Goal: Task Accomplishment & Management: Use online tool/utility

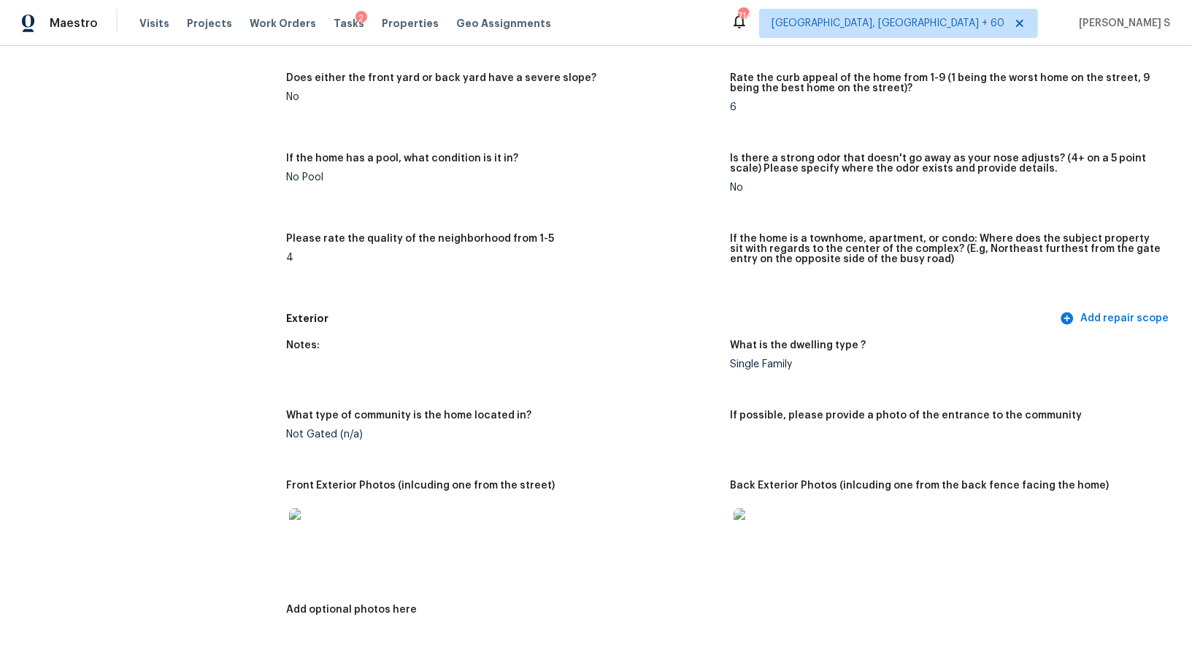
scroll to position [500, 0]
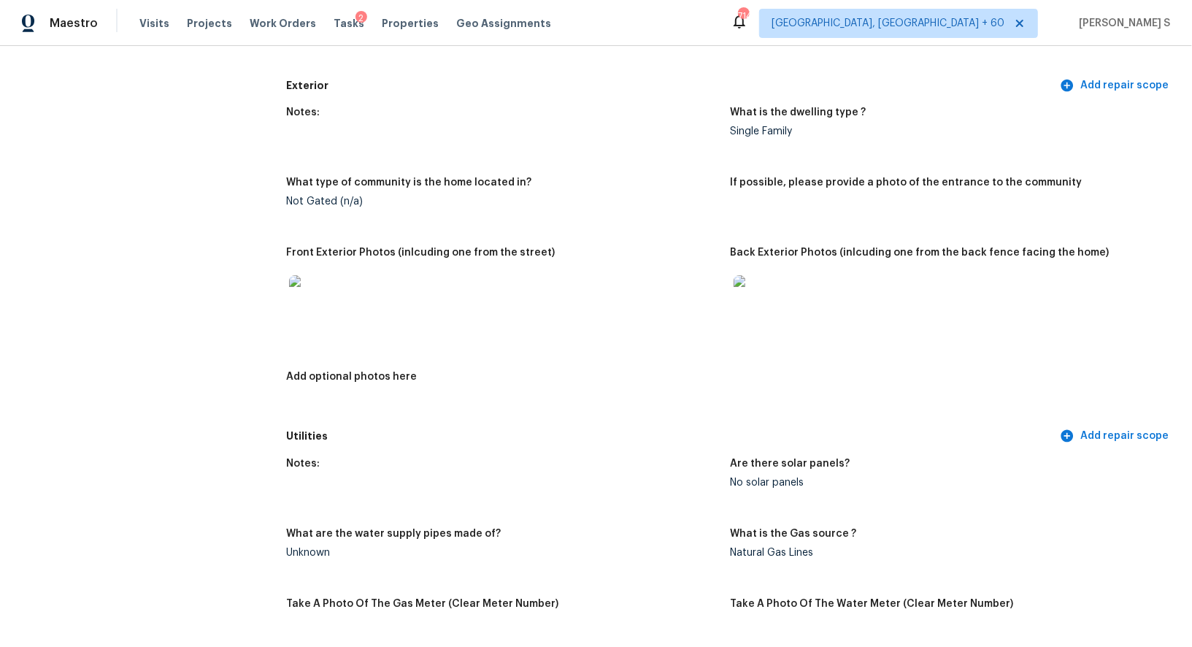
click at [311, 310] on img at bounding box center [312, 298] width 47 height 47
click at [782, 294] on div at bounding box center [757, 298] width 53 height 64
click at [750, 284] on img at bounding box center [757, 298] width 47 height 47
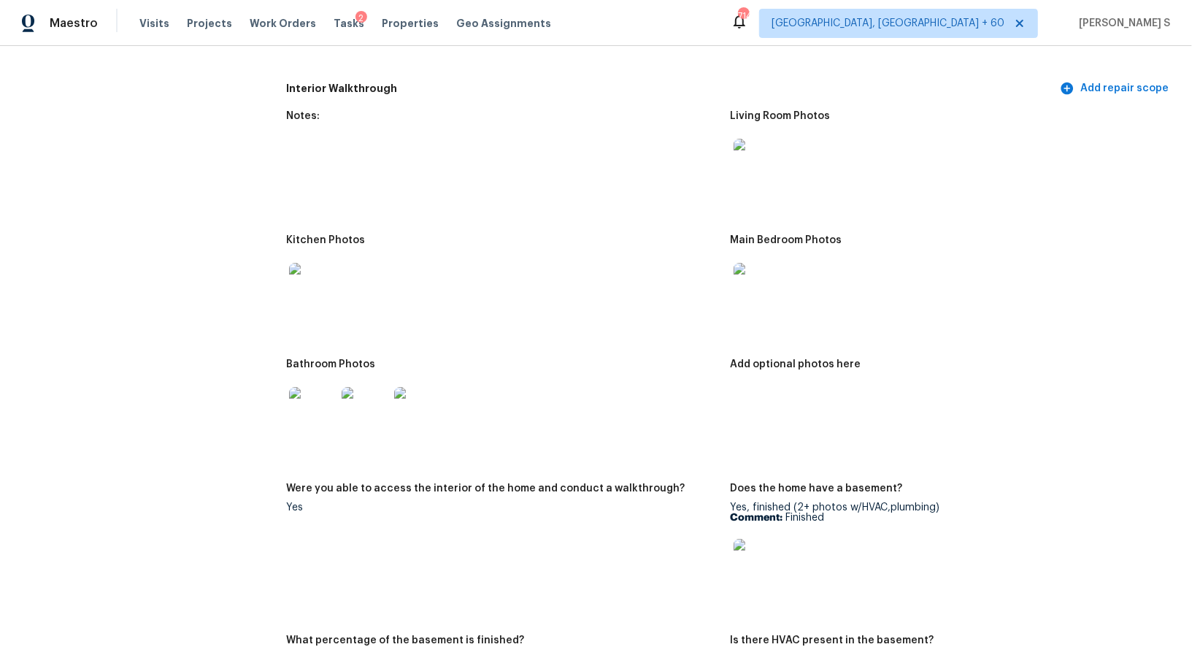
scroll to position [1331, 0]
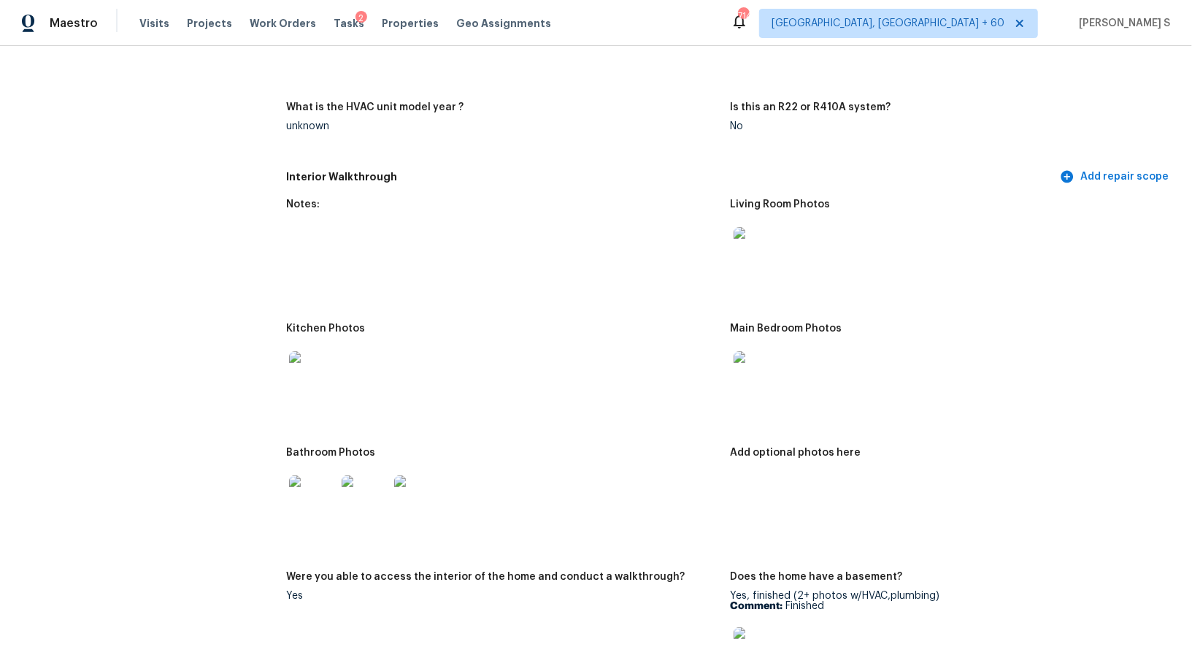
click at [304, 496] on img at bounding box center [312, 498] width 47 height 47
click at [762, 366] on img at bounding box center [757, 374] width 47 height 47
click at [759, 235] on img at bounding box center [757, 250] width 47 height 47
click at [296, 360] on img at bounding box center [312, 374] width 47 height 47
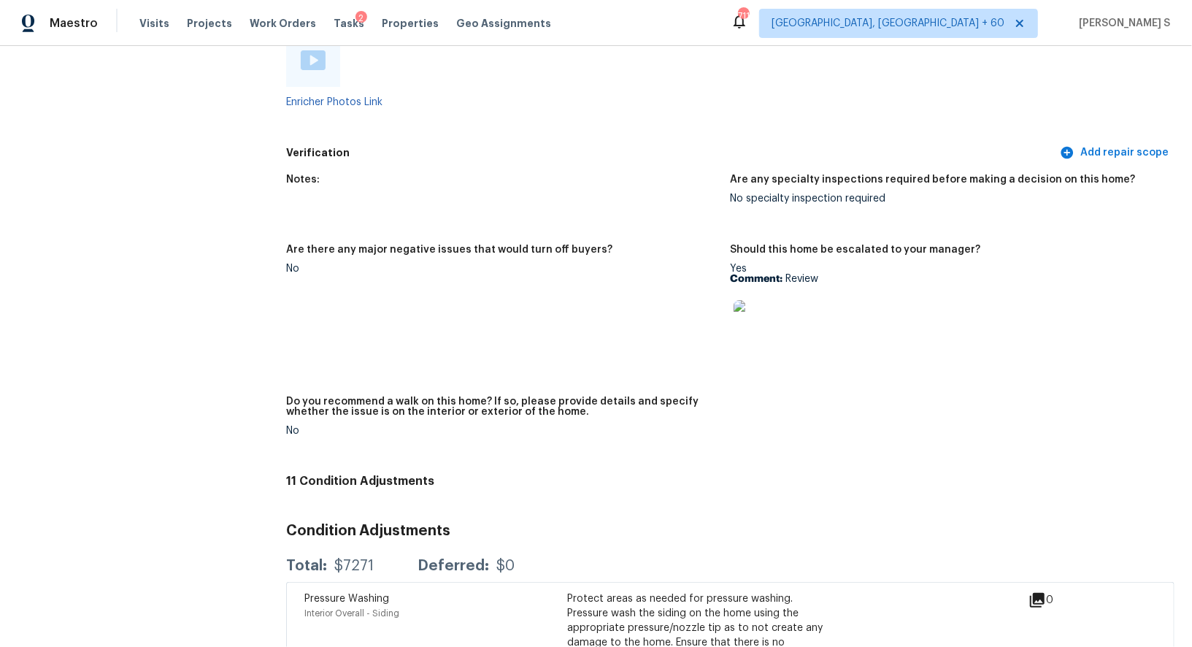
scroll to position [2840, 0]
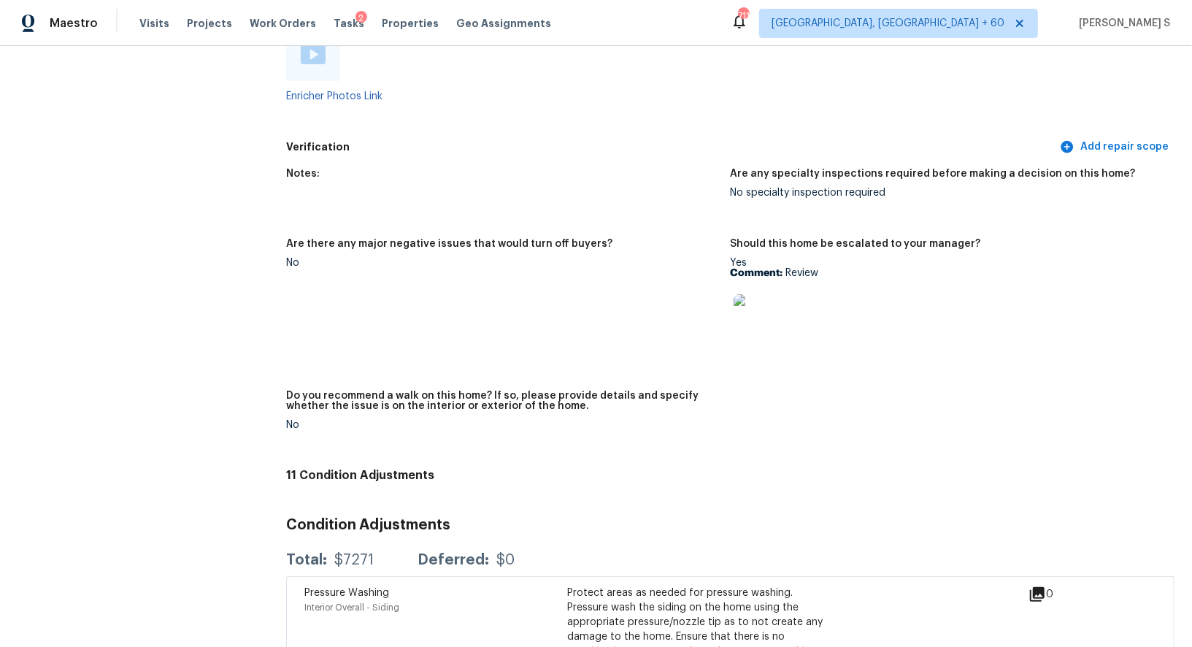
click at [381, 236] on div "Notes: Are any specialty inspections required before making a decision on this …" at bounding box center [730, 311] width 888 height 302
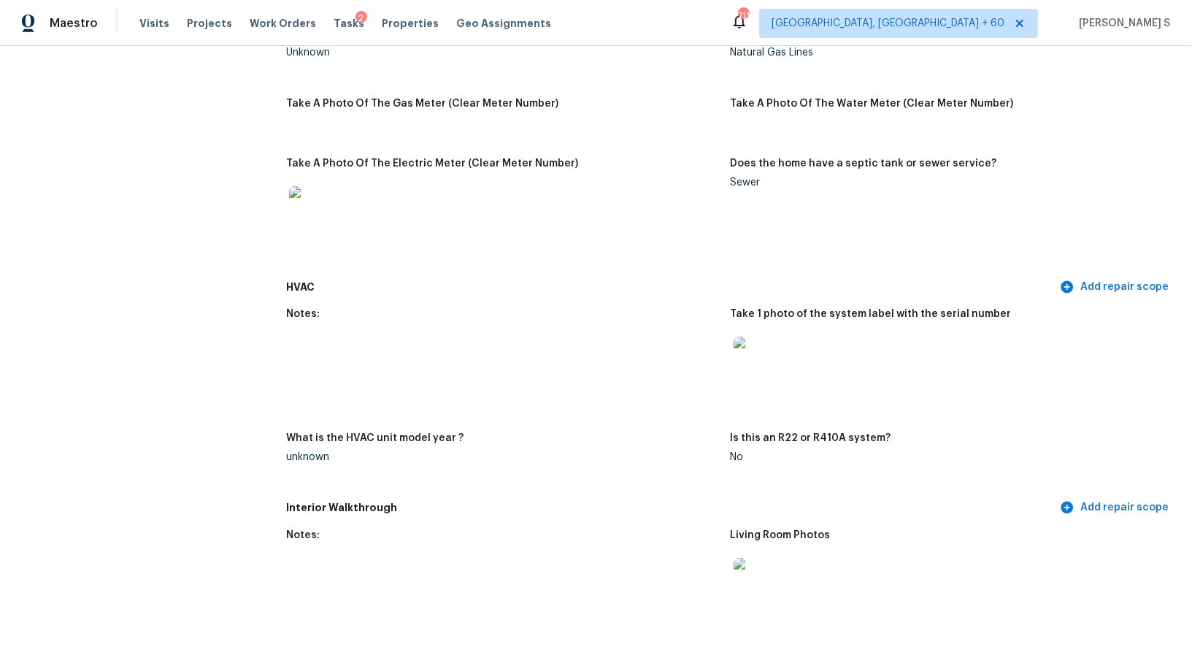
scroll to position [971, 0]
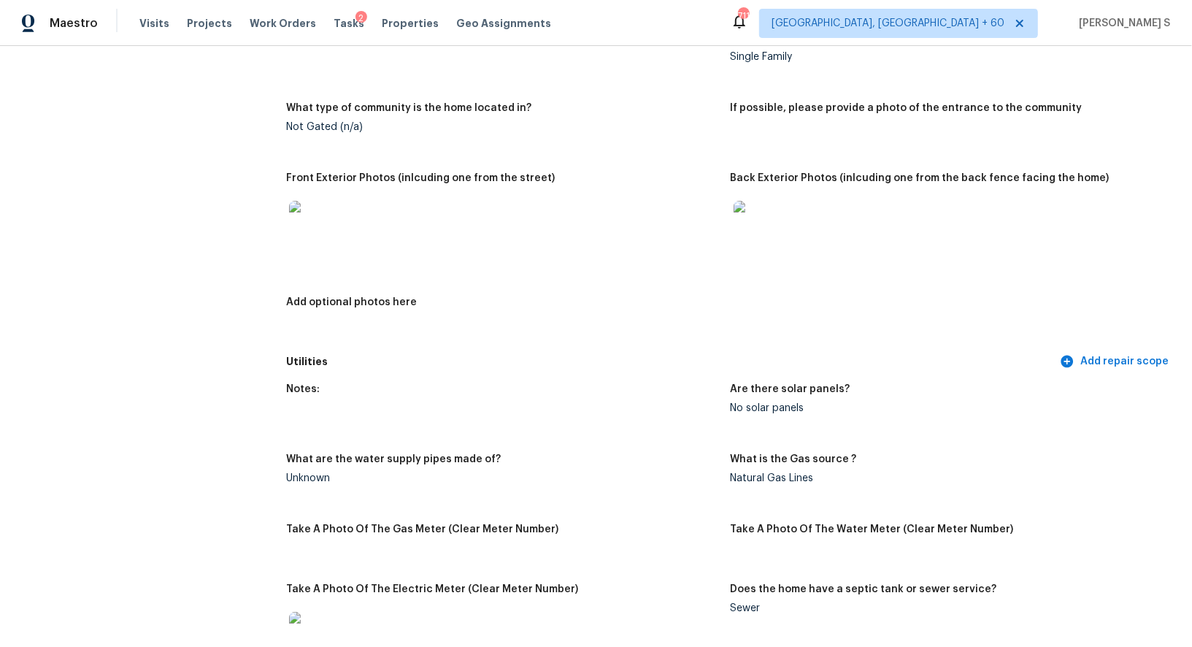
scroll to position [0, 0]
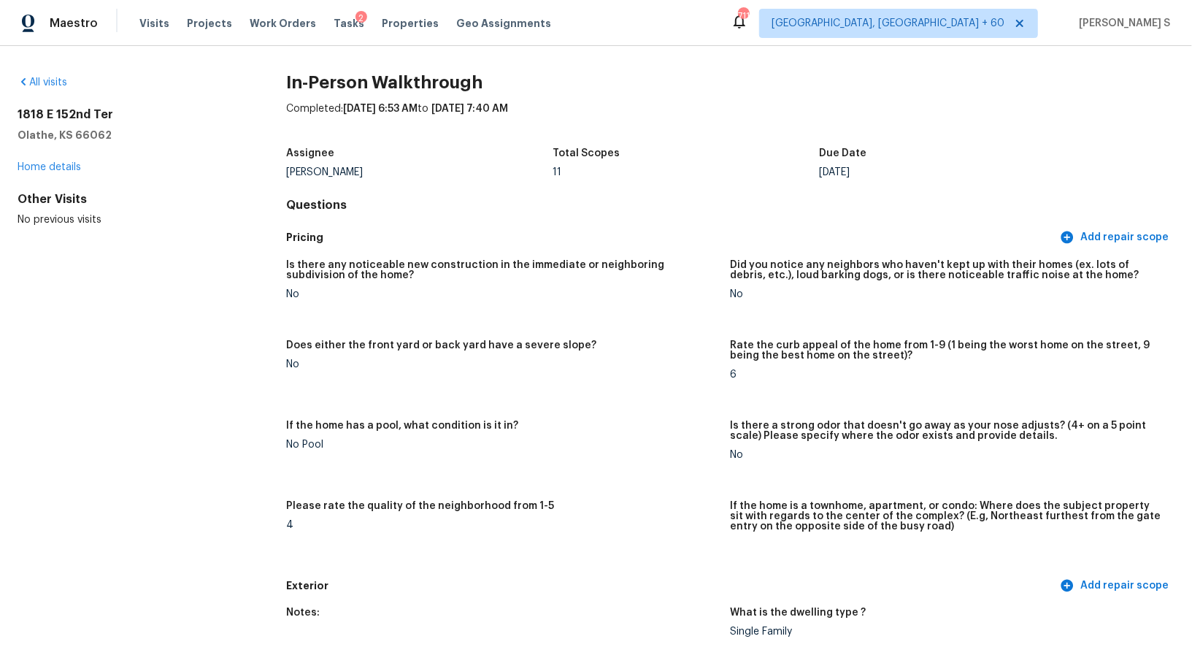
click at [391, 302] on figure "Is there any noticeable new construction in the immediate or neighboring subdiv…" at bounding box center [508, 291] width 444 height 63
click at [420, 236] on h5 "Pricing" at bounding box center [671, 237] width 771 height 15
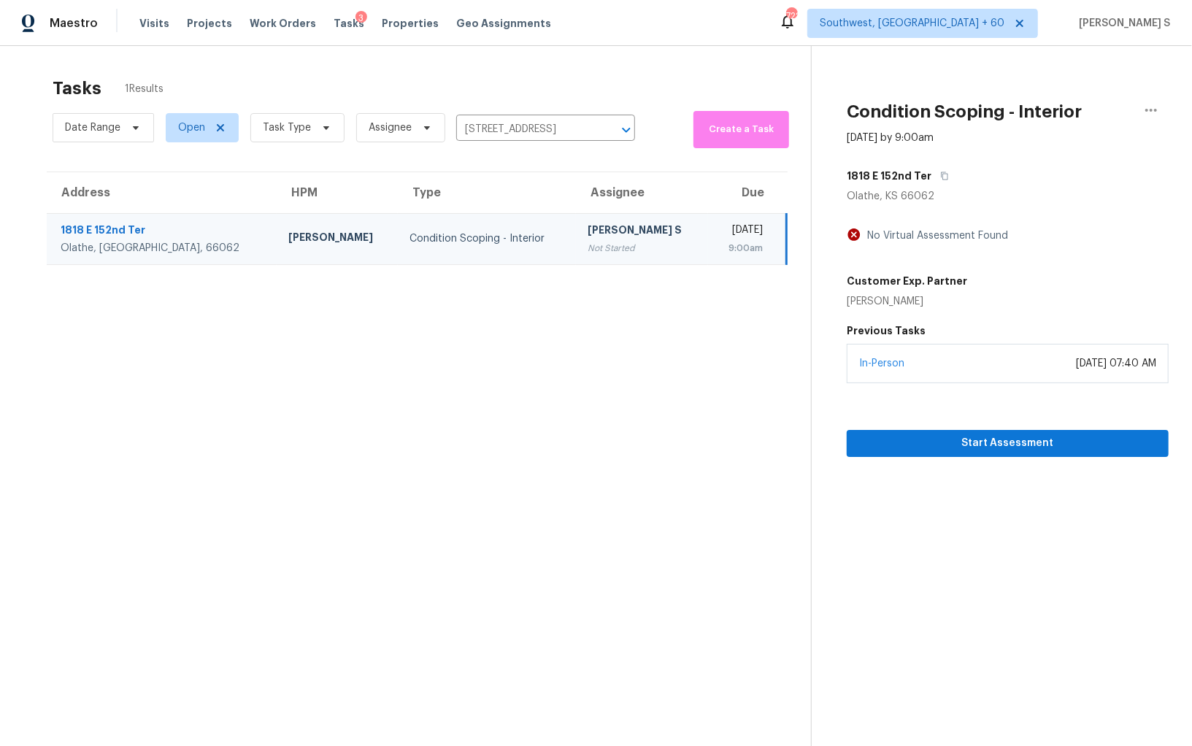
click at [462, 258] on td "Condition Scoping - Interior" at bounding box center [487, 238] width 178 height 51
click at [925, 448] on span "Start Assessment" at bounding box center [1007, 443] width 299 height 18
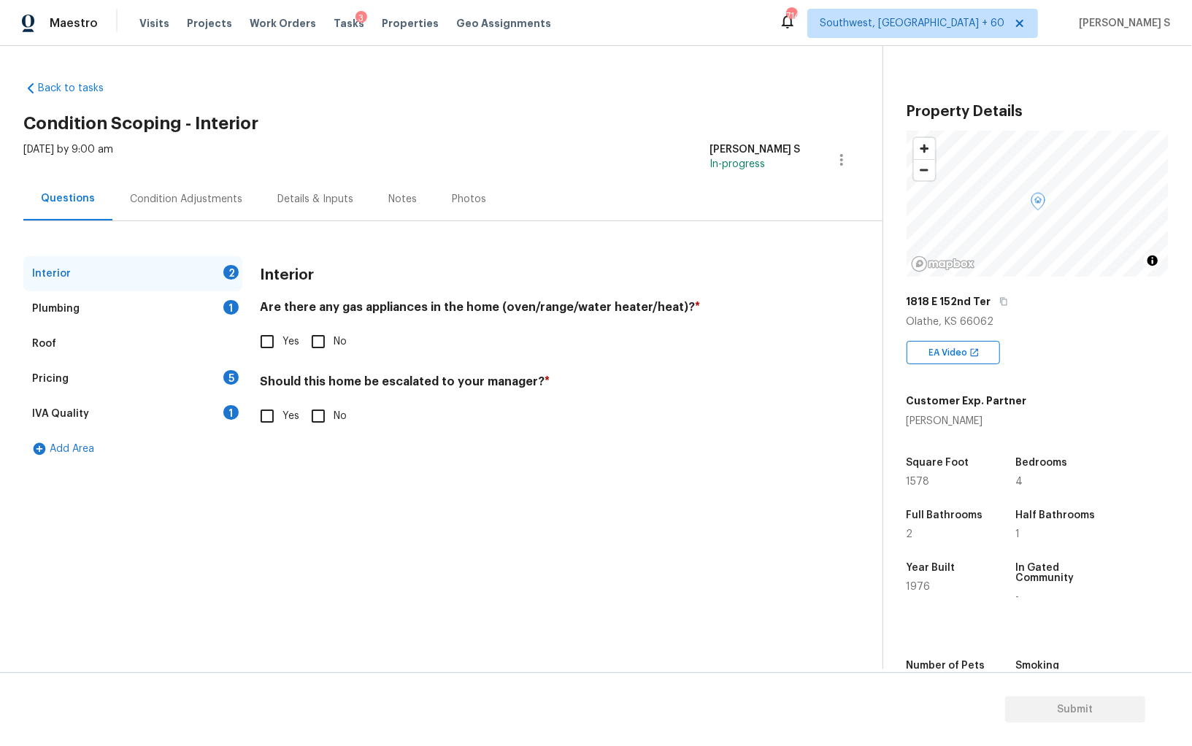
click at [272, 331] on input "Yes" at bounding box center [267, 341] width 31 height 31
checkbox input "true"
click at [234, 297] on div "Plumbing 1" at bounding box center [132, 308] width 219 height 35
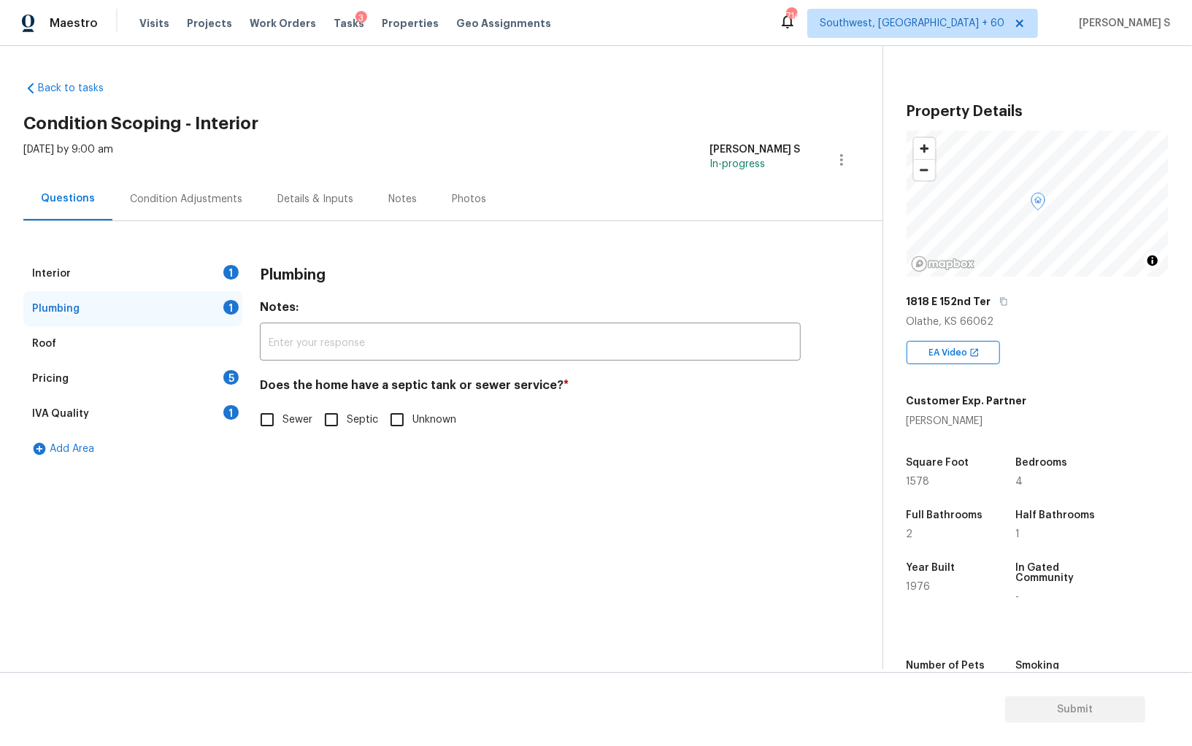
click at [266, 418] on input "Sewer" at bounding box center [267, 419] width 31 height 31
checkbox input "true"
click at [215, 399] on div "IVA Quality 1" at bounding box center [132, 413] width 219 height 35
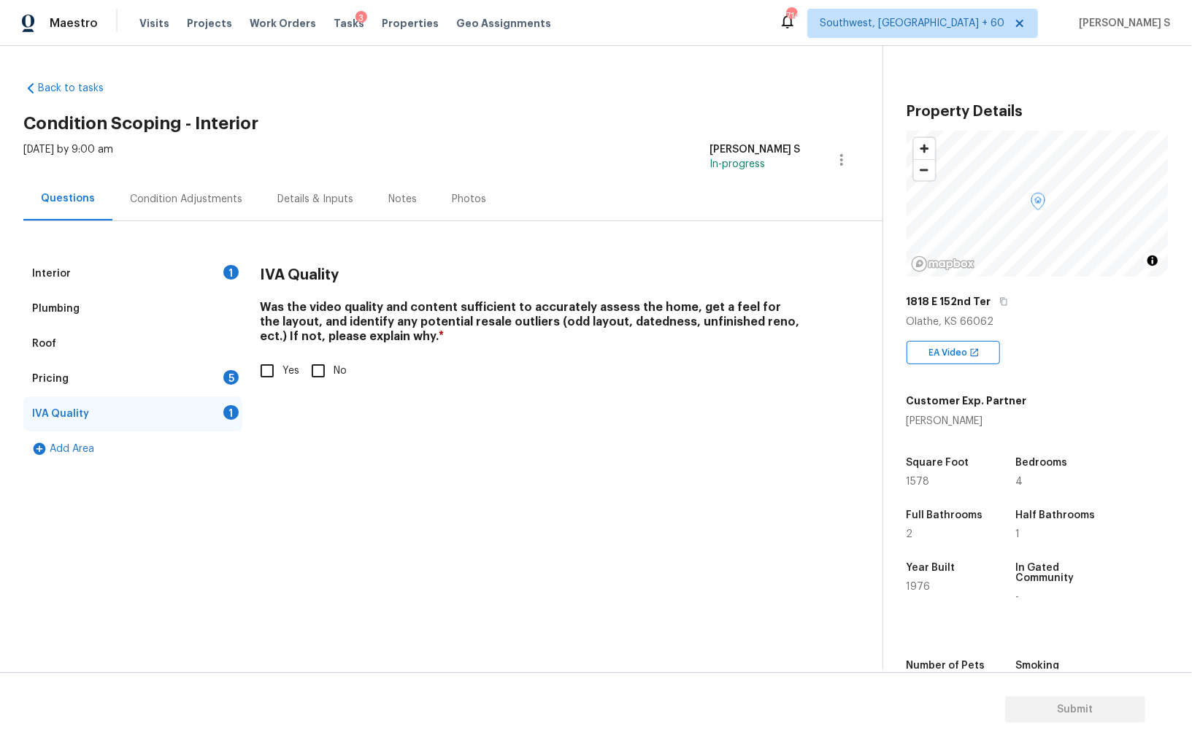
click at [265, 357] on input "Yes" at bounding box center [267, 370] width 31 height 31
checkbox input "true"
click at [207, 366] on div "Pricing 5" at bounding box center [132, 378] width 219 height 35
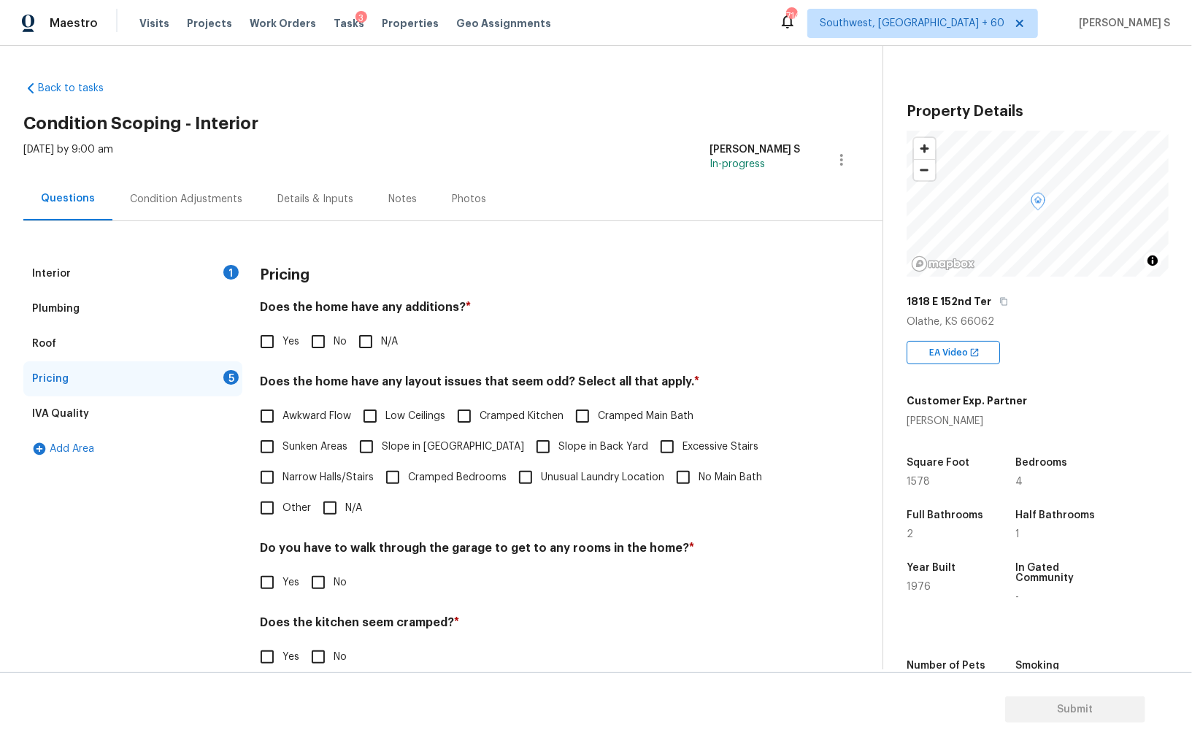
click at [373, 442] on input "Slope in Front Yard" at bounding box center [366, 446] width 31 height 31
checkbox input "true"
click at [528, 440] on input "Slope in Back Yard" at bounding box center [543, 448] width 31 height 31
checkbox input "true"
click at [320, 342] on input "No" at bounding box center [318, 341] width 31 height 31
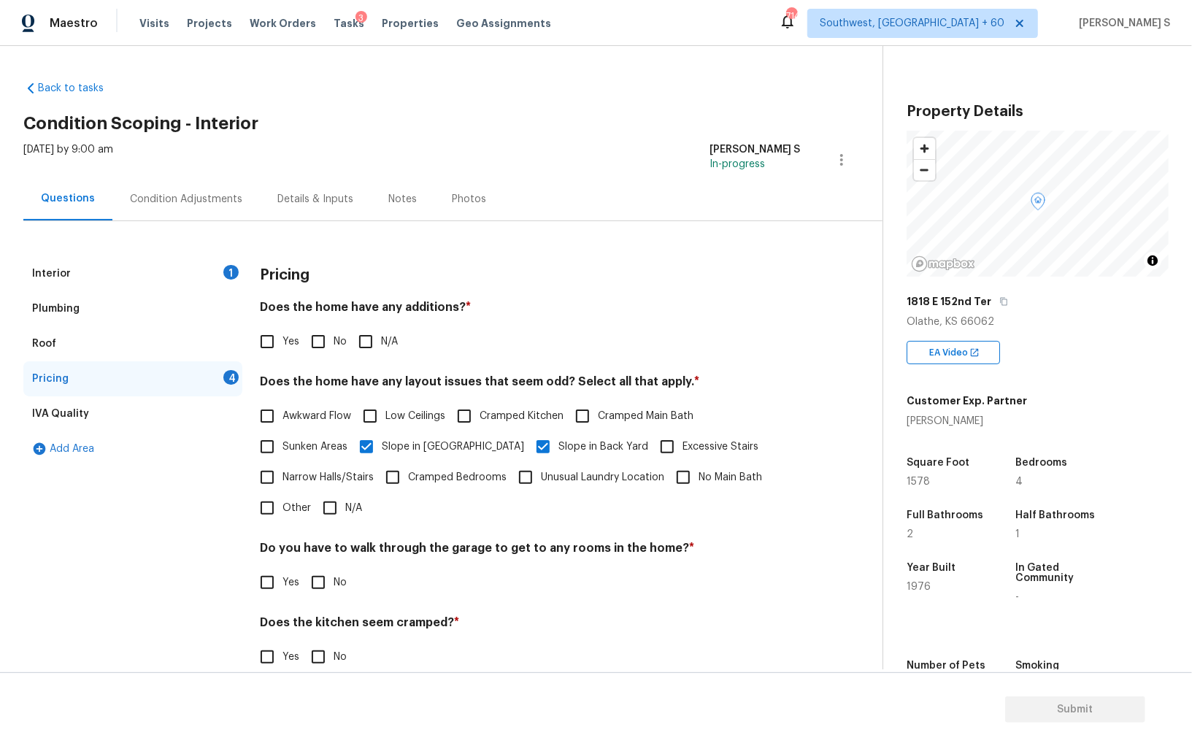
checkbox input "true"
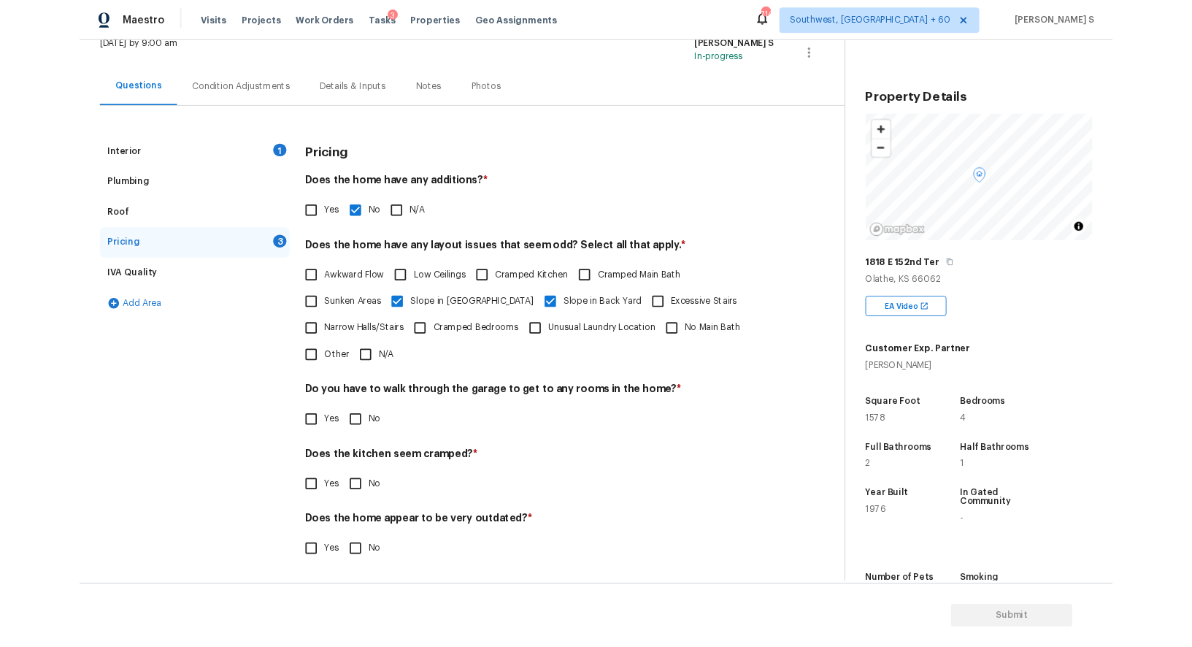
scroll to position [99, 0]
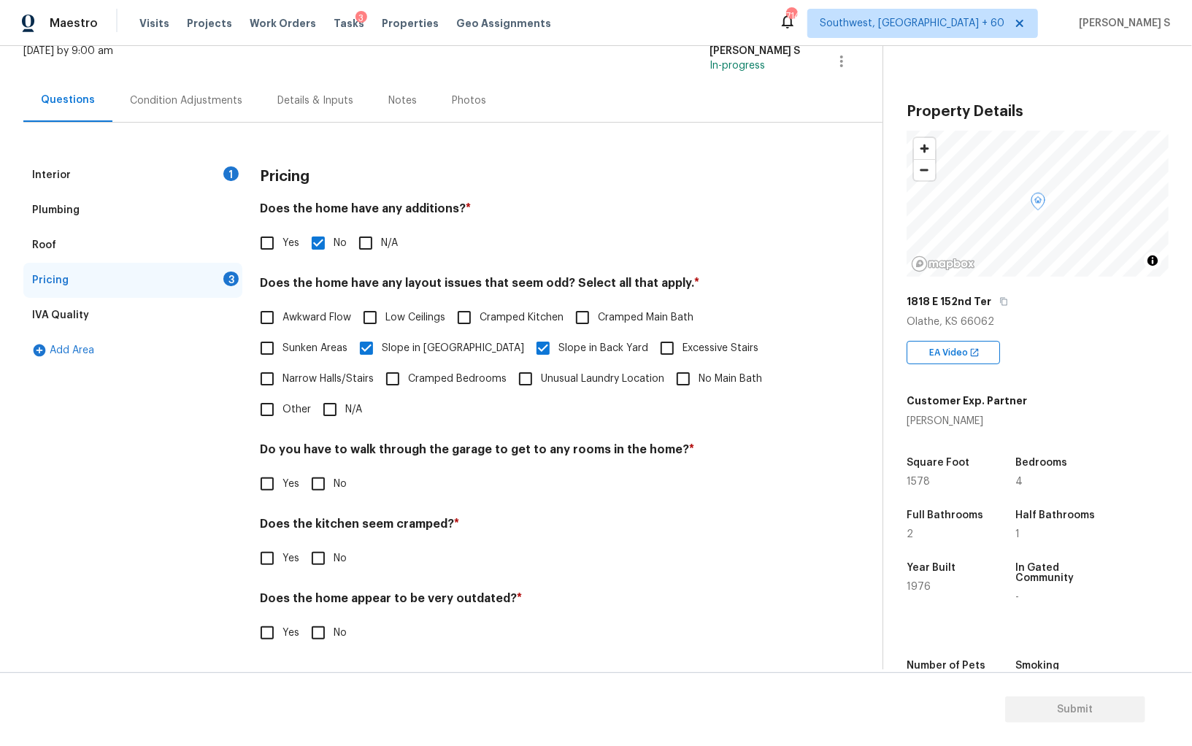
click at [319, 493] on input "No" at bounding box center [318, 484] width 31 height 31
checkbox input "true"
click at [303, 545] on input "No" at bounding box center [318, 560] width 31 height 31
checkbox input "true"
click at [303, 619] on input "No" at bounding box center [318, 634] width 31 height 31
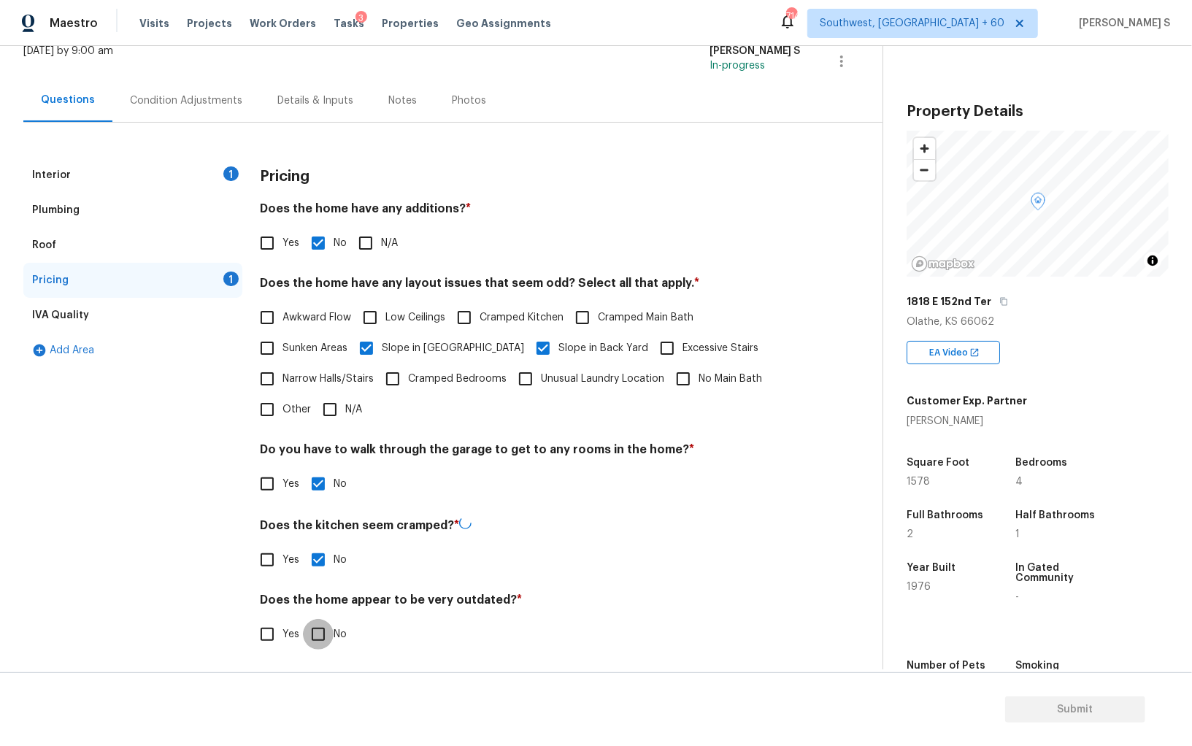
checkbox input "true"
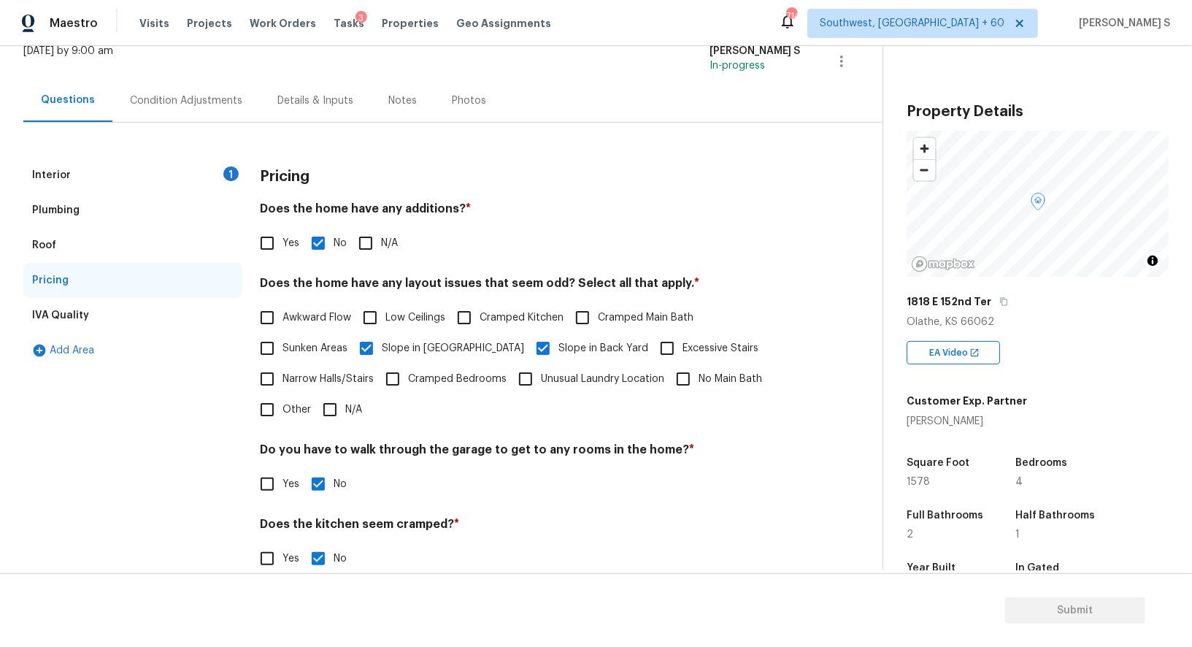
click at [185, 107] on div "Condition Adjustments" at bounding box center [186, 100] width 112 height 15
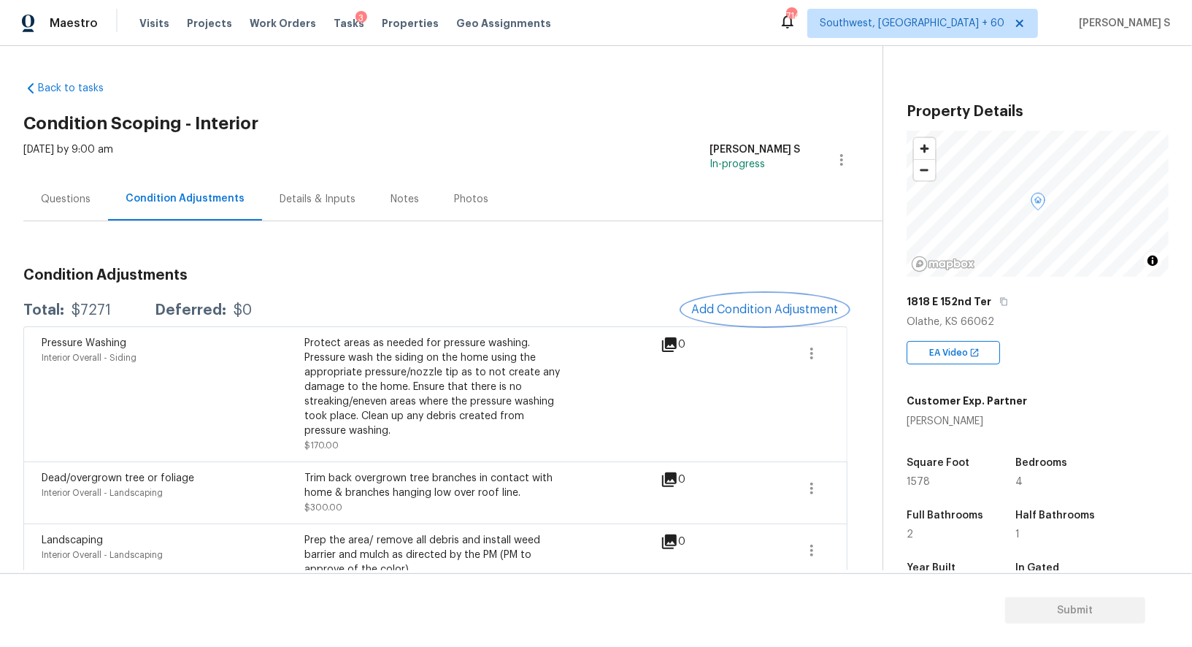
click at [719, 299] on button "Add Condition Adjustment" at bounding box center [764, 309] width 165 height 31
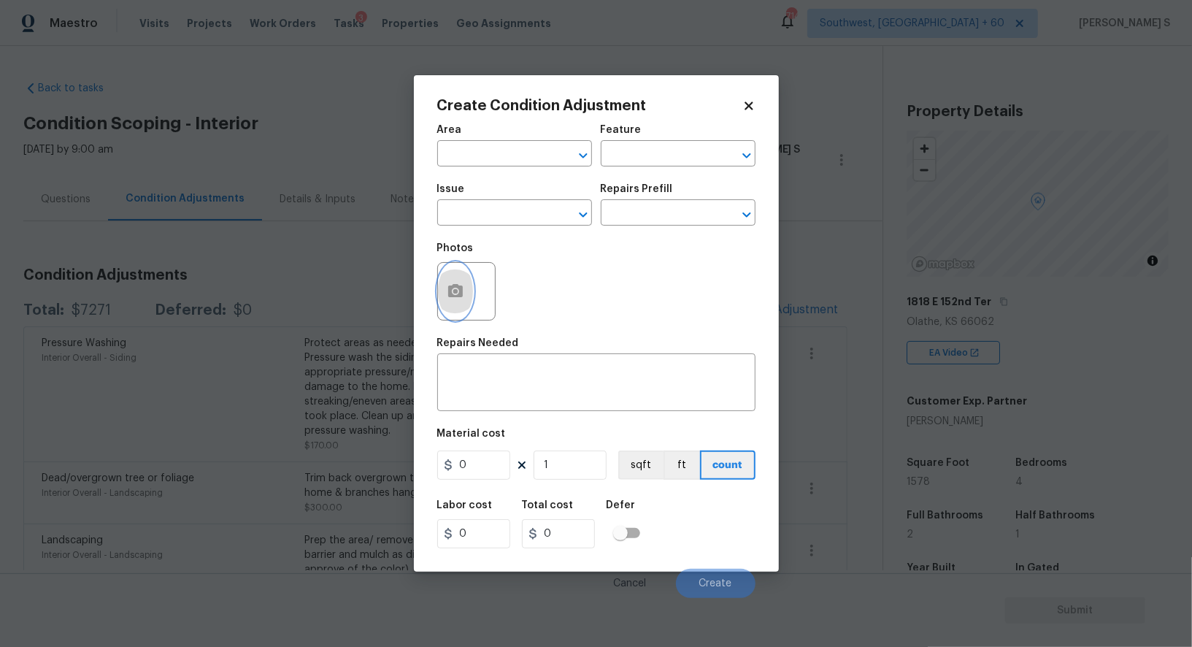
click at [449, 288] on icon "button" at bounding box center [455, 290] width 15 height 13
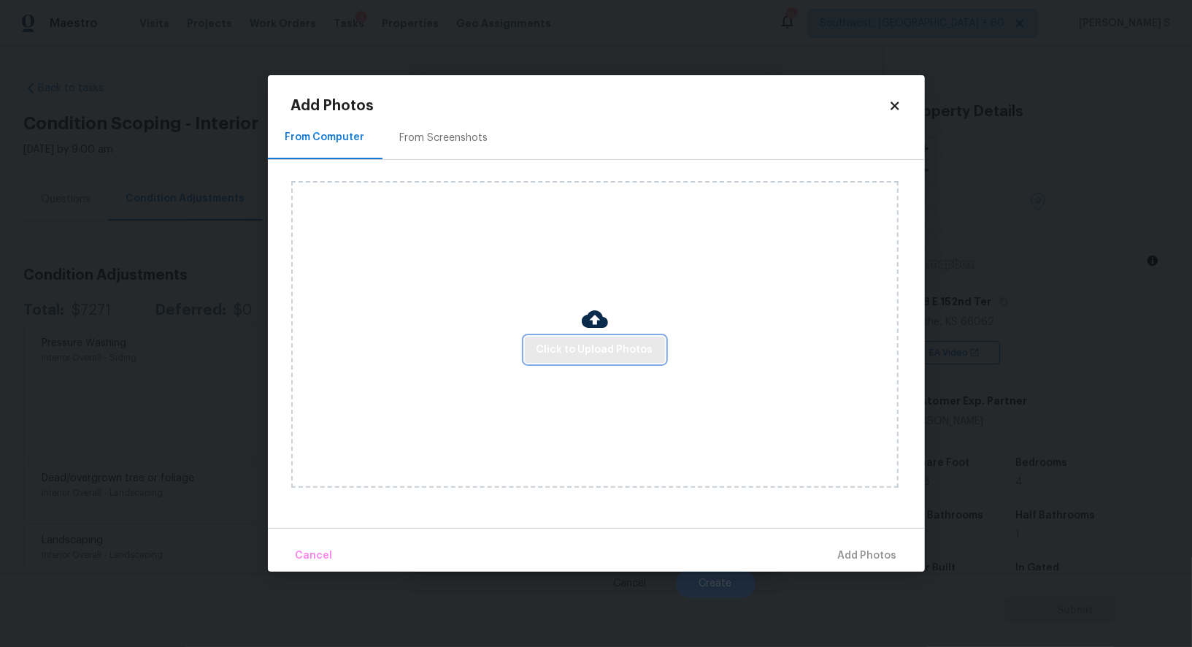
click at [588, 355] on span "Click to Upload Photos" at bounding box center [594, 350] width 117 height 18
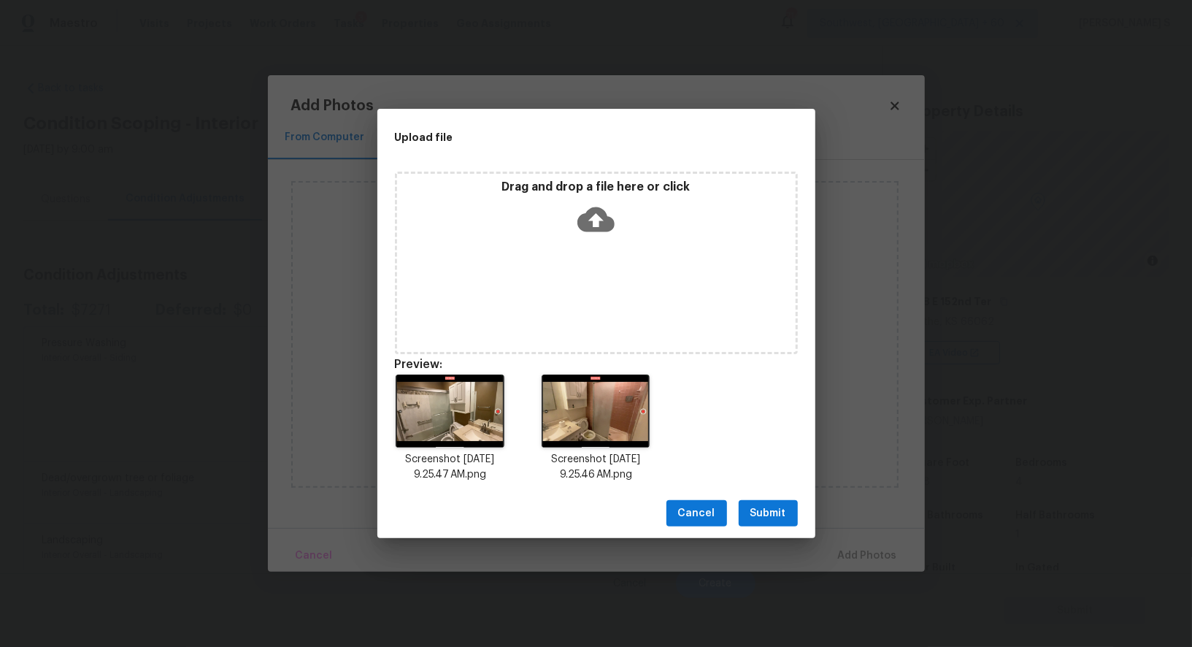
click at [772, 520] on span "Submit" at bounding box center [768, 513] width 36 height 18
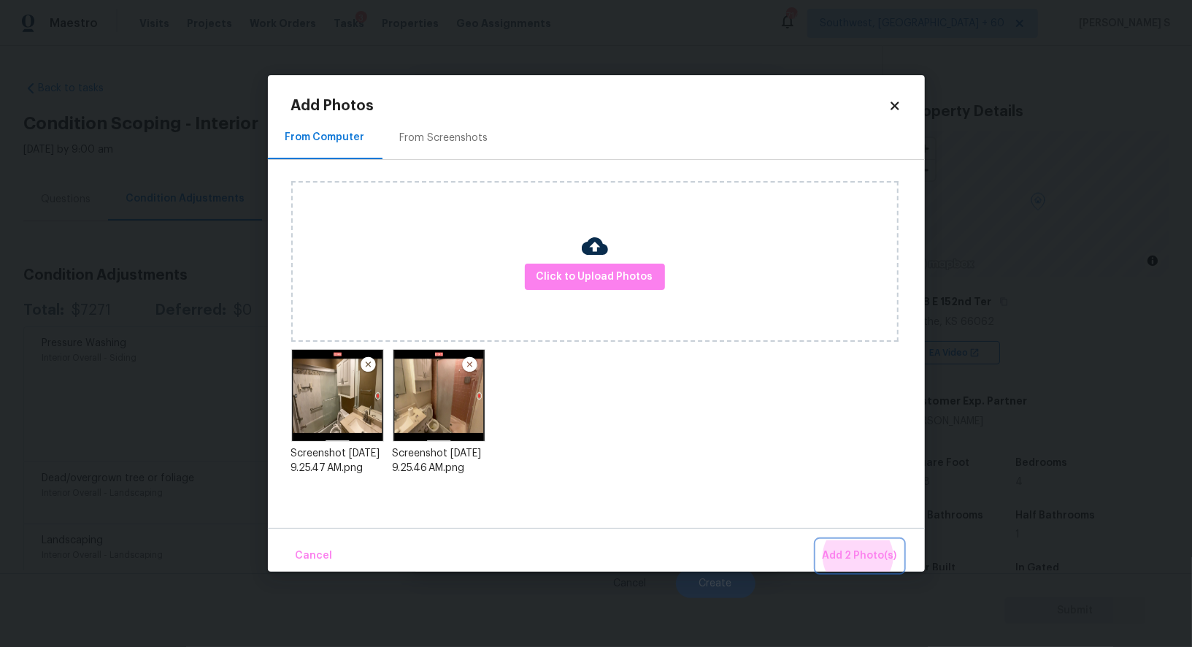
click at [817, 540] on button "Add 2 Photo(s)" at bounding box center [860, 555] width 86 height 31
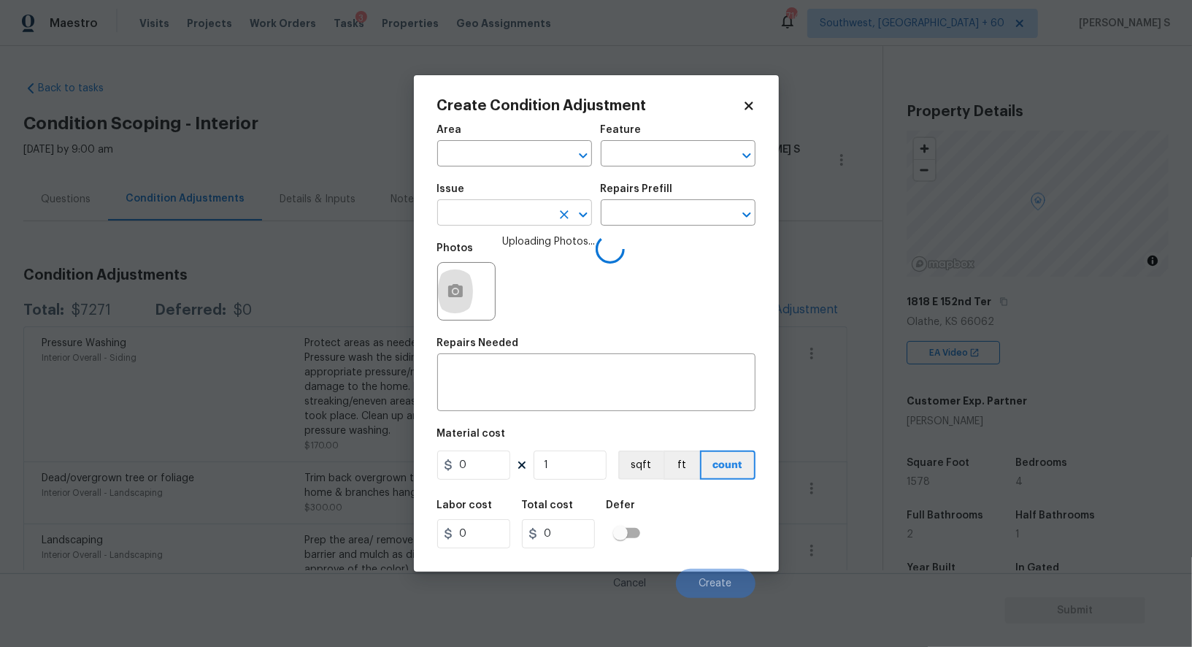
click at [523, 212] on input "text" at bounding box center [494, 214] width 114 height 23
type input "Interior Resurfacing"
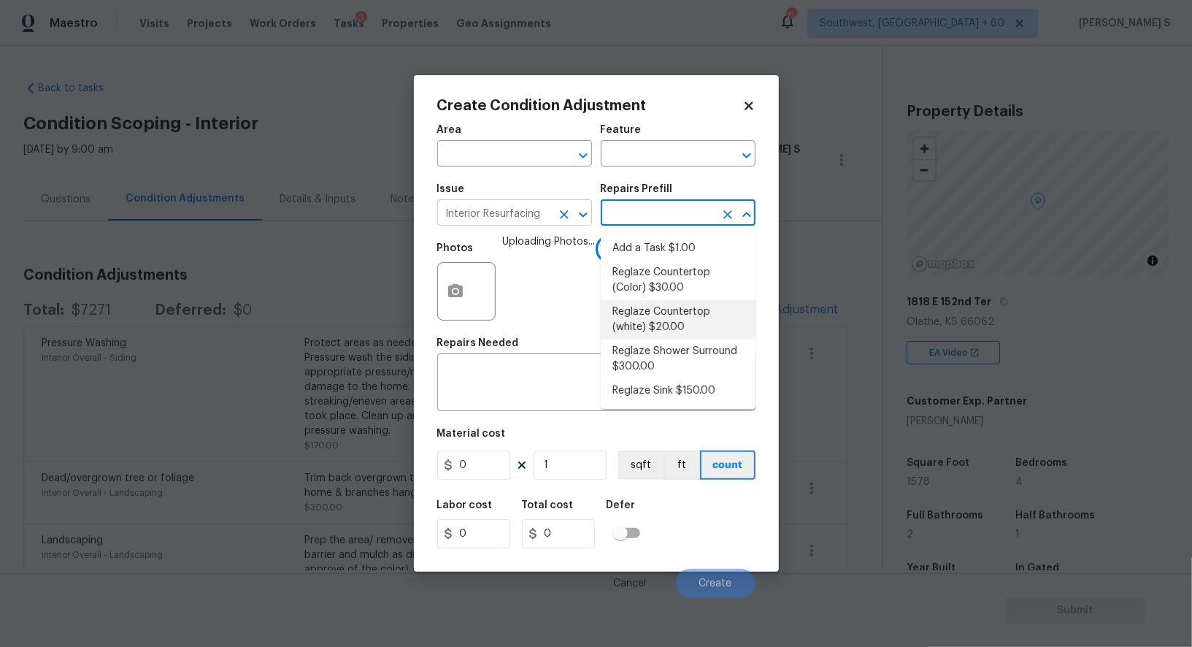
type textarea "Prep, mask, clean and reglaze the fiberglass shower surround (white) both on th…"
type input "300"
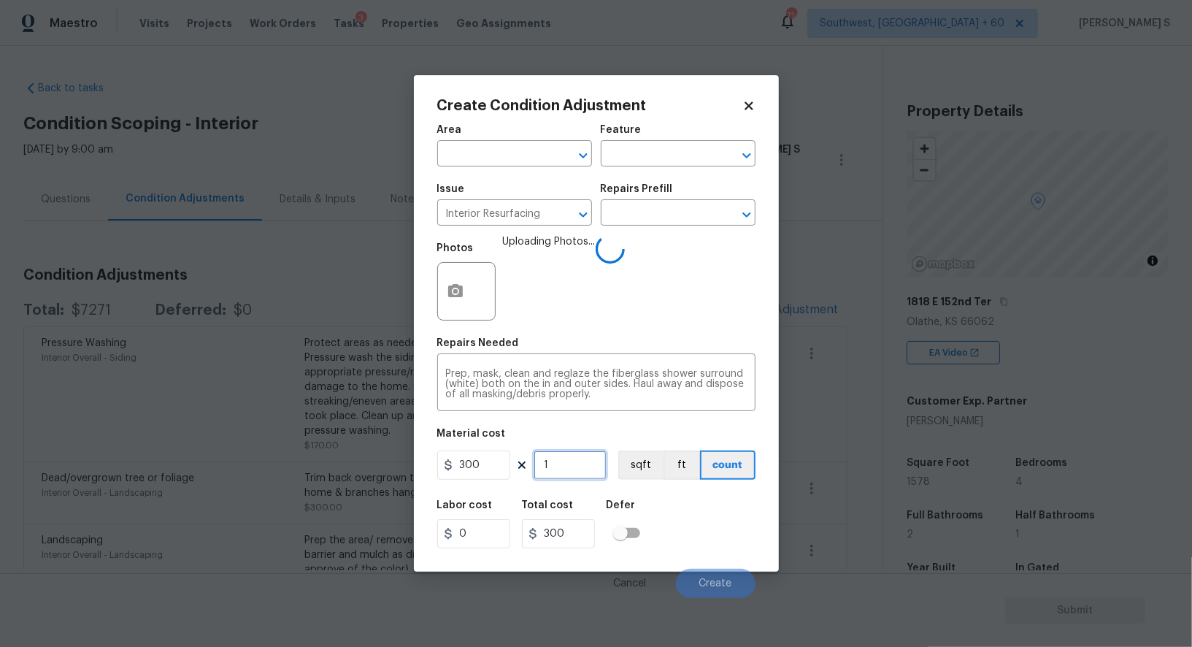
click at [566, 458] on input "1" at bounding box center [570, 464] width 73 height 29
type input "2"
type input "600"
type input "2"
click at [684, 528] on div "Labor cost 0 Total cost 600 Defer" at bounding box center [596, 524] width 318 height 66
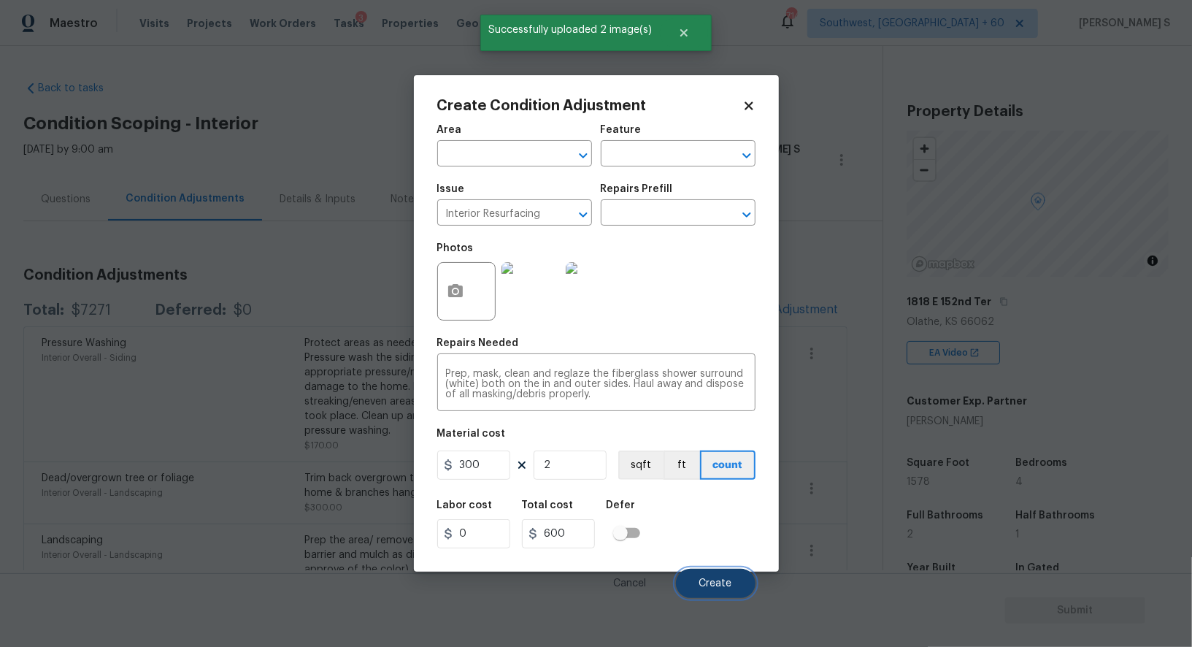
click at [746, 580] on button "Create" at bounding box center [716, 583] width 80 height 29
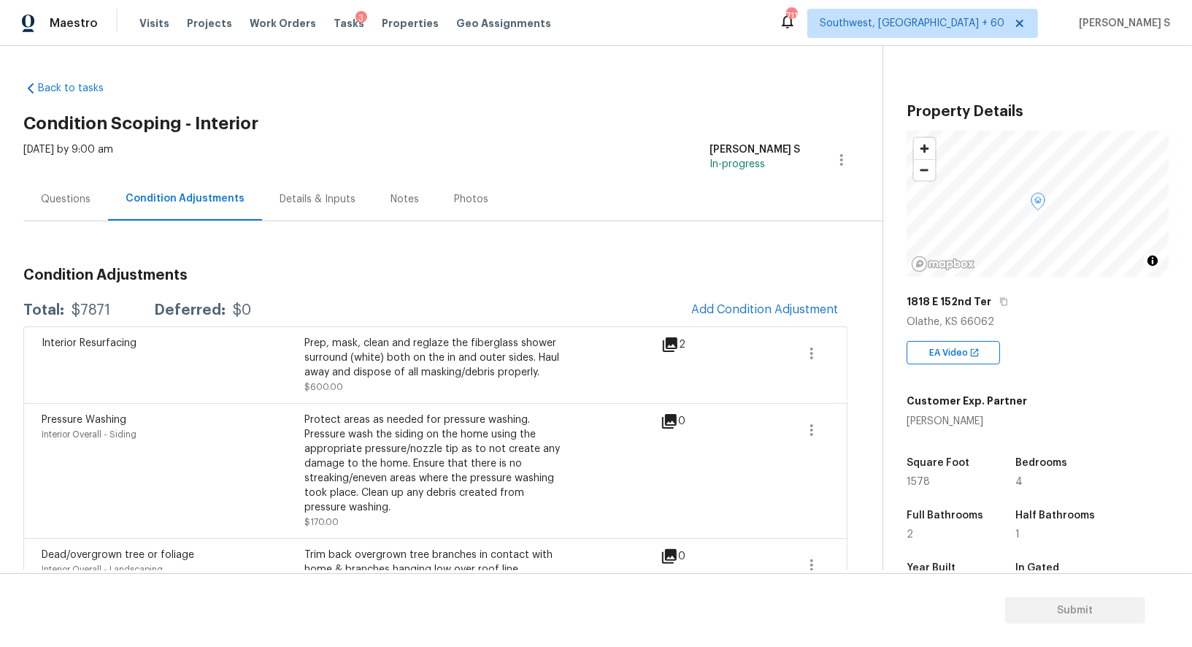
click at [47, 178] on div "Questions" at bounding box center [65, 198] width 85 height 43
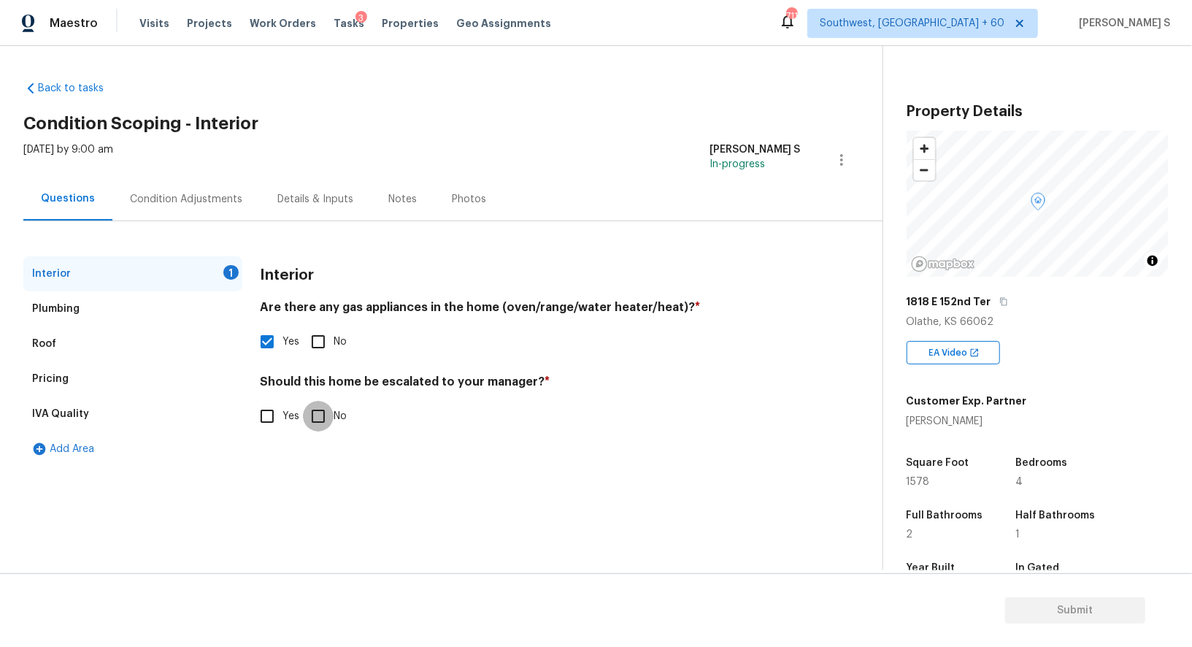
click at [328, 418] on input "No" at bounding box center [318, 416] width 31 height 31
checkbox input "true"
click at [82, 376] on div "Pricing" at bounding box center [132, 378] width 219 height 35
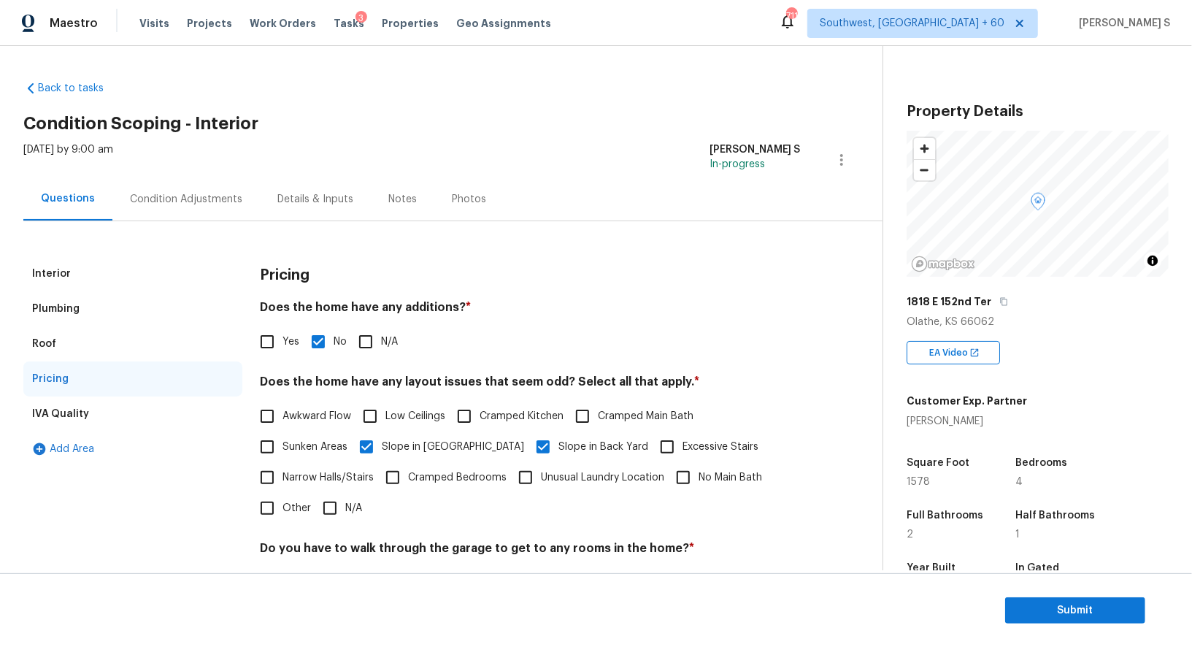
click at [182, 174] on div "Mon, Oct 06 2025 by 9:00 am Anbu Jebakumar S In-progress" at bounding box center [452, 159] width 859 height 35
click at [195, 198] on div "Condition Adjustments" at bounding box center [186, 199] width 112 height 15
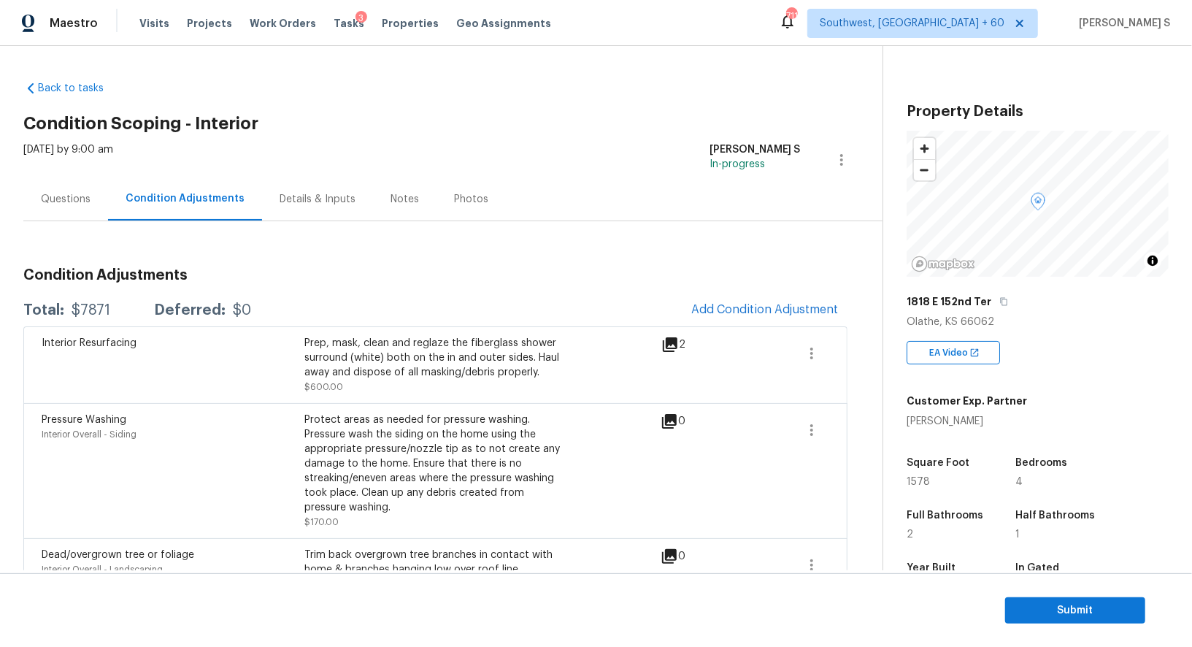
click at [771, 297] on button "Add Condition Adjustment" at bounding box center [764, 309] width 165 height 31
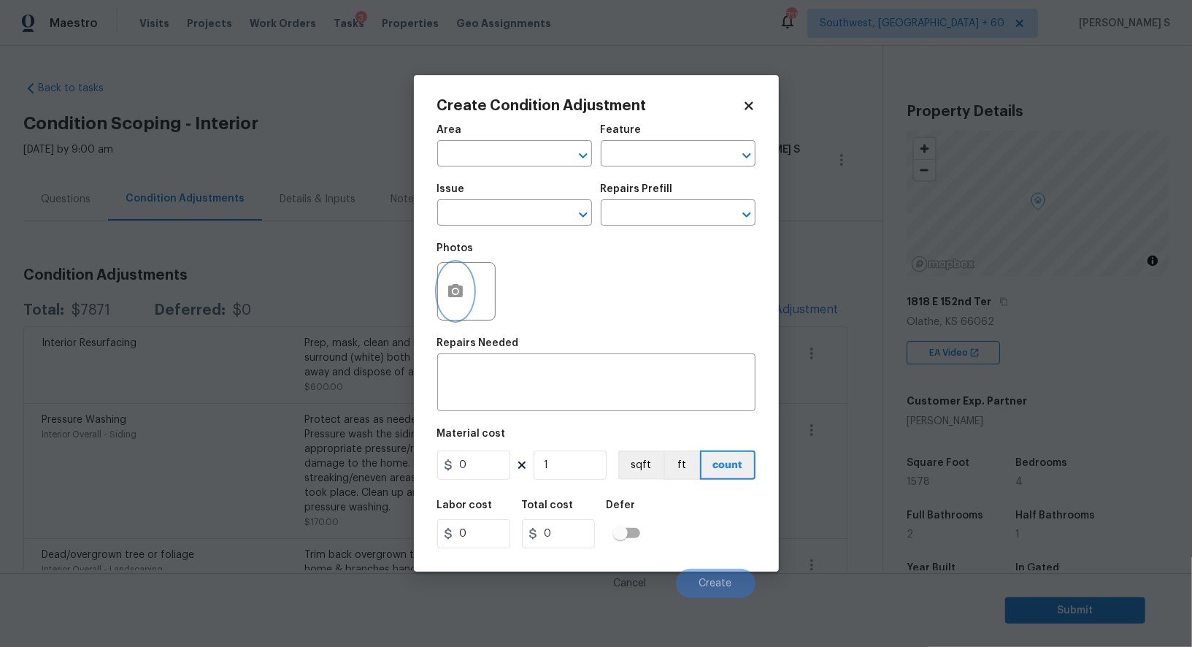
click at [464, 304] on button "button" at bounding box center [455, 291] width 35 height 57
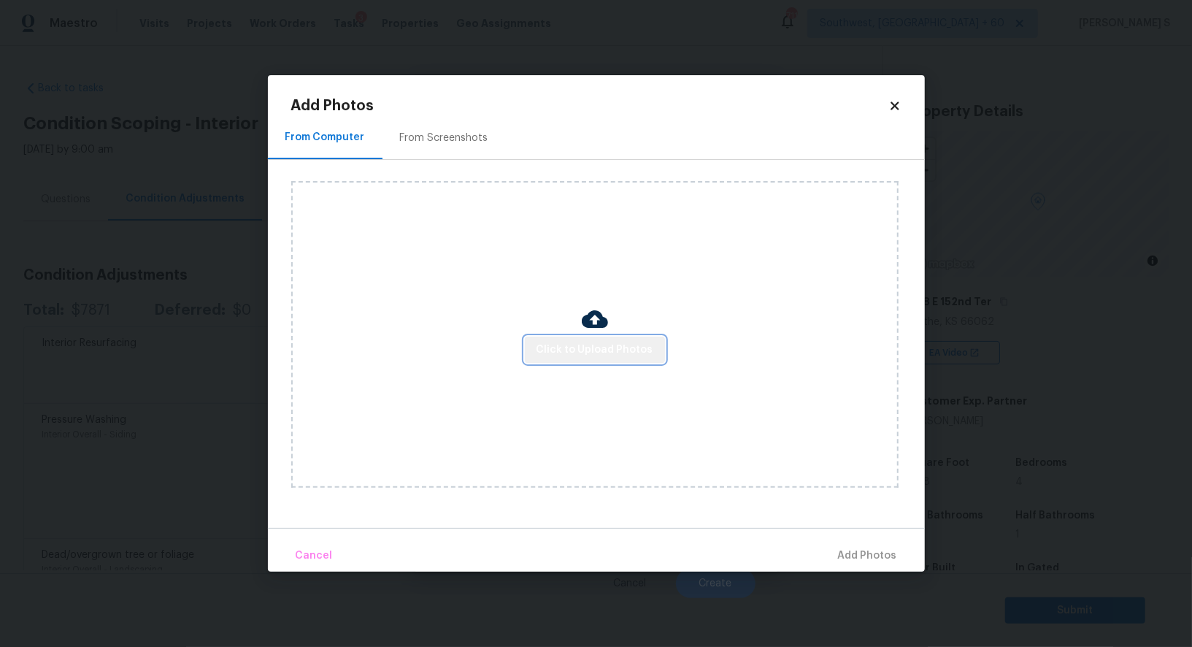
click at [606, 356] on span "Click to Upload Photos" at bounding box center [594, 350] width 117 height 18
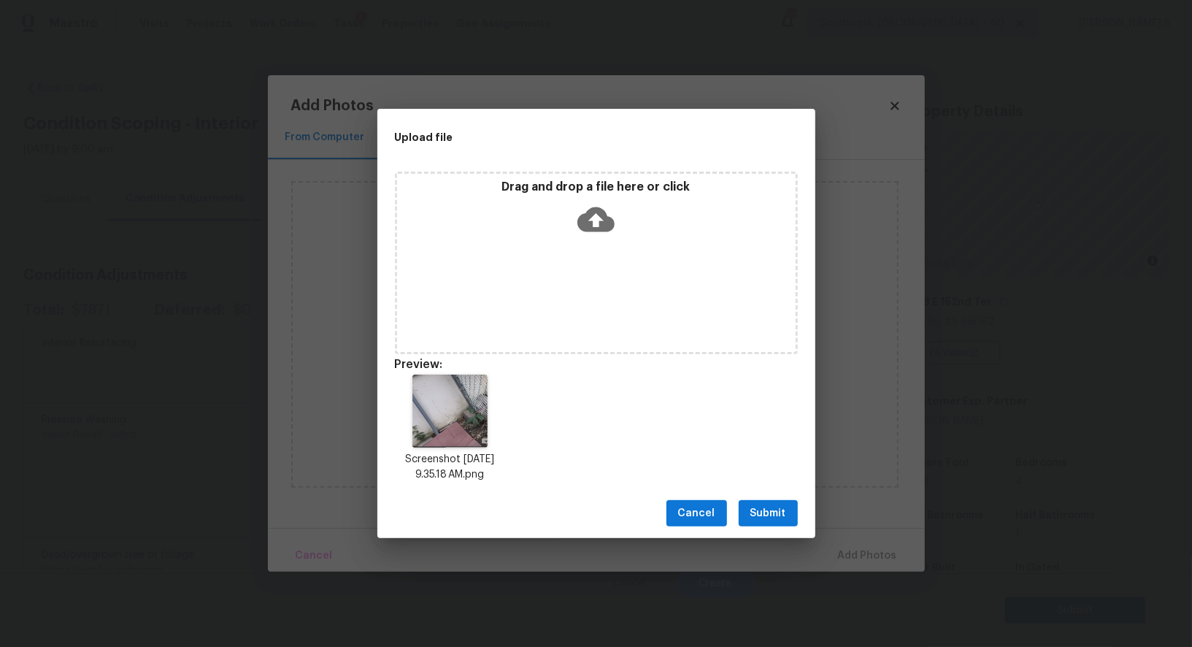
click at [768, 508] on span "Submit" at bounding box center [768, 513] width 36 height 18
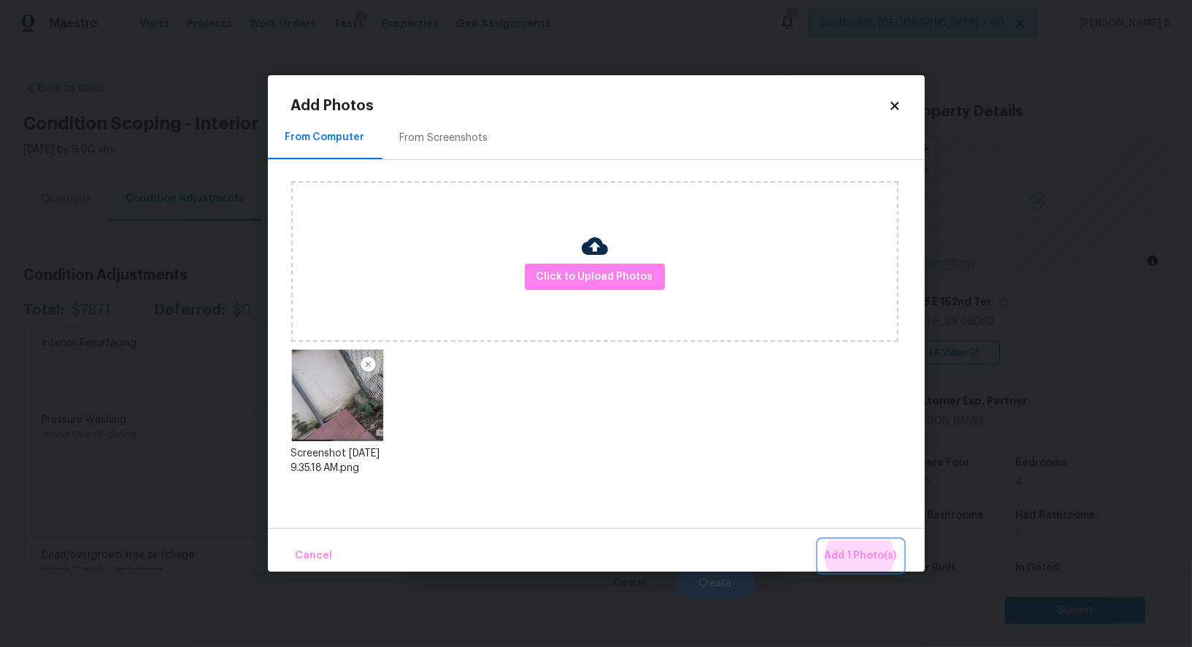
click at [819, 540] on button "Add 1 Photo(s)" at bounding box center [861, 555] width 84 height 31
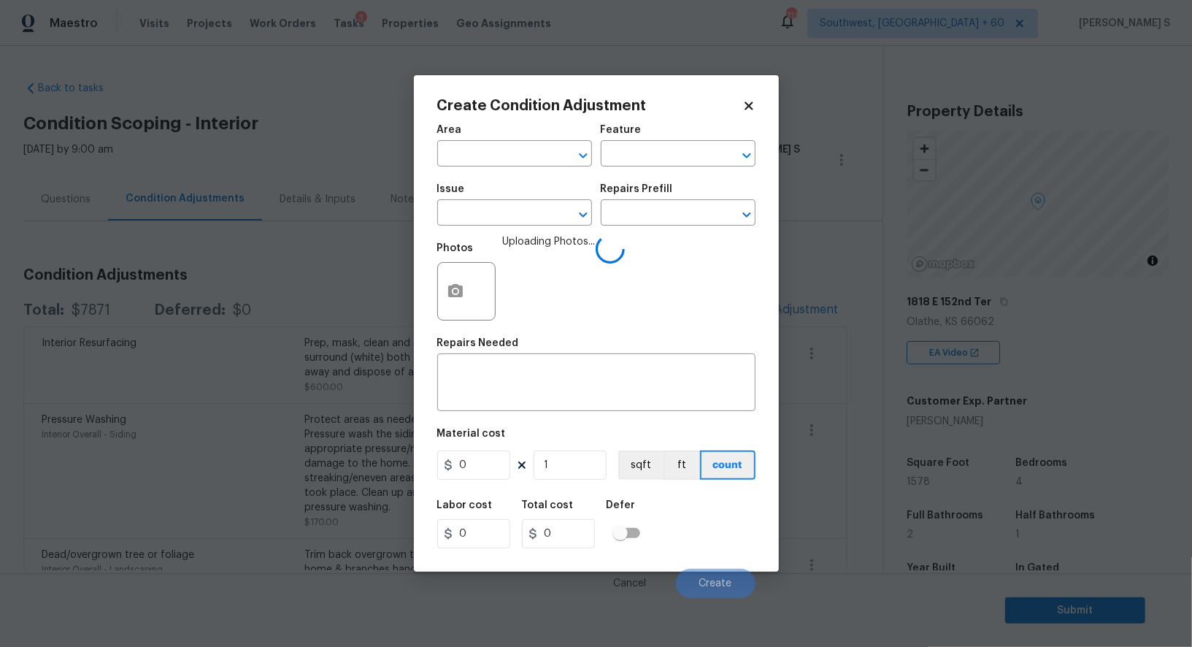
click at [512, 228] on span "Issue ​" at bounding box center [514, 204] width 155 height 59
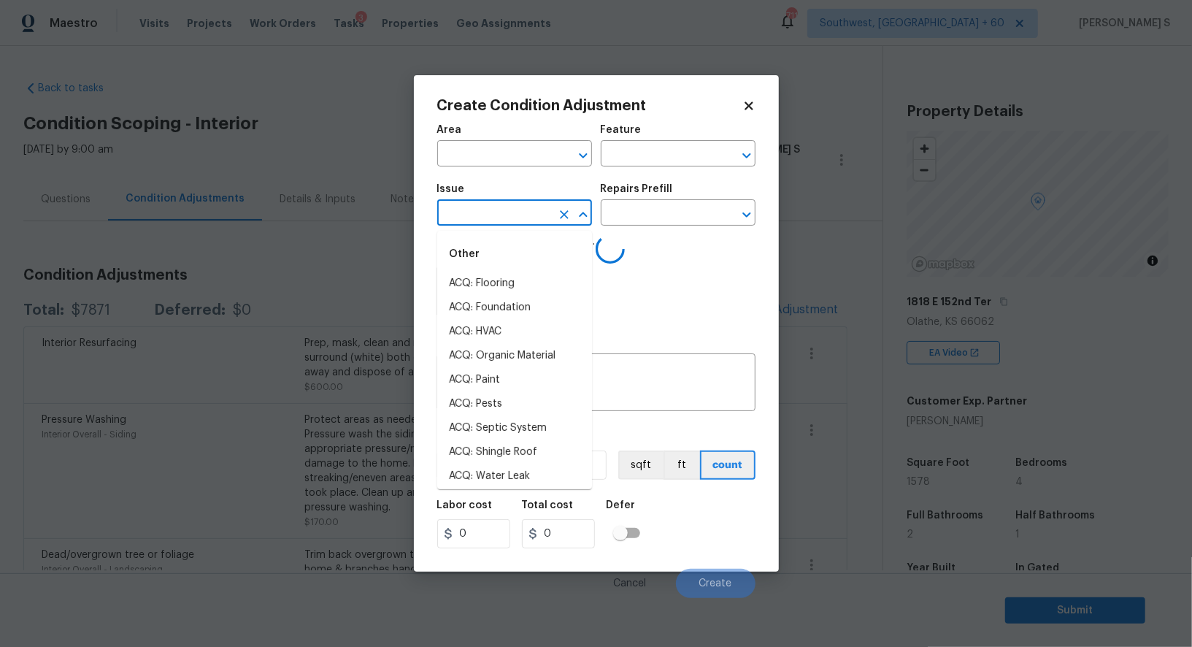
click at [512, 223] on input "text" at bounding box center [494, 214] width 114 height 23
type input "foun"
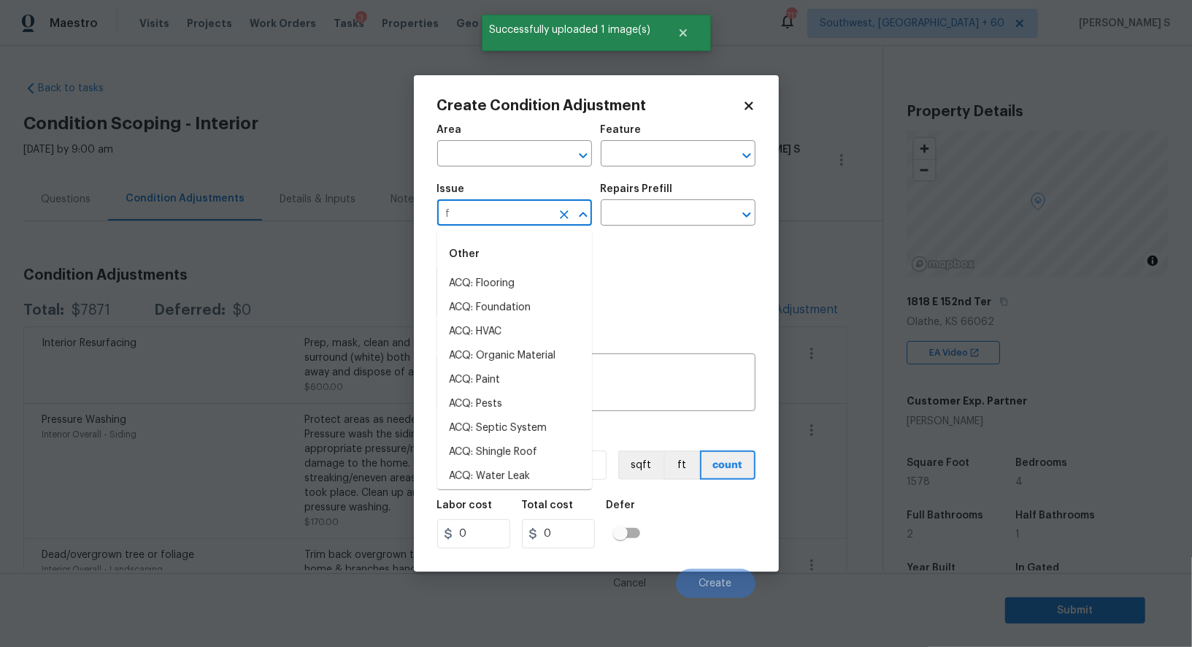
click at [512, 223] on input "f" at bounding box center [494, 214] width 114 height 23
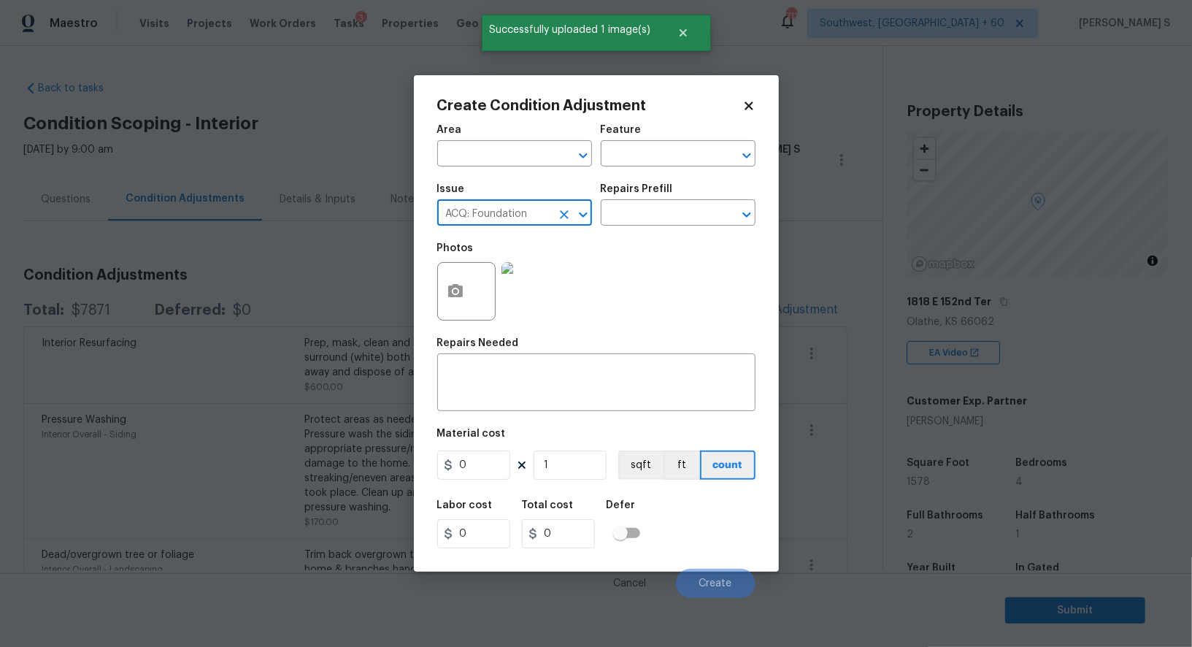
type input "ACQ: Foundation"
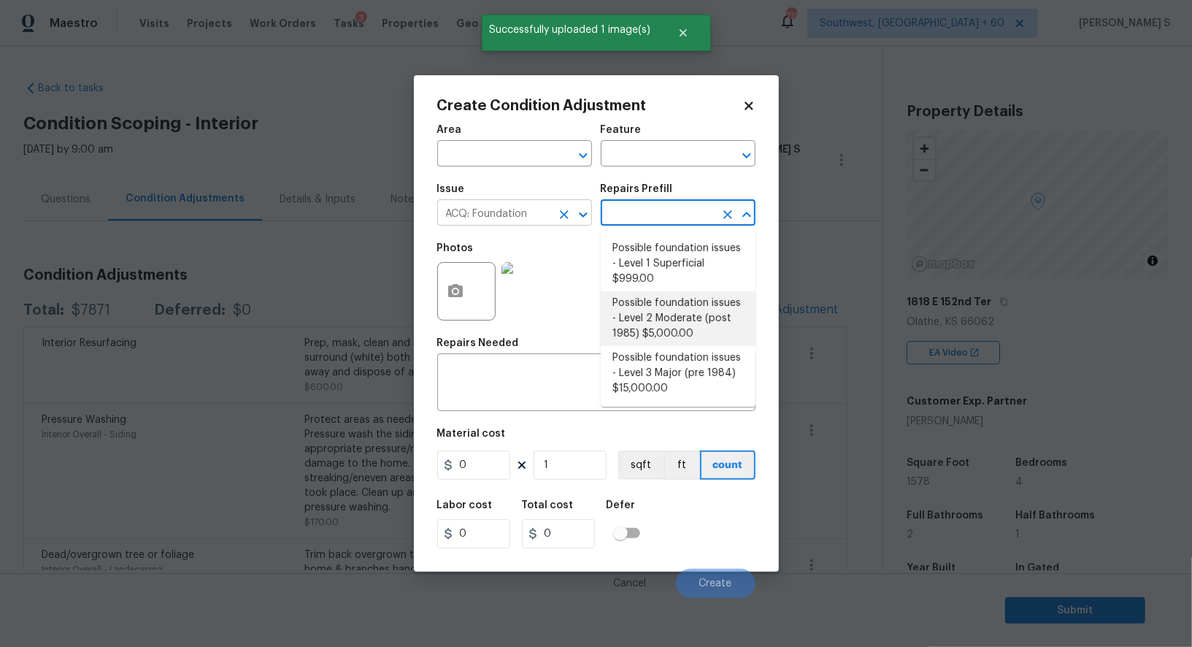
type input "Acquisition"
type textarea "Possible foundation issues - Level 2 Moderate: Disclaimer: This is NOT a techni…"
type input "5000"
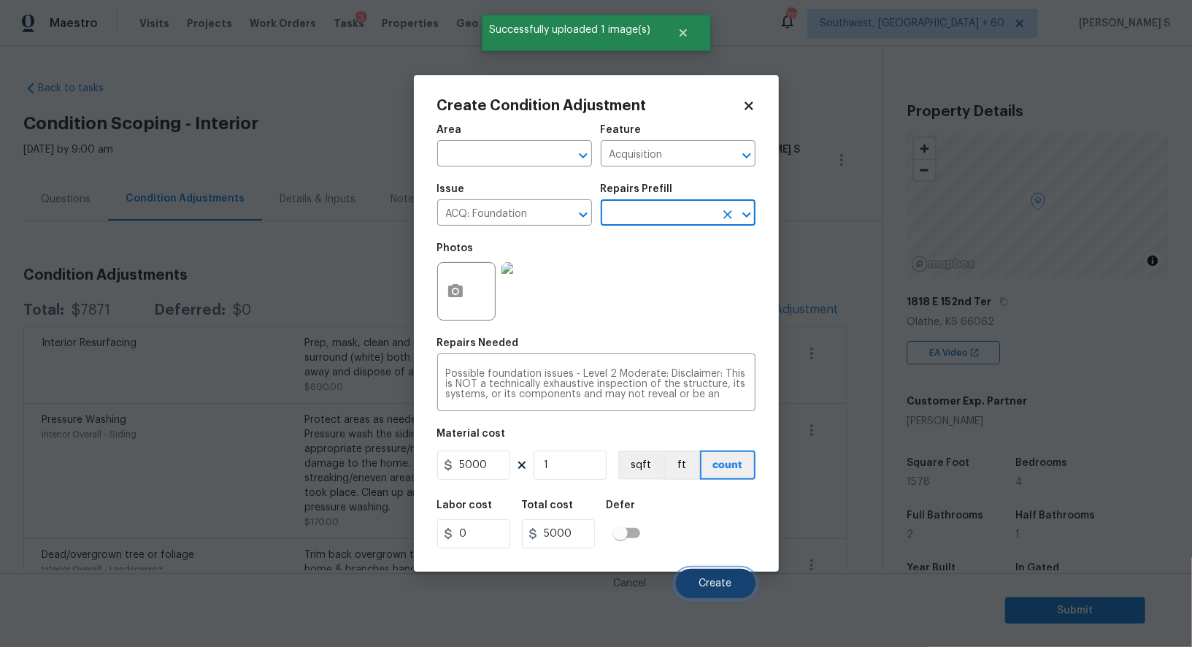
click at [720, 575] on button "Create" at bounding box center [716, 583] width 80 height 29
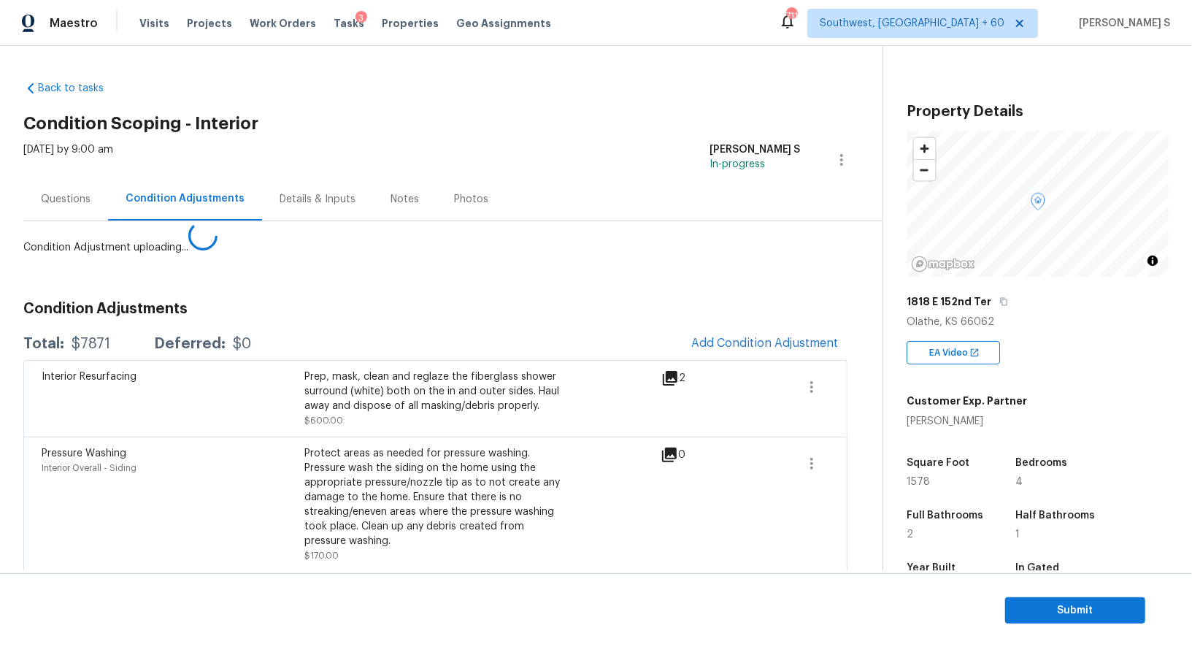
click at [226, 480] on body "Maestro Visits Projects Work Orders Tasks 3 Properties Geo Assignments 711 Sout…" at bounding box center [596, 323] width 1192 height 647
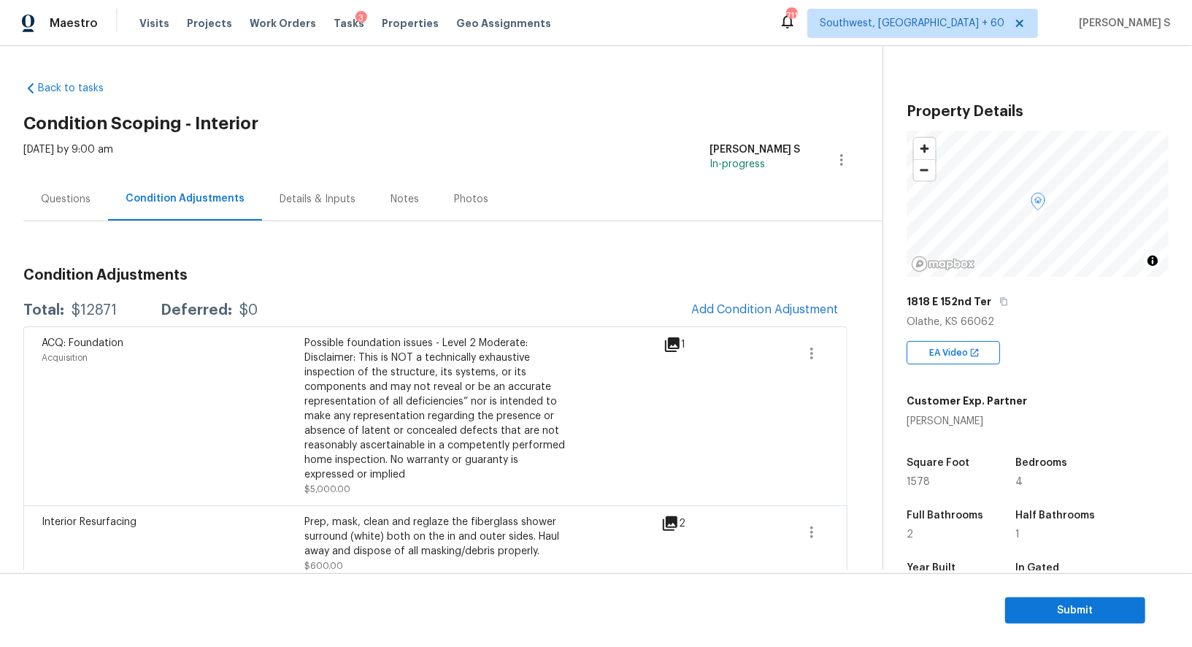
click at [89, 312] on div "$12871" at bounding box center [94, 310] width 45 height 15
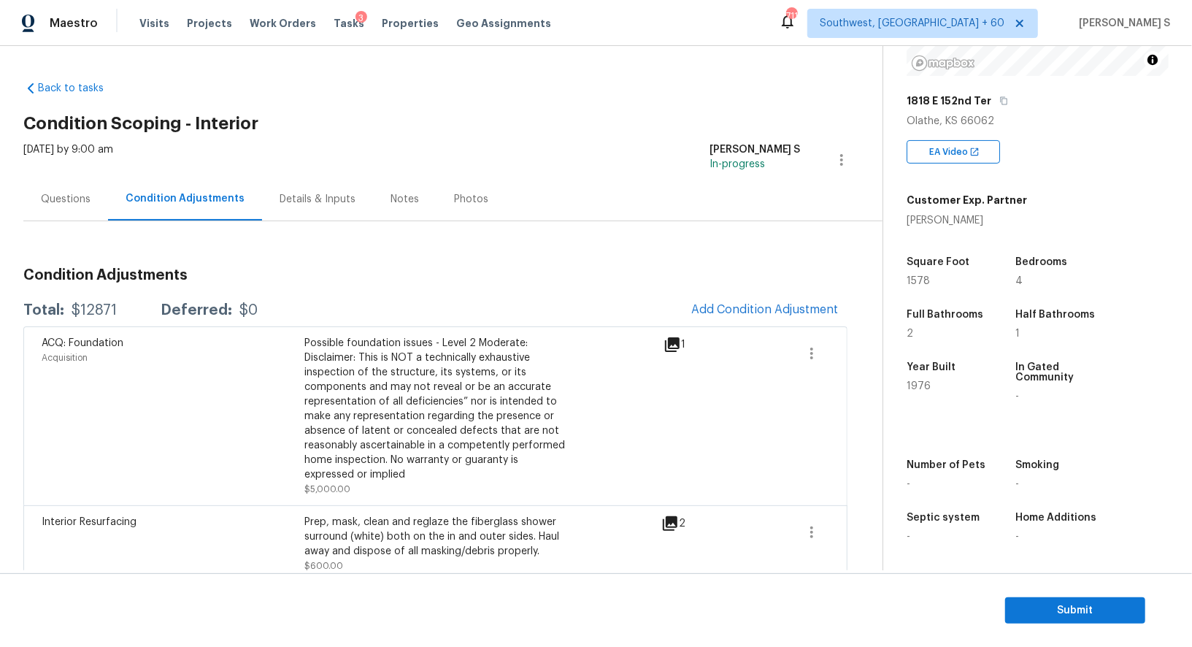
click at [50, 217] on div "Questions" at bounding box center [65, 198] width 85 height 43
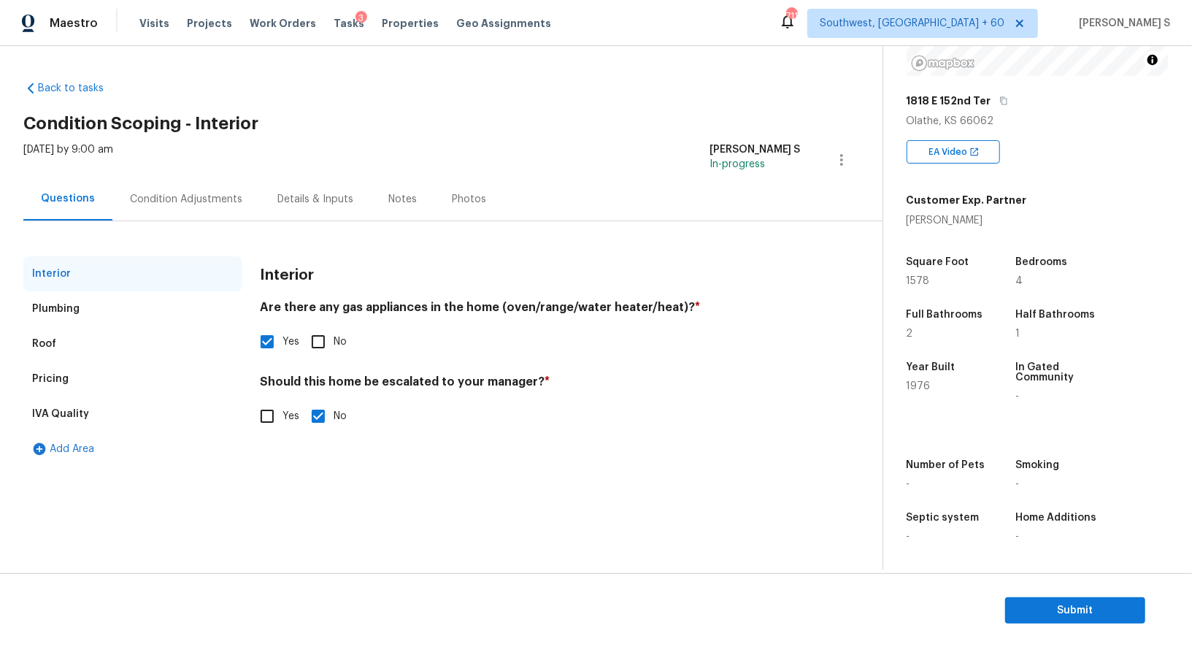
click at [52, 381] on div "Pricing" at bounding box center [50, 379] width 36 height 15
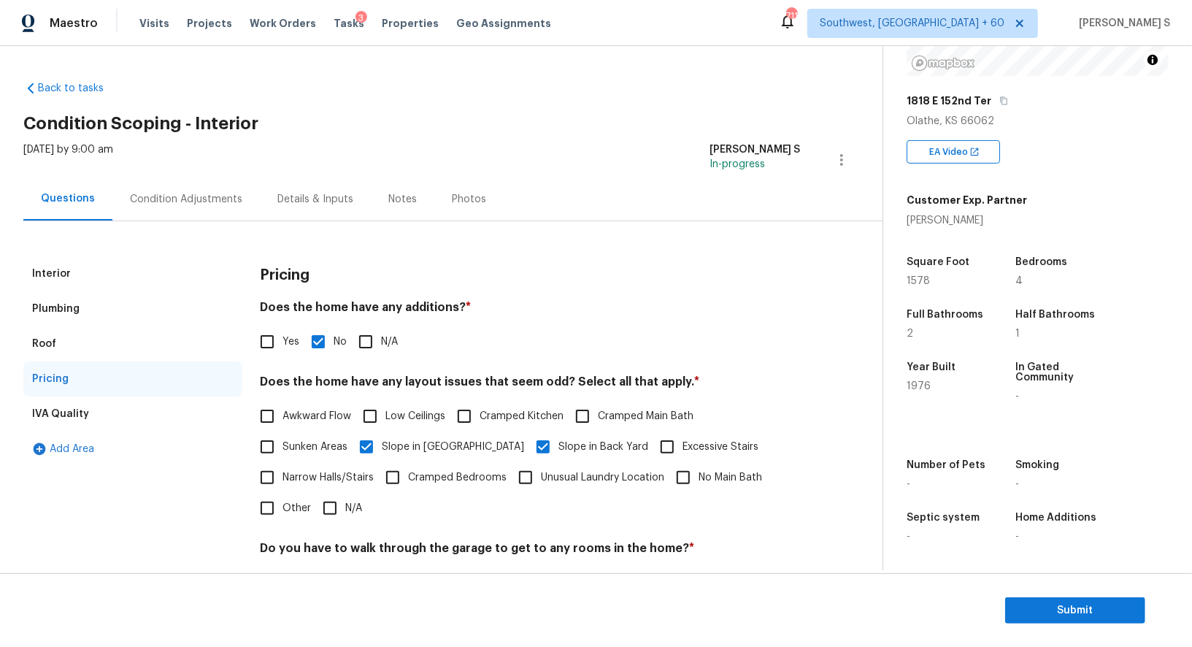
click at [171, 193] on div "Condition Adjustments" at bounding box center [186, 199] width 112 height 15
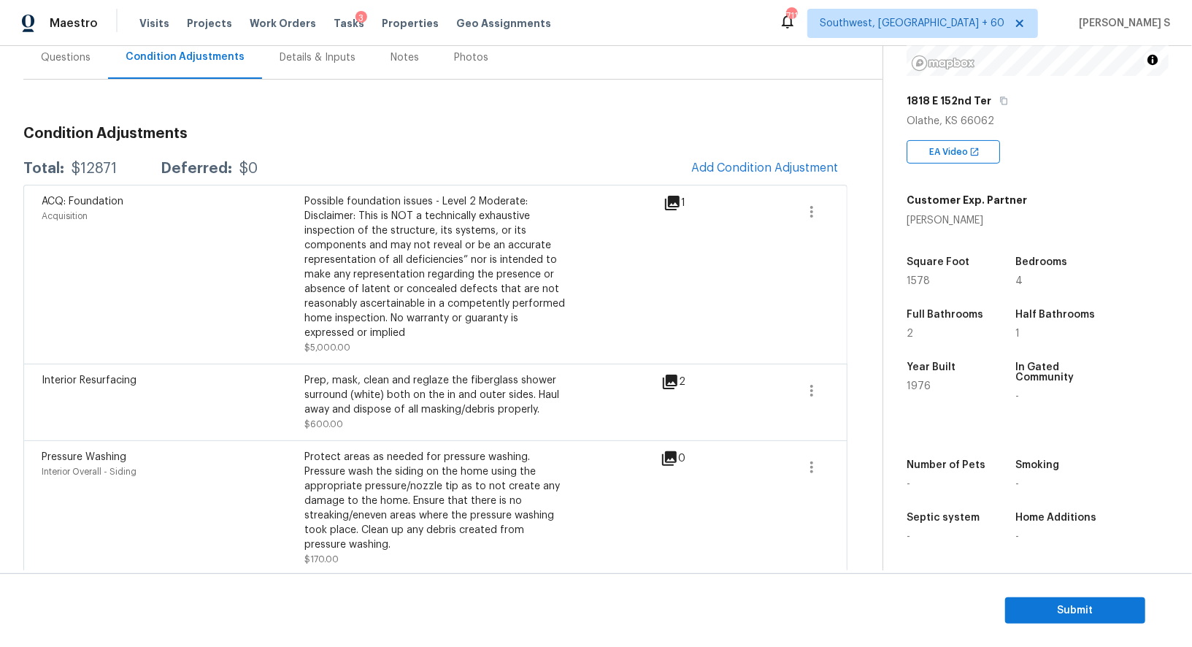
scroll to position [201, 0]
click at [1038, 609] on span "Submit" at bounding box center [1075, 610] width 117 height 18
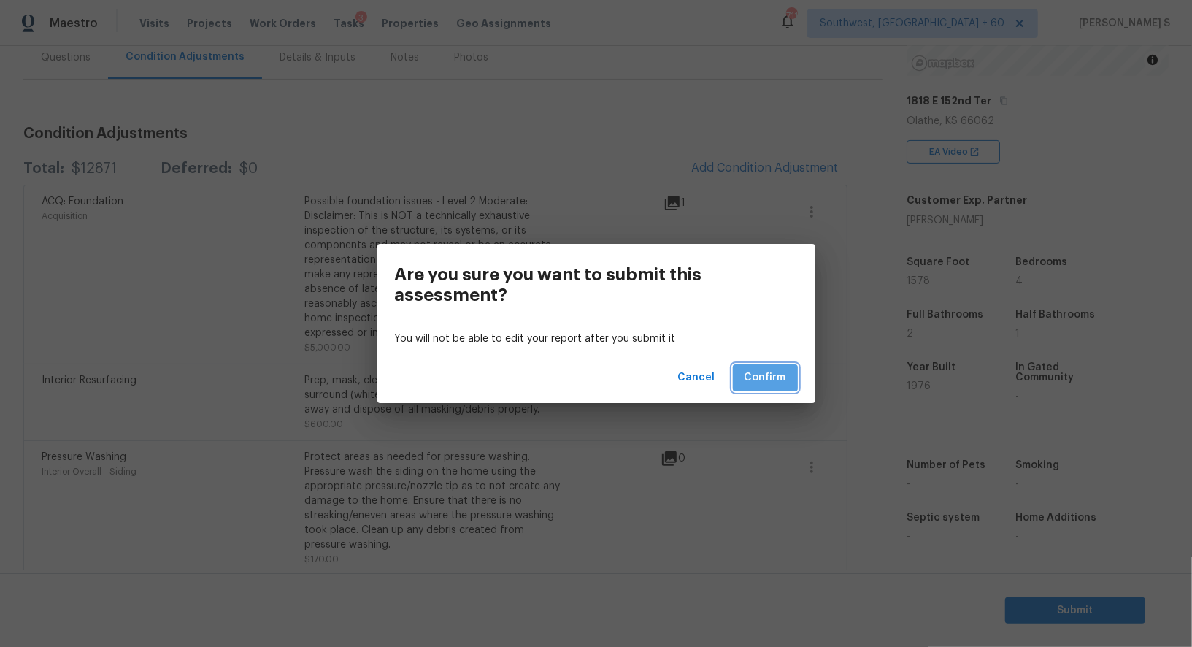
click at [778, 374] on span "Confirm" at bounding box center [766, 378] width 42 height 18
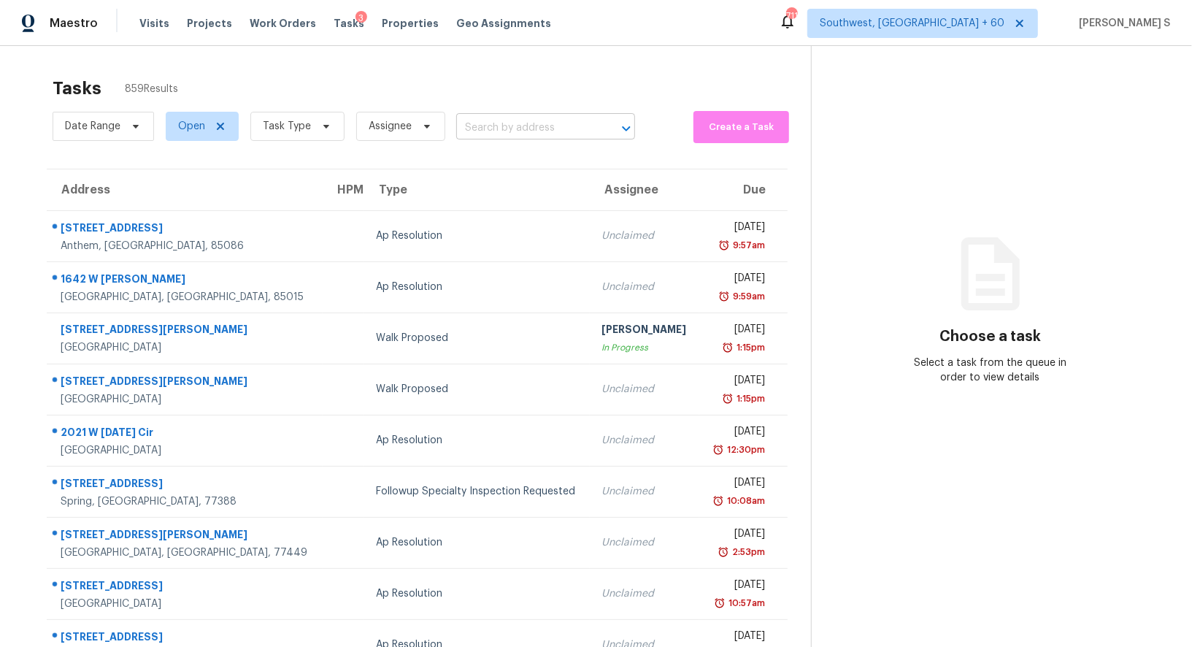
click at [549, 123] on input "text" at bounding box center [525, 128] width 138 height 23
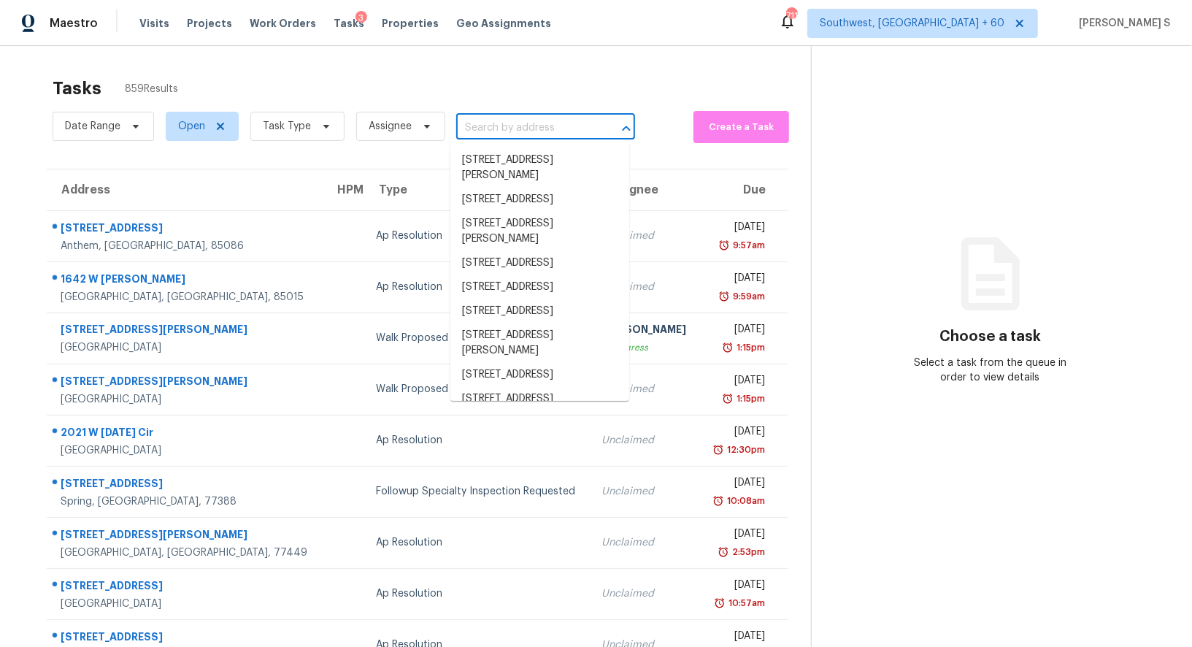
paste input "2228 Palmview Cir E Auburndale, FL, 33823"
type input "2228 Palmview Cir E Auburndale, FL, 33823"
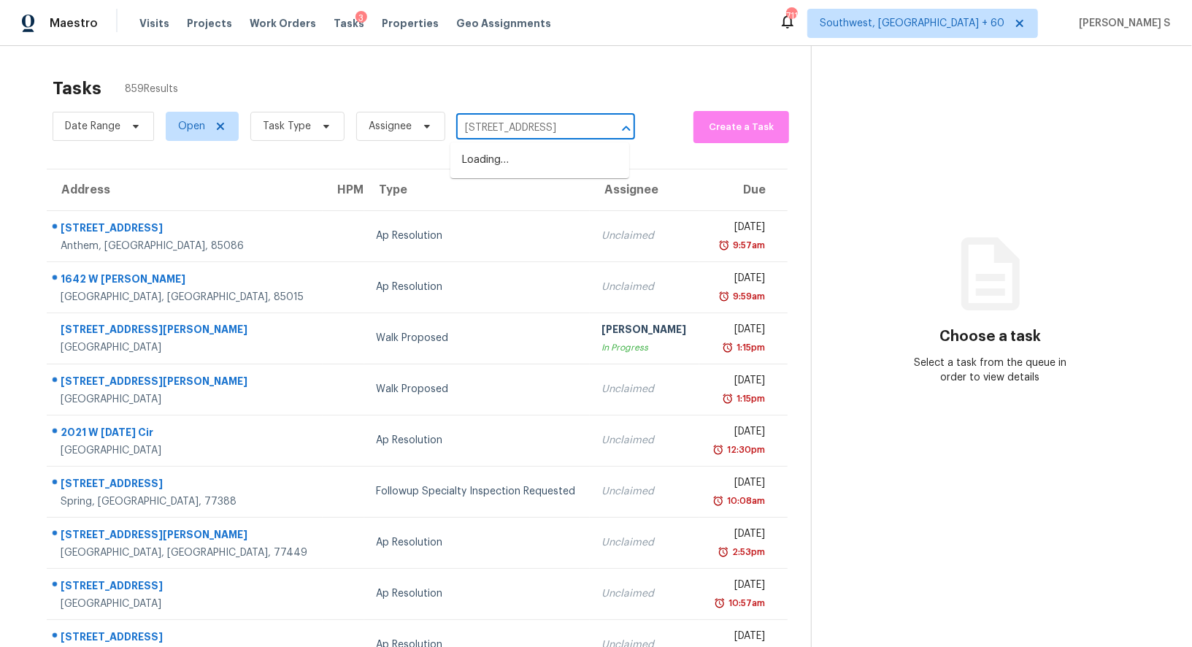
scroll to position [0, 77]
click at [529, 161] on li "2228 Palmview Cir E, Auburndale, FL 33823" at bounding box center [539, 160] width 179 height 24
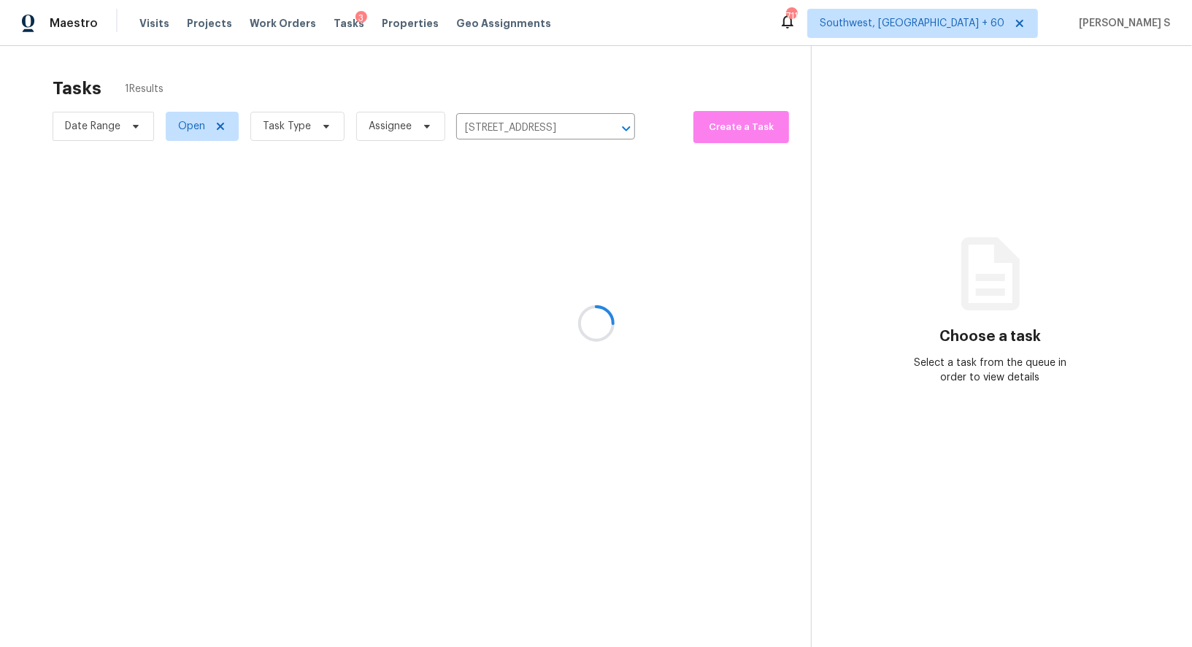
click at [515, 226] on div at bounding box center [596, 323] width 1192 height 647
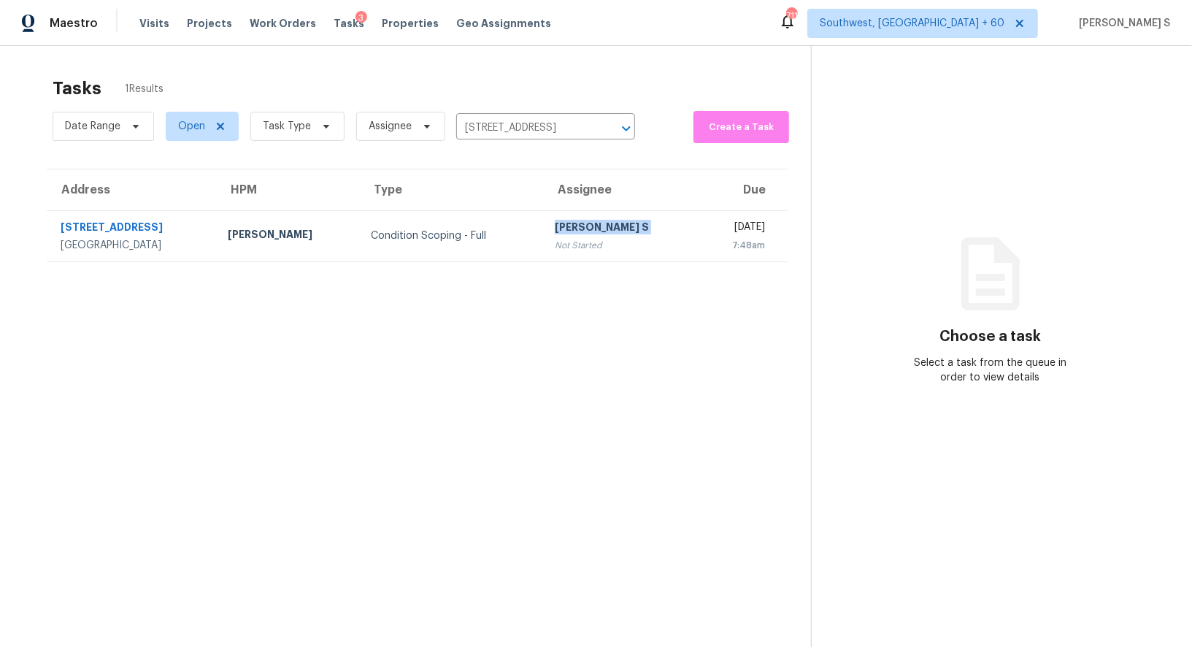
click at [555, 226] on div "[PERSON_NAME] S" at bounding box center [621, 229] width 132 height 18
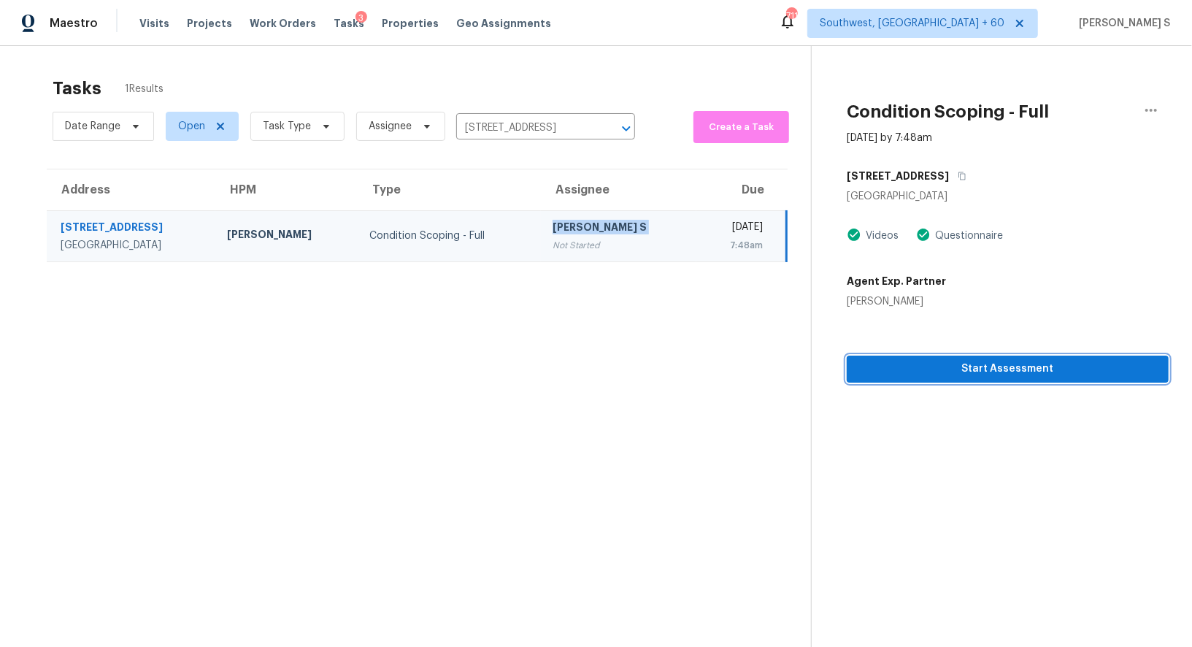
click at [955, 367] on span "Start Assessment" at bounding box center [1007, 369] width 299 height 18
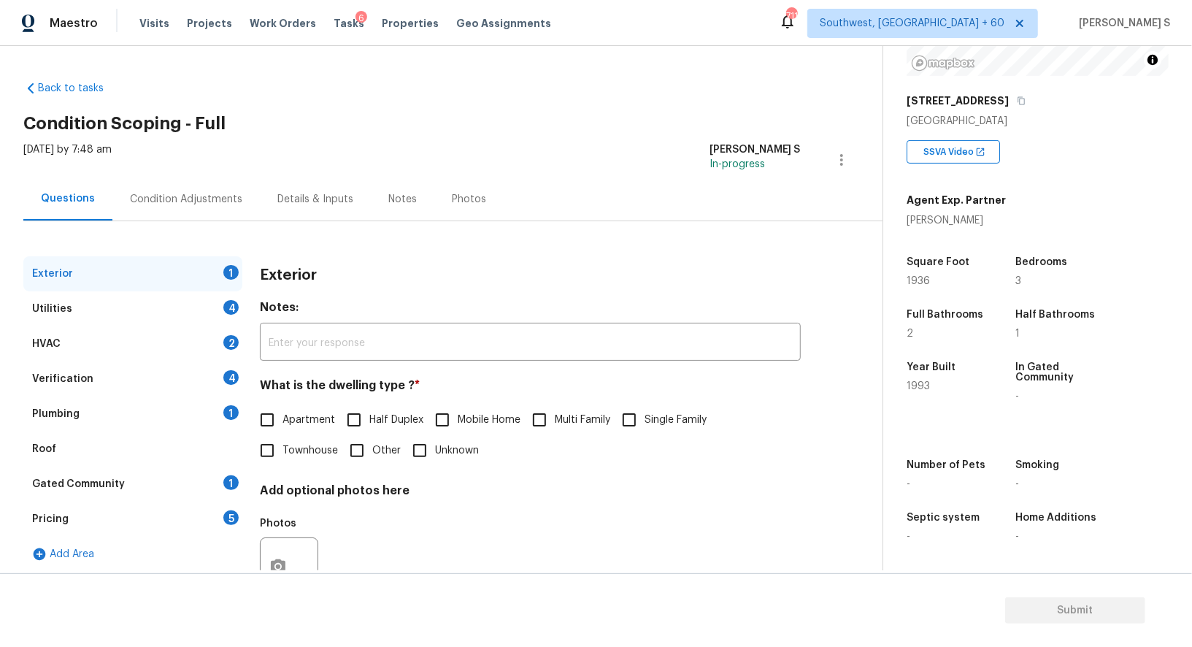
scroll to position [201, 0]
click at [223, 521] on div "Pricing 5" at bounding box center [132, 518] width 219 height 35
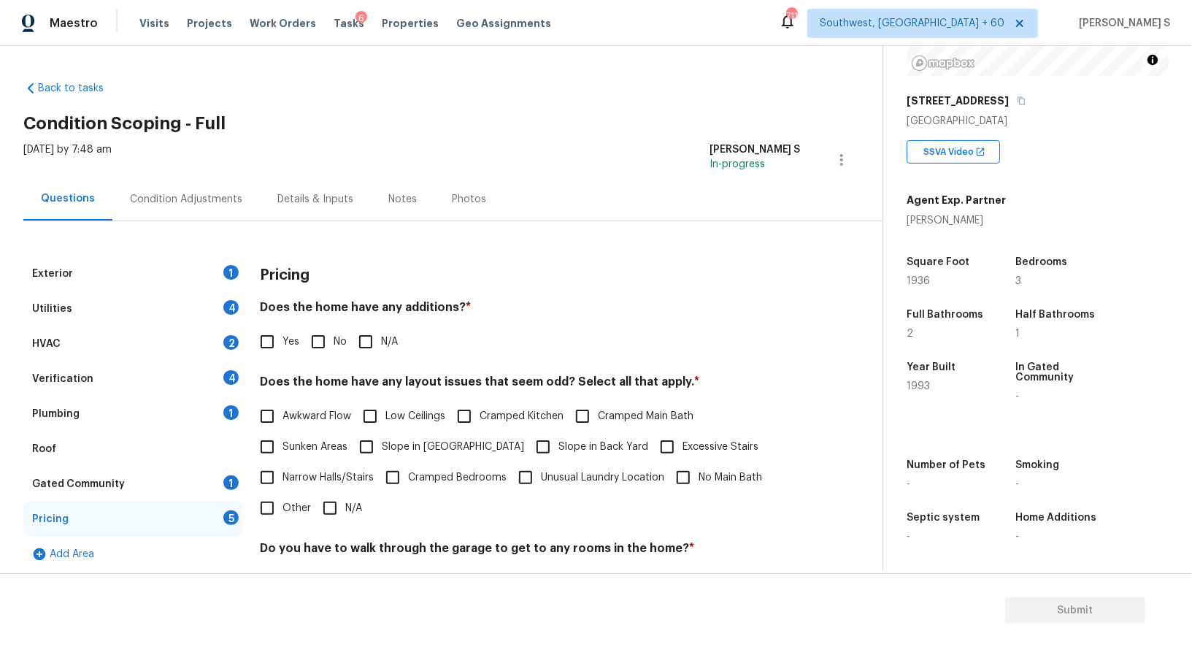
click at [264, 504] on input "Other" at bounding box center [267, 508] width 31 height 31
checkbox input "true"
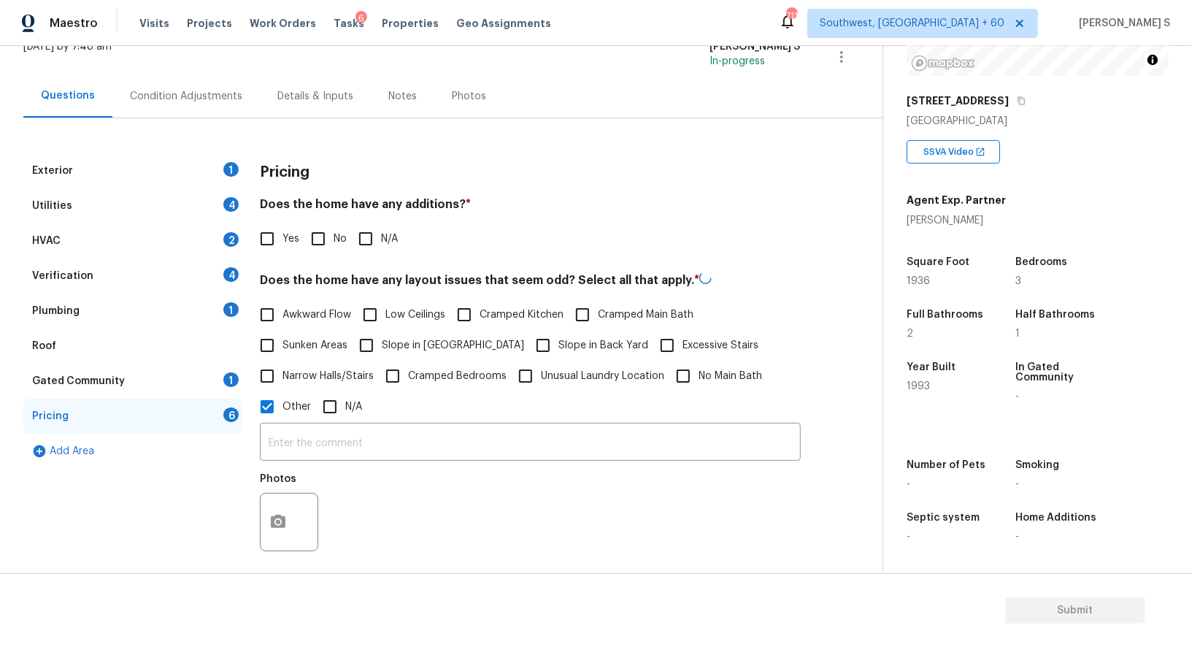
scroll to position [157, 0]
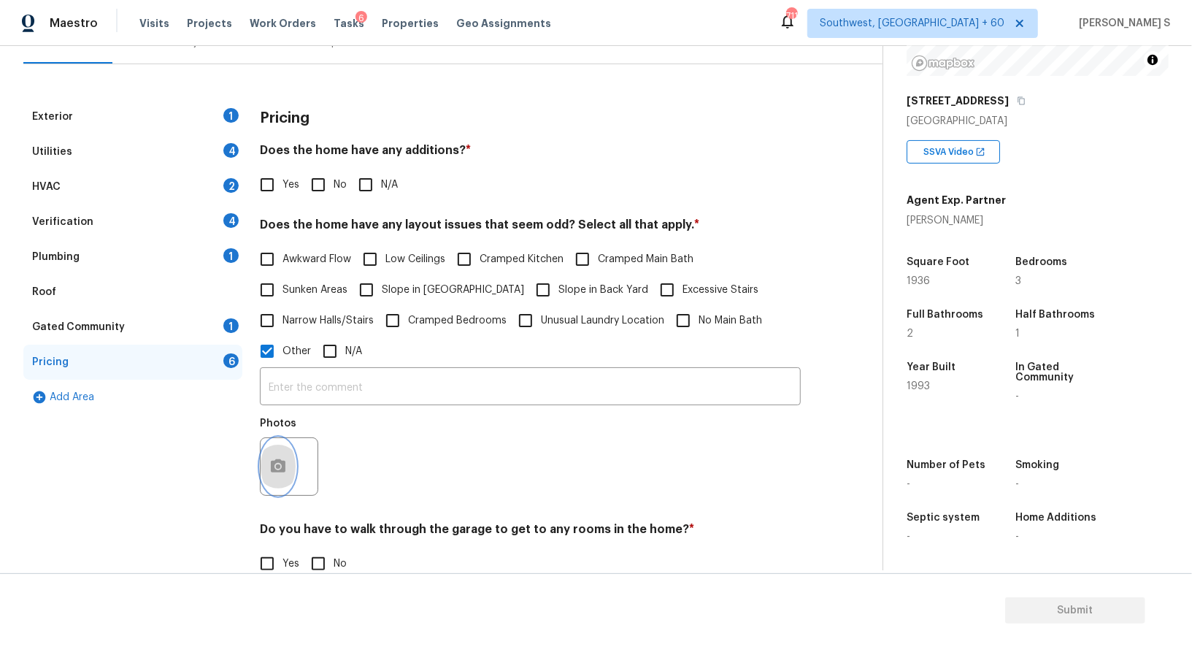
click at [277, 472] on icon "button" at bounding box center [278, 467] width 18 height 18
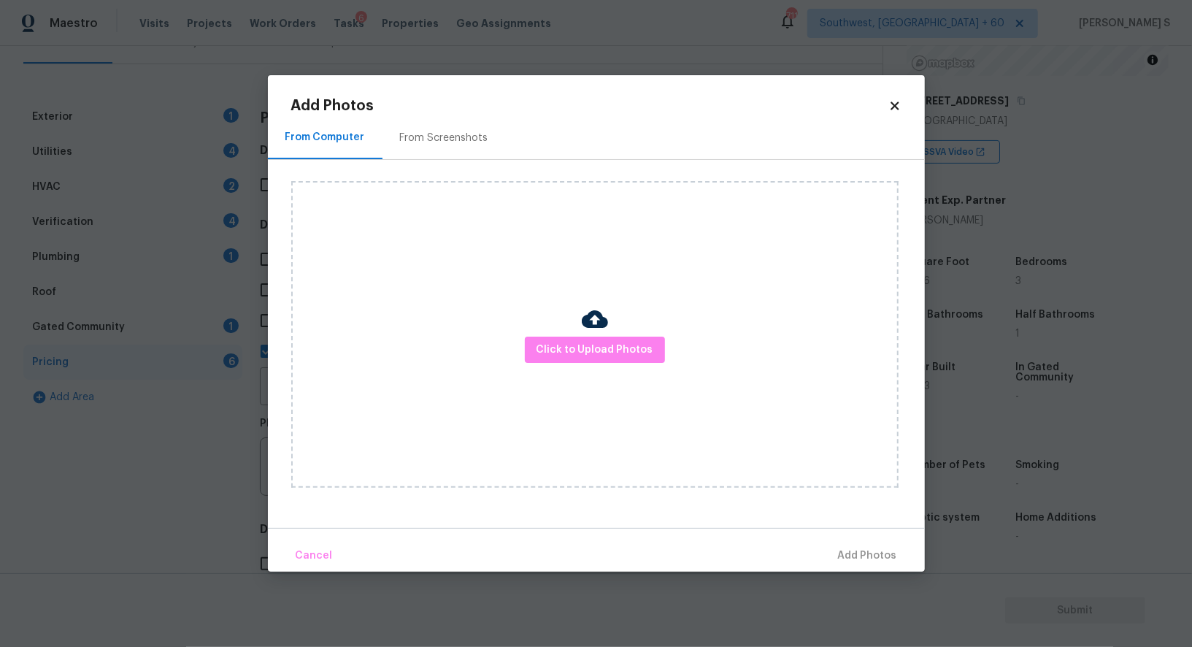
click at [611, 331] on div "Click to Upload Photos" at bounding box center [594, 334] width 607 height 307
click at [613, 350] on span "Click to Upload Photos" at bounding box center [594, 350] width 117 height 18
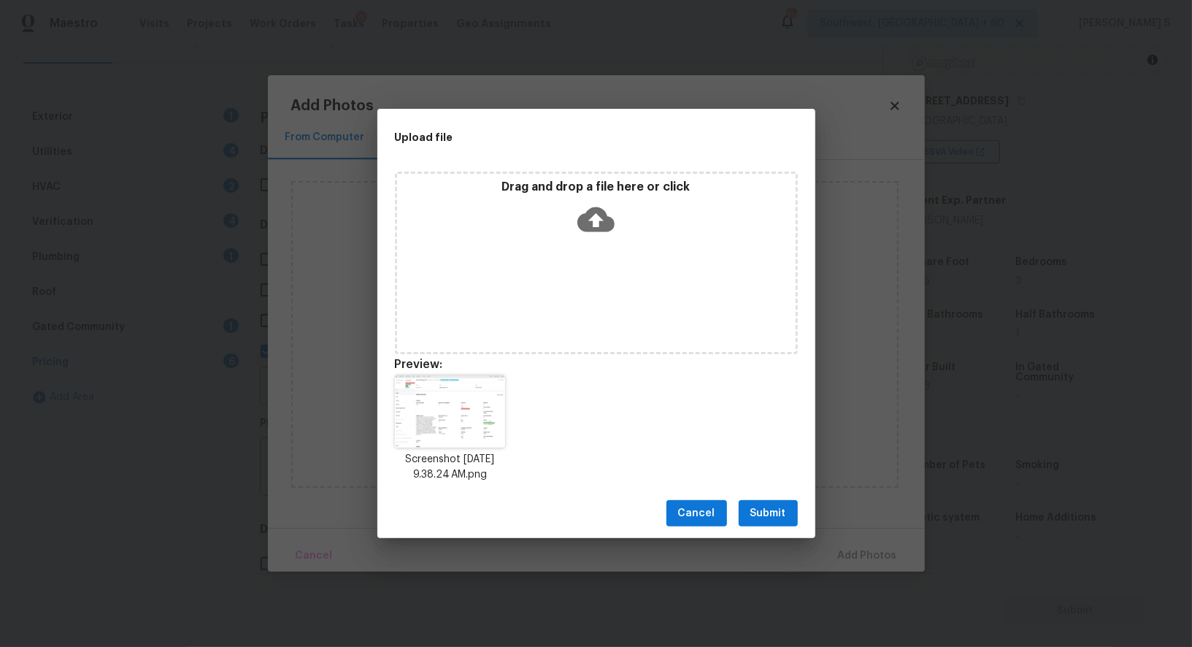
click at [772, 501] on button "Submit" at bounding box center [768, 513] width 59 height 27
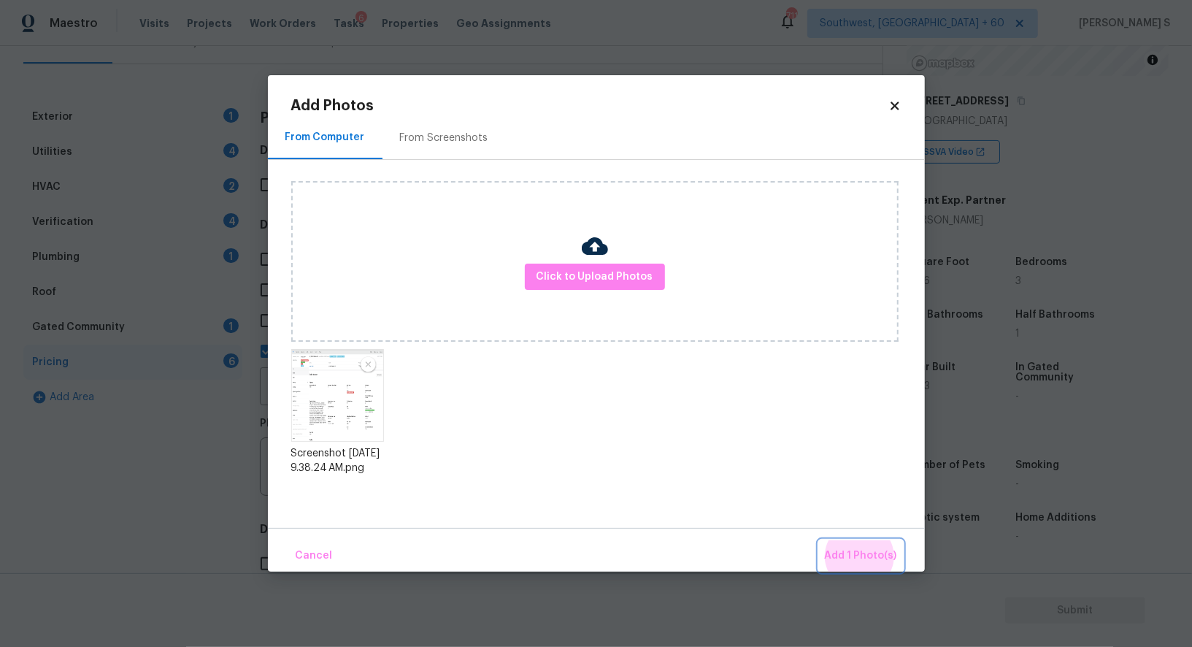
click at [819, 540] on button "Add 1 Photo(s)" at bounding box center [861, 555] width 84 height 31
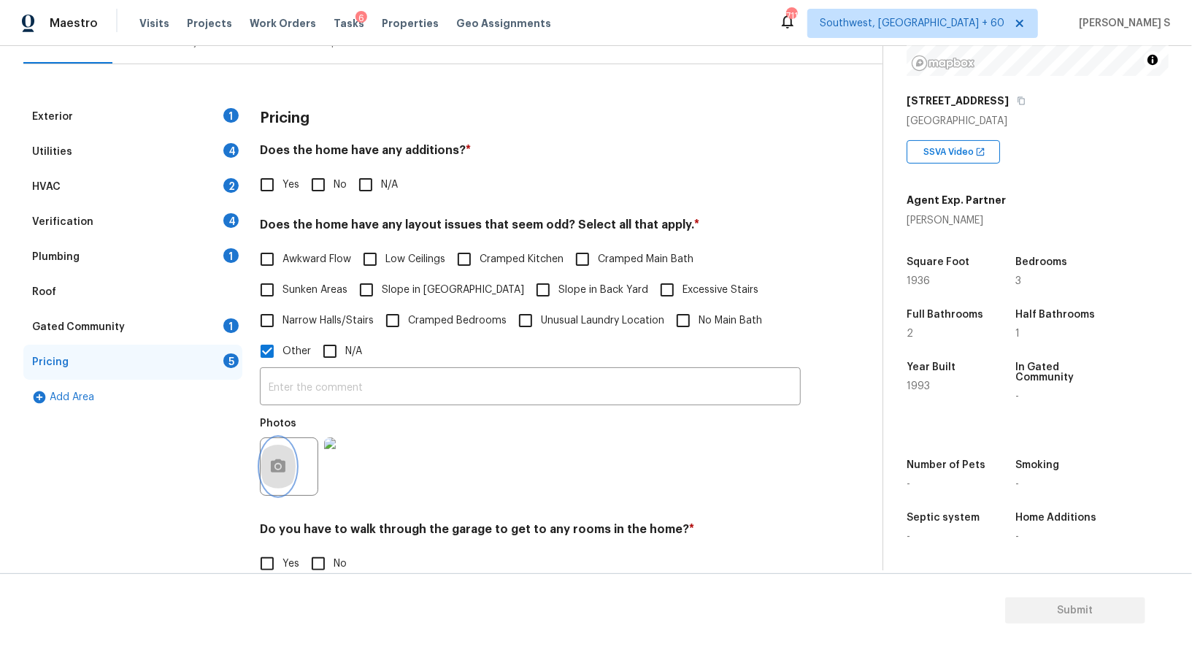
scroll to position [201, 0]
click at [664, 396] on input "text" at bounding box center [530, 388] width 541 height 34
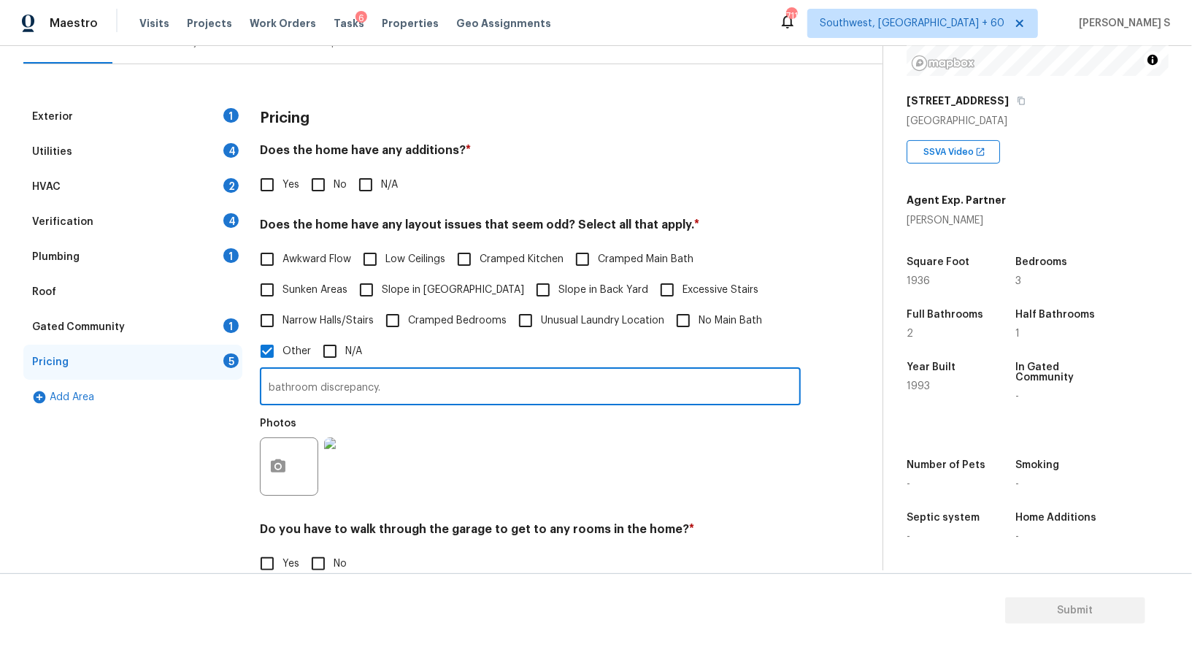
type input "bathroom discrepancy."
click at [594, 483] on div "Photos" at bounding box center [530, 456] width 541 height 95
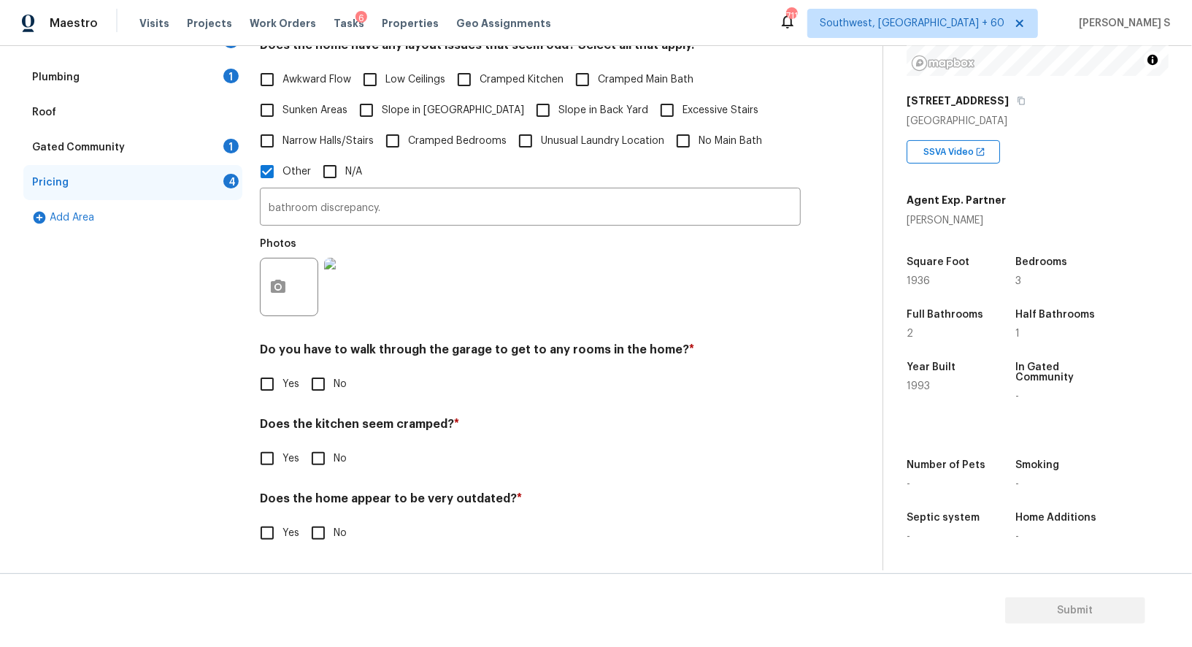
scroll to position [336, 0]
click at [323, 377] on input "No" at bounding box center [318, 384] width 31 height 31
checkbox input "true"
click at [303, 445] on input "No" at bounding box center [318, 460] width 31 height 31
checkbox input "true"
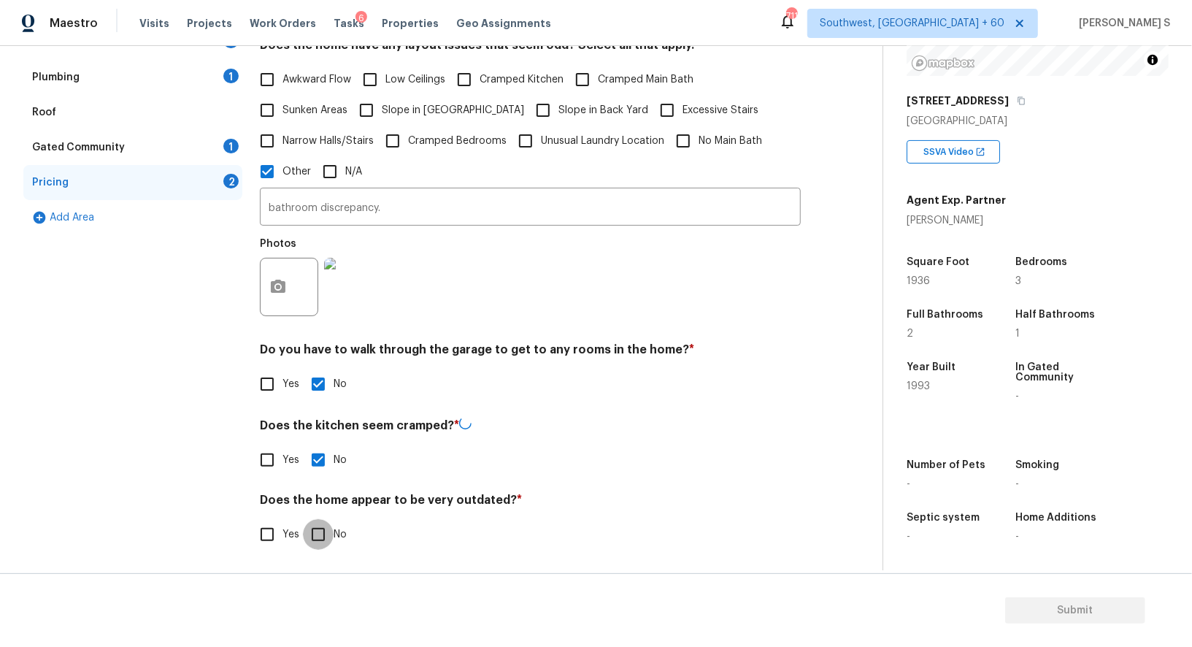
click at [303, 519] on input "No" at bounding box center [318, 534] width 31 height 31
checkbox input "true"
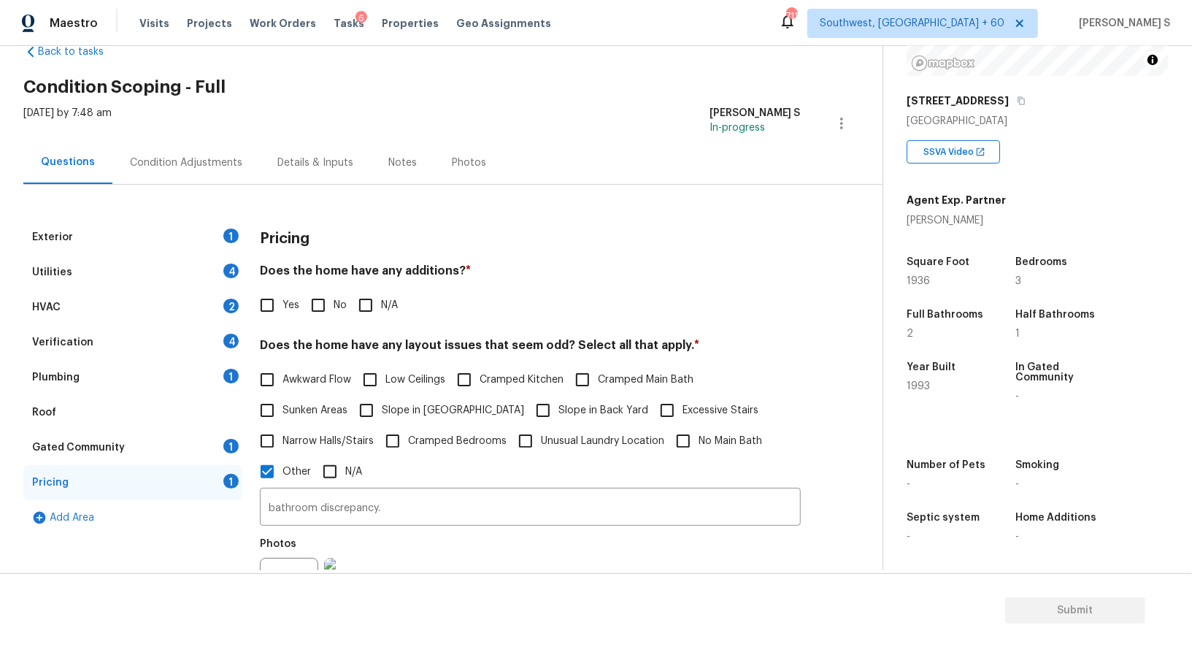
scroll to position [0, 0]
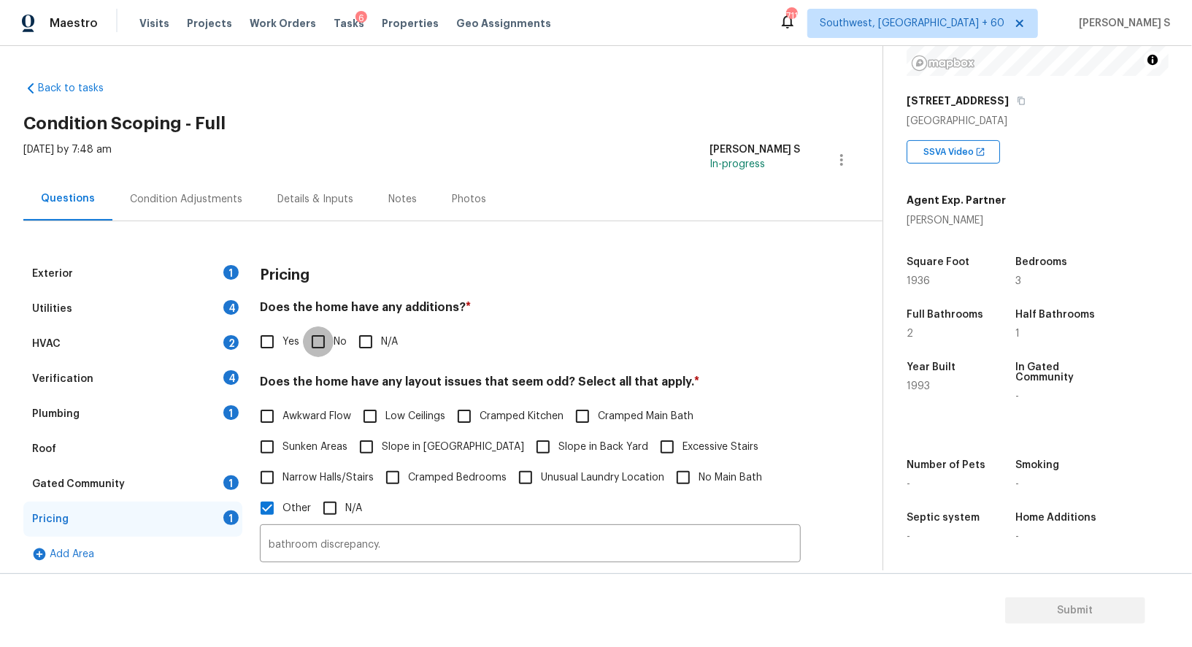
click at [321, 333] on input "No" at bounding box center [318, 341] width 31 height 31
checkbox input "true"
click at [234, 329] on div "HVAC 2" at bounding box center [132, 343] width 219 height 35
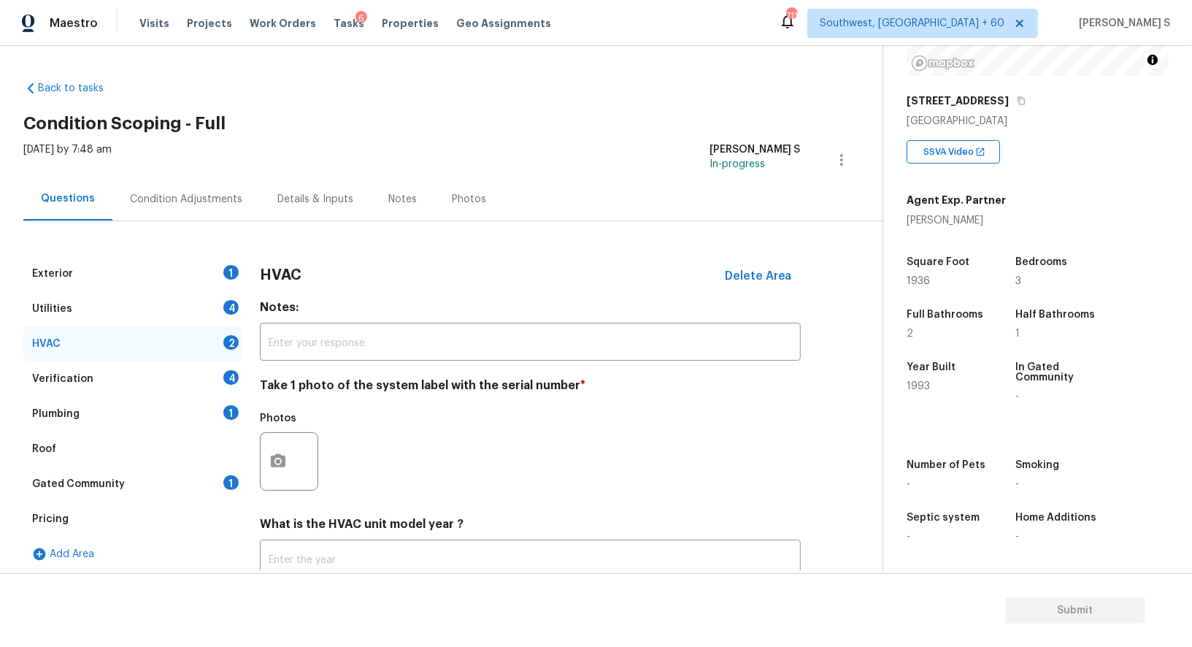
click at [220, 374] on div "Verification 4" at bounding box center [132, 378] width 219 height 35
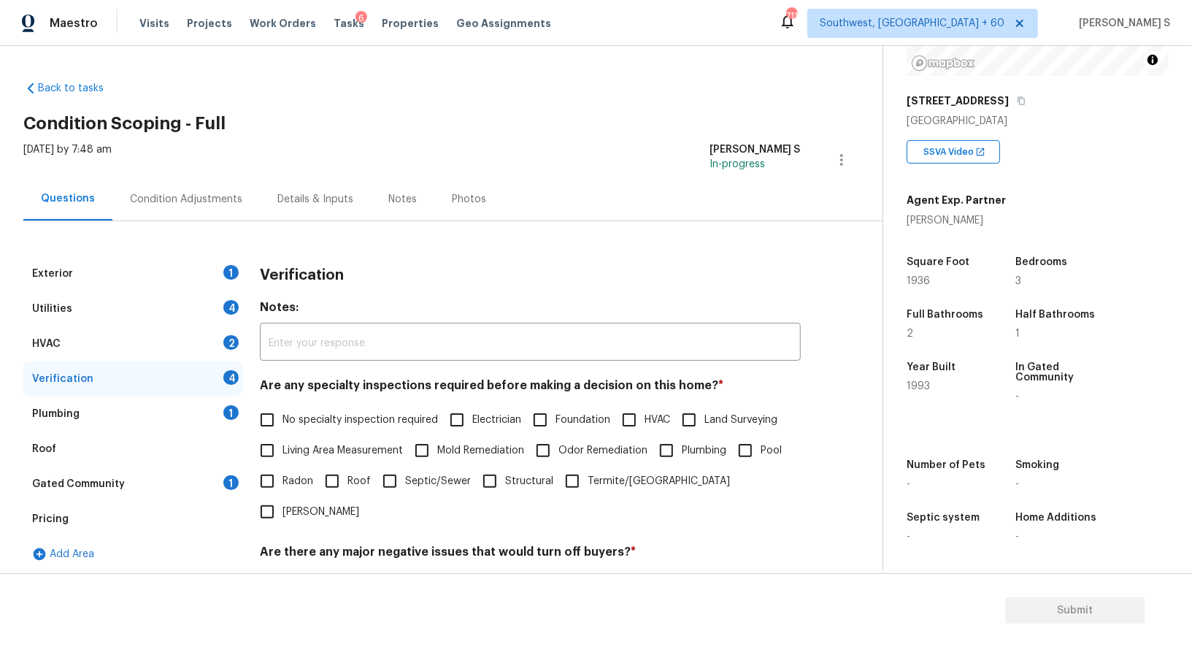
click at [224, 299] on div "Utilities 4" at bounding box center [132, 308] width 219 height 35
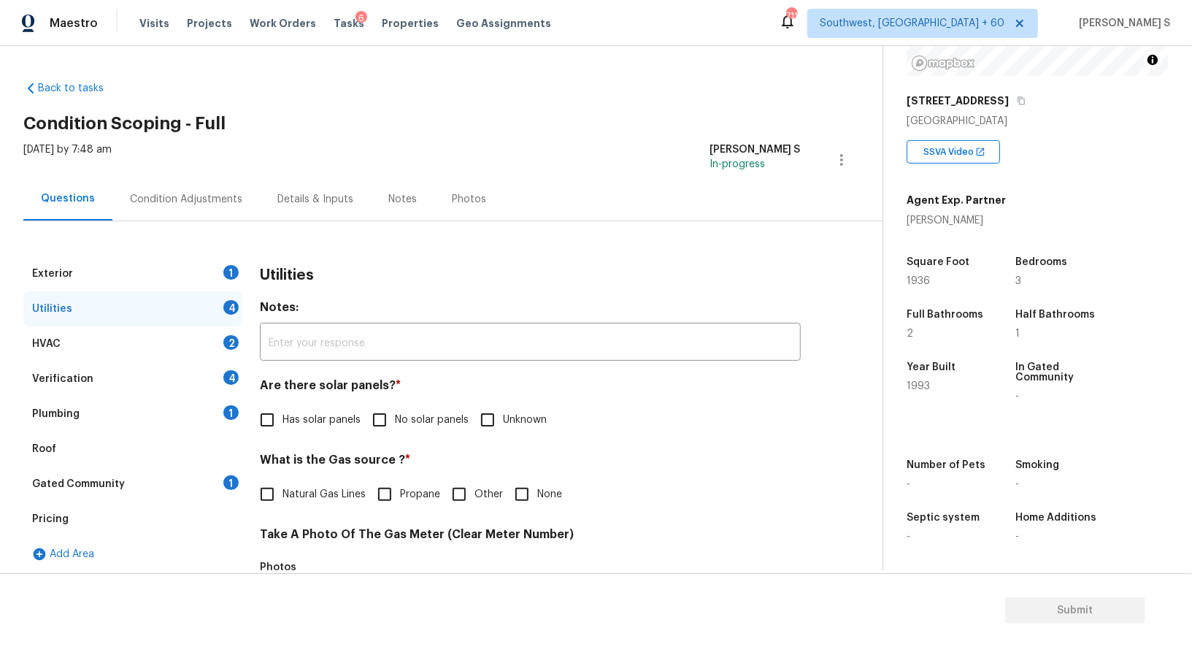
click at [291, 421] on span "Has solar panels" at bounding box center [321, 419] width 78 height 15
click at [282, 421] on input "Has solar panels" at bounding box center [267, 419] width 31 height 31
checkbox input "true"
click at [375, 421] on input "No solar panels" at bounding box center [379, 421] width 31 height 31
checkbox input "true"
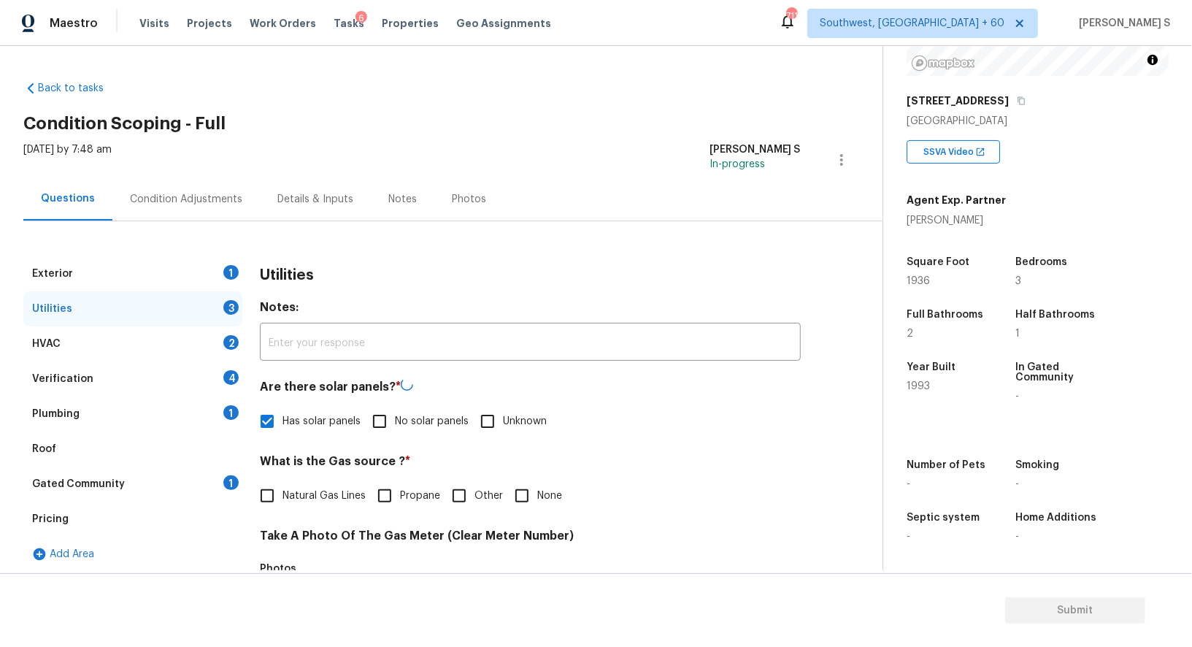
checkbox input "false"
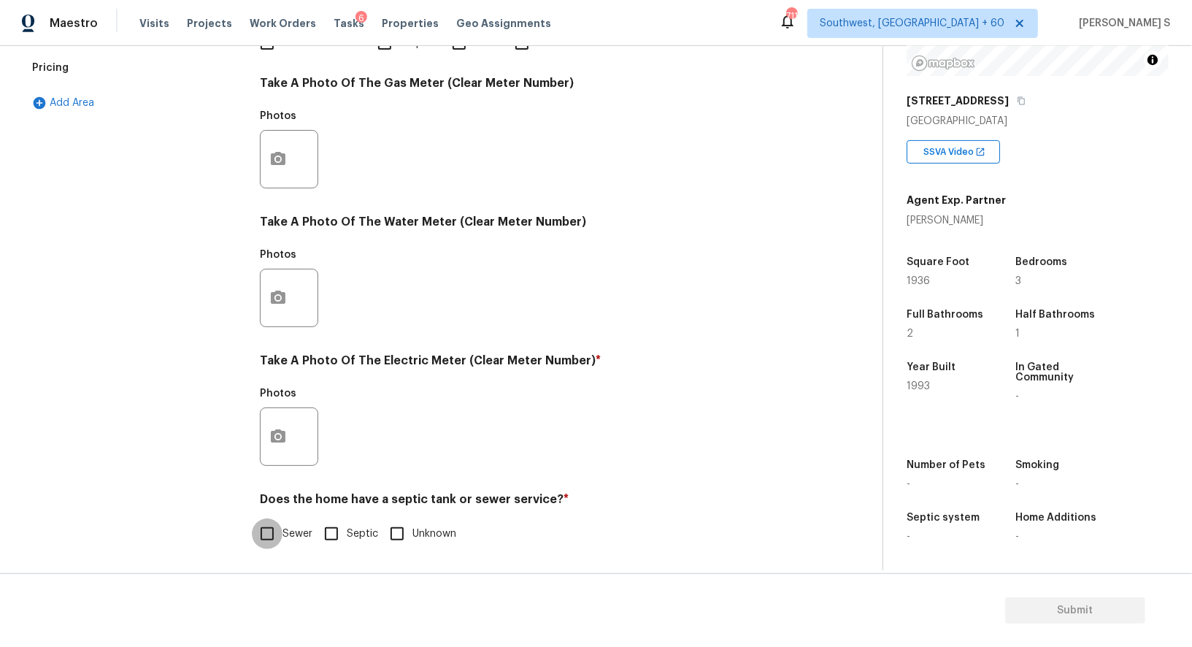
click at [271, 542] on input "Sewer" at bounding box center [267, 533] width 31 height 31
checkbox input "true"
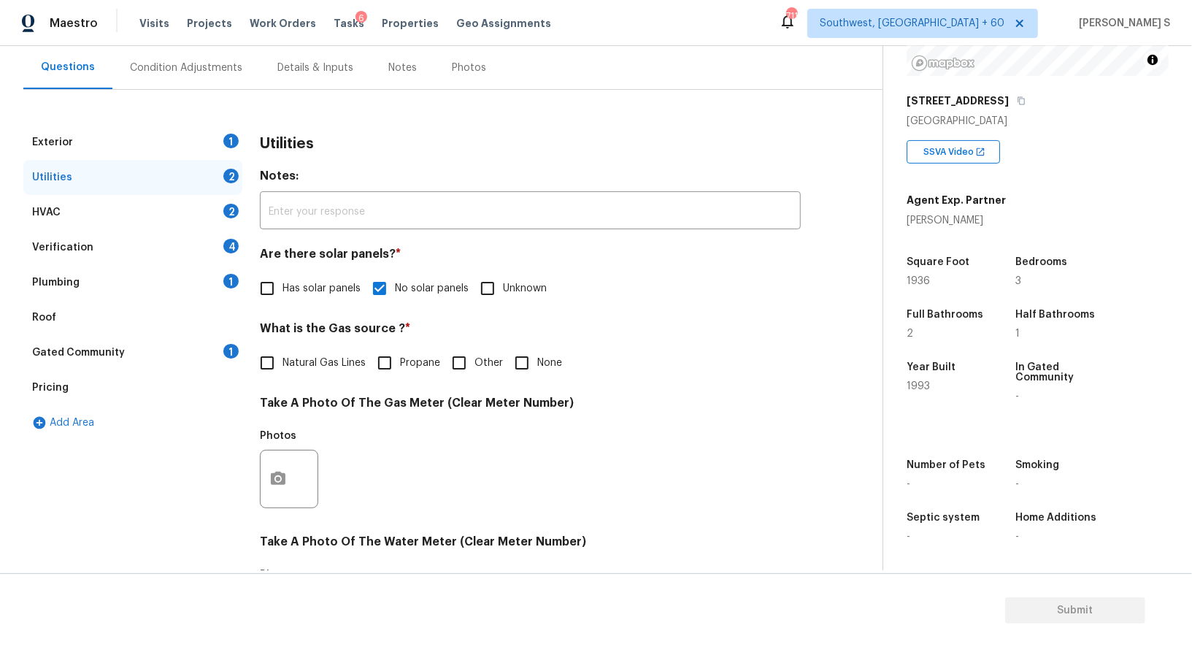
scroll to position [0, 0]
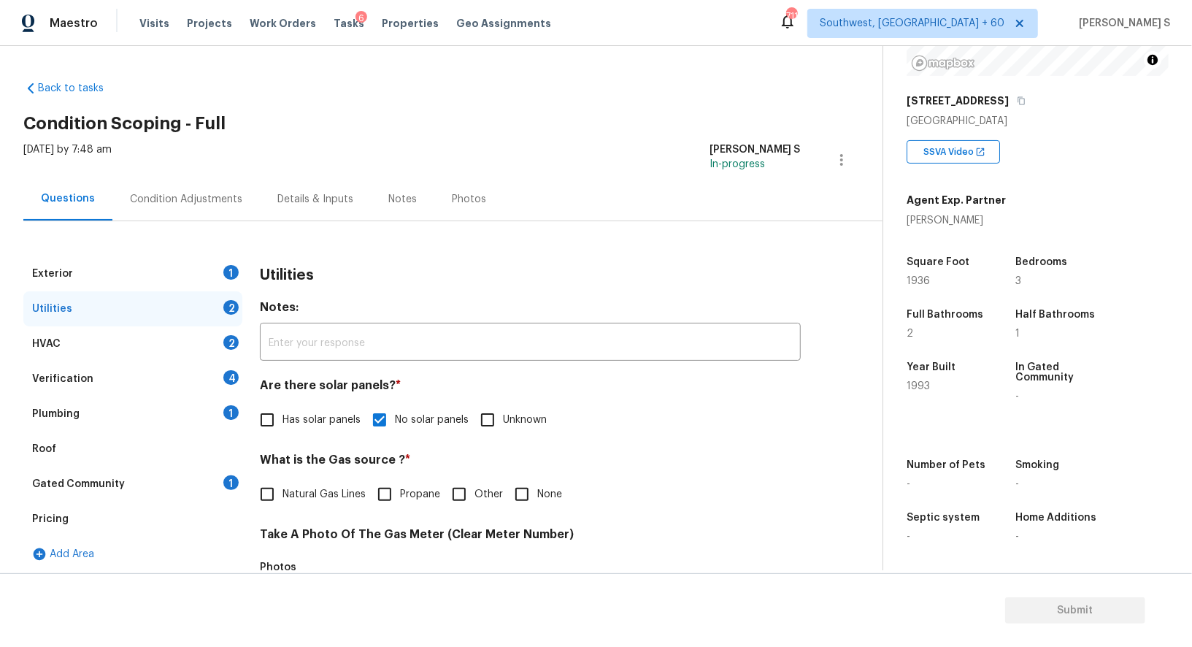
click at [231, 405] on div "1" at bounding box center [230, 412] width 15 height 15
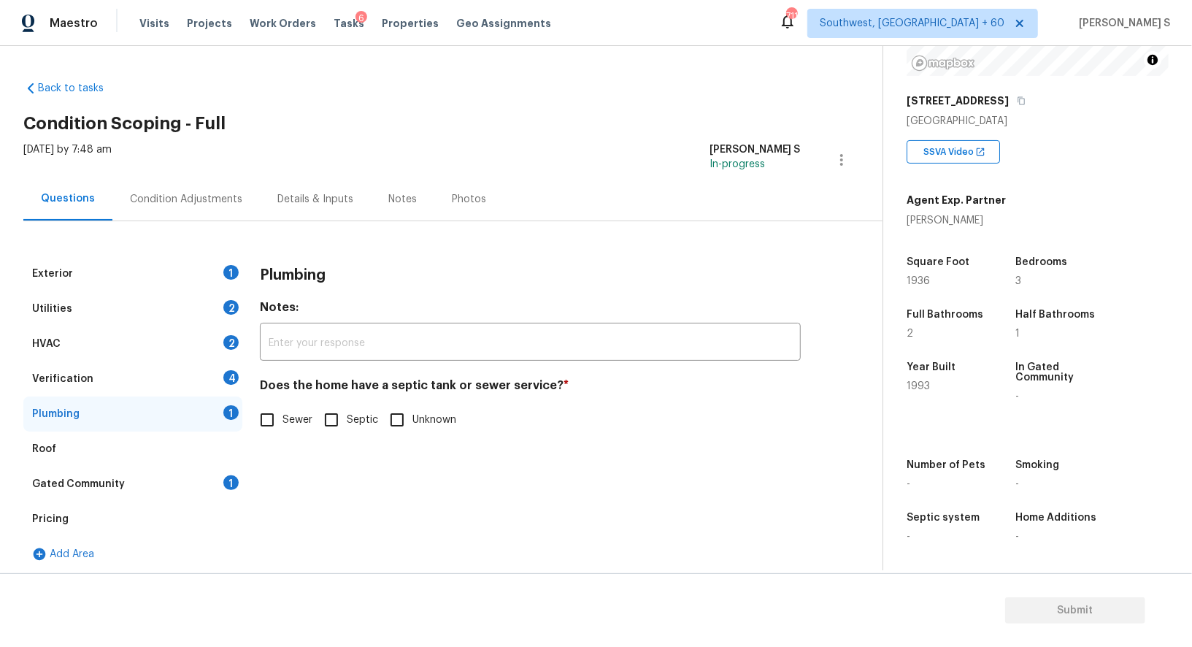
click at [278, 424] on input "Sewer" at bounding box center [267, 419] width 31 height 31
checkbox input "true"
click at [234, 488] on div "1" at bounding box center [230, 482] width 15 height 15
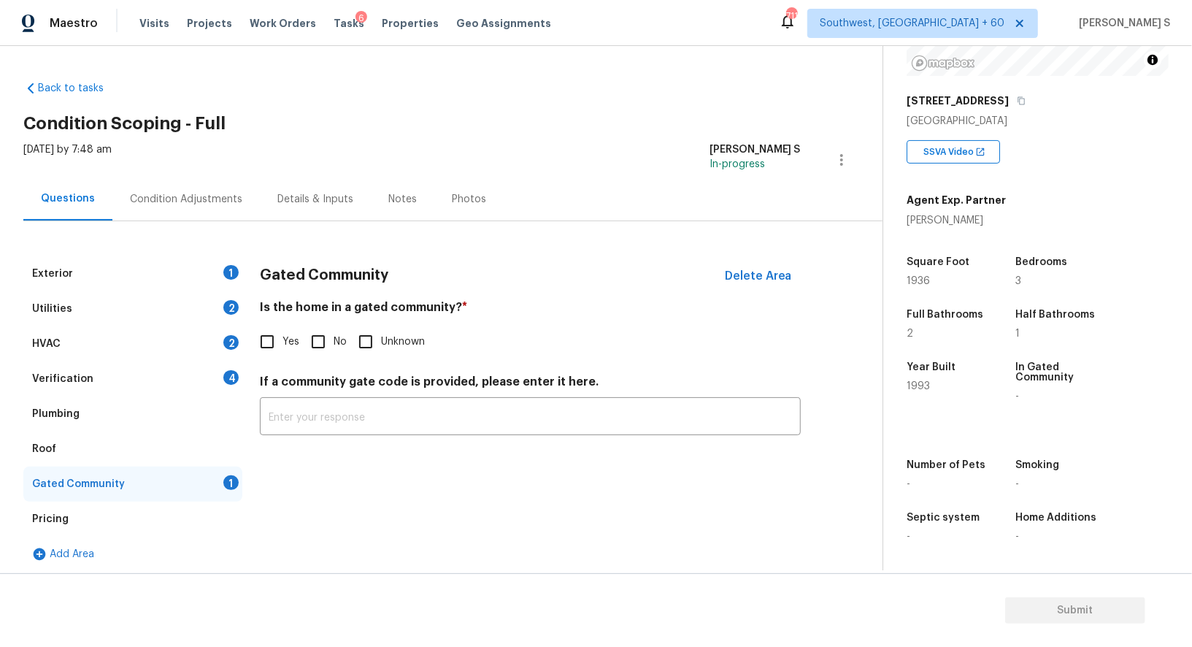
click at [317, 342] on input "No" at bounding box center [318, 341] width 31 height 31
checkbox input "true"
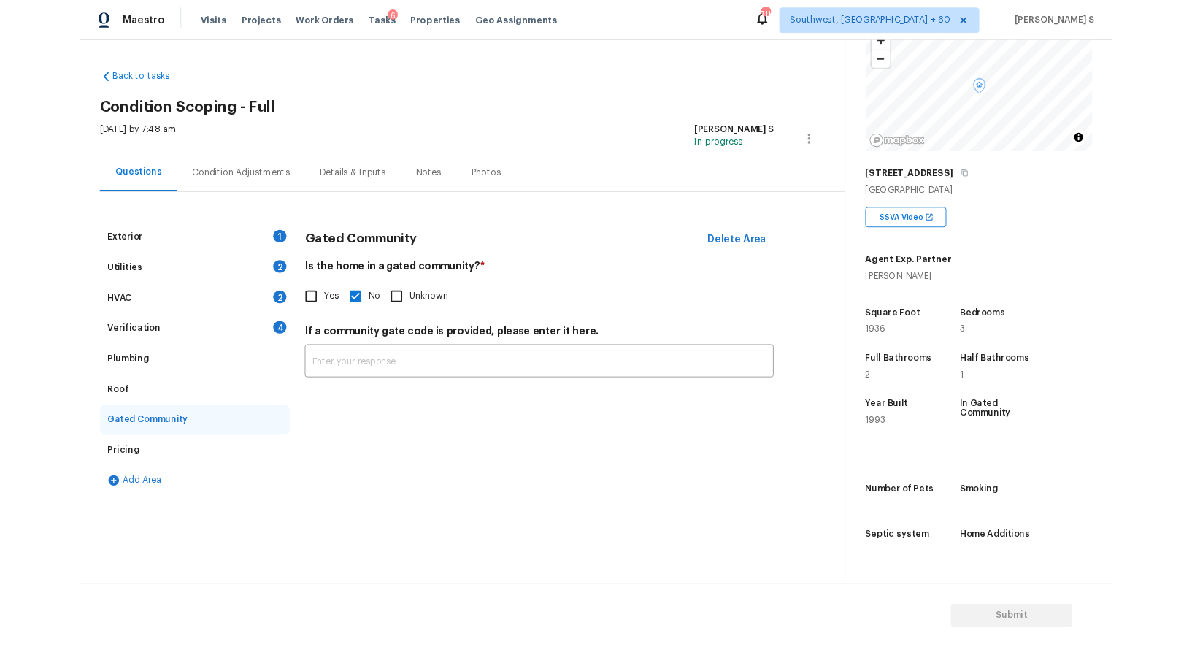
scroll to position [201, 0]
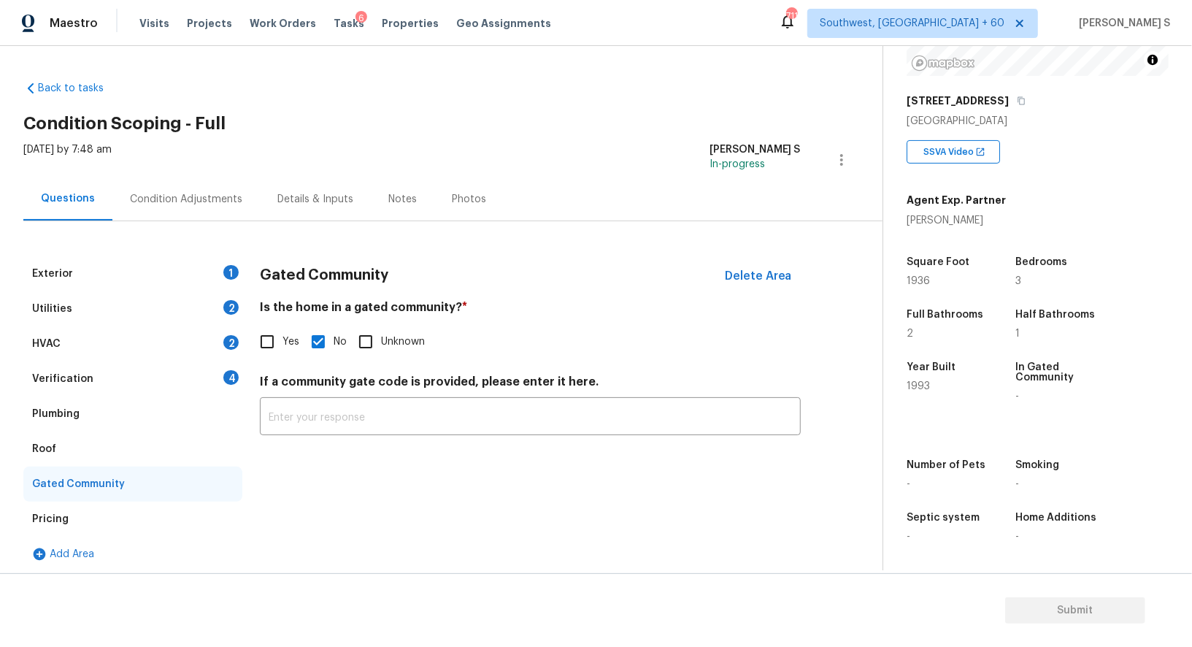
click at [182, 381] on div "Verification 4" at bounding box center [132, 378] width 219 height 35
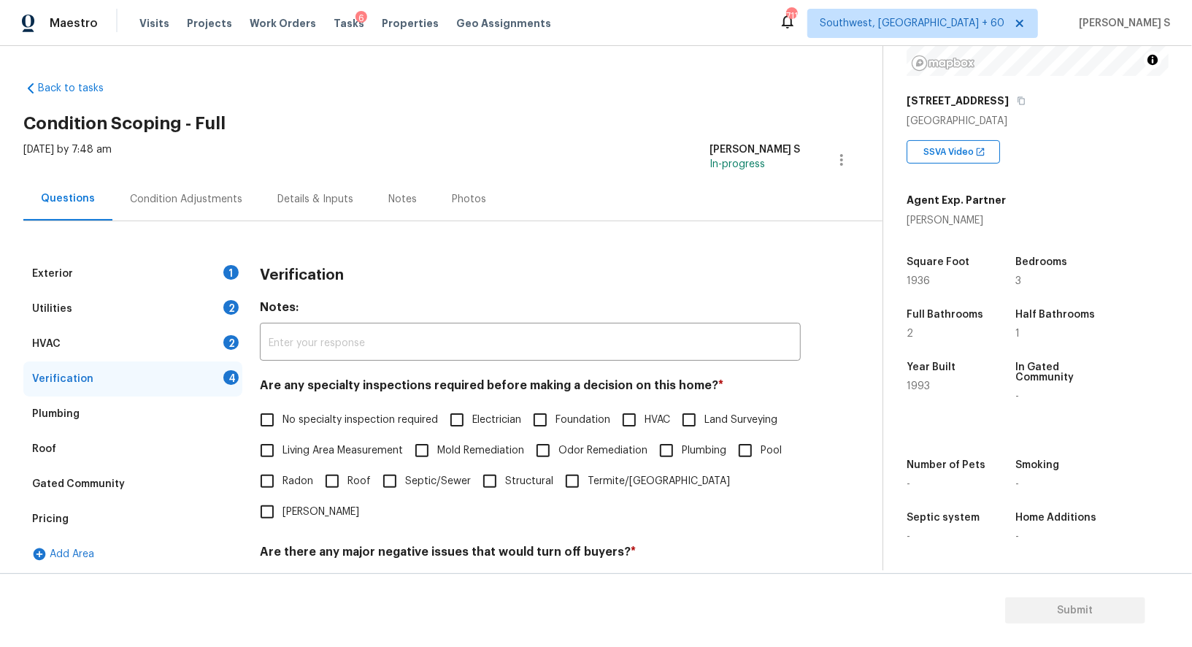
click at [286, 421] on span "No specialty inspection required" at bounding box center [359, 419] width 155 height 15
click at [282, 421] on input "No specialty inspection required" at bounding box center [267, 419] width 31 height 31
checkbox input "true"
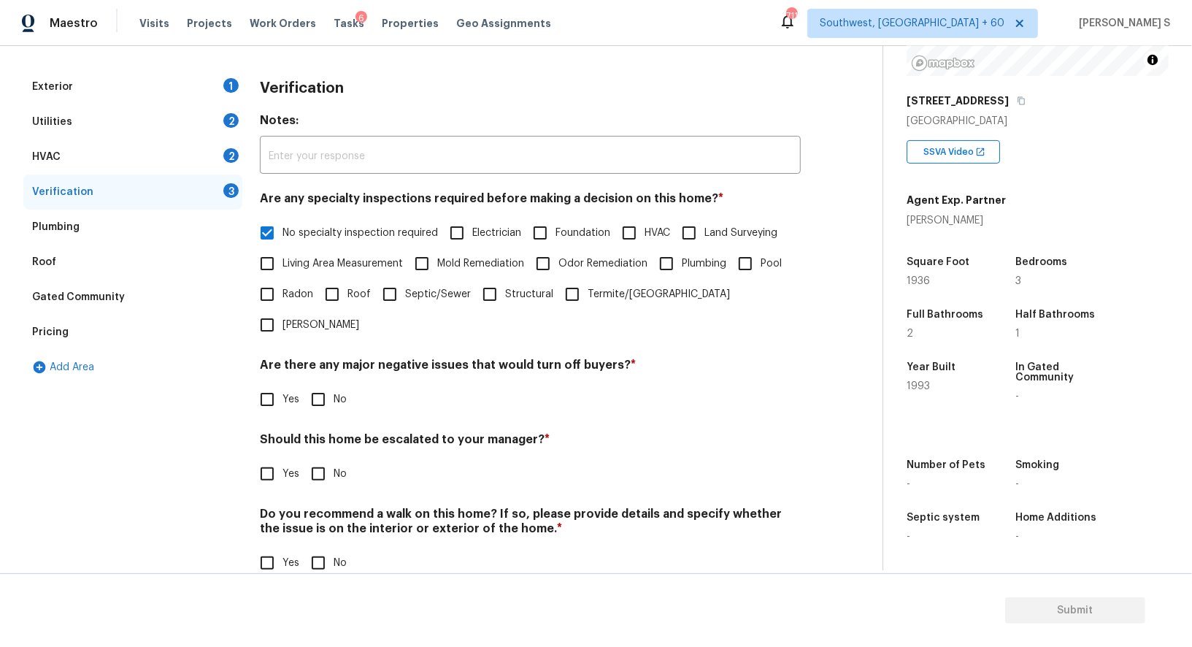
scroll to position [186, 0]
click at [331, 385] on input "No" at bounding box center [318, 400] width 31 height 31
checkbox input "true"
click at [307, 550] on input "No" at bounding box center [318, 565] width 31 height 31
checkbox input "true"
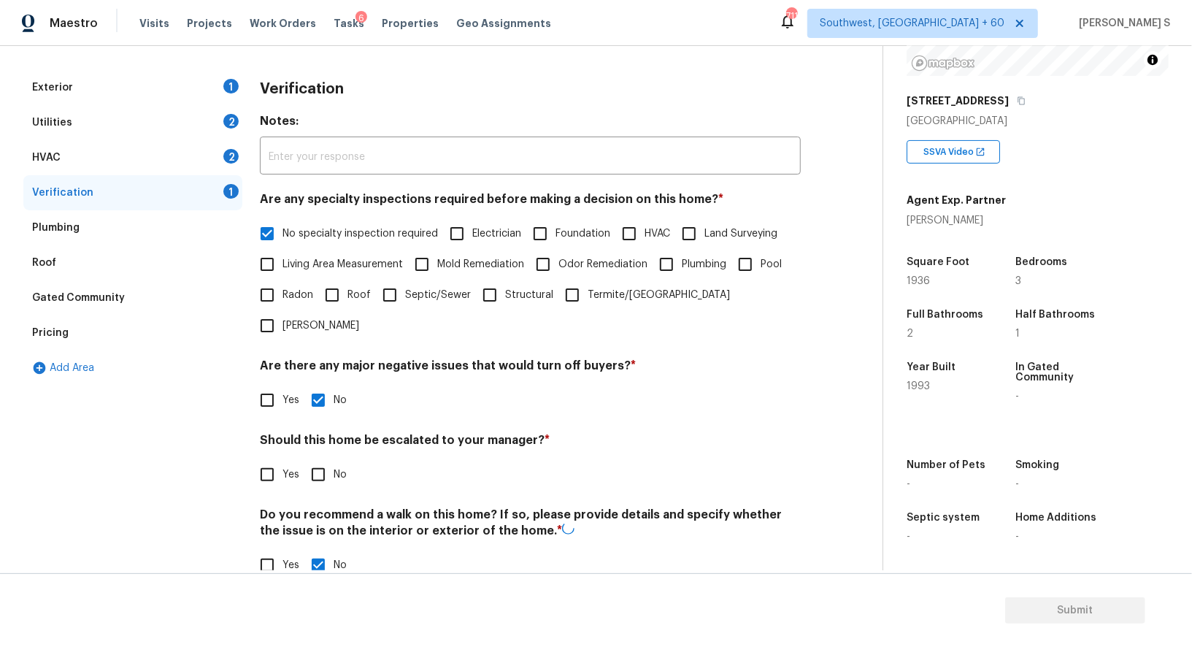
scroll to position [0, 0]
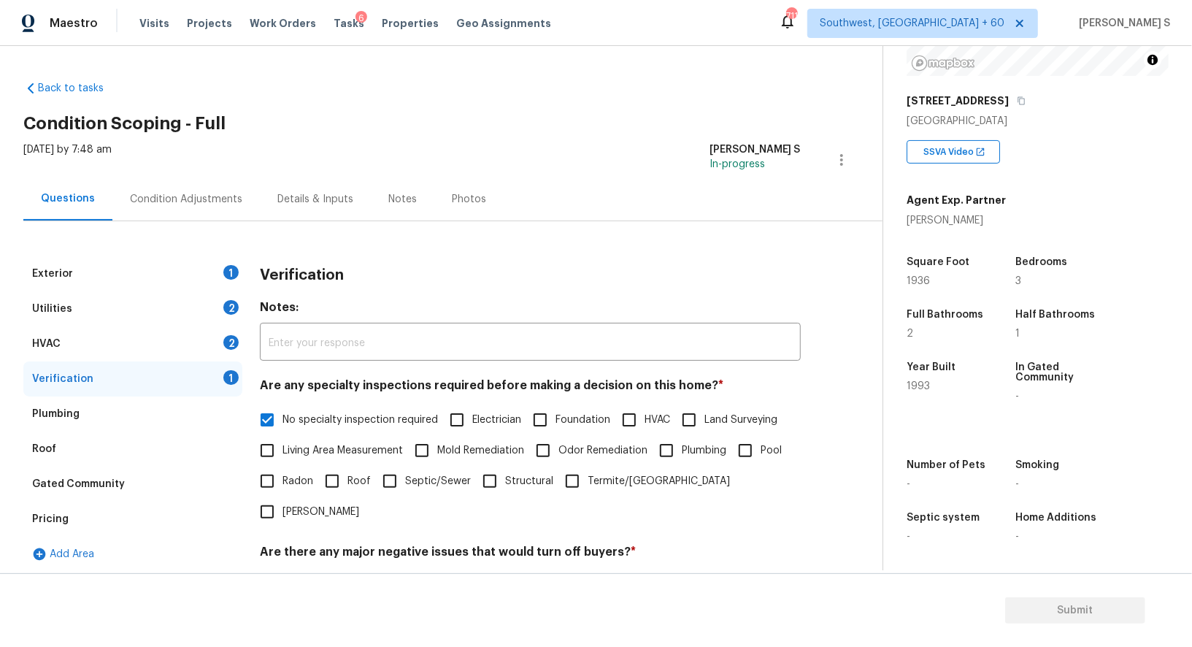
click at [224, 323] on div "Utilities 2" at bounding box center [132, 308] width 219 height 35
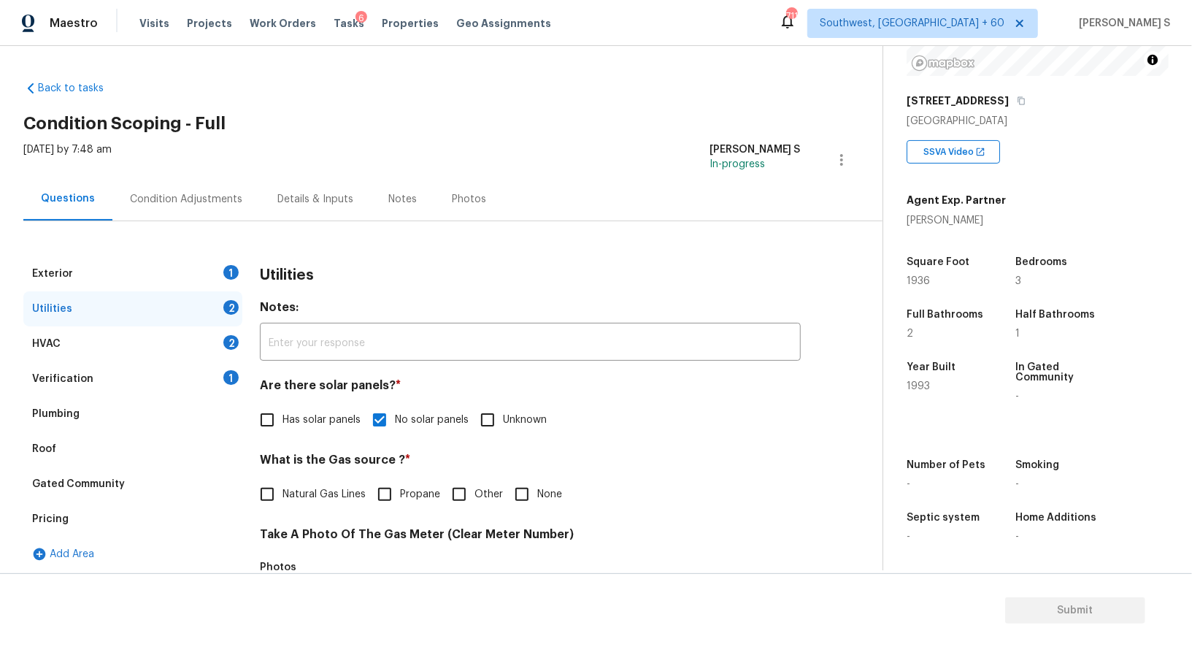
click at [231, 337] on div "2" at bounding box center [230, 342] width 15 height 15
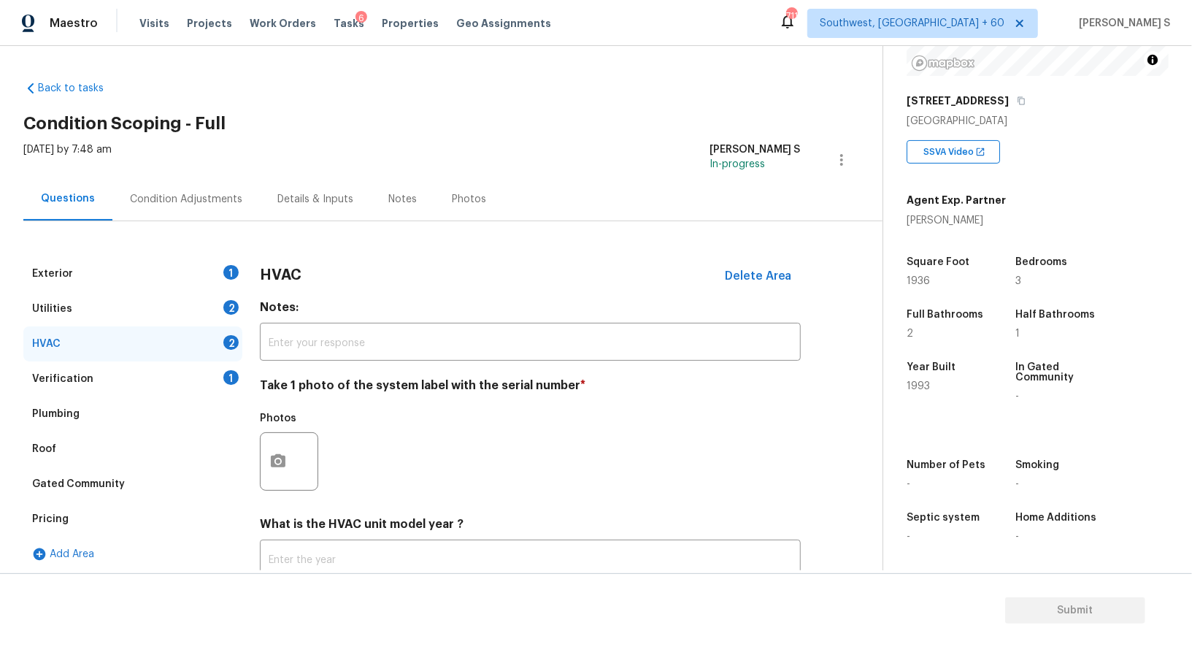
scroll to position [104, 0]
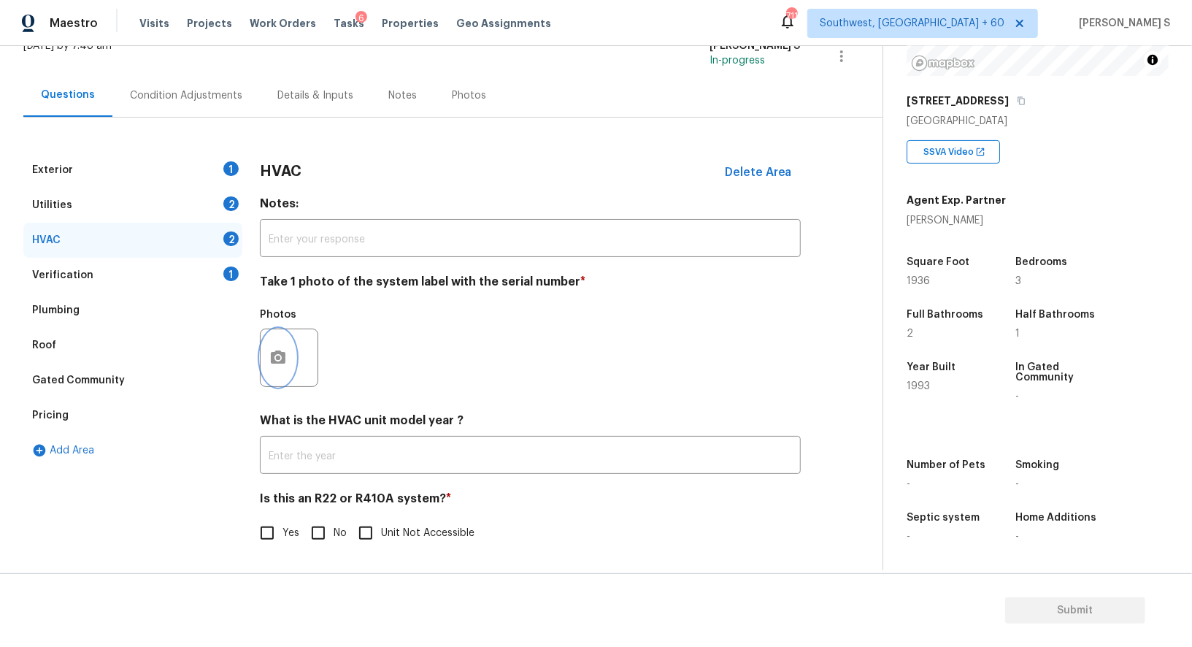
click at [281, 342] on button "button" at bounding box center [278, 357] width 35 height 57
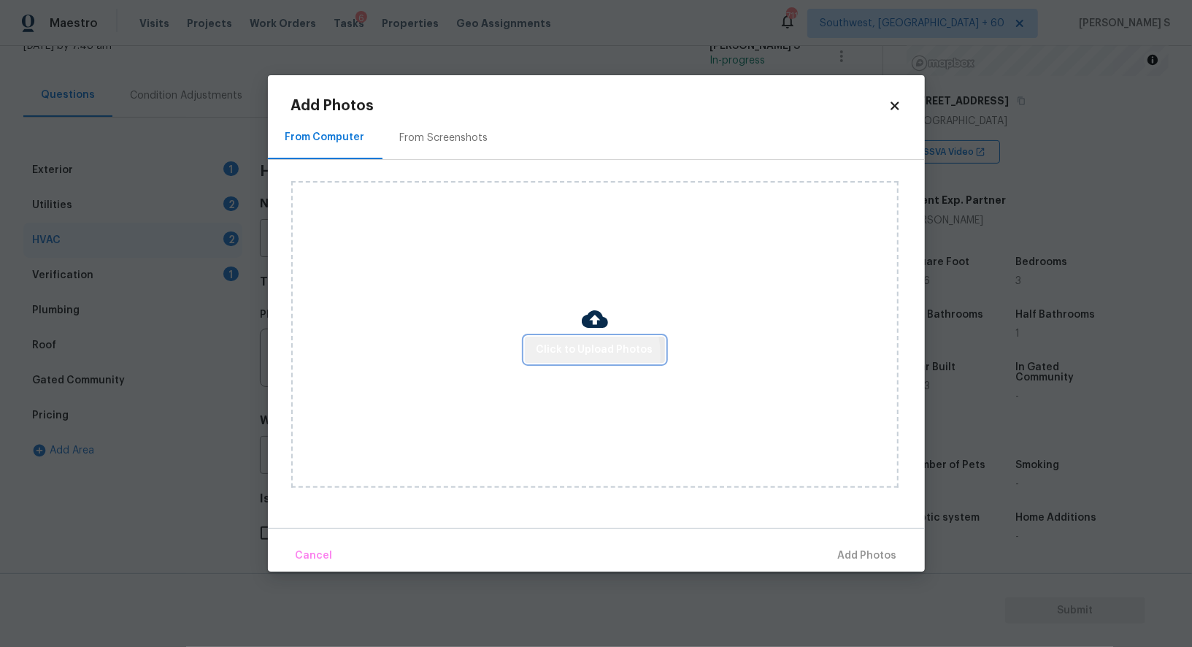
click at [563, 355] on span "Click to Upload Photos" at bounding box center [594, 350] width 117 height 18
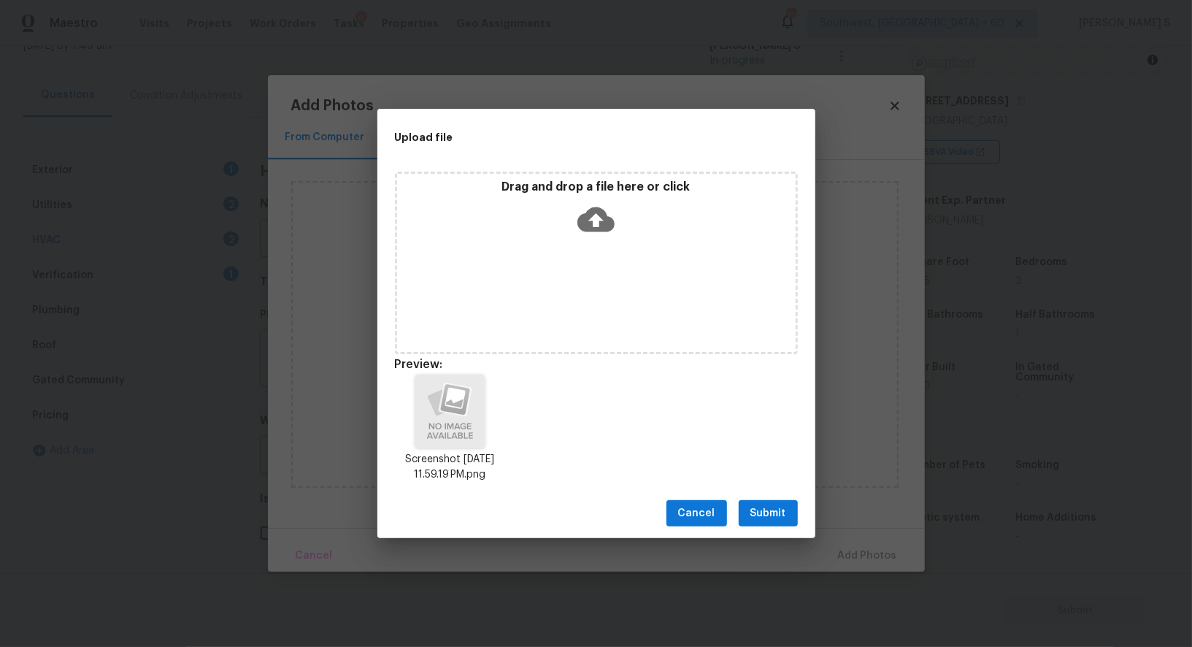
click at [768, 498] on div "Cancel Submit" at bounding box center [596, 513] width 438 height 50
click at [768, 506] on span "Submit" at bounding box center [768, 513] width 36 height 18
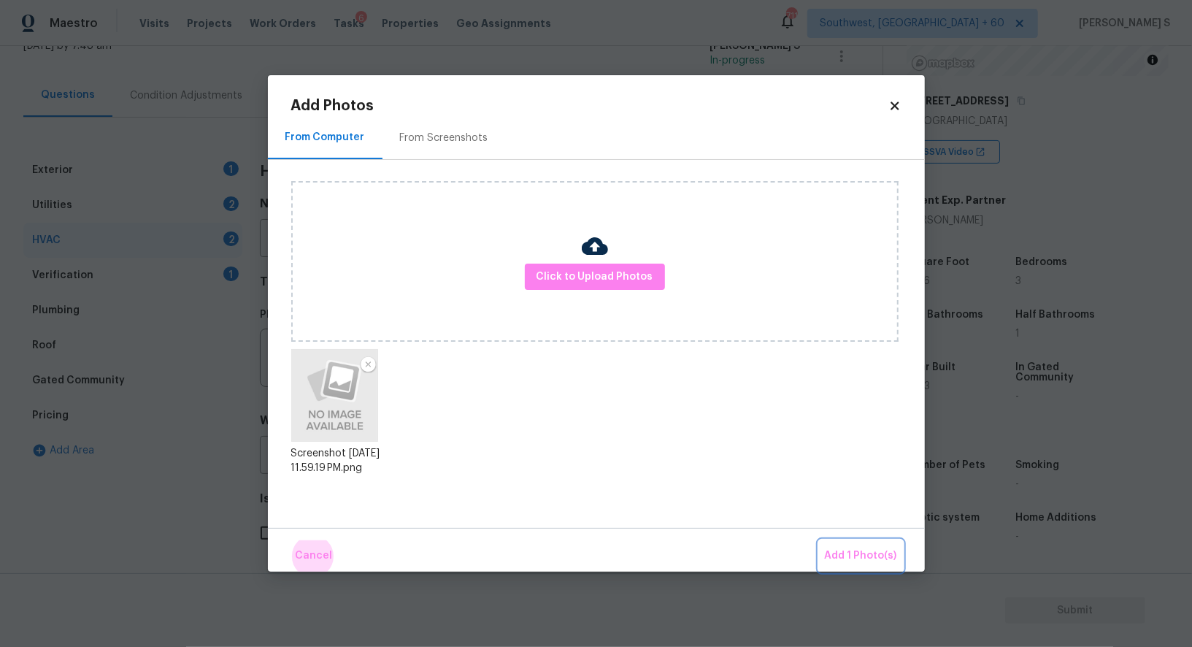
click at [819, 540] on button "Add 1 Photo(s)" at bounding box center [861, 555] width 84 height 31
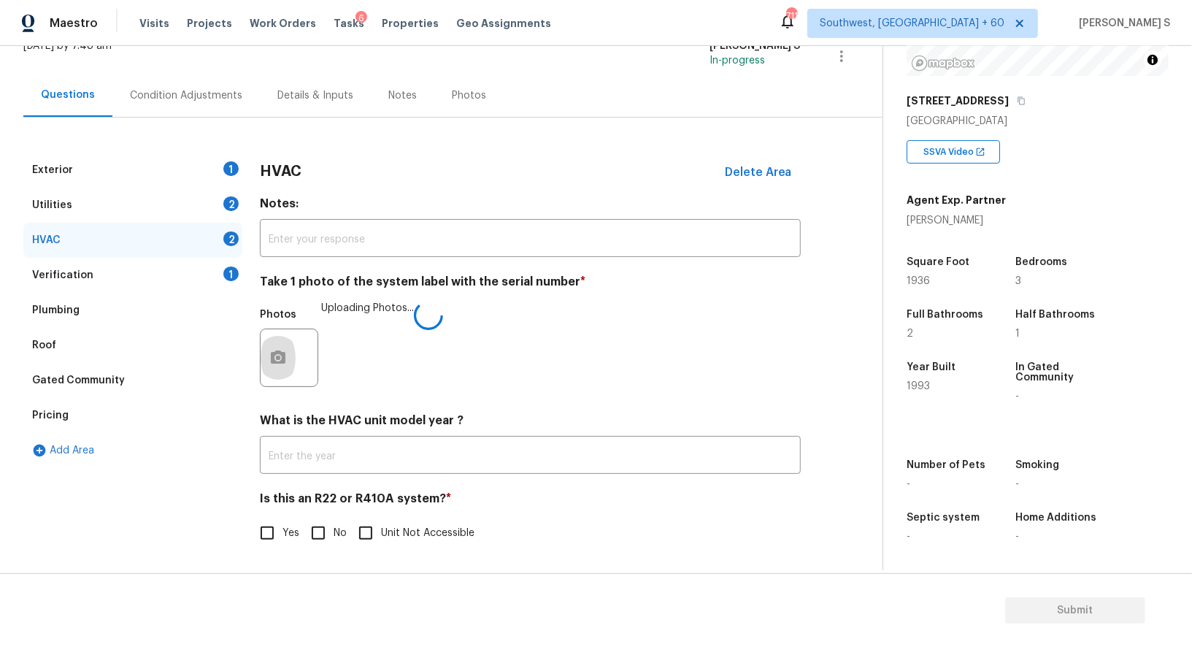
click at [325, 541] on input "No" at bounding box center [318, 533] width 31 height 31
checkbox input "true"
click at [230, 197] on div "2" at bounding box center [230, 203] width 15 height 15
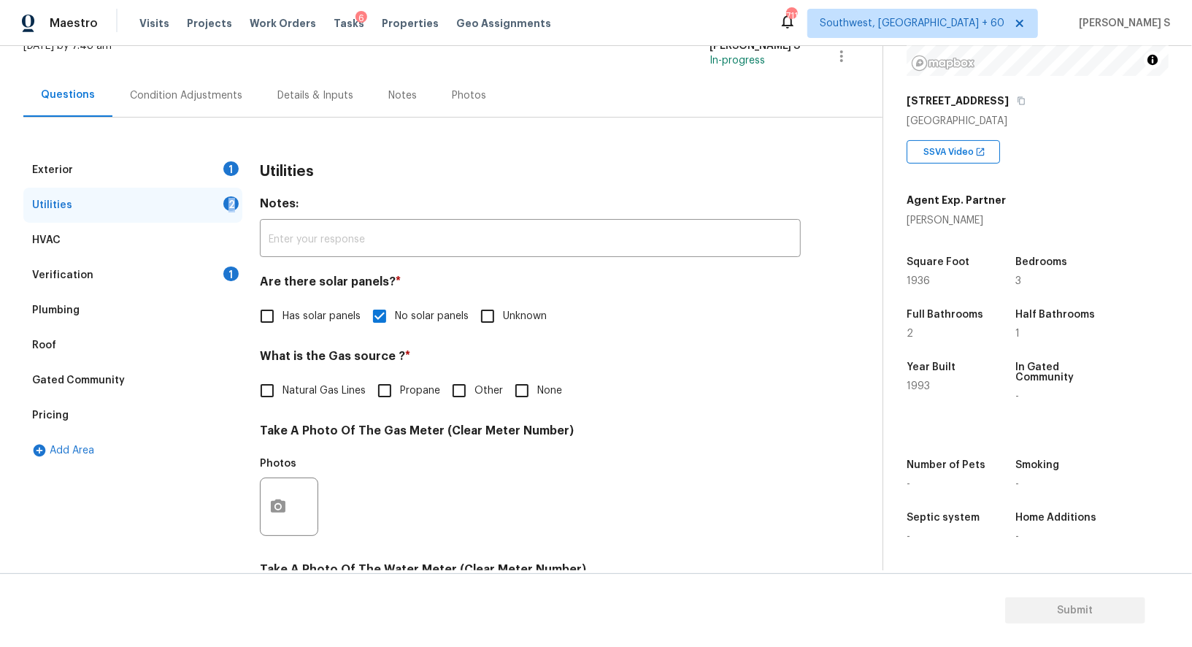
click at [230, 197] on div "2" at bounding box center [230, 203] width 15 height 15
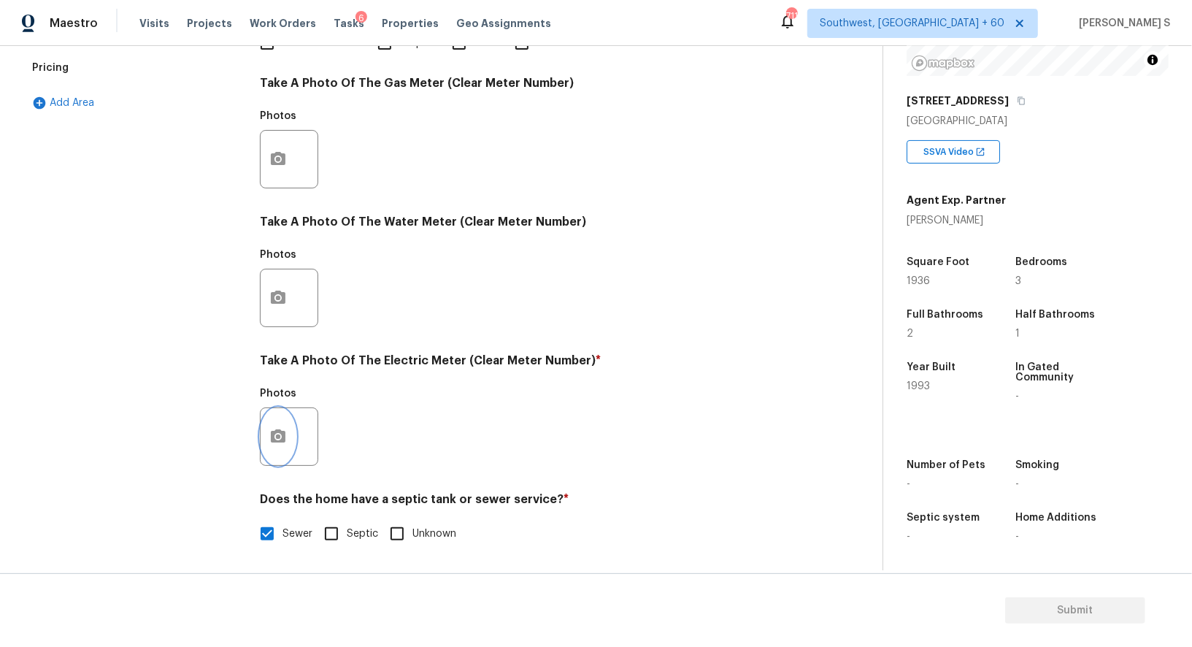
click at [285, 442] on icon "button" at bounding box center [278, 437] width 18 height 18
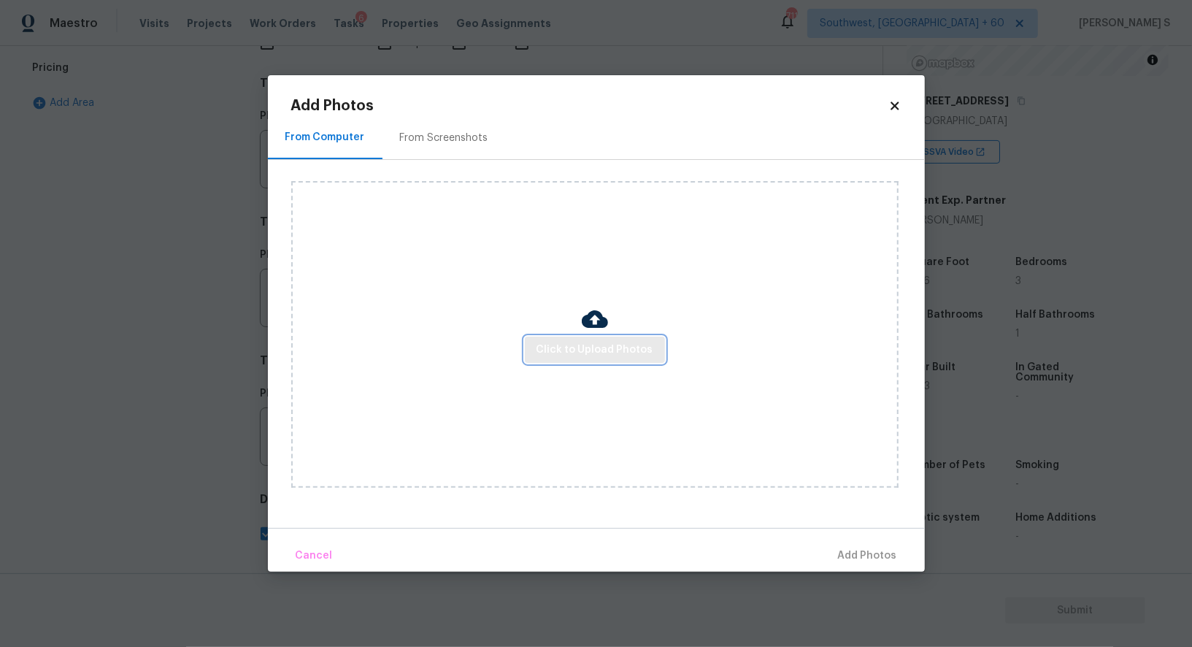
click at [543, 353] on span "Click to Upload Photos" at bounding box center [594, 350] width 117 height 18
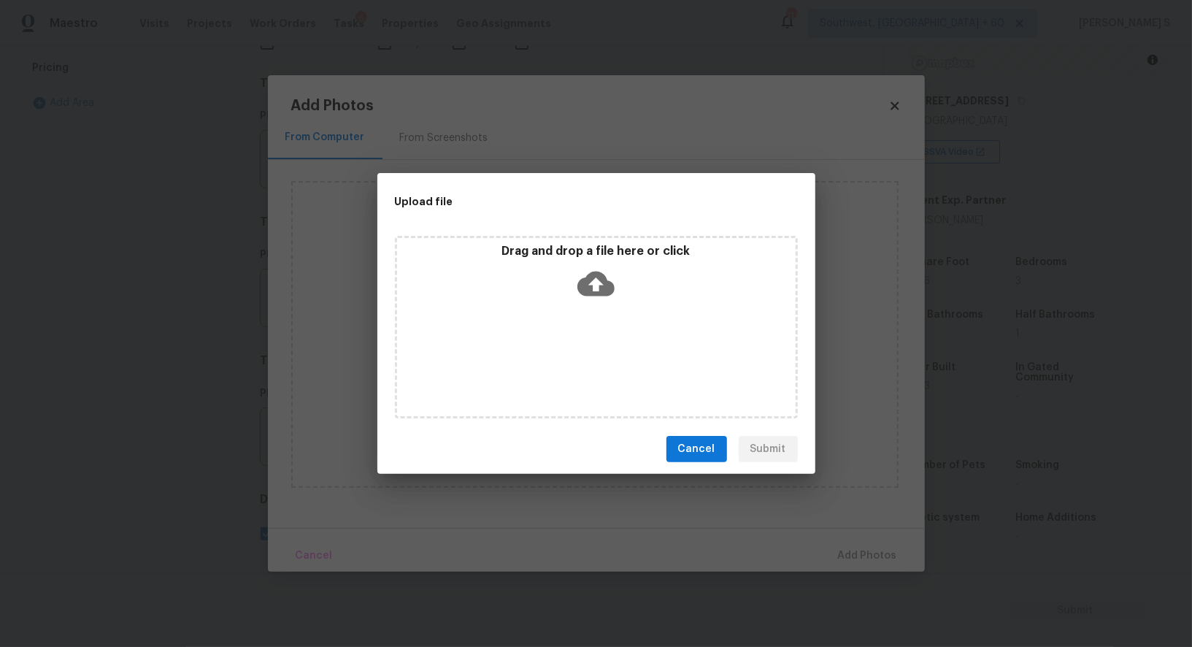
click at [543, 353] on div "Drag and drop a file here or click" at bounding box center [596, 327] width 403 height 182
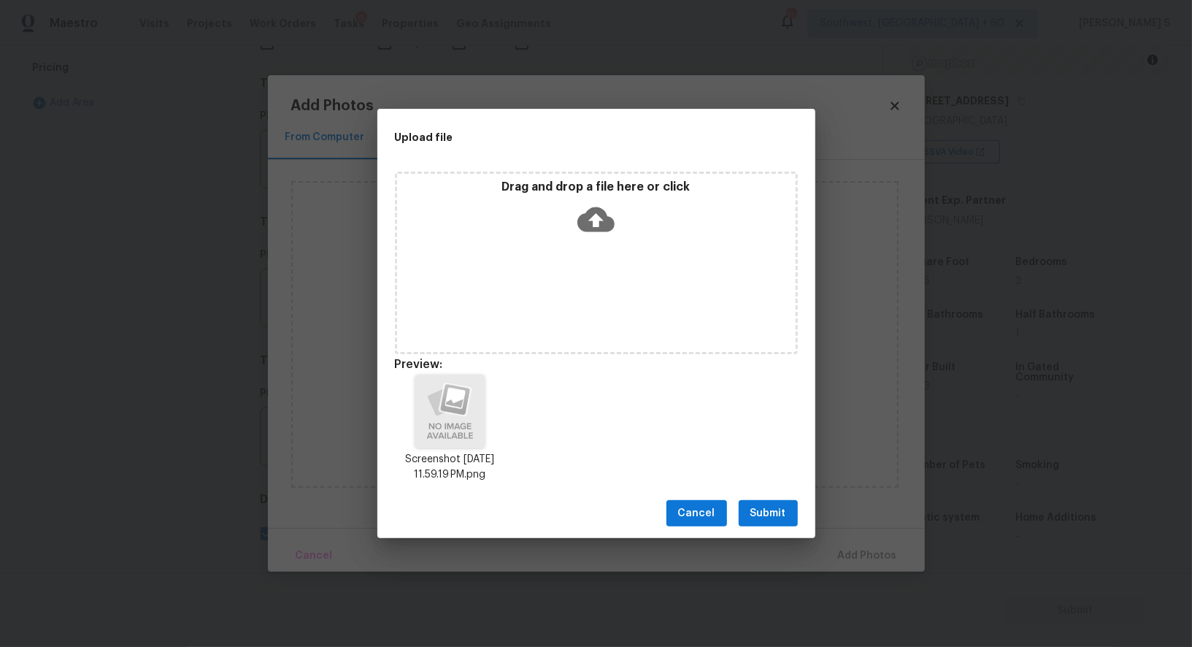
click at [788, 508] on button "Submit" at bounding box center [768, 513] width 59 height 27
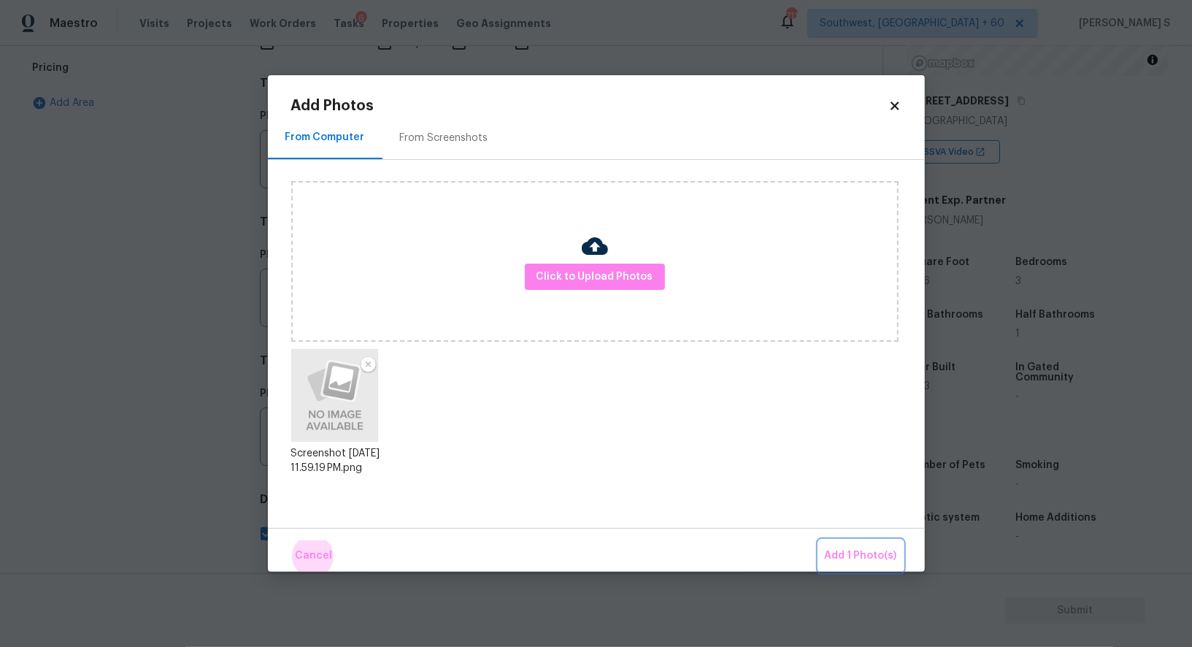
click at [819, 540] on button "Add 1 Photo(s)" at bounding box center [861, 555] width 84 height 31
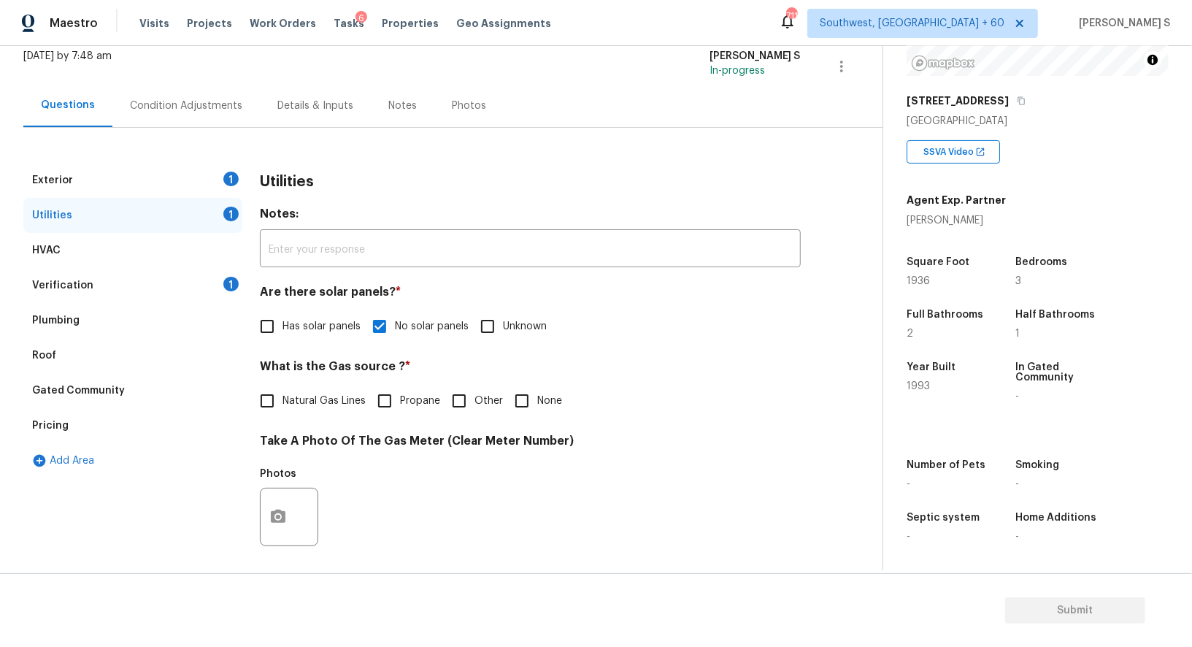
scroll to position [0, 0]
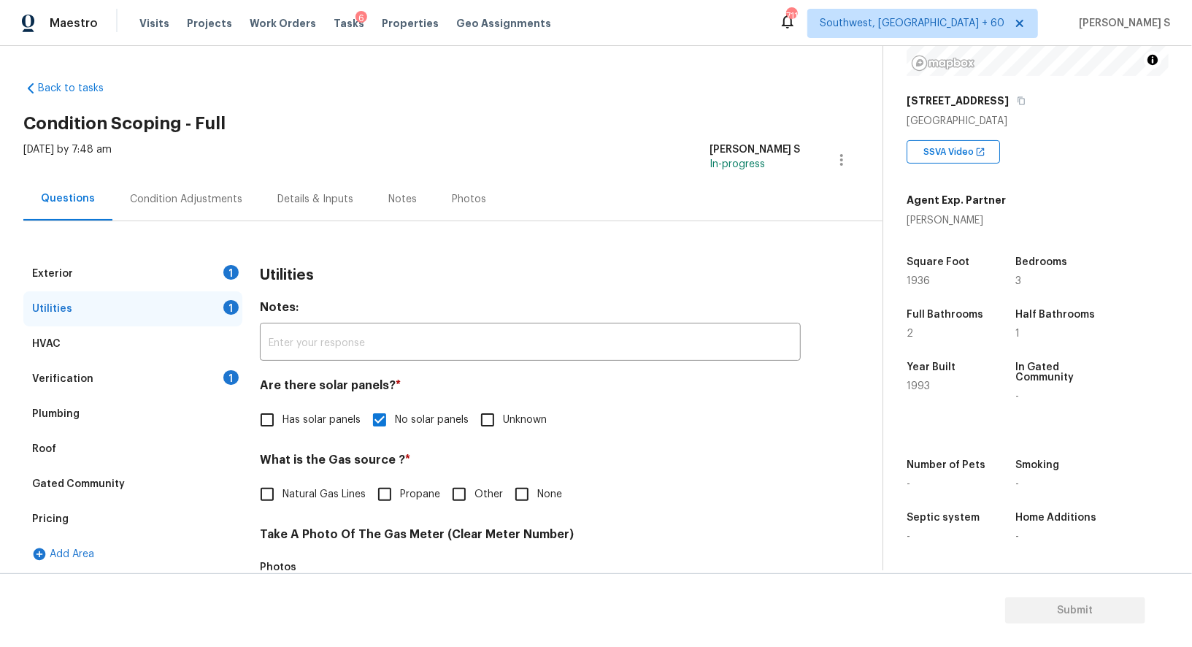
click at [198, 280] on div "Exterior 1" at bounding box center [132, 273] width 219 height 35
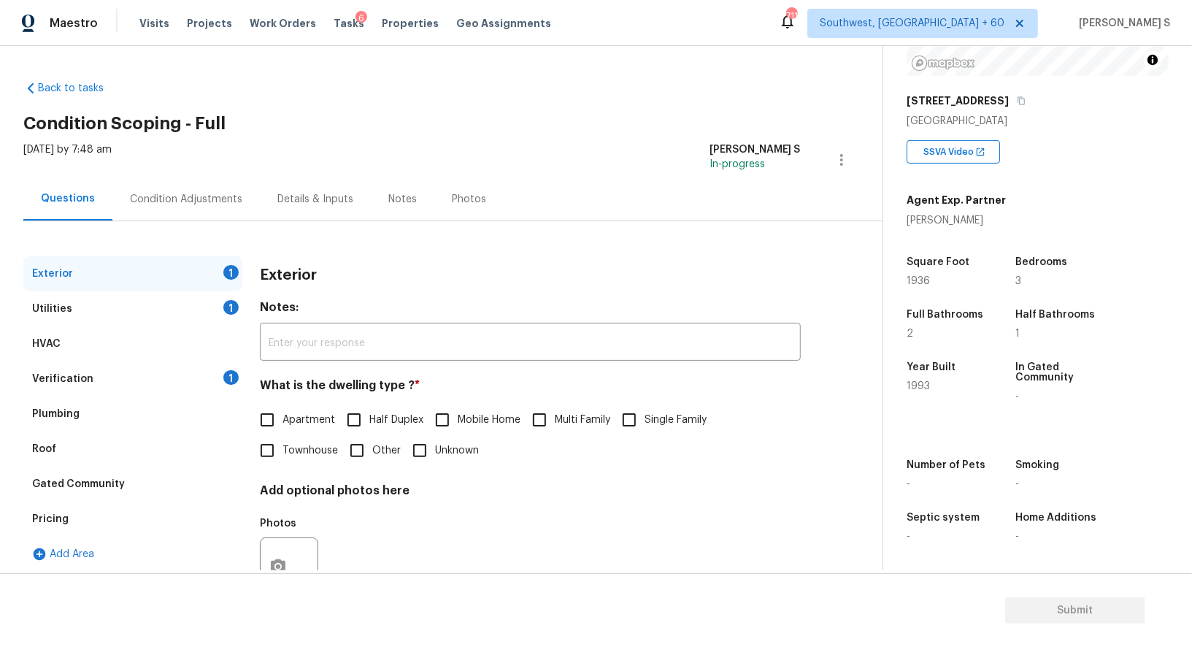
click at [656, 410] on label "Single Family" at bounding box center [660, 419] width 93 height 31
click at [645, 410] on input "Single Family" at bounding box center [629, 419] width 31 height 31
checkbox input "true"
click at [231, 372] on div "1" at bounding box center [230, 377] width 15 height 15
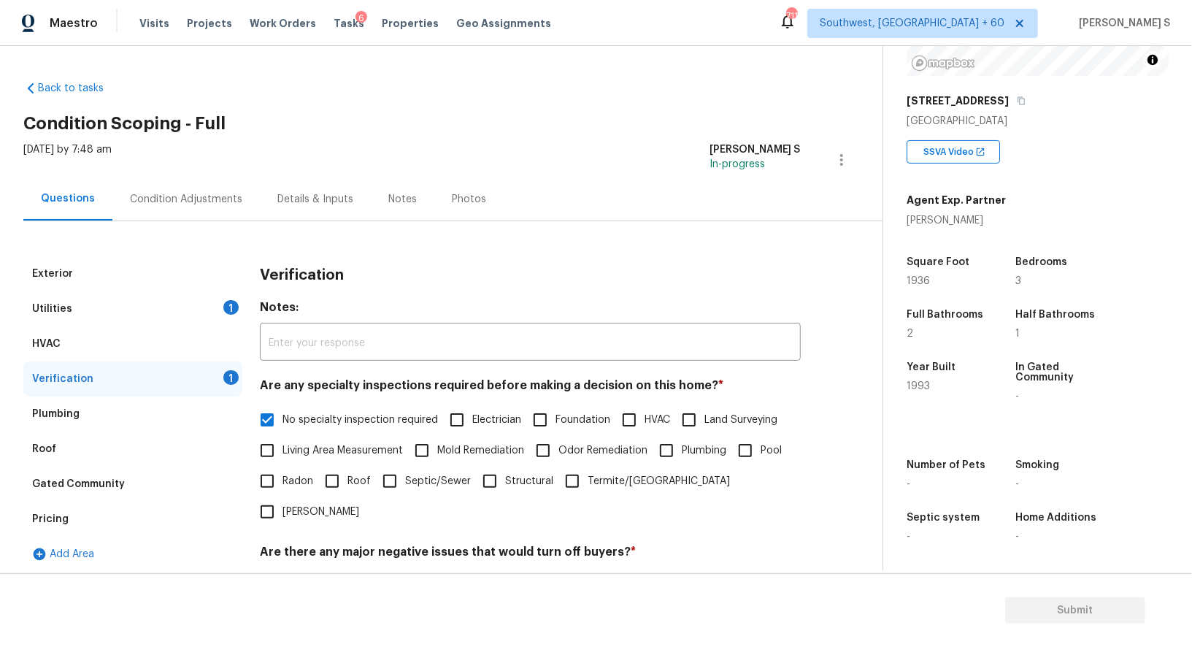
click at [233, 288] on div "Exterior" at bounding box center [132, 273] width 219 height 35
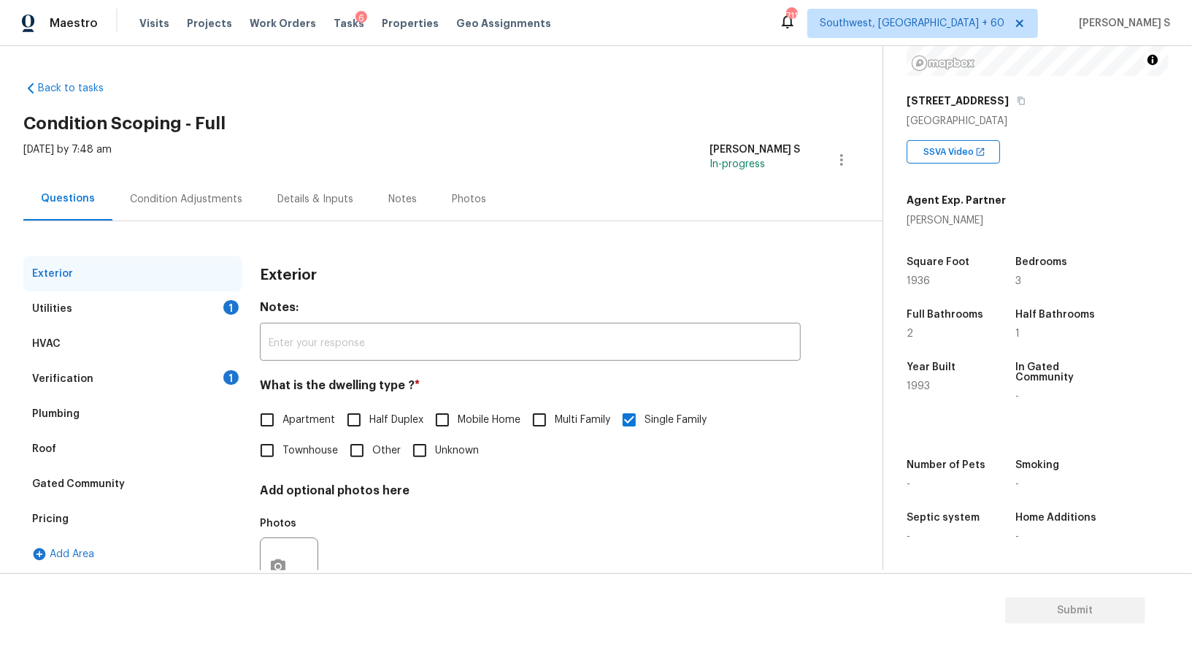
click at [234, 302] on div "1" at bounding box center [230, 307] width 15 height 15
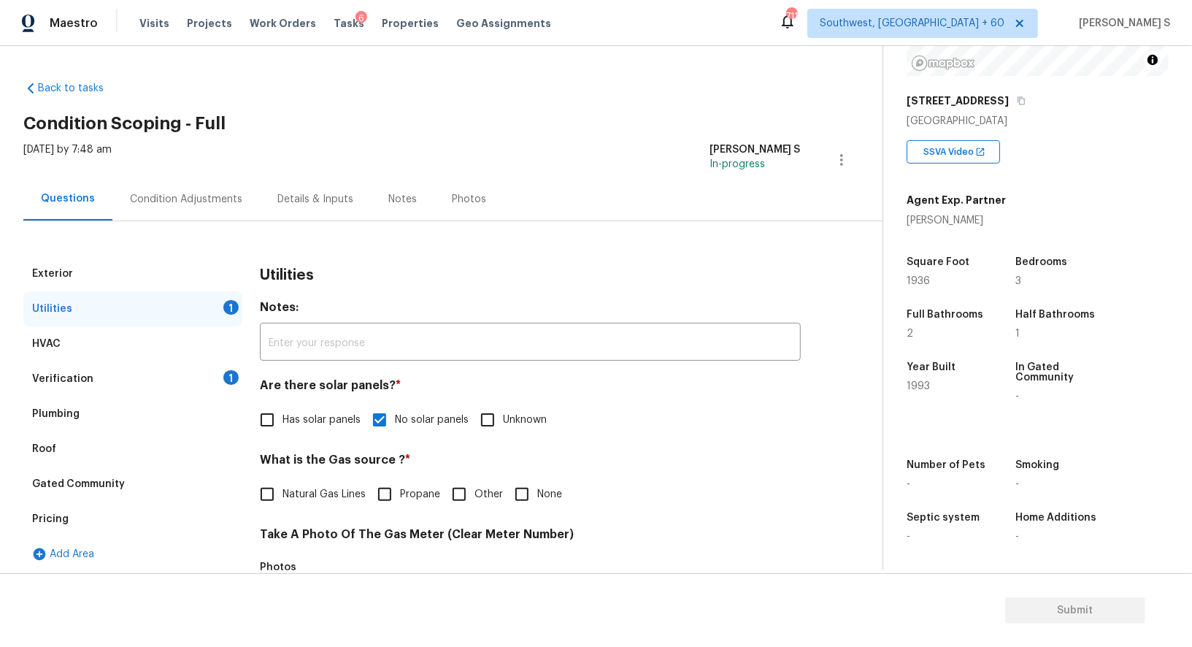
click at [213, 195] on div "Condition Adjustments" at bounding box center [186, 199] width 112 height 15
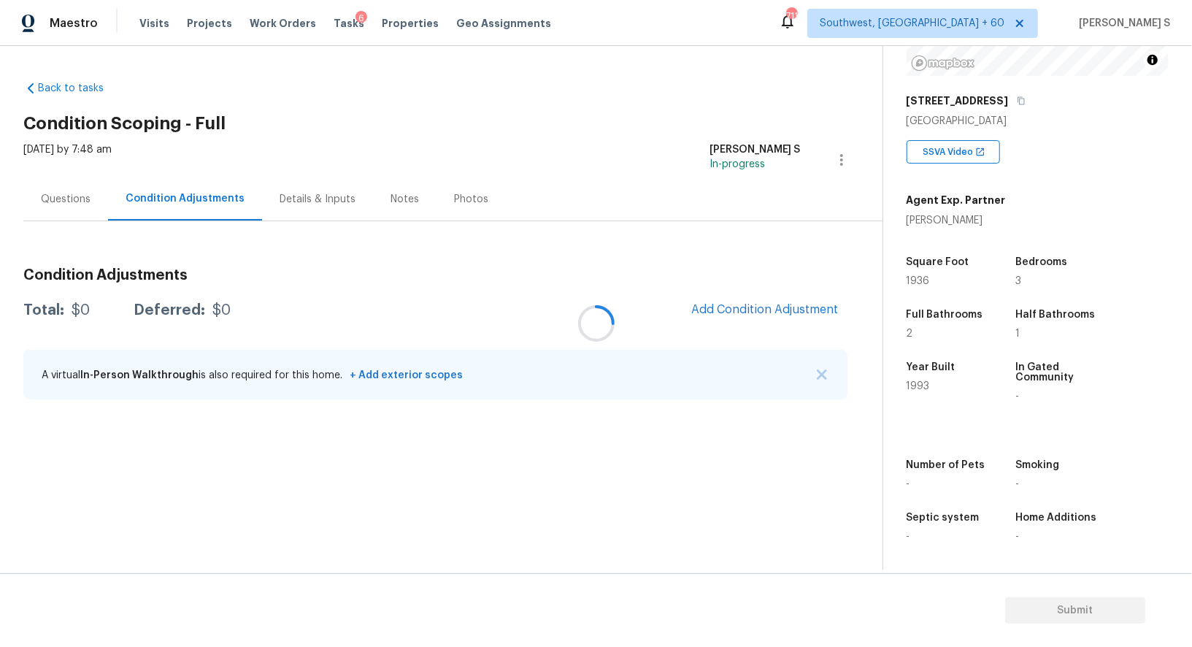
click at [777, 297] on div at bounding box center [596, 323] width 1192 height 647
click at [793, 312] on span "Add Condition Adjustment" at bounding box center [764, 309] width 147 height 13
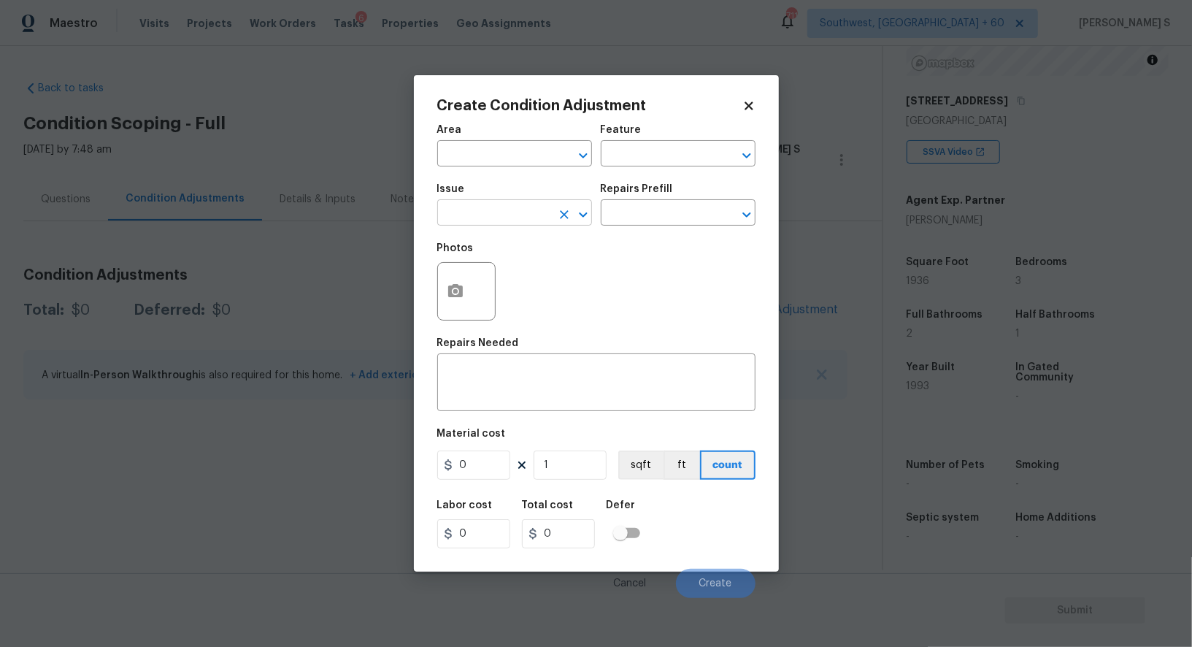
click at [541, 218] on input "text" at bounding box center [494, 214] width 114 height 23
type input "ACQ: HVAC"
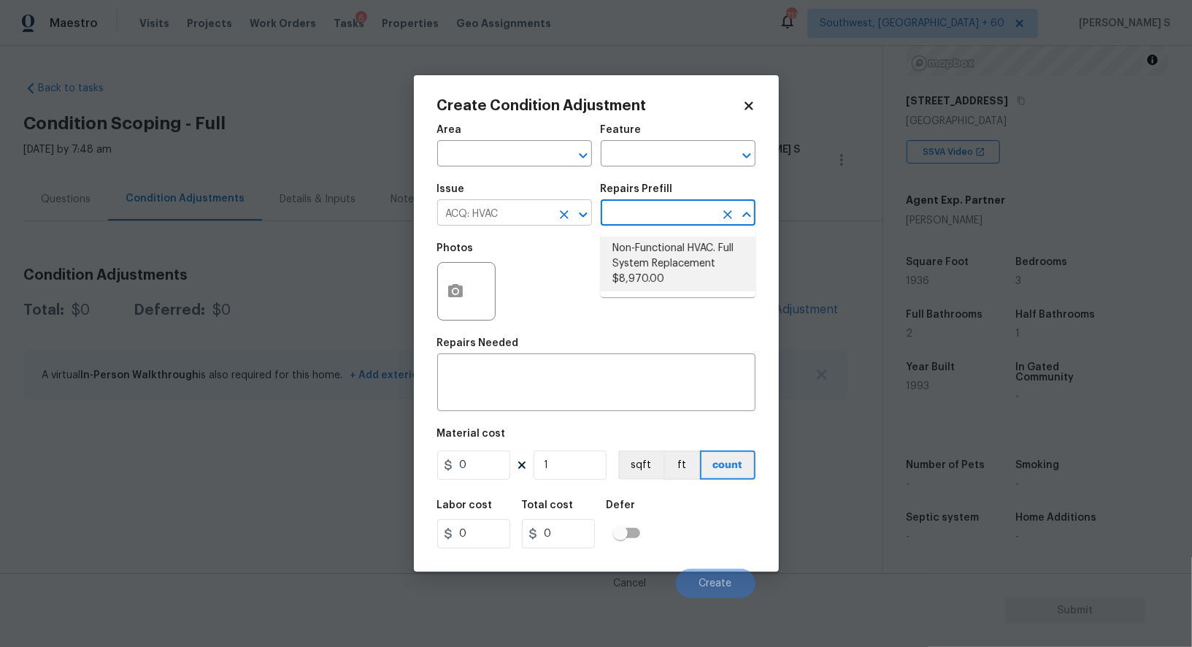
type input "Acquisition"
type textarea "Acquisition Scope: Full System Replacement"
type input "8970"
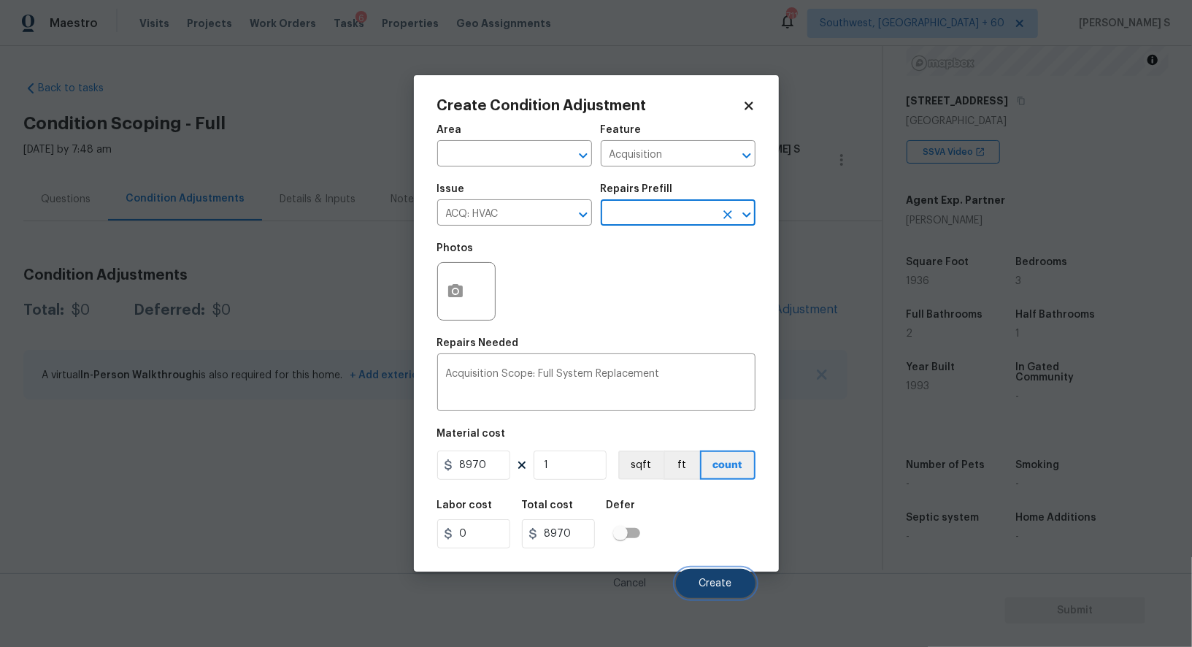
click at [718, 593] on button "Create" at bounding box center [716, 583] width 80 height 29
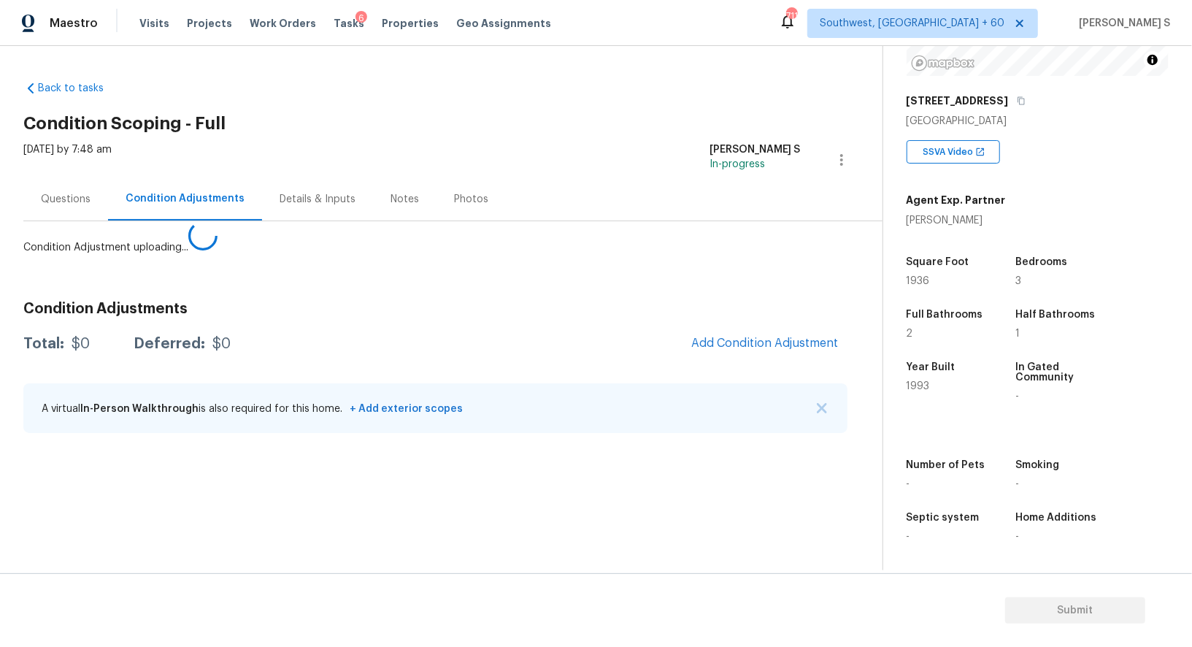
click at [307, 498] on body "Maestro Visits Projects Work Orders Tasks 6 Properties Geo Assignments 711 Sout…" at bounding box center [596, 323] width 1192 height 647
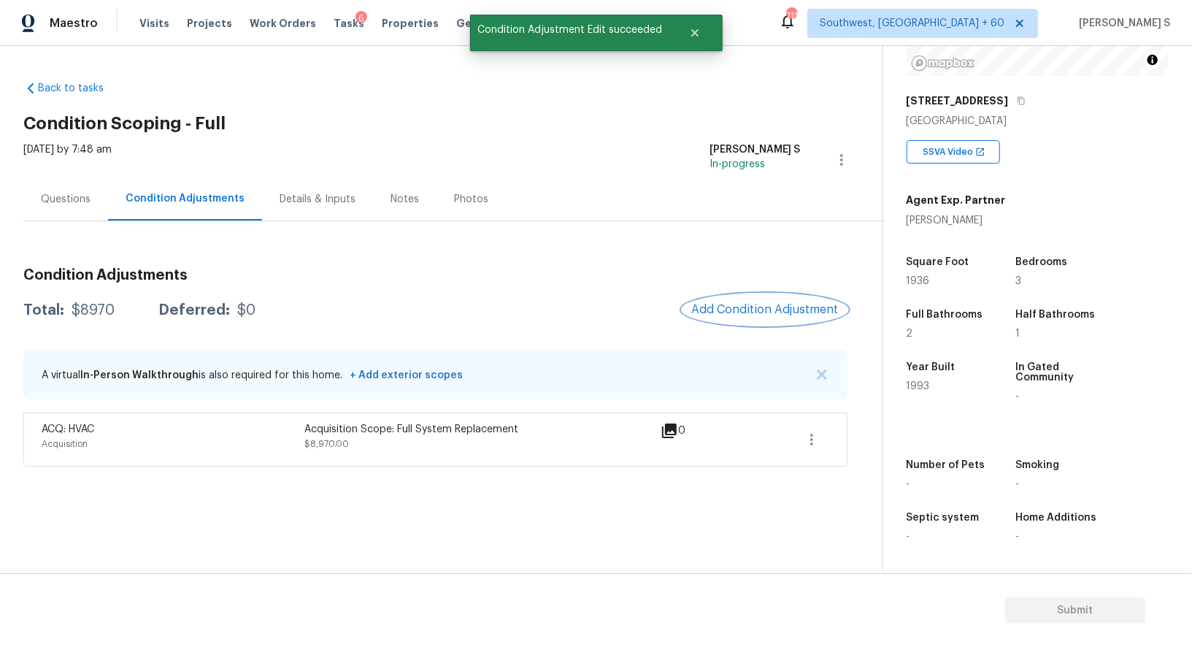
click at [769, 307] on span "Add Condition Adjustment" at bounding box center [764, 309] width 147 height 13
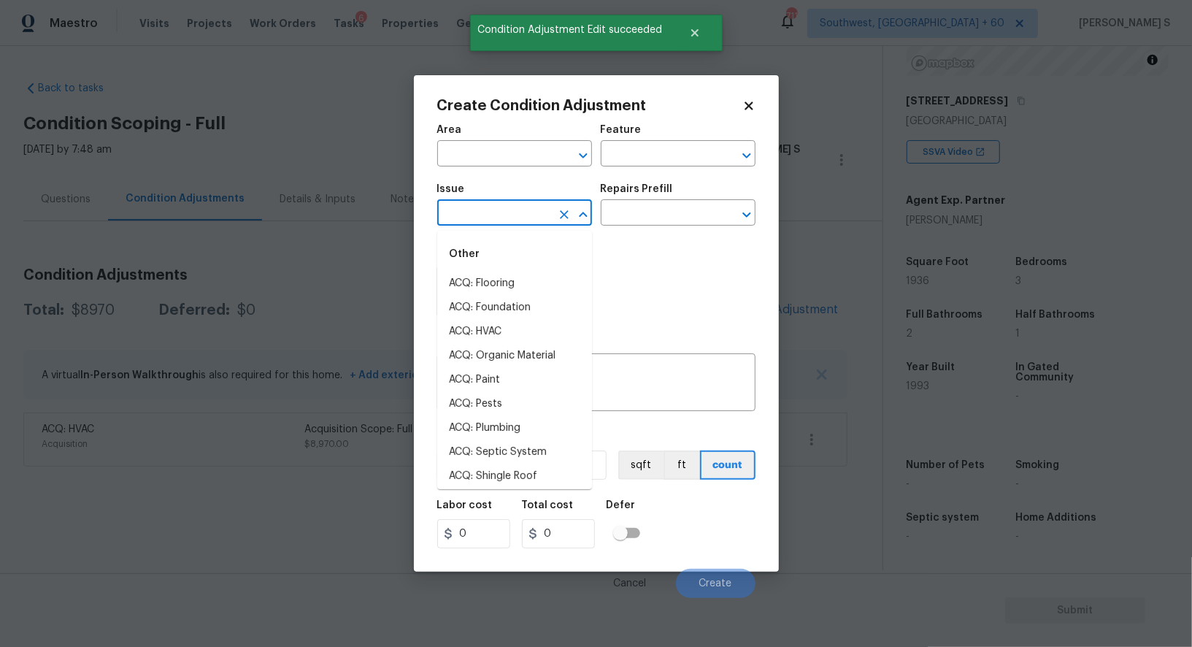
click at [529, 215] on input "text" at bounding box center [494, 214] width 114 height 23
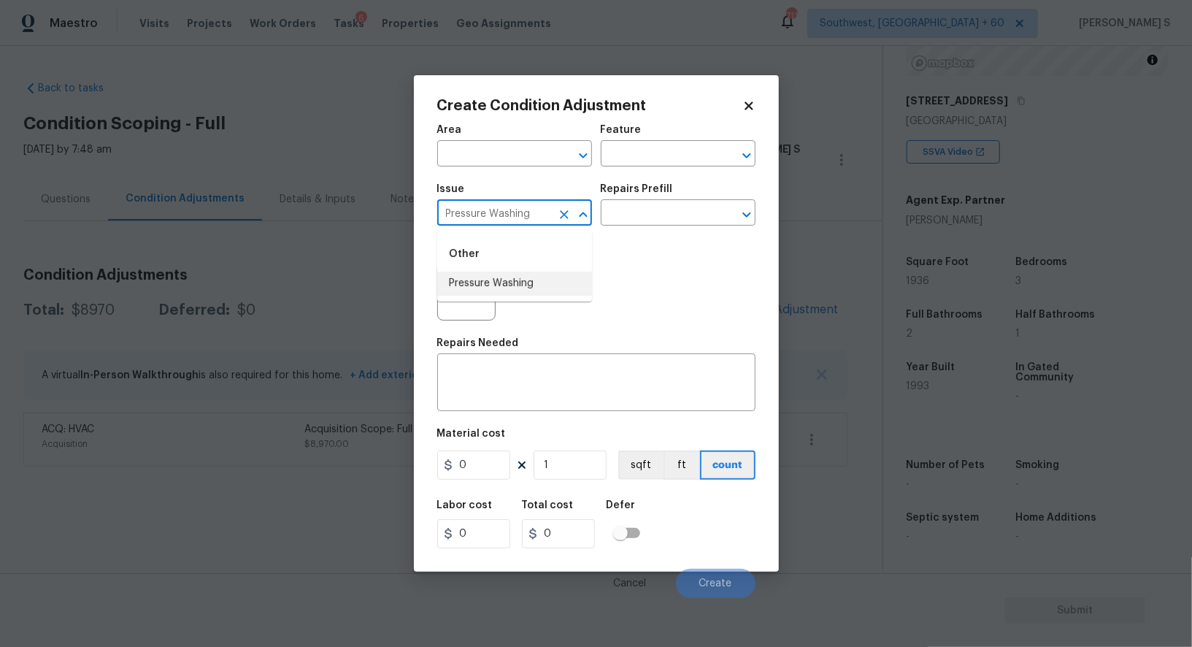
type input "Pressure Washing"
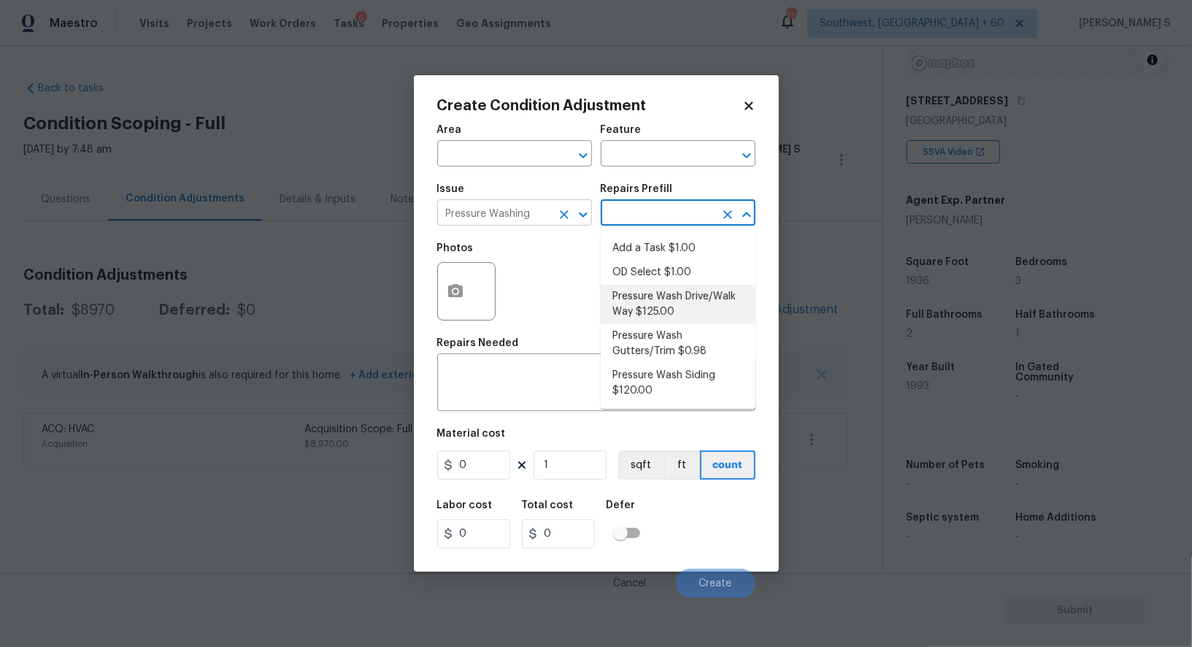
type input "Siding"
type textarea "Pressure wash the driveways/walkways as directed by the PM. Ensure that all deb…"
type input "125"
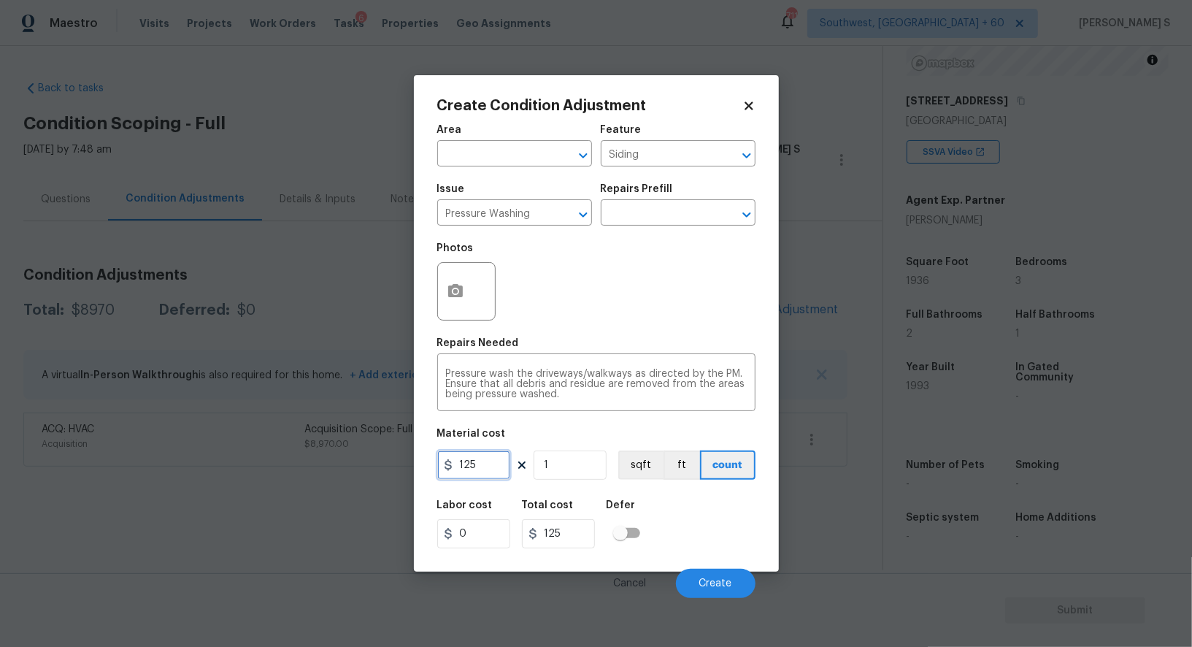
click at [492, 454] on input "125" at bounding box center [473, 464] width 73 height 29
type input "200"
click at [693, 592] on button "Create" at bounding box center [716, 583] width 80 height 29
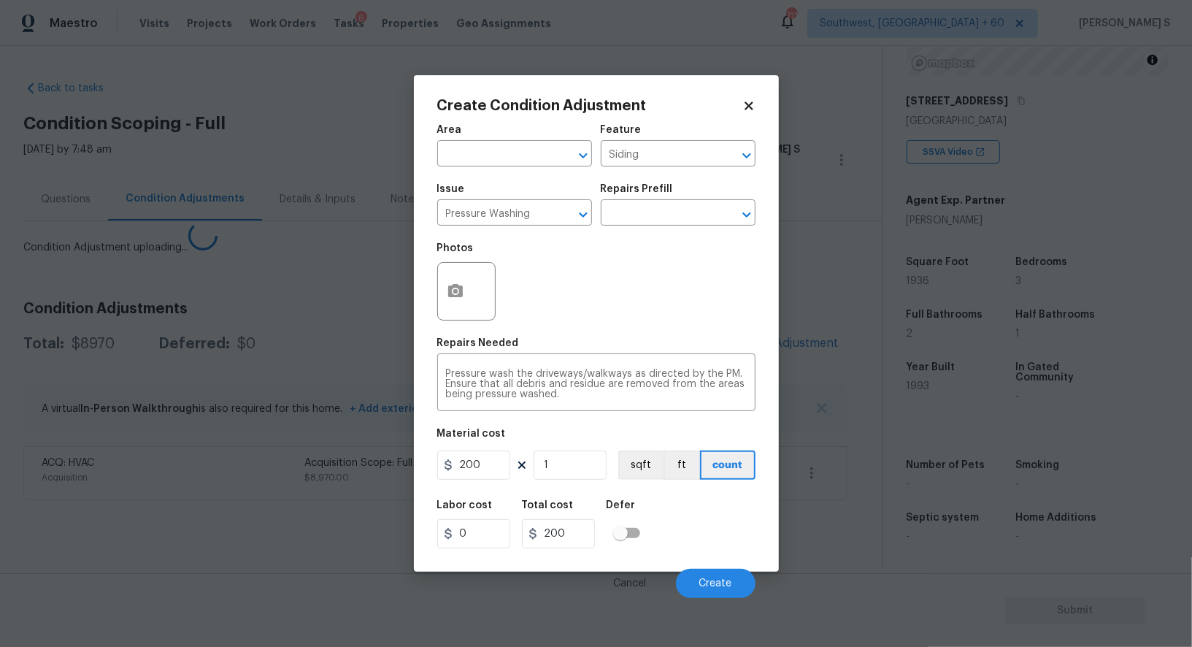
click at [53, 485] on body "Maestro Visits Projects Work Orders Tasks 6 Properties Geo Assignments 711 Sout…" at bounding box center [596, 323] width 1192 height 647
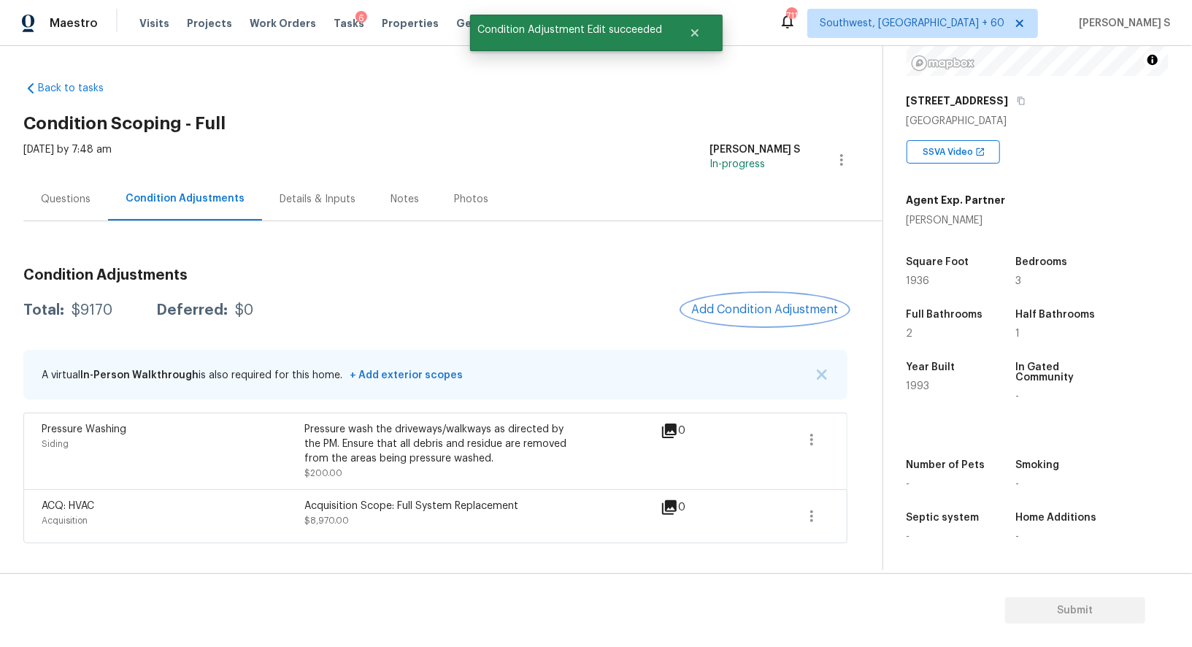
click at [798, 303] on span "Add Condition Adjustment" at bounding box center [764, 309] width 147 height 13
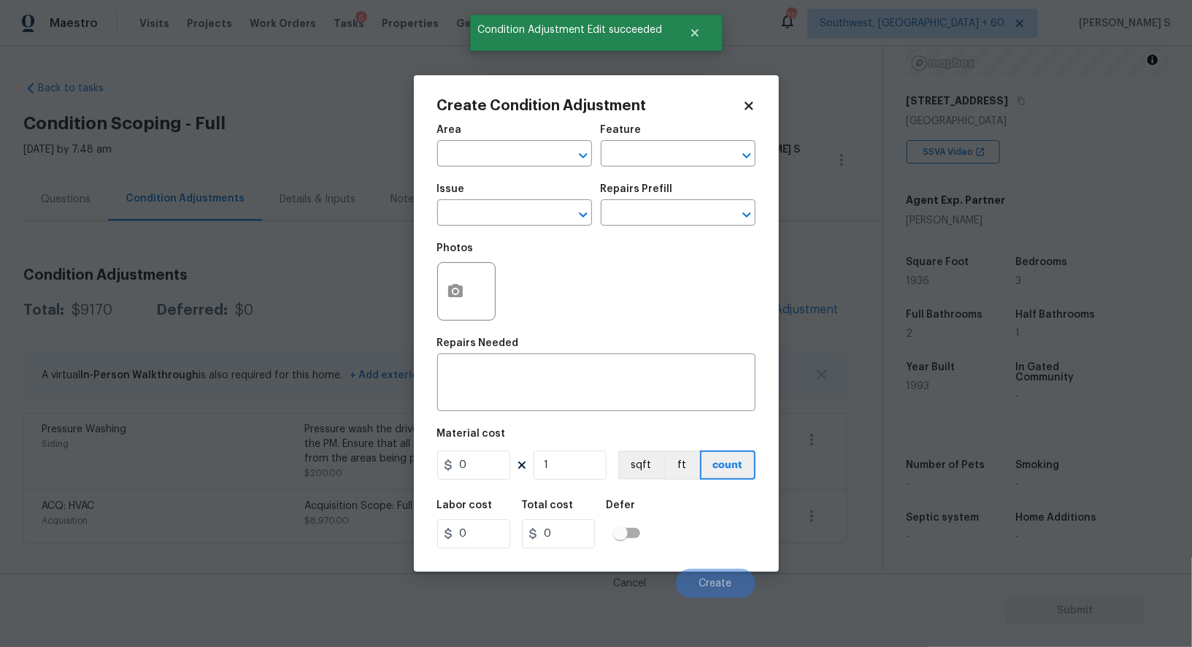
click at [420, 298] on div "Create Condition Adjustment Area ​ Feature ​ Issue ​ Repairs Prefill ​ Photos R…" at bounding box center [596, 323] width 365 height 496
click at [490, 298] on div at bounding box center [466, 291] width 58 height 58
click at [438, 295] on button "button" at bounding box center [455, 291] width 35 height 57
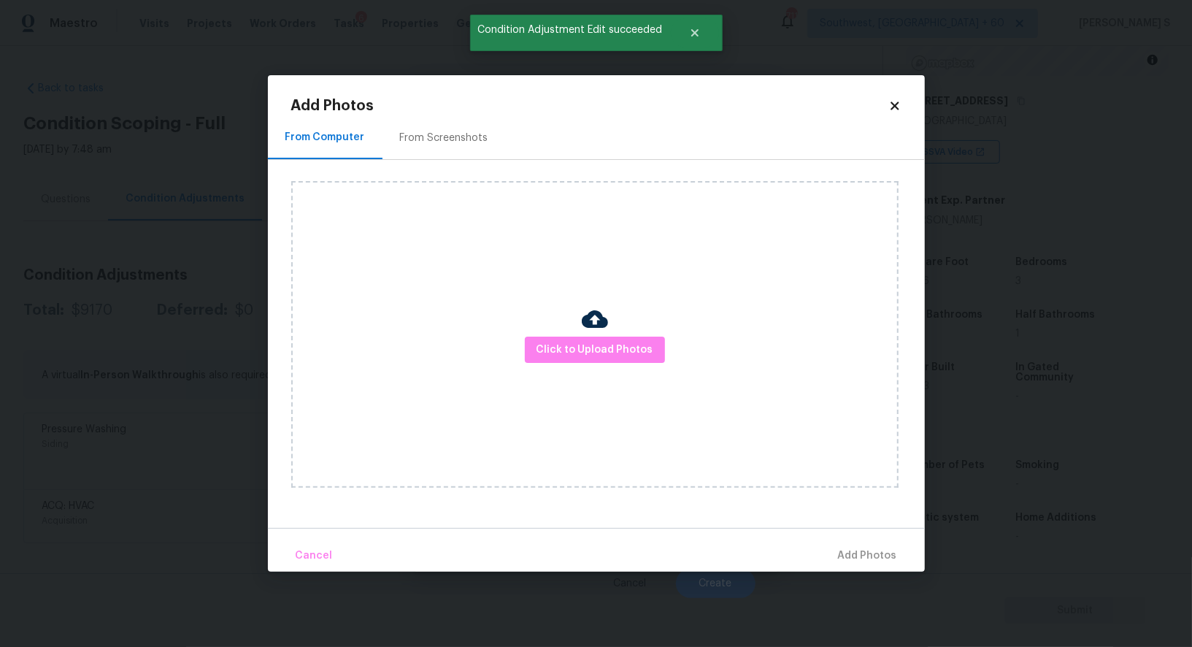
click at [446, 150] on div "From Screenshots" at bounding box center [443, 137] width 123 height 43
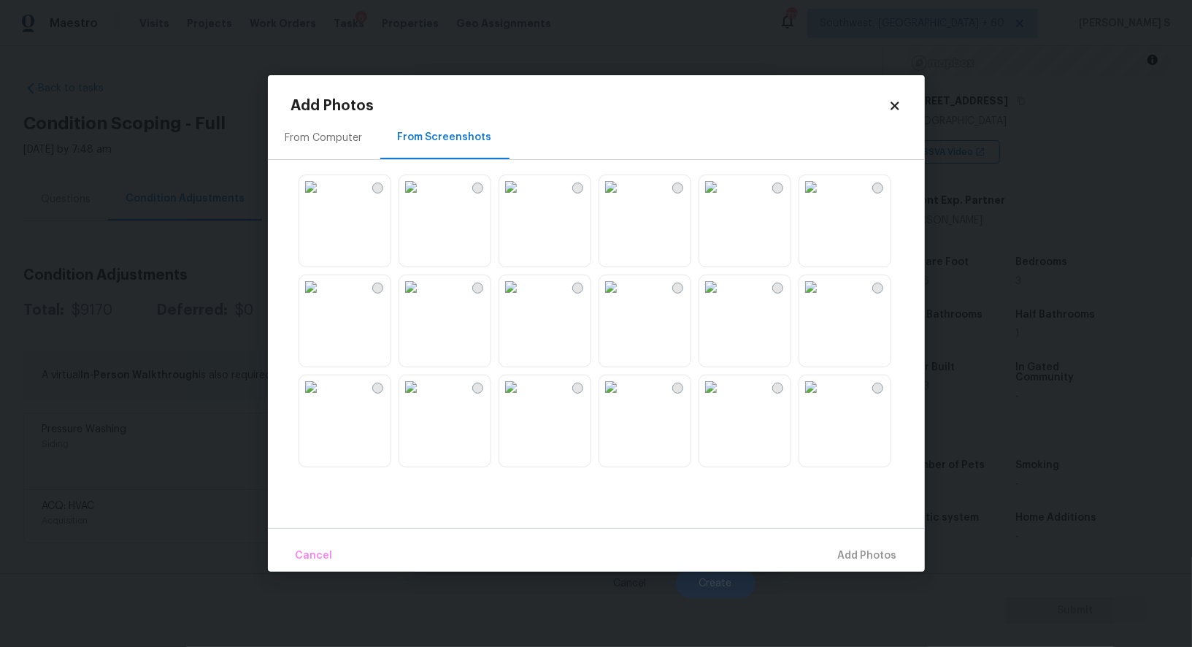
click at [823, 199] on img at bounding box center [810, 186] width 23 height 23
click at [423, 299] on img at bounding box center [410, 286] width 23 height 23
click at [423, 399] on img at bounding box center [410, 386] width 23 height 23
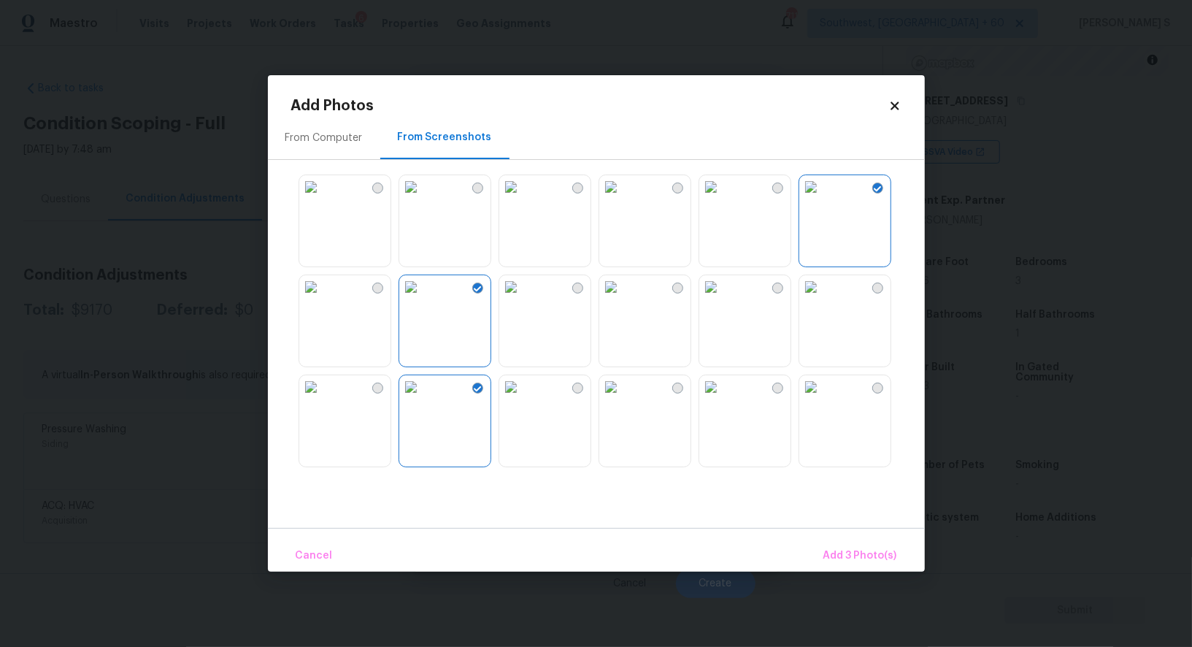
click at [323, 399] on img at bounding box center [310, 386] width 23 height 23
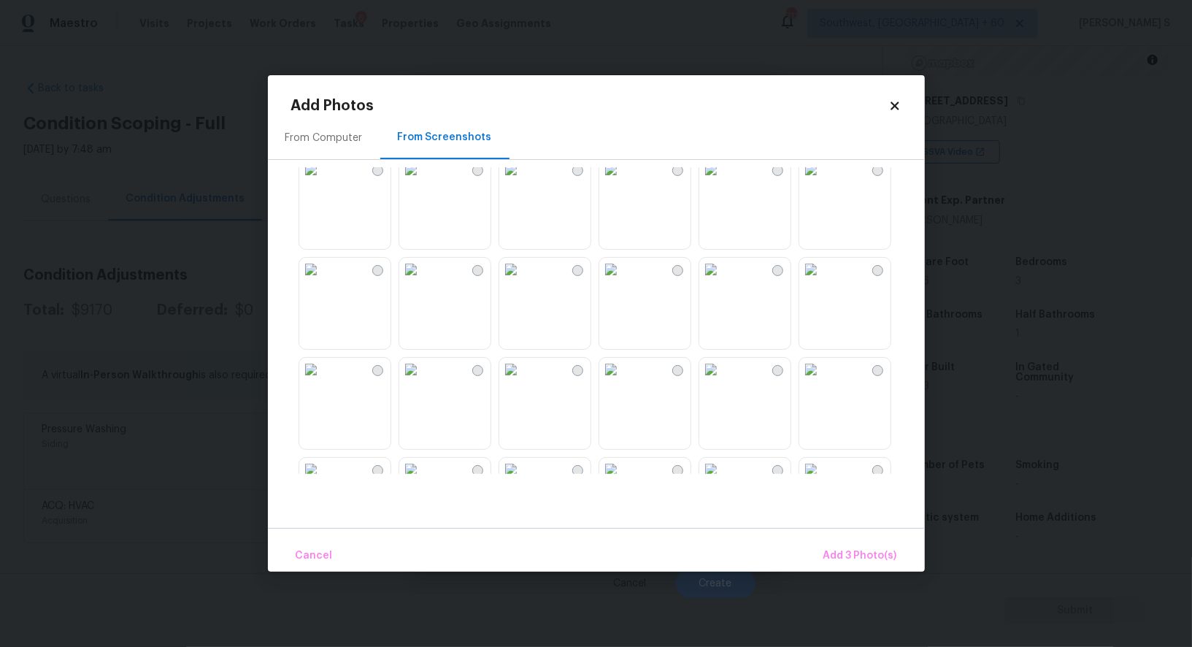
scroll to position [1355, 0]
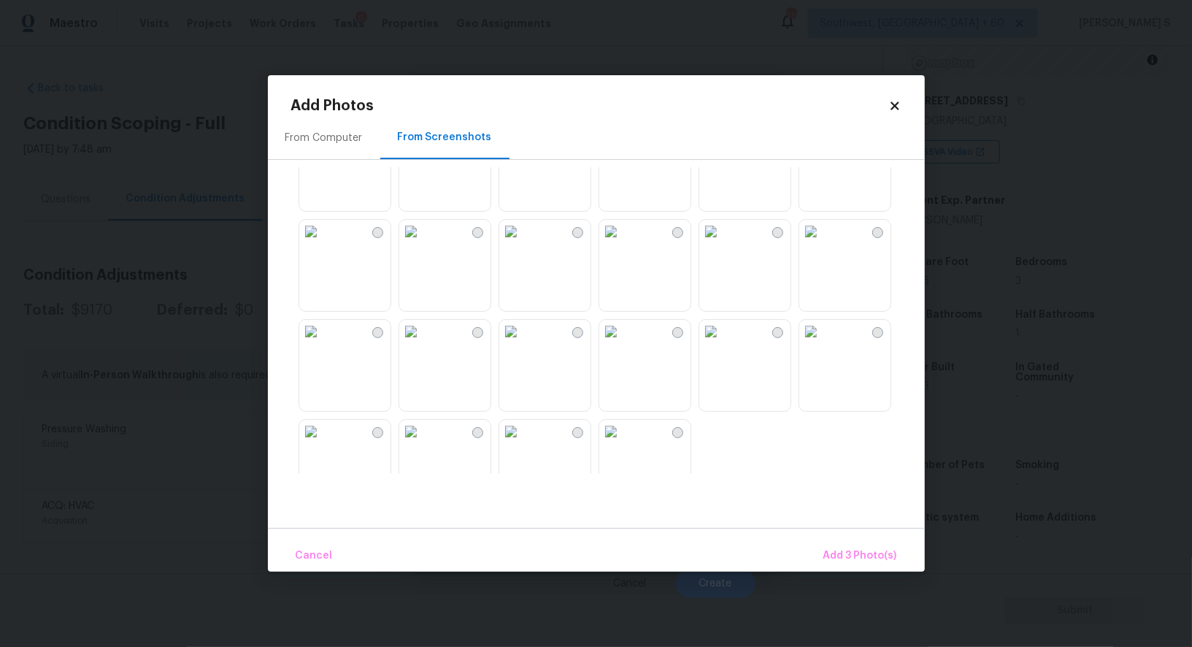
click at [623, 243] on img at bounding box center [610, 231] width 23 height 23
click at [723, 243] on img at bounding box center [710, 231] width 23 height 23
click at [423, 243] on img at bounding box center [410, 231] width 23 height 23
click at [323, 243] on img at bounding box center [310, 231] width 23 height 23
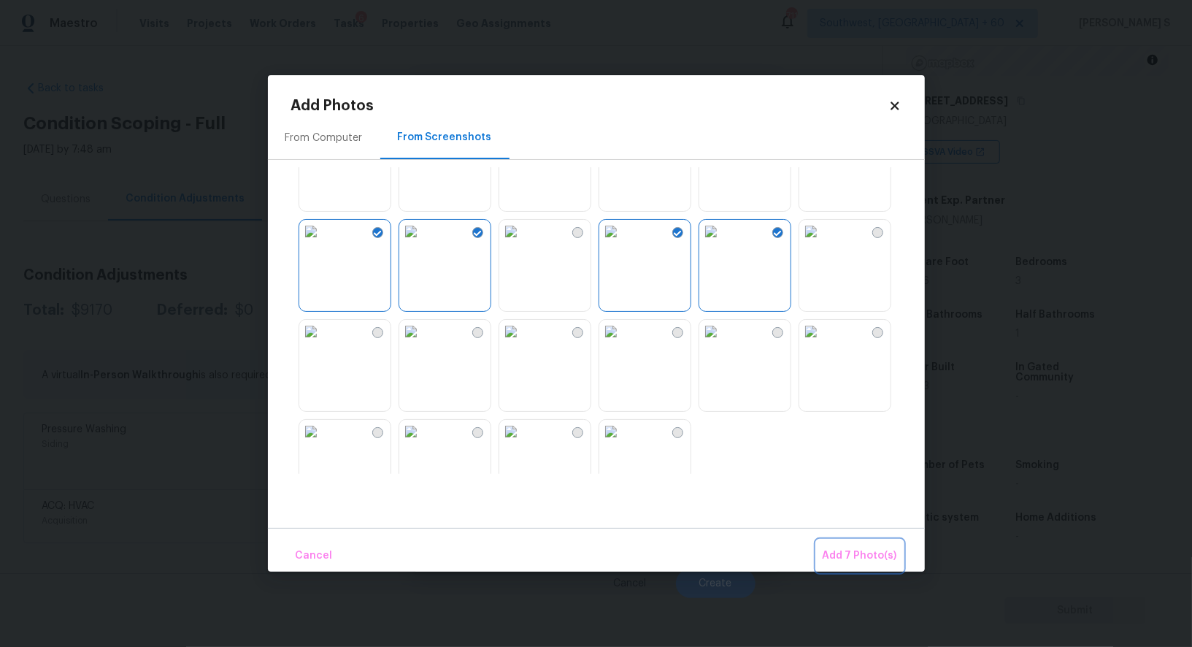
click at [872, 560] on span "Add 7 Photo(s)" at bounding box center [860, 556] width 74 height 18
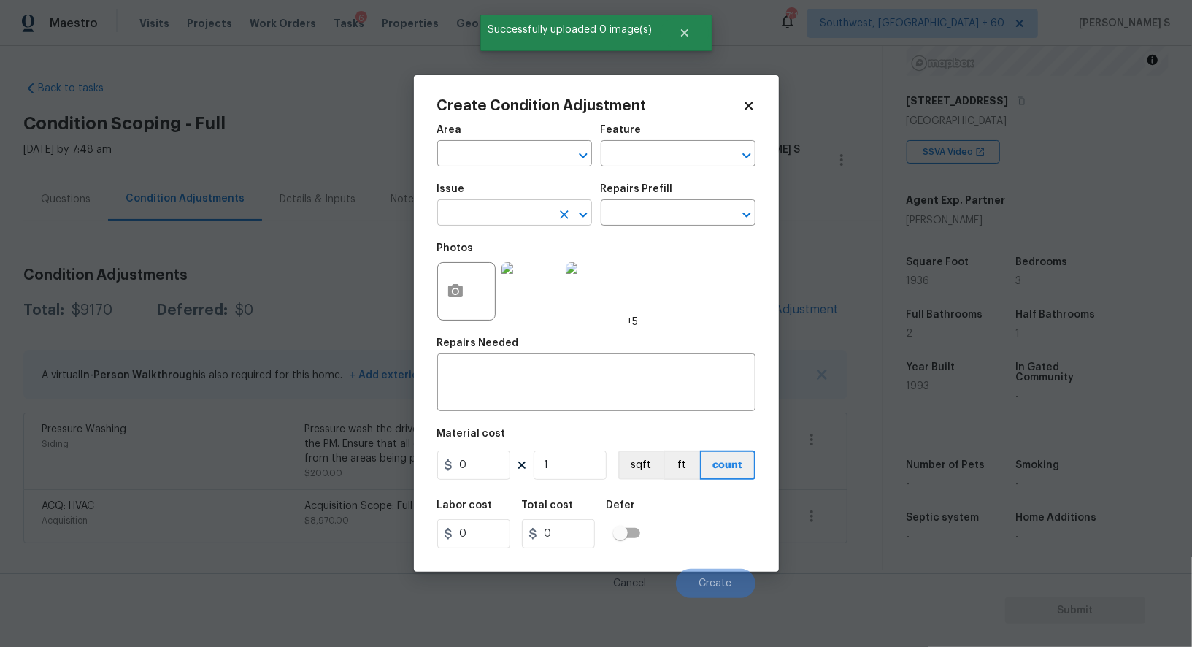
click at [535, 214] on input "text" at bounding box center [494, 214] width 114 height 23
type input "Landscape Package"
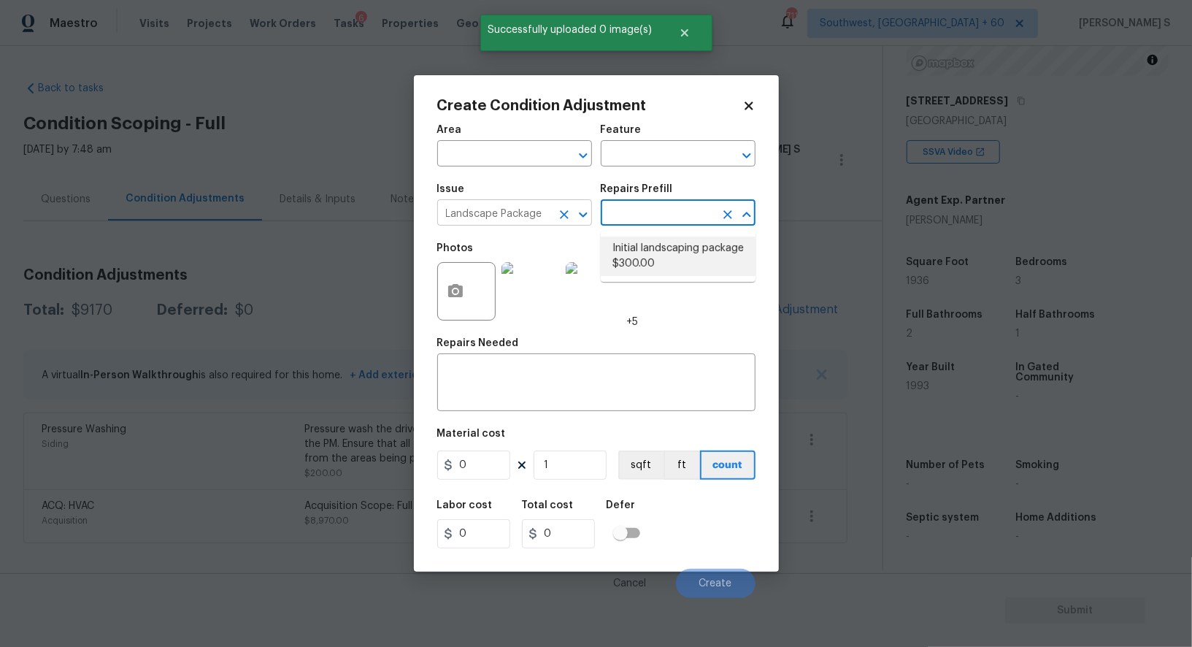
type input "Home Readiness Packages"
type textarea "Mowing of grass up to 6" in height. Mow, edge along driveways & sidewalks, trim…"
type input "300"
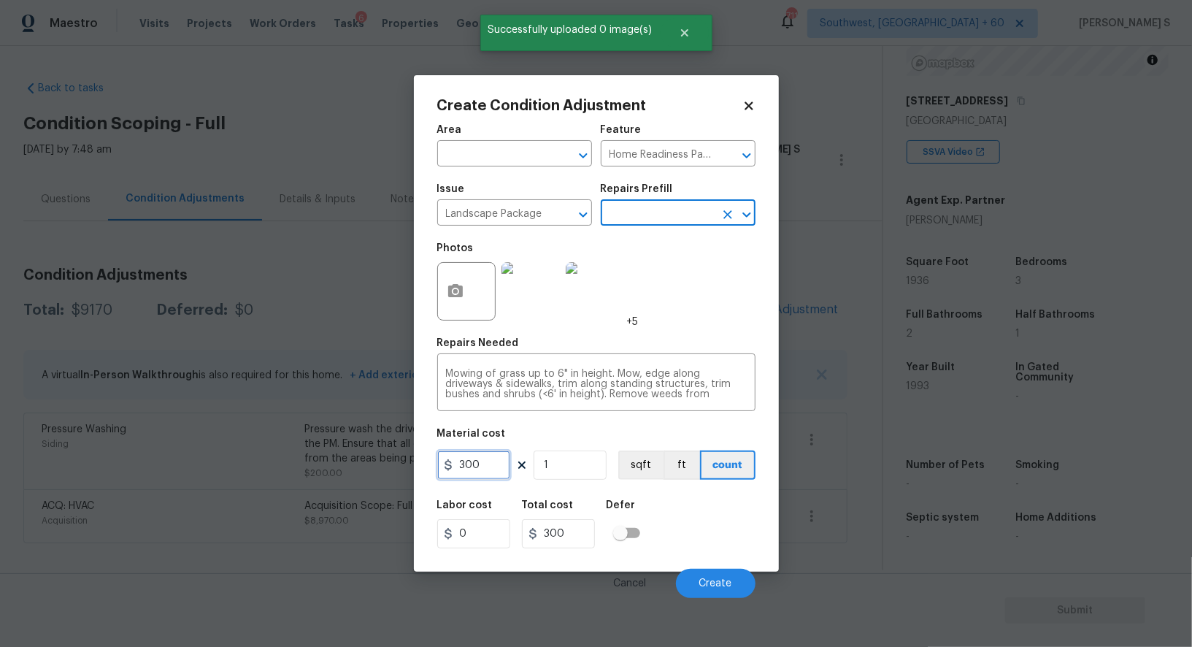
click at [483, 480] on input "300" at bounding box center [473, 464] width 73 height 29
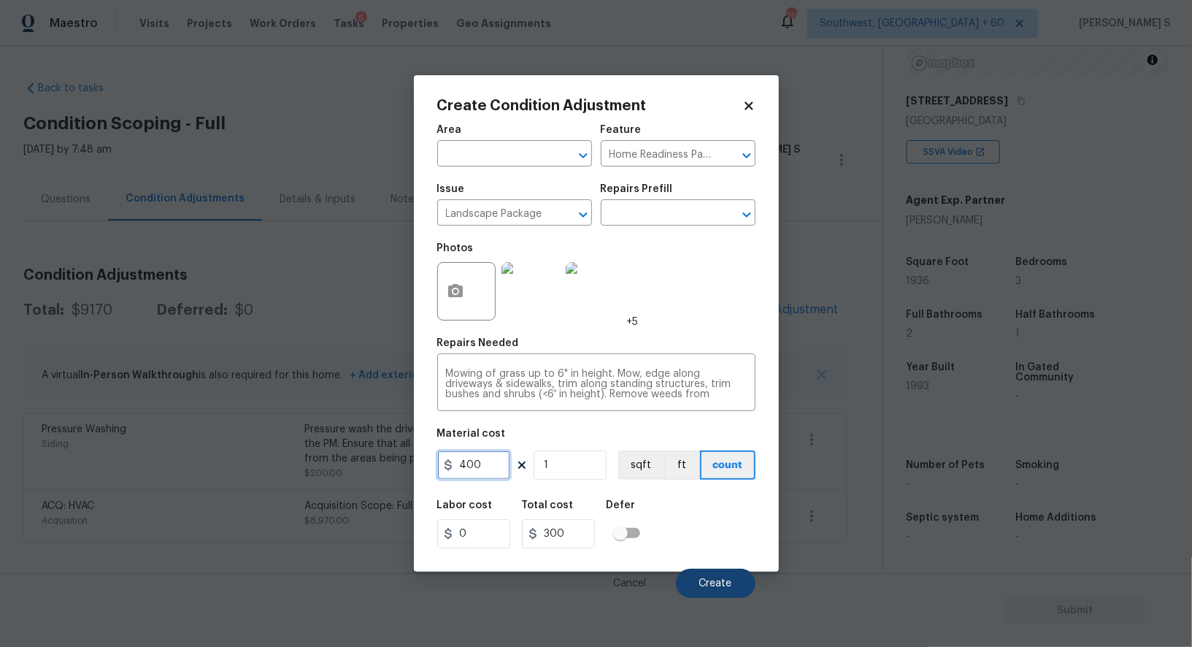
type input "400"
click at [731, 580] on span "Create" at bounding box center [715, 583] width 33 height 11
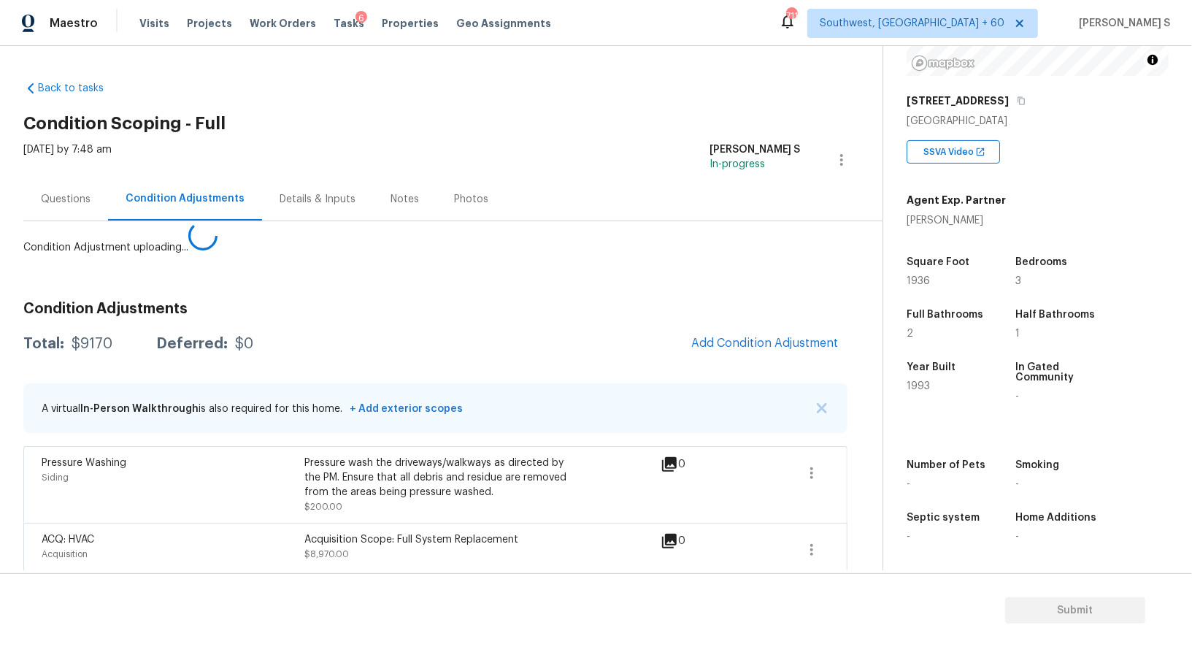
click at [102, 482] on body "Maestro Visits Projects Work Orders Tasks 6 Properties Geo Assignments 711 Sout…" at bounding box center [596, 323] width 1192 height 647
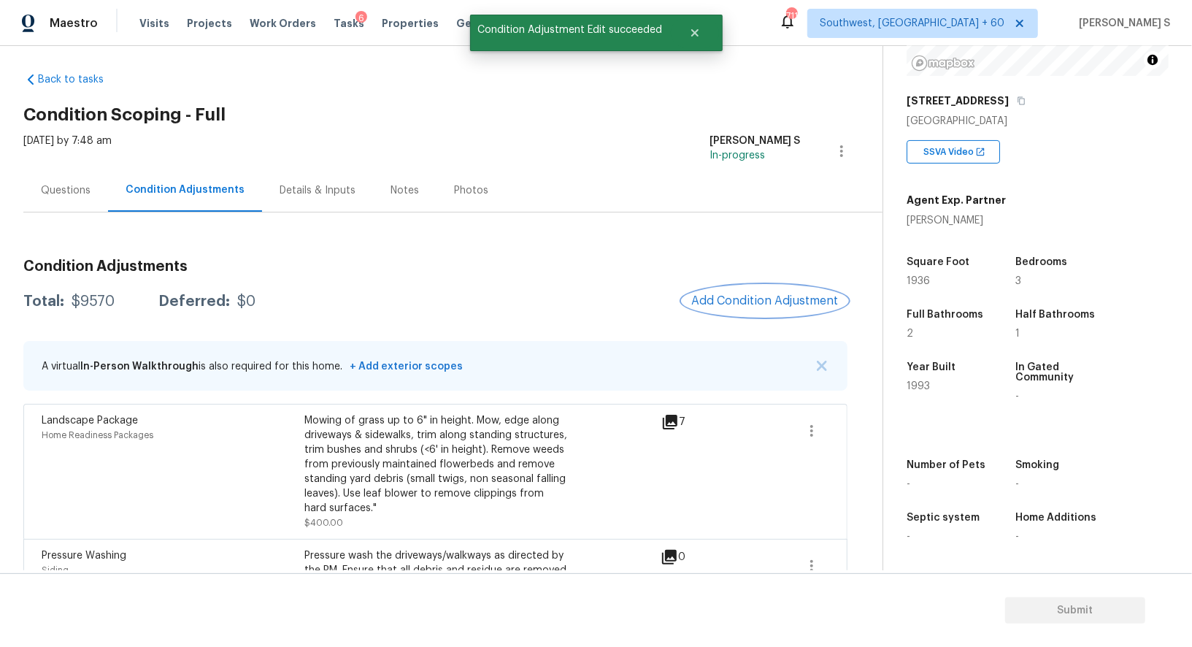
scroll to position [111, 0]
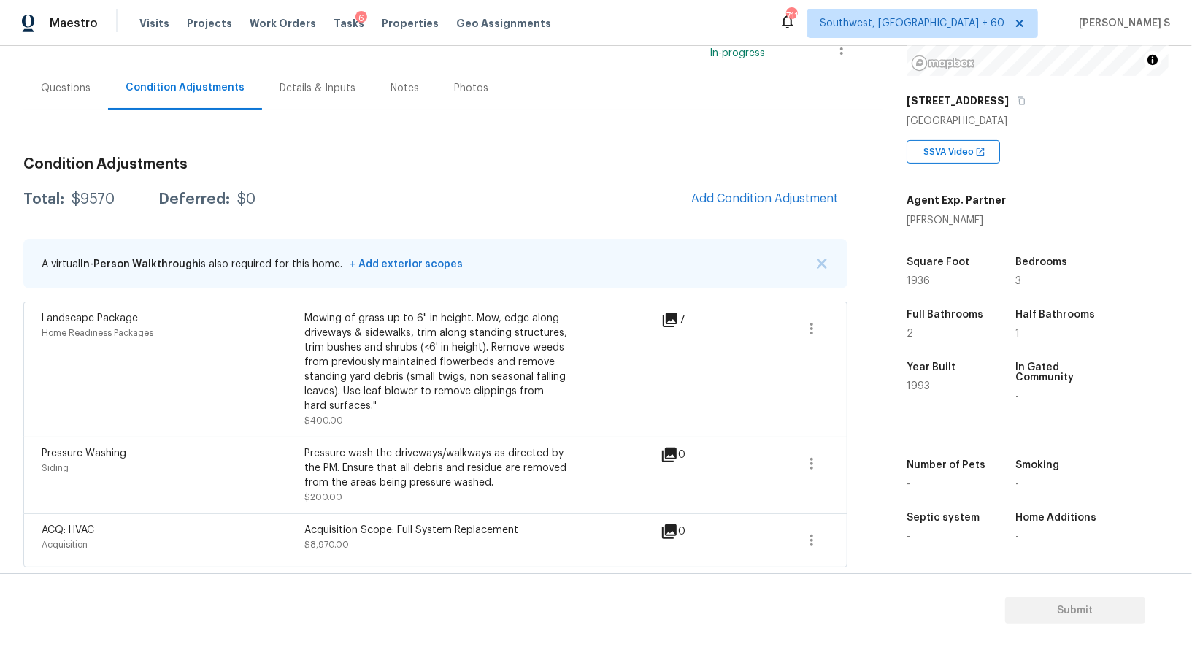
click at [741, 219] on div "Condition Adjustments Total: $9570 Deferred: $0 Add Condition Adjustment A virt…" at bounding box center [435, 356] width 824 height 422
click at [728, 205] on button "Add Condition Adjustment" at bounding box center [764, 198] width 165 height 31
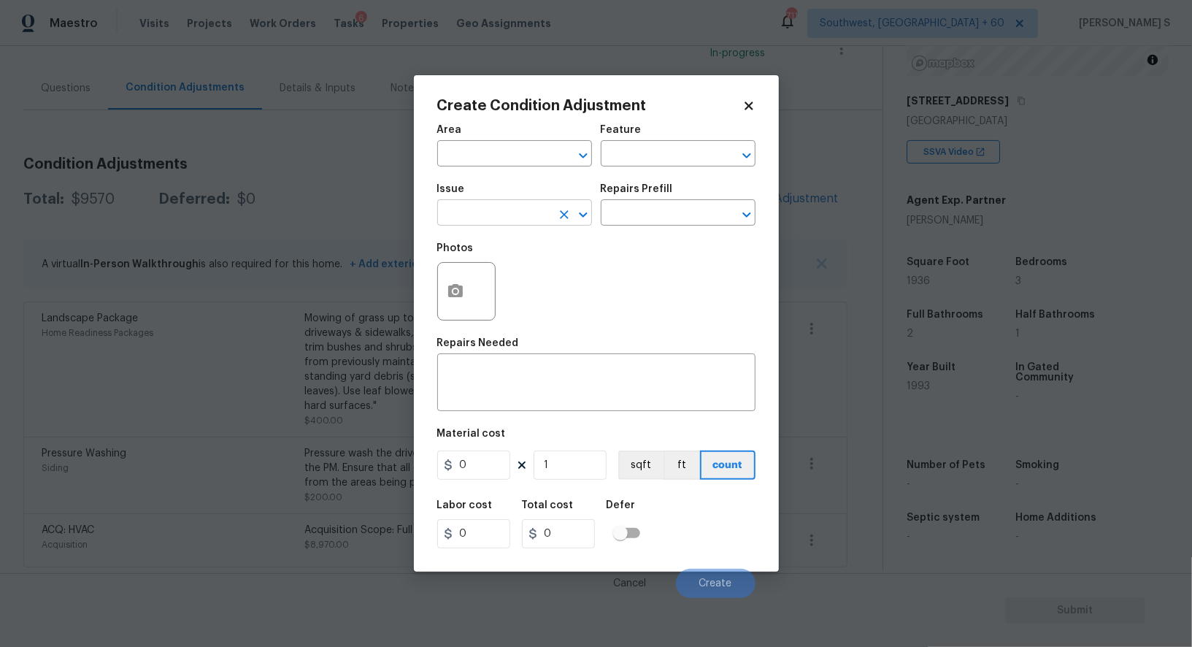
click at [507, 216] on input "text" at bounding box center [494, 214] width 114 height 23
type input "ACQ: Paint"
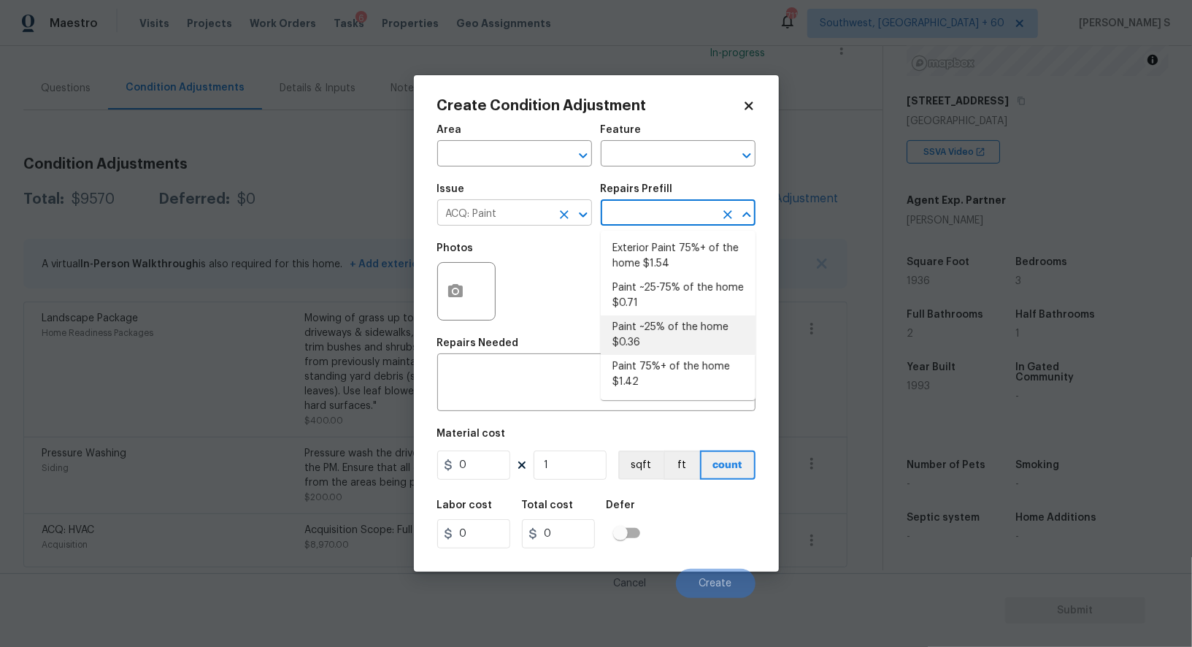
type input "Acquisition"
type textarea "Acquisition Scope: ~25% of the home needs interior paint"
type input "0.36"
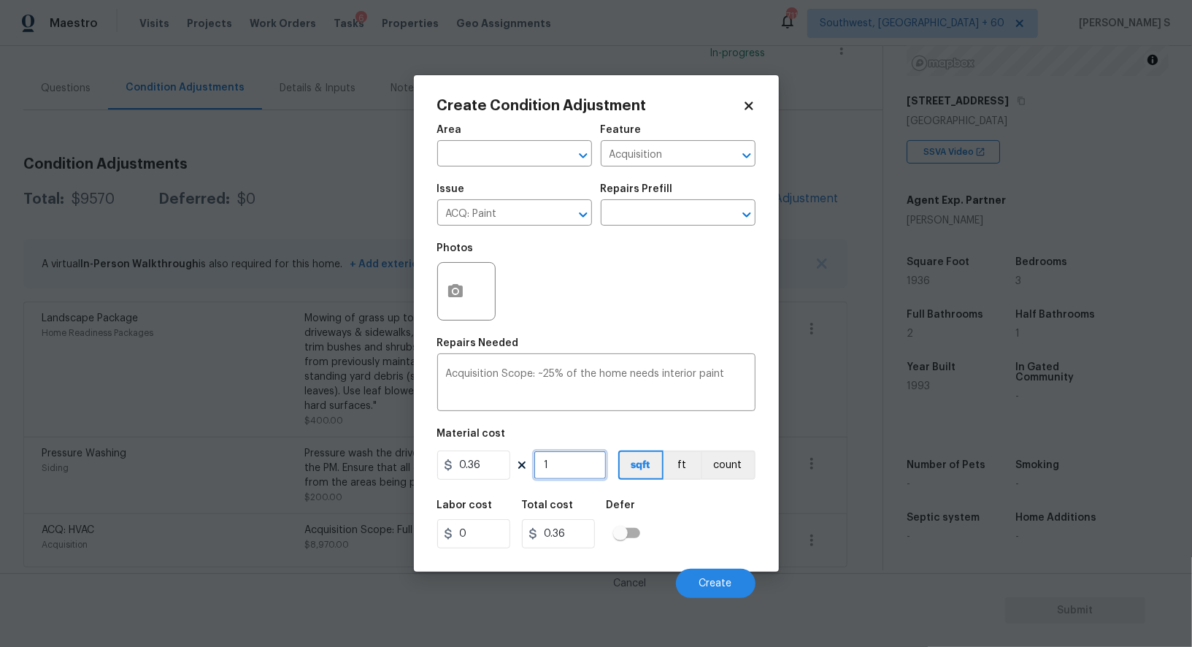
click at [574, 467] on input "1" at bounding box center [570, 464] width 73 height 29
type input "19"
type input "6.84"
type input "193"
type input "69.48"
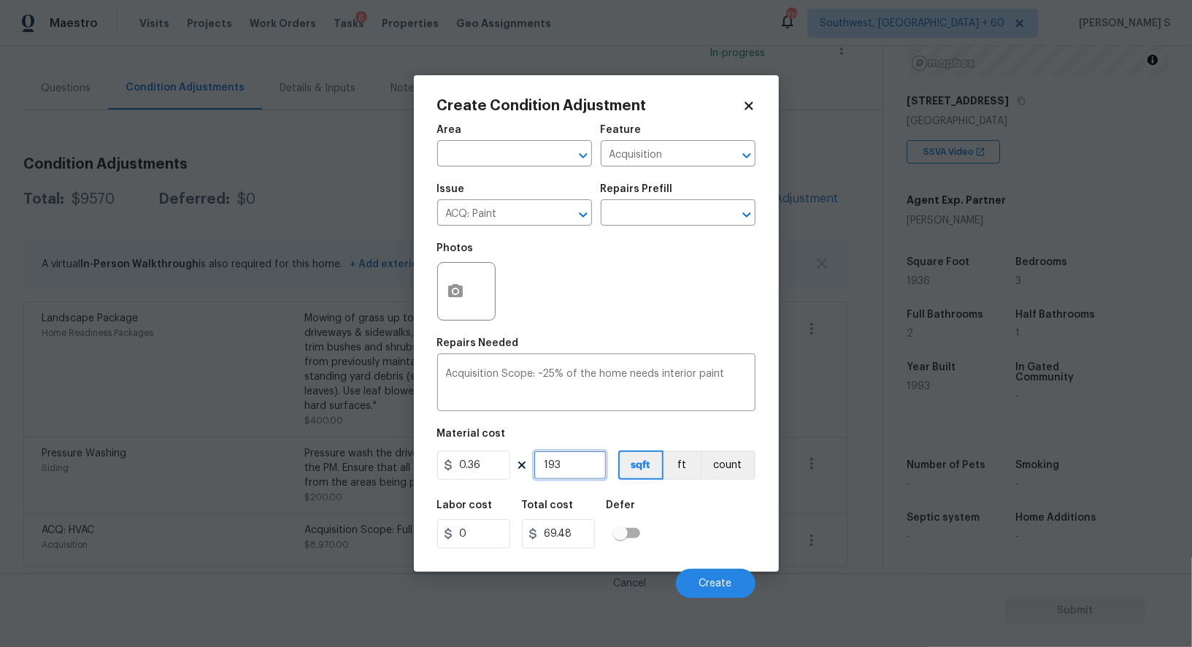
type input "1936"
type input "696.96"
type input "1936"
click at [712, 582] on span "Create" at bounding box center [715, 583] width 33 height 11
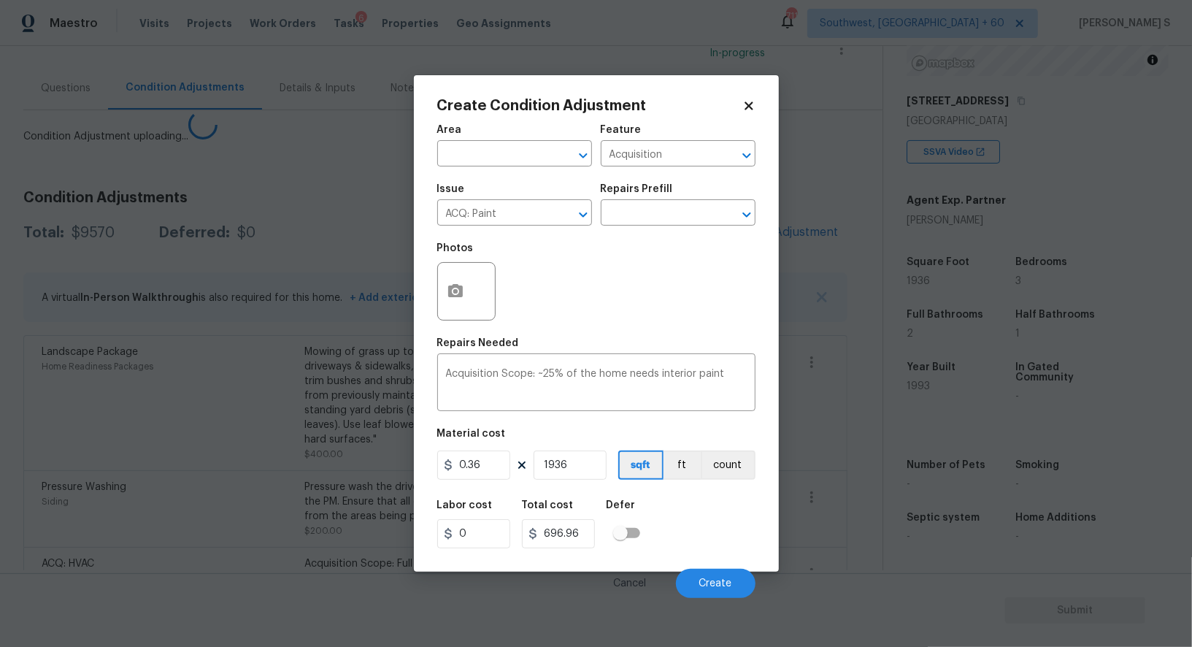
click at [317, 460] on body "Maestro Visits Projects Work Orders Tasks 6 Properties Geo Assignments 711 Sout…" at bounding box center [596, 323] width 1192 height 647
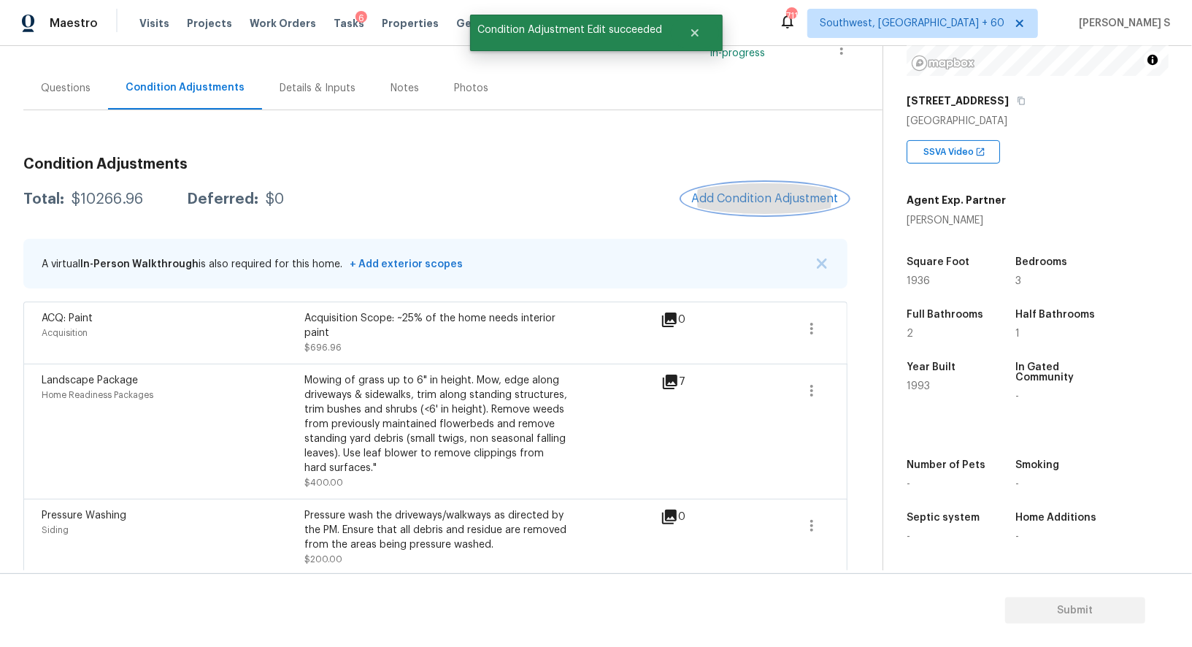
click at [727, 188] on button "Add Condition Adjustment" at bounding box center [764, 198] width 165 height 31
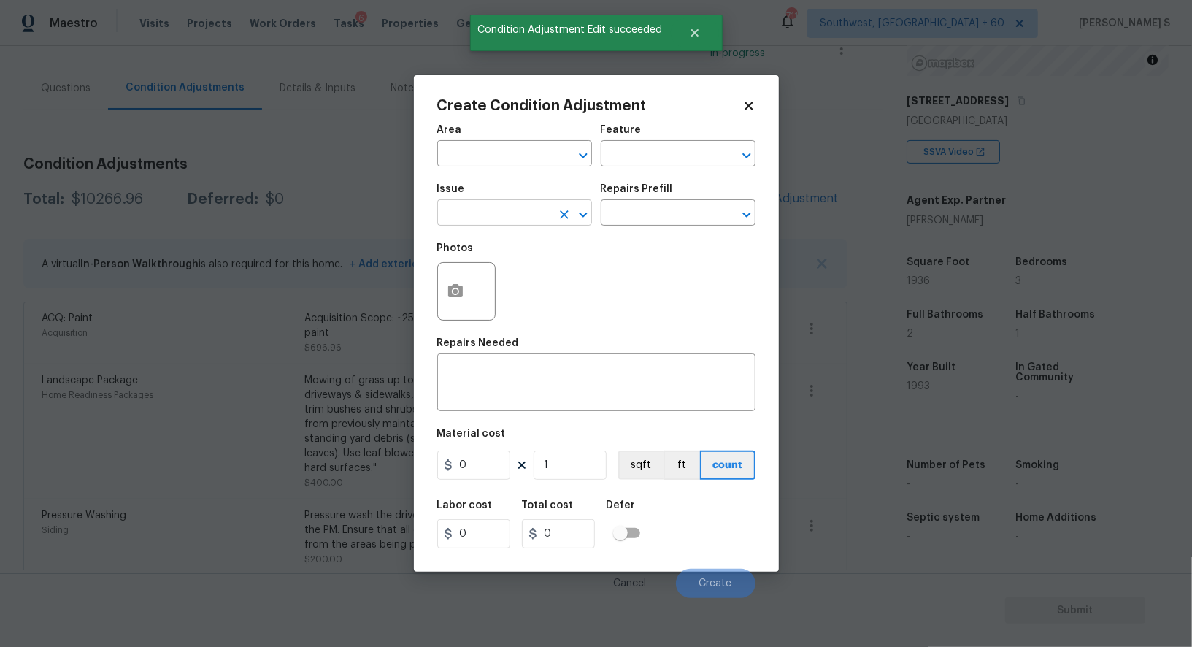
click at [477, 207] on input "text" at bounding box center [494, 214] width 114 height 23
type input "ACQ: Flooring"
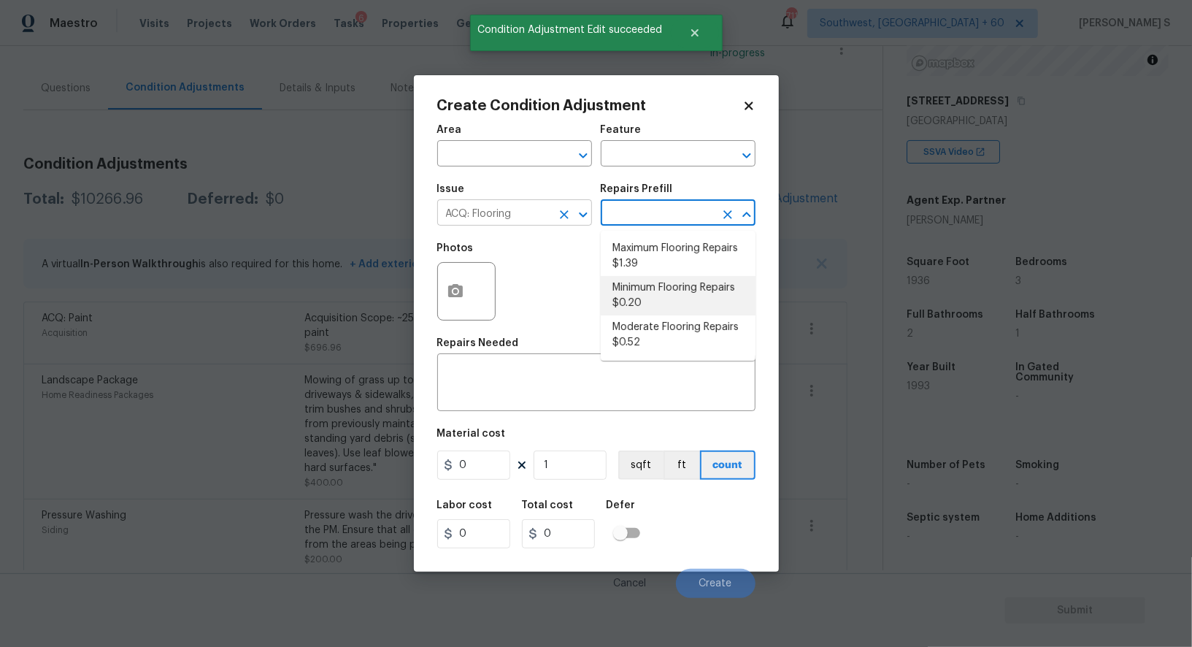
type input "Acquisition"
type textarea "Acquisition Scope: Minimum flooring repairs"
type input "0.2"
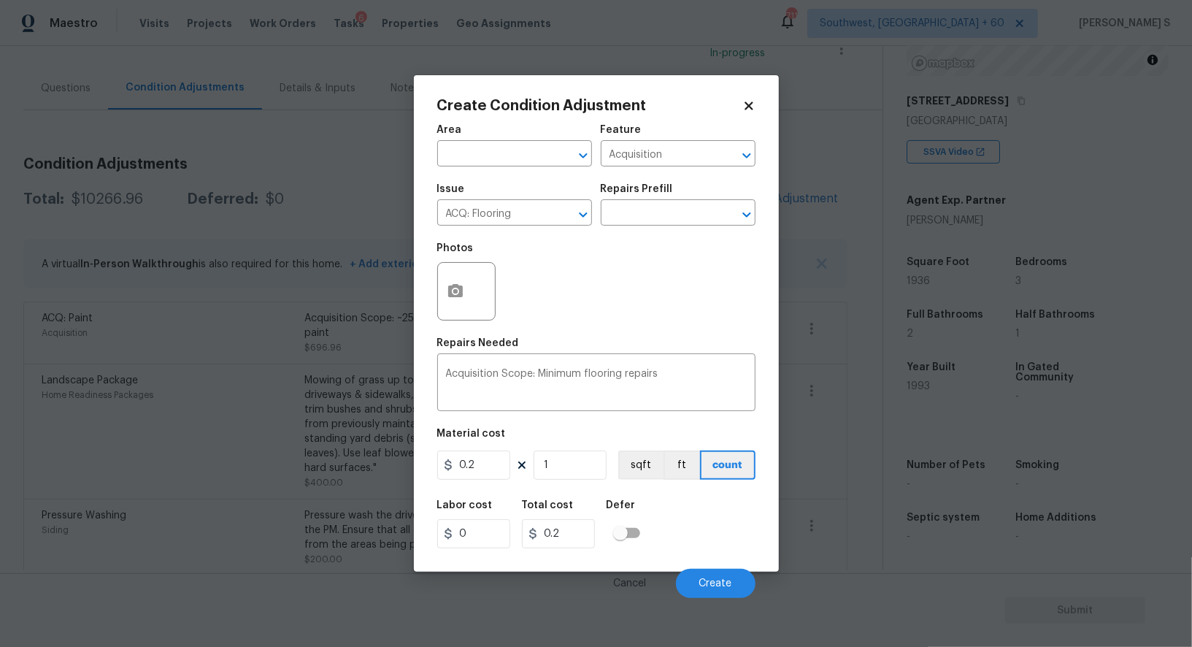
click at [588, 484] on div "Area ​ Feature Acquisition ​ Issue ACQ: Flooring ​ Repairs Prefill ​ Photos Rep…" at bounding box center [596, 357] width 318 height 482
click at [578, 469] on input "1" at bounding box center [570, 464] width 73 height 29
paste input "936"
type input "1936"
type input "387.2"
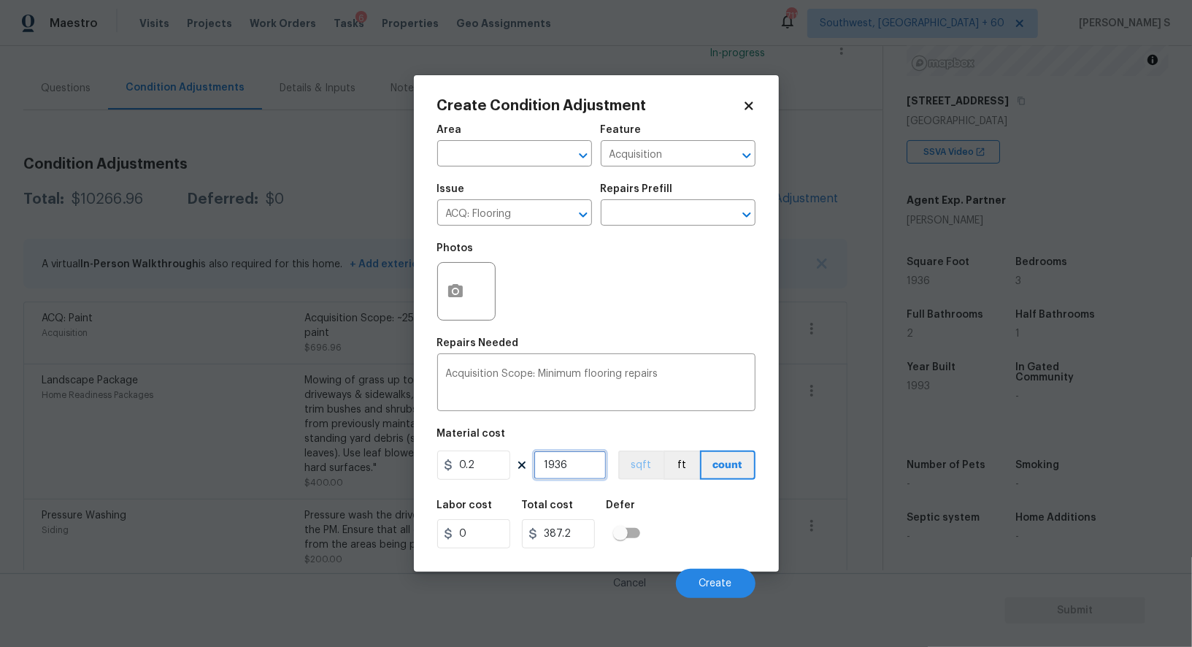
type input "1936"
click at [645, 477] on button "sqft" at bounding box center [640, 464] width 45 height 29
click at [666, 507] on div "Labor cost 0 Total cost 387.2 Defer" at bounding box center [596, 524] width 318 height 66
click at [708, 575] on button "Create" at bounding box center [716, 583] width 80 height 29
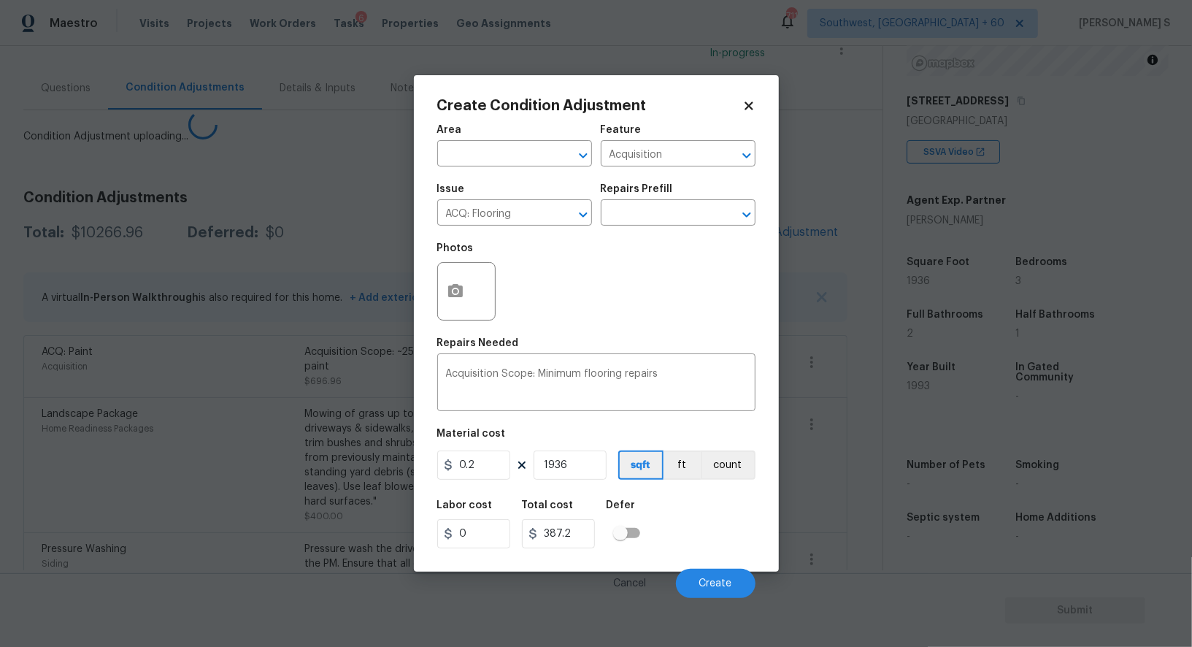
click at [168, 409] on body "Maestro Visits Projects Work Orders Tasks 6 Properties Geo Assignments 711 Sout…" at bounding box center [596, 323] width 1192 height 647
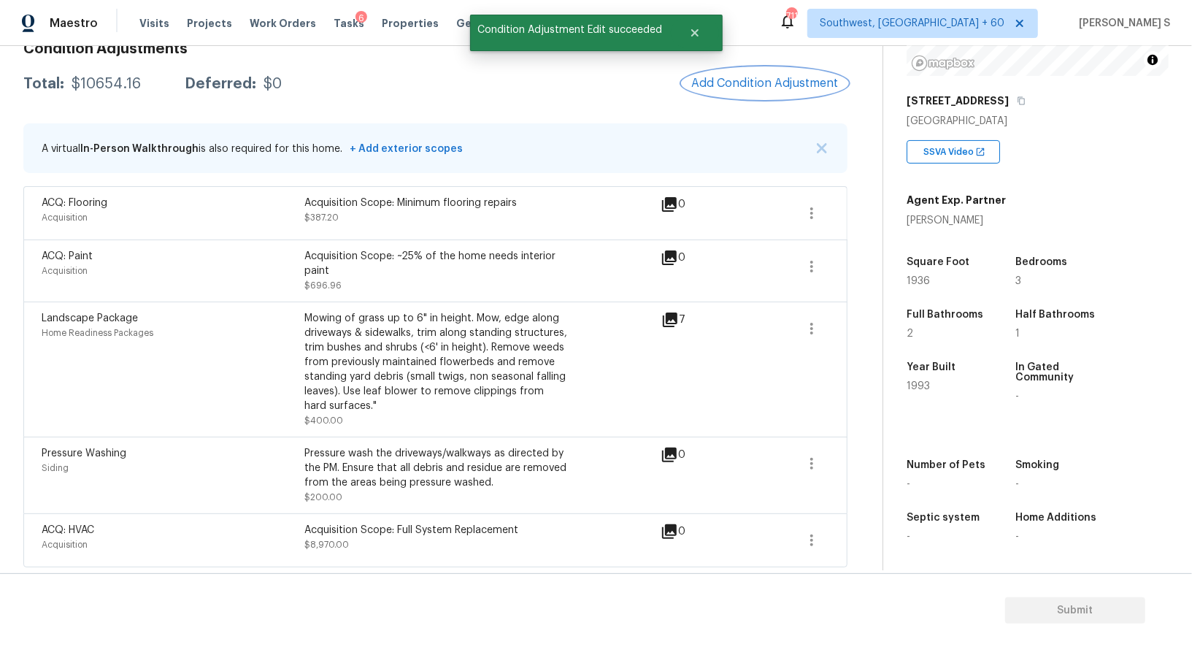
scroll to position [0, 0]
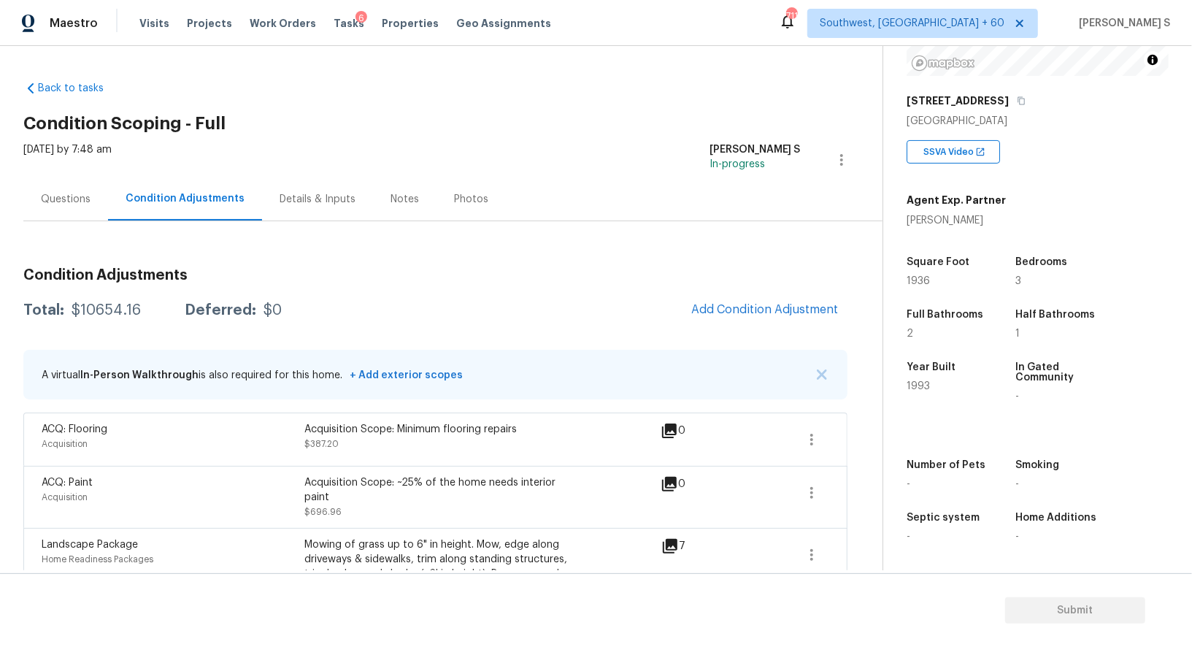
click at [399, 293] on div "Condition Adjustments Total: $10654.16 Deferred: $0 Add Condition Adjustment A …" at bounding box center [435, 524] width 824 height 537
click at [80, 198] on div "Questions" at bounding box center [66, 199] width 50 height 15
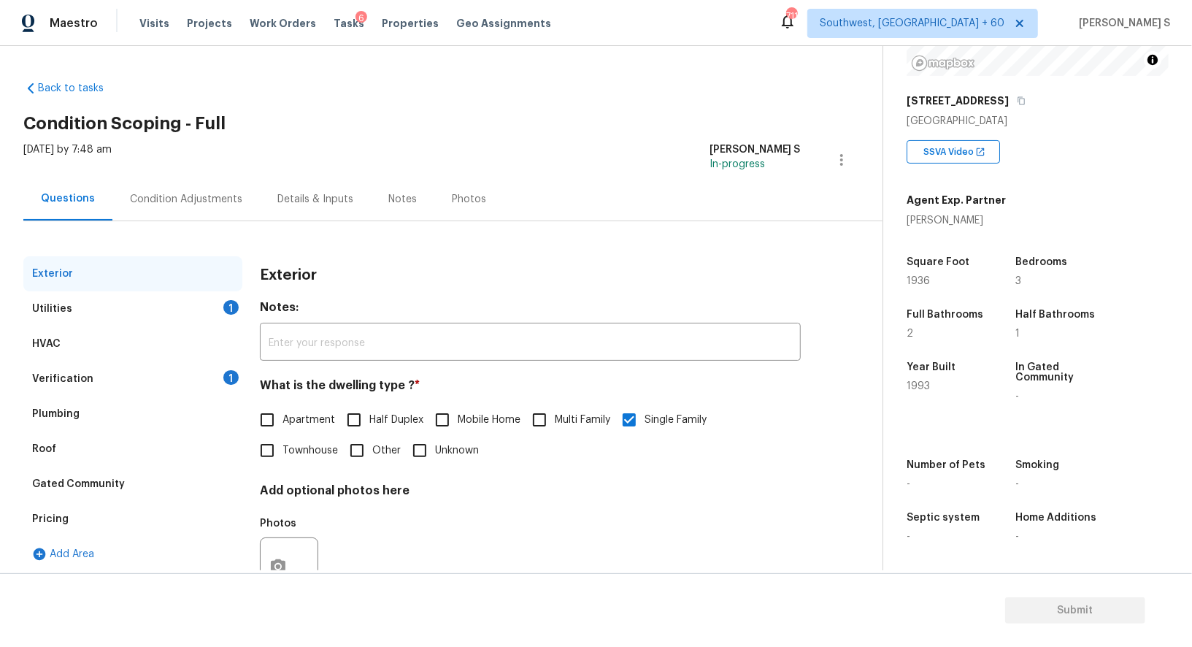
scroll to position [55, 0]
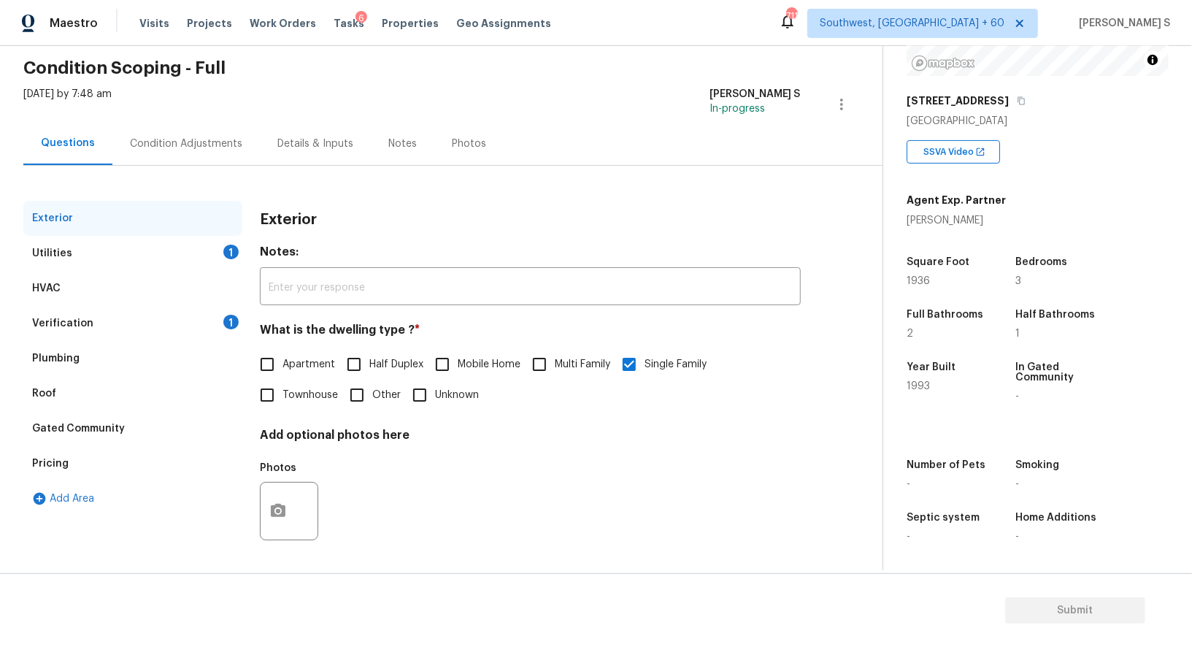
click at [74, 457] on div "Pricing" at bounding box center [132, 463] width 219 height 35
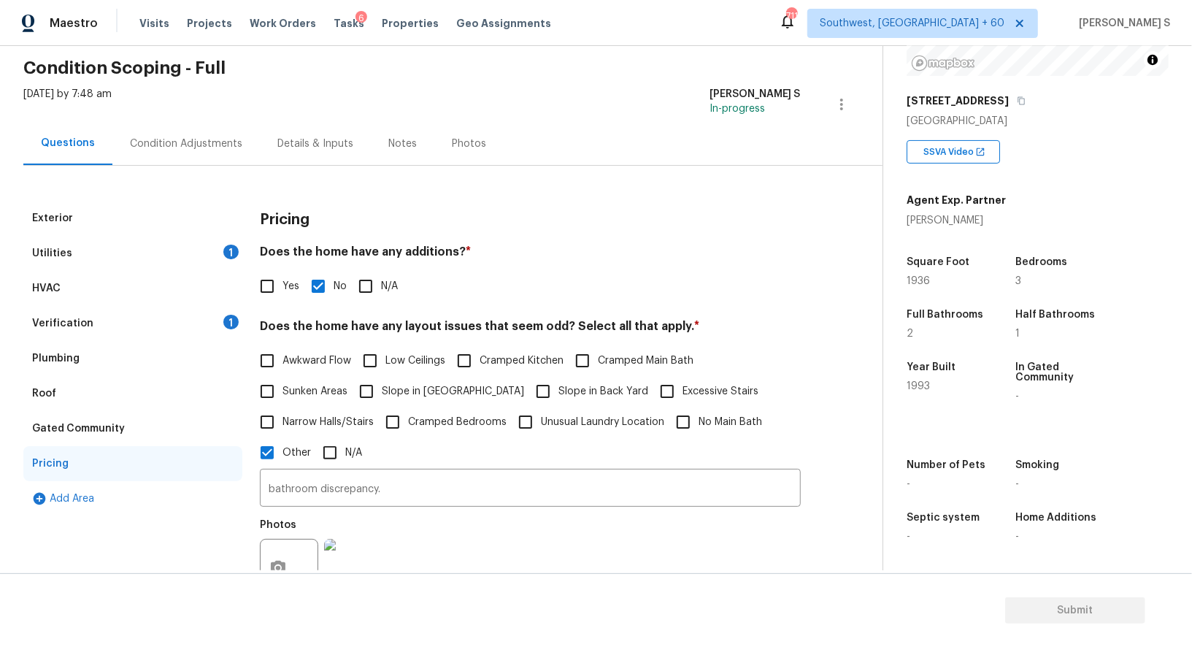
scroll to position [137, 0]
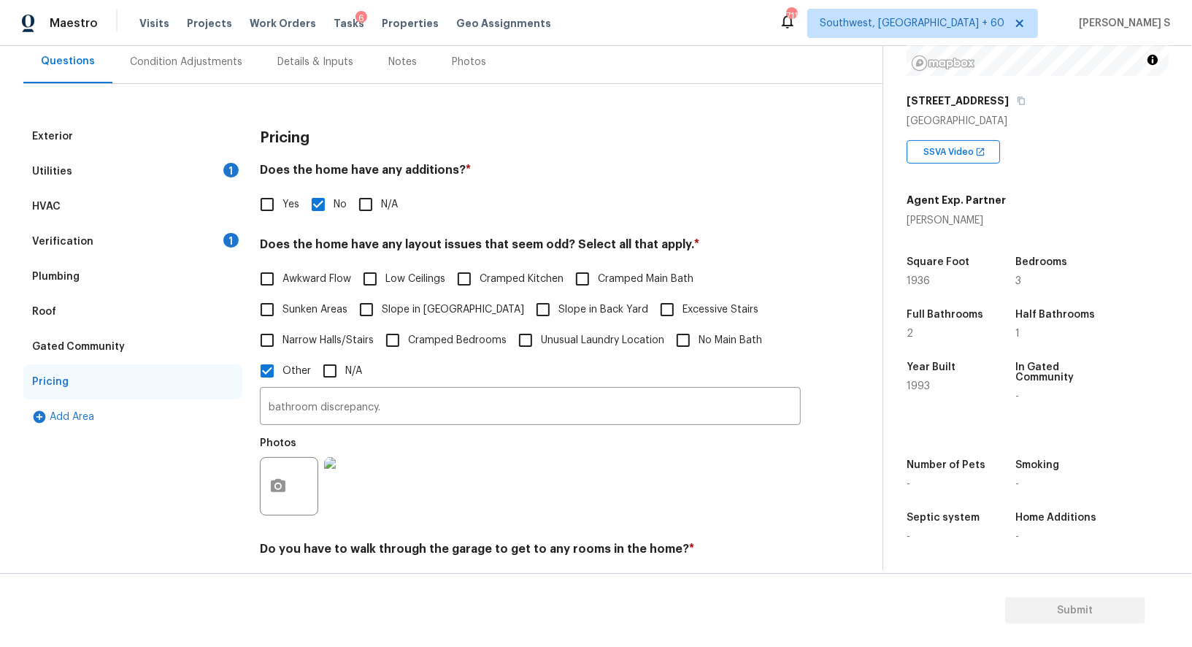
click at [388, 307] on span "Slope in [GEOGRAPHIC_DATA]" at bounding box center [453, 309] width 142 height 15
click at [382, 307] on input "Slope in [GEOGRAPHIC_DATA]" at bounding box center [366, 309] width 31 height 31
checkbox input "true"
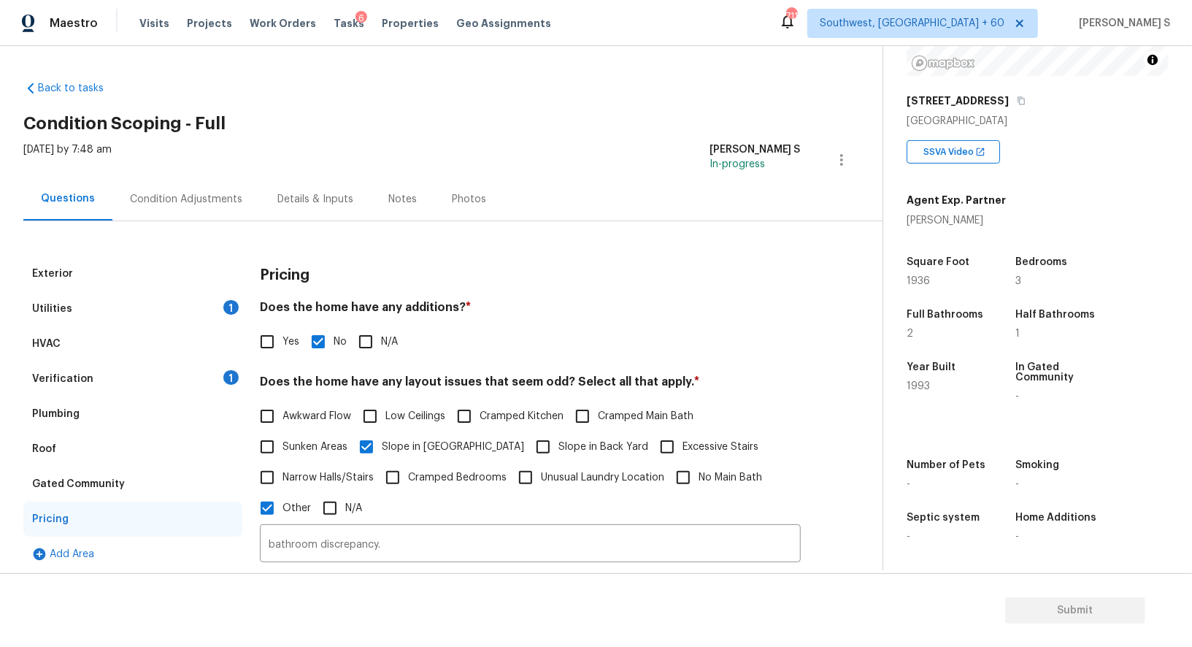
click at [216, 188] on div "Condition Adjustments" at bounding box center [185, 198] width 147 height 43
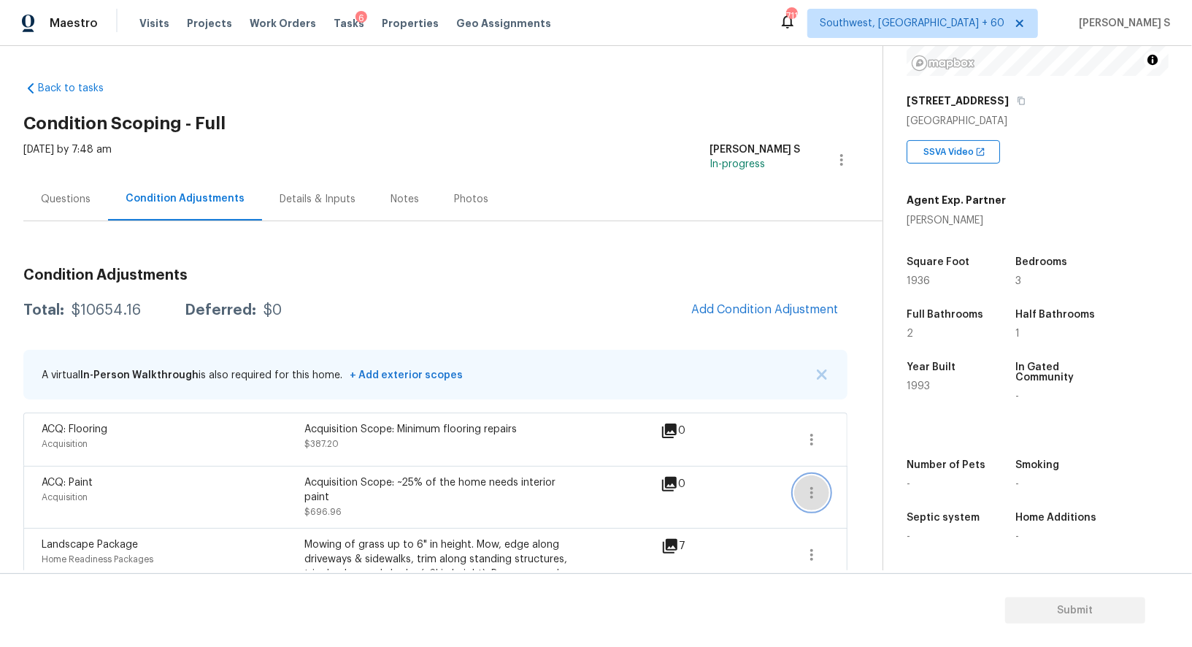
click at [809, 499] on icon "button" at bounding box center [812, 493] width 18 height 18
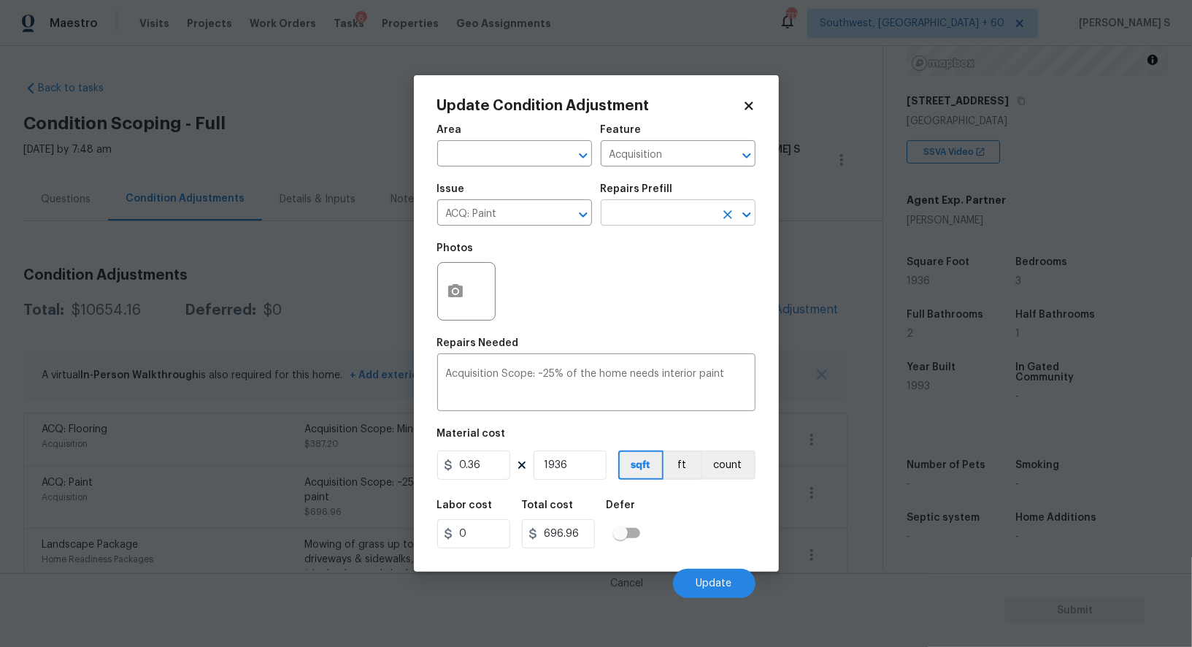
click at [662, 220] on input "text" at bounding box center [658, 214] width 114 height 23
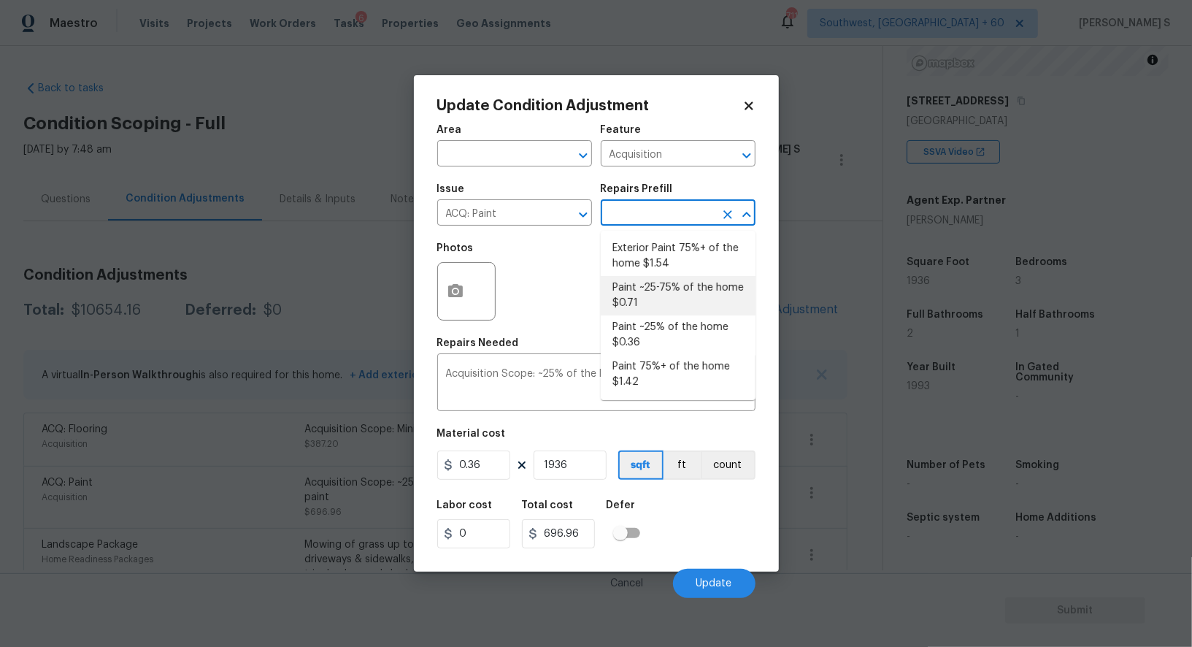
click at [649, 296] on li "Paint ~25-75% of the home $0.71" at bounding box center [678, 295] width 155 height 39
type textarea "Acquisition Scope: ~25 - 75% of the home needs interior paint"
type input "0.71"
type input "1374.56"
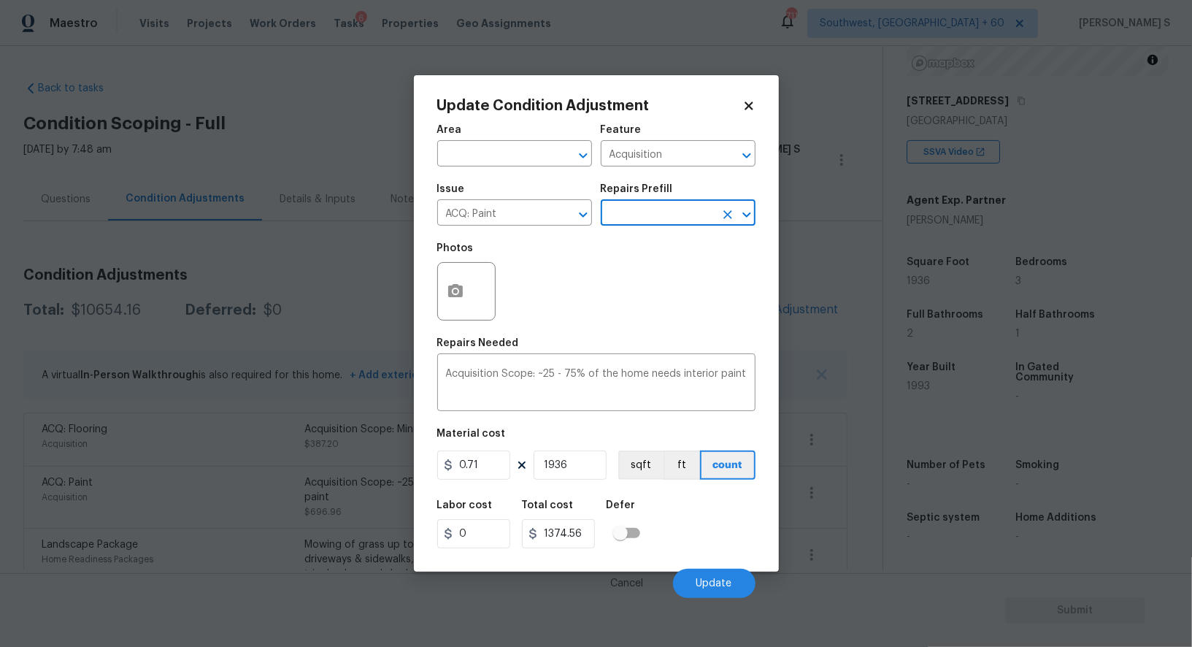
click at [682, 218] on input "text" at bounding box center [658, 214] width 114 height 23
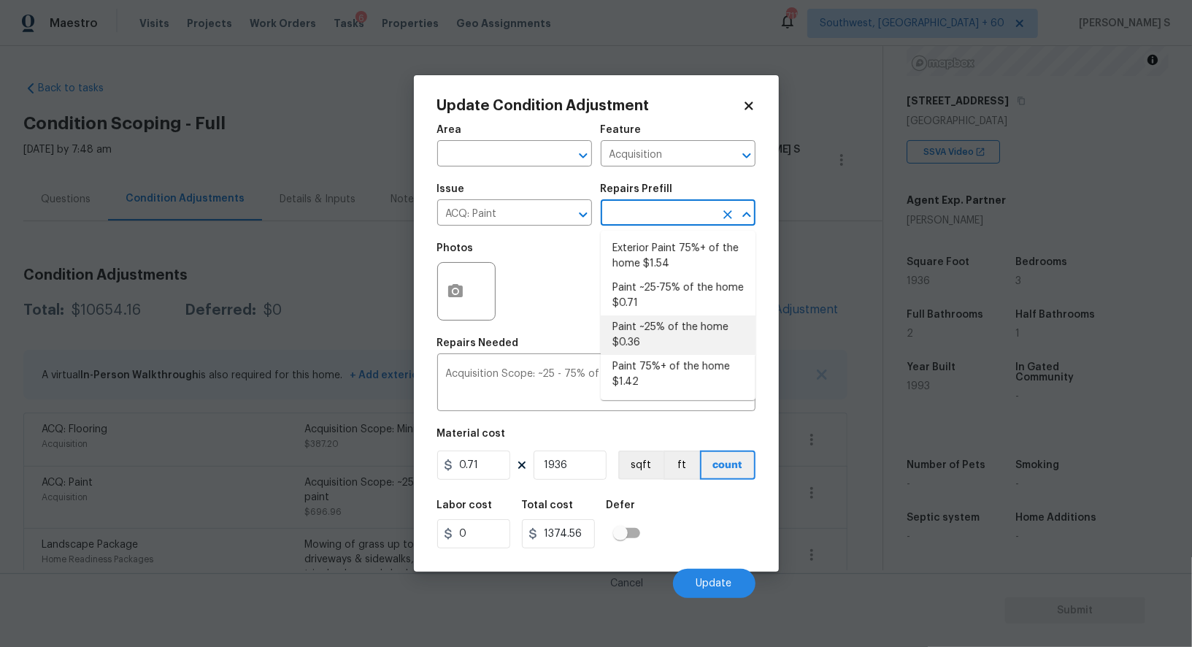
click at [651, 321] on li "Paint ~25% of the home $0.36" at bounding box center [678, 334] width 155 height 39
type textarea "Acquisition Scope: ~25% of the home needs interior paint"
type input "0.36"
type input "696.96"
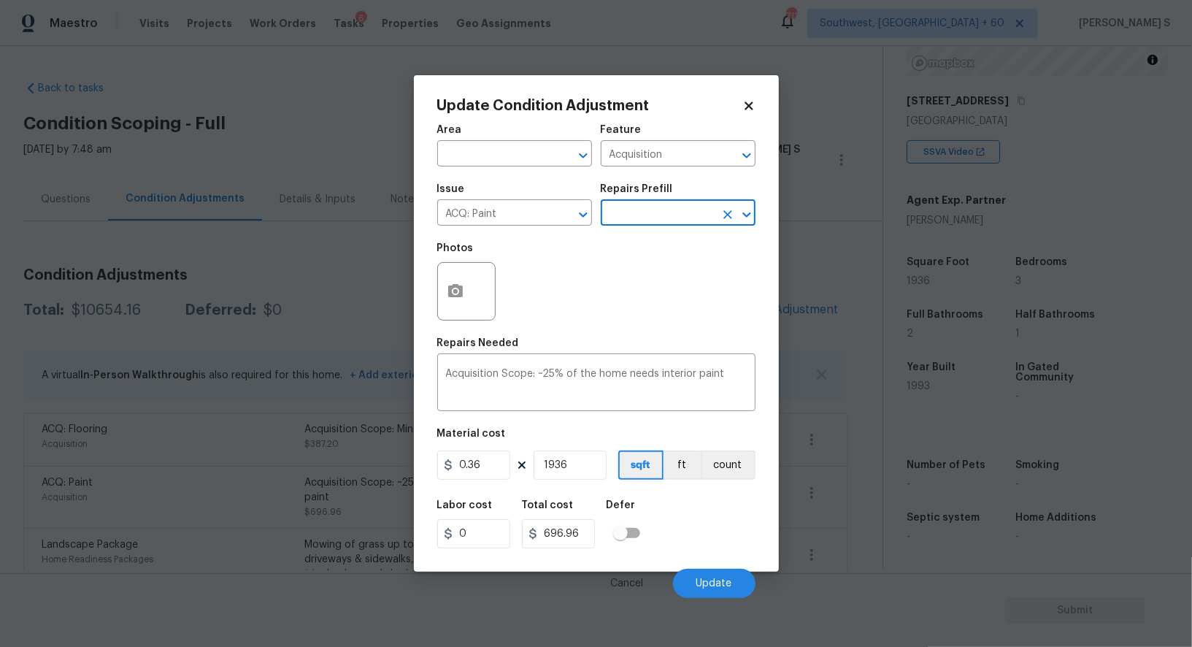
click at [688, 517] on div "Labor cost 0 Total cost 696.96 Defer" at bounding box center [596, 524] width 318 height 66
click at [739, 590] on button "Update" at bounding box center [714, 583] width 82 height 29
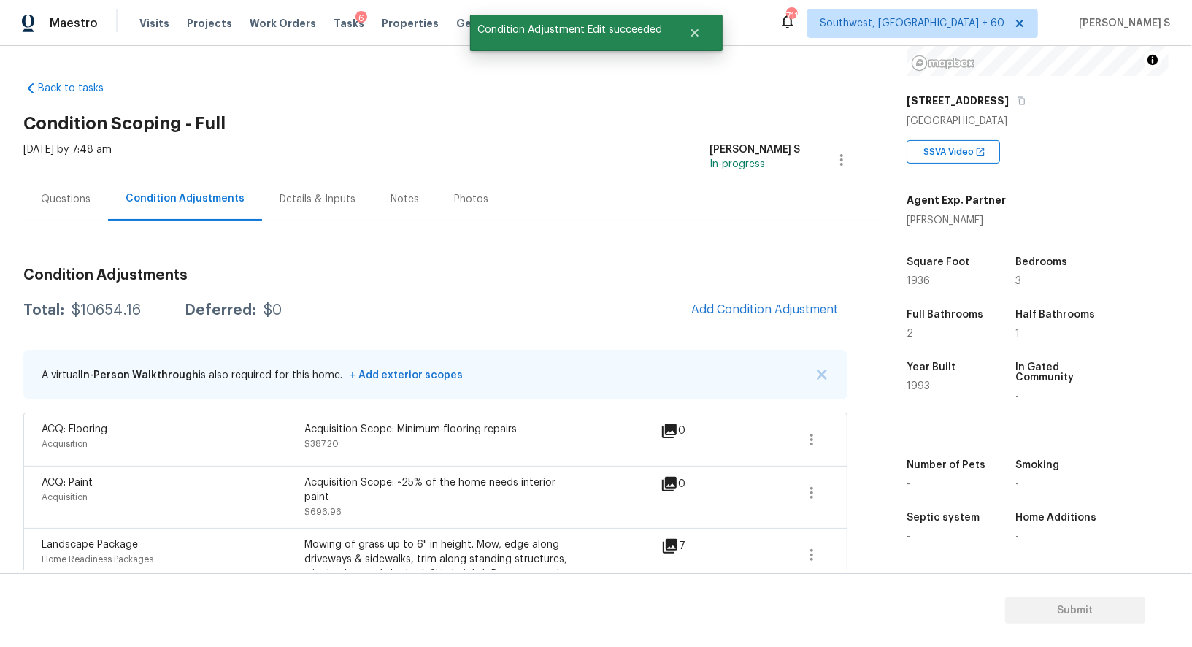
click at [261, 537] on div "Landscape Package" at bounding box center [173, 544] width 263 height 15
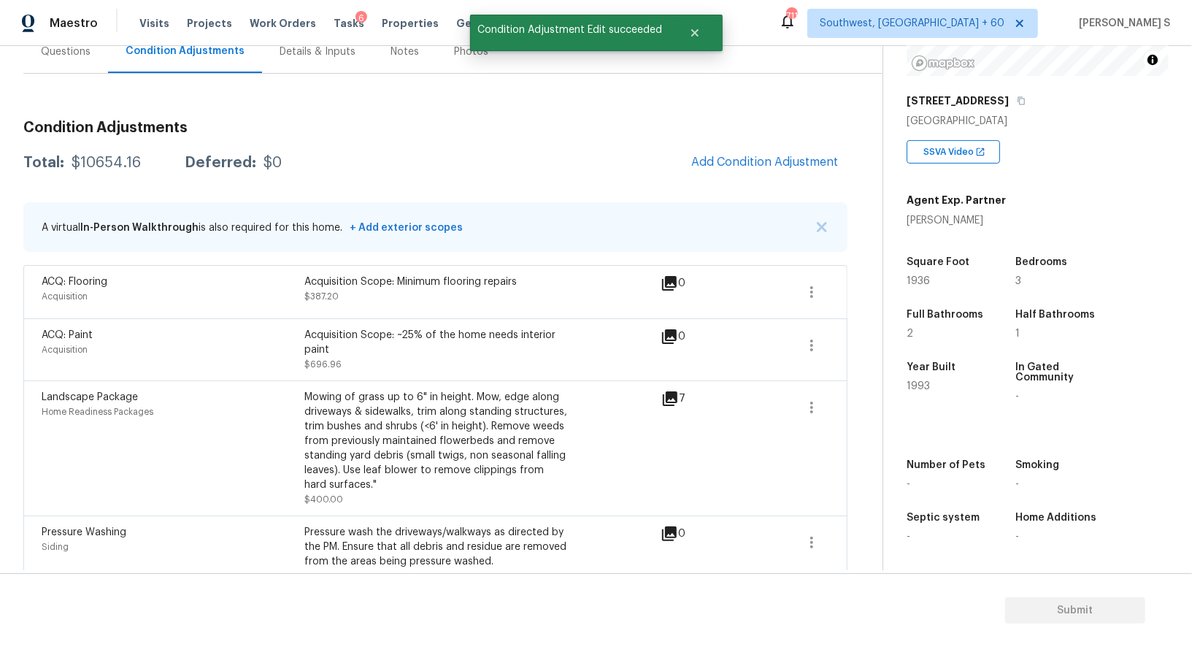
scroll to position [226, 0]
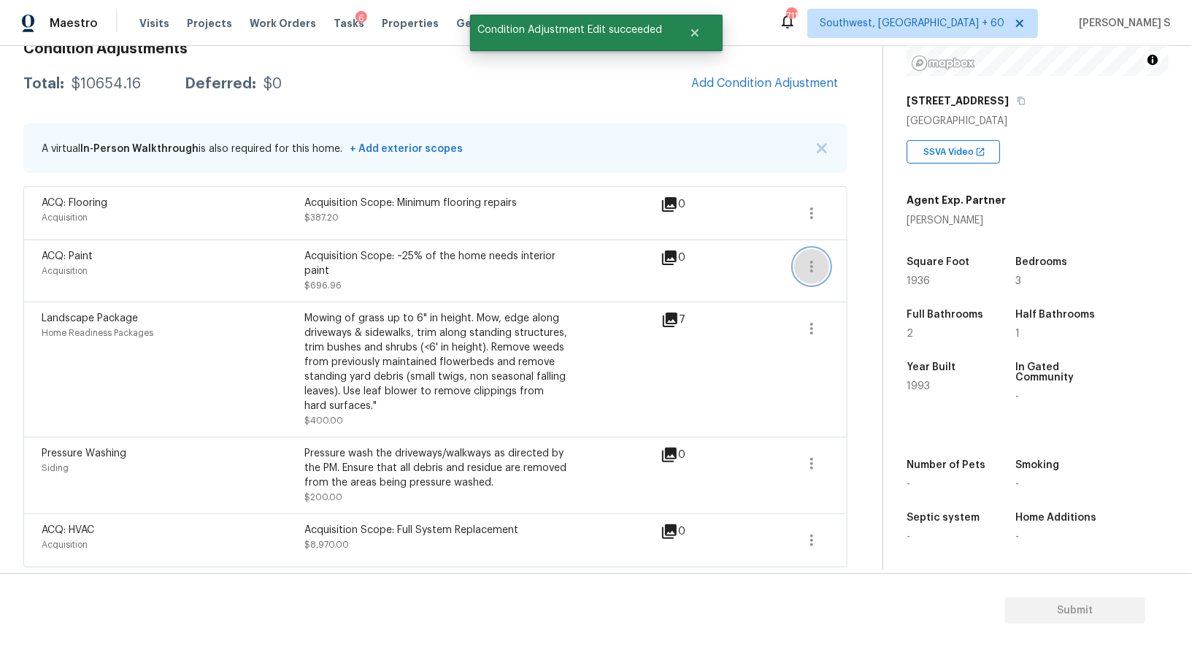
click at [823, 266] on button "button" at bounding box center [811, 266] width 35 height 35
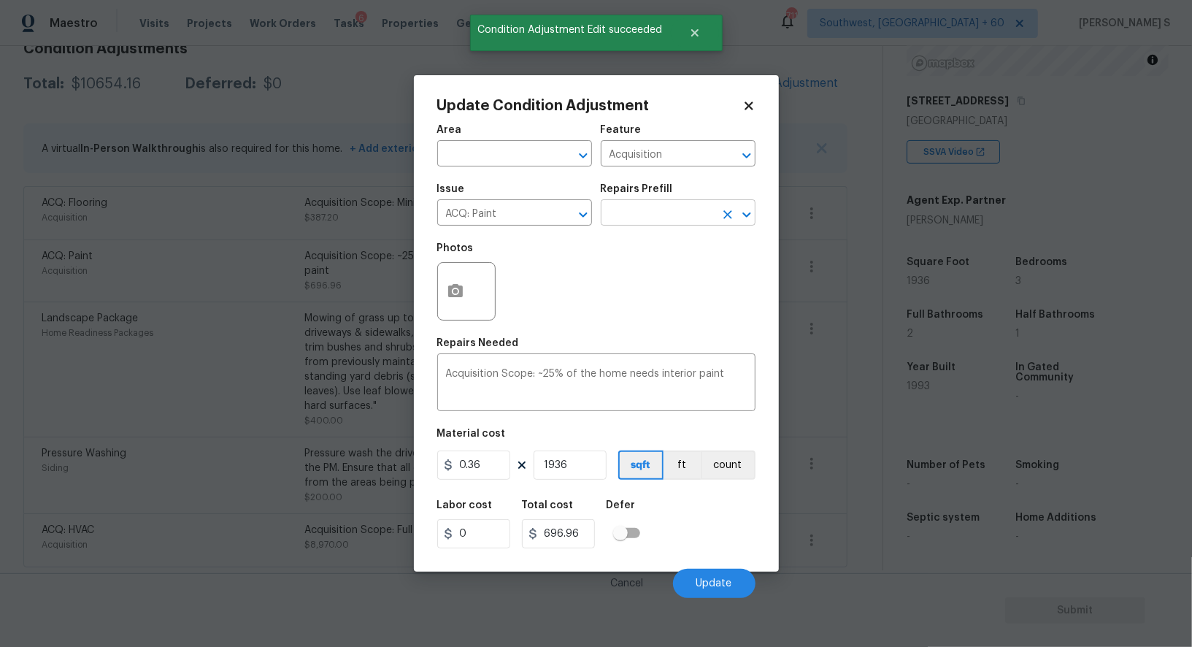
click at [622, 211] on input "text" at bounding box center [658, 214] width 114 height 23
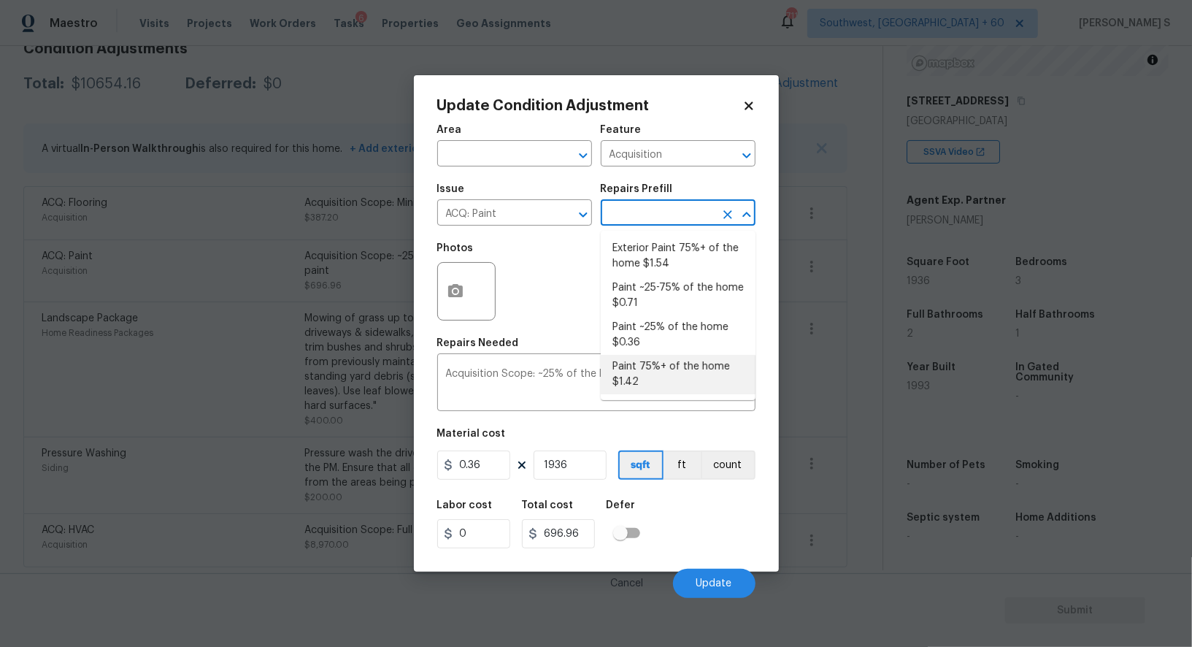
click at [666, 371] on li "Paint 75%+ of the home $1.42" at bounding box center [678, 374] width 155 height 39
type textarea "Acquisition Scope: 75%+ of the home will likely require interior paint"
type input "1.42"
type input "2749.12"
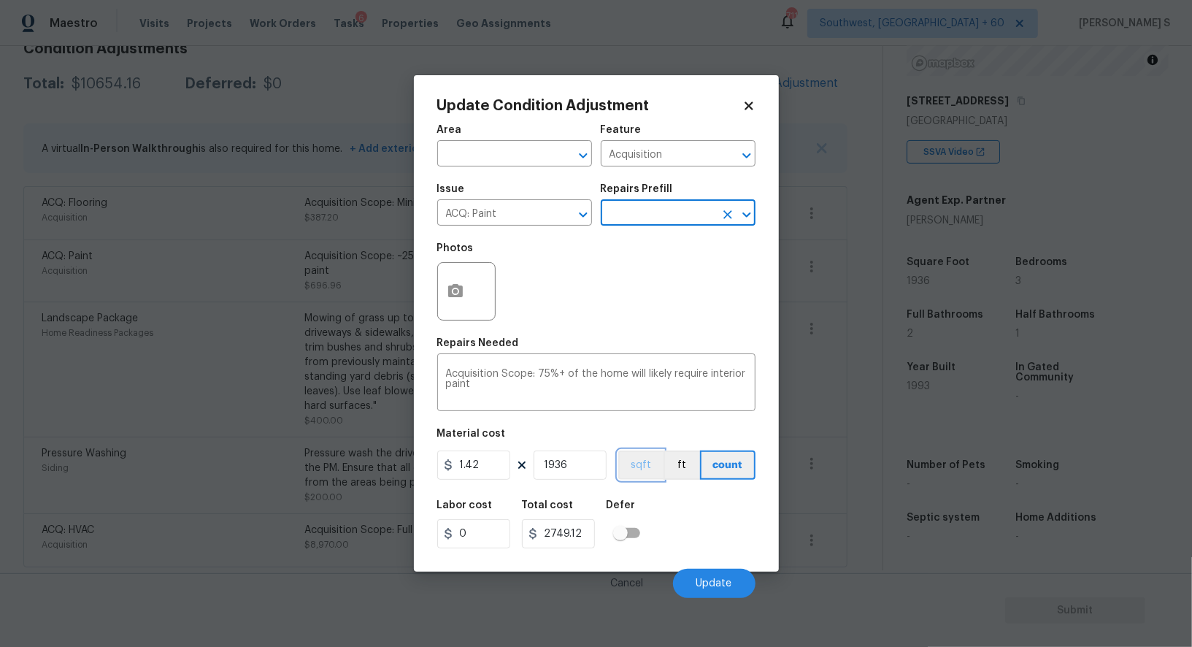
click at [641, 465] on button "sqft" at bounding box center [640, 464] width 45 height 29
click at [661, 513] on div "Labor cost 0 Total cost 2749.12 Defer" at bounding box center [596, 524] width 318 height 66
click at [709, 568] on div "Cancel Update" at bounding box center [596, 577] width 318 height 41
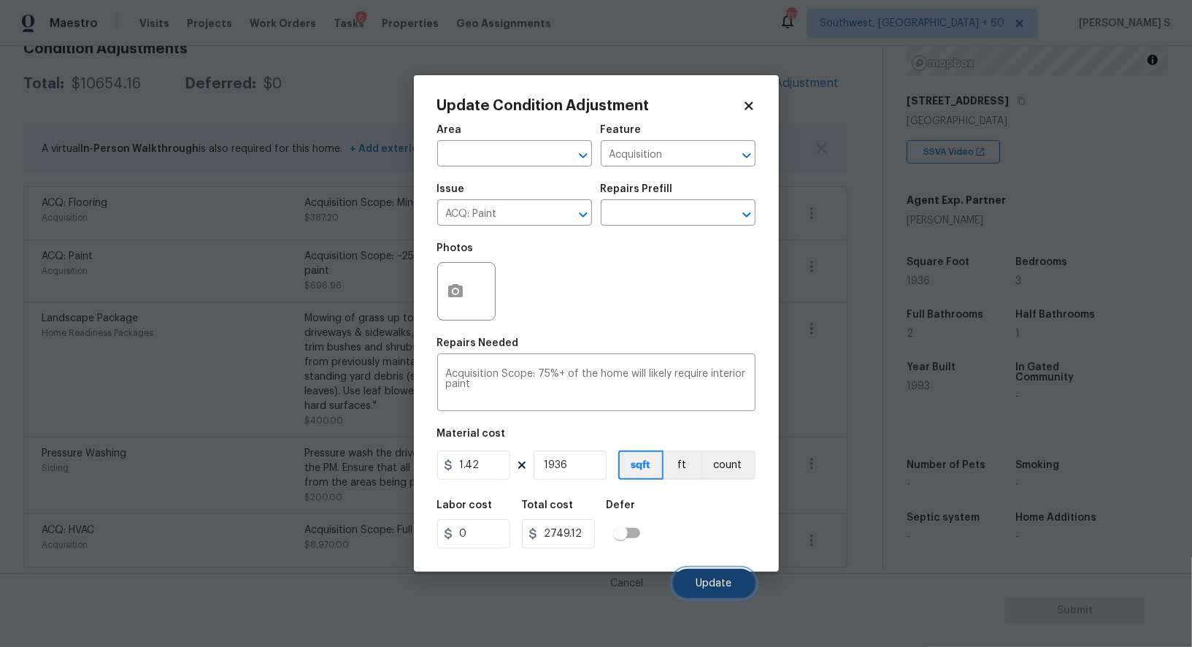
click at [709, 579] on button "Update" at bounding box center [714, 583] width 82 height 29
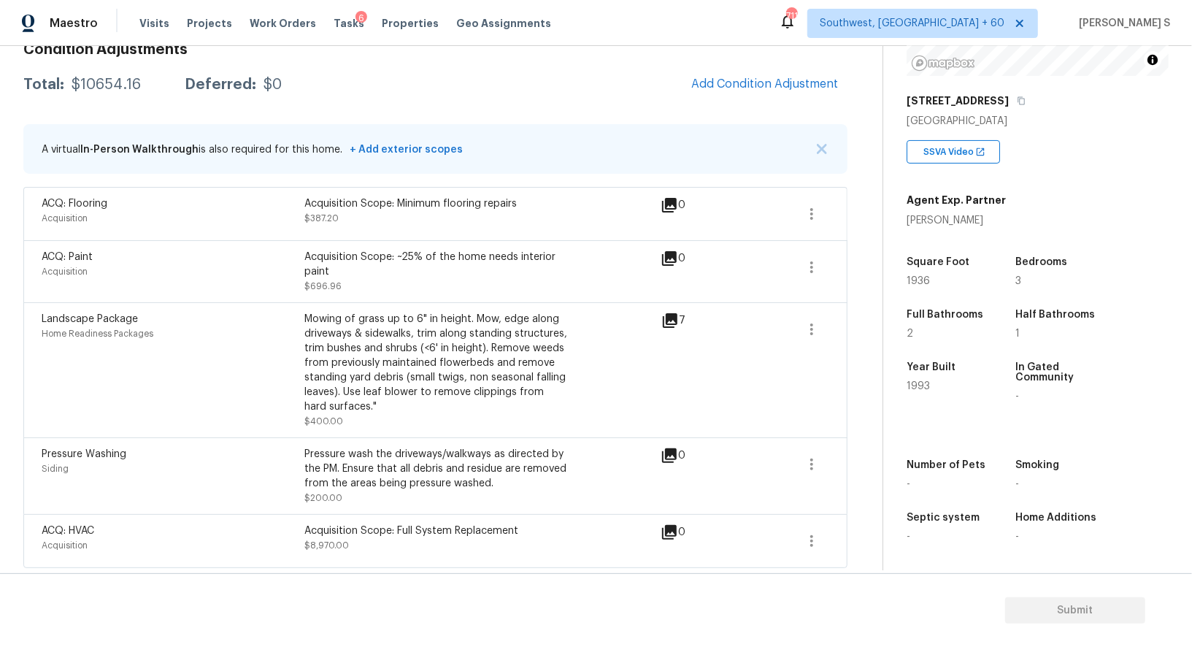
click at [161, 496] on body "Maestro Visits Projects Work Orders Tasks 6 Properties Geo Assignments 711 Sout…" at bounding box center [596, 323] width 1192 height 647
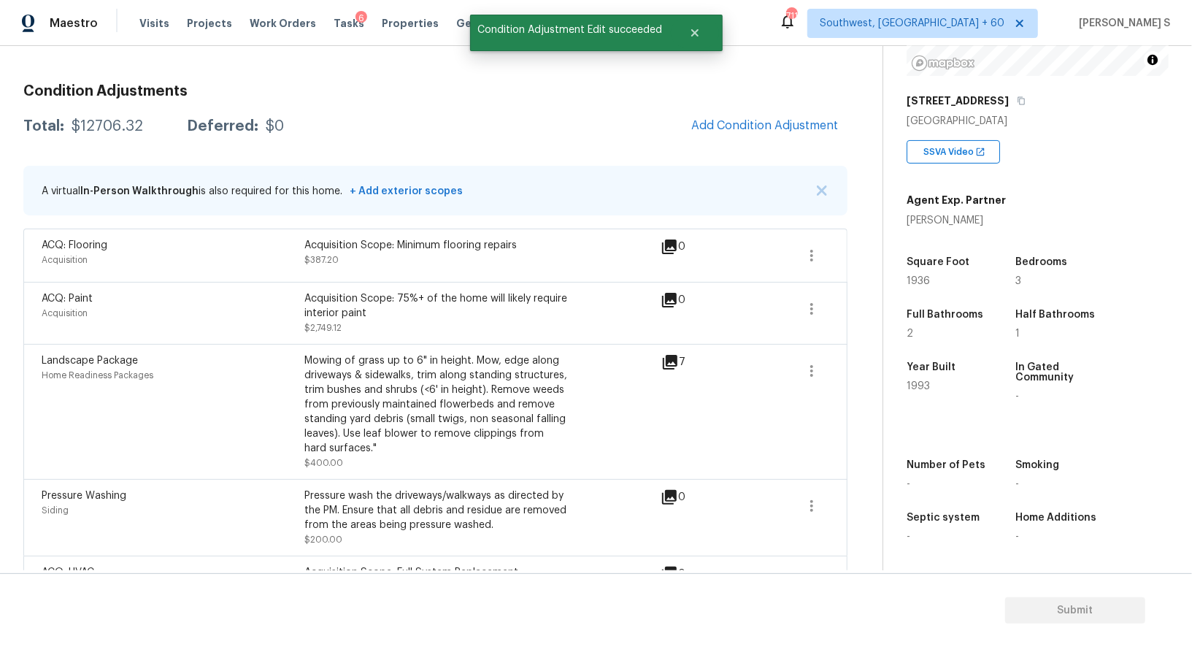
scroll to position [0, 0]
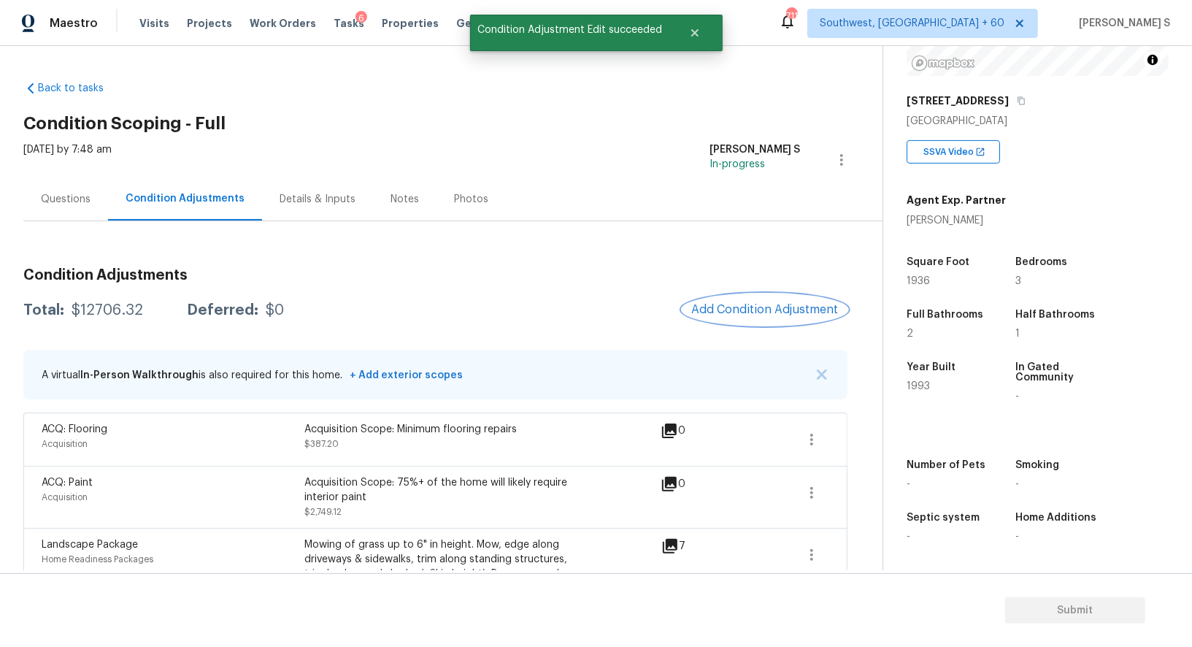
click at [715, 319] on button "Add Condition Adjustment" at bounding box center [764, 309] width 165 height 31
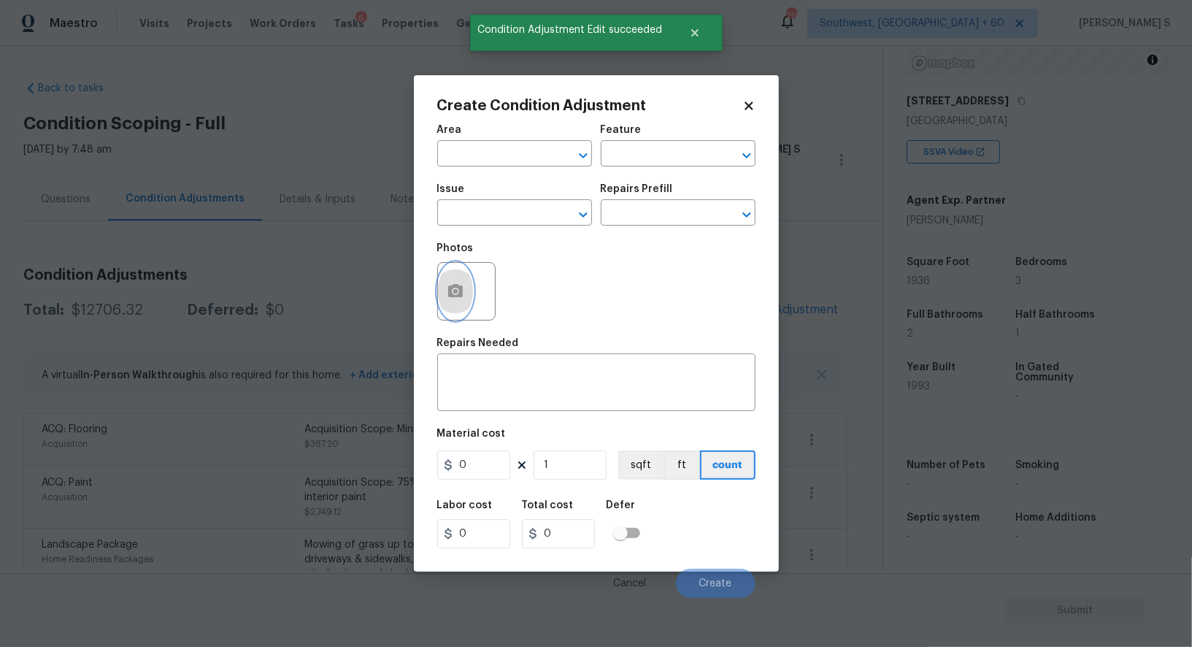
click at [443, 289] on button "button" at bounding box center [455, 291] width 35 height 57
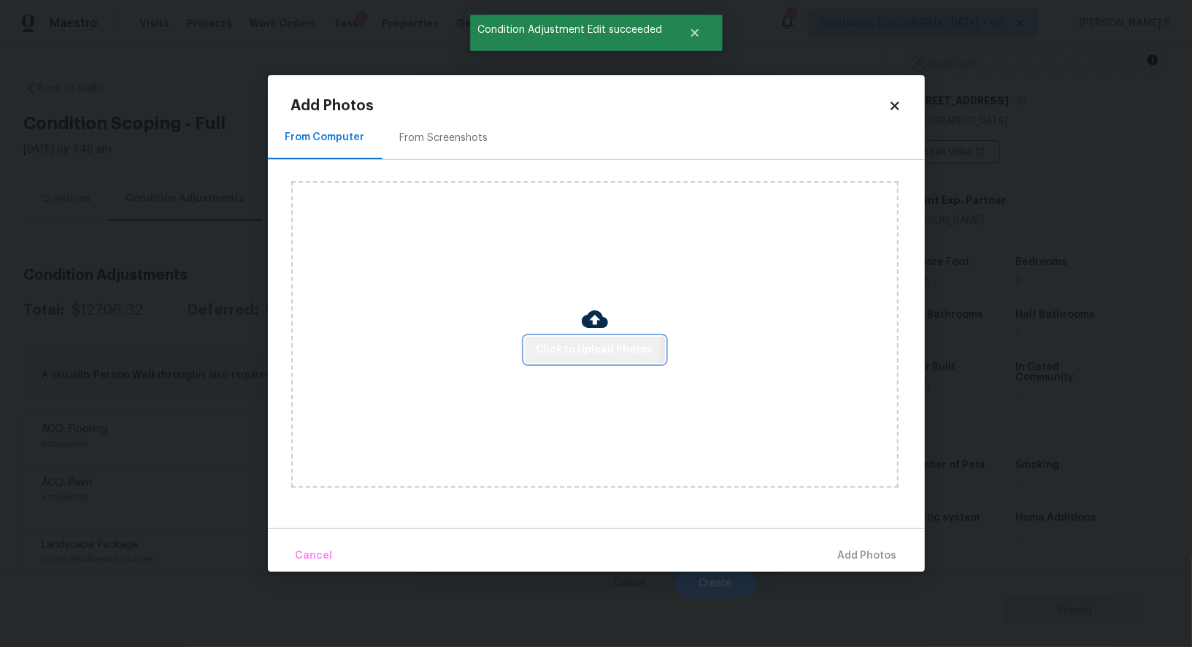
click at [589, 346] on span "Click to Upload Photos" at bounding box center [594, 350] width 117 height 18
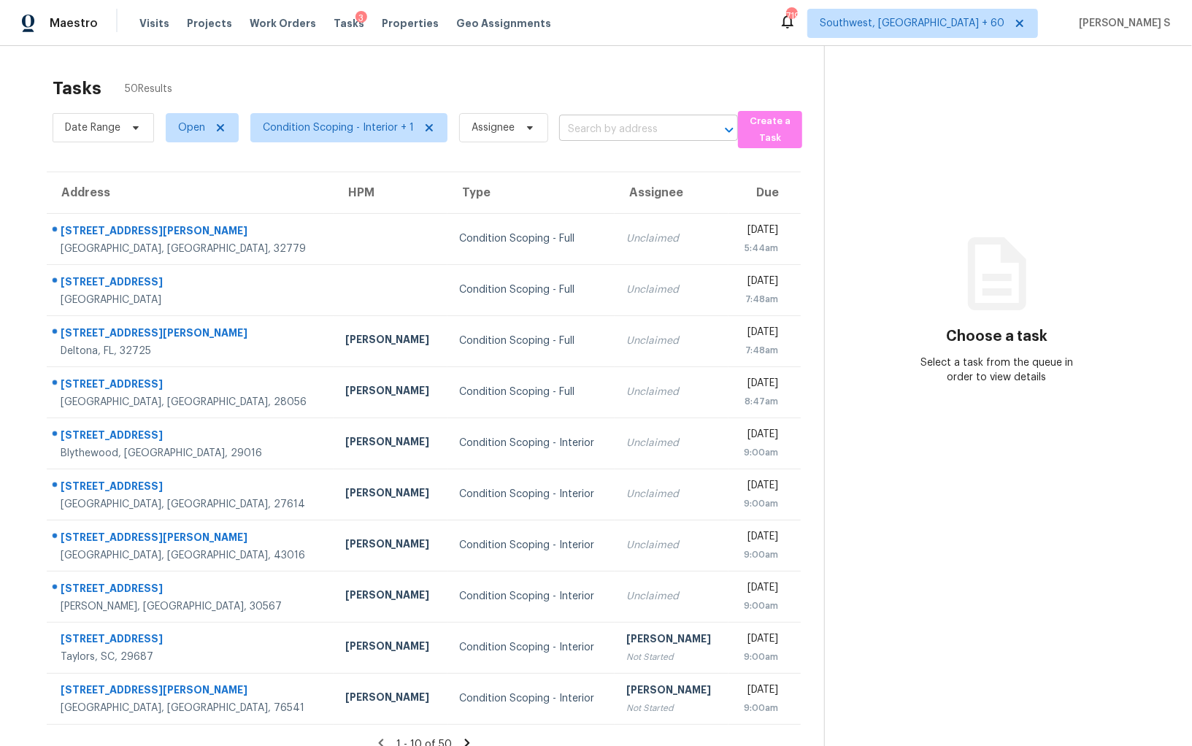
click at [564, 125] on input "text" at bounding box center [628, 129] width 138 height 23
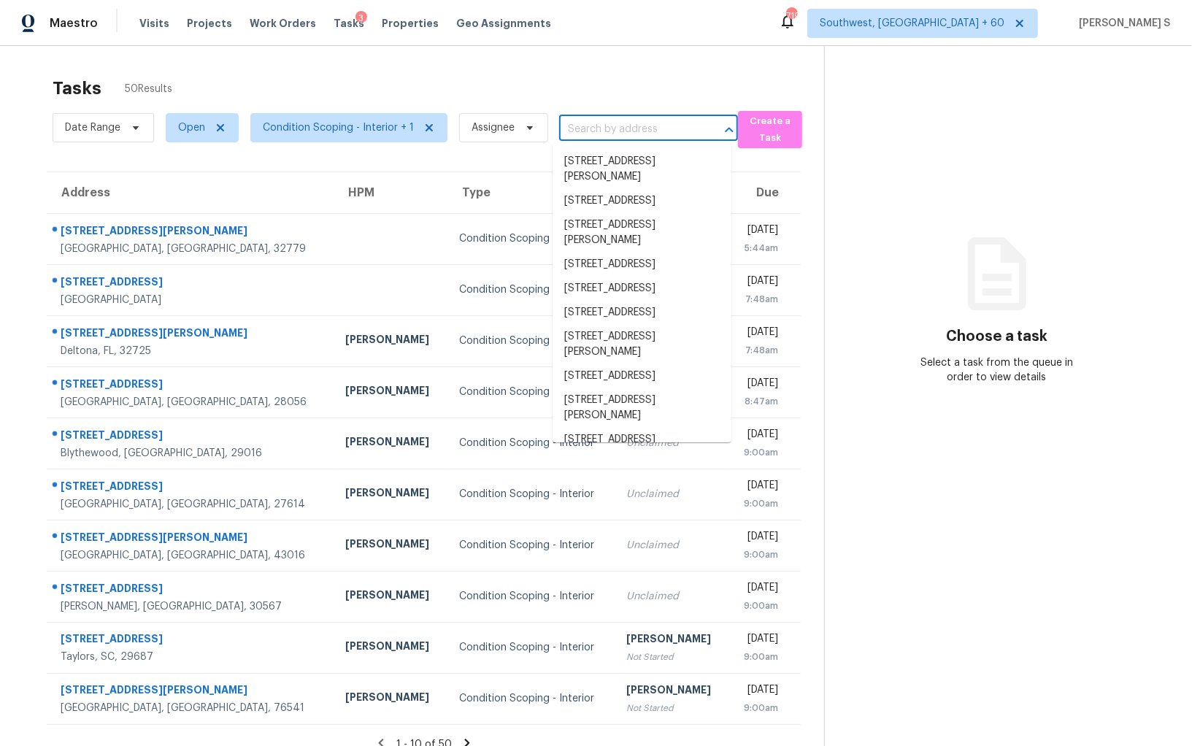
paste input "2228 Palmview Cir E Auburndale, FL, 33823"
type input "2228 Palmview Cir E Auburndale, FL, 33823"
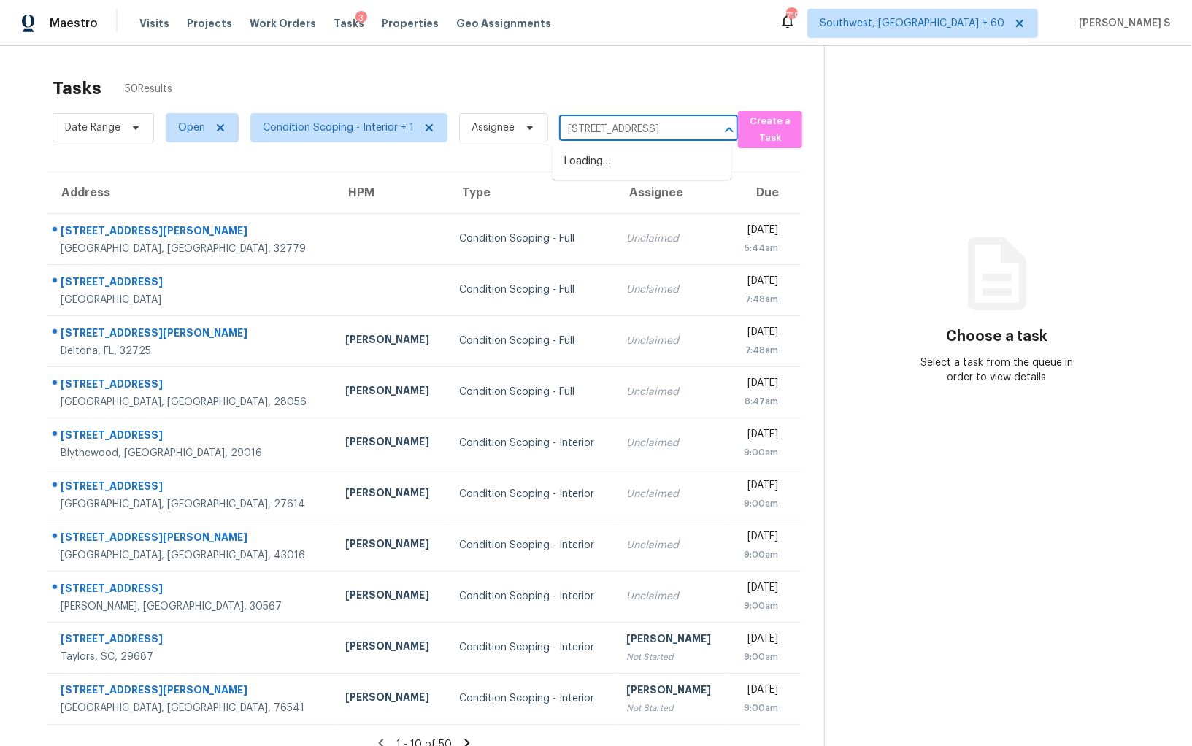
scroll to position [0, 77]
click at [606, 169] on li "2228 Palmview Cir E, Auburndale, FL 33823" at bounding box center [642, 162] width 179 height 24
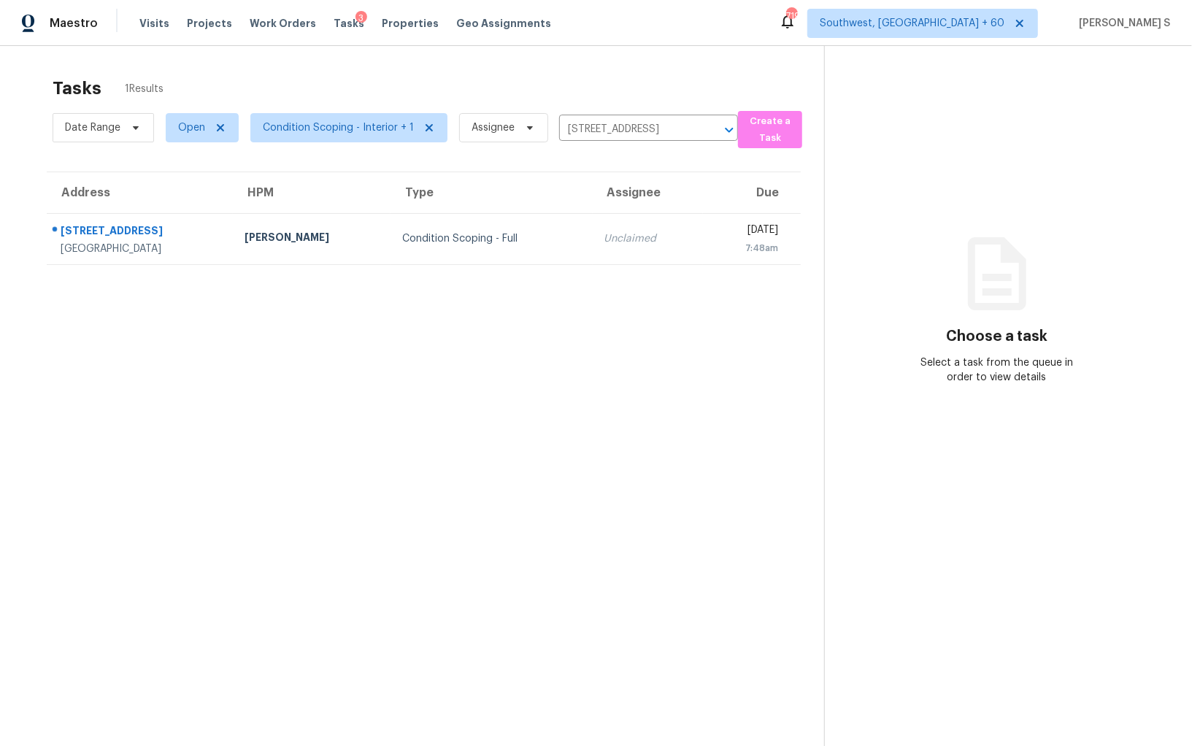
click at [615, 248] on td "Unclaimed" at bounding box center [648, 238] width 111 height 51
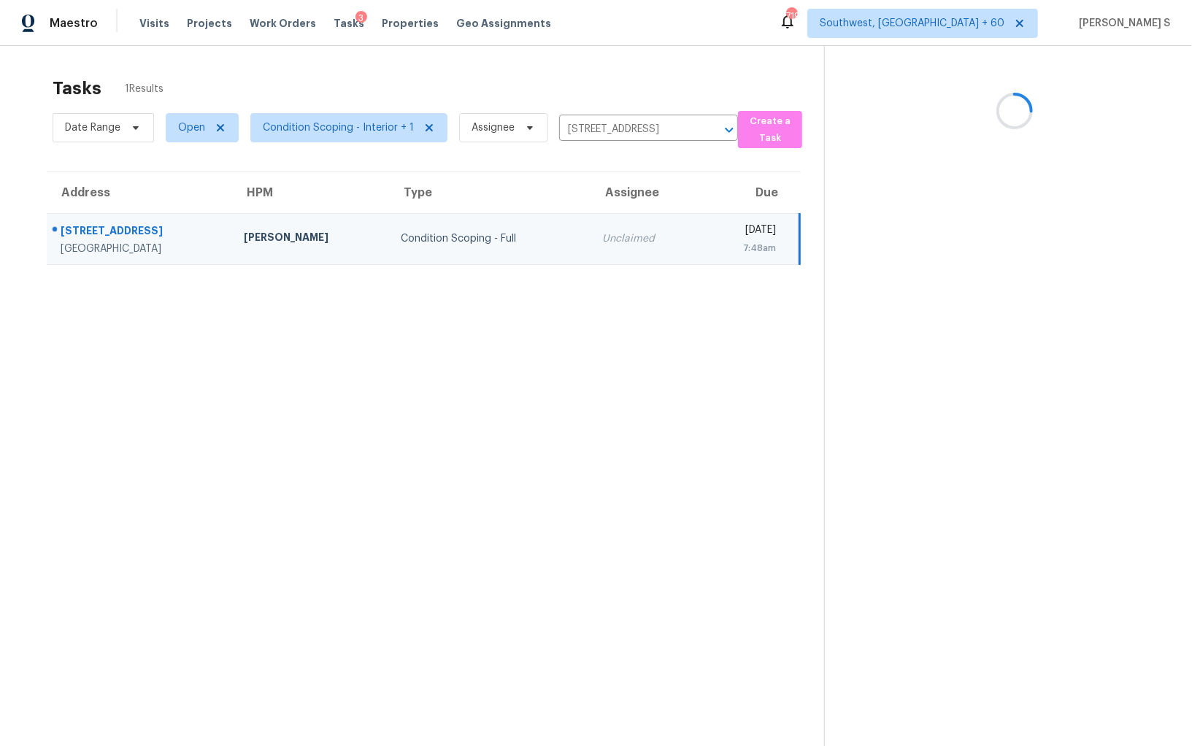
click at [615, 248] on td "Unclaimed" at bounding box center [646, 238] width 110 height 51
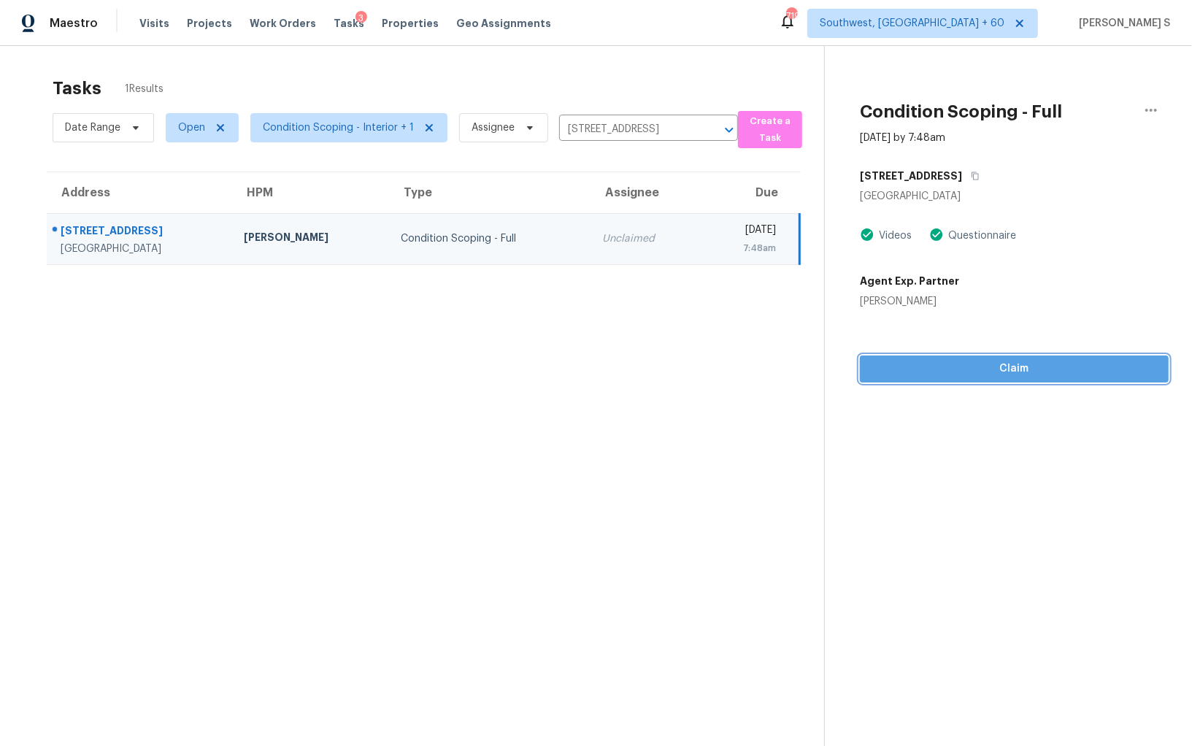
click at [1001, 366] on span "Claim" at bounding box center [1014, 369] width 285 height 18
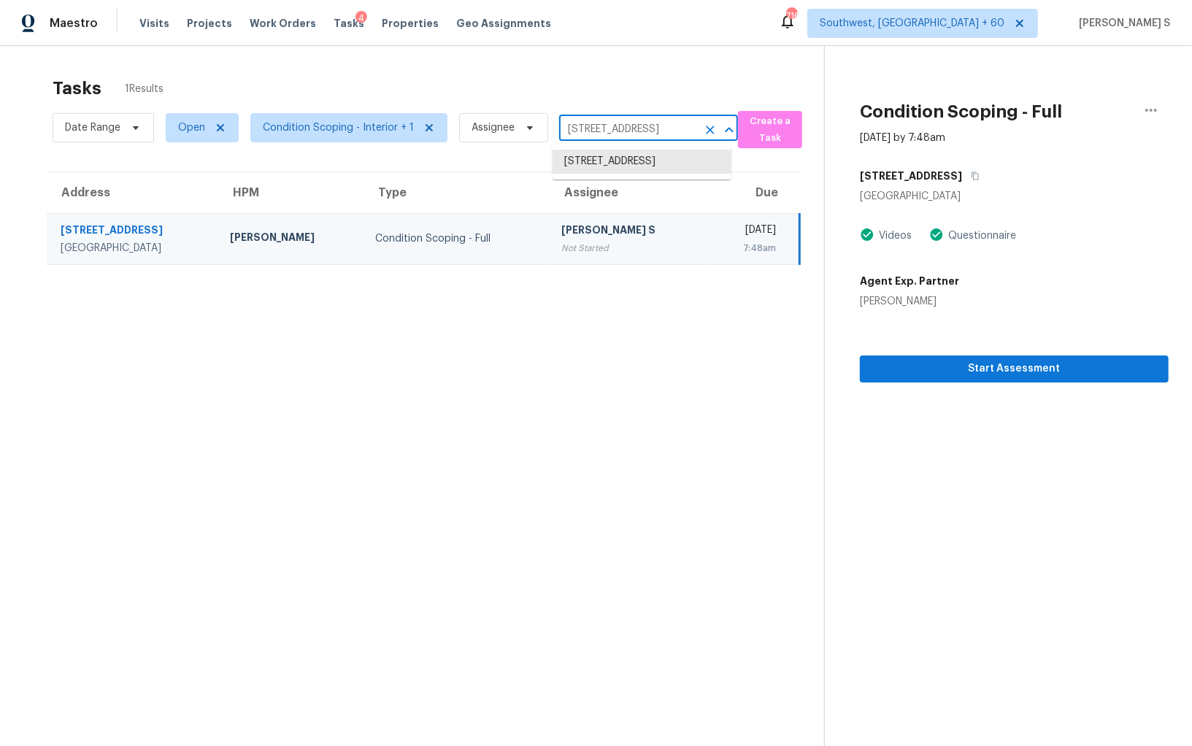
click at [577, 127] on input "2228 Palmview Cir E, Auburndale, FL 33823" at bounding box center [628, 129] width 138 height 23
paste input "1899 Bonkirk Dr Deltona, FL, 32738"
type input "1899 Bonkirk Dr Deltona, FL, 32738"
click at [602, 164] on li "1899 Bonkirk Dr, Deltona, FL 32738" at bounding box center [642, 162] width 179 height 24
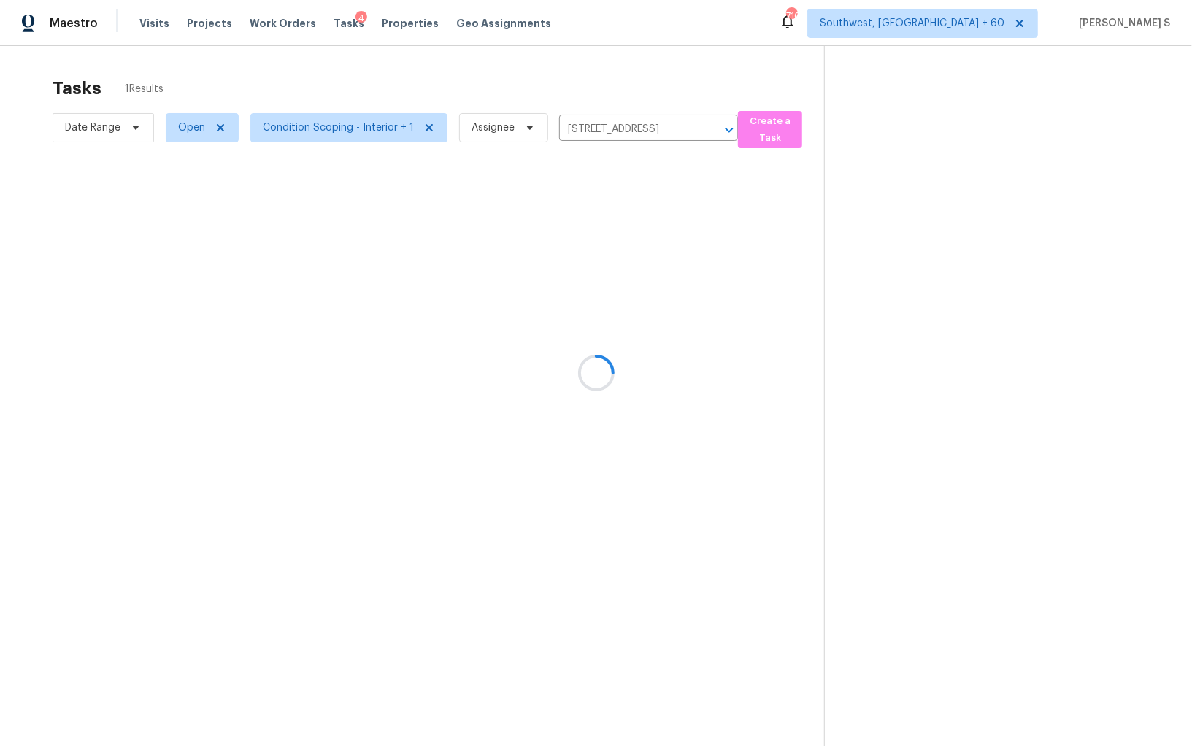
click at [585, 239] on div at bounding box center [596, 373] width 1192 height 746
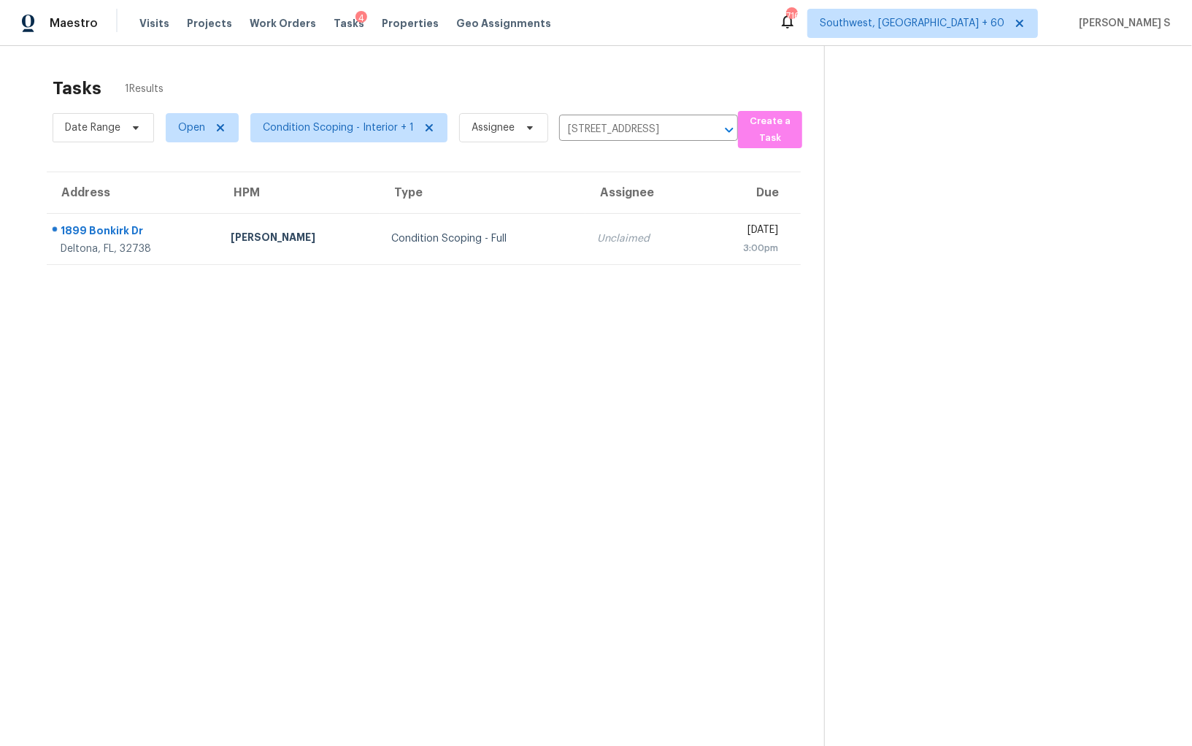
click at [597, 239] on div "Unclaimed" at bounding box center [641, 238] width 89 height 15
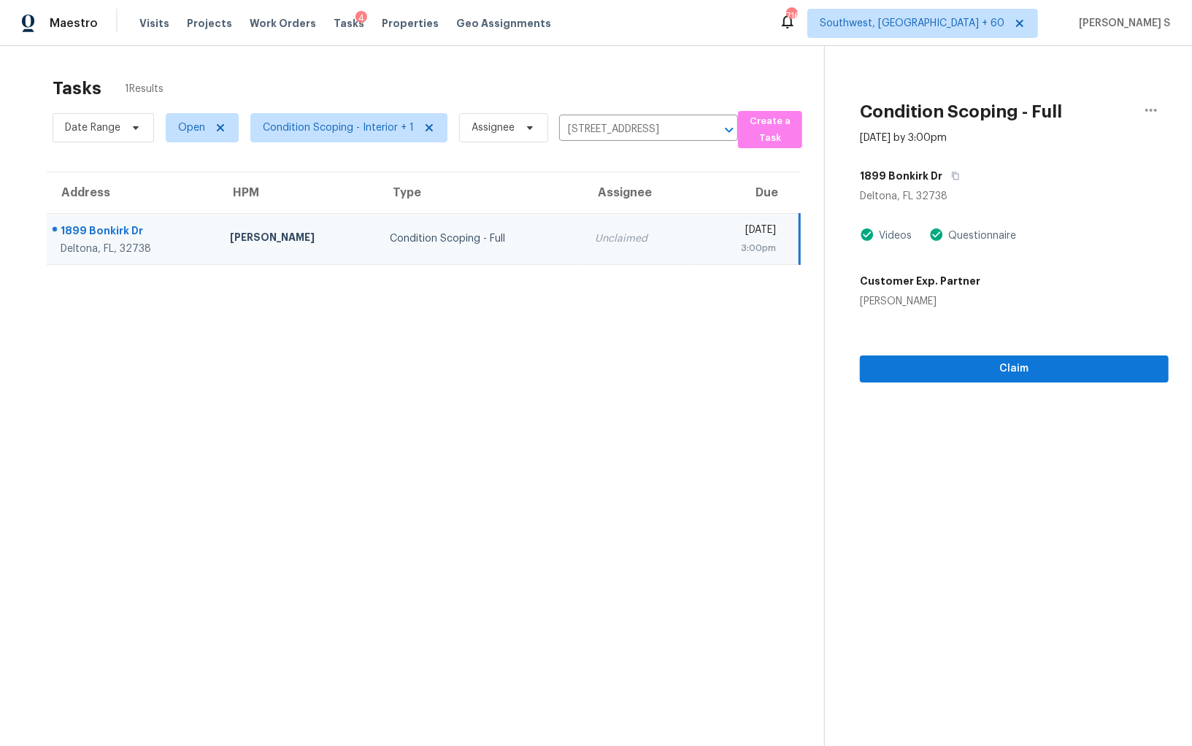
click at [877, 349] on div "Claim" at bounding box center [1014, 346] width 309 height 74
click at [878, 360] on span "Claim" at bounding box center [1014, 369] width 285 height 18
click at [612, 128] on input "1899 Bonkirk Dr, Deltona, FL 32738" at bounding box center [628, 129] width 138 height 23
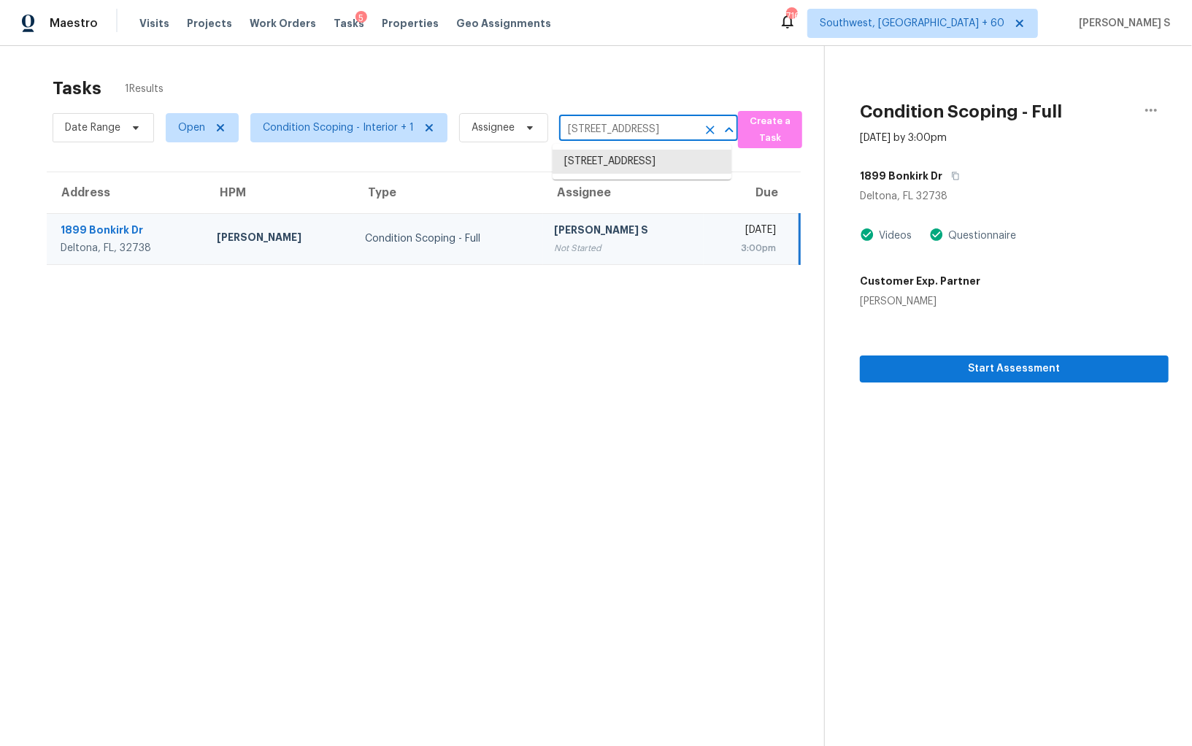
paste input "7535 Legrande St S. Jacksonville, FL, 32244"
click at [593, 124] on input "1899 Bonkirk Dr, Deltona, FL 32738" at bounding box center [628, 129] width 138 height 23
paste input "7535 Legrande St S. Jacksonville, FL, 32244"
click at [596, 131] on input "7535 Legrande St S. Jacksonville, FL, 32244" at bounding box center [628, 129] width 138 height 23
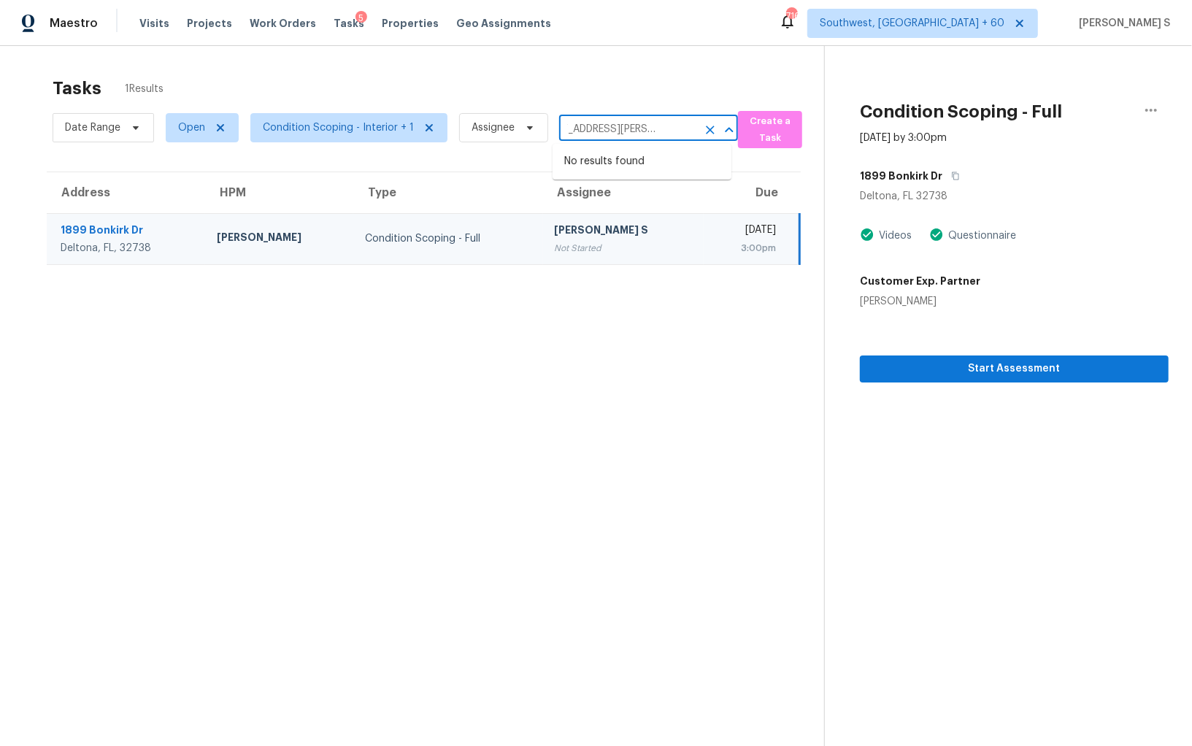
scroll to position [0, 0]
type input "7535 Legrande St"
click at [661, 174] on li "7535 Legrande St S, Jacksonville, FL 32244" at bounding box center [642, 169] width 179 height 39
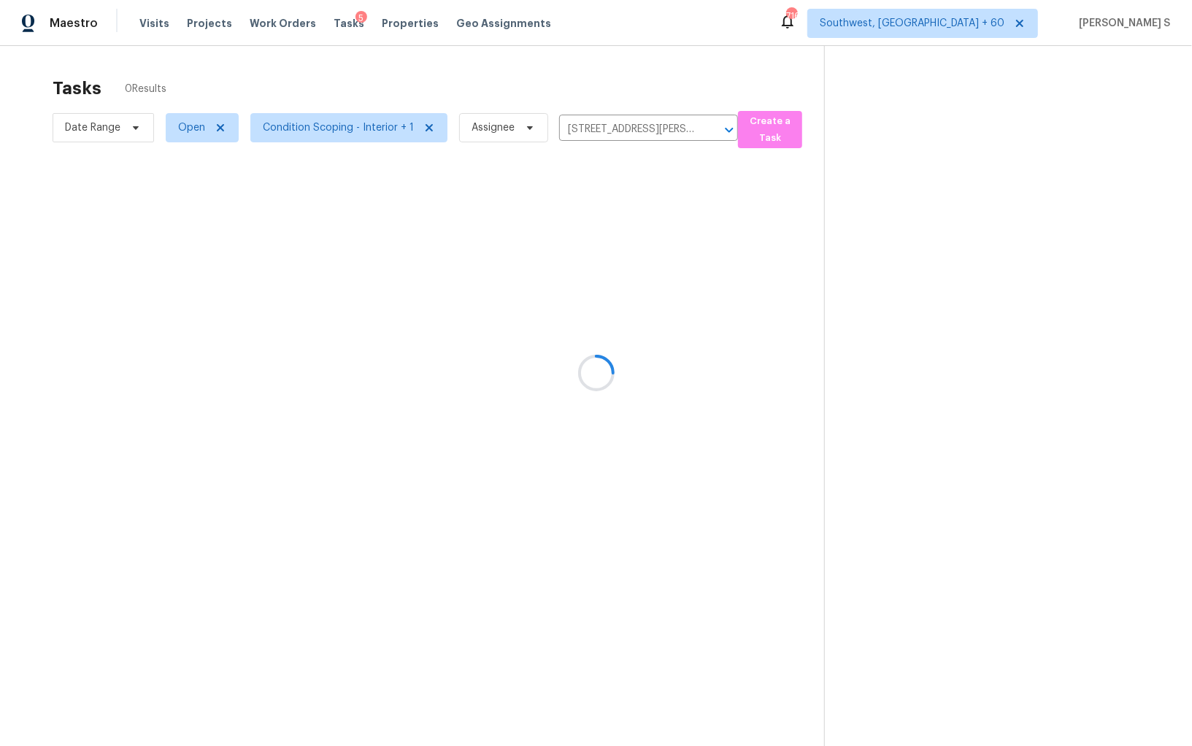
click at [634, 240] on div at bounding box center [596, 373] width 1192 height 746
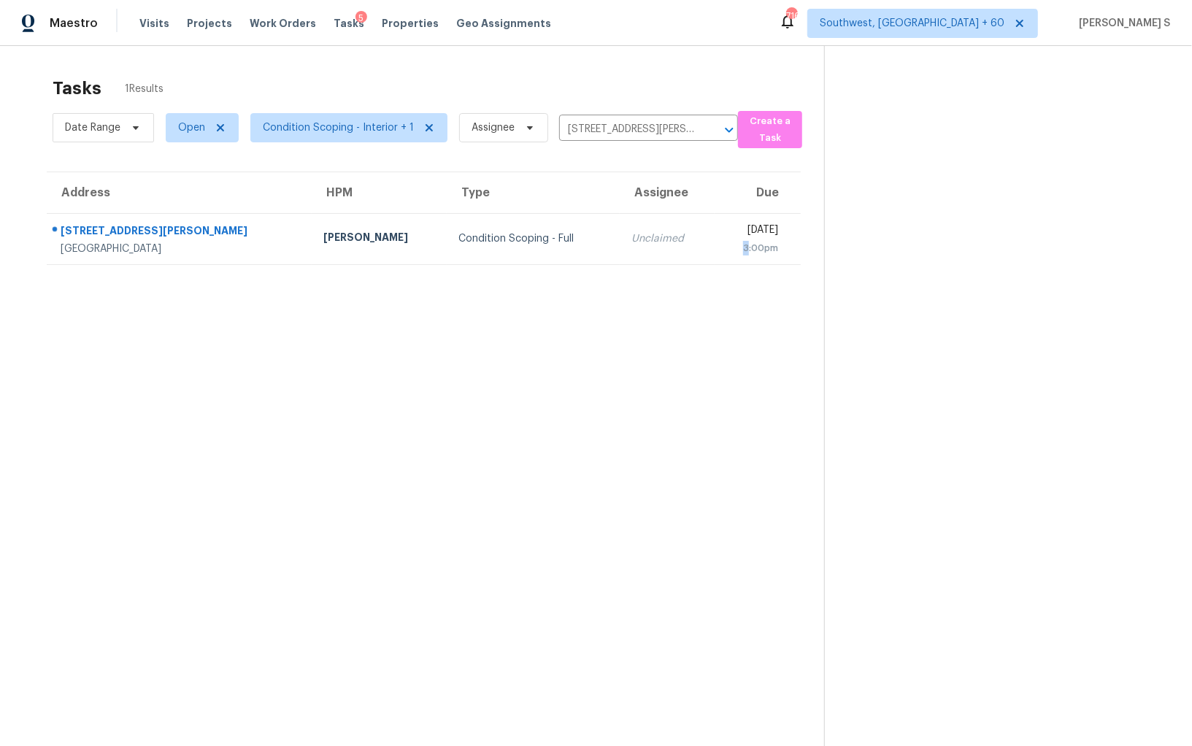
click at [715, 240] on td "Mon, Oct 6th 2025 3:00pm" at bounding box center [758, 238] width 87 height 51
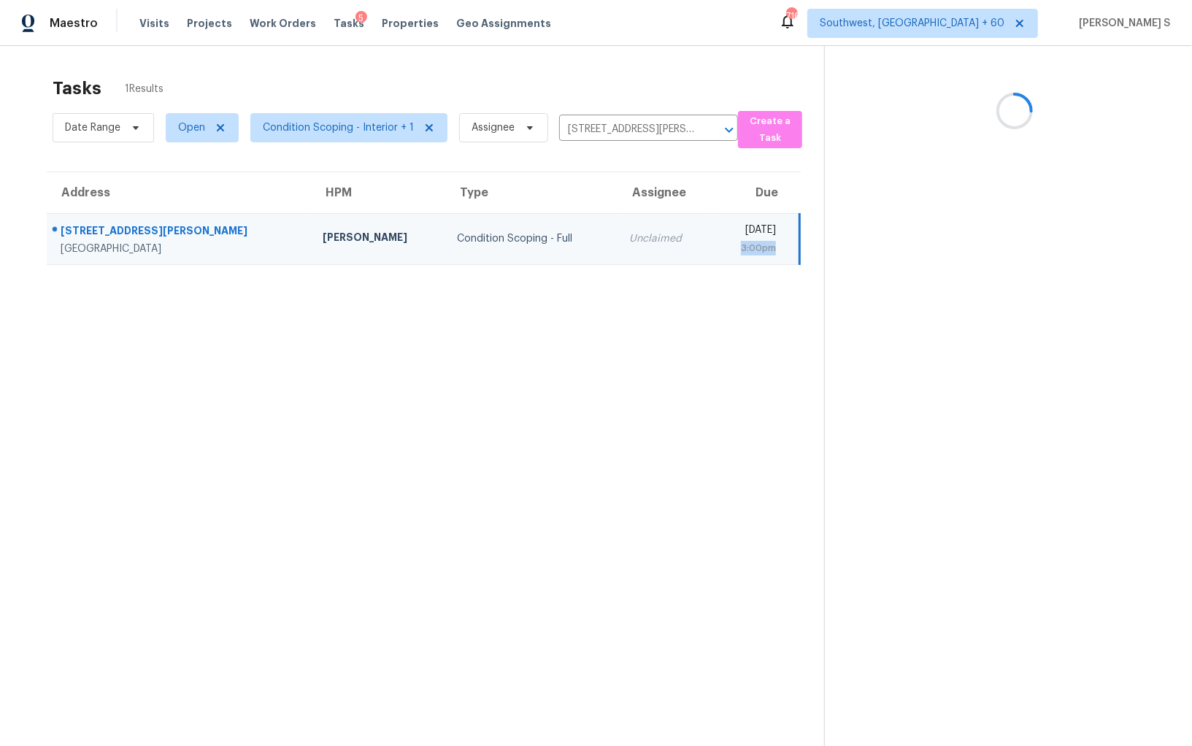
click at [712, 240] on td "Mon, Oct 6th 2025 3:00pm" at bounding box center [756, 238] width 88 height 51
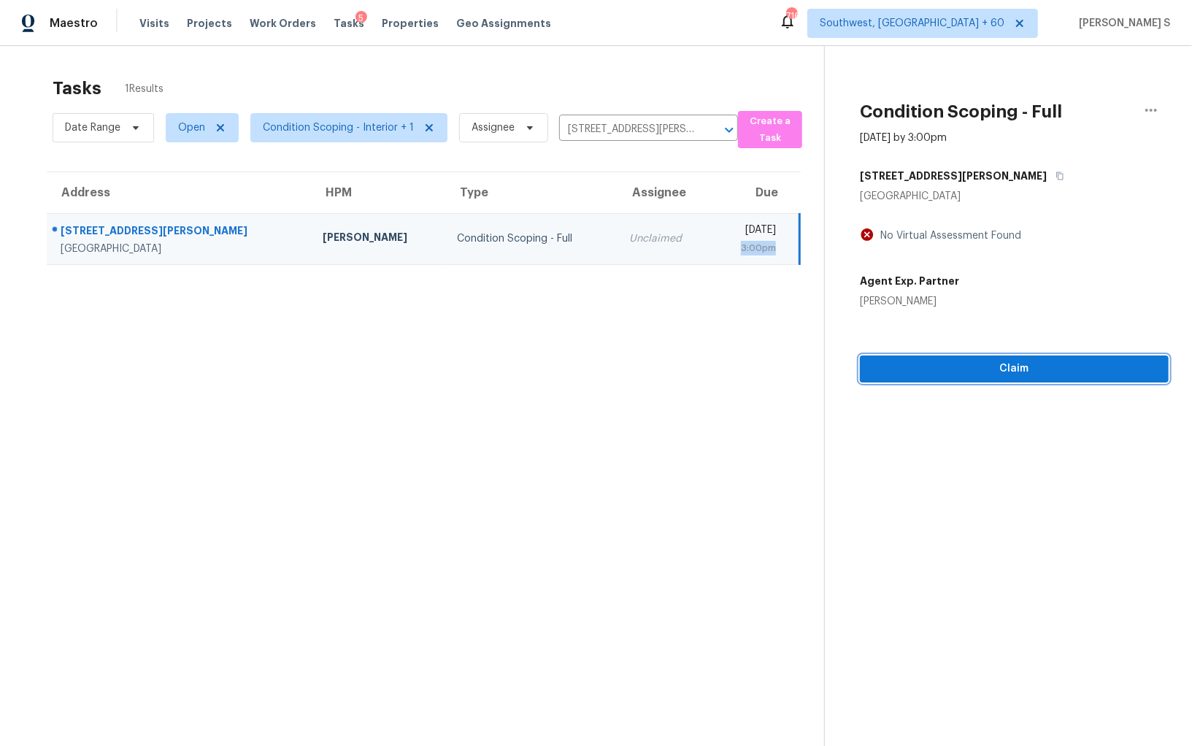
click at [930, 368] on span "Claim" at bounding box center [1014, 369] width 285 height 18
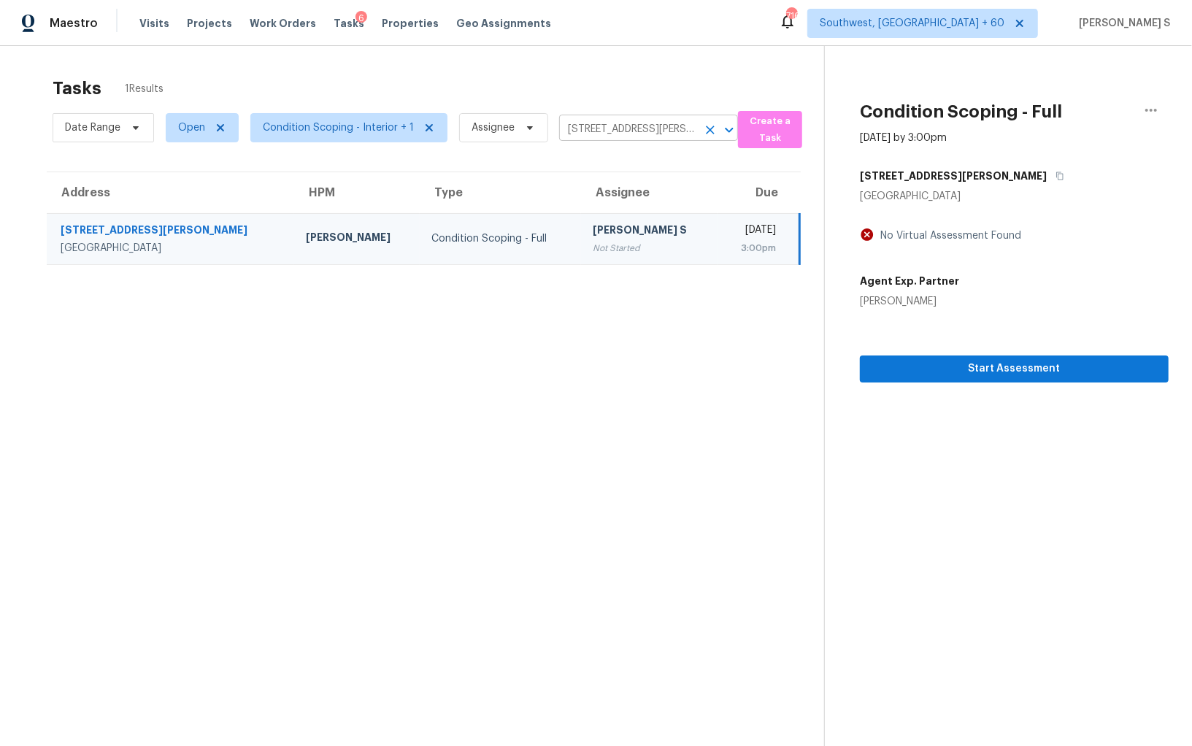
click at [612, 122] on input "7535 Legrande St S, Jacksonville, FL 32244" at bounding box center [628, 129] width 138 height 23
paste input "2821 Lakeside Dr, Burleson, TX 76028"
click at [605, 125] on input "7535 Legrande St S, Jacksonville, FL 32244" at bounding box center [628, 129] width 138 height 23
paste input "2821 Lakeside Dr, Burleson, TX 76028"
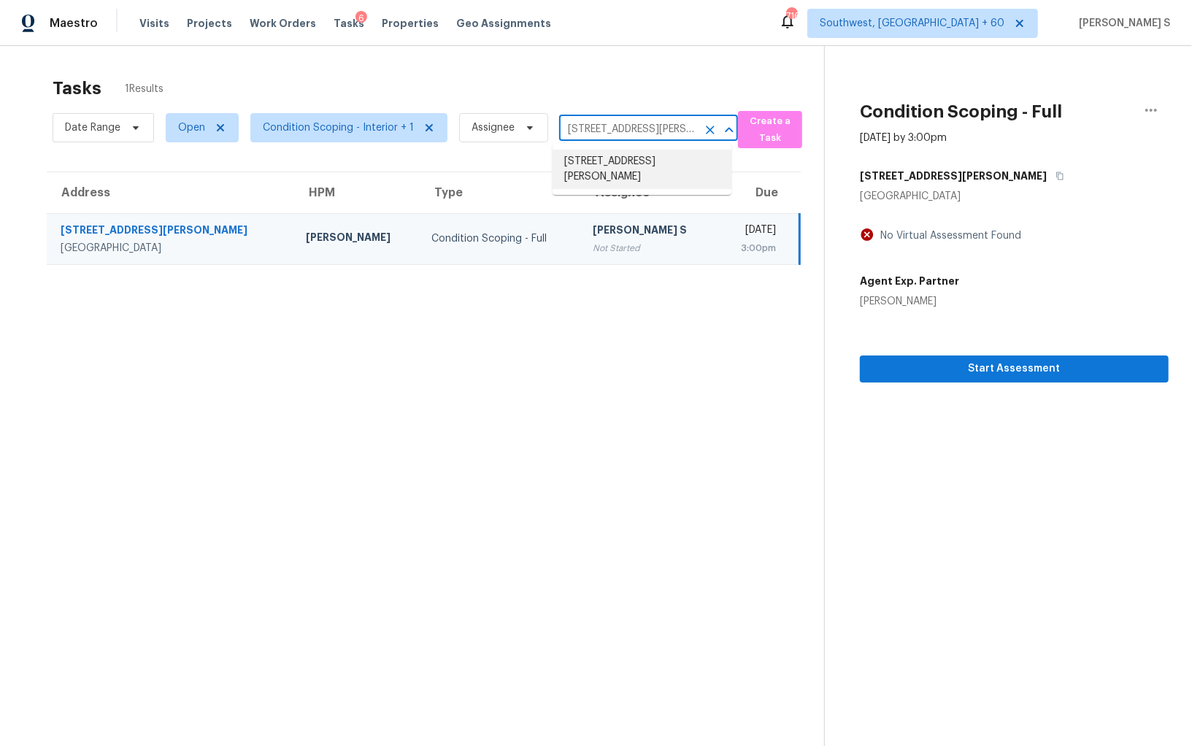
click at [564, 130] on input "7535 Legrande St S, Jacksonville, FL 32244" at bounding box center [628, 129] width 138 height 23
paste input "2821 Lakeside Dr, Burleson, TX 76028"
click at [586, 126] on input "2821 Lakeside Dr, Burleson, TX 76028" at bounding box center [628, 129] width 138 height 23
type input "2821 Lakeside"
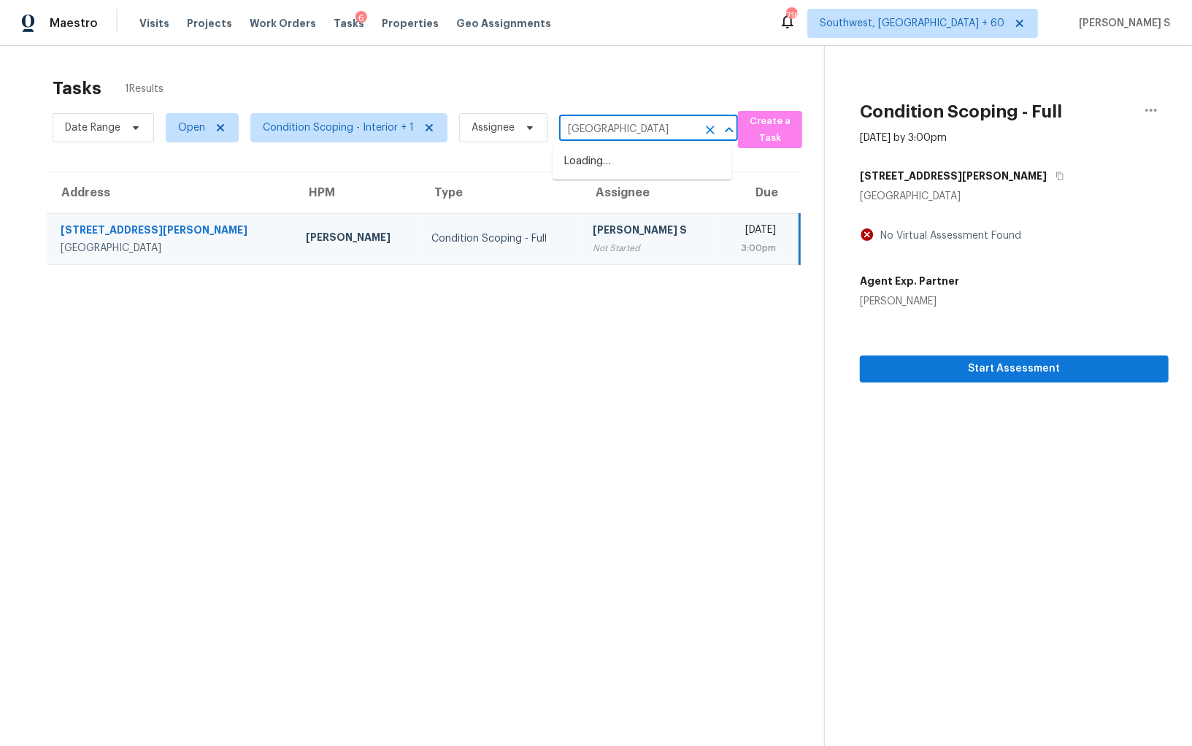
scroll to position [0, 0]
click at [647, 161] on li "2821 Lakeside Dr, Burleson, TX 76028" at bounding box center [642, 169] width 179 height 39
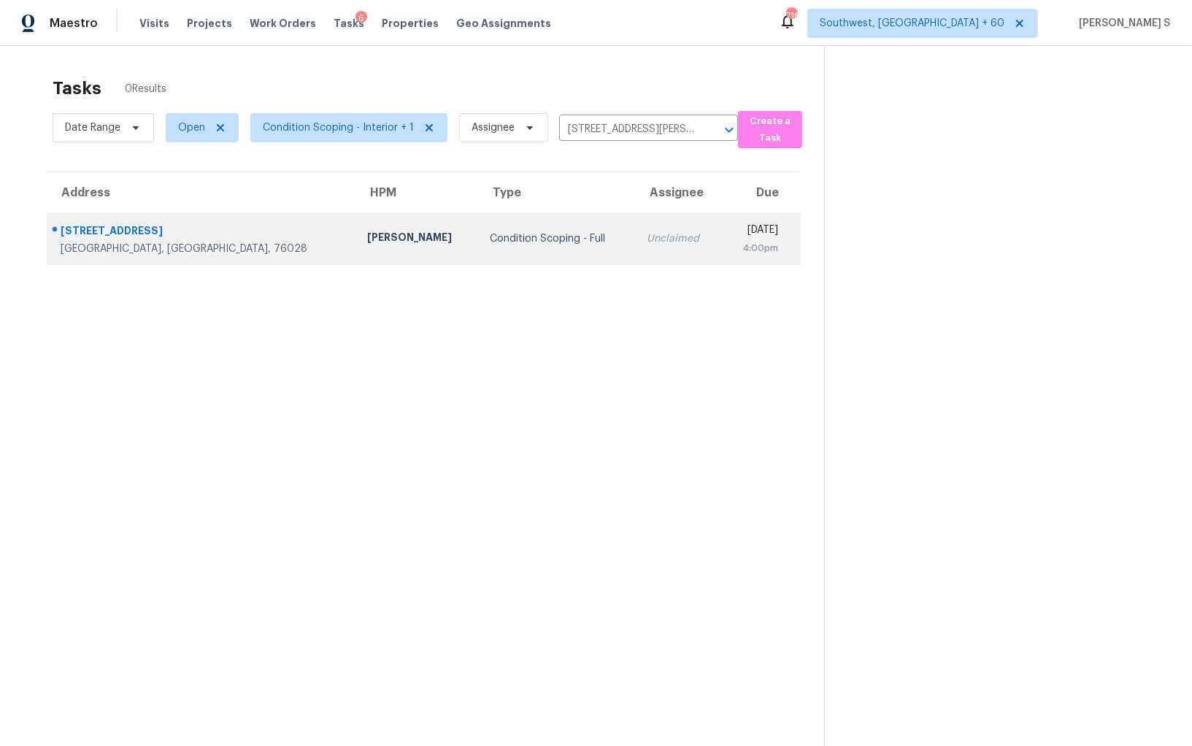
click at [635, 213] on td "Unclaimed" at bounding box center [678, 238] width 86 height 51
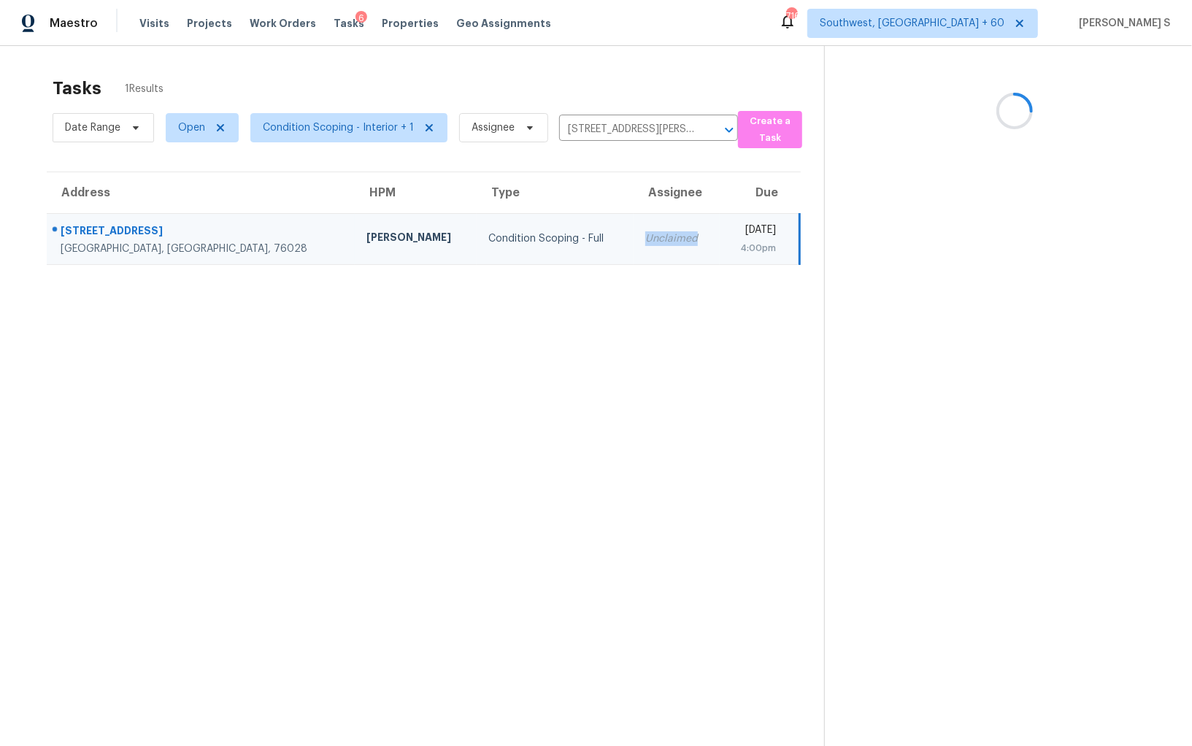
click at [634, 213] on td "Unclaimed" at bounding box center [677, 238] width 86 height 51
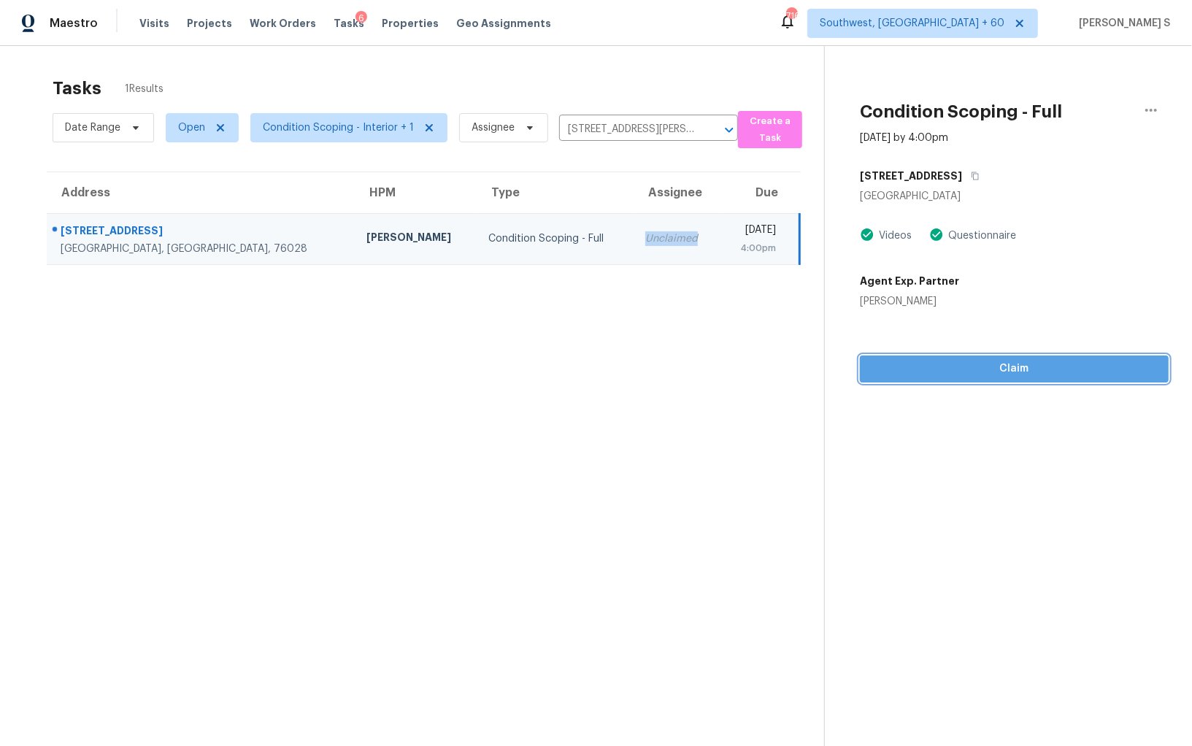
click at [1047, 368] on span "Claim" at bounding box center [1014, 369] width 285 height 18
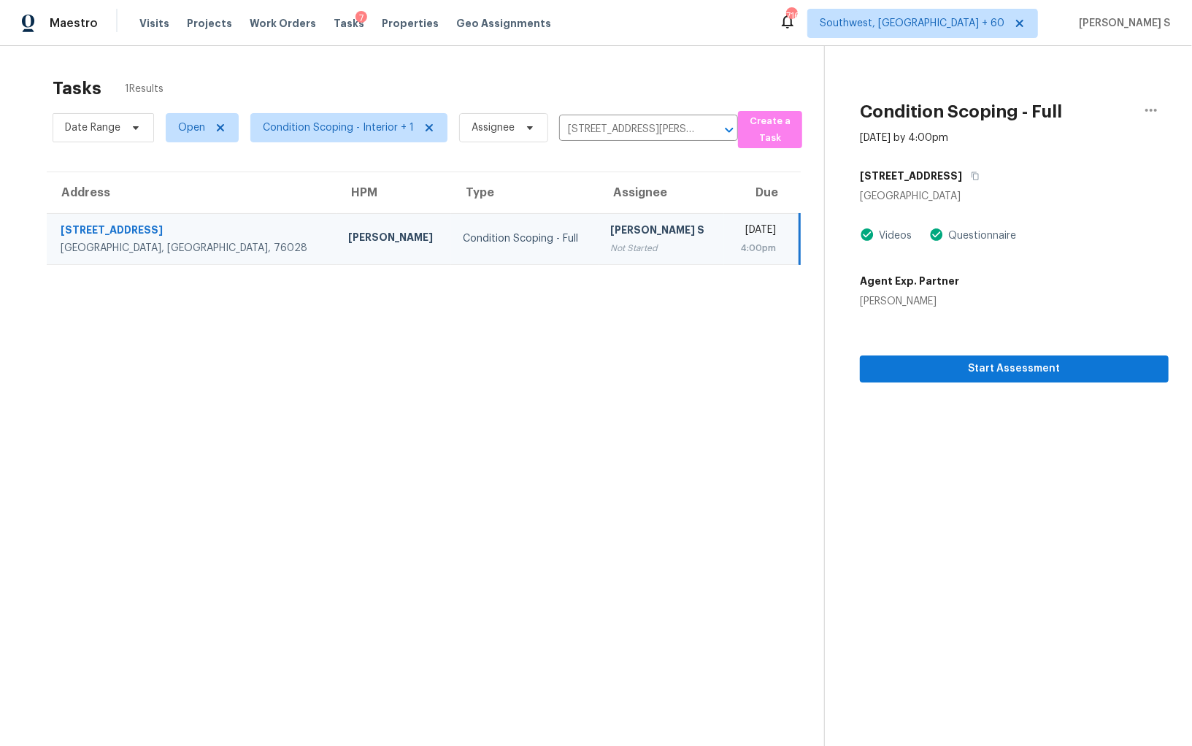
click at [611, 245] on div "Not Started" at bounding box center [661, 248] width 101 height 15
click at [374, 472] on section "Tasks 1 Results Date Range Open Condition Scoping - Interior + 1 Assignee 2821 …" at bounding box center [423, 430] width 801 height 723
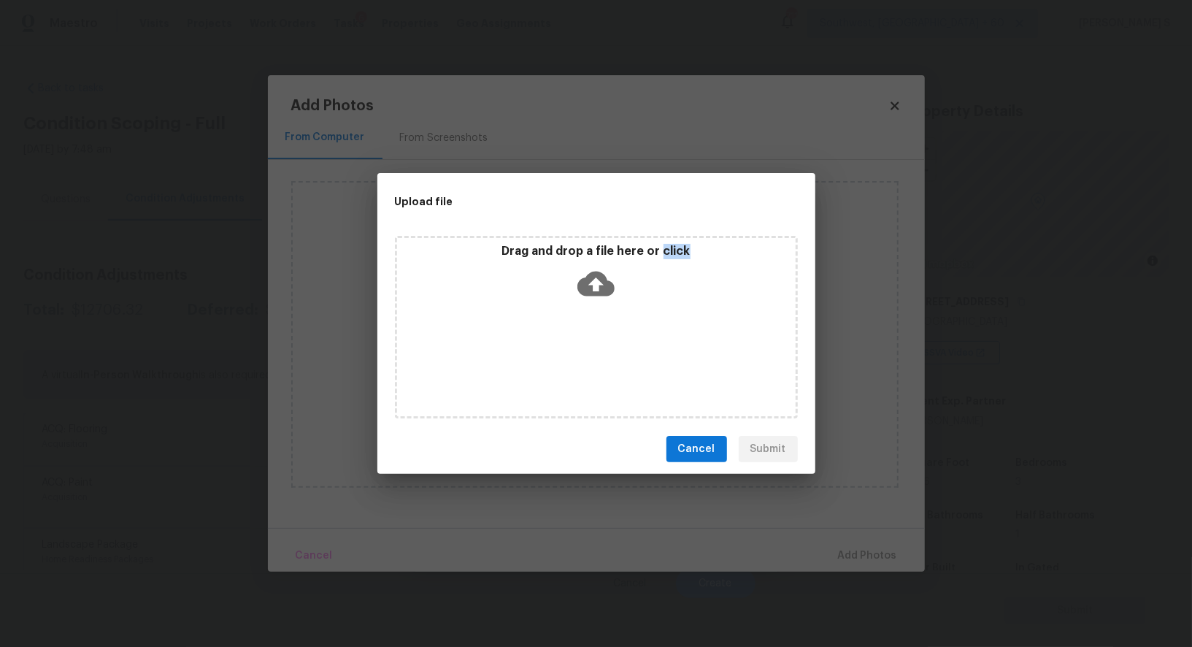
scroll to position [201, 0]
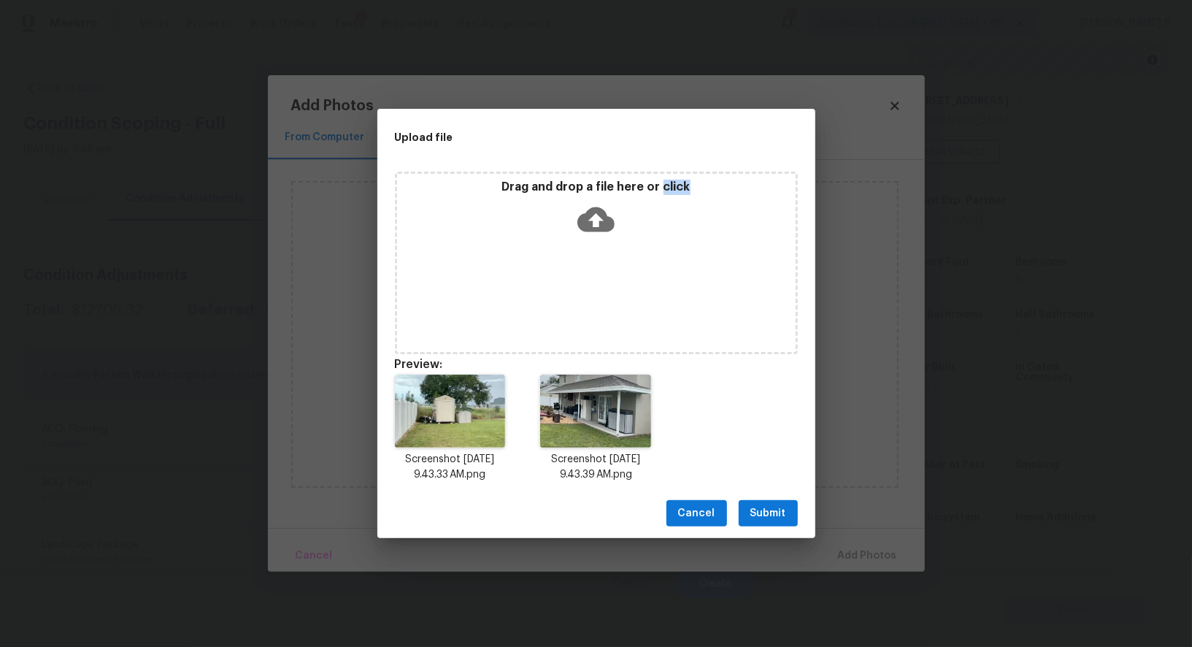
click at [766, 526] on button "Submit" at bounding box center [768, 513] width 59 height 27
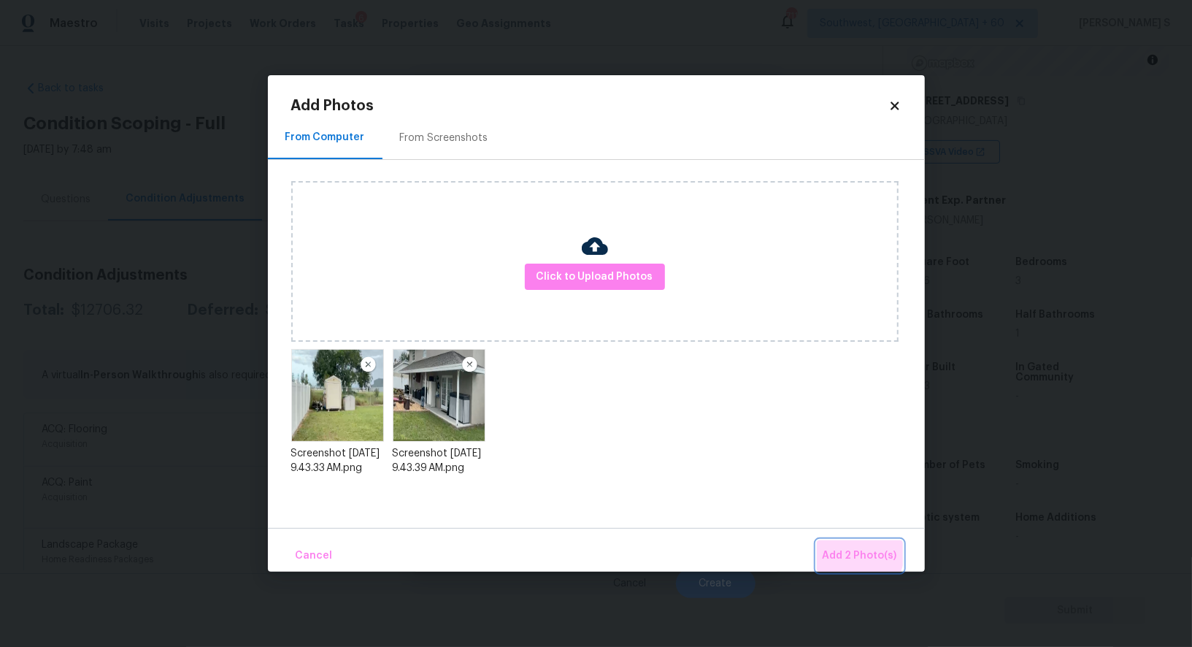
click at [851, 548] on span "Add 2 Photo(s)" at bounding box center [860, 556] width 74 height 18
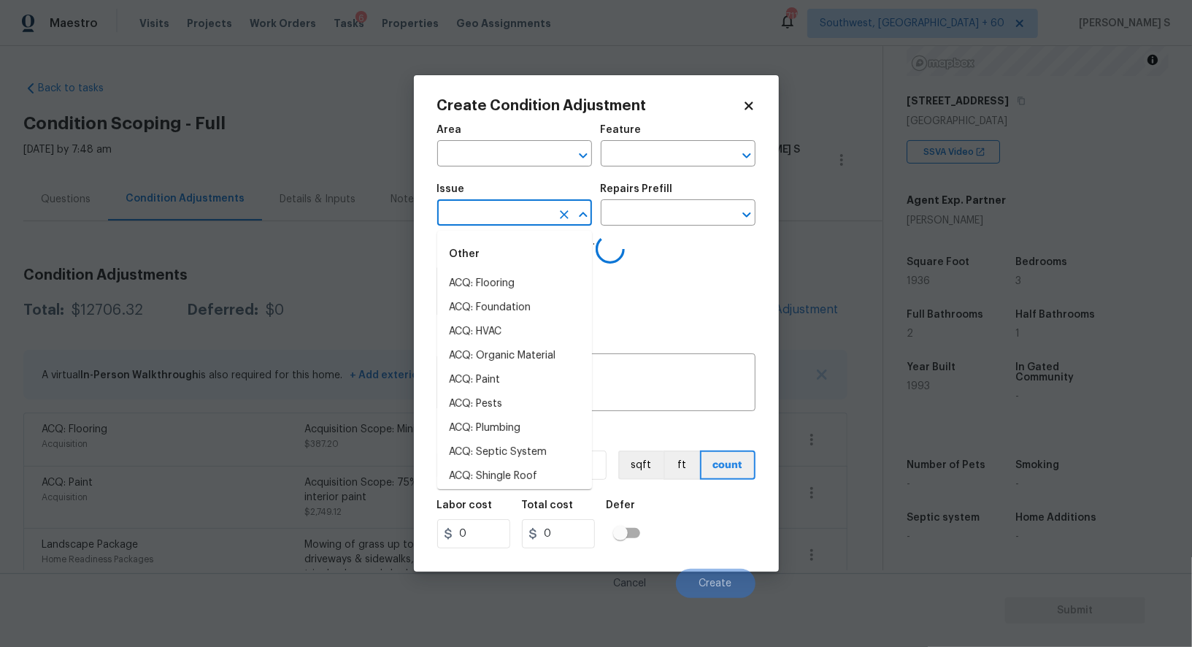
click at [505, 208] on input "text" at bounding box center [494, 214] width 114 height 23
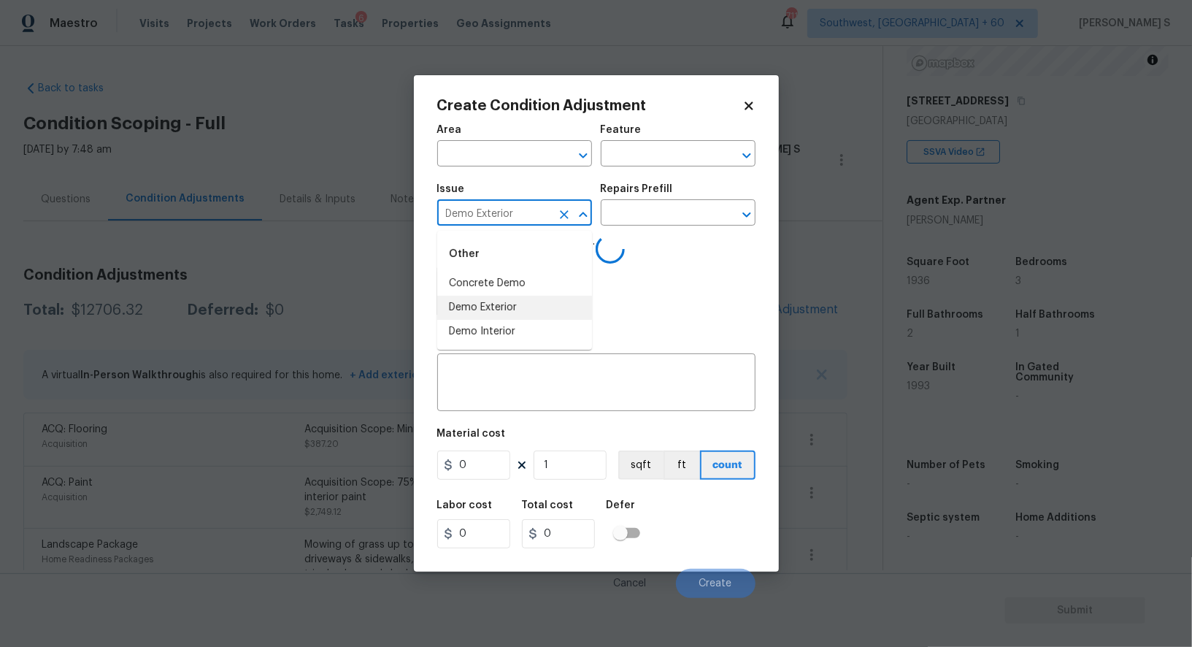
type input "Demo Exterior"
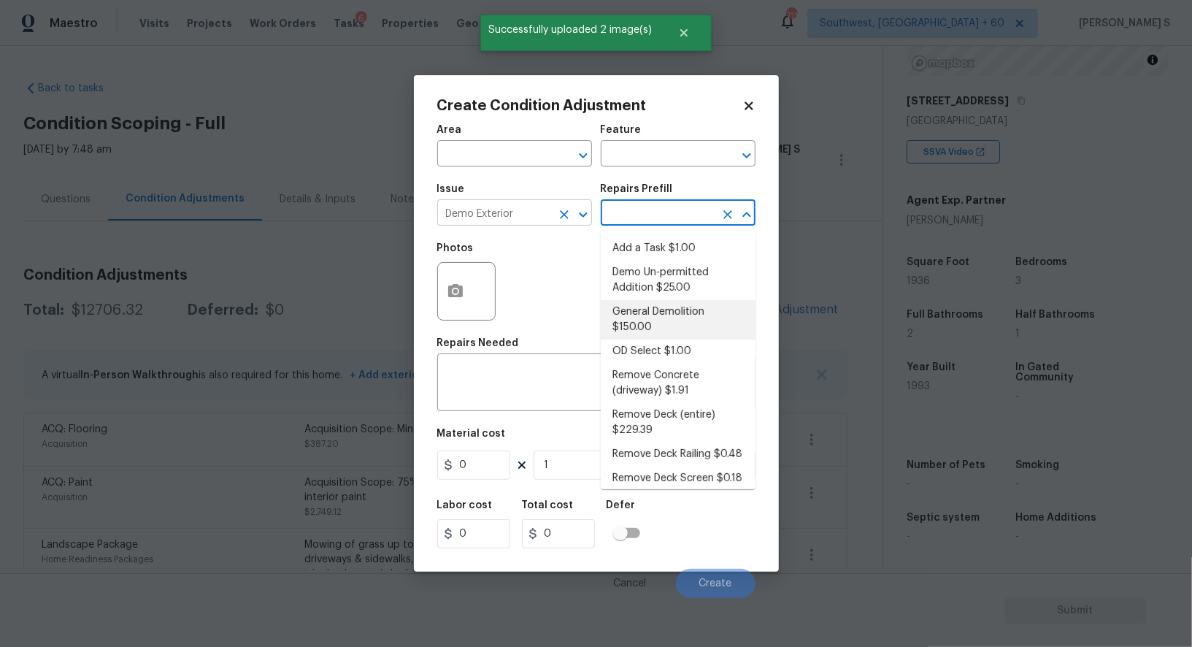
type input "Demolition"
type input "150"
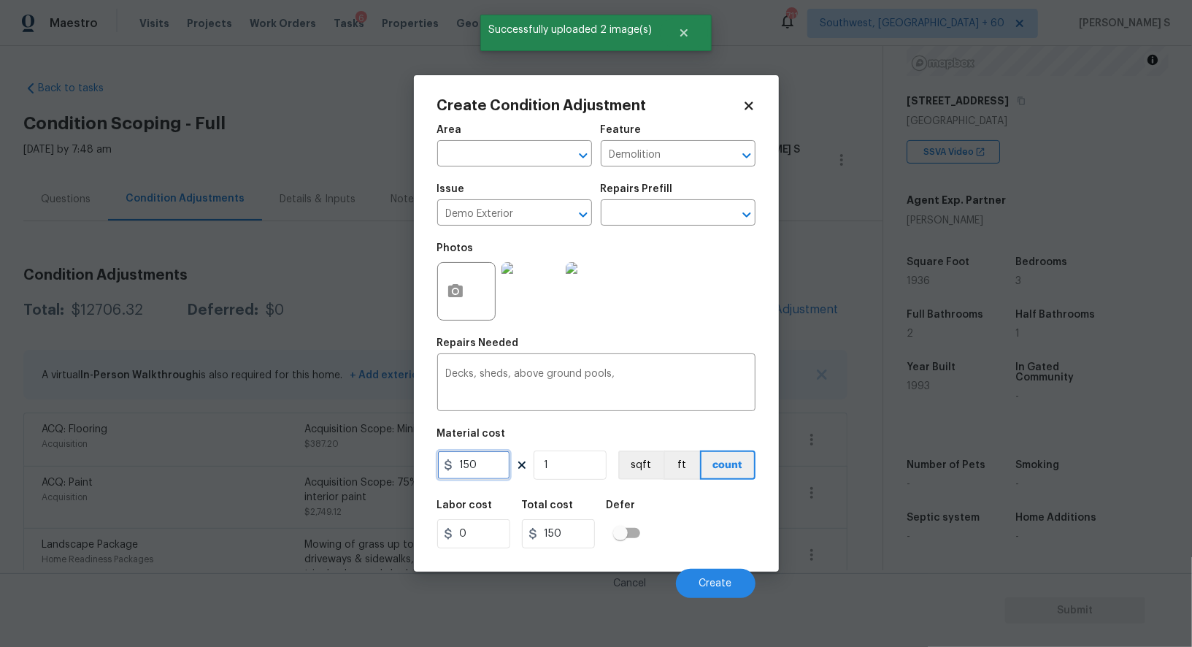
click at [471, 466] on input "150" at bounding box center [473, 464] width 73 height 29
type input "2000"
click at [723, 577] on button "Create" at bounding box center [716, 583] width 80 height 29
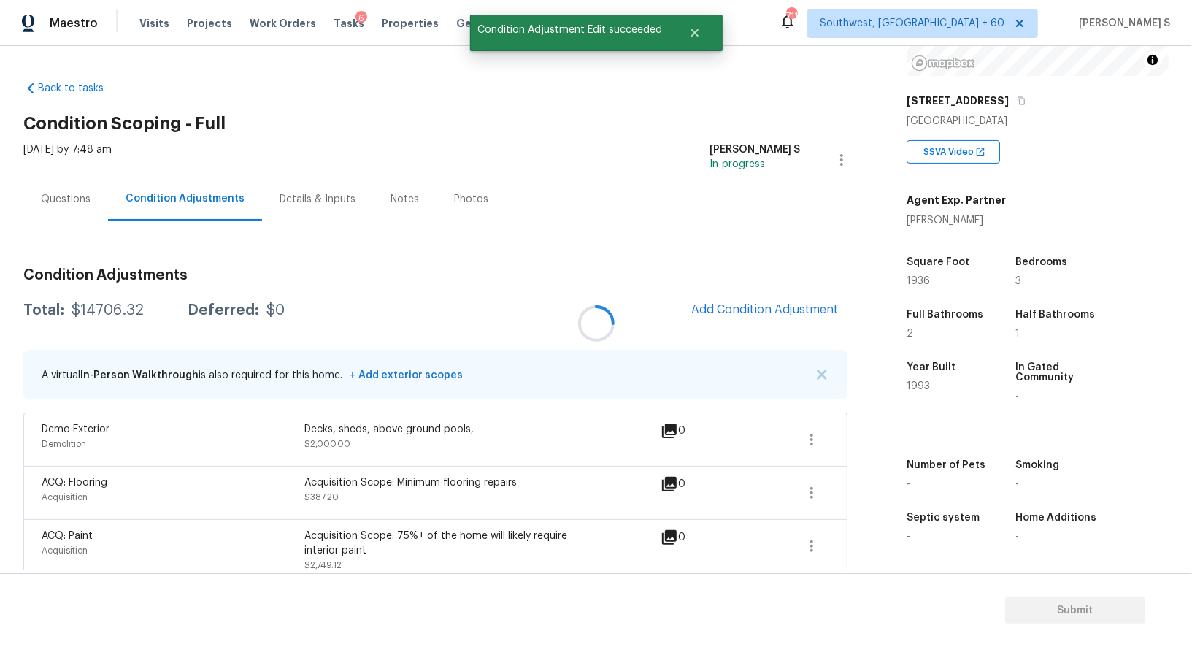
click at [249, 542] on div at bounding box center [596, 323] width 1192 height 647
click at [783, 291] on div "Condition Adjustments Total: $14706.32 Deferred: $0 Add Condition Adjustment A …" at bounding box center [435, 551] width 824 height 591
click at [778, 301] on button "Add Condition Adjustment" at bounding box center [764, 309] width 165 height 31
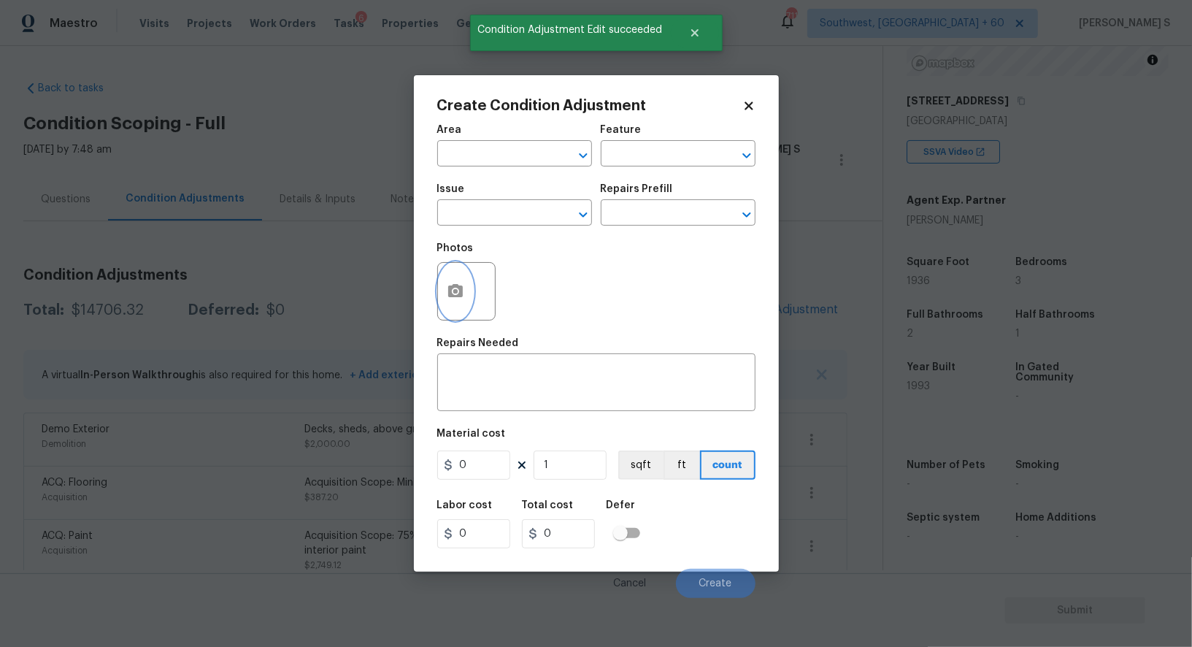
click at [457, 292] on icon "button" at bounding box center [456, 291] width 18 height 18
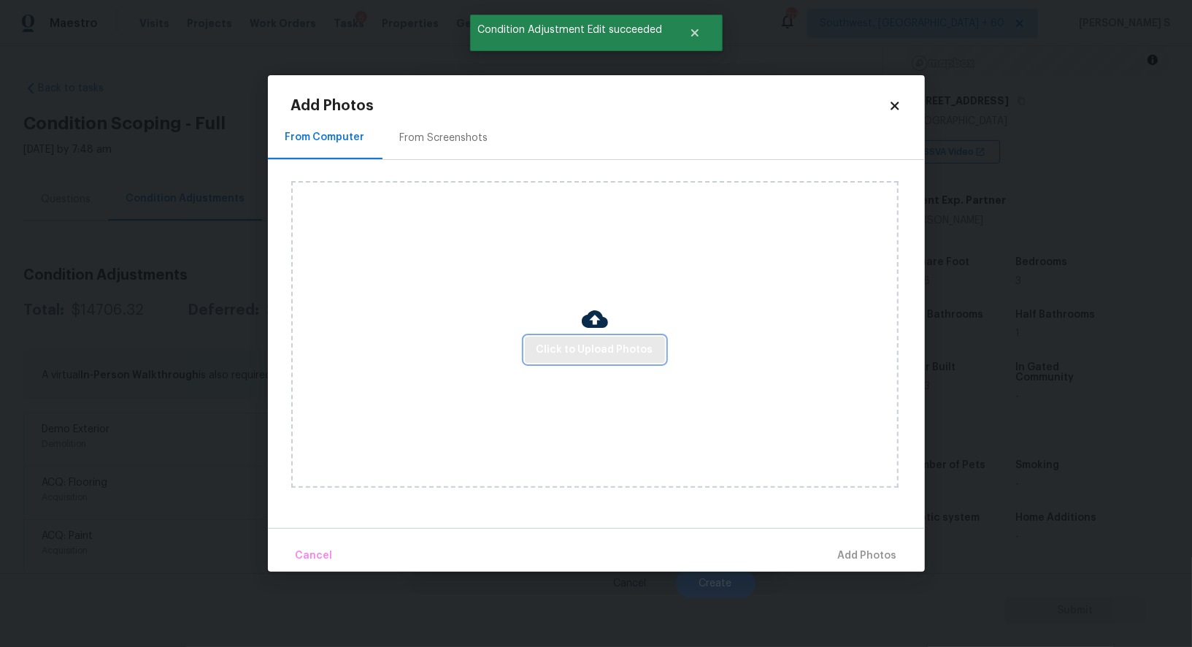
click at [580, 344] on span "Click to Upload Photos" at bounding box center [594, 350] width 117 height 18
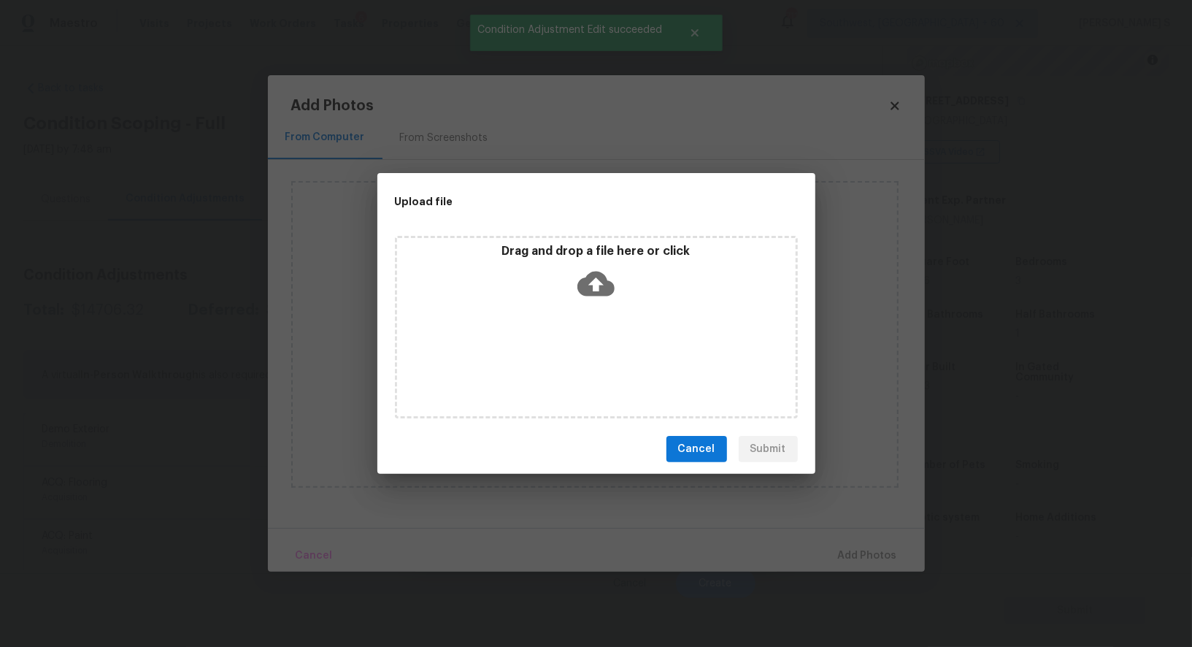
click at [580, 344] on div "Drag and drop a file here or click" at bounding box center [596, 327] width 403 height 182
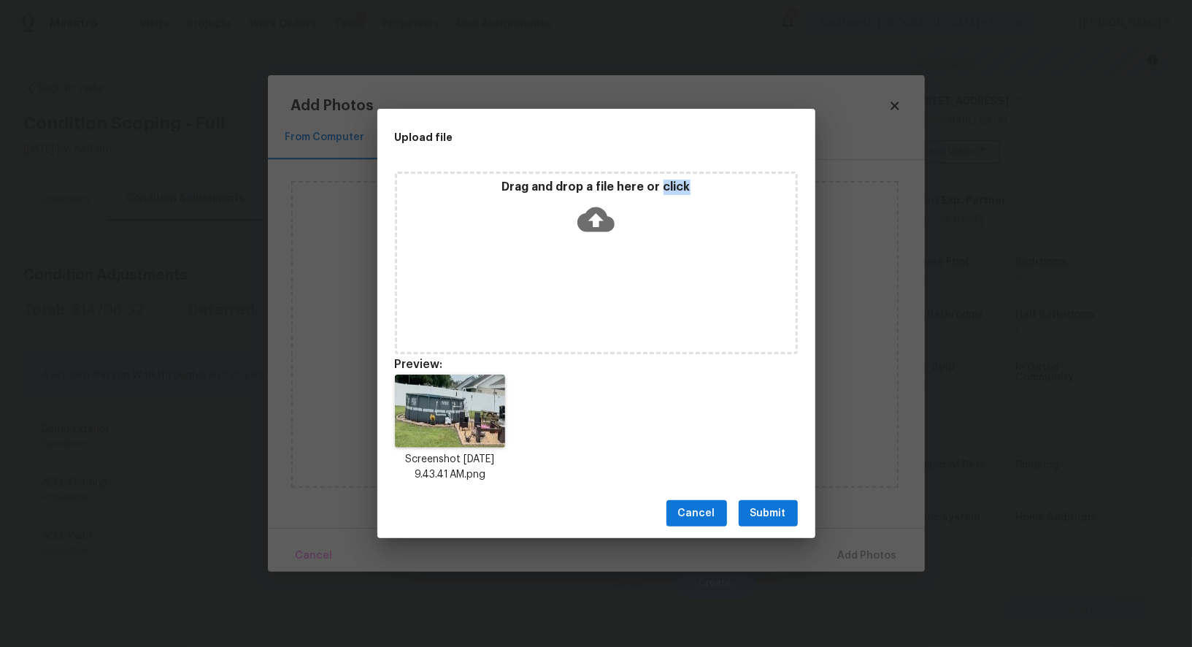
click at [772, 517] on span "Submit" at bounding box center [768, 513] width 36 height 18
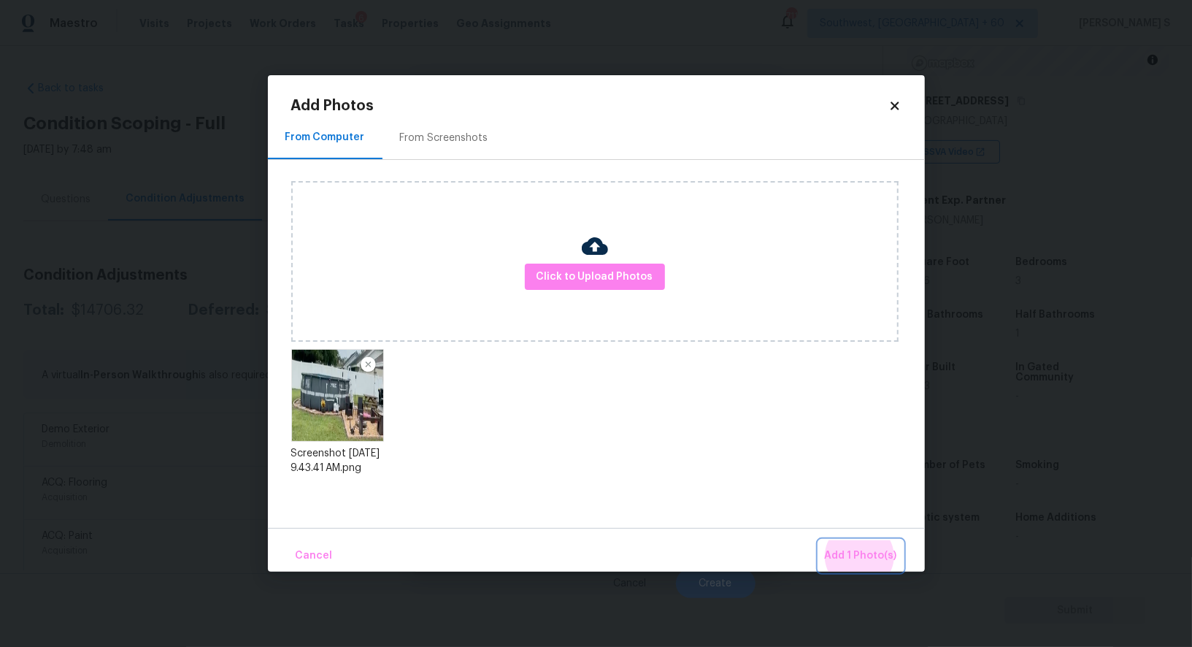
click at [819, 540] on button "Add 1 Photo(s)" at bounding box center [861, 555] width 84 height 31
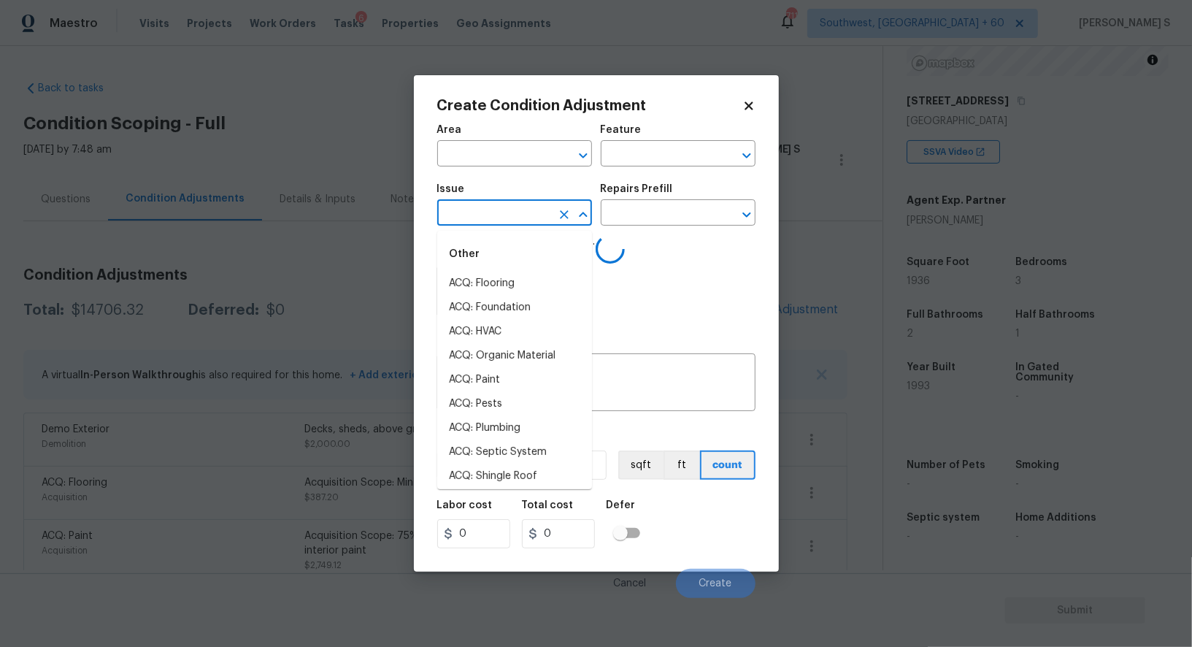
click at [518, 212] on input "text" at bounding box center [494, 214] width 114 height 23
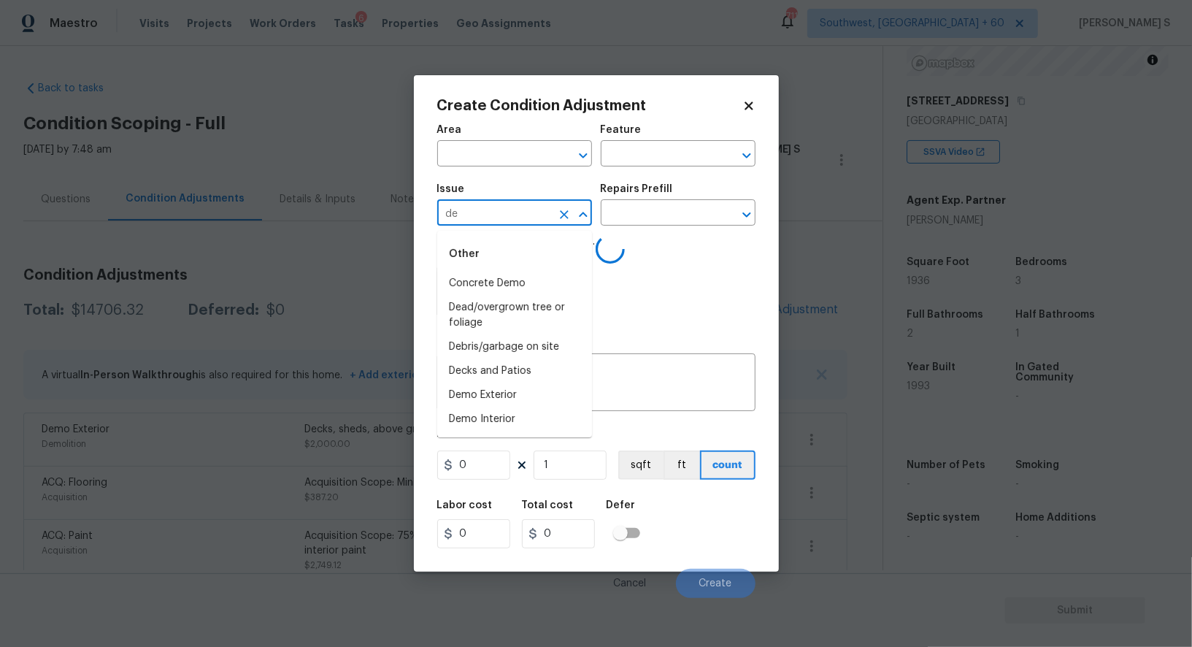
type input "dem"
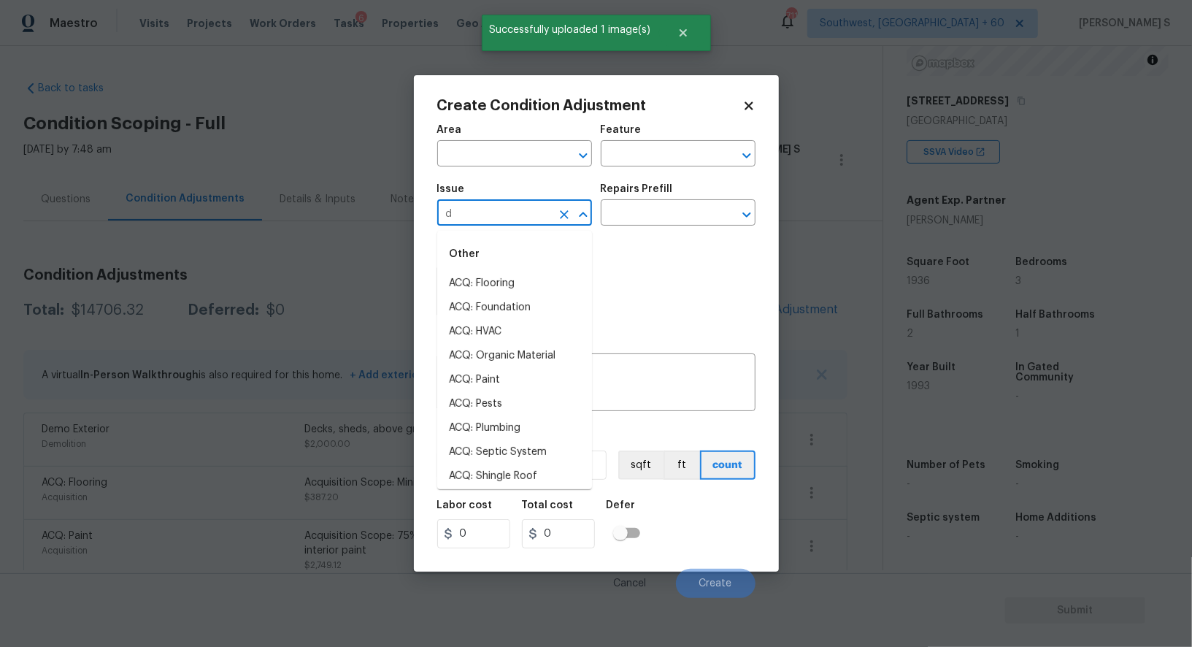
scroll to position [0, 0]
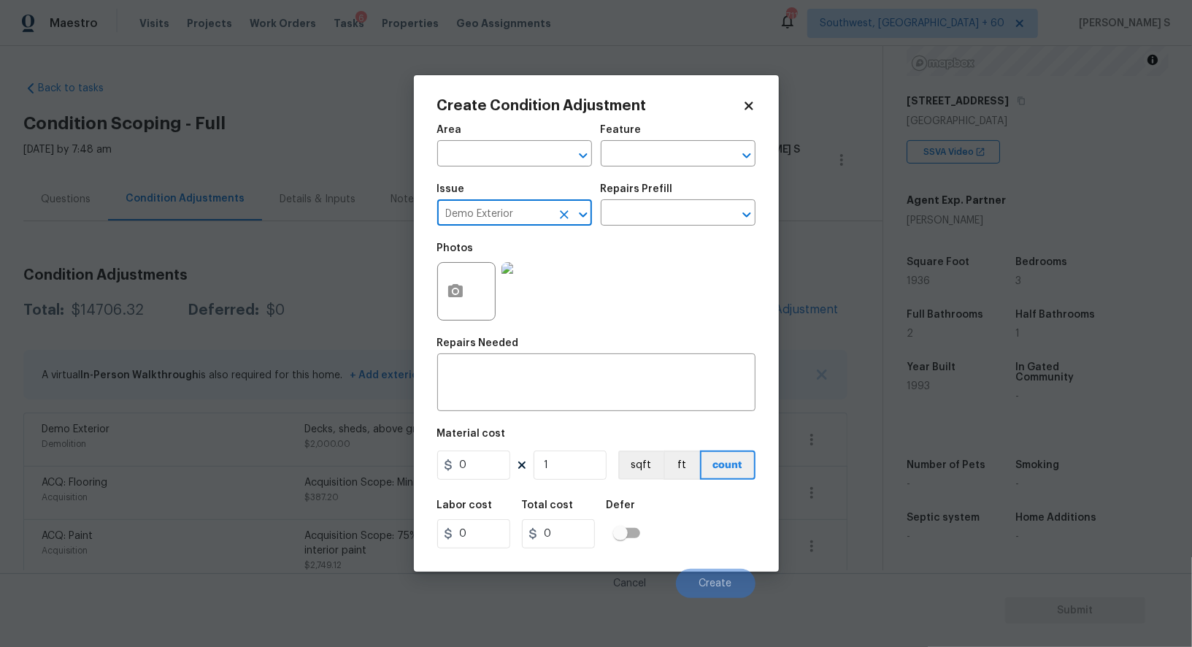
type input "Demo Exterior"
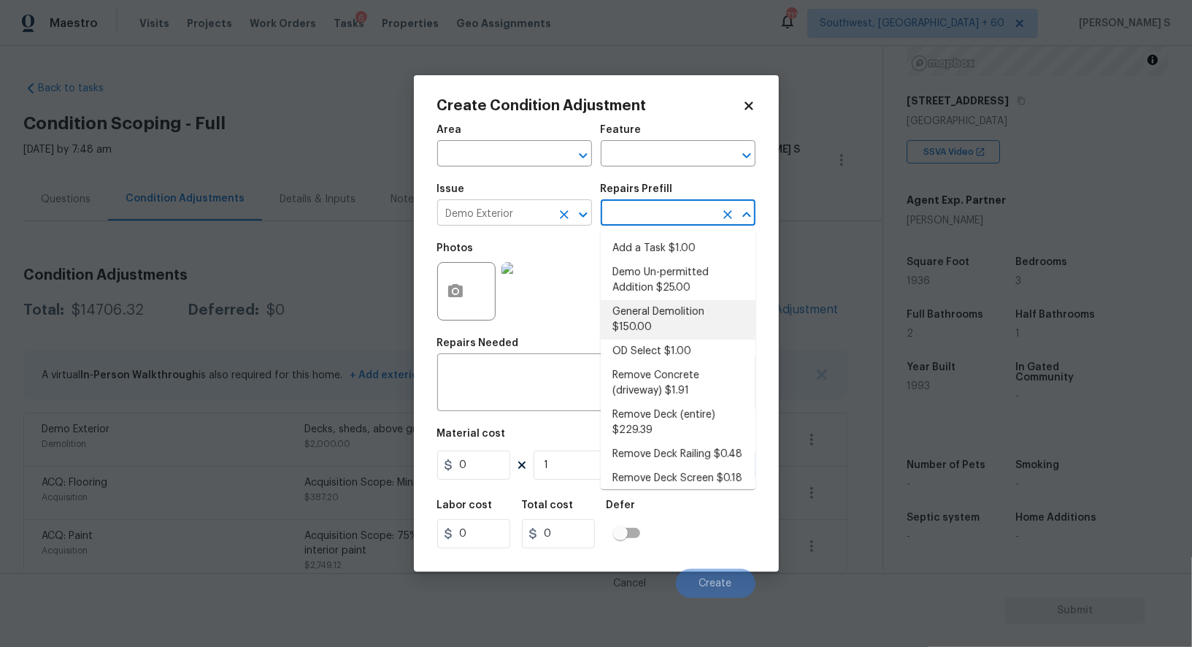
type input "Demolition"
type textarea "Decks, sheds, above ground pools,"
type input "150"
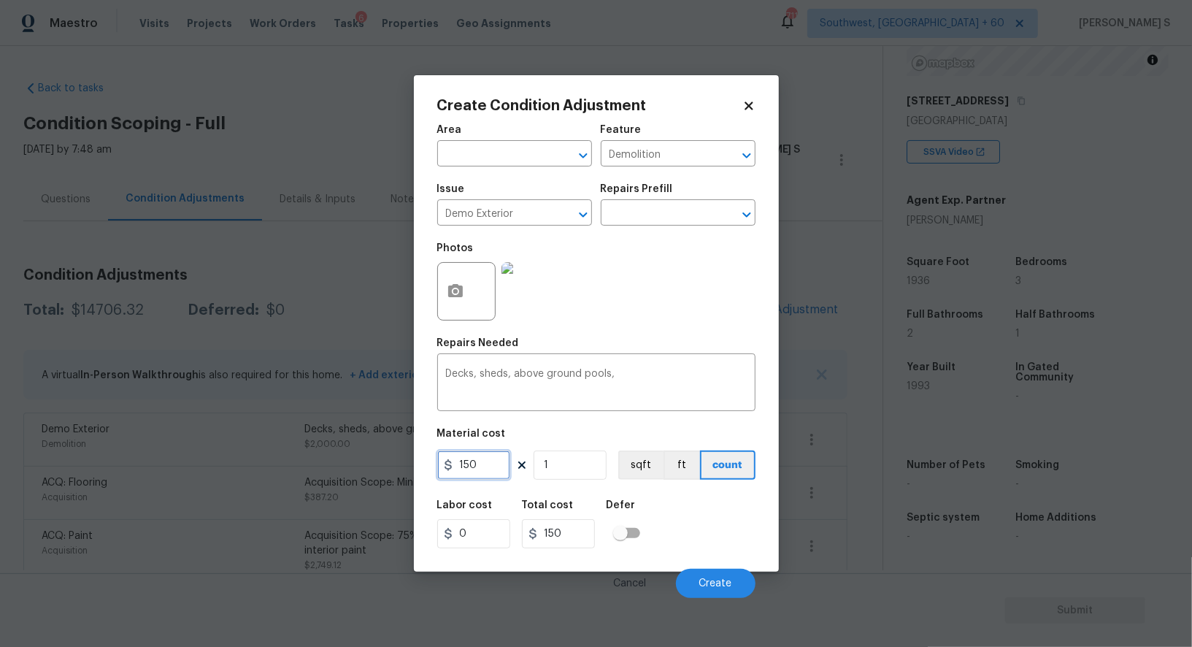
click at [499, 464] on input "150" at bounding box center [473, 464] width 73 height 29
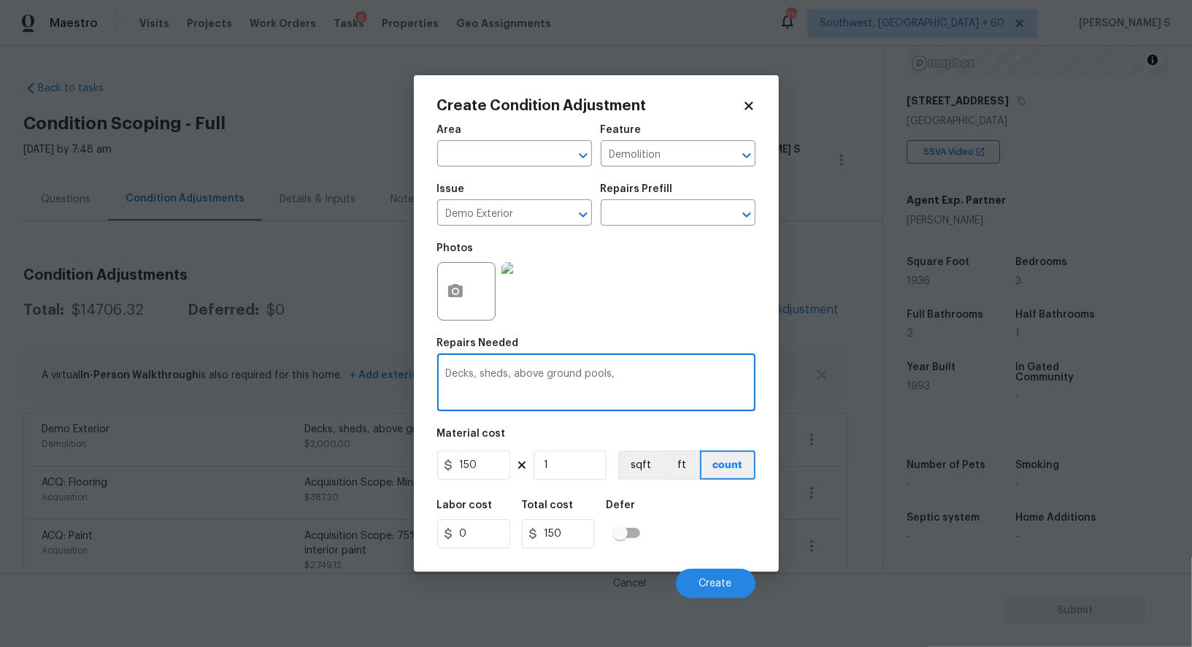
click at [515, 372] on textarea "Decks, sheds, above ground pools," at bounding box center [596, 384] width 301 height 31
type textarea "above ground pools removal"
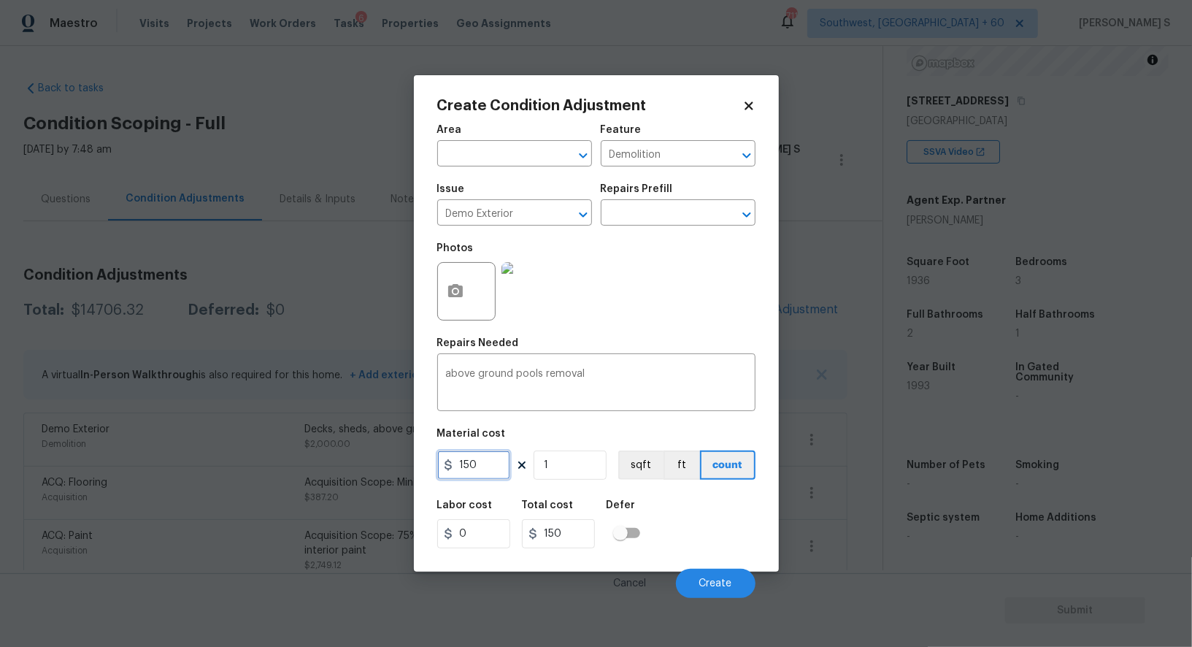
click at [491, 479] on input "150" at bounding box center [473, 464] width 73 height 29
type input "2000"
click at [708, 546] on div "Labor cost 0 Total cost 2000 Defer" at bounding box center [596, 524] width 318 height 66
click at [708, 577] on button "Create" at bounding box center [716, 583] width 80 height 29
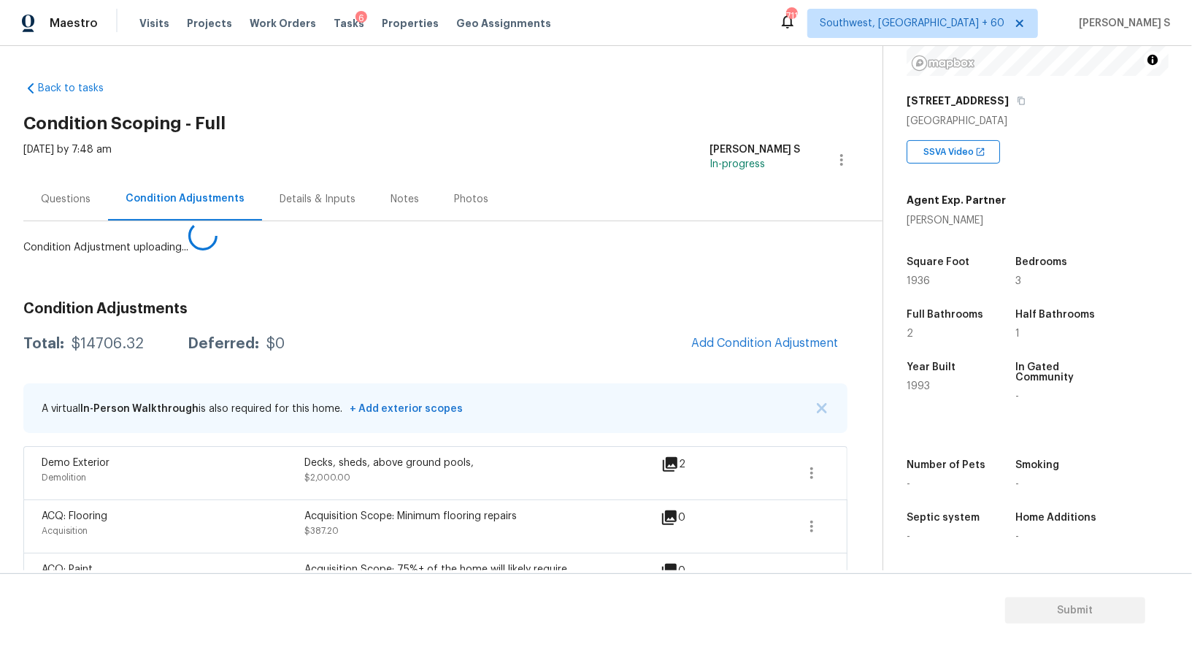
click at [304, 524] on body "Maestro Visits Projects Work Orders Tasks 6 Properties Geo Assignments 711 Sout…" at bounding box center [596, 323] width 1192 height 647
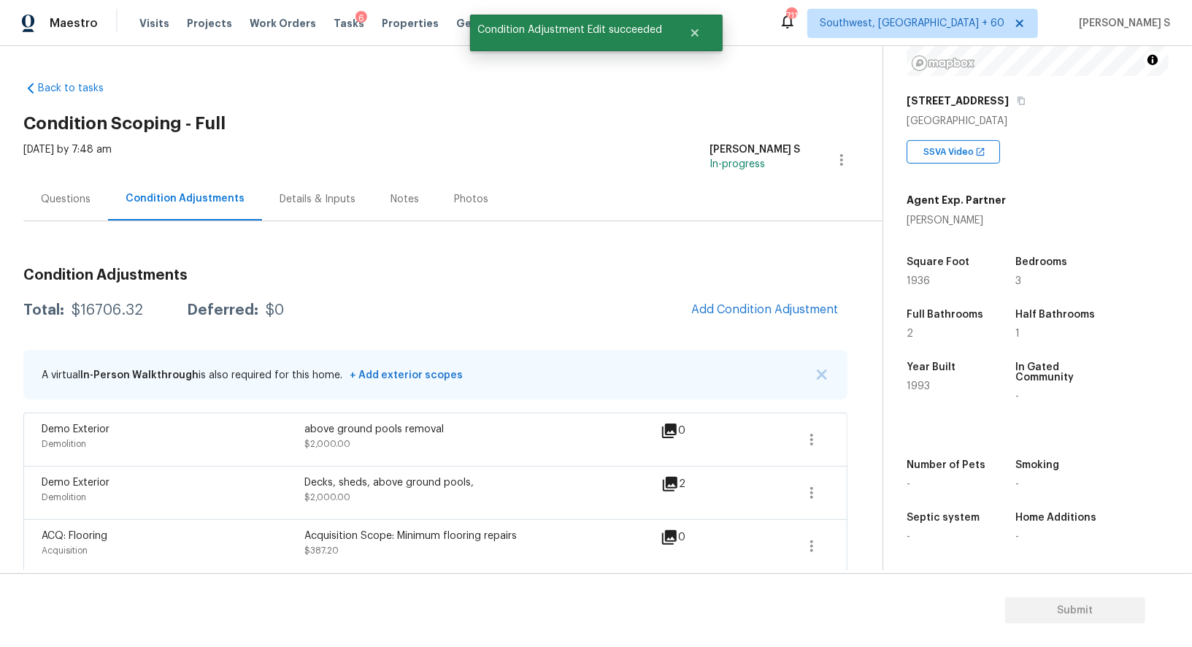
click at [783, 330] on div "Condition Adjustments Total: $16706.32 Deferred: $0 Add Condition Adjustment A …" at bounding box center [435, 578] width 824 height 644
click at [763, 304] on span "Add Condition Adjustment" at bounding box center [764, 309] width 147 height 13
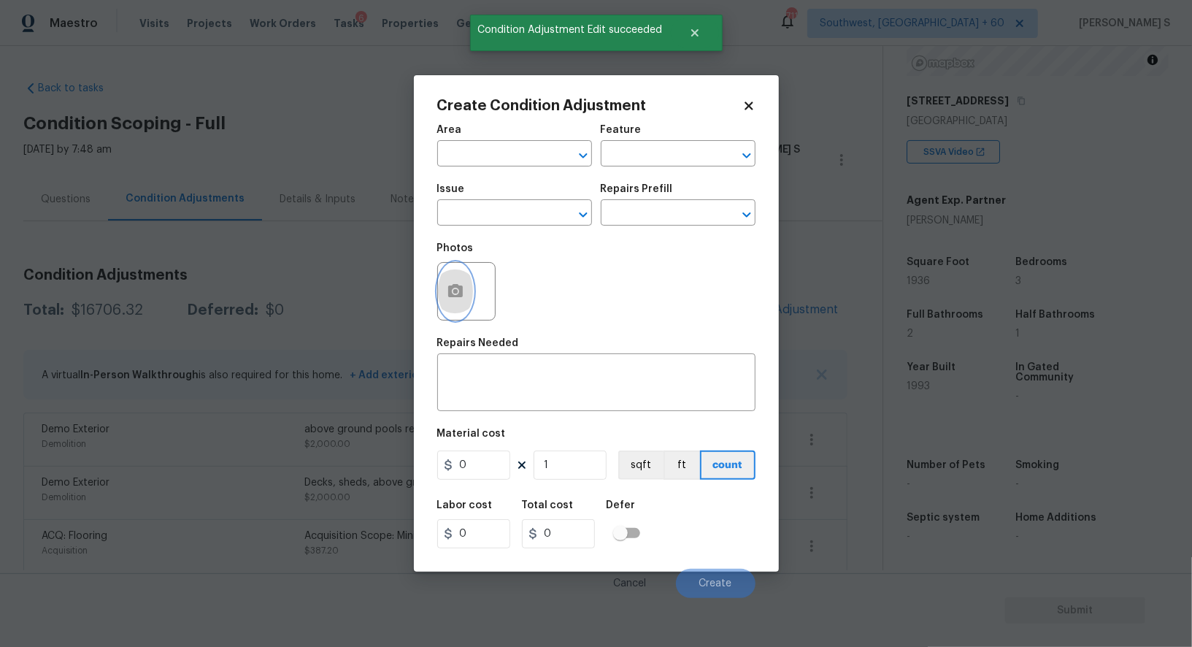
click at [458, 286] on icon "button" at bounding box center [455, 290] width 15 height 13
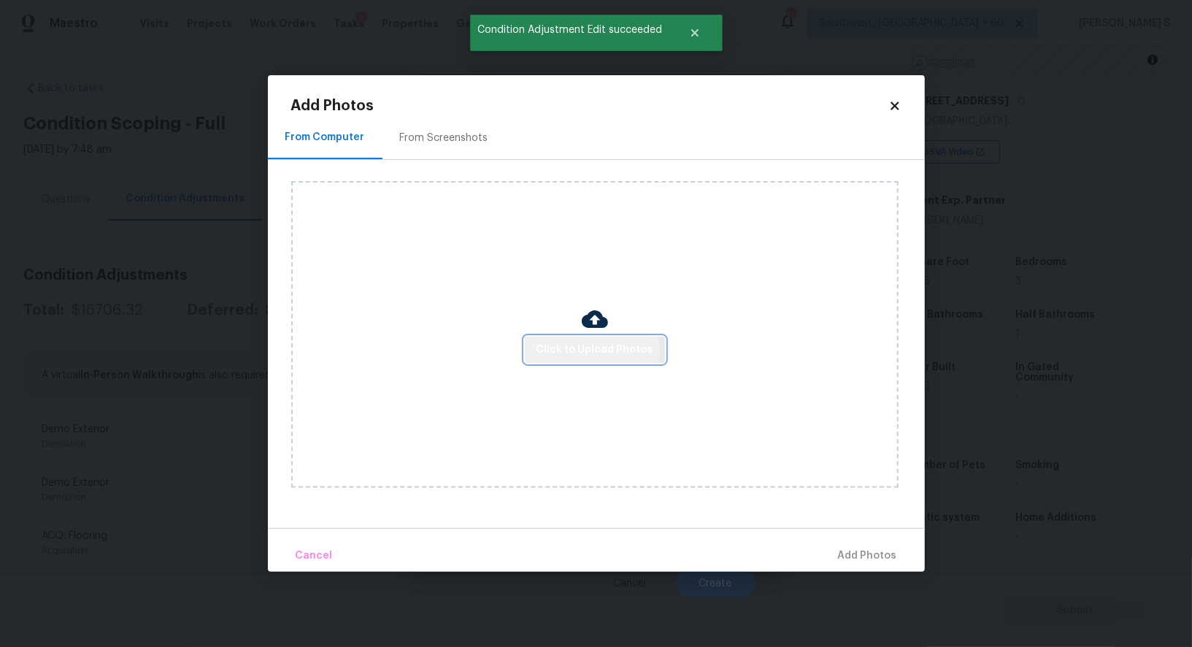
click at [587, 350] on span "Click to Upload Photos" at bounding box center [594, 350] width 117 height 18
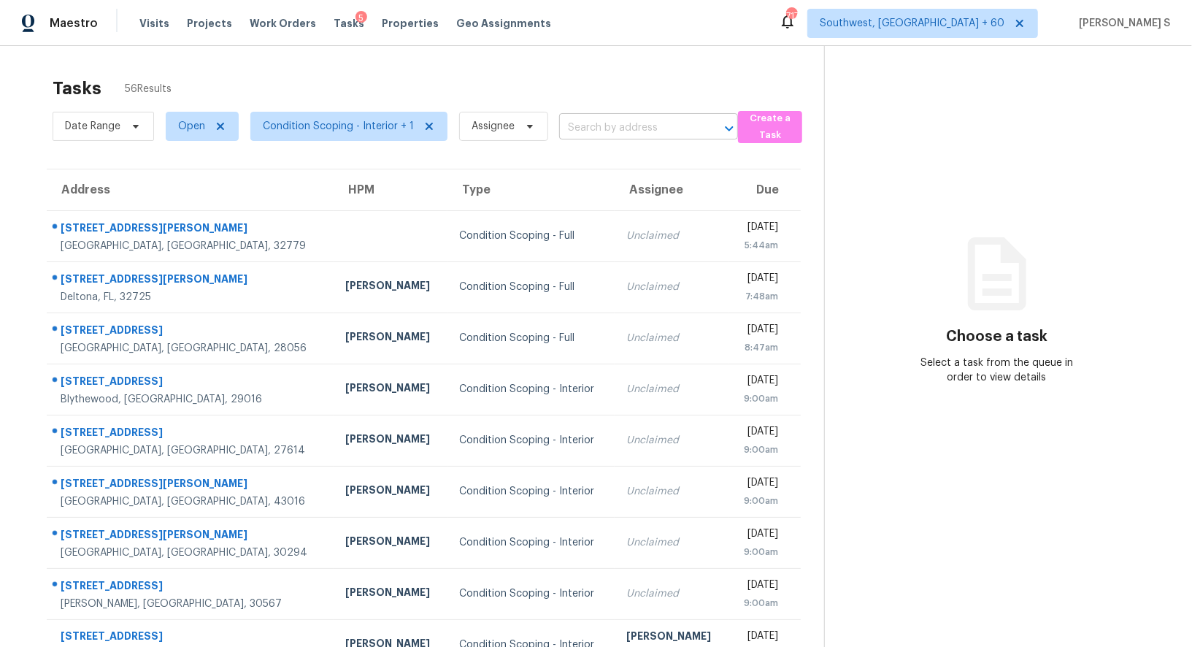
click at [606, 117] on input "text" at bounding box center [628, 128] width 138 height 23
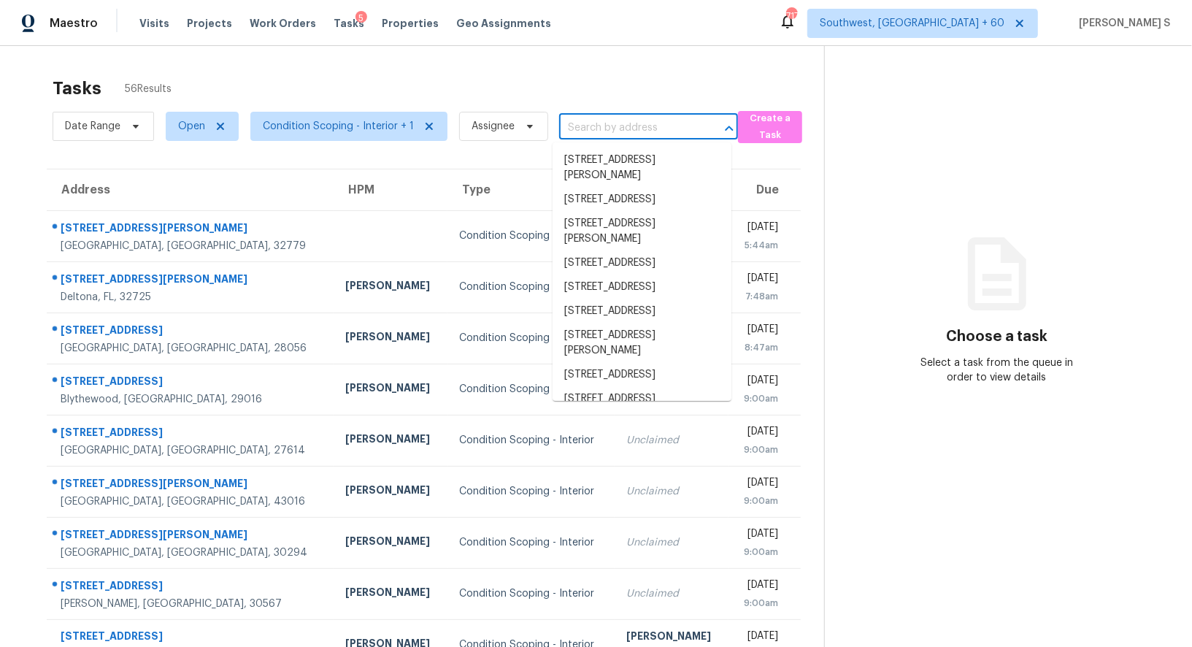
paste input "[STREET_ADDRESS][PERSON_NAME]"
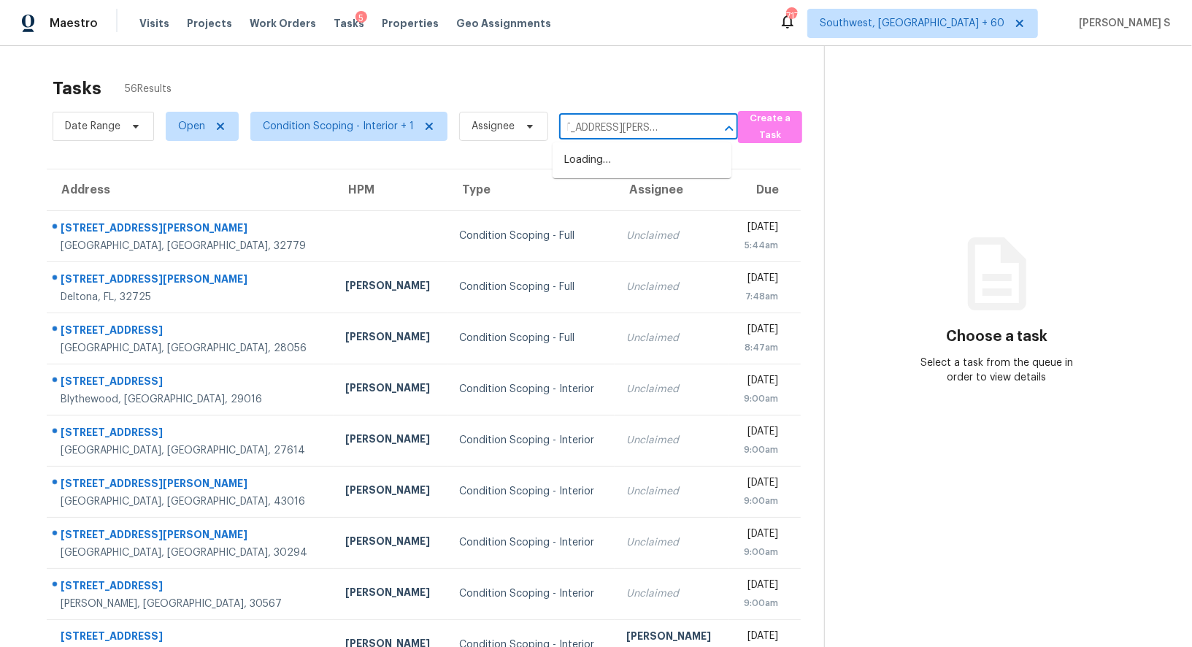
type input "[STREET_ADDRESS][PERSON_NAME]"
click at [628, 153] on li "[STREET_ADDRESS]" at bounding box center [642, 160] width 179 height 24
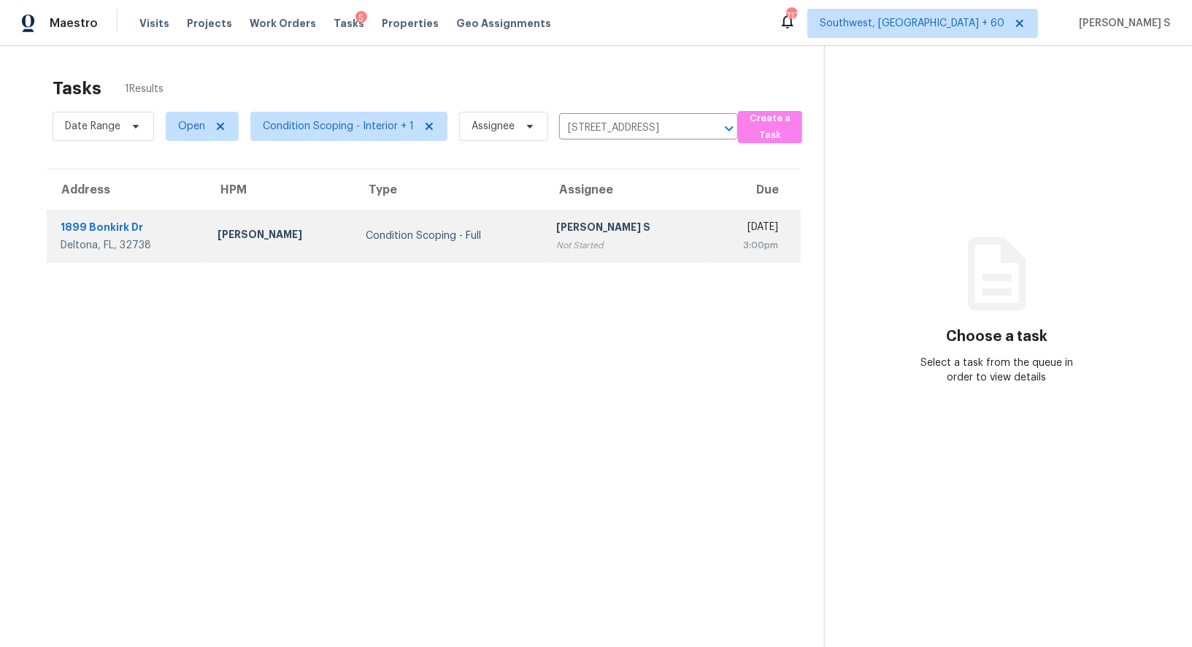
click at [566, 220] on div "[PERSON_NAME] S" at bounding box center [625, 229] width 138 height 18
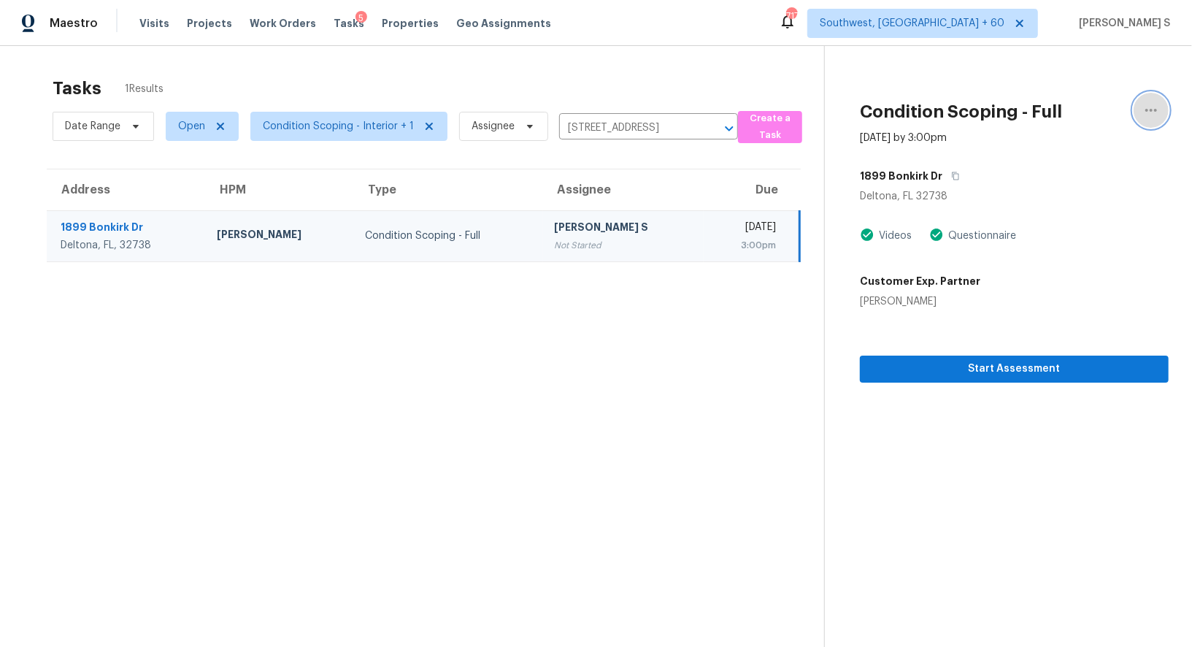
click at [1164, 105] on button "button" at bounding box center [1151, 110] width 35 height 35
click at [942, 179] on button "button" at bounding box center [952, 176] width 20 height 26
click at [1142, 111] on icon "button" at bounding box center [1151, 110] width 18 height 18
click at [1061, 106] on div "Mark as Blocked" at bounding box center [1068, 113] width 114 height 15
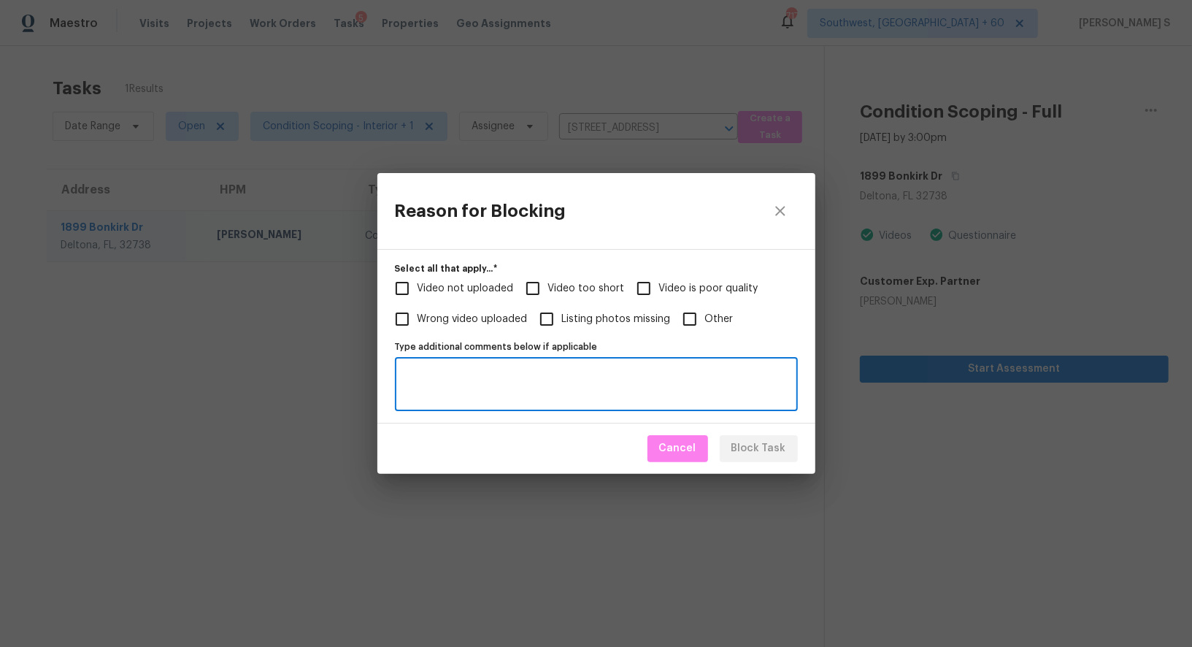
click at [581, 376] on textarea "Type additional comments below if applicable" at bounding box center [596, 384] width 385 height 31
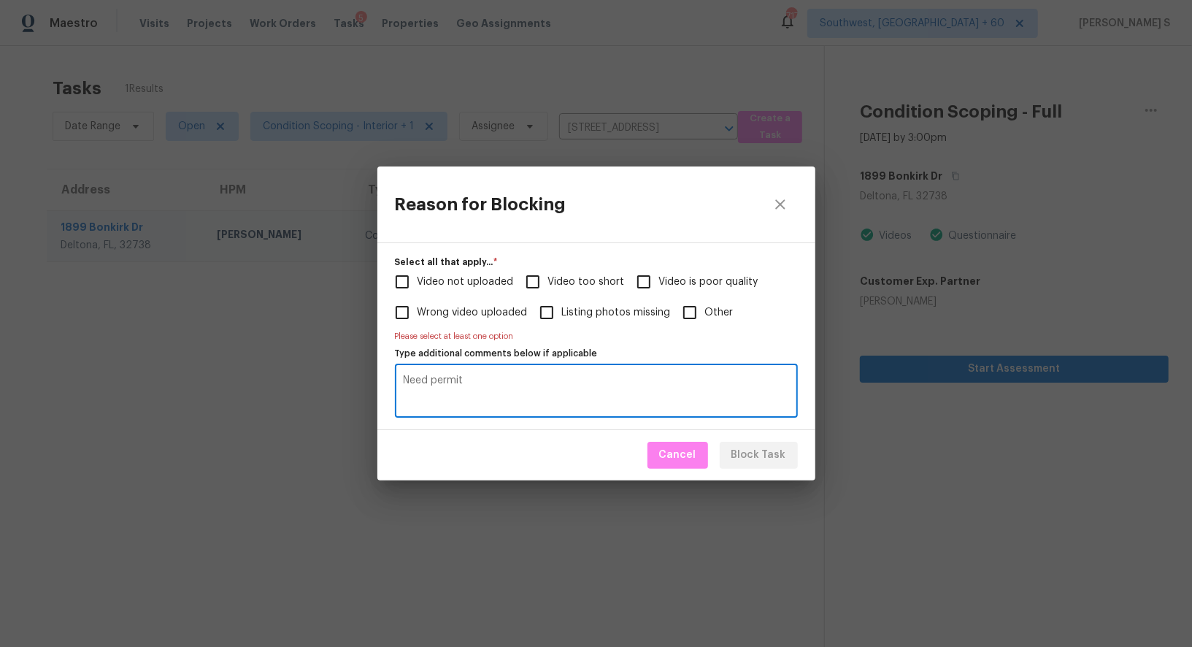
type textarea "Need permit"
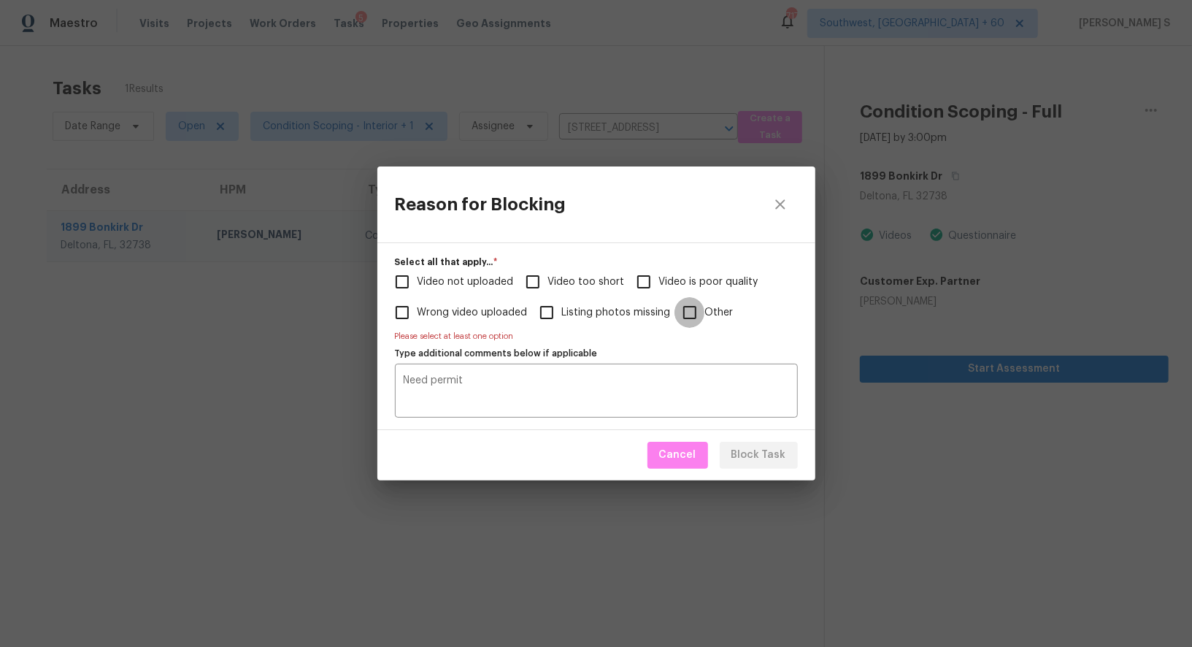
click at [701, 307] on input "Other" at bounding box center [689, 312] width 31 height 31
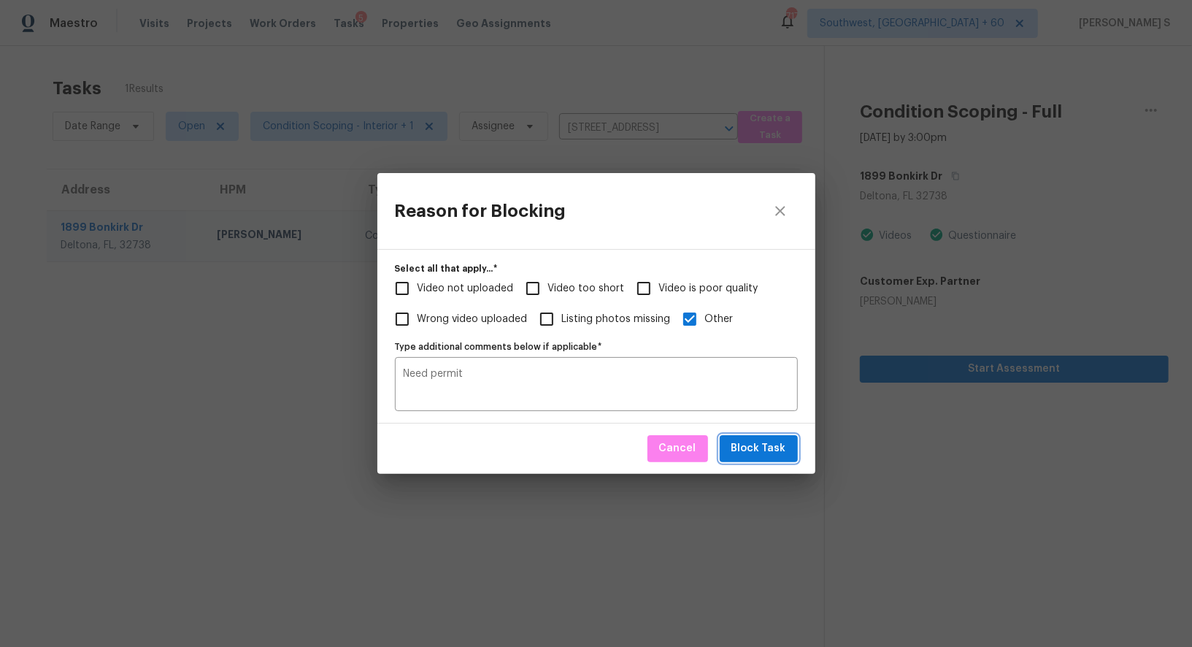
click at [777, 449] on span "Block Task" at bounding box center [758, 448] width 55 height 18
click at [104, 356] on div "Reason for Blocking Select all that apply...   * Video not uploaded Video too s…" at bounding box center [596, 323] width 1192 height 647
checkbox input "true"
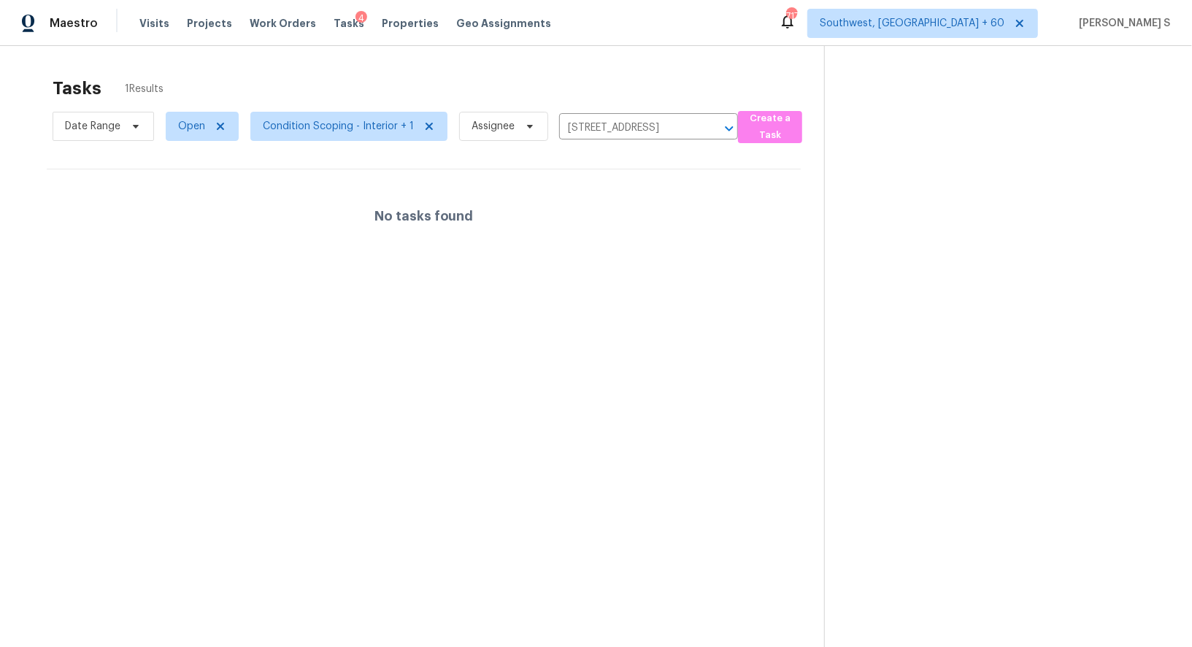
click at [77, 7] on div "Maestro Visits Projects Work Orders Tasks 4 Properties Geo Assignments 717 Sout…" at bounding box center [596, 23] width 1192 height 46
click at [627, 131] on input "1899 Bonkirk Dr, Deltona, FL 32738" at bounding box center [628, 128] width 138 height 23
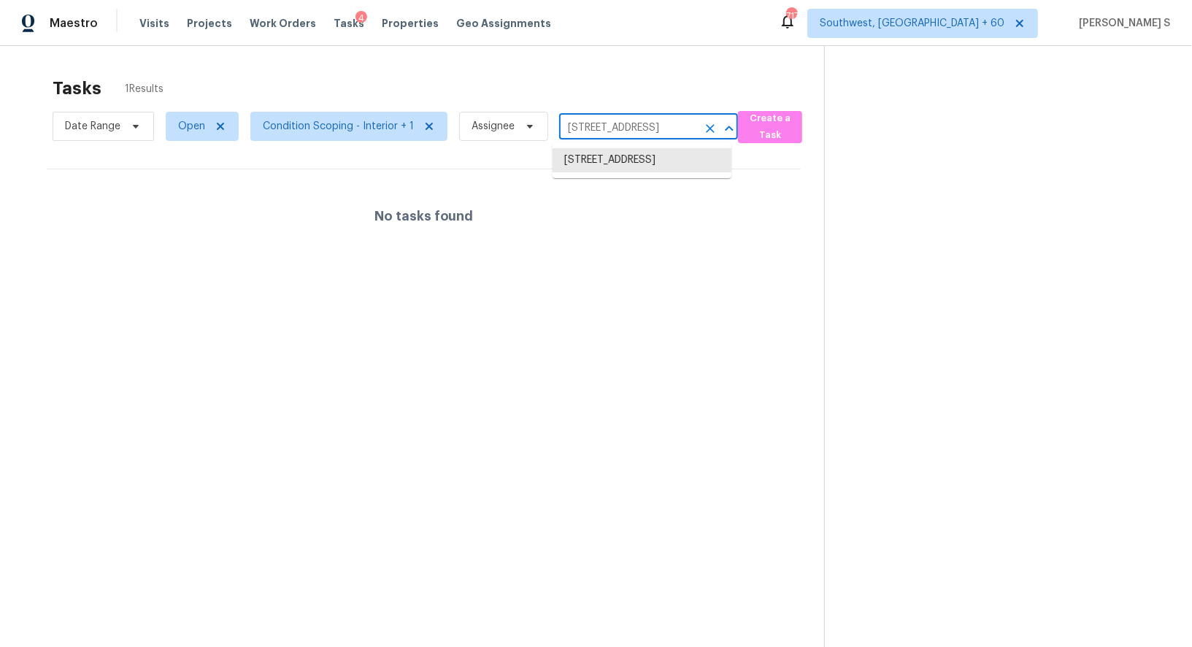
paste input "7535 Legrande St S, Jacksonville, FL 32244"
type input "7535 Legrande St S, Jacksonville, FL 32244"
click at [623, 152] on li "7535 Legrande St S, Jacksonville, FL 32244" at bounding box center [642, 167] width 179 height 39
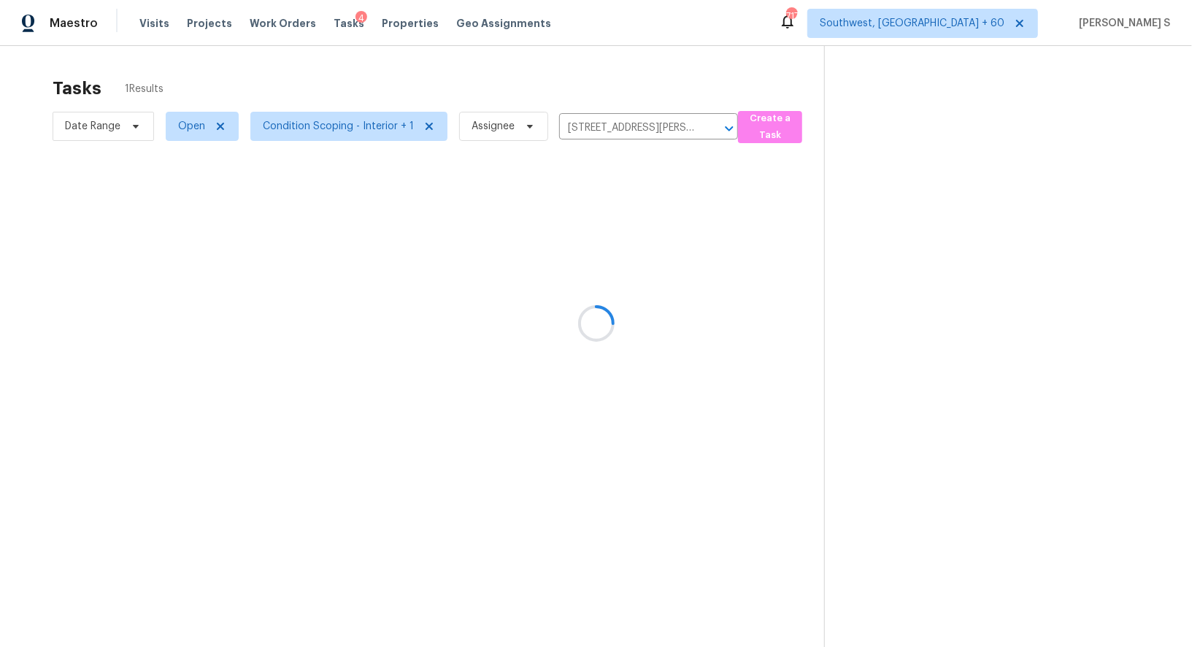
click at [572, 215] on div at bounding box center [596, 323] width 1192 height 647
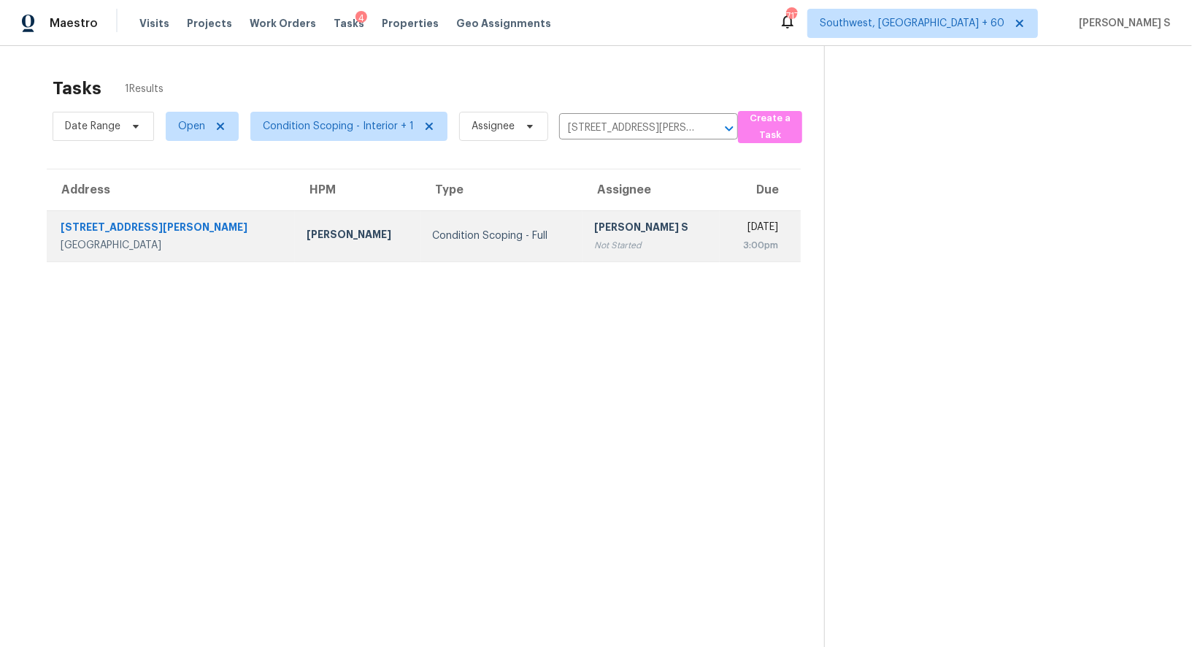
click at [594, 250] on div "Not Started" at bounding box center [651, 245] width 114 height 15
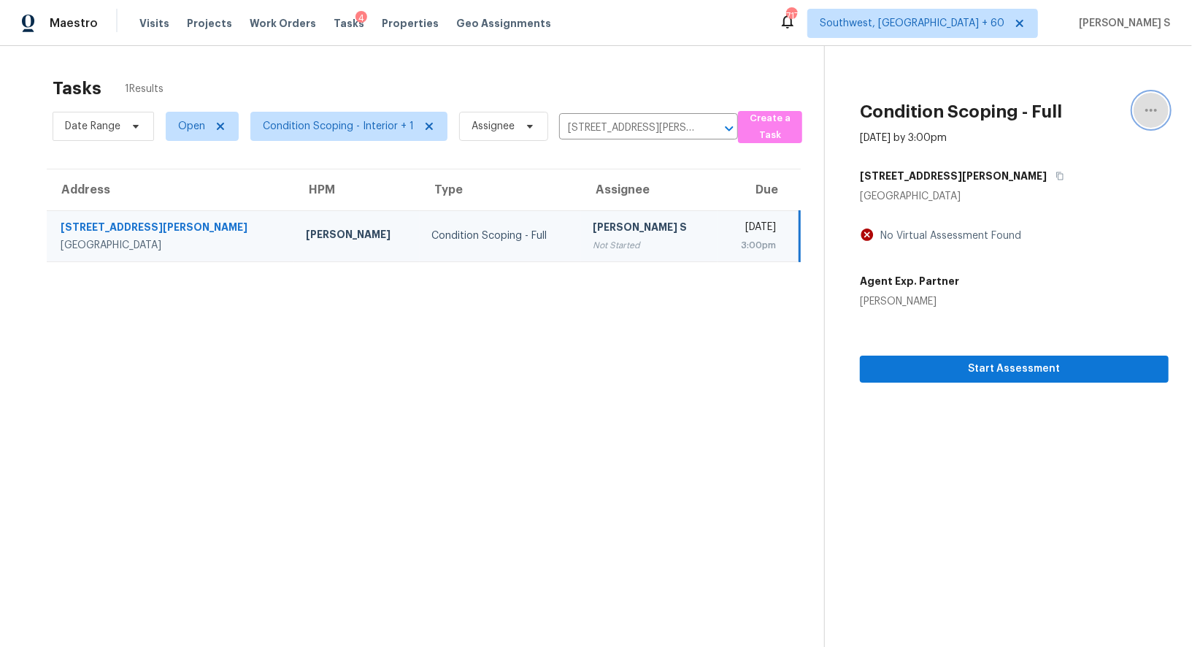
click at [1154, 111] on icon "button" at bounding box center [1151, 110] width 18 height 18
click at [1047, 113] on div "Mark as Blocked" at bounding box center [1068, 113] width 114 height 15
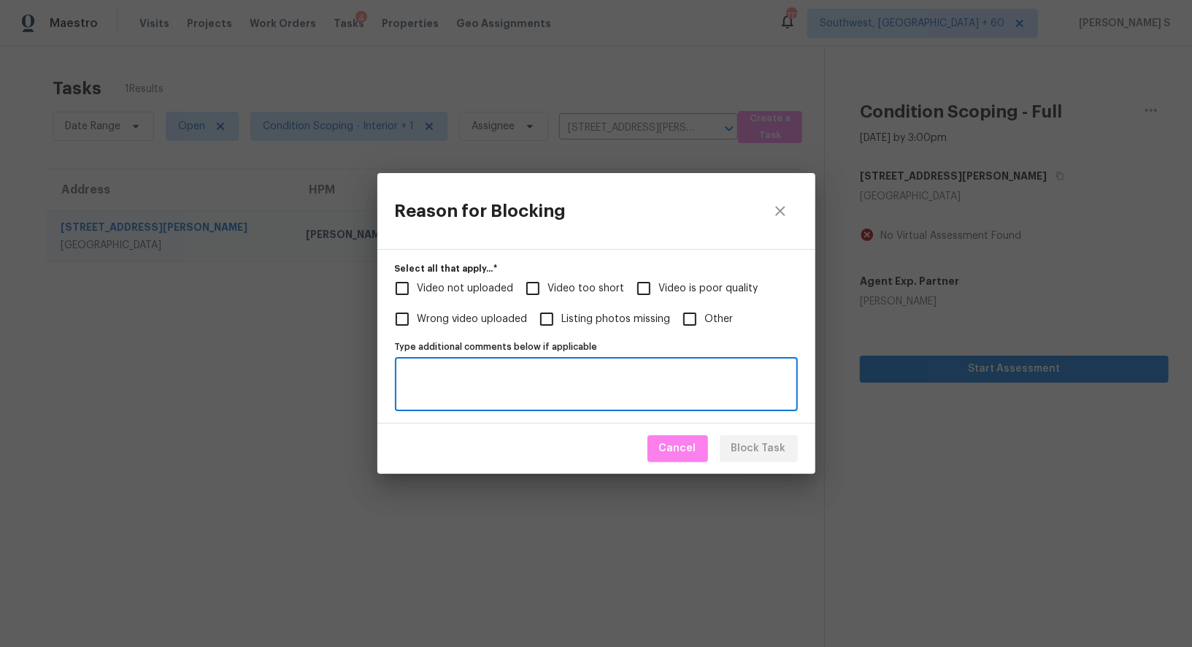
click at [565, 380] on textarea "Type additional comments below if applicable" at bounding box center [596, 384] width 385 height 31
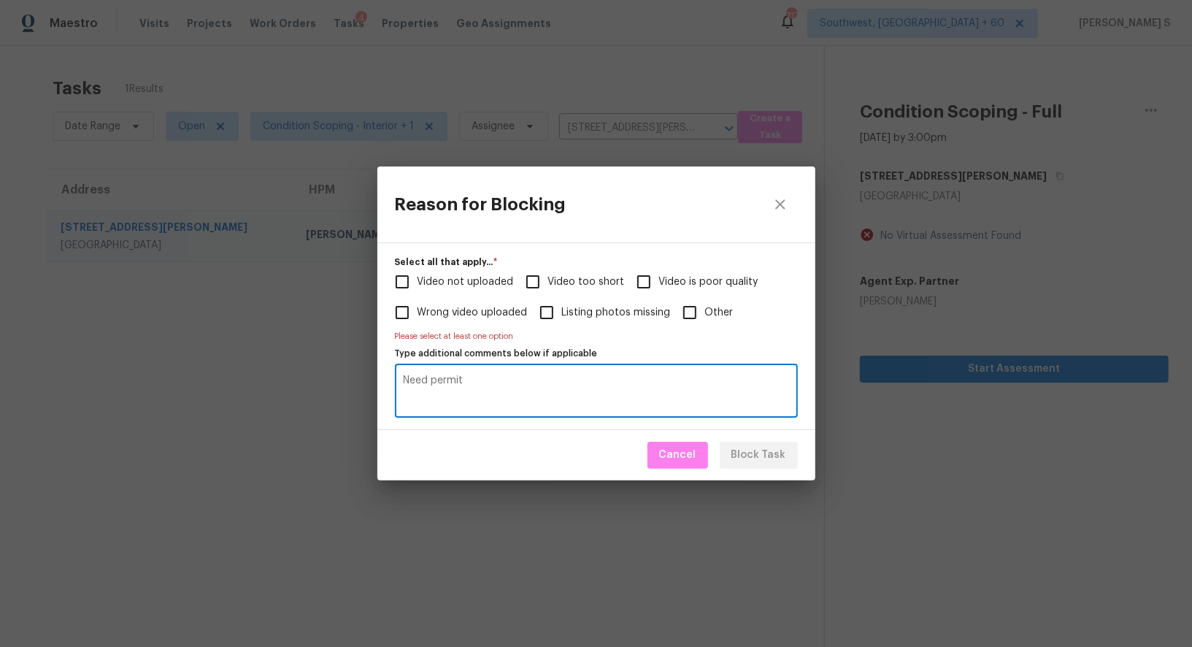
type textarea "Need permit"
click at [539, 286] on input "Video too short" at bounding box center [533, 281] width 31 height 31
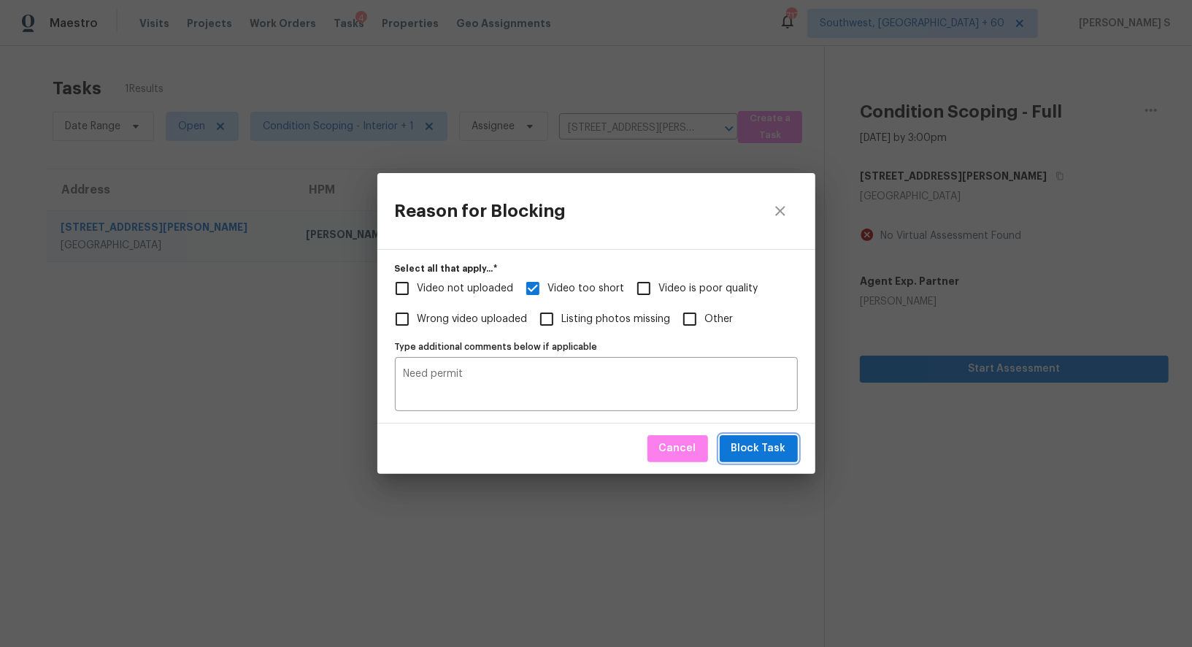
click at [761, 444] on span "Block Task" at bounding box center [758, 448] width 55 height 18
click at [261, 357] on div "Reason for Blocking Select all that apply...   * Video not uploaded Video too s…" at bounding box center [596, 323] width 1192 height 647
checkbox input "true"
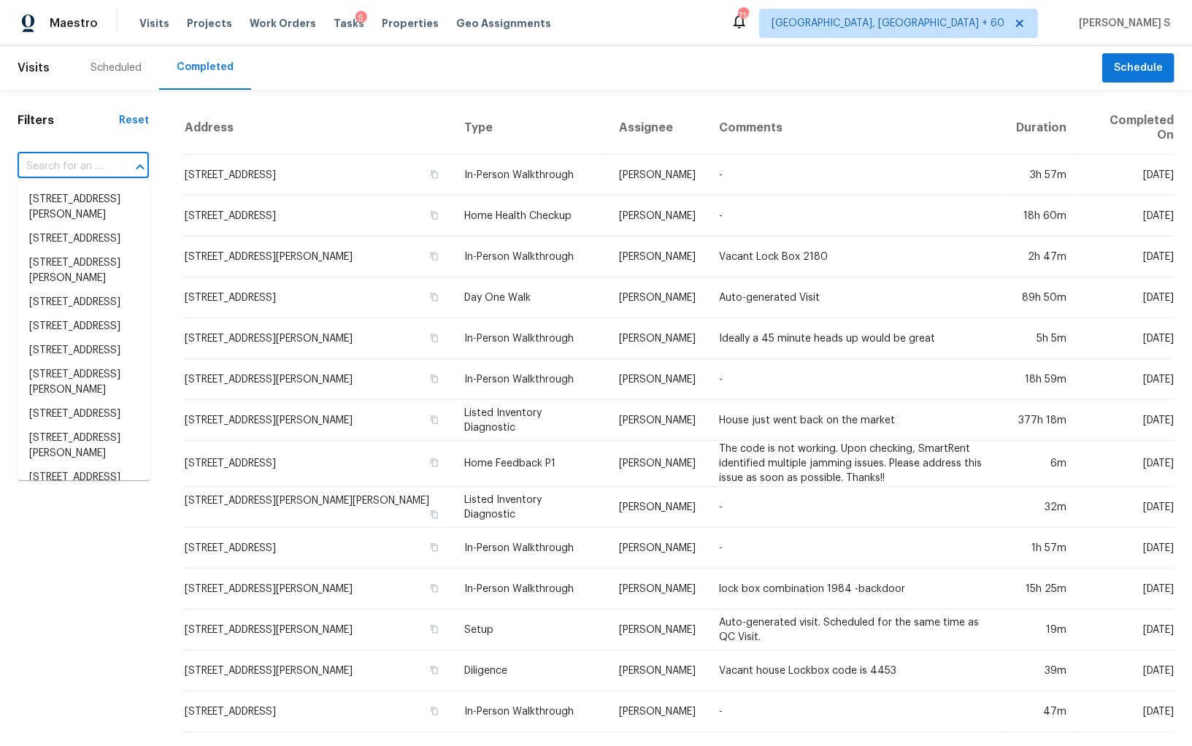
click at [66, 162] on input "text" at bounding box center [63, 166] width 91 height 23
paste input "21622 N 39th Ter, Phoenix, AZ 85050"
type input "21622 N 39th Ter, Phoenix, AZ 85050"
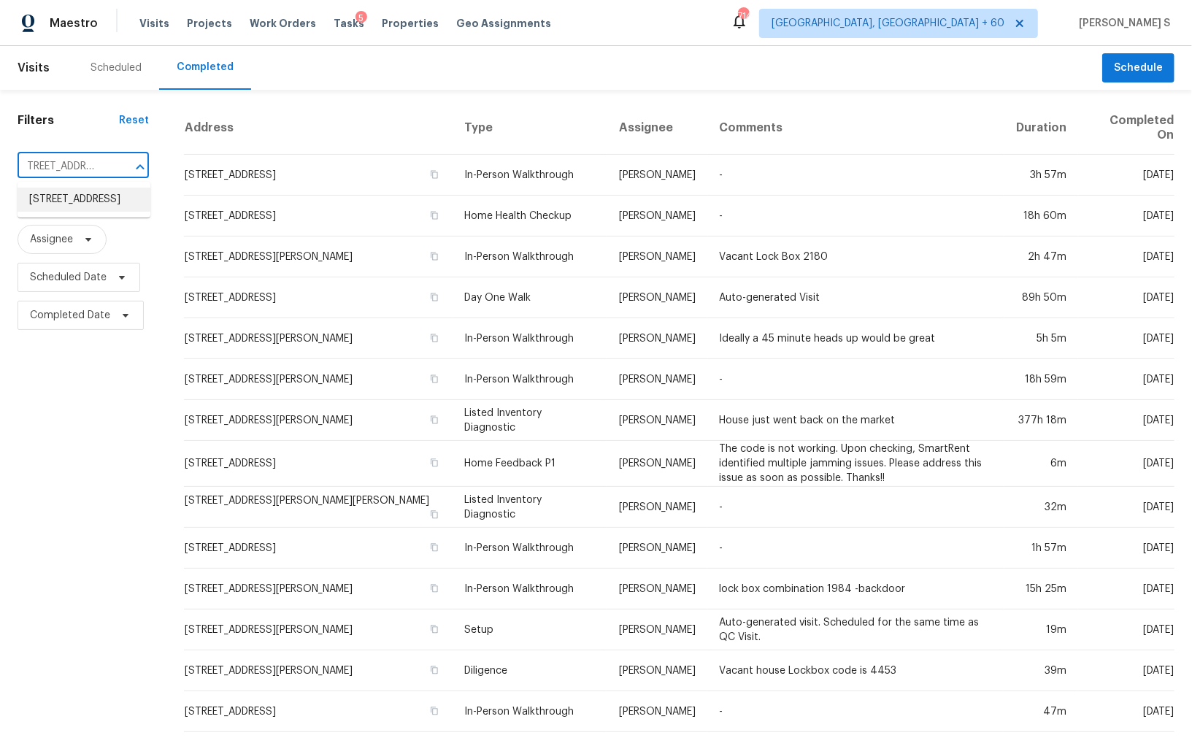
click at [80, 205] on li "21622 N 39th Ter, Phoenix, AZ 85050" at bounding box center [84, 200] width 133 height 24
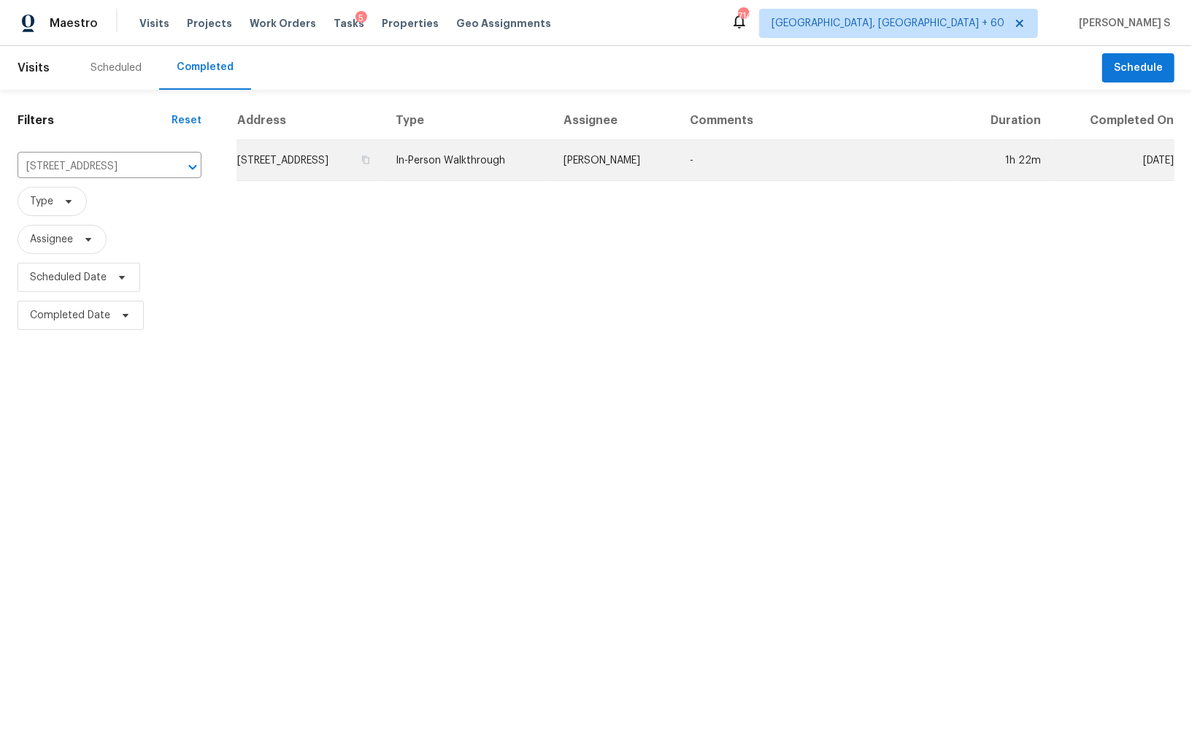
click at [384, 164] on td "21622 N 39th Ter, Phoenix, AZ 85050" at bounding box center [309, 160] width 147 height 41
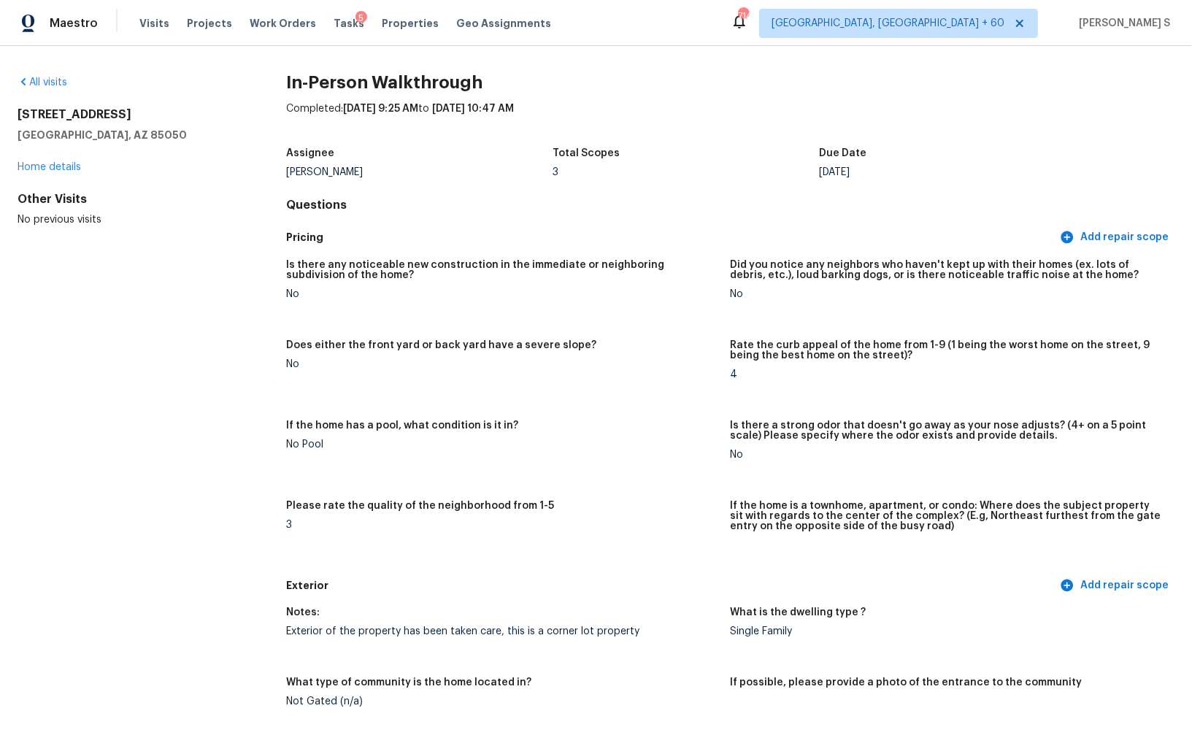
click at [661, 413] on div "Is there any noticeable new construction in the immediate or neighboring subdiv…" at bounding box center [730, 411] width 888 height 321
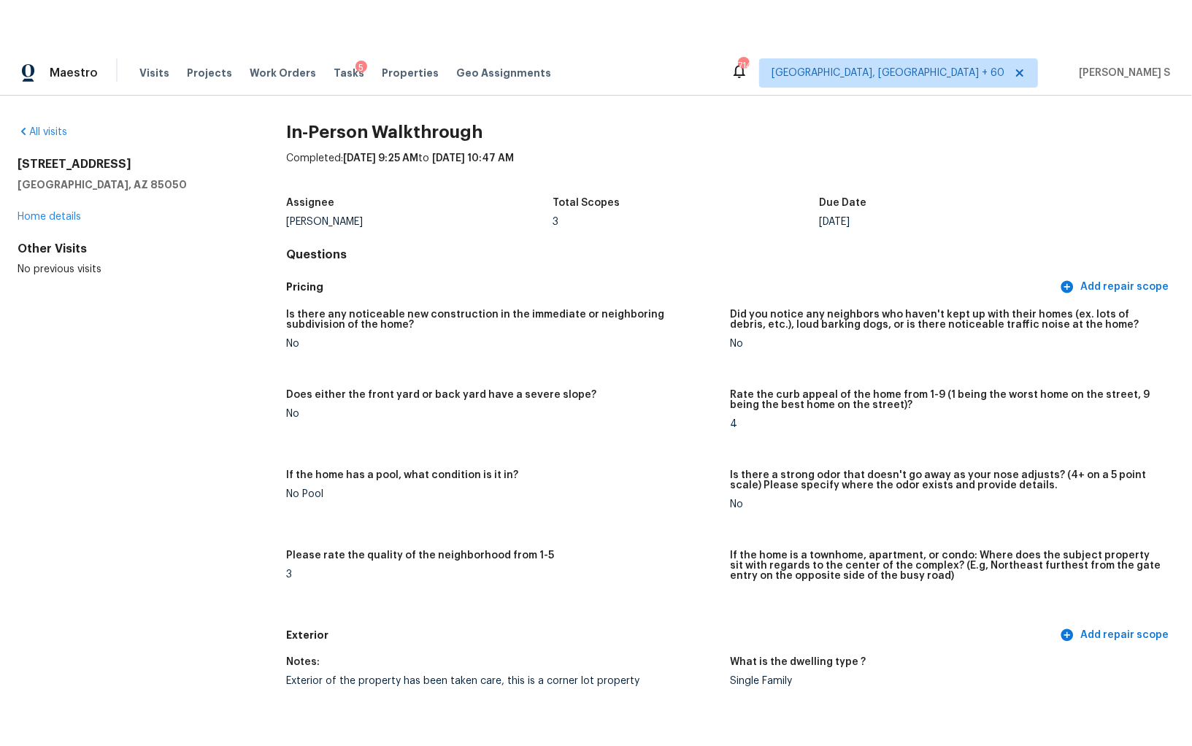
scroll to position [253, 0]
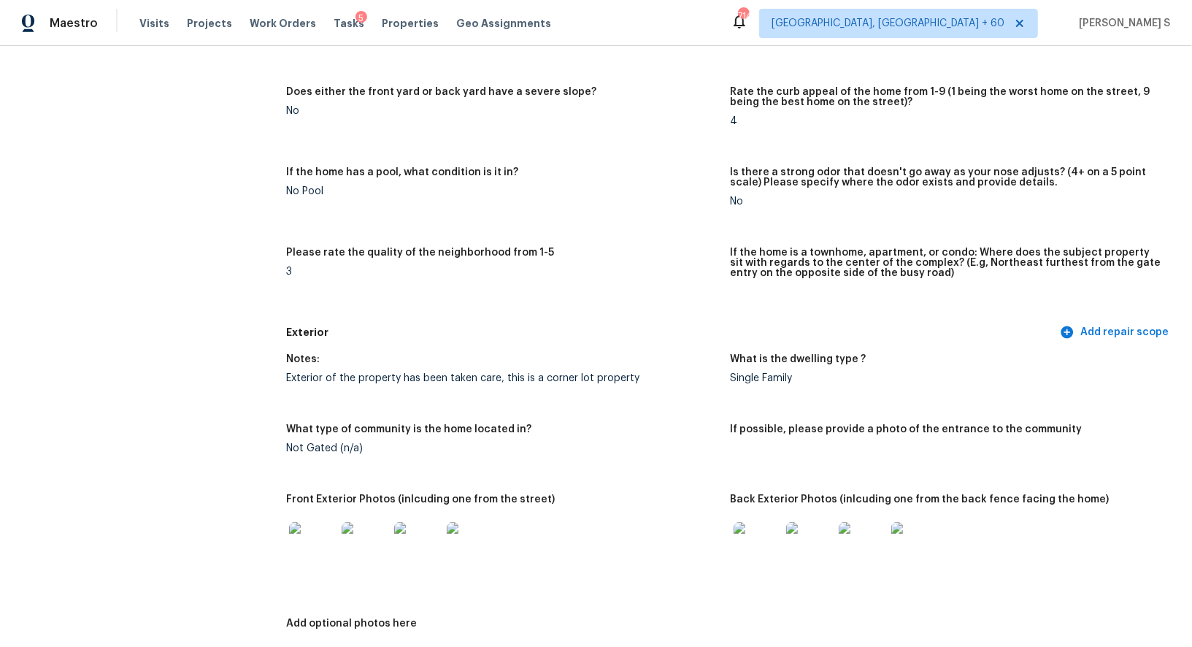
click at [316, 545] on img at bounding box center [312, 545] width 47 height 47
click at [761, 546] on img at bounding box center [757, 545] width 47 height 47
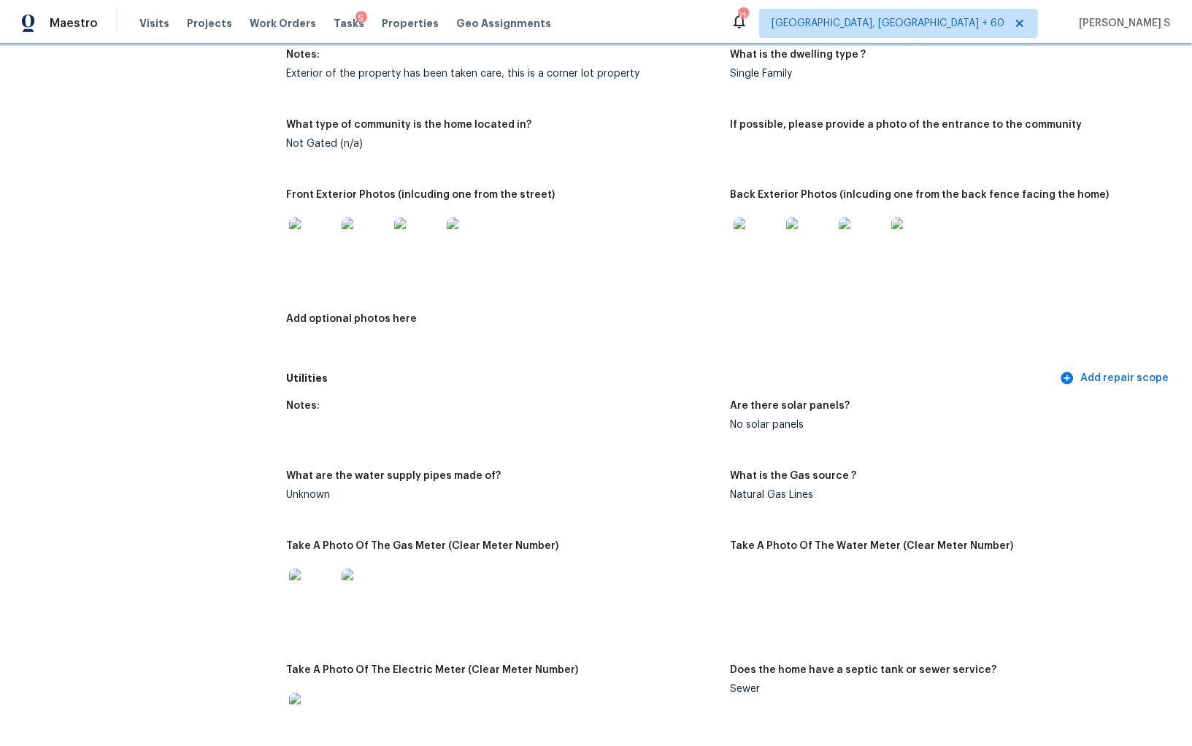
scroll to position [818, 0]
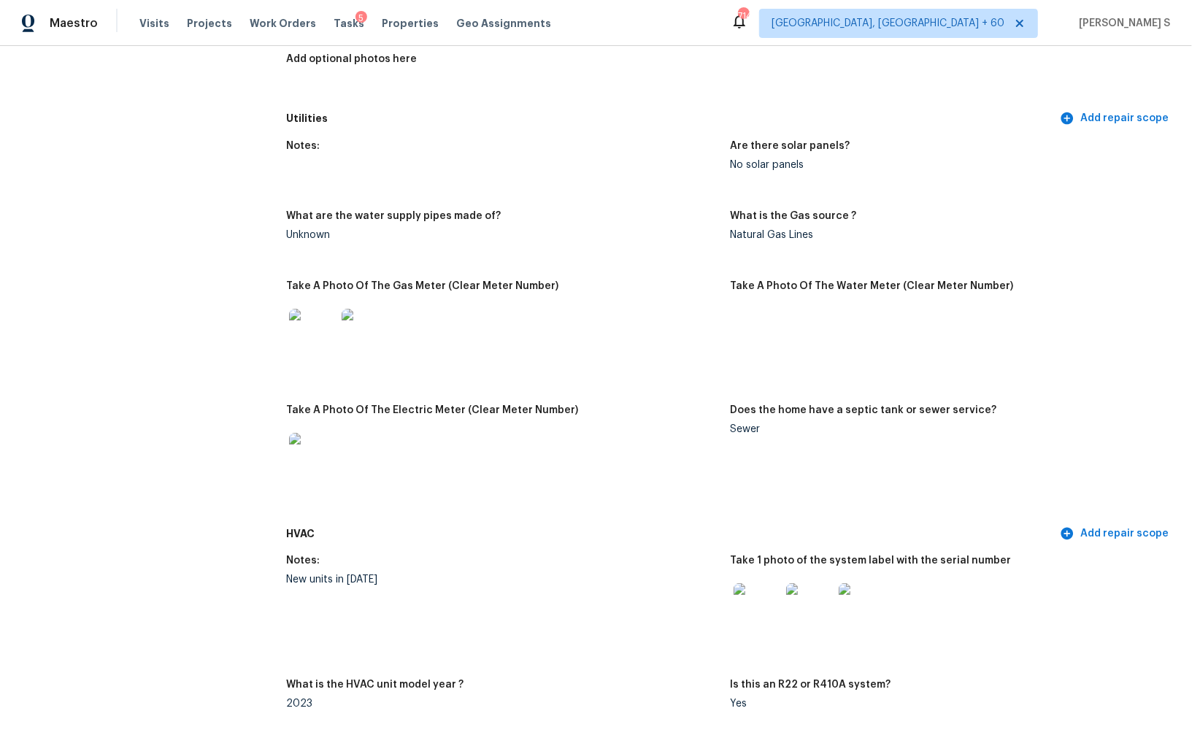
click at [307, 340] on img at bounding box center [312, 332] width 47 height 47
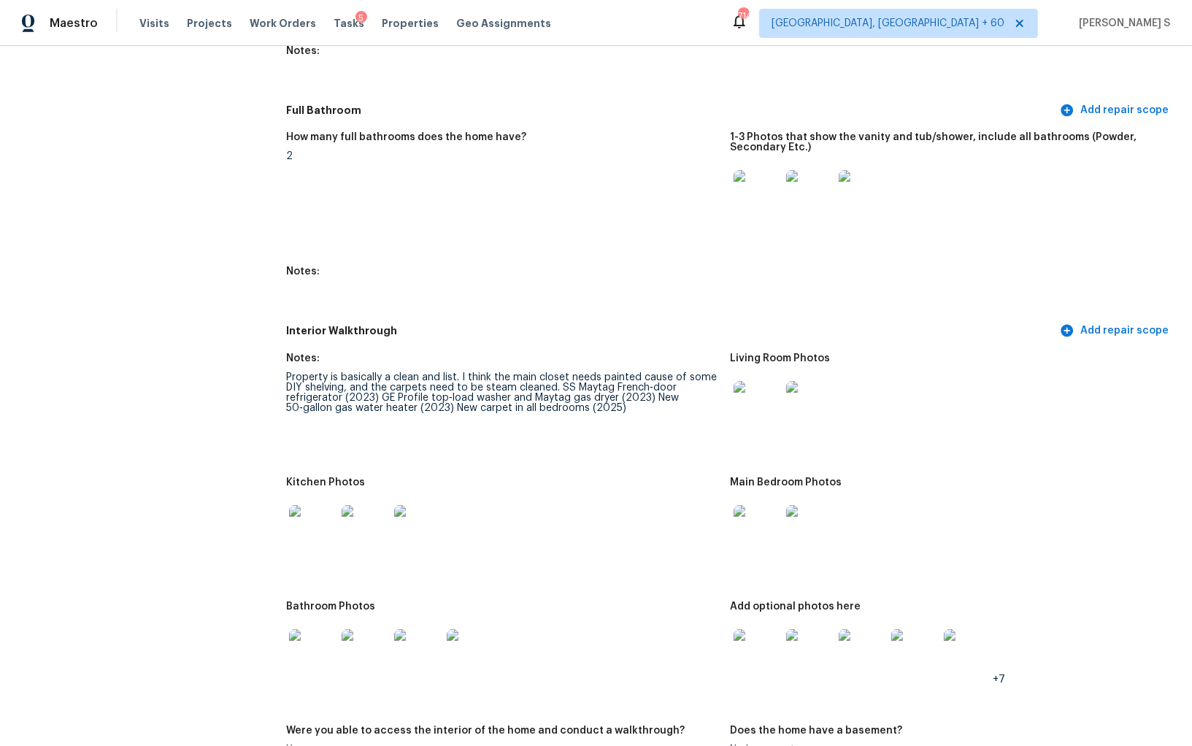
scroll to position [1731, 0]
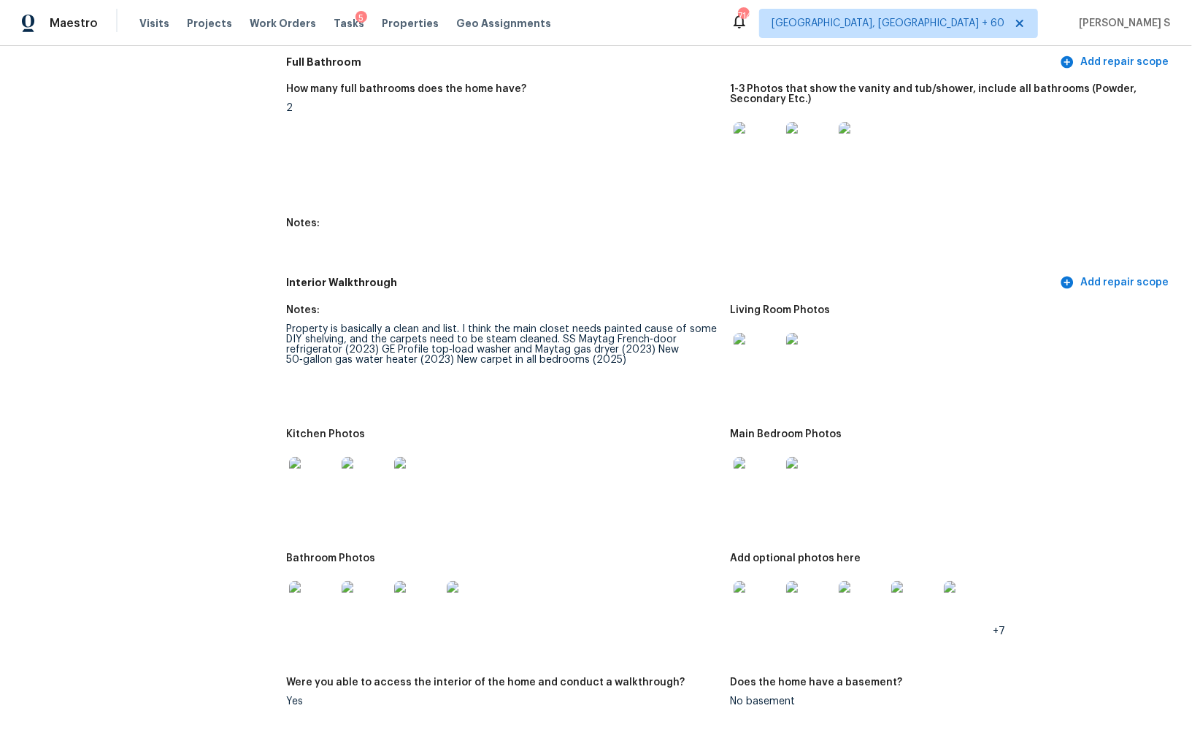
click at [766, 334] on img at bounding box center [757, 356] width 47 height 47
click at [309, 475] on img at bounding box center [312, 480] width 47 height 47
click at [753, 487] on img at bounding box center [757, 480] width 47 height 47
click at [312, 593] on img at bounding box center [312, 604] width 47 height 47
click at [752, 587] on img at bounding box center [757, 604] width 47 height 47
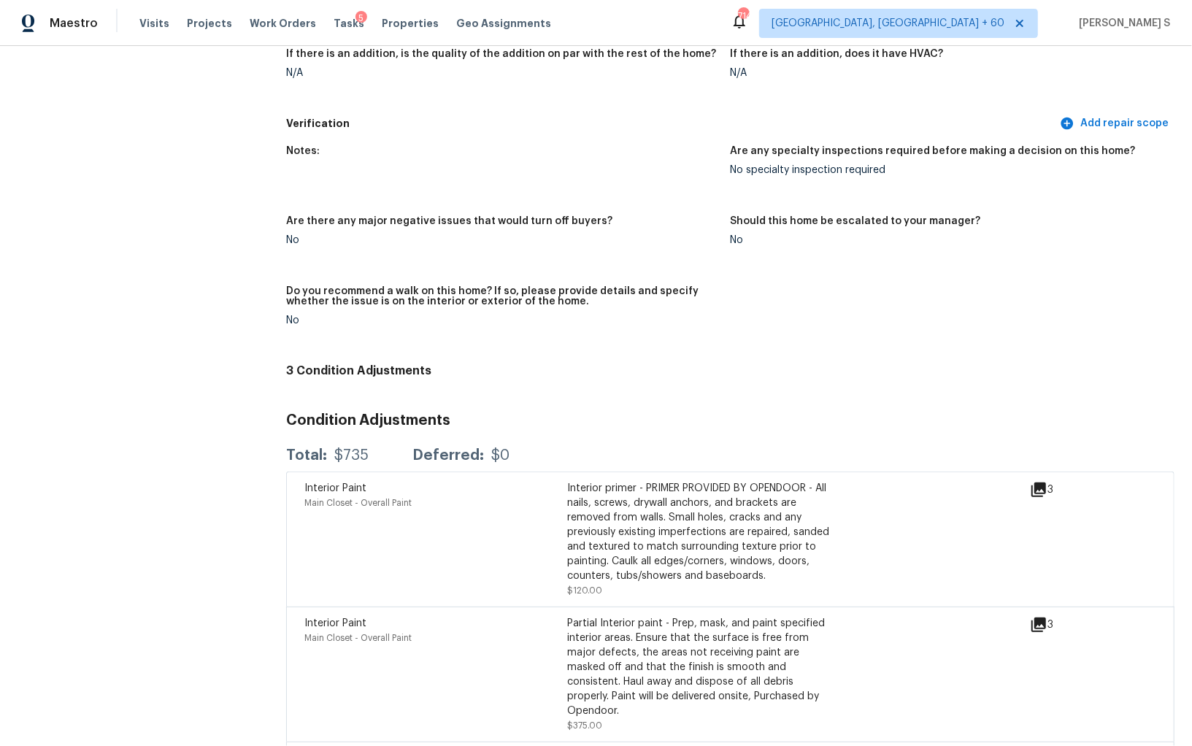
scroll to position [3979, 0]
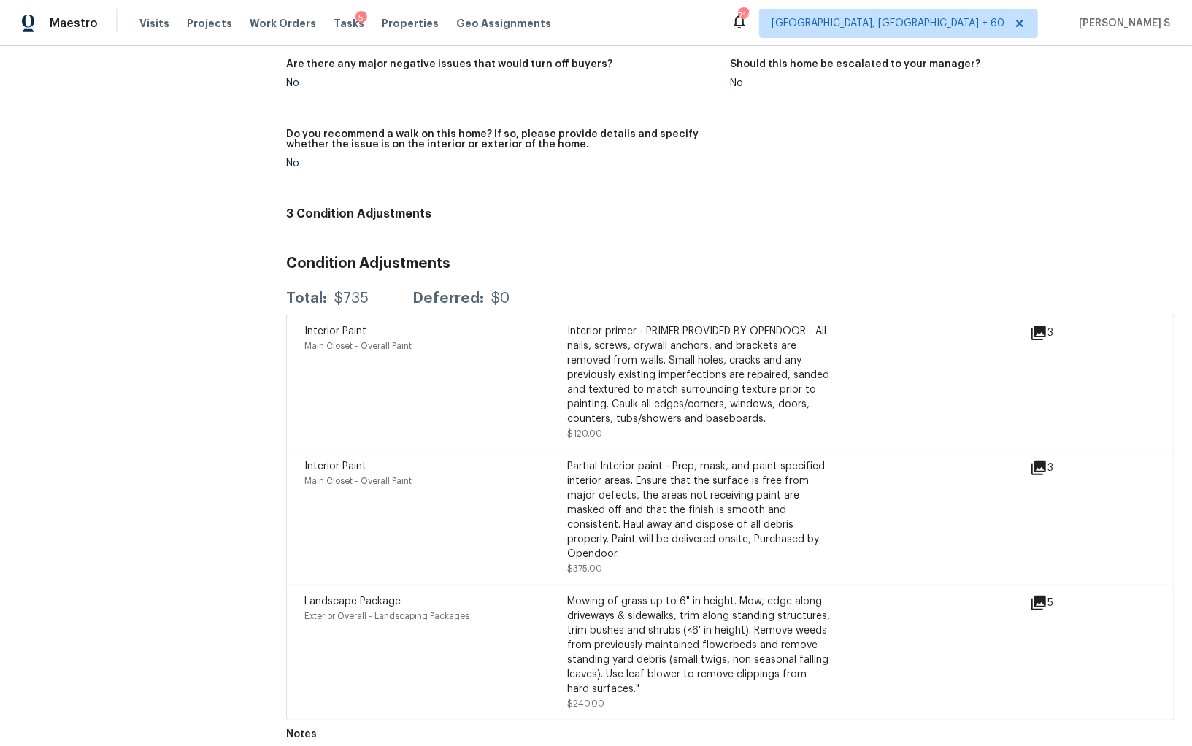
click at [1042, 594] on icon at bounding box center [1039, 603] width 18 height 18
click at [1045, 461] on icon at bounding box center [1038, 468] width 15 height 15
click at [1034, 461] on icon at bounding box center [1038, 468] width 15 height 15
click at [1043, 324] on icon at bounding box center [1039, 333] width 18 height 18
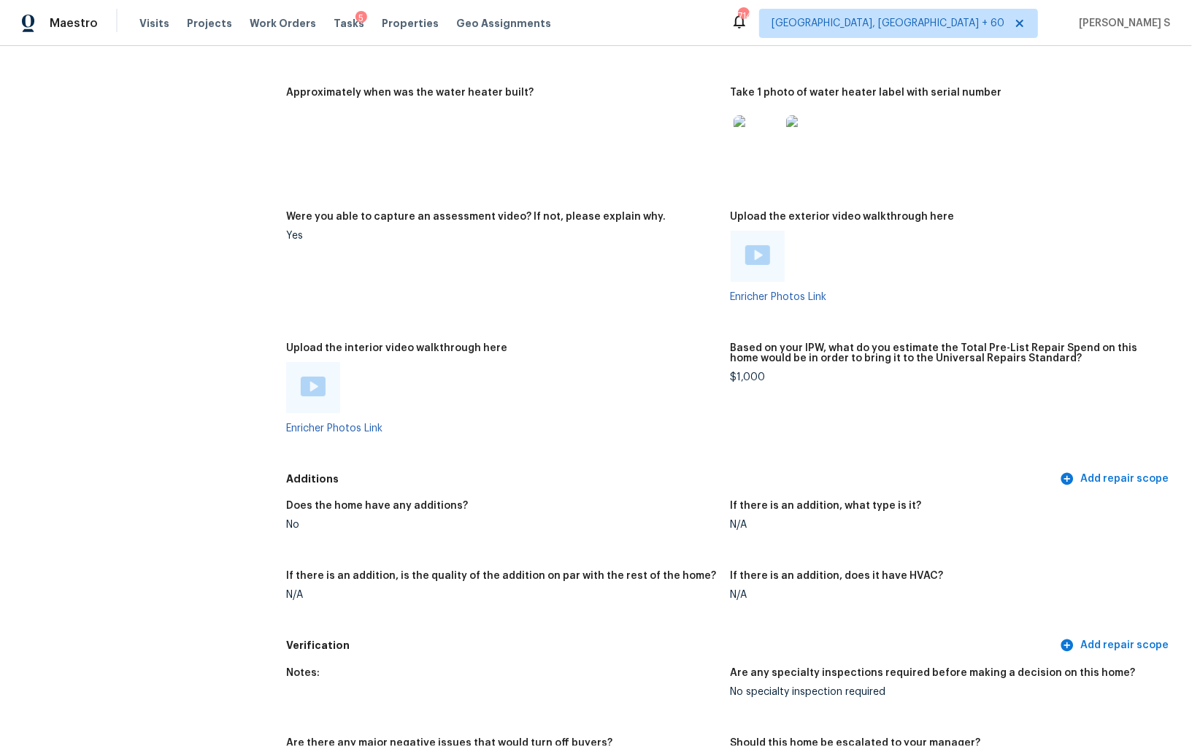
scroll to position [2988, 0]
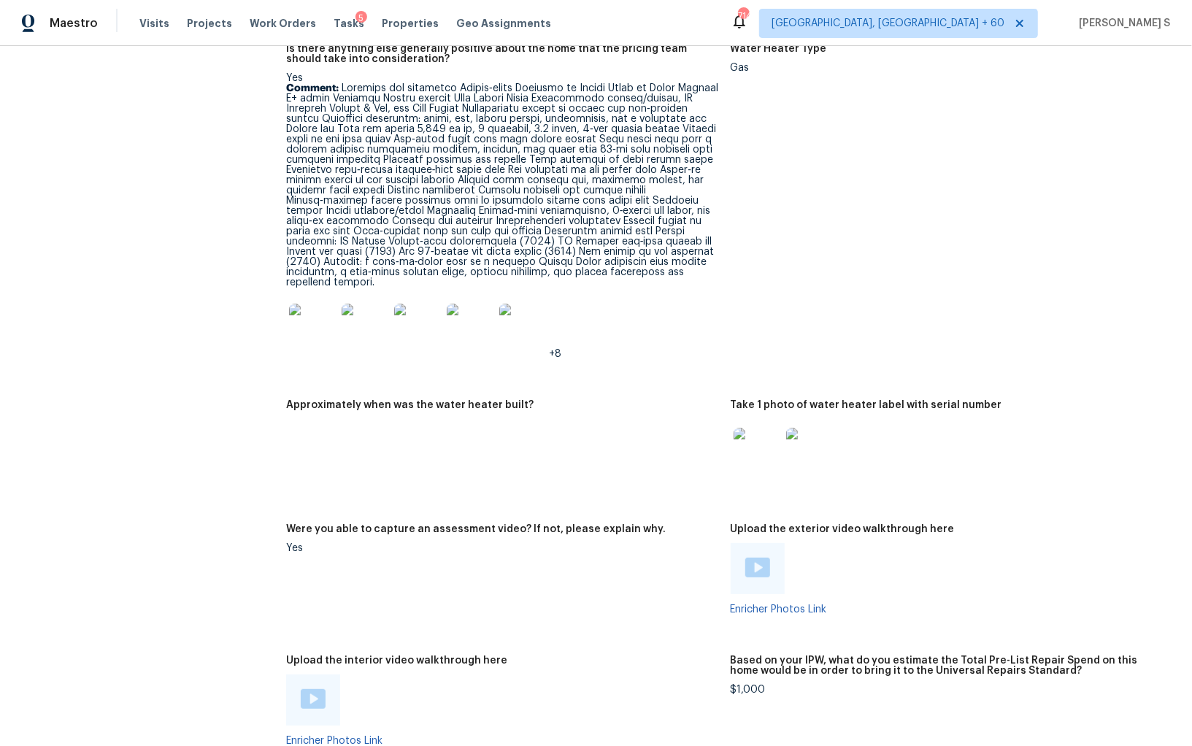
click at [314, 691] on img at bounding box center [313, 699] width 25 height 20
click at [756, 565] on img at bounding box center [757, 568] width 25 height 20
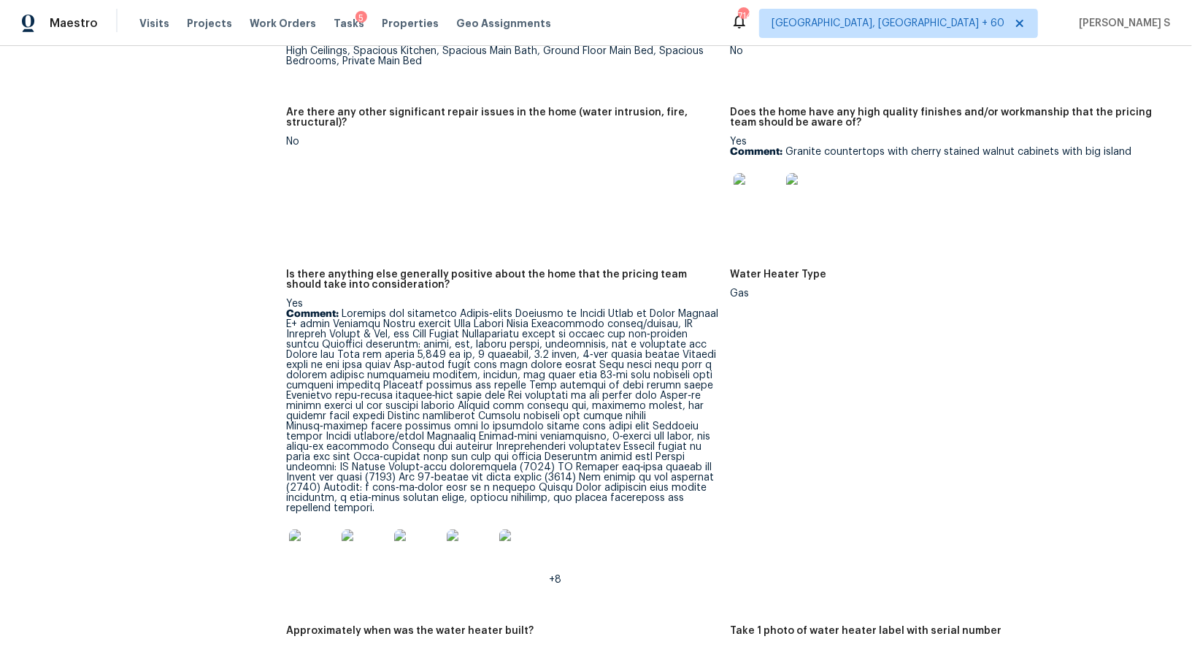
scroll to position [78, 0]
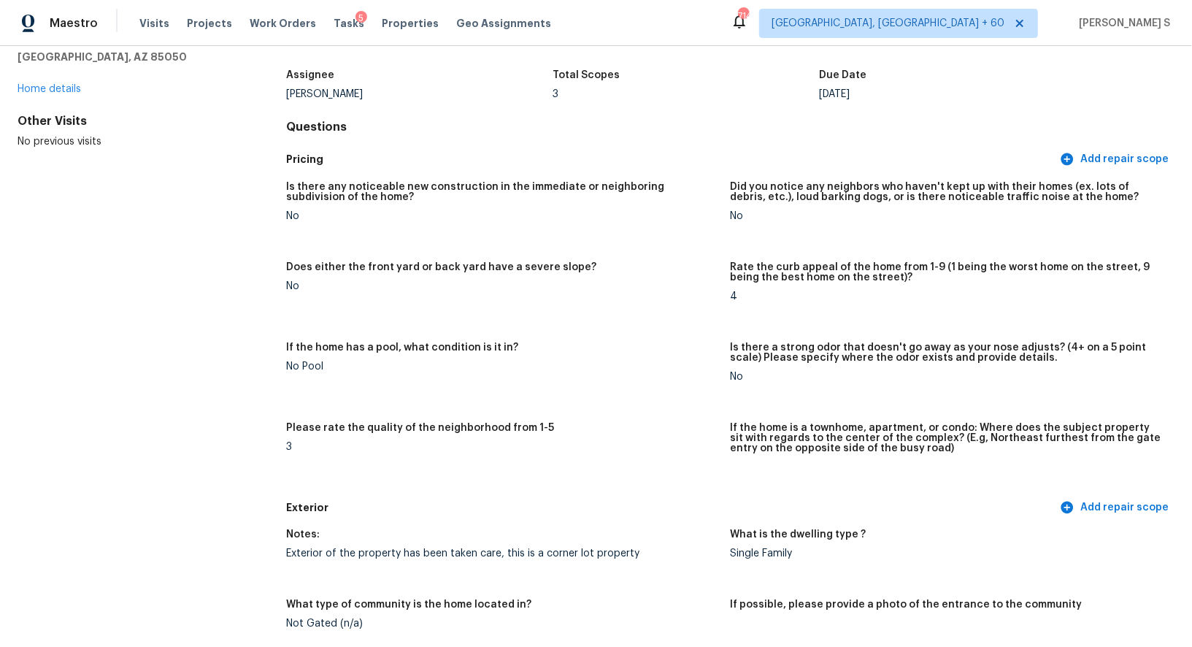
click at [355, 308] on figure "Does either the front yard or back yard have a severe slope? No" at bounding box center [508, 293] width 444 height 63
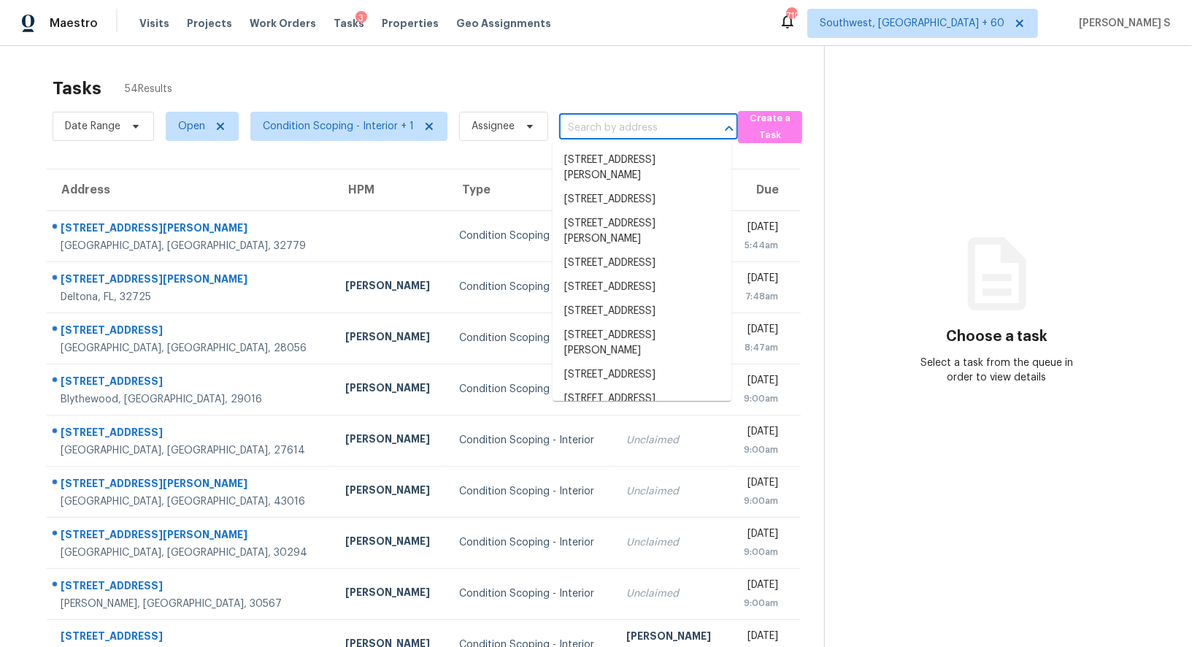
click at [611, 123] on input "text" at bounding box center [628, 128] width 138 height 23
paste input "[STREET_ADDRESS][PERSON_NAME]"
type input "[STREET_ADDRESS][PERSON_NAME]"
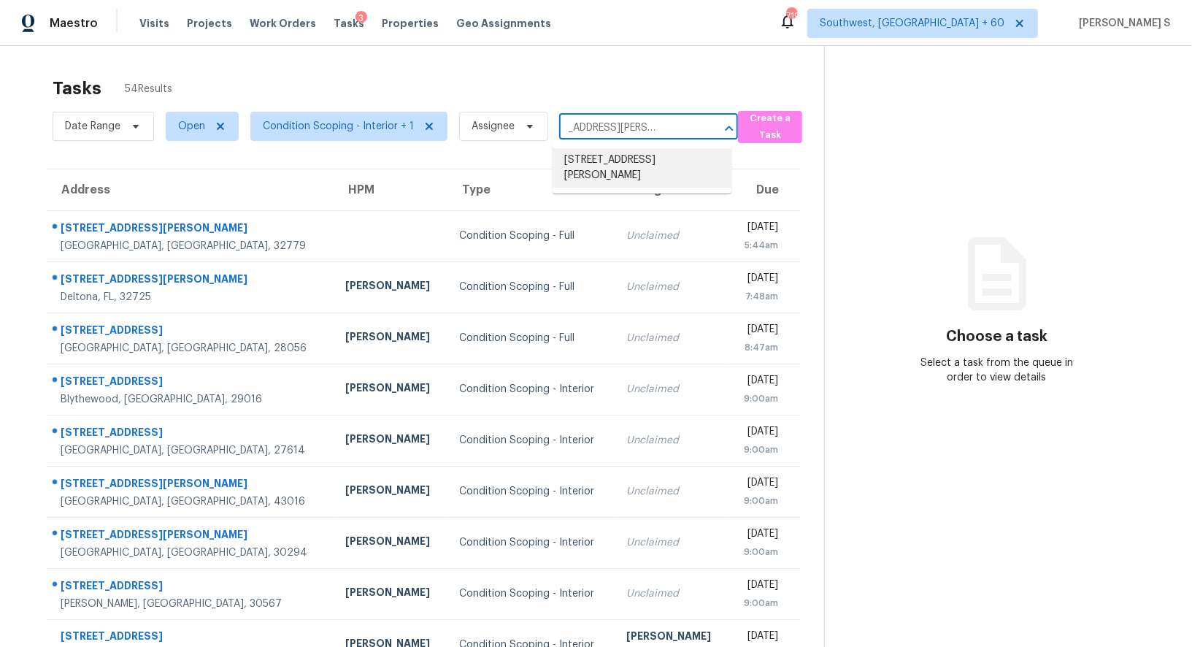
click at [621, 164] on li "[STREET_ADDRESS][PERSON_NAME]" at bounding box center [642, 167] width 179 height 39
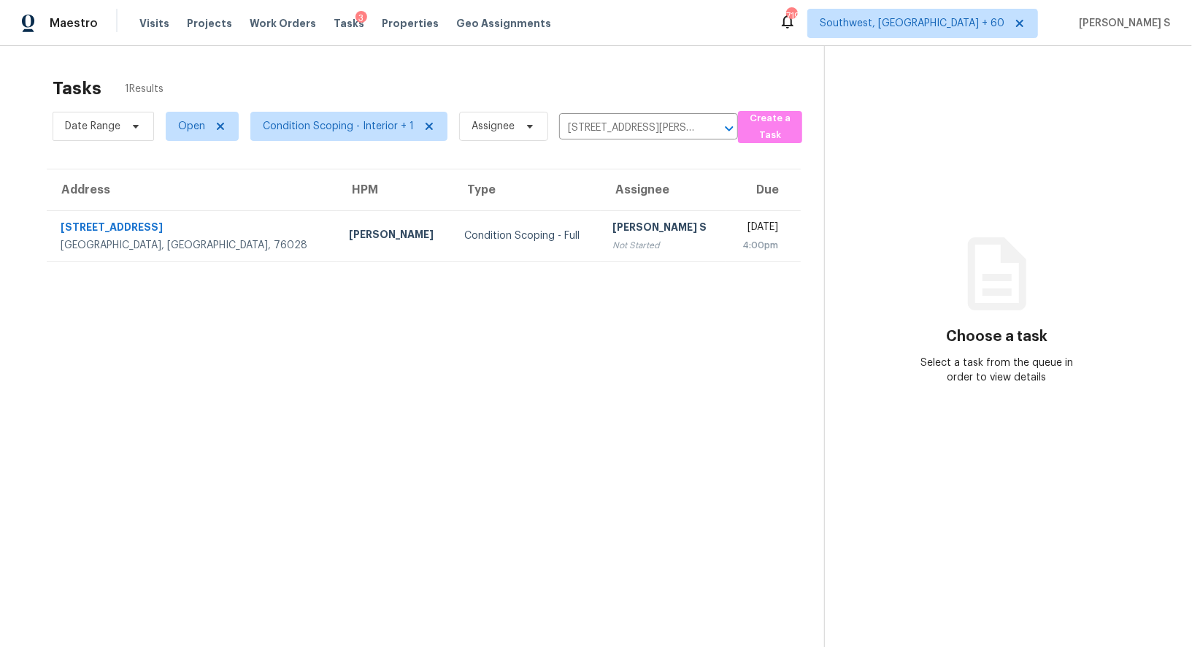
click at [612, 245] on div "Not Started" at bounding box center [663, 245] width 102 height 15
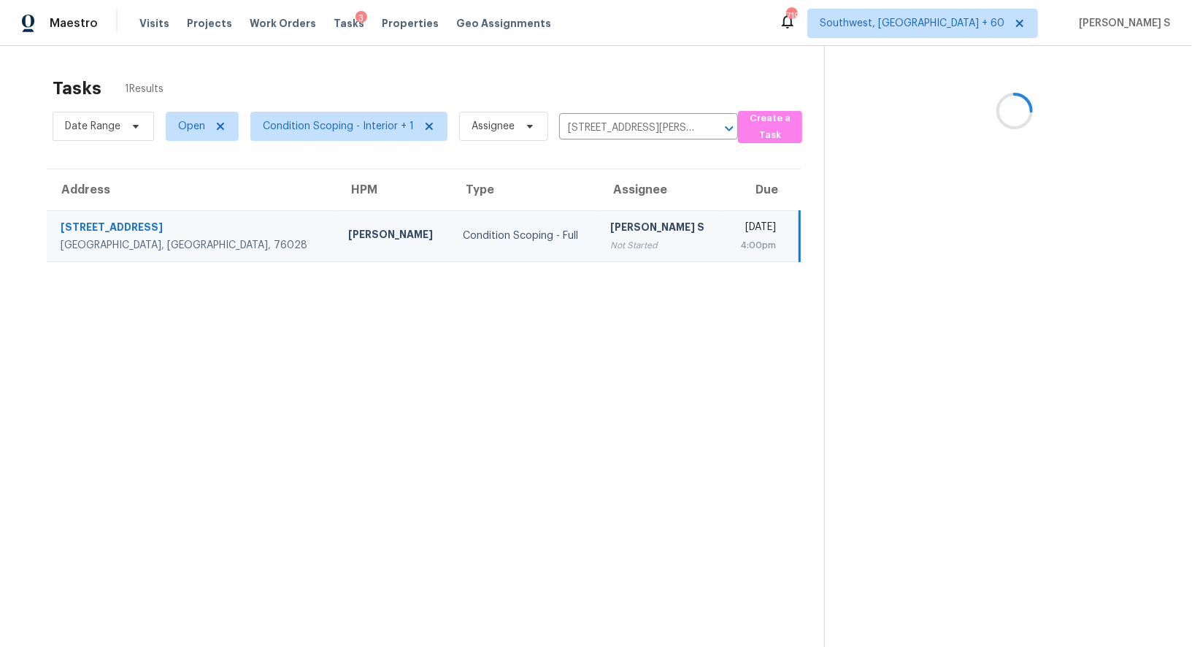
click at [611, 245] on div "Not Started" at bounding box center [661, 245] width 101 height 15
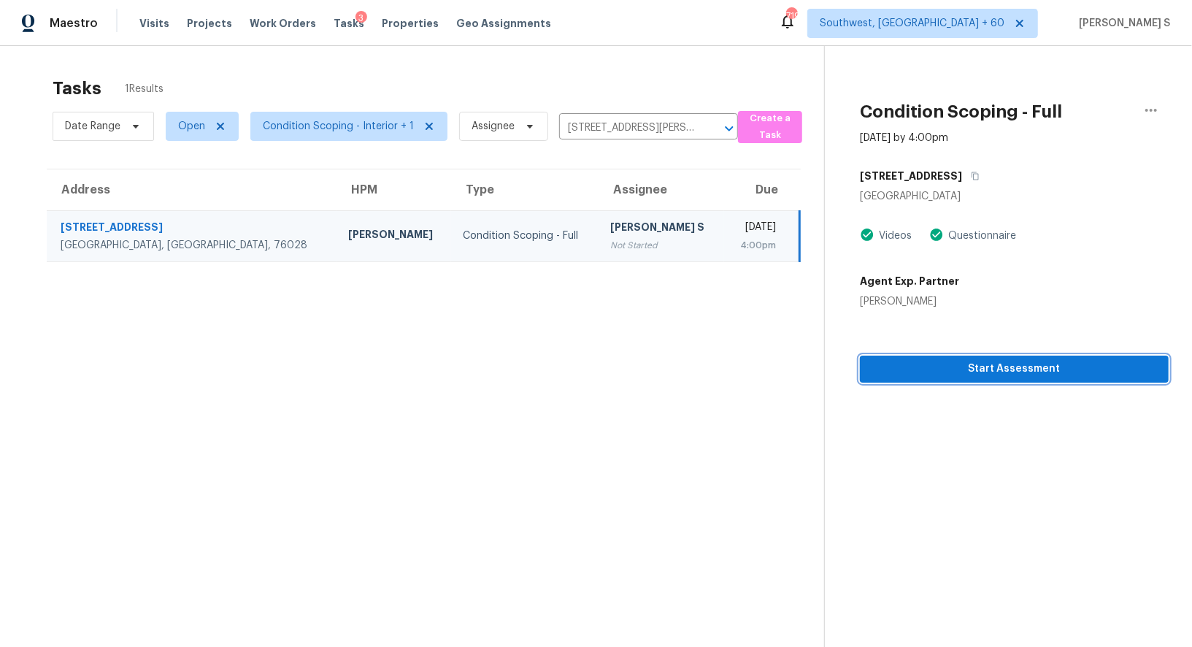
click at [947, 372] on span "Start Assessment" at bounding box center [1014, 369] width 285 height 18
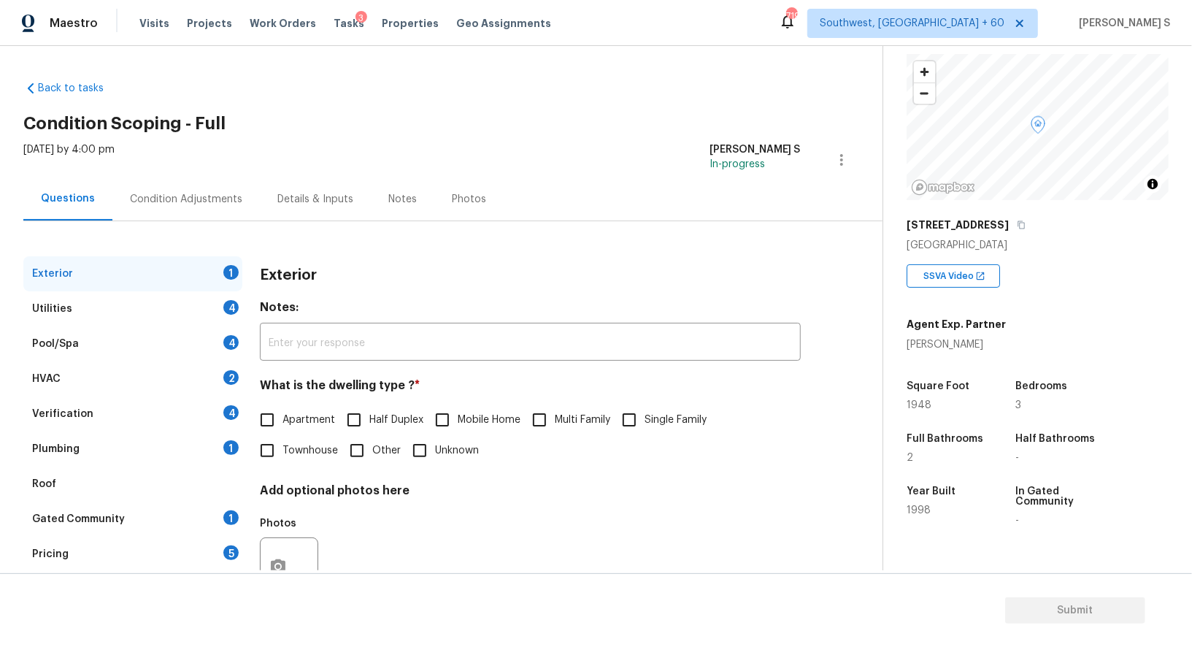
scroll to position [107, 0]
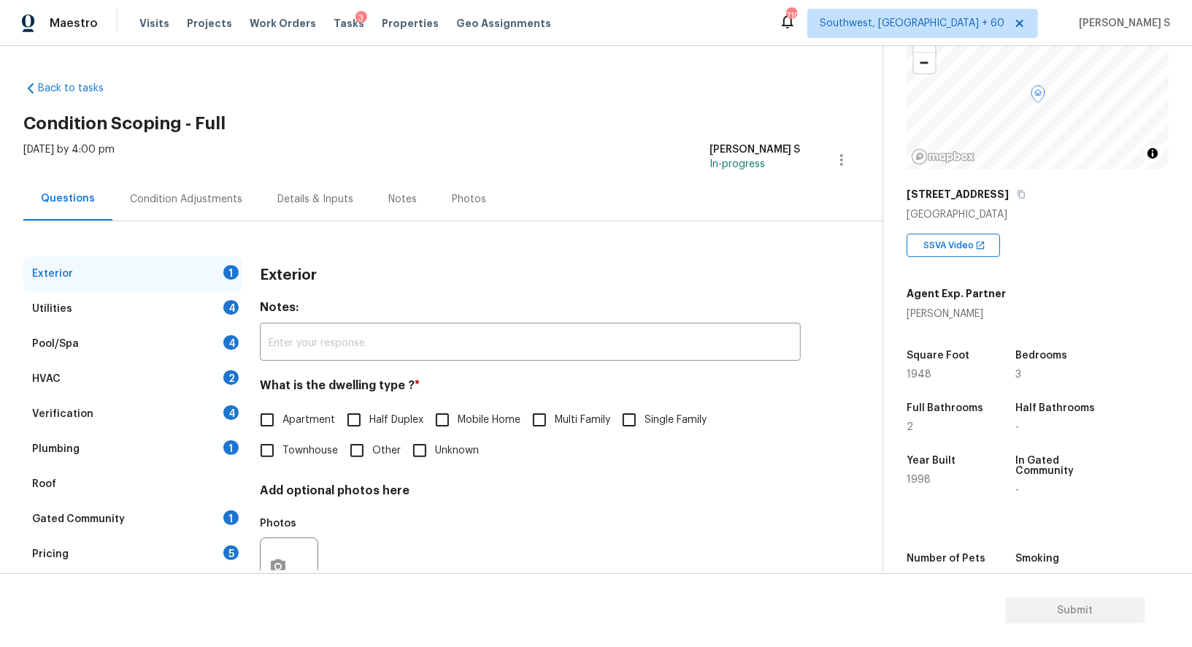
click at [658, 426] on span "Single Family" at bounding box center [676, 419] width 62 height 15
click at [645, 426] on input "Single Family" at bounding box center [629, 419] width 31 height 31
checkbox input "true"
click at [220, 306] on div "Utilities 4" at bounding box center [132, 308] width 219 height 35
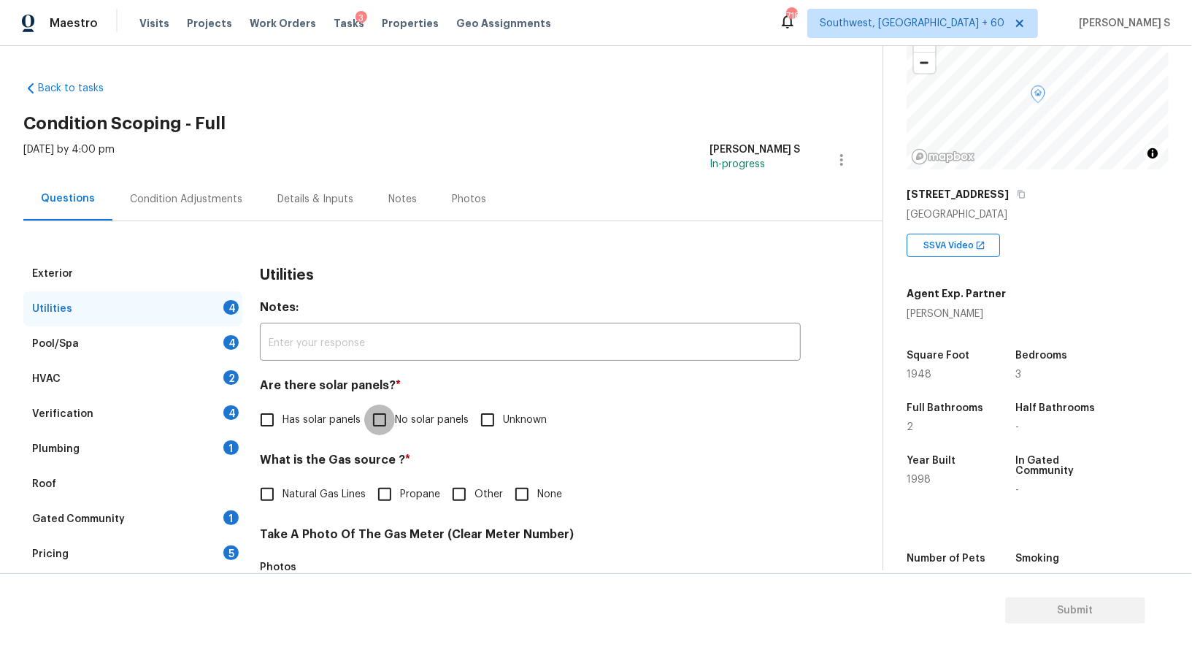
click at [377, 415] on input "No solar panels" at bounding box center [379, 419] width 31 height 31
checkbox input "true"
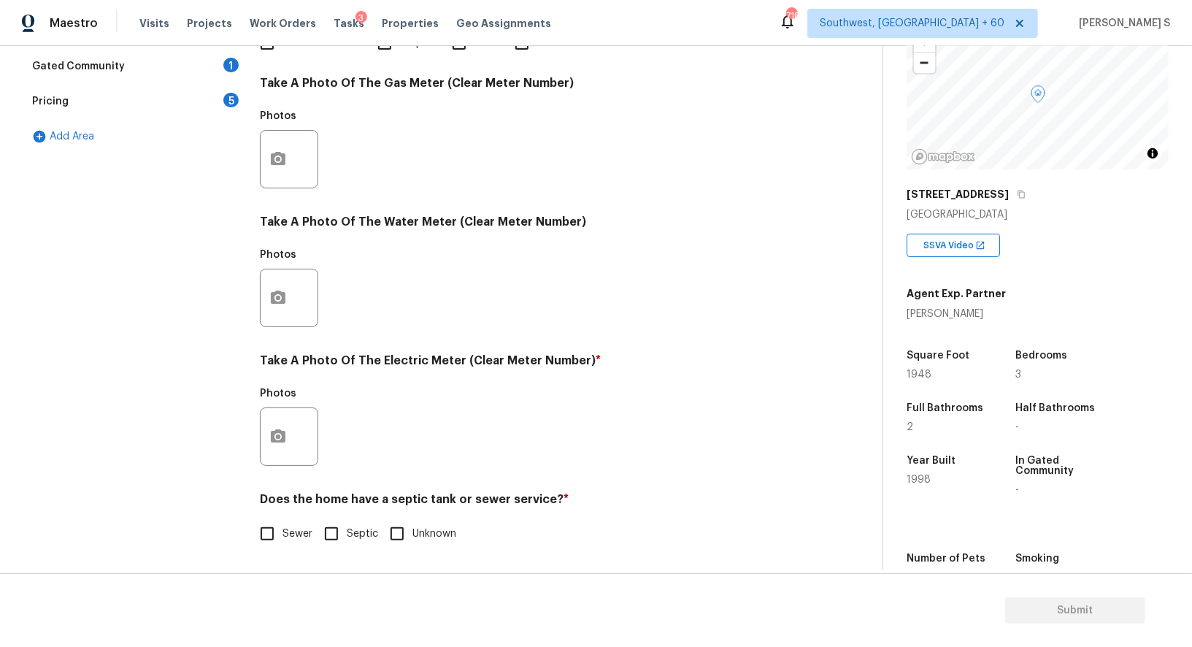
scroll to position [451, 0]
click at [305, 530] on span "Sewer" at bounding box center [297, 533] width 30 height 15
click at [282, 530] on input "Sewer" at bounding box center [267, 533] width 31 height 31
checkbox input "true"
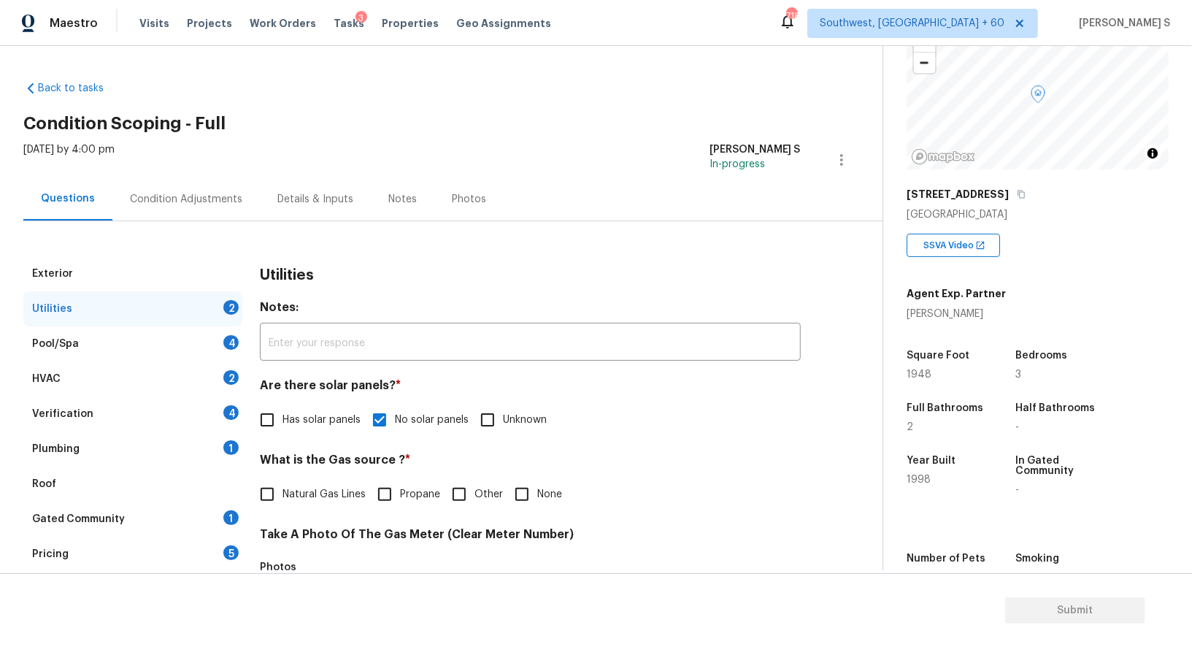
click at [238, 445] on div "1" at bounding box center [230, 447] width 15 height 15
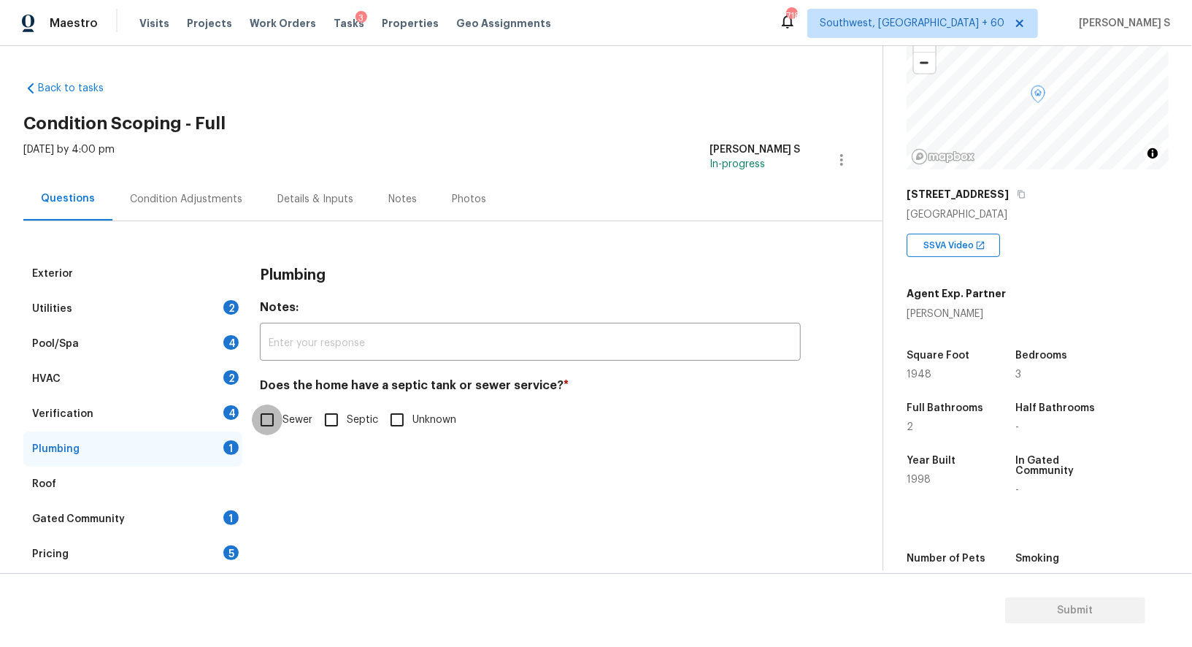
click at [276, 415] on input "Sewer" at bounding box center [267, 419] width 31 height 31
checkbox input "true"
click at [232, 517] on div "1" at bounding box center [230, 517] width 15 height 15
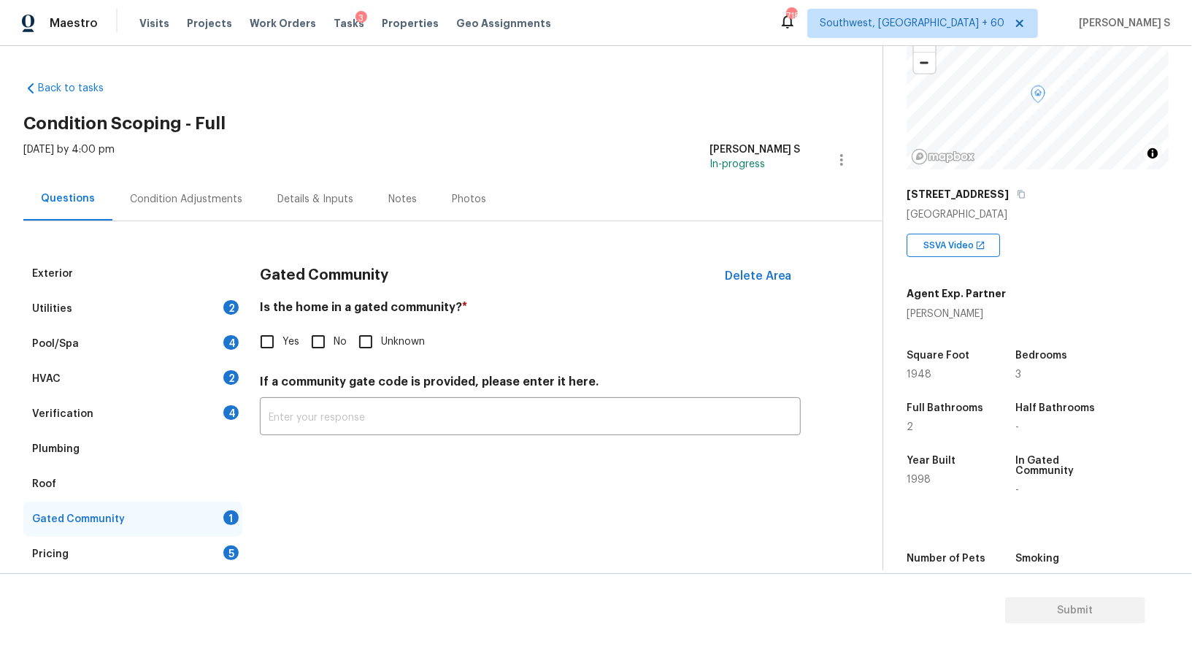
click at [318, 344] on input "No" at bounding box center [318, 341] width 31 height 31
checkbox input "true"
click at [227, 424] on div "Verification 4" at bounding box center [132, 413] width 219 height 35
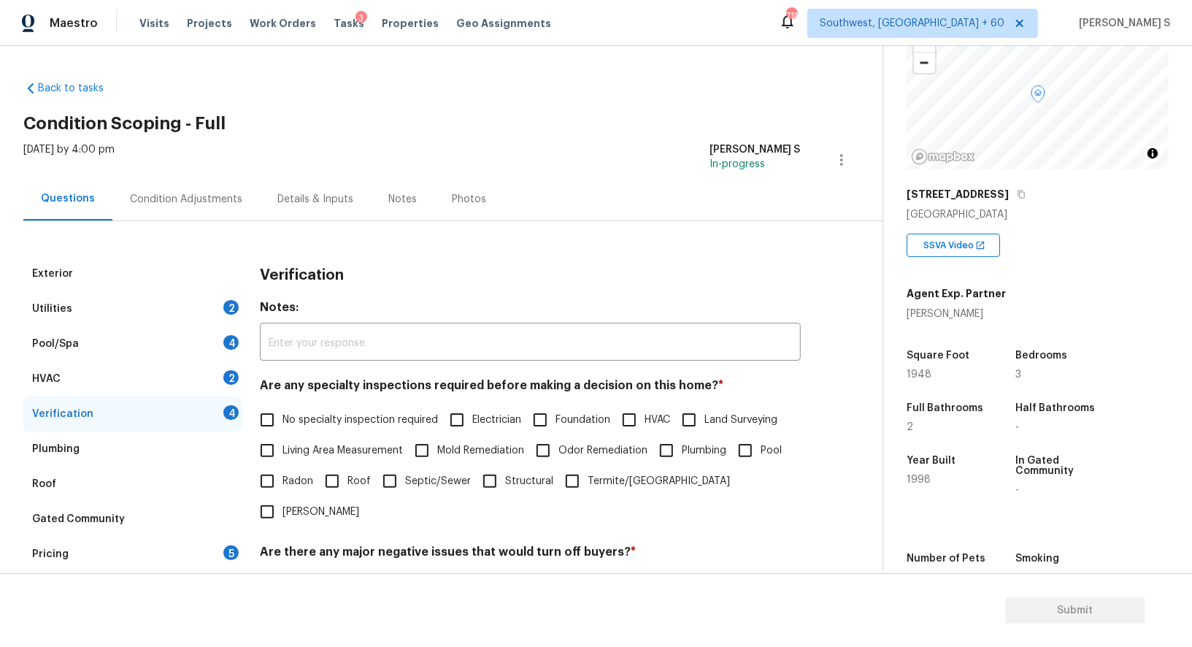
click at [267, 417] on input "No specialty inspection required" at bounding box center [267, 419] width 31 height 31
checkbox input "true"
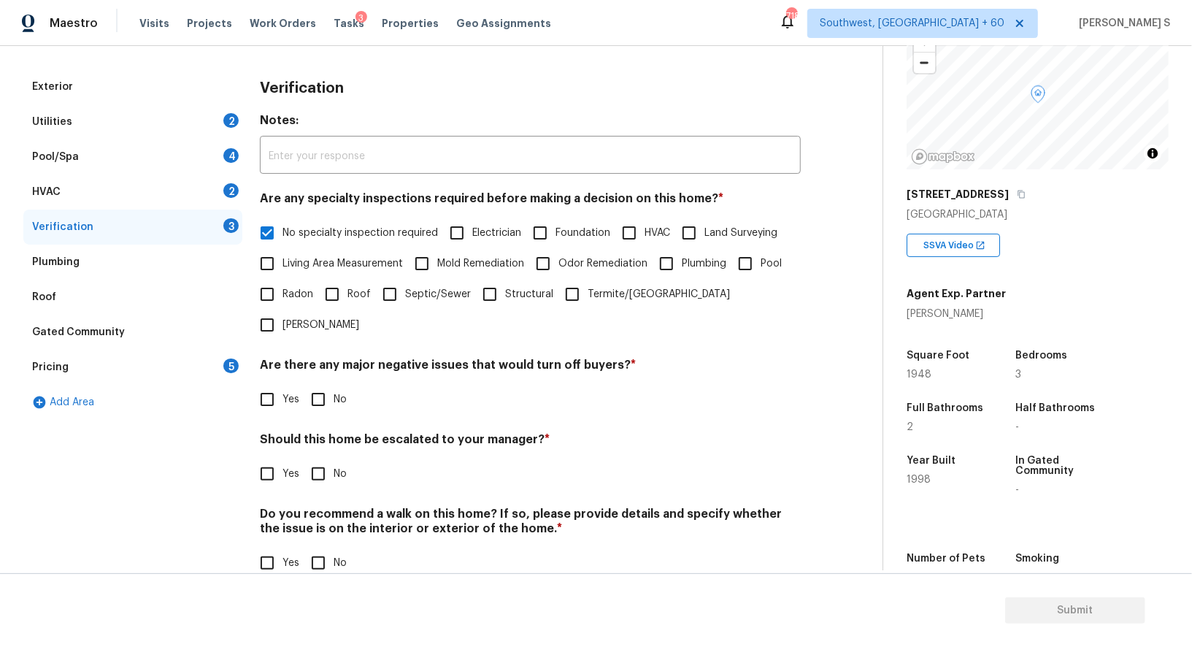
scroll to position [186, 0]
click at [312, 385] on input "No" at bounding box center [318, 400] width 31 height 31
checkbox input "true"
click at [312, 550] on input "No" at bounding box center [318, 565] width 31 height 31
checkbox input "true"
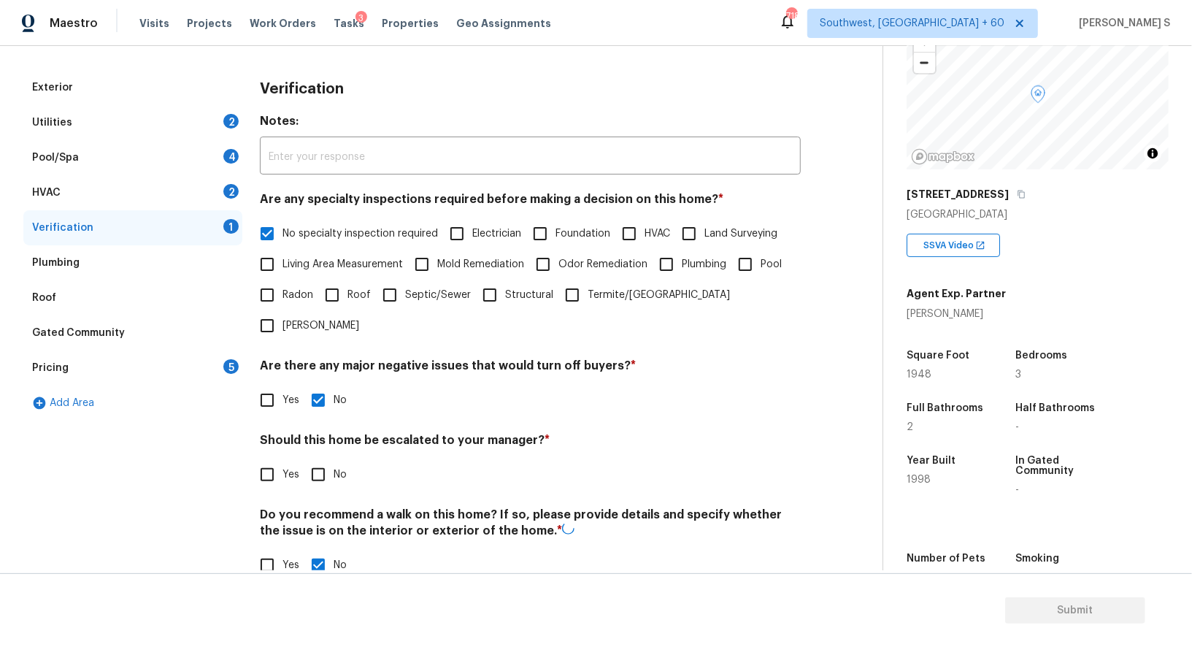
scroll to position [0, 0]
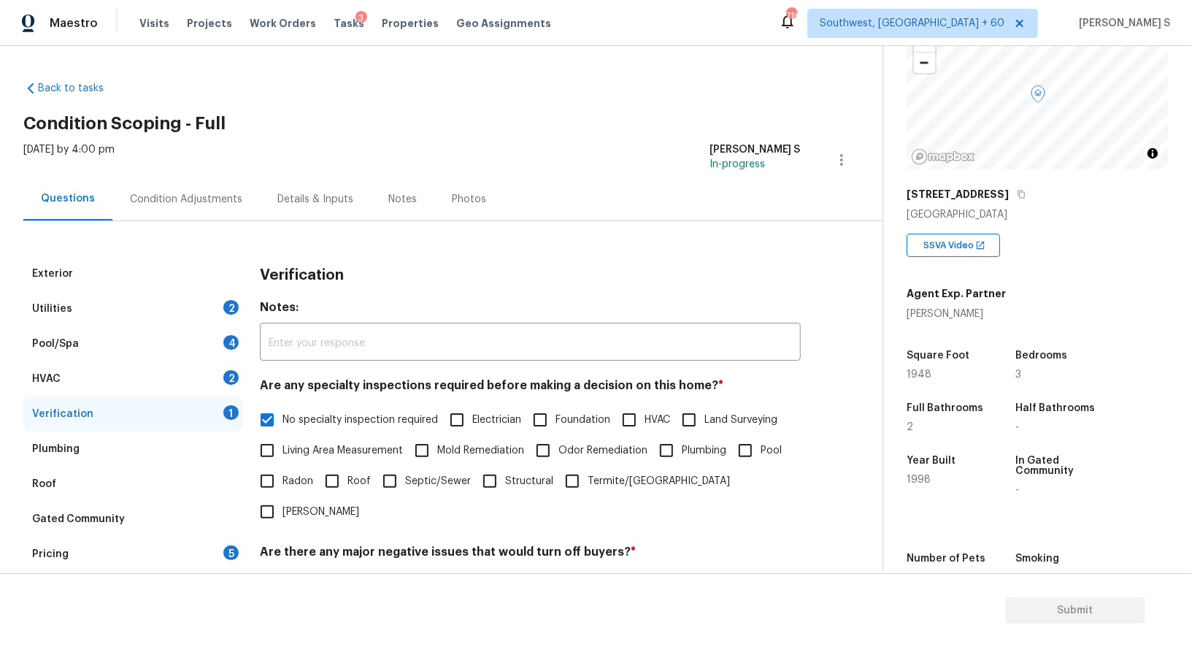
click at [236, 377] on div "2" at bounding box center [230, 377] width 15 height 15
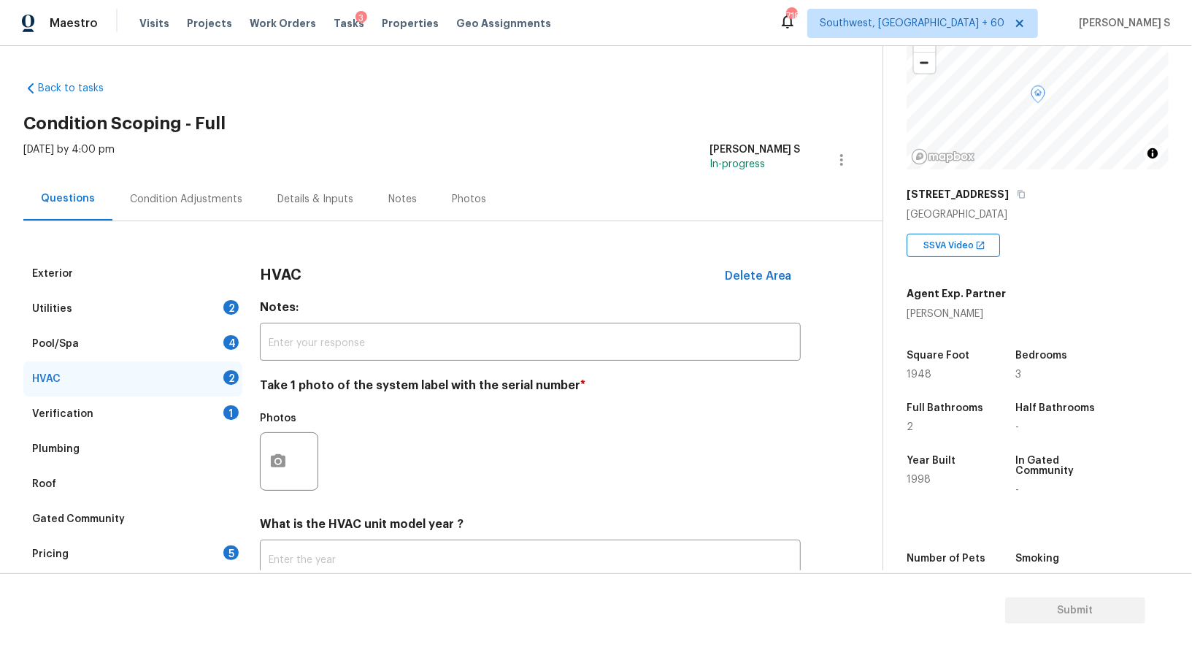
click at [295, 454] on div at bounding box center [289, 461] width 58 height 58
click at [284, 454] on icon "button" at bounding box center [278, 462] width 18 height 18
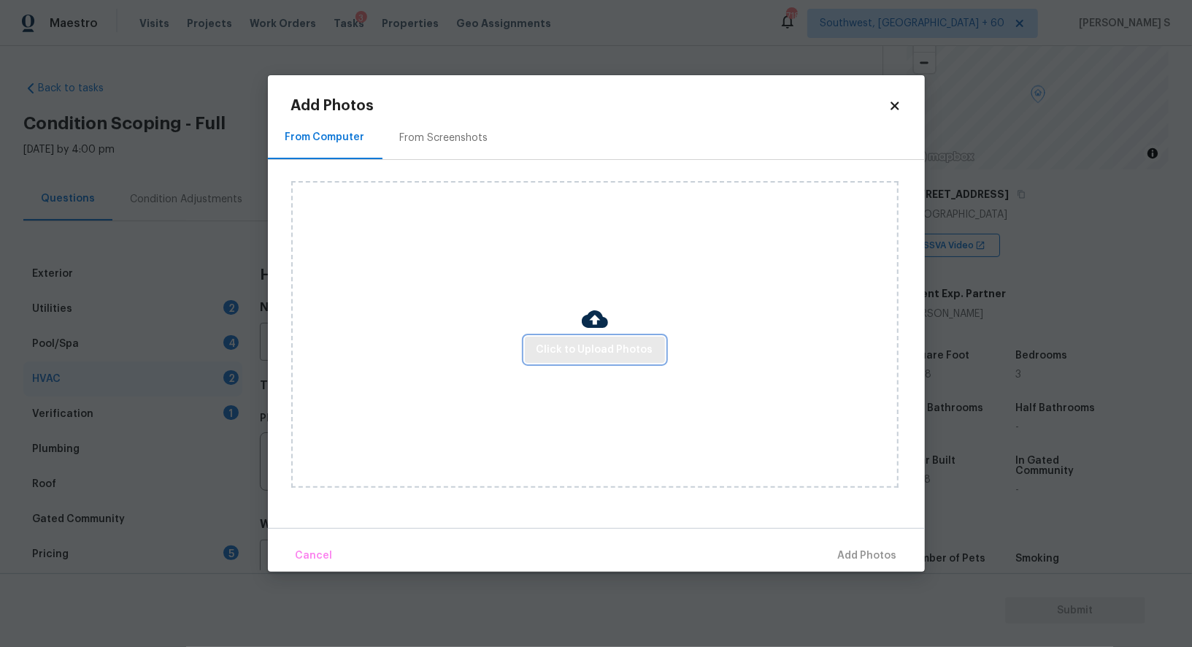
click at [572, 346] on span "Click to Upload Photos" at bounding box center [594, 350] width 117 height 18
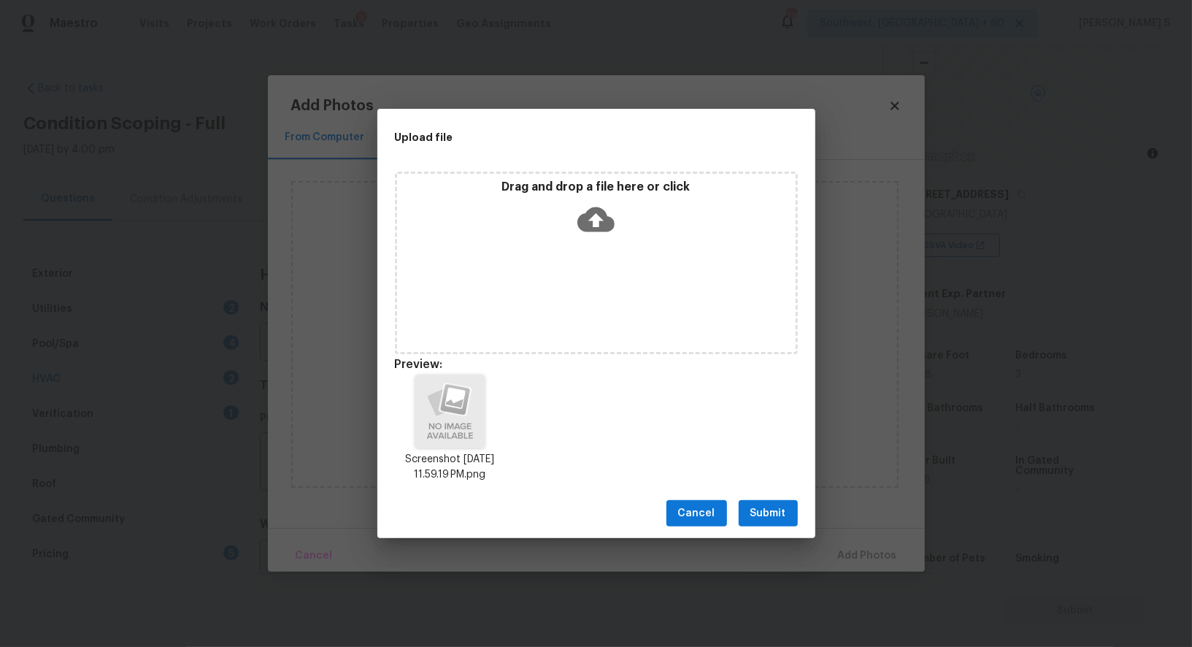
click at [778, 490] on div "Cancel Submit" at bounding box center [596, 513] width 438 height 50
click at [778, 507] on span "Submit" at bounding box center [768, 513] width 36 height 18
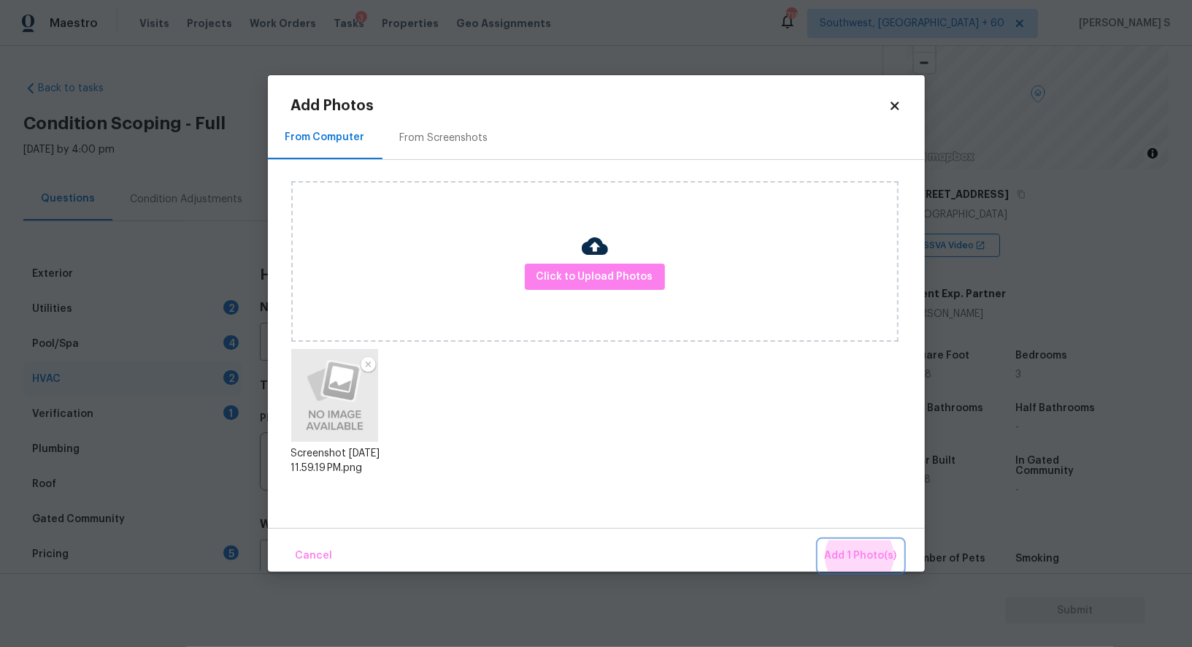
click at [819, 540] on button "Add 1 Photo(s)" at bounding box center [861, 555] width 84 height 31
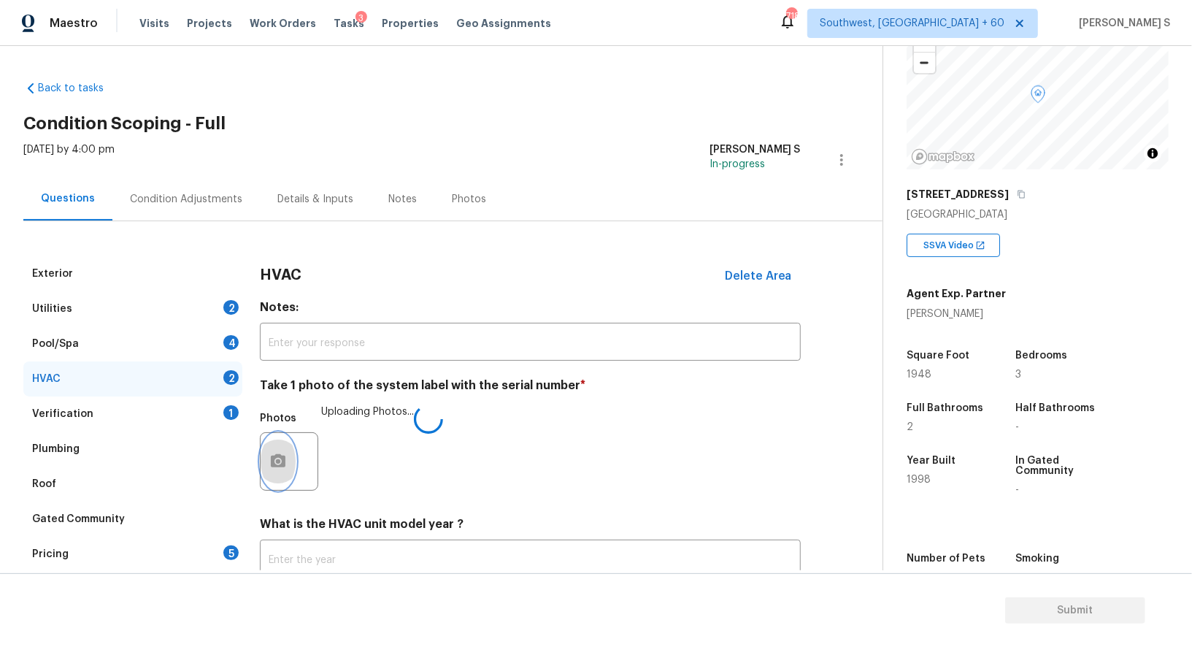
scroll to position [104, 0]
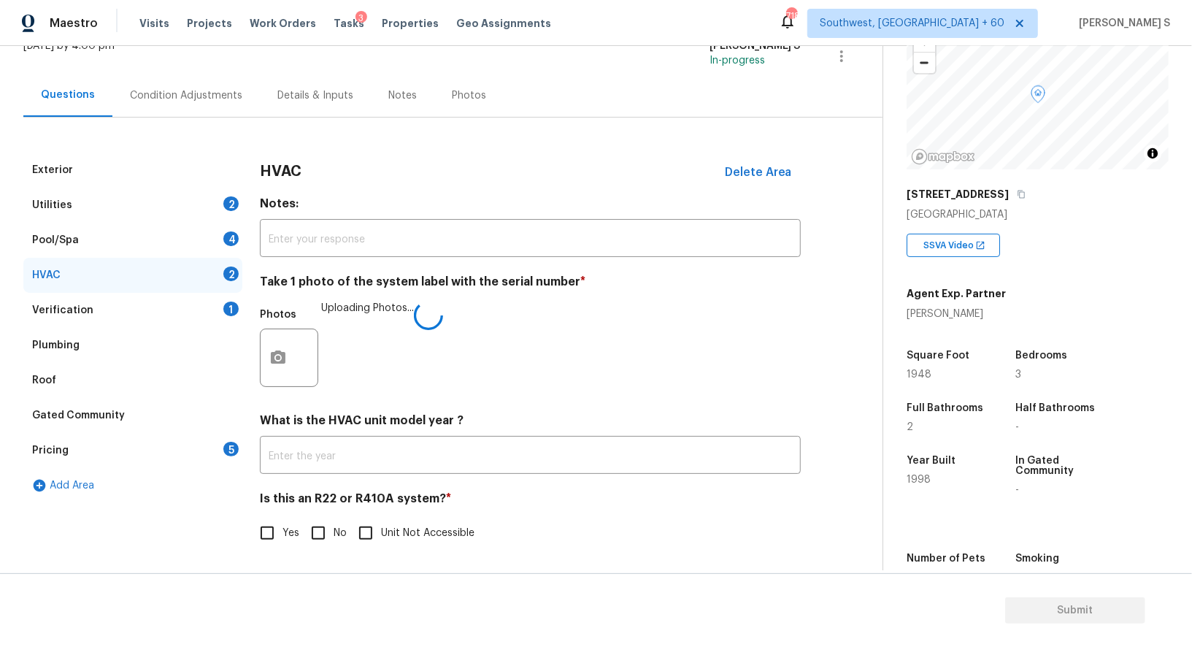
click at [334, 538] on span "No" at bounding box center [340, 533] width 13 height 15
click at [333, 538] on input "No" at bounding box center [318, 533] width 31 height 31
checkbox input "true"
click at [224, 200] on div "2" at bounding box center [230, 203] width 15 height 15
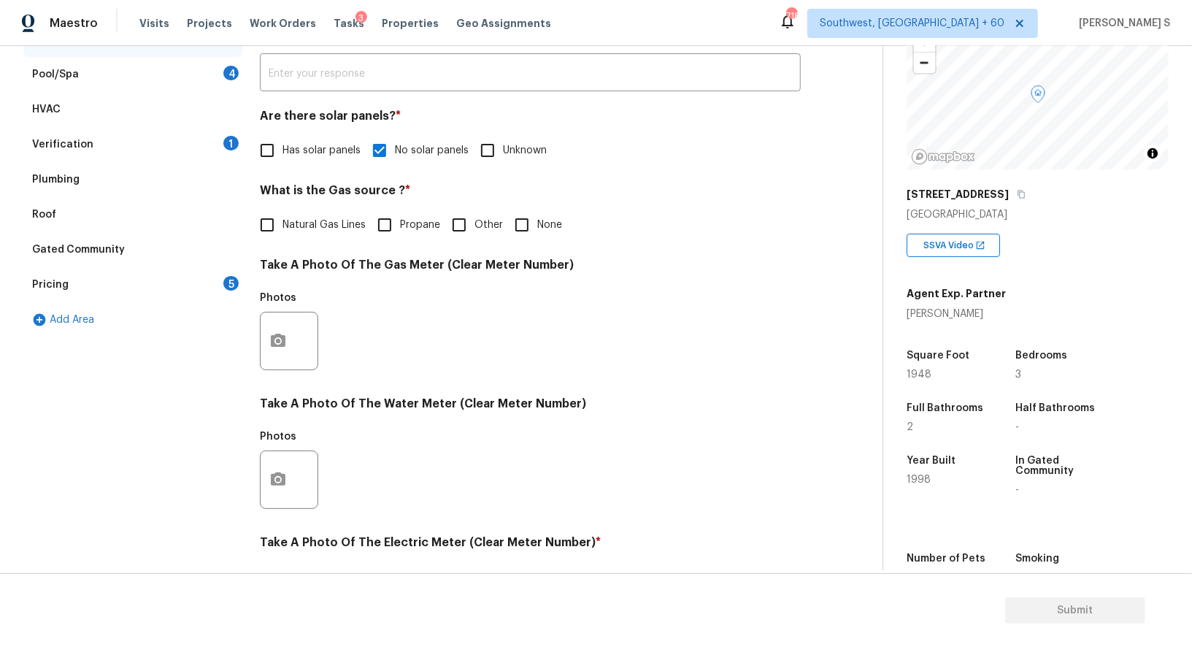
scroll to position [451, 0]
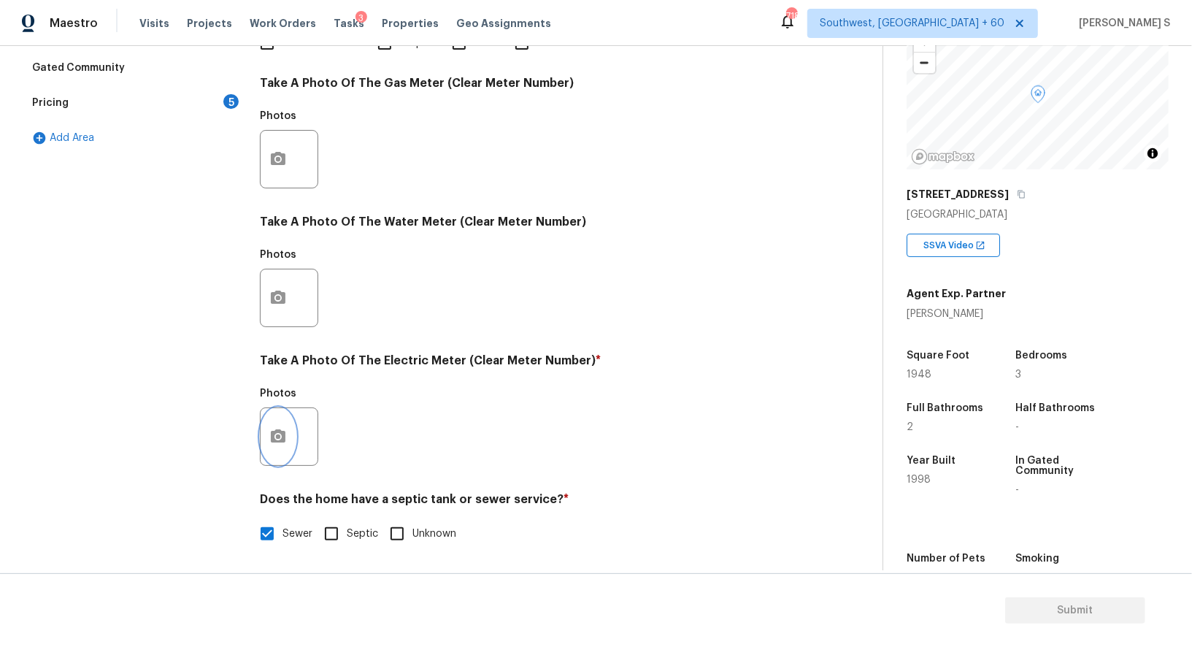
click at [278, 451] on button "button" at bounding box center [278, 436] width 35 height 57
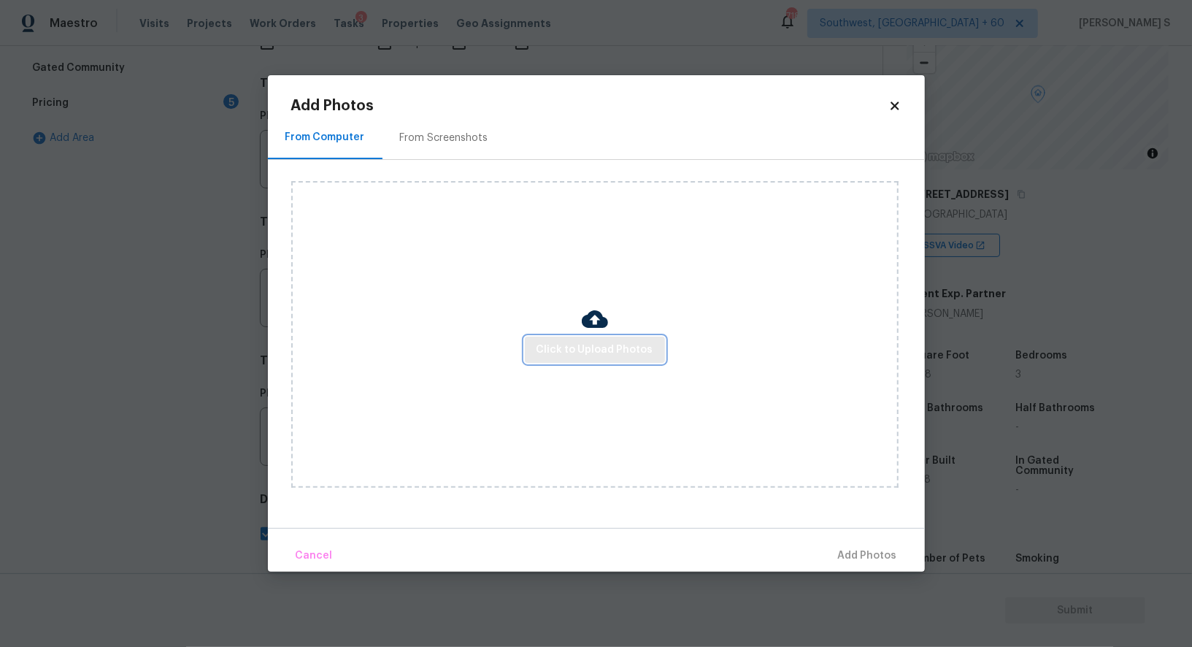
click at [588, 337] on button "Click to Upload Photos" at bounding box center [595, 349] width 140 height 27
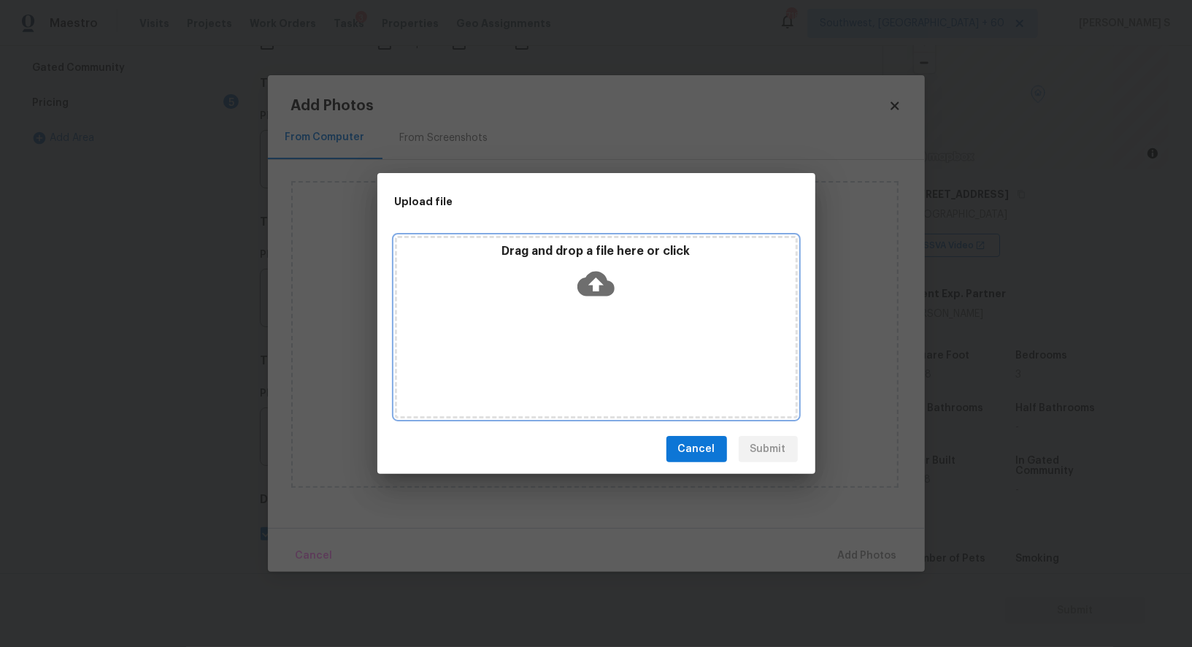
click at [588, 337] on div "Drag and drop a file here or click" at bounding box center [596, 327] width 403 height 182
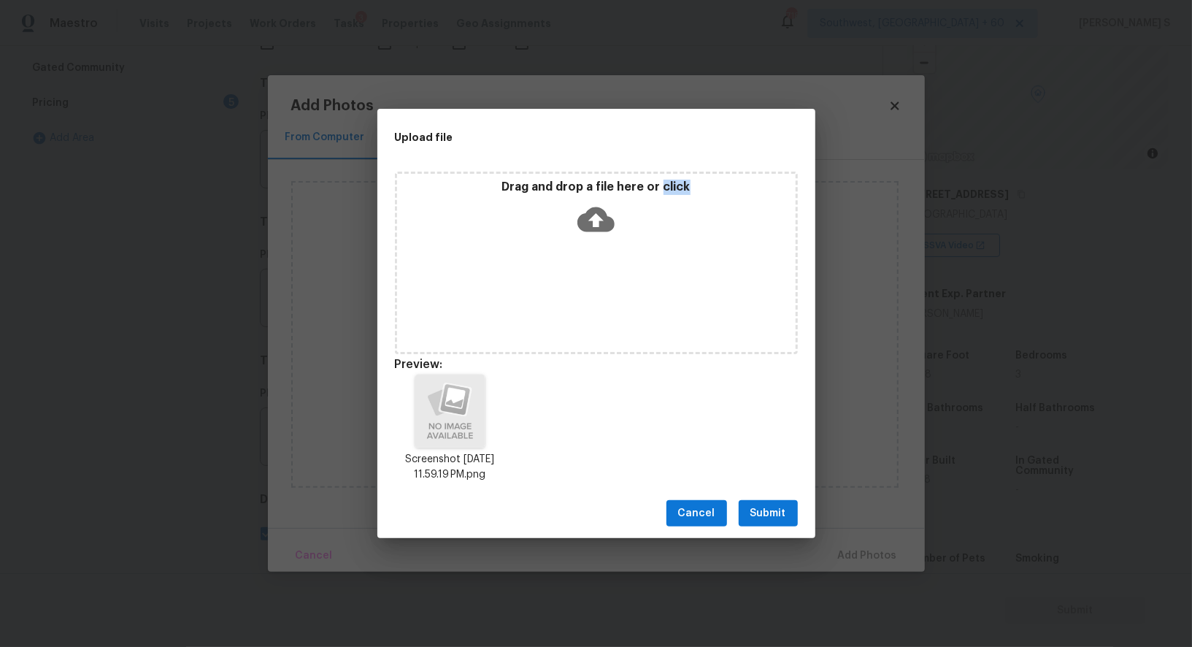
click at [764, 510] on span "Submit" at bounding box center [768, 513] width 36 height 18
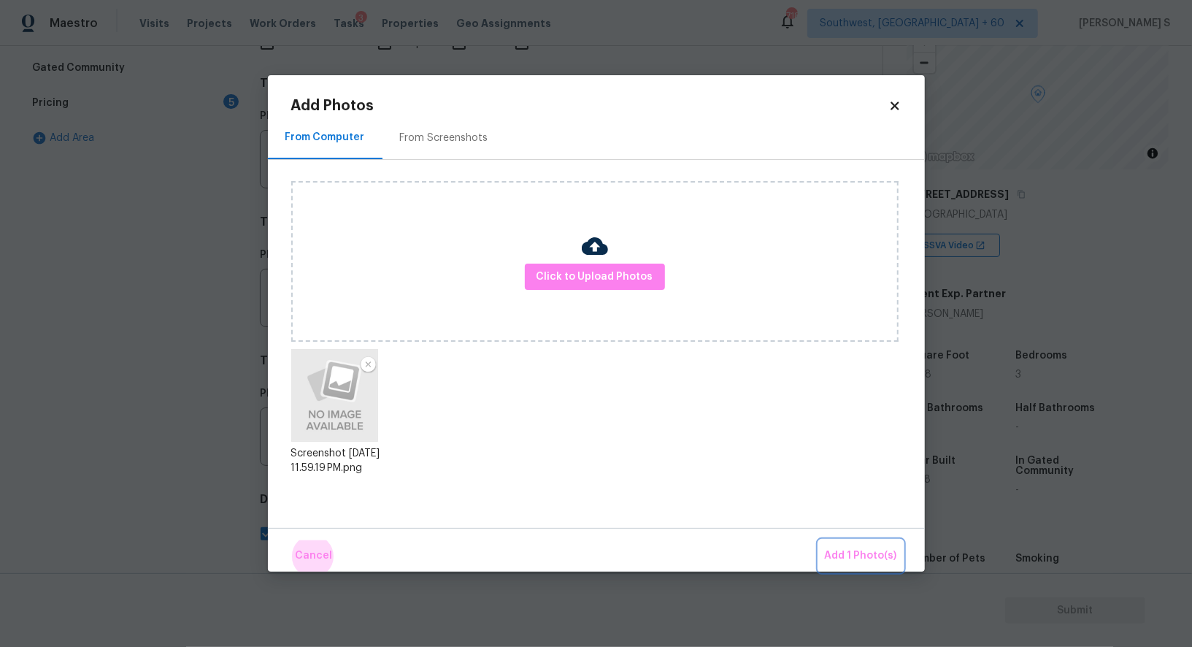
click at [819, 540] on button "Add 1 Photo(s)" at bounding box center [861, 555] width 84 height 31
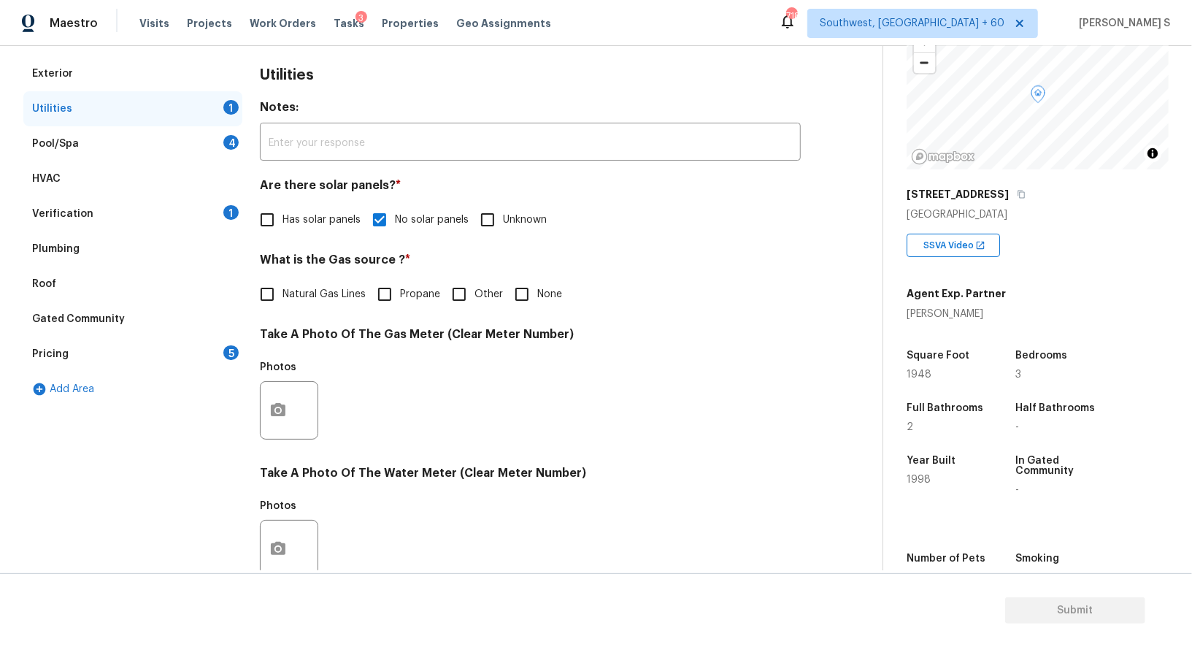
scroll to position [0, 0]
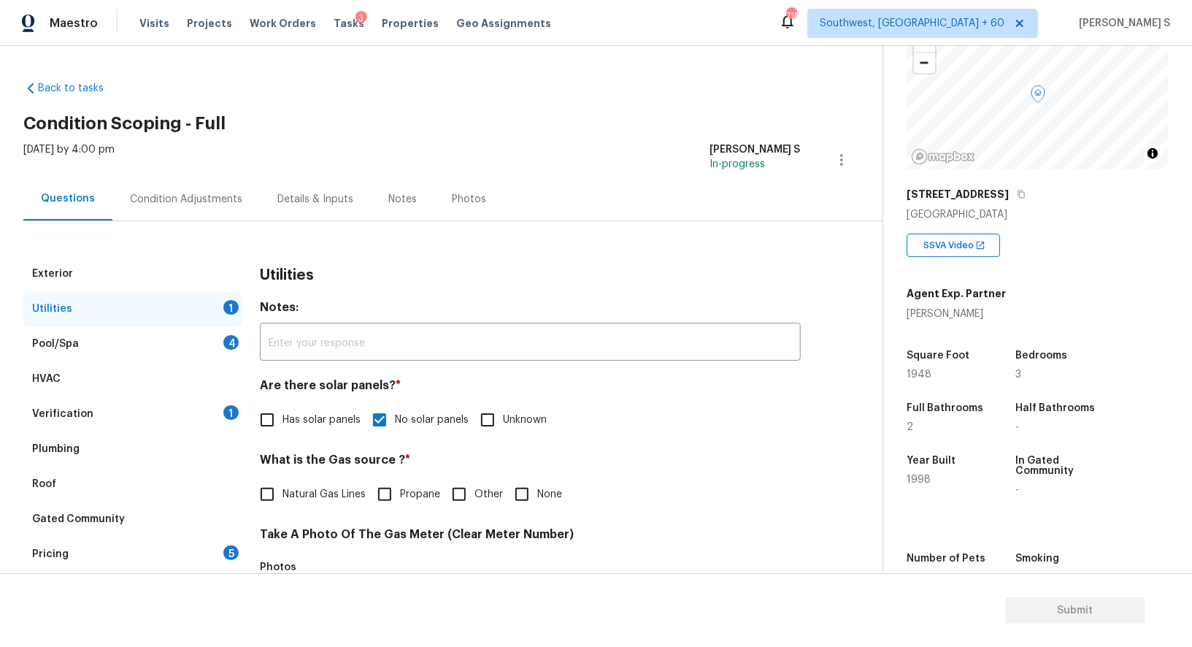
click at [212, 209] on div "Condition Adjustments" at bounding box center [185, 198] width 147 height 43
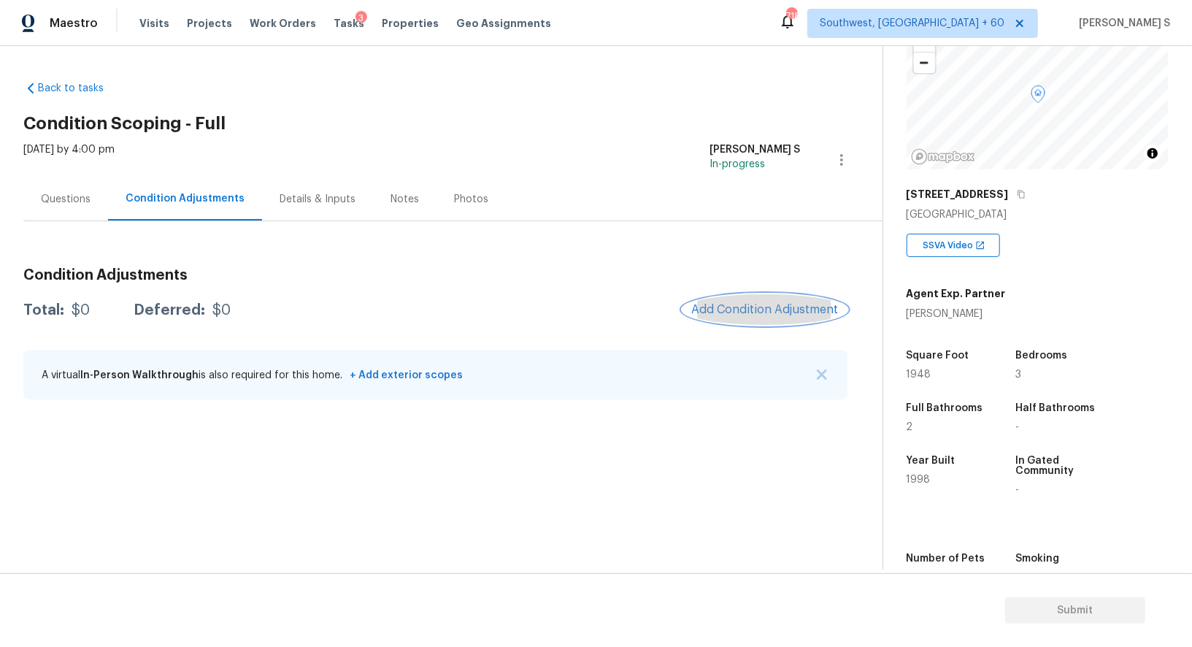
click at [788, 300] on button "Add Condition Adjustment" at bounding box center [764, 309] width 165 height 31
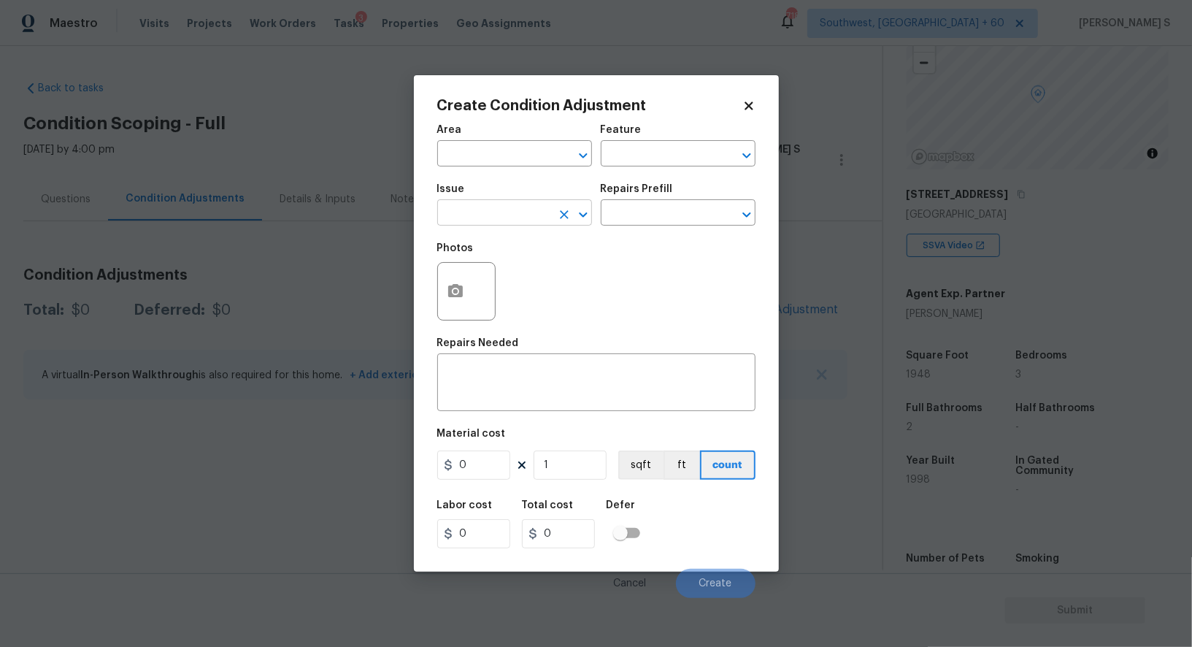
click at [482, 210] on input "text" at bounding box center [494, 214] width 114 height 23
type input "Pressure Washing"
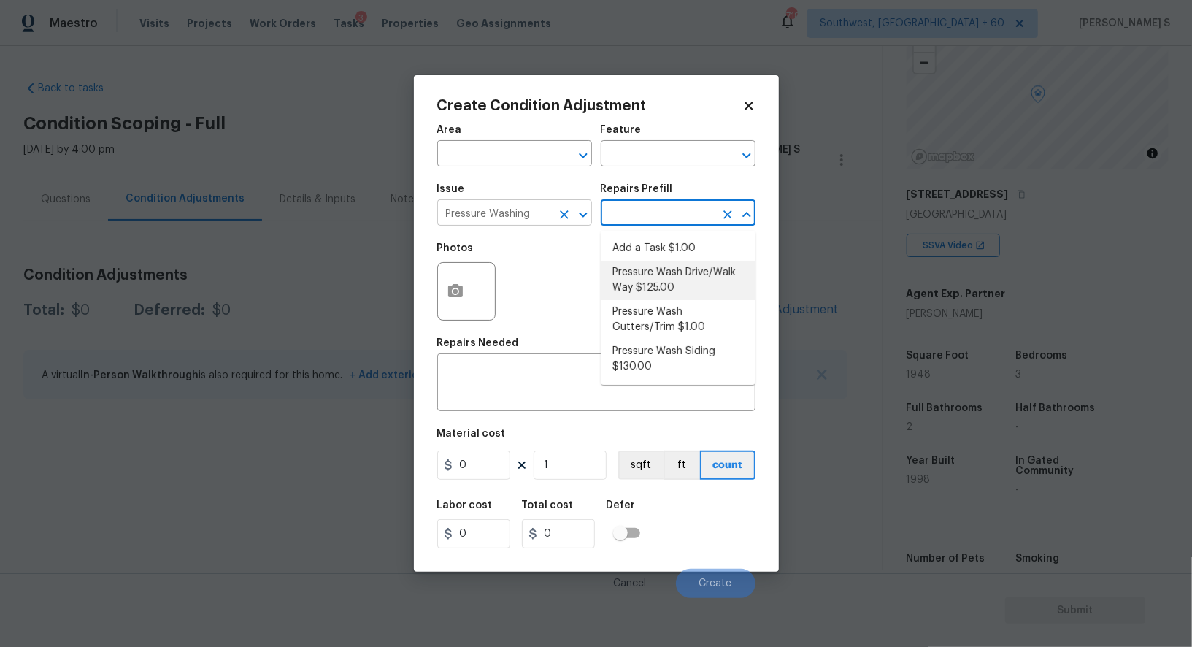
type input "Siding"
type textarea "Pressure wash the driveways/walkways as directed by the PM. Ensure that all deb…"
type input "125"
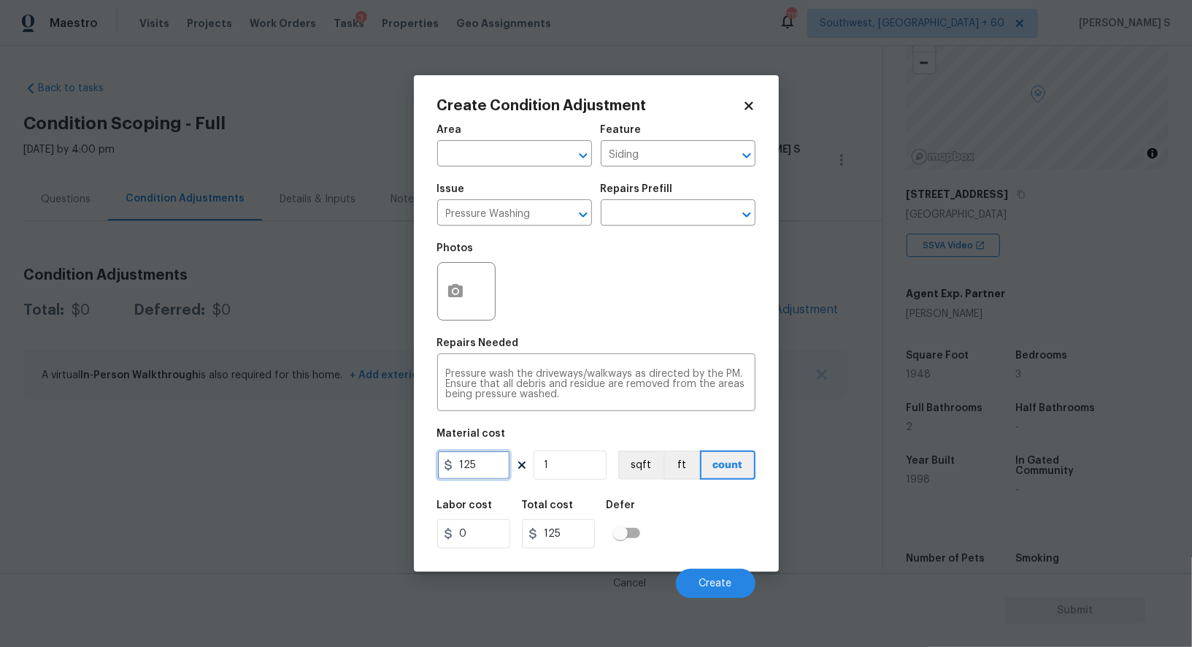
click at [506, 471] on input "125" at bounding box center [473, 464] width 73 height 29
type input "200"
click at [739, 544] on div "Labor cost 0 Total cost 200 Defer" at bounding box center [596, 524] width 318 height 66
click at [730, 589] on span "Create" at bounding box center [715, 583] width 33 height 11
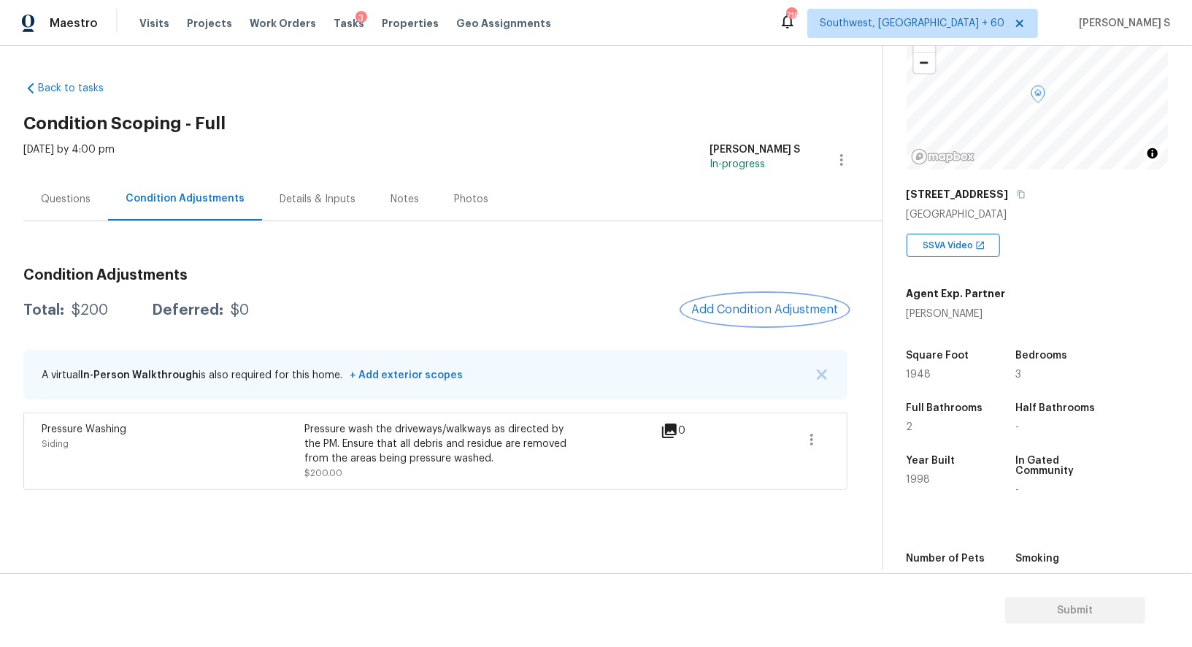
click at [774, 296] on button "Add Condition Adjustment" at bounding box center [764, 309] width 165 height 31
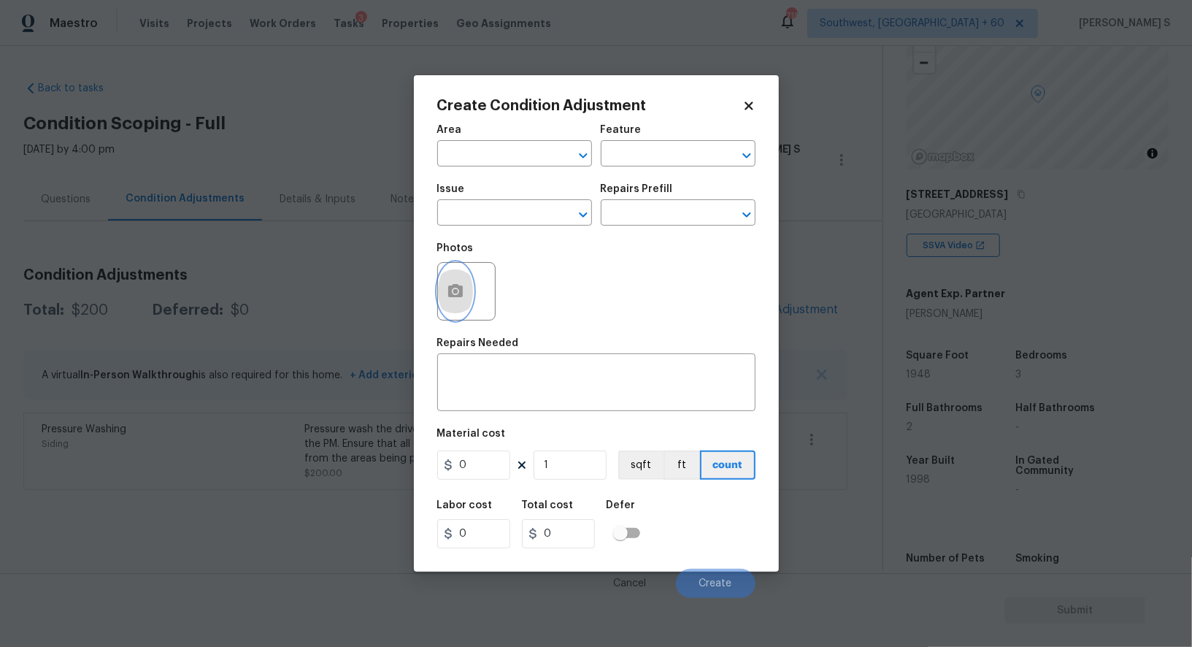
click at [460, 280] on button "button" at bounding box center [455, 291] width 35 height 57
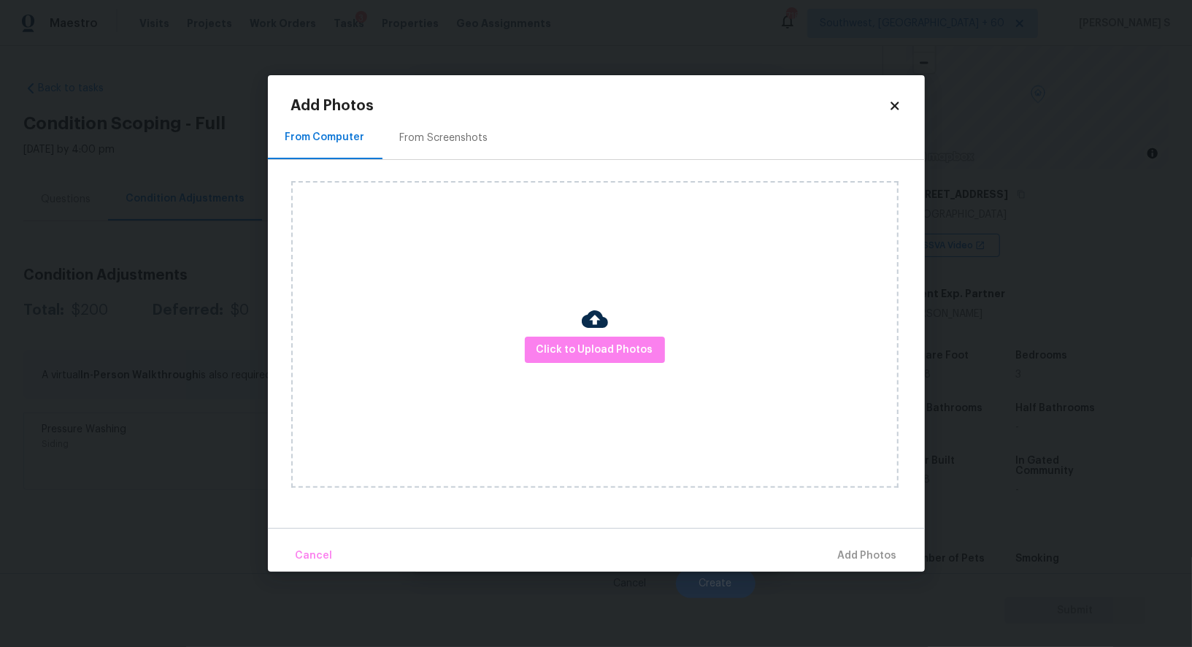
click at [445, 142] on div "From Screenshots" at bounding box center [444, 138] width 88 height 15
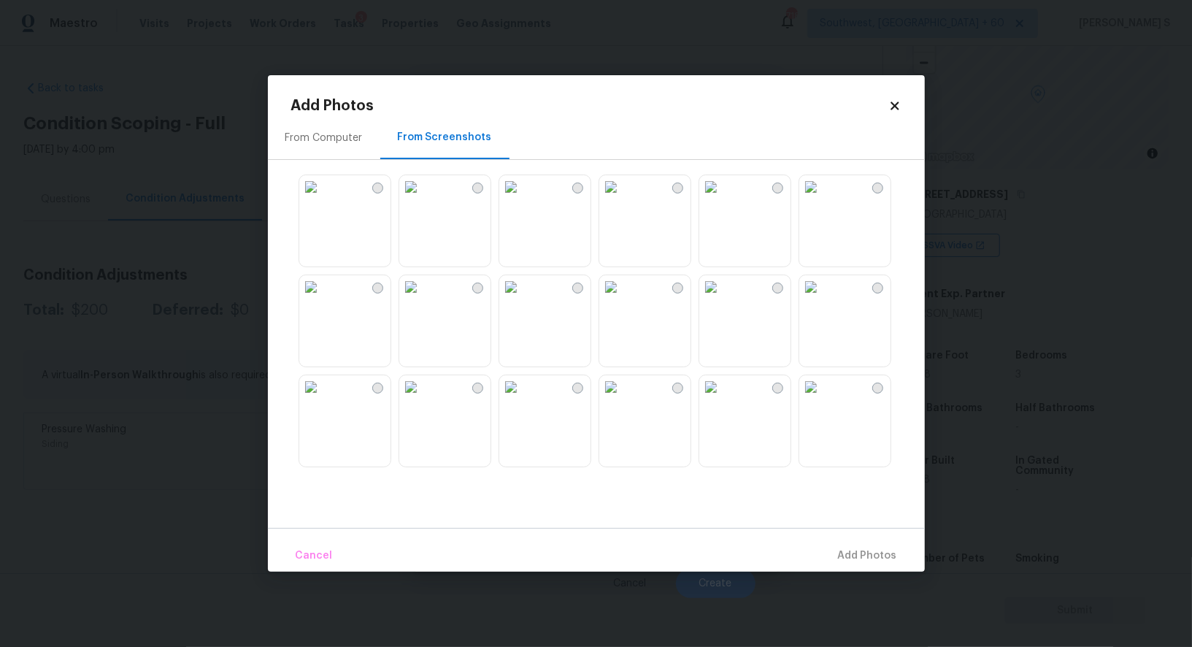
click at [423, 199] on img at bounding box center [410, 186] width 23 height 23
click at [323, 199] on img at bounding box center [310, 186] width 23 height 23
click at [323, 299] on img at bounding box center [310, 286] width 23 height 23
click at [823, 299] on img at bounding box center [810, 286] width 23 height 23
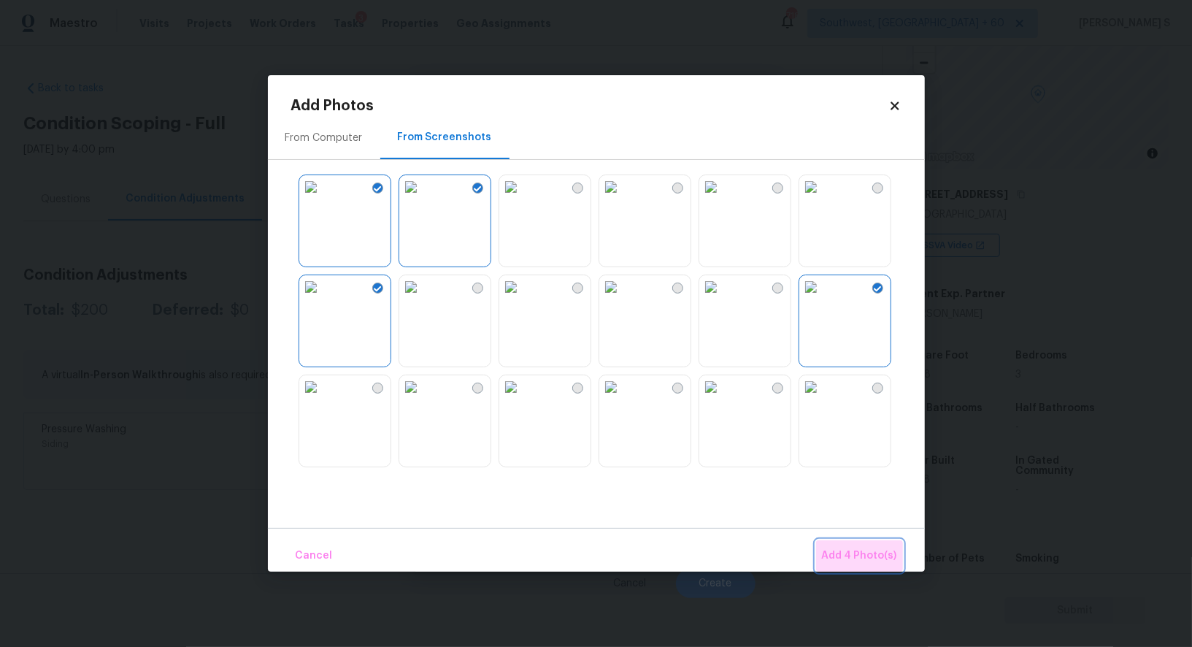
click at [871, 558] on span "Add 4 Photo(s)" at bounding box center [859, 556] width 75 height 18
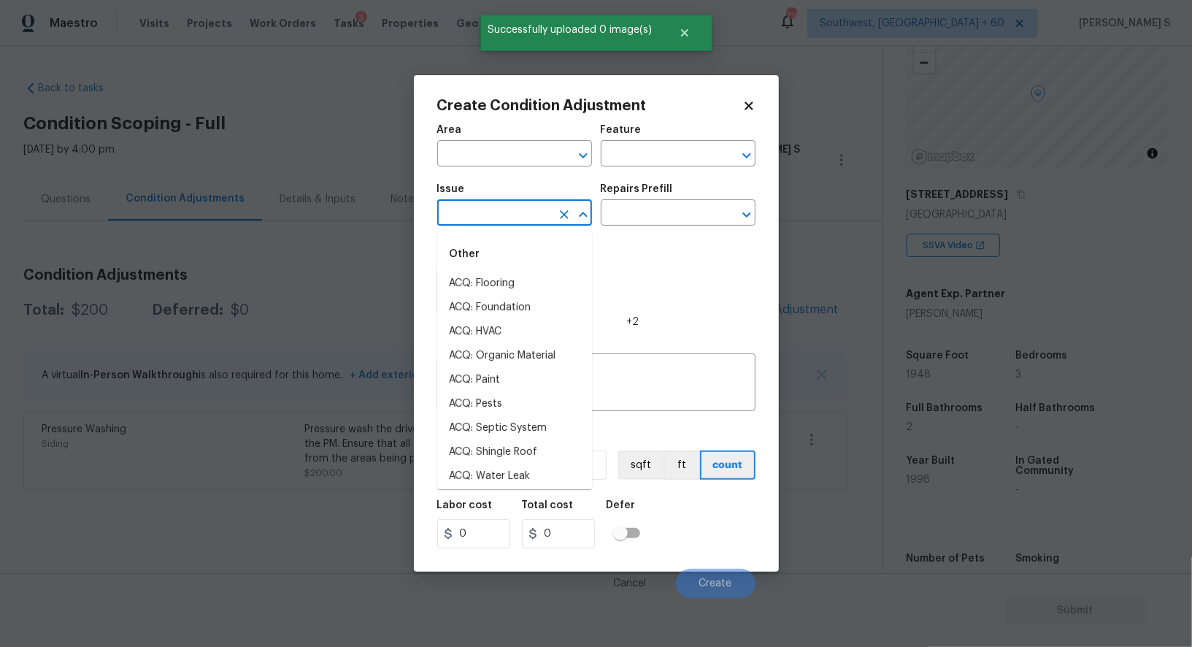
click at [513, 211] on input "text" at bounding box center [494, 214] width 114 height 23
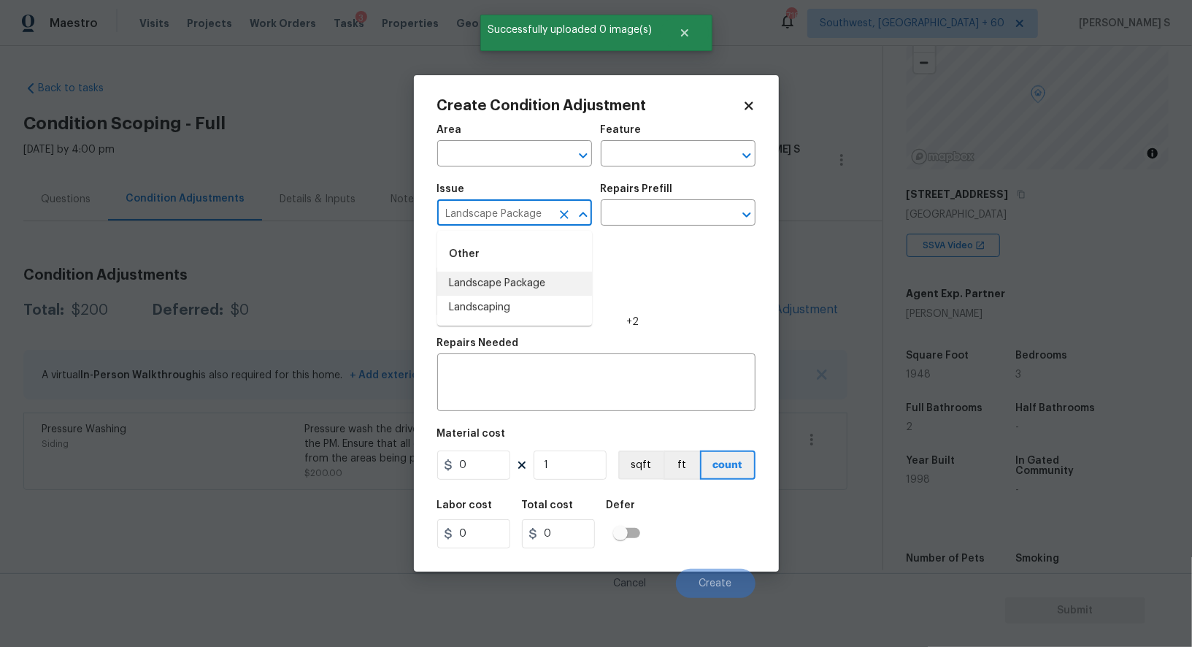
type input "Landscape Package"
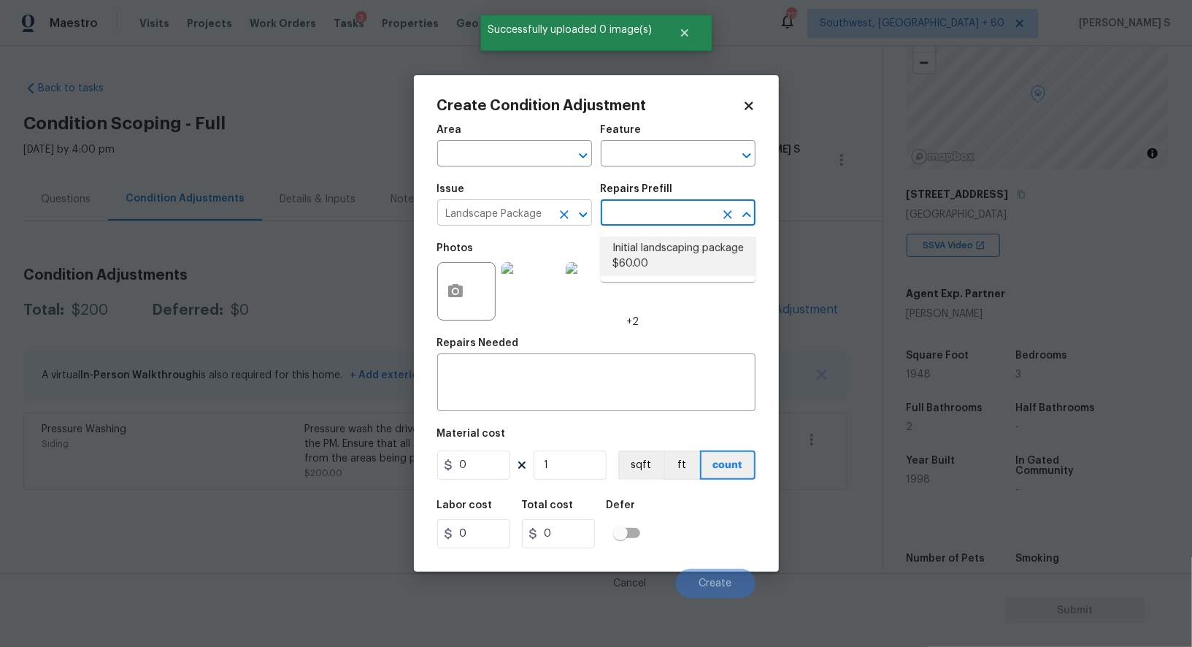
type input "Home Readiness Packages"
type textarea "Mowing of grass up to 6" in height. Mow, edge along driveways & sidewalks, trim…"
type input "60"
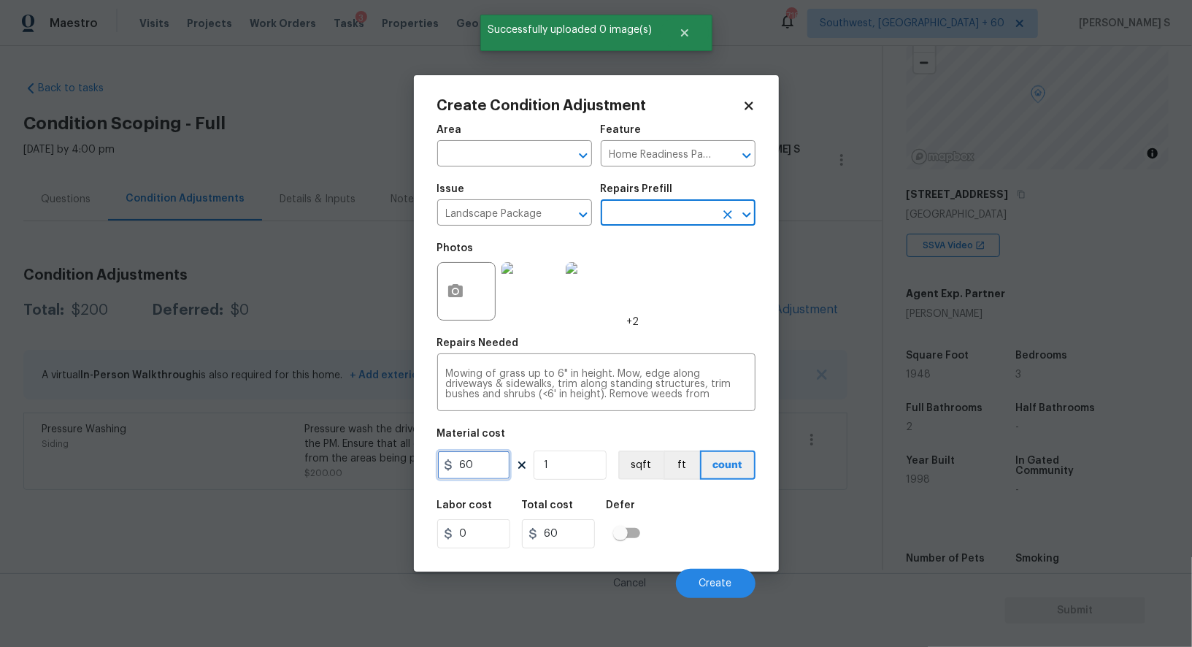
click at [466, 463] on input "60" at bounding box center [473, 464] width 73 height 29
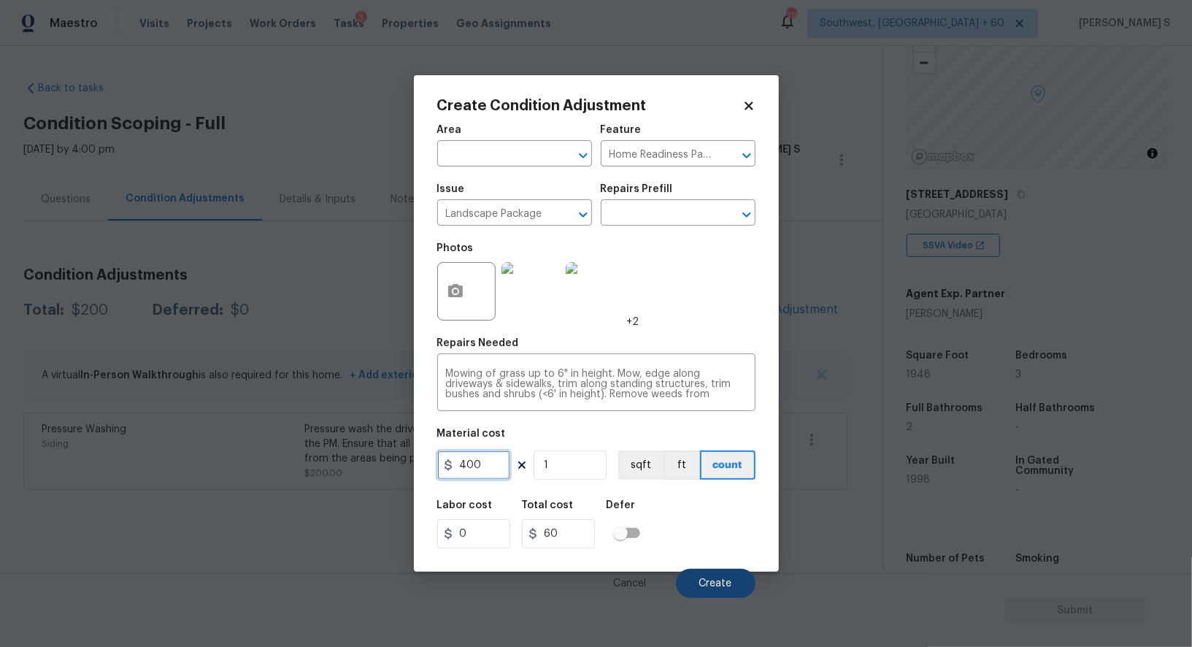
type input "400"
click at [726, 596] on button "Create" at bounding box center [716, 583] width 80 height 29
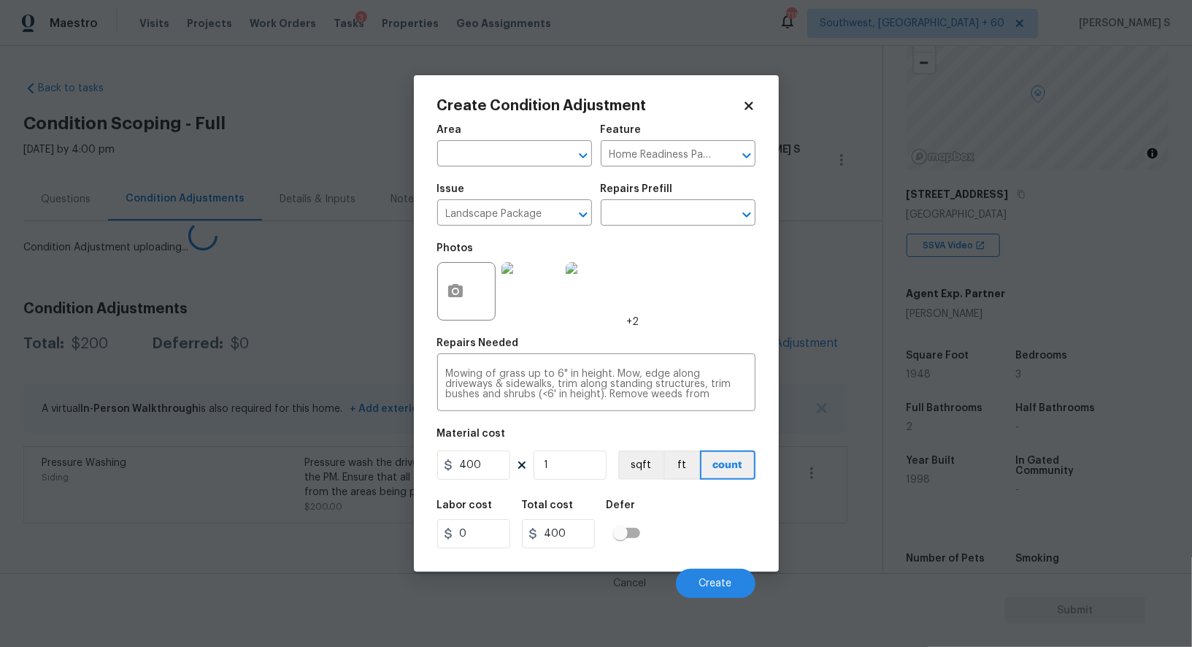
click at [190, 534] on body "Maestro Visits Projects Work Orders Tasks 3 Properties Geo Assignments 718 Sout…" at bounding box center [596, 323] width 1192 height 647
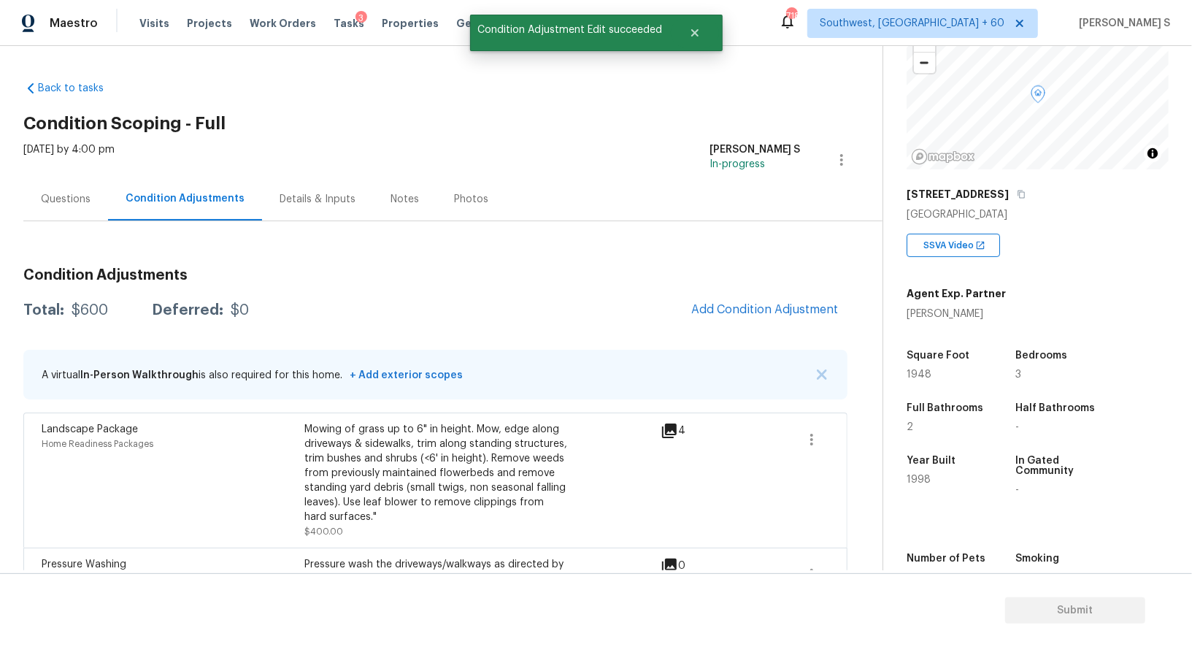
scroll to position [58, 0]
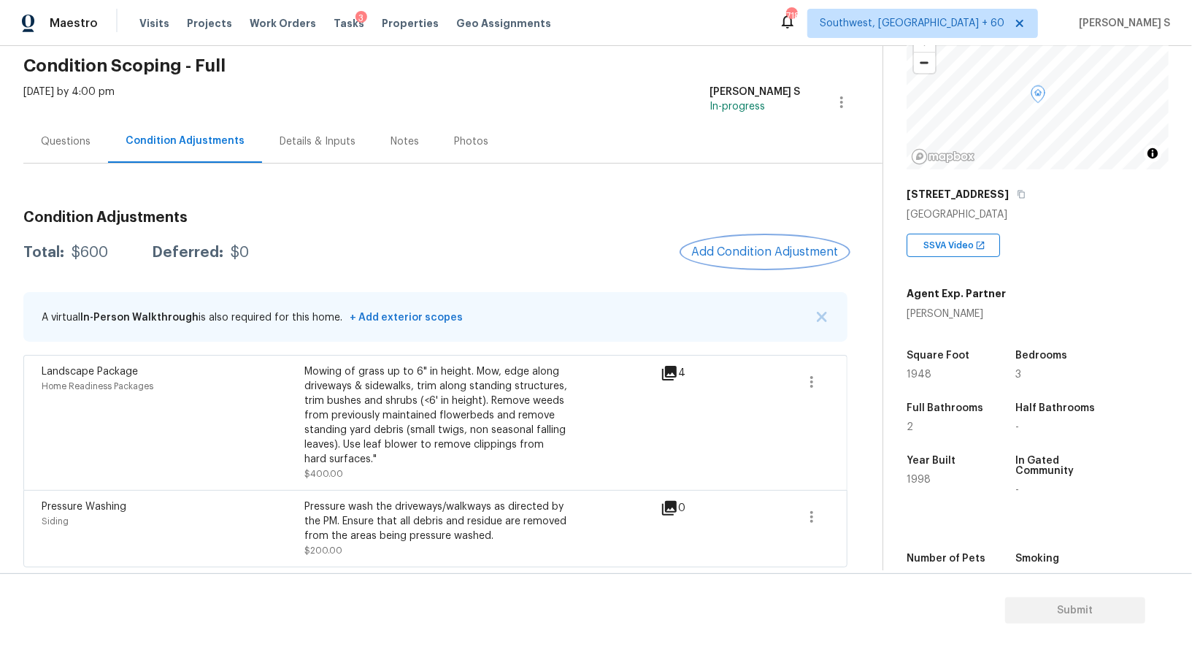
click at [779, 237] on button "Add Condition Adjustment" at bounding box center [764, 251] width 165 height 31
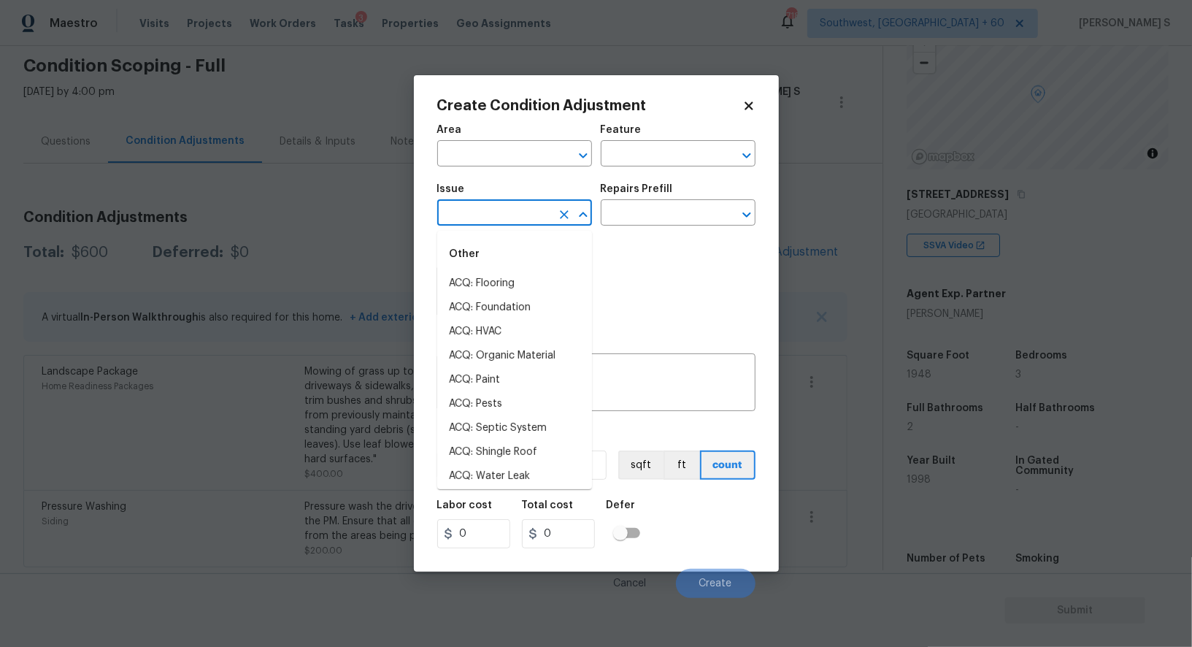
click at [521, 223] on input "text" at bounding box center [494, 214] width 114 height 23
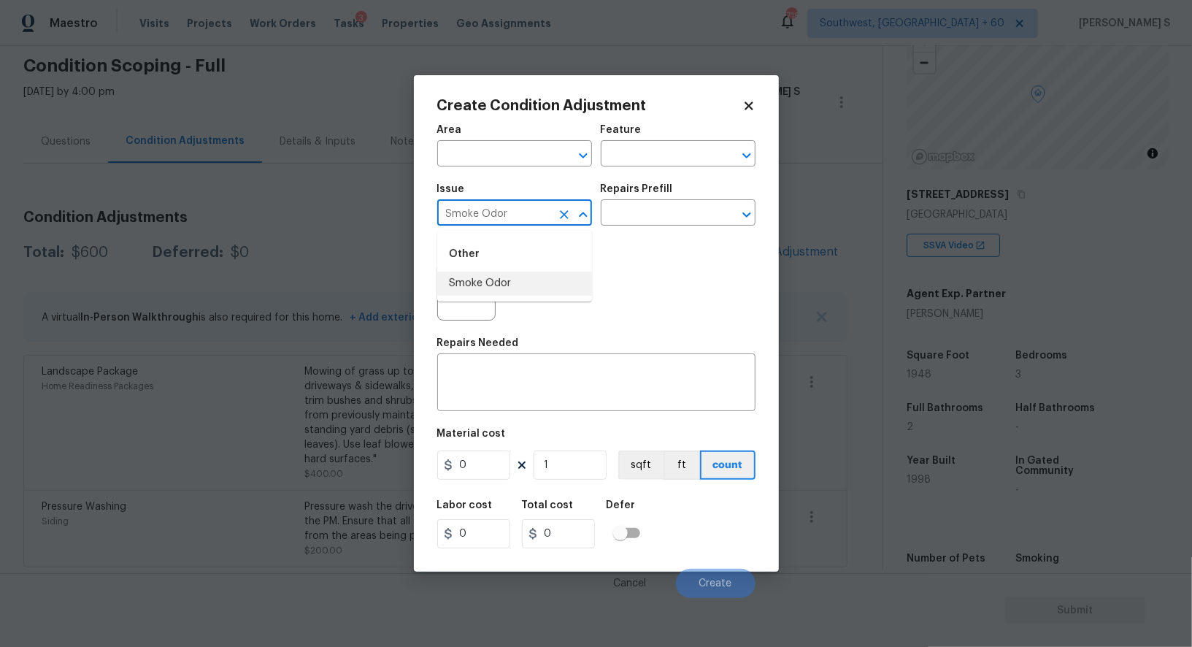
type input "Smoke Odor"
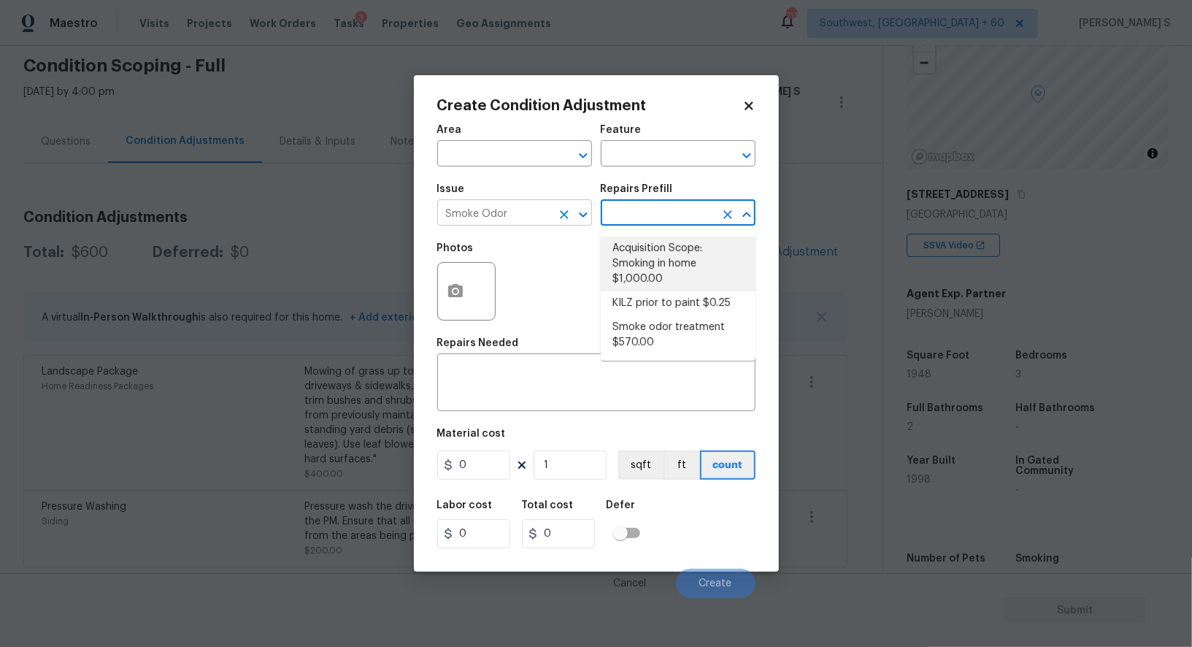
type textarea "Acquisition Scope: Smoking in home"
type input "1000"
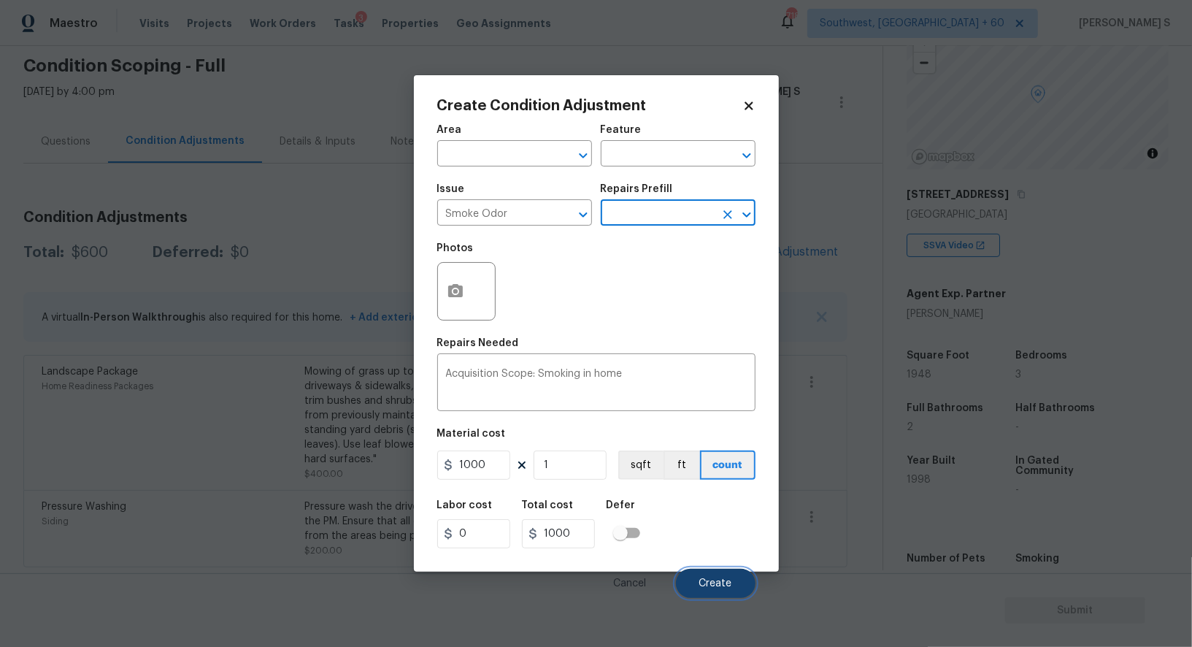
click at [728, 580] on span "Create" at bounding box center [715, 583] width 33 height 11
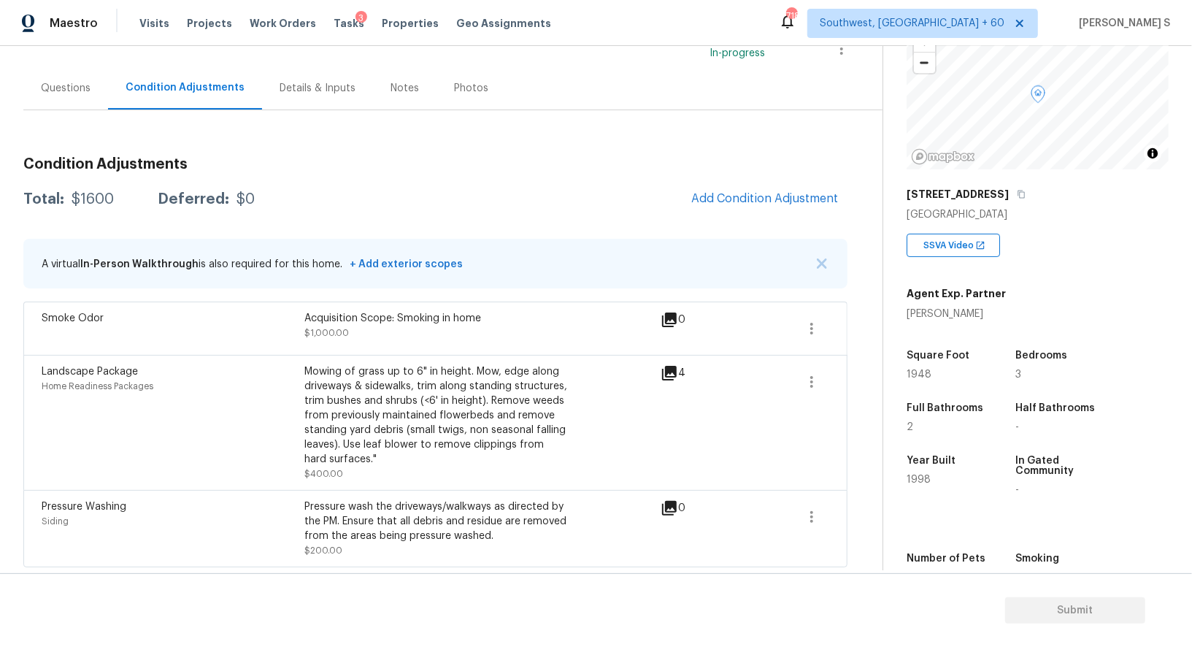
scroll to position [0, 0]
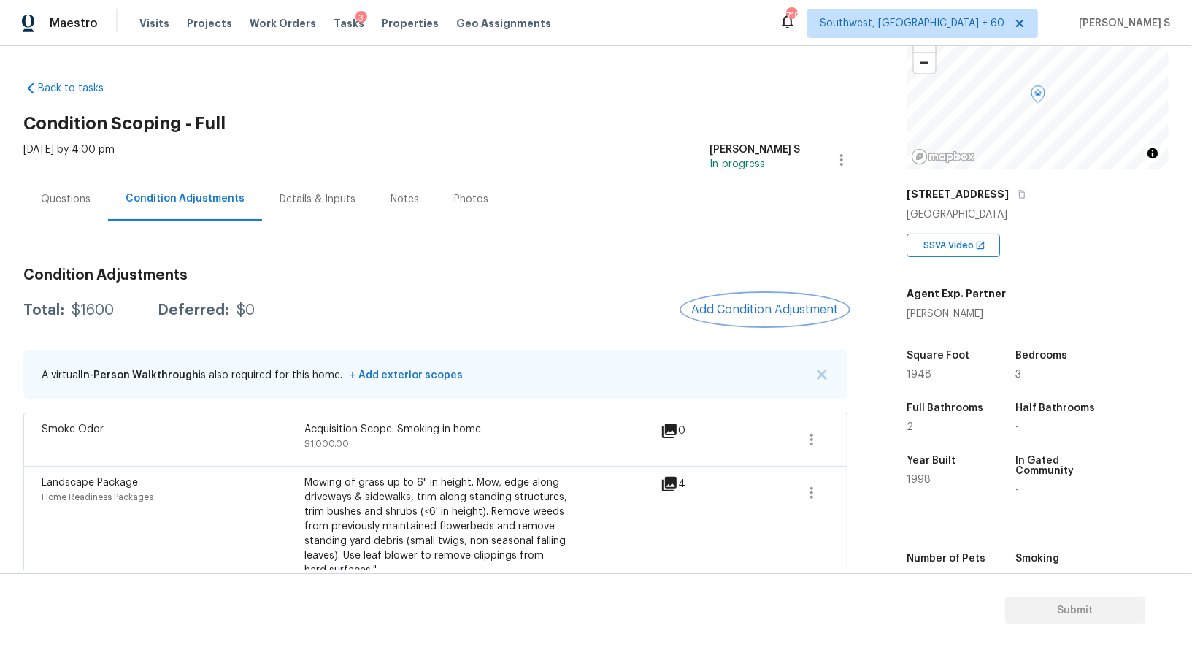
click at [742, 307] on span "Add Condition Adjustment" at bounding box center [764, 309] width 147 height 13
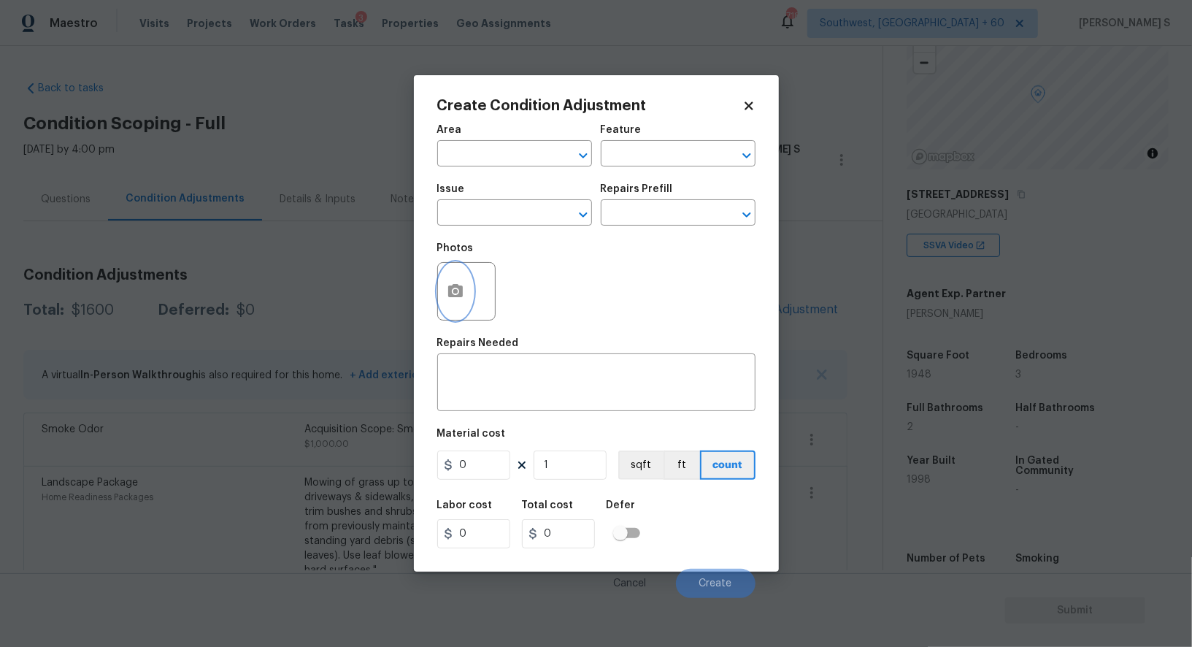
click at [453, 282] on button "button" at bounding box center [455, 291] width 35 height 57
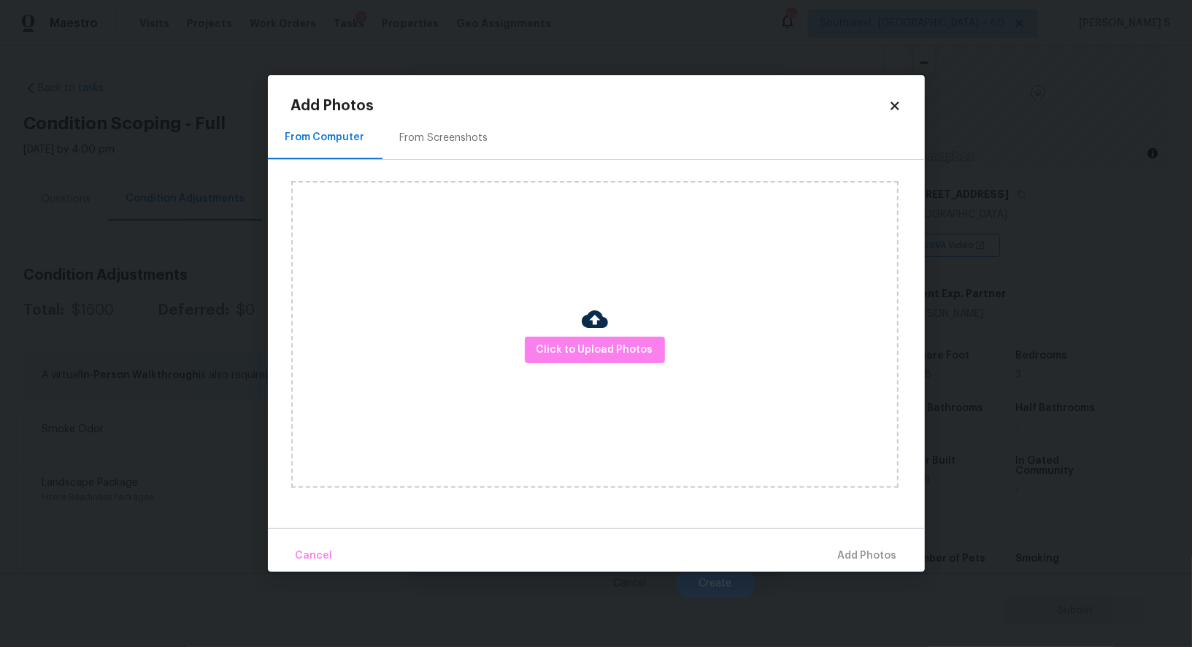
click at [423, 132] on div "From Screenshots" at bounding box center [444, 138] width 88 height 15
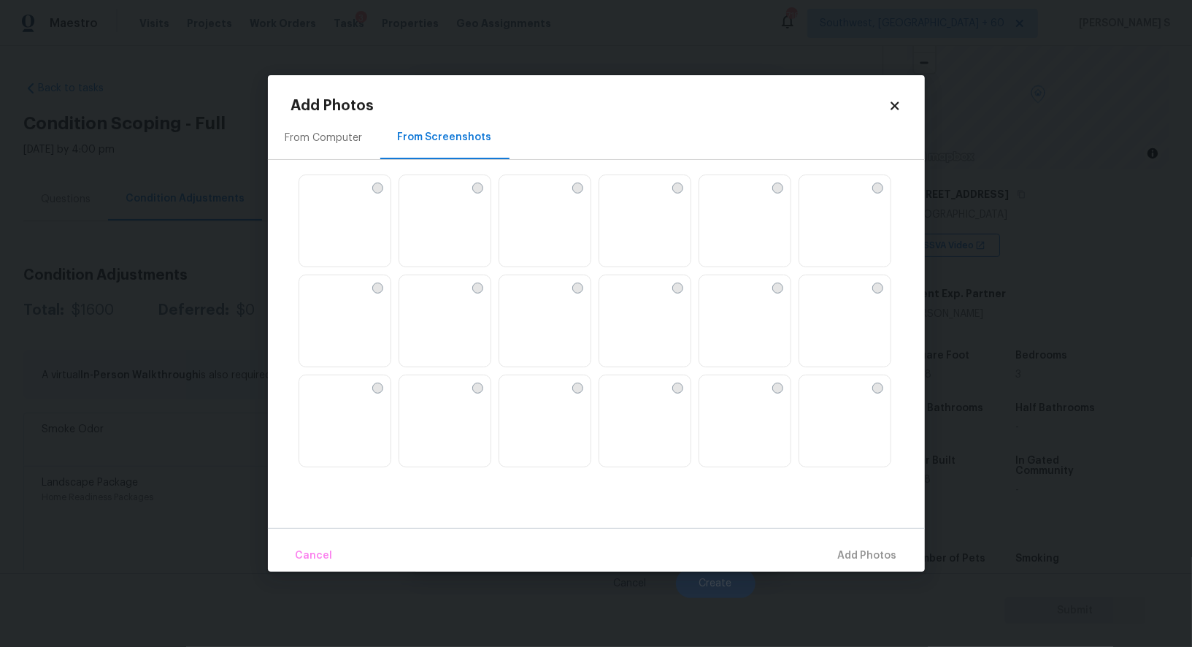
click at [623, 199] on img at bounding box center [610, 186] width 23 height 23
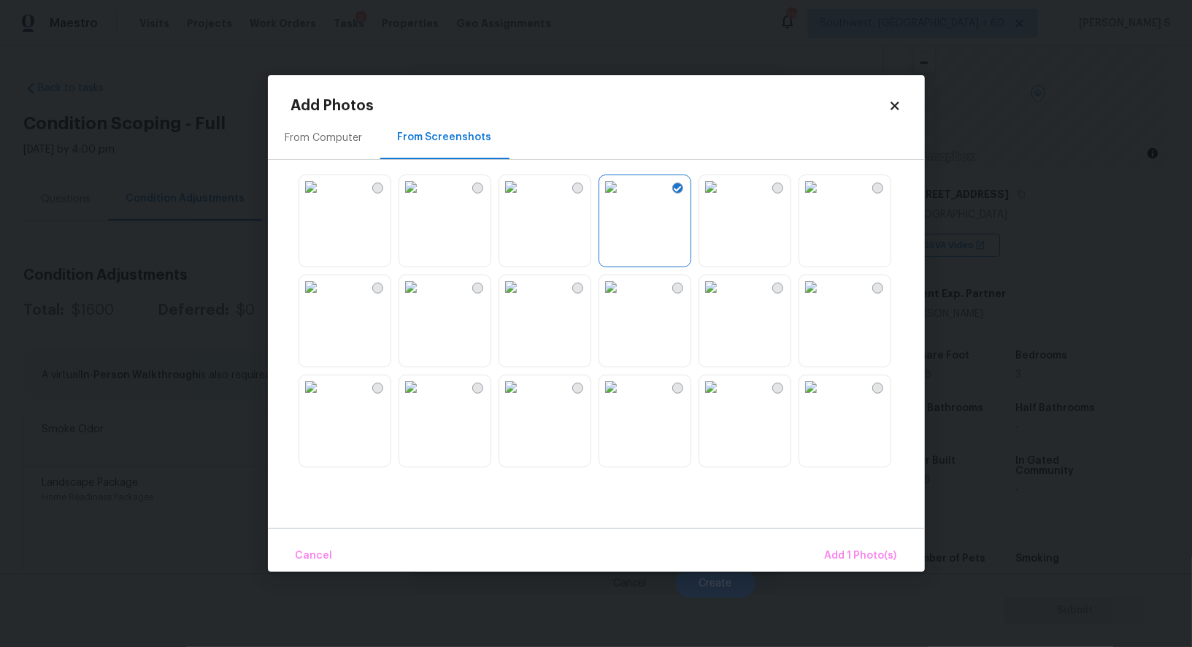
click at [523, 199] on img at bounding box center [510, 186] width 23 height 23
click at [523, 288] on img at bounding box center [510, 286] width 23 height 23
click at [623, 296] on img at bounding box center [610, 286] width 23 height 23
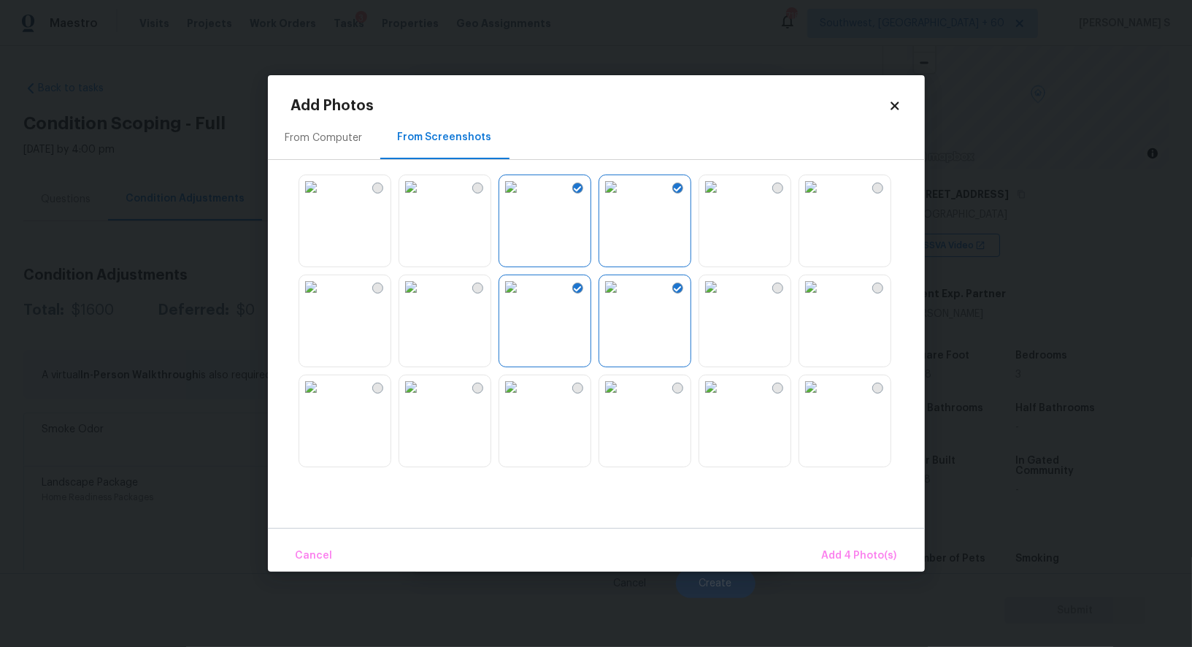
click at [723, 199] on img at bounding box center [710, 186] width 23 height 23
click at [423, 299] on img at bounding box center [410, 286] width 23 height 23
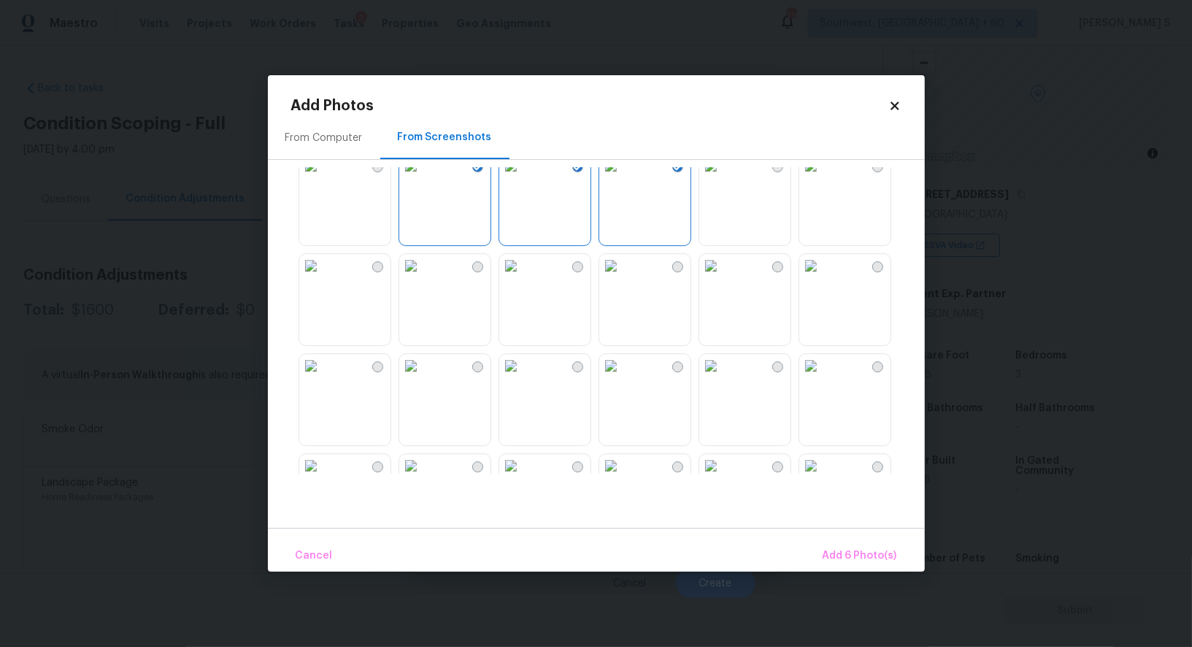
scroll to position [224, 0]
click at [423, 174] on img at bounding box center [410, 162] width 23 height 23
click at [423, 374] on img at bounding box center [410, 362] width 23 height 23
click at [523, 374] on img at bounding box center [510, 362] width 23 height 23
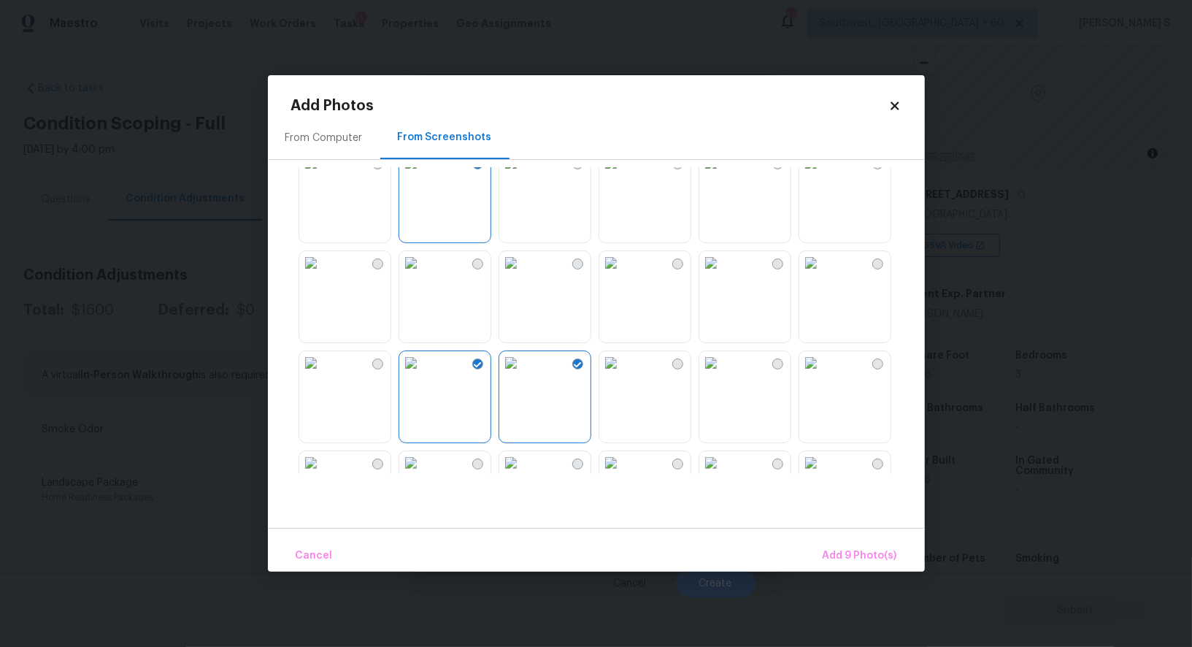
click at [623, 374] on img at bounding box center [610, 362] width 23 height 23
click at [723, 369] on img at bounding box center [710, 362] width 23 height 23
click at [823, 369] on img at bounding box center [810, 362] width 23 height 23
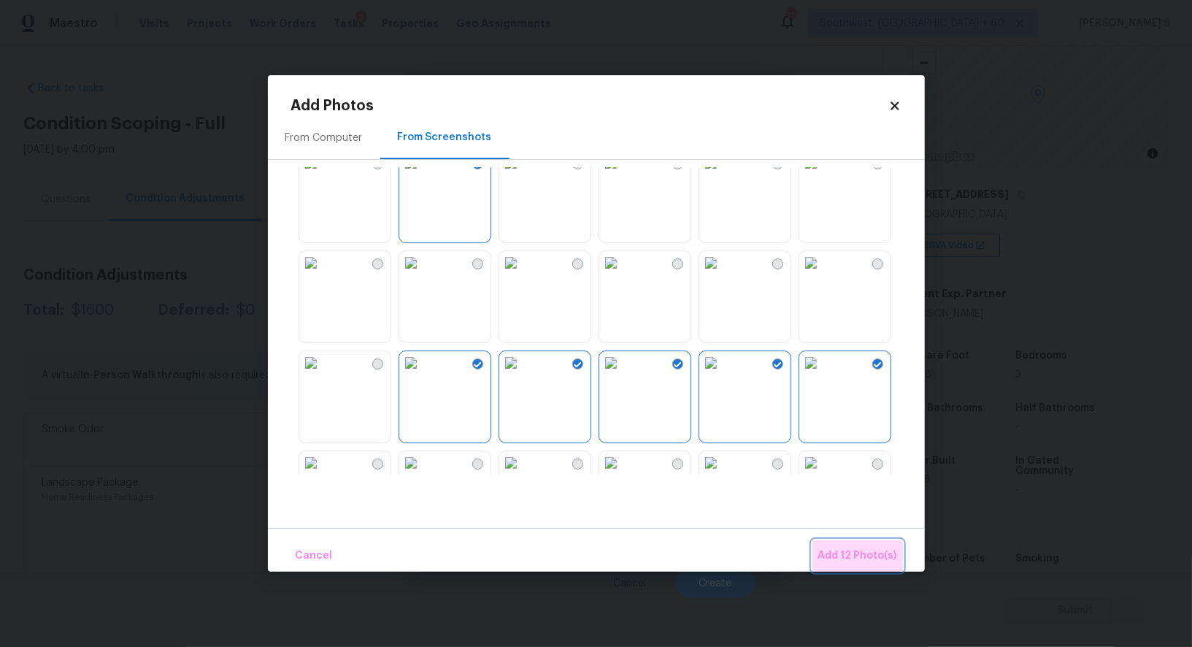
click at [875, 547] on span "Add 12 Photo(s)" at bounding box center [857, 556] width 79 height 18
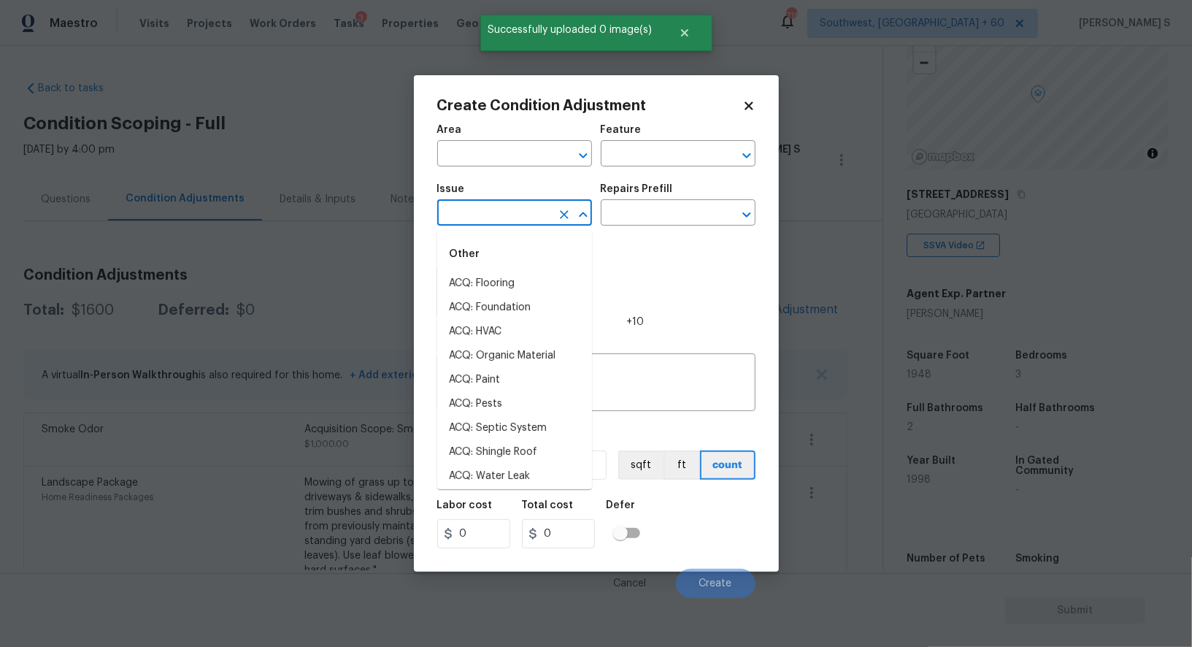
click at [469, 211] on input "text" at bounding box center [494, 214] width 114 height 23
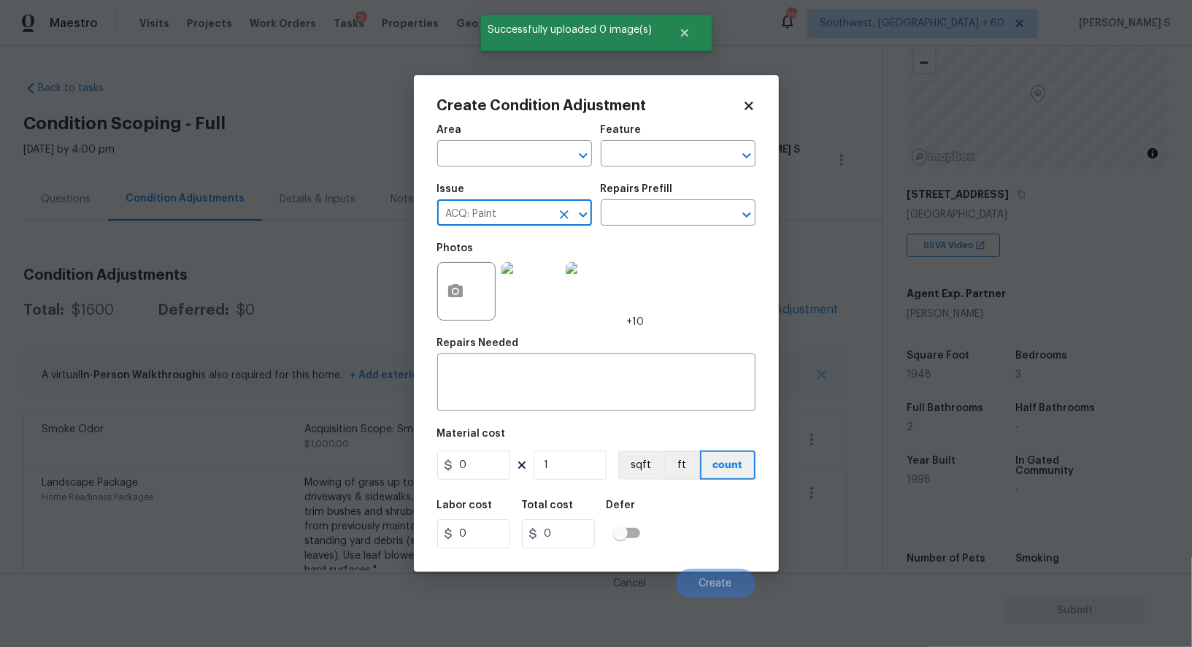
type input "ACQ: Paint"
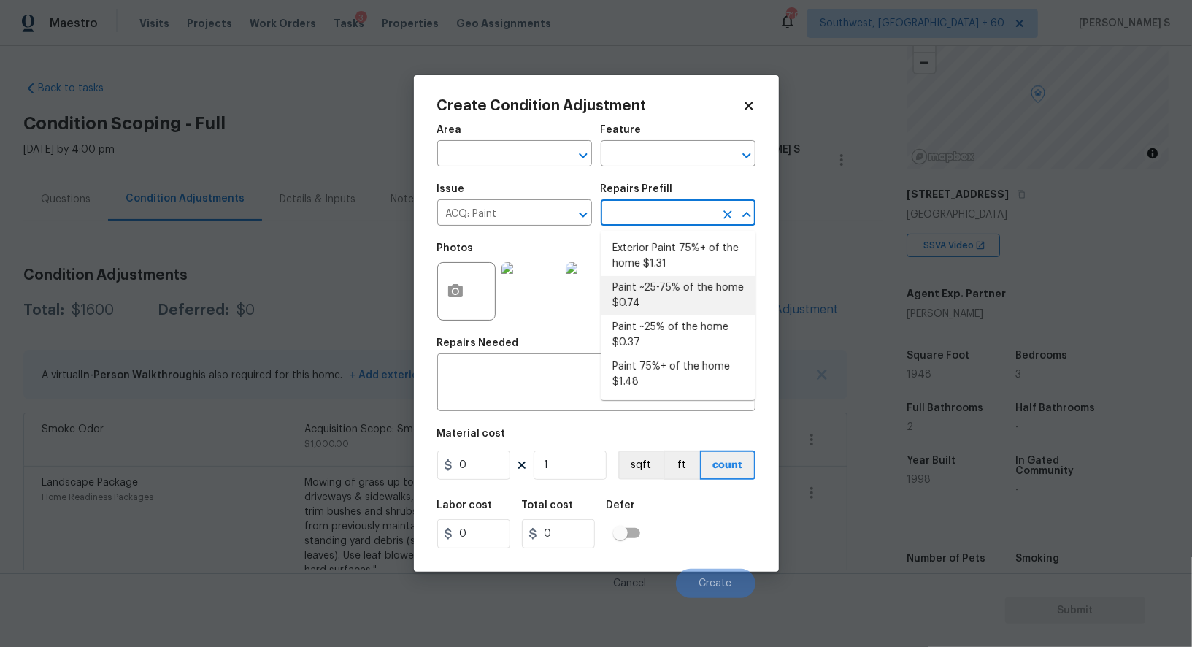
click at [676, 298] on li "Paint ~25-75% of the home $0.74" at bounding box center [678, 295] width 155 height 39
type input "Acquisition"
type textarea "Acquisition Scope: ~25 - 75% of the home needs interior paint"
type input "0.74"
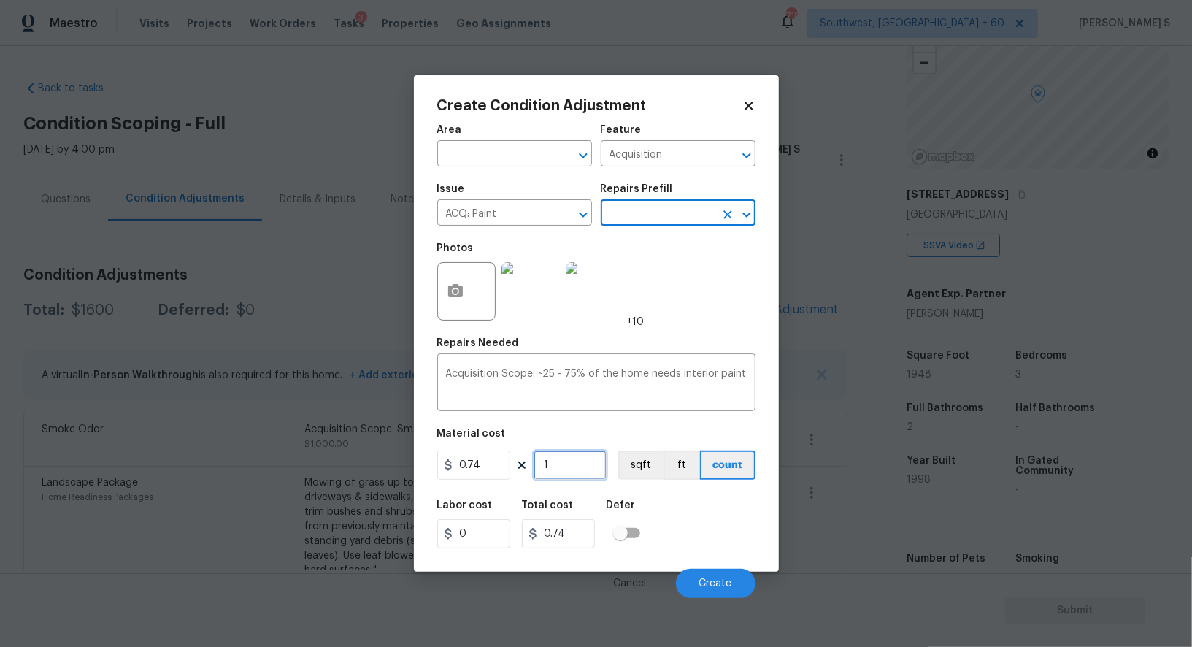
click at [562, 468] on input "1" at bounding box center [570, 464] width 73 height 29
paste input "text"
type input "19"
type input "14.06"
type input "194"
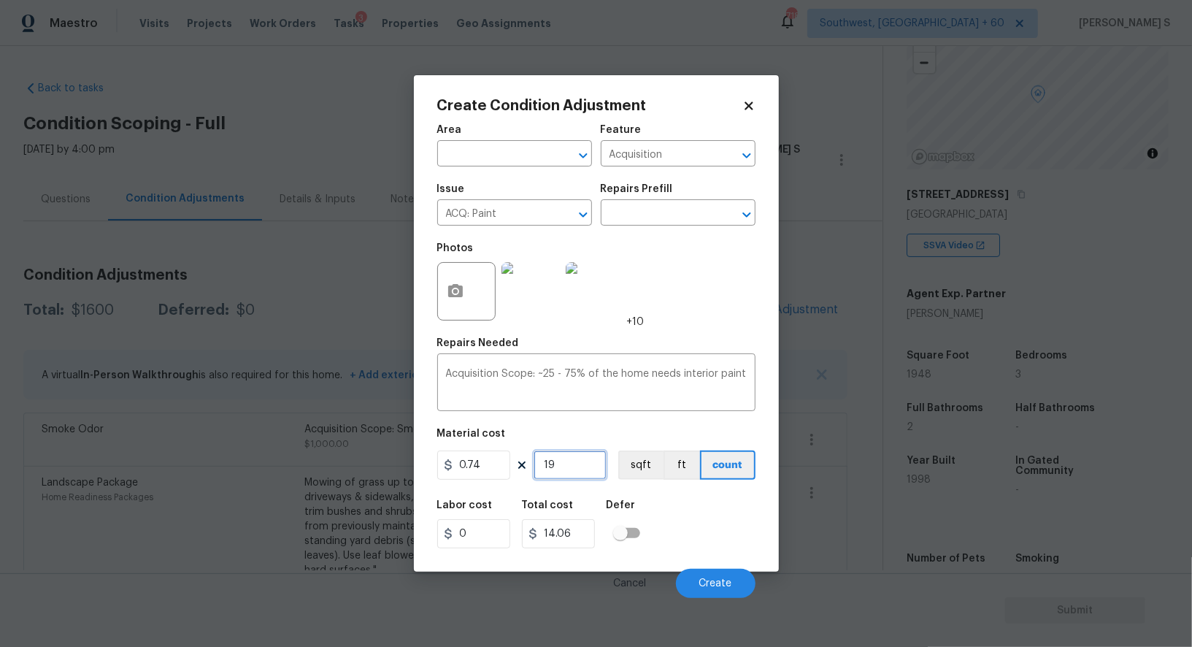
type input "143.56"
type input "1948"
type input "1441.52"
type input "1948"
click at [631, 476] on button "sqft" at bounding box center [640, 464] width 45 height 29
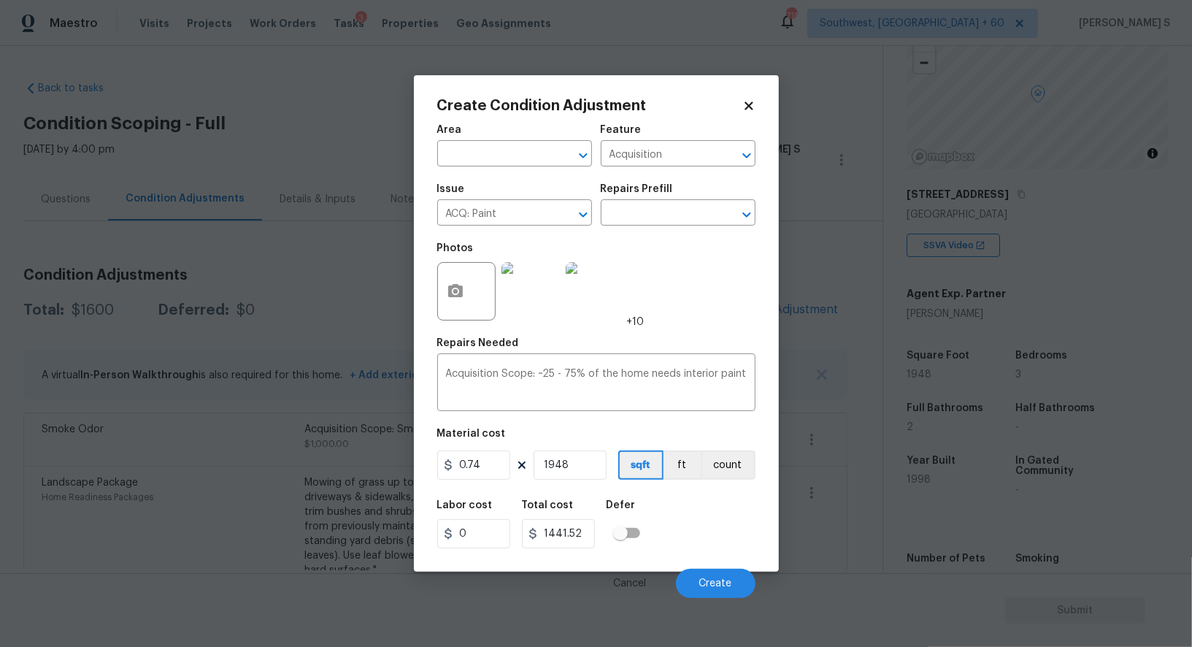
click at [649, 499] on div "Labor cost 0 Total cost 1441.52 Defer" at bounding box center [596, 524] width 318 height 66
click at [723, 591] on button "Create" at bounding box center [716, 583] width 80 height 29
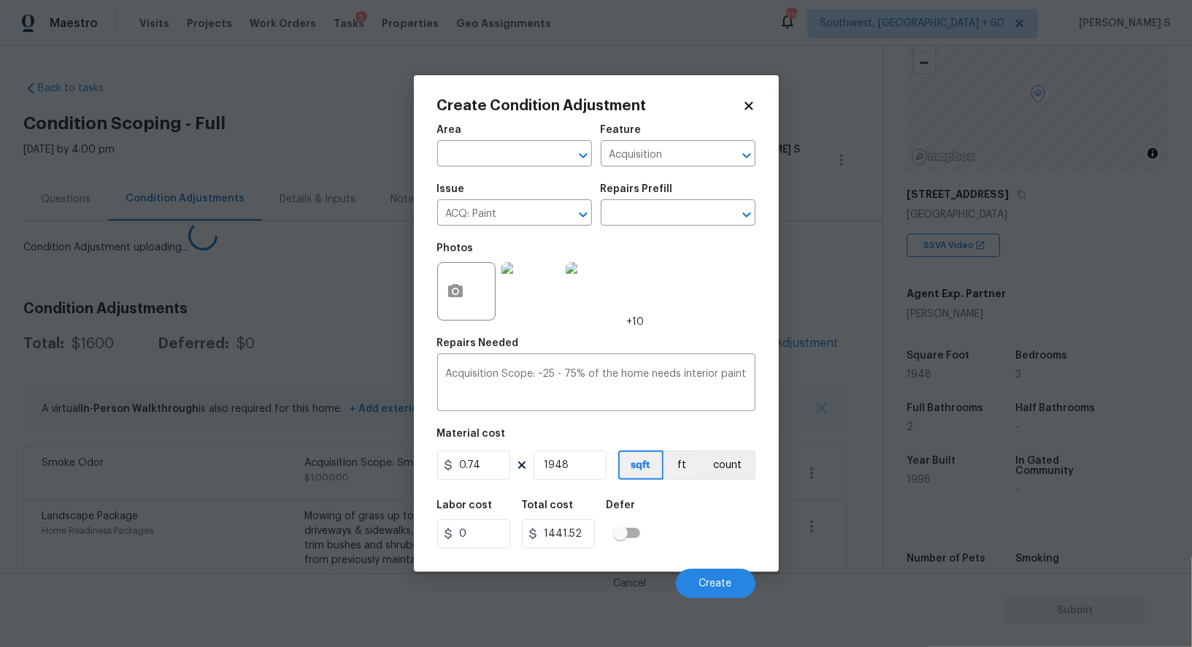
click at [11, 492] on body "Maestro Visits Projects Work Orders Tasks 3 Properties Geo Assignments 718 Sout…" at bounding box center [596, 323] width 1192 height 647
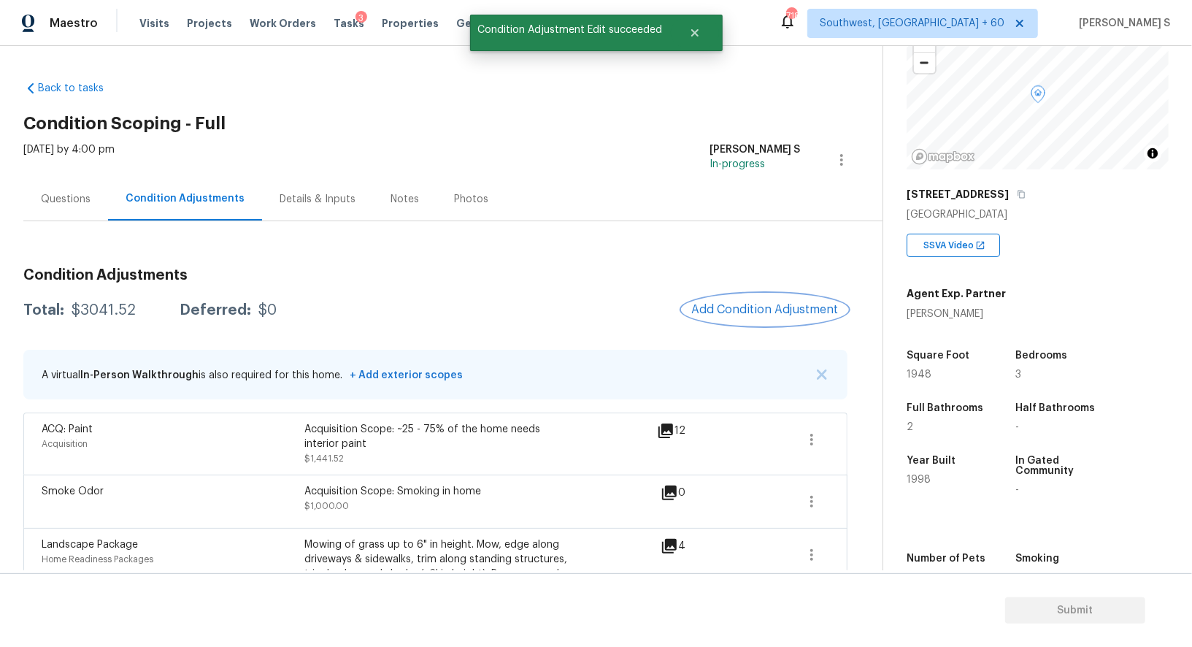
click at [769, 303] on span "Add Condition Adjustment" at bounding box center [764, 309] width 147 height 13
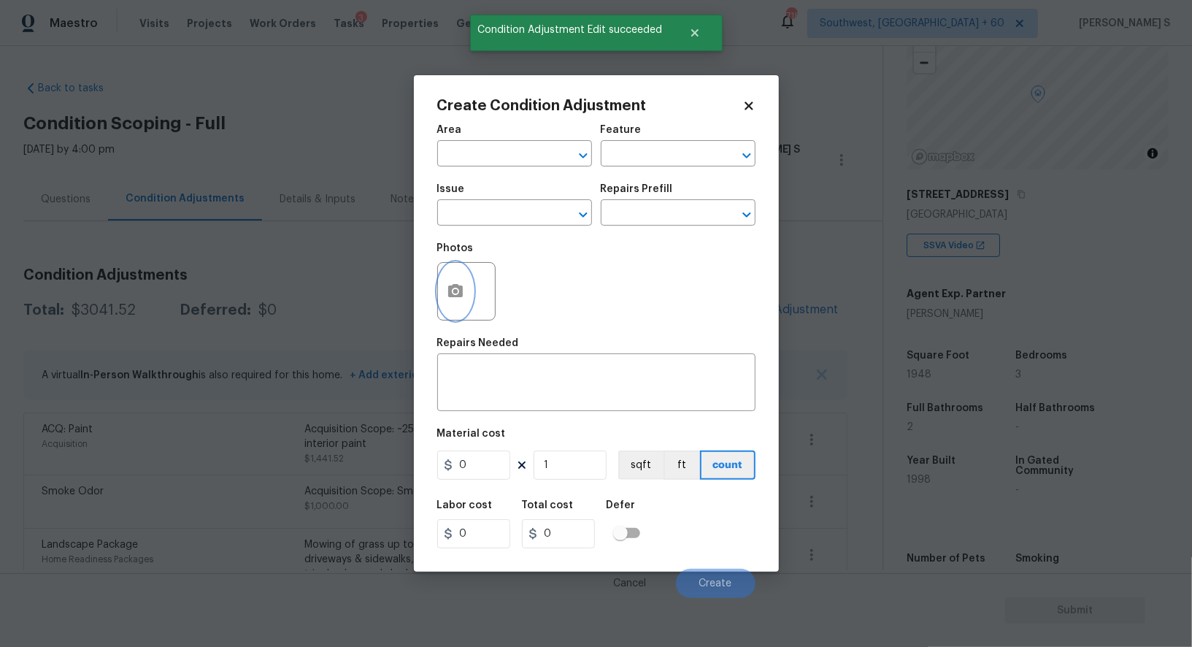
click at [453, 300] on icon "button" at bounding box center [456, 291] width 18 height 18
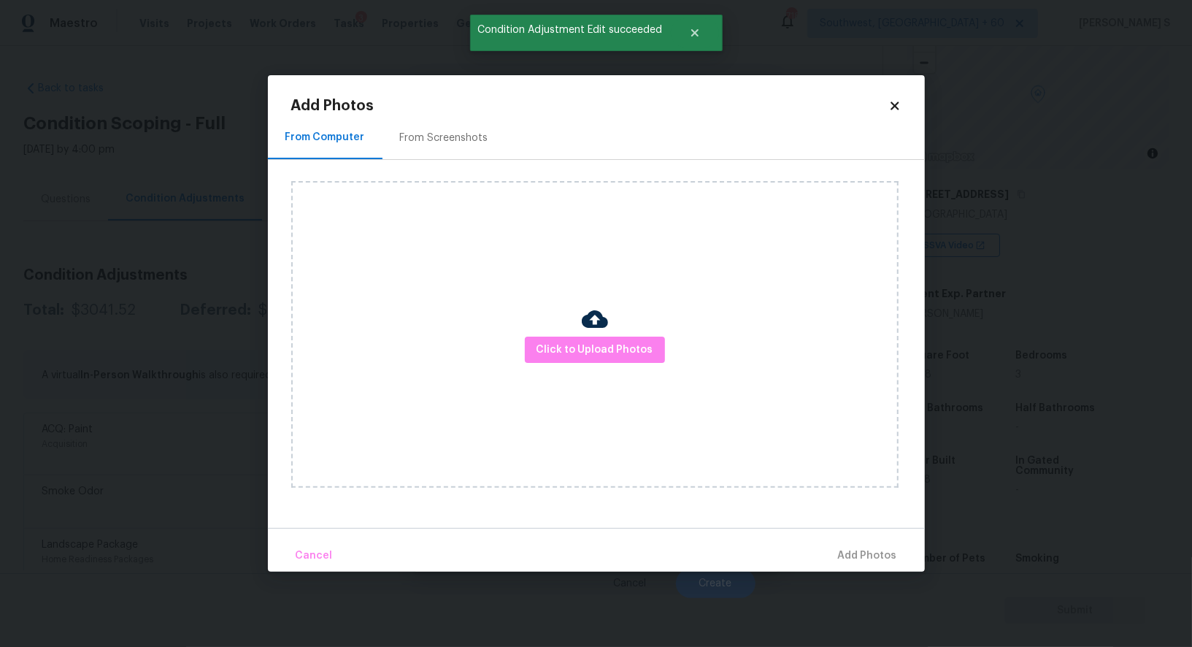
click at [453, 142] on div "From Screenshots" at bounding box center [444, 138] width 88 height 15
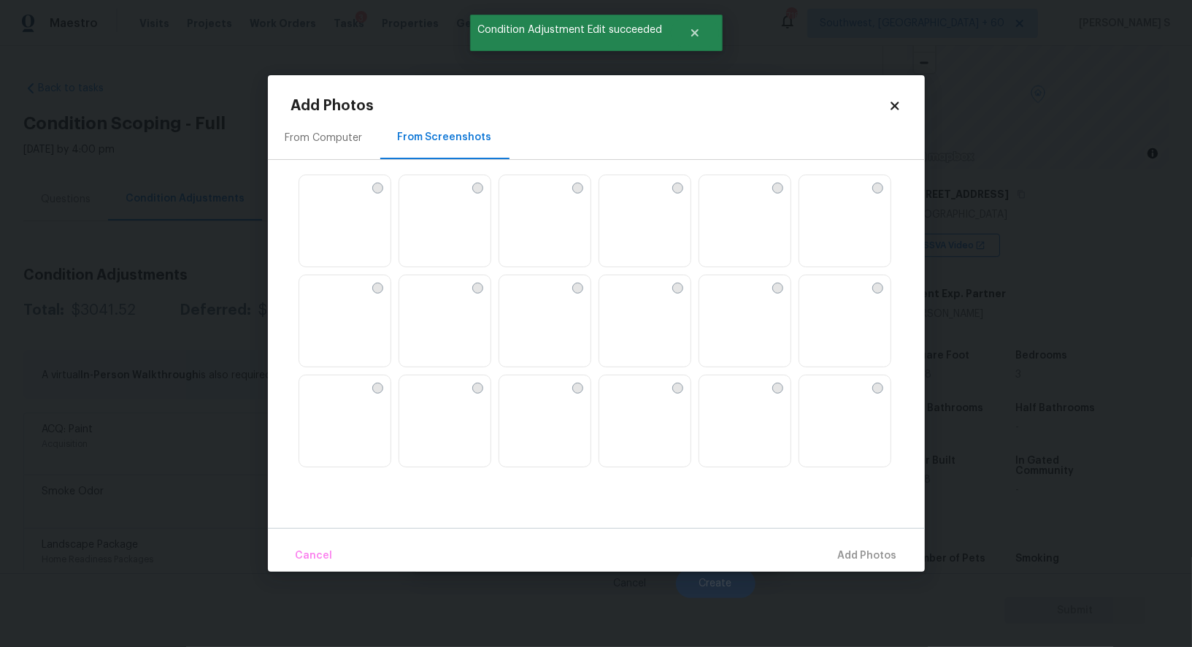
click at [523, 199] on img at bounding box center [510, 186] width 23 height 23
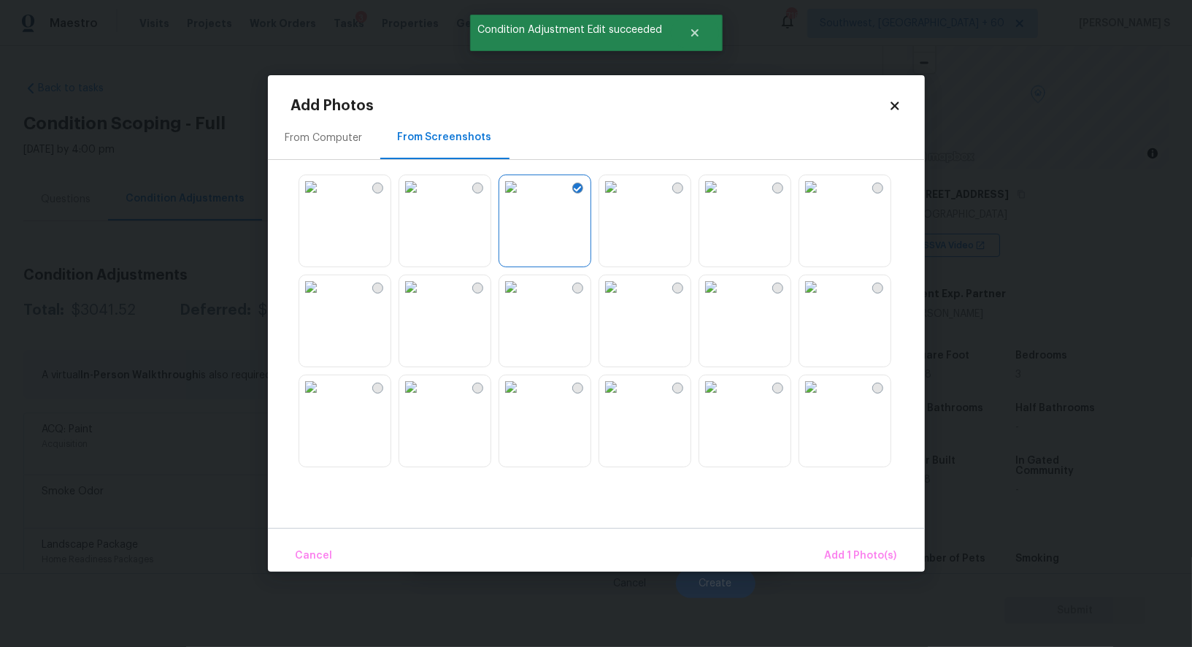
click at [623, 199] on img at bounding box center [610, 186] width 23 height 23
click at [631, 272] on div at bounding box center [608, 320] width 634 height 307
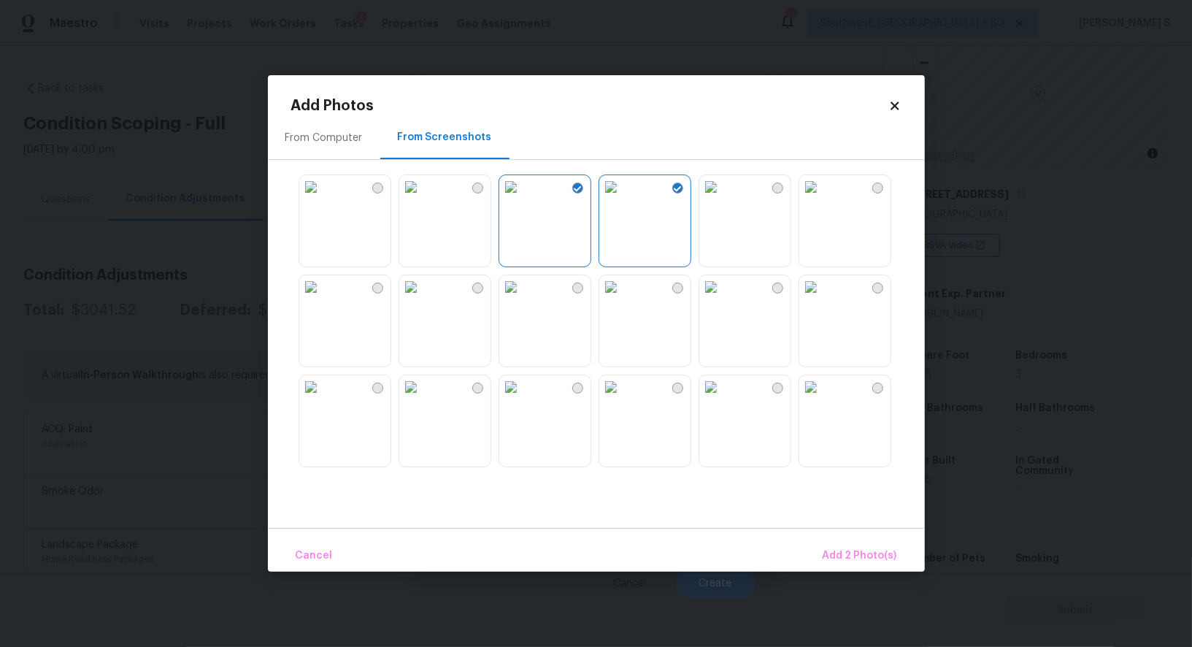
click at [523, 288] on img at bounding box center [510, 286] width 23 height 23
click at [423, 299] on img at bounding box center [410, 286] width 23 height 23
click at [423, 399] on img at bounding box center [410, 386] width 23 height 23
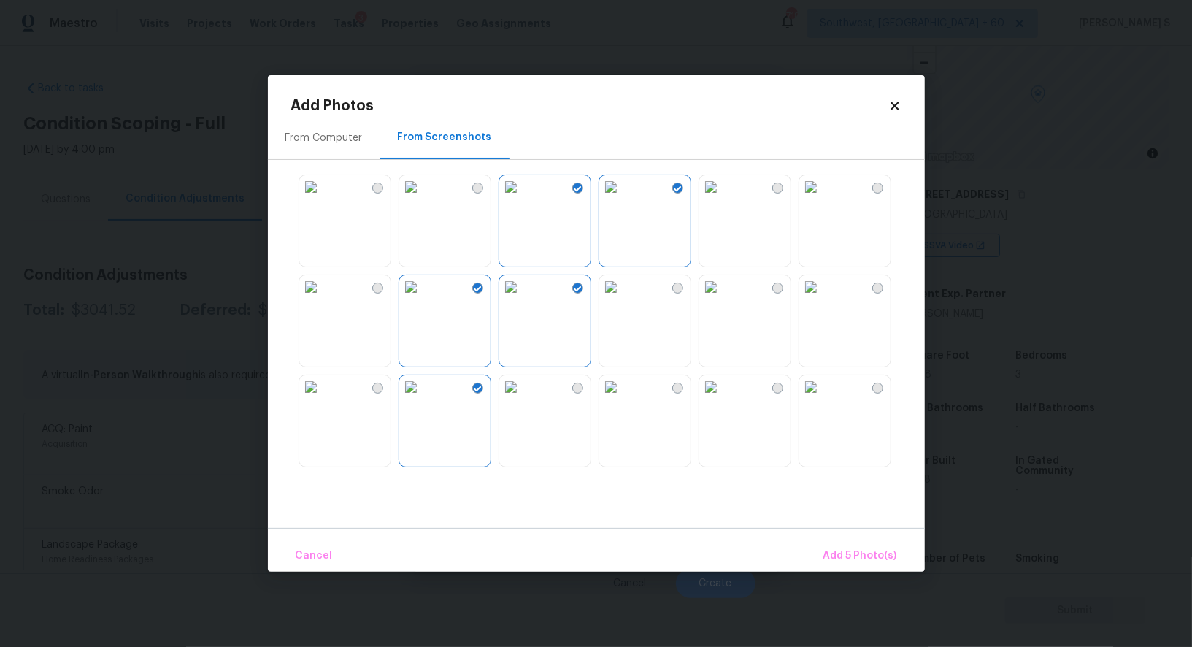
scroll to position [566, 0]
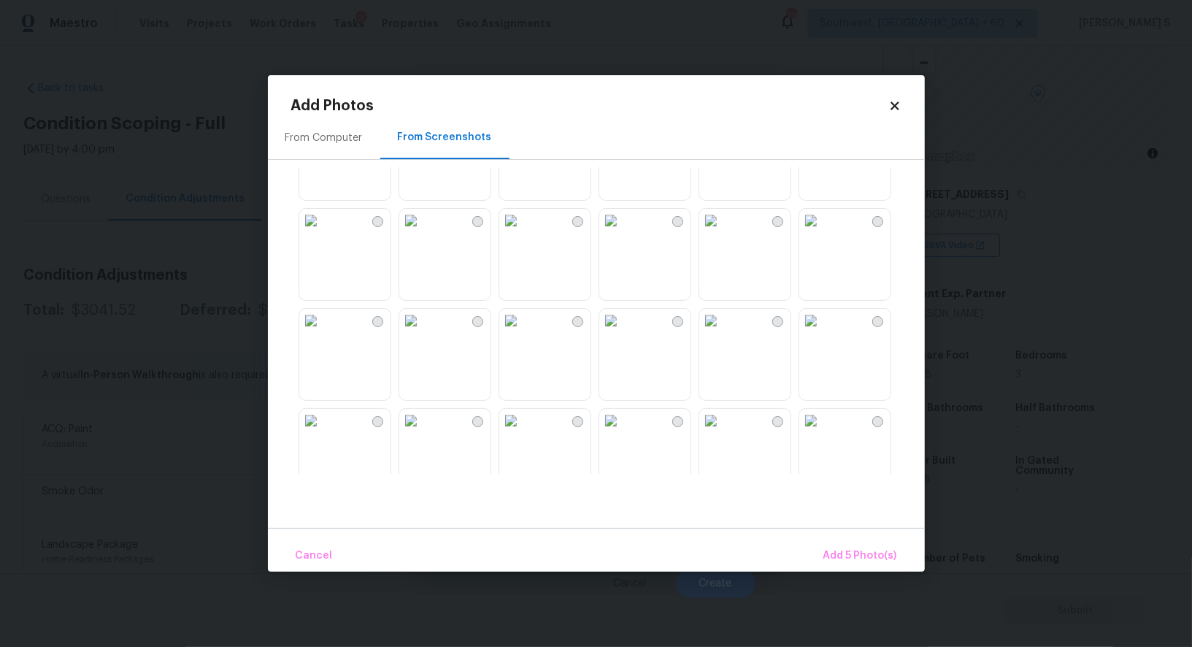
click at [423, 232] on img at bounding box center [410, 220] width 23 height 23
click at [523, 232] on img at bounding box center [510, 220] width 23 height 23
click at [623, 232] on img at bounding box center [610, 220] width 23 height 23
click at [723, 232] on img at bounding box center [710, 220] width 23 height 23
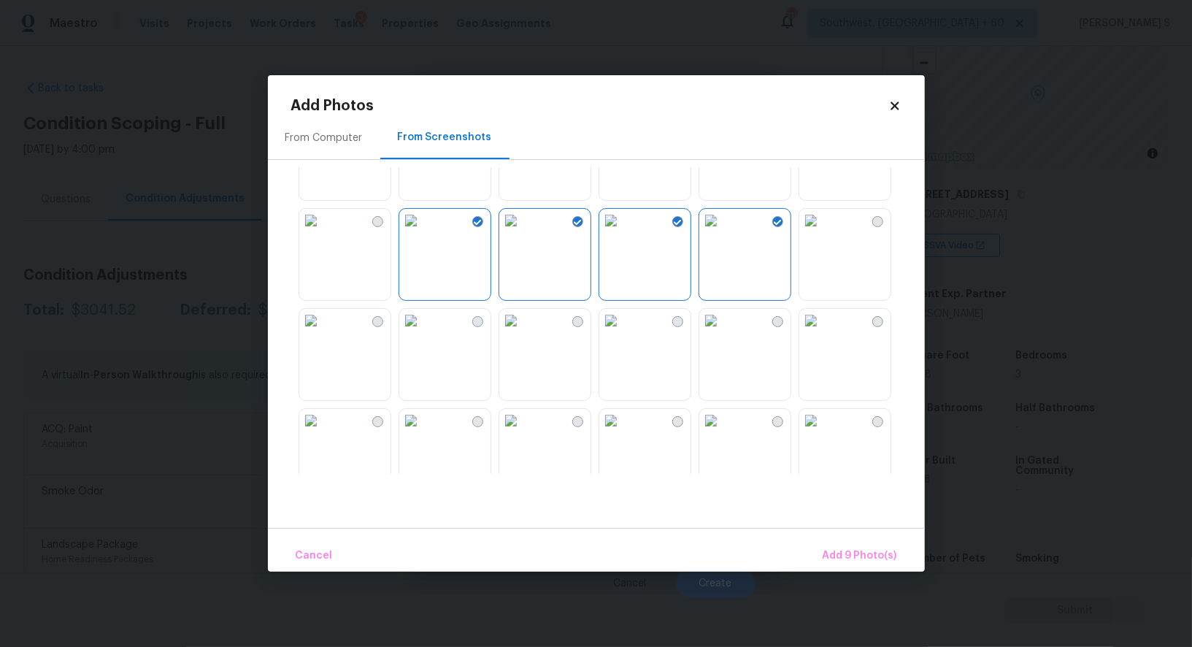
click at [901, 236] on div at bounding box center [608, 320] width 634 height 307
click at [822, 232] on img at bounding box center [810, 220] width 23 height 23
click at [813, 432] on img at bounding box center [810, 420] width 23 height 23
click at [723, 432] on img at bounding box center [710, 420] width 23 height 23
click at [623, 432] on img at bounding box center [610, 420] width 23 height 23
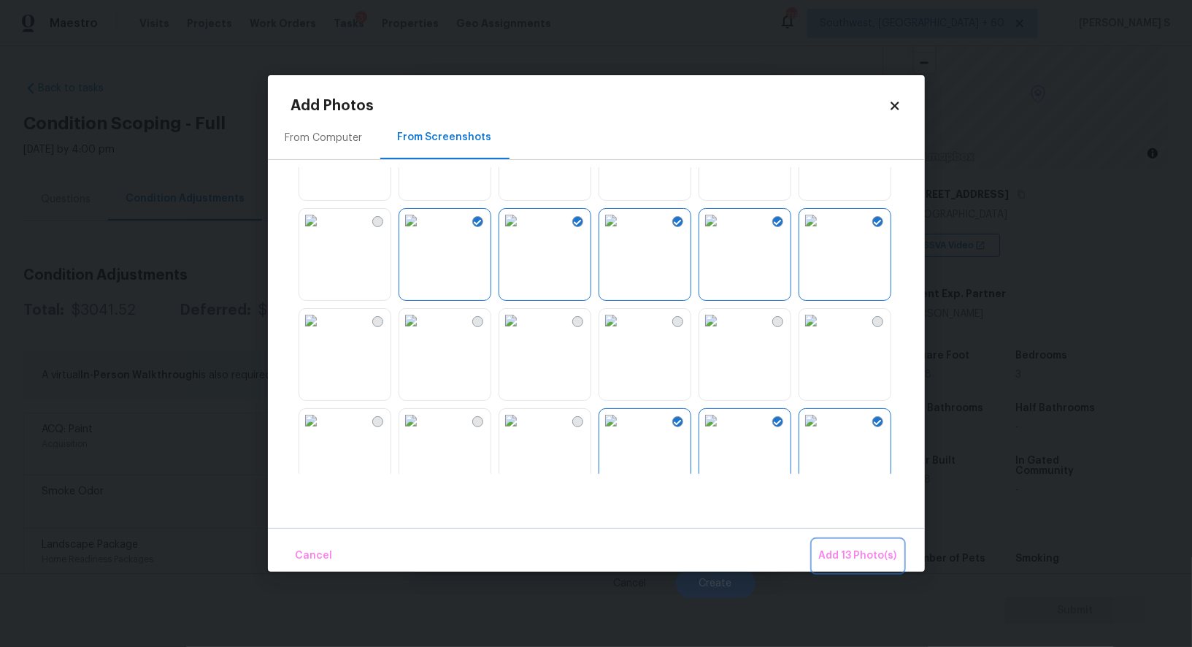
click at [858, 553] on span "Add 13 Photo(s)" at bounding box center [858, 556] width 78 height 18
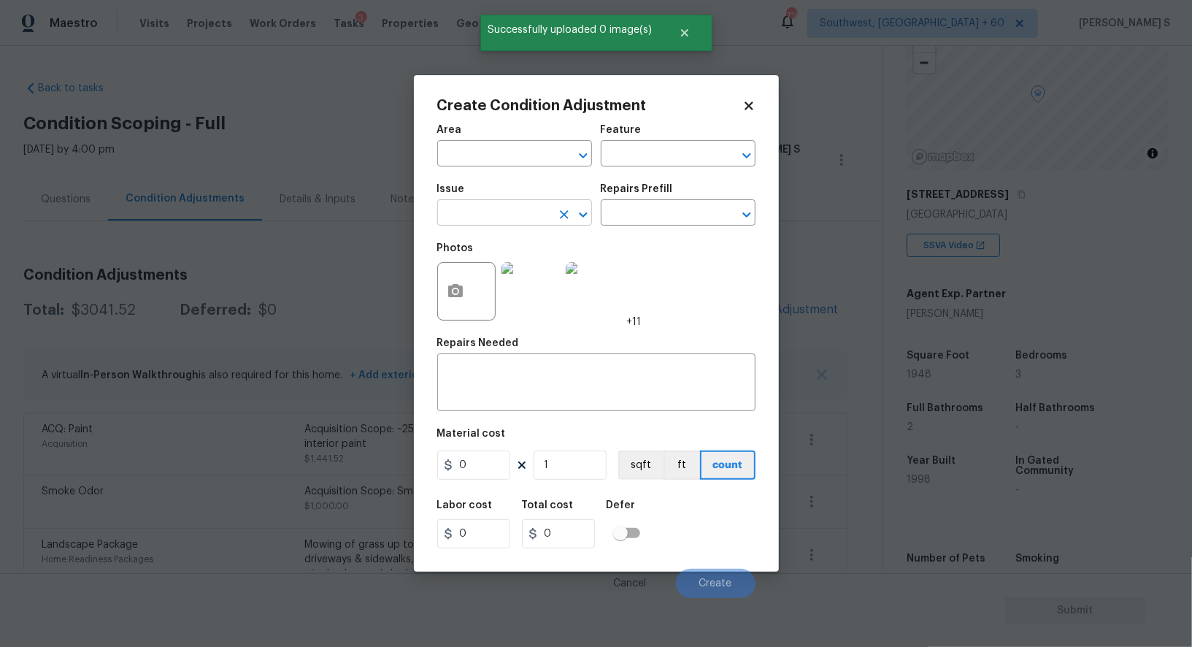
click at [515, 216] on input "text" at bounding box center [494, 214] width 114 height 23
type input "ACQ: Flooring"
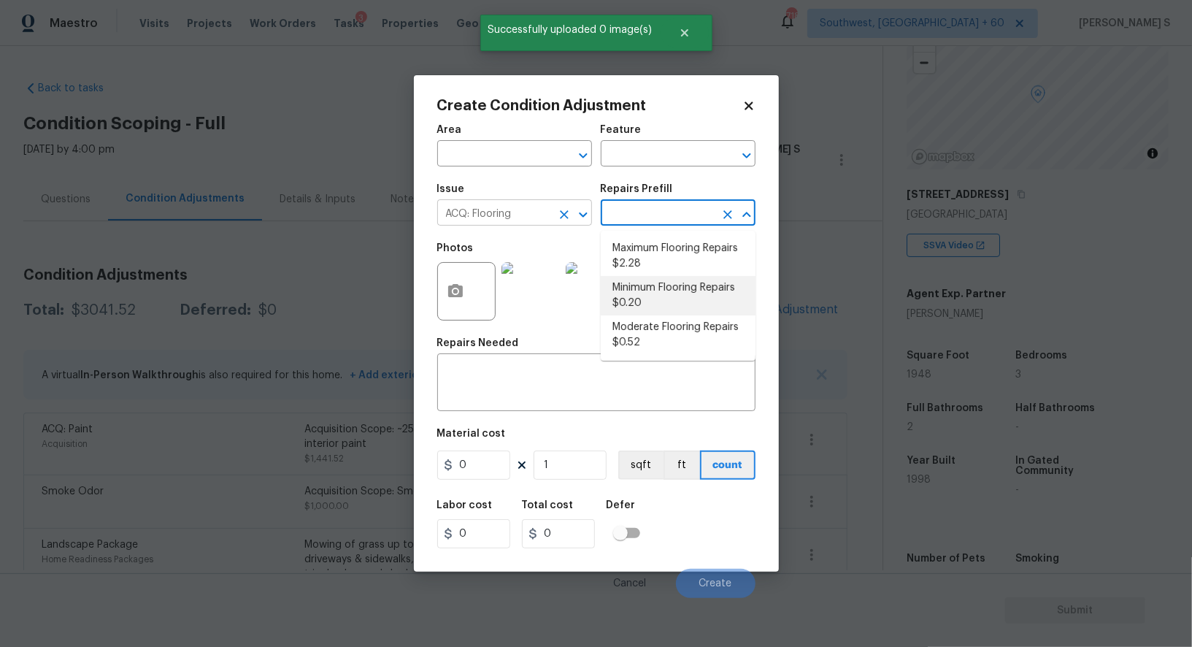
type input "Acquisition"
type textarea "Acquisition Scope: Moderate flooring repairs"
type input "0.52"
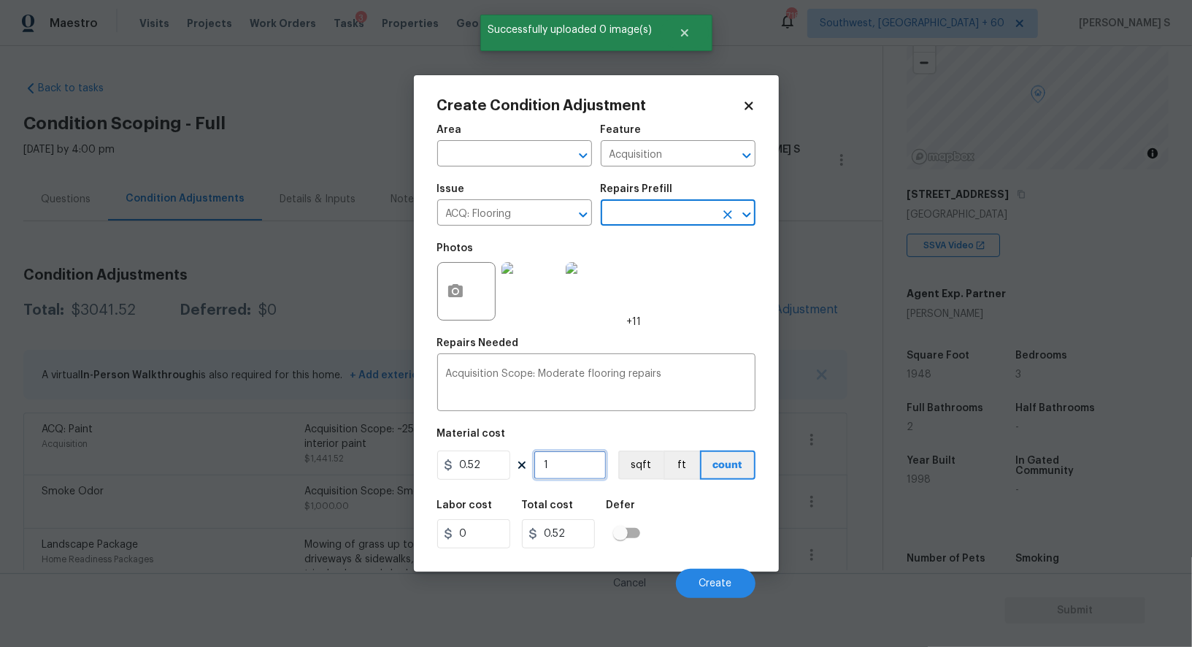
click at [574, 474] on input "1" at bounding box center [570, 464] width 73 height 29
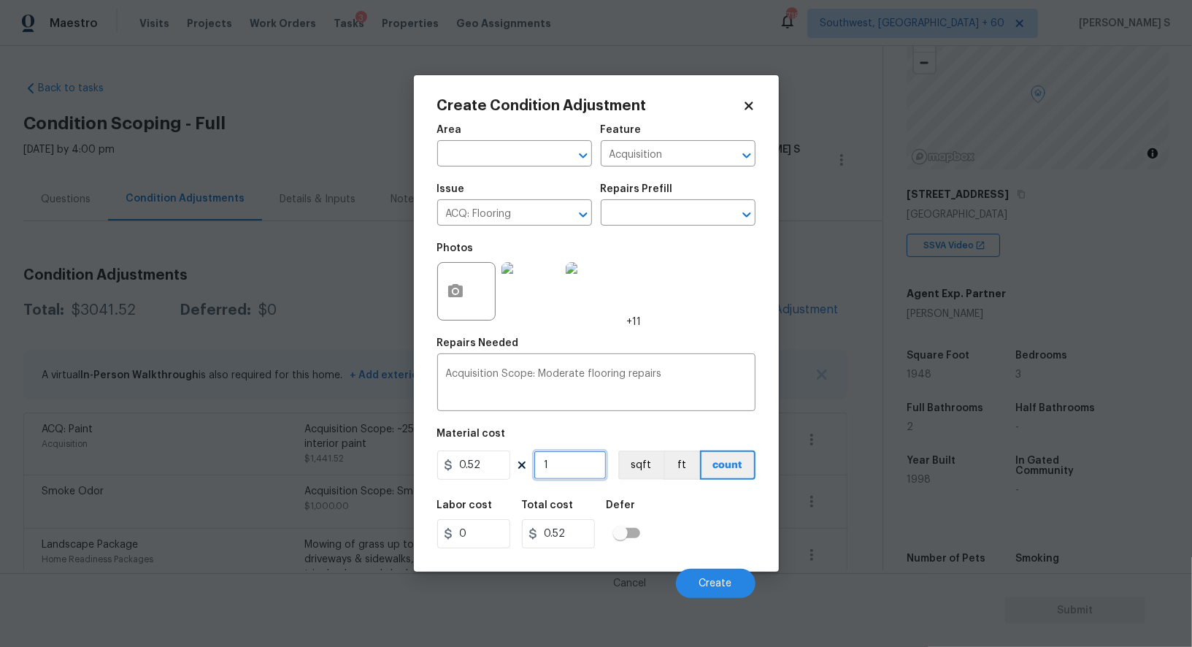
paste input "948"
type input "1948"
type input "1012.96"
type input "1948"
click at [653, 453] on button "sqft" at bounding box center [640, 464] width 45 height 29
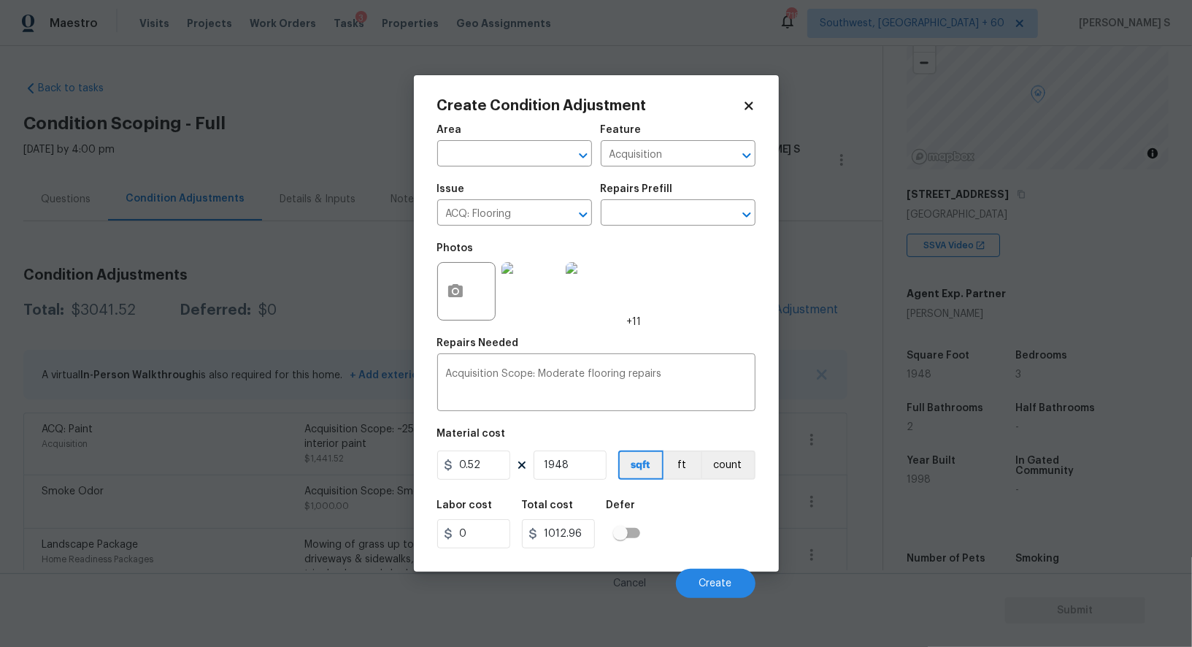
drag, startPoint x: 673, startPoint y: 509, endPoint x: 723, endPoint y: 520, distance: 50.8
click at [673, 509] on div "Labor cost 0 Total cost 1012.96 Defer" at bounding box center [596, 524] width 318 height 66
click at [709, 593] on button "Create" at bounding box center [716, 583] width 80 height 29
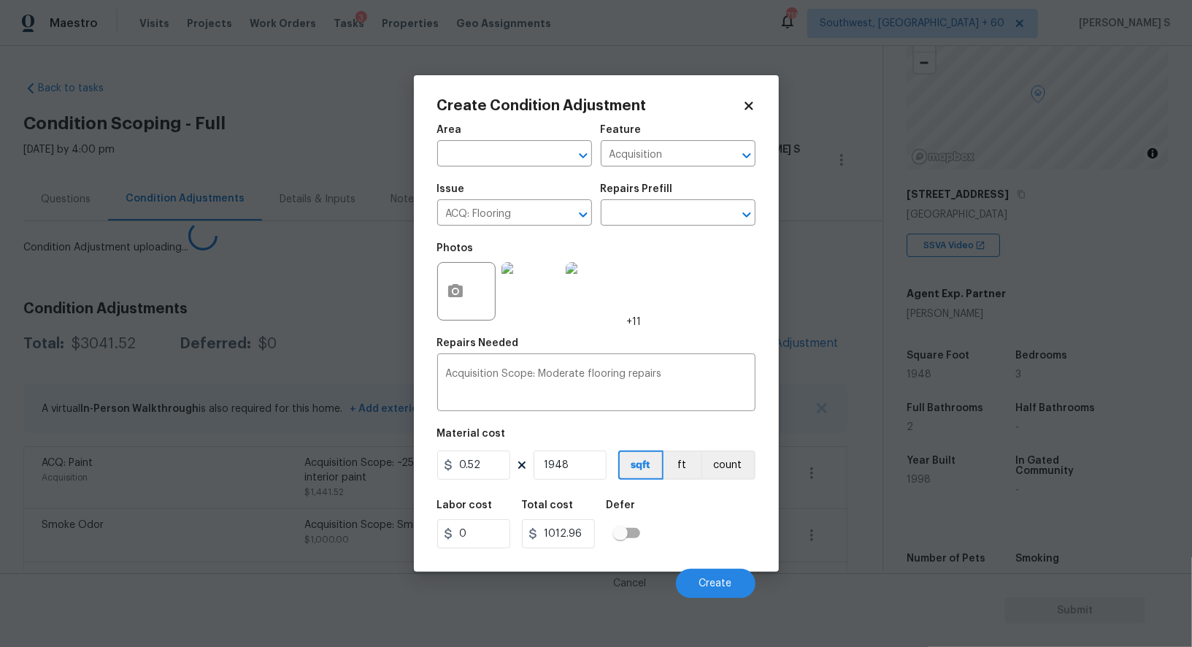
click at [1, 539] on body "Maestro Visits Projects Work Orders Tasks 3 Properties Geo Assignments 718 Sout…" at bounding box center [596, 323] width 1192 height 647
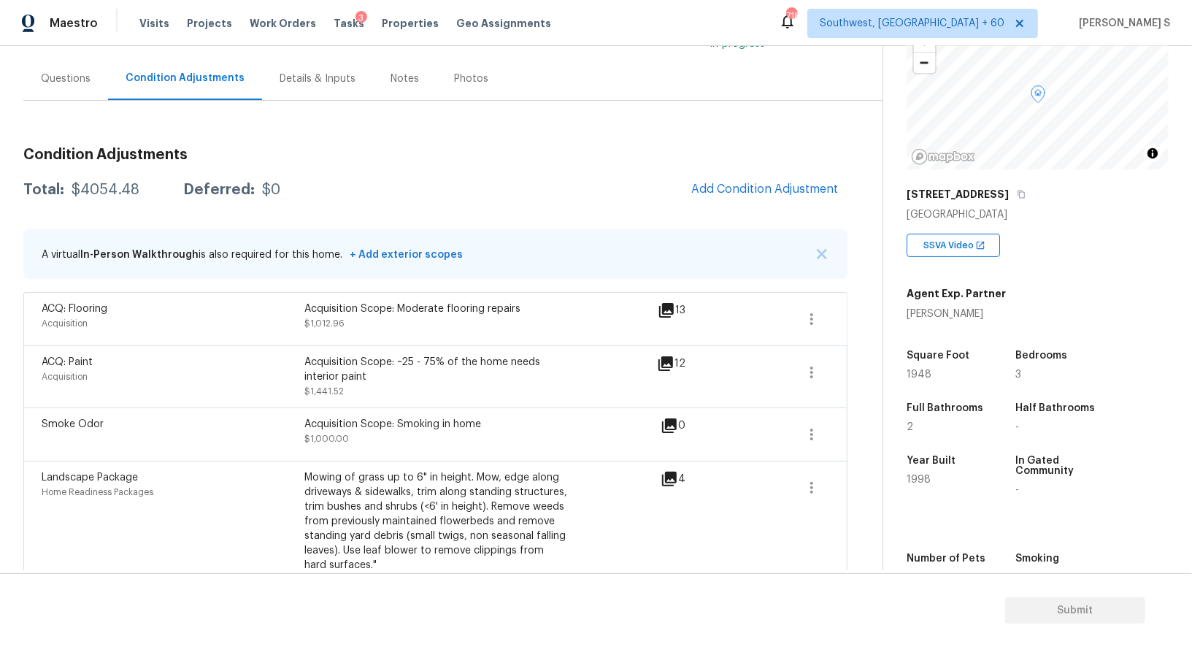
scroll to position [0, 0]
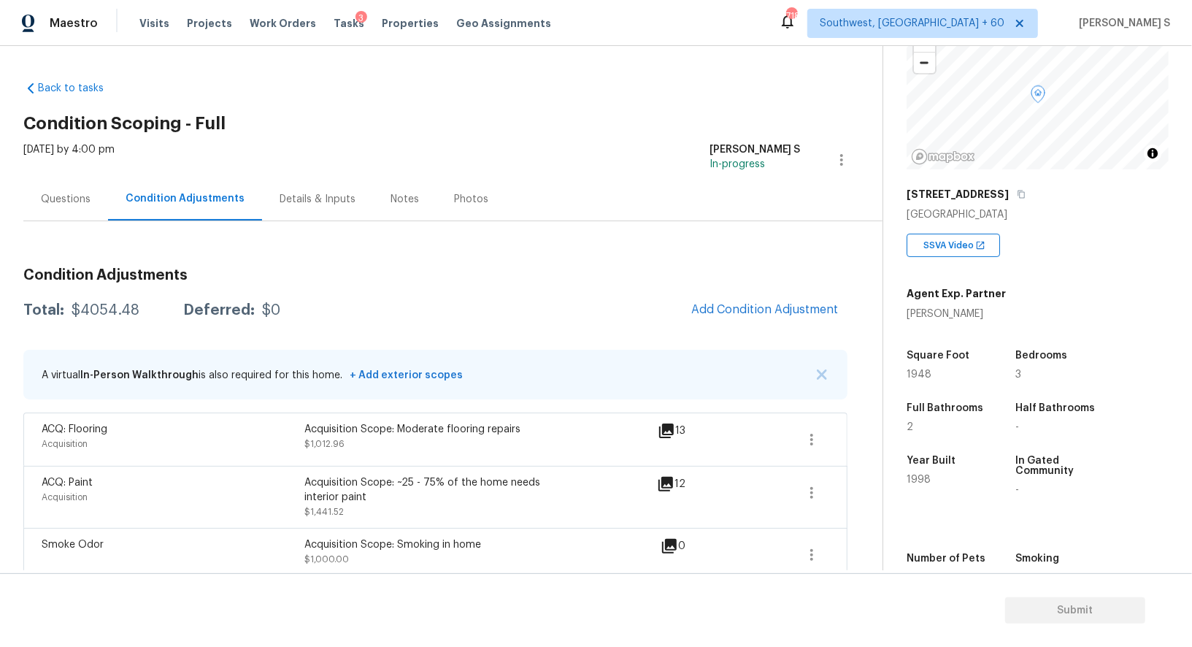
click at [80, 214] on div "Questions" at bounding box center [65, 198] width 85 height 43
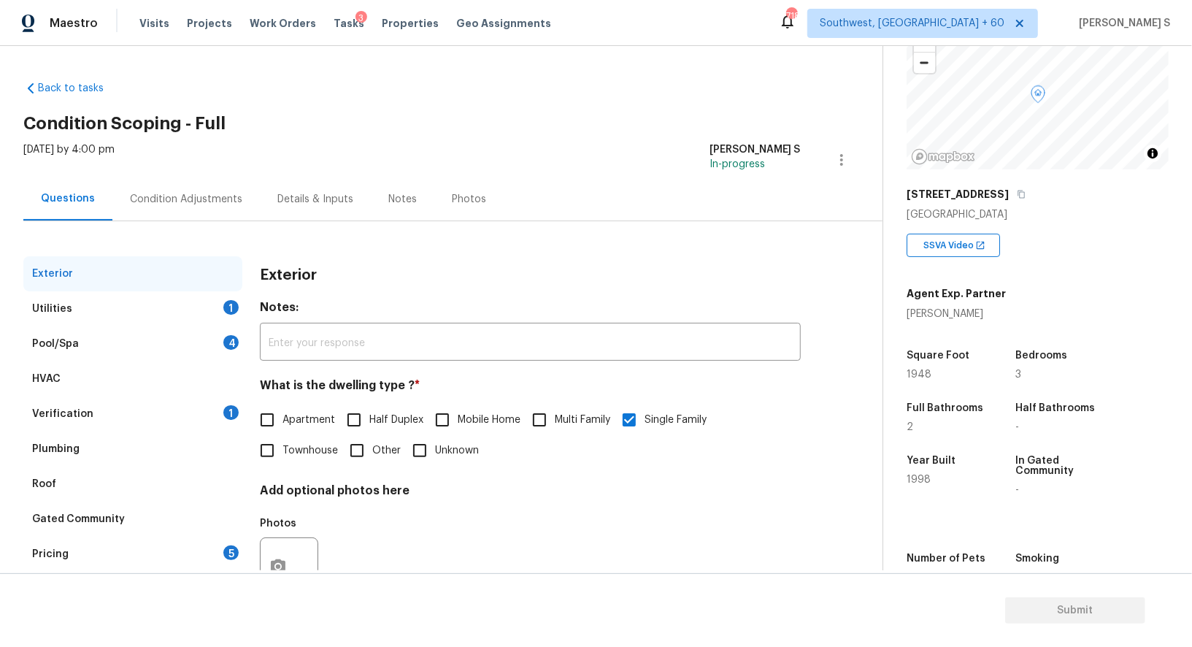
click at [66, 207] on div "Questions" at bounding box center [67, 198] width 89 height 43
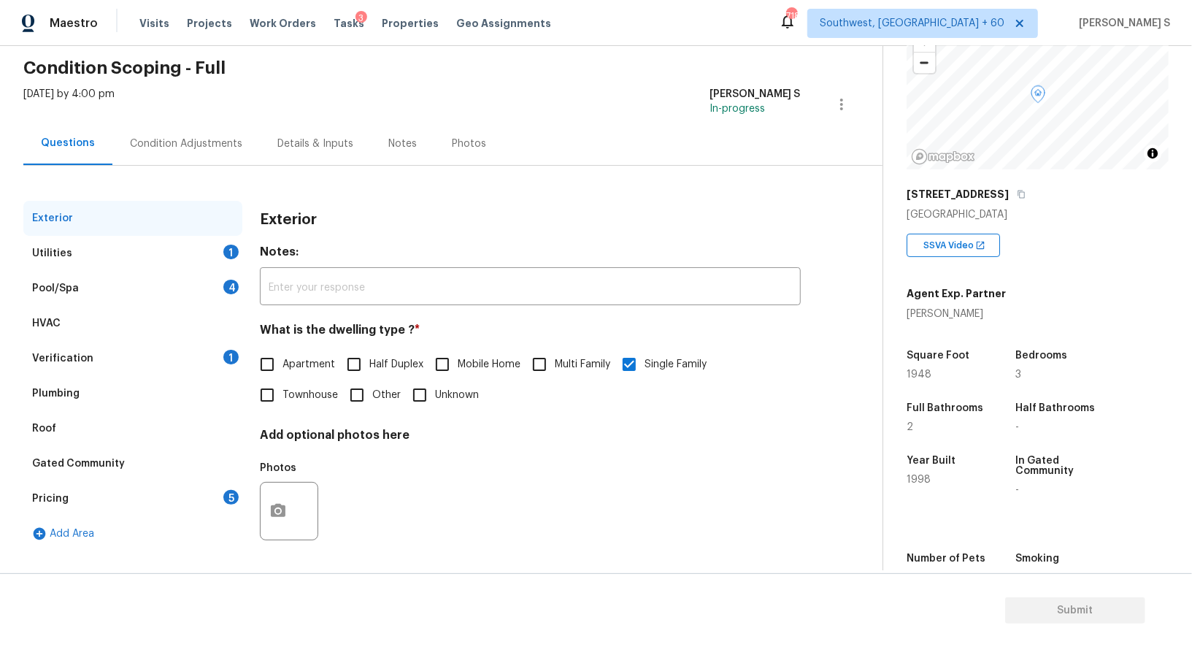
click at [69, 492] on div "Pricing 5" at bounding box center [132, 498] width 219 height 35
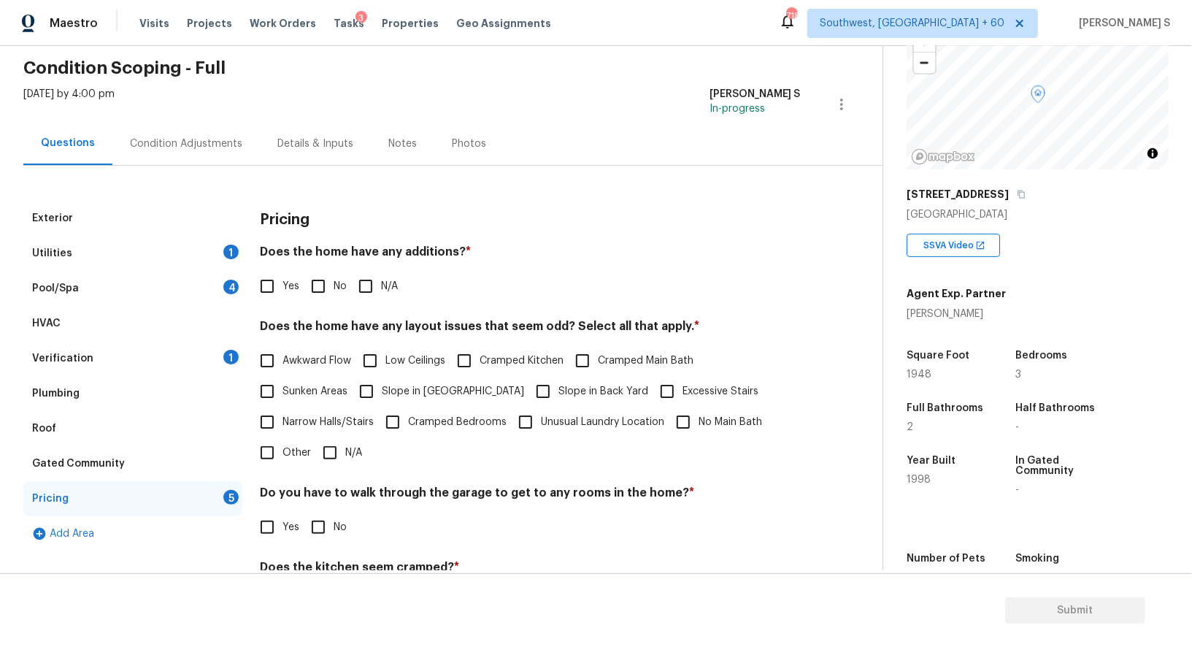
click at [323, 295] on input "No" at bounding box center [318, 286] width 31 height 31
checkbox input "true"
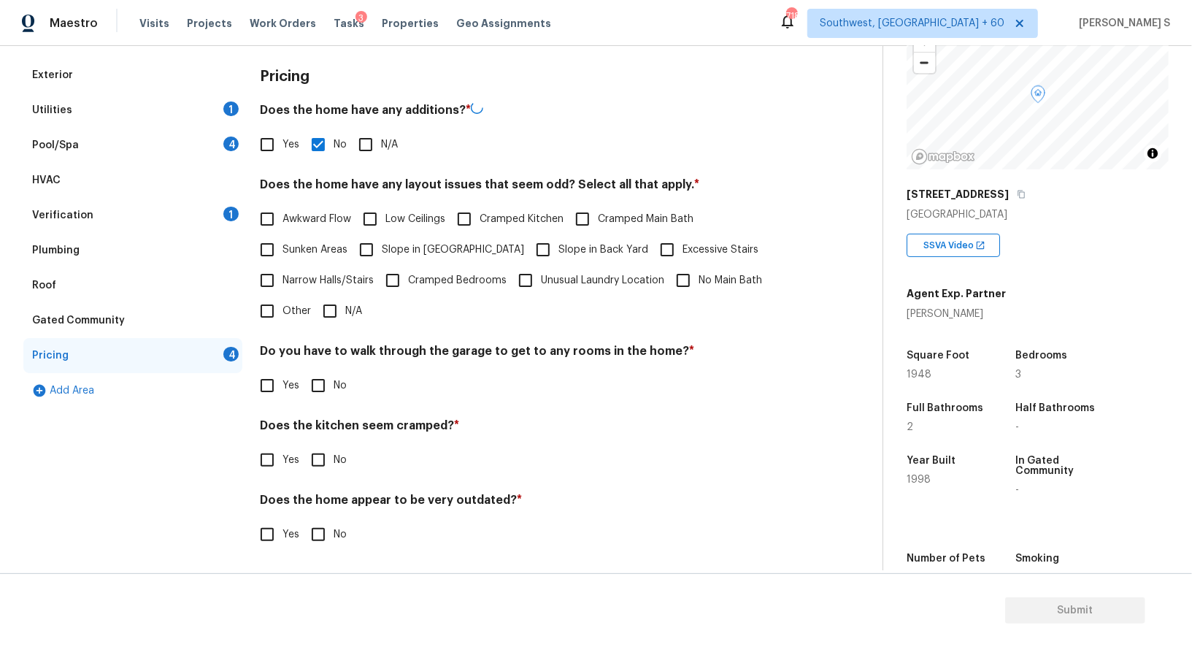
scroll to position [197, 0]
click at [326, 375] on input "No" at bounding box center [318, 385] width 31 height 31
checkbox input "true"
click at [303, 446] on input "No" at bounding box center [318, 461] width 31 height 31
checkbox input "true"
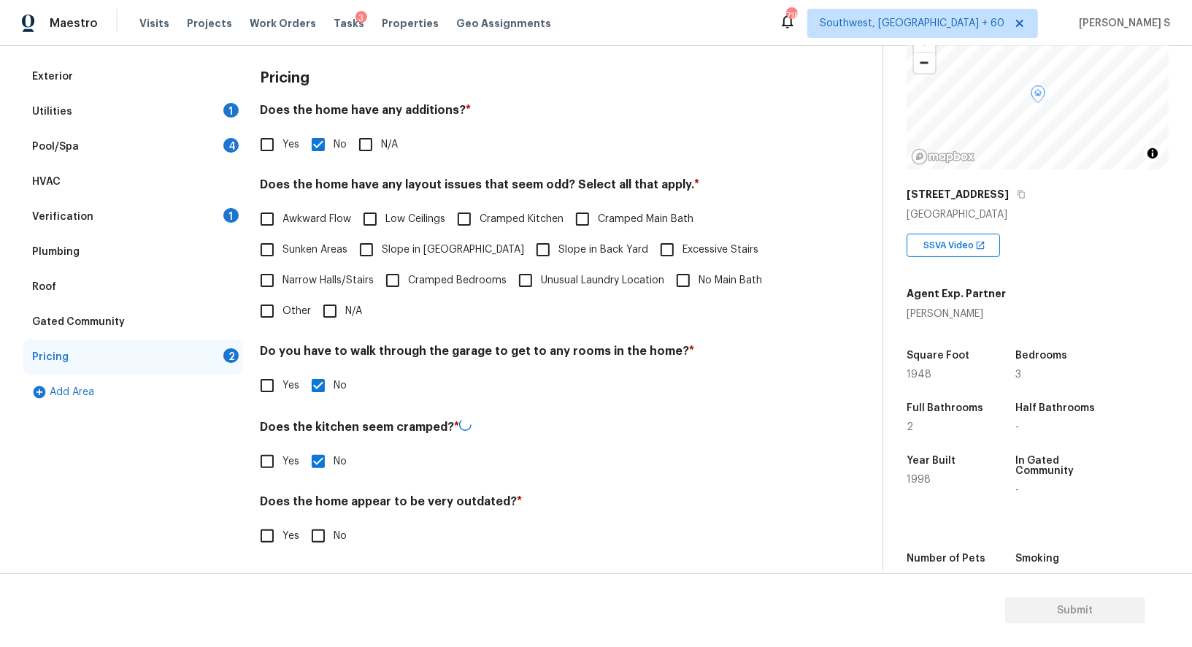
click at [303, 520] on input "No" at bounding box center [318, 535] width 31 height 31
checkbox input "true"
click at [268, 301] on input "Other" at bounding box center [267, 311] width 31 height 31
checkbox input "true"
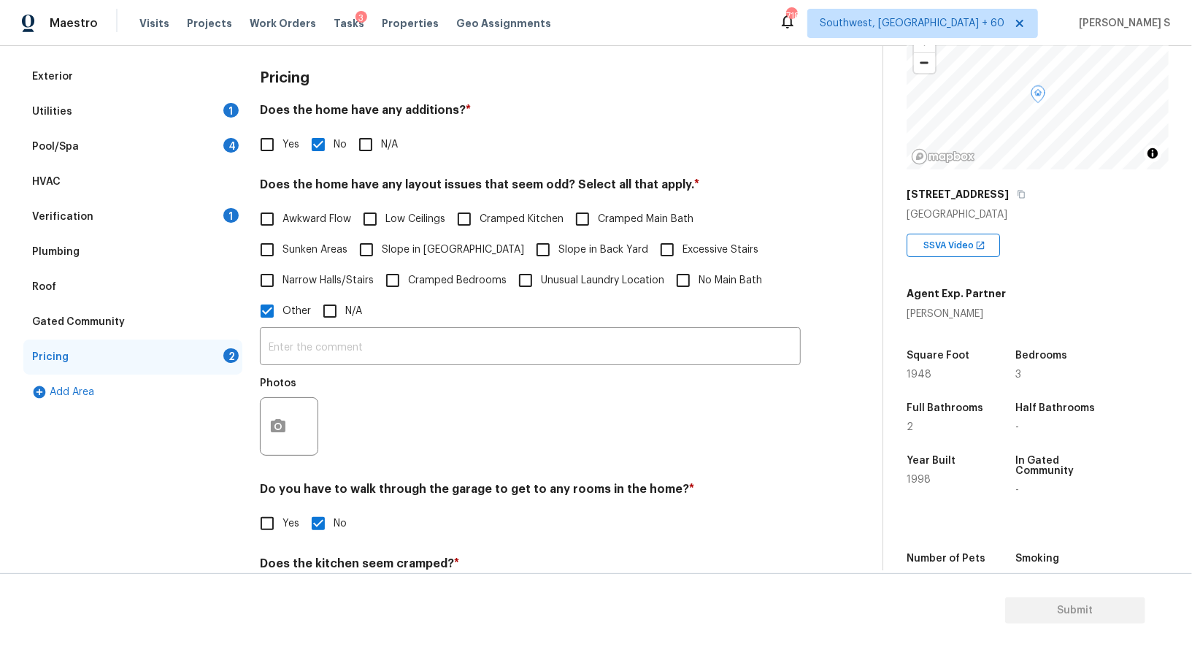
click at [279, 380] on h5 "Photos" at bounding box center [278, 383] width 36 height 10
click at [295, 436] on div at bounding box center [289, 426] width 58 height 58
click at [280, 419] on icon "button" at bounding box center [278, 427] width 18 height 18
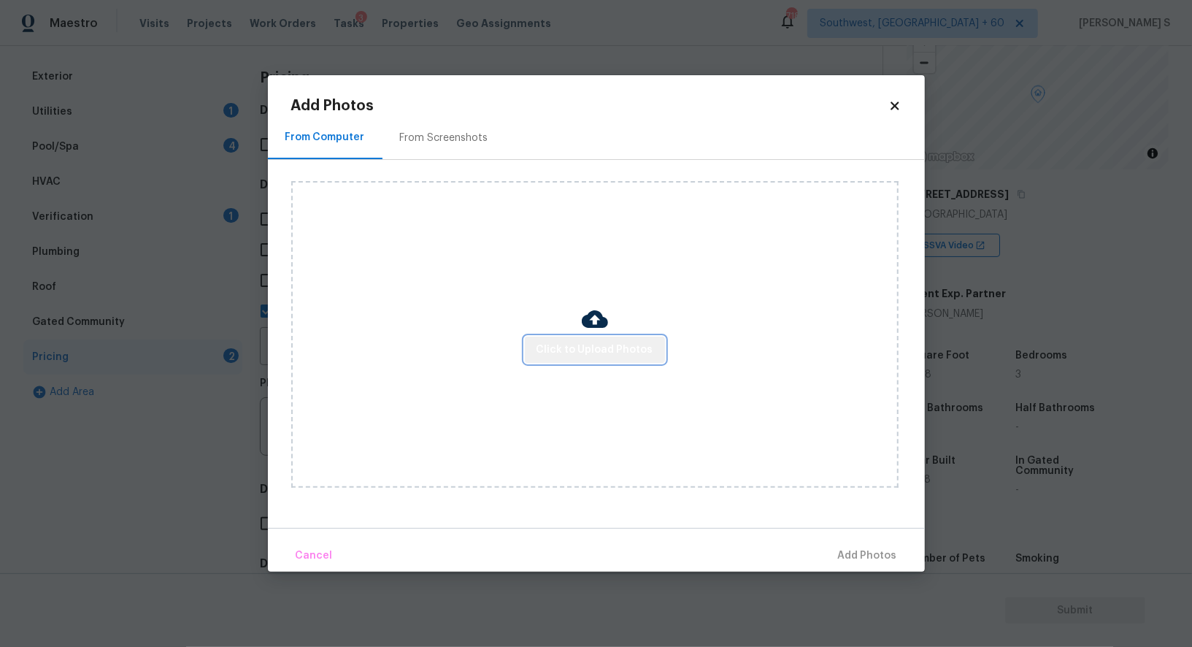
click at [604, 358] on span "Click to Upload Photos" at bounding box center [594, 350] width 117 height 18
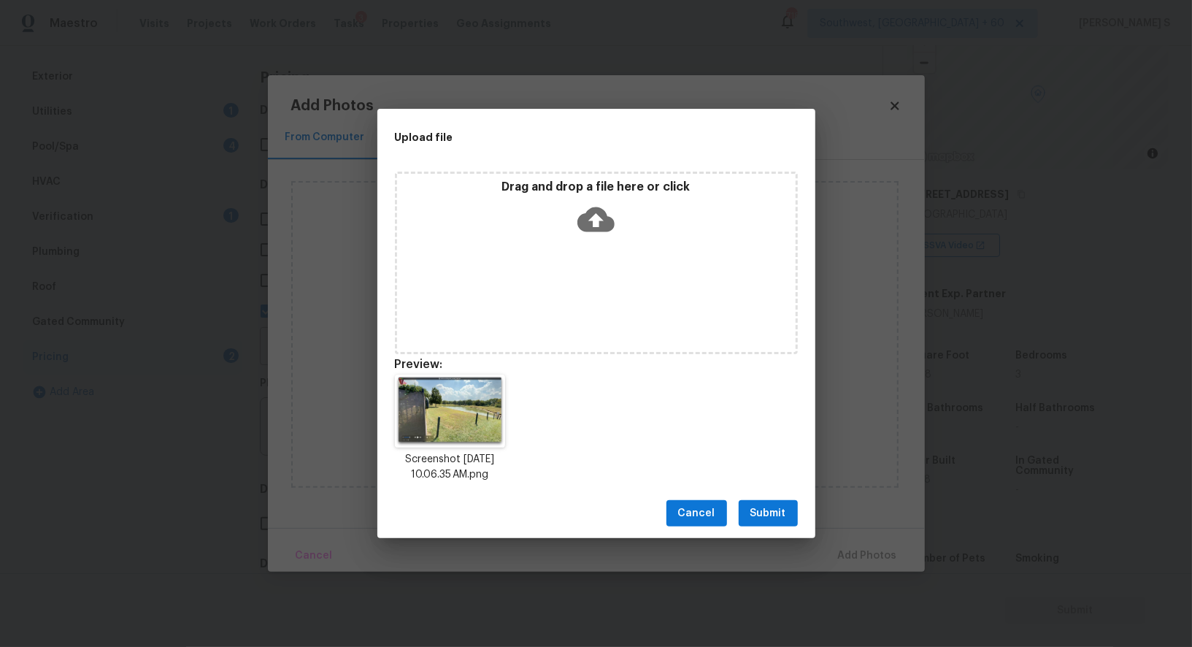
click at [750, 511] on button "Submit" at bounding box center [768, 513] width 59 height 27
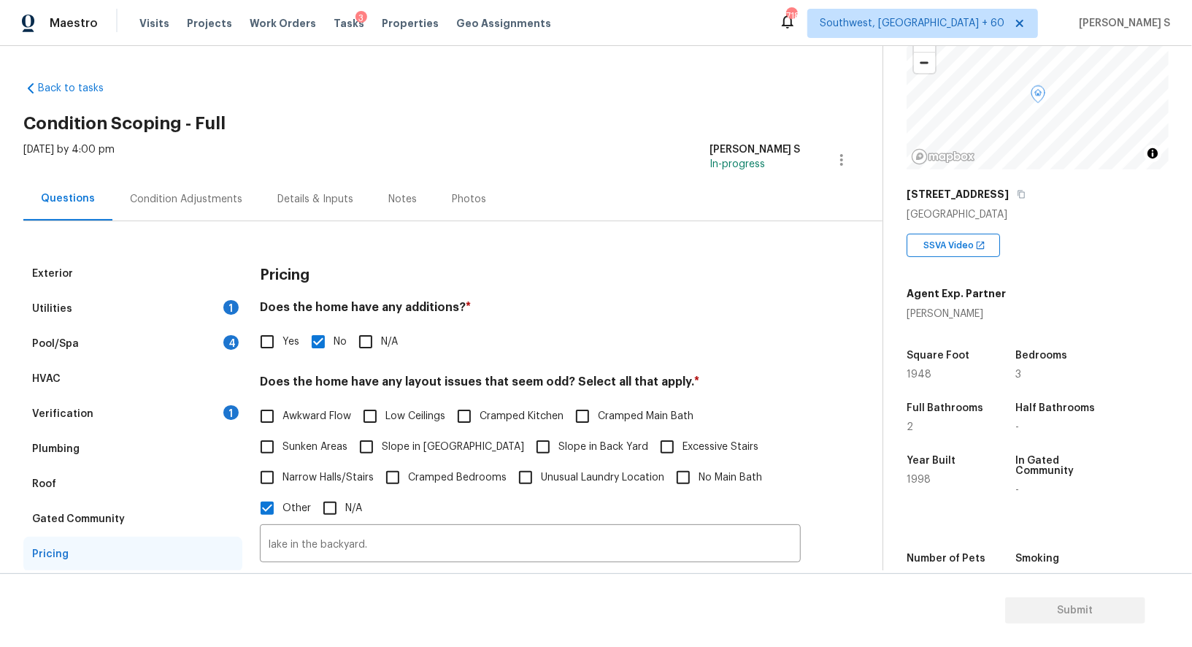
click at [183, 196] on div "Condition Adjustments" at bounding box center [186, 199] width 112 height 15
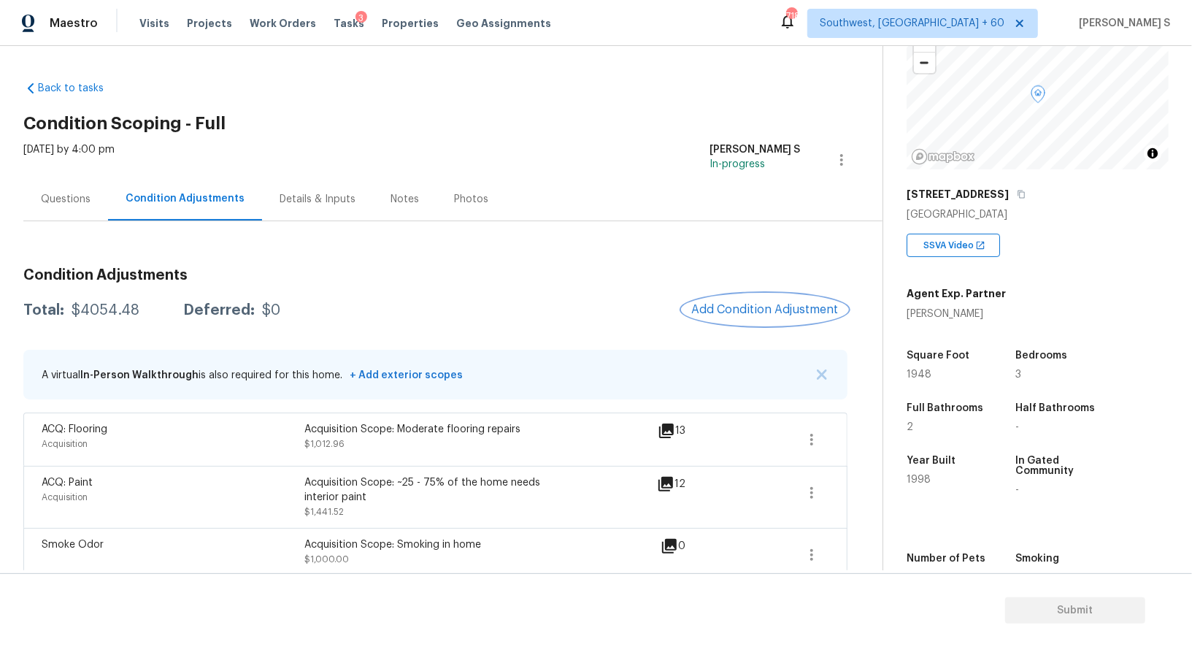
click at [747, 307] on span "Add Condition Adjustment" at bounding box center [764, 309] width 147 height 13
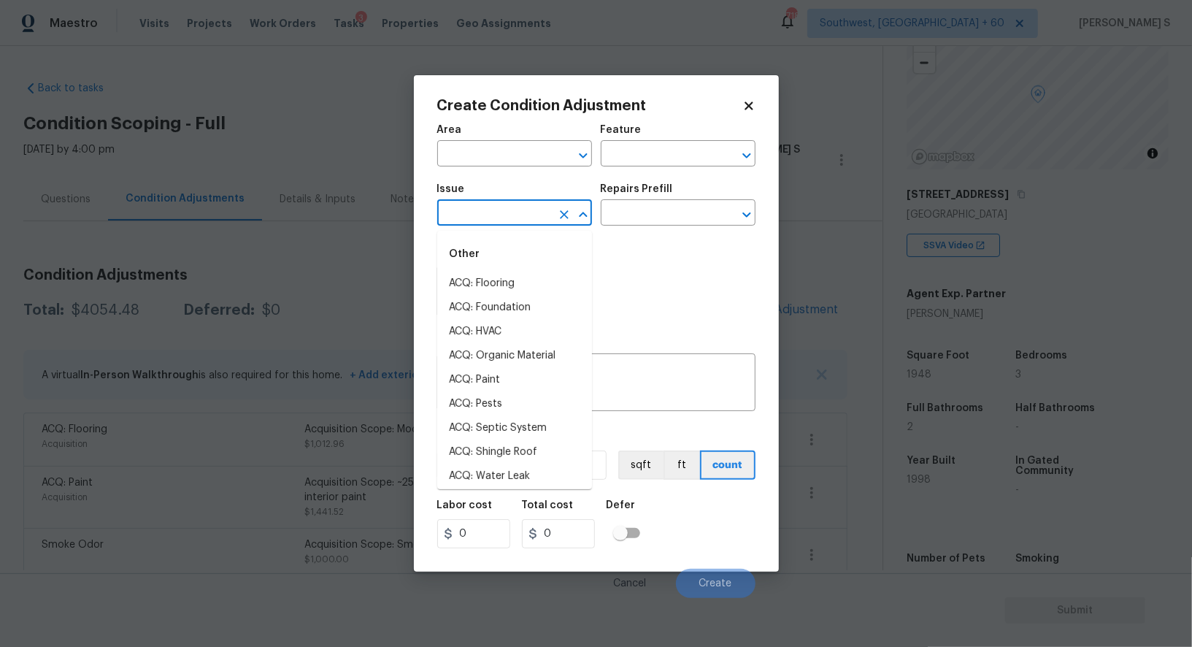
click at [496, 213] on input "text" at bounding box center [494, 214] width 114 height 23
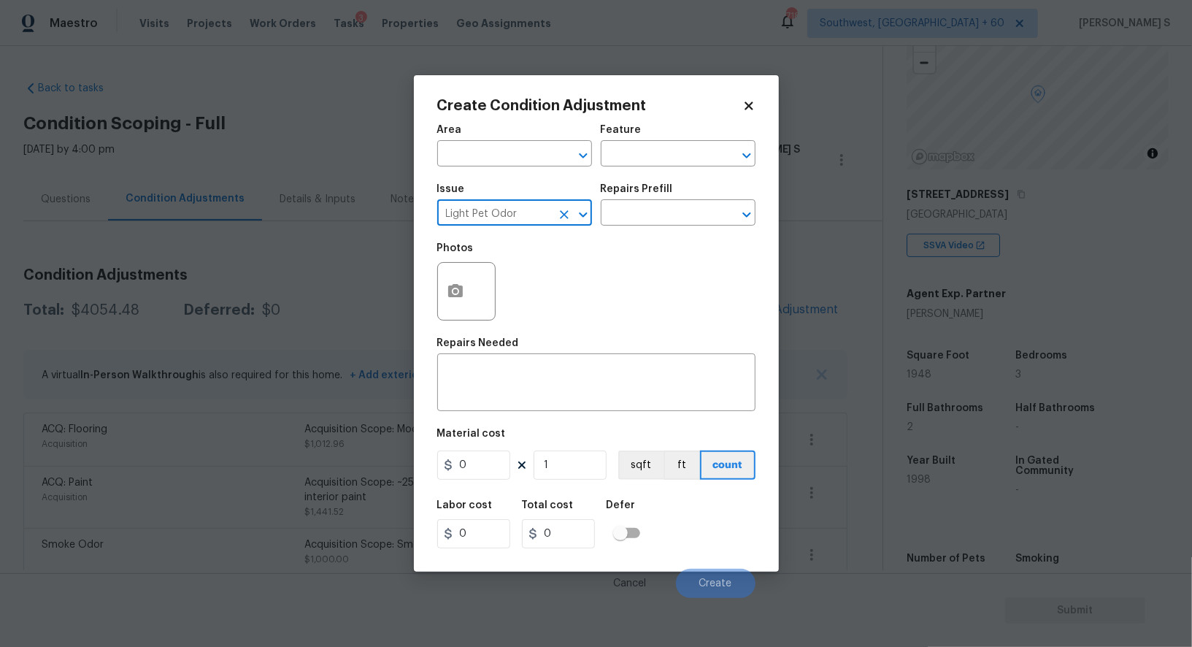
type input "Light Pet Odor"
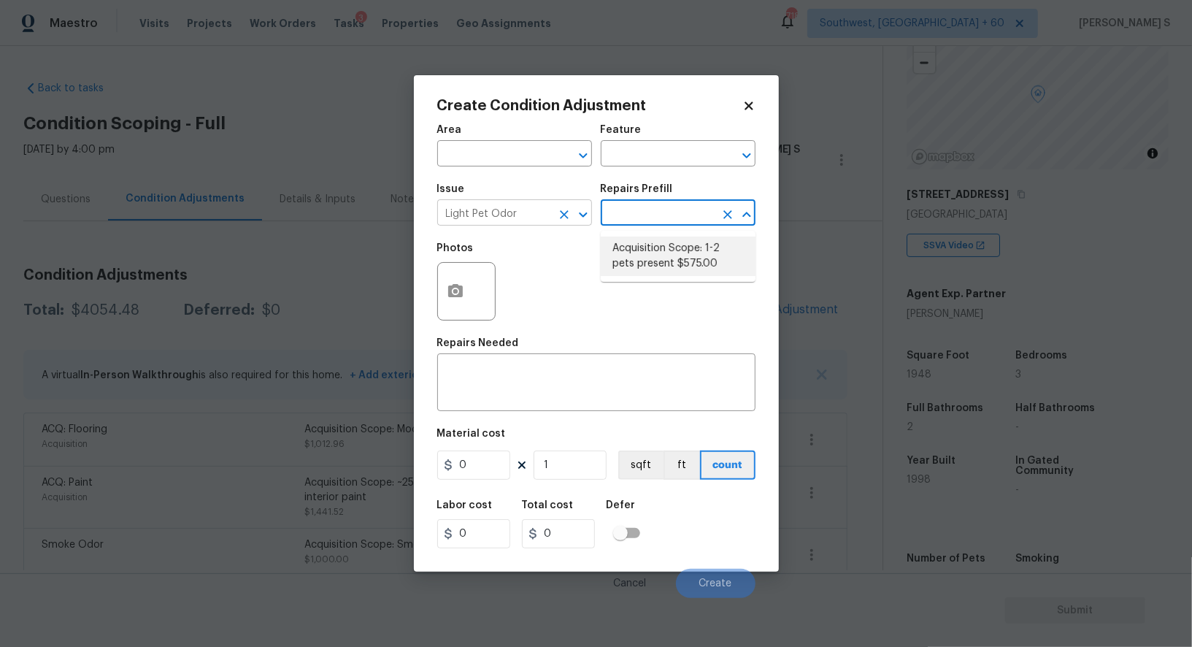
type textarea "Acquisition Scope: 1-2 pets present"
type input "575"
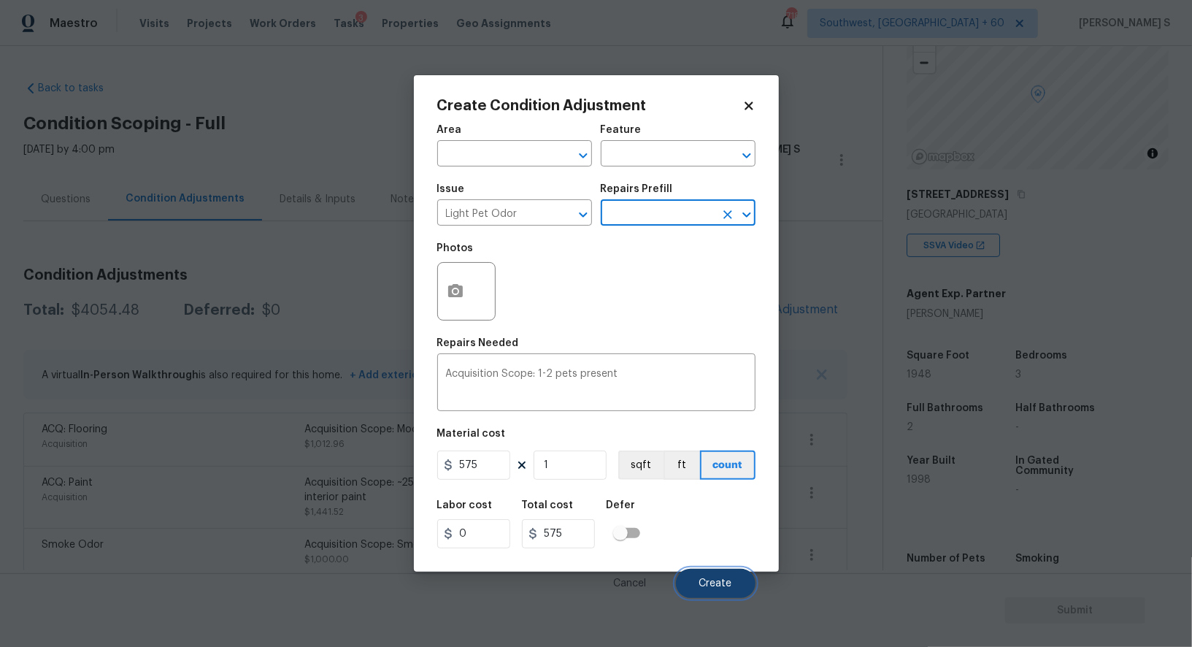
click at [708, 574] on button "Create" at bounding box center [716, 583] width 80 height 29
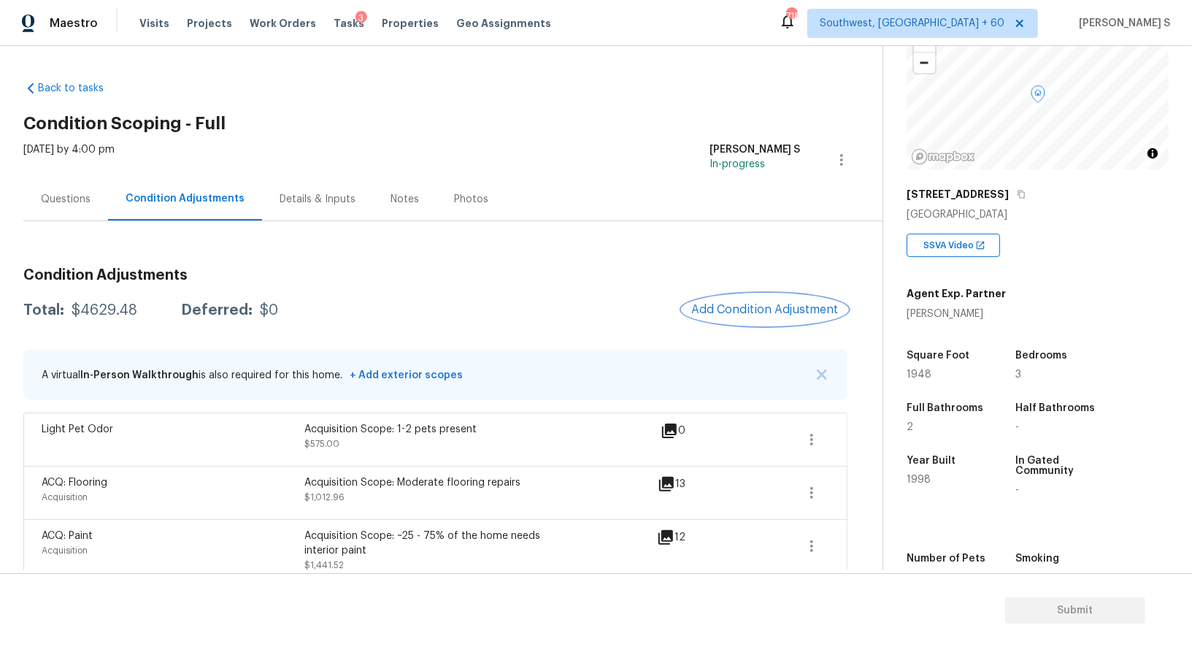
click at [760, 309] on span "Add Condition Adjustment" at bounding box center [764, 309] width 147 height 13
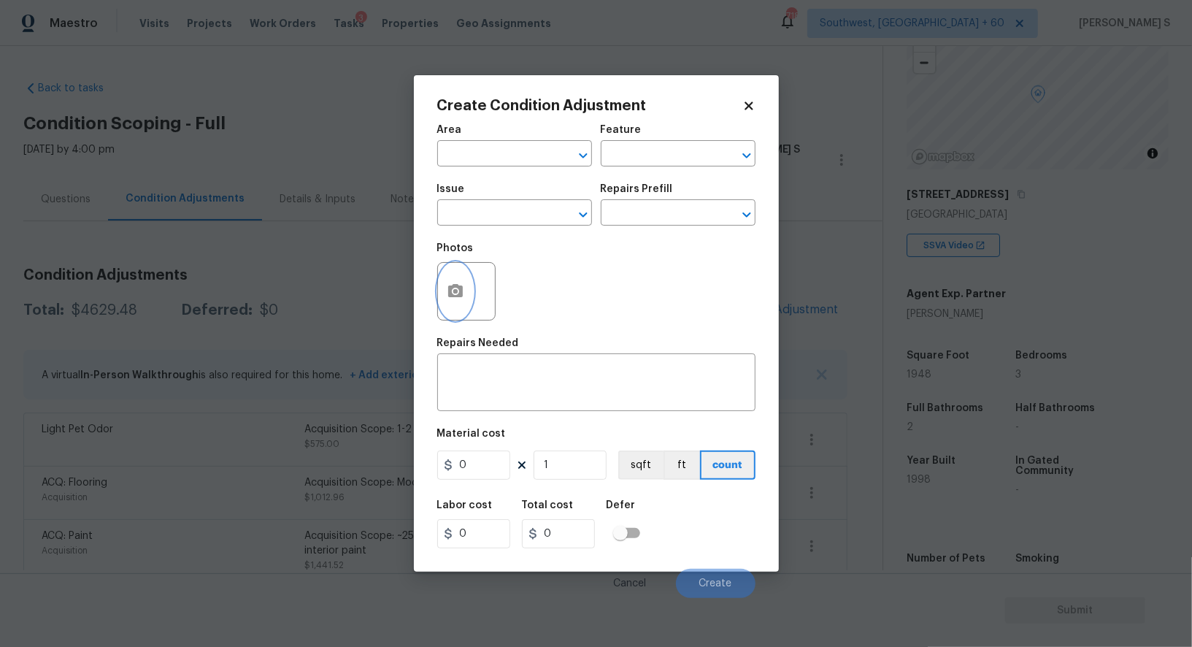
click at [455, 288] on icon "button" at bounding box center [455, 290] width 15 height 13
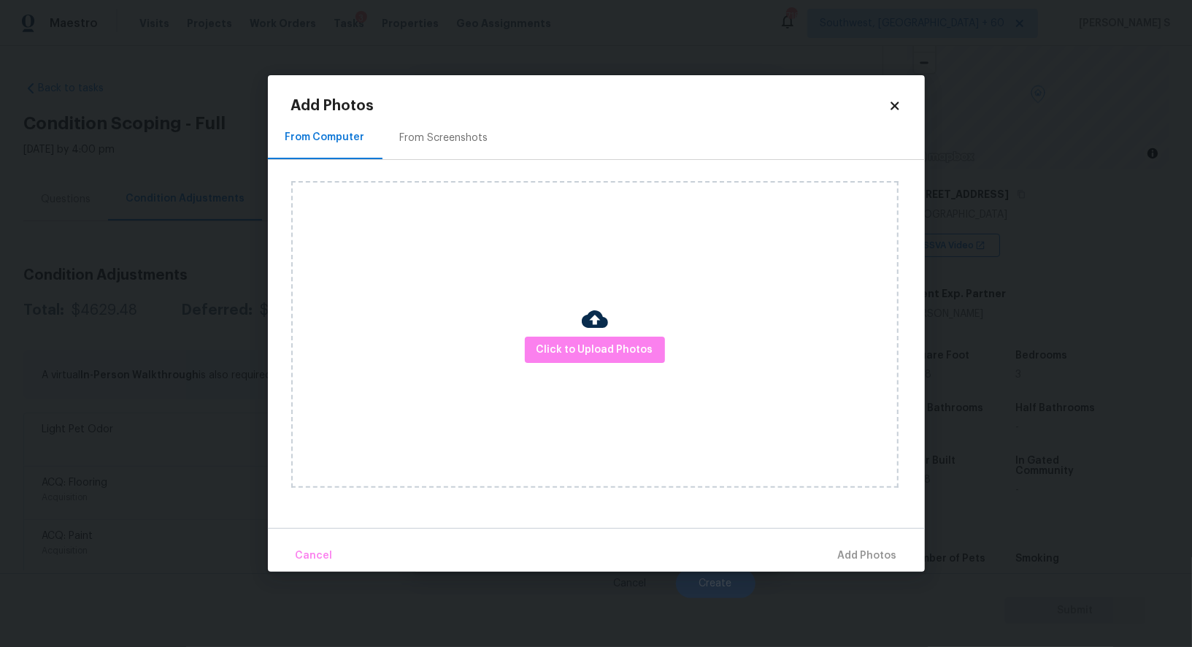
click at [608, 363] on div "Click to Upload Photos" at bounding box center [594, 334] width 607 height 307
click at [607, 347] on span "Click to Upload Photos" at bounding box center [594, 350] width 117 height 18
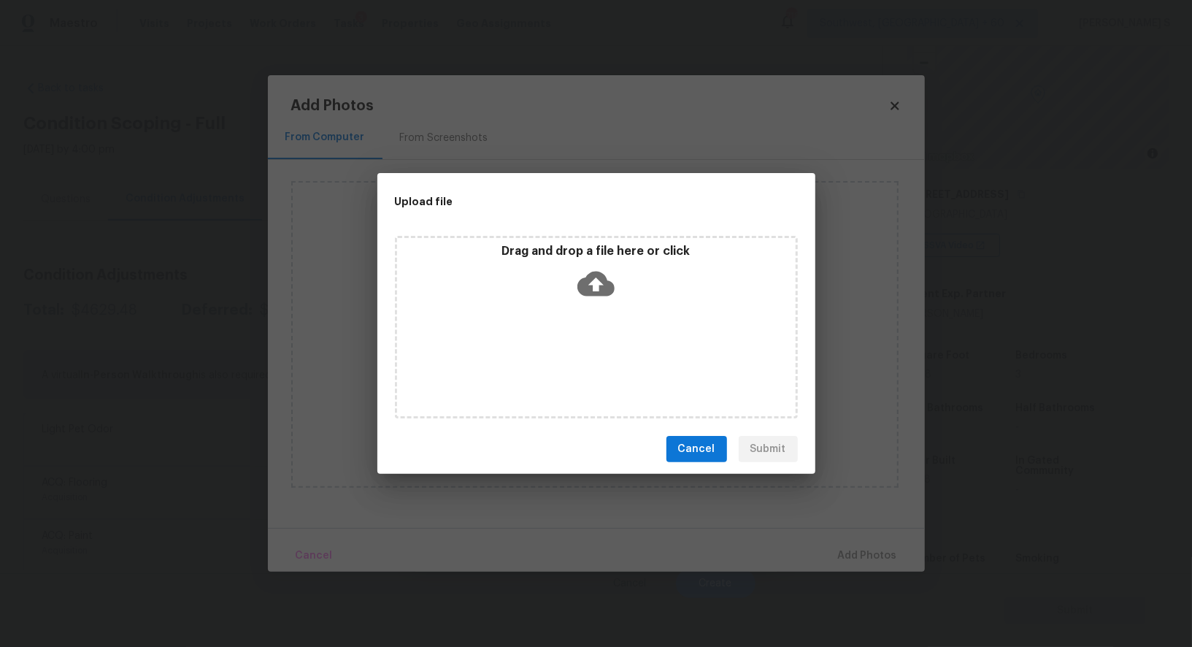
click at [607, 347] on div "Drag and drop a file here or click" at bounding box center [596, 327] width 403 height 182
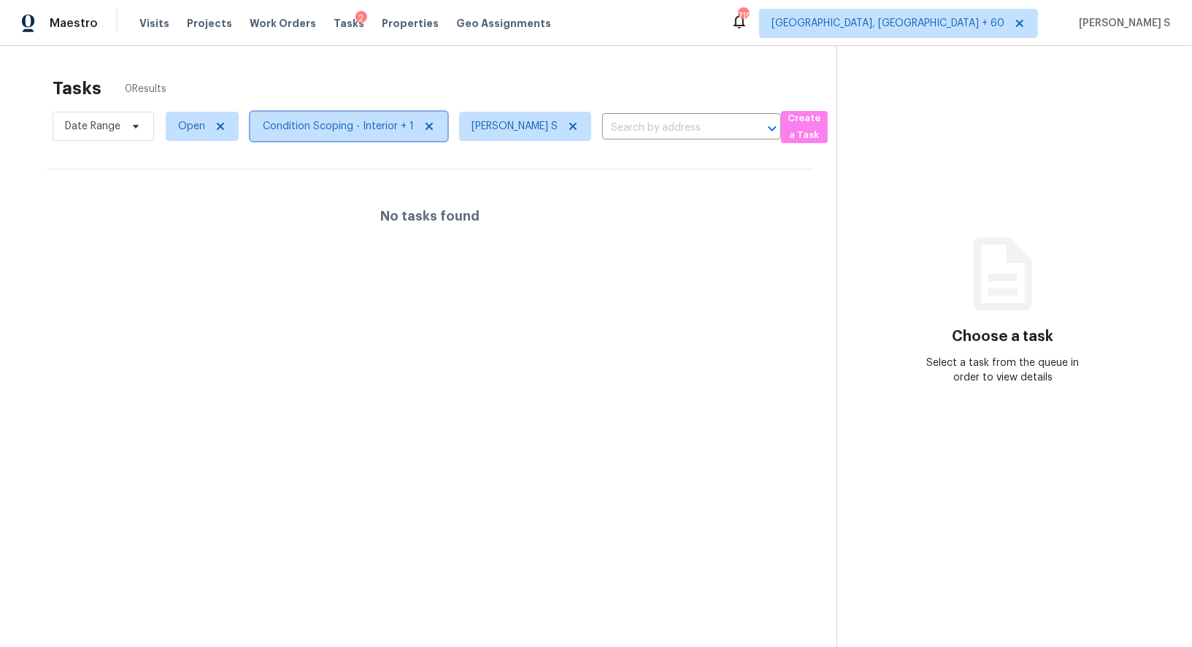
click at [296, 130] on span "Condition Scoping - Interior + 1" at bounding box center [338, 126] width 151 height 15
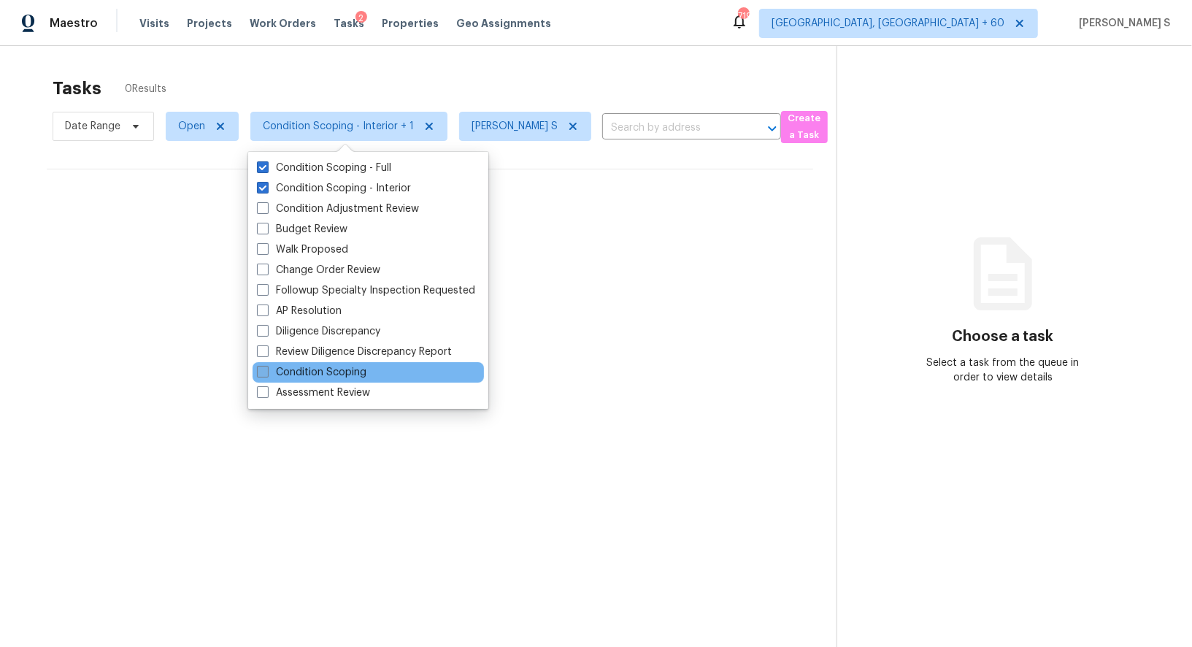
click at [334, 374] on label "Condition Scoping" at bounding box center [311, 372] width 109 height 15
click at [266, 374] on input "Condition Scoping" at bounding box center [261, 369] width 9 height 9
checkbox input "true"
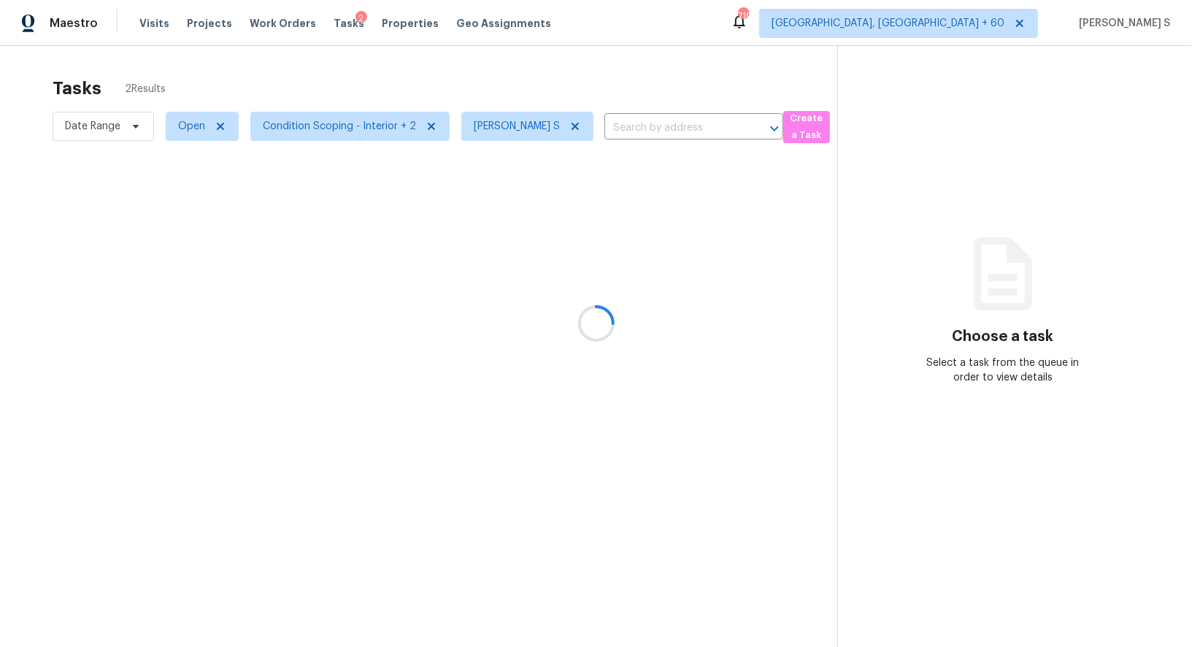
click at [697, 402] on div at bounding box center [596, 323] width 1192 height 647
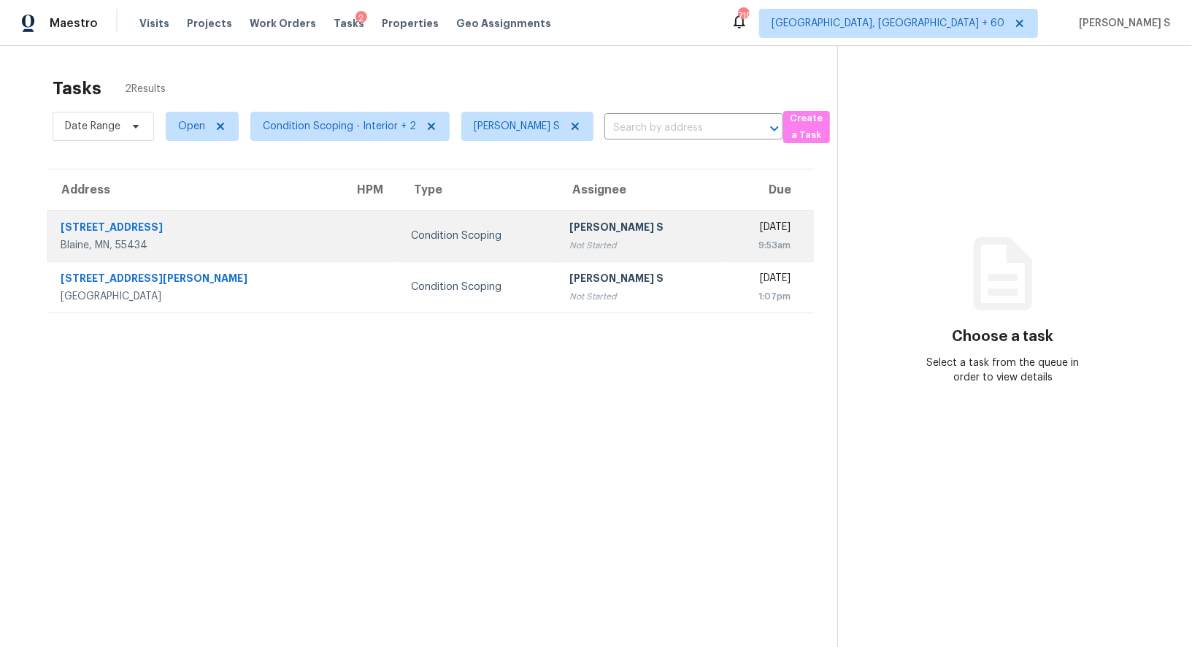
click at [620, 233] on div "[PERSON_NAME] S" at bounding box center [639, 229] width 140 height 18
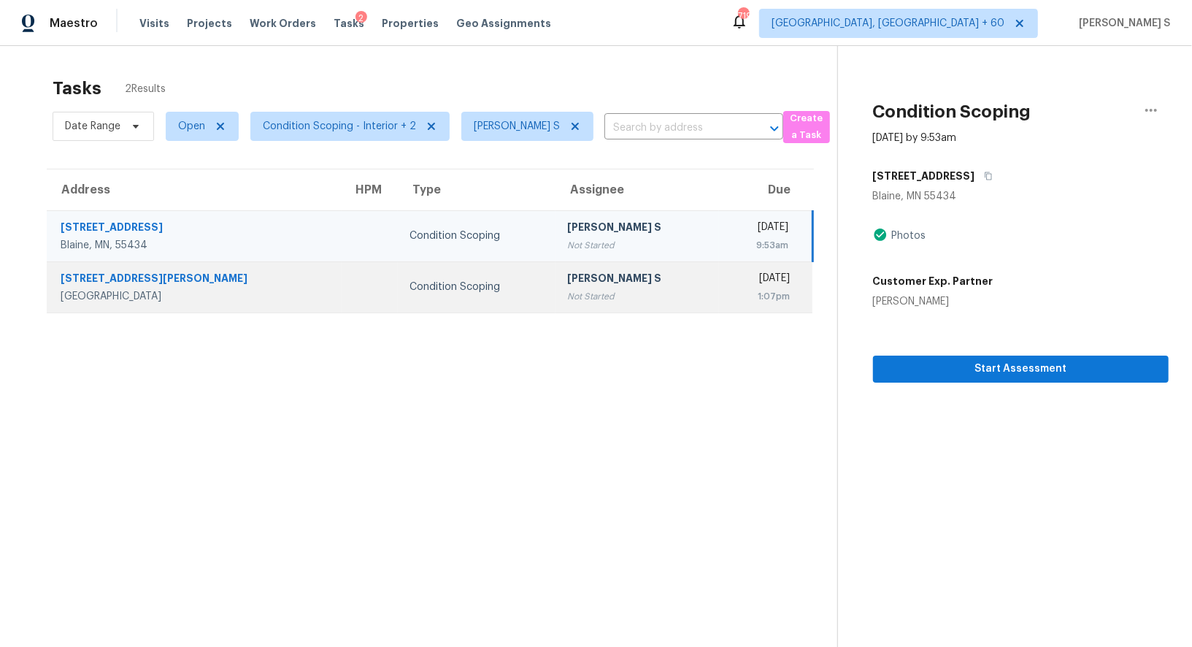
click at [611, 271] on div "[PERSON_NAME] S" at bounding box center [636, 280] width 139 height 18
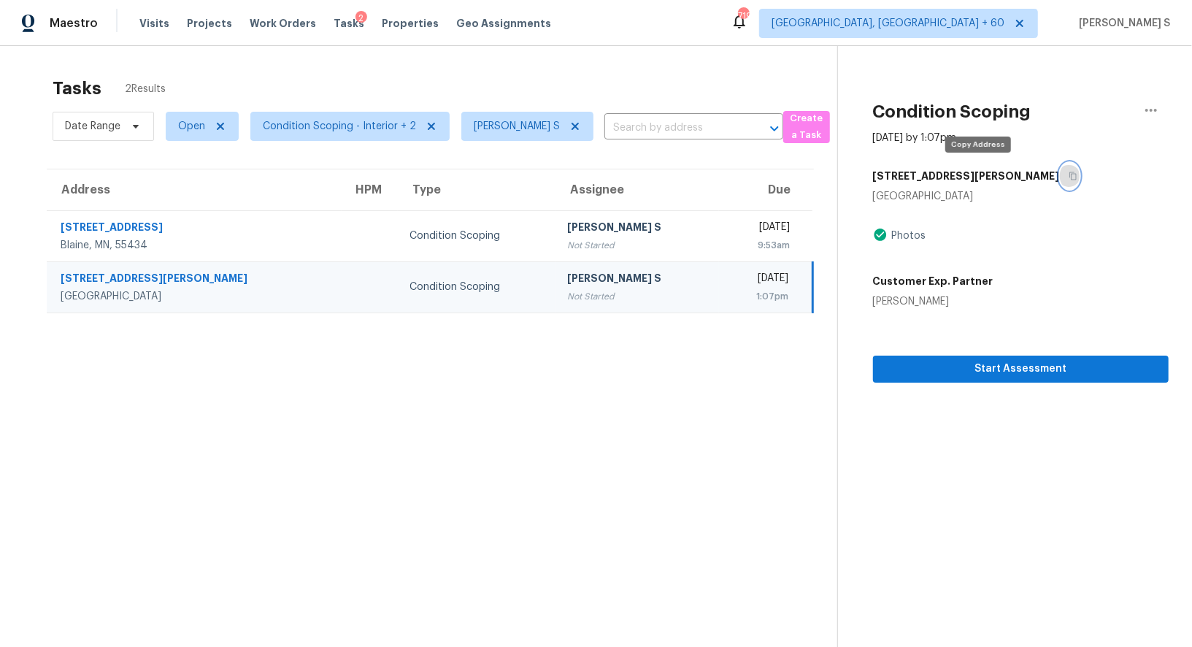
click at [1069, 175] on icon "button" at bounding box center [1073, 176] width 9 height 9
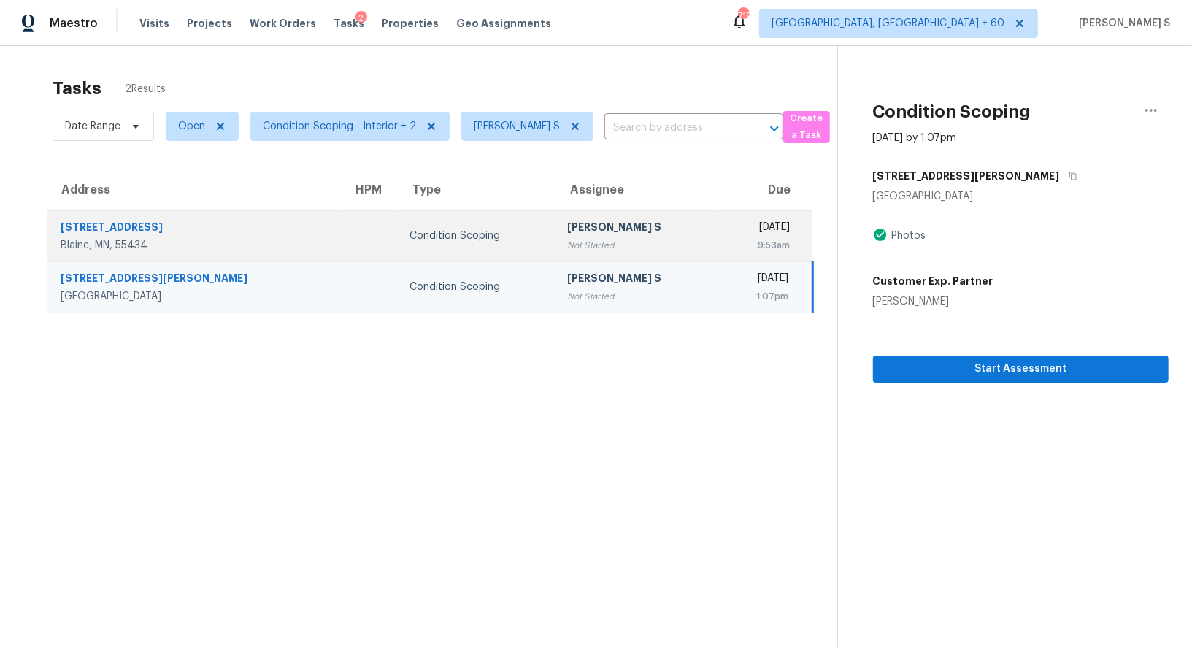
click at [731, 239] on div "9:53am" at bounding box center [760, 245] width 59 height 15
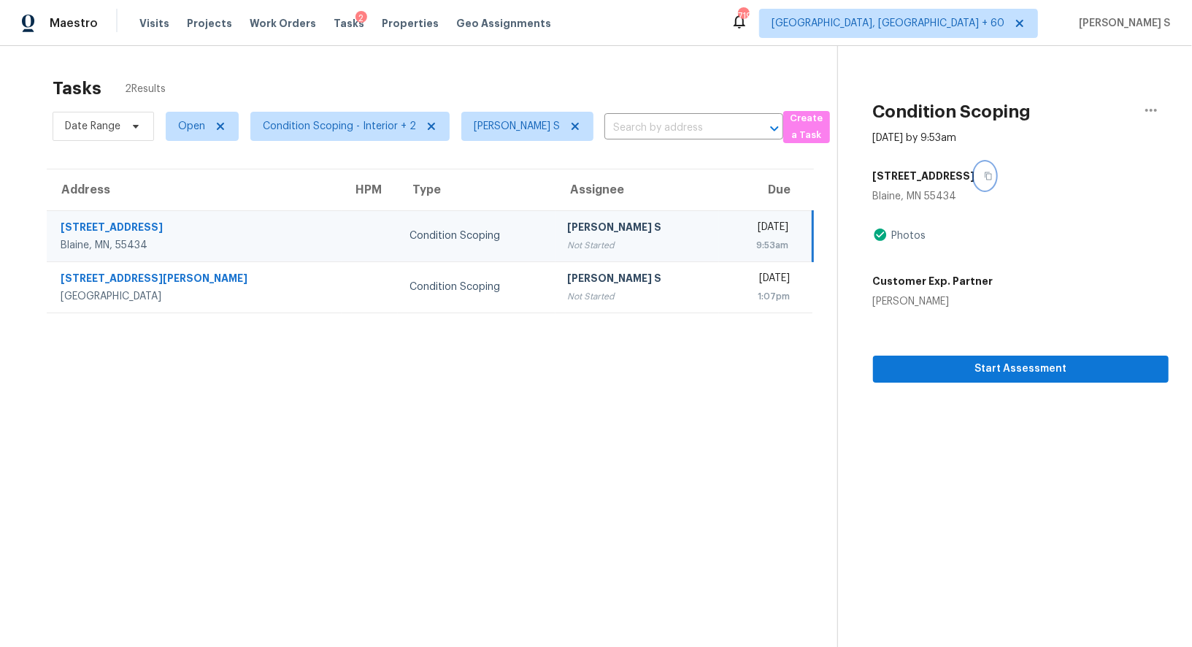
click at [984, 174] on icon "button" at bounding box center [988, 176] width 9 height 9
click at [969, 362] on span "Start Assessment" at bounding box center [1021, 369] width 272 height 18
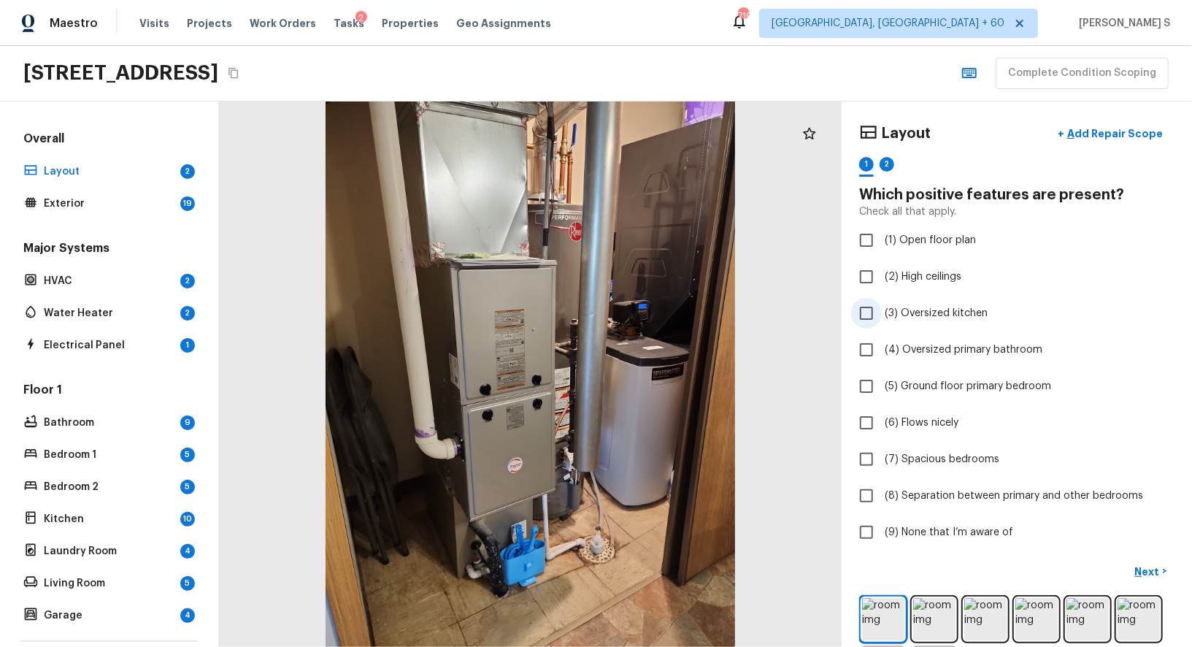
click at [891, 315] on span "(3) Oversized kitchen" at bounding box center [936, 313] width 103 height 15
click at [882, 315] on input "(3) Oversized kitchen" at bounding box center [866, 313] width 31 height 31
click at [886, 311] on span "(3) Oversized kitchen" at bounding box center [936, 313] width 103 height 15
click at [882, 311] on input "(3) Oversized kitchen" at bounding box center [866, 313] width 31 height 31
checkbox input "false"
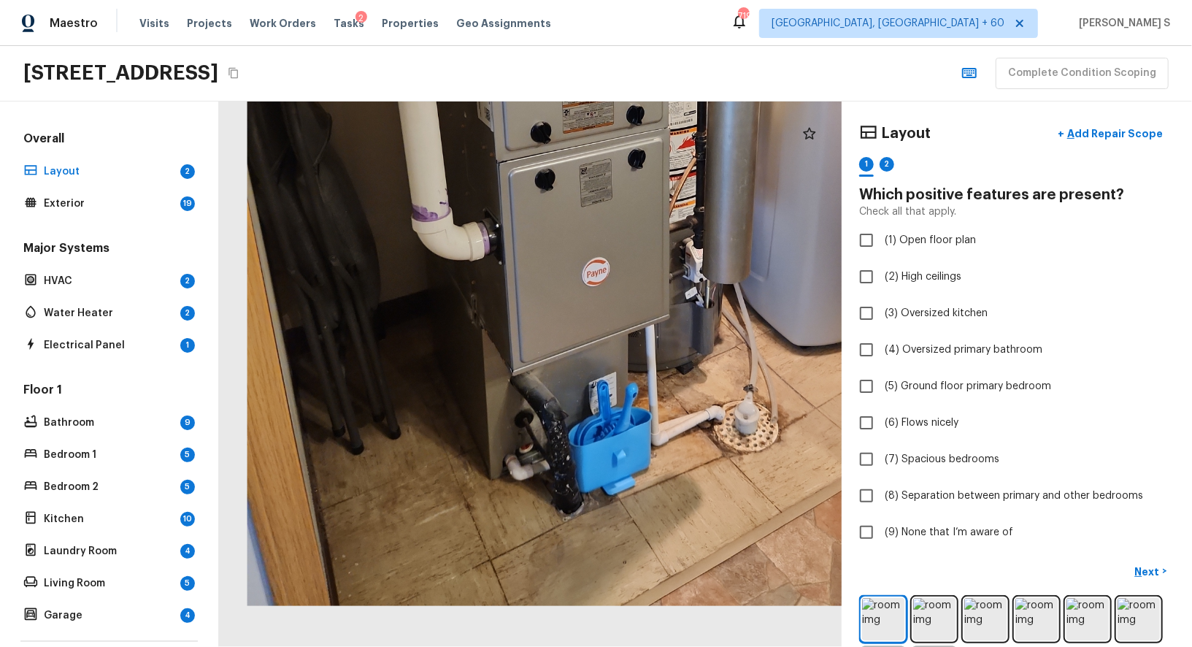
drag, startPoint x: 558, startPoint y: 385, endPoint x: 683, endPoint y: 93, distance: 317.8
click at [683, 93] on div "Maestro Visits Projects Work Orders Tasks 2 Properties Geo Assignments 719 [GEO…" at bounding box center [596, 323] width 1192 height 647
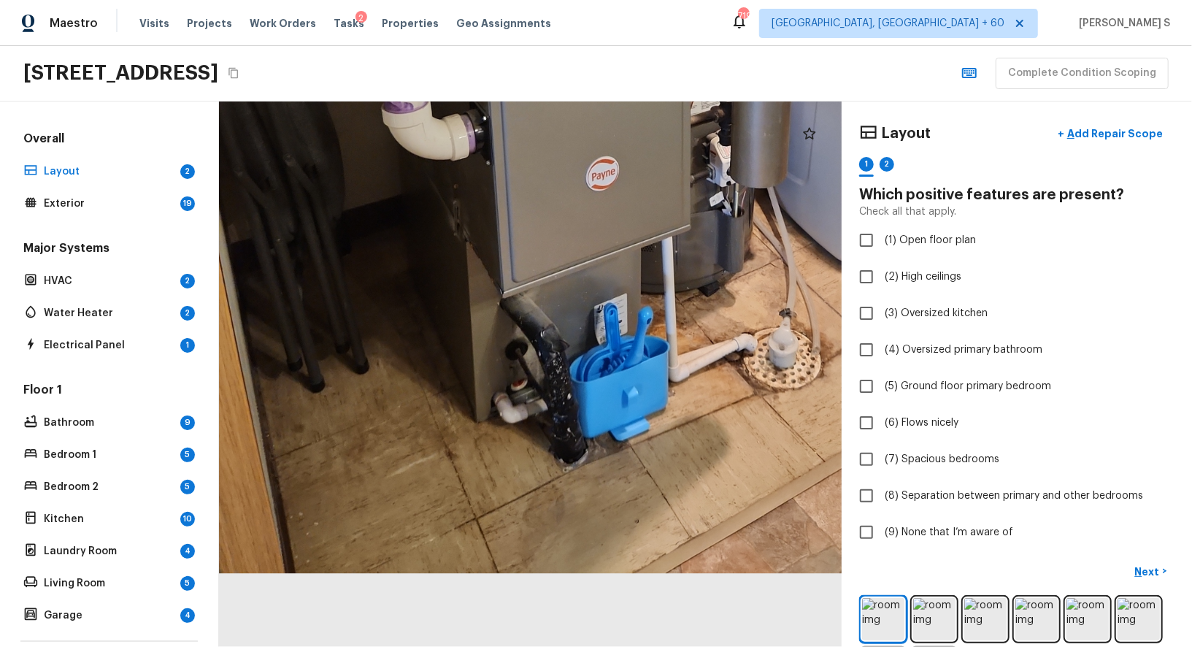
drag, startPoint x: 618, startPoint y: 542, endPoint x: 636, endPoint y: 431, distance: 112.4
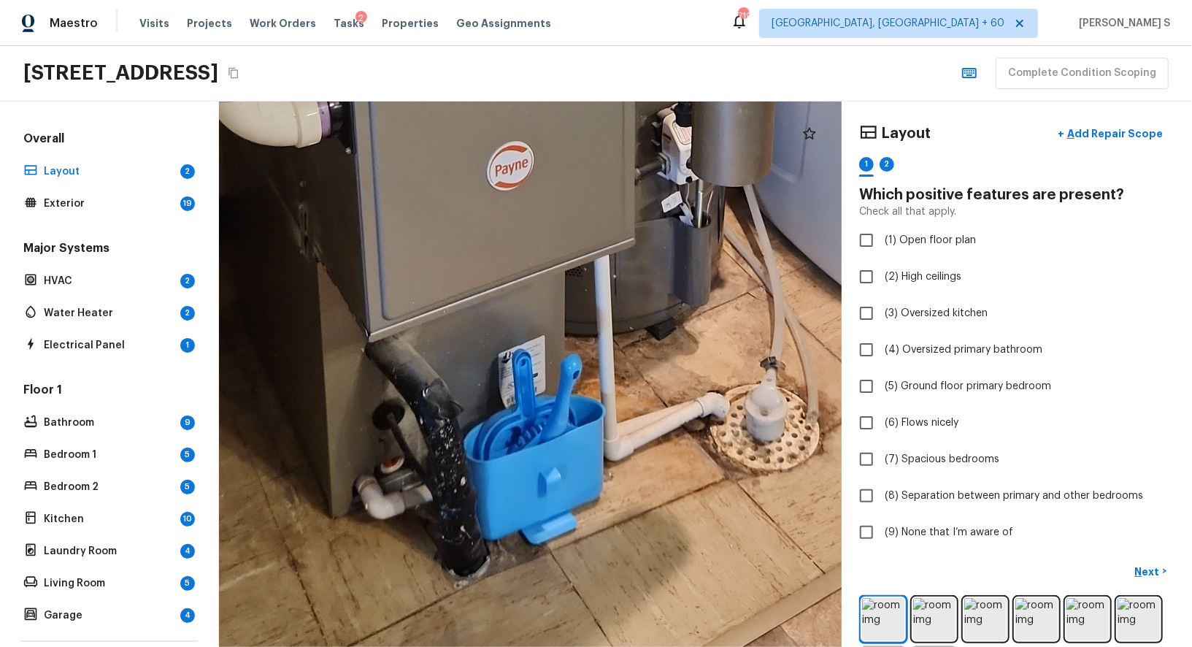
drag, startPoint x: 701, startPoint y: 469, endPoint x: 623, endPoint y: 466, distance: 78.2
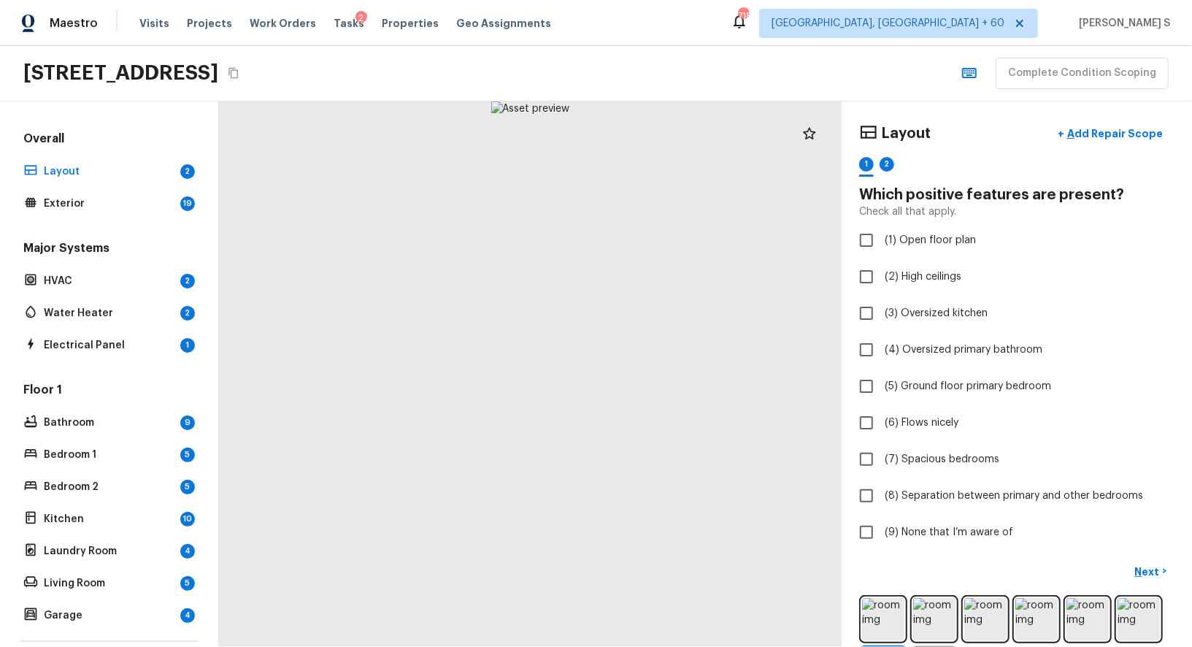
scroll to position [44, 0]
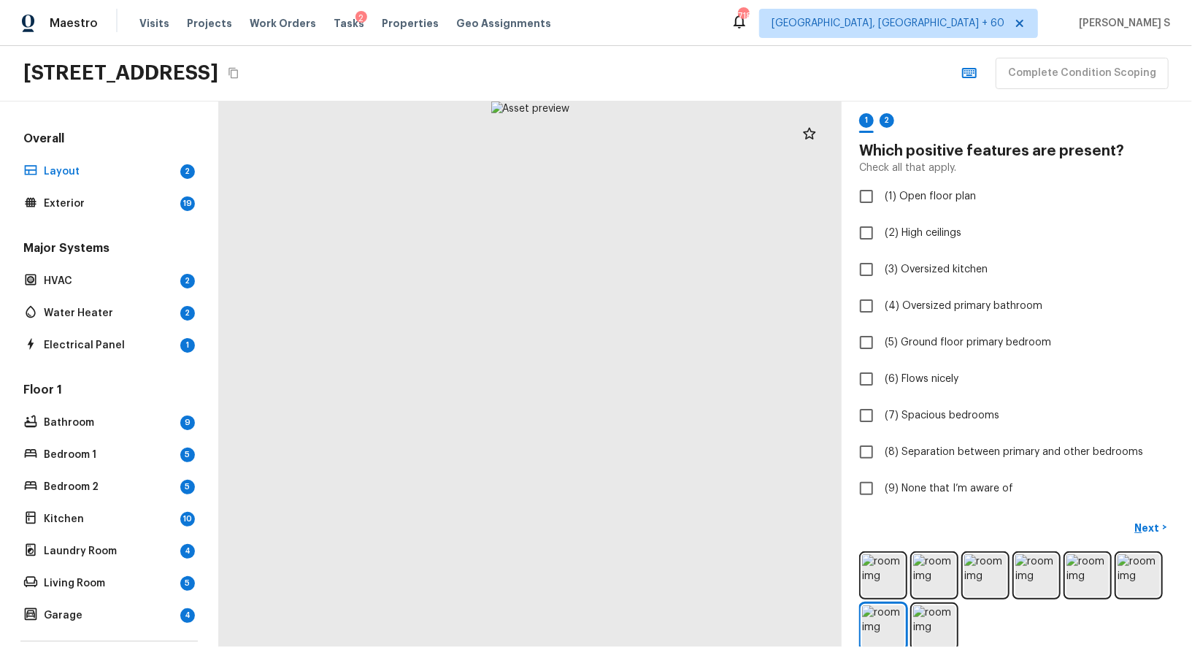
click at [523, 352] on div at bounding box center [530, 373] width 623 height 545
click at [896, 189] on span "(1) Open floor plan" at bounding box center [930, 196] width 91 height 15
click at [882, 189] on input "(1) Open floor plan" at bounding box center [866, 196] width 31 height 31
checkbox input "true"
click at [1157, 520] on p "Next" at bounding box center [1149, 527] width 28 height 15
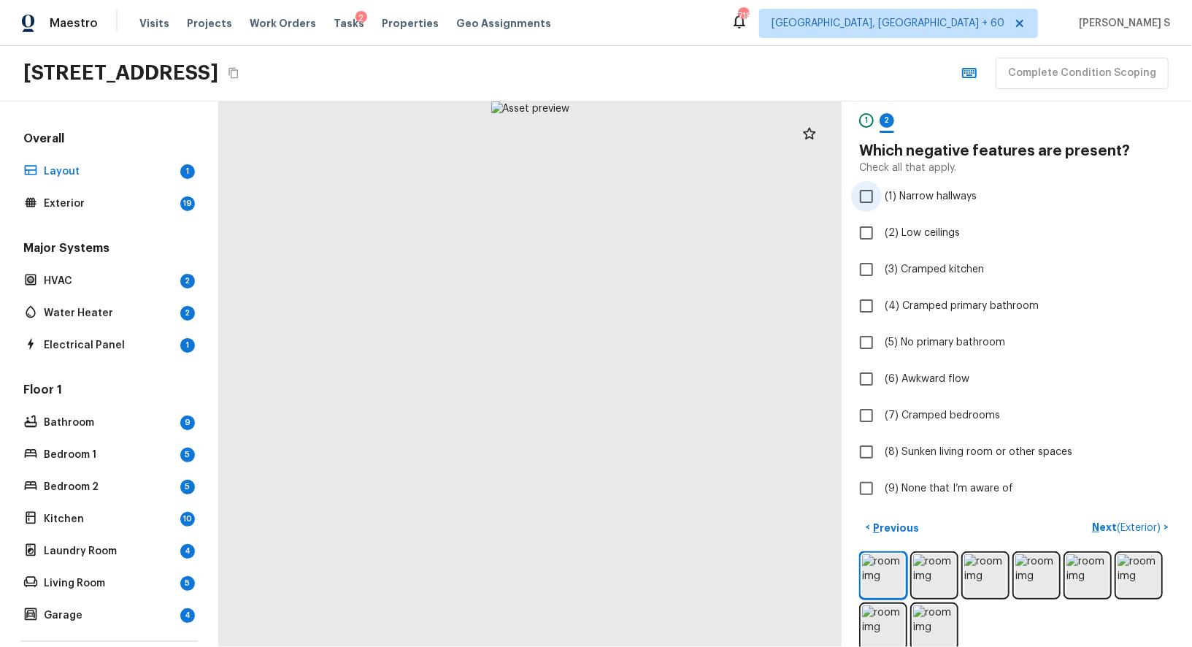
click at [928, 197] on span "(1) Narrow hallways" at bounding box center [931, 196] width 92 height 15
click at [882, 197] on input "(1) Narrow hallways" at bounding box center [866, 196] width 31 height 31
checkbox input "true"
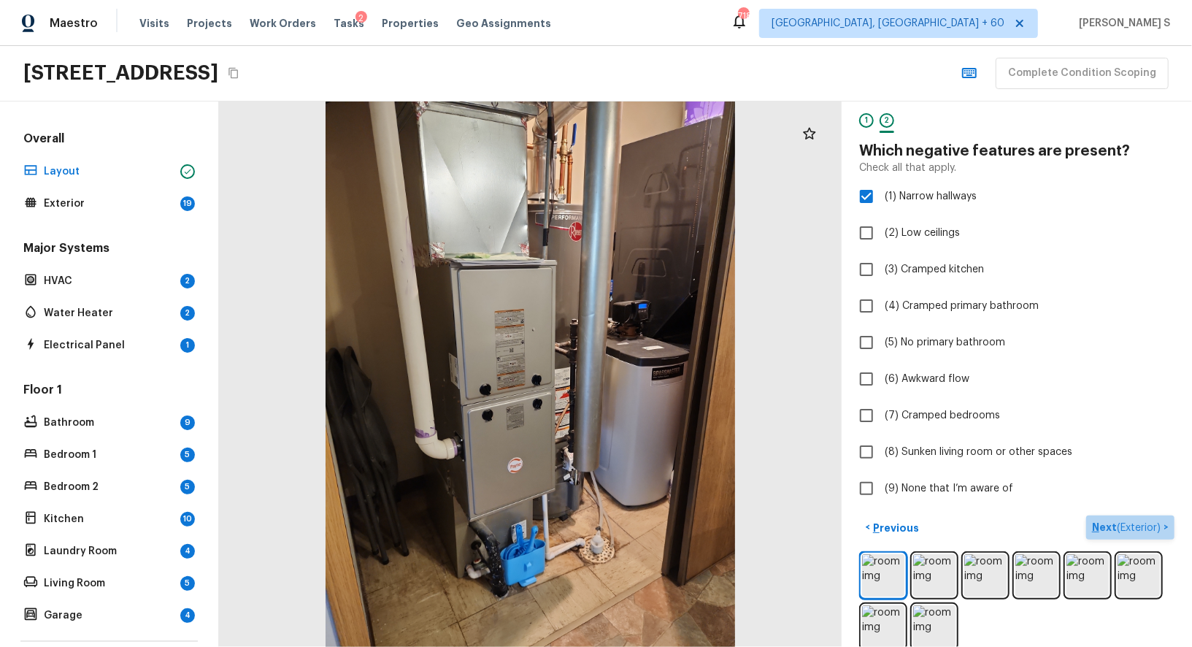
click at [1114, 523] on p "Next ( Exterior )" at bounding box center [1128, 527] width 72 height 15
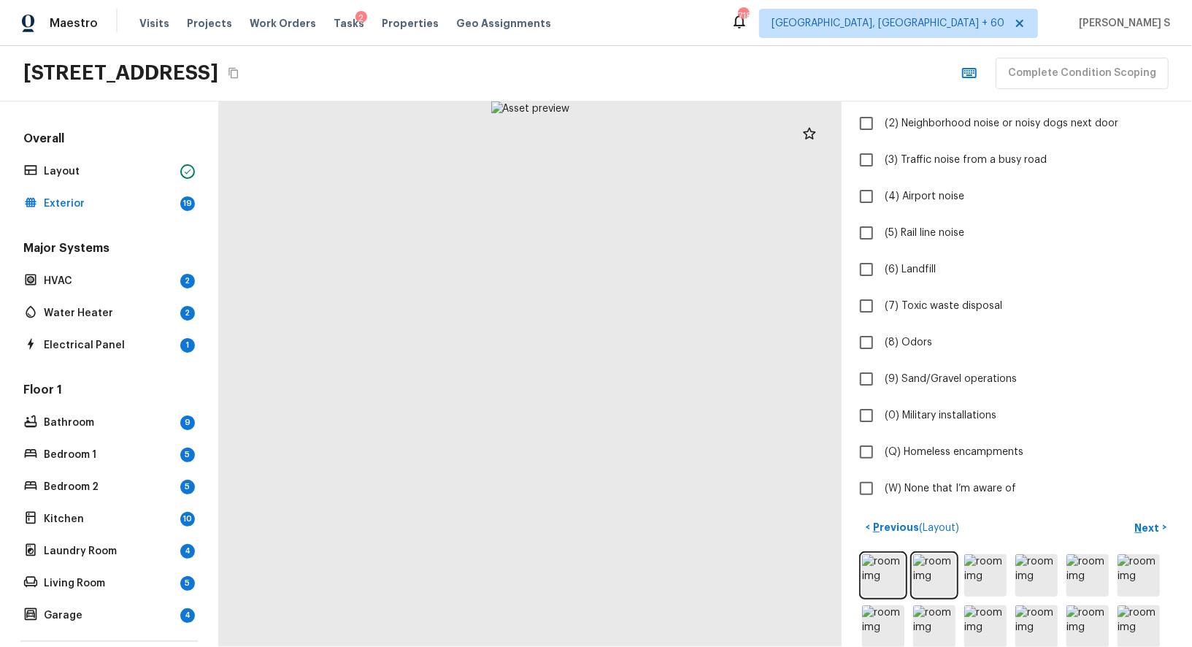
scroll to position [231, 0]
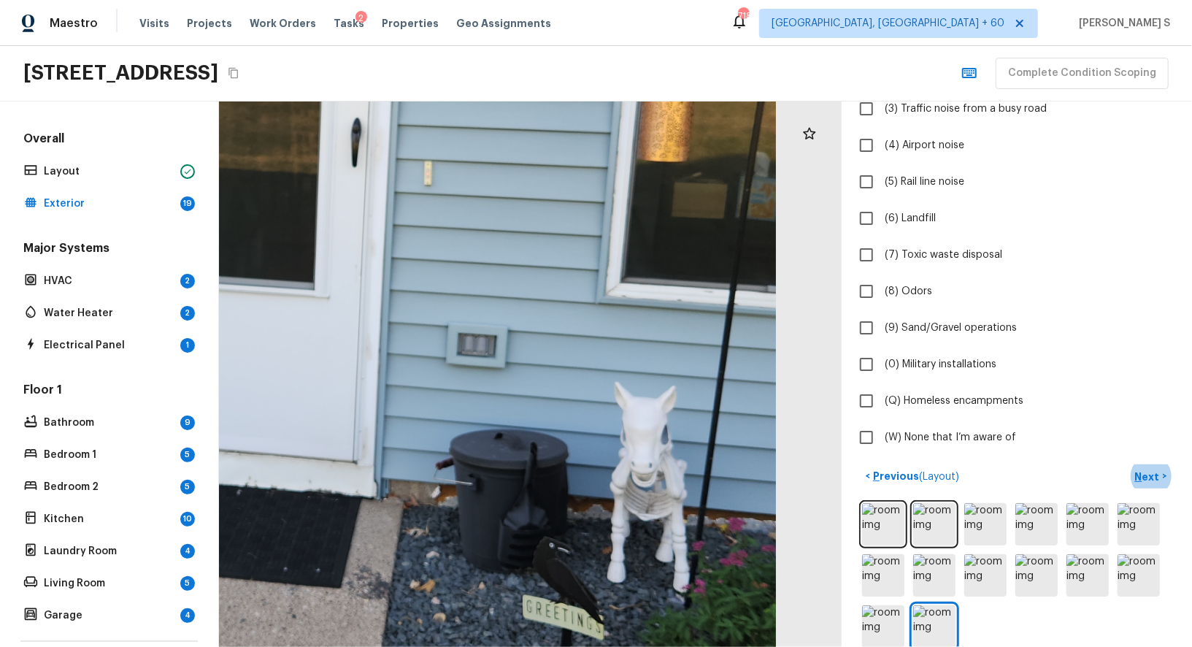
drag, startPoint x: 525, startPoint y: 464, endPoint x: 451, endPoint y: 647, distance: 196.8
click at [451, 646] on html "Maestro Visits Projects Work Orders Tasks 2 Properties Geo Assignments 718 [GEO…" at bounding box center [596, 323] width 1192 height 647
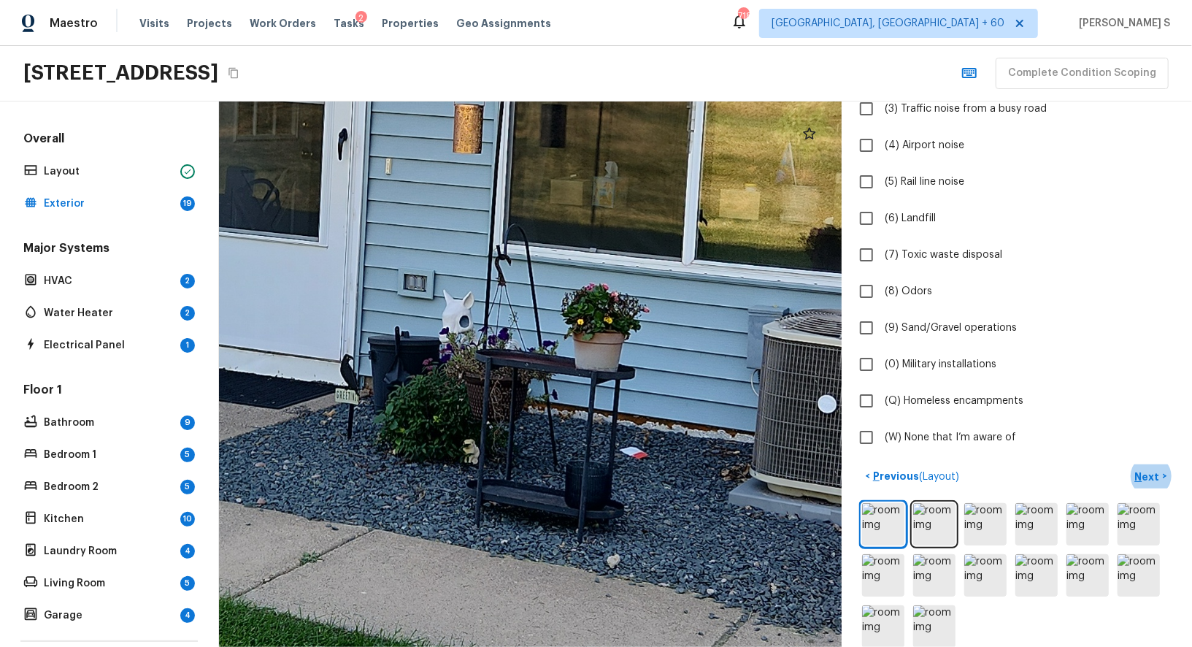
drag, startPoint x: 671, startPoint y: 439, endPoint x: 275, endPoint y: 388, distance: 398.9
click at [275, 388] on div at bounding box center [383, 213] width 2834 height 2482
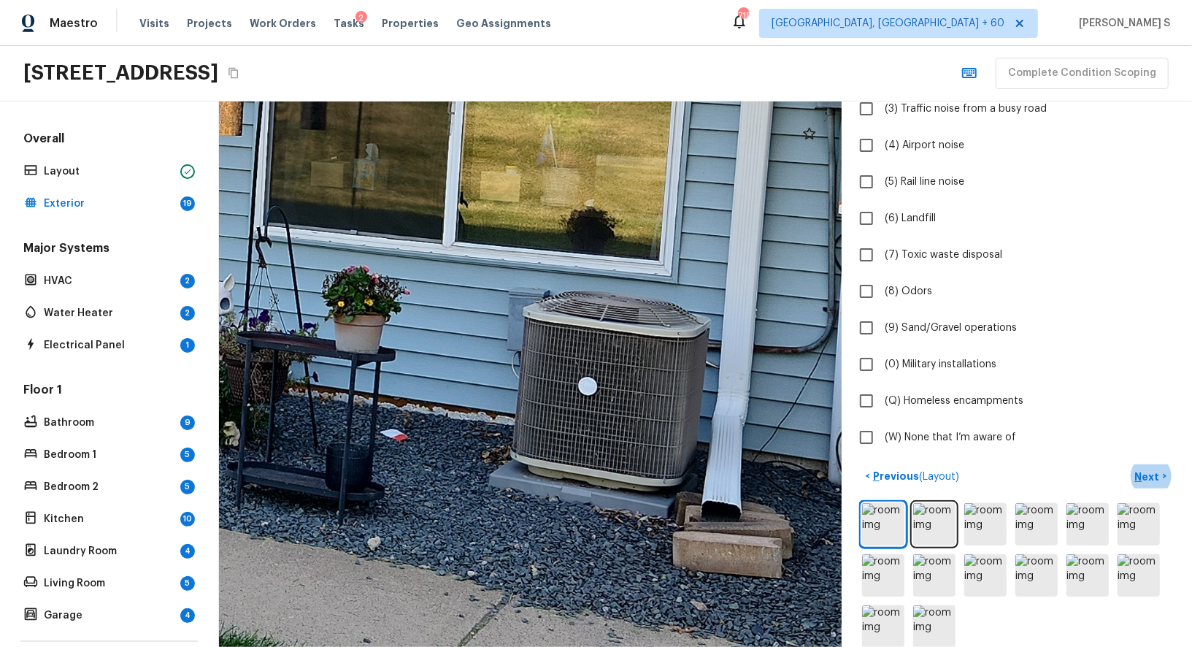
drag, startPoint x: 645, startPoint y: 468, endPoint x: 441, endPoint y: 467, distance: 203.7
click at [441, 467] on div at bounding box center [143, 194] width 2834 height 2482
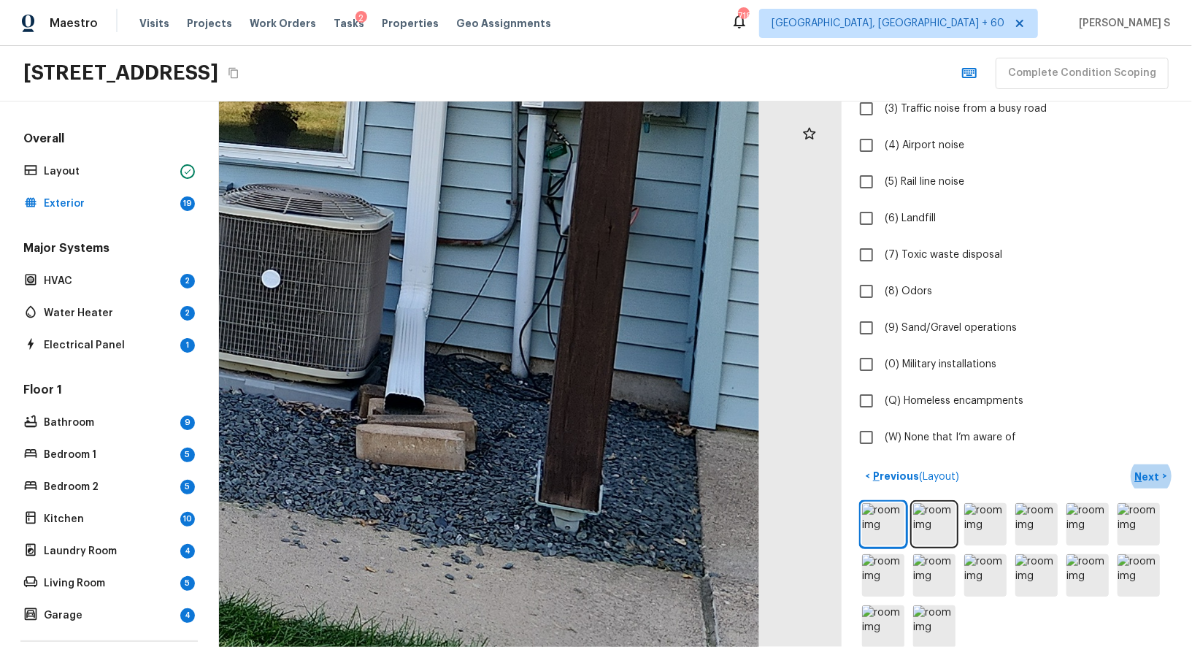
drag, startPoint x: 674, startPoint y: 449, endPoint x: 358, endPoint y: 342, distance: 334.2
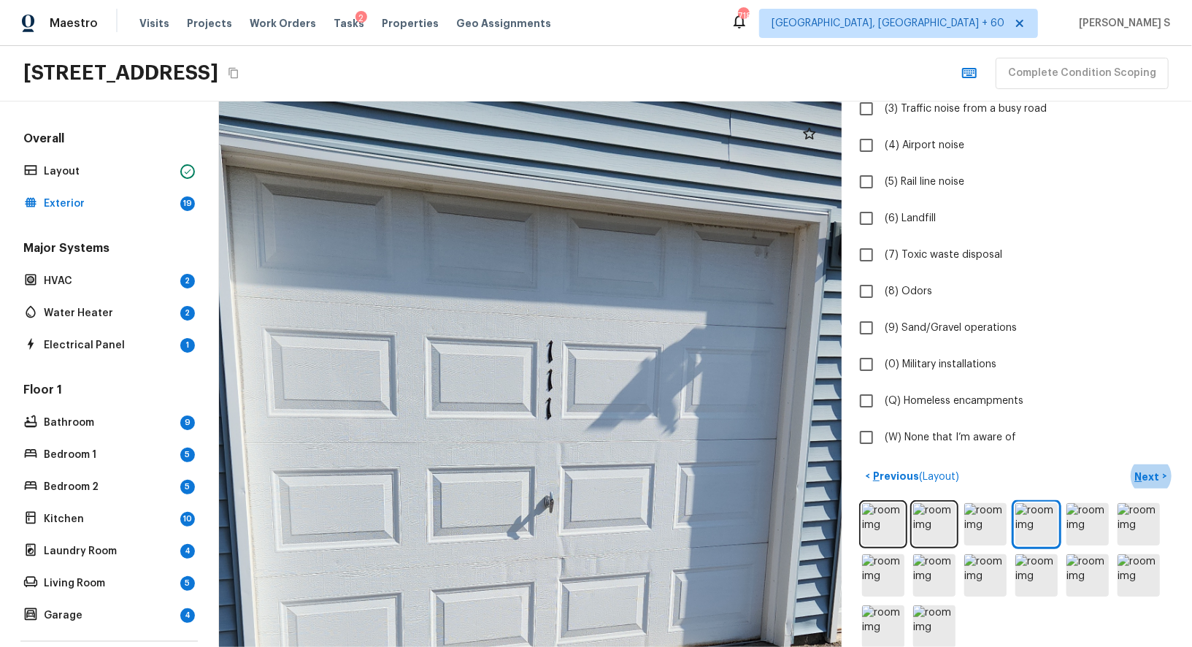
drag, startPoint x: 613, startPoint y: 289, endPoint x: 485, endPoint y: 548, distance: 289.2
click at [485, 548] on div at bounding box center [527, 607] width 1564 height 1369
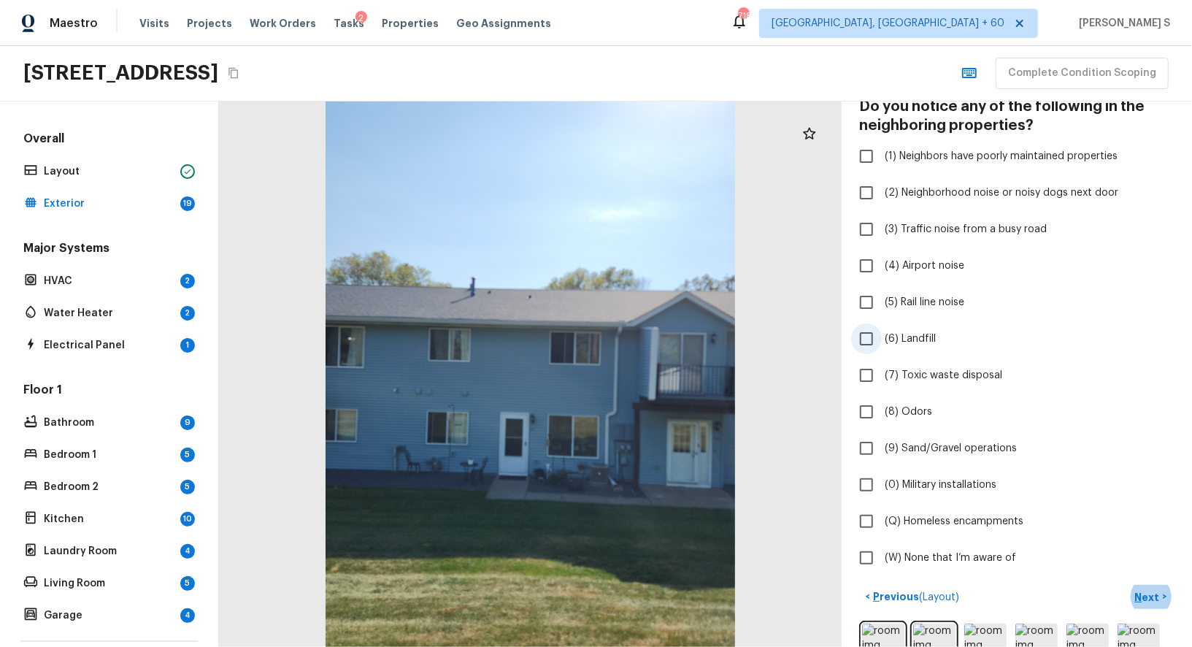
scroll to position [156, 0]
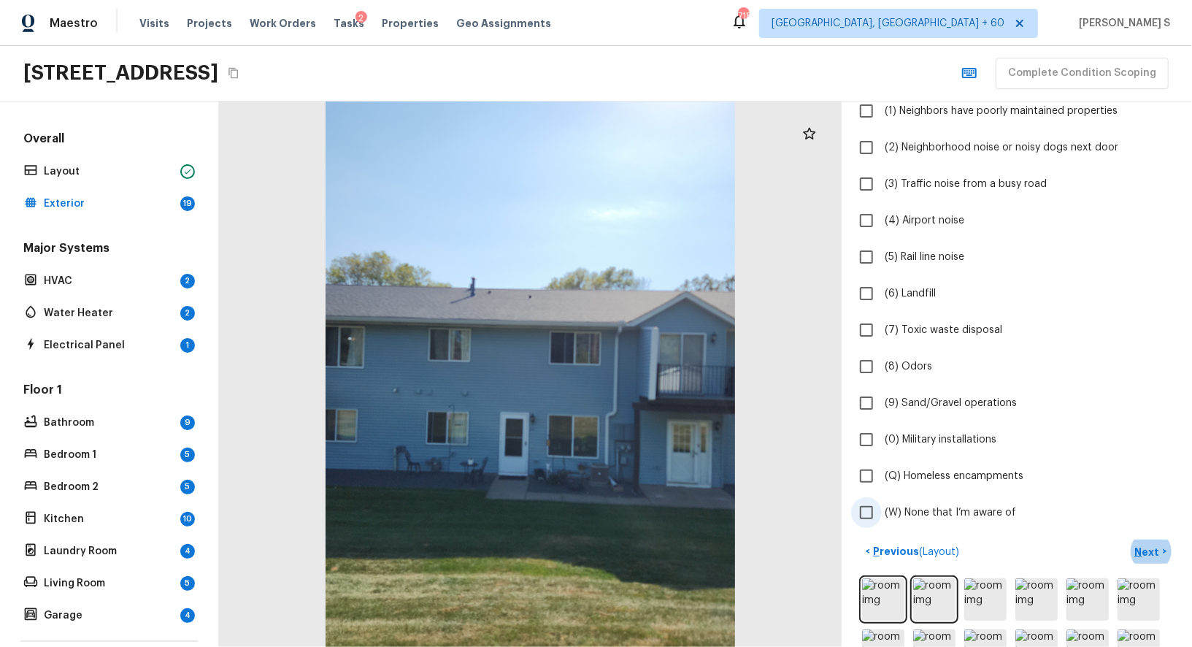
click at [906, 514] on span "(W) None that I’m aware of" at bounding box center [950, 512] width 131 height 15
click at [882, 514] on input "(W) None that I’m aware of" at bounding box center [866, 512] width 31 height 31
checkbox input "true"
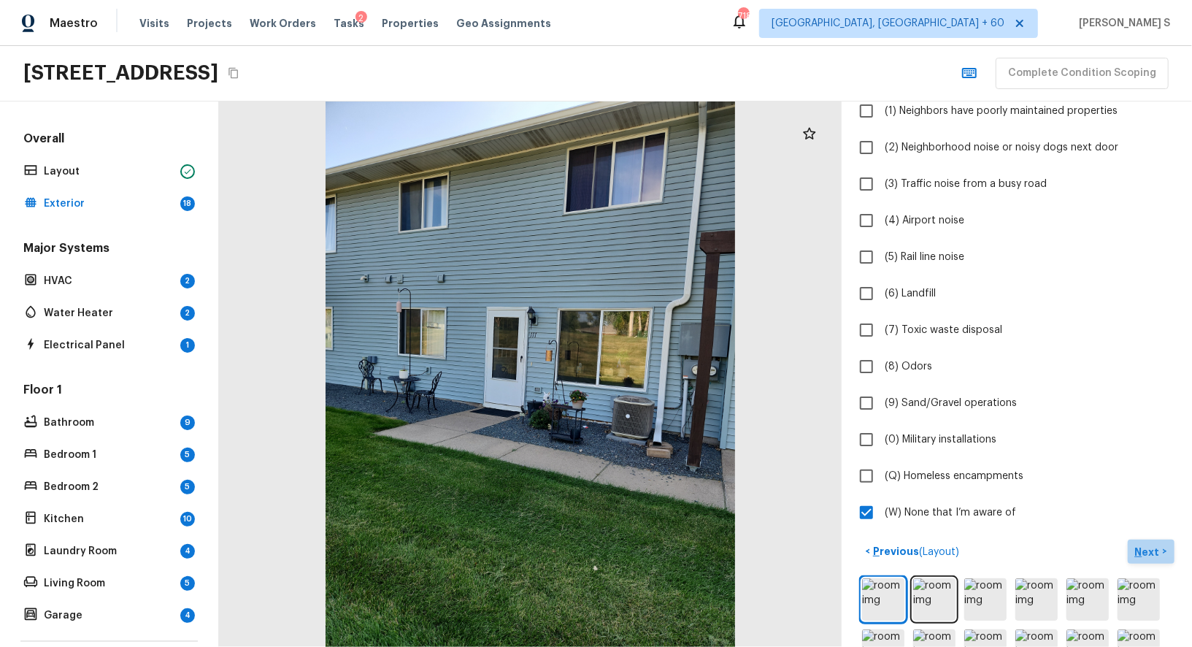
click at [1155, 546] on p "Next" at bounding box center [1149, 552] width 28 height 15
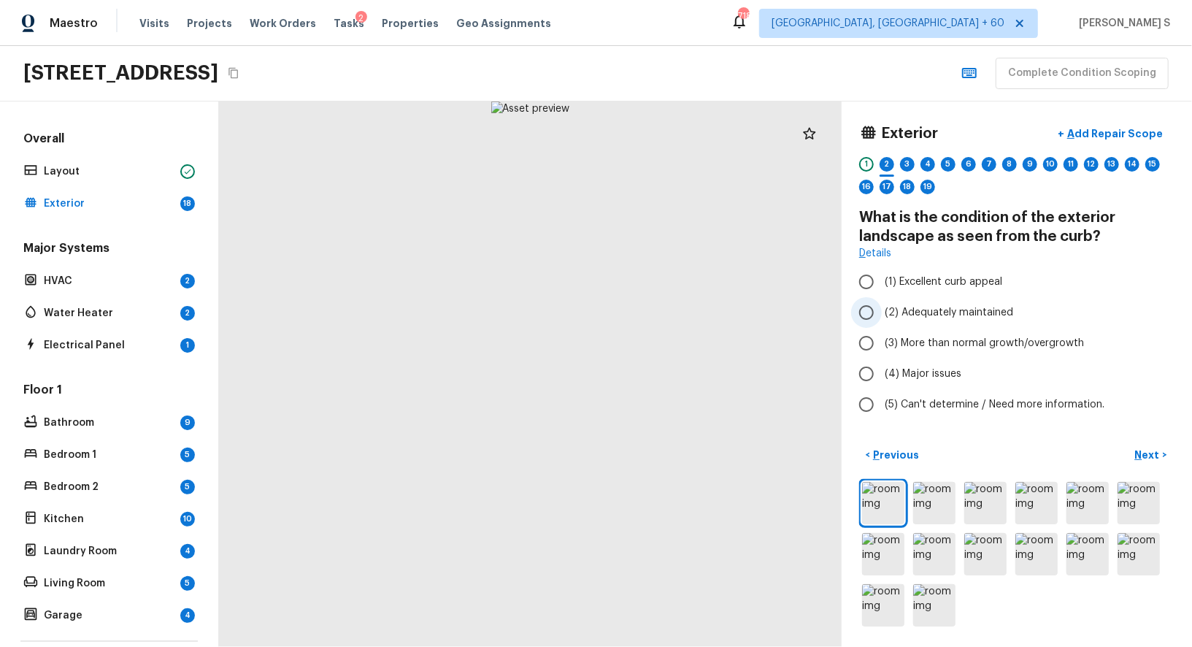
click at [918, 309] on span "(2) Adequately maintained" at bounding box center [949, 312] width 128 height 15
click at [882, 309] on input "(2) Adequately maintained" at bounding box center [866, 312] width 31 height 31
radio input "true"
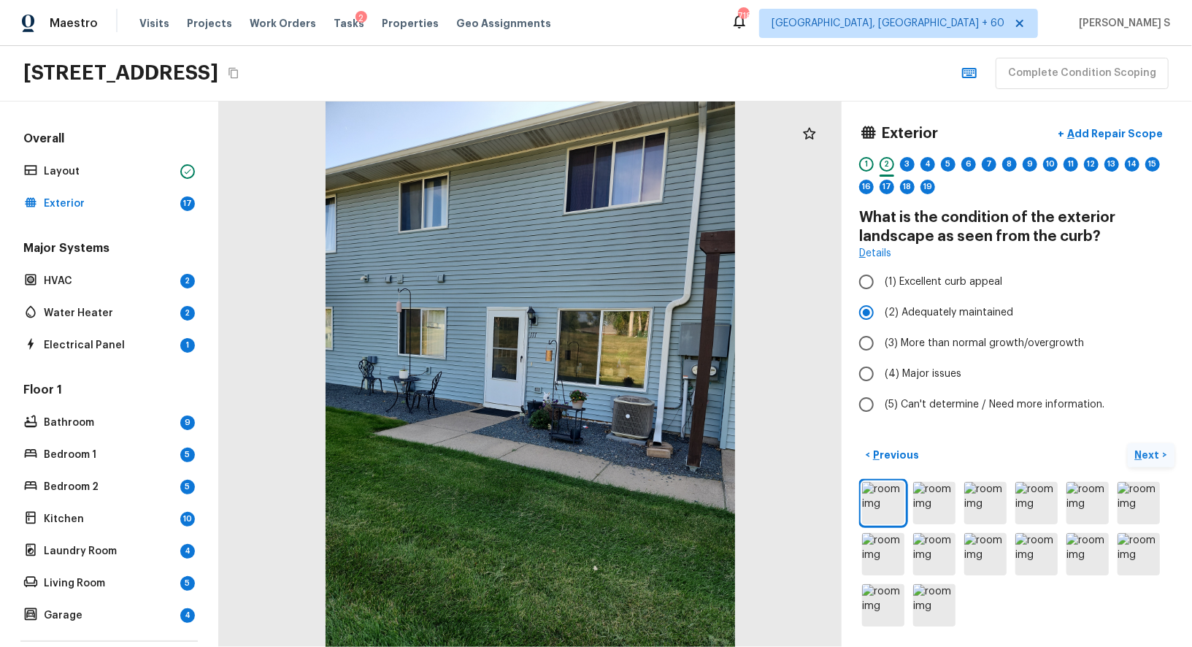
click at [1147, 447] on p "Next" at bounding box center [1149, 454] width 28 height 15
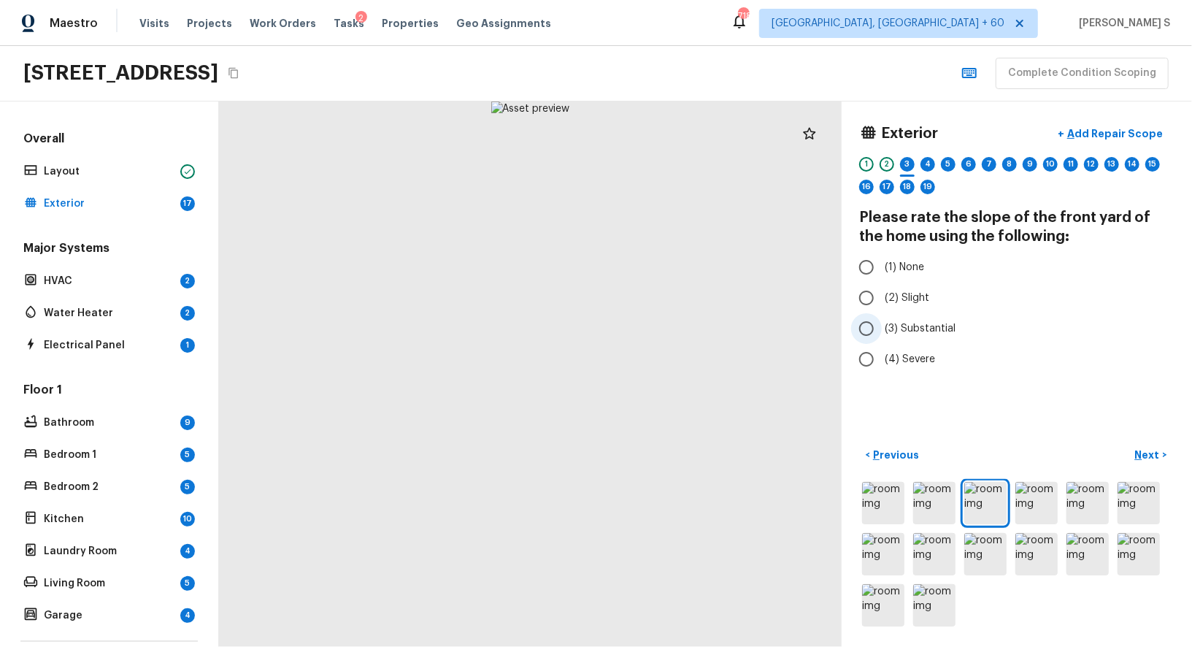
click at [926, 321] on span "(3) Substantial" at bounding box center [920, 328] width 71 height 15
click at [882, 321] on input "(3) Substantial" at bounding box center [866, 328] width 31 height 31
radio input "true"
click at [1163, 446] on button "Next >" at bounding box center [1151, 455] width 47 height 24
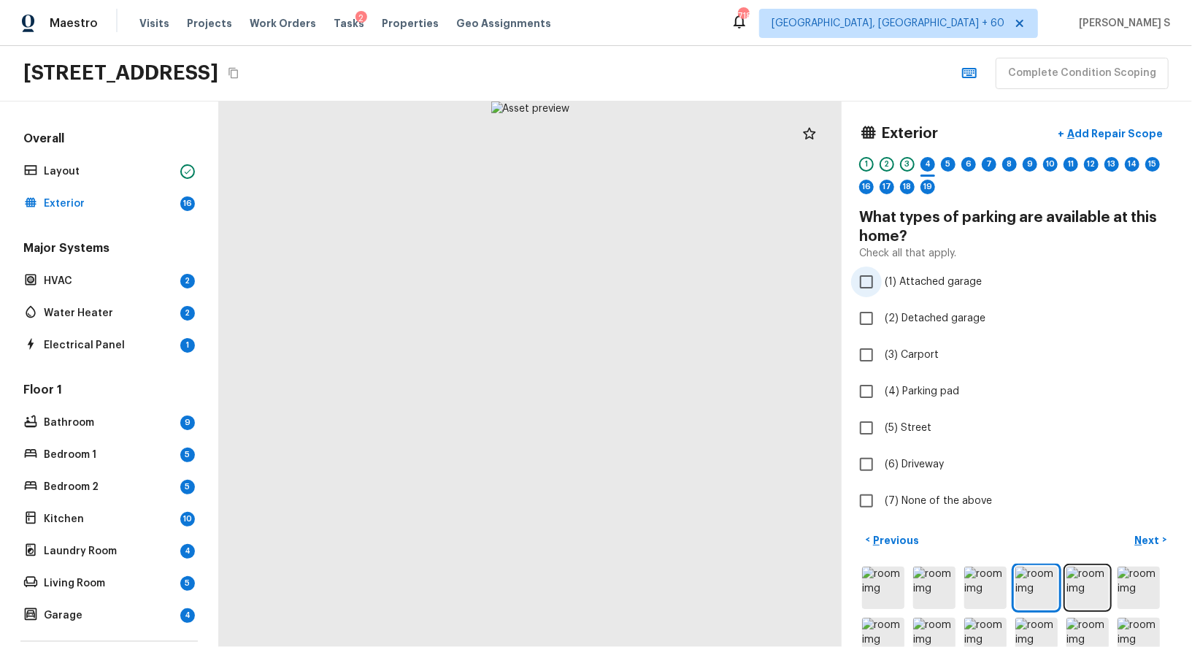
click at [915, 274] on span "(1) Attached garage" at bounding box center [933, 281] width 97 height 15
click at [882, 274] on input "(1) Attached garage" at bounding box center [866, 281] width 31 height 31
checkbox input "true"
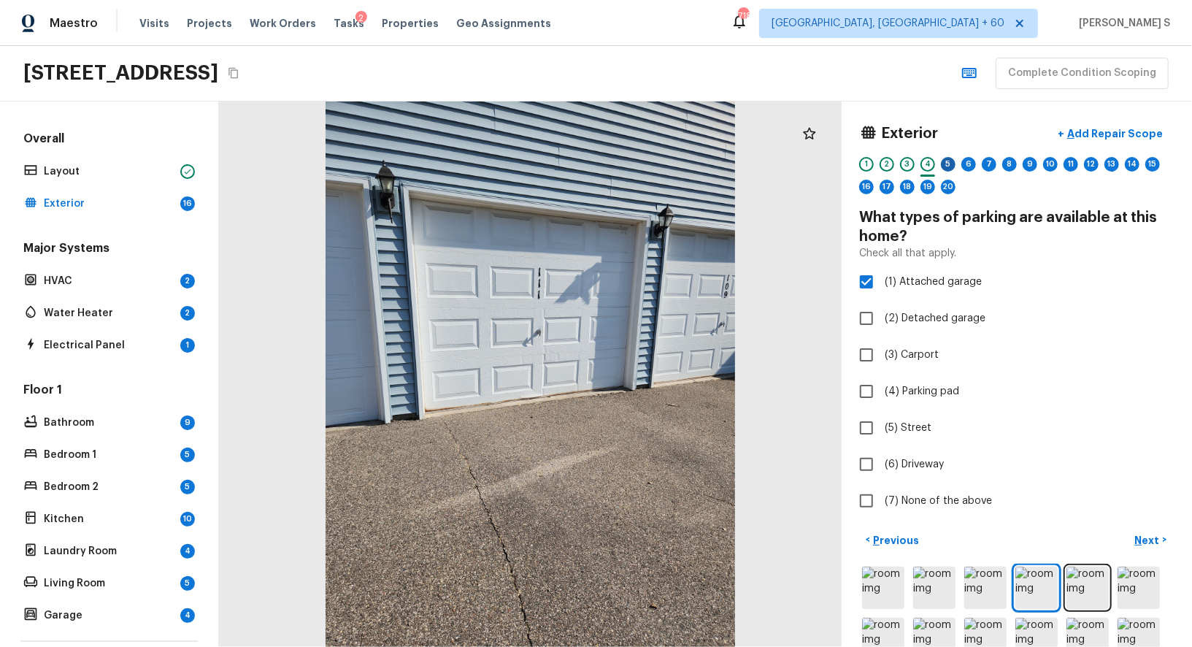
click at [951, 161] on div "5" at bounding box center [948, 164] width 15 height 15
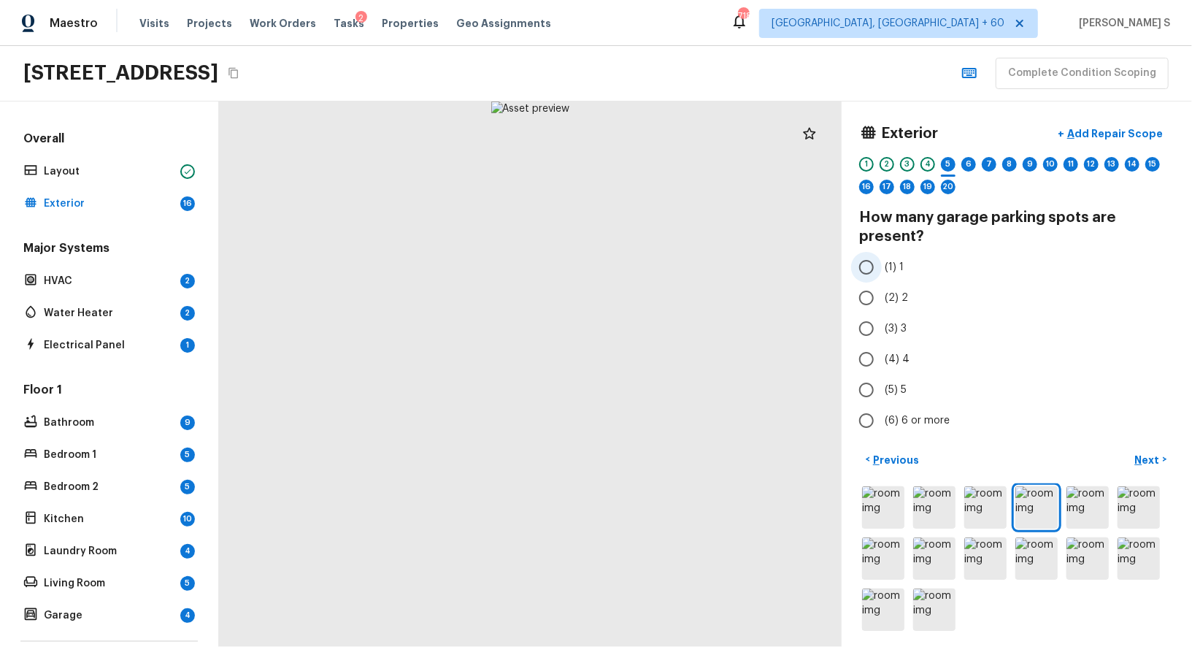
click at [894, 278] on label "(1) 1" at bounding box center [1007, 267] width 312 height 31
click at [882, 278] on input "(1) 1" at bounding box center [866, 267] width 31 height 31
radio input "true"
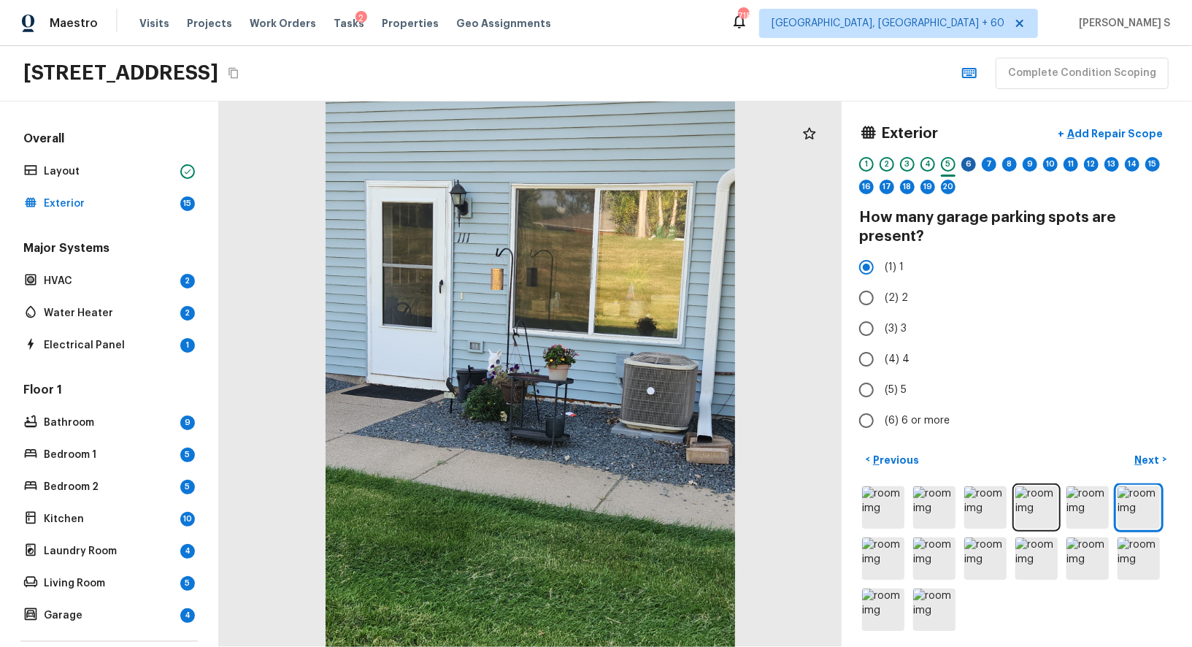
click at [972, 165] on div "6" at bounding box center [968, 164] width 15 height 15
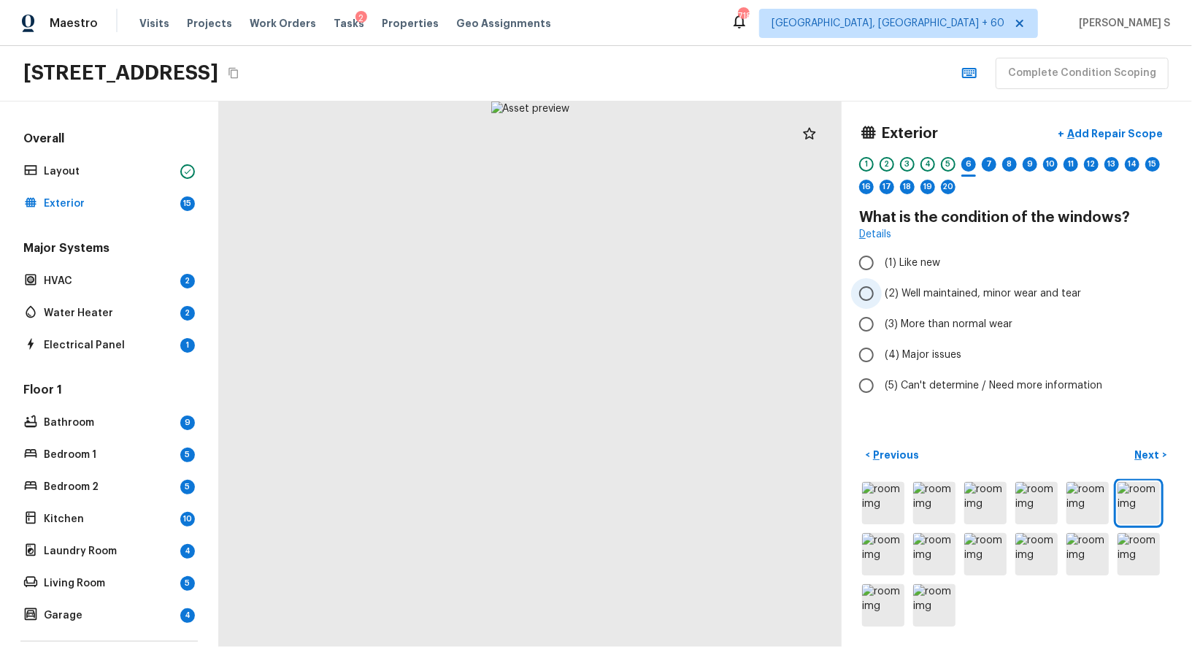
click at [935, 296] on span "(2) Well maintained, minor wear and tear" at bounding box center [983, 293] width 196 height 15
click at [882, 296] on input "(2) Well maintained, minor wear and tear" at bounding box center [866, 293] width 31 height 31
radio input "true"
click at [1136, 451] on p "Next" at bounding box center [1149, 454] width 28 height 15
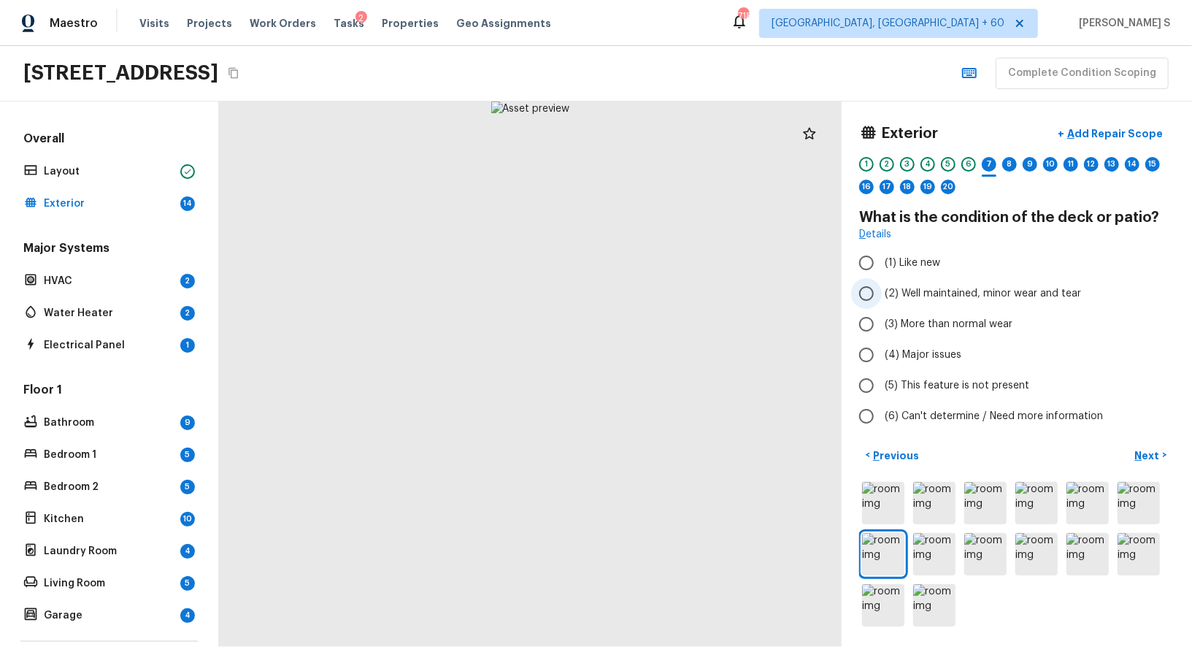
click at [933, 291] on span "(2) Well maintained, minor wear and tear" at bounding box center [983, 293] width 196 height 15
click at [882, 291] on input "(2) Well maintained, minor wear and tear" at bounding box center [866, 293] width 31 height 31
radio input "true"
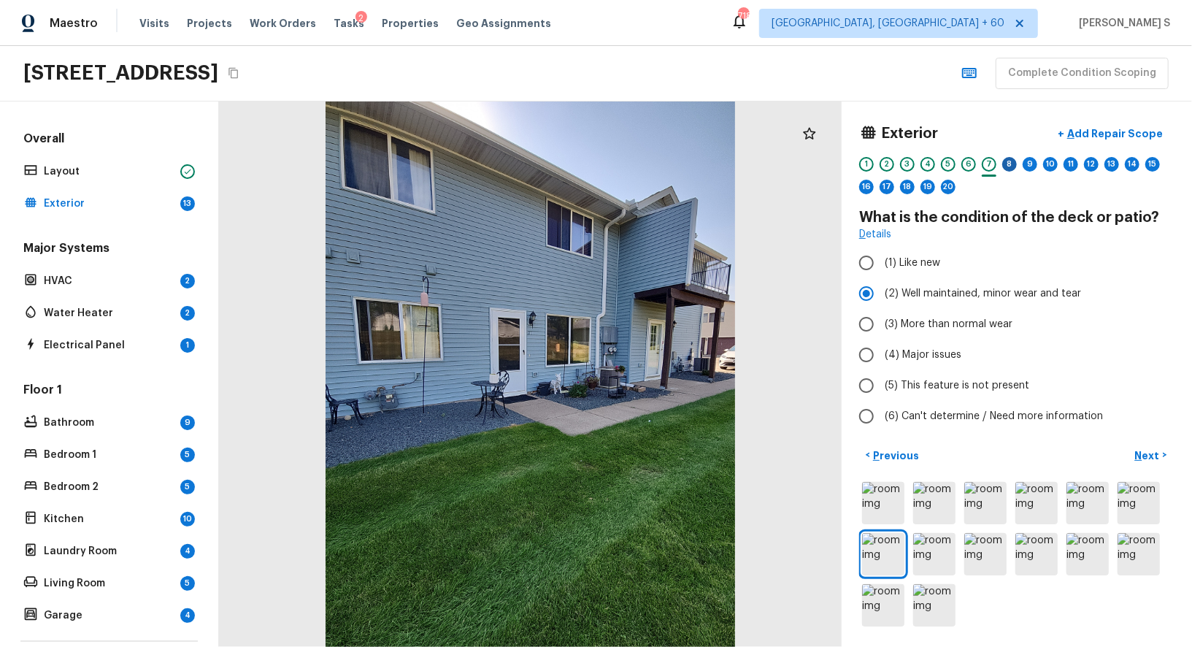
click at [1010, 161] on div "8" at bounding box center [1009, 164] width 15 height 15
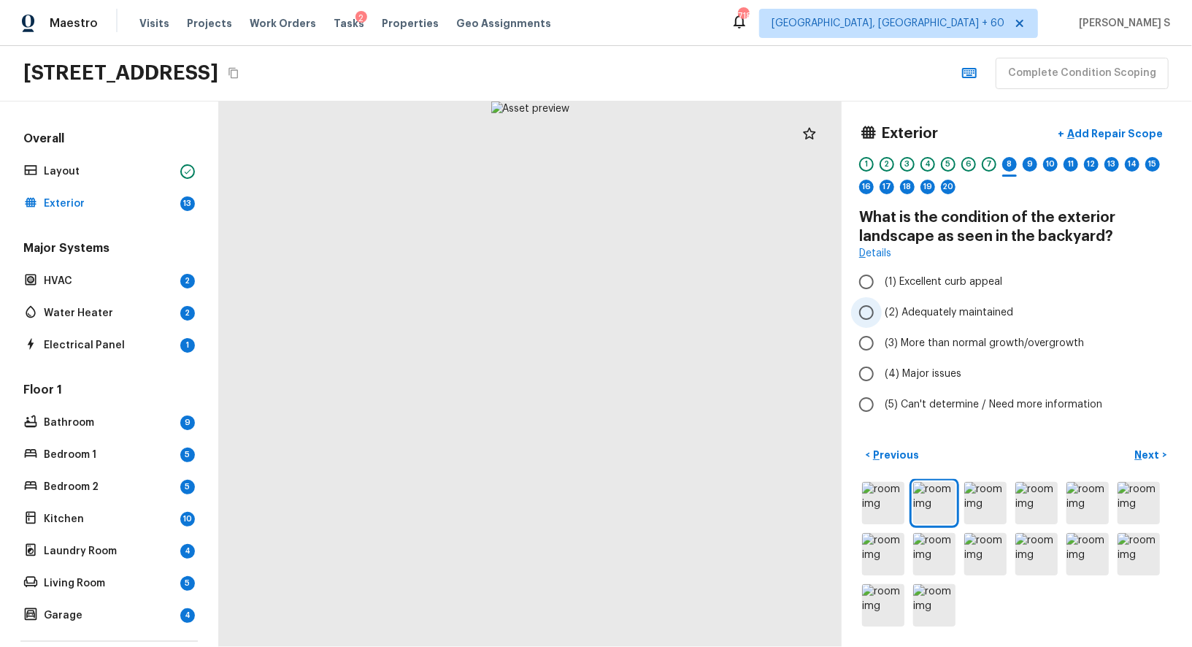
click at [961, 311] on span "(2) Adequately maintained" at bounding box center [949, 312] width 128 height 15
click at [882, 311] on input "(2) Adequately maintained" at bounding box center [866, 312] width 31 height 31
radio input "true"
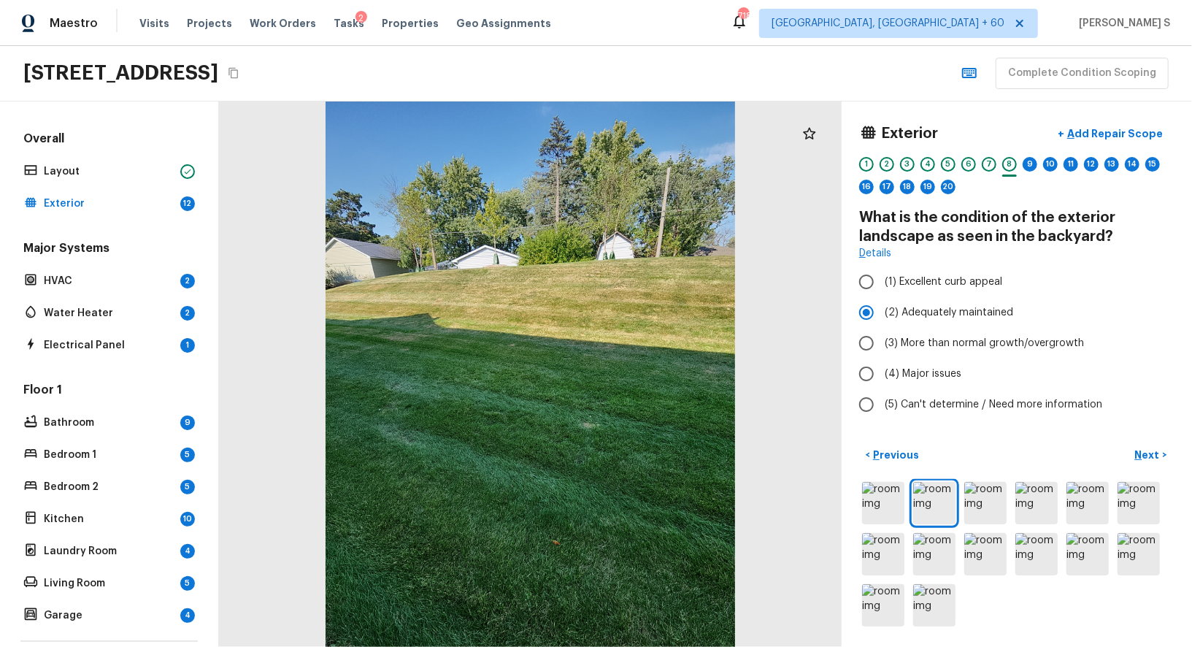
click at [1036, 166] on div "9" at bounding box center [1030, 168] width 15 height 23
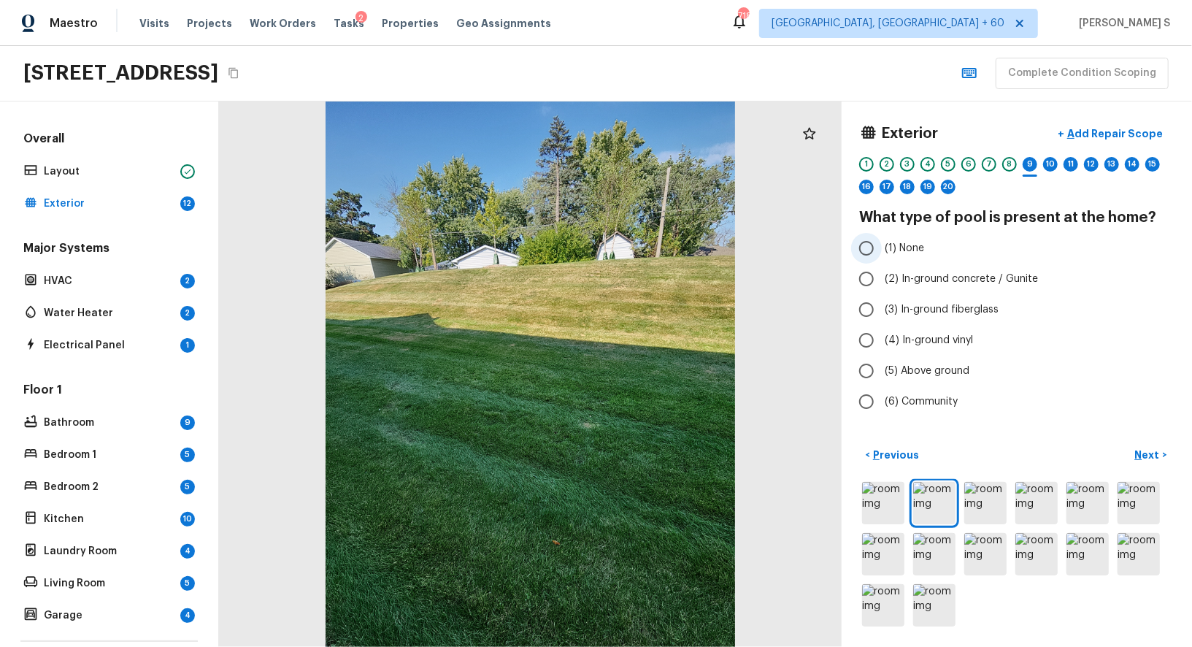
click at [908, 241] on span "(1) None" at bounding box center [904, 248] width 39 height 15
click at [882, 240] on input "(1) None" at bounding box center [866, 248] width 31 height 31
radio input "true"
click at [1049, 167] on div "10" at bounding box center [1050, 164] width 15 height 15
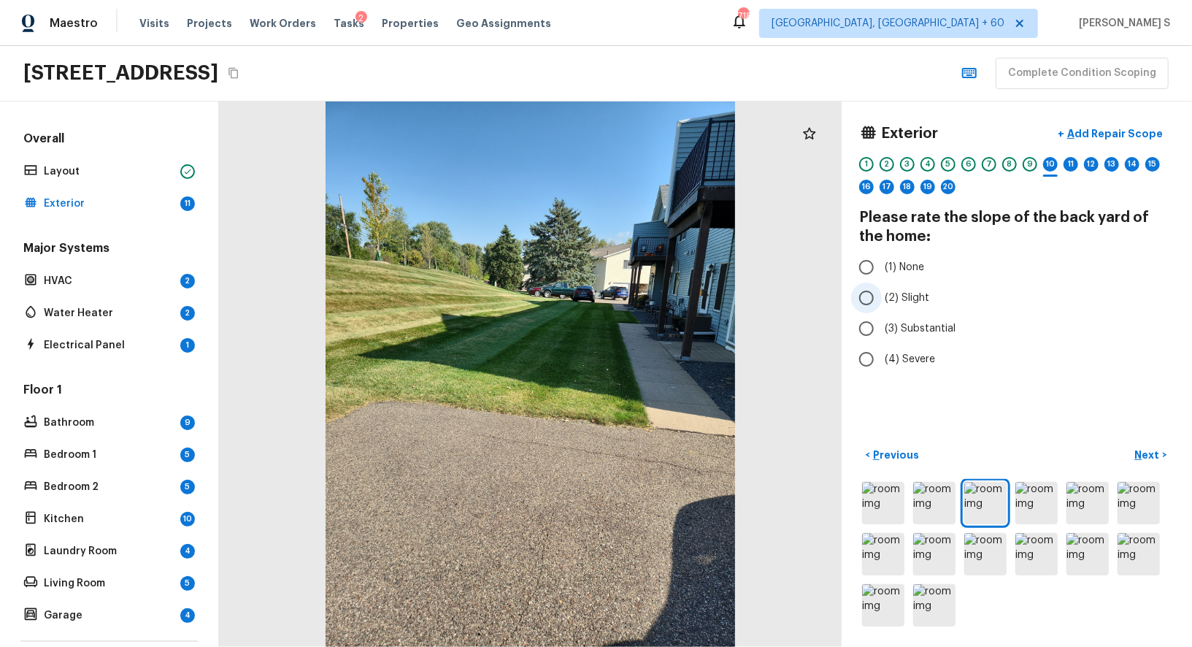
click at [912, 291] on span "(2) Slight" at bounding box center [907, 298] width 45 height 15
click at [882, 290] on input "(2) Slight" at bounding box center [866, 297] width 31 height 31
radio input "true"
click at [933, 333] on span "(3) Substantial" at bounding box center [920, 328] width 71 height 15
click at [882, 333] on input "(3) Substantial" at bounding box center [866, 328] width 31 height 31
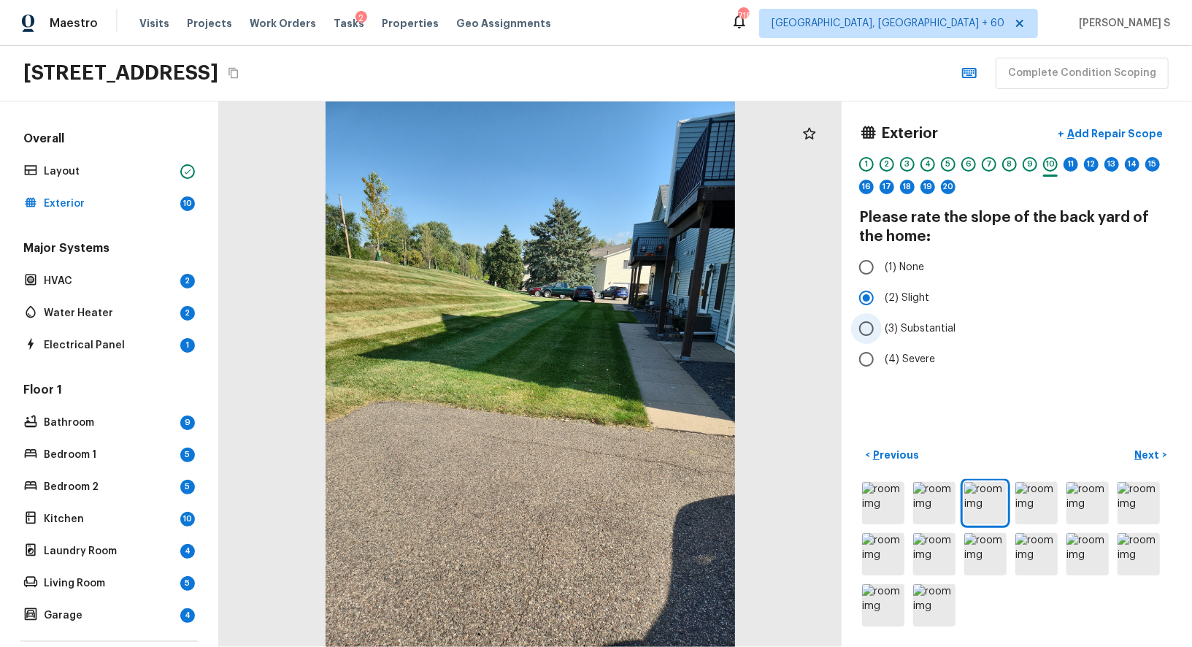
radio input "true"
click at [928, 157] on div "4" at bounding box center [927, 164] width 15 height 15
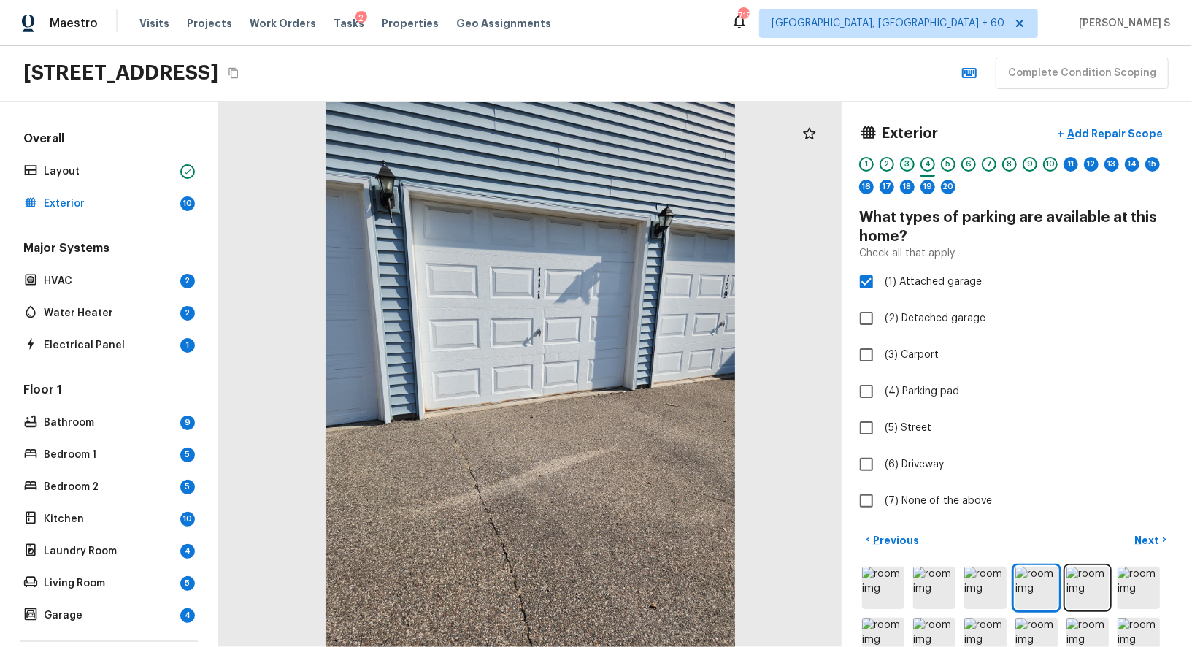
click at [911, 159] on div "3" at bounding box center [907, 164] width 15 height 15
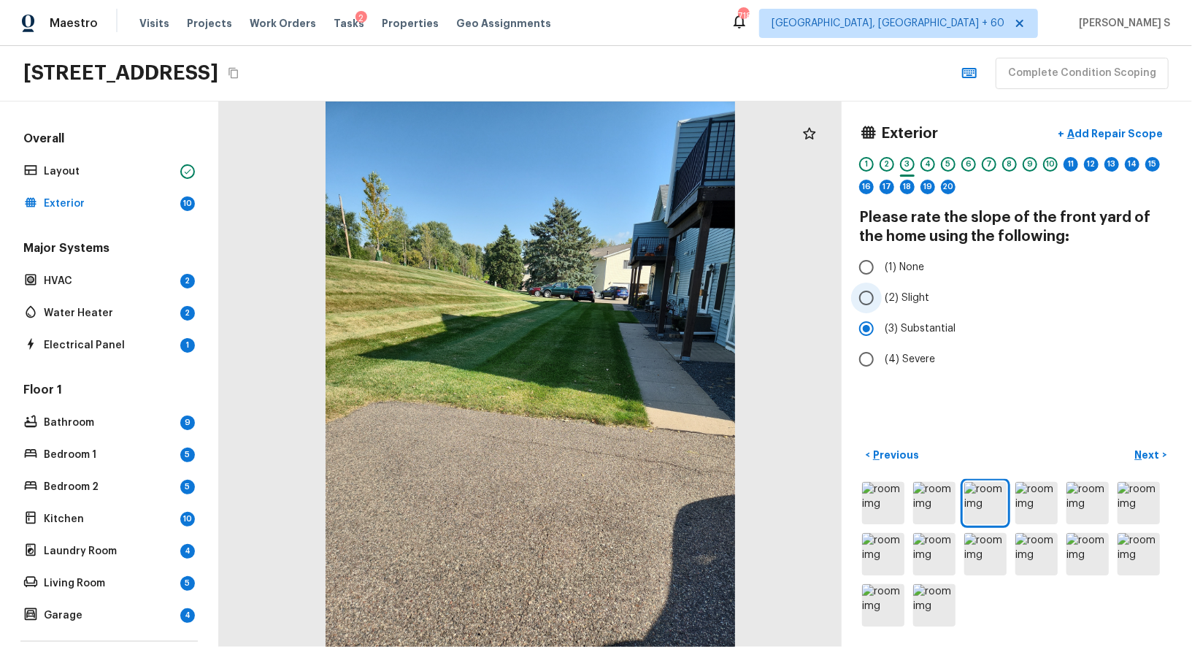
click at [916, 291] on span "(2) Slight" at bounding box center [907, 298] width 45 height 15
click at [882, 291] on input "(2) Slight" at bounding box center [866, 297] width 31 height 31
radio input "true"
click at [1072, 158] on div "11" at bounding box center [1071, 164] width 15 height 15
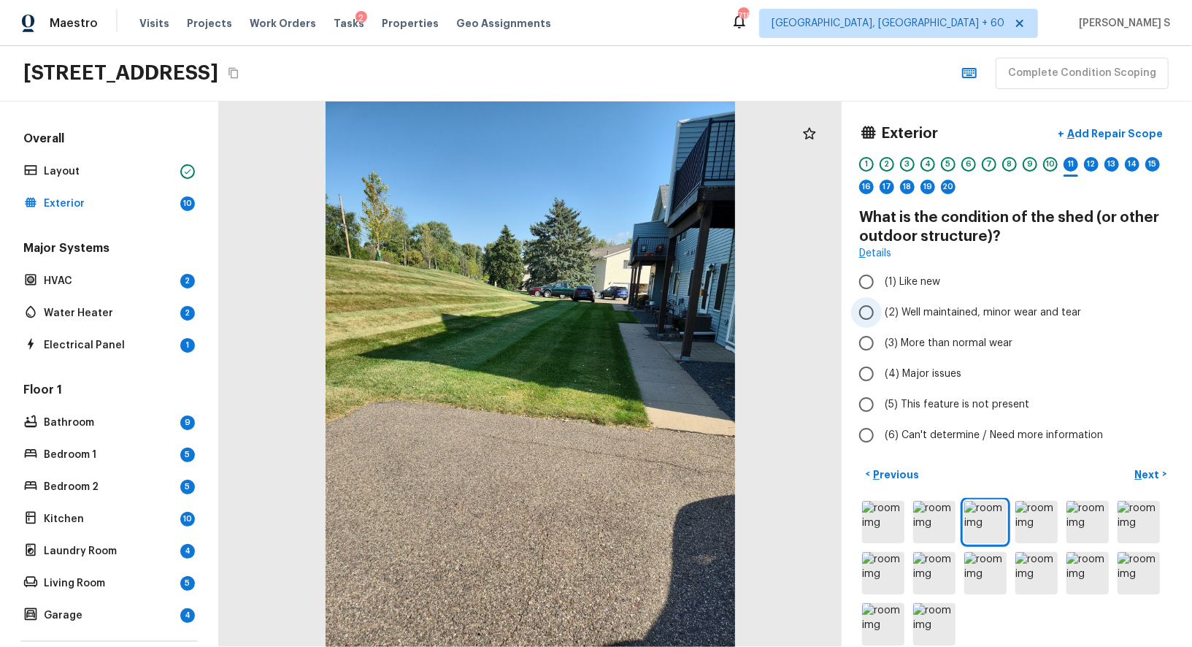
click at [964, 307] on span "(2) Well maintained, minor wear and tear" at bounding box center [983, 312] width 196 height 15
click at [882, 307] on input "(2) Well maintained, minor wear and tear" at bounding box center [866, 312] width 31 height 31
radio input "true"
click at [953, 398] on span "(5) This feature is not present" at bounding box center [957, 404] width 145 height 15
click at [882, 398] on input "(5) This feature is not present" at bounding box center [866, 404] width 31 height 31
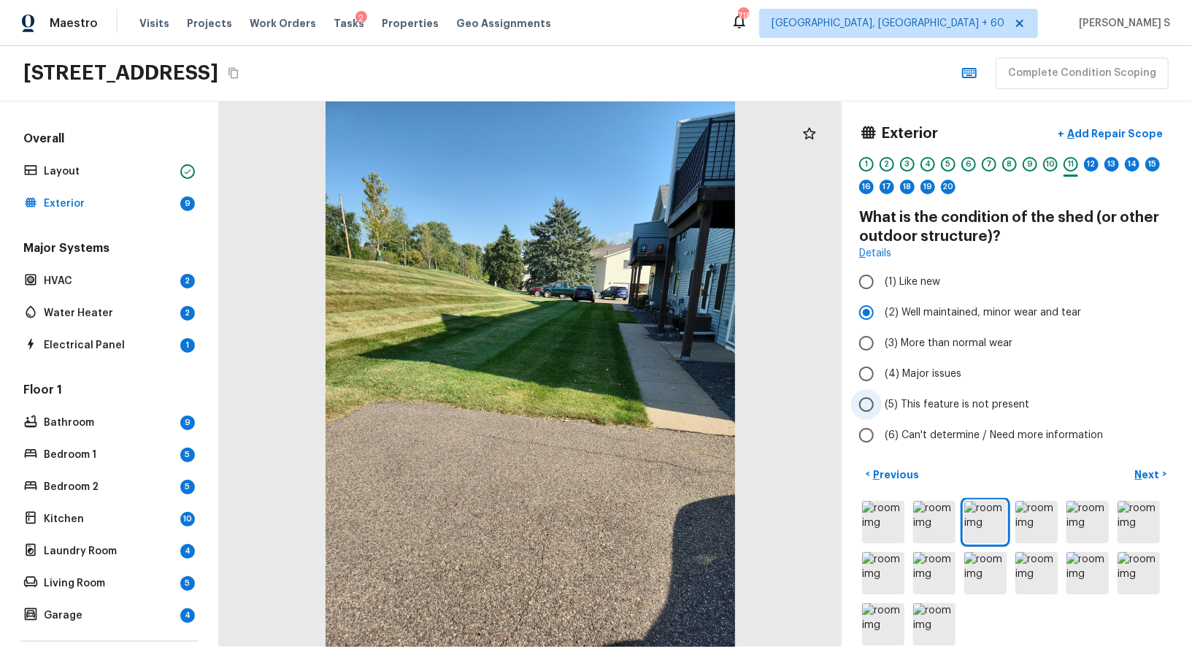
radio input "true"
click at [1088, 166] on div "12" at bounding box center [1091, 164] width 15 height 15
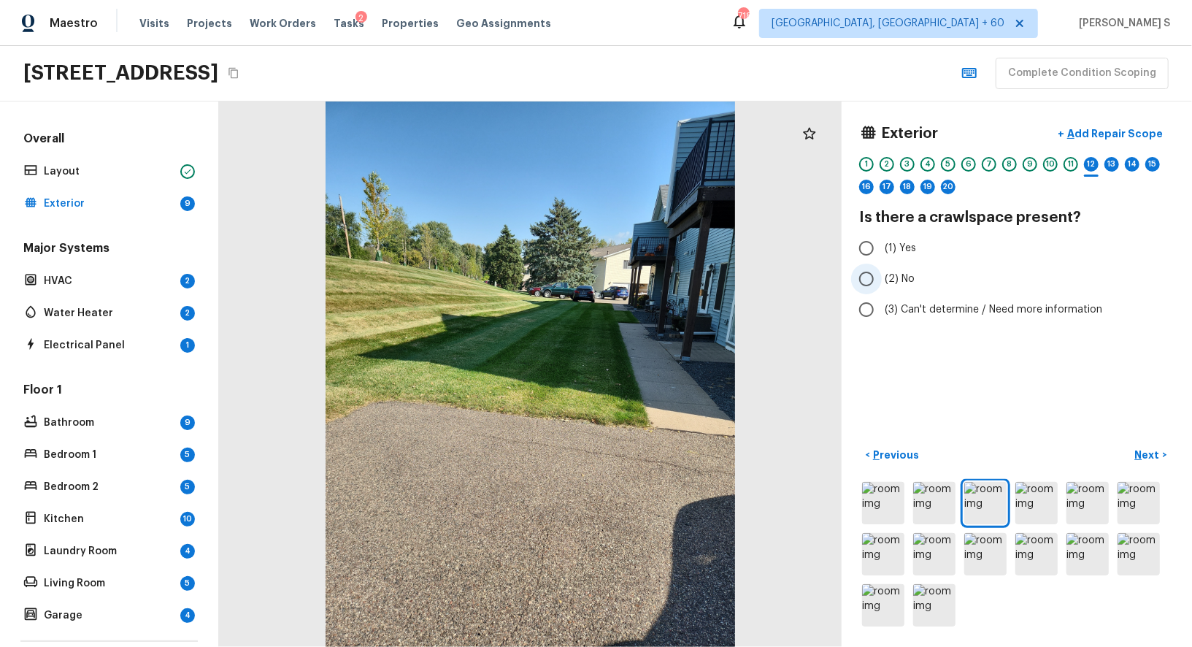
click at [886, 272] on span "(2) No" at bounding box center [900, 279] width 30 height 15
click at [882, 272] on input "(2) No" at bounding box center [866, 279] width 31 height 31
radio input "true"
click at [1113, 160] on div "13" at bounding box center [1111, 164] width 15 height 15
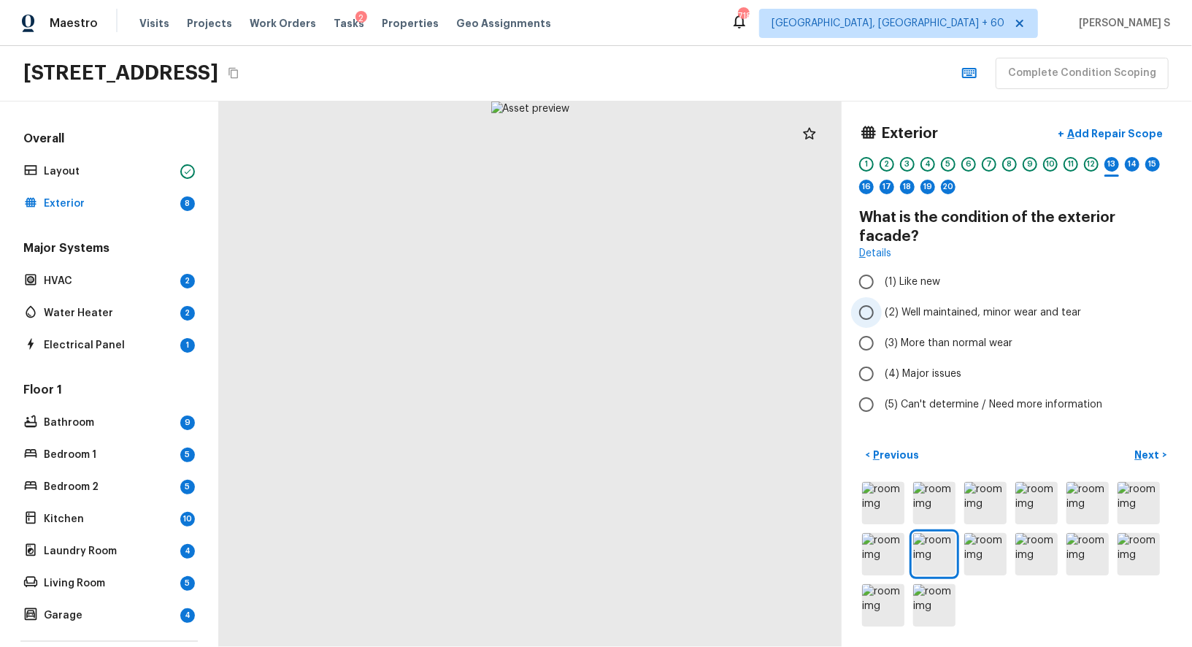
click at [972, 301] on label "(2) Well maintained, minor wear and tear" at bounding box center [1007, 312] width 312 height 31
click at [882, 301] on input "(2) Well maintained, minor wear and tear" at bounding box center [866, 312] width 31 height 31
radio input "true"
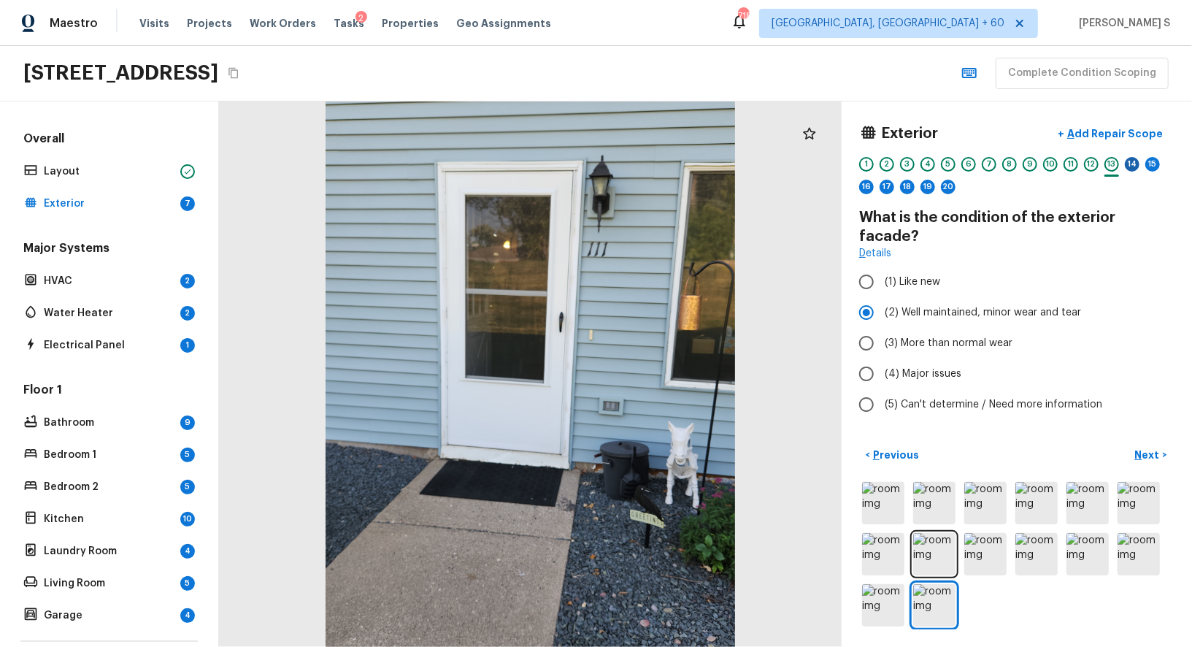
click at [1131, 159] on div "14" at bounding box center [1132, 164] width 15 height 15
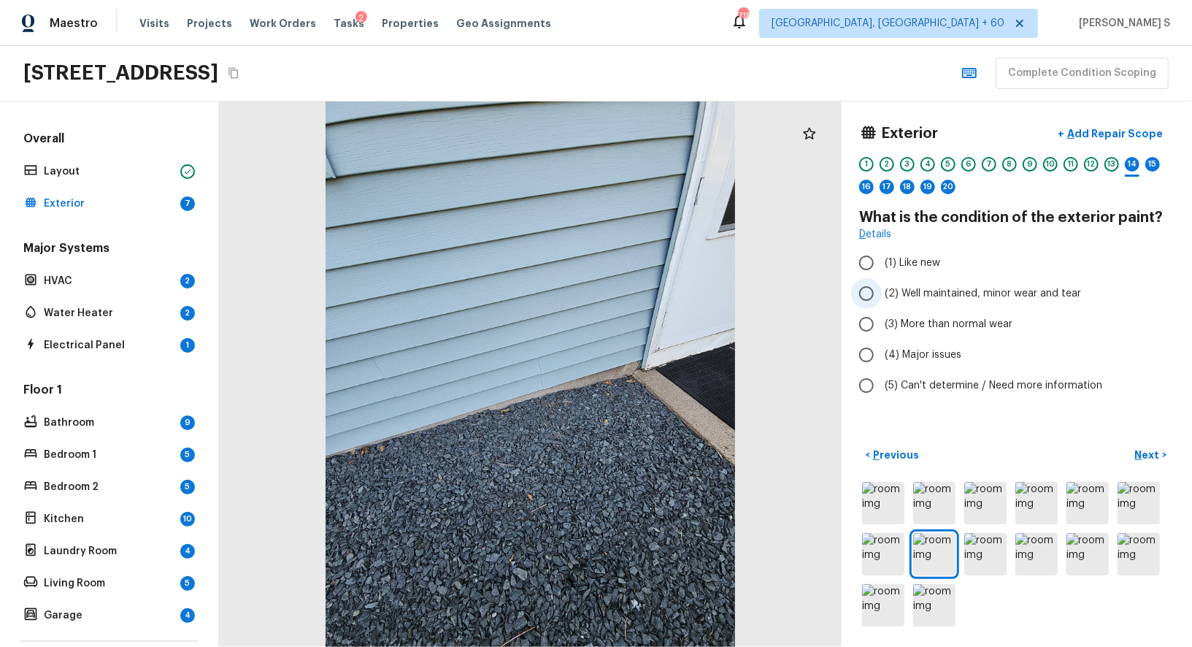
click at [931, 293] on span "(2) Well maintained, minor wear and tear" at bounding box center [983, 293] width 196 height 15
click at [882, 293] on input "(2) Well maintained, minor wear and tear" at bounding box center [866, 293] width 31 height 31
radio input "true"
click at [1145, 166] on div "15" at bounding box center [1152, 168] width 15 height 23
click at [923, 293] on span "(2) Well maintained, minor wear and tear" at bounding box center [983, 293] width 196 height 15
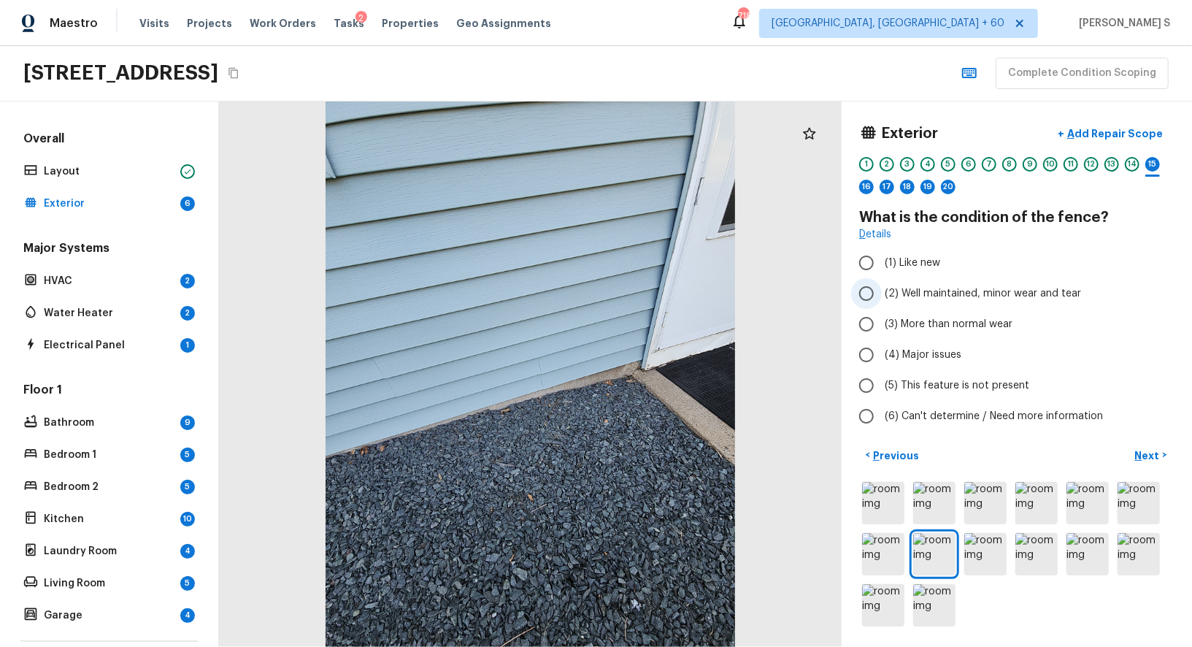
click at [882, 293] on input "(2) Well maintained, minor wear and tear" at bounding box center [866, 293] width 31 height 31
radio input "true"
click at [923, 384] on span "(5) This feature is not present" at bounding box center [957, 385] width 145 height 15
click at [882, 384] on input "(5) This feature is not present" at bounding box center [866, 385] width 31 height 31
radio input "true"
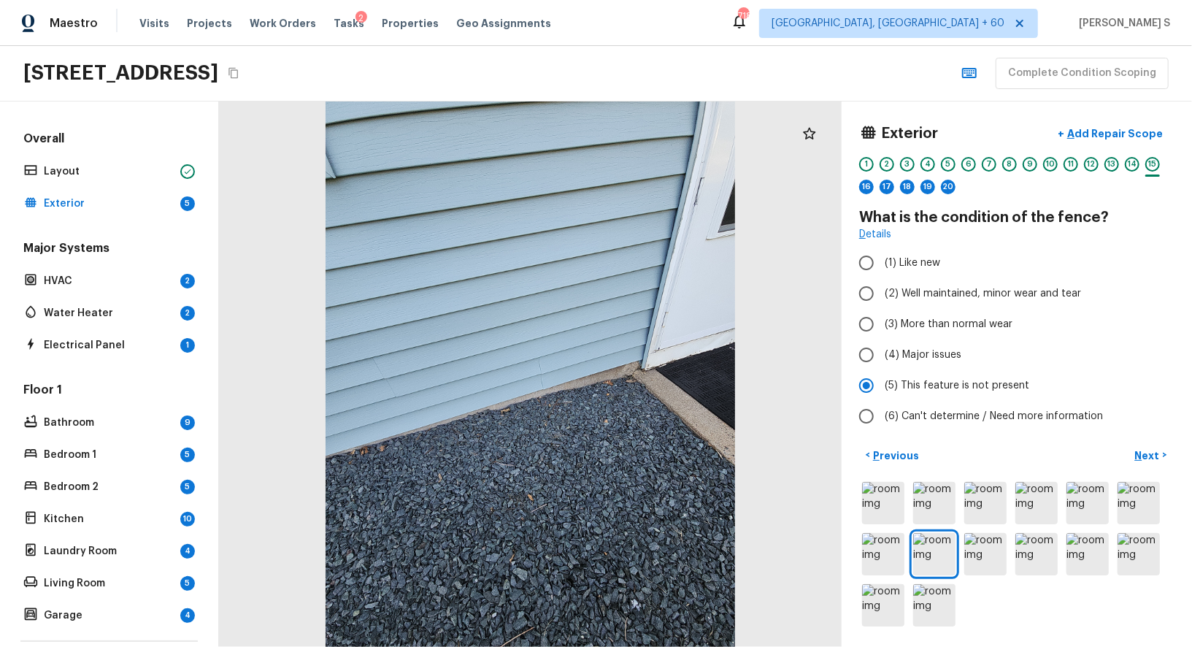
click at [874, 181] on div "1 2 3 4 5 6 7 8 9 10 11 12 13 14 15 16 17 18 19 20" at bounding box center [1016, 179] width 315 height 45
click at [869, 188] on div "16" at bounding box center [866, 187] width 15 height 15
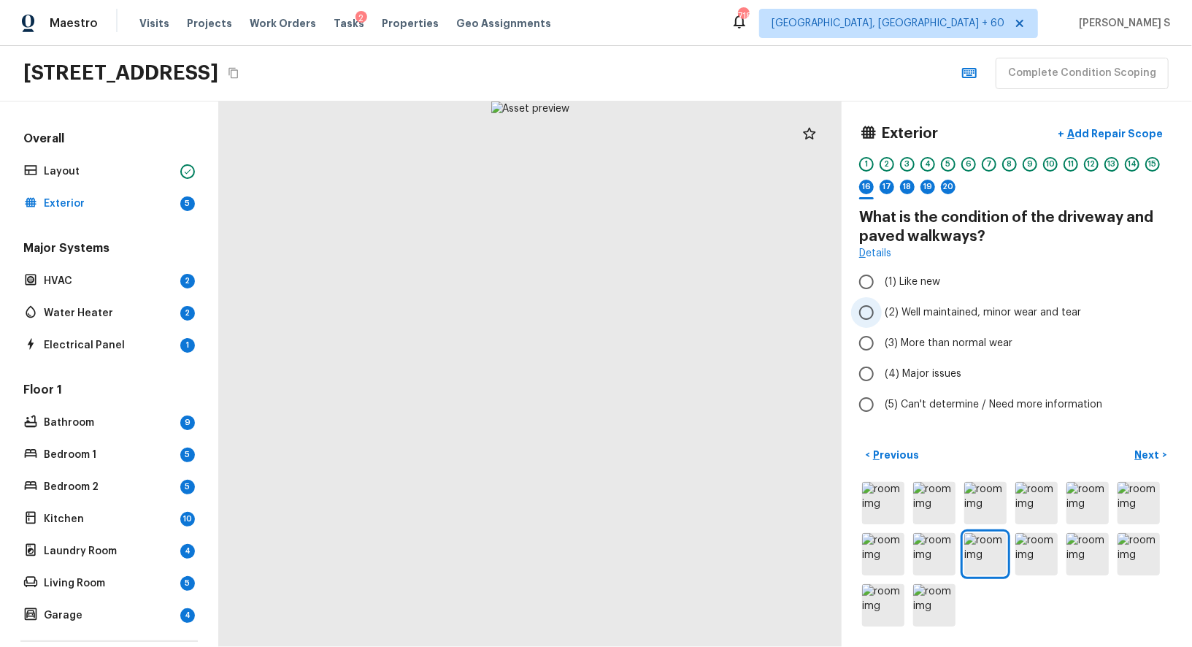
click at [925, 318] on span "(2) Well maintained, minor wear and tear" at bounding box center [983, 312] width 196 height 15
click at [882, 318] on input "(2) Well maintained, minor wear and tear" at bounding box center [866, 312] width 31 height 31
radio input "true"
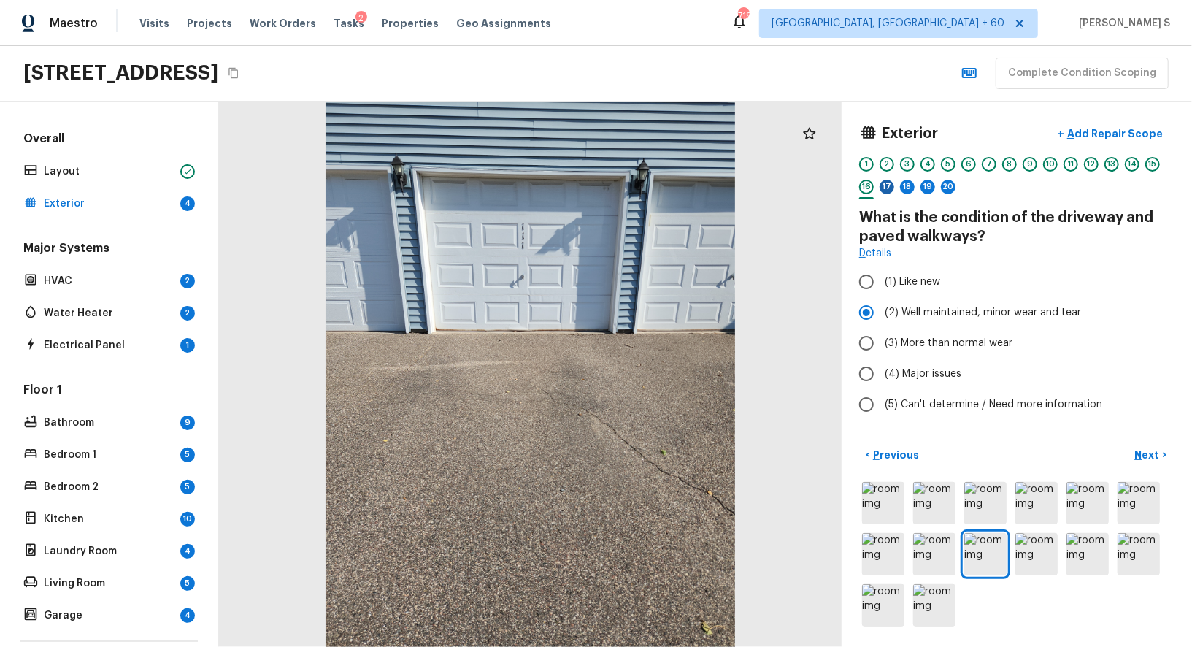
click at [891, 182] on div "17" at bounding box center [887, 187] width 15 height 15
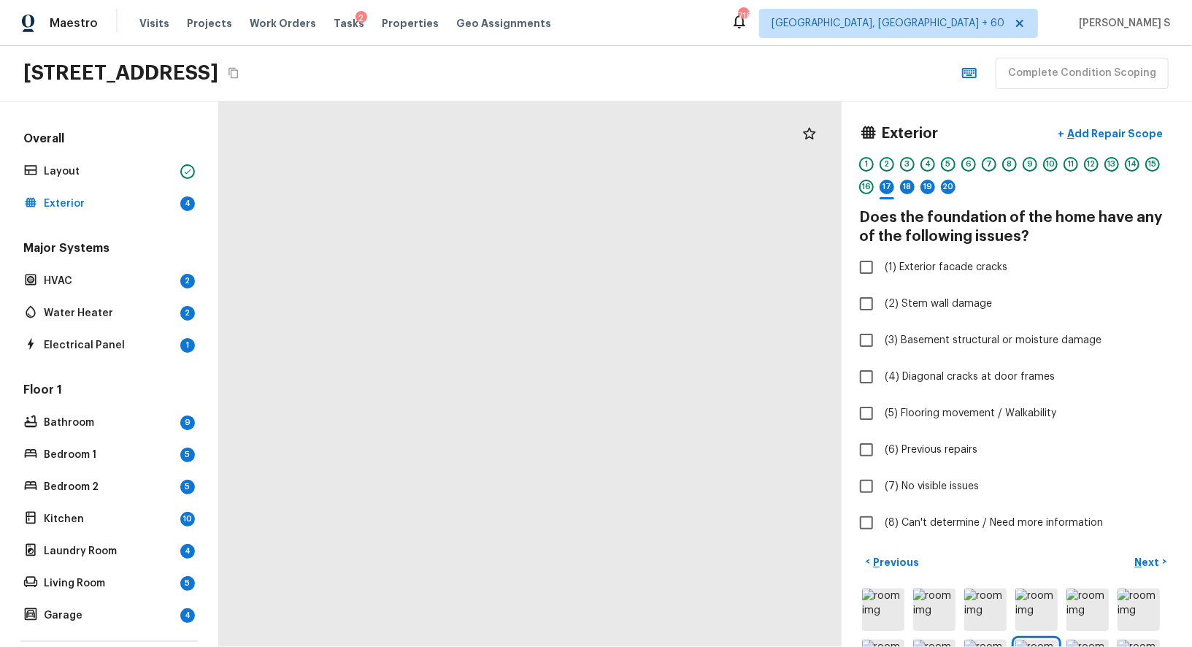
drag, startPoint x: 699, startPoint y: 410, endPoint x: 495, endPoint y: 580, distance: 265.3
click at [495, 580] on div at bounding box center [457, 532] width 1171 height 1025
click at [899, 488] on span "(7) No visible issues" at bounding box center [932, 486] width 94 height 15
click at [882, 488] on input "(7) No visible issues" at bounding box center [866, 486] width 31 height 31
checkbox input "true"
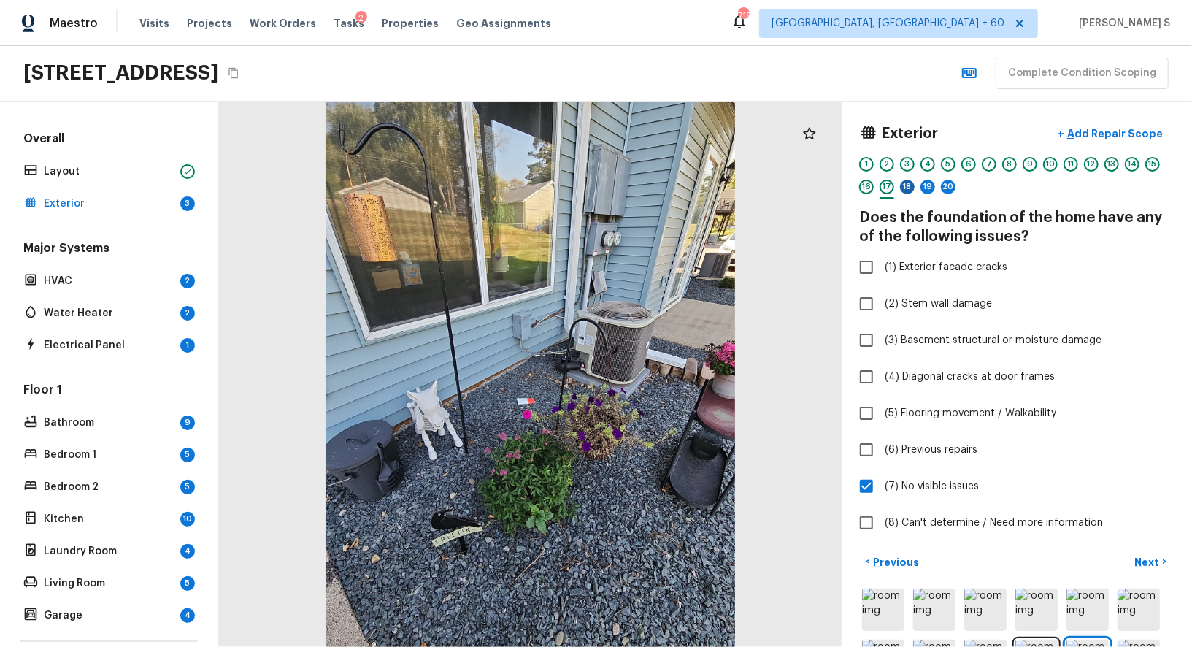
click at [906, 186] on div "18" at bounding box center [907, 187] width 15 height 15
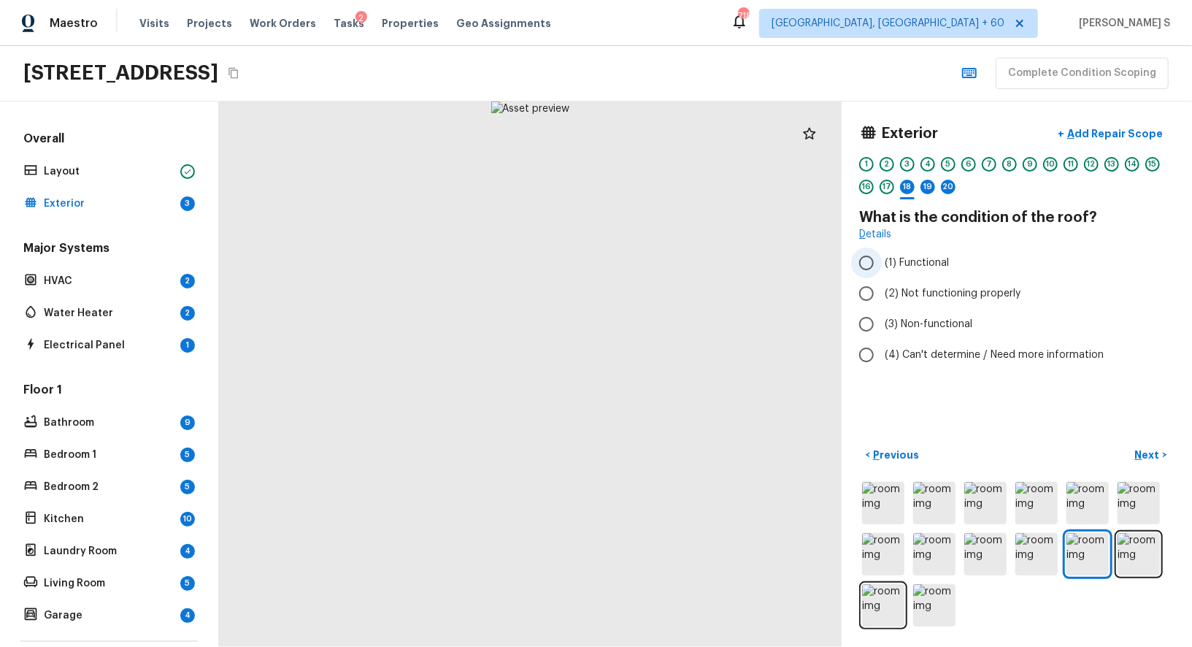
click at [934, 263] on span "(1) Functional" at bounding box center [917, 262] width 64 height 15
click at [882, 263] on input "(1) Functional" at bounding box center [866, 262] width 31 height 31
radio input "true"
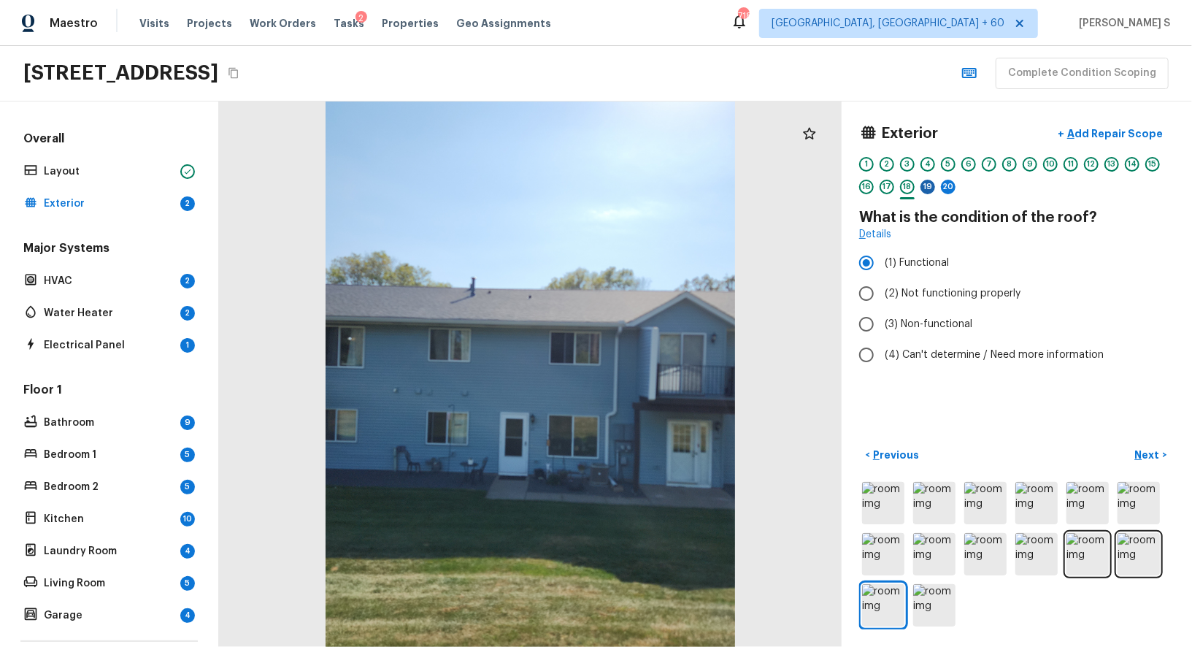
click at [932, 186] on div "19" at bounding box center [927, 187] width 15 height 15
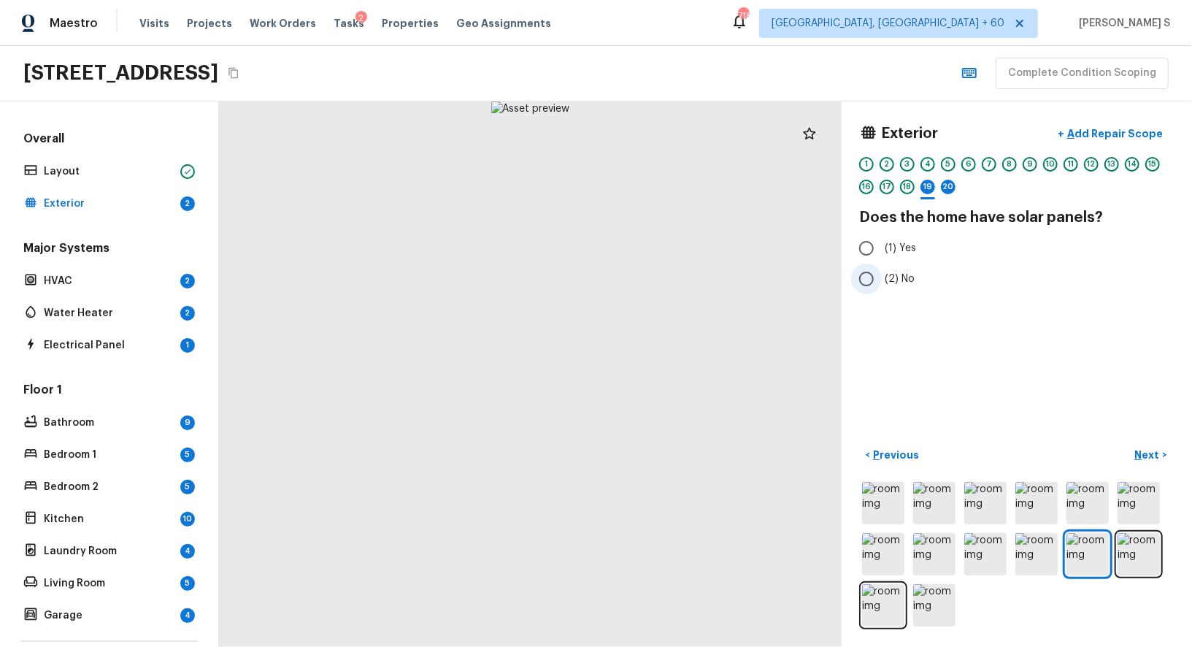
click at [877, 285] on input "(2) No" at bounding box center [866, 279] width 31 height 31
radio input "true"
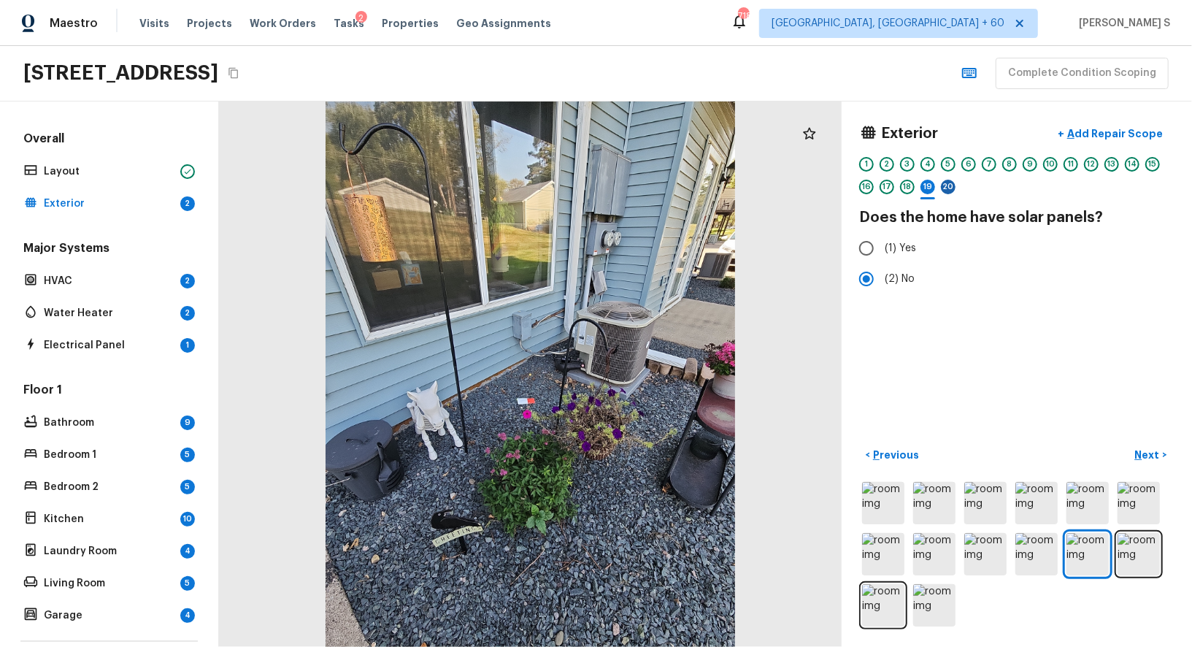
click at [953, 189] on div "20" at bounding box center [948, 187] width 15 height 15
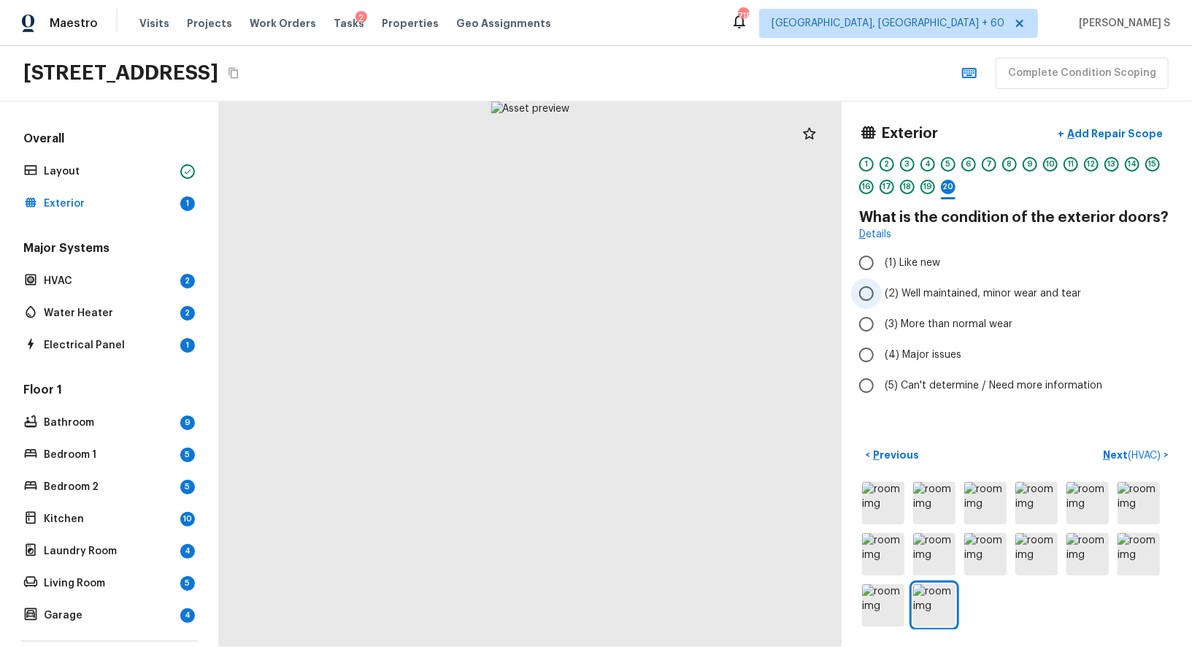
click at [907, 296] on span "(2) Well maintained, minor wear and tear" at bounding box center [983, 293] width 196 height 15
click at [882, 296] on input "(2) Well maintained, minor wear and tear" at bounding box center [866, 293] width 31 height 31
radio input "true"
click at [1141, 458] on span "( HVAC )" at bounding box center [1144, 455] width 33 height 10
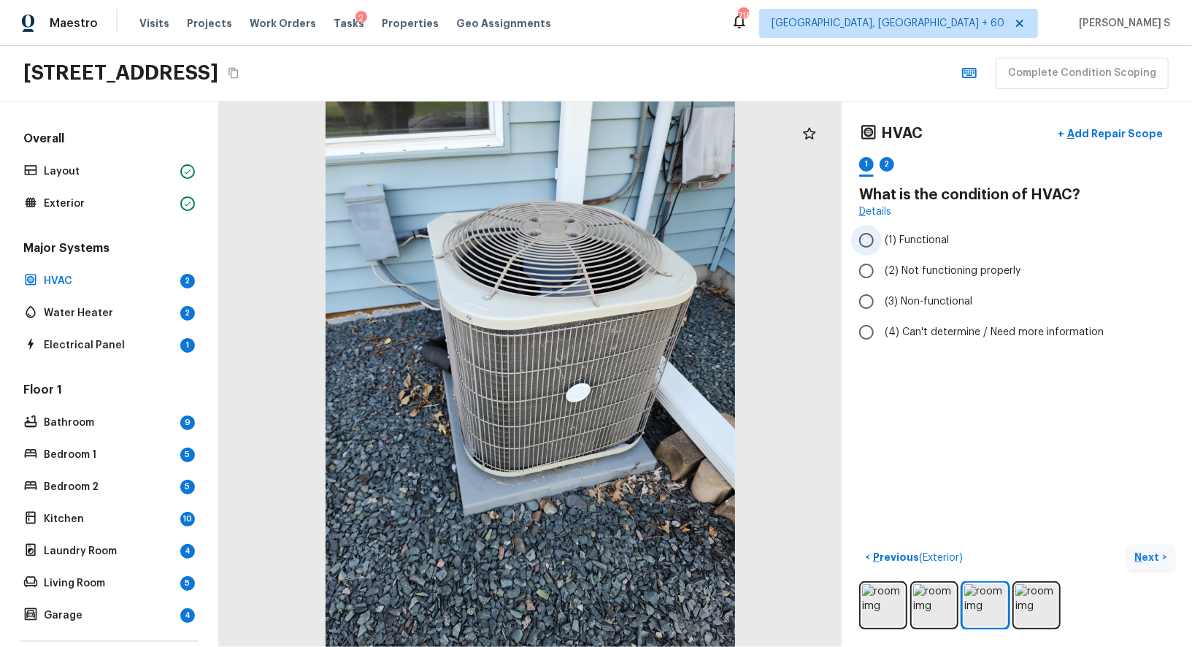
click at [910, 242] on span "(1) Functional" at bounding box center [917, 240] width 64 height 15
click at [882, 242] on input "(1) Functional" at bounding box center [866, 240] width 31 height 31
radio input "true"
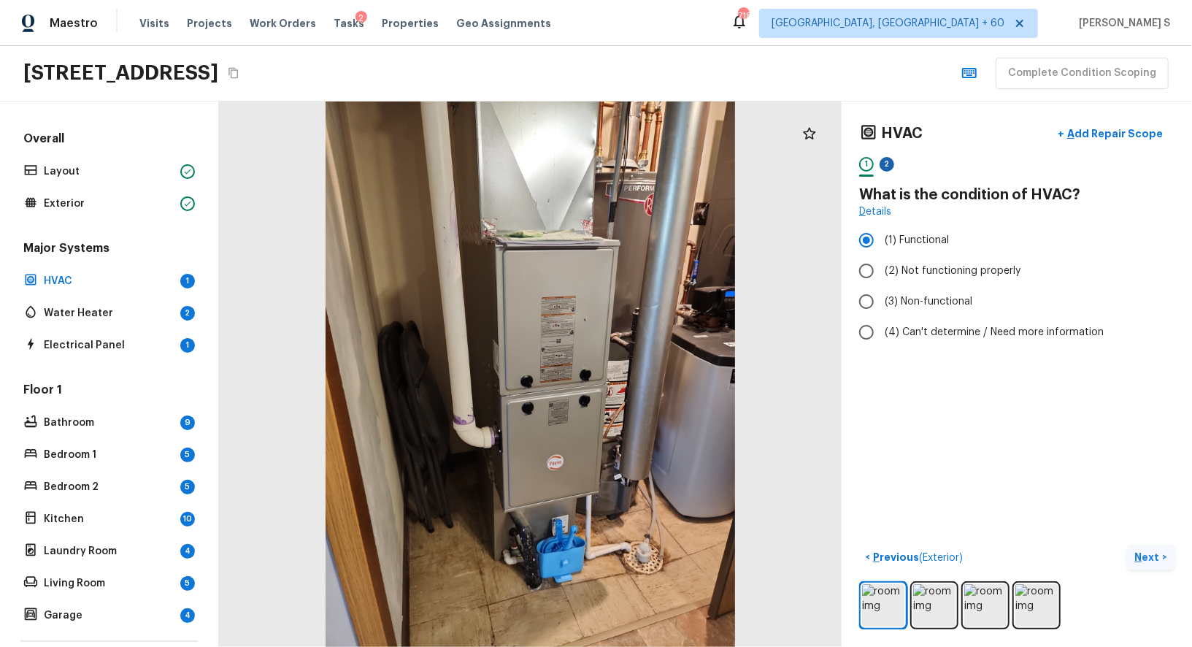
click at [883, 165] on div "2" at bounding box center [887, 164] width 15 height 15
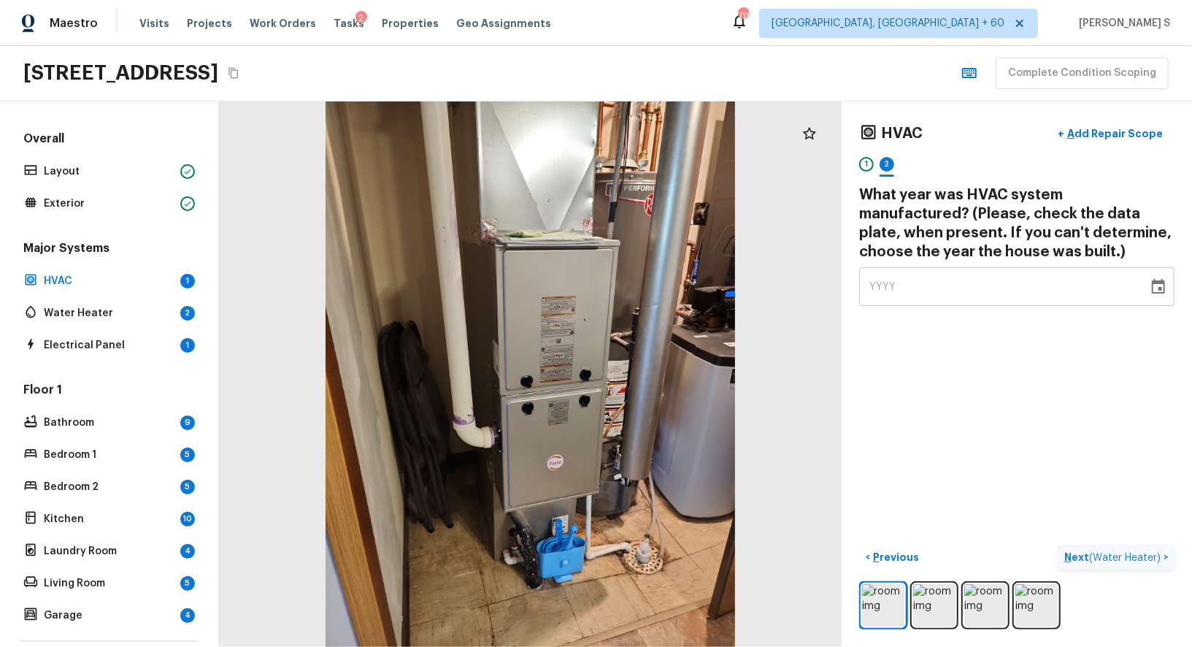
click at [950, 280] on div "YYYY" at bounding box center [1003, 286] width 269 height 39
type input "2020"
click at [1032, 412] on div "HVAC + Add Repair Scope 1 2 What year was HVAC system manufactured? (Please, ch…" at bounding box center [1017, 373] width 350 height 545
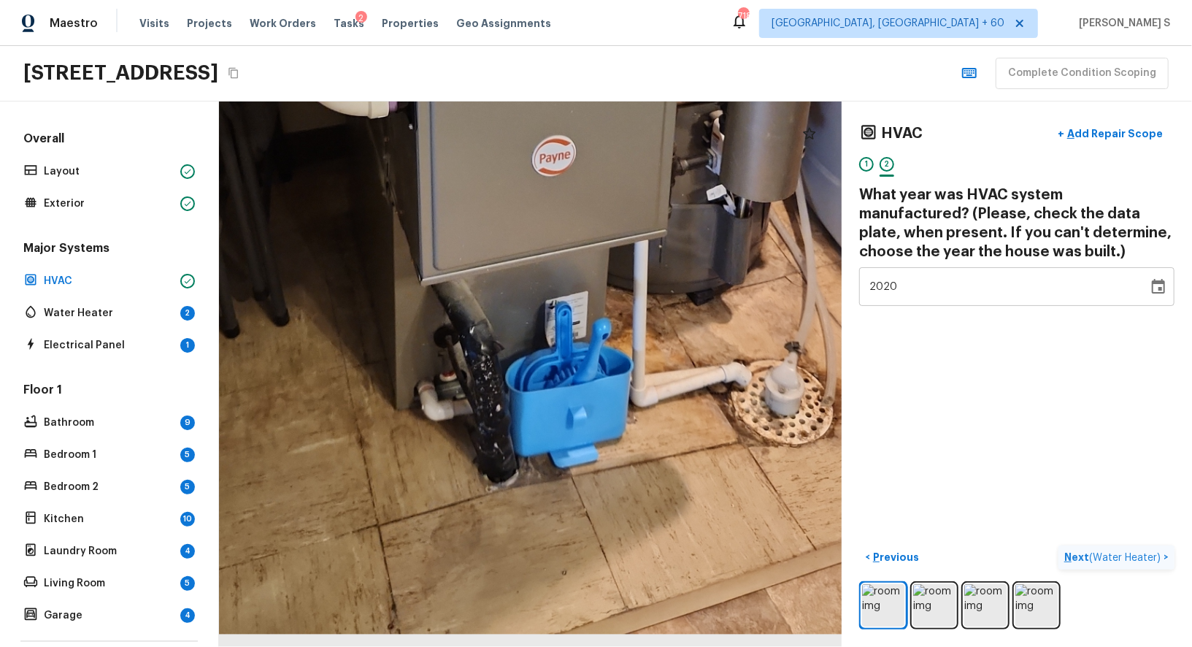
drag, startPoint x: 661, startPoint y: 588, endPoint x: 722, endPoint y: 353, distance: 243.4
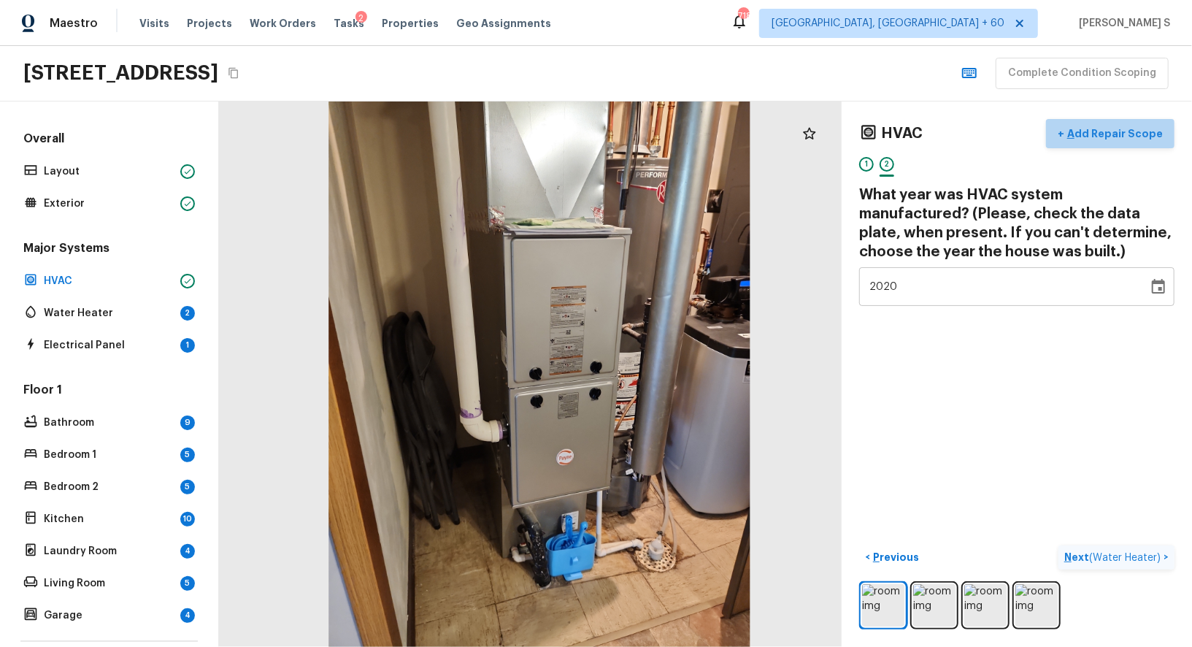
click at [1124, 127] on p "Add Repair Scope" at bounding box center [1113, 133] width 99 height 15
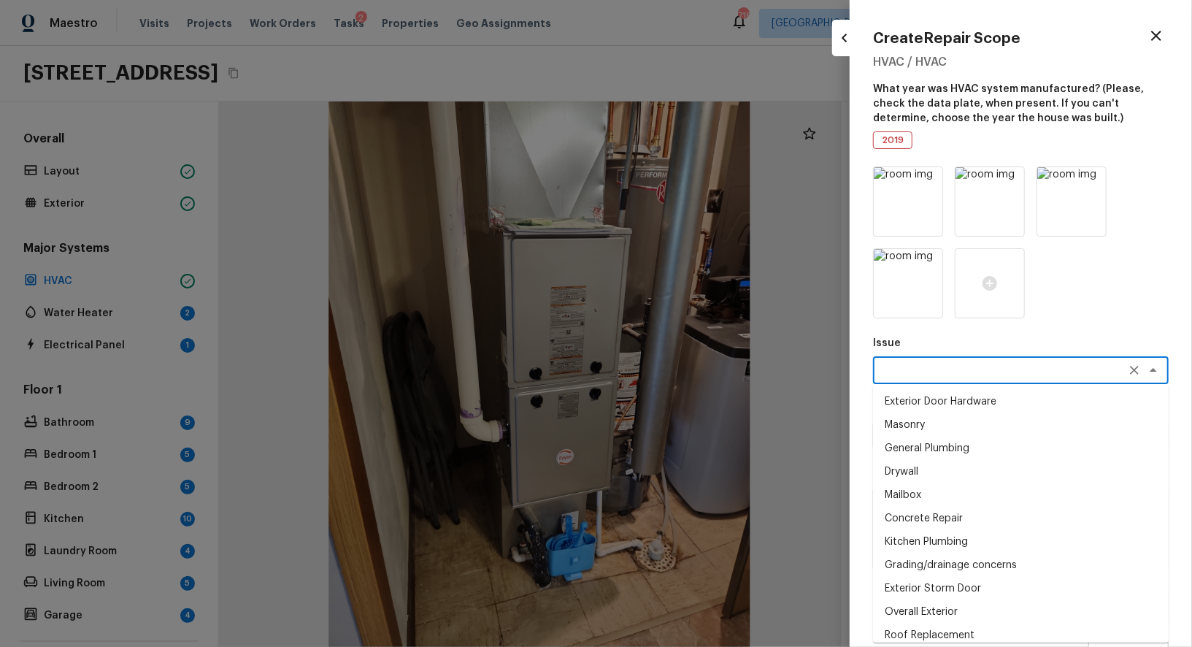
click at [934, 372] on textarea at bounding box center [1001, 370] width 242 height 15
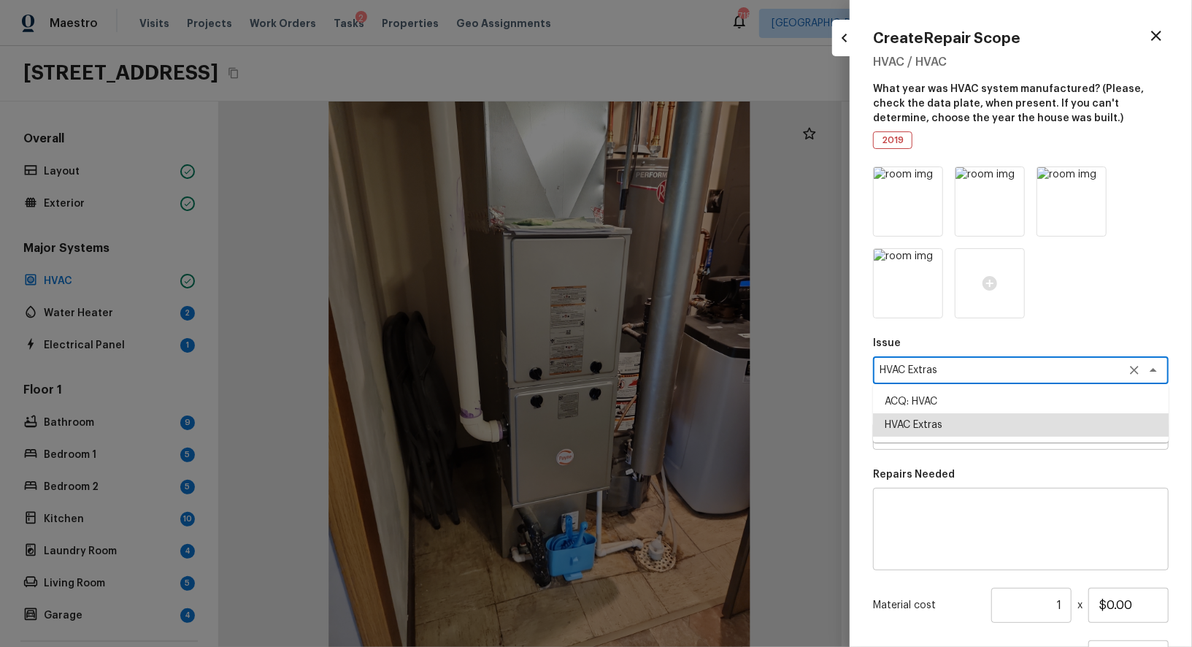
type textarea "HVAC Extras"
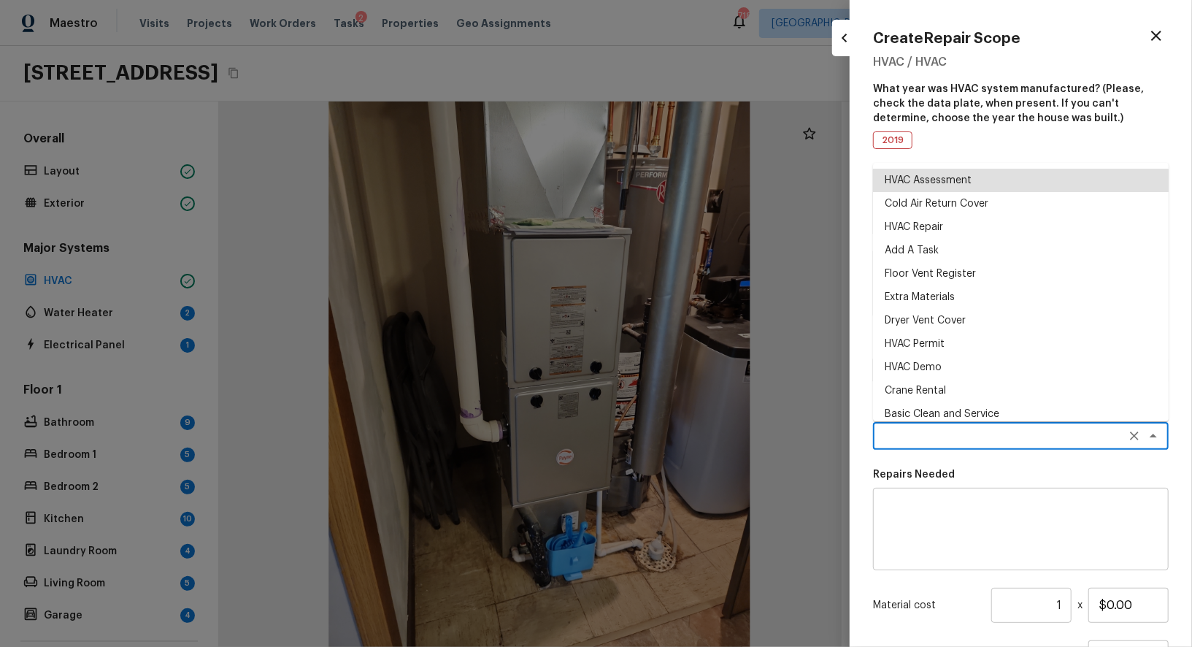
scroll to position [4, 0]
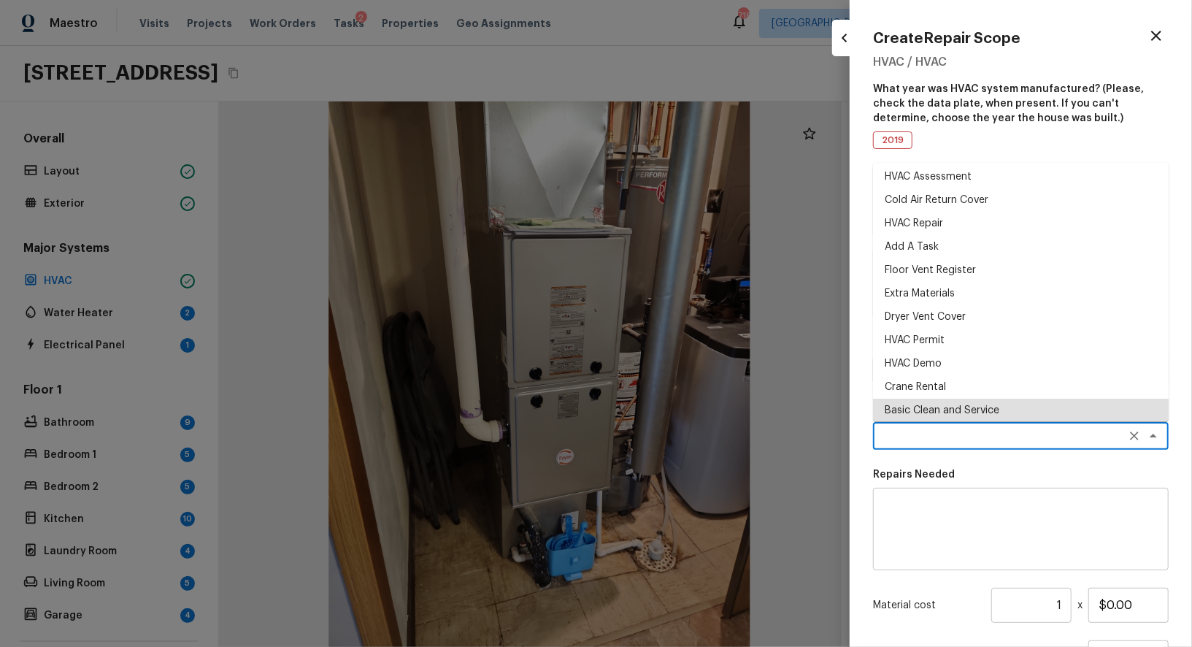
type textarea "Basic Clean and Service"
type textarea "General Service HVAC system including: cleaning condenser and evaporator coils,…"
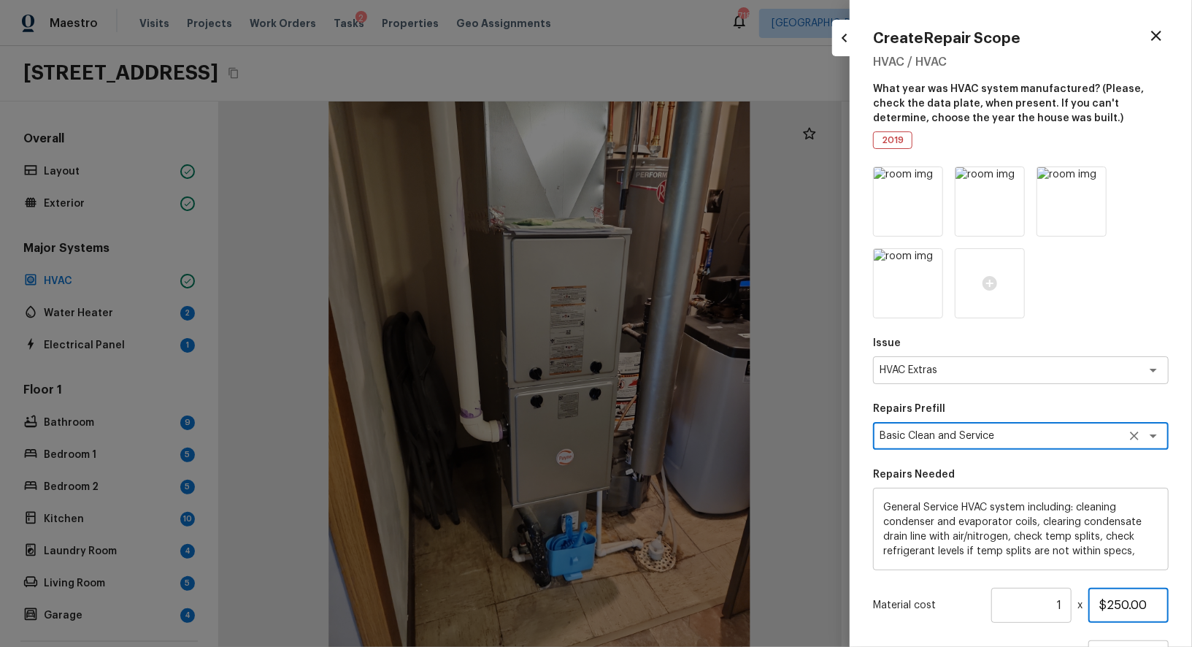
click at [1117, 605] on input "$250.00" at bounding box center [1128, 605] width 80 height 35
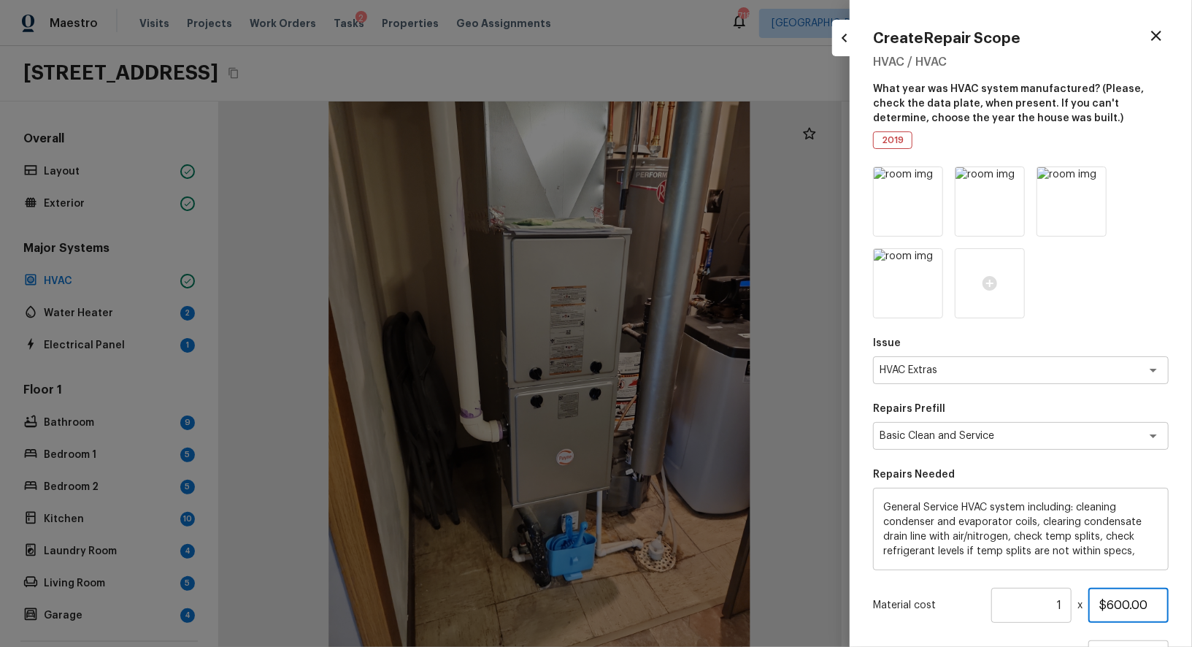
scroll to position [134, 0]
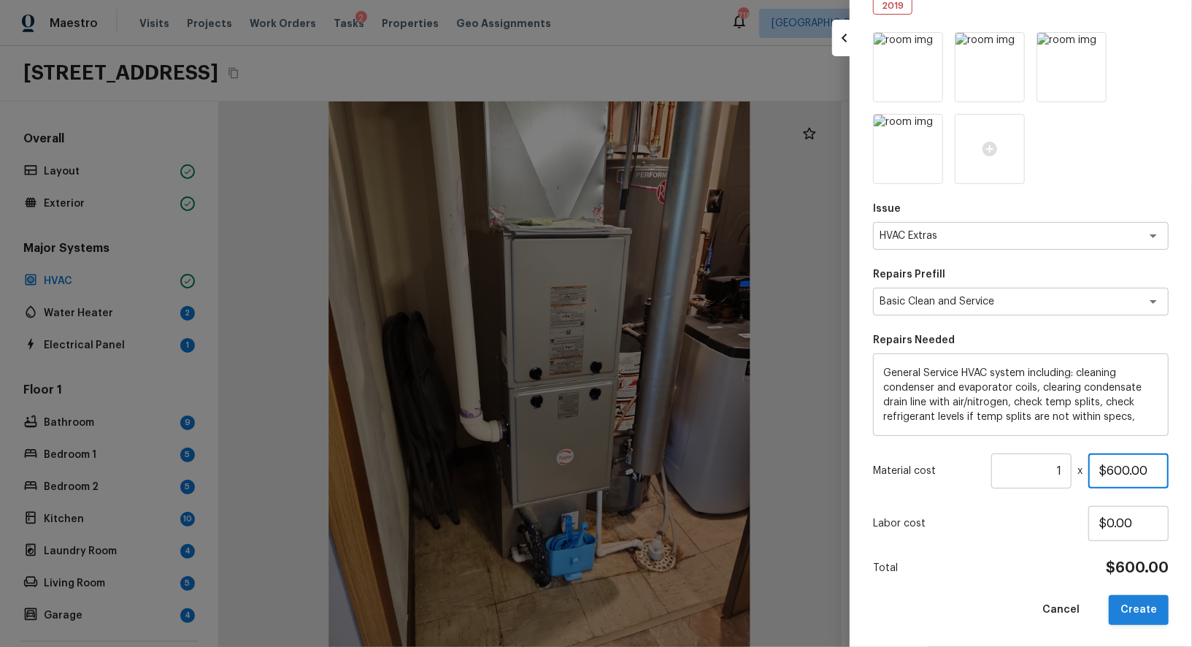
type input "$600.00"
click at [1150, 613] on button "Create" at bounding box center [1139, 610] width 60 height 30
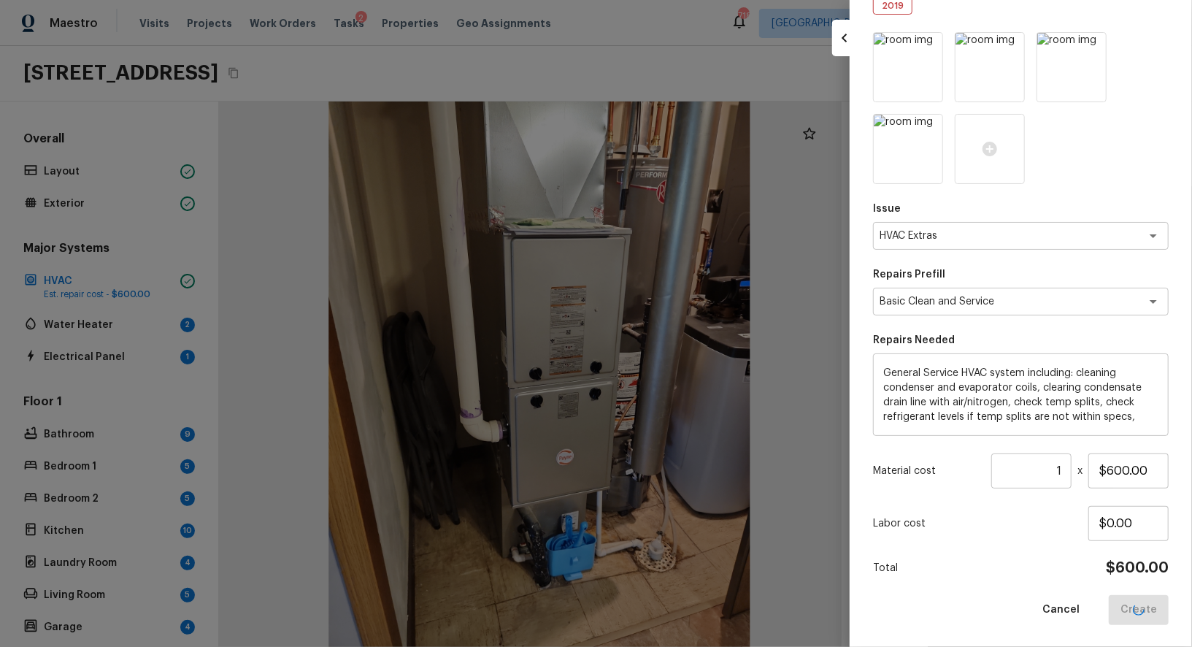
type input "$0.00"
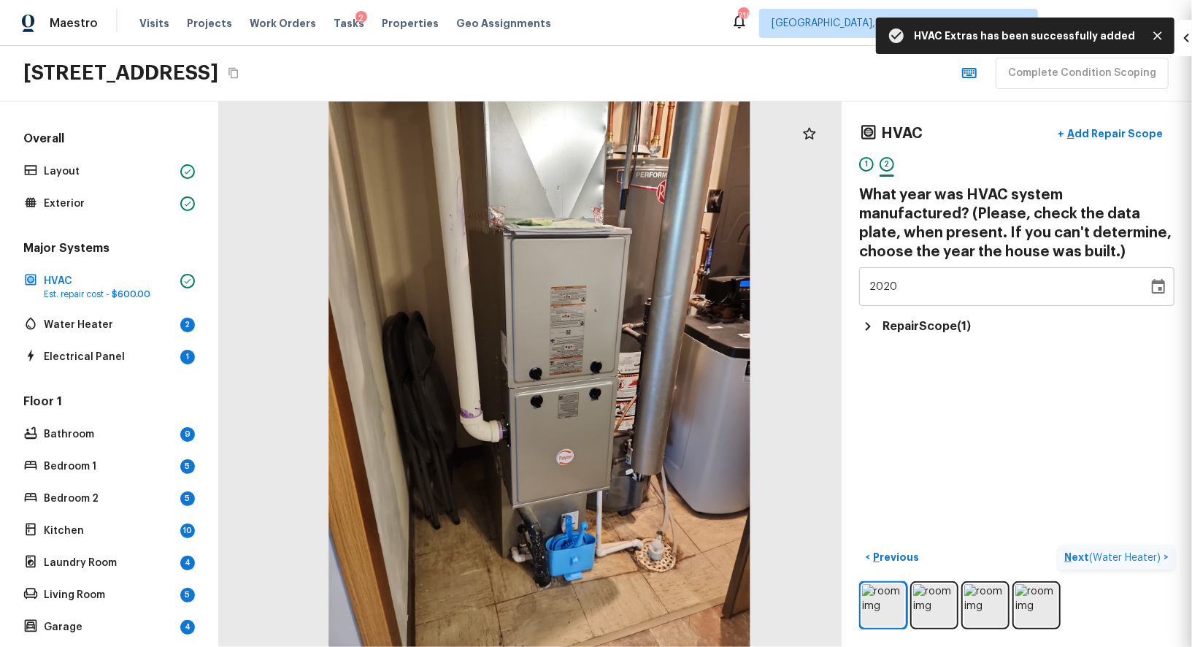
scroll to position [53, 0]
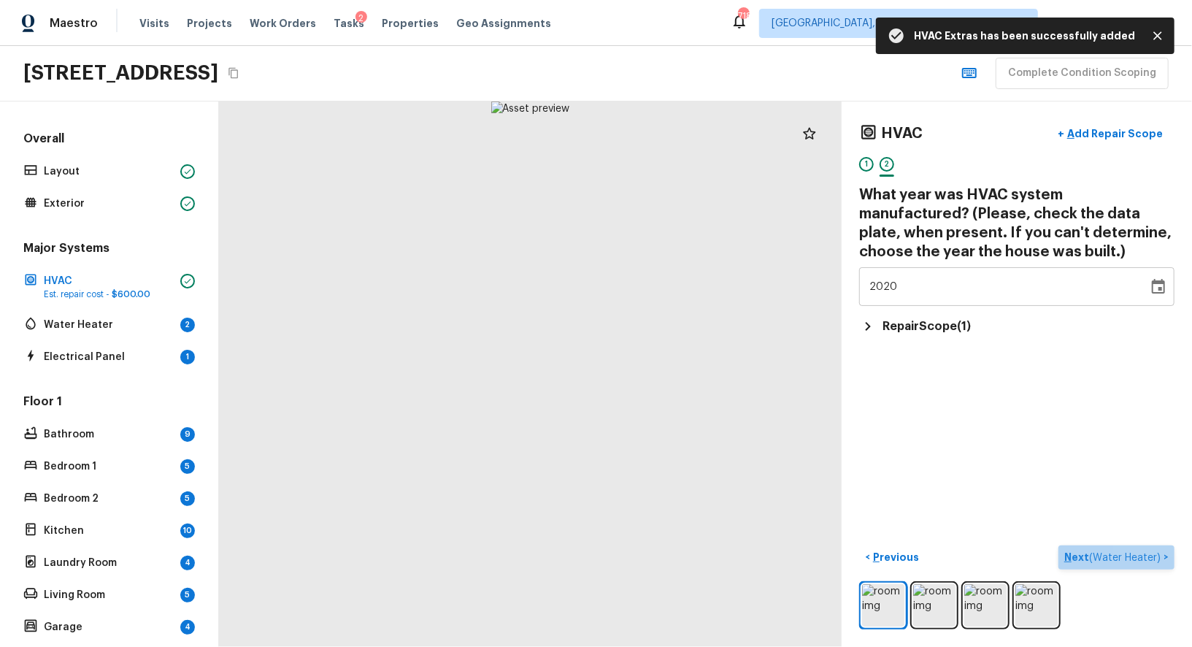
click at [1123, 554] on span "( Water Heater )" at bounding box center [1125, 558] width 72 height 10
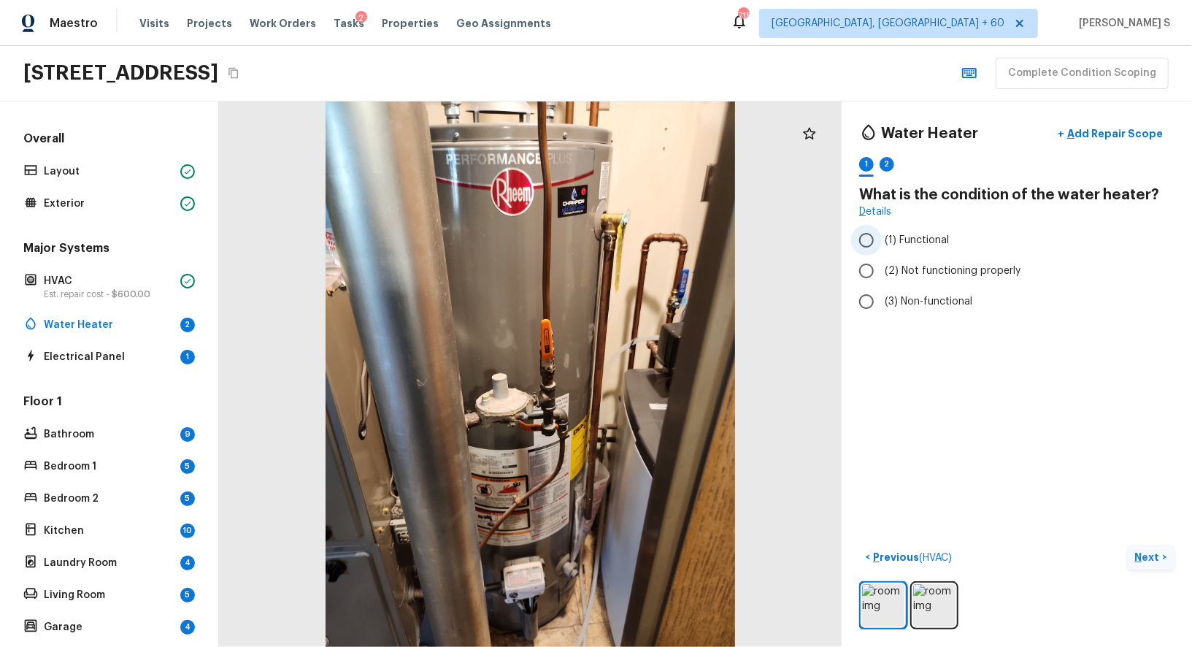
click at [931, 239] on span "(1) Functional" at bounding box center [917, 240] width 64 height 15
click at [882, 239] on input "(1) Functional" at bounding box center [866, 240] width 31 height 31
radio input "true"
click at [890, 165] on div "2" at bounding box center [887, 164] width 15 height 15
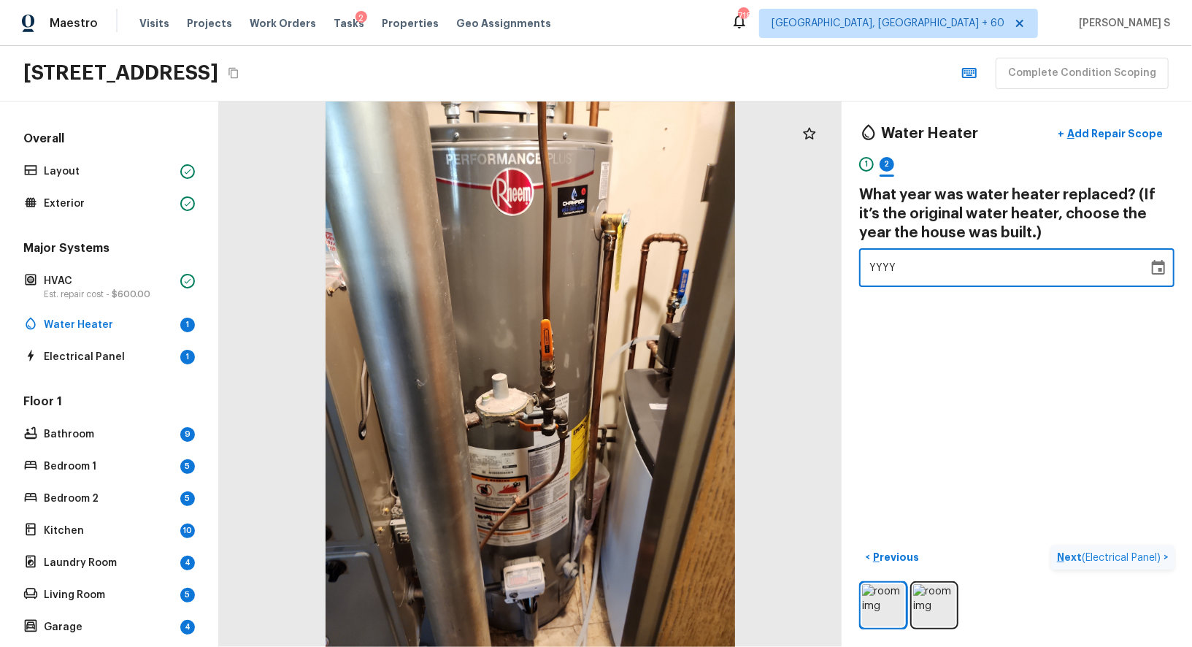
click at [962, 266] on div "YYYY" at bounding box center [1003, 267] width 269 height 39
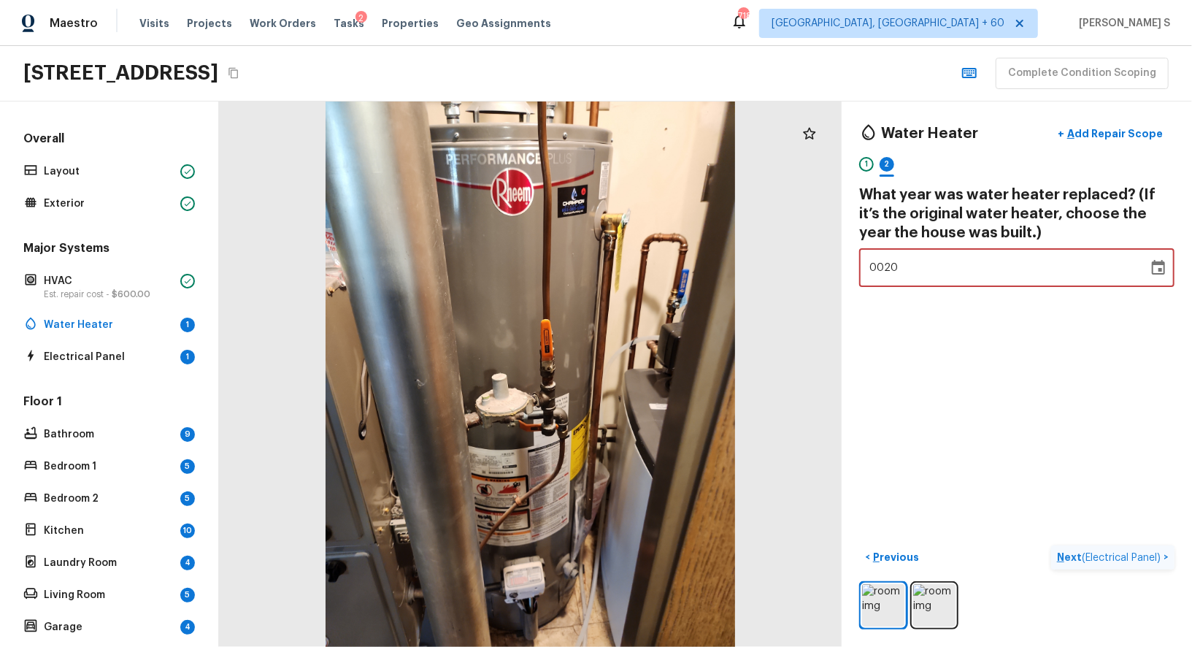
type input "2020"
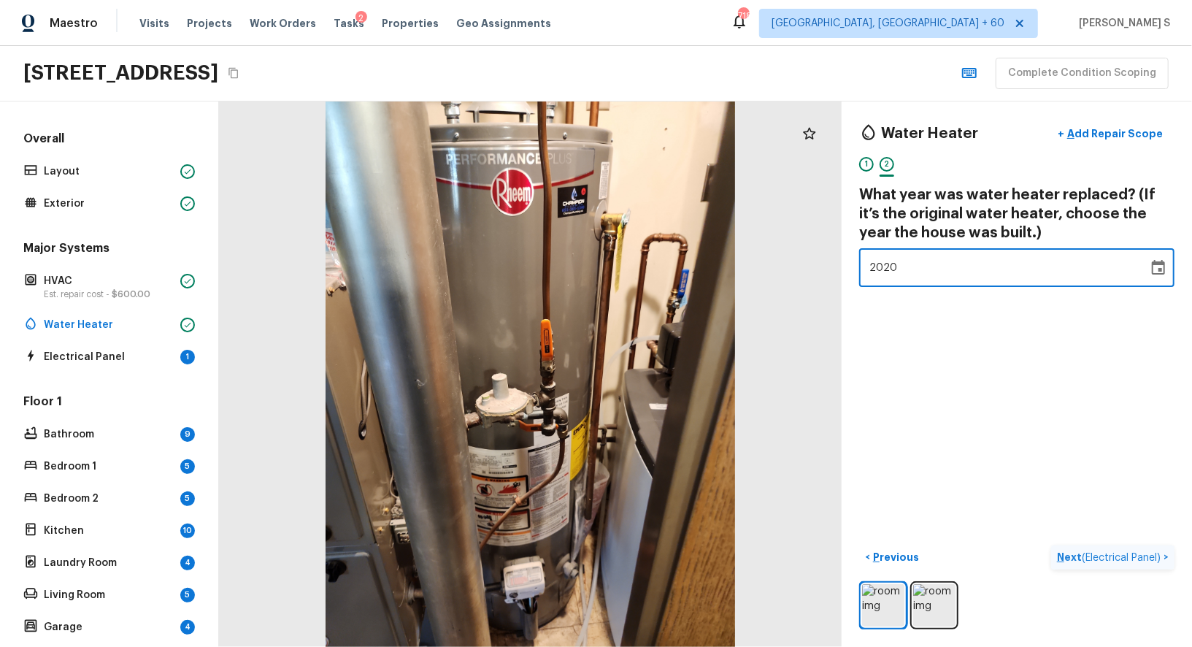
click at [1111, 366] on div "Water Heater + Add Repair Scope 1 2 What year was water heater replaced? (If it…" at bounding box center [1017, 373] width 350 height 545
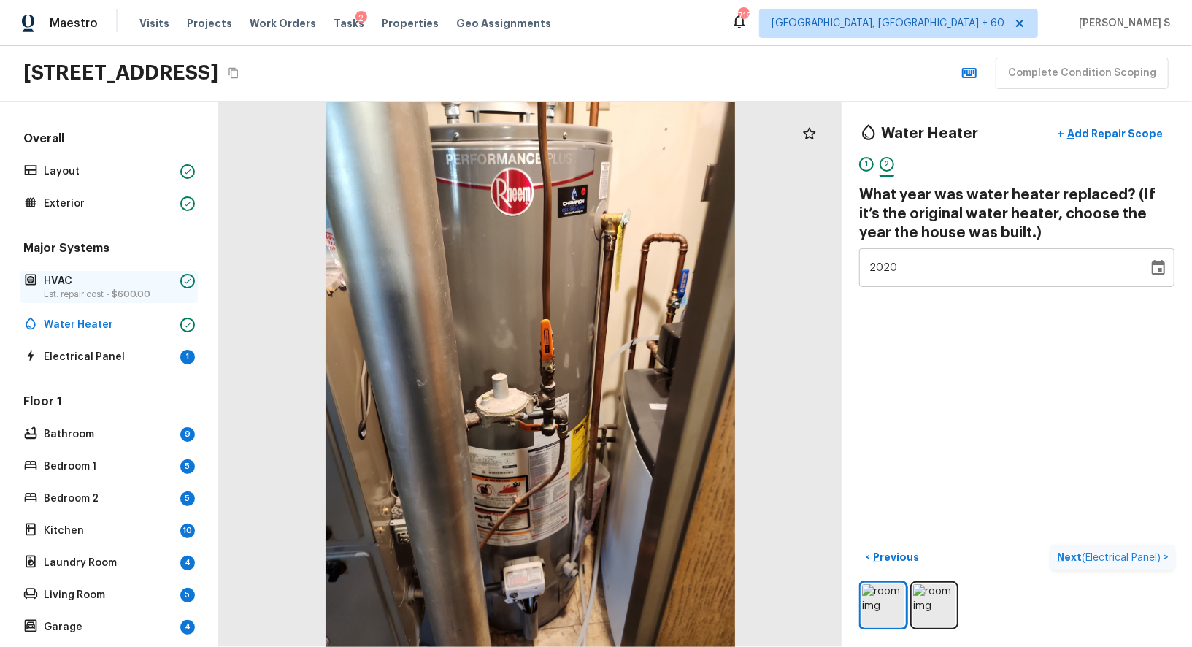
click at [96, 293] on p "Est. repair cost - $600.00" at bounding box center [109, 294] width 131 height 12
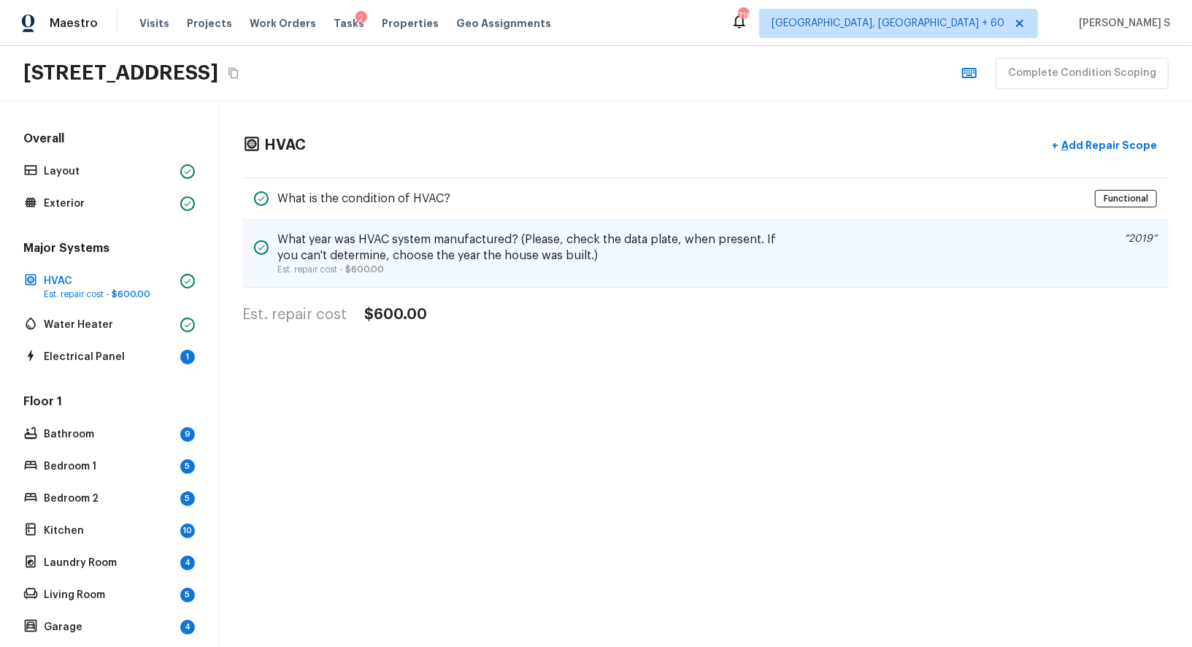
click at [1075, 253] on div "What year was HVAC system manufactured? (Please, check the data plate, when pre…" at bounding box center [705, 254] width 926 height 68
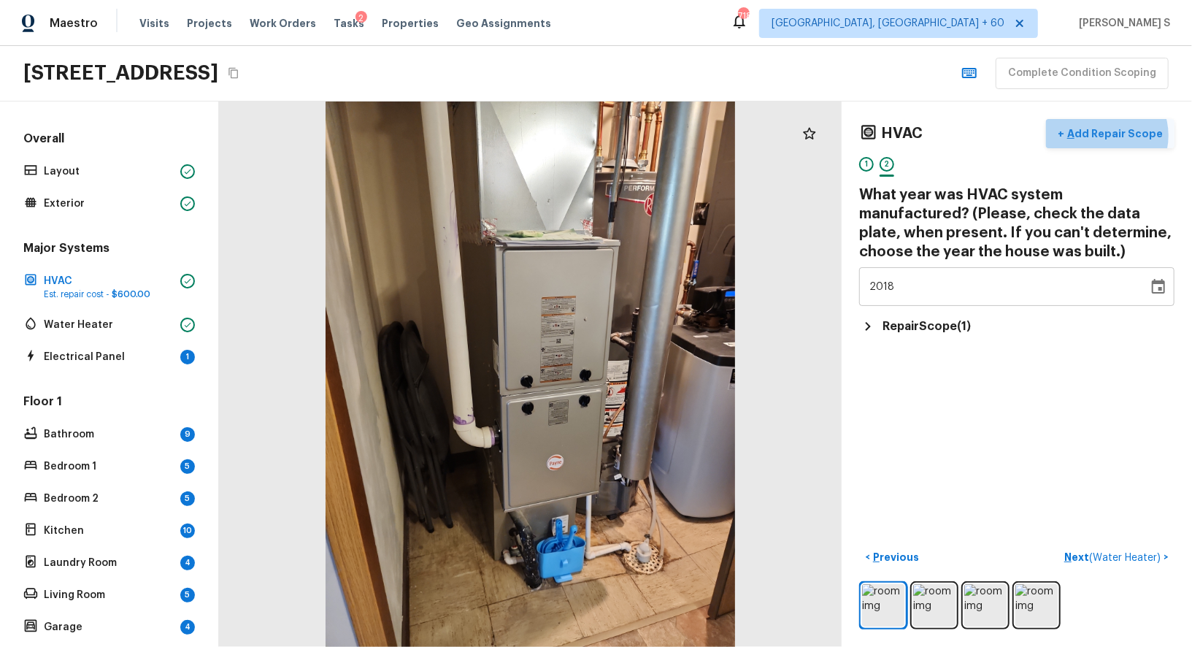
click at [1111, 134] on p "Add Repair Scope" at bounding box center [1113, 133] width 99 height 15
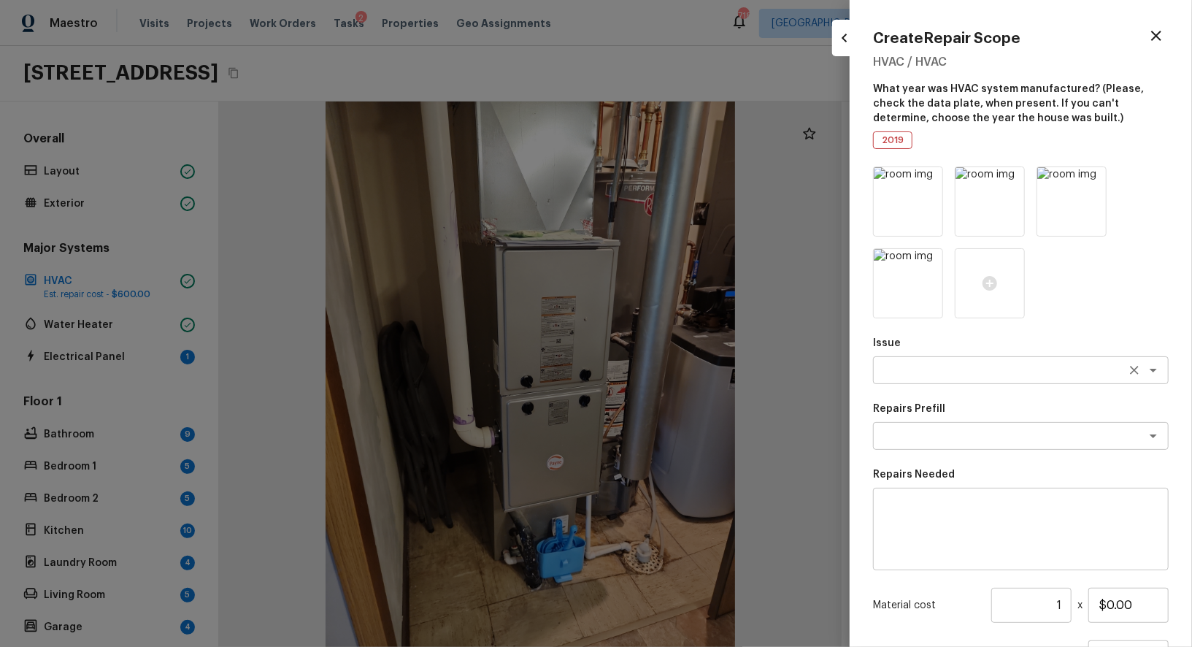
click at [915, 379] on div "x ​" at bounding box center [1021, 370] width 296 height 28
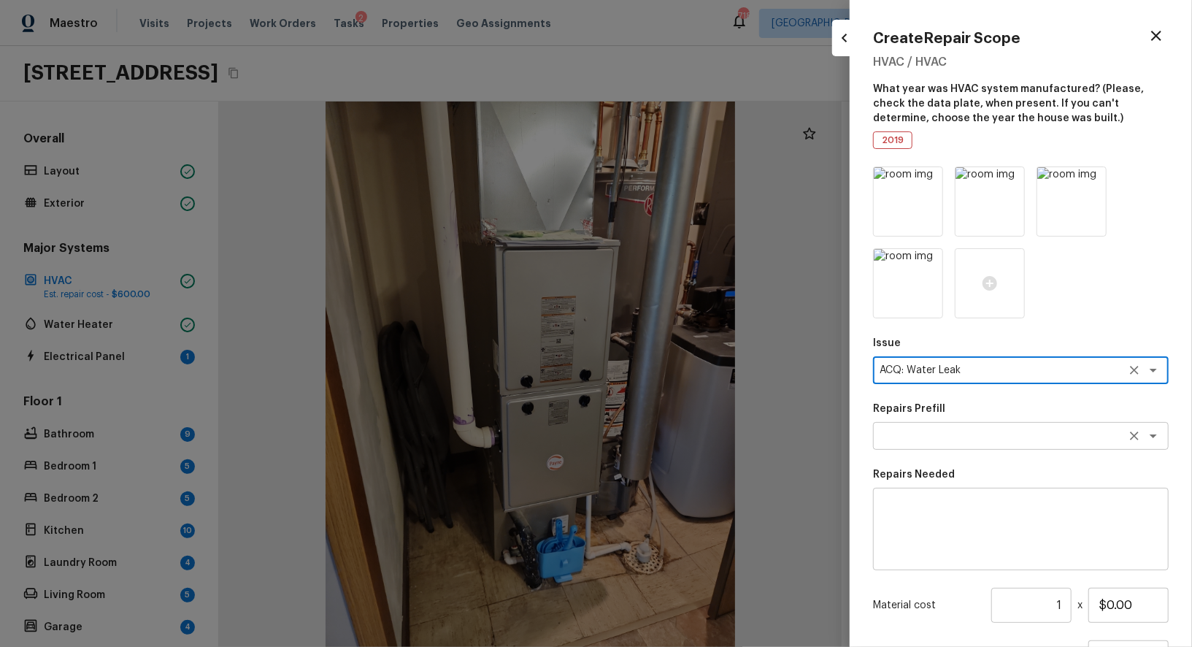
type textarea "ACQ: Water Leak"
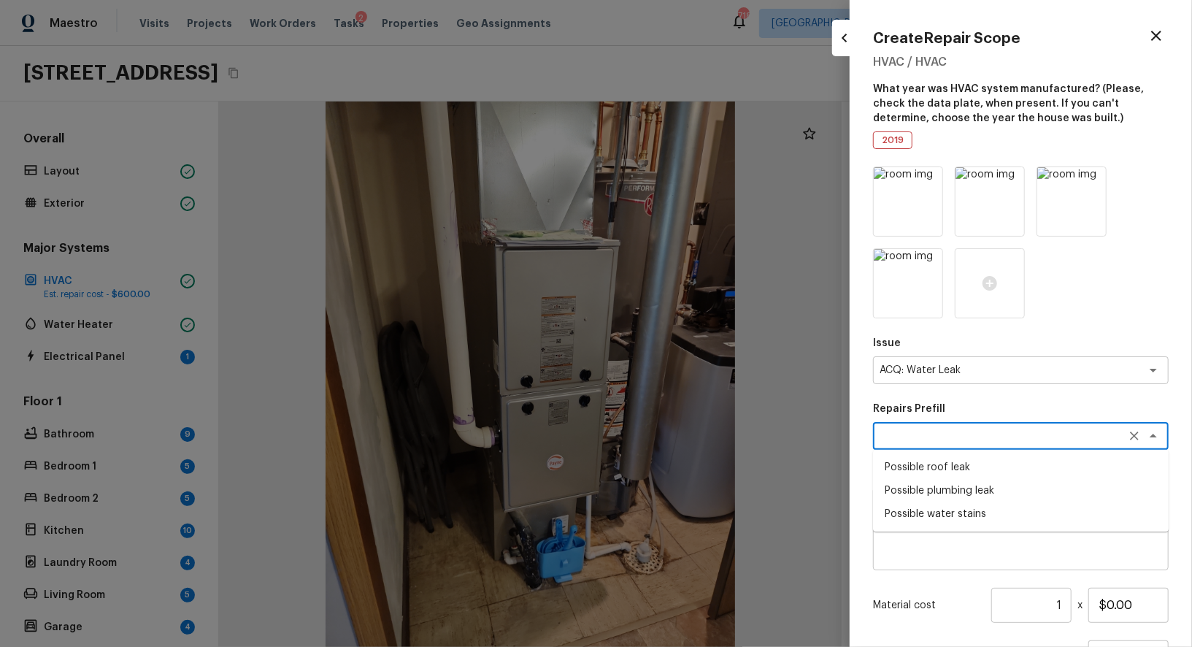
click at [972, 429] on textarea at bounding box center [1001, 435] width 242 height 15
click at [980, 512] on li "Possible water stains" at bounding box center [1021, 513] width 296 height 23
type textarea "Possible water stains"
type textarea "Acquisition Scope: Possible water stains"
type input "$500.00"
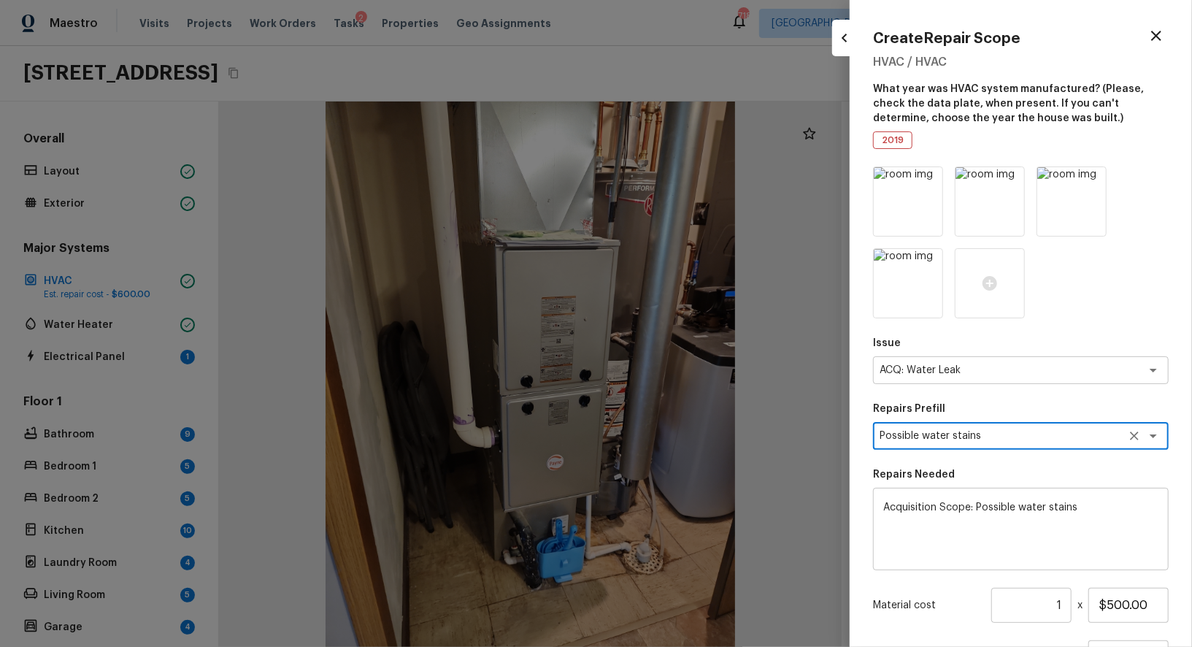
scroll to position [134, 0]
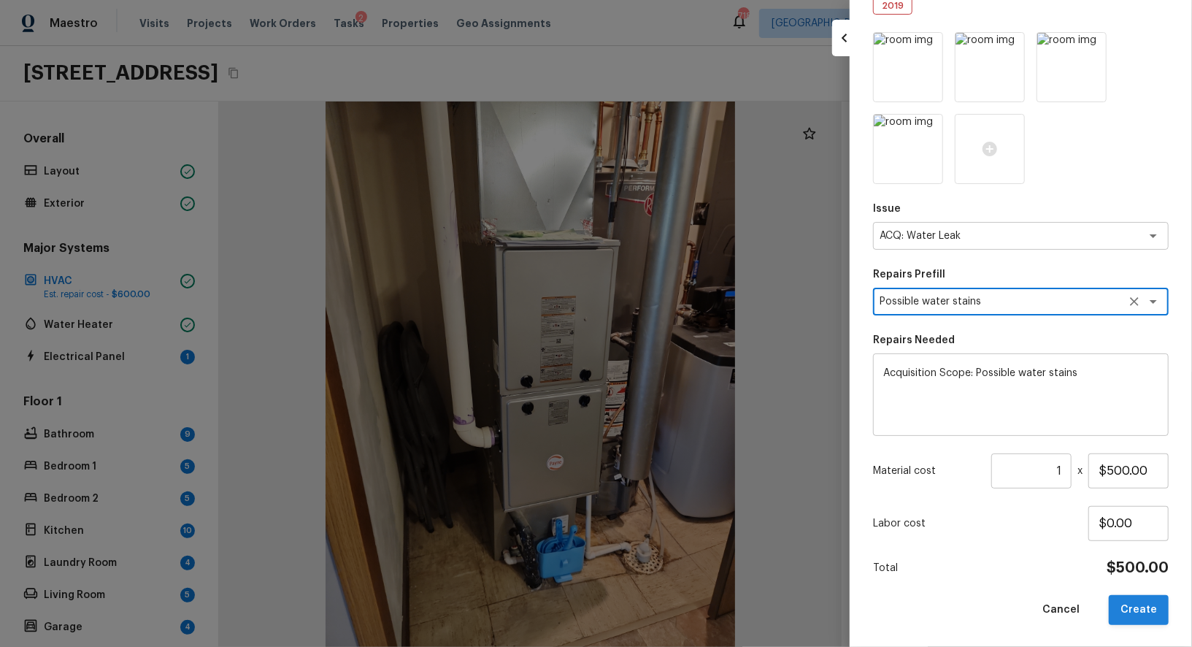
click at [1132, 614] on button "Create" at bounding box center [1139, 610] width 60 height 30
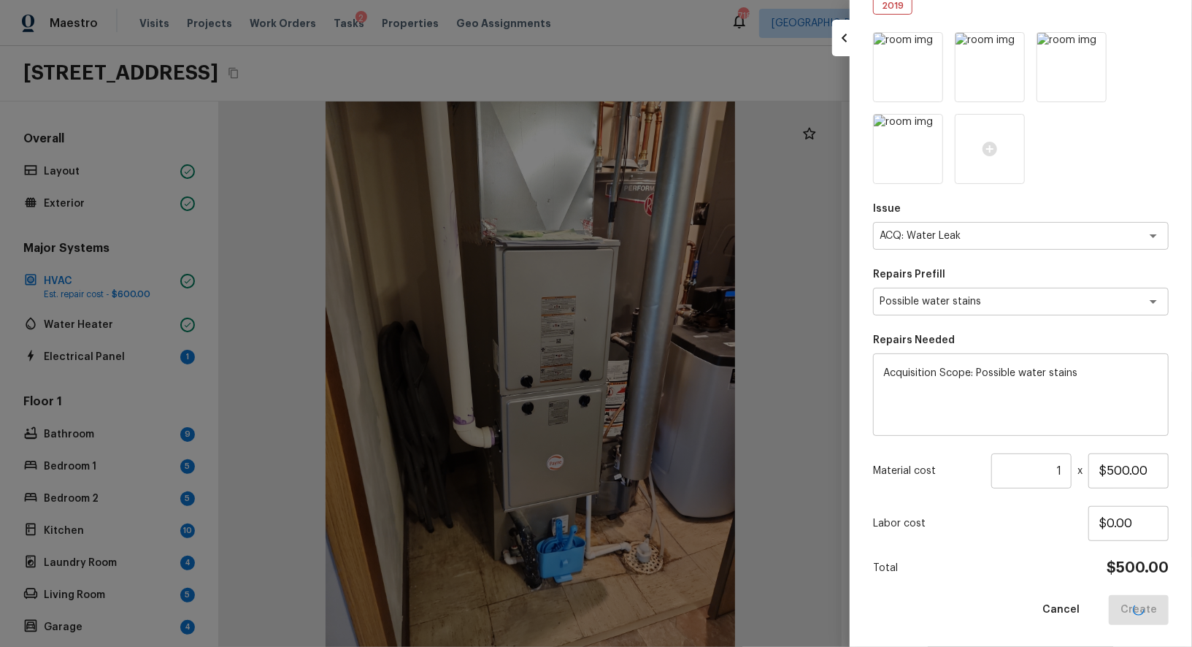
type input "$0.00"
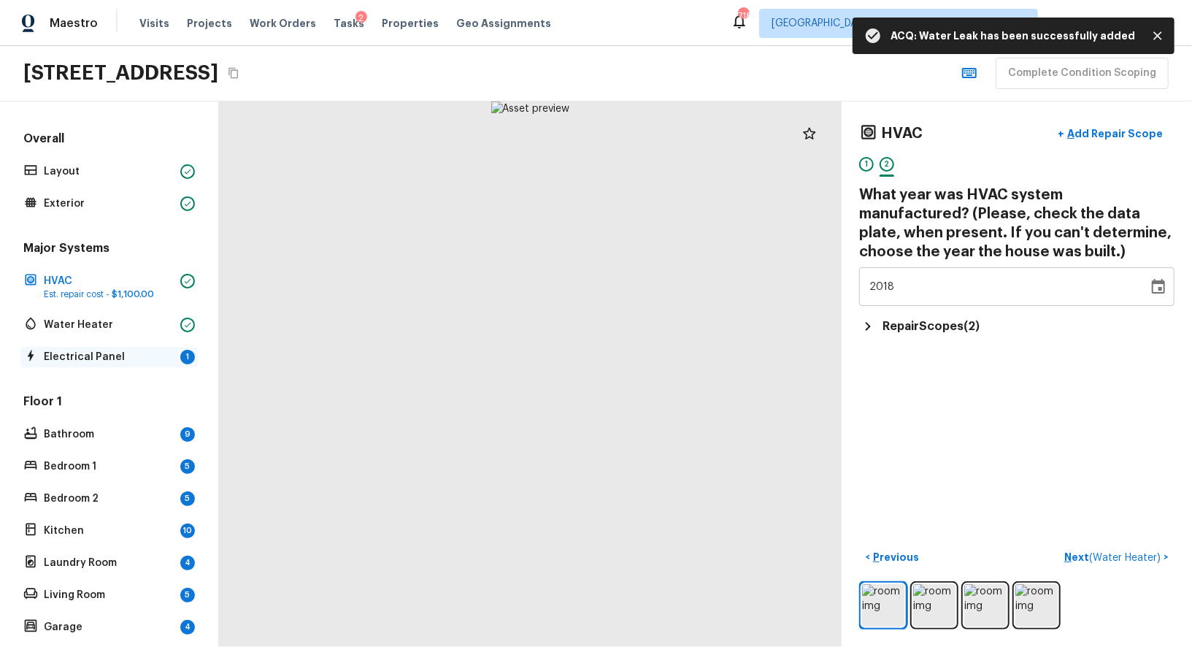
click at [144, 356] on p "Electrical Panel" at bounding box center [109, 357] width 131 height 15
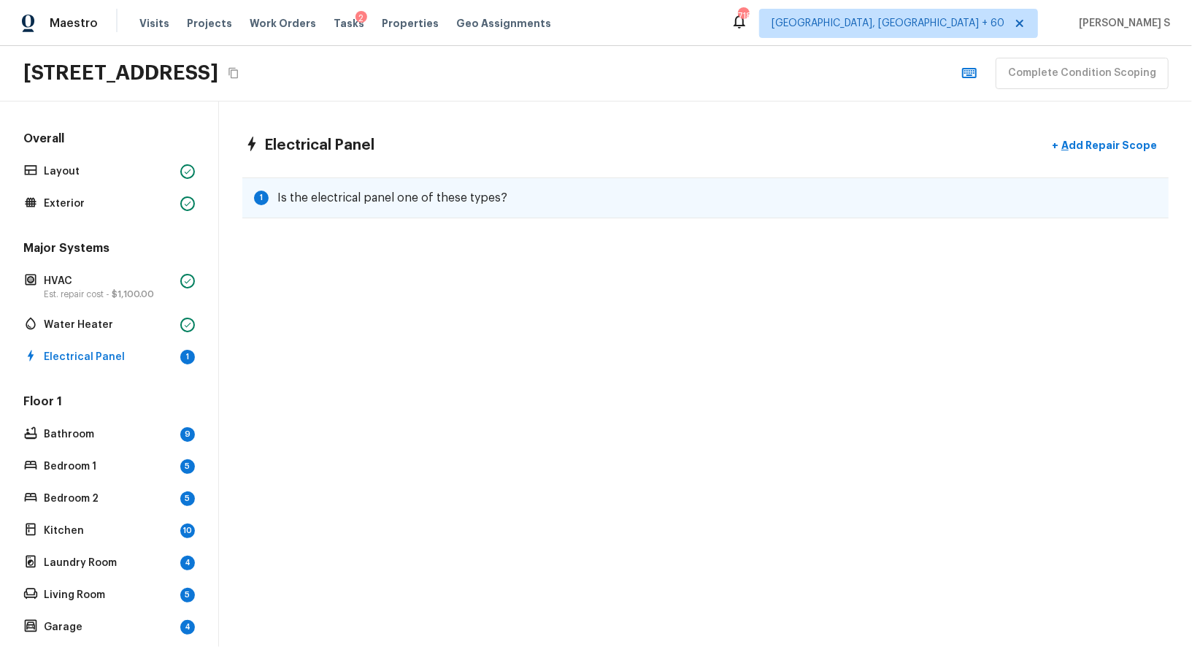
click at [331, 185] on div "1 Is the electrical panel one of these types?" at bounding box center [705, 197] width 926 height 41
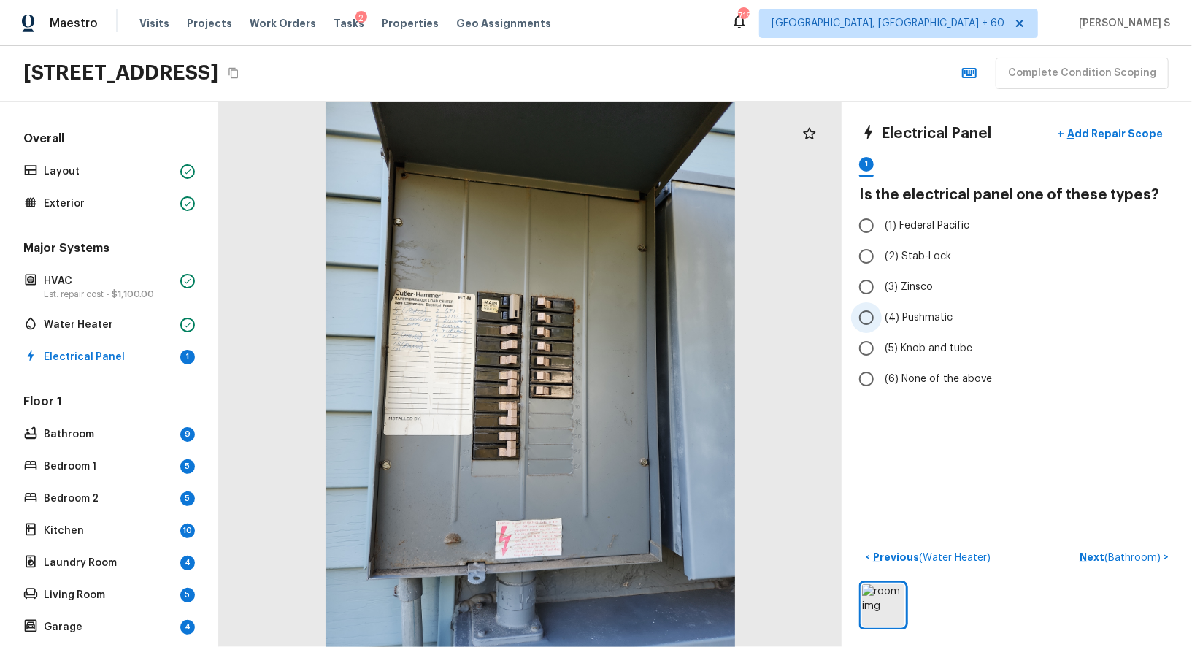
click at [920, 313] on span "(4) Pushmatic" at bounding box center [919, 317] width 68 height 15
click at [882, 313] on input "(4) Pushmatic" at bounding box center [866, 317] width 31 height 31
radio input "true"
click at [1109, 553] on span "( Bathroom )" at bounding box center [1132, 558] width 56 height 10
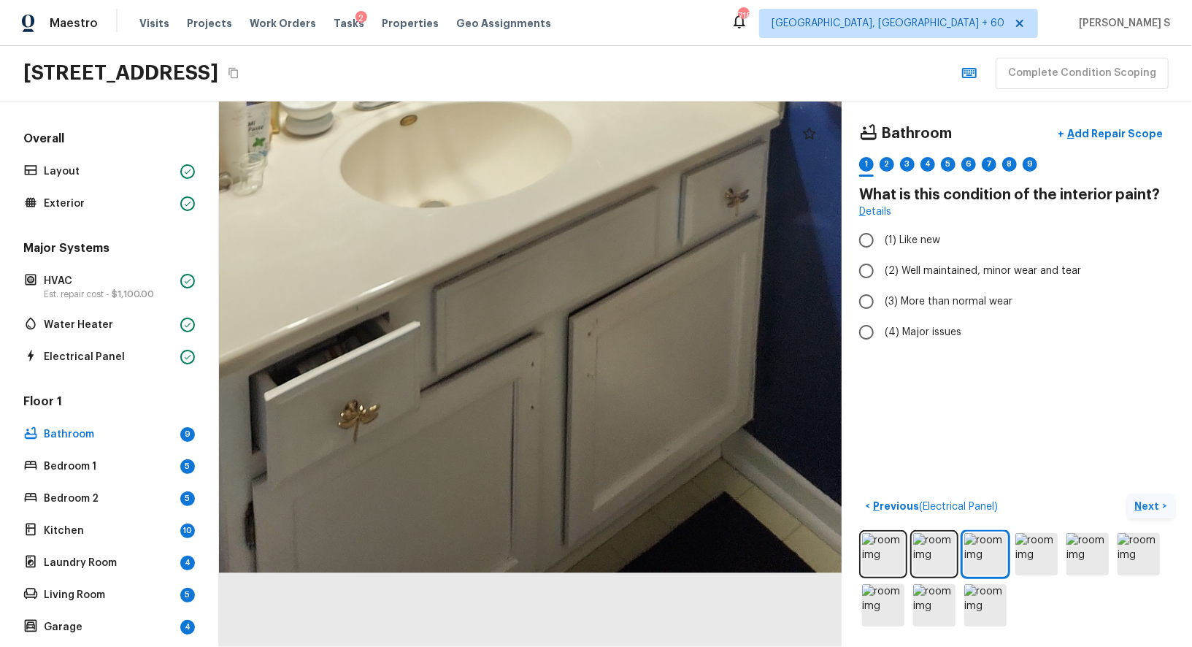
drag, startPoint x: 518, startPoint y: 525, endPoint x: 513, endPoint y: 212, distance: 312.4
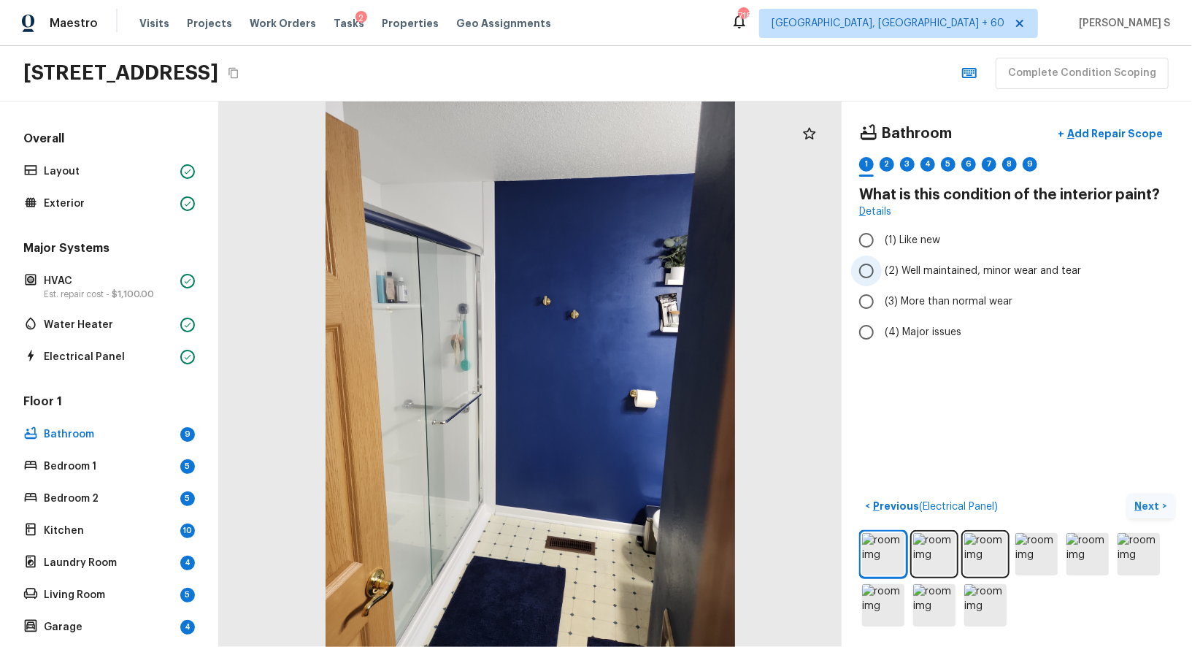
click at [974, 276] on span "(2) Well maintained, minor wear and tear" at bounding box center [983, 271] width 196 height 15
click at [882, 276] on input "(2) Well maintained, minor wear and tear" at bounding box center [866, 270] width 31 height 31
radio input "true"
click at [891, 164] on div "2" at bounding box center [887, 164] width 15 height 15
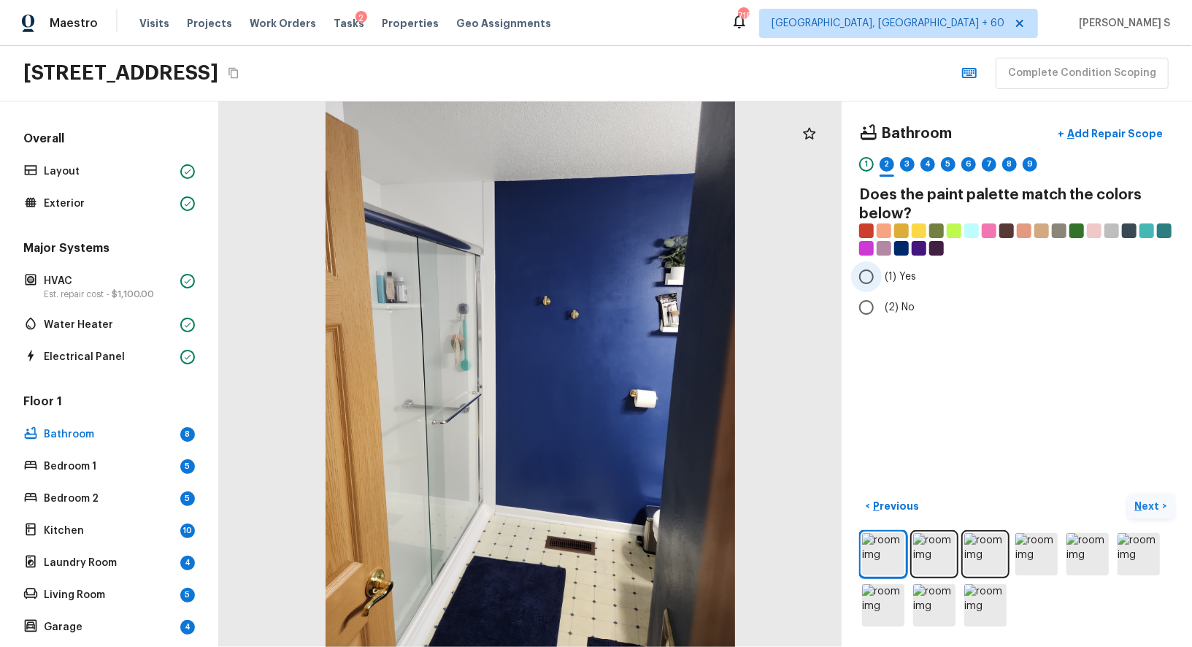
click at [883, 273] on label "(1) Yes" at bounding box center [1007, 276] width 312 height 31
click at [882, 273] on input "(1) Yes" at bounding box center [866, 276] width 31 height 31
radio input "true"
click at [901, 164] on div "3" at bounding box center [907, 164] width 15 height 15
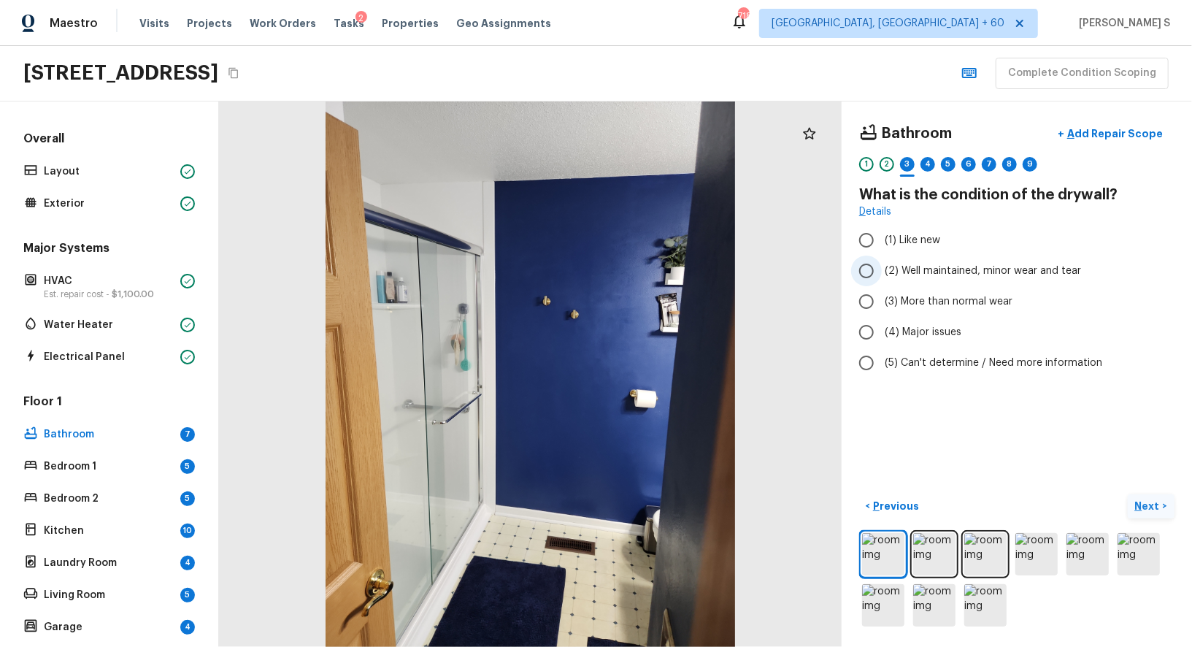
click at [937, 268] on span "(2) Well maintained, minor wear and tear" at bounding box center [983, 271] width 196 height 15
click at [882, 268] on input "(2) Well maintained, minor wear and tear" at bounding box center [866, 270] width 31 height 31
radio input "true"
click at [938, 162] on div "1 2 3 4 5 6 7 8 9" at bounding box center [1016, 168] width 315 height 23
click at [923, 163] on div "4" at bounding box center [927, 164] width 15 height 15
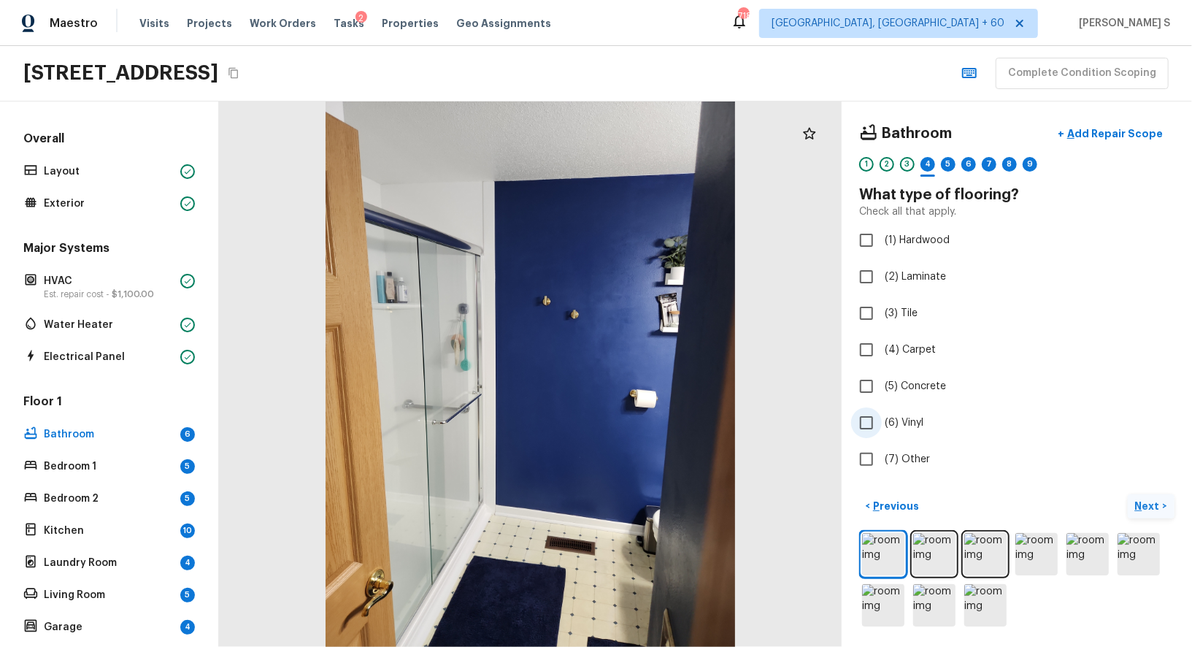
click at [905, 423] on span "(6) Vinyl" at bounding box center [904, 422] width 39 height 15
click at [882, 423] on input "(6) Vinyl" at bounding box center [866, 422] width 31 height 31
checkbox input "true"
click at [950, 169] on div "5" at bounding box center [948, 164] width 15 height 15
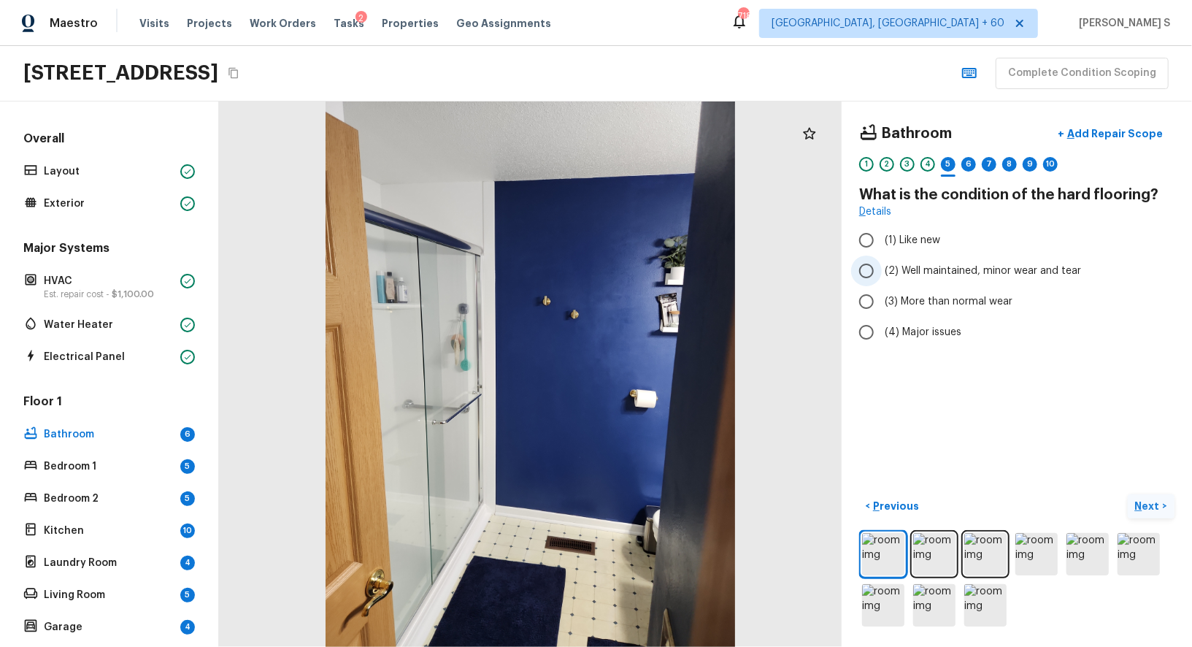
click at [942, 277] on label "(2) Well maintained, minor wear and tear" at bounding box center [1007, 270] width 312 height 31
click at [882, 277] on input "(2) Well maintained, minor wear and tear" at bounding box center [866, 270] width 31 height 31
radio input "true"
click at [970, 157] on div "6" at bounding box center [968, 164] width 15 height 15
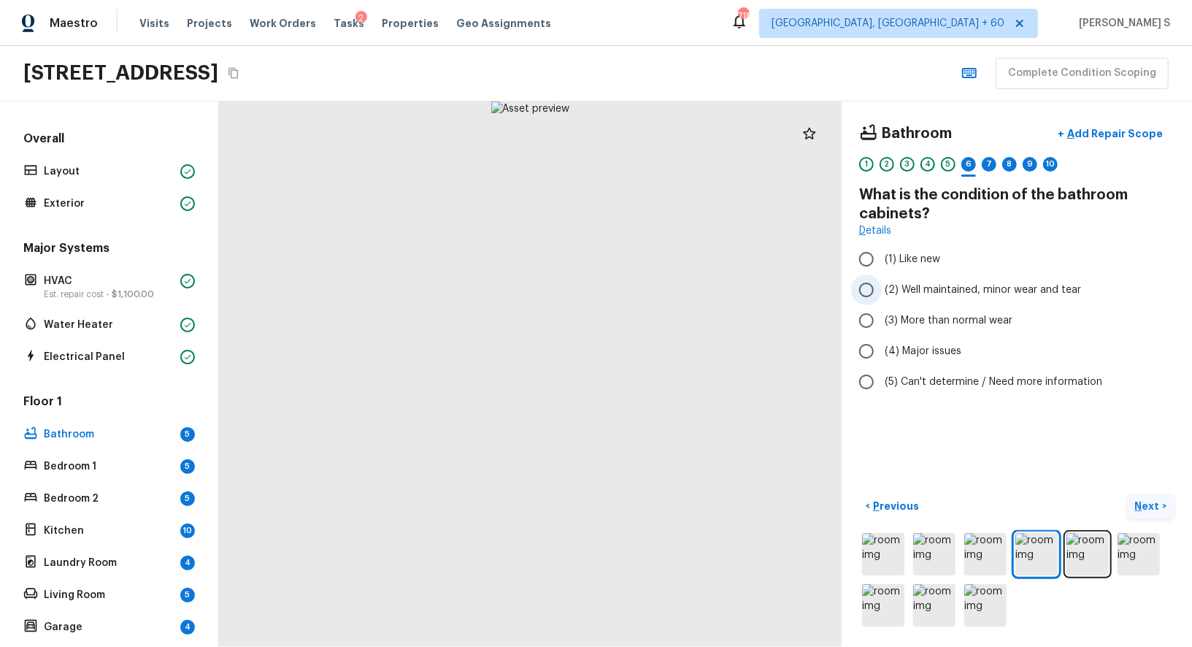
click at [953, 288] on span "(2) Well maintained, minor wear and tear" at bounding box center [983, 289] width 196 height 15
click at [882, 288] on input "(2) Well maintained, minor wear and tear" at bounding box center [866, 289] width 31 height 31
radio input "true"
click at [988, 161] on div "7" at bounding box center [989, 164] width 15 height 15
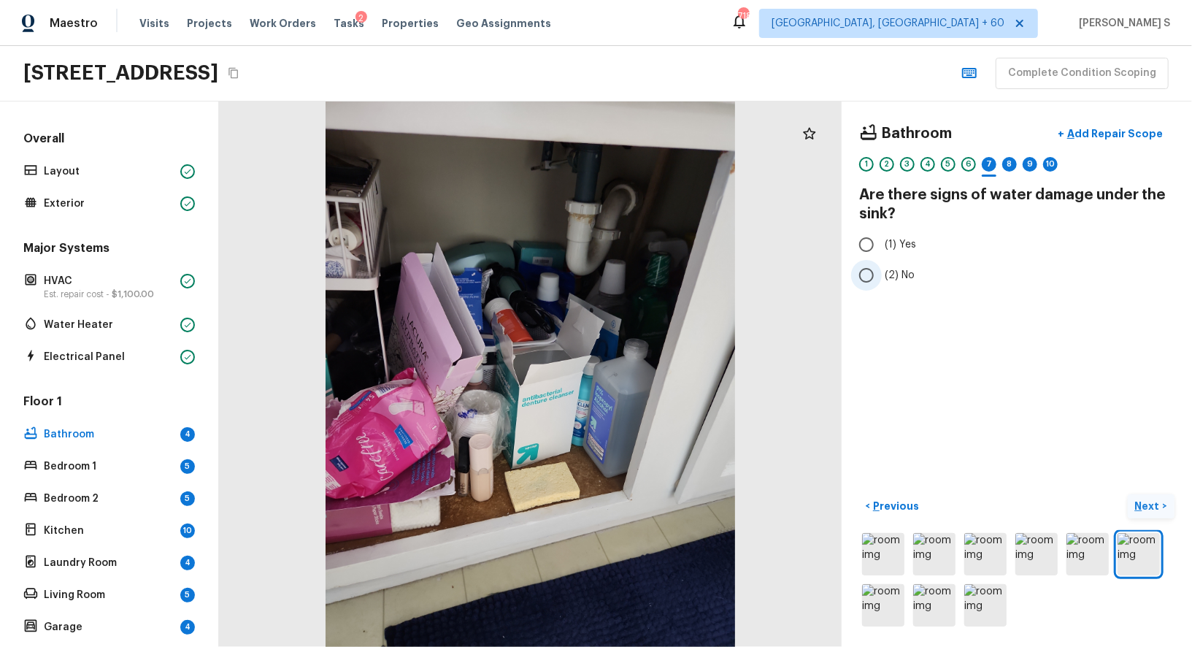
click at [896, 268] on span "(2) No" at bounding box center [900, 275] width 30 height 15
click at [882, 267] on input "(2) No" at bounding box center [866, 275] width 31 height 31
radio input "true"
click at [1011, 158] on div "8" at bounding box center [1009, 164] width 15 height 15
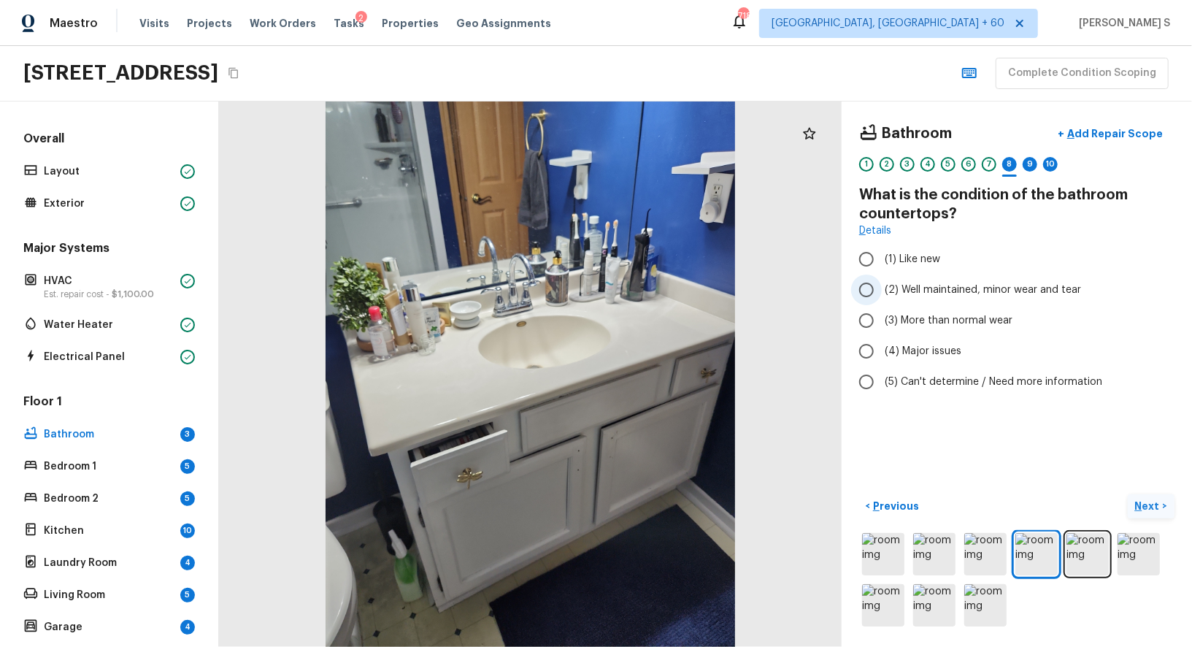
click at [923, 282] on span "(2) Well maintained, minor wear and tear" at bounding box center [983, 289] width 196 height 15
click at [882, 282] on input "(2) Well maintained, minor wear and tear" at bounding box center [866, 289] width 31 height 31
radio input "true"
click at [1031, 164] on div "9" at bounding box center [1030, 164] width 15 height 15
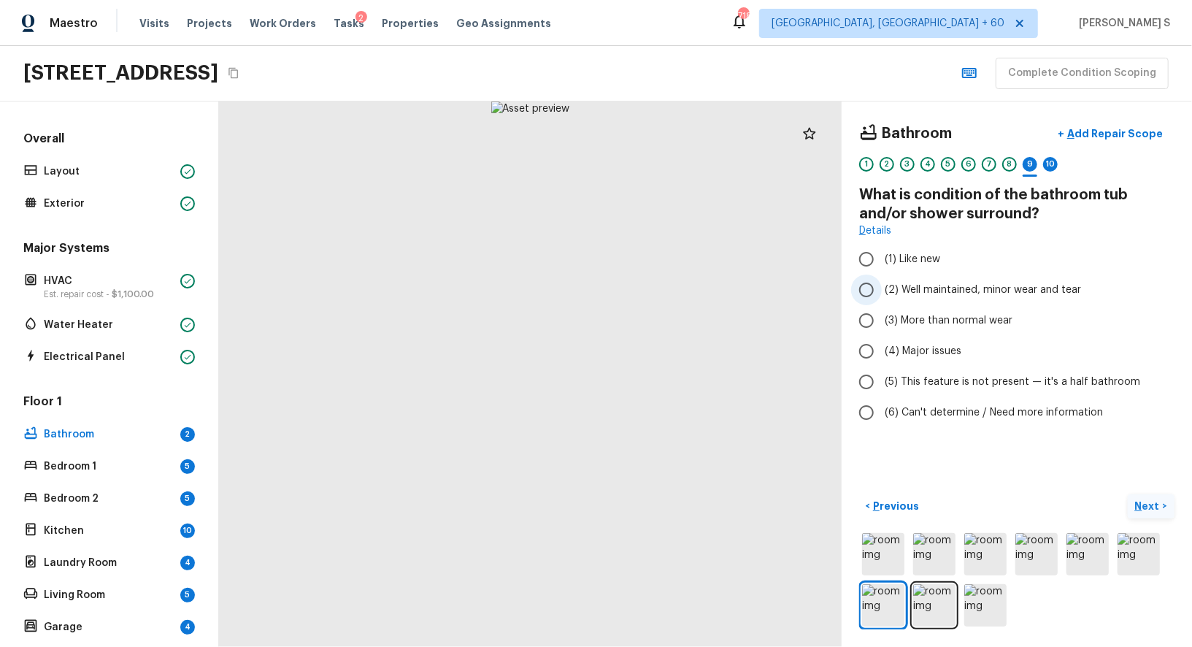
click at [951, 291] on span "(2) Well maintained, minor wear and tear" at bounding box center [983, 289] width 196 height 15
click at [882, 291] on input "(2) Well maintained, minor wear and tear" at bounding box center [866, 289] width 31 height 31
radio input "true"
click at [1053, 162] on div "10" at bounding box center [1050, 164] width 15 height 15
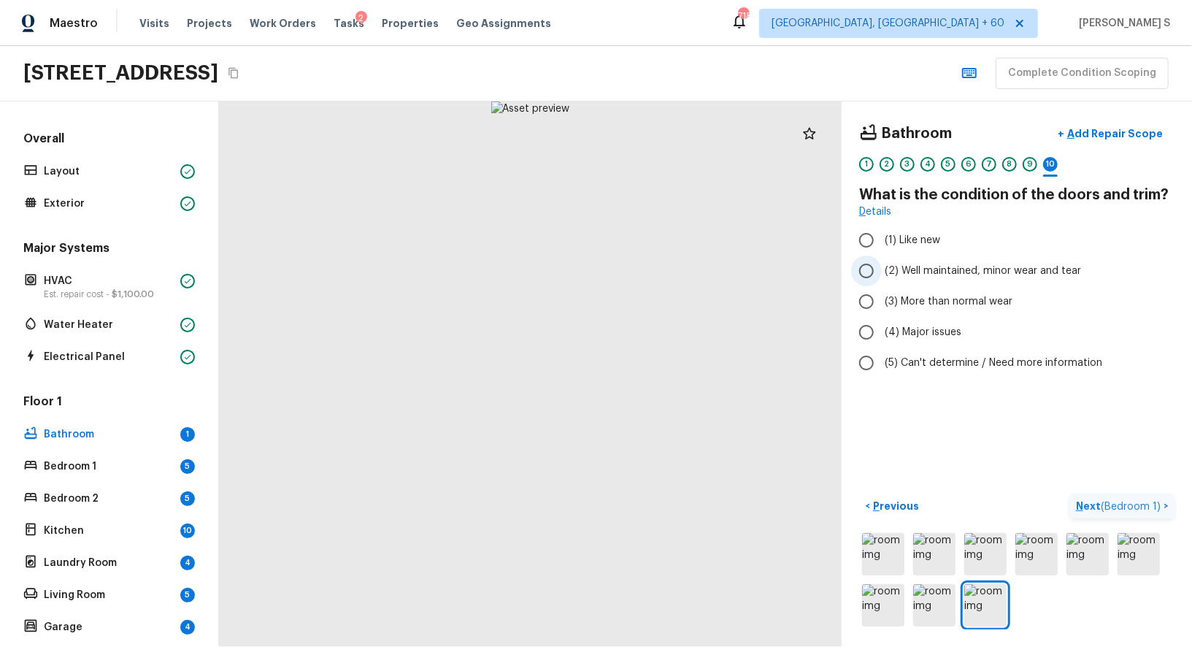
click at [999, 264] on span "(2) Well maintained, minor wear and tear" at bounding box center [983, 271] width 196 height 15
click at [882, 264] on input "(2) Well maintained, minor wear and tear" at bounding box center [866, 270] width 31 height 31
radio input "true"
click at [1126, 501] on span "( Bedroom 1 )" at bounding box center [1131, 506] width 60 height 10
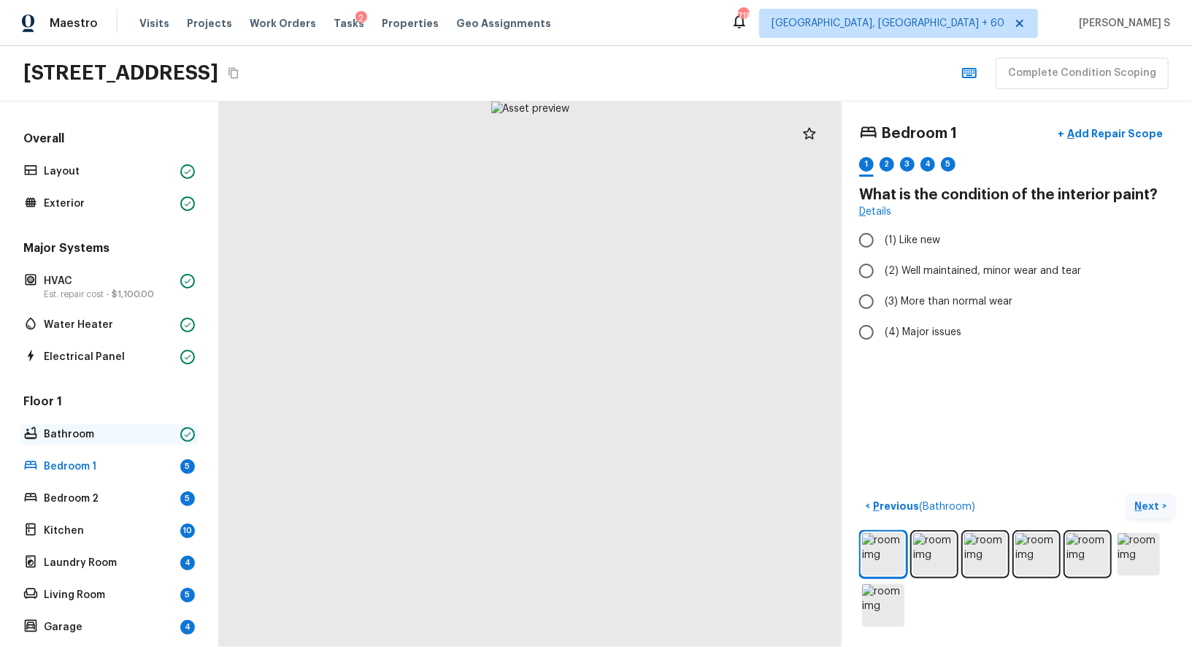
click at [86, 431] on p "Bathroom" at bounding box center [109, 434] width 131 height 15
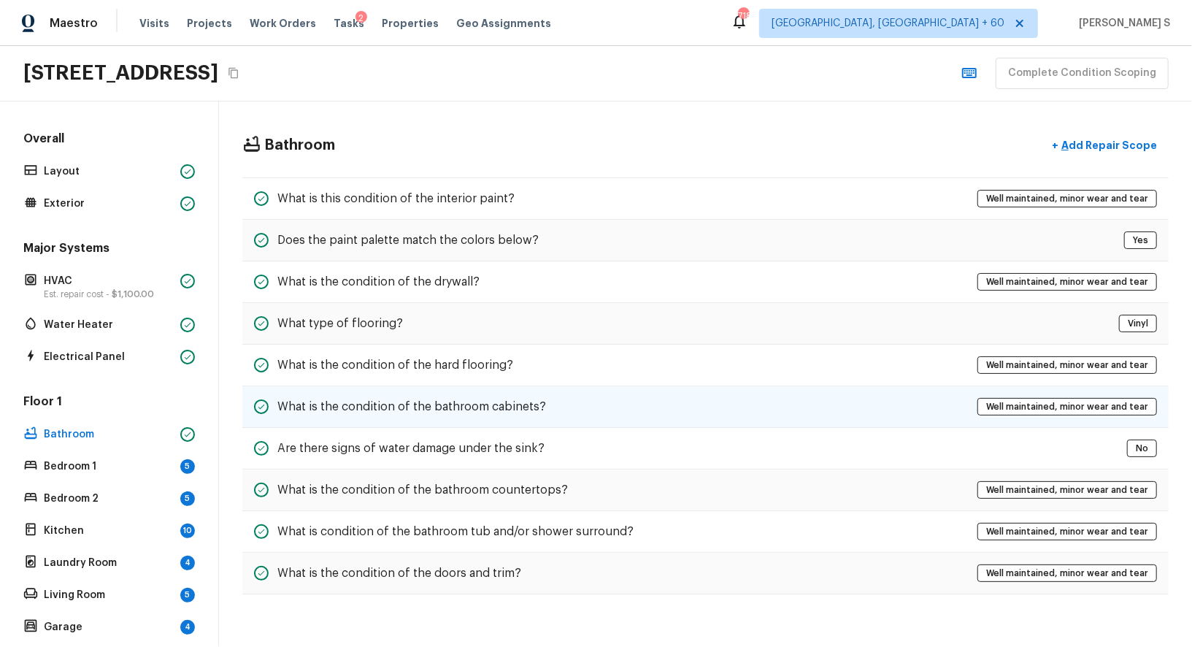
click at [454, 406] on h5 "What is the condition of the bathroom cabinets?" at bounding box center [411, 407] width 269 height 16
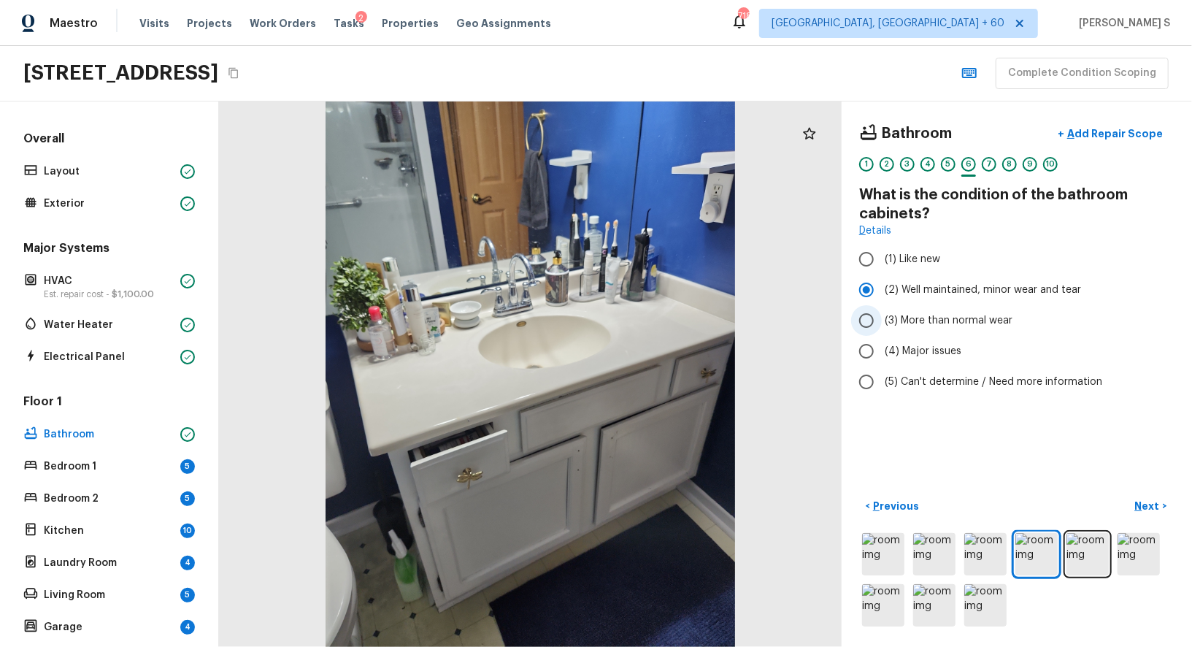
click at [983, 309] on label "(3) More than normal wear" at bounding box center [1007, 320] width 312 height 31
click at [882, 309] on input "(3) More than normal wear" at bounding box center [866, 320] width 31 height 31
radio input "true"
click at [1112, 134] on p "Add Repair Scope" at bounding box center [1113, 133] width 99 height 15
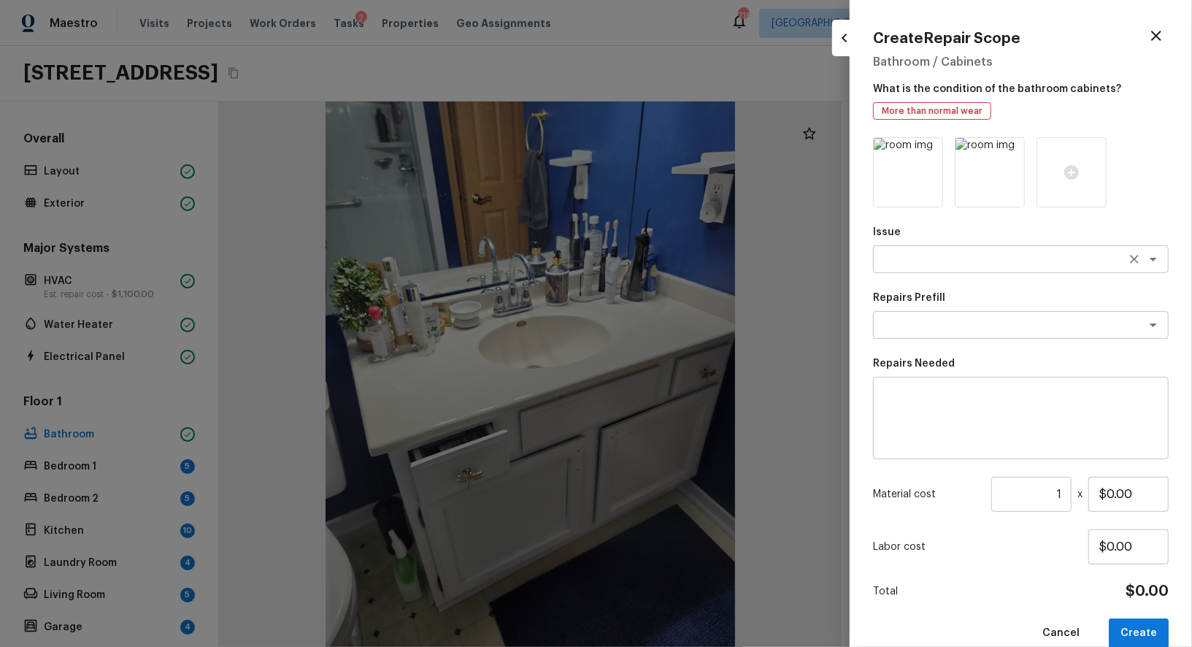
click at [963, 266] on div "x ​" at bounding box center [1021, 259] width 296 height 28
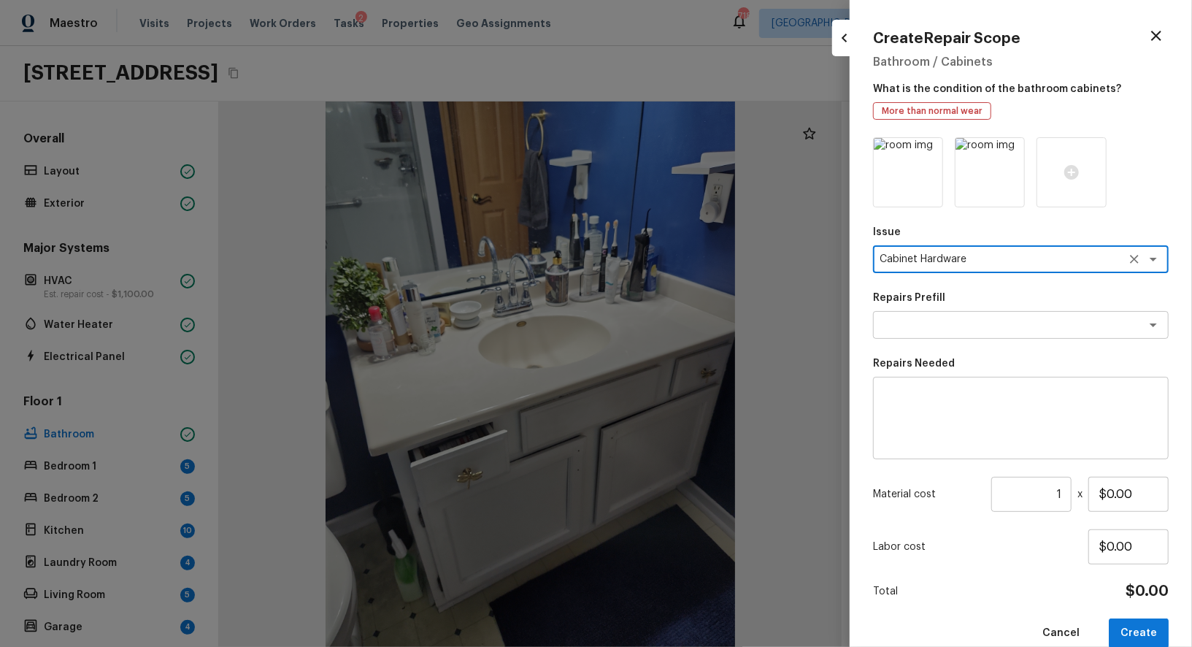
type textarea "Cabinet Hardware"
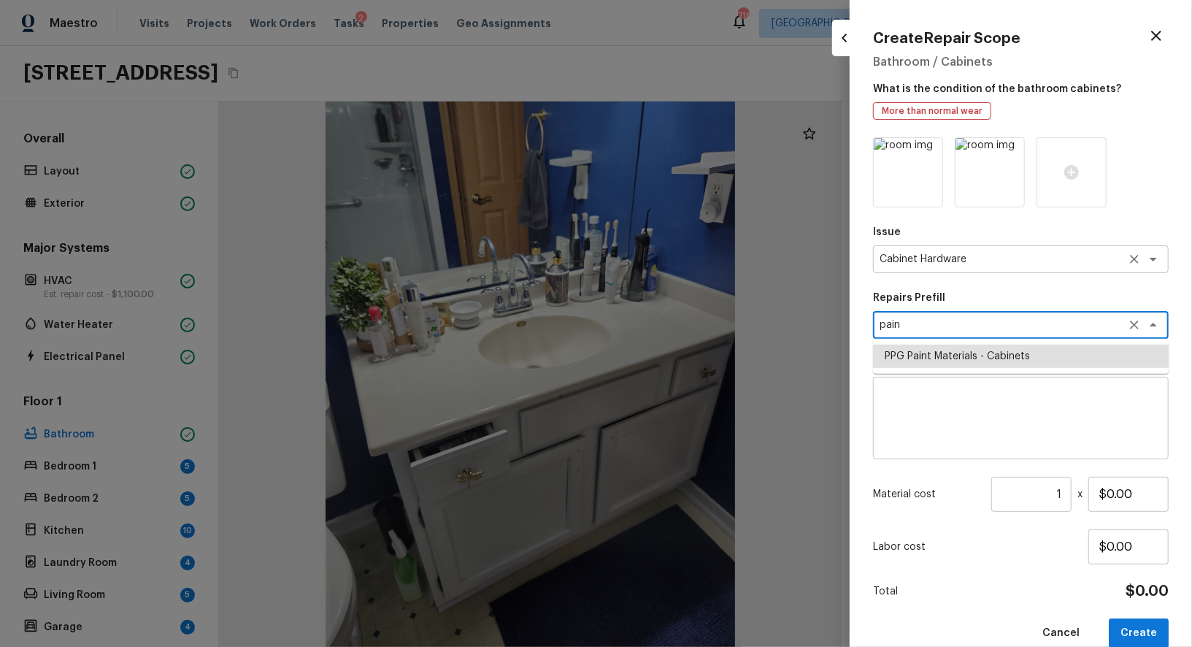
type textarea "pain"
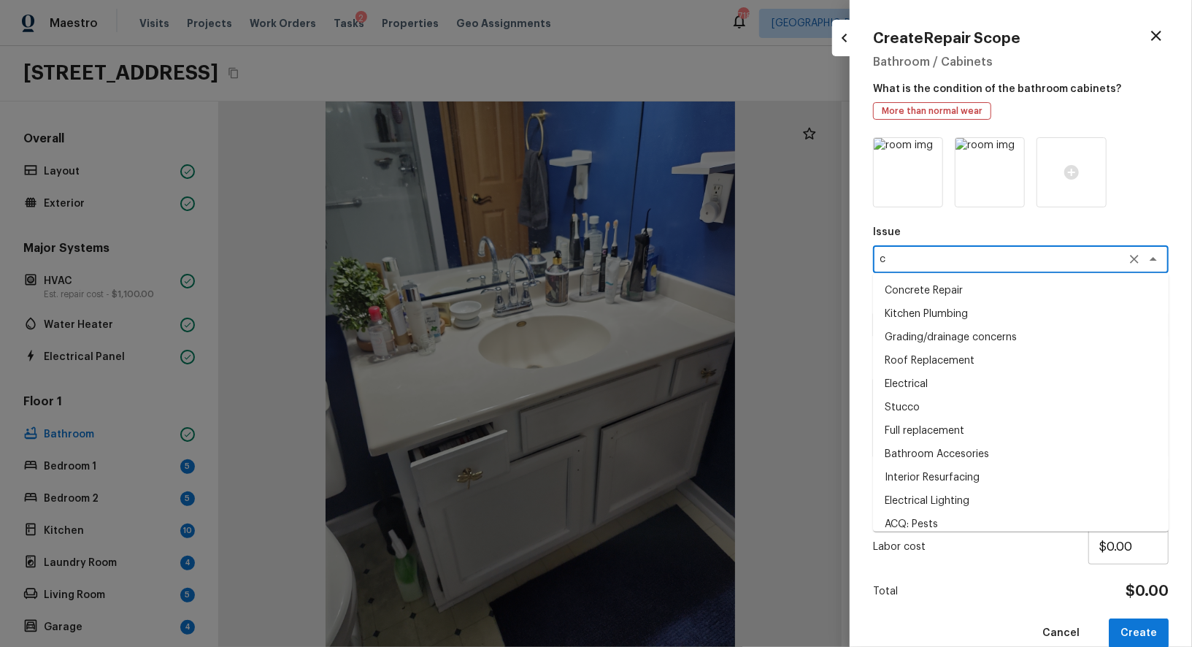
scroll to position [0, 0]
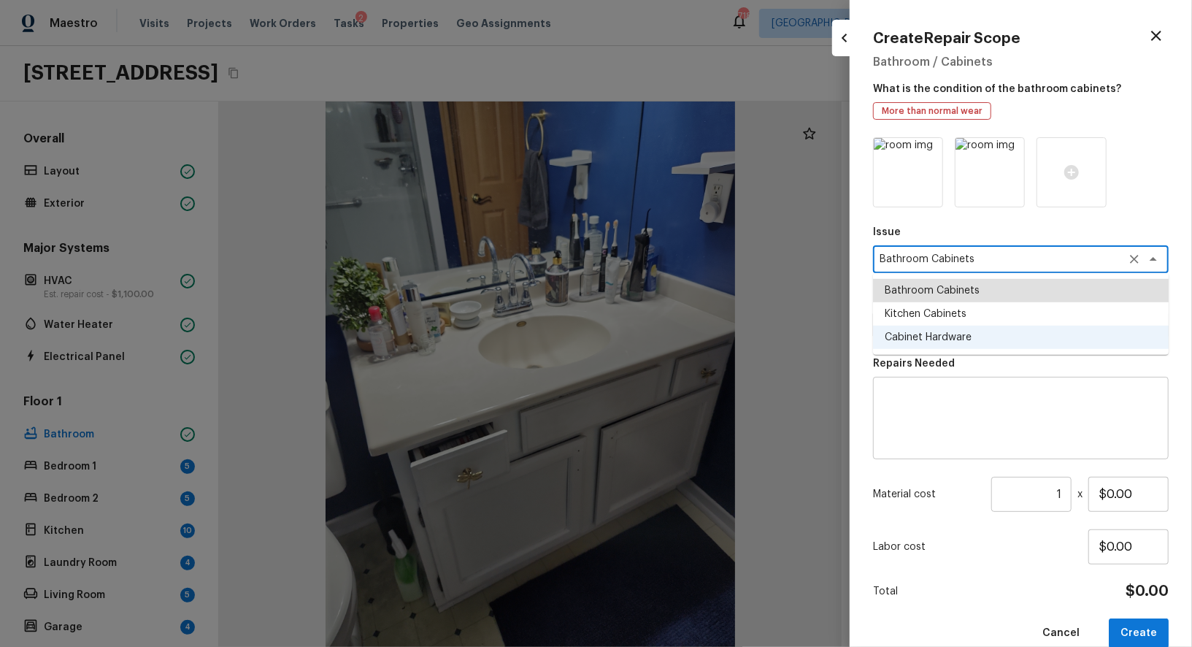
type textarea "Bathroom Cabinets"
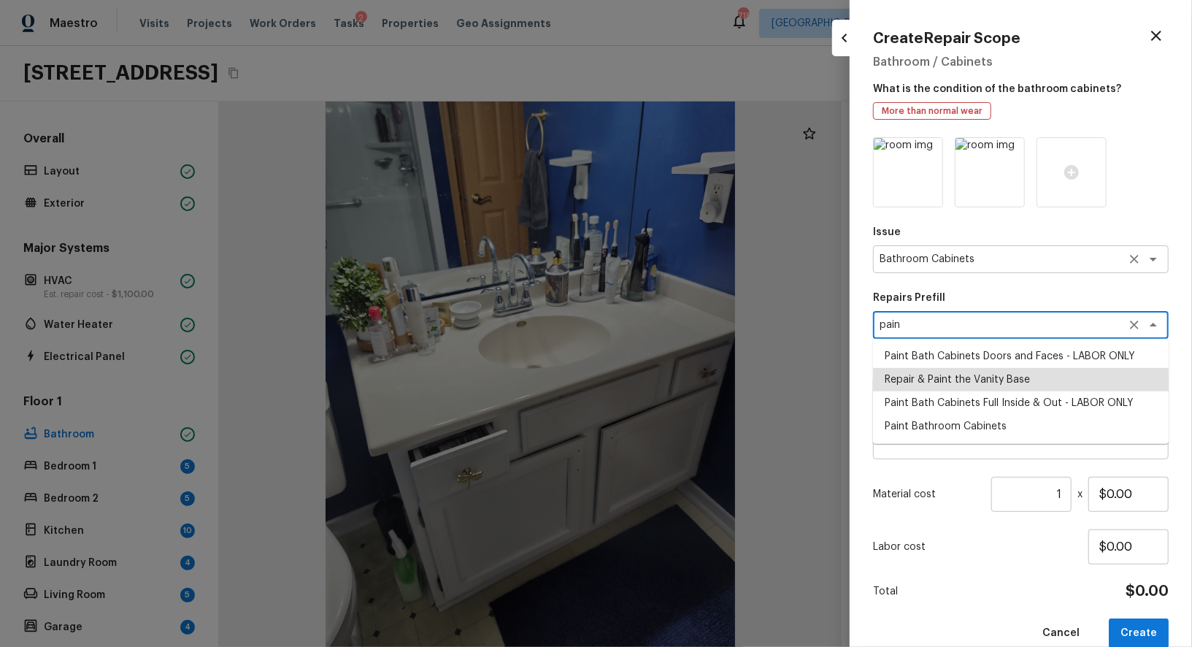
type textarea "Paint Bath Cabinets Doors and Faces - LABOR ONLY"
type textarea "Prep, sand, mask and apply 2 coats of paint to the bathroom cabinet doors and b…"
type input "$27.00"
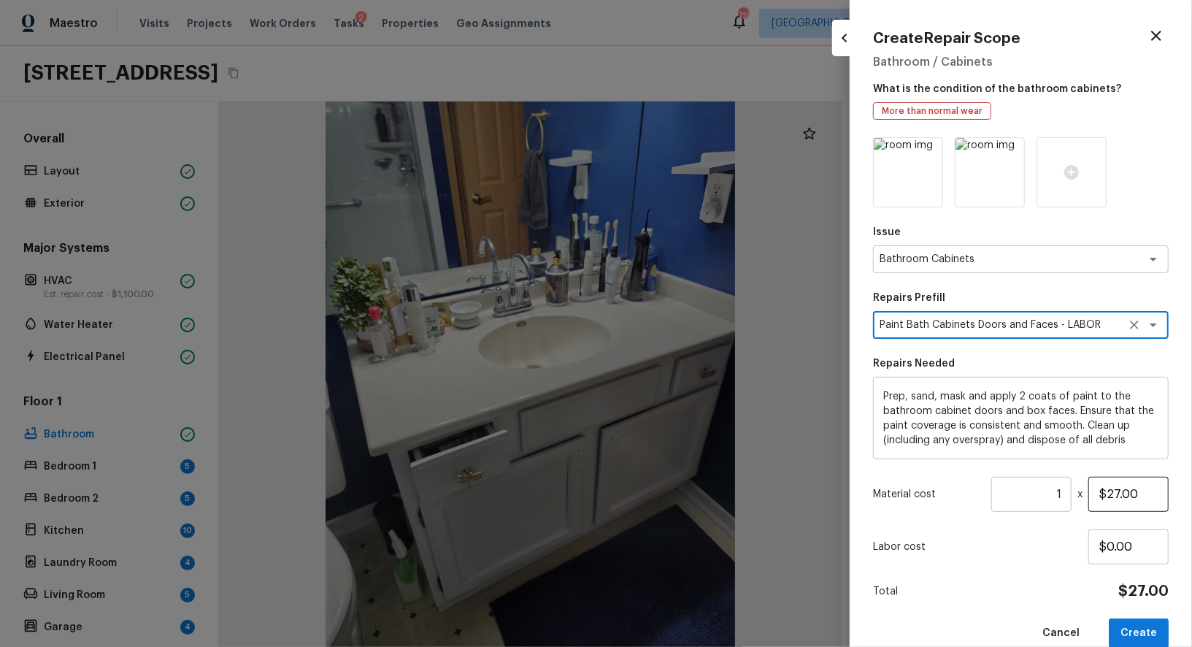
type textarea "Paint Bath Cabinets Doors and Faces - LABOR ONLY"
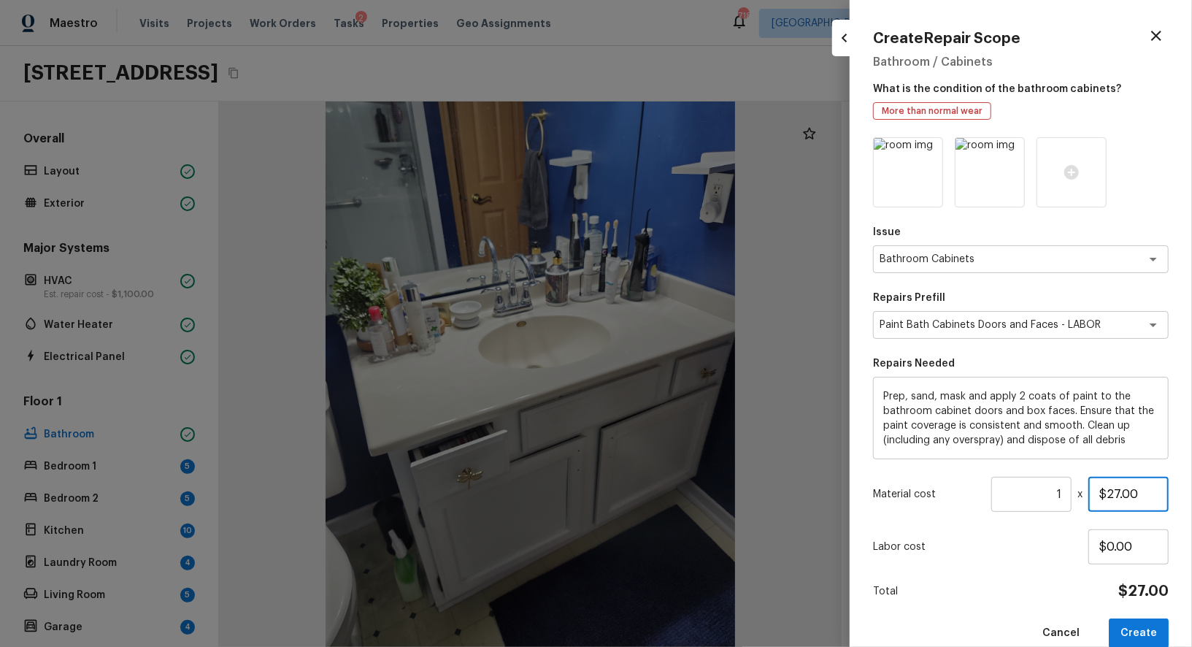
click at [1130, 491] on input "$27.00" at bounding box center [1128, 494] width 80 height 35
type input "$300.00"
click at [1154, 633] on button "Create" at bounding box center [1139, 633] width 60 height 30
click at [564, 367] on div at bounding box center [596, 323] width 1192 height 647
type input "$0.00"
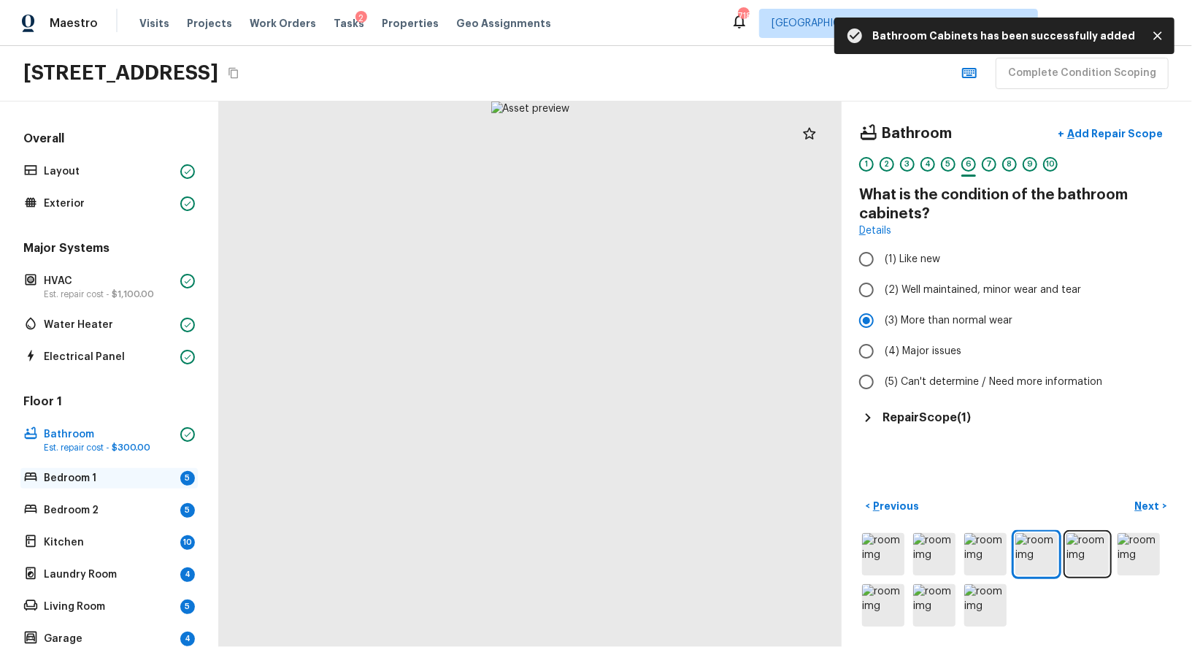
click at [136, 484] on div "Bedroom 1 5" at bounding box center [108, 478] width 177 height 20
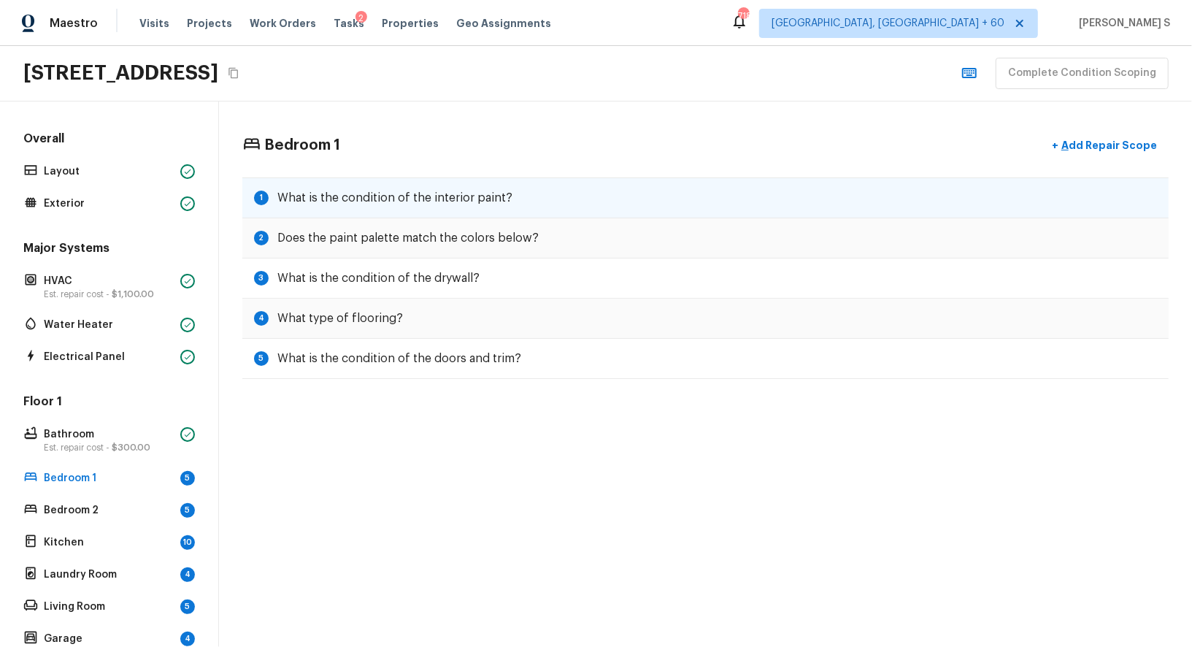
click at [465, 206] on div "1 What is the condition of the interior paint?" at bounding box center [705, 197] width 926 height 41
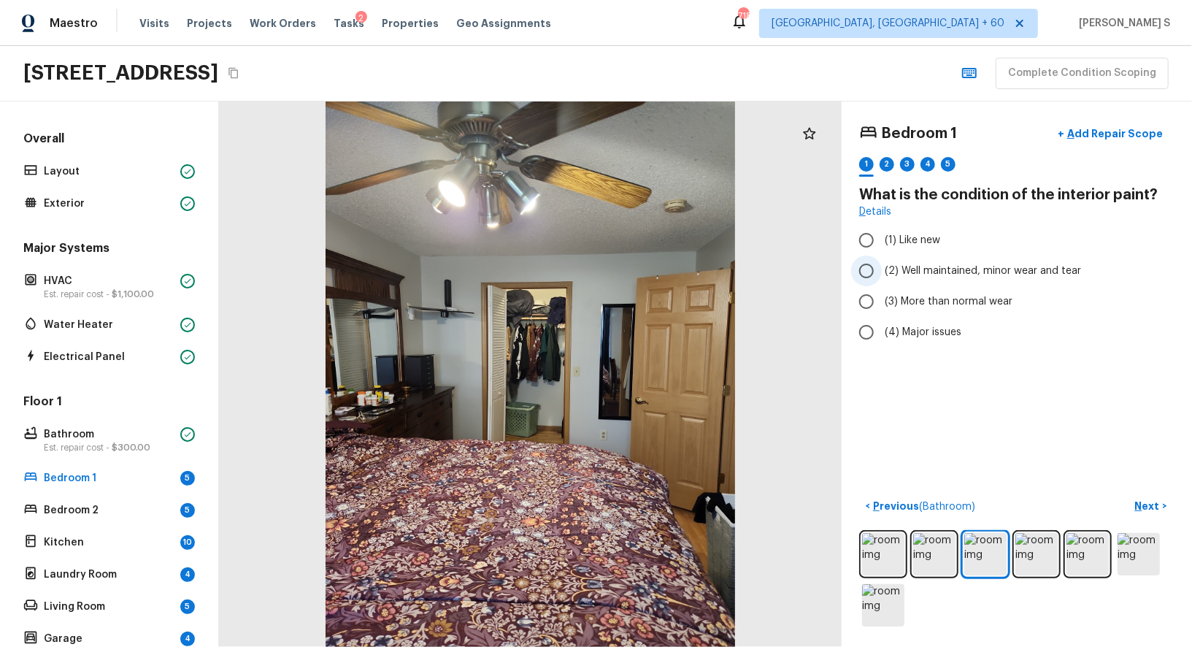
click at [968, 267] on span "(2) Well maintained, minor wear and tear" at bounding box center [983, 271] width 196 height 15
click at [882, 267] on input "(2) Well maintained, minor wear and tear" at bounding box center [866, 270] width 31 height 31
radio input "true"
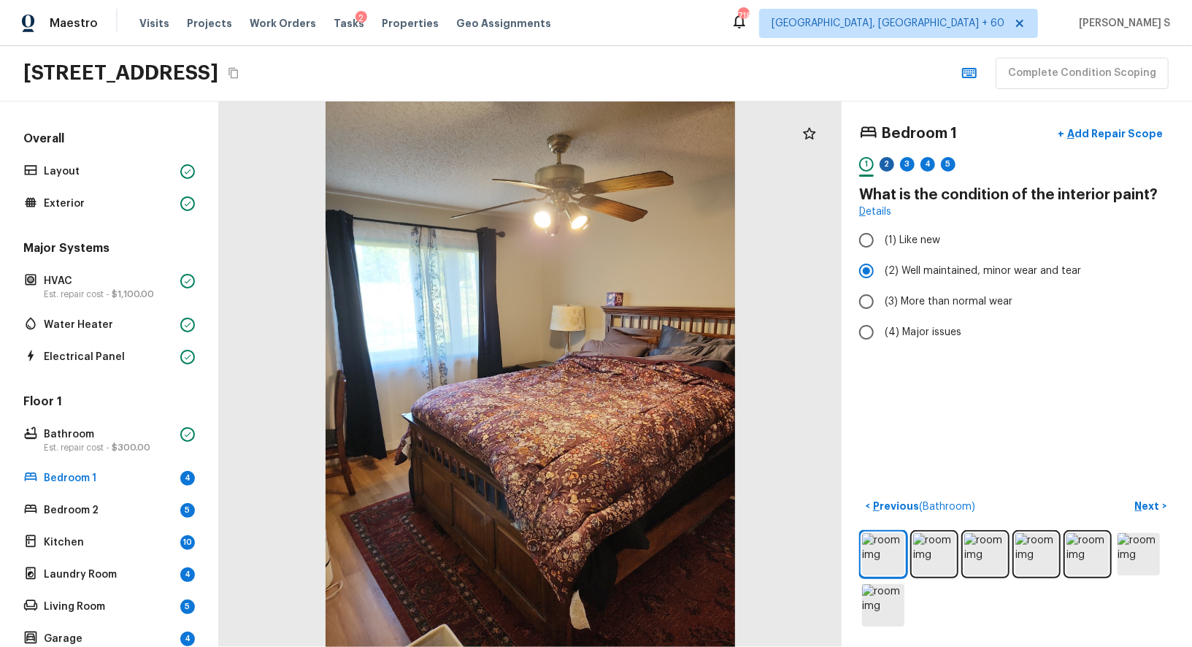
click at [885, 164] on div "2" at bounding box center [887, 164] width 15 height 15
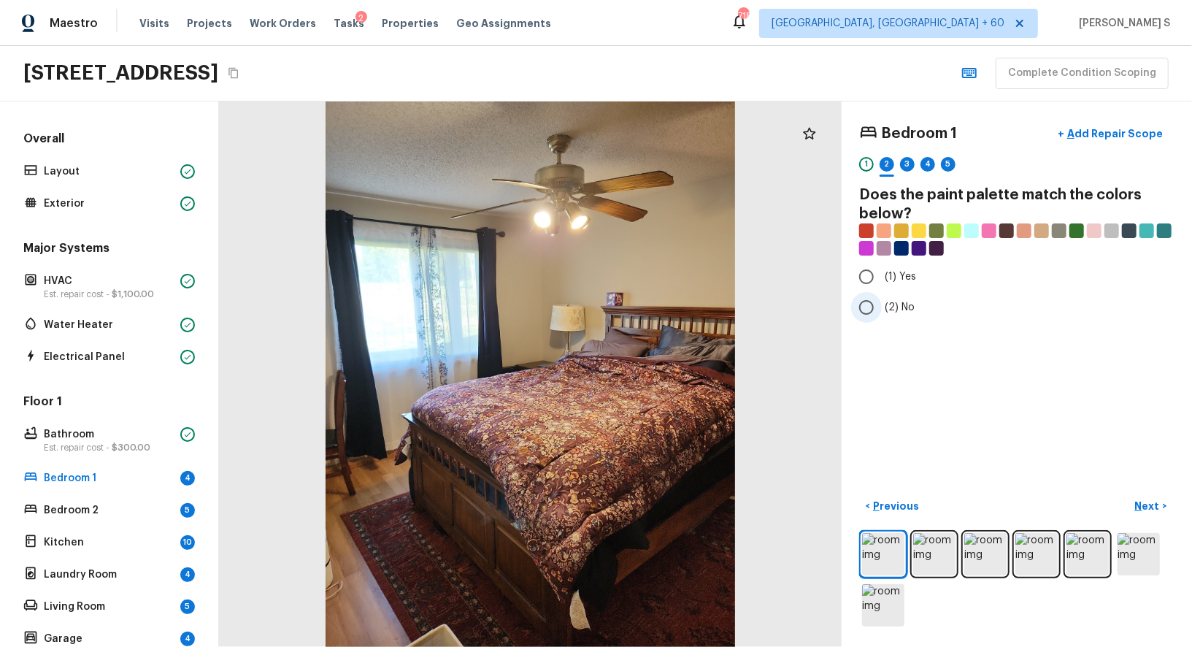
click at [888, 310] on span "(2) No" at bounding box center [900, 307] width 30 height 15
click at [882, 310] on input "(2) No" at bounding box center [866, 307] width 31 height 31
radio input "true"
click at [909, 164] on div "3" at bounding box center [907, 164] width 15 height 15
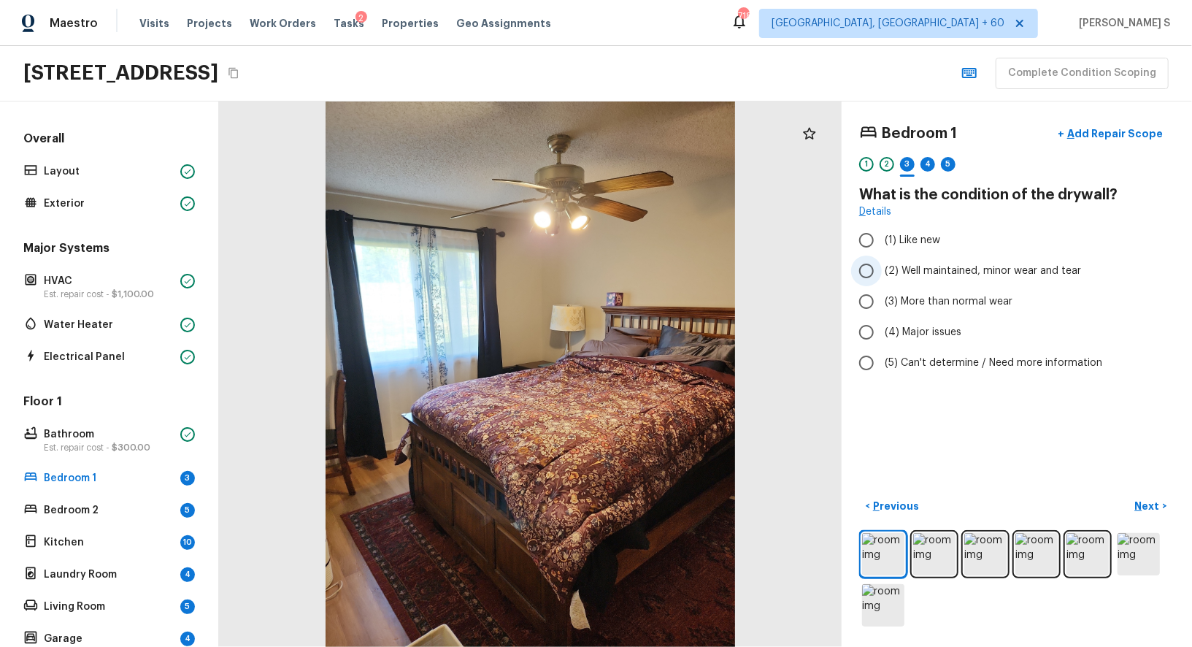
click at [931, 271] on span "(2) Well maintained, minor wear and tear" at bounding box center [983, 271] width 196 height 15
click at [882, 271] on input "(2) Well maintained, minor wear and tear" at bounding box center [866, 270] width 31 height 31
radio input "true"
click at [934, 153] on div "Bedroom 1 + Add Repair Scope 1 2 3 4 5" at bounding box center [1016, 149] width 315 height 61
click at [924, 157] on div "4" at bounding box center [927, 164] width 15 height 15
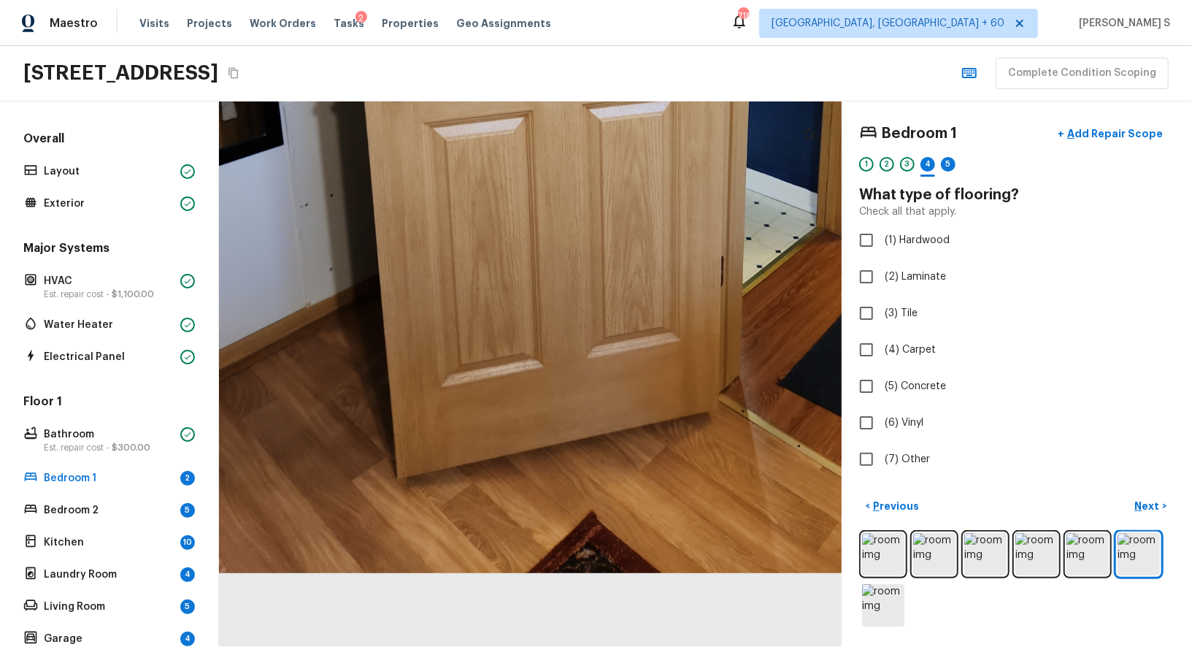
drag, startPoint x: 508, startPoint y: 458, endPoint x: 569, endPoint y: 9, distance: 453.0
click at [569, 9] on div "Maestro Visits Projects Work Orders Tasks 2 Properties Geo Assignments 718 [GEO…" at bounding box center [596, 323] width 1192 height 647
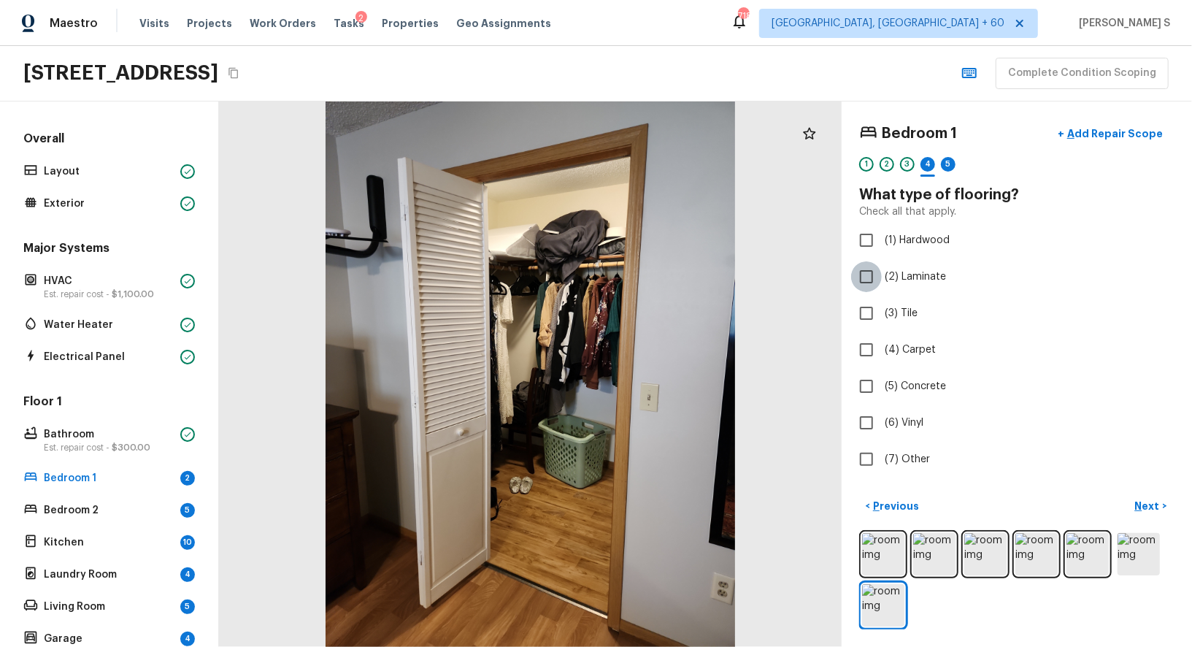
click at [873, 274] on input "(2) Laminate" at bounding box center [866, 276] width 31 height 31
checkbox input "true"
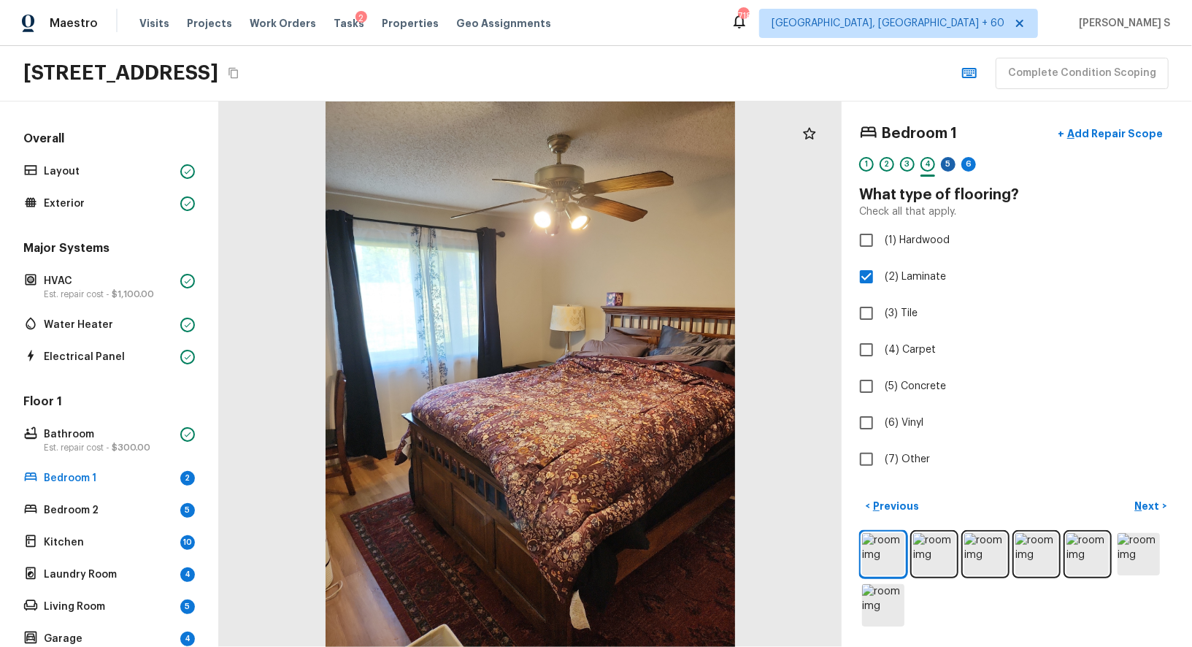
click at [953, 163] on div "5" at bounding box center [948, 164] width 15 height 15
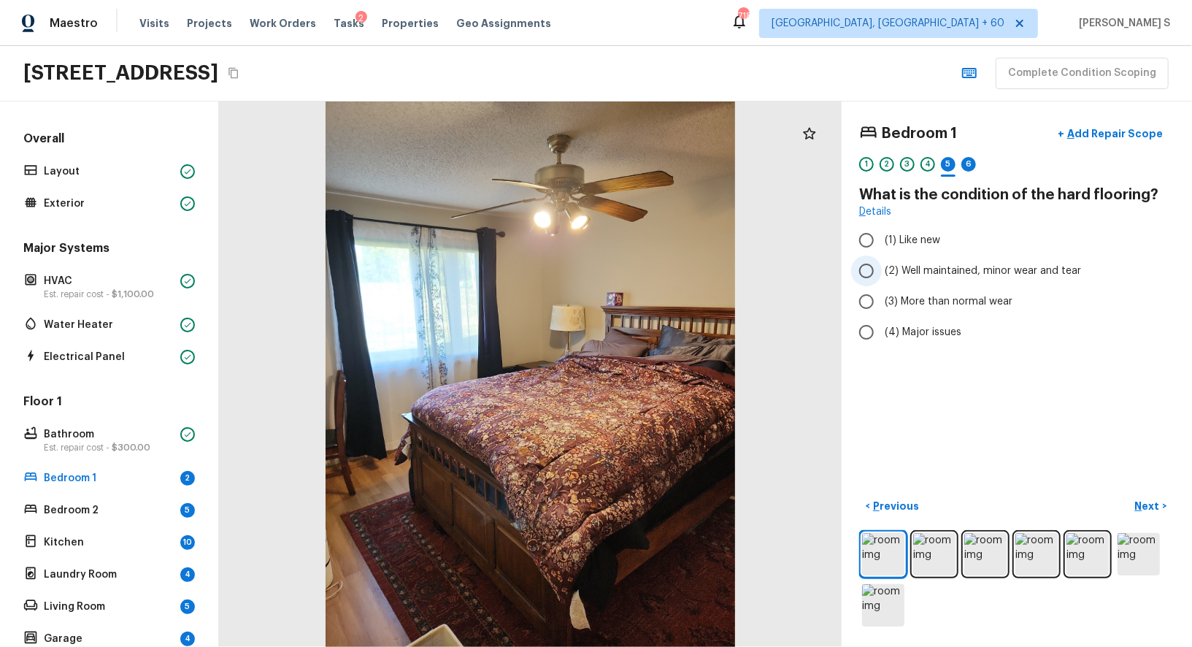
click at [945, 274] on span "(2) Well maintained, minor wear and tear" at bounding box center [983, 271] width 196 height 15
click at [882, 274] on input "(2) Well maintained, minor wear and tear" at bounding box center [866, 270] width 31 height 31
radio input "true"
click at [971, 160] on div "6" at bounding box center [968, 164] width 15 height 15
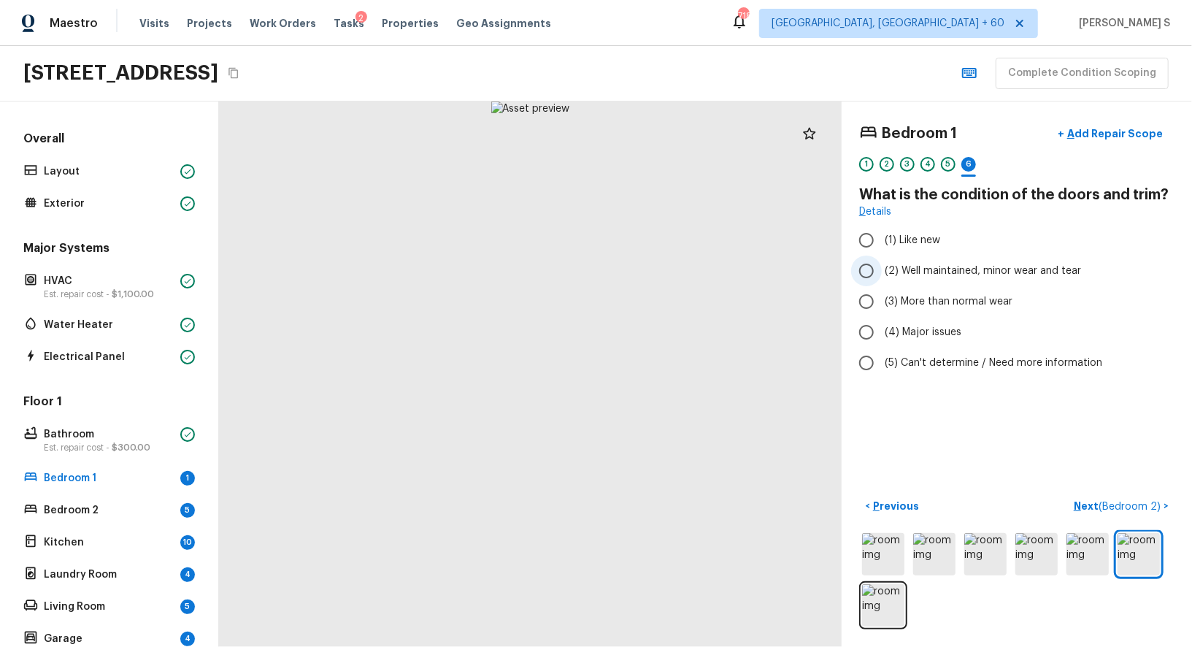
click at [982, 277] on label "(2) Well maintained, minor wear and tear" at bounding box center [1007, 270] width 312 height 31
click at [882, 277] on input "(2) Well maintained, minor wear and tear" at bounding box center [866, 270] width 31 height 31
radio input "true"
click at [1120, 496] on button "Next ( Bedroom 2 ) >" at bounding box center [1121, 506] width 107 height 24
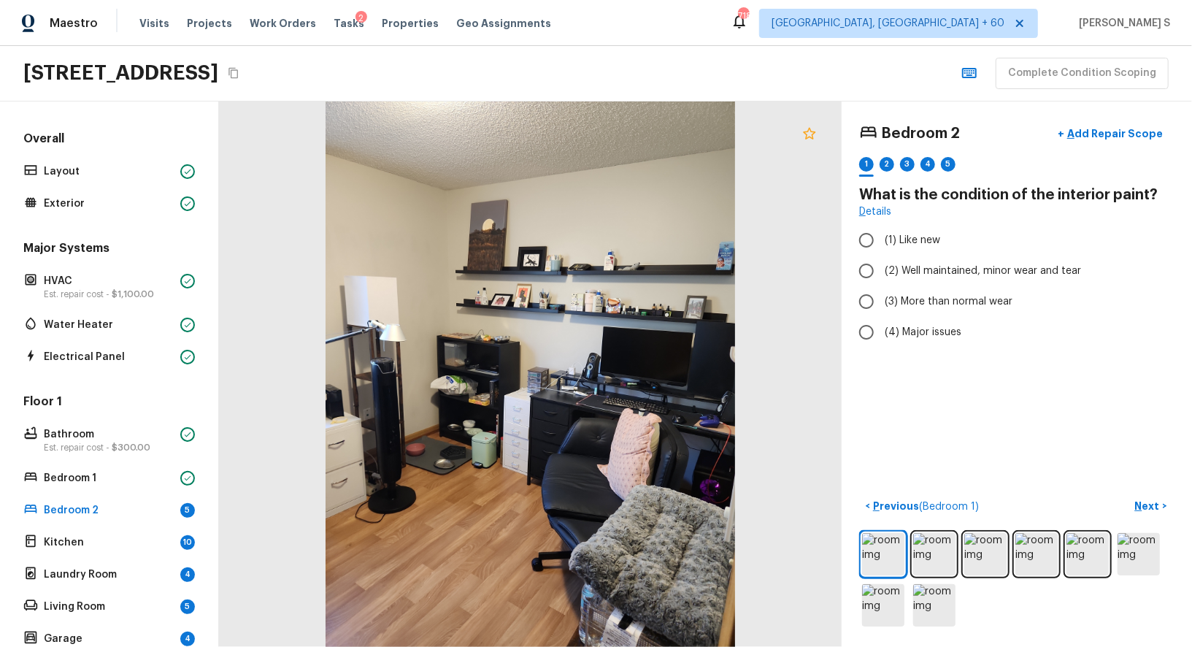
click at [818, 131] on icon at bounding box center [810, 134] width 18 height 18
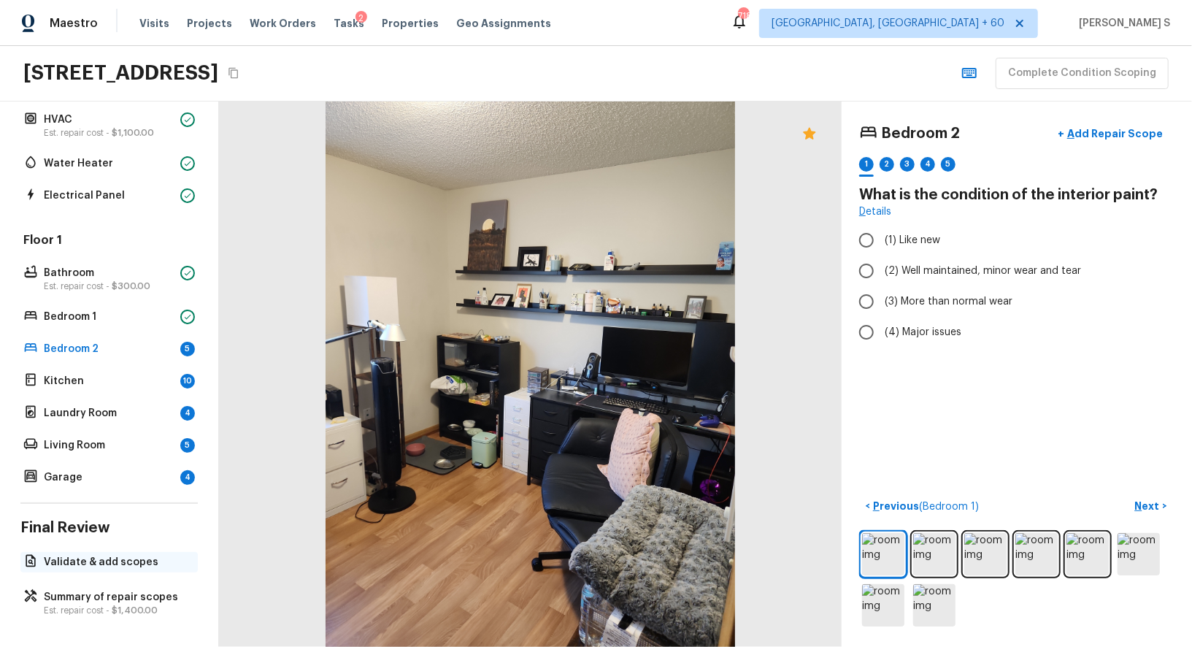
click at [70, 566] on p "Validate & add scopes" at bounding box center [116, 562] width 145 height 15
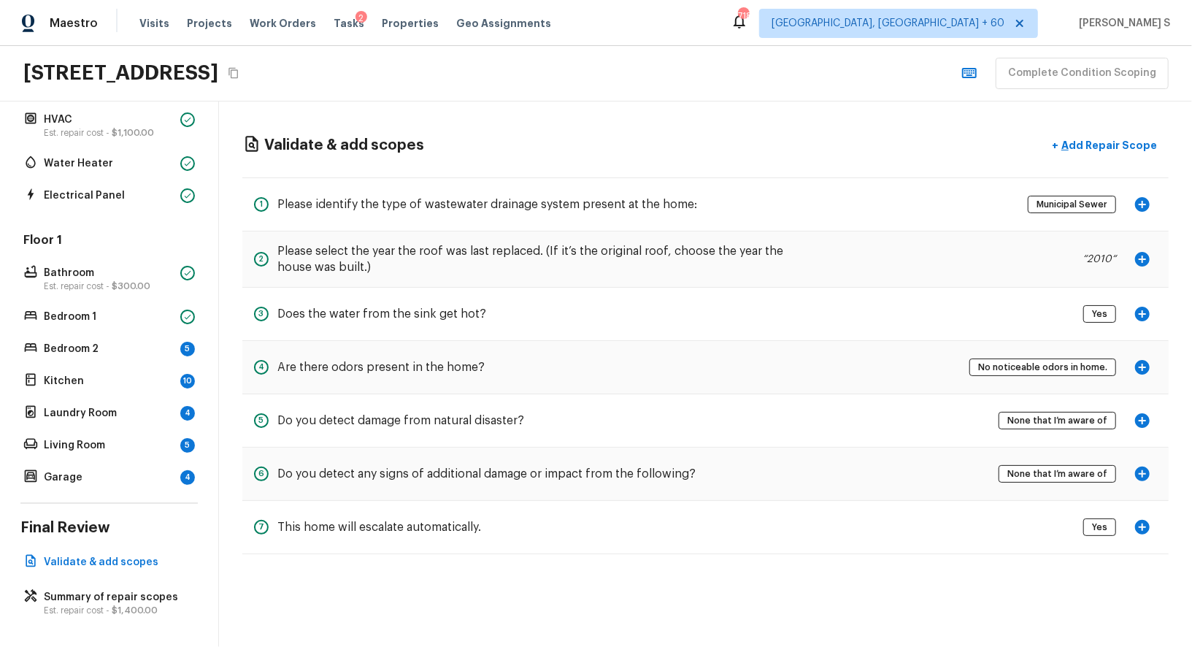
click at [561, 473] on h5 "Do you detect any signs of additional damage or impact from the following?" at bounding box center [486, 474] width 418 height 16
click at [1143, 362] on icon "button" at bounding box center [1142, 367] width 15 height 15
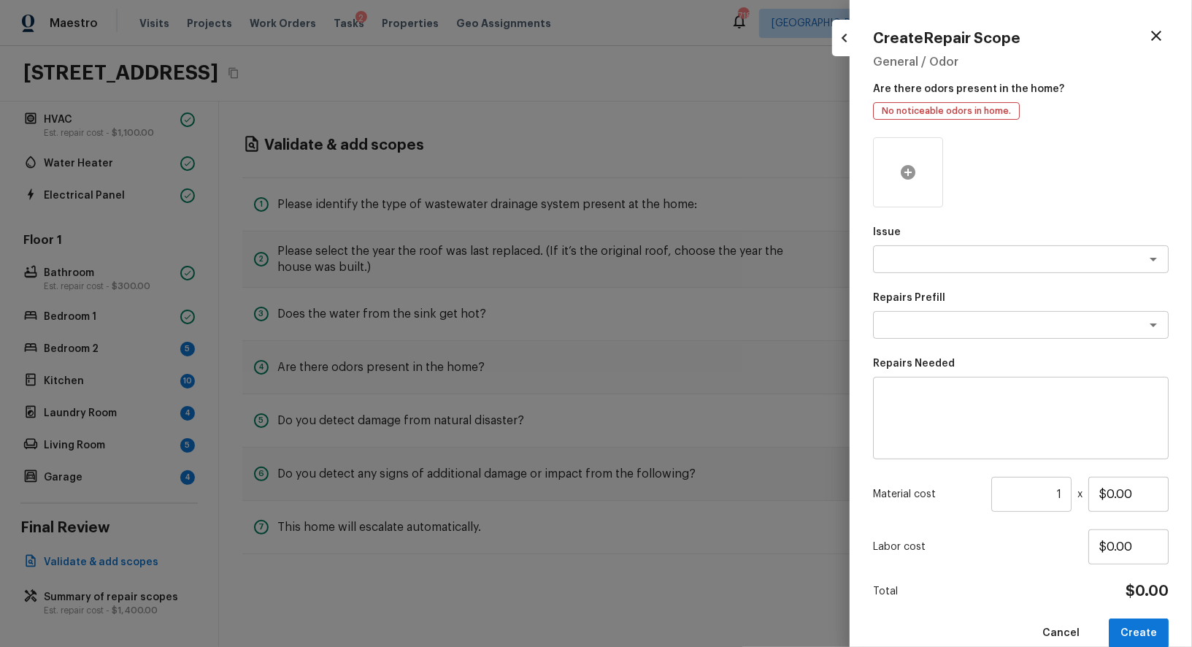
click at [910, 180] on icon at bounding box center [908, 173] width 18 height 18
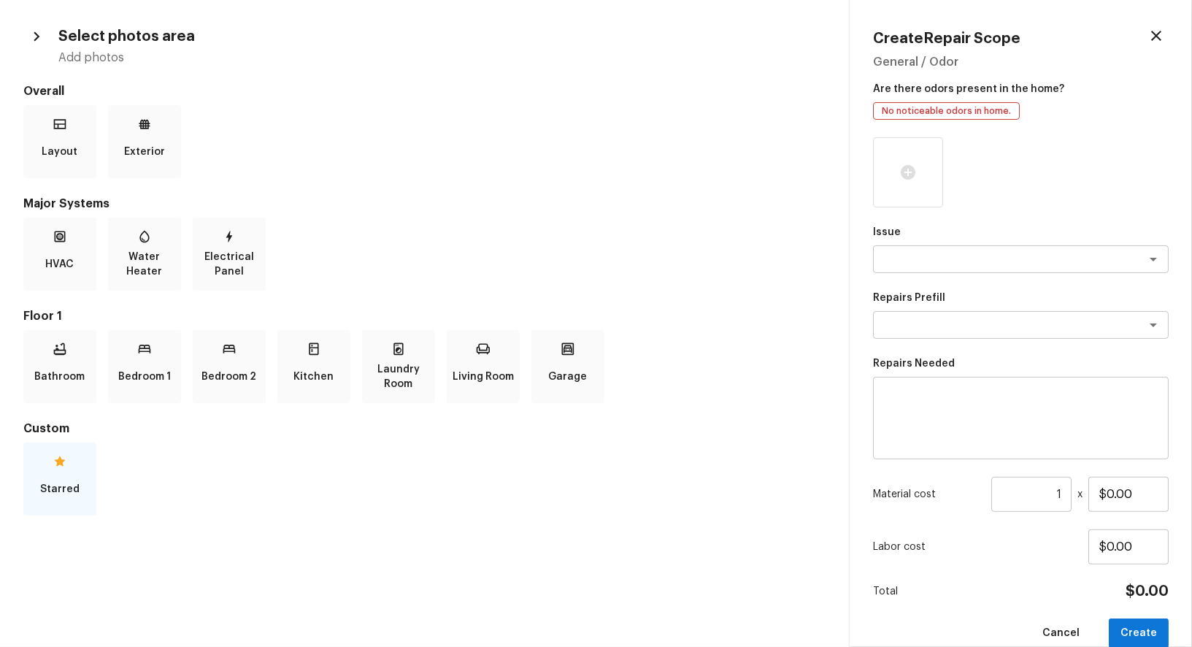
click at [42, 475] on p "Starred" at bounding box center [59, 488] width 39 height 29
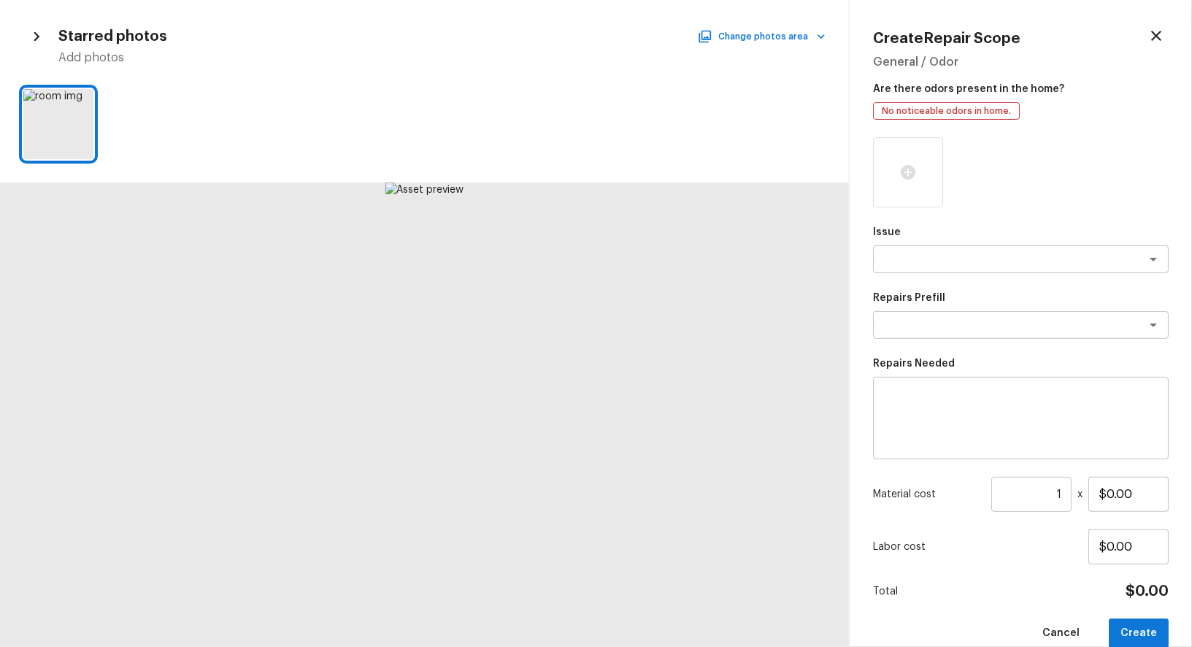
click at [79, 87] on div at bounding box center [424, 124] width 849 height 82
click at [80, 93] on div at bounding box center [80, 104] width 26 height 31
click at [952, 267] on div "x ​" at bounding box center [1021, 259] width 296 height 28
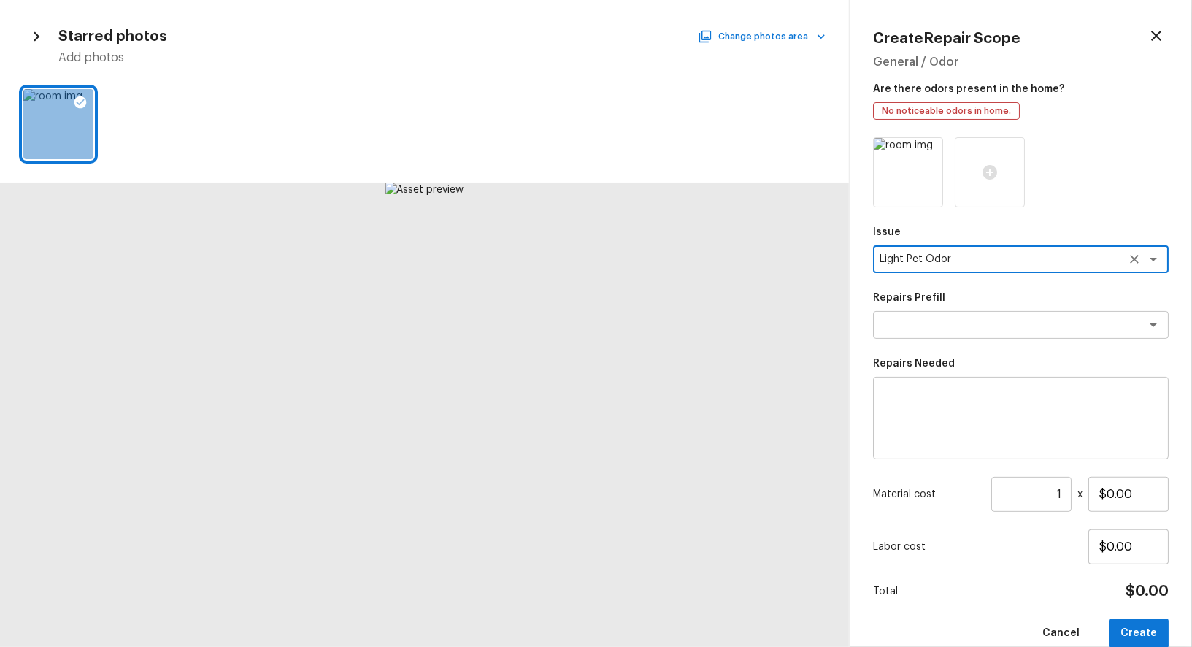
type textarea "Light Pet Odor"
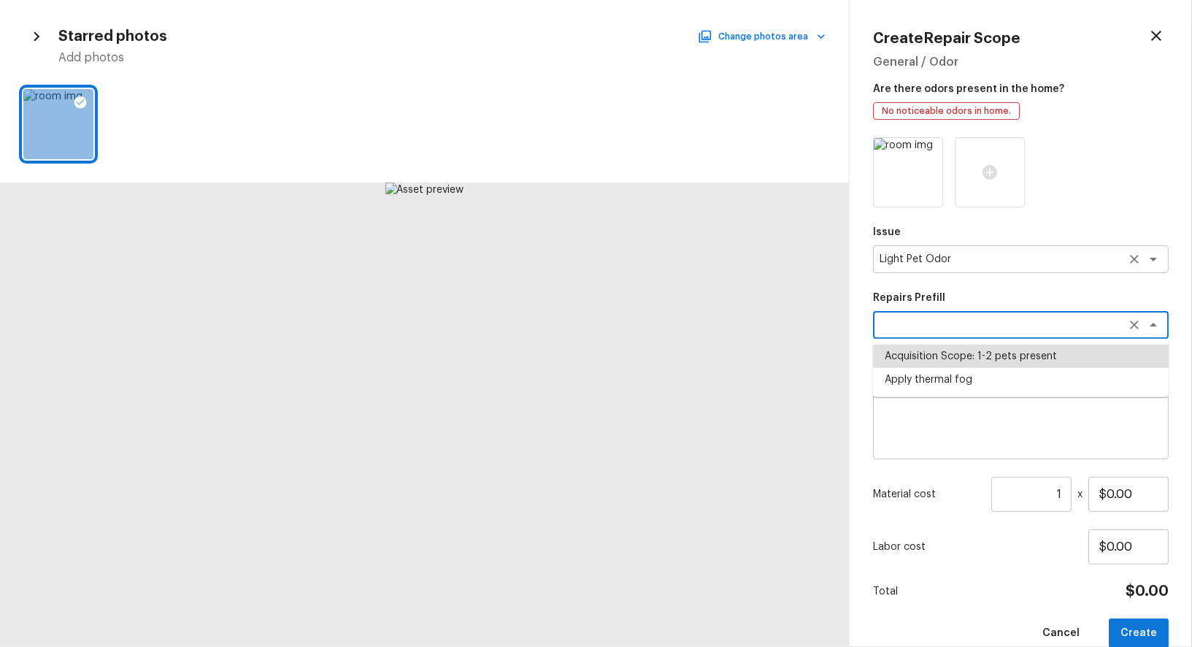
type textarea "Acquisition Scope: 1-2 pets present"
type input "$575.00"
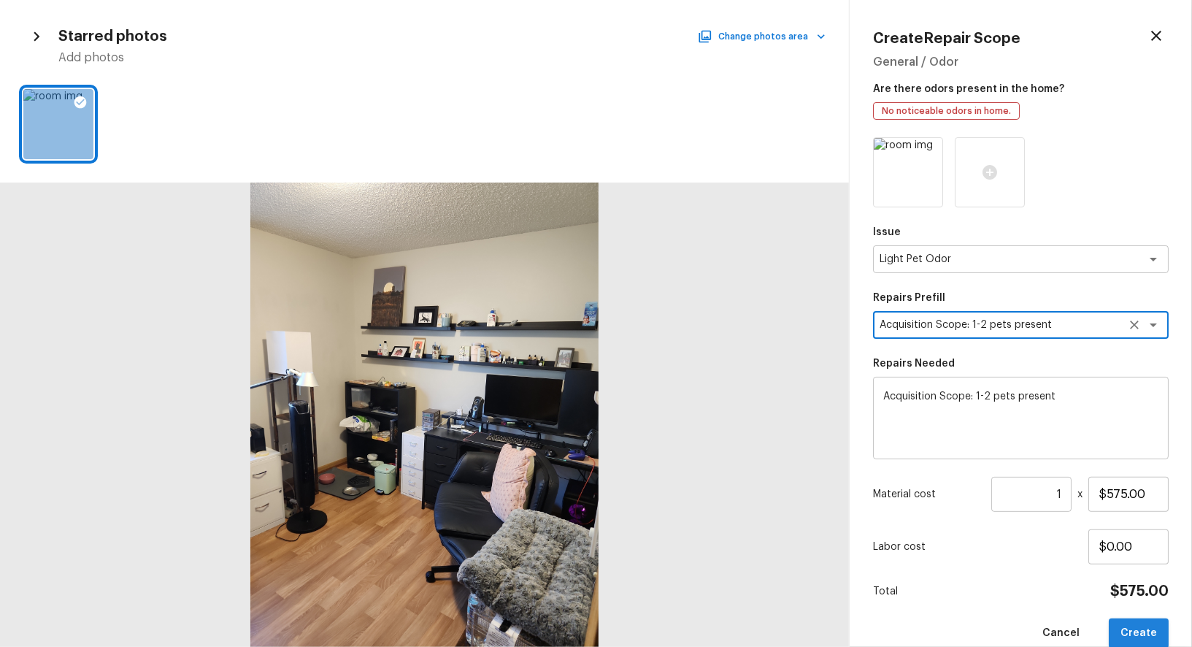
click at [1151, 627] on button "Create" at bounding box center [1139, 633] width 60 height 30
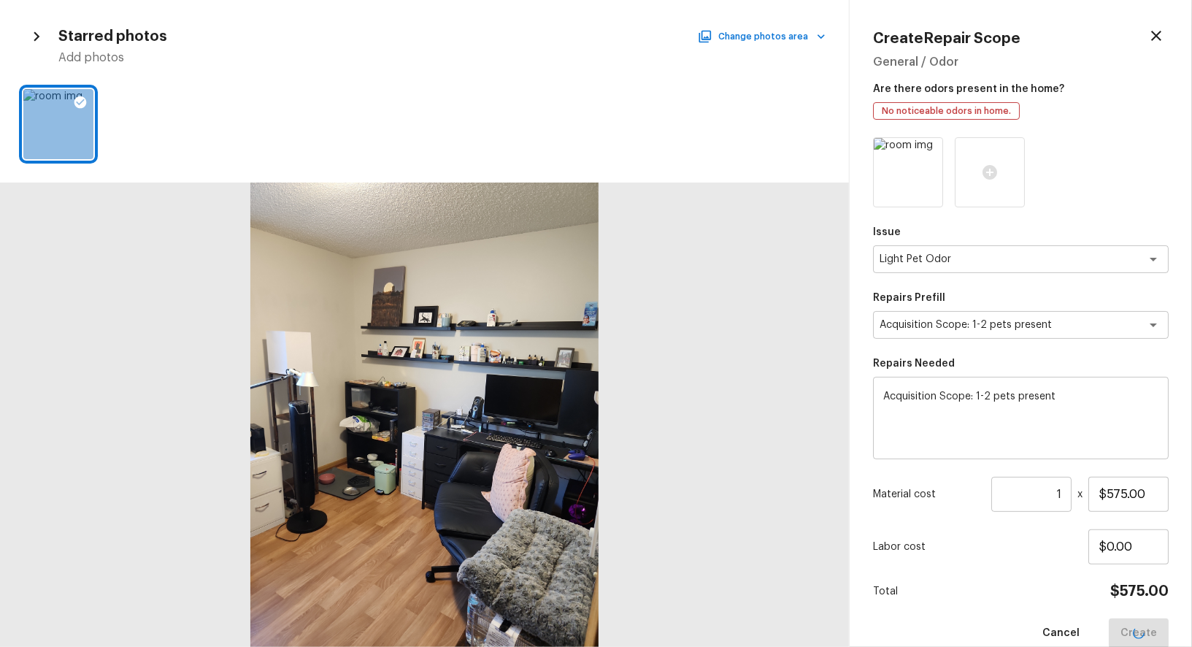
type input "$0.00"
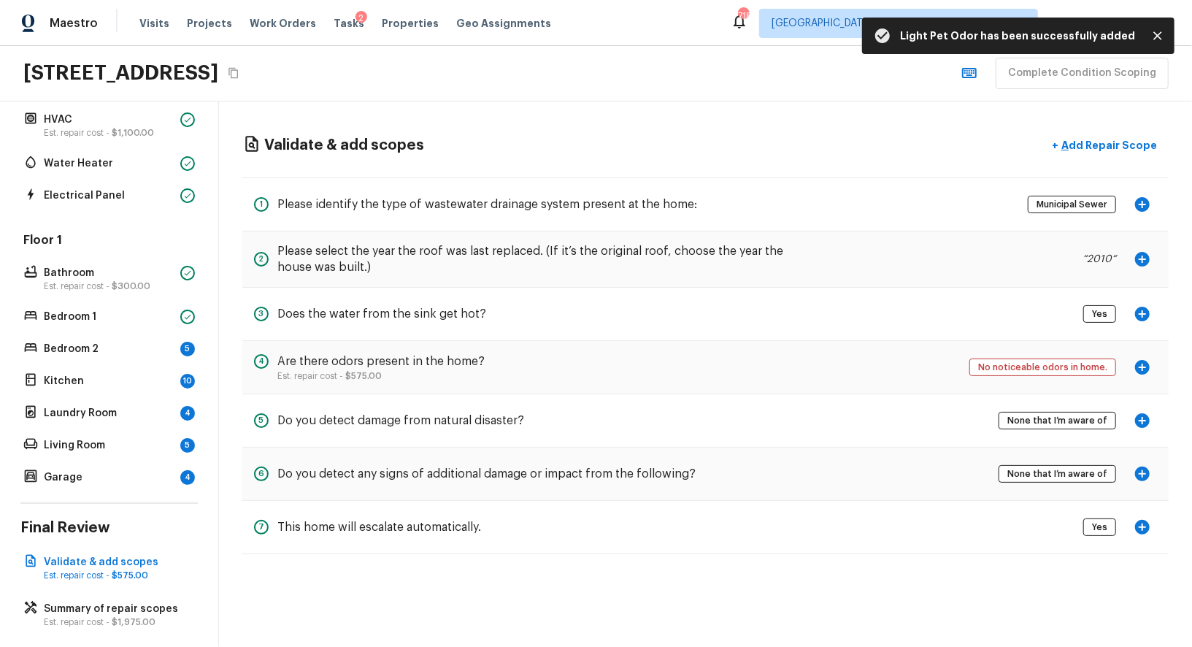
click at [152, 335] on div "Floor 1 Bathroom Est. repair cost - $300.00 Bedroom 1 Bedroom 2 5 Kitchen 10 La…" at bounding box center [108, 359] width 177 height 255
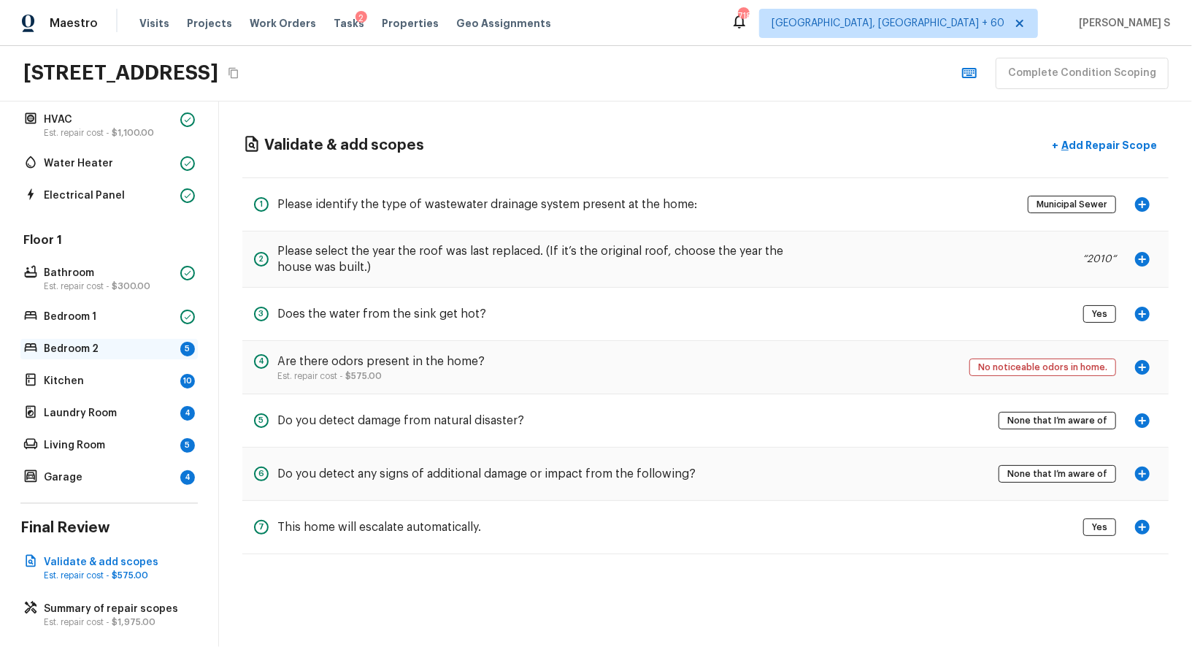
click at [155, 345] on p "Bedroom 2" at bounding box center [109, 349] width 131 height 15
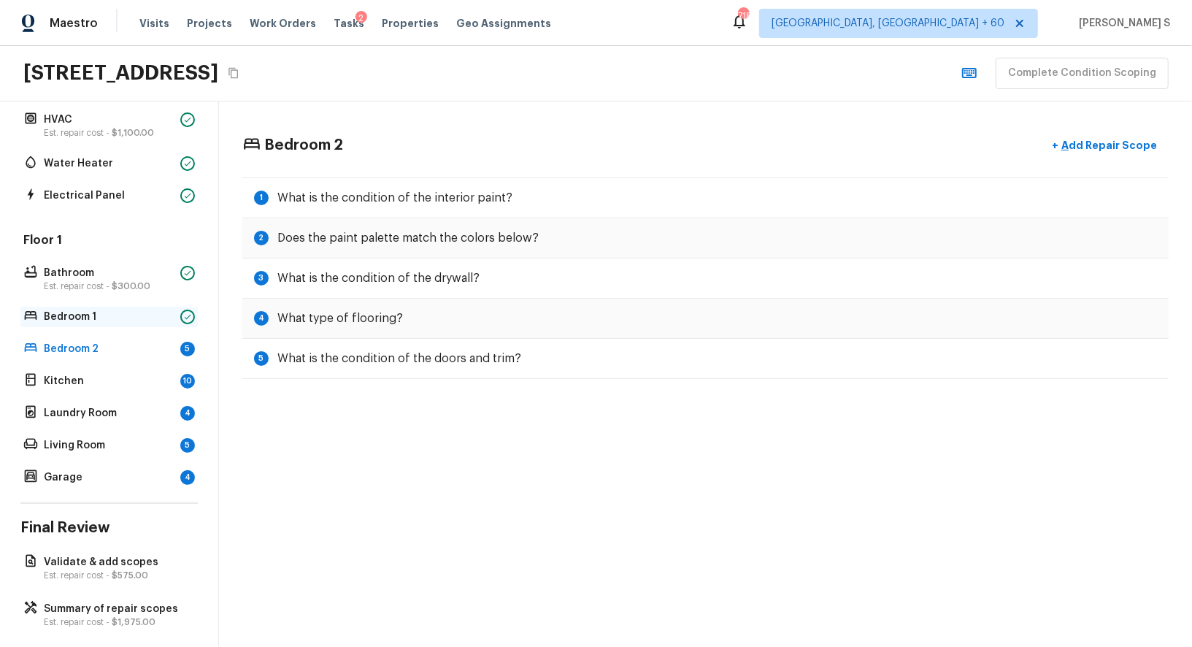
click at [167, 318] on p "Bedroom 1" at bounding box center [109, 316] width 131 height 15
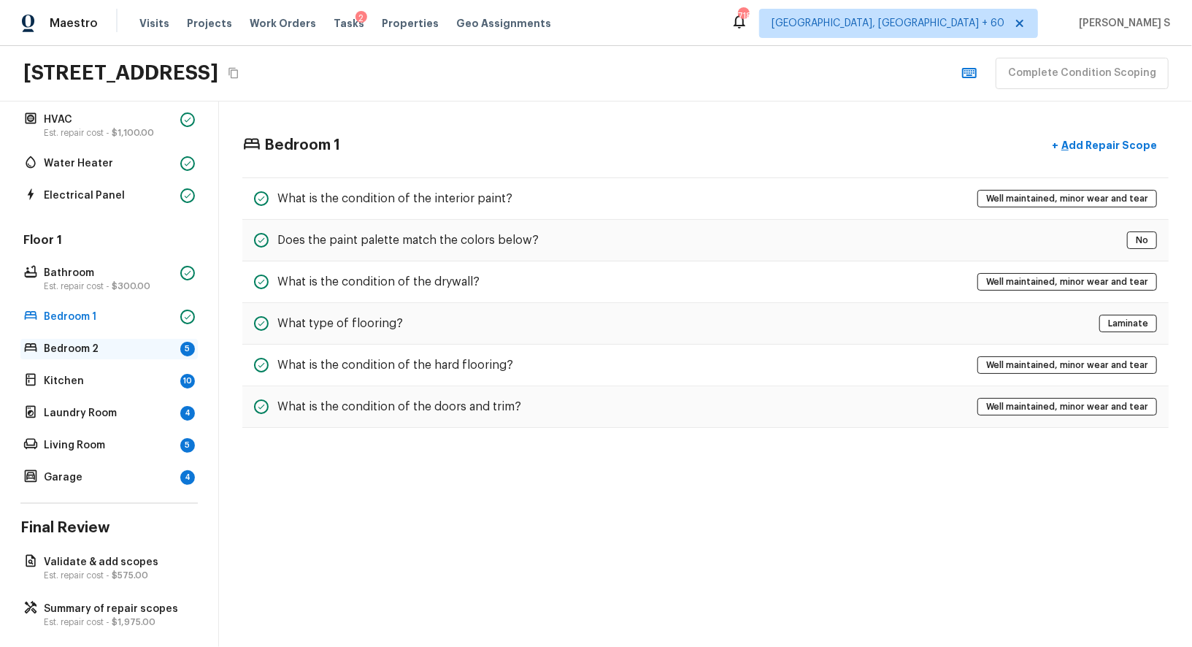
click at [187, 352] on div "5" at bounding box center [187, 349] width 15 height 15
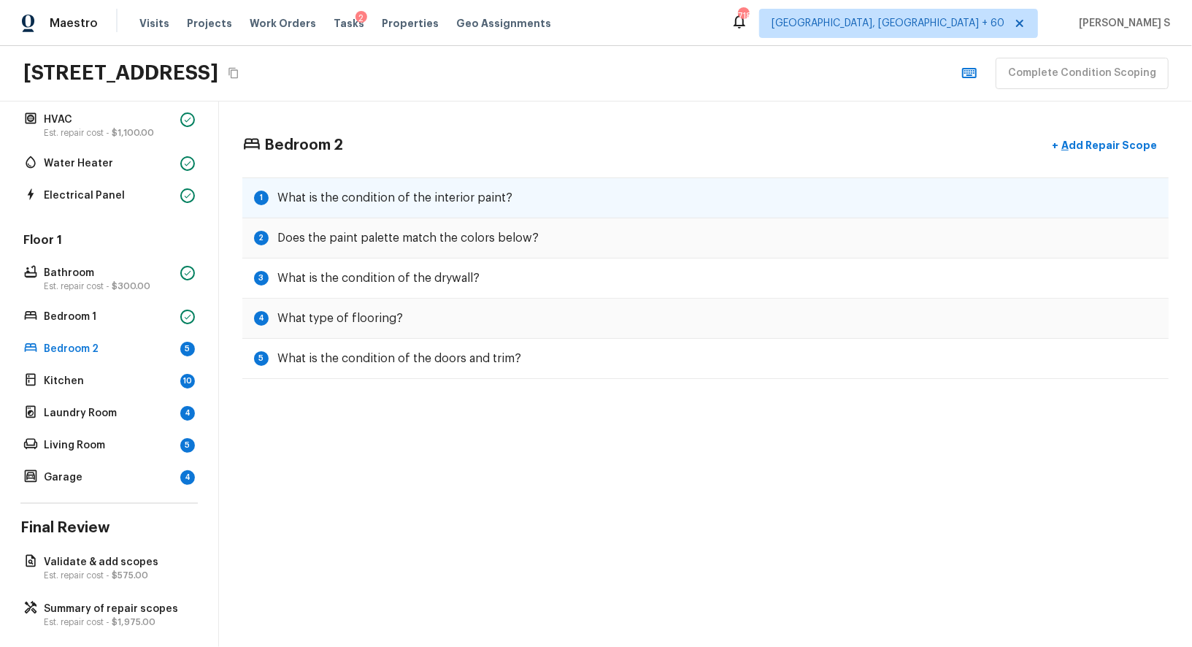
click at [405, 211] on div "1 What is the condition of the interior paint?" at bounding box center [705, 197] width 926 height 41
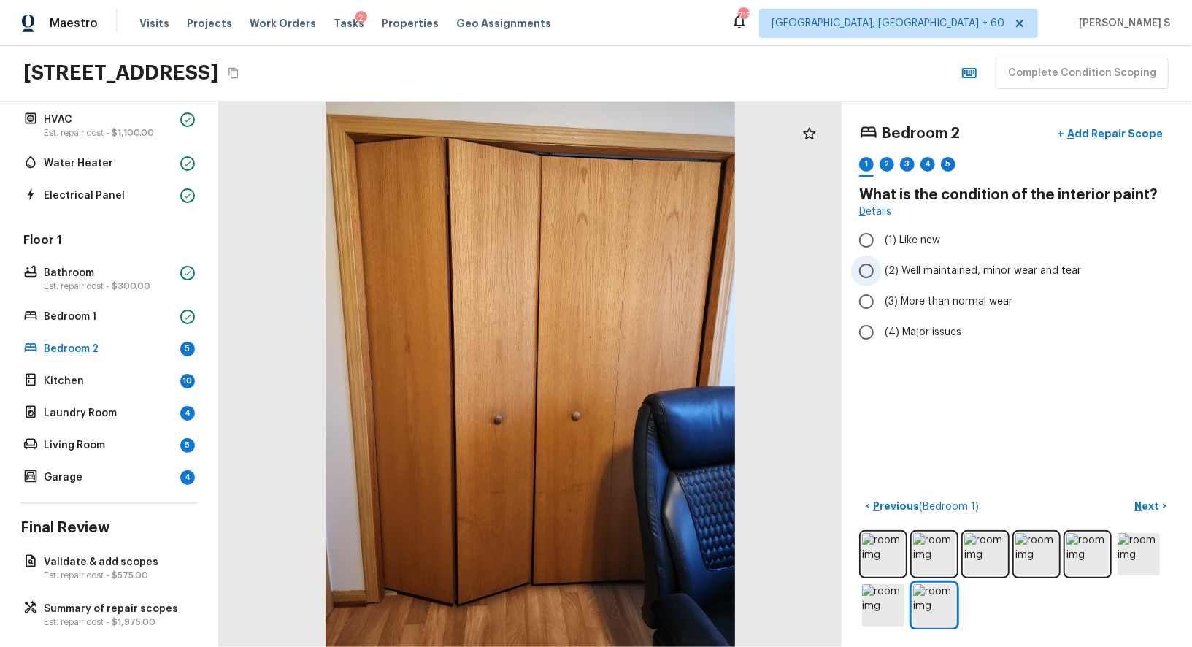
click at [998, 265] on span "(2) Well maintained, minor wear and tear" at bounding box center [983, 271] width 196 height 15
click at [882, 265] on input "(2) Well maintained, minor wear and tear" at bounding box center [866, 270] width 31 height 31
radio input "true"
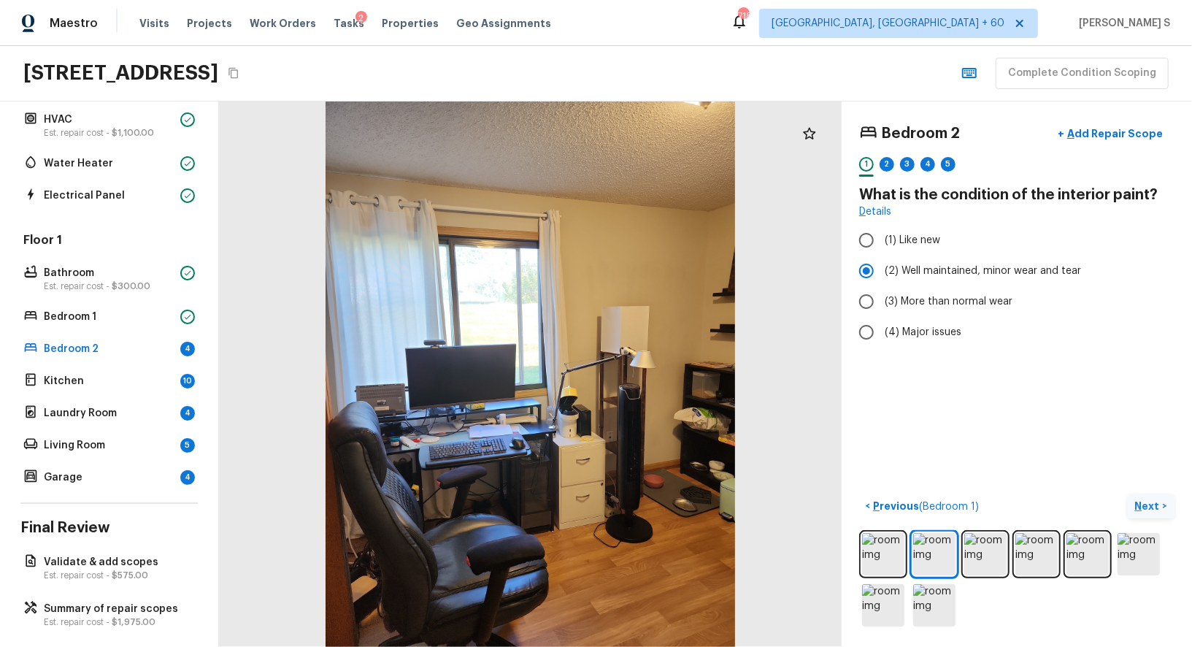
click at [1155, 501] on p "Next" at bounding box center [1149, 506] width 28 height 15
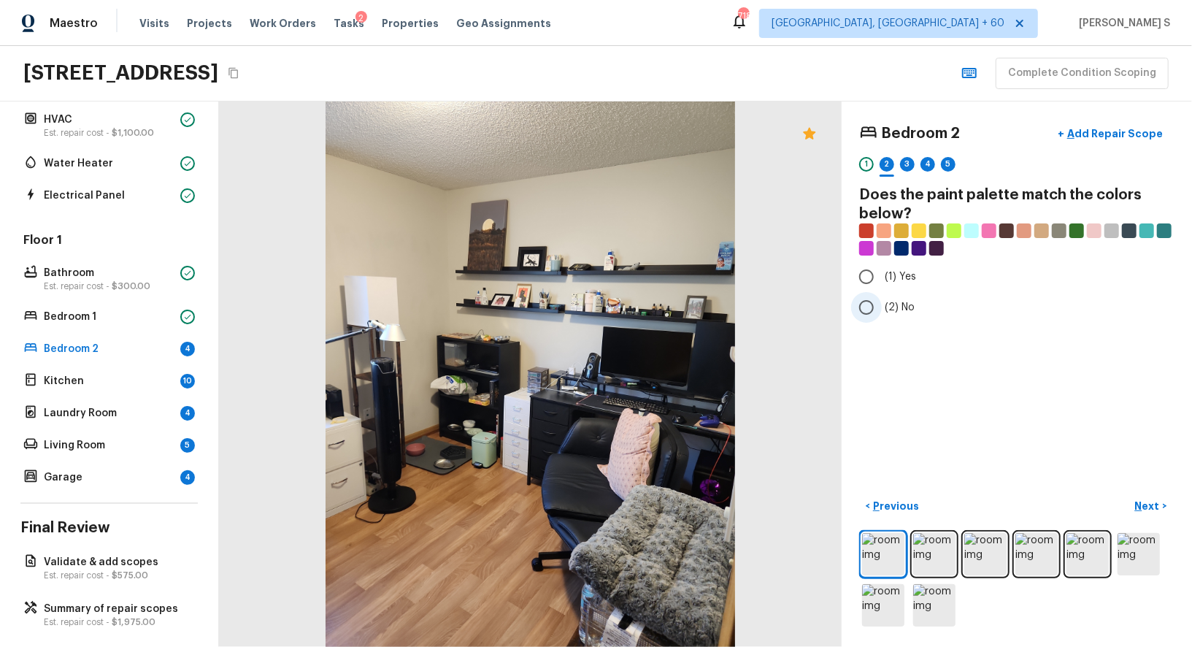
click at [890, 301] on span "(2) No" at bounding box center [900, 307] width 30 height 15
click at [882, 301] on input "(2) No" at bounding box center [866, 307] width 31 height 31
radio input "true"
click at [1150, 508] on p "Next" at bounding box center [1149, 506] width 28 height 15
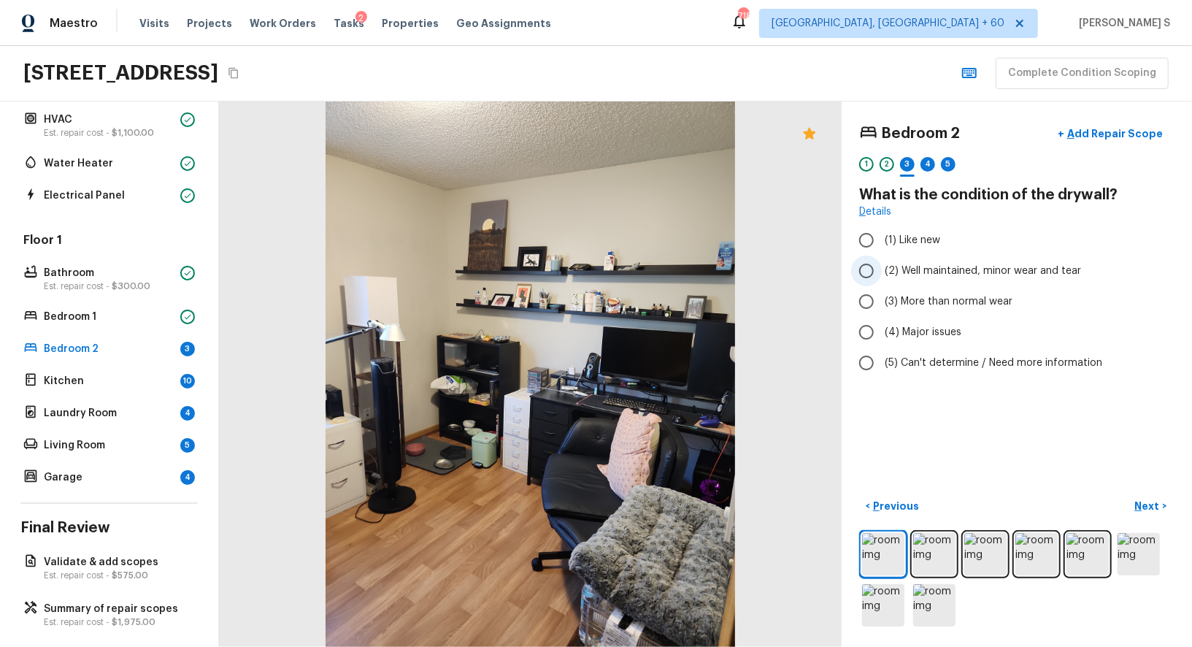
click at [925, 274] on span "(2) Well maintained, minor wear and tear" at bounding box center [983, 271] width 196 height 15
click at [882, 274] on input "(2) Well maintained, minor wear and tear" at bounding box center [866, 270] width 31 height 31
radio input "true"
click at [1147, 497] on button "Next >" at bounding box center [1151, 506] width 47 height 24
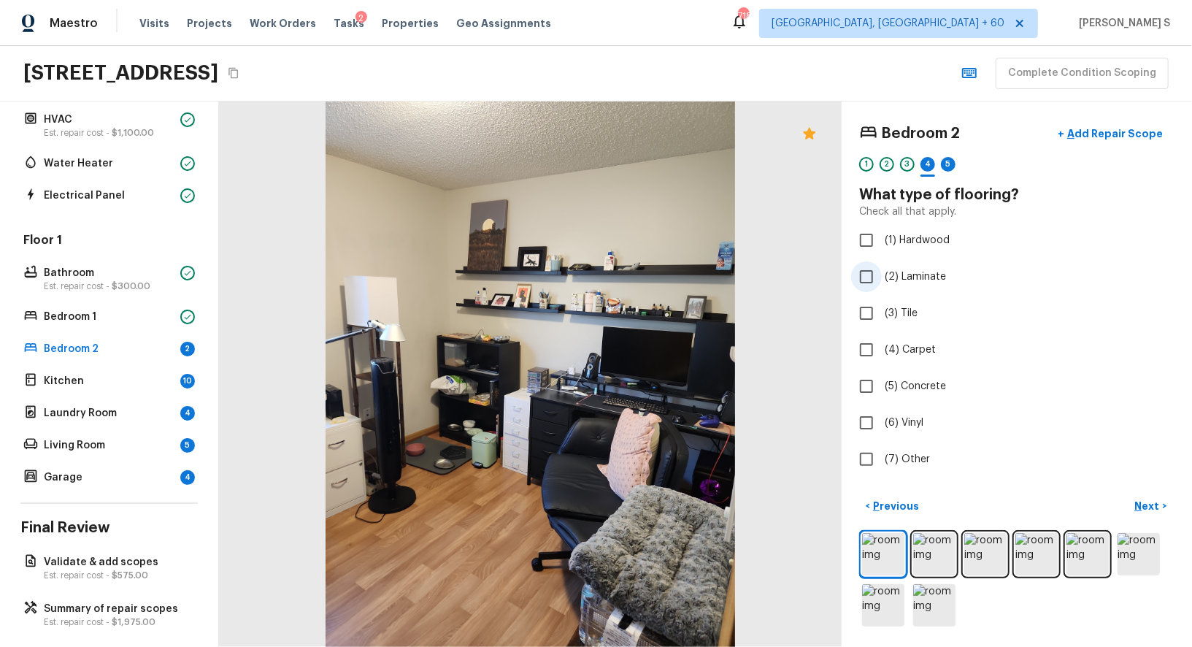
click at [906, 270] on span "(2) Laminate" at bounding box center [915, 276] width 61 height 15
click at [882, 270] on input "(2) Laminate" at bounding box center [866, 276] width 31 height 31
checkbox input "true"
click at [1149, 504] on p "Next" at bounding box center [1149, 506] width 28 height 15
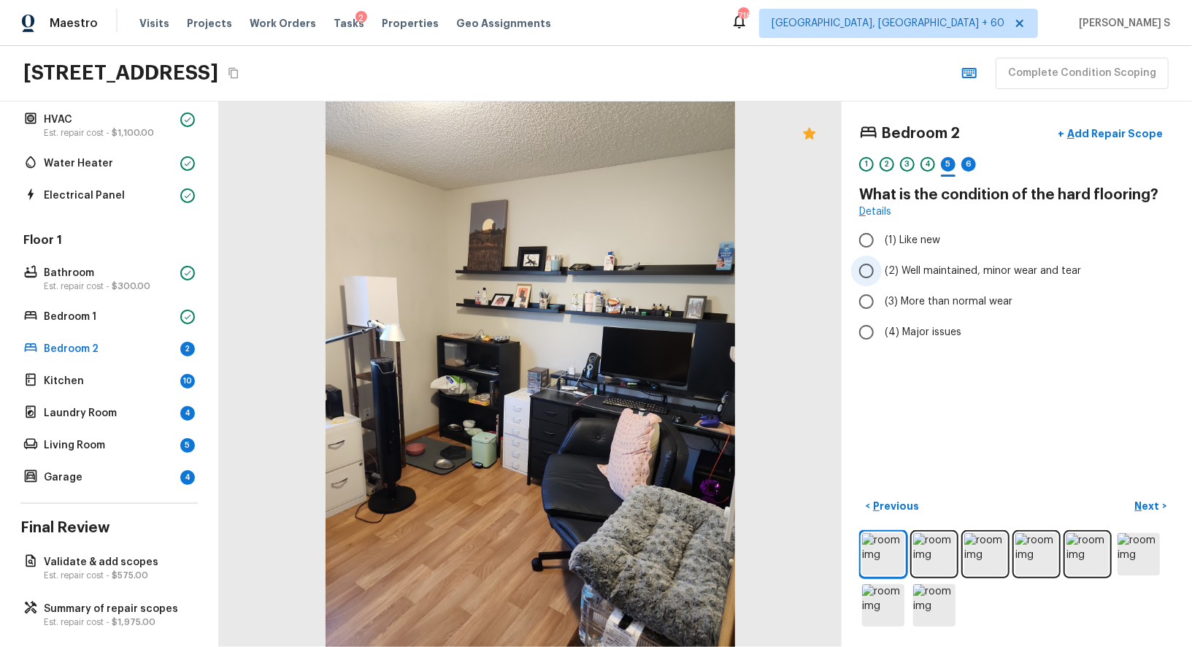
click at [960, 278] on label "(2) Well maintained, minor wear and tear" at bounding box center [1007, 270] width 312 height 31
click at [882, 278] on input "(2) Well maintained, minor wear and tear" at bounding box center [866, 270] width 31 height 31
radio input "true"
click at [1148, 500] on p "Next" at bounding box center [1149, 506] width 28 height 15
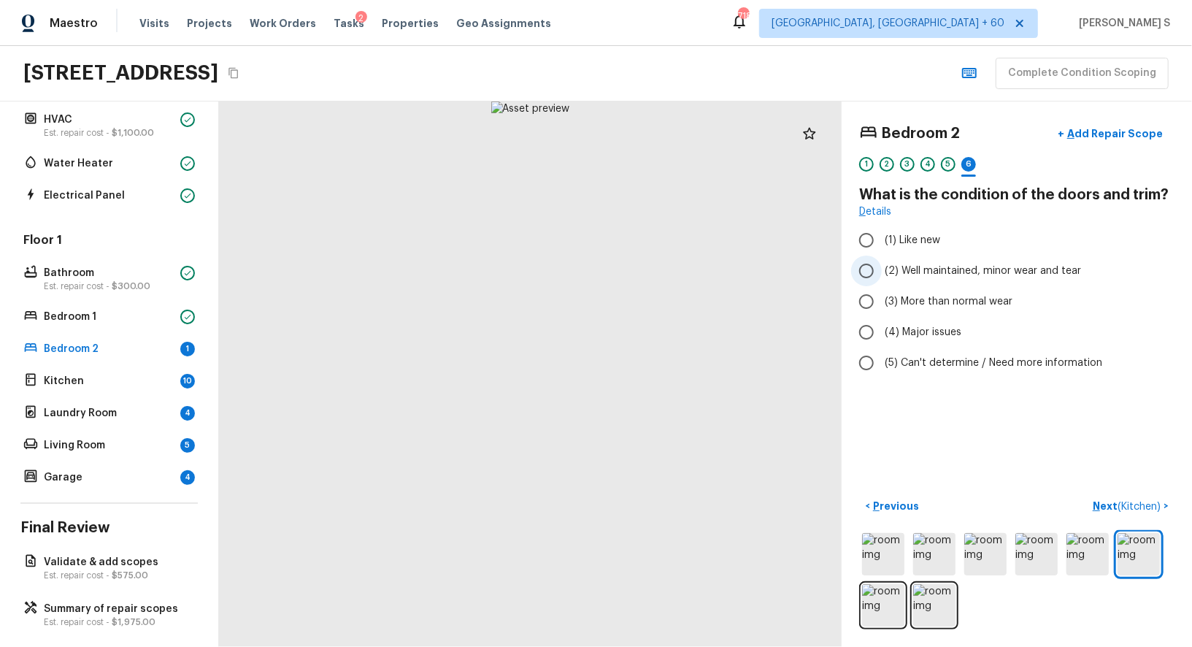
click at [941, 274] on span "(2) Well maintained, minor wear and tear" at bounding box center [983, 271] width 196 height 15
click at [882, 274] on input "(2) Well maintained, minor wear and tear" at bounding box center [866, 270] width 31 height 31
radio input "true"
click at [1146, 501] on span "( Kitchen )" at bounding box center [1139, 506] width 43 height 10
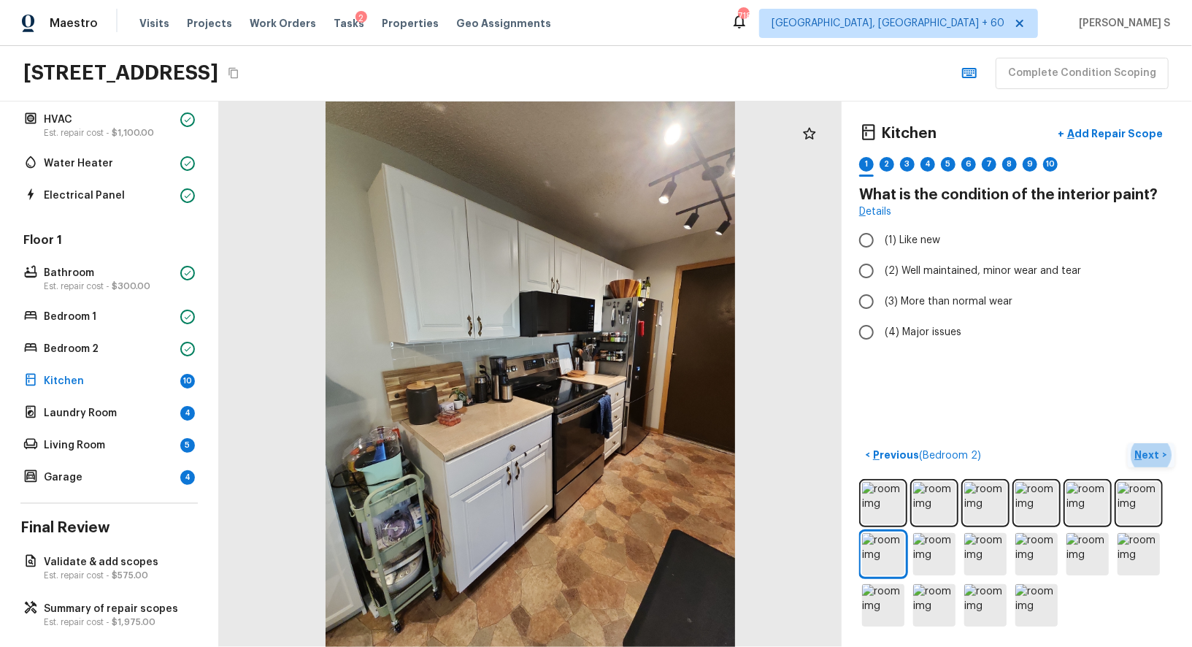
scroll to position [74, 0]
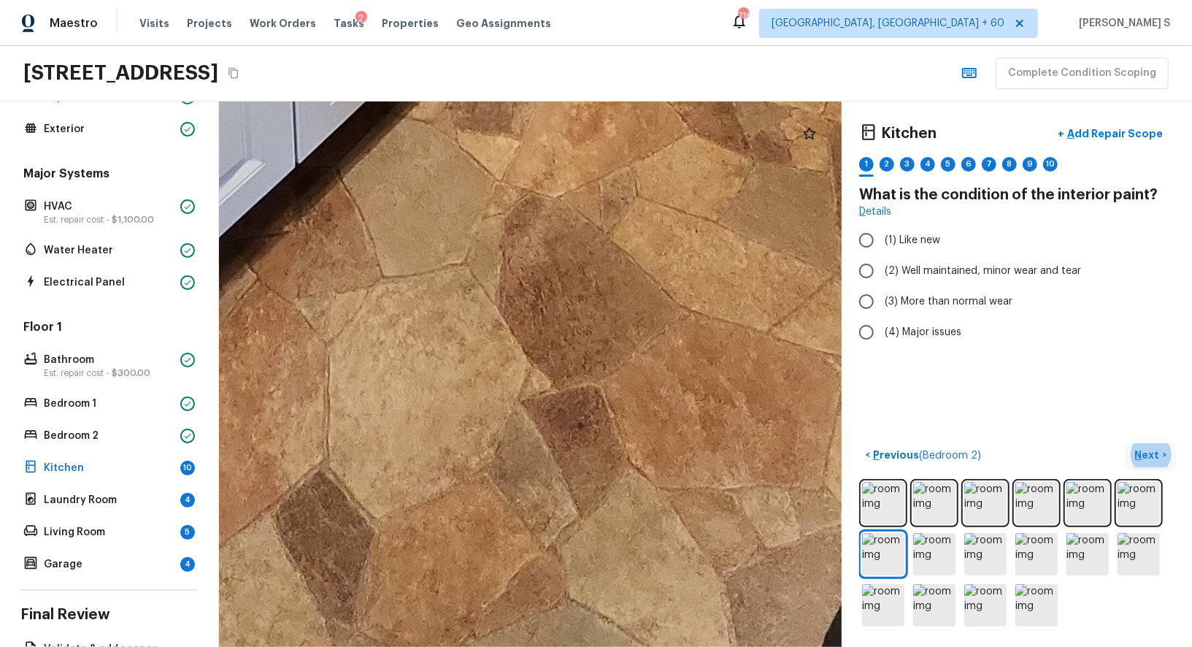
drag, startPoint x: 580, startPoint y: 541, endPoint x: 611, endPoint y: 164, distance: 377.9
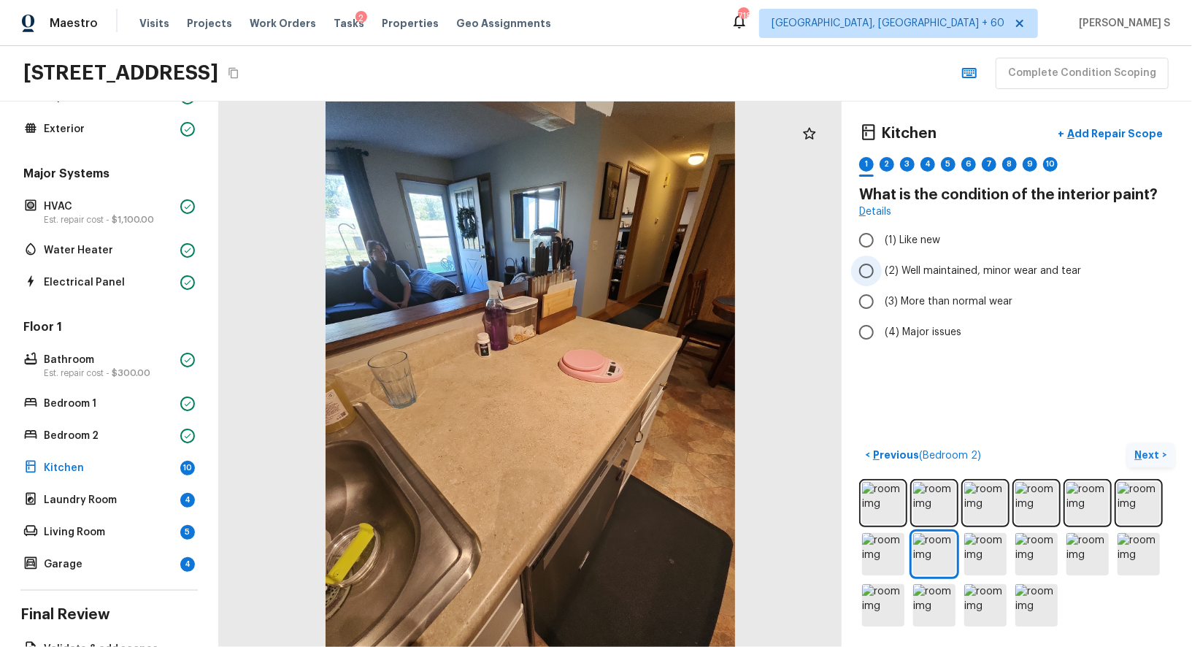
click at [910, 275] on span "(2) Well maintained, minor wear and tear" at bounding box center [983, 271] width 196 height 15
click at [882, 275] on input "(2) Well maintained, minor wear and tear" at bounding box center [866, 270] width 31 height 31
radio input "true"
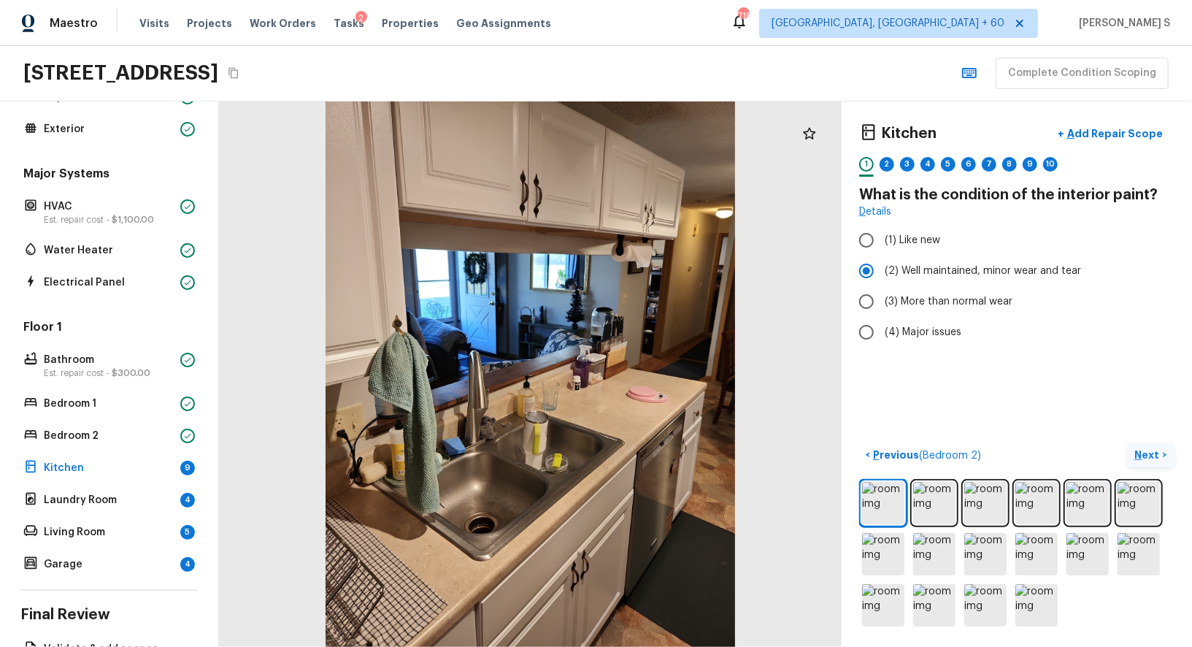
click at [1147, 452] on p "Next" at bounding box center [1149, 454] width 28 height 15
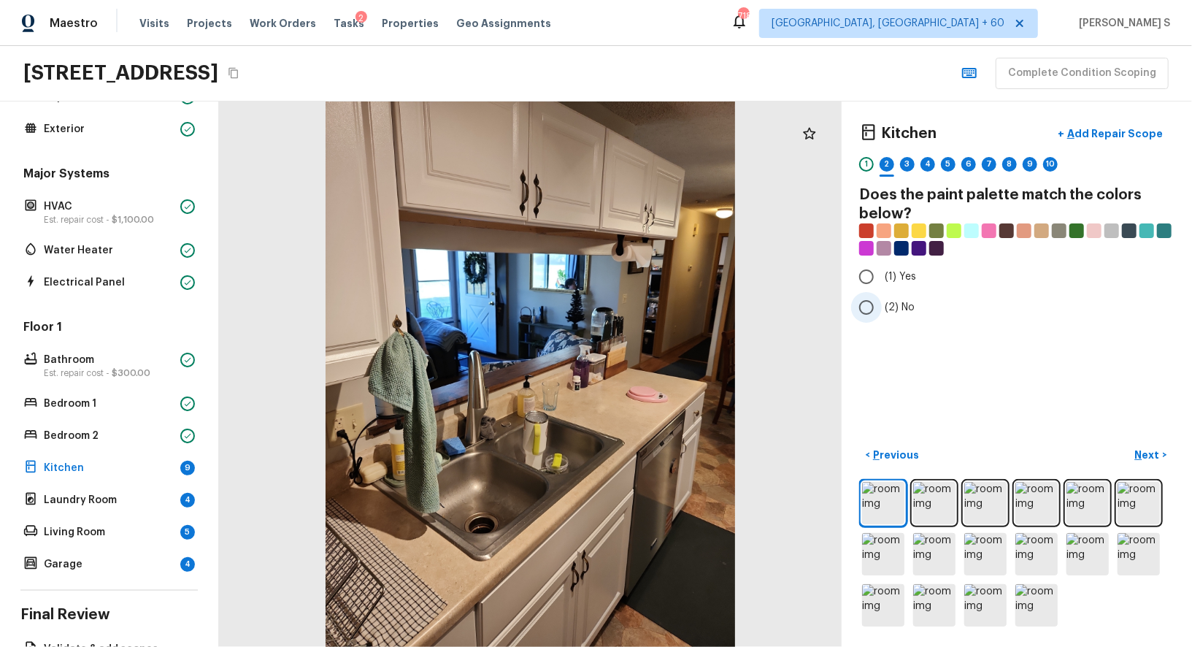
click at [908, 301] on span "(2) No" at bounding box center [900, 307] width 30 height 15
click at [882, 301] on input "(2) No" at bounding box center [866, 307] width 31 height 31
radio input "true"
click at [1147, 451] on p "Next" at bounding box center [1149, 454] width 28 height 15
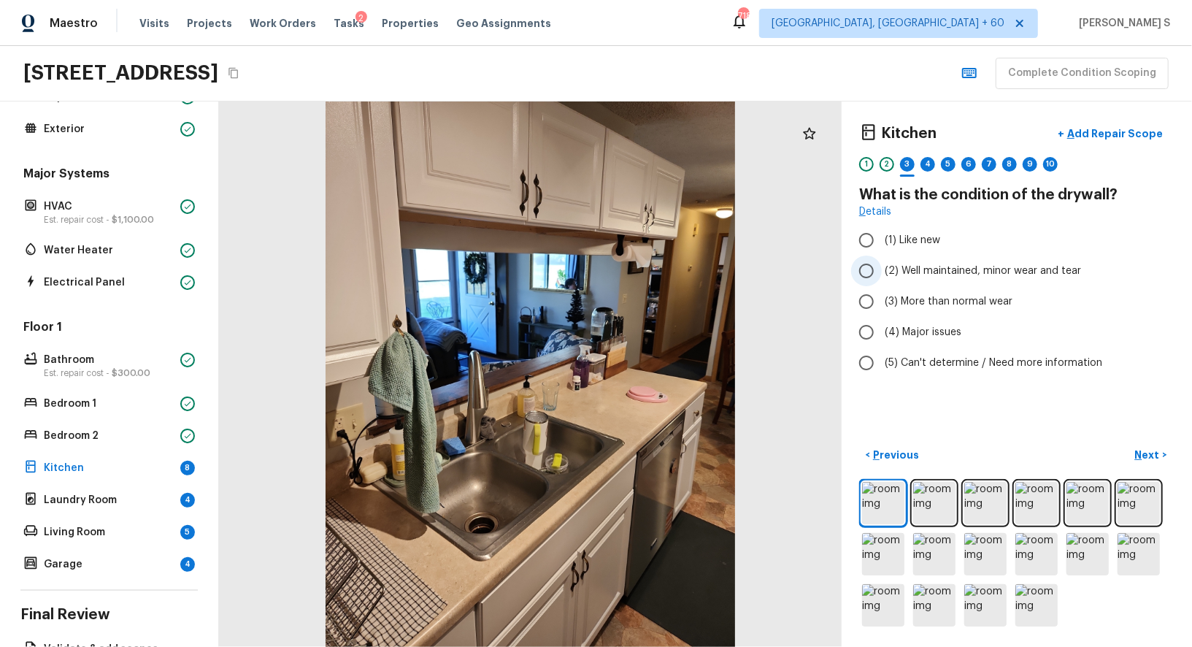
click at [945, 266] on span "(2) Well maintained, minor wear and tear" at bounding box center [983, 271] width 196 height 15
click at [882, 266] on input "(2) Well maintained, minor wear and tear" at bounding box center [866, 270] width 31 height 31
radio input "true"
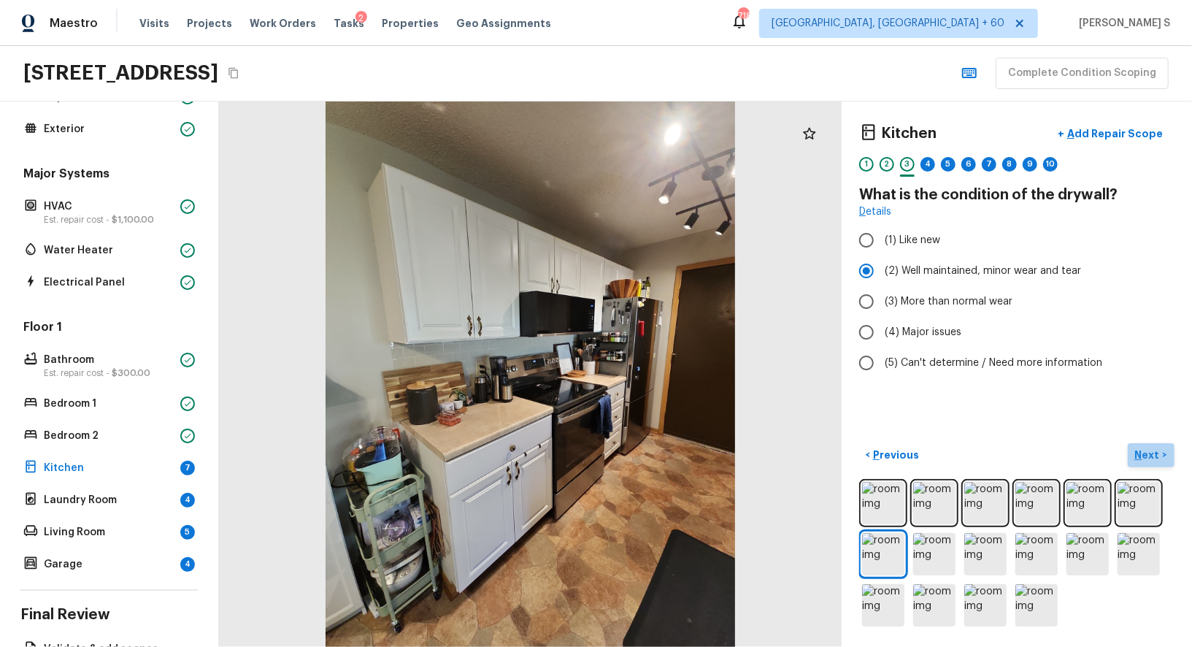
click at [1148, 452] on p "Next" at bounding box center [1149, 454] width 28 height 15
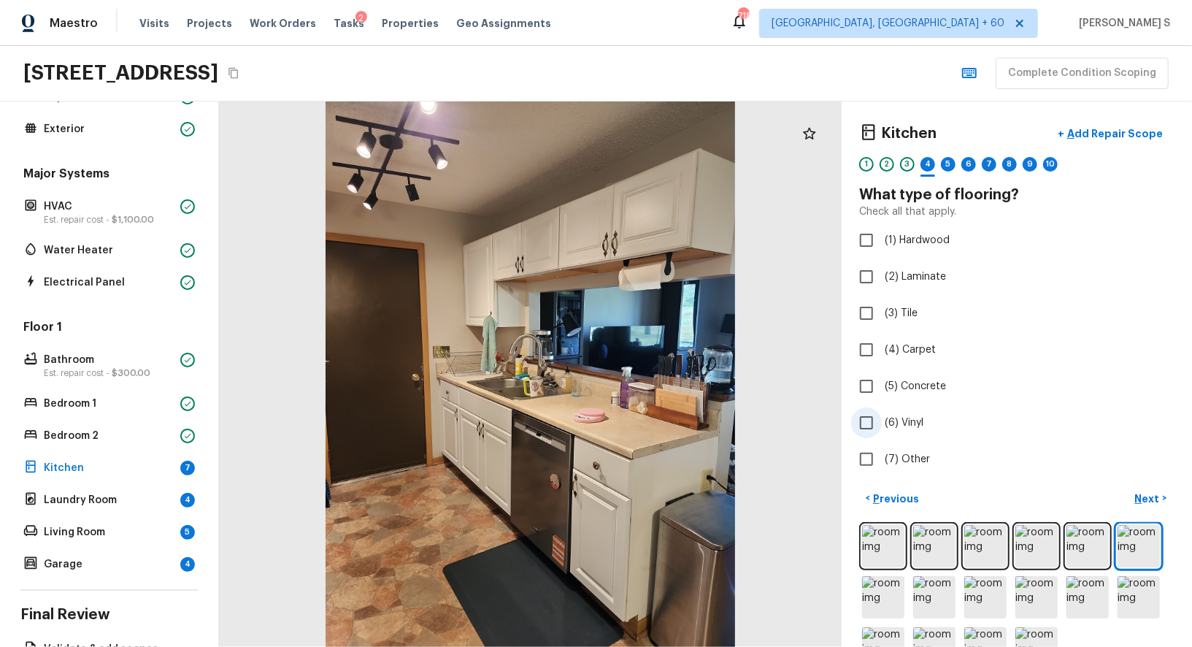
click at [909, 422] on span "(6) Vinyl" at bounding box center [904, 422] width 39 height 15
click at [882, 422] on input "(6) Vinyl" at bounding box center [866, 422] width 31 height 31
checkbox input "true"
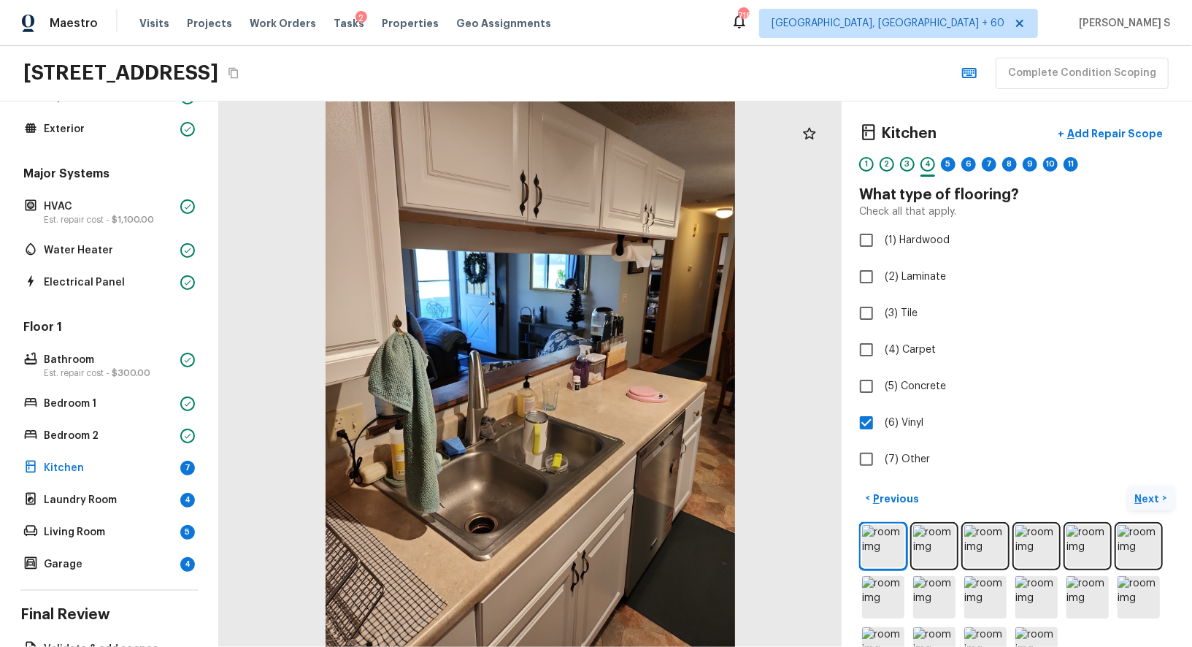
click at [1158, 496] on p "Next" at bounding box center [1149, 498] width 28 height 15
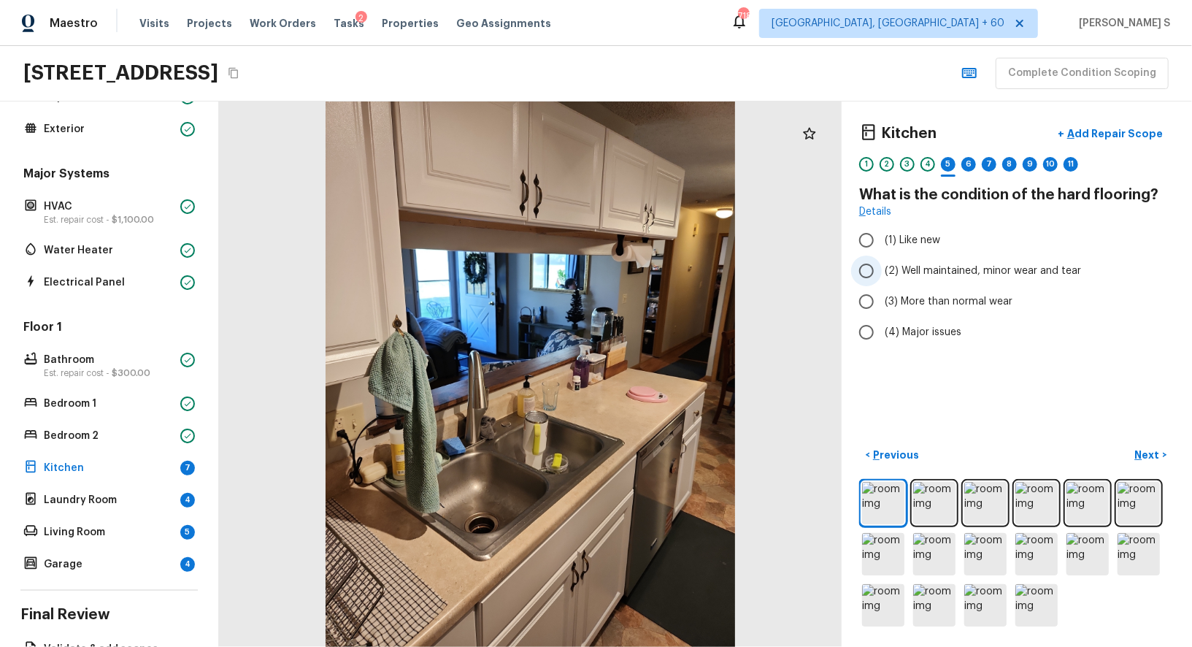
click at [982, 277] on label "(2) Well maintained, minor wear and tear" at bounding box center [1007, 270] width 312 height 31
click at [882, 277] on input "(2) Well maintained, minor wear and tear" at bounding box center [866, 270] width 31 height 31
radio input "true"
click at [1146, 457] on p "Next" at bounding box center [1149, 454] width 28 height 15
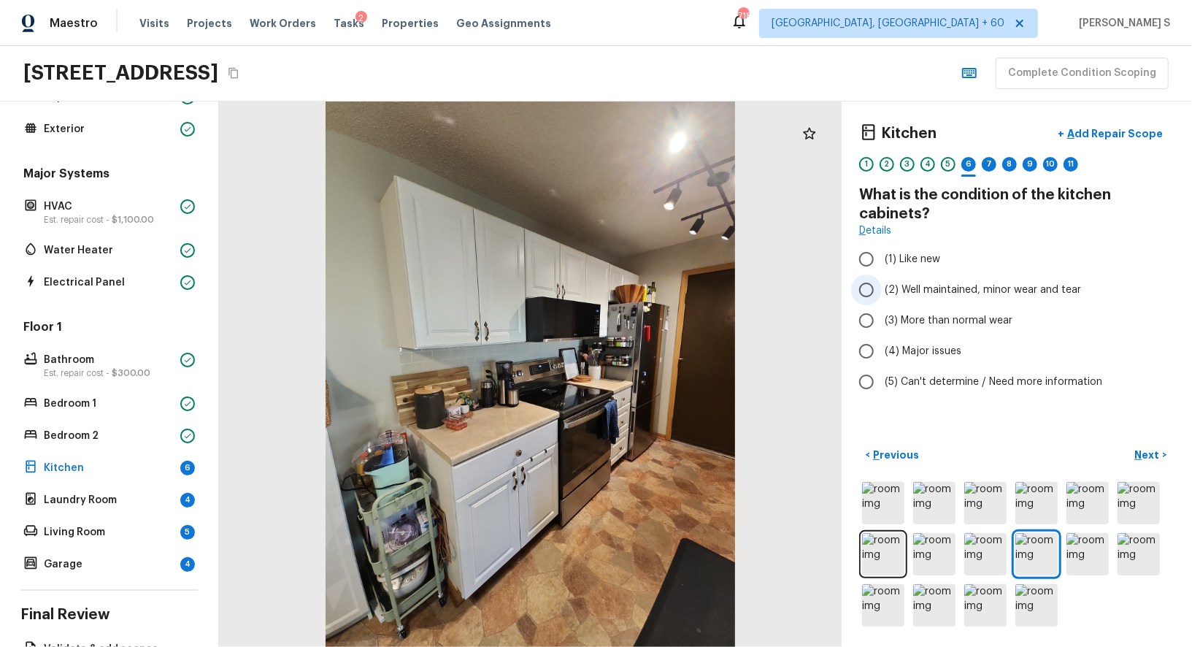
click at [1019, 289] on span "(2) Well maintained, minor wear and tear" at bounding box center [983, 289] width 196 height 15
click at [882, 289] on input "(2) Well maintained, minor wear and tear" at bounding box center [866, 289] width 31 height 31
radio input "true"
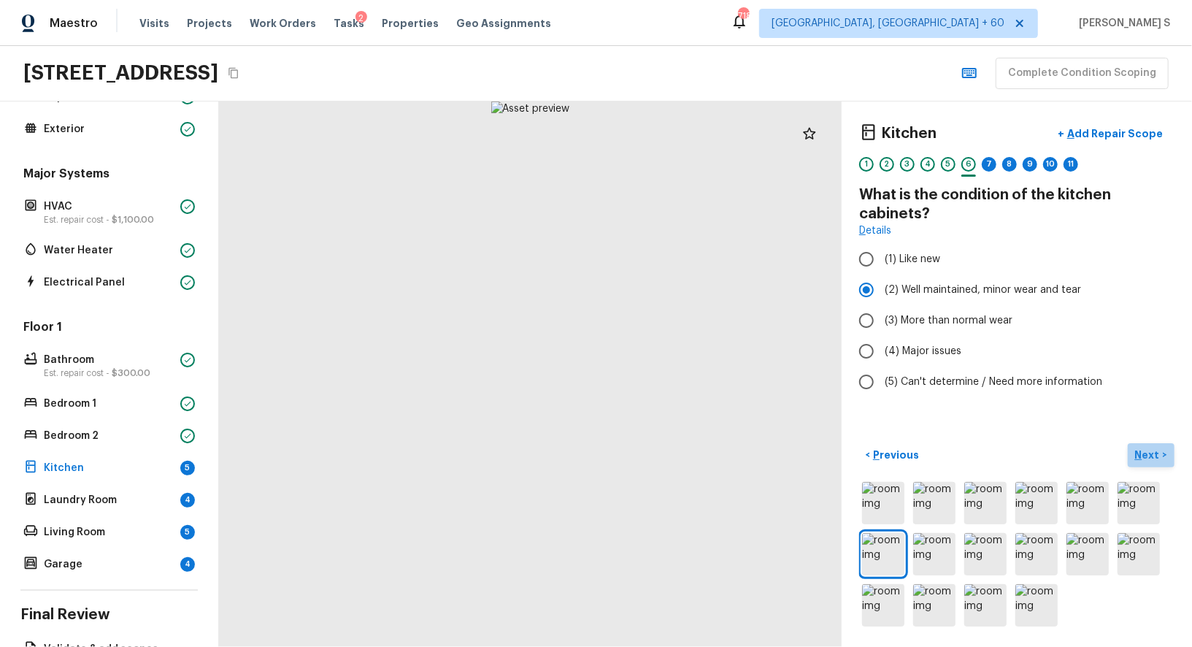
click at [1153, 454] on p "Next" at bounding box center [1149, 454] width 28 height 15
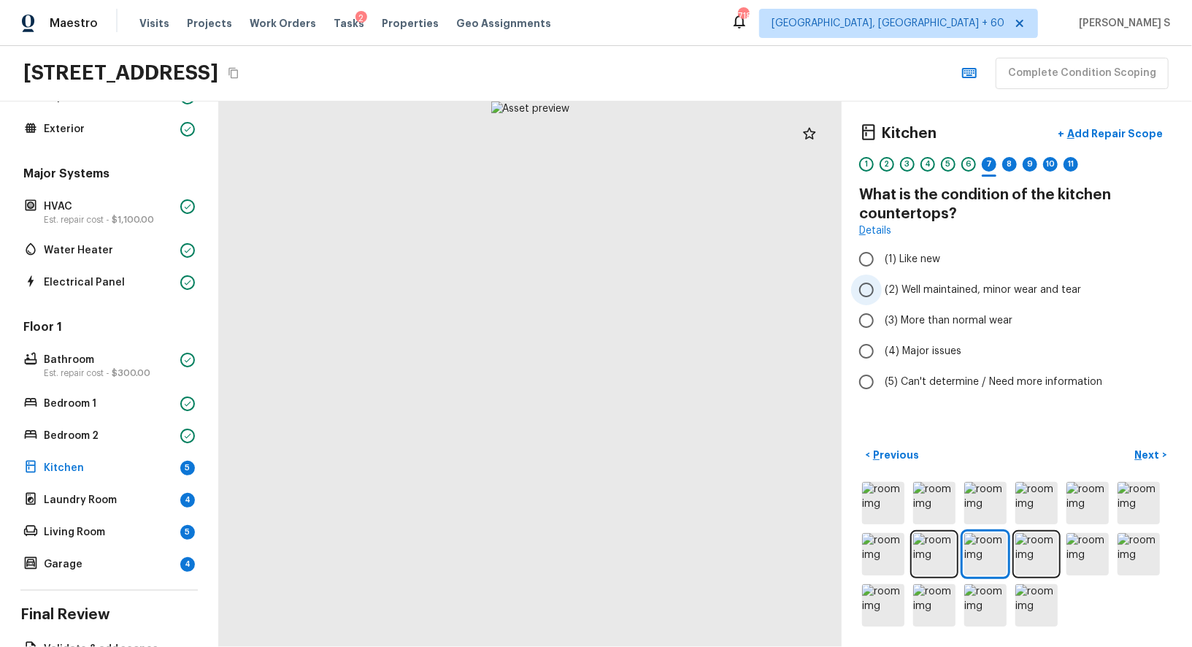
click at [960, 284] on span "(2) Well maintained, minor wear and tear" at bounding box center [983, 289] width 196 height 15
click at [882, 284] on input "(2) Well maintained, minor wear and tear" at bounding box center [866, 289] width 31 height 31
radio input "true"
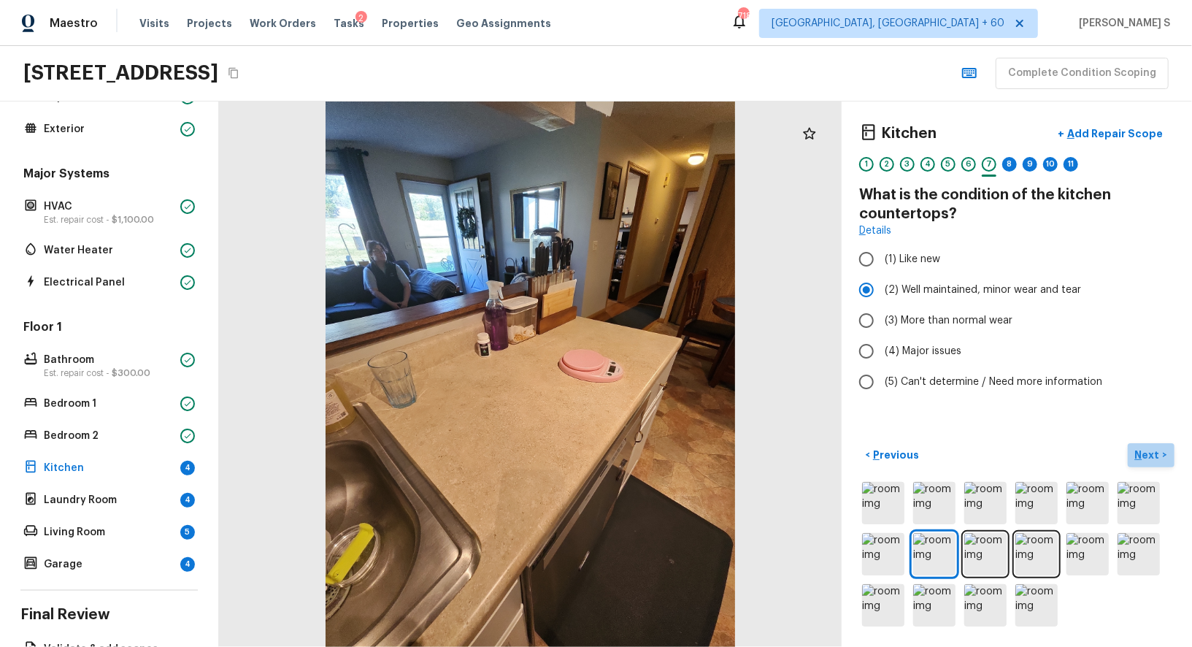
click at [1136, 449] on p "Next" at bounding box center [1149, 454] width 28 height 15
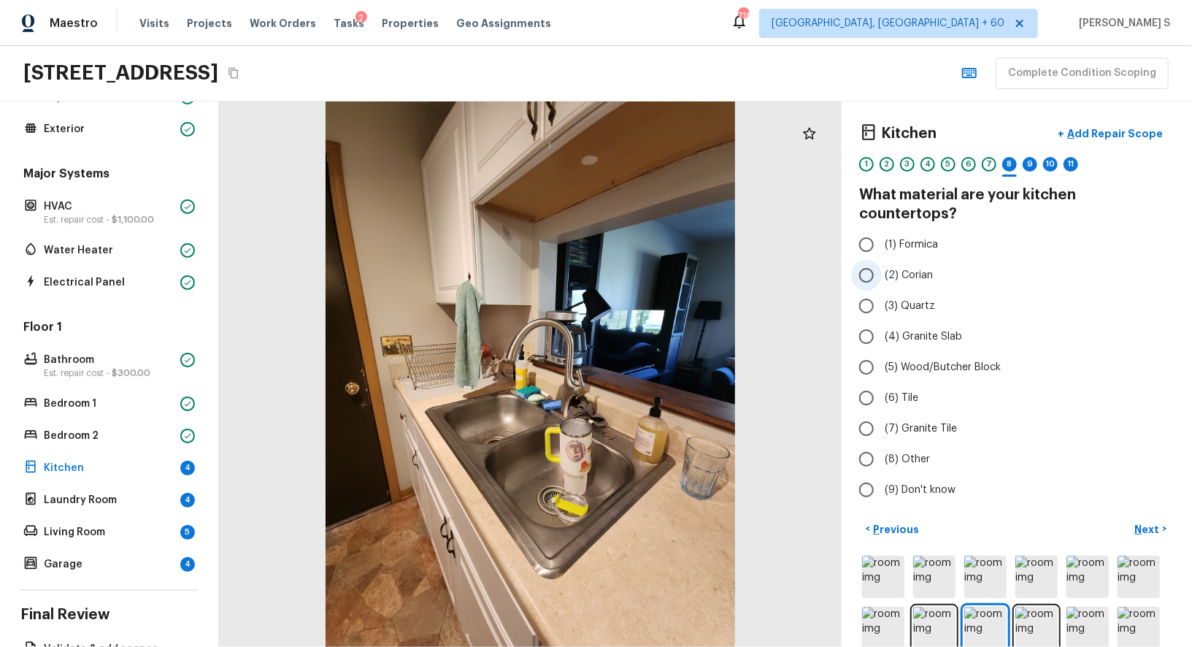
click at [904, 268] on span "(2) Corian" at bounding box center [909, 275] width 48 height 15
click at [882, 260] on input "(2) Corian" at bounding box center [866, 275] width 31 height 31
radio input "true"
click at [901, 237] on span "(1) Formica" at bounding box center [911, 244] width 53 height 15
click at [882, 229] on input "(1) Formica" at bounding box center [866, 244] width 31 height 31
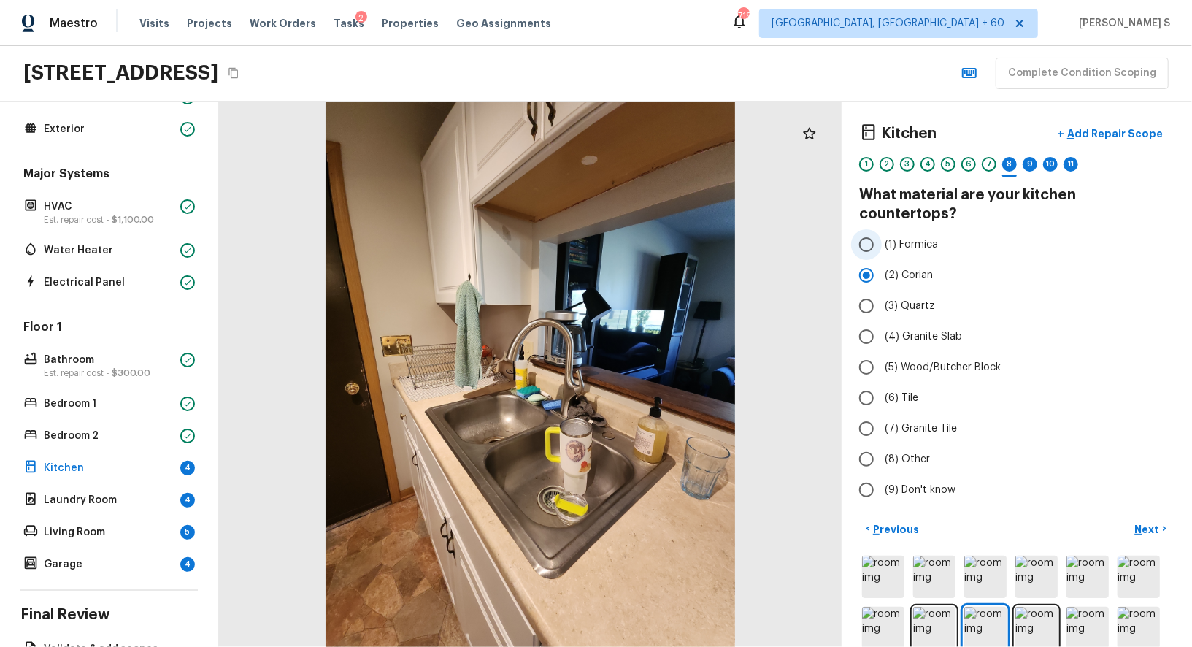
radio input "true"
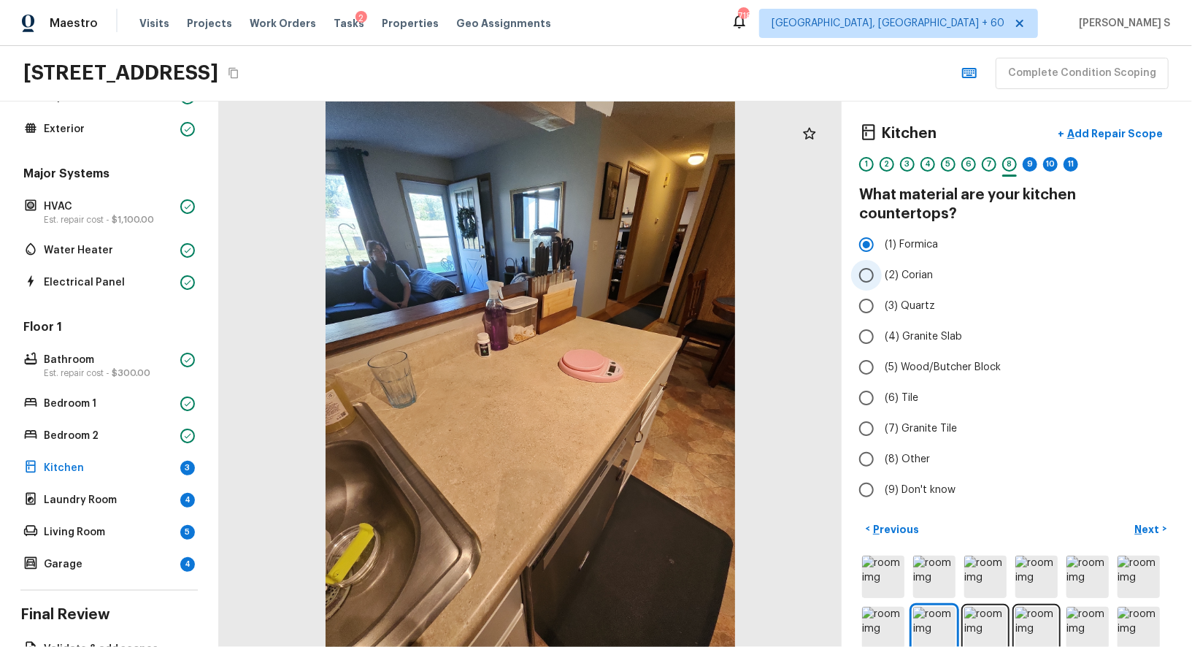
click at [926, 268] on span "(2) Corian" at bounding box center [909, 275] width 48 height 15
click at [882, 260] on input "(2) Corian" at bounding box center [866, 275] width 31 height 31
radio input "true"
click at [1139, 522] on p "Next" at bounding box center [1149, 529] width 28 height 15
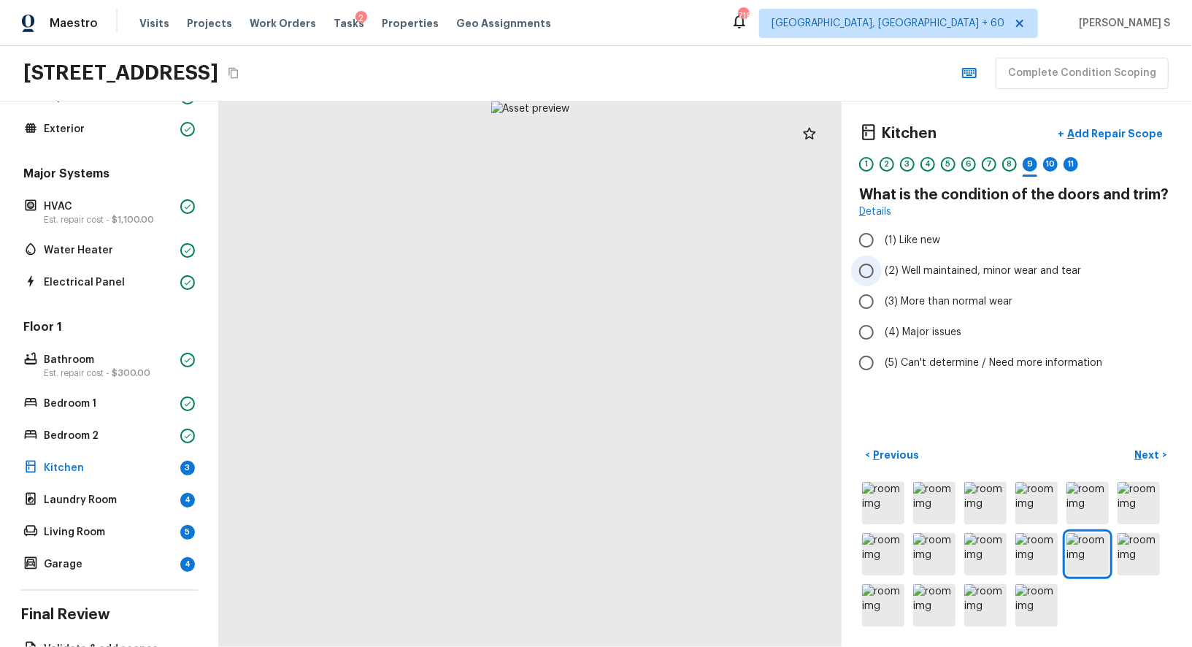
click at [930, 271] on span "(2) Well maintained, minor wear and tear" at bounding box center [983, 271] width 196 height 15
click at [882, 271] on input "(2) Well maintained, minor wear and tear" at bounding box center [866, 270] width 31 height 31
radio input "true"
click at [1145, 459] on p "Next" at bounding box center [1149, 454] width 28 height 15
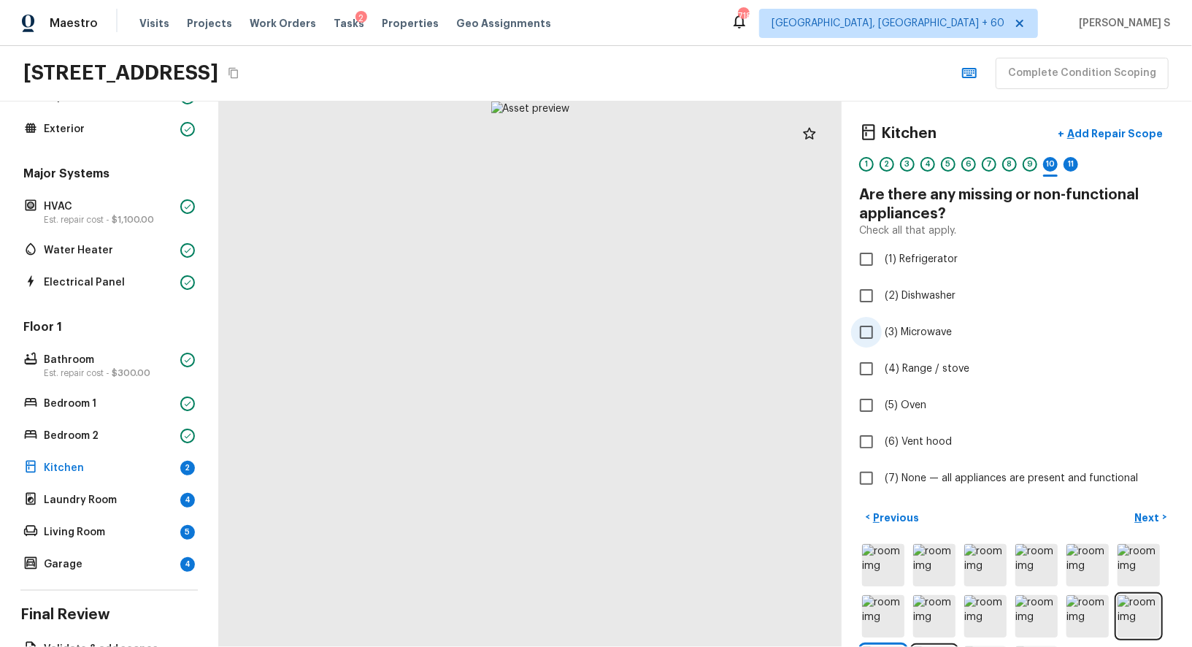
scroll to position [41, 0]
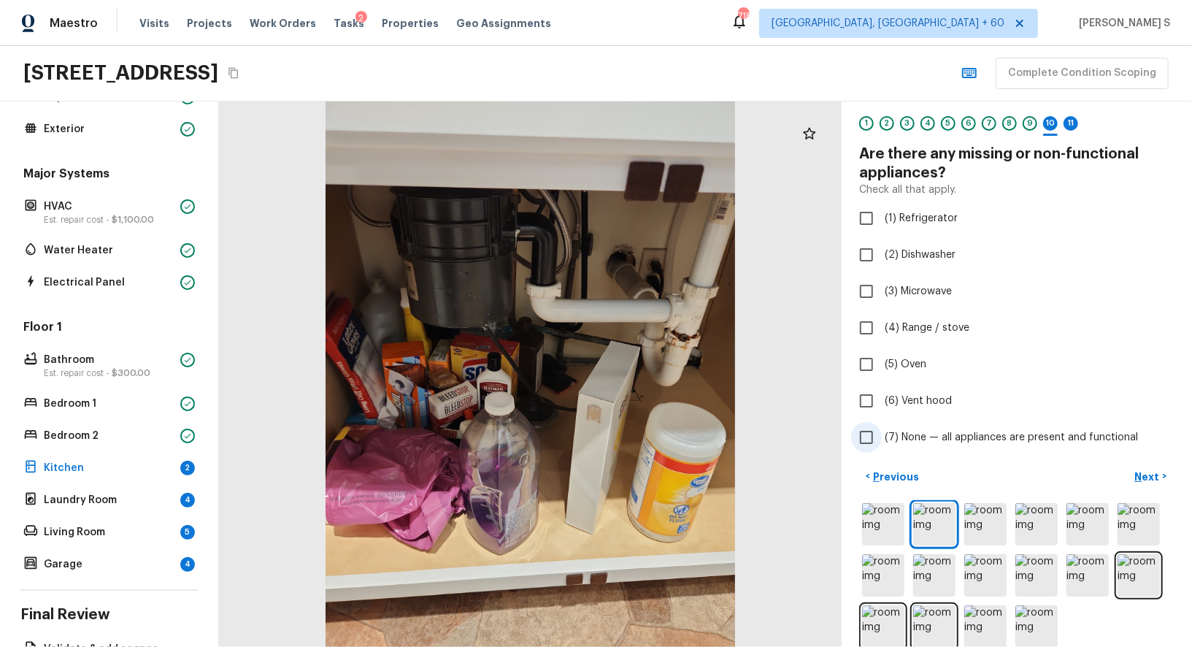
click at [982, 439] on span "(7) None — all appliances are present and functional" at bounding box center [1011, 437] width 253 height 15
click at [882, 439] on input "(7) None — all appliances are present and functional" at bounding box center [866, 437] width 31 height 31
checkbox input "true"
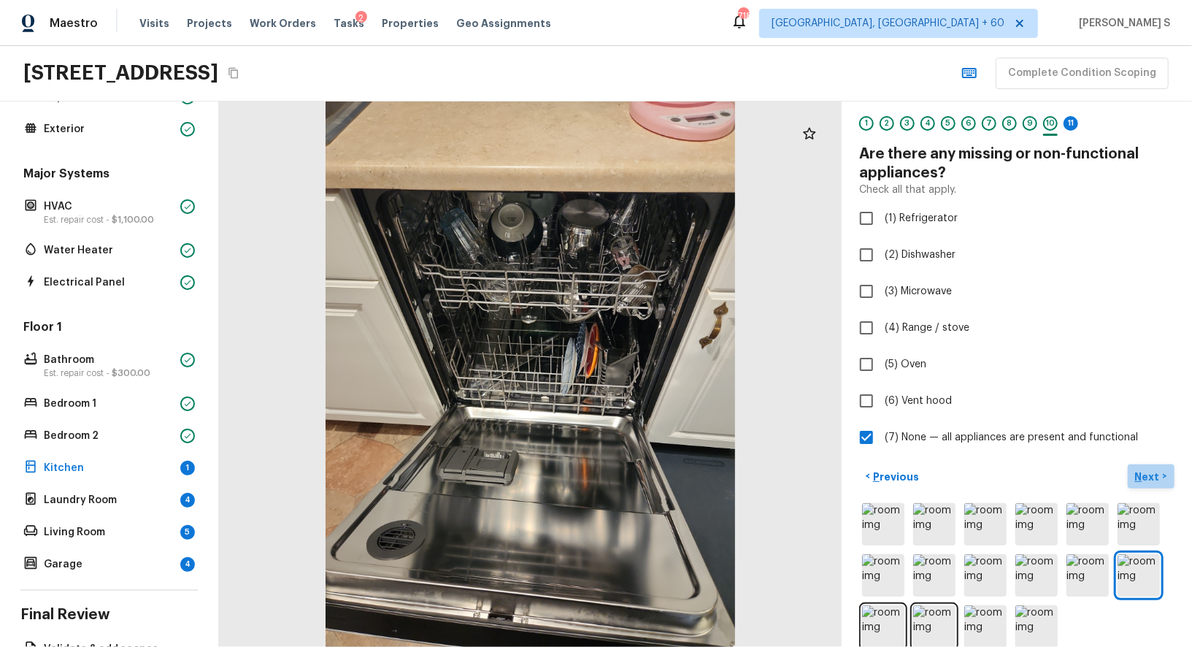
click at [1153, 477] on p "Next" at bounding box center [1149, 476] width 28 height 15
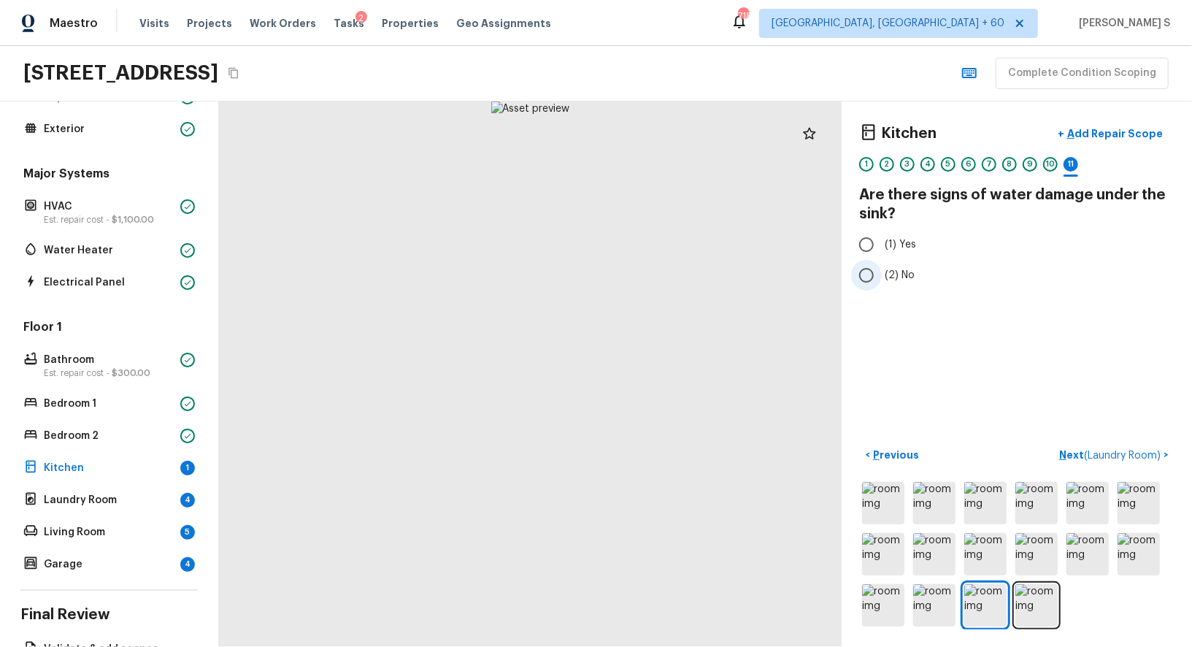
click at [911, 277] on span "(2) No" at bounding box center [900, 275] width 30 height 15
click at [882, 277] on input "(2) No" at bounding box center [866, 275] width 31 height 31
radio input "true"
drag, startPoint x: 669, startPoint y: 347, endPoint x: 487, endPoint y: 577, distance: 293.5
click at [487, 577] on div at bounding box center [394, 457] width 1681 height 1472
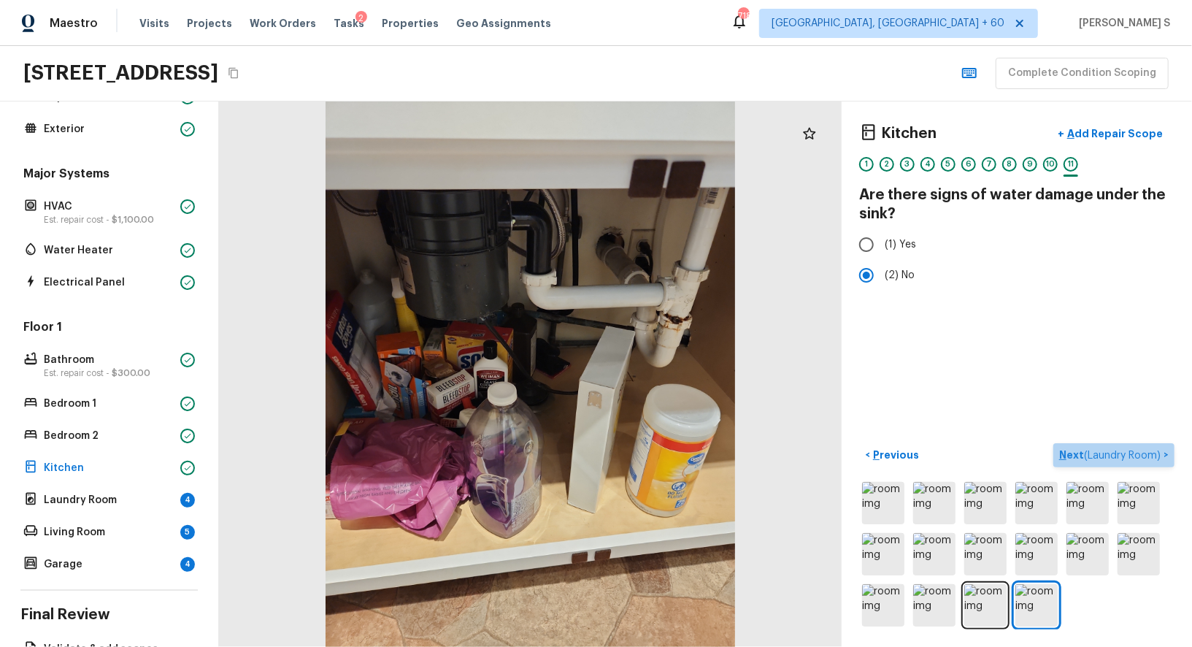
click at [1115, 450] on span "( Laundry Room )" at bounding box center [1122, 455] width 77 height 10
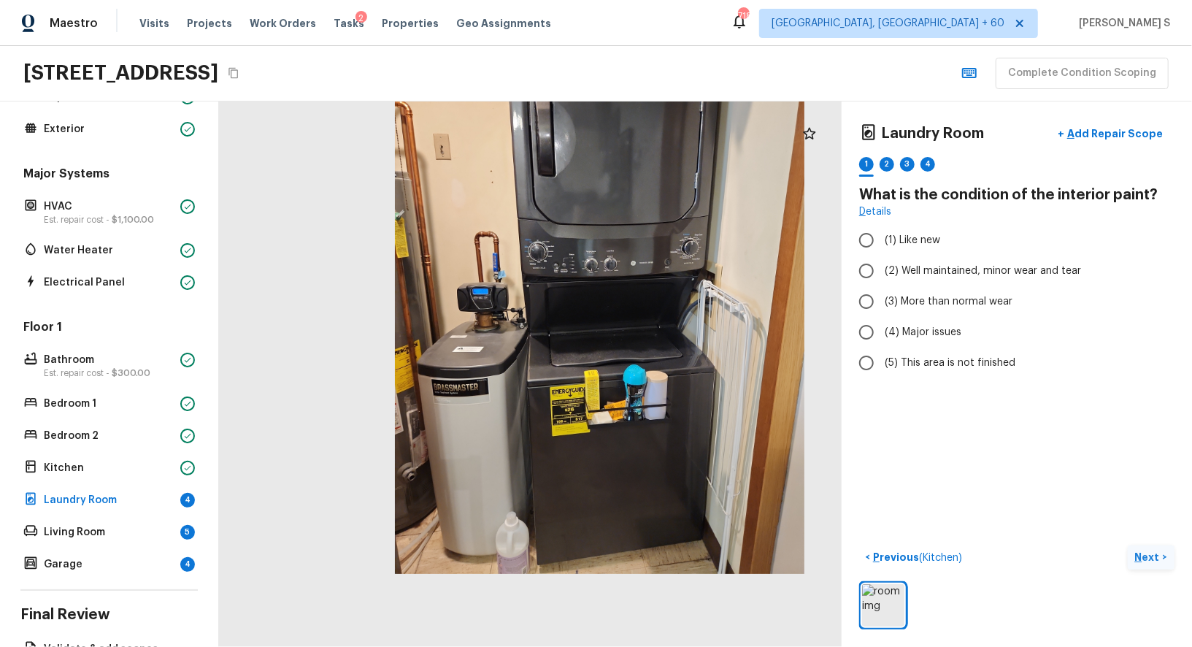
drag, startPoint x: 514, startPoint y: 558, endPoint x: 583, endPoint y: 437, distance: 139.0
click at [583, 437] on div at bounding box center [599, 300] width 623 height 545
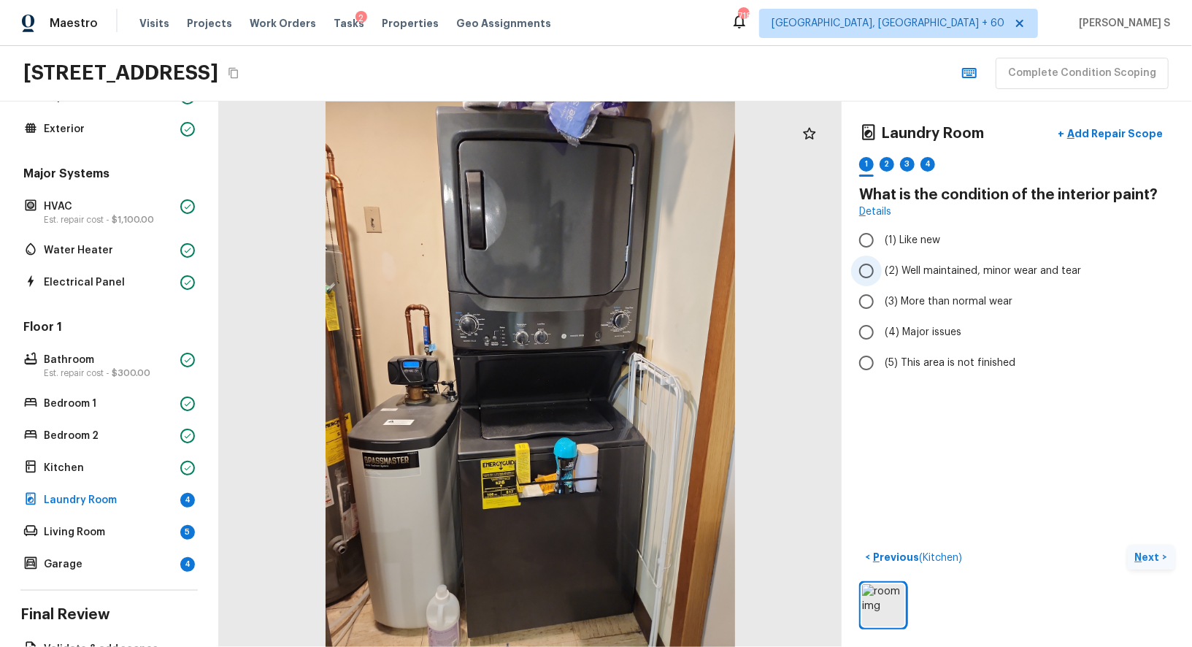
click at [946, 274] on span "(2) Well maintained, minor wear and tear" at bounding box center [983, 271] width 196 height 15
click at [882, 274] on input "(2) Well maintained, minor wear and tear" at bounding box center [866, 270] width 31 height 31
radio input "true"
click at [890, 163] on div "2" at bounding box center [887, 164] width 15 height 15
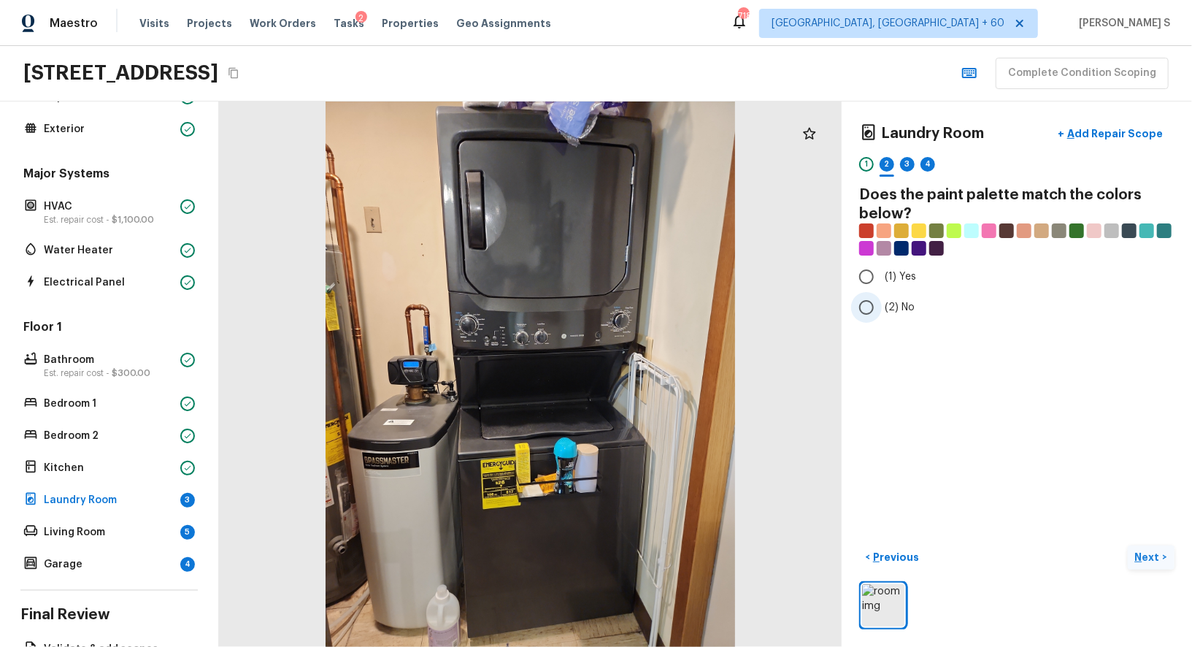
click at [905, 304] on span "(2) No" at bounding box center [900, 307] width 30 height 15
click at [882, 304] on input "(2) No" at bounding box center [866, 307] width 31 height 31
radio input "true"
click at [907, 158] on div "3" at bounding box center [907, 164] width 15 height 15
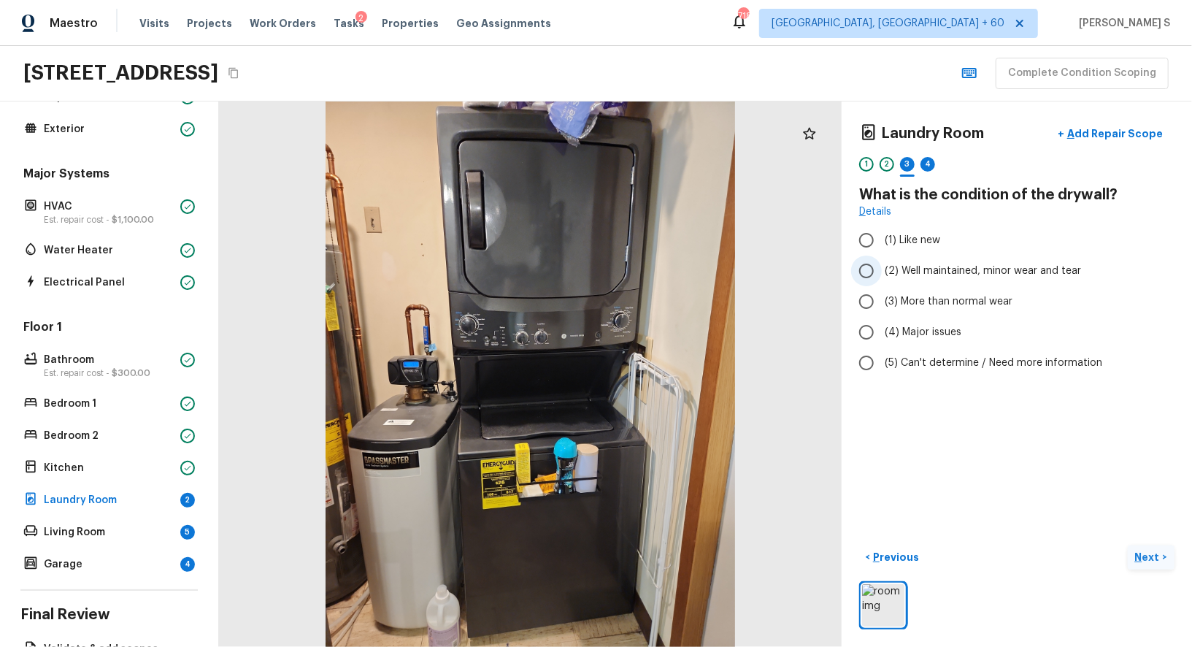
click at [885, 273] on span "(2) Well maintained, minor wear and tear" at bounding box center [983, 271] width 196 height 15
click at [882, 273] on input "(2) Well maintained, minor wear and tear" at bounding box center [866, 270] width 31 height 31
radio input "true"
click at [928, 164] on div "4" at bounding box center [927, 164] width 15 height 15
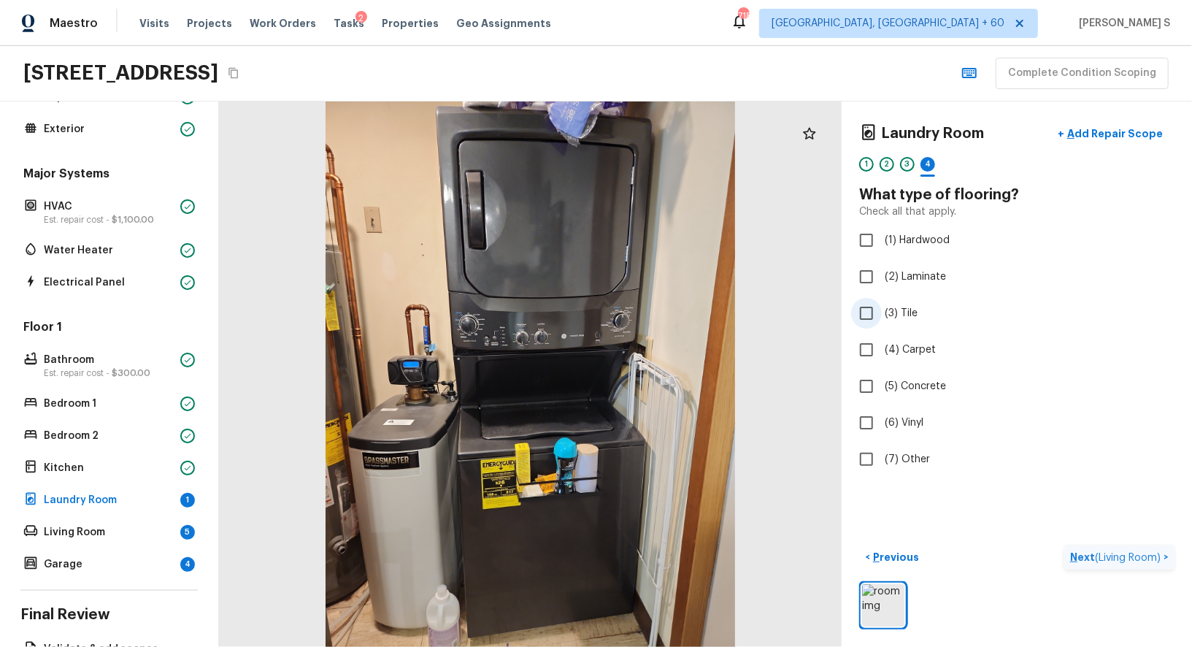
click at [883, 321] on label "(3) Tile" at bounding box center [1007, 313] width 312 height 31
click at [882, 321] on input "(3) Tile" at bounding box center [866, 313] width 31 height 31
checkbox input "true"
click at [945, 165] on div "5" at bounding box center [948, 164] width 15 height 15
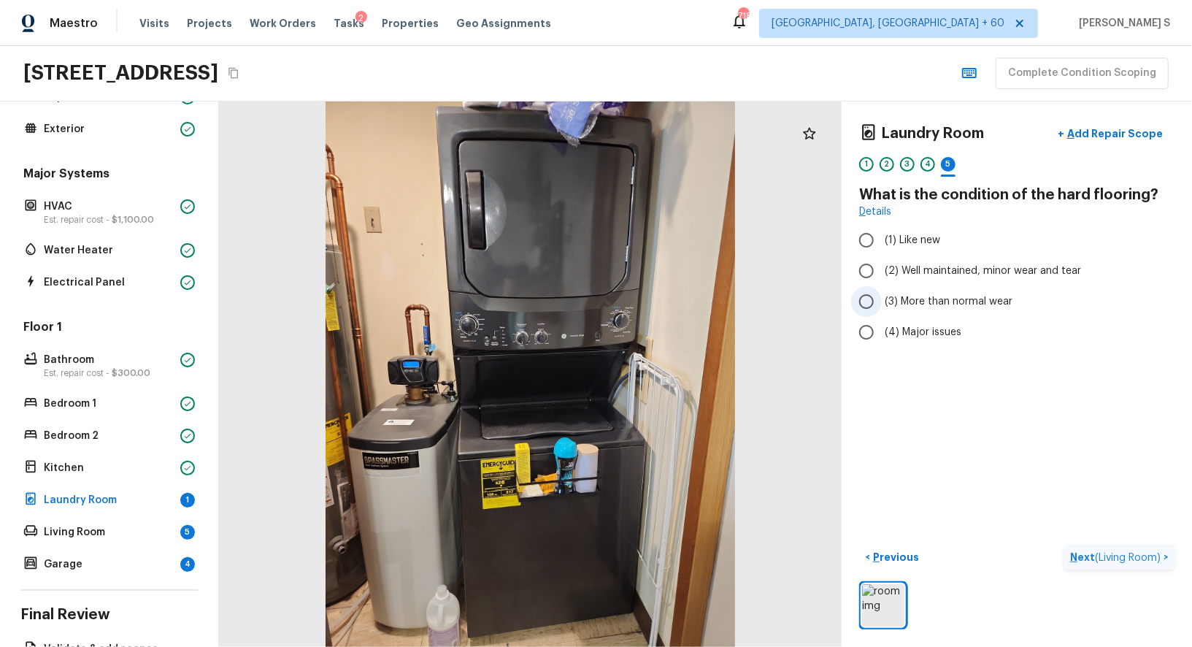
click at [953, 290] on label "(3) More than normal wear" at bounding box center [1007, 301] width 312 height 31
click at [882, 290] on input "(3) More than normal wear" at bounding box center [866, 301] width 31 height 31
radio input "true"
click at [1096, 130] on p "Add Repair Scope" at bounding box center [1113, 133] width 99 height 15
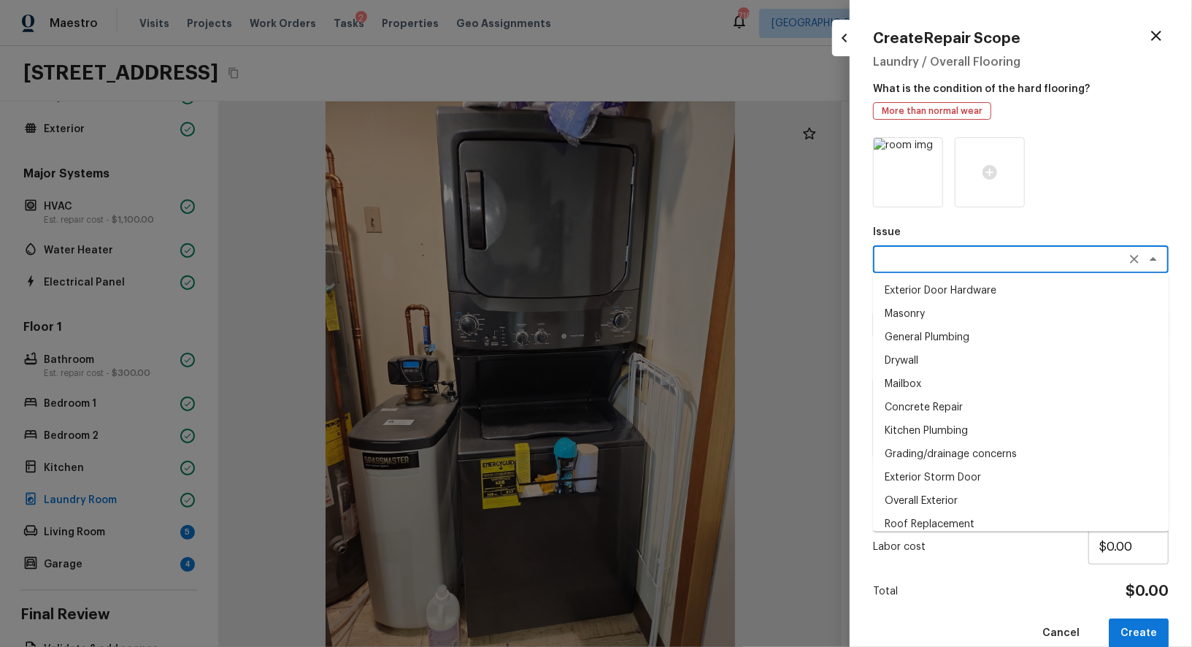
click at [969, 255] on textarea at bounding box center [1001, 259] width 242 height 15
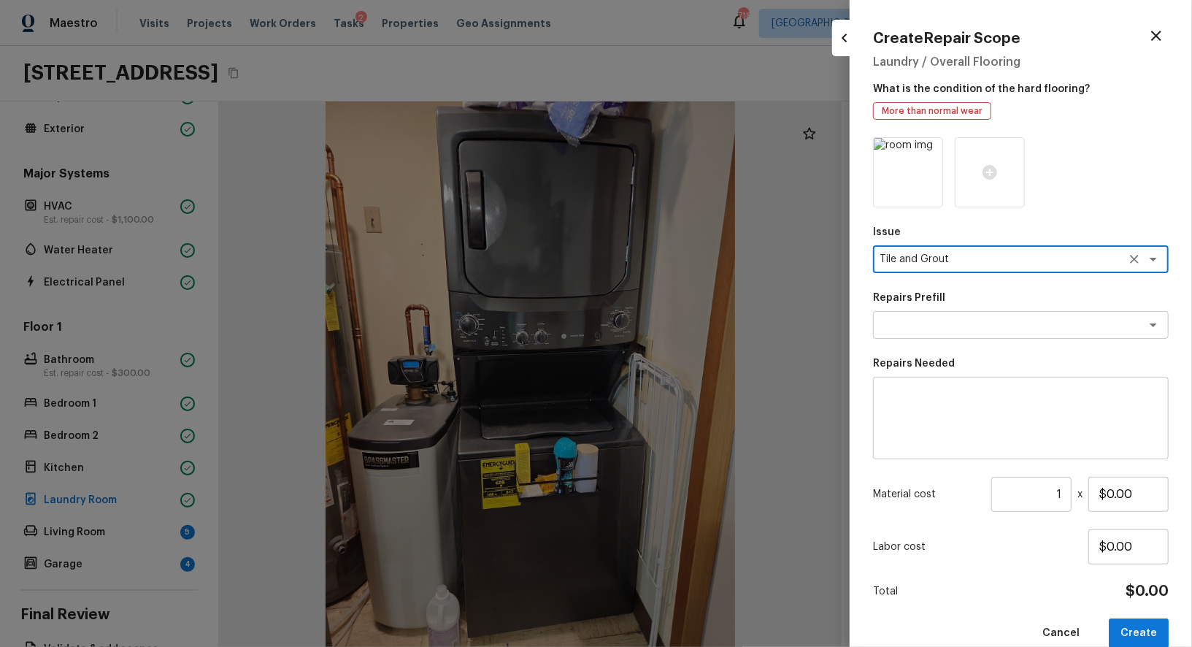
type textarea "Tile and Grout"
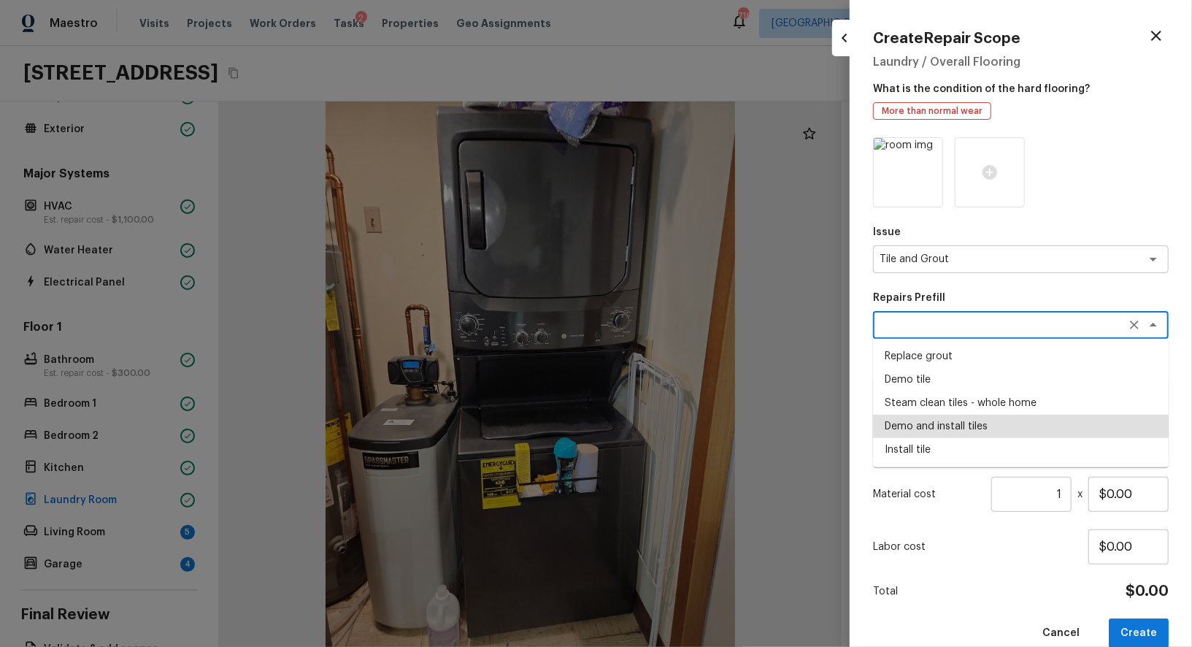
type textarea "Demo and install tiles"
type textarea "Demo damaged tile and trowel thinset. Install tile flooring, float (level), and…"
type input "$8.25"
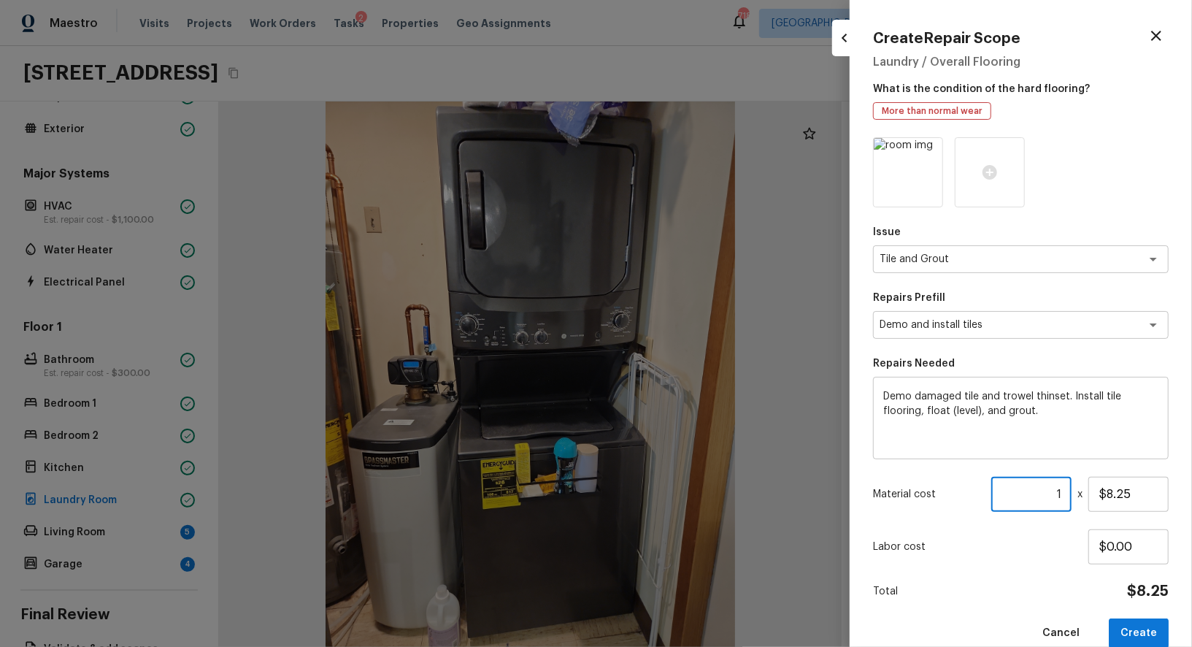
click at [1048, 502] on input "1" at bounding box center [1031, 494] width 80 height 35
type input "100"
click at [1139, 627] on button "Create" at bounding box center [1139, 633] width 60 height 30
click at [450, 423] on div at bounding box center [596, 323] width 1192 height 647
type input "1"
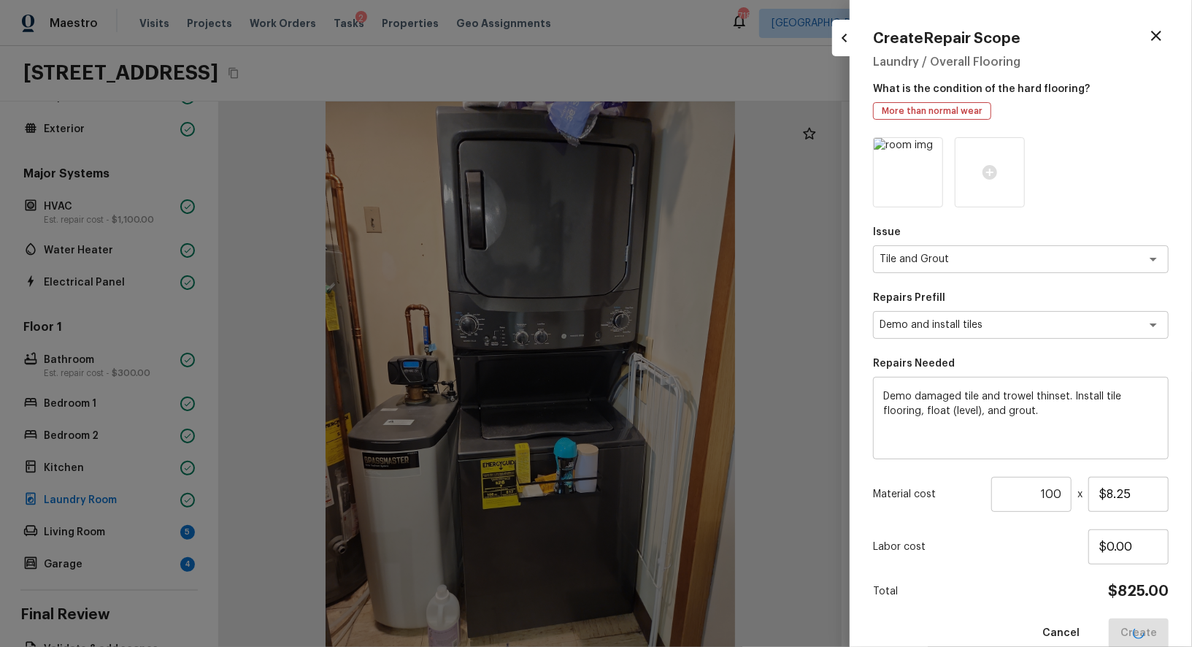
type input "$0.00"
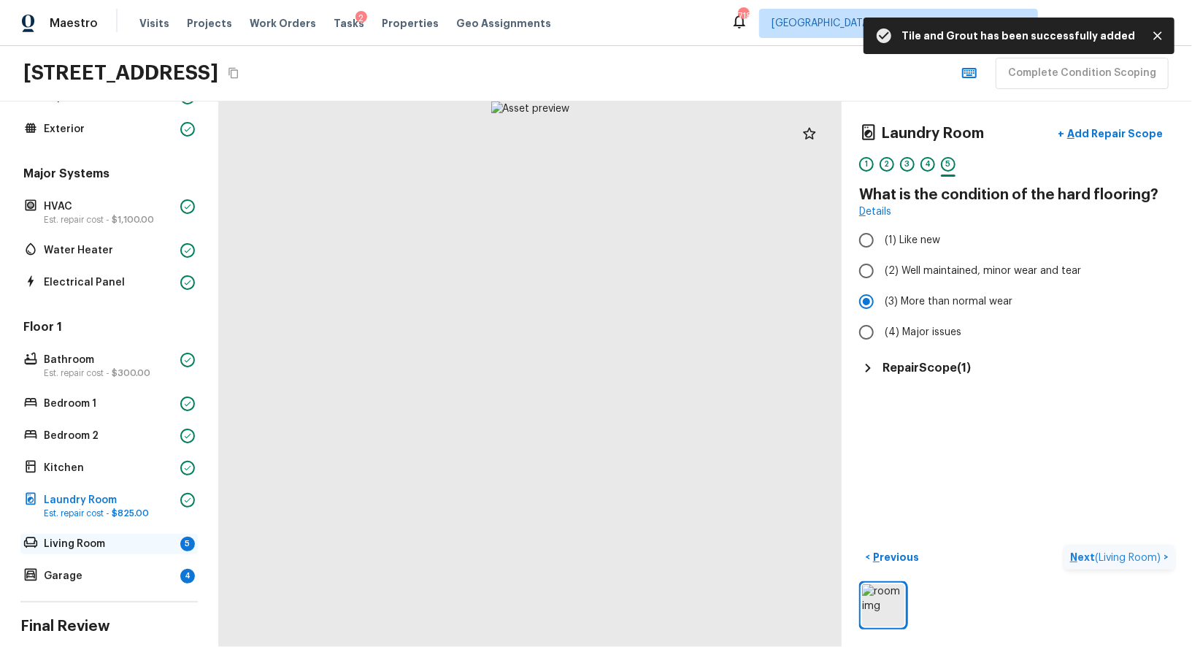
click at [150, 548] on p "Living Room" at bounding box center [109, 543] width 131 height 15
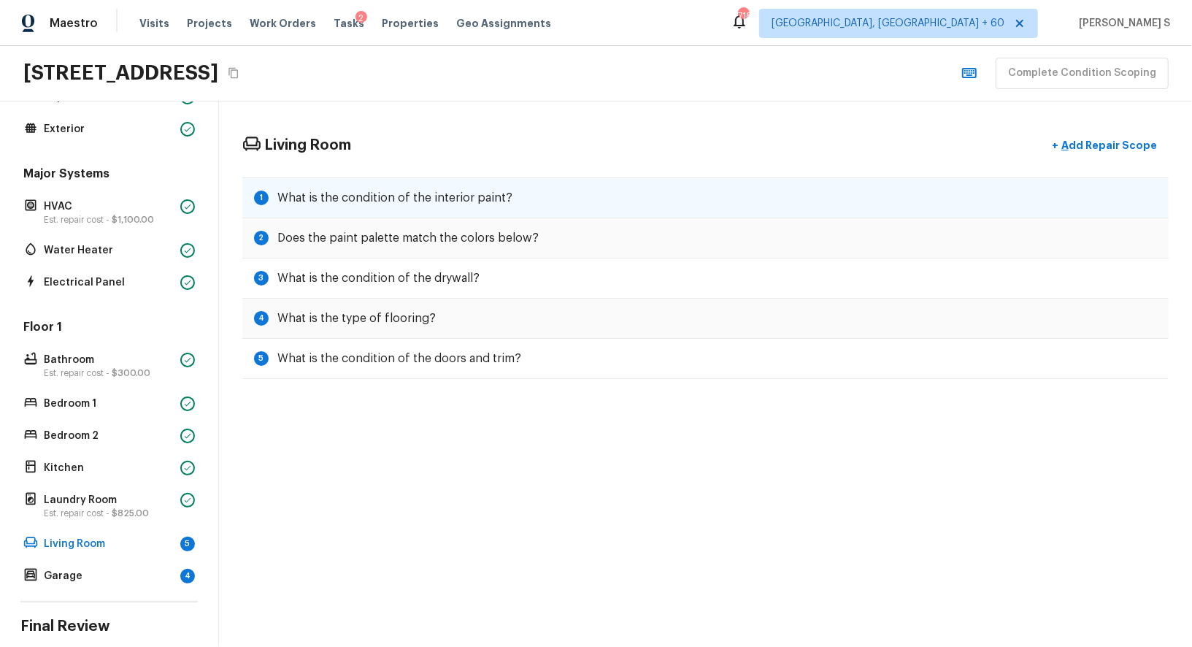
click at [462, 199] on h5 "What is the condition of the interior paint?" at bounding box center [394, 198] width 235 height 16
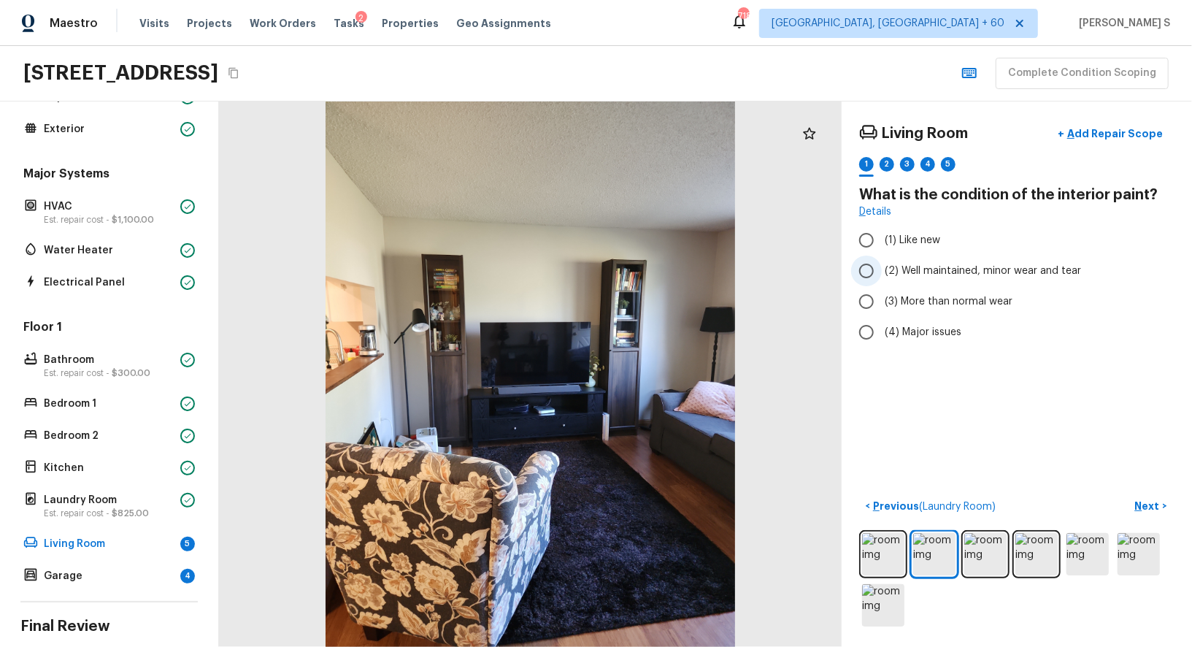
click at [1006, 267] on span "(2) Well maintained, minor wear and tear" at bounding box center [983, 271] width 196 height 15
click at [882, 267] on input "(2) Well maintained, minor wear and tear" at bounding box center [866, 270] width 31 height 31
radio input "true"
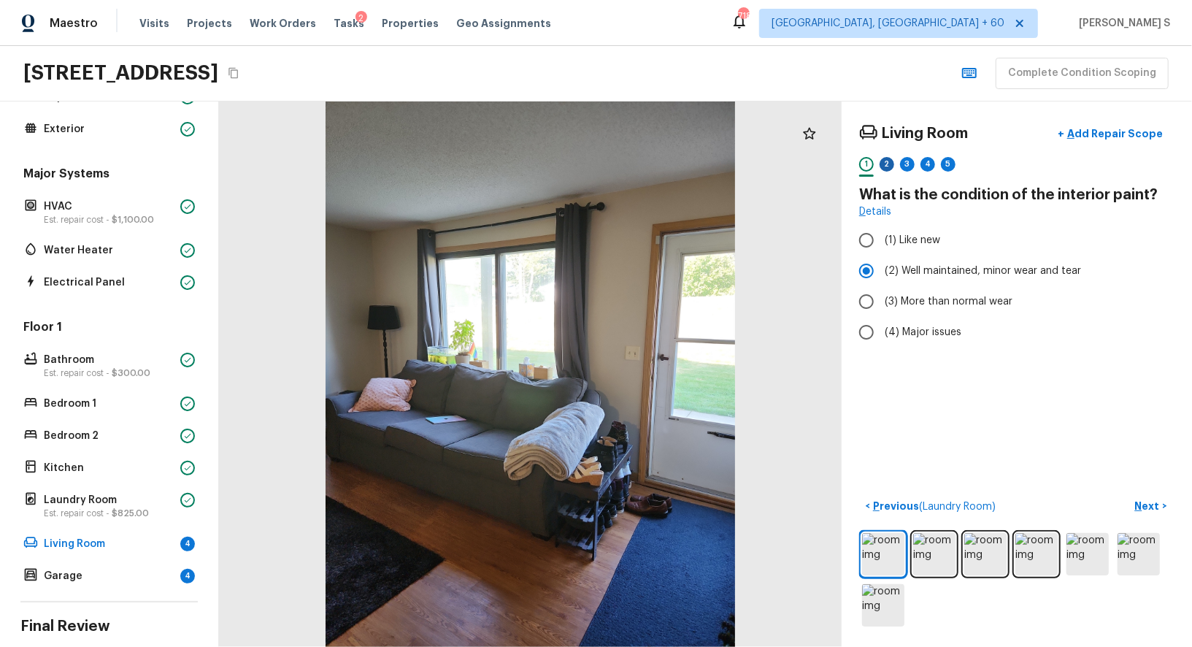
click at [893, 166] on div "2" at bounding box center [887, 164] width 15 height 15
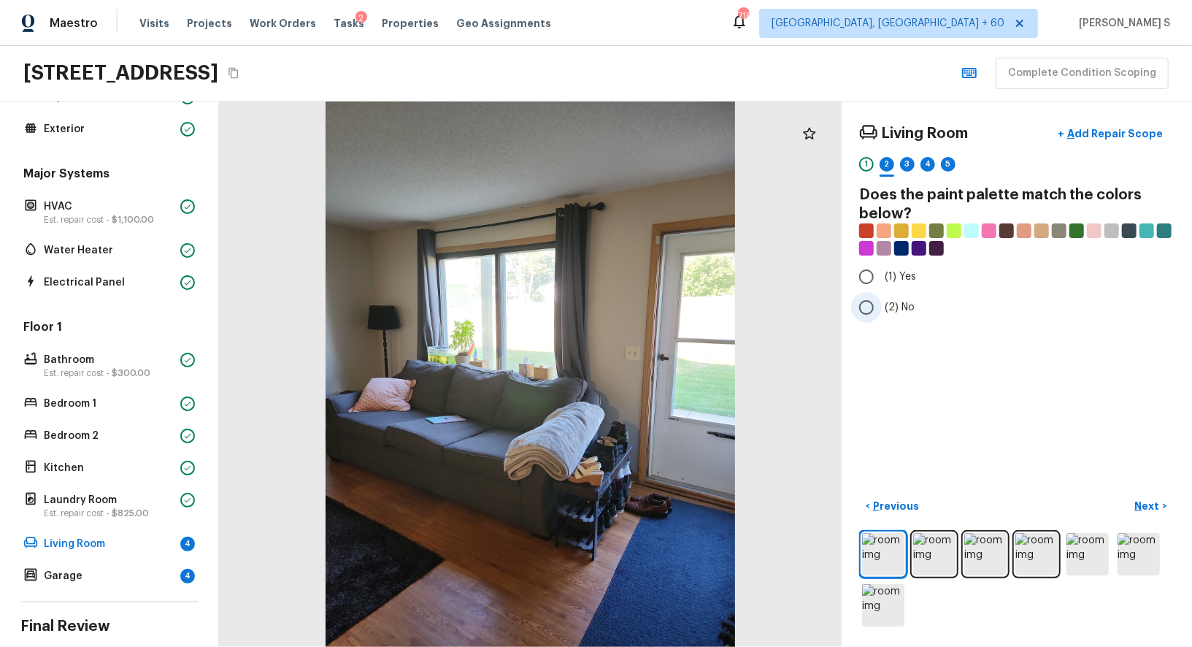
click at [899, 307] on span "(2) No" at bounding box center [900, 307] width 30 height 15
click at [882, 307] on input "(2) No" at bounding box center [866, 307] width 31 height 31
radio input "true"
click at [911, 160] on div "3" at bounding box center [907, 164] width 15 height 15
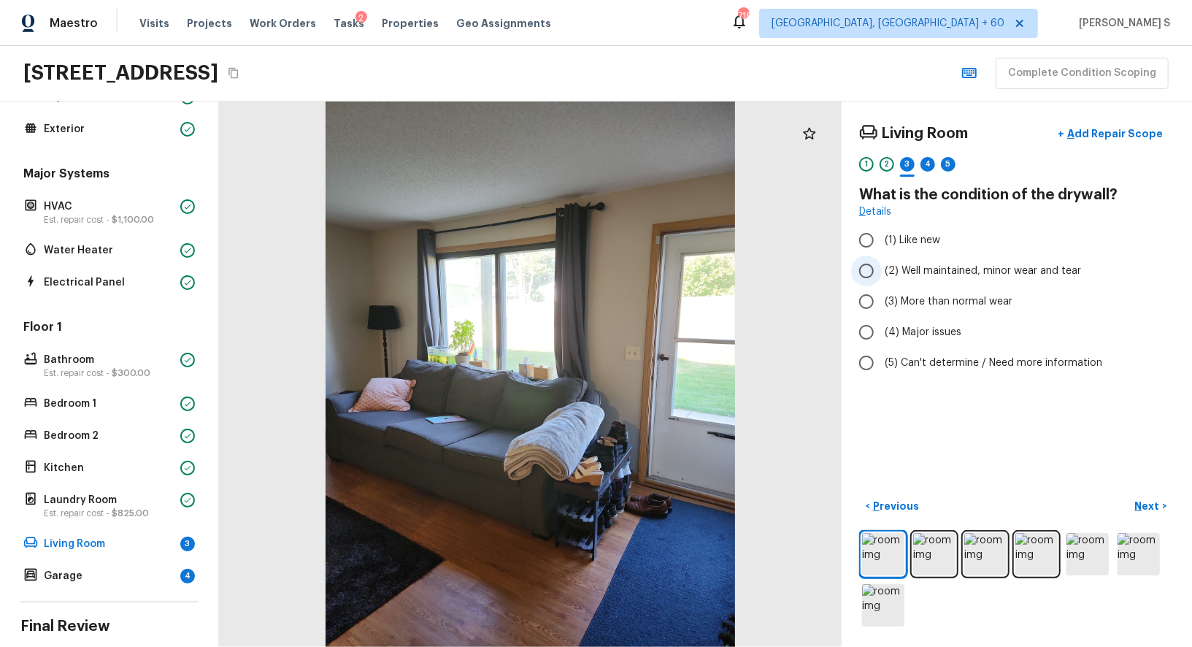
click at [926, 261] on label "(2) Well maintained, minor wear and tear" at bounding box center [1007, 270] width 312 height 31
click at [882, 261] on input "(2) Well maintained, minor wear and tear" at bounding box center [866, 270] width 31 height 31
radio input "true"
click at [927, 157] on div "4" at bounding box center [927, 164] width 15 height 15
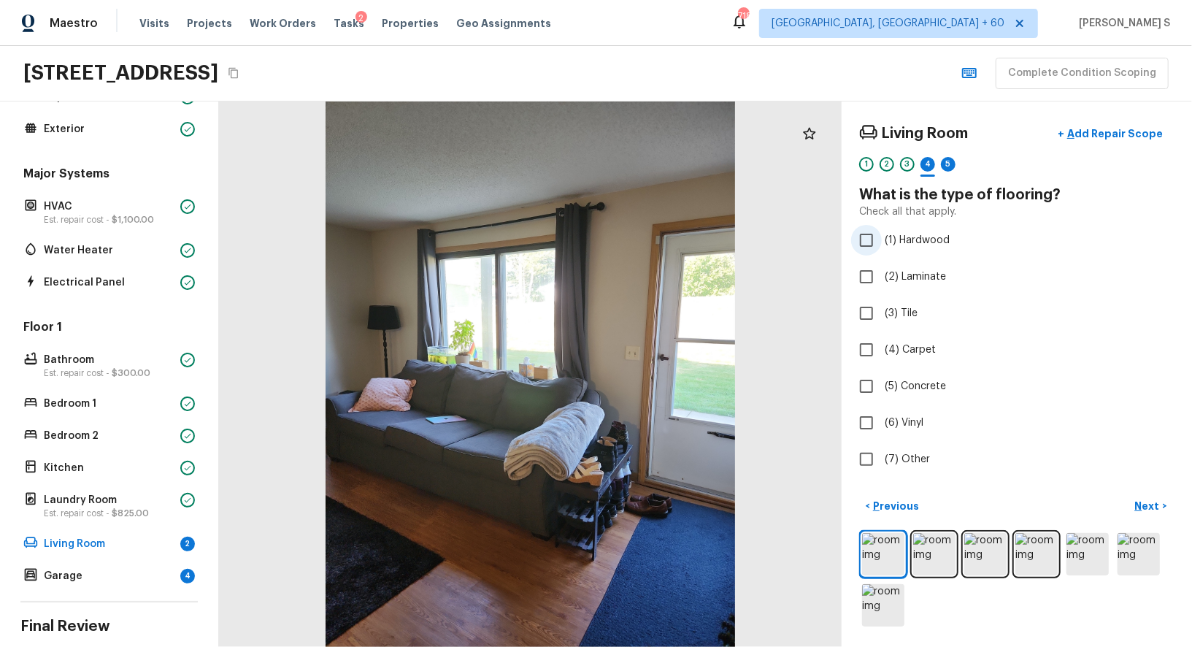
click at [931, 237] on span "(1) Hardwood" at bounding box center [917, 240] width 65 height 15
click at [882, 237] on input "(1) Hardwood" at bounding box center [866, 240] width 31 height 31
checkbox input "true"
click at [945, 161] on div "5" at bounding box center [948, 164] width 15 height 15
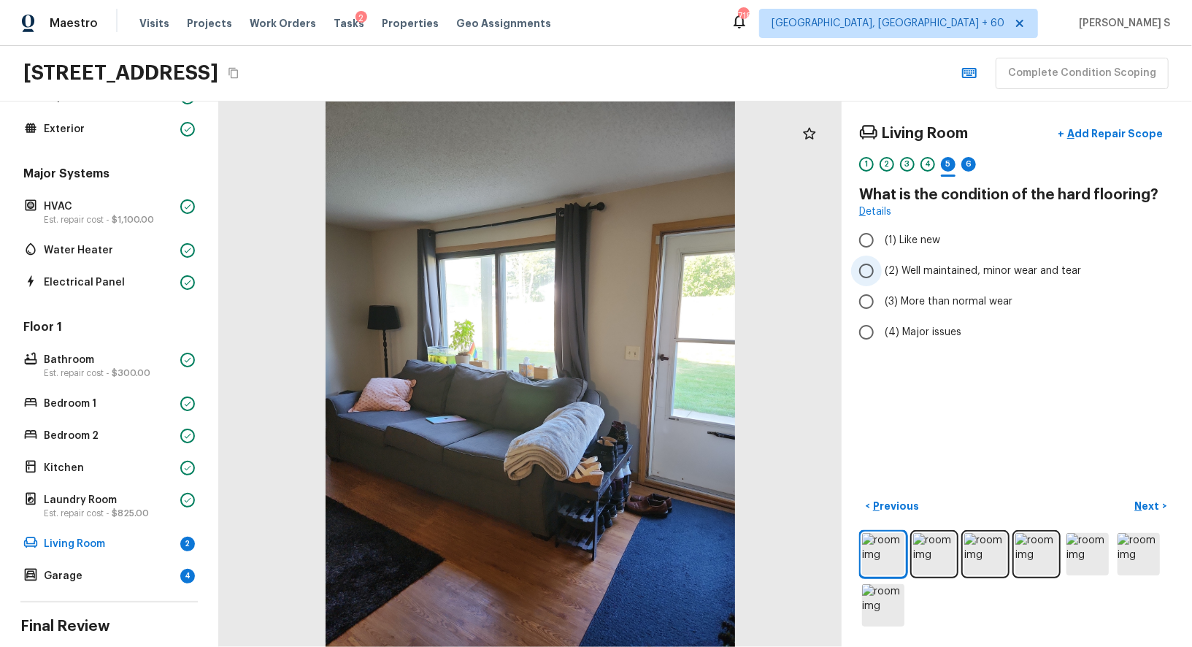
click at [924, 267] on span "(2) Well maintained, minor wear and tear" at bounding box center [983, 271] width 196 height 15
click at [882, 267] on input "(2) Well maintained, minor wear and tear" at bounding box center [866, 270] width 31 height 31
radio input "true"
click at [969, 165] on div "6" at bounding box center [968, 164] width 15 height 15
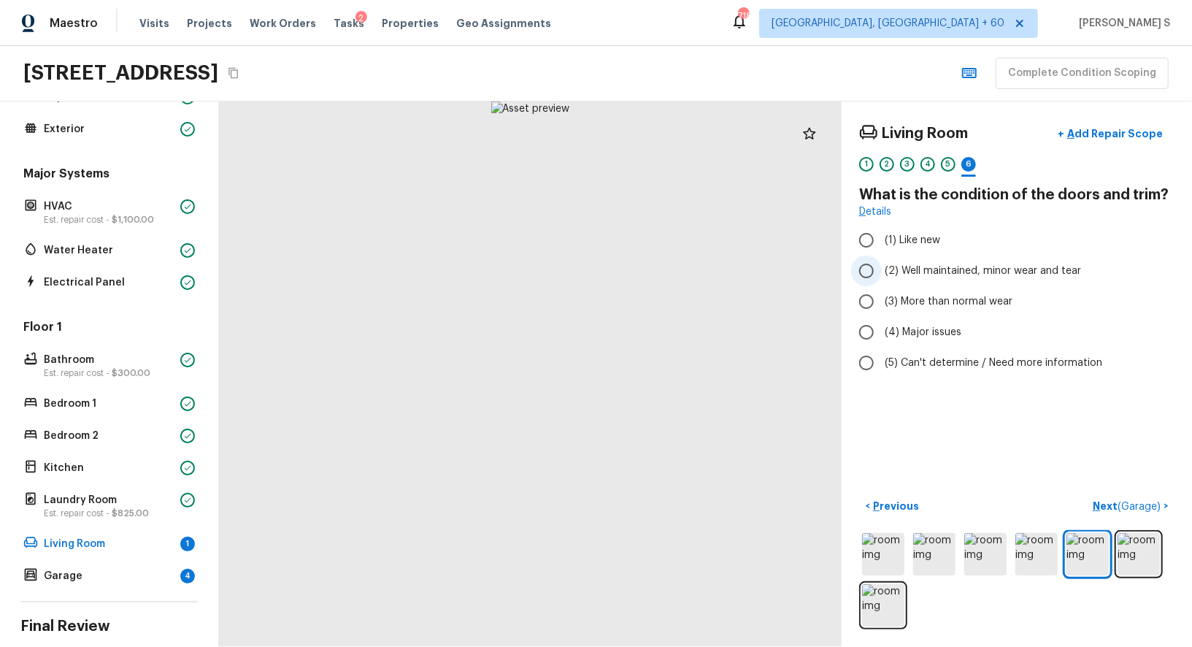
click at [936, 271] on span "(2) Well maintained, minor wear and tear" at bounding box center [983, 271] width 196 height 15
click at [882, 271] on input "(2) Well maintained, minor wear and tear" at bounding box center [866, 270] width 31 height 31
radio input "true"
click at [1133, 507] on span "( Garage )" at bounding box center [1139, 506] width 43 height 10
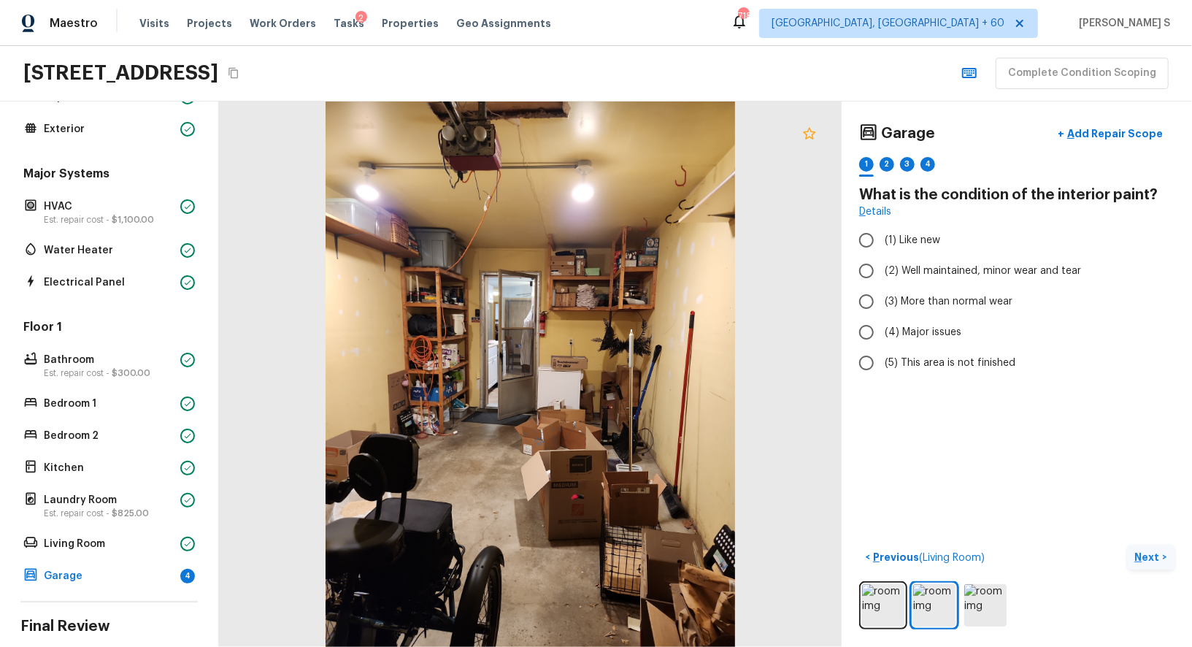
click at [806, 135] on icon at bounding box center [809, 133] width 12 height 12
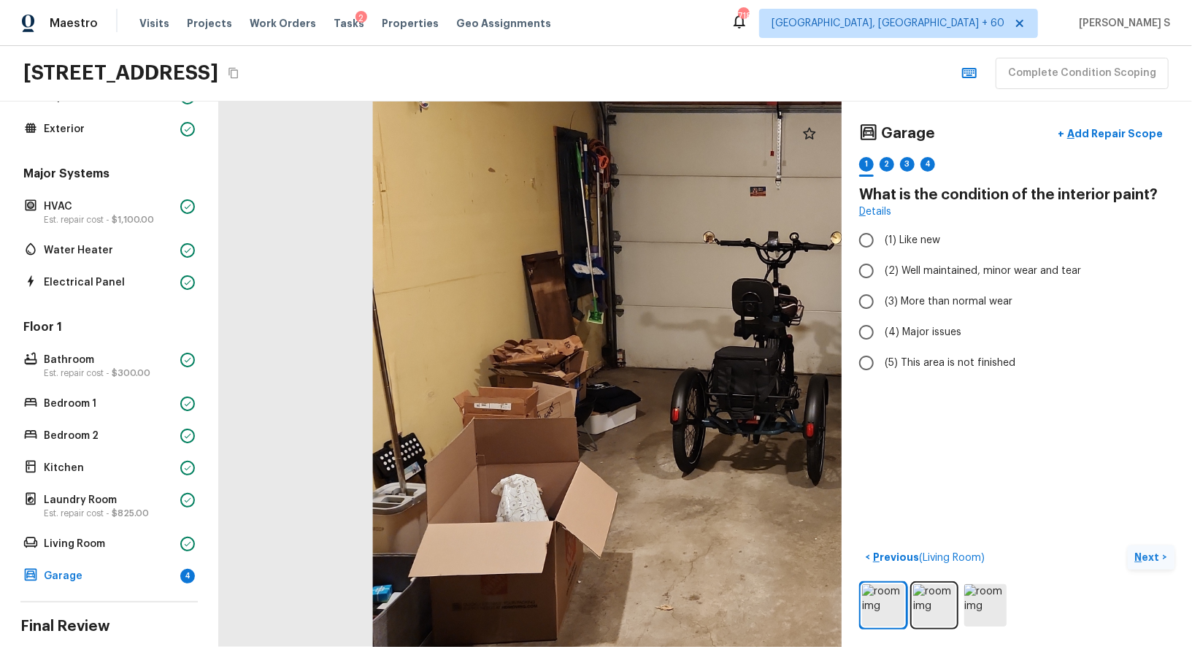
drag, startPoint x: 485, startPoint y: 364, endPoint x: 693, endPoint y: 196, distance: 266.9
click at [693, 196] on div at bounding box center [773, 330] width 1219 height 1068
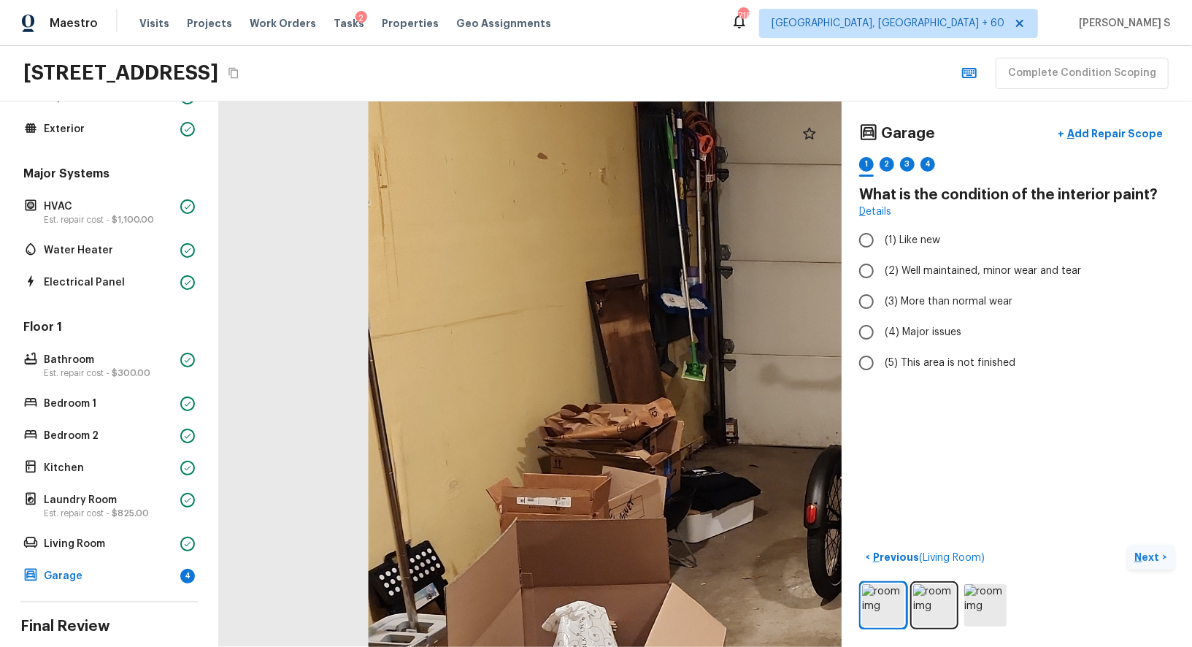
drag, startPoint x: 630, startPoint y: 357, endPoint x: 536, endPoint y: 155, distance: 223.0
click at [536, 155] on div at bounding box center [955, 389] width 1784 height 1562
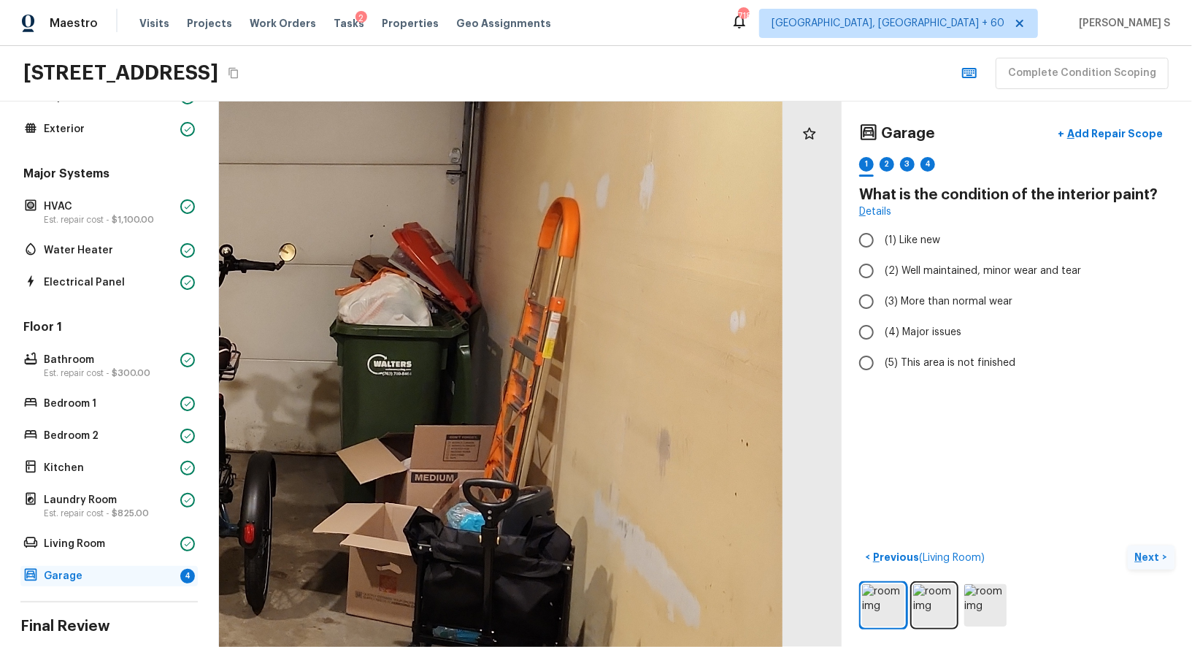
drag, startPoint x: 763, startPoint y: 380, endPoint x: 96, endPoint y: 580, distance: 695.6
click at [96, 580] on div "Overall Layout Exterior Major Systems HVAC Est. repair cost - $1,100.00 Water H…" at bounding box center [596, 373] width 1192 height 545
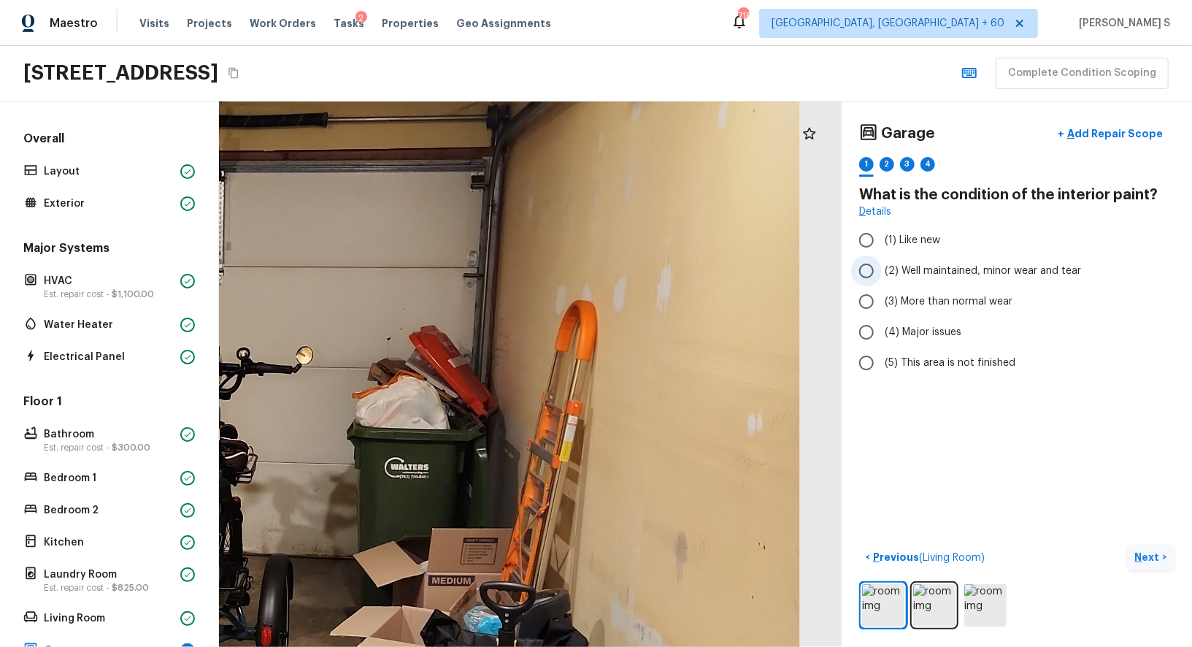
click at [928, 271] on span "(2) Well maintained, minor wear and tear" at bounding box center [983, 271] width 196 height 15
click at [882, 271] on input "(2) Well maintained, minor wear and tear" at bounding box center [866, 270] width 31 height 31
radio input "true"
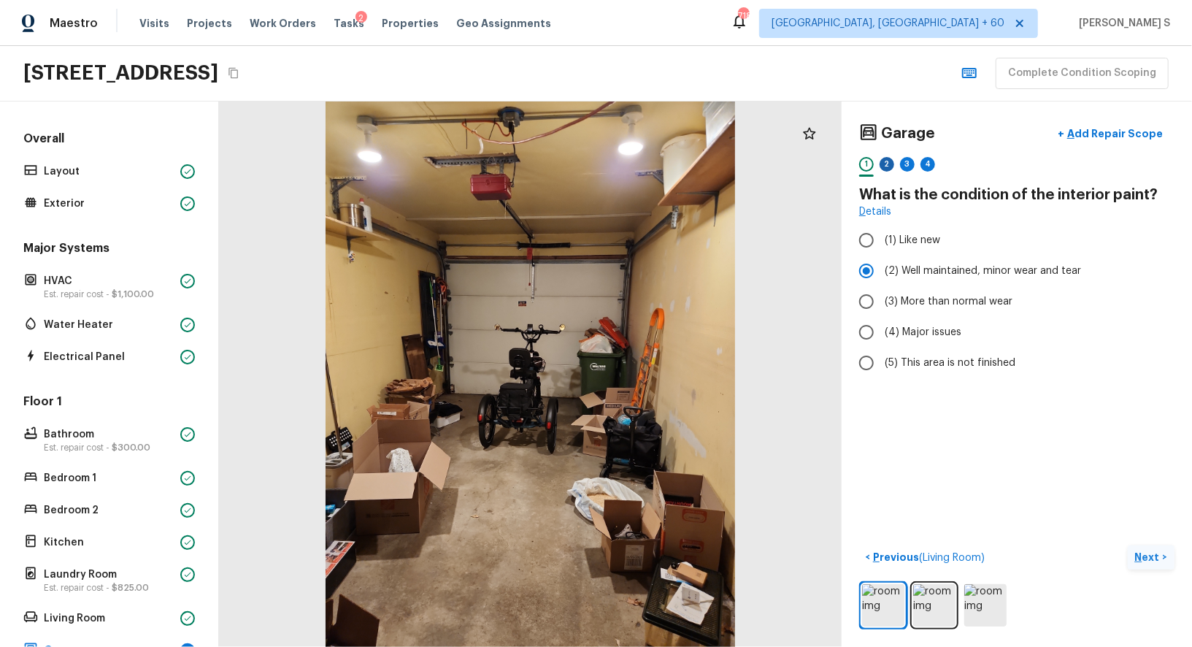
click at [888, 164] on div "2" at bounding box center [887, 164] width 15 height 15
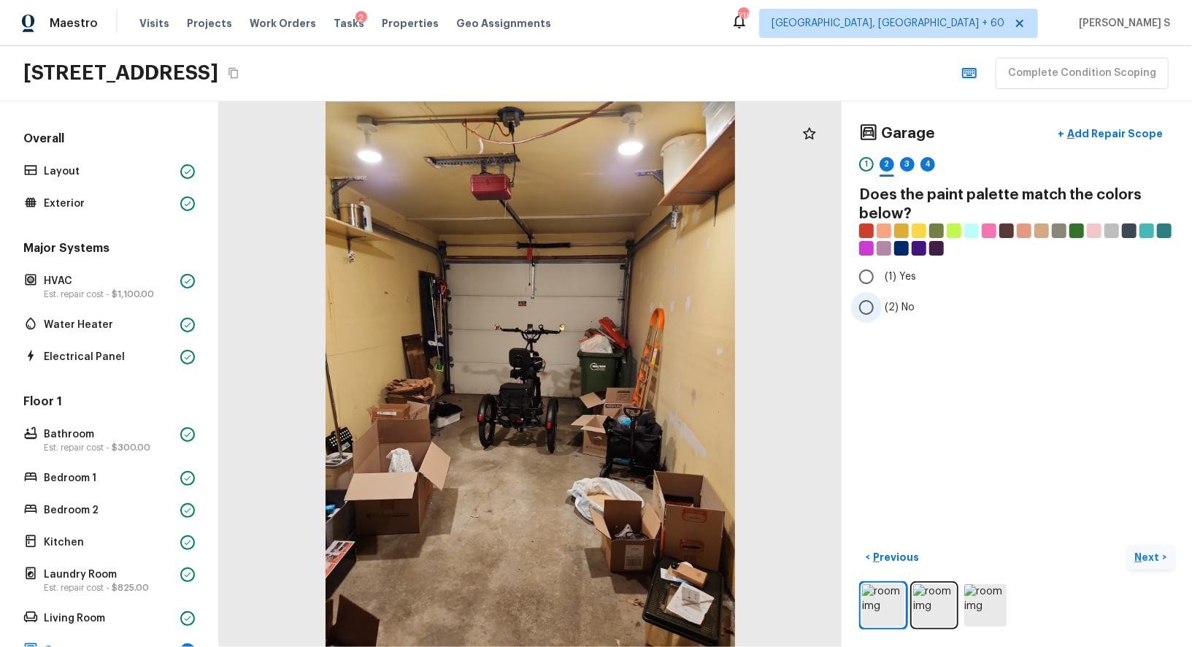
click at [909, 303] on span "(2) No" at bounding box center [900, 307] width 30 height 15
click at [882, 303] on input "(2) No" at bounding box center [866, 307] width 31 height 31
radio input "true"
click at [892, 281] on span "(1) Yes" at bounding box center [900, 276] width 31 height 15
click at [882, 281] on input "(1) Yes" at bounding box center [866, 276] width 31 height 31
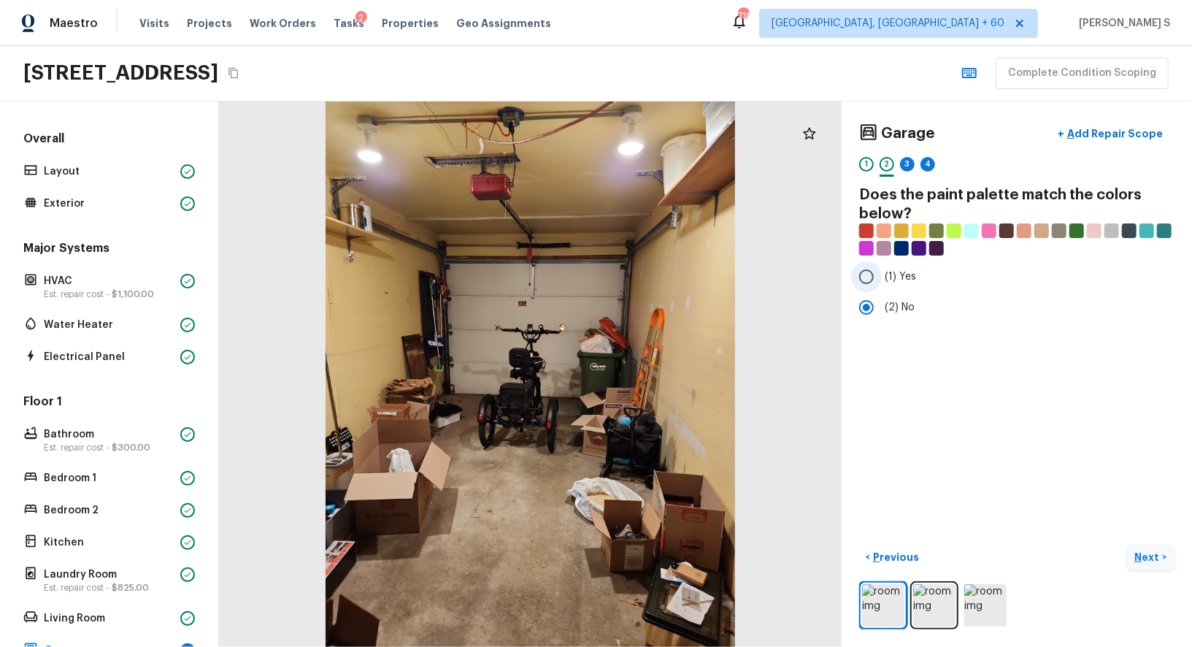
radio input "true"
click at [909, 161] on div "3" at bounding box center [907, 164] width 15 height 15
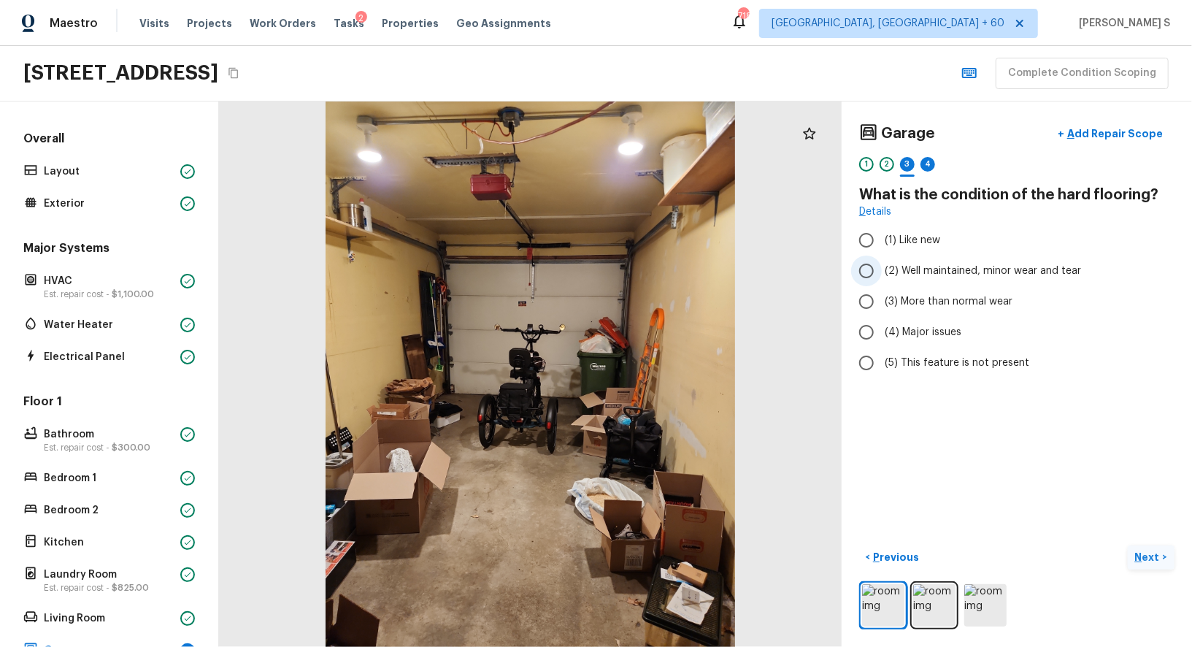
click at [928, 268] on span "(2) Well maintained, minor wear and tear" at bounding box center [983, 271] width 196 height 15
click at [882, 268] on input "(2) Well maintained, minor wear and tear" at bounding box center [866, 270] width 31 height 31
radio input "true"
click at [928, 161] on div "4" at bounding box center [927, 164] width 15 height 15
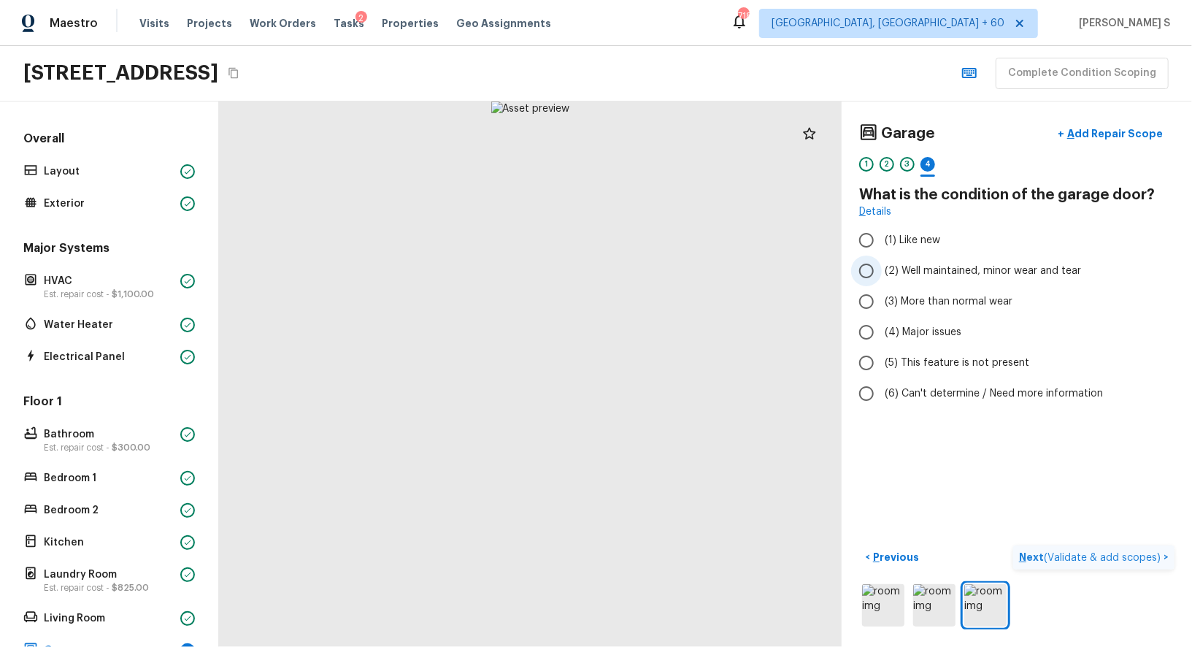
click at [964, 272] on span "(2) Well maintained, minor wear and tear" at bounding box center [983, 271] width 196 height 15
click at [882, 272] on input "(2) Well maintained, minor wear and tear" at bounding box center [866, 270] width 31 height 31
radio input "true"
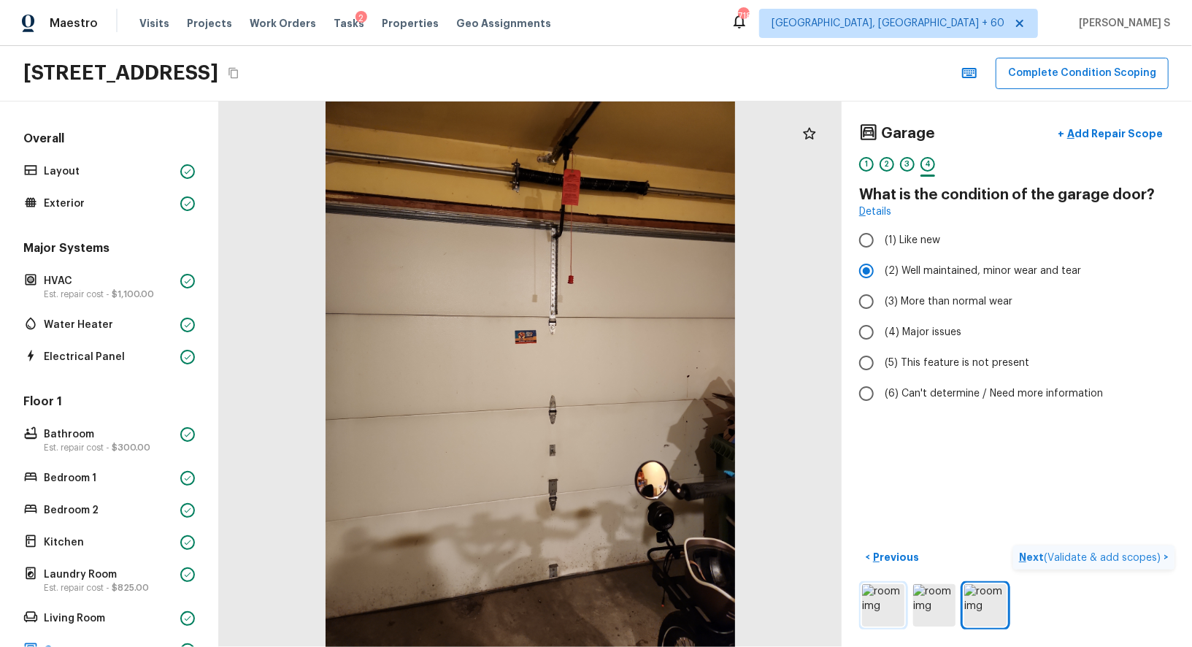
click at [897, 596] on img at bounding box center [883, 605] width 42 height 42
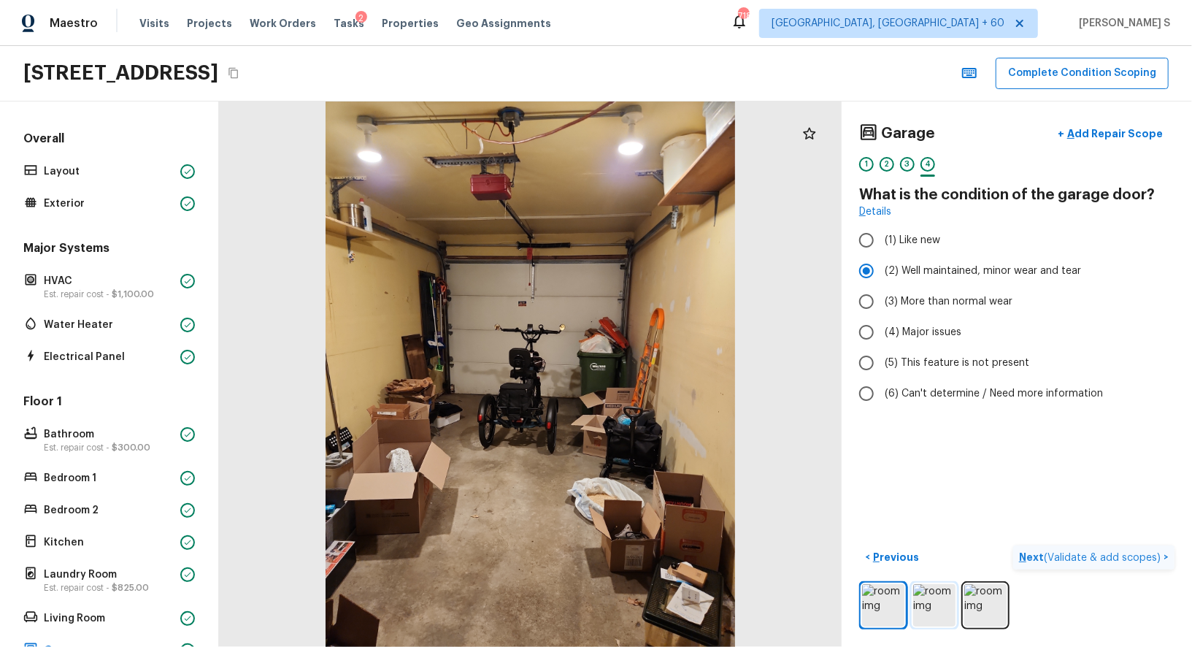
click at [951, 596] on img at bounding box center [934, 605] width 42 height 42
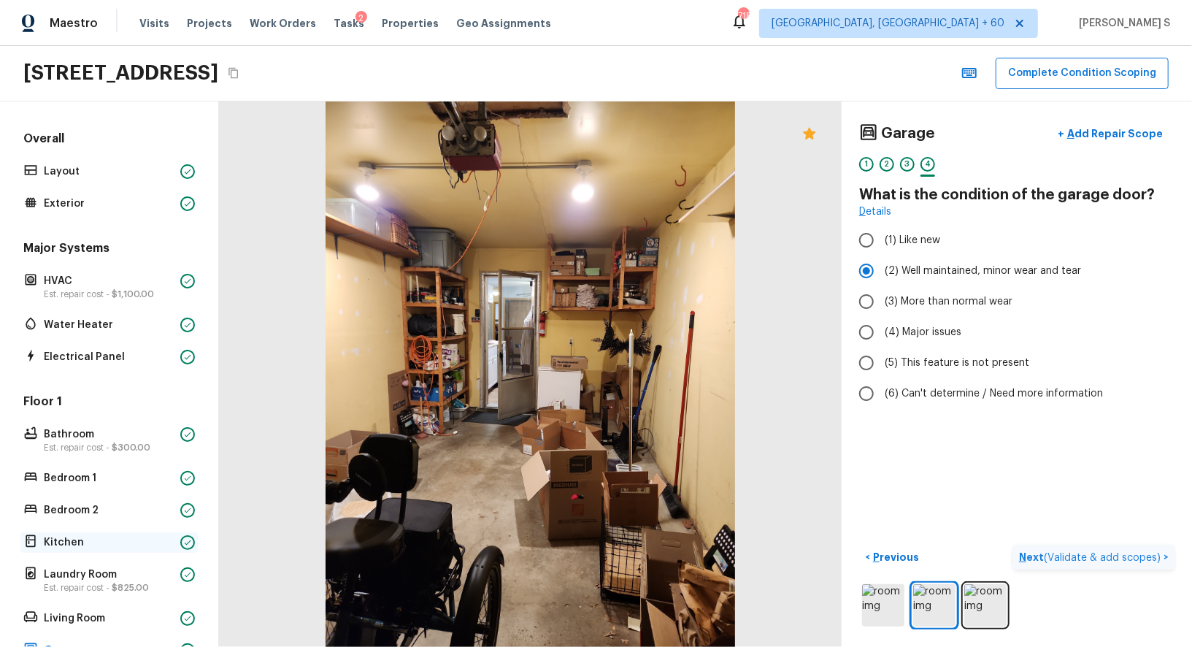
scroll to position [185, 0]
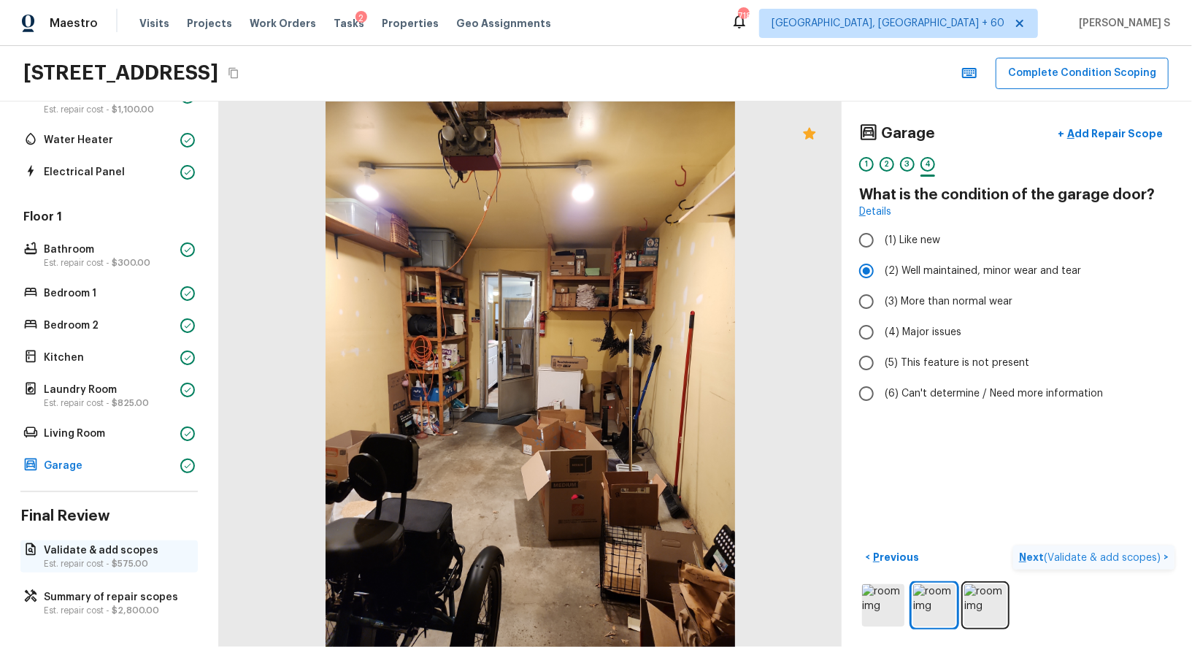
click at [72, 558] on p "Est. repair cost - $575.00" at bounding box center [116, 564] width 145 height 12
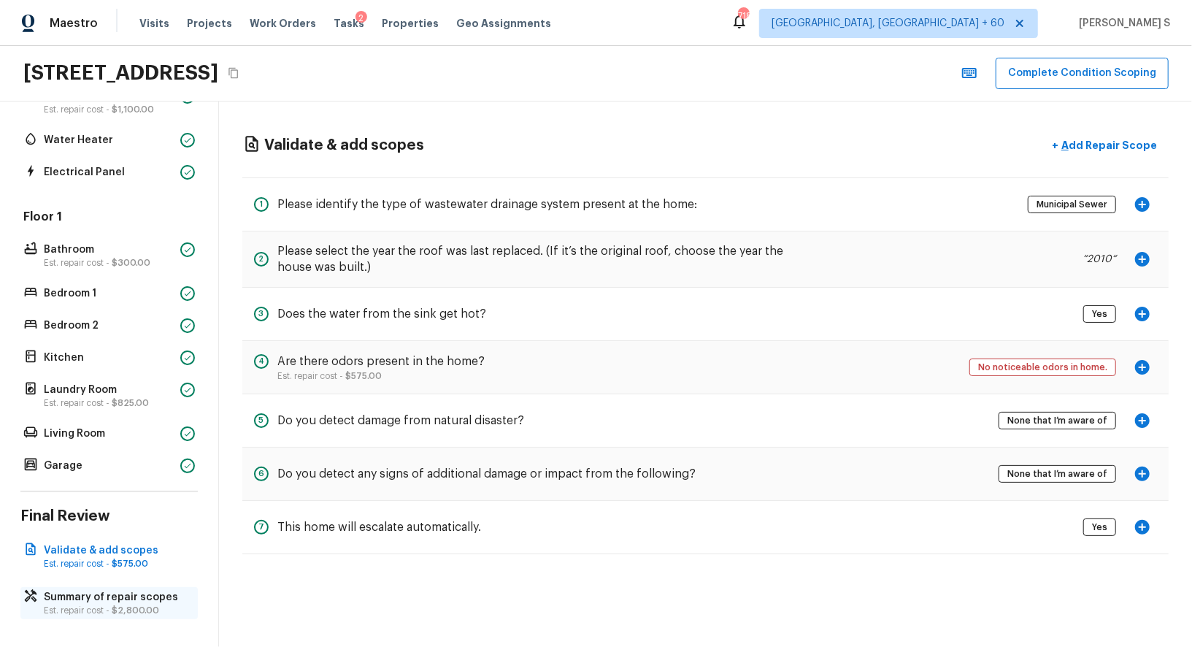
click at [115, 601] on p "Summary of repair scopes" at bounding box center [116, 597] width 145 height 15
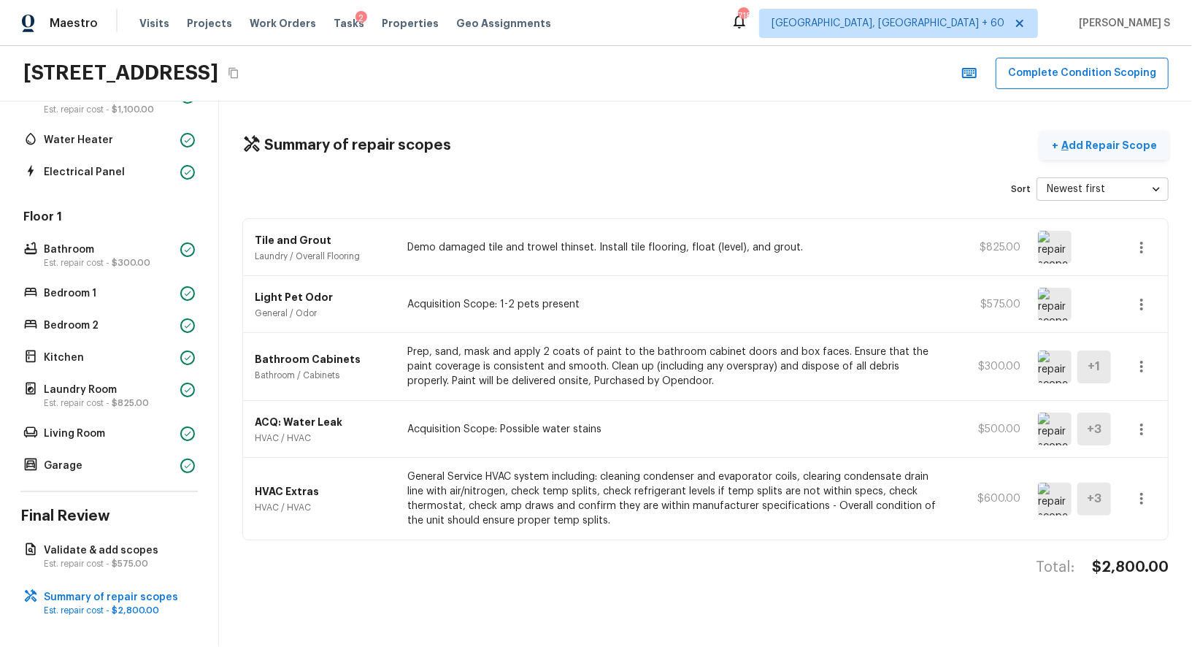
click at [1120, 135] on button "+ Add Repair Scope" at bounding box center [1104, 146] width 128 height 30
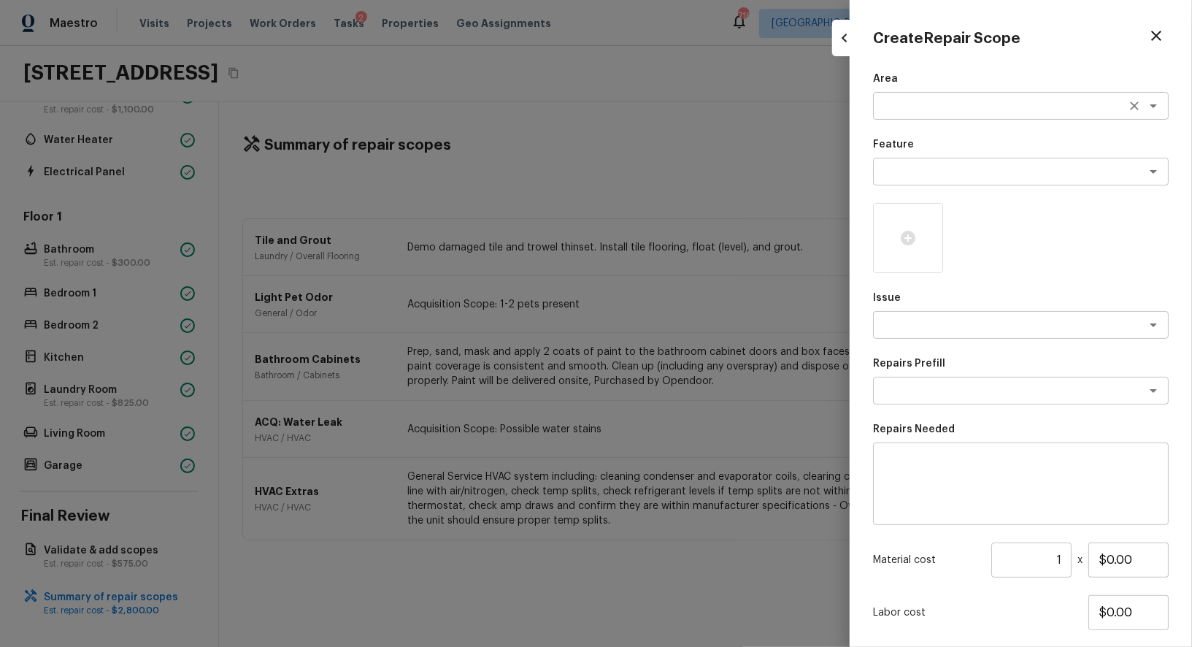
click at [926, 106] on textarea at bounding box center [1001, 106] width 242 height 15
click at [910, 76] on p "Area" at bounding box center [1021, 79] width 296 height 15
click at [939, 167] on textarea at bounding box center [1001, 171] width 242 height 15
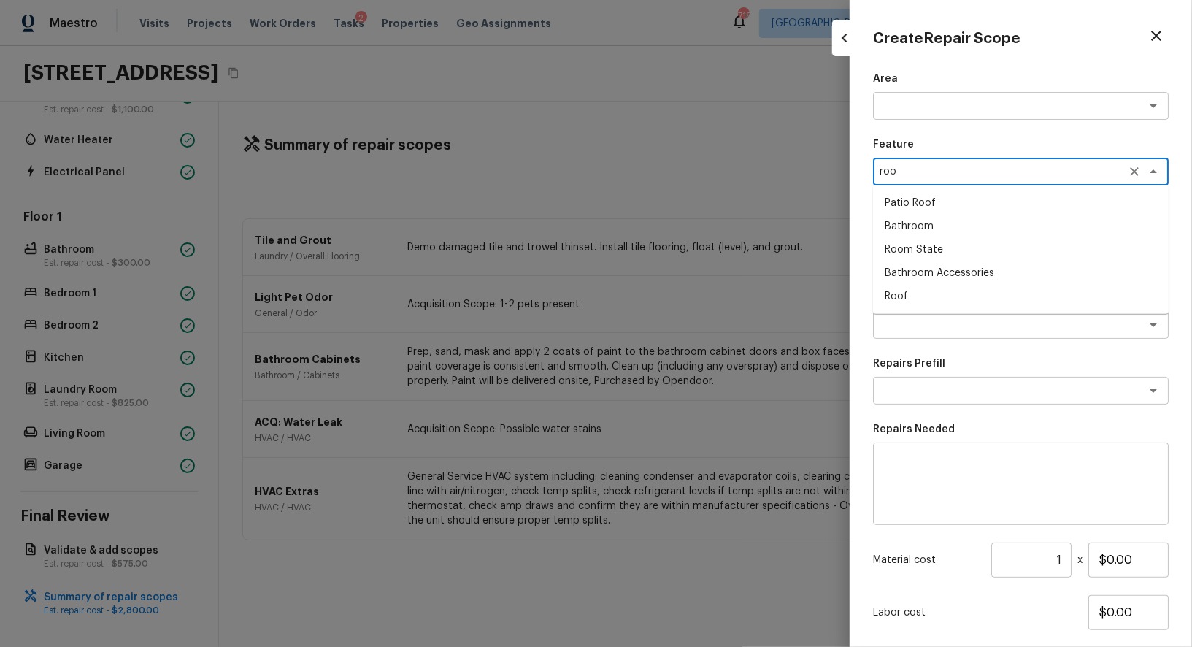
type textarea "roo"
click at [904, 246] on icon at bounding box center [908, 238] width 18 height 18
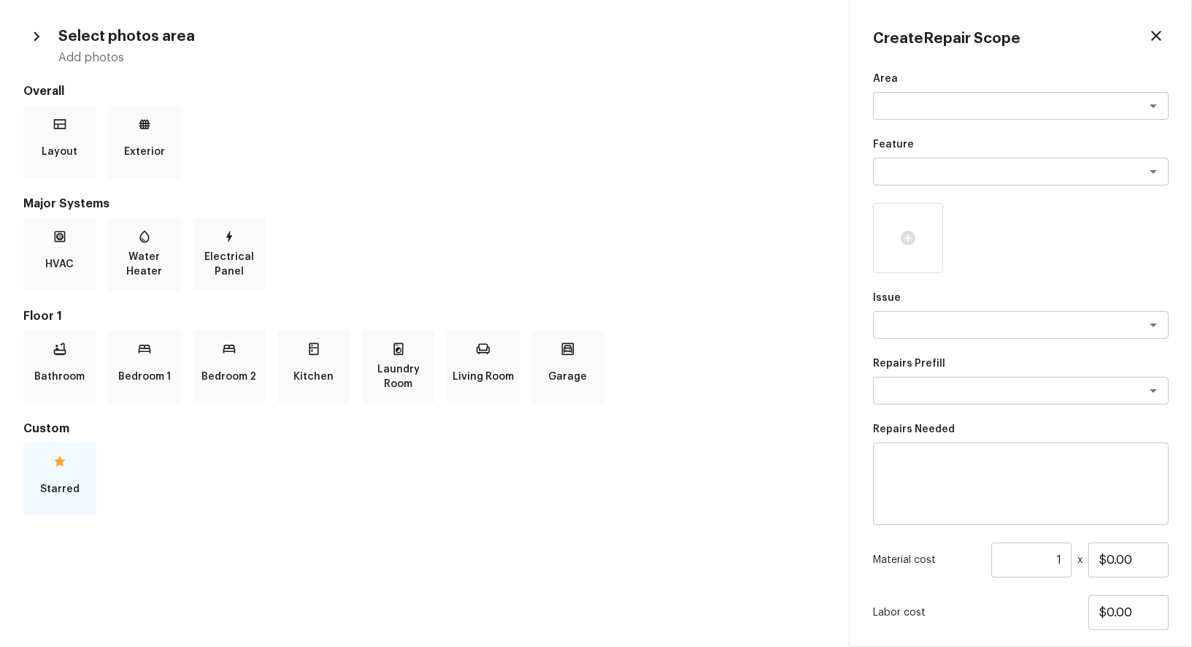
click at [61, 466] on icon at bounding box center [60, 461] width 15 height 15
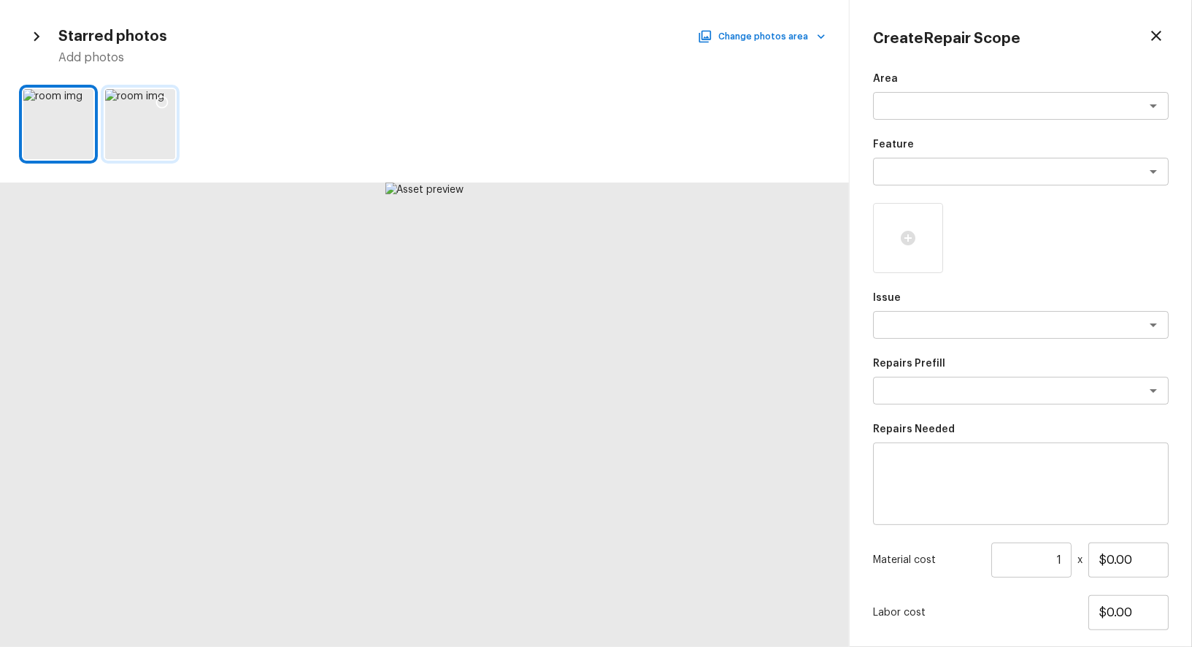
click at [163, 101] on icon at bounding box center [162, 102] width 15 height 15
click at [952, 328] on textarea at bounding box center [1001, 325] width 242 height 15
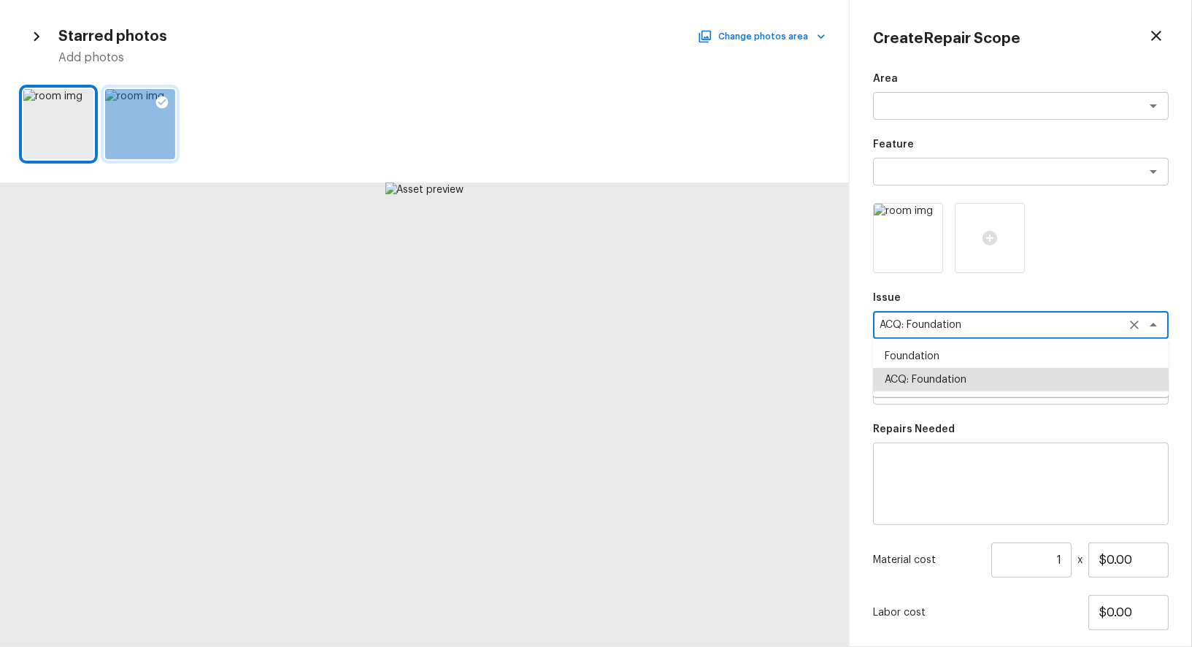
type textarea "ACQ: Foundation"
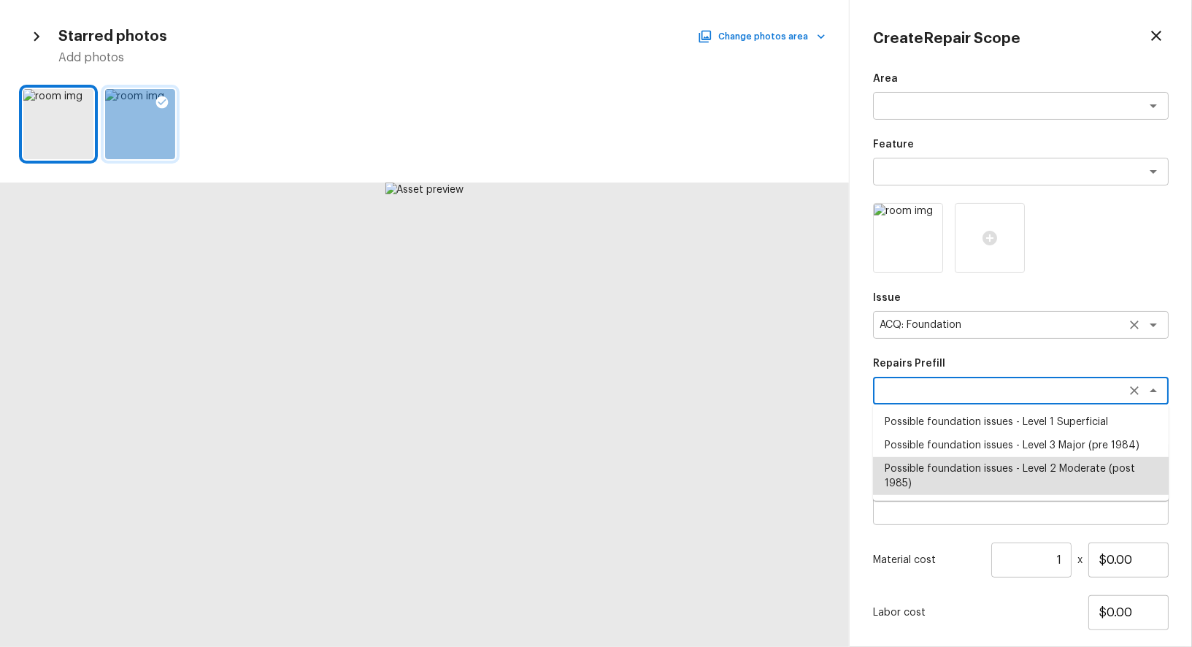
type textarea "Possible foundation issues - Level 2 Moderate (post 1985)"
type textarea "Possible foundation issues - Level 2 Moderate: Disclaimer: This is NOT a techni…"
type input "$5,000.00"
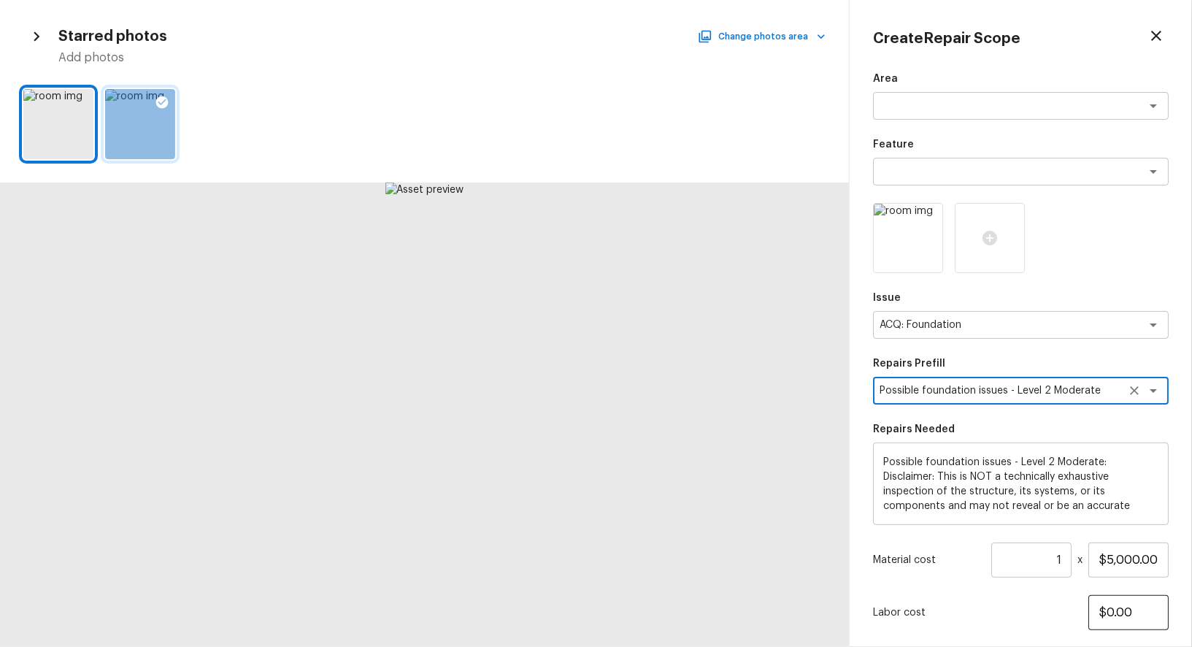
scroll to position [89, 0]
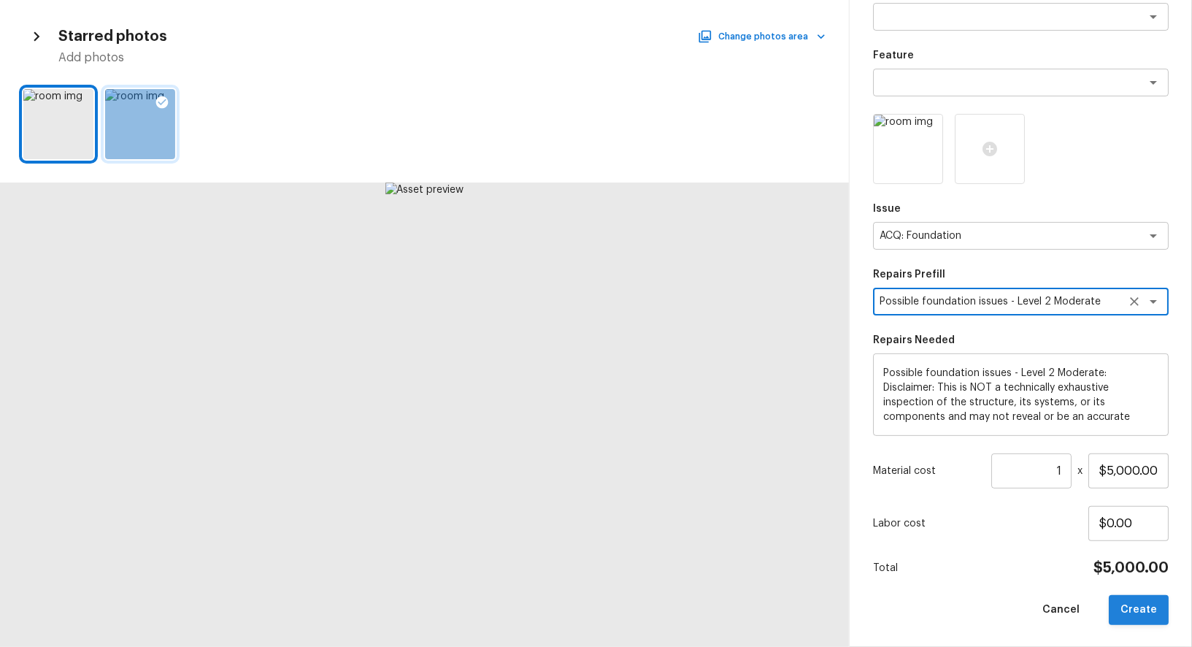
click at [1132, 610] on button "Create" at bounding box center [1139, 610] width 60 height 30
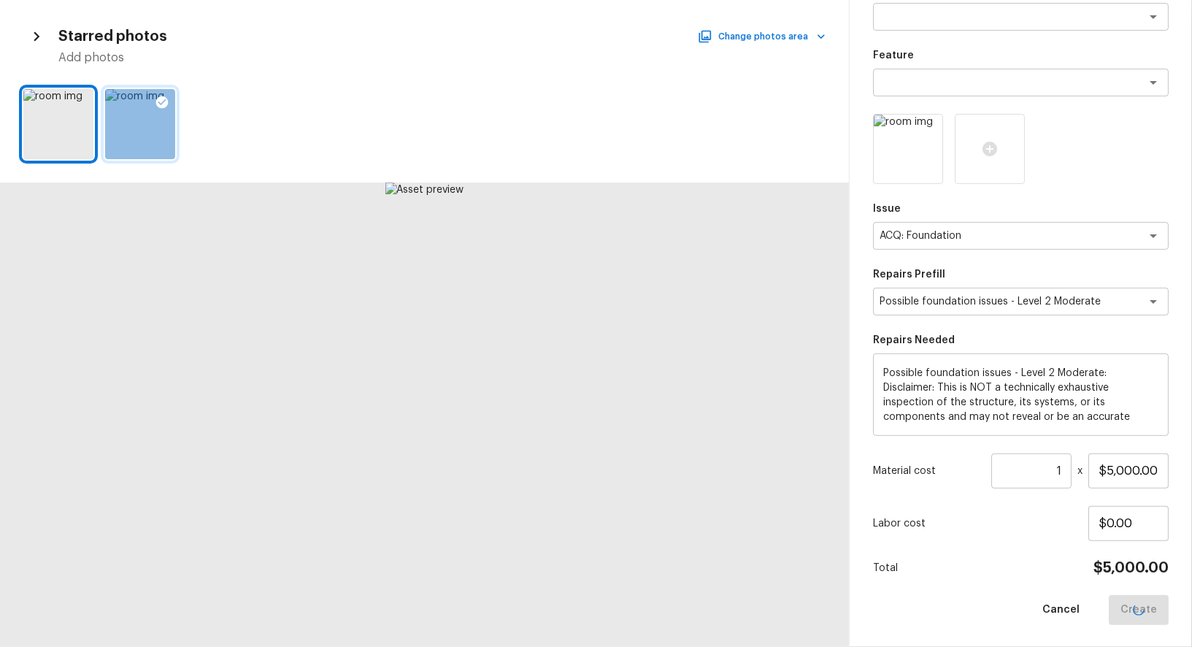
type input "$0.00"
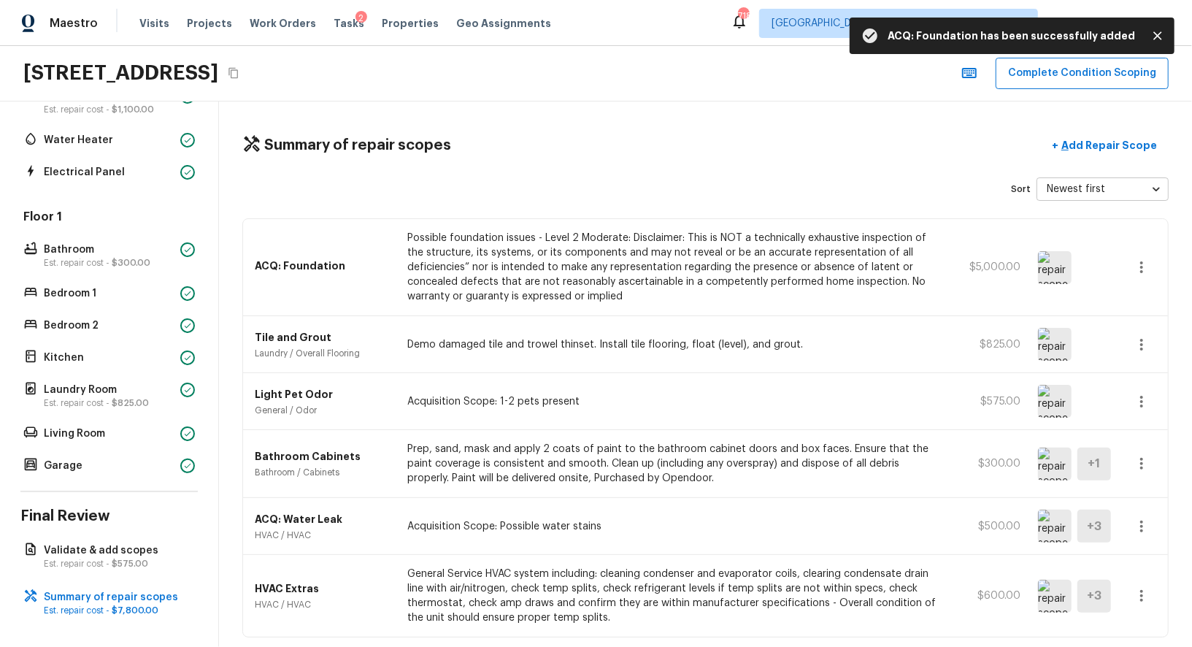
scroll to position [53, 0]
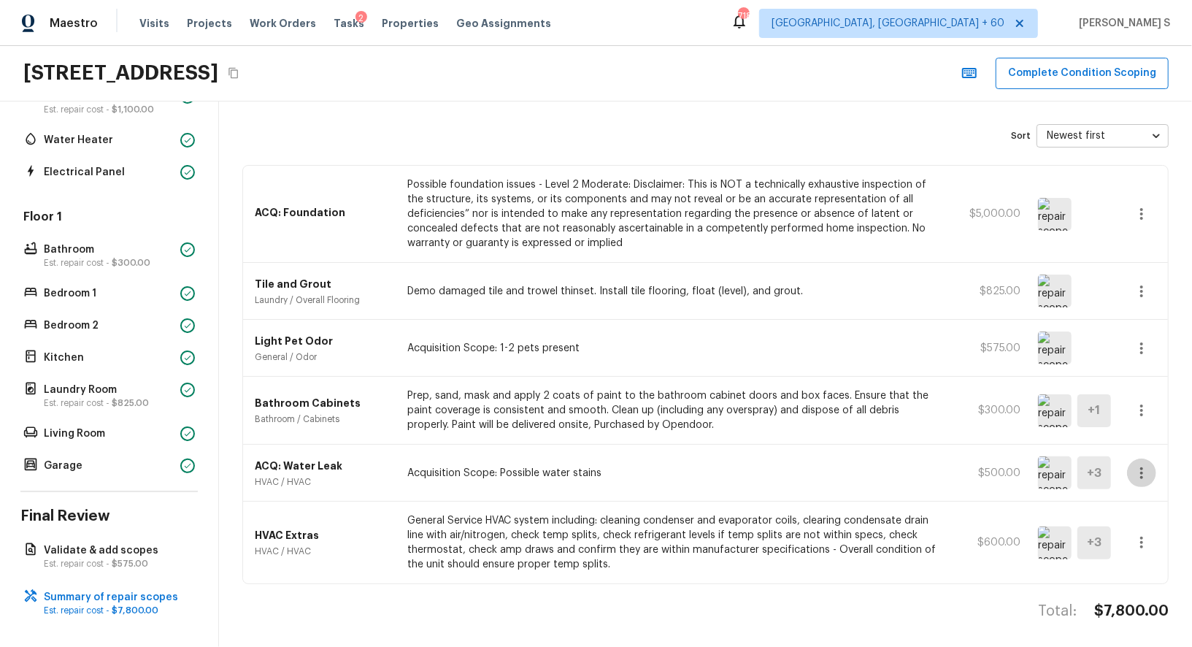
click at [1148, 465] on icon "button" at bounding box center [1142, 473] width 18 height 18
click at [1149, 496] on li "Edit" at bounding box center [1146, 512] width 68 height 44
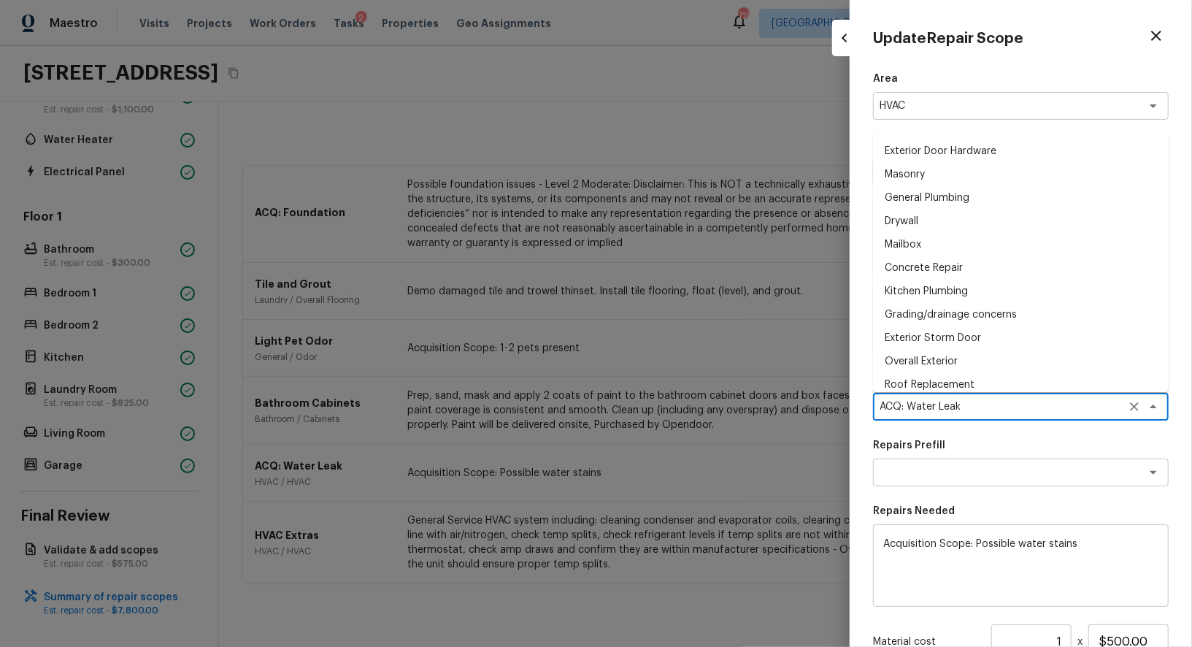
click at [955, 403] on textarea "ACQ: Water Leak" at bounding box center [1001, 406] width 242 height 15
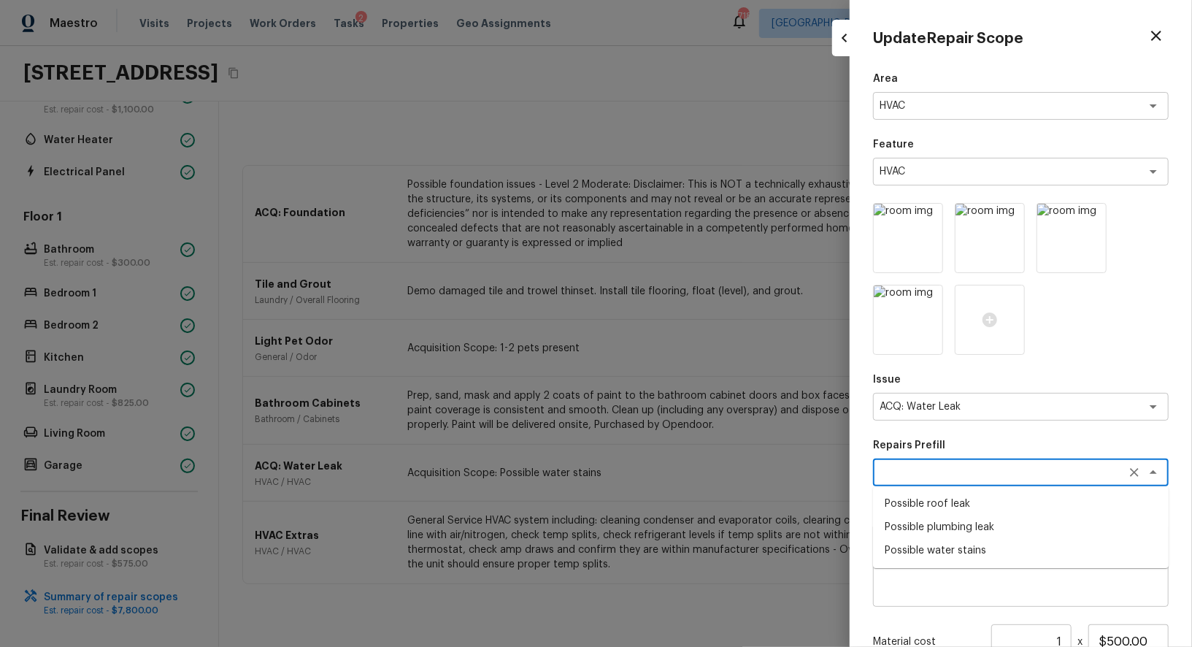
click at [955, 465] on textarea at bounding box center [1001, 472] width 242 height 15
click at [961, 525] on li "Possible plumbing leak" at bounding box center [1021, 526] width 296 height 23
type textarea "Possible plumbing leak"
type textarea "Acquisition Scope: Possible plumbing leak"
type input "$2,500.00"
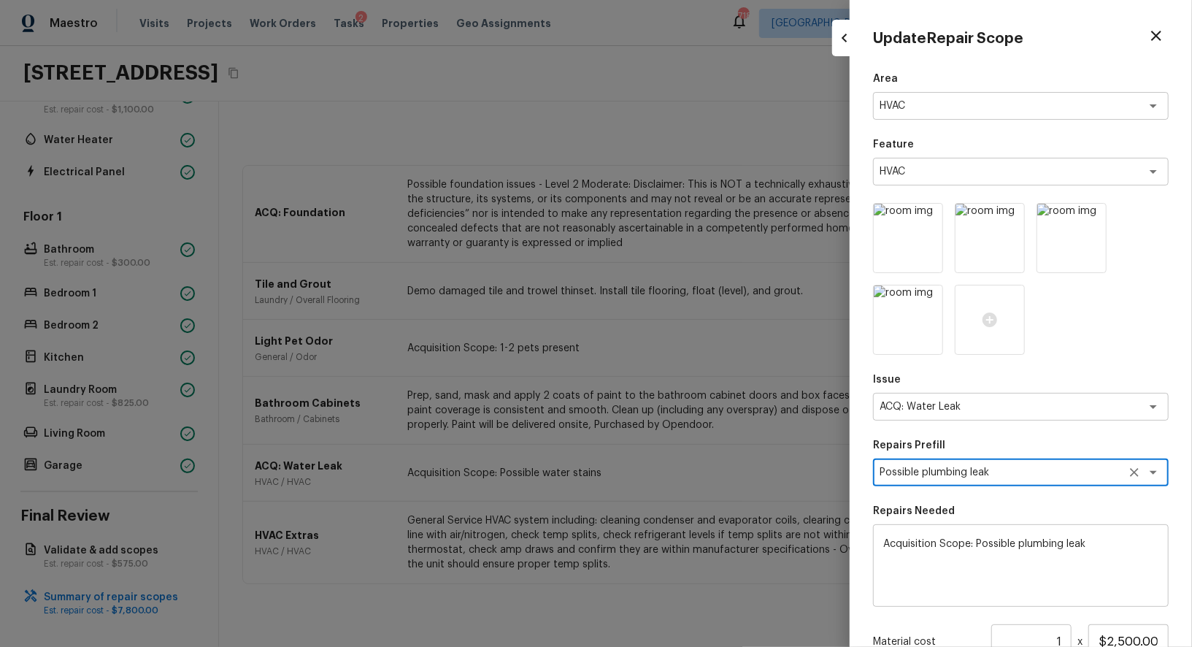
scroll to position [171, 0]
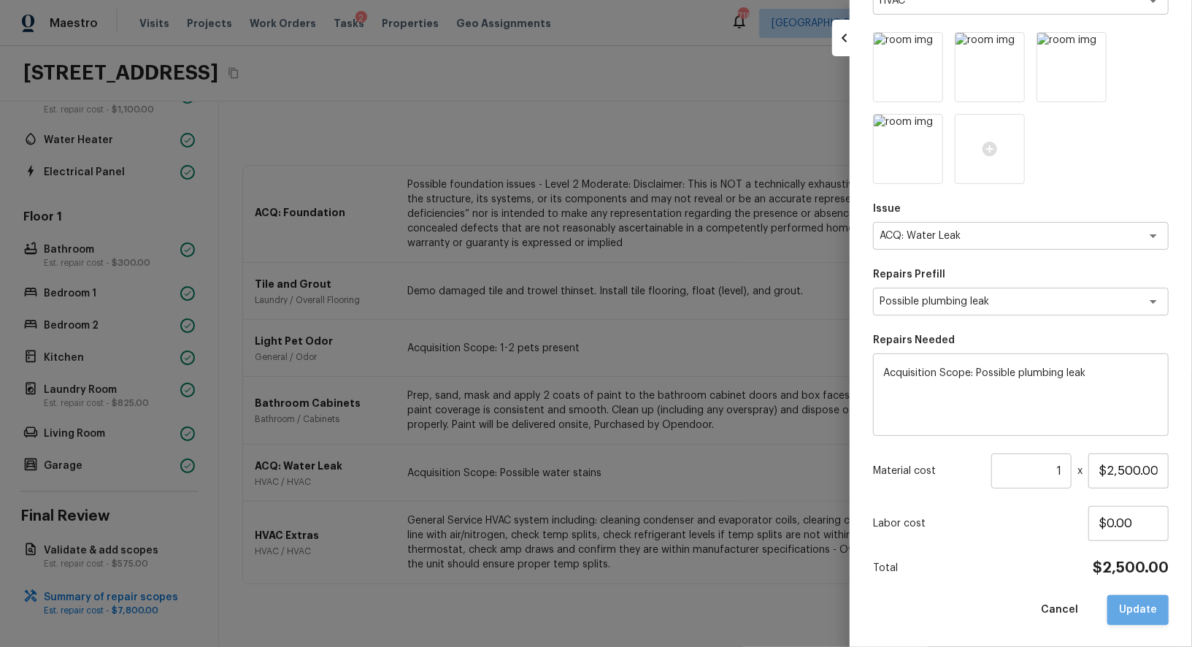
click at [1142, 604] on button "Update" at bounding box center [1137, 610] width 61 height 30
type input "$0.00"
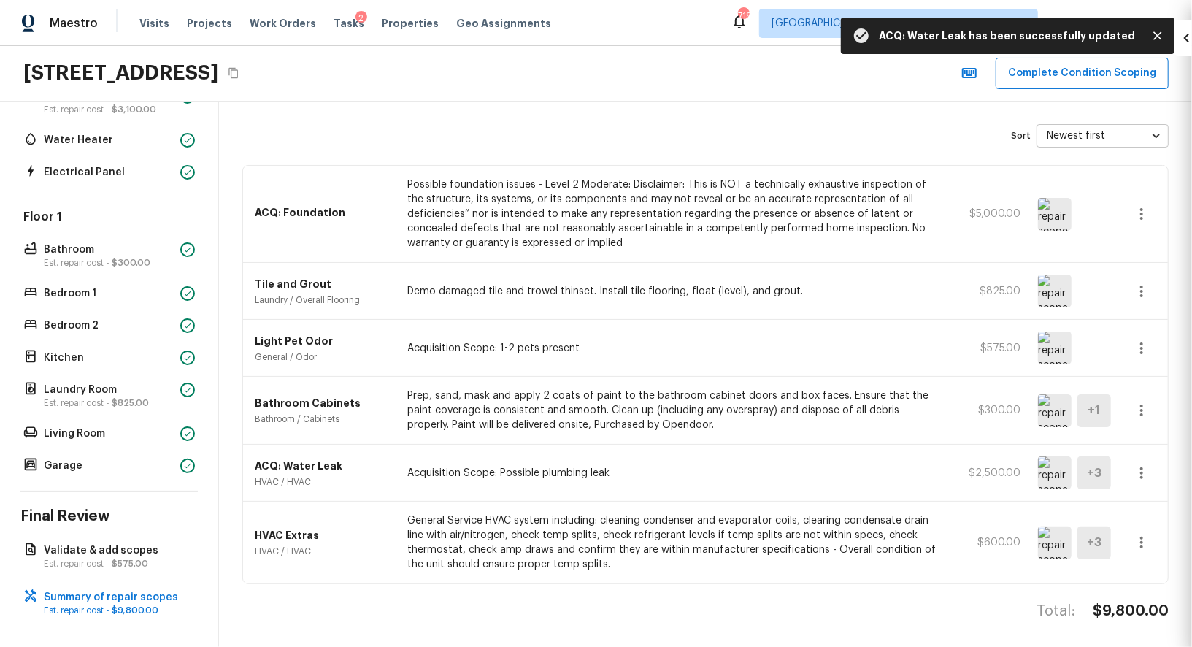
scroll to position [89, 0]
click at [444, 471] on div at bounding box center [596, 323] width 1192 height 647
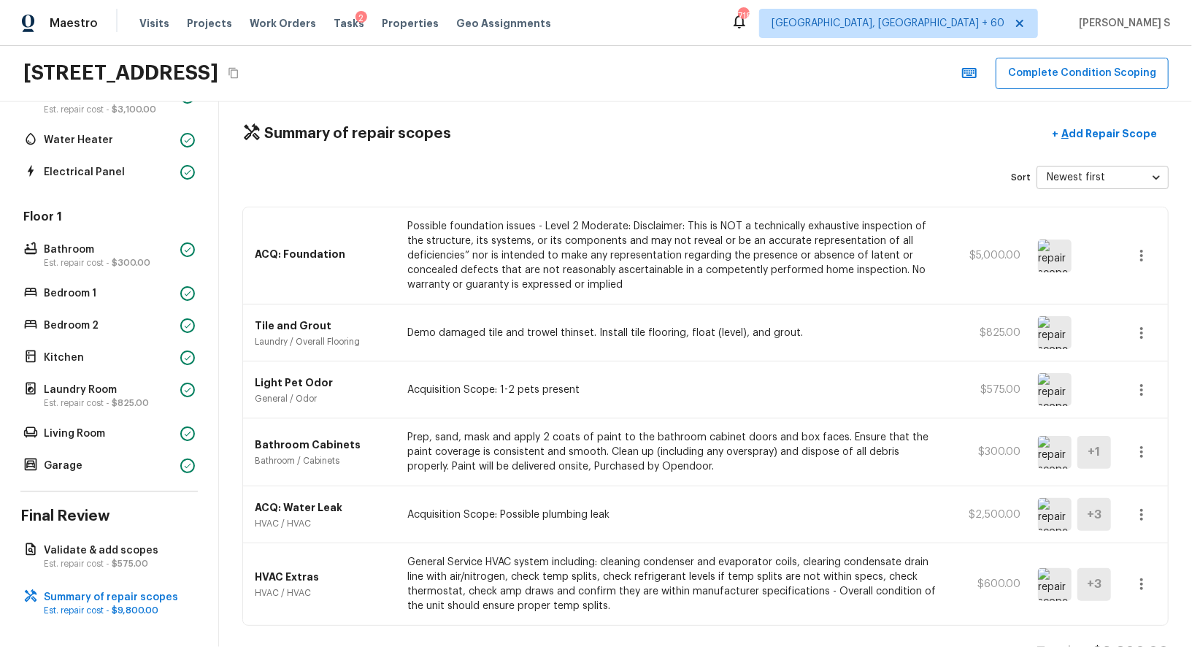
scroll to position [9, 0]
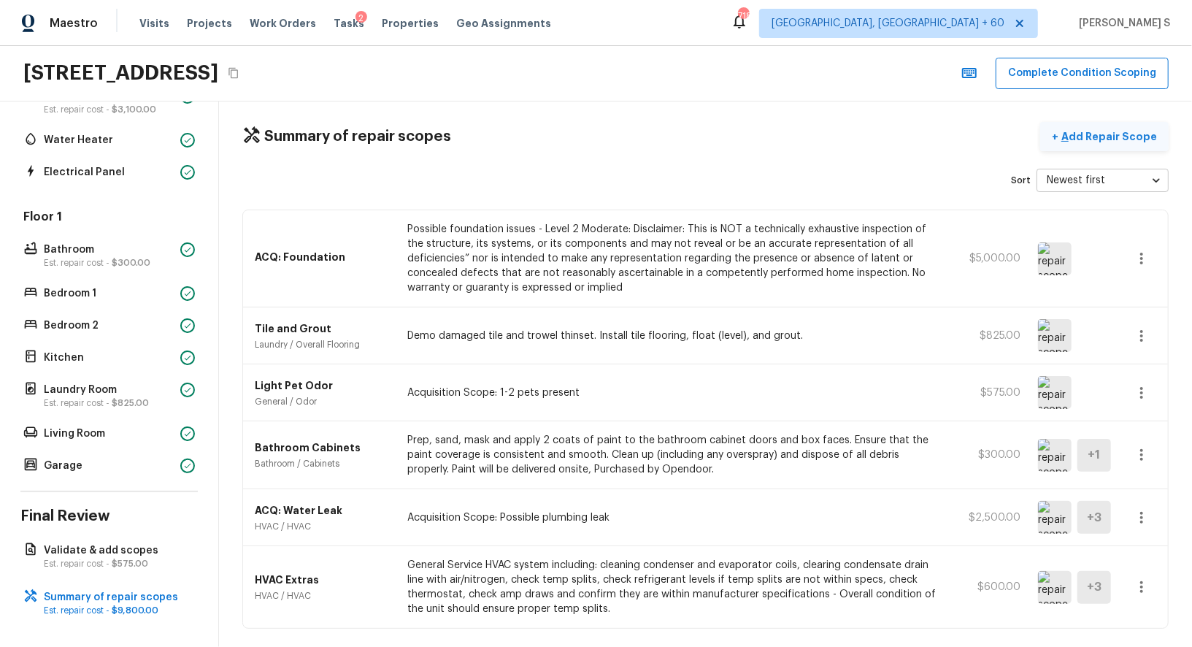
click at [1099, 135] on p "Add Repair Scope" at bounding box center [1107, 136] width 99 height 15
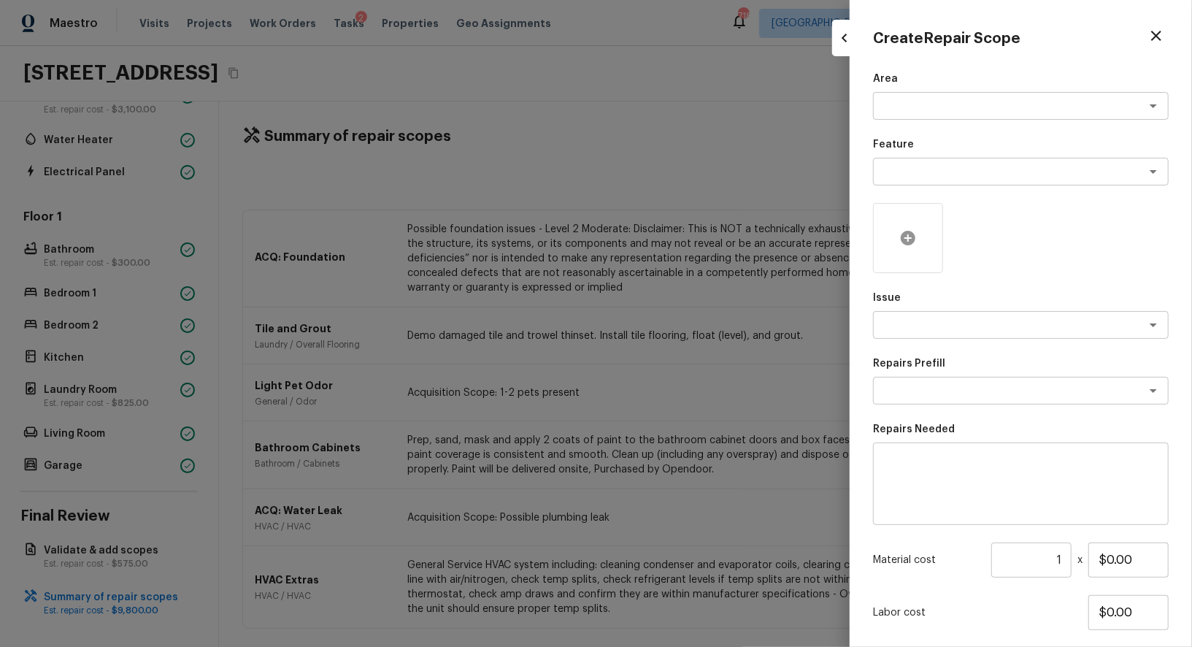
click at [916, 242] on icon at bounding box center [908, 238] width 18 height 18
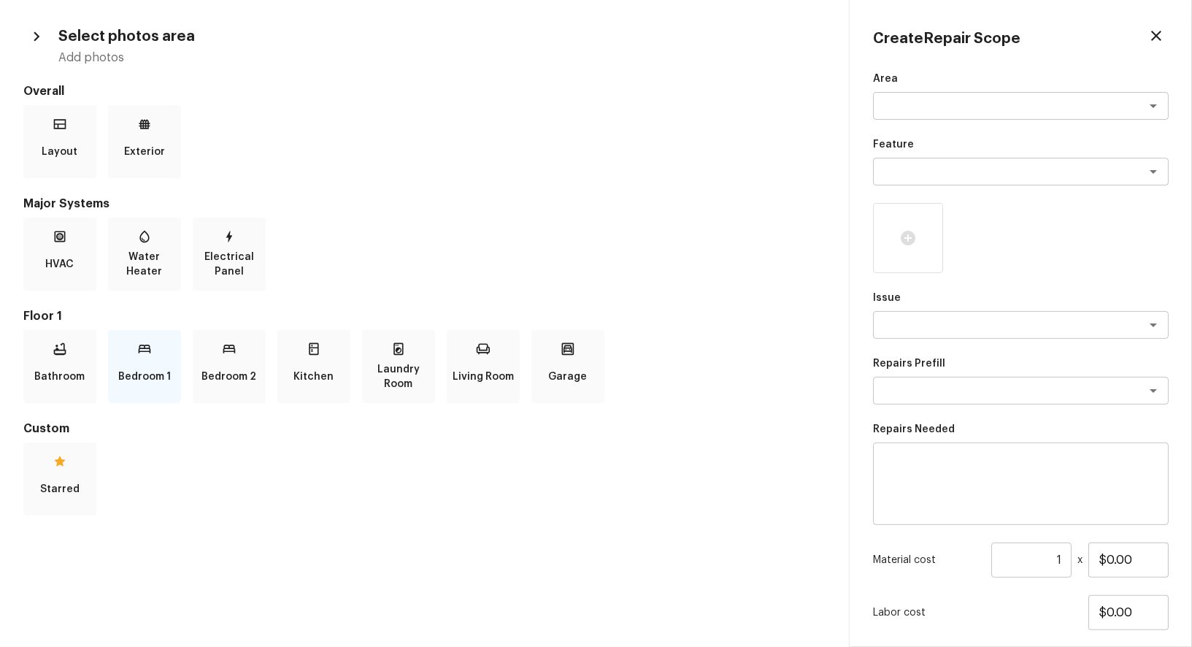
click at [142, 377] on p "Bedroom 1" at bounding box center [144, 376] width 53 height 29
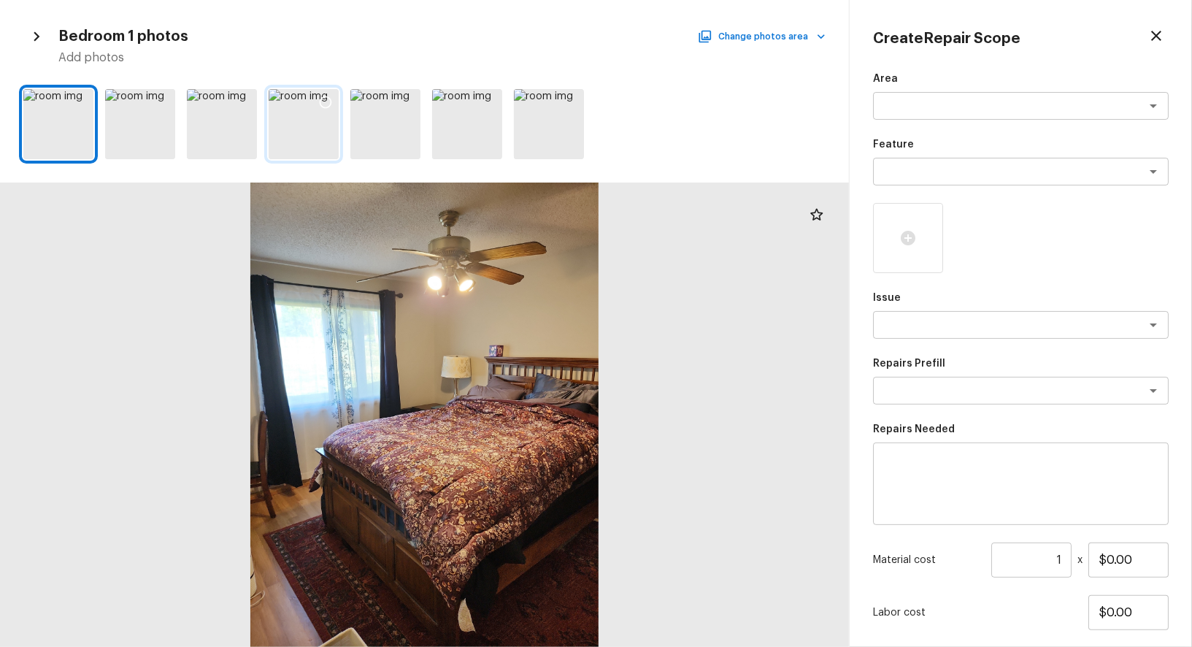
click at [310, 102] on div at bounding box center [304, 124] width 70 height 70
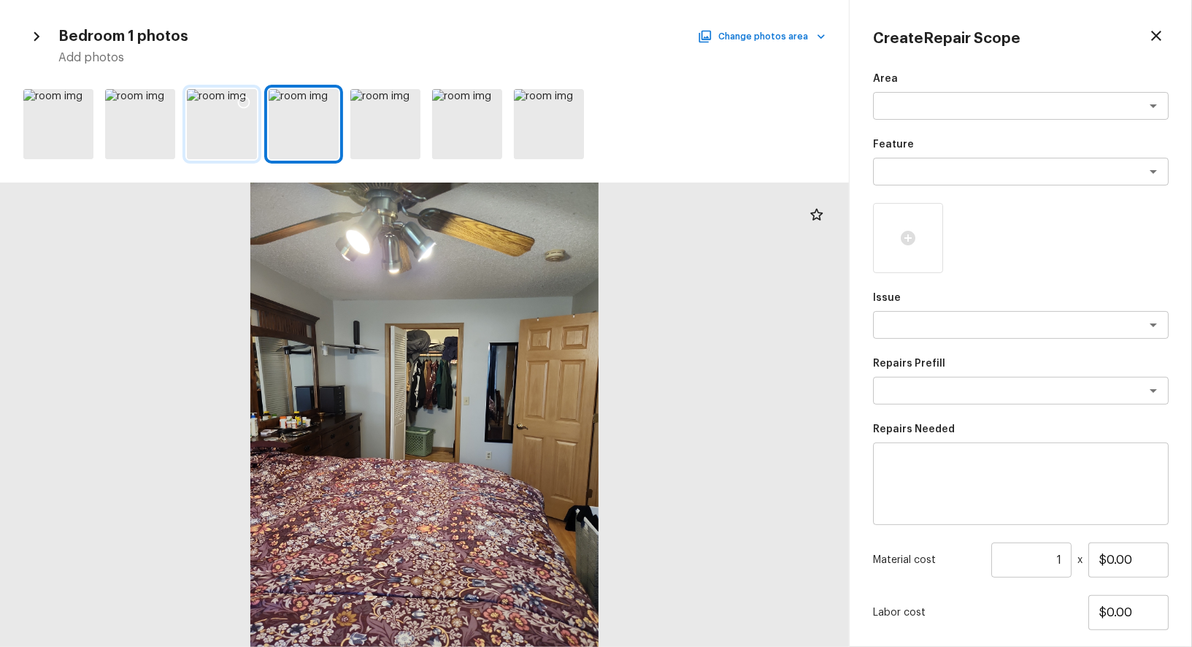
click at [235, 102] on div at bounding box center [244, 104] width 26 height 31
click at [166, 98] on icon at bounding box center [162, 102] width 12 height 12
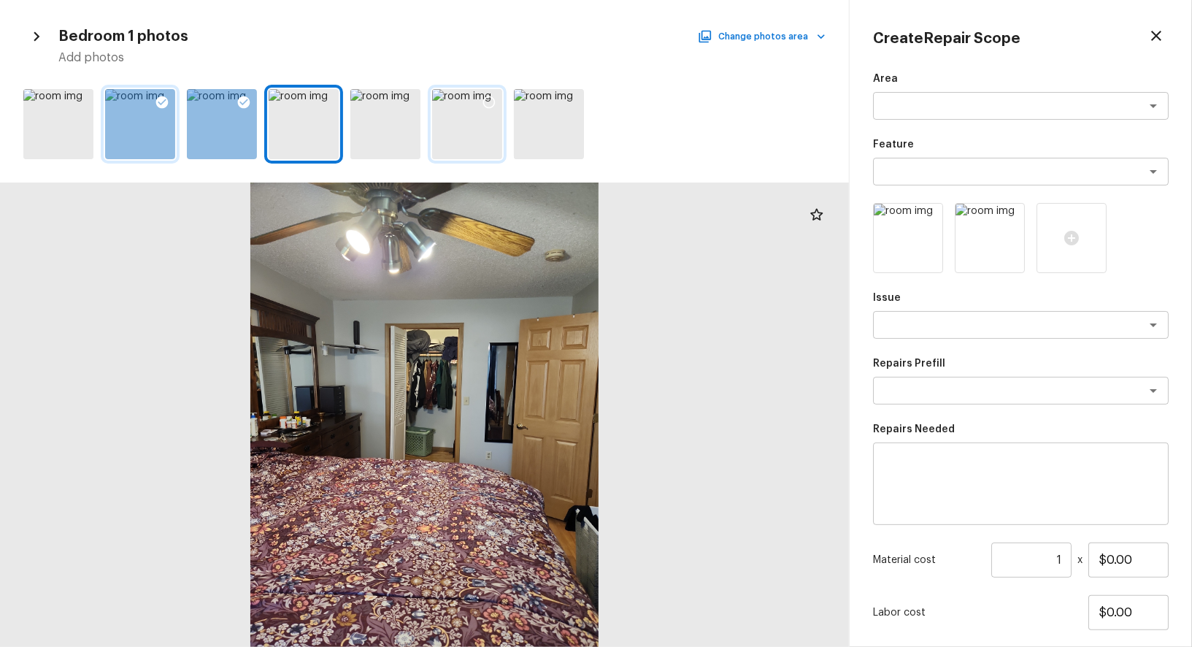
click at [487, 99] on icon at bounding box center [489, 102] width 15 height 15
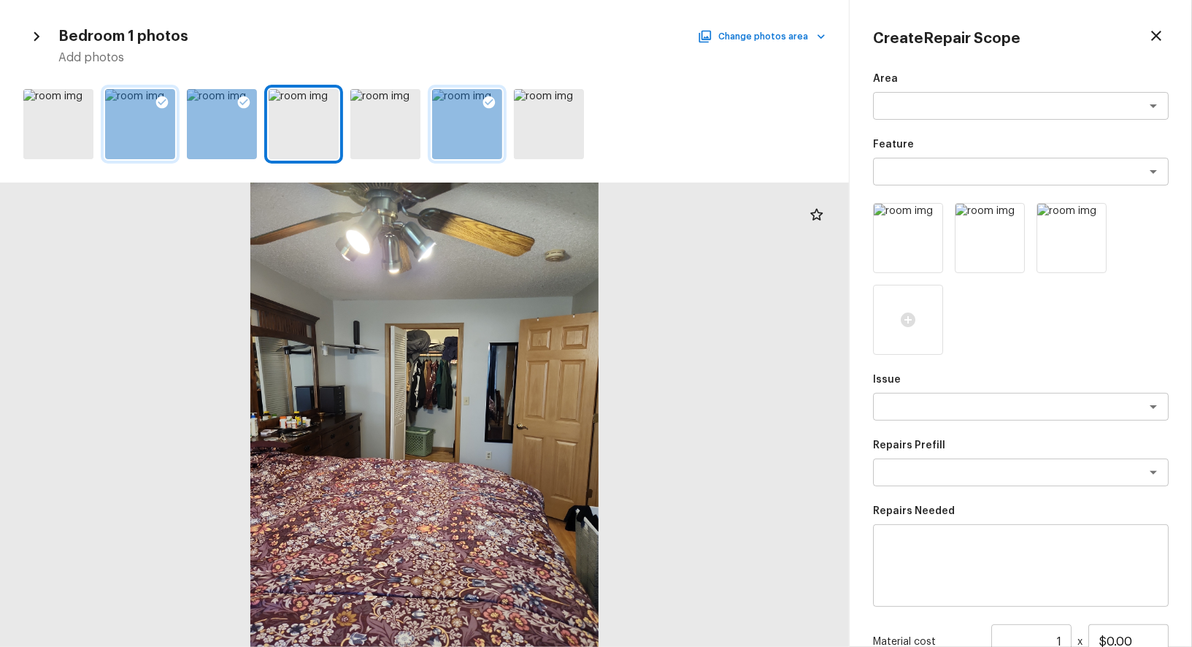
drag, startPoint x: 569, startPoint y: 101, endPoint x: 753, endPoint y: 133, distance: 186.6
click at [569, 101] on icon at bounding box center [571, 102] width 15 height 15
click at [800, 40] on button "Change photos area" at bounding box center [763, 36] width 125 height 19
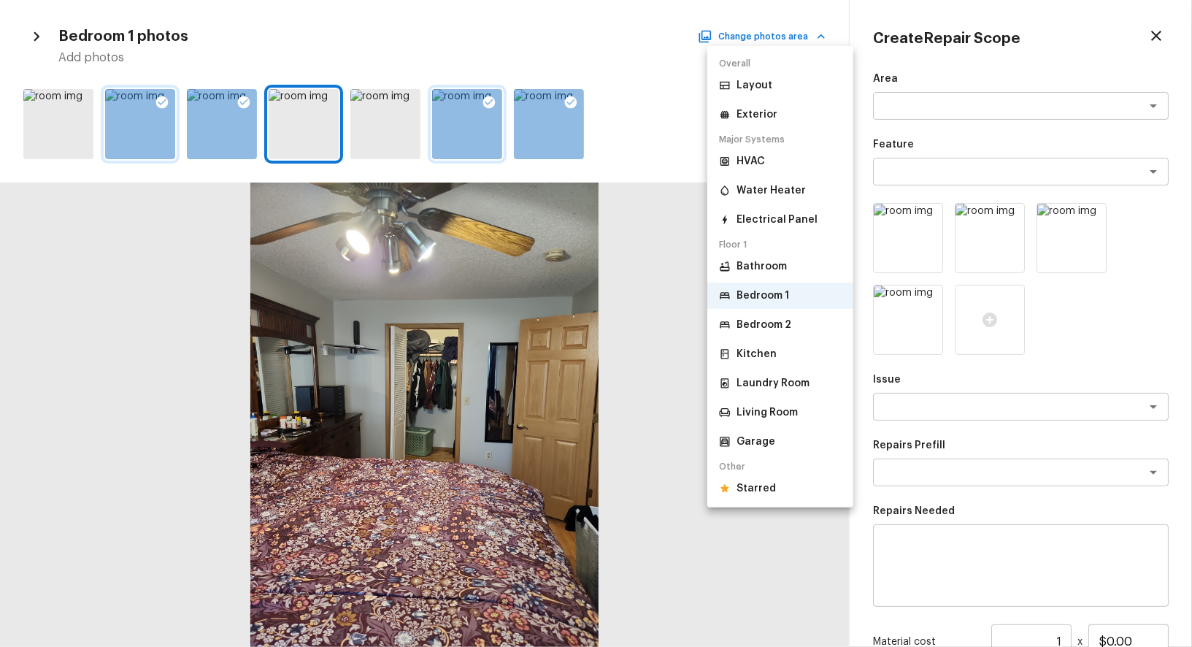
click at [787, 323] on p "Bedroom 2" at bounding box center [763, 325] width 55 height 15
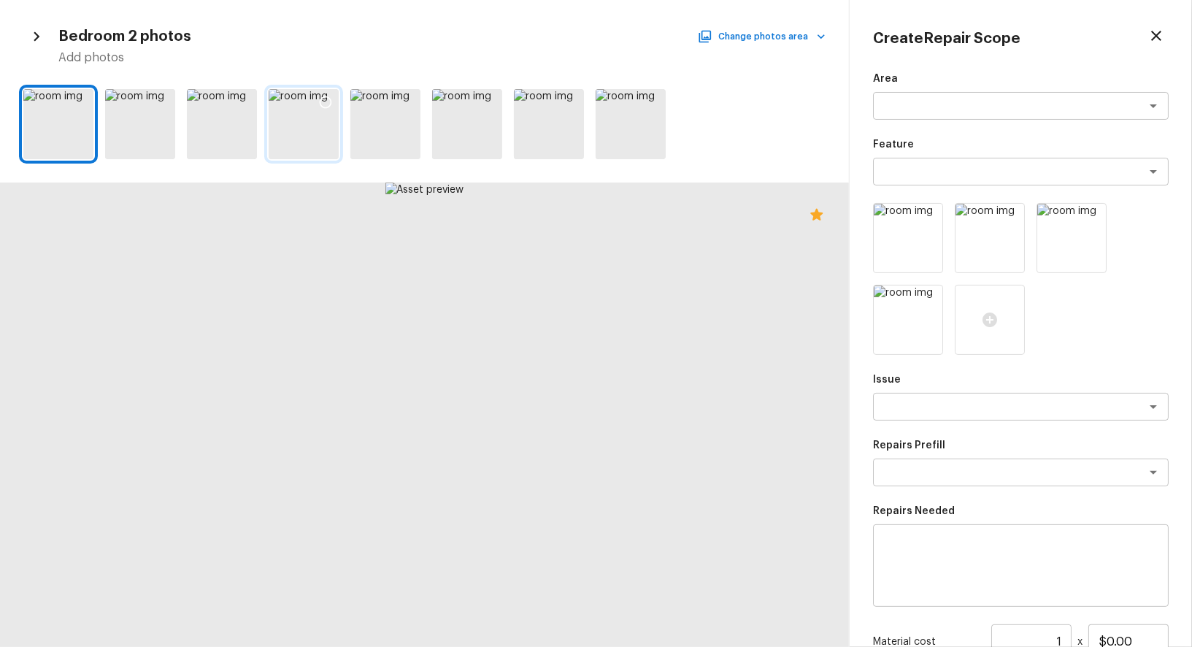
click at [334, 104] on div at bounding box center [325, 104] width 26 height 31
click at [249, 107] on icon at bounding box center [243, 102] width 15 height 15
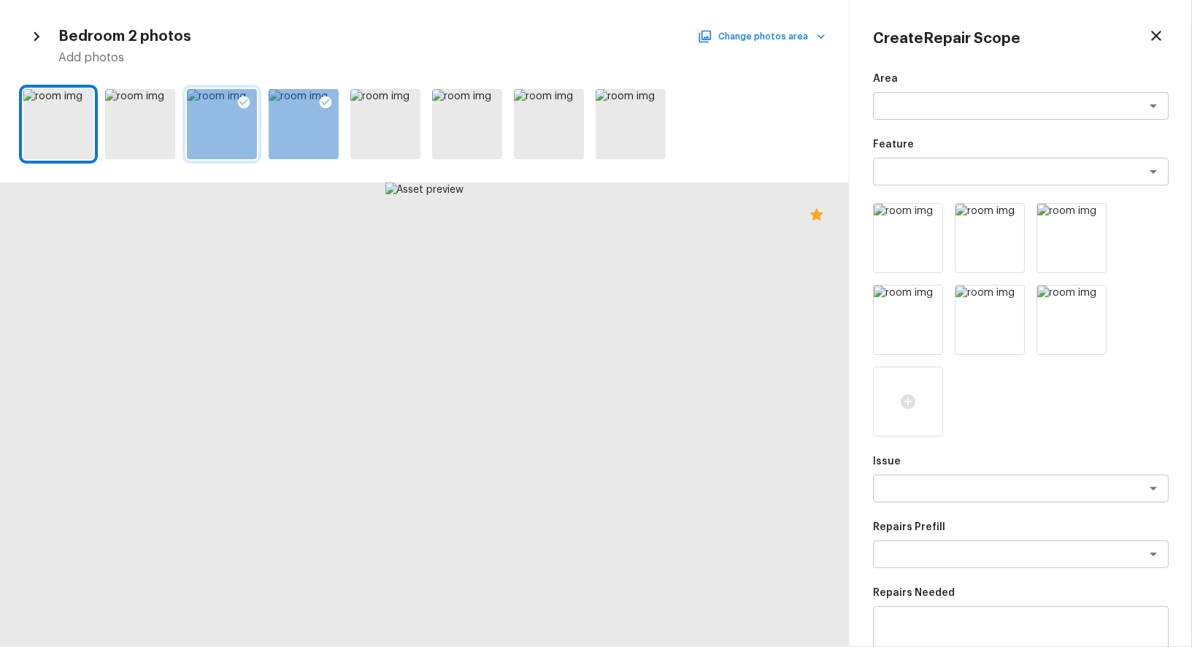
click at [778, 31] on button "Change photos area" at bounding box center [763, 36] width 125 height 19
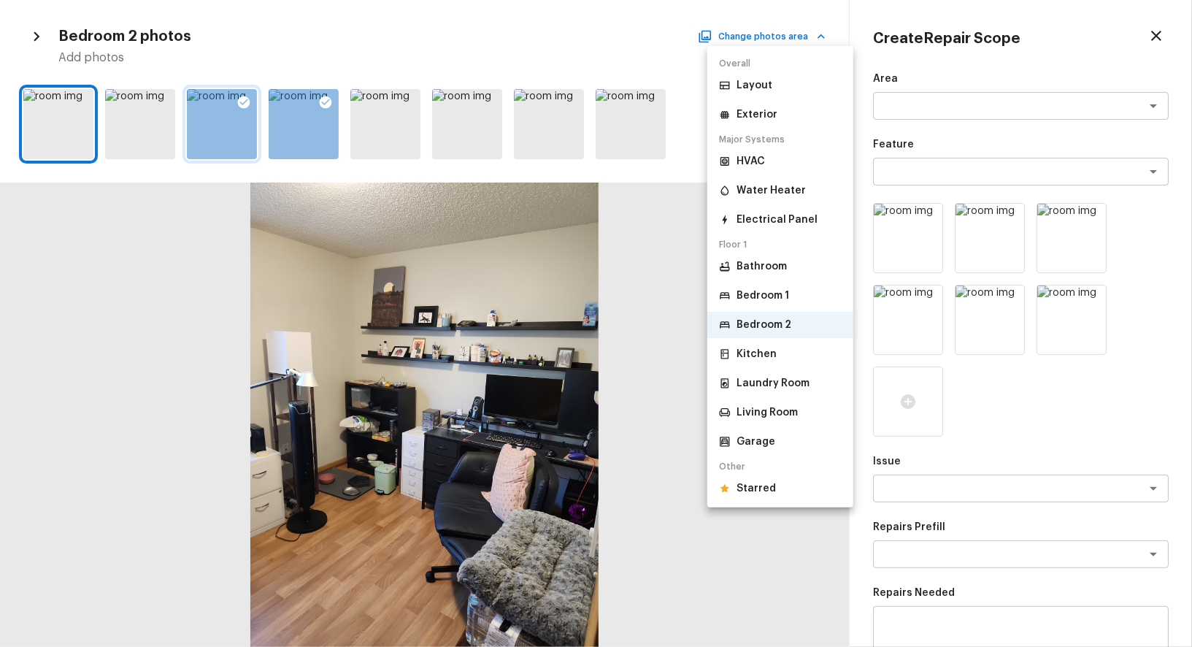
click at [790, 387] on p "Laundry Room" at bounding box center [772, 383] width 73 height 15
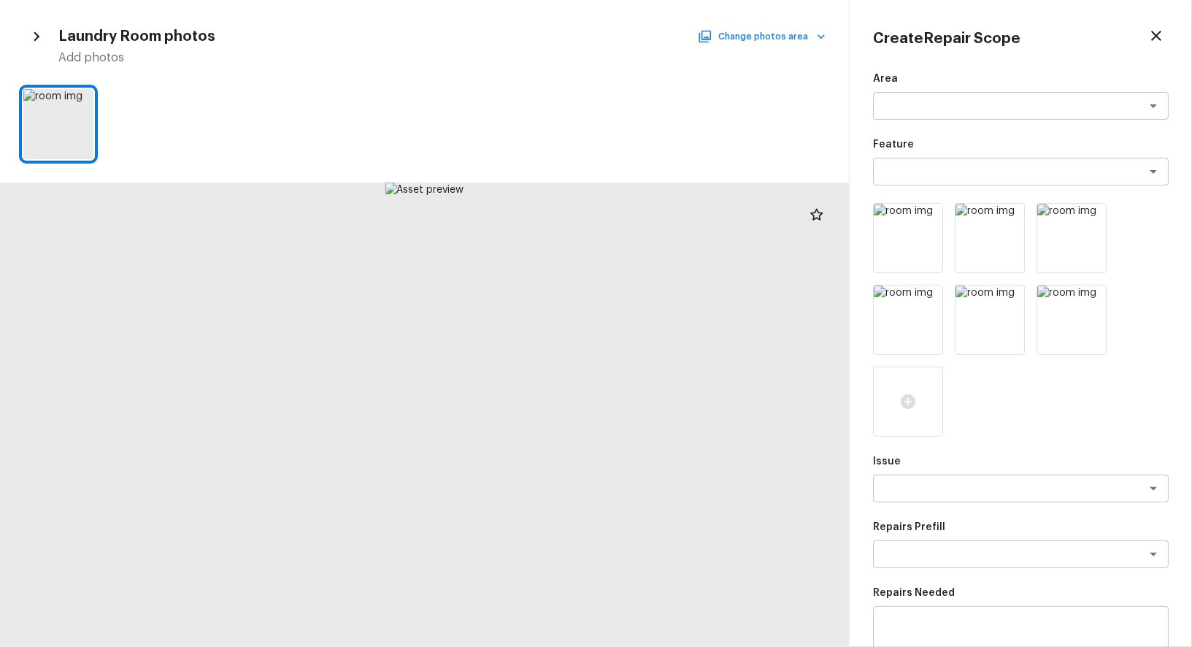
click at [712, 32] on icon "button" at bounding box center [705, 36] width 15 height 15
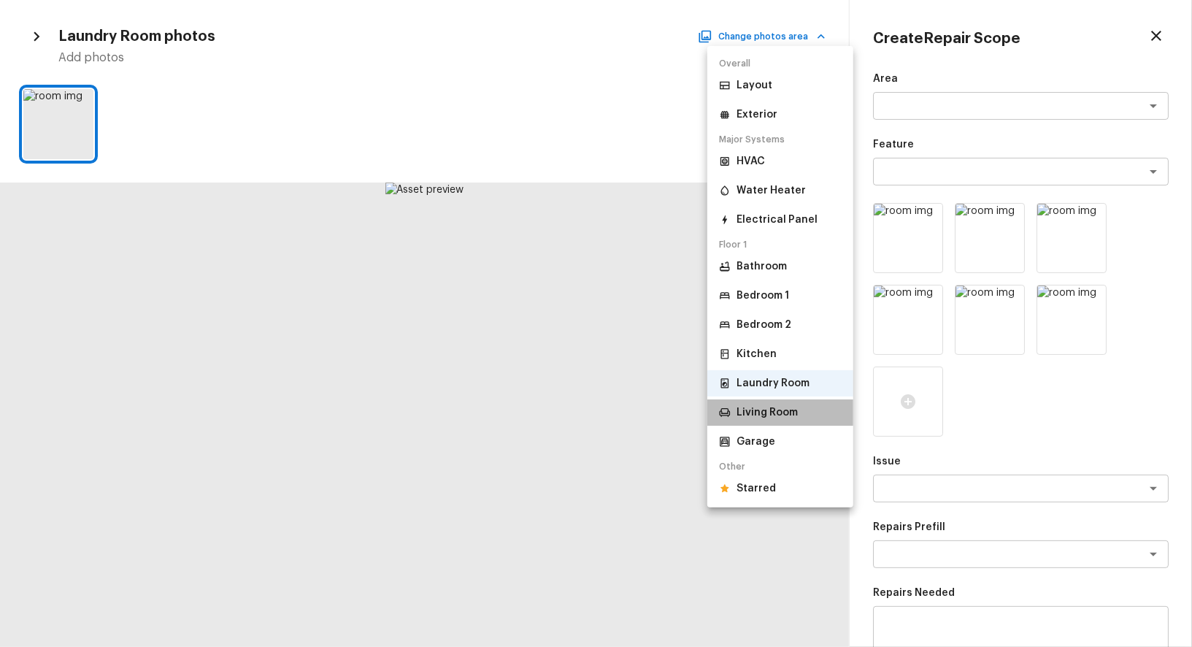
click at [755, 414] on p "Living Room" at bounding box center [766, 412] width 61 height 15
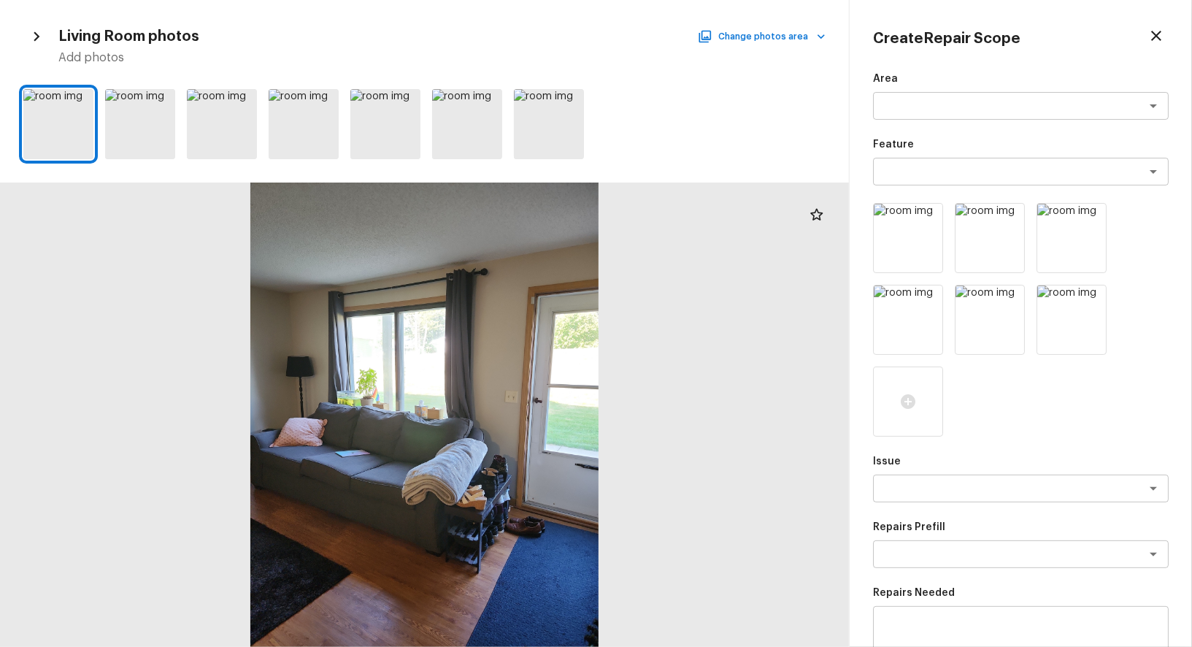
click at [346, 115] on div at bounding box center [424, 124] width 849 height 82
click at [331, 101] on icon at bounding box center [325, 102] width 15 height 15
click at [250, 99] on icon at bounding box center [243, 102] width 15 height 15
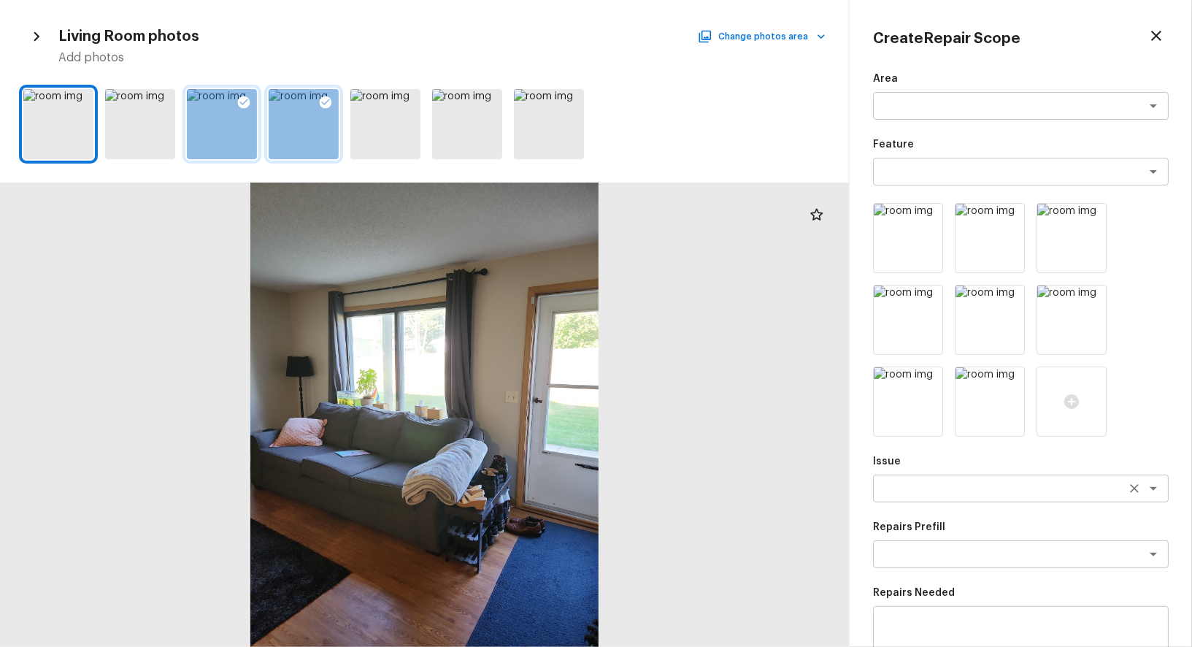
click at [924, 482] on textarea at bounding box center [1001, 488] width 242 height 15
type textarea "ACQ: Paint"
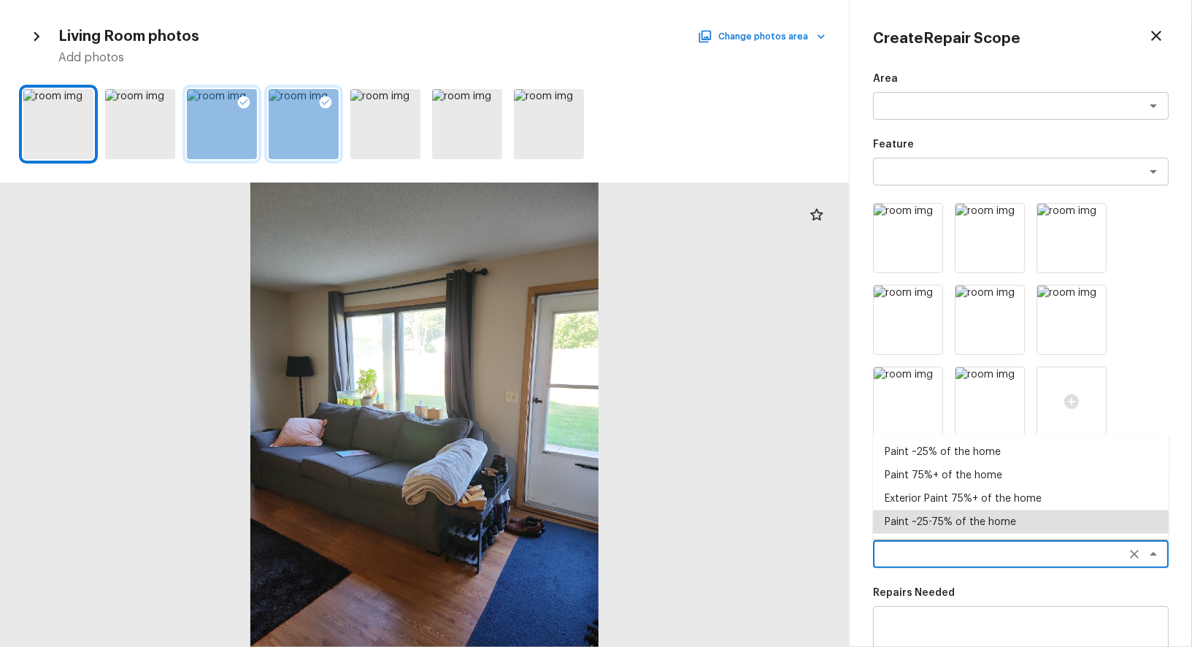
type textarea "Paint ~25-75% of the home"
type textarea "Acquisition Scope: ~25 - 75% of the home needs interior paint"
type input "$0.96"
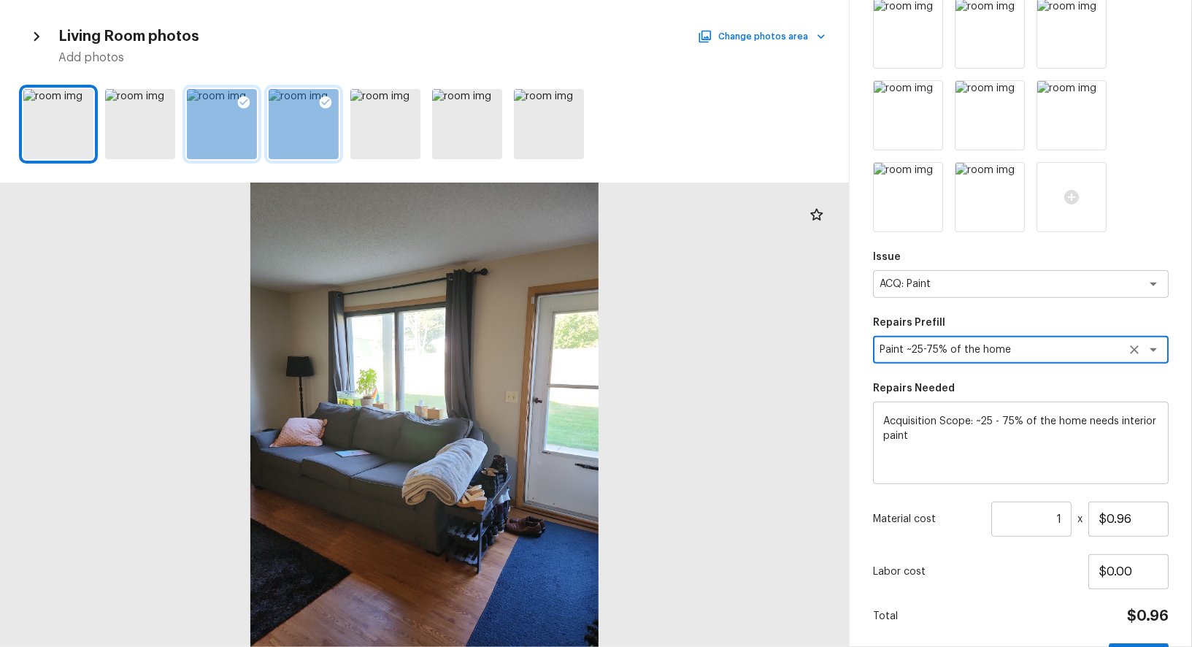
scroll to position [253, 0]
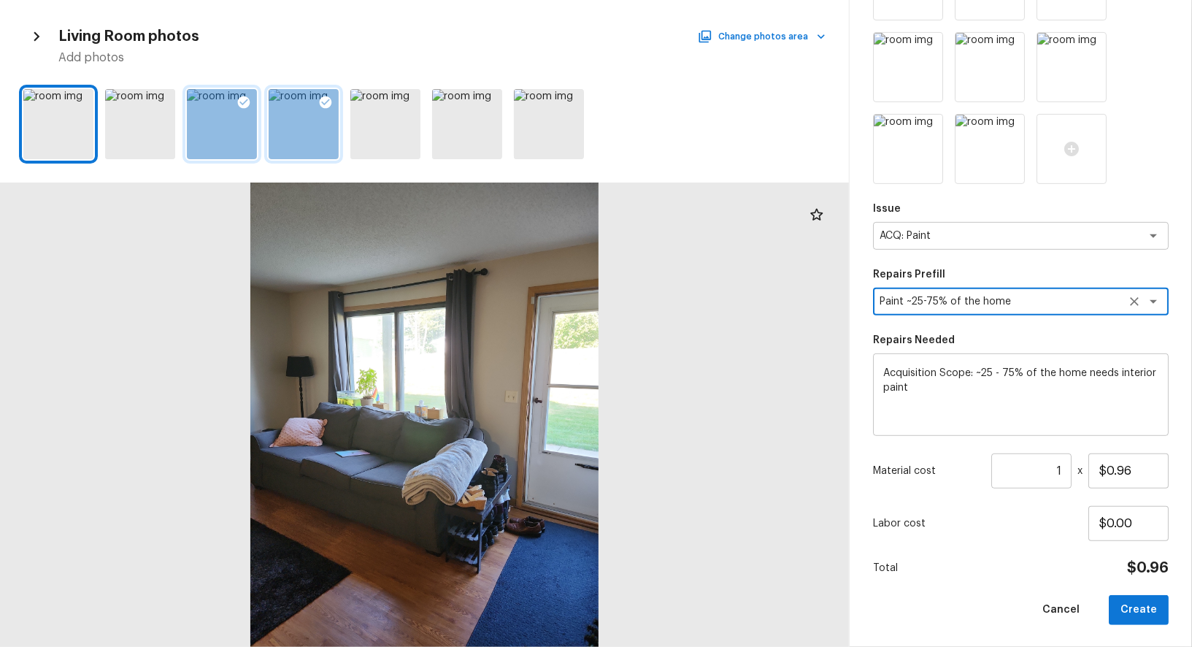
click at [1043, 463] on input "1" at bounding box center [1031, 470] width 80 height 35
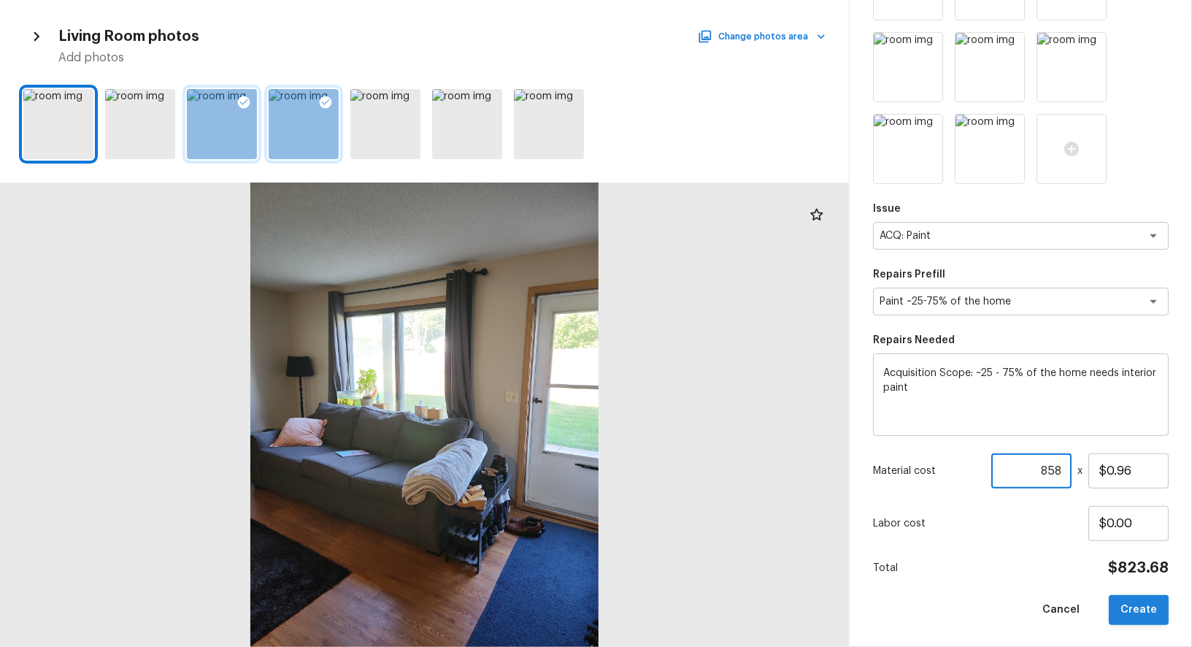
type input "858"
click at [1143, 611] on button "Create" at bounding box center [1139, 610] width 60 height 30
type input "1"
type input "$0.00"
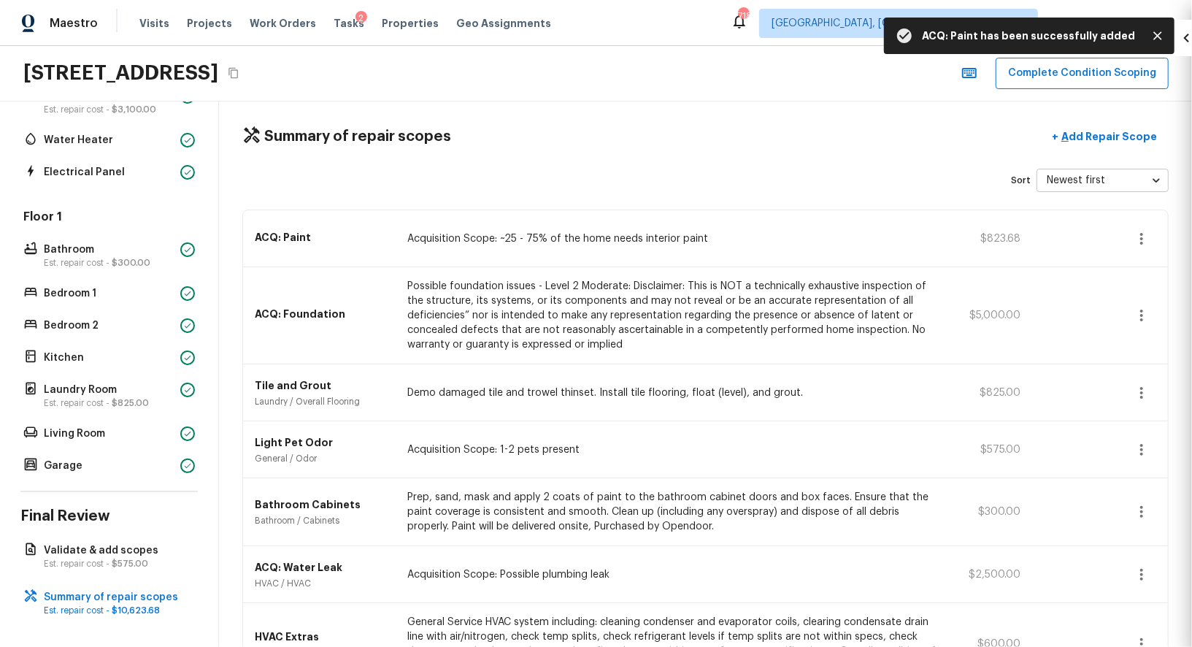
scroll to position [89, 0]
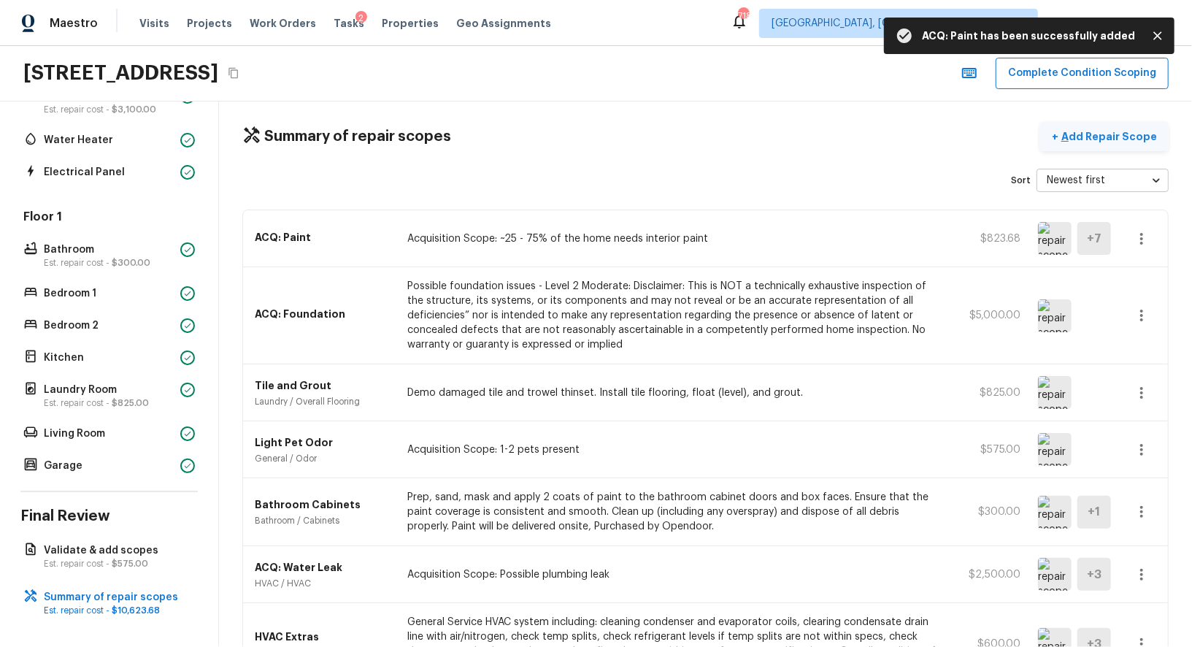
click at [1126, 132] on p "Add Repair Scope" at bounding box center [1107, 136] width 99 height 15
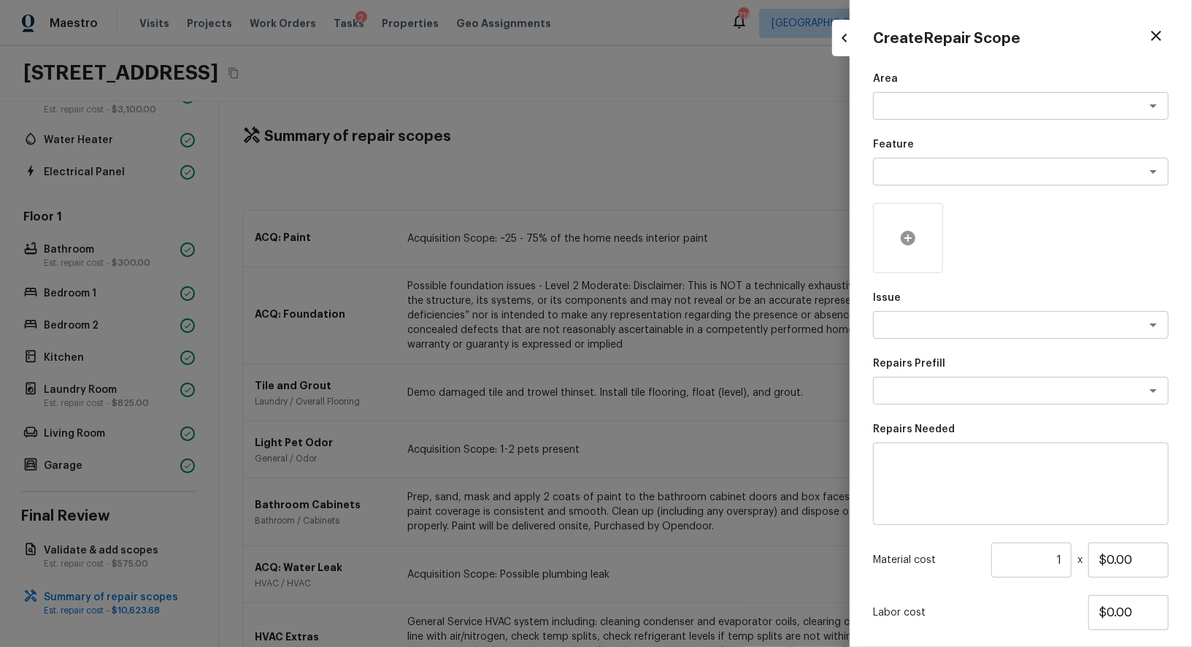
click at [898, 239] on div at bounding box center [908, 238] width 70 height 70
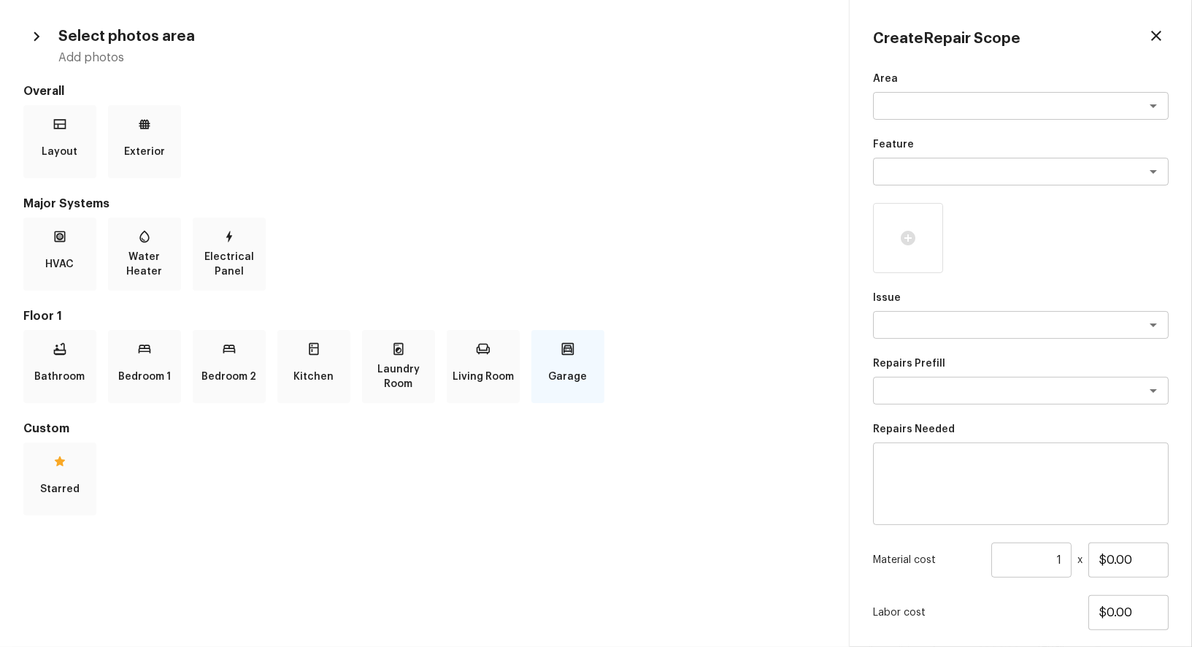
click at [593, 353] on div "Garage" at bounding box center [567, 366] width 73 height 73
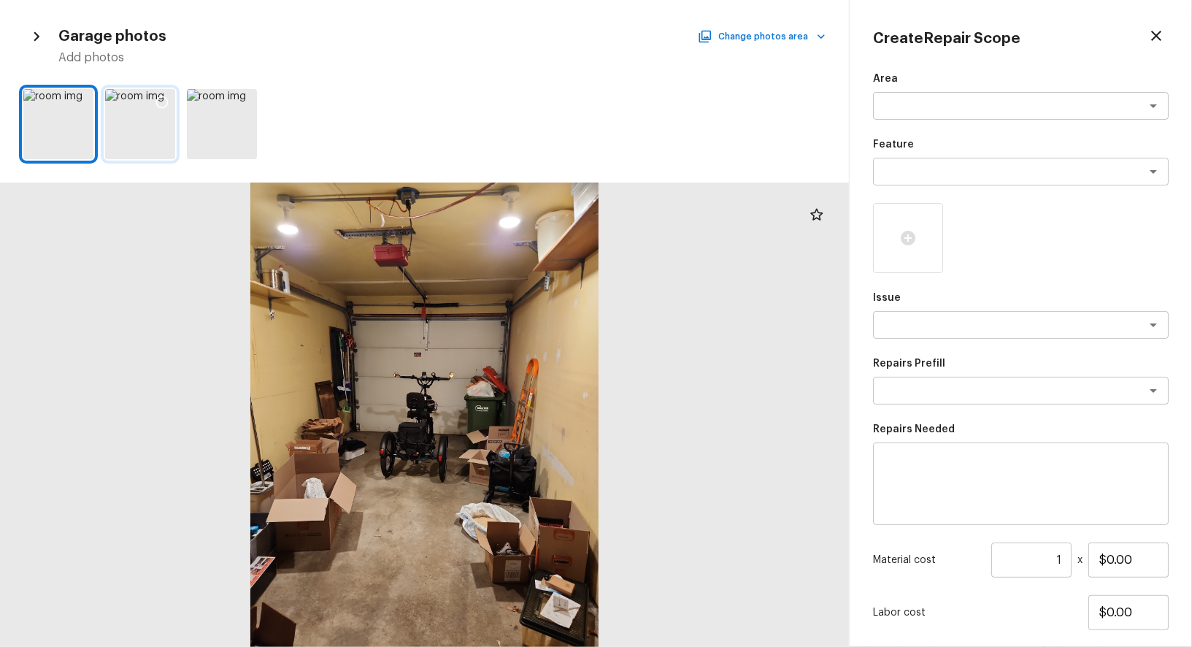
click at [148, 96] on div at bounding box center [140, 124] width 70 height 70
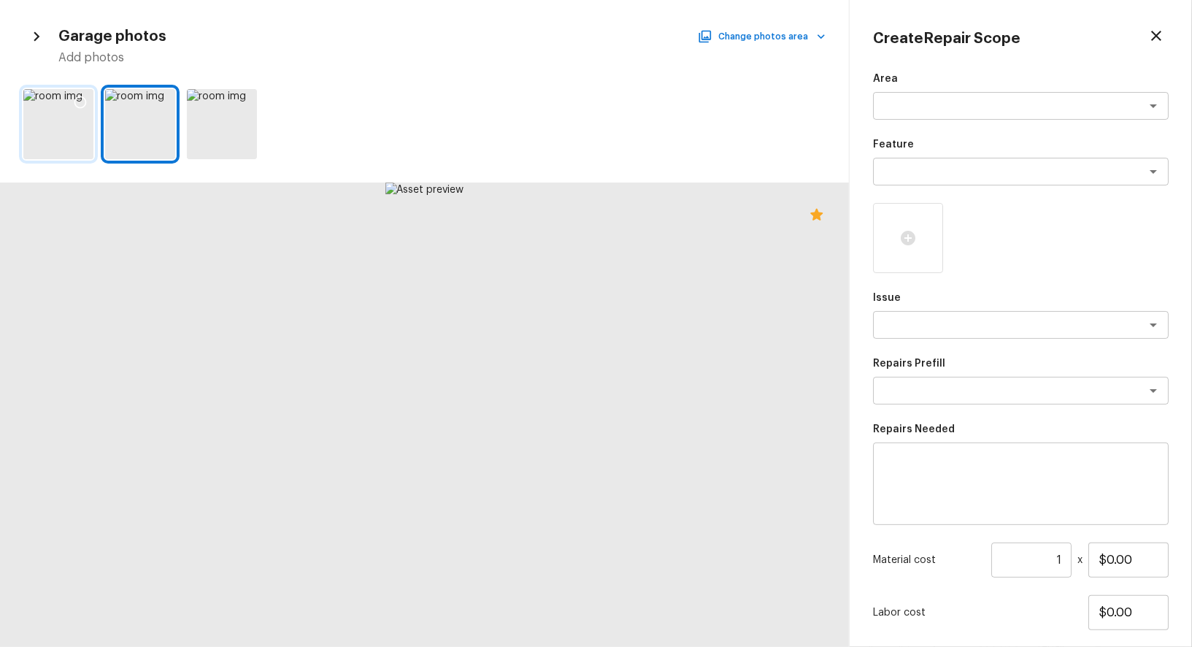
click at [80, 98] on icon at bounding box center [80, 102] width 15 height 15
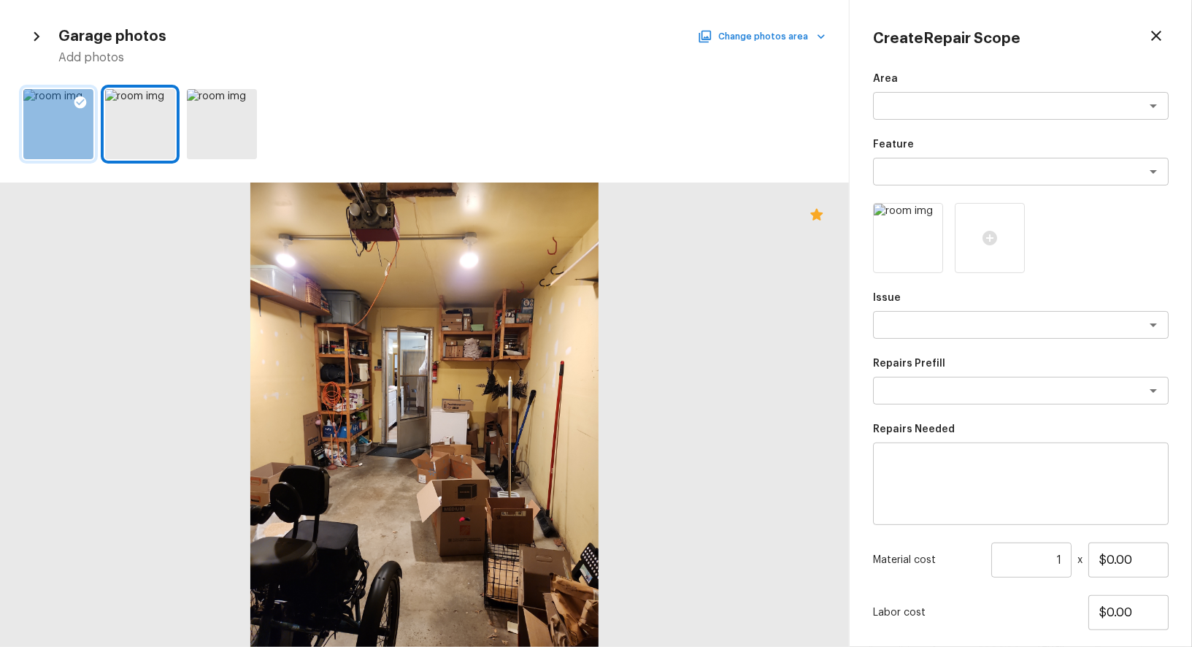
click at [746, 38] on button "Change photos area" at bounding box center [763, 36] width 125 height 19
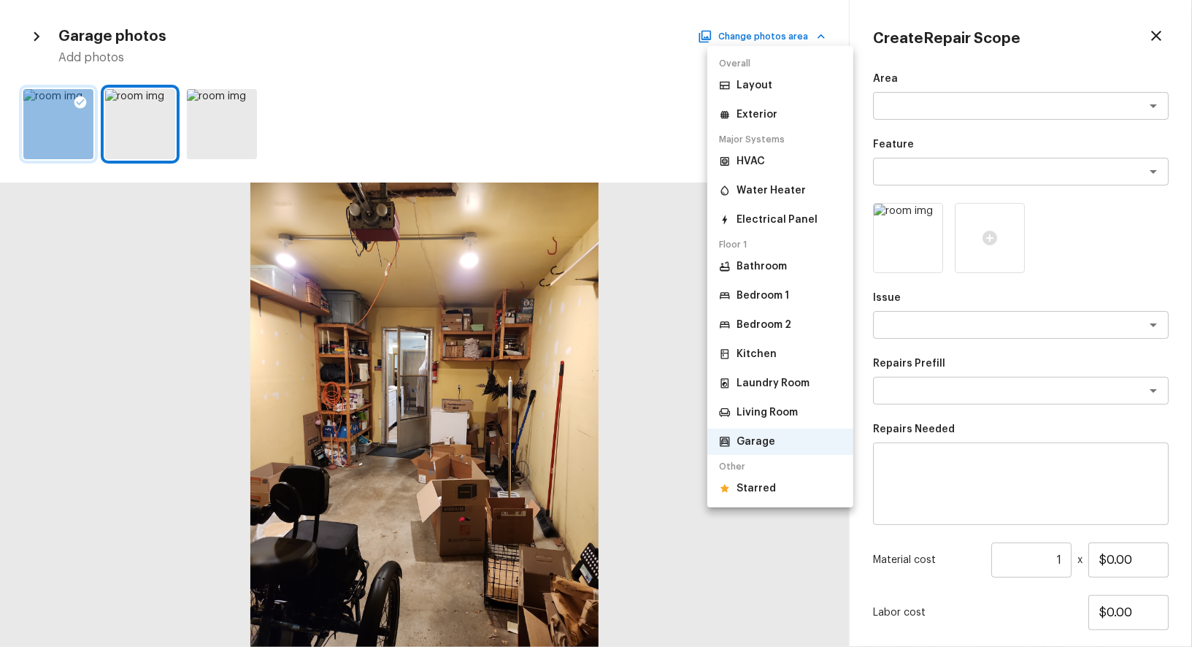
click at [790, 269] on li "Bathroom" at bounding box center [780, 266] width 146 height 26
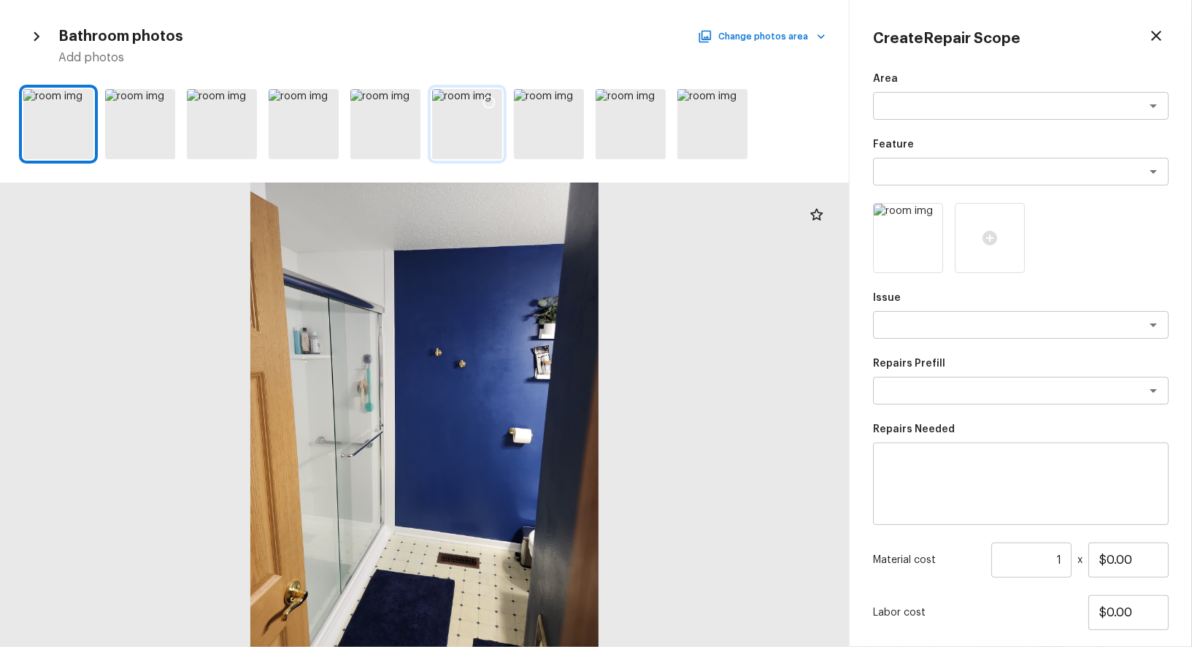
drag, startPoint x: 415, startPoint y: 100, endPoint x: 495, endPoint y: 100, distance: 80.3
click at [414, 100] on div at bounding box center [407, 104] width 26 height 31
click at [485, 99] on icon at bounding box center [489, 102] width 15 height 15
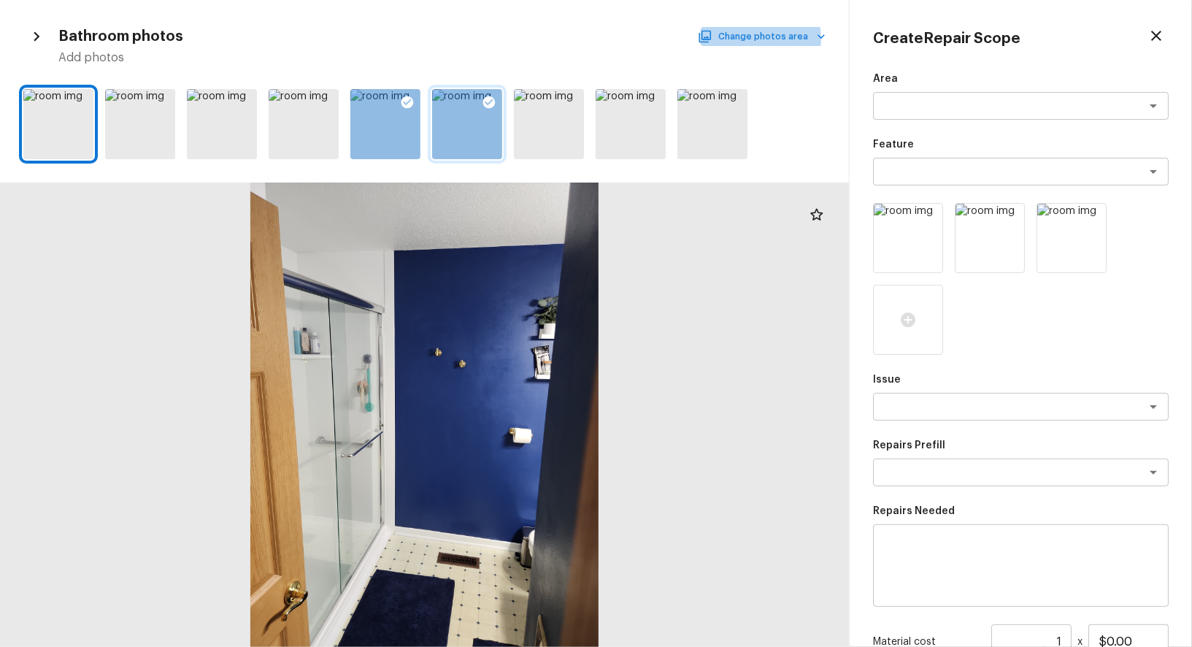
click at [734, 39] on button "Change photos area" at bounding box center [763, 36] width 125 height 19
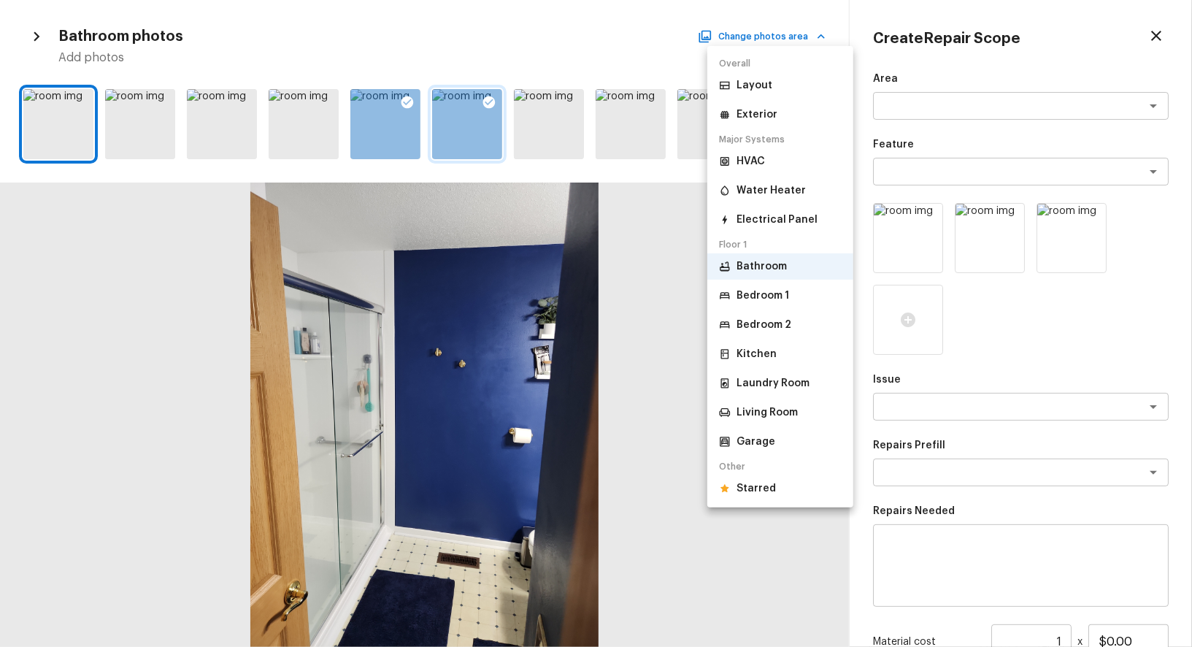
click at [758, 309] on div "Bathroom Bedroom 1 Bedroom 2 Kitchen Laundry Room Living Room Garage" at bounding box center [780, 353] width 146 height 201
click at [758, 290] on p "Bedroom 1" at bounding box center [762, 295] width 53 height 15
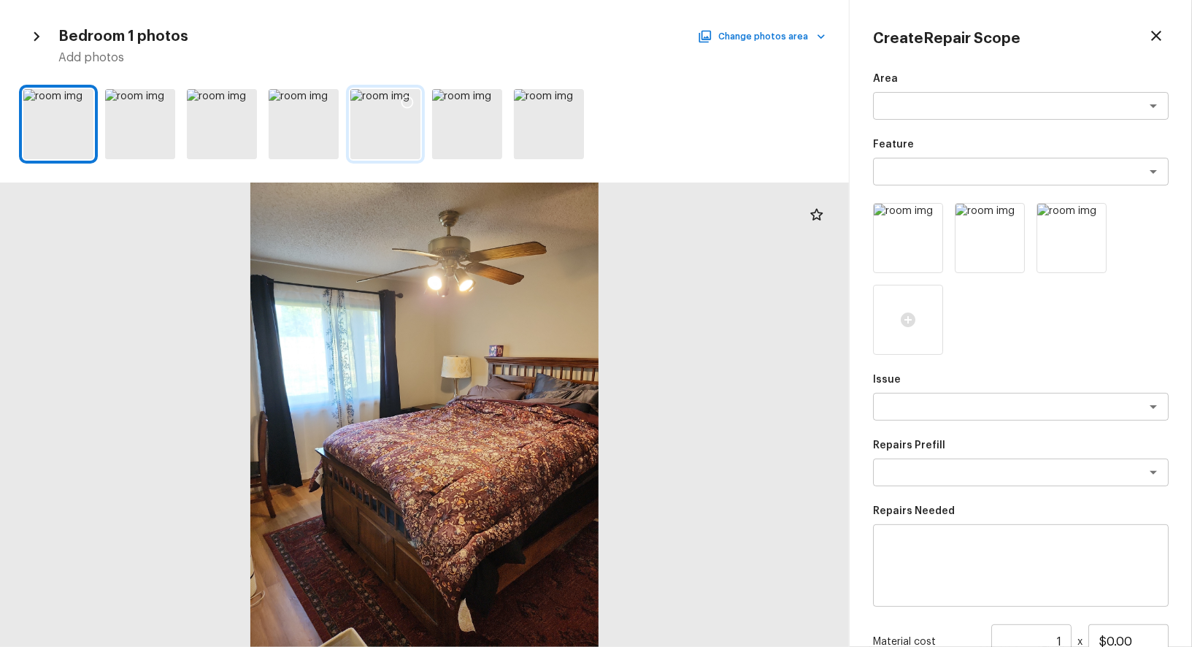
click at [410, 97] on icon at bounding box center [407, 102] width 12 height 12
click at [322, 99] on icon at bounding box center [325, 102] width 15 height 15
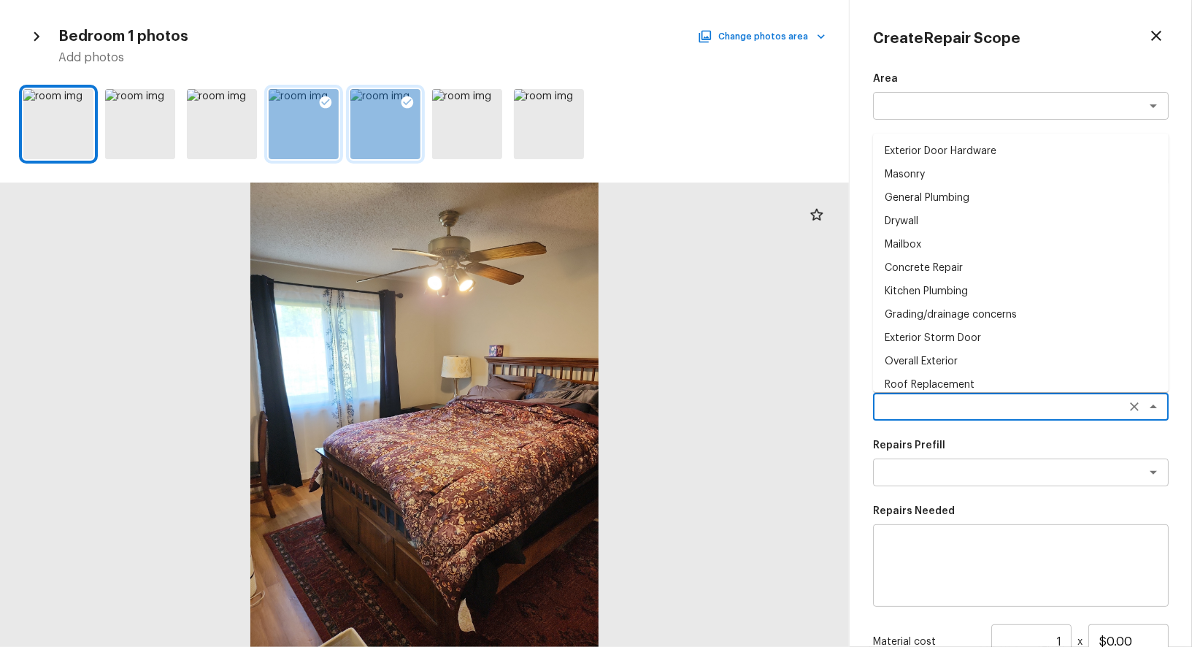
click at [942, 404] on textarea at bounding box center [1001, 406] width 242 height 15
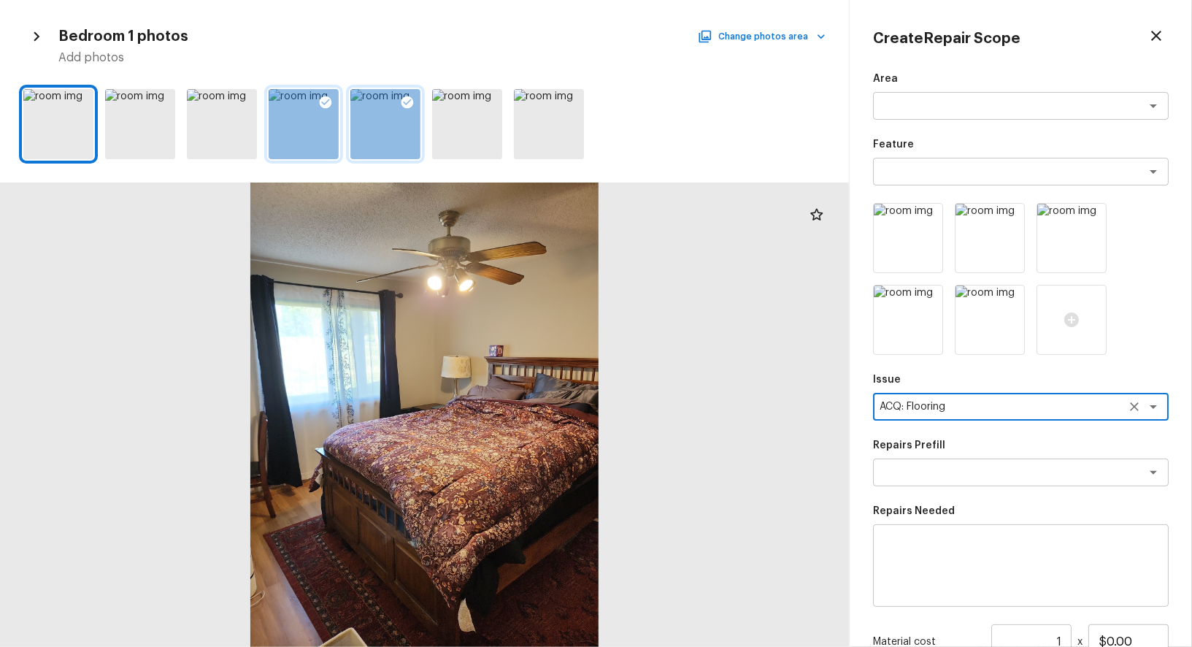
type textarea "ACQ: Flooring"
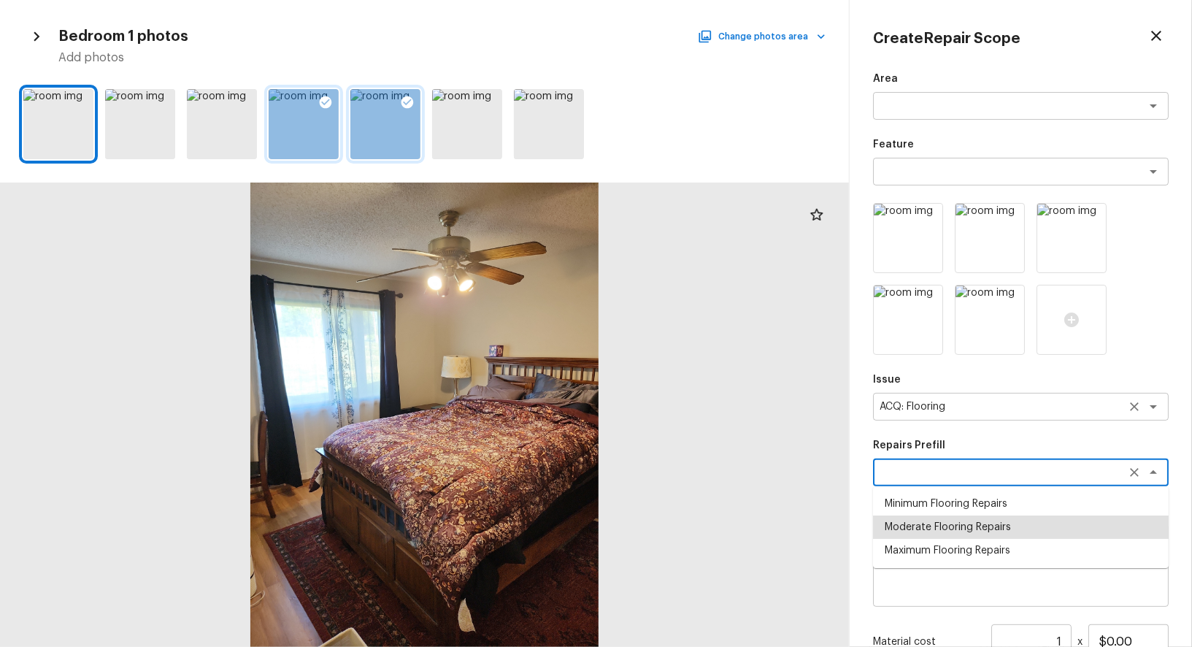
type textarea "Moderate Flooring Repairs"
type textarea "Acquisition Scope: Moderate flooring repairs"
type input "$0.52"
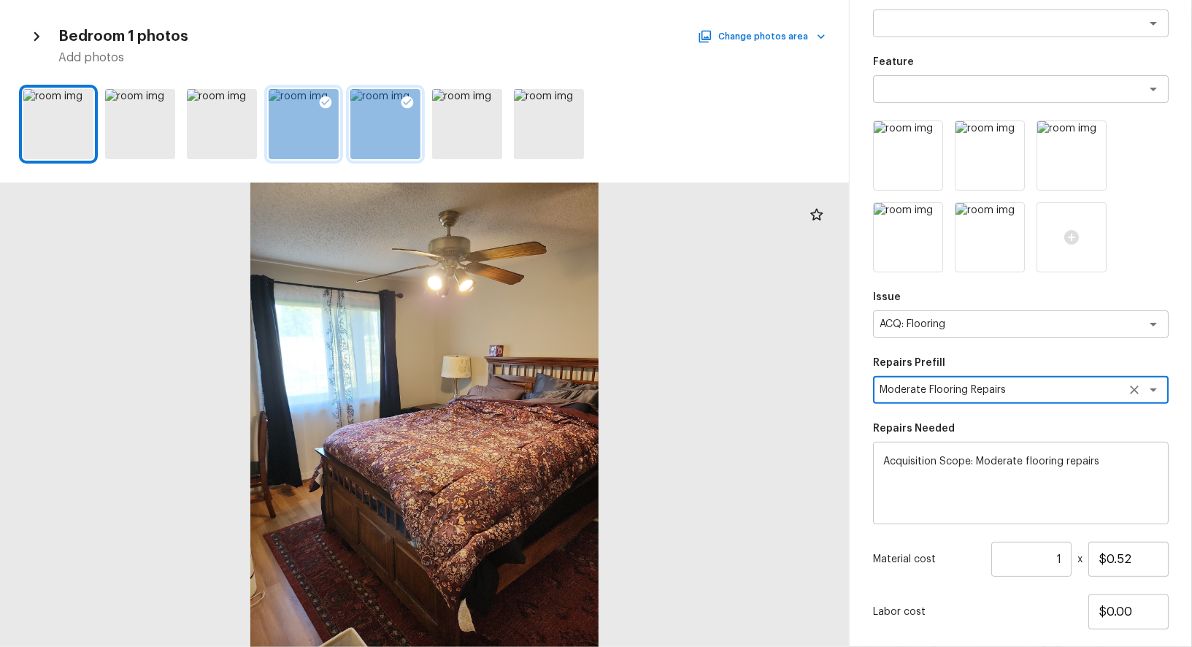
scroll to position [171, 0]
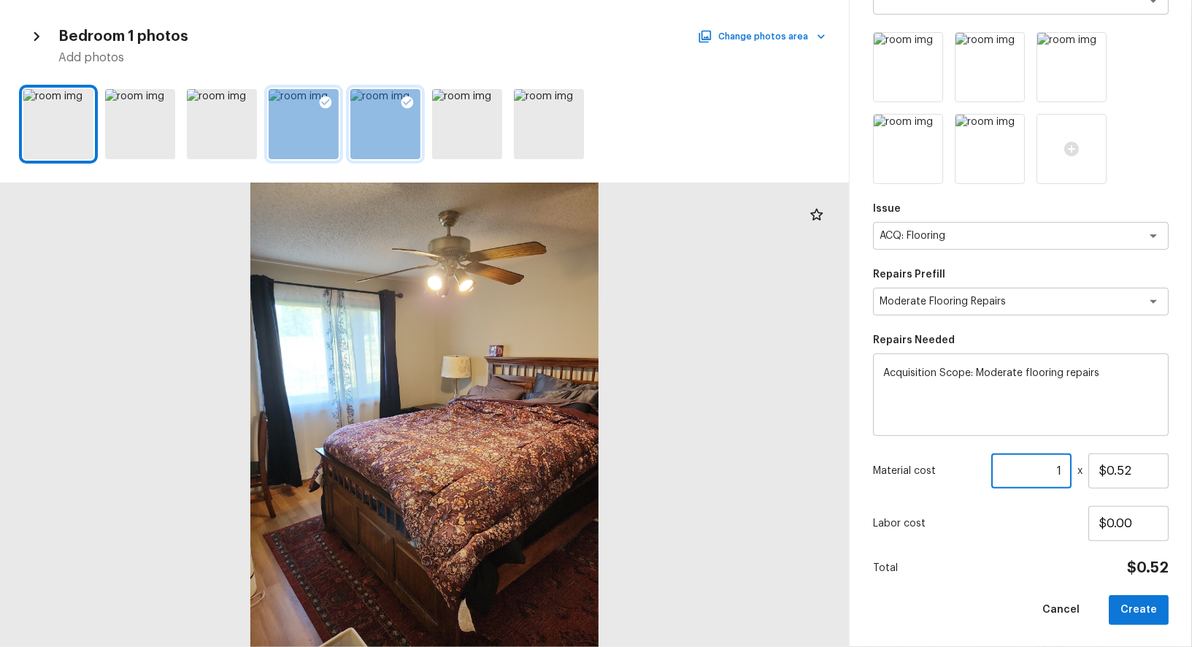
click at [1050, 473] on input "1" at bounding box center [1031, 470] width 80 height 35
paste input "858"
type input "858"
click at [1140, 611] on button "Create" at bounding box center [1139, 610] width 60 height 30
click at [483, 484] on div at bounding box center [424, 414] width 849 height 464
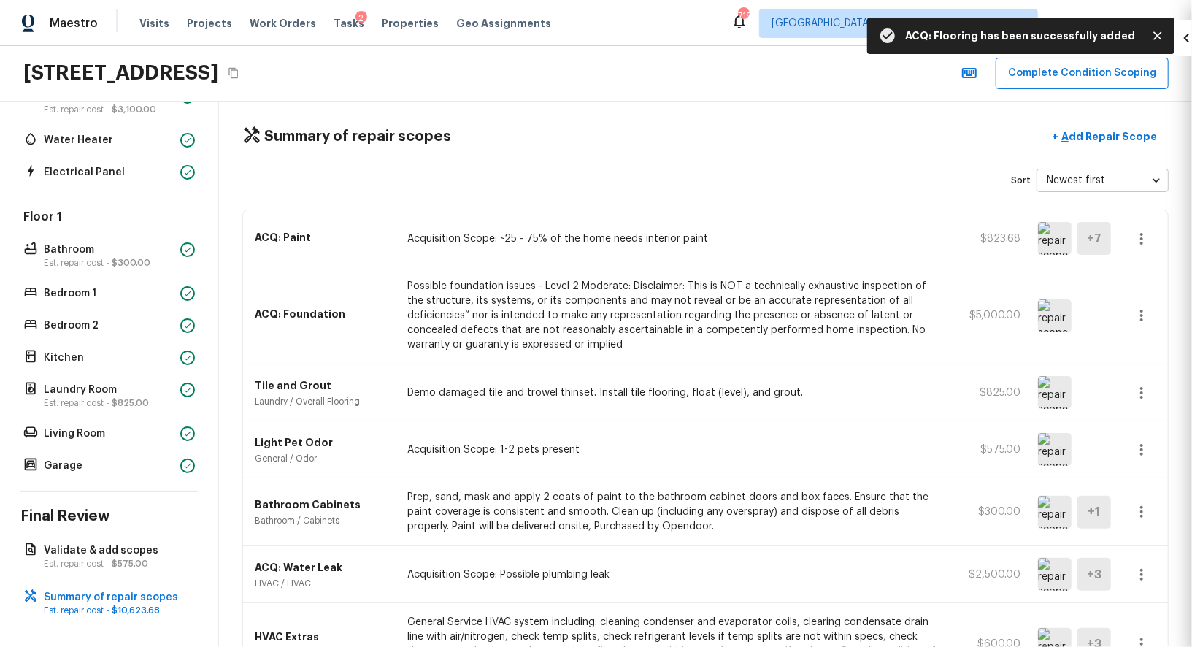
type input "1"
type input "$0.00"
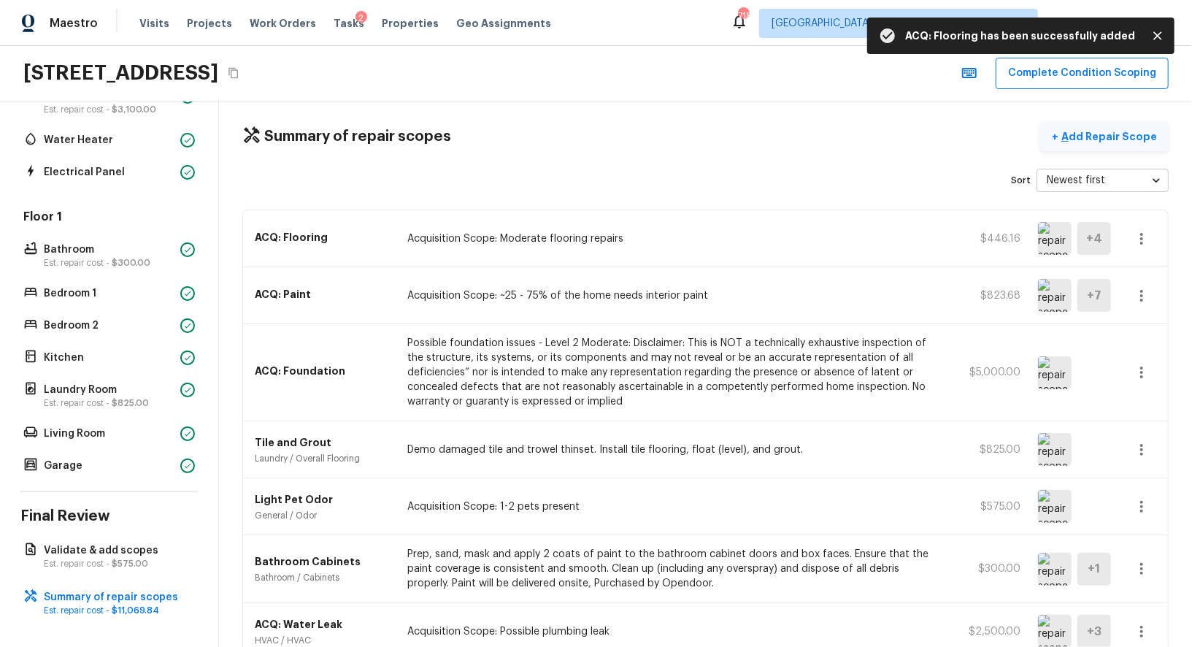
click at [1099, 139] on p "Add Repair Scope" at bounding box center [1107, 136] width 99 height 15
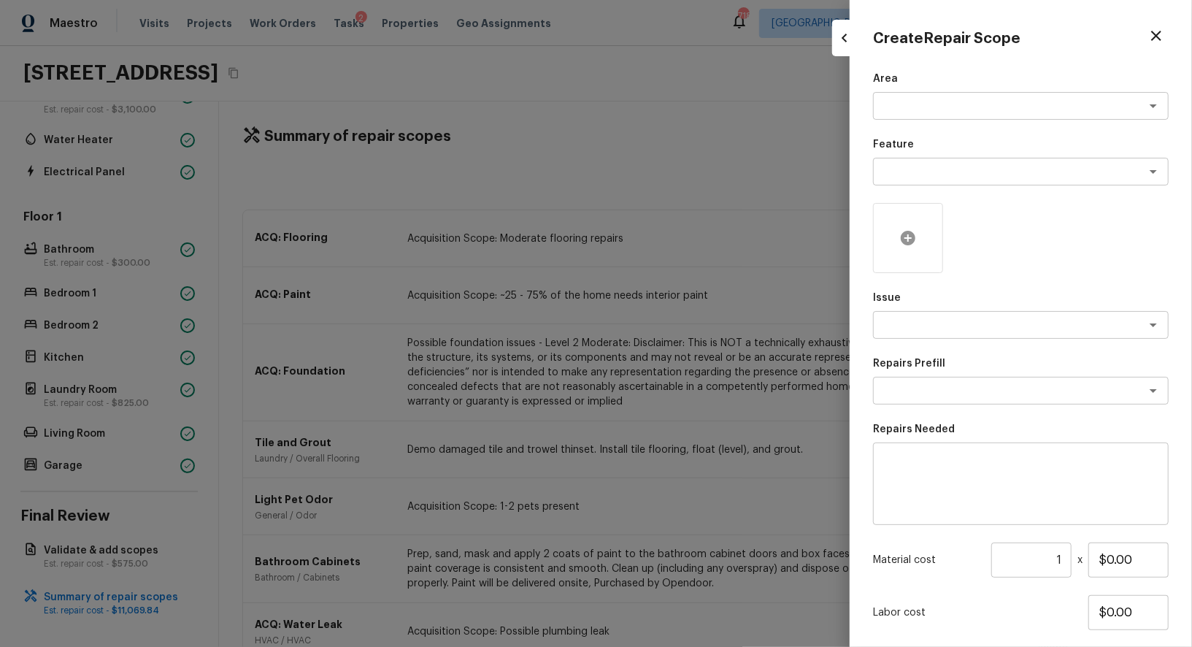
click at [895, 248] on div at bounding box center [908, 238] width 70 height 70
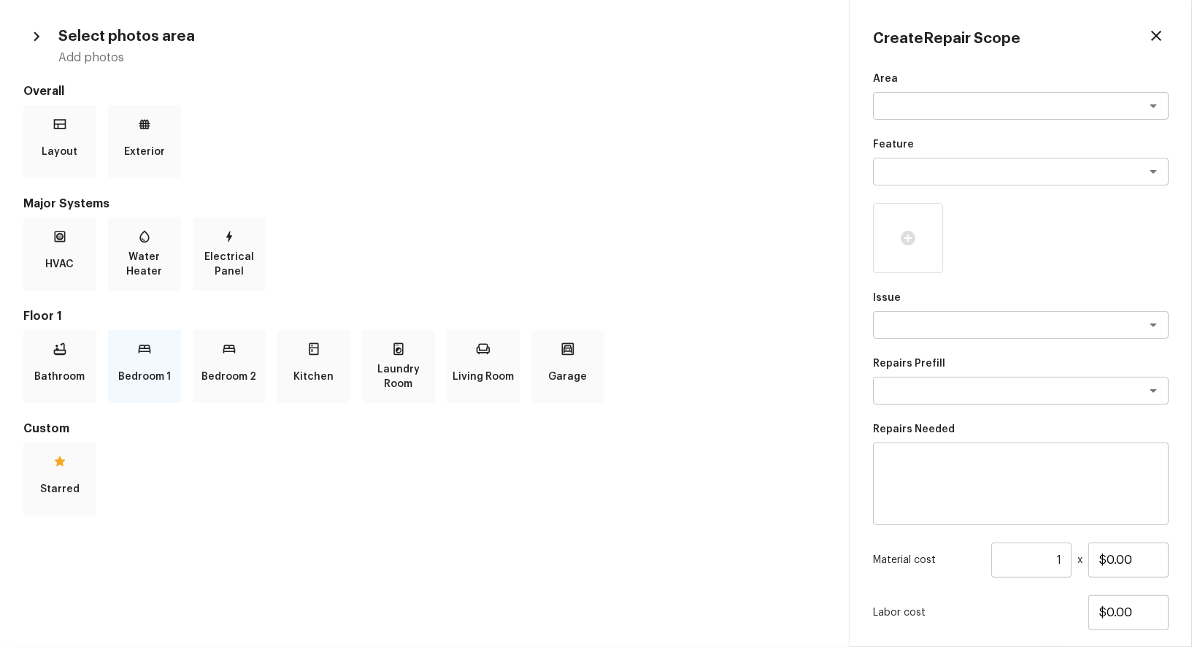
click at [141, 347] on icon at bounding box center [145, 349] width 12 height 9
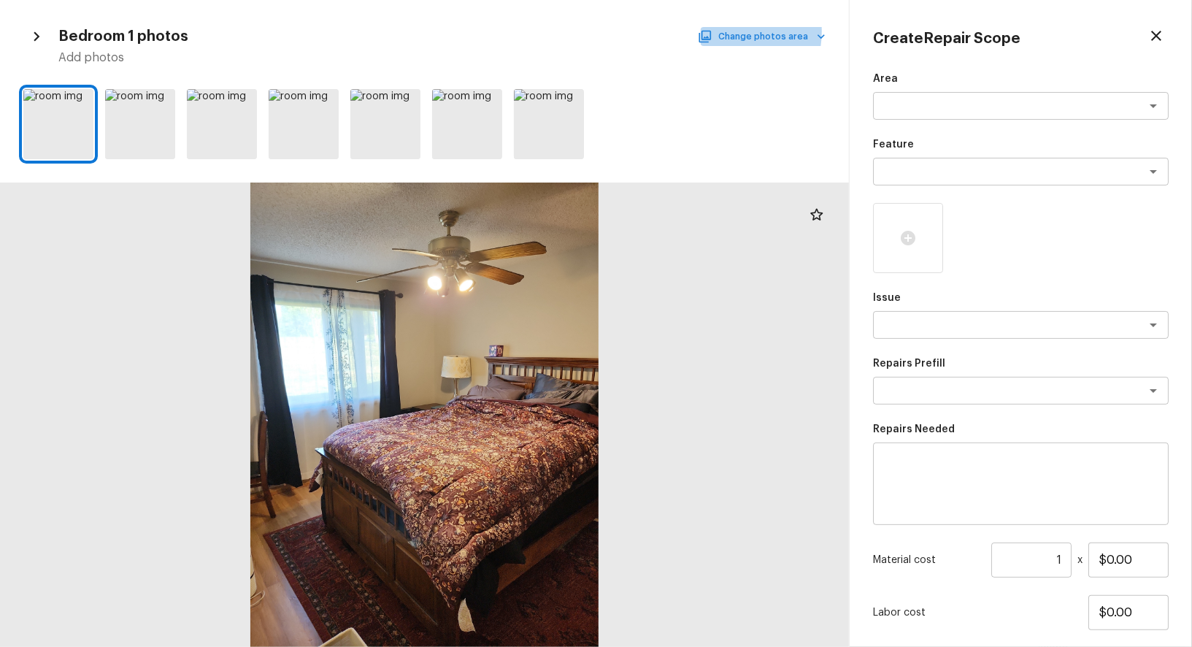
click at [726, 31] on button "Change photos area" at bounding box center [763, 36] width 125 height 19
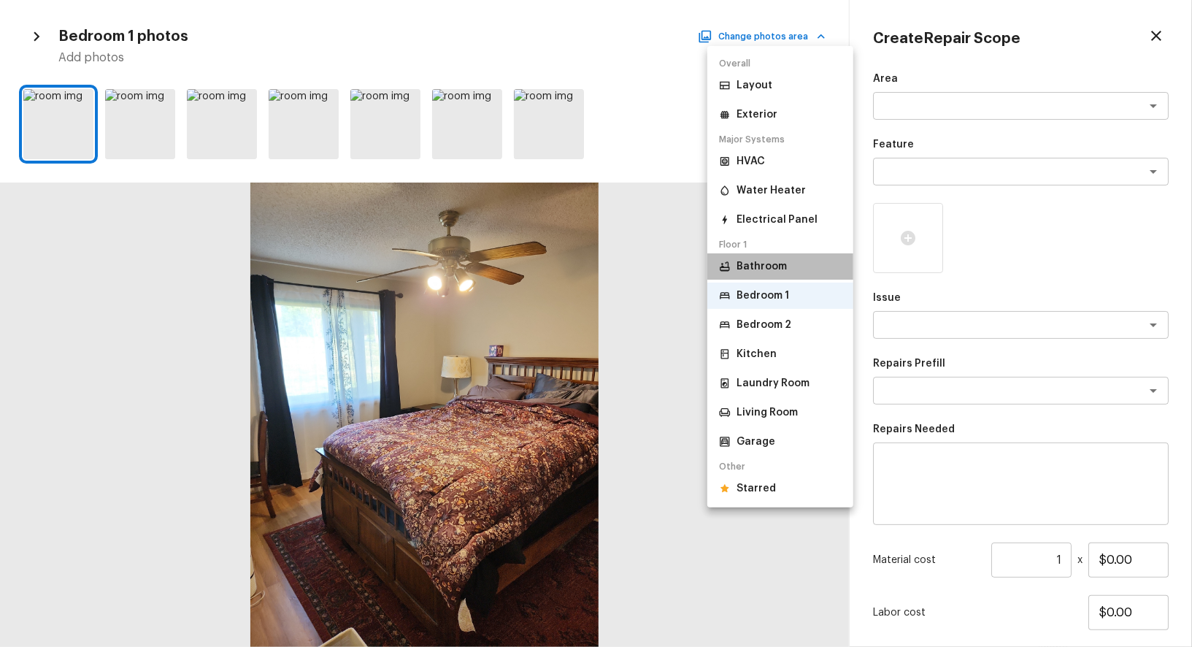
click at [764, 264] on p "Bathroom" at bounding box center [761, 266] width 50 height 15
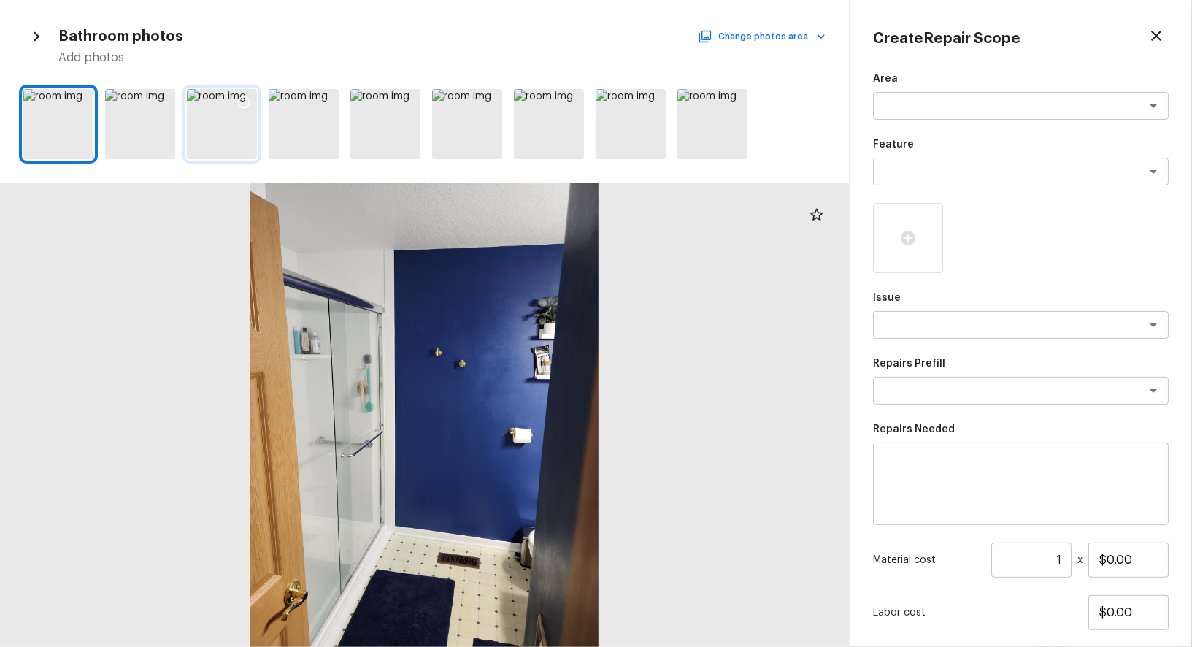
click at [238, 105] on icon at bounding box center [243, 102] width 15 height 15
click at [160, 97] on icon at bounding box center [162, 102] width 12 height 12
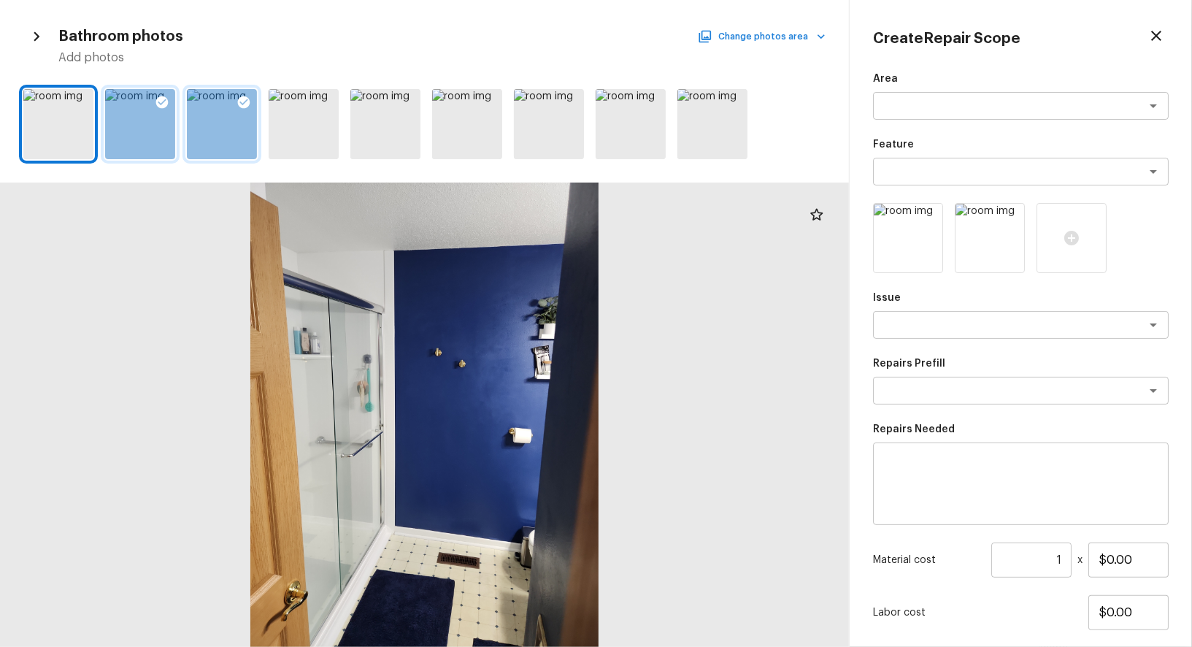
click at [795, 36] on button "Change photos area" at bounding box center [763, 36] width 125 height 19
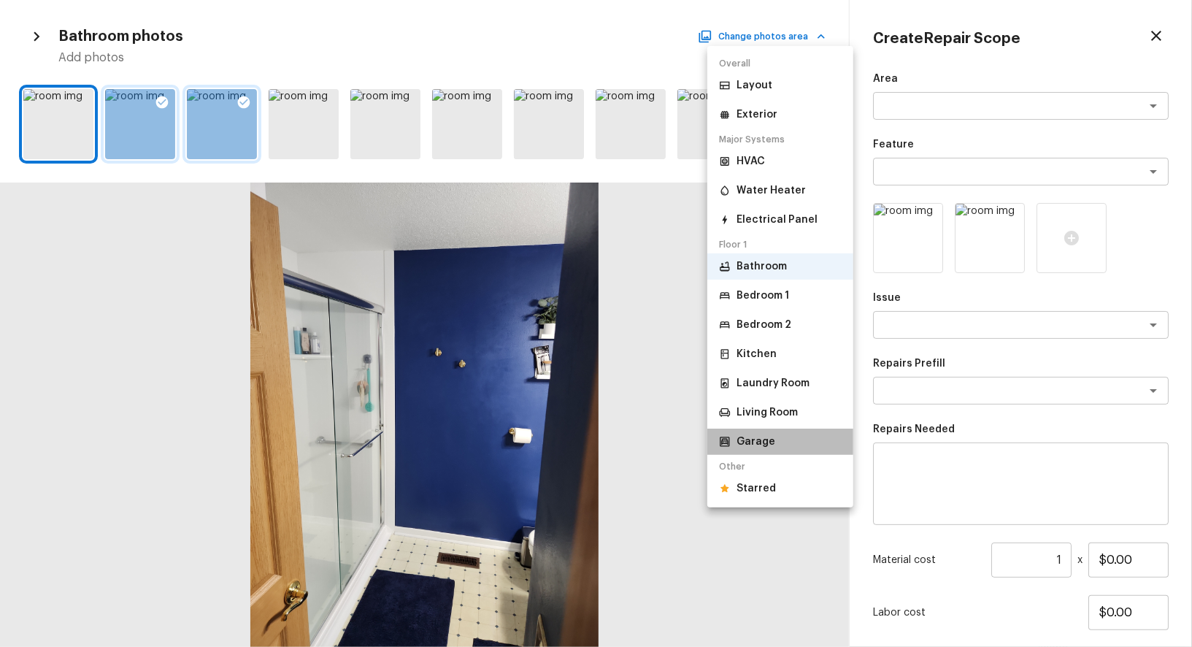
click at [776, 435] on li "Garage" at bounding box center [780, 441] width 146 height 26
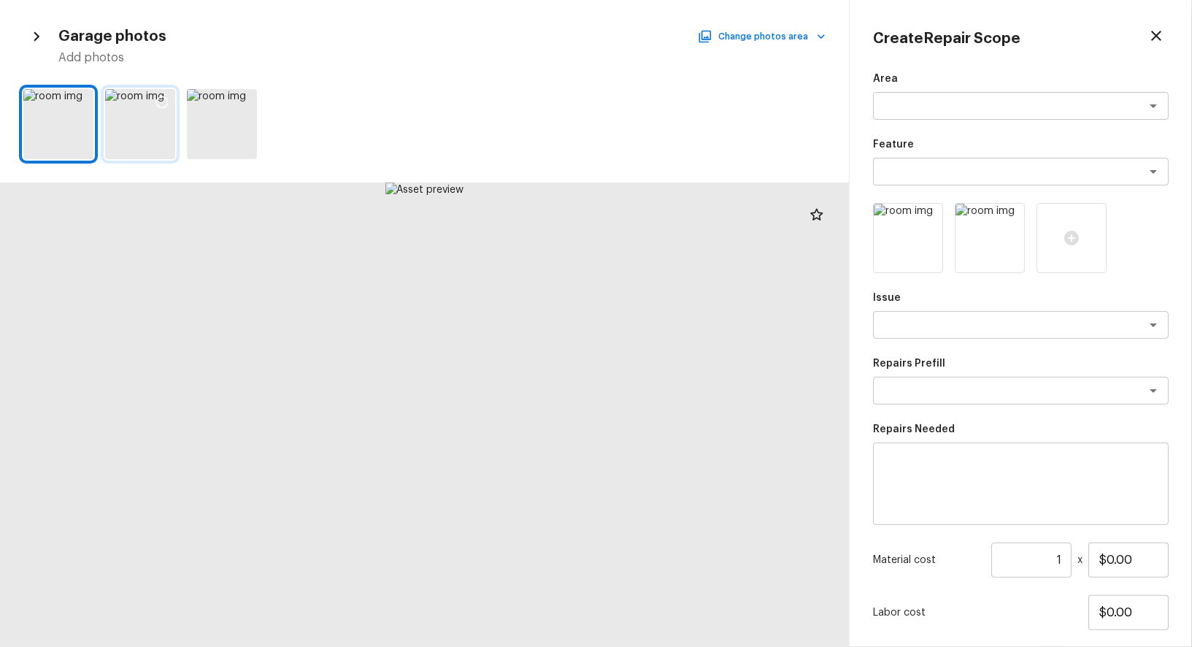
click at [163, 100] on icon at bounding box center [162, 102] width 15 height 15
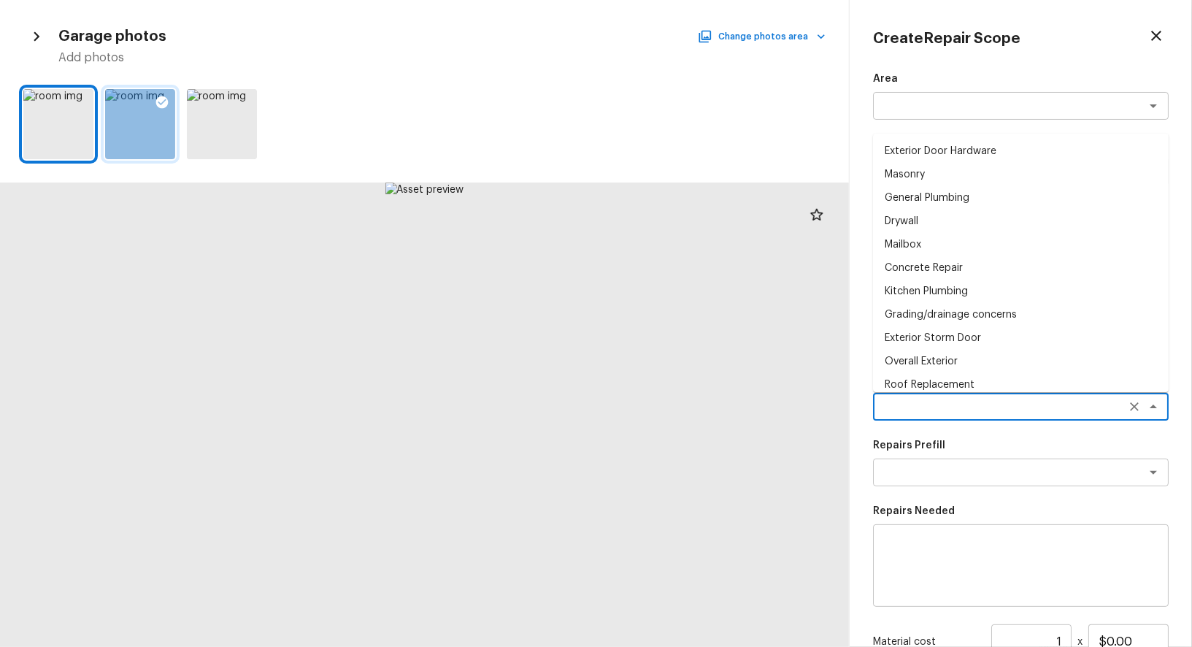
click at [987, 402] on textarea at bounding box center [1001, 406] width 242 height 15
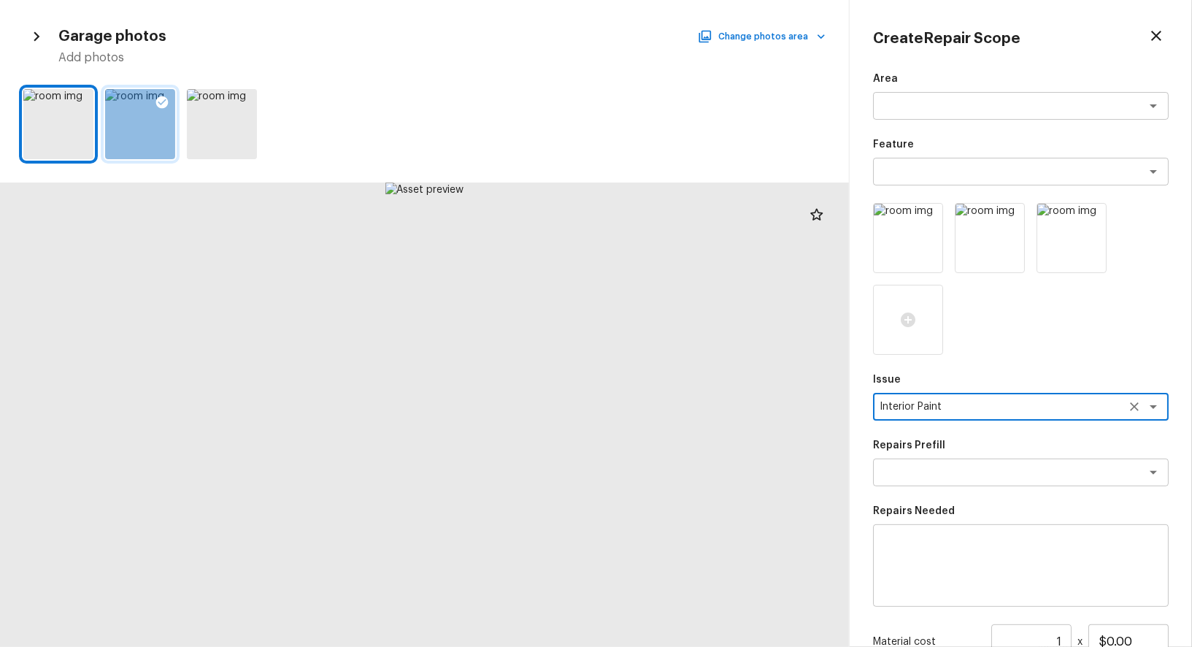
type textarea "Interior Paint"
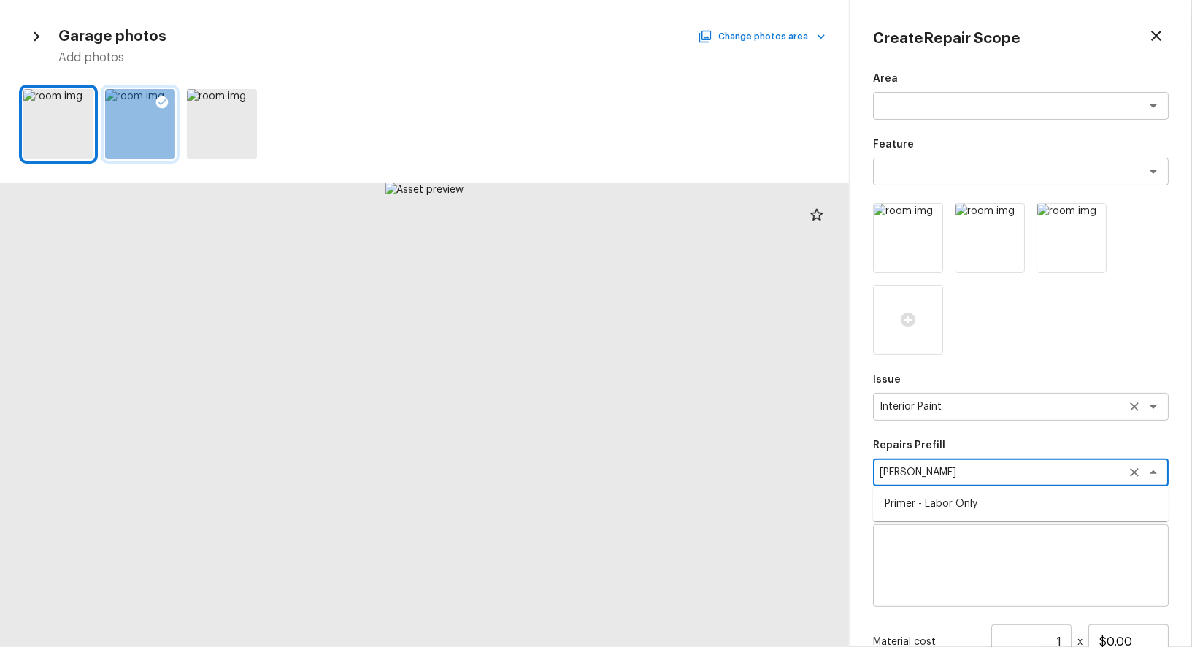
type textarea "Primer - Labor Only"
type textarea "Interior primer - PRIMER PROVIDED BY OPENDOOR - All nails, screws, drywall anch…"
type input "$0.40"
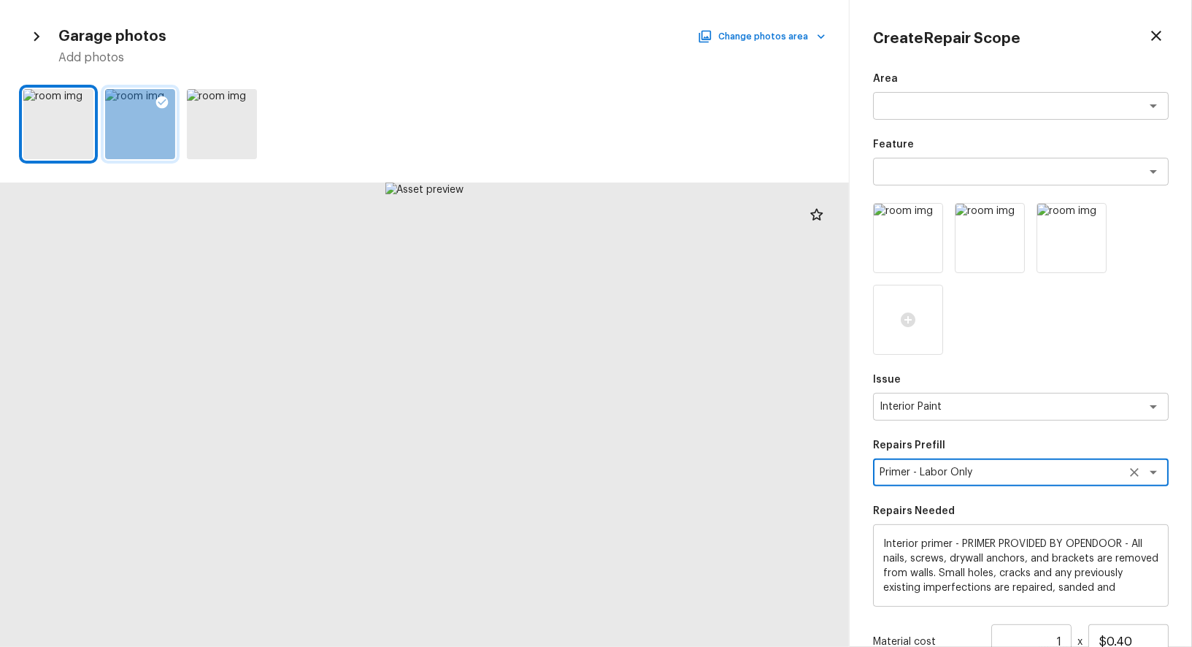
scroll to position [171, 0]
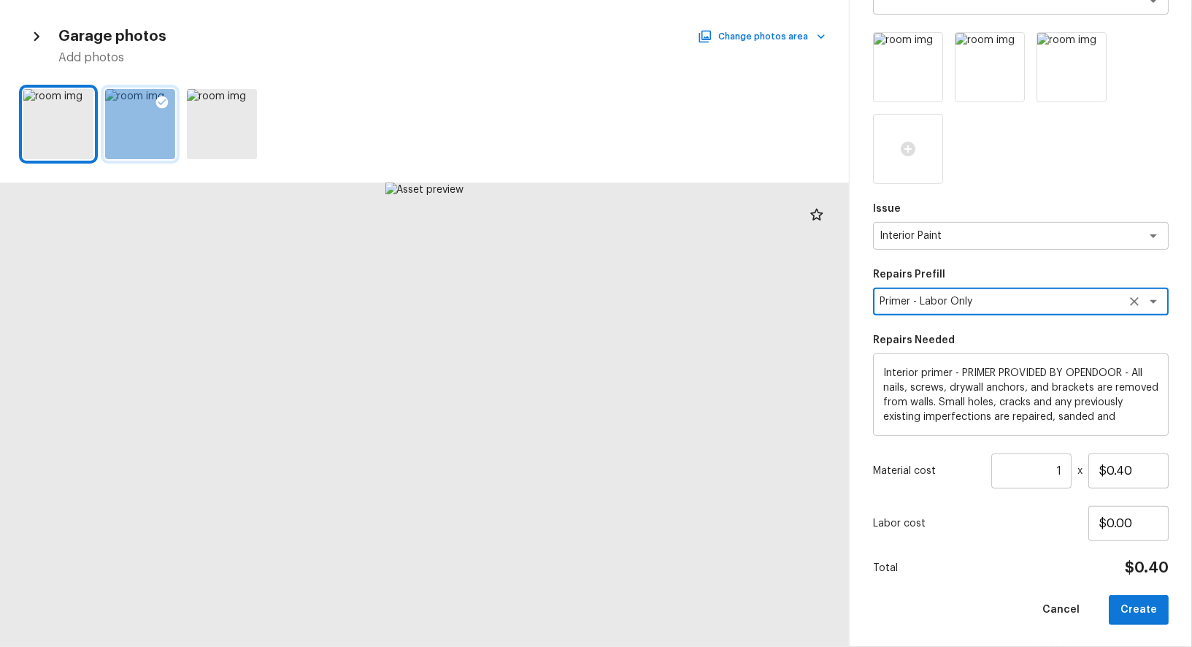
type textarea "Primer - Labor Only"
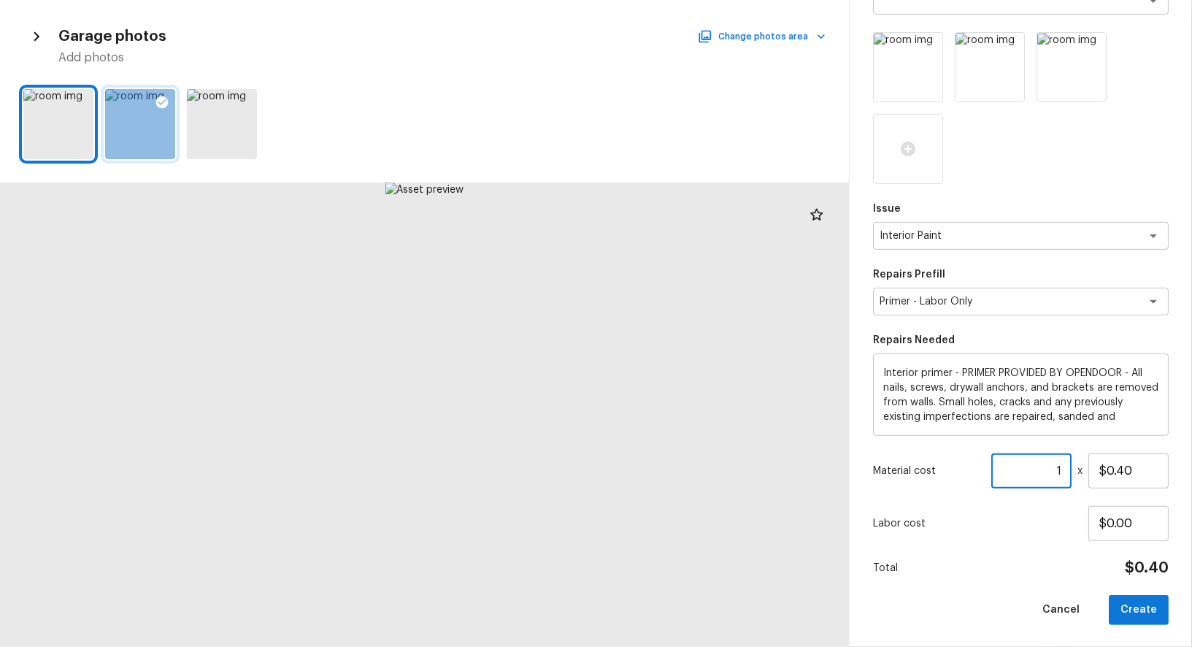
click at [1055, 472] on input "1" at bounding box center [1031, 470] width 80 height 35
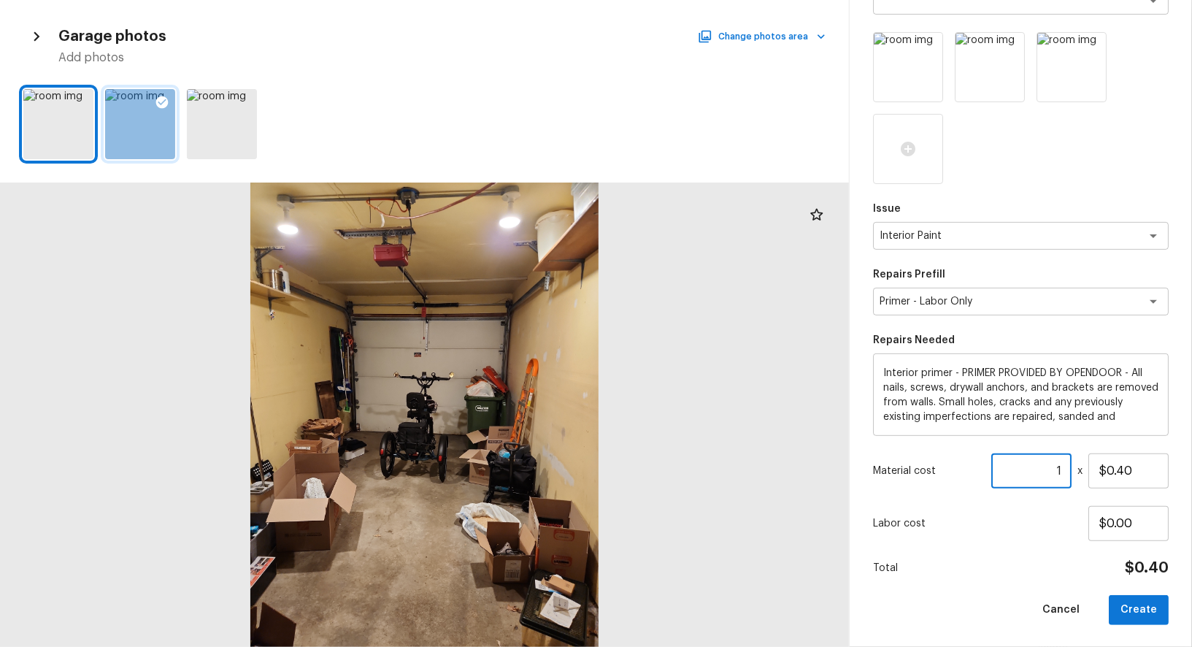
click at [1047, 472] on input "1" at bounding box center [1031, 470] width 80 height 35
type input "300"
click at [1138, 602] on button "Create" at bounding box center [1139, 610] width 60 height 30
type input "1"
type input "$0.00"
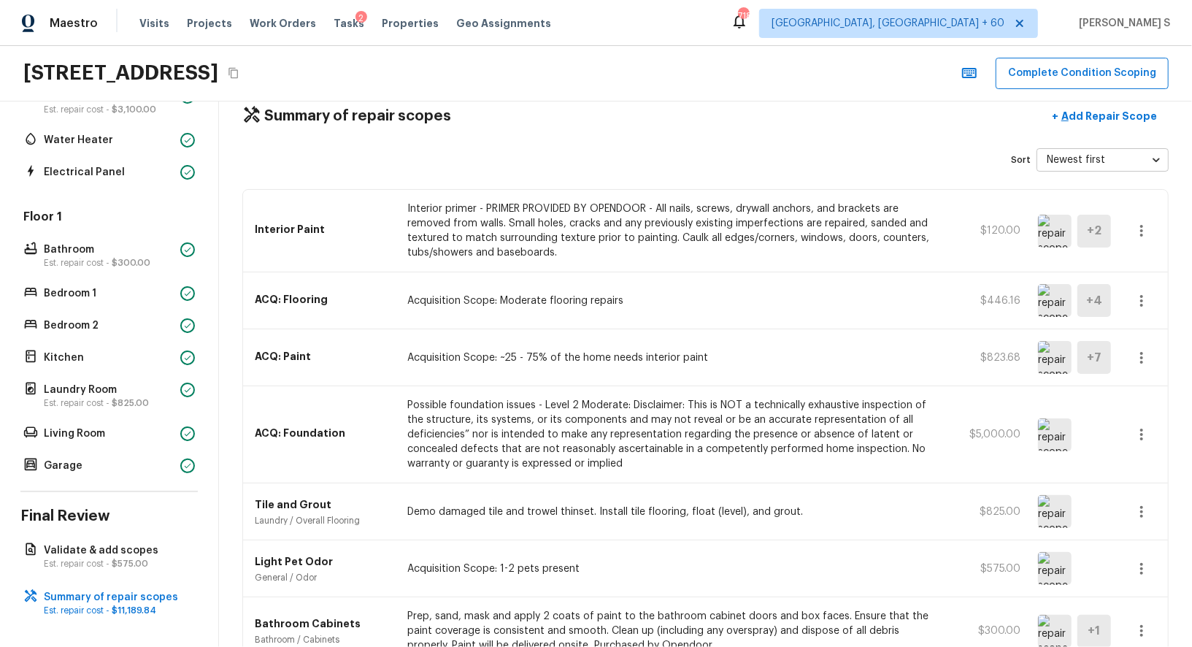
scroll to position [0, 0]
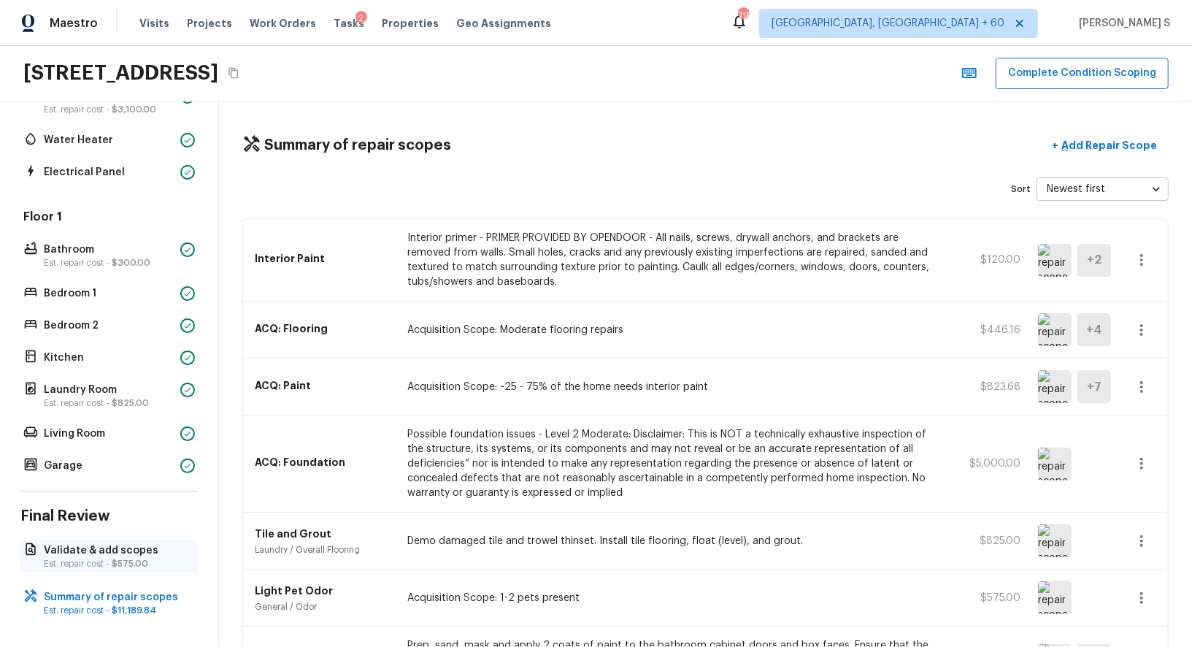
click at [139, 552] on p "Validate & add scopes" at bounding box center [116, 550] width 145 height 15
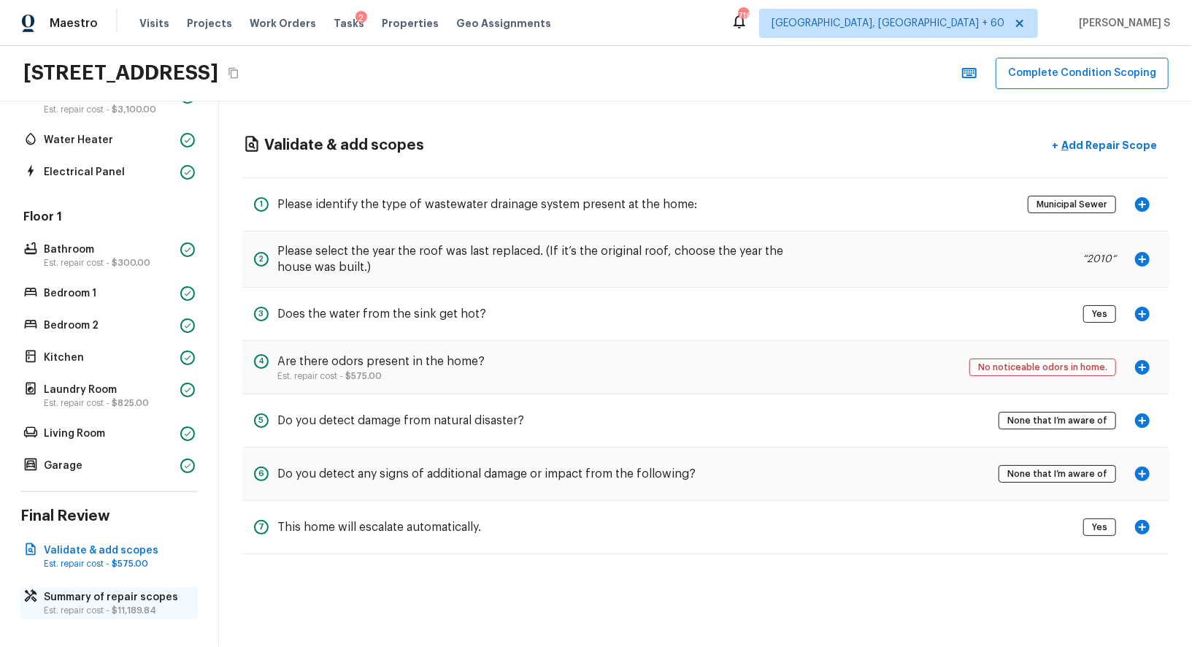
click at [82, 599] on p "Summary of repair scopes" at bounding box center [116, 597] width 145 height 15
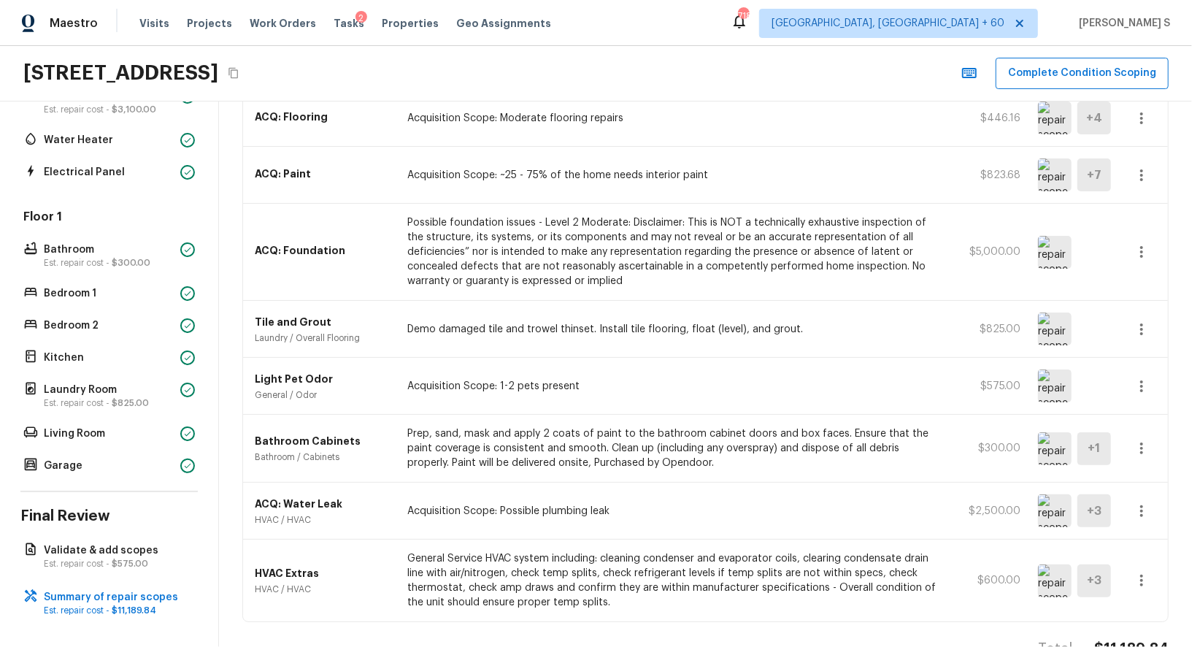
scroll to position [212, 0]
click at [63, 466] on p "Garage" at bounding box center [109, 465] width 131 height 15
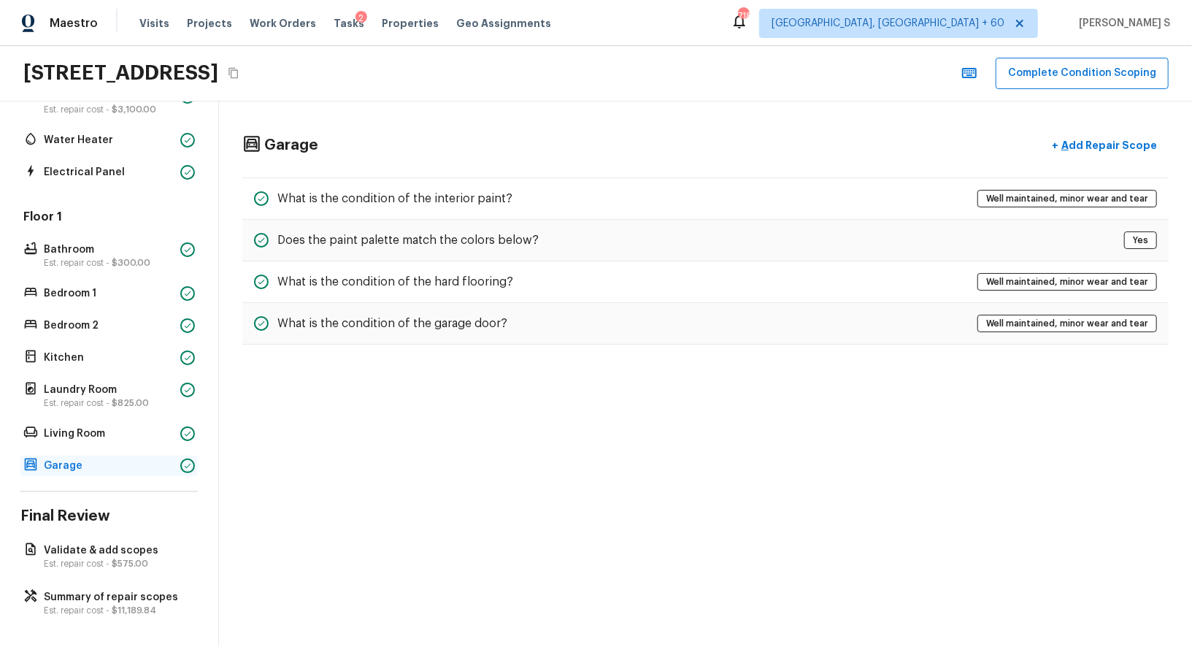
scroll to position [0, 0]
click at [317, 320] on h5 "What is the condition of the garage door?" at bounding box center [392, 323] width 230 height 16
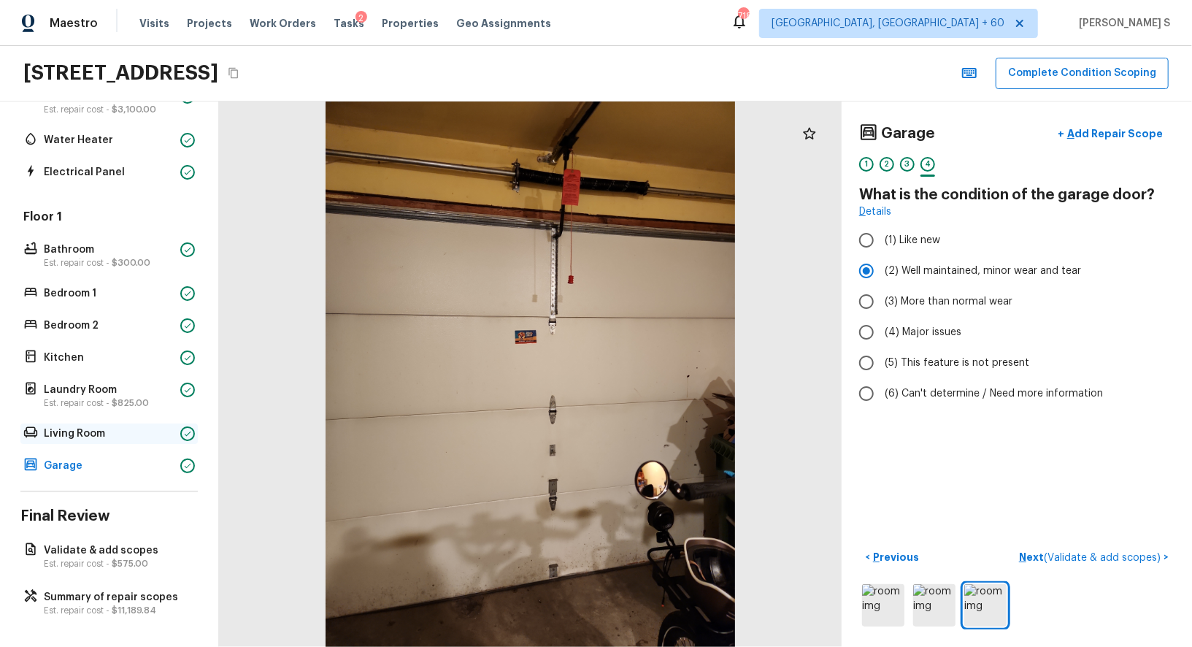
click at [142, 427] on p "Living Room" at bounding box center [109, 433] width 131 height 15
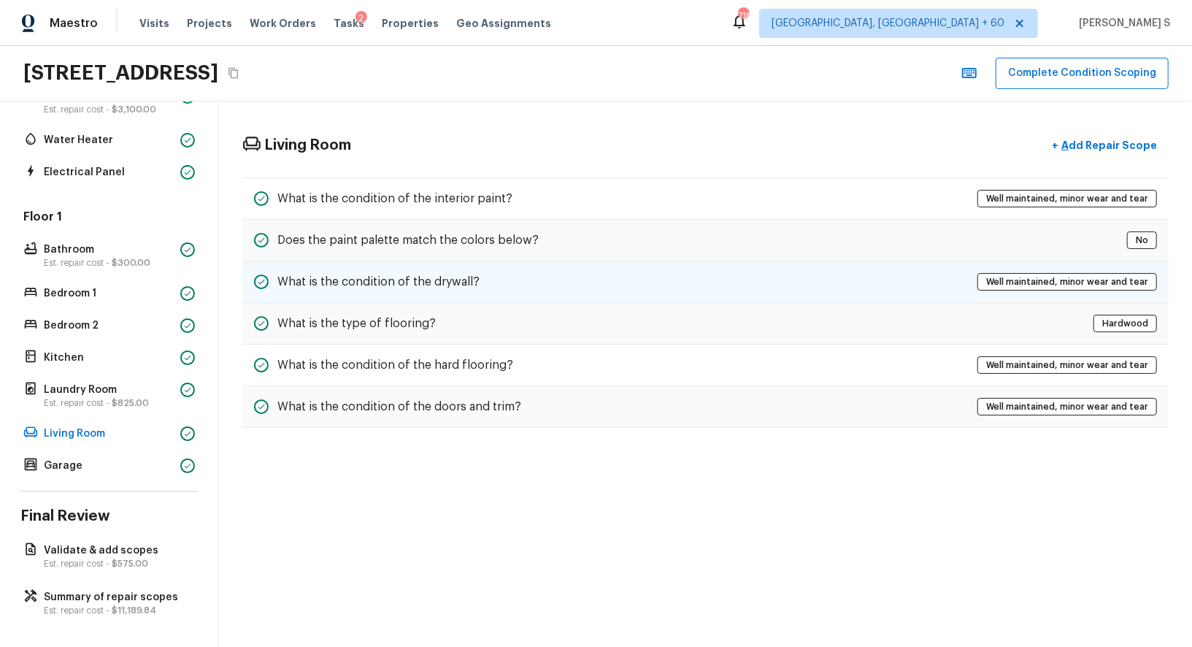
click at [515, 282] on div "What is the condition of the drywall? Well maintained, minor wear and tear" at bounding box center [705, 282] width 926 height 42
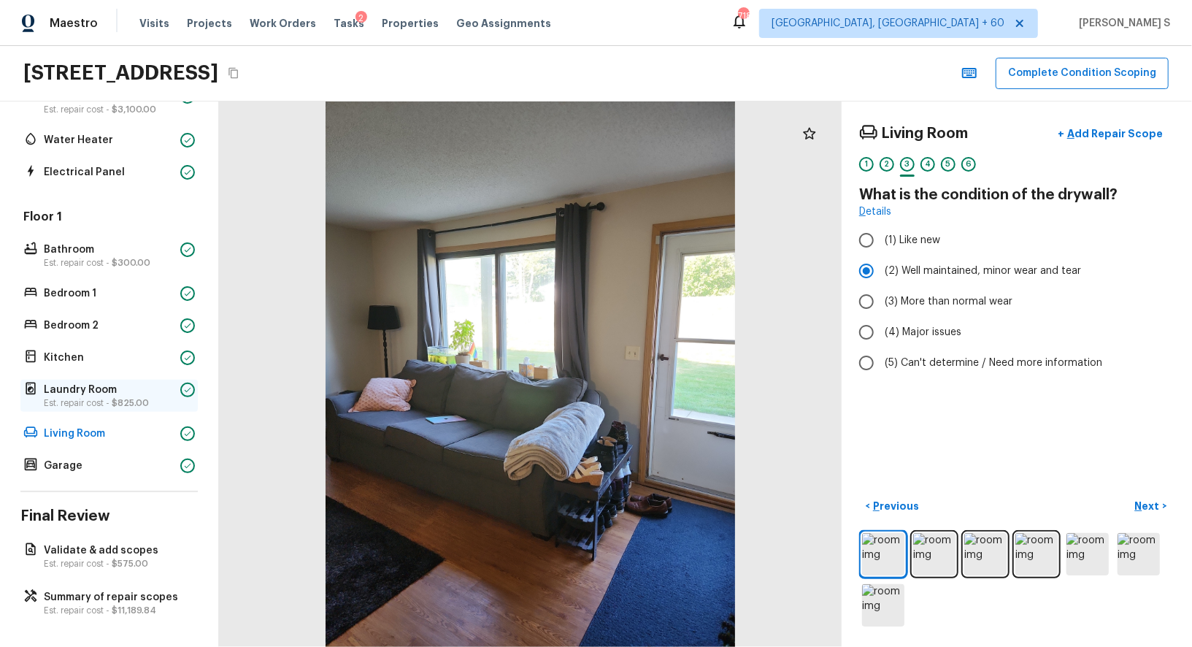
click at [61, 399] on p "Est. repair cost - $825.00" at bounding box center [109, 403] width 131 height 12
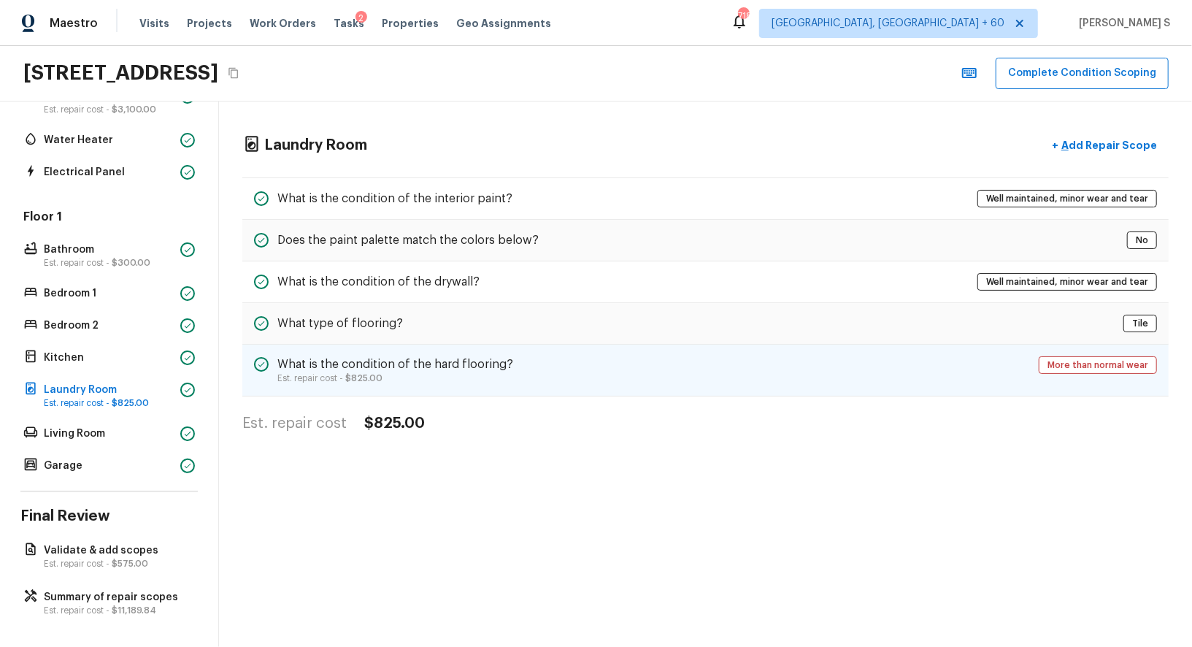
click at [309, 345] on div "What is the condition of the hard flooring? Est. repair cost - $825.00 More tha…" at bounding box center [705, 371] width 926 height 52
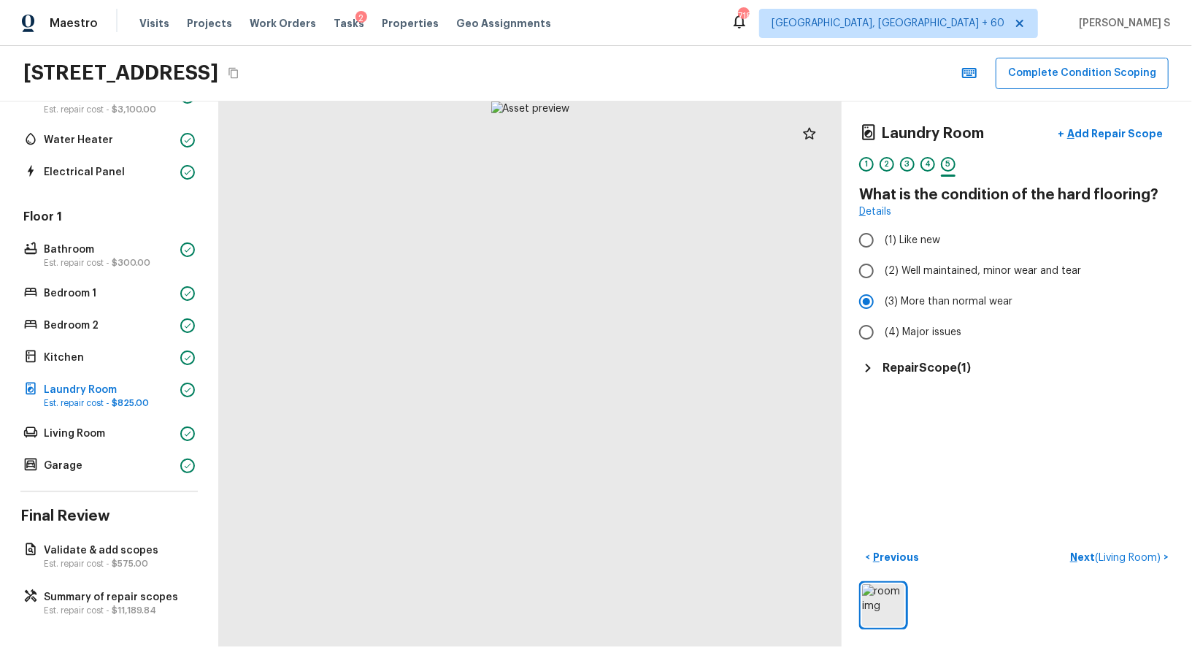
click at [98, 338] on div "Floor 1 Bathroom Est. repair cost - $300.00 Bedroom 1 Bedroom 2 Kitchen Laundry…" at bounding box center [108, 342] width 177 height 267
click at [98, 347] on div "Kitchen" at bounding box center [108, 357] width 177 height 20
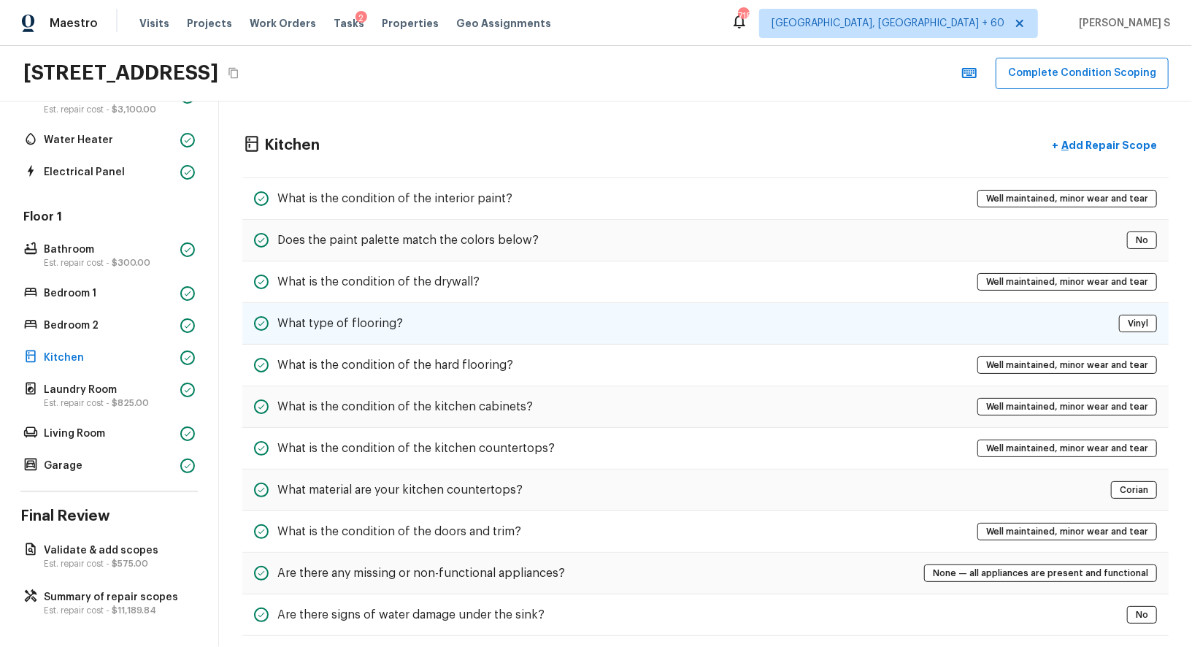
click at [428, 326] on div "What type of flooring? Vinyl" at bounding box center [705, 324] width 926 height 42
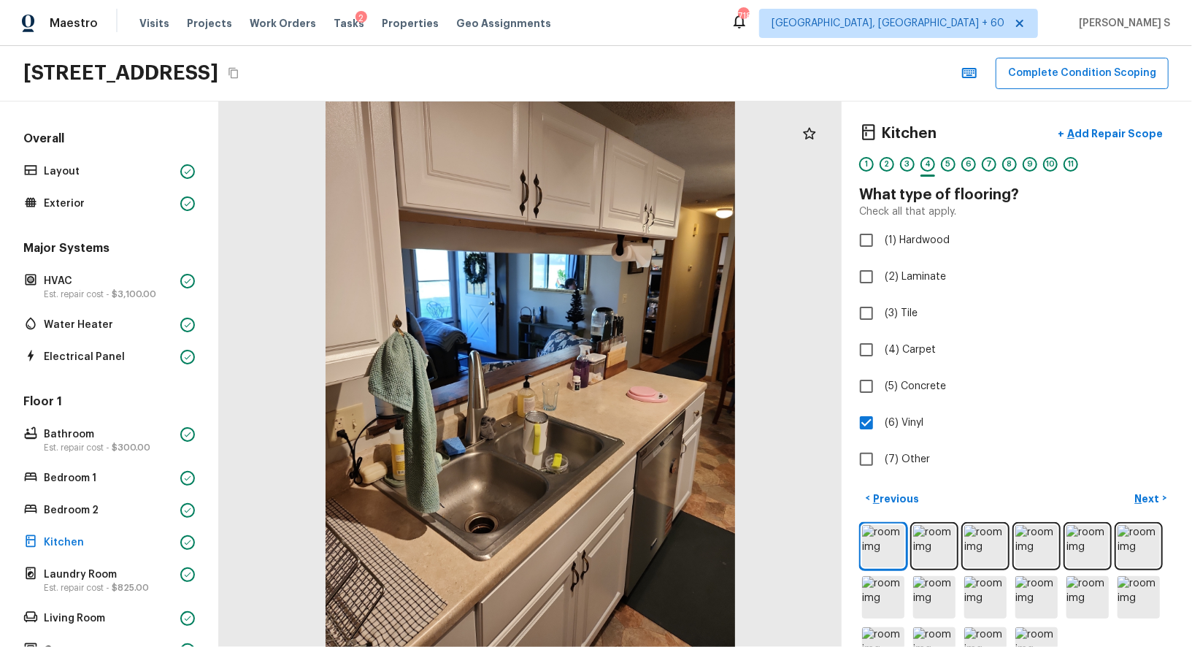
click at [100, 342] on div "Major Systems HVAC Est. repair cost - $3,100.00 Water Heater Electrical Panel" at bounding box center [108, 303] width 177 height 127
click at [99, 328] on p "Water Heater" at bounding box center [109, 325] width 131 height 15
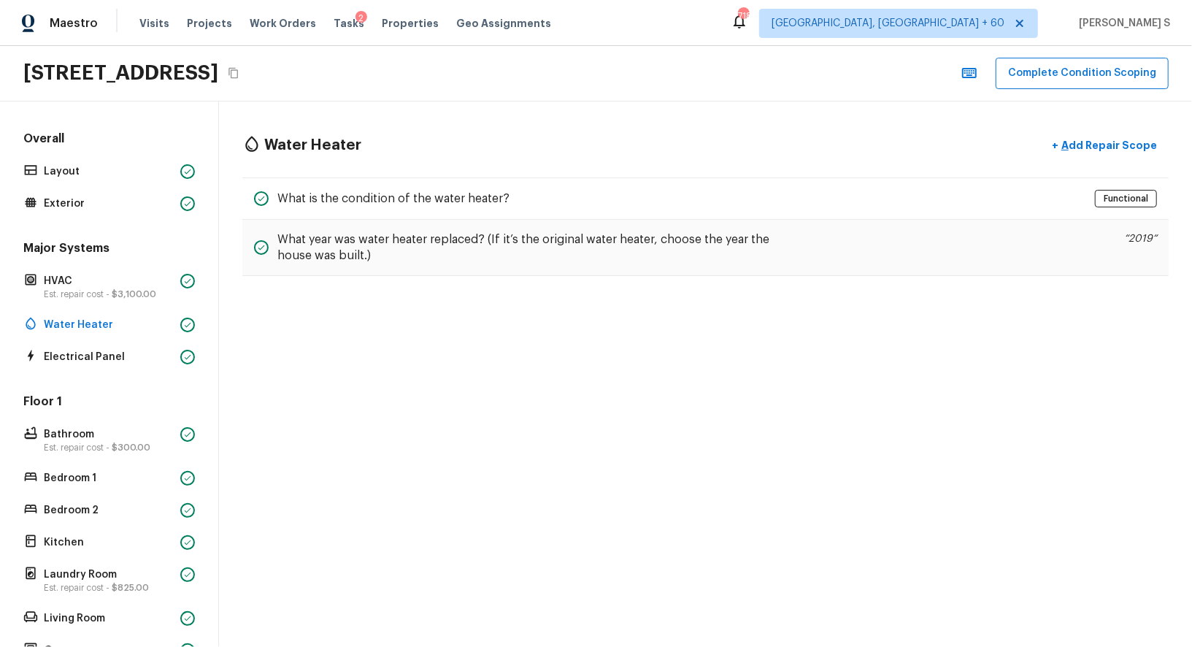
scroll to position [185, 0]
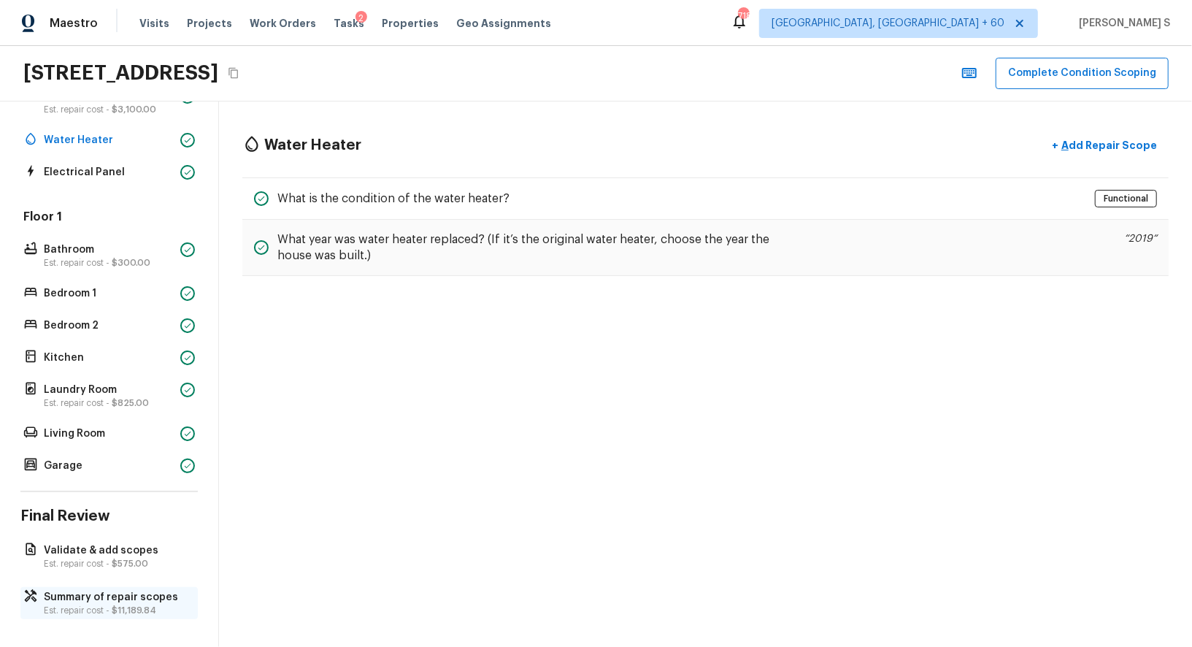
click at [128, 604] on p "Est. repair cost - $11,189.84" at bounding box center [116, 610] width 145 height 12
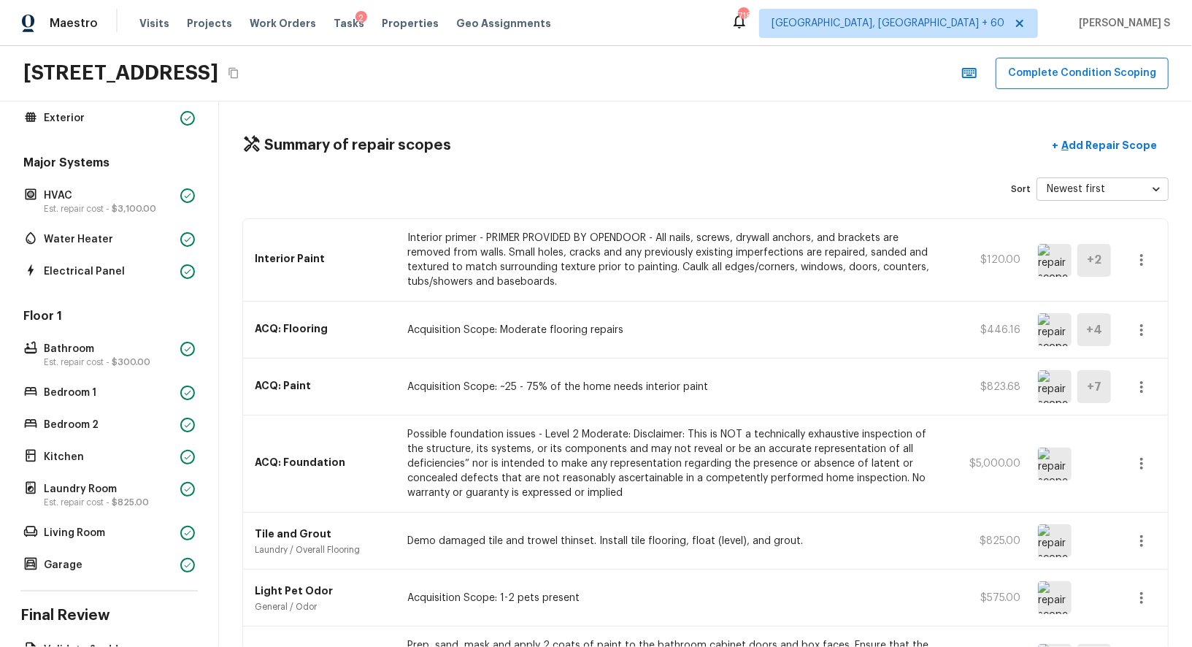
scroll to position [249, 0]
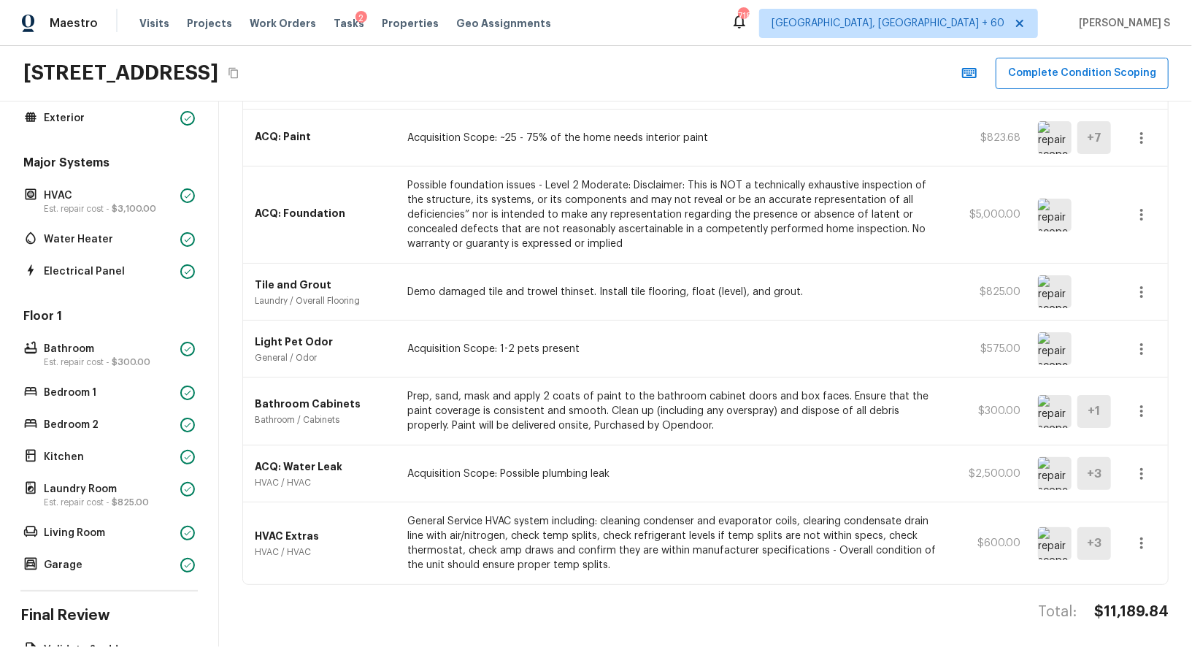
click at [1134, 602] on h4 "$11,189.84" at bounding box center [1131, 611] width 74 height 19
copy h4 "11,189.84"
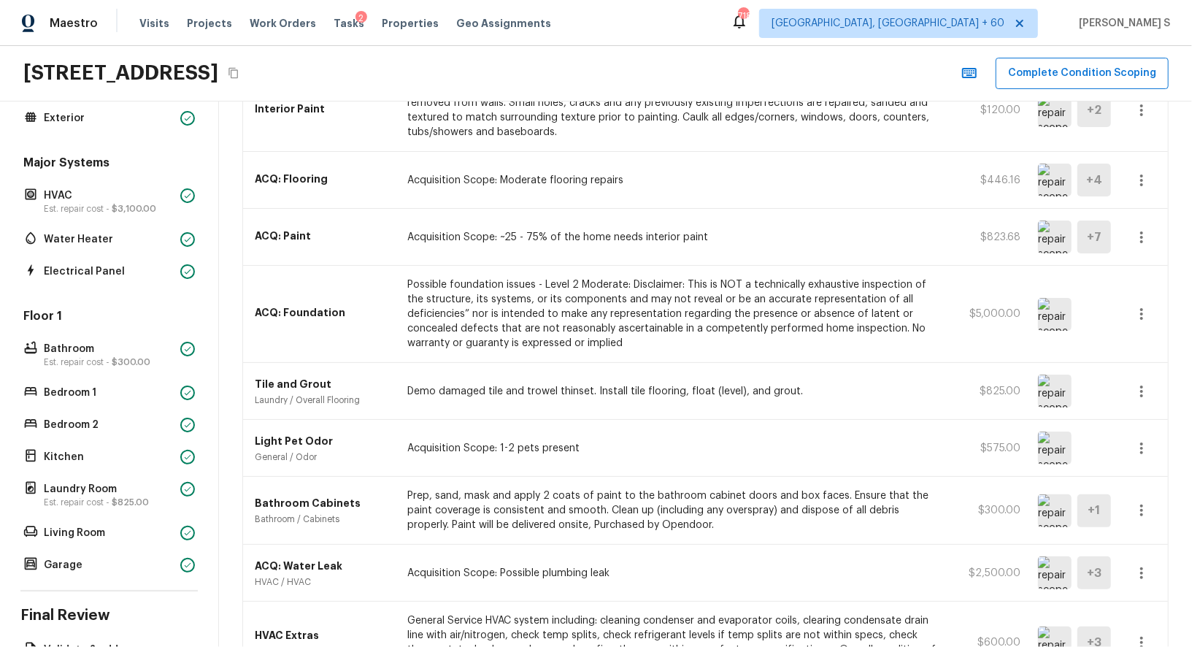
scroll to position [0, 0]
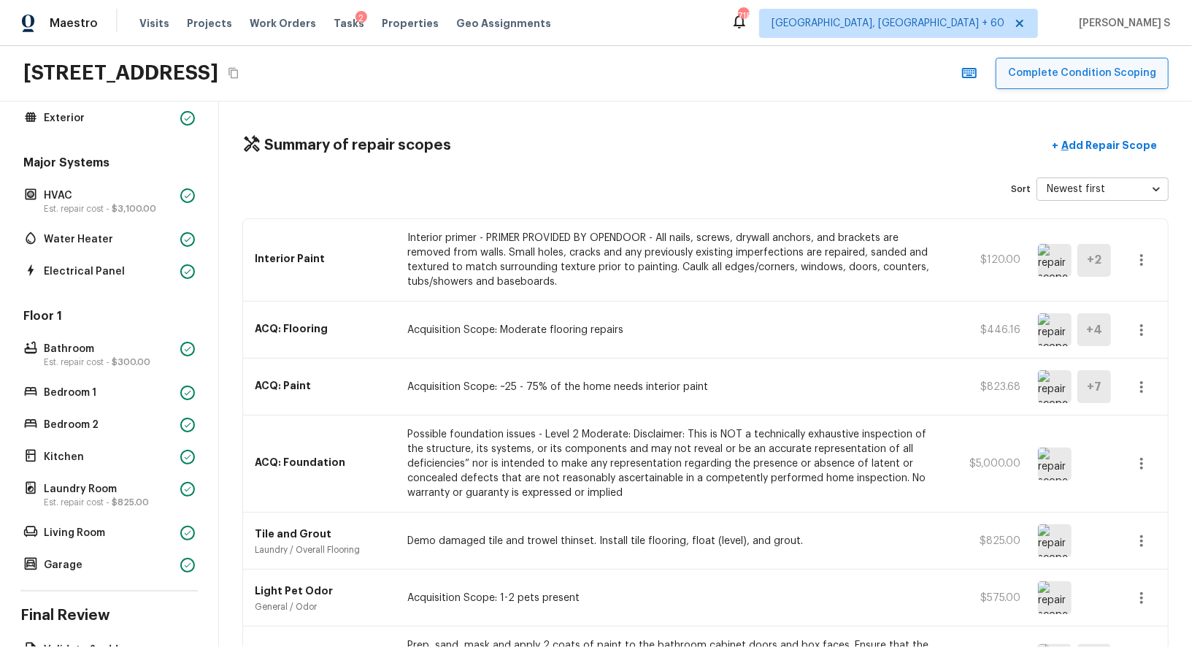
click at [1029, 85] on button "Complete Condition Scoping" at bounding box center [1082, 73] width 173 height 31
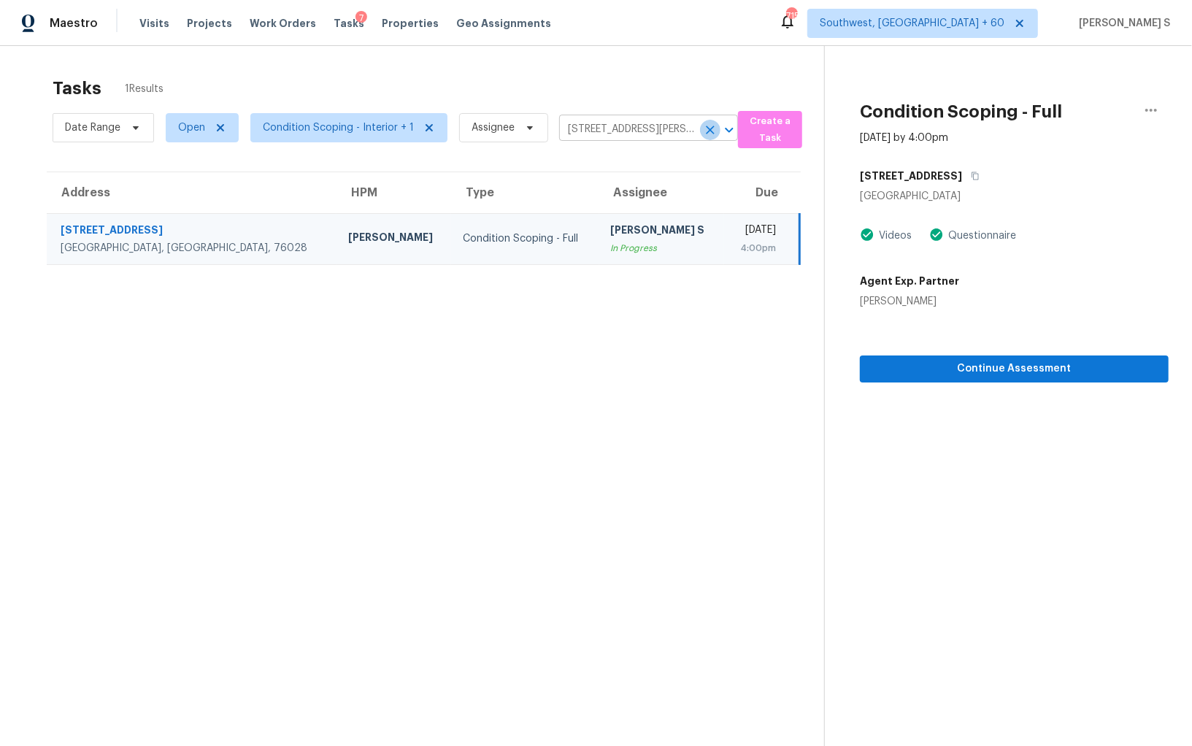
click at [707, 130] on icon "Clear" at bounding box center [710, 130] width 15 height 15
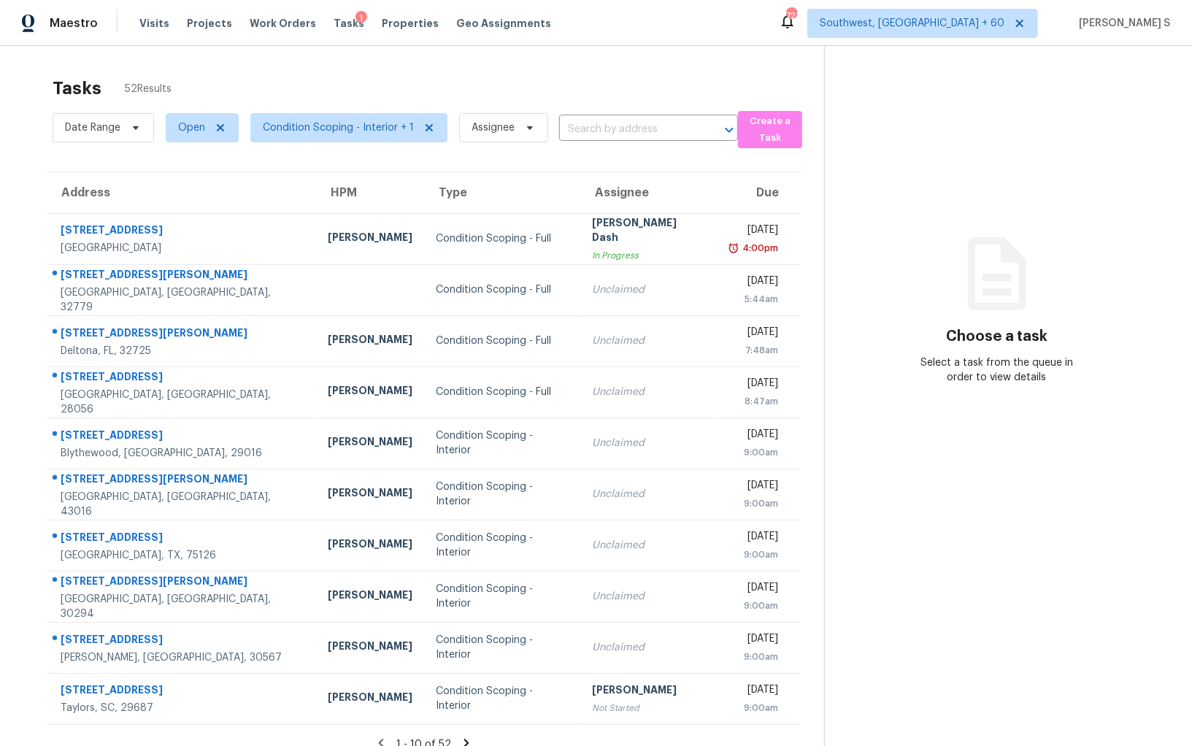
click at [1123, 82] on section "Choose a task Select a task from the queue in order to view details" at bounding box center [996, 419] width 345 height 746
click at [1132, 82] on section "Choose a task Select a task from the queue in order to view details" at bounding box center [996, 419] width 345 height 746
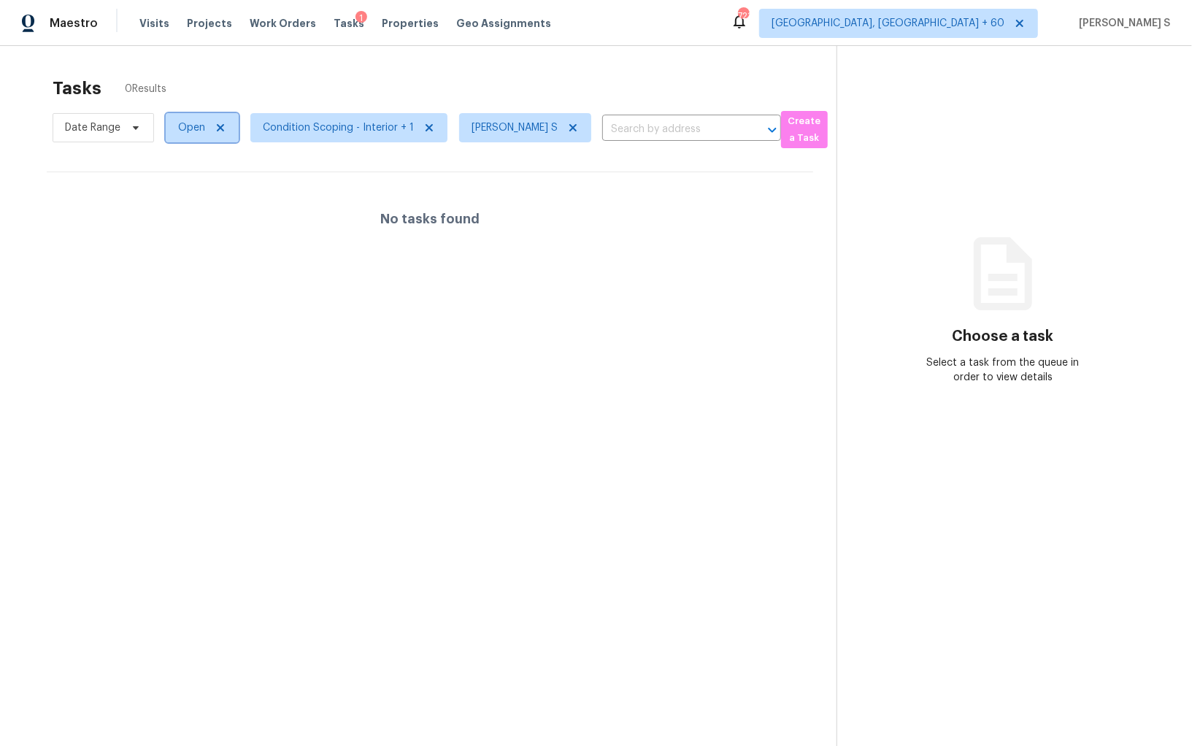
click at [203, 123] on span "Open" at bounding box center [202, 127] width 73 height 29
click at [199, 212] on label "Blocked" at bounding box center [202, 210] width 58 height 15
click at [182, 212] on input "Blocked" at bounding box center [177, 207] width 9 height 9
checkbox input "true"
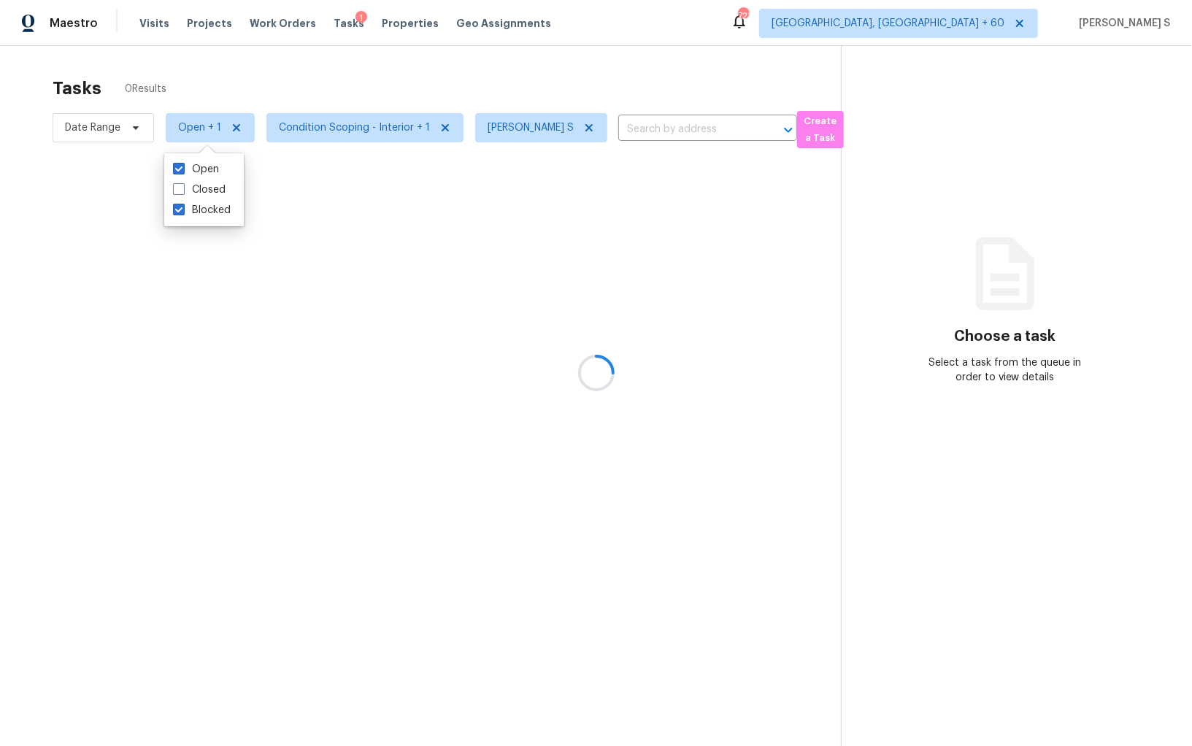
click at [431, 280] on div at bounding box center [596, 373] width 1192 height 746
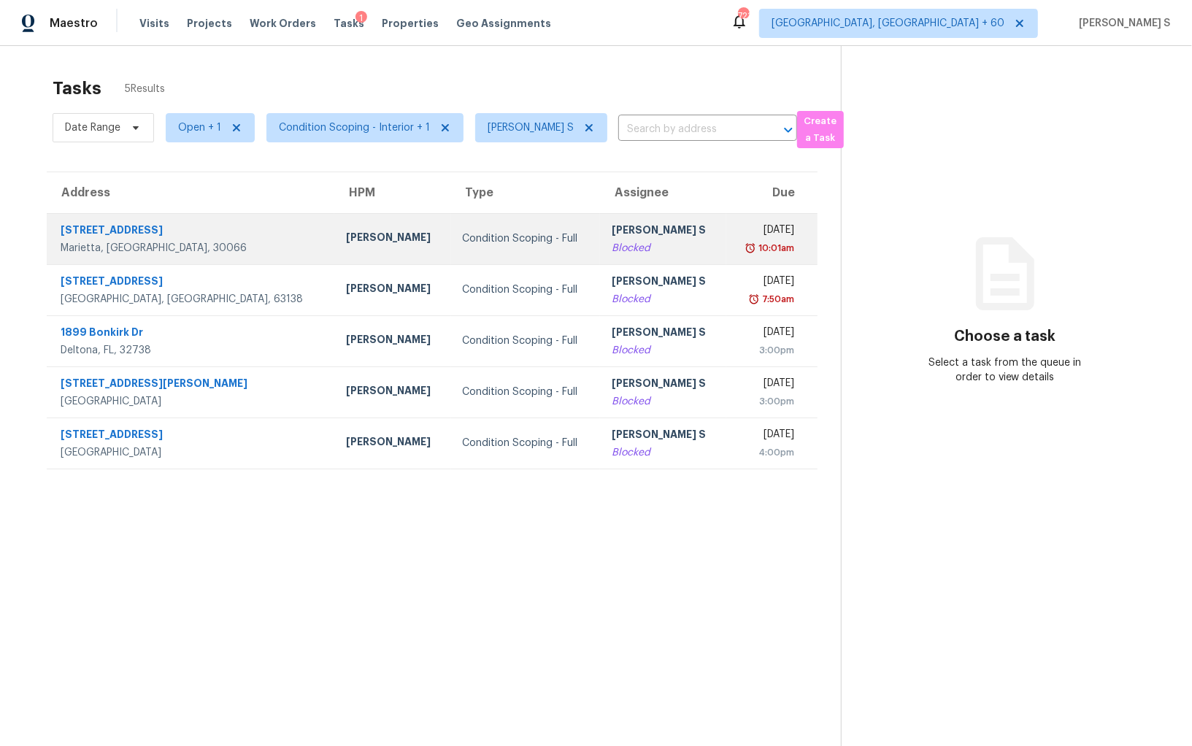
click at [627, 241] on div "Blocked" at bounding box center [663, 248] width 103 height 15
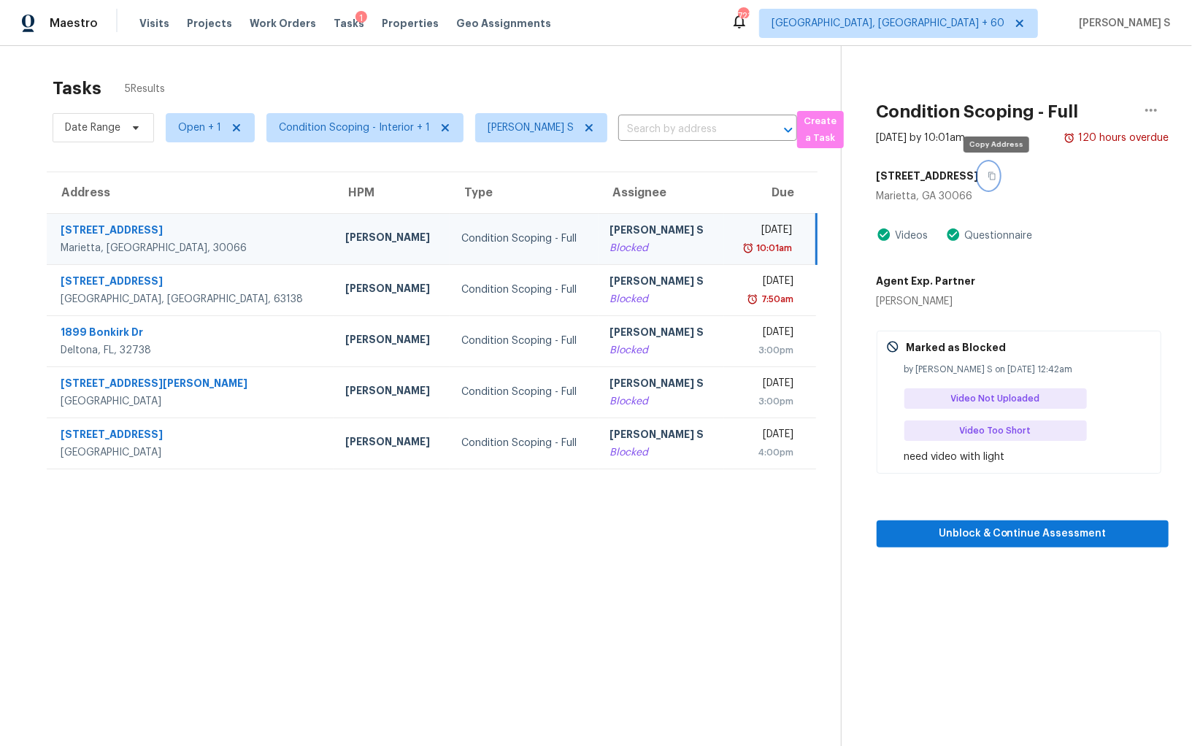
click at [993, 177] on icon "button" at bounding box center [992, 176] width 9 height 9
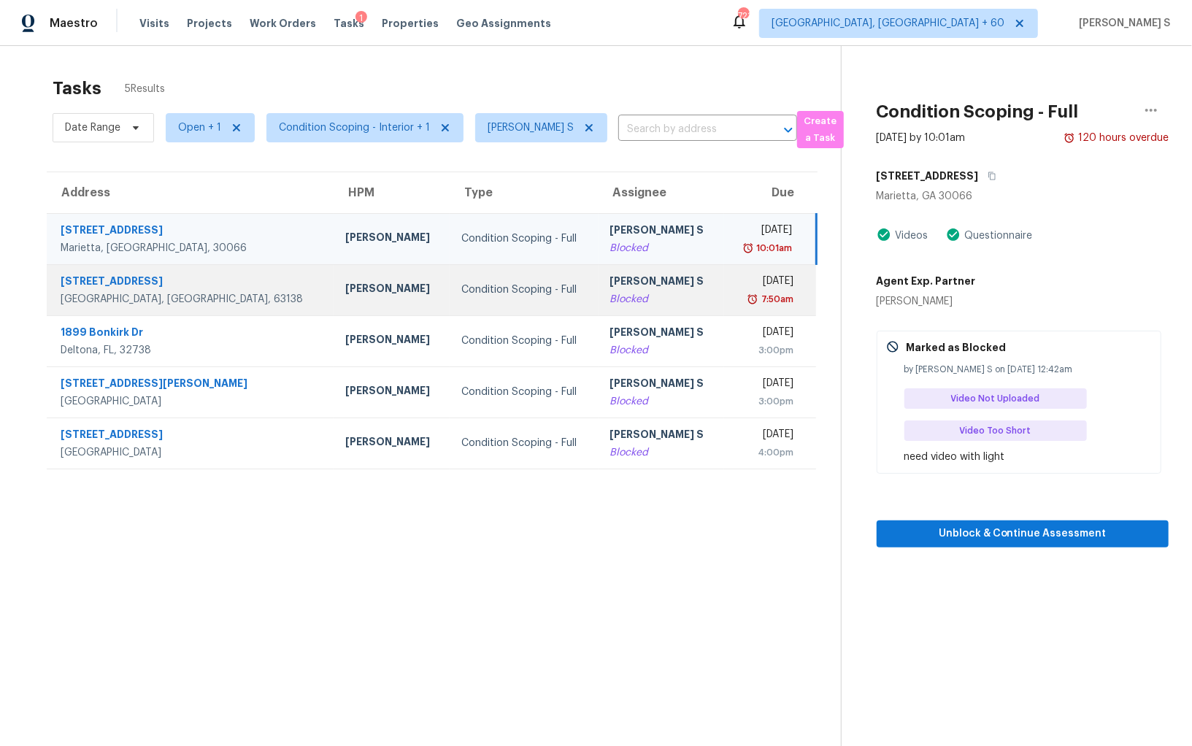
click at [760, 297] on div "7:50am" at bounding box center [775, 299] width 35 height 15
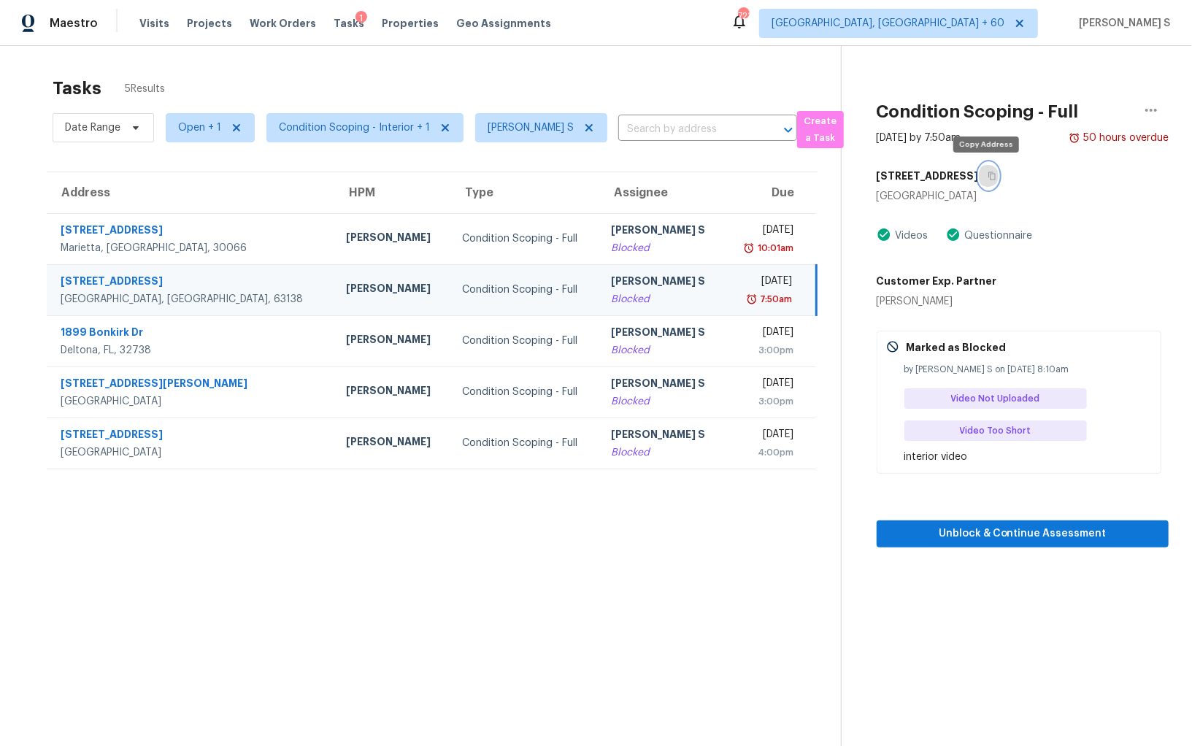
click at [991, 175] on icon "button" at bounding box center [991, 176] width 7 height 8
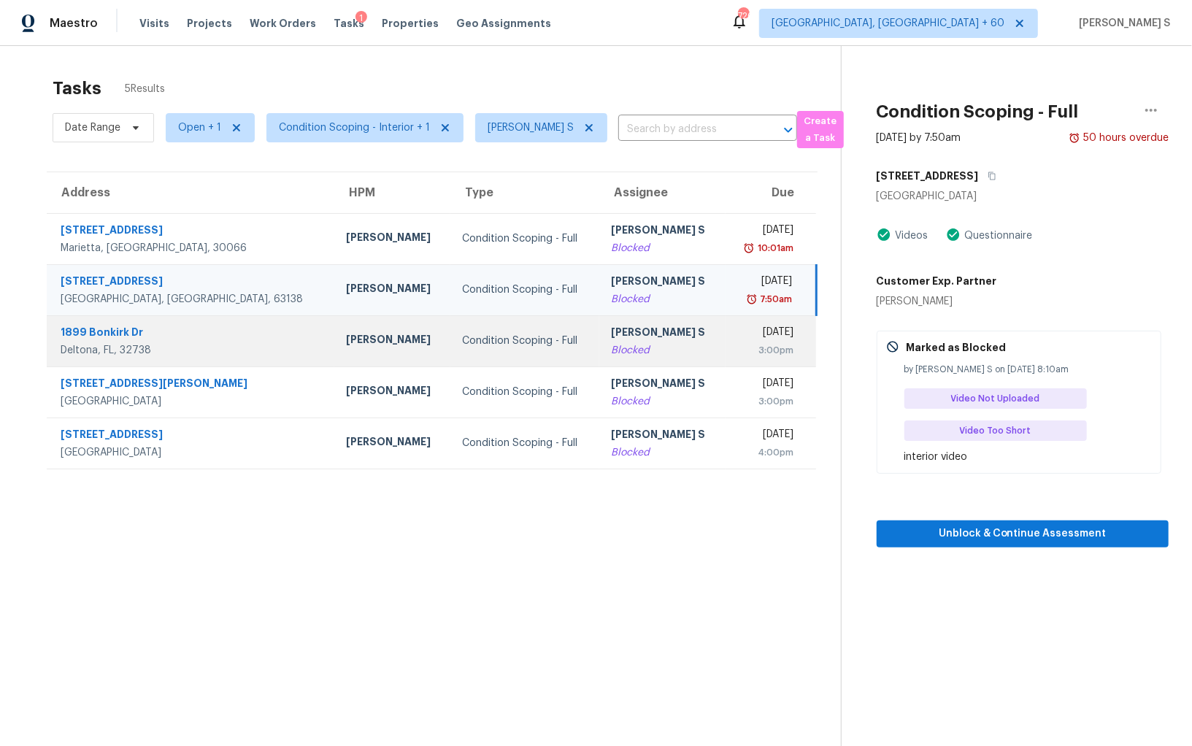
click at [755, 354] on div "3:00pm" at bounding box center [765, 350] width 57 height 15
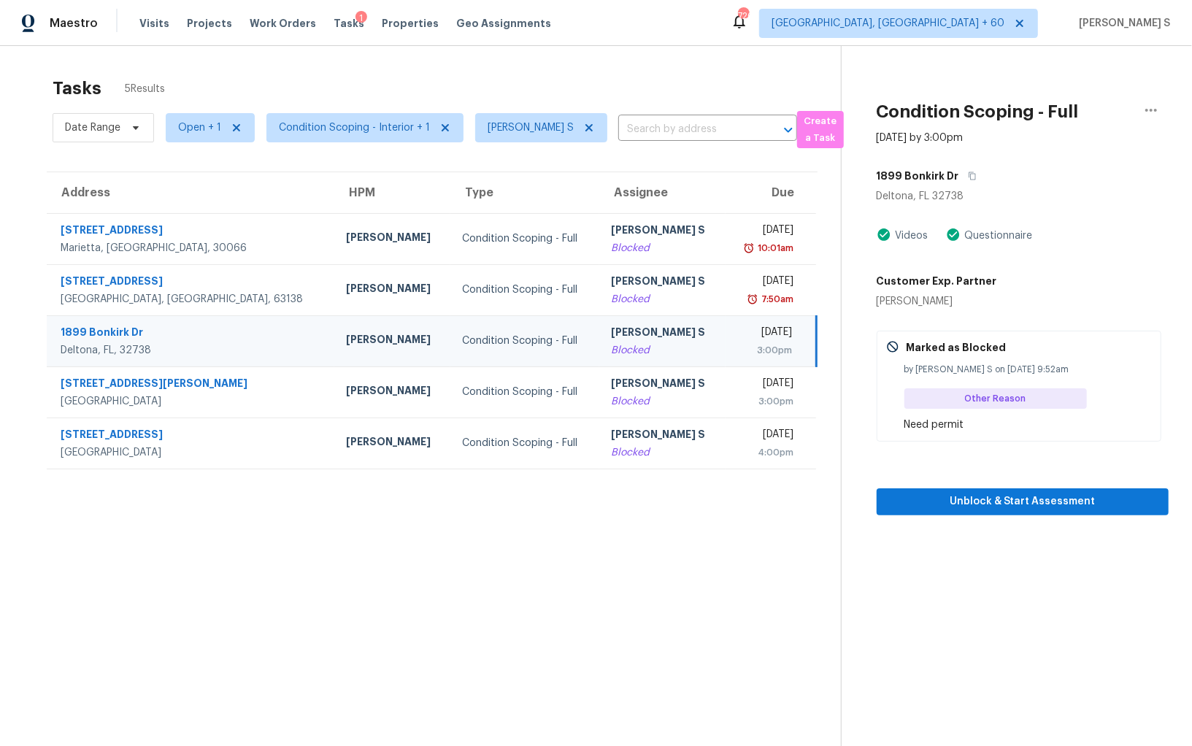
click at [972, 167] on div "1899 Bonkirk Dr" at bounding box center [1023, 176] width 292 height 26
click at [960, 174] on button "button" at bounding box center [969, 176] width 20 height 26
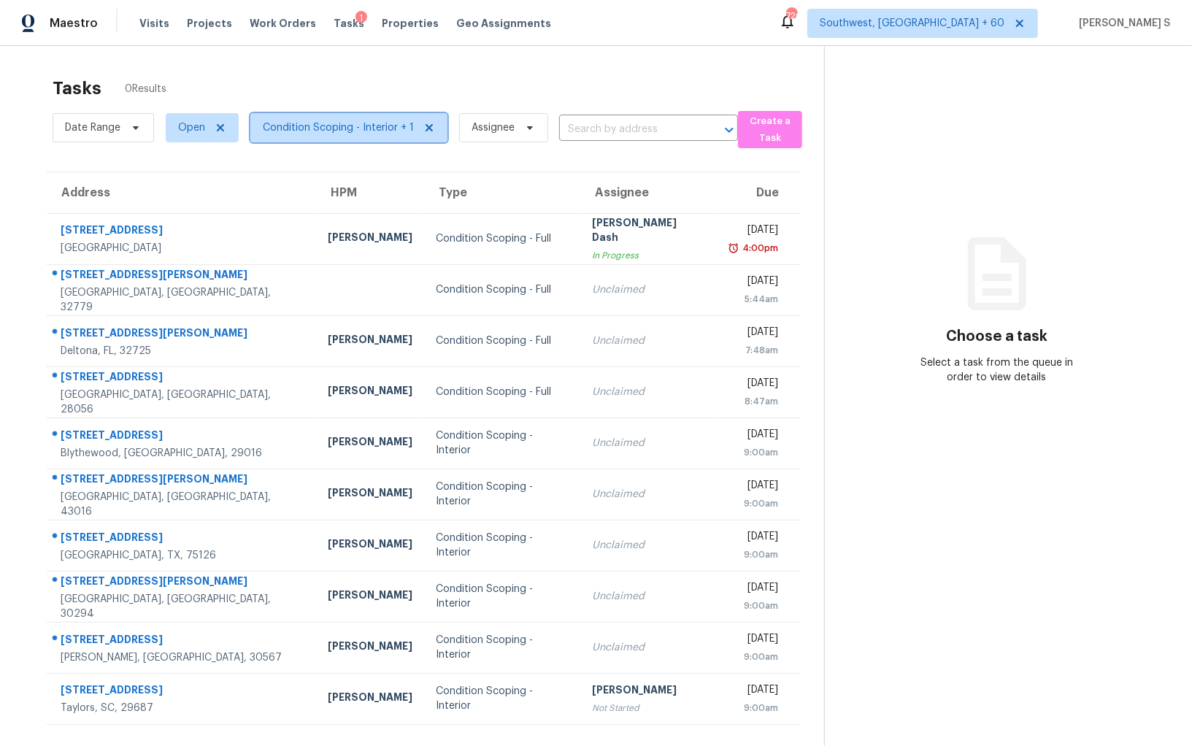
click at [342, 133] on span "Condition Scoping - Interior + 1" at bounding box center [338, 127] width 151 height 15
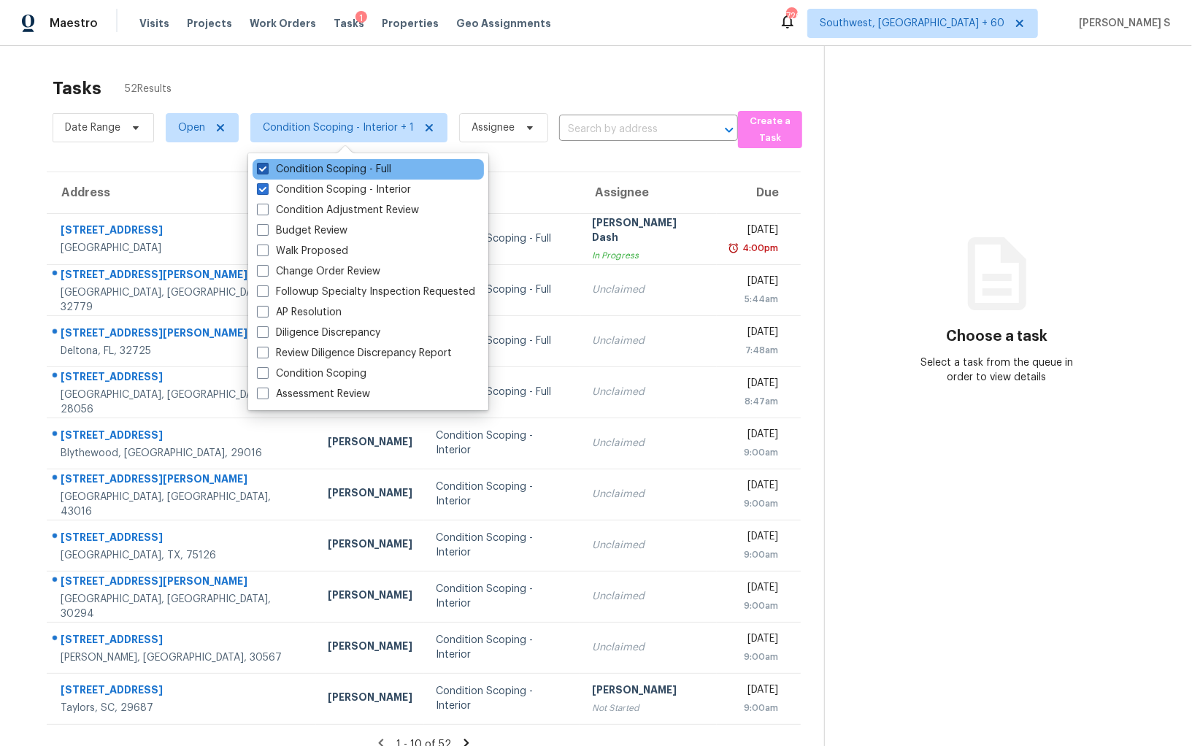
click at [368, 172] on label "Condition Scoping - Full" at bounding box center [324, 169] width 134 height 15
click at [266, 172] on input "Condition Scoping - Full" at bounding box center [261, 166] width 9 height 9
checkbox input "false"
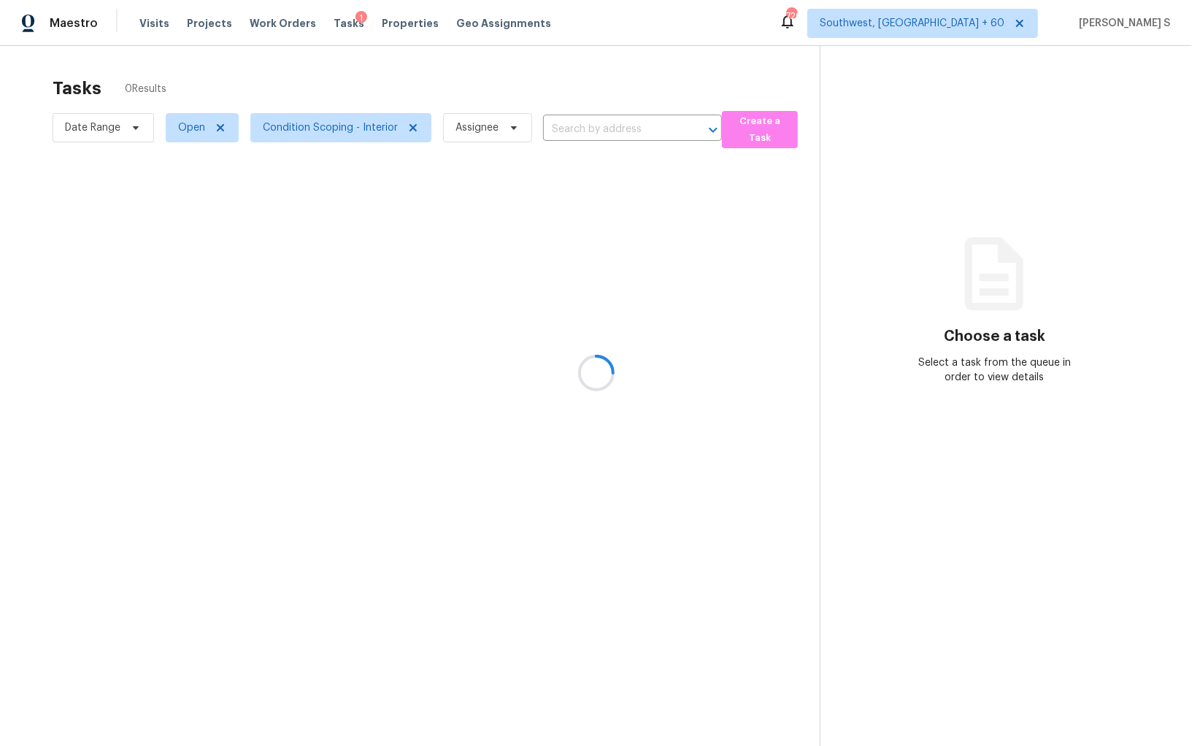
click at [212, 310] on div at bounding box center [596, 373] width 1192 height 746
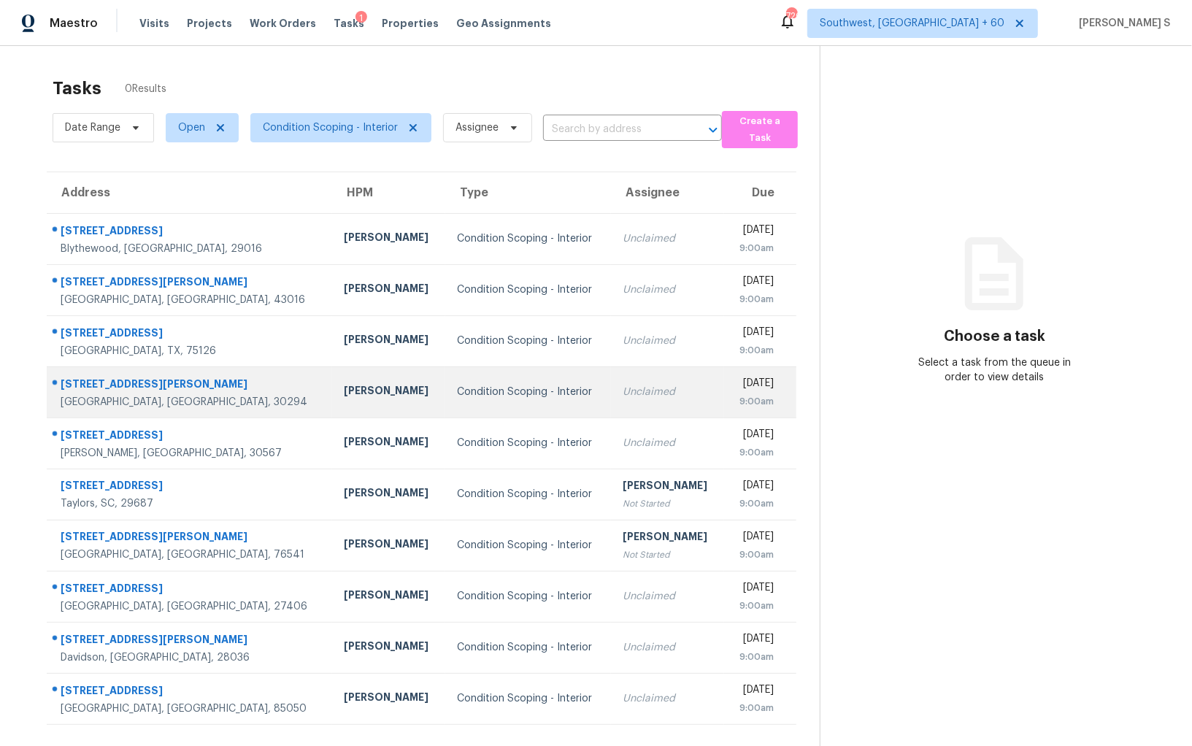
scroll to position [45, 0]
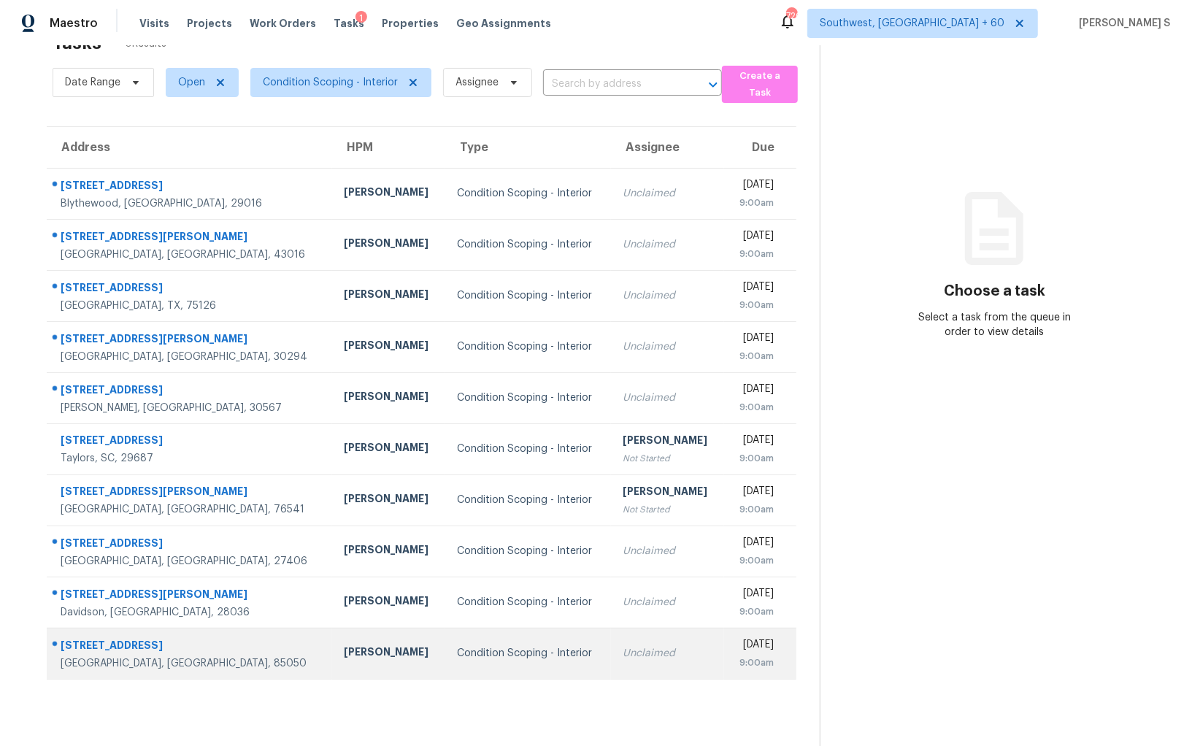
click at [637, 646] on div "Unclaimed" at bounding box center [668, 653] width 90 height 15
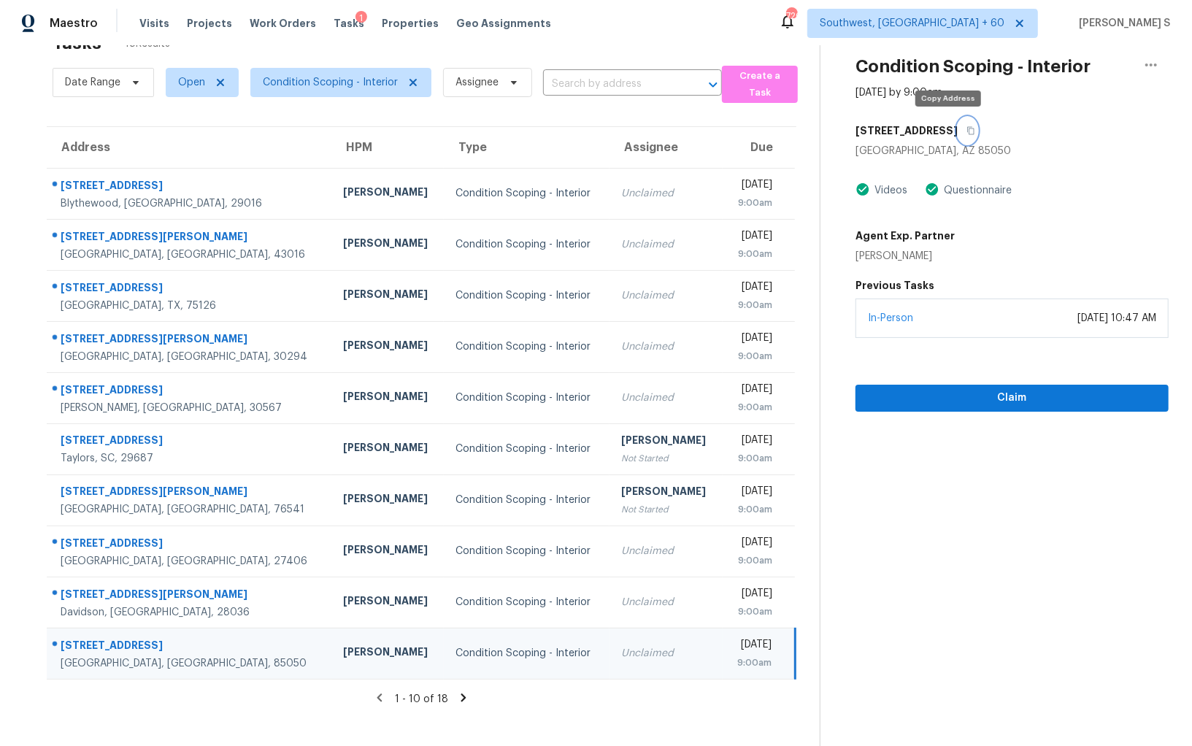
click at [966, 131] on icon "button" at bounding box center [970, 130] width 9 height 9
click at [615, 632] on td "Unclaimed" at bounding box center [665, 653] width 113 height 51
click at [898, 396] on span "Claim" at bounding box center [1012, 398] width 290 height 18
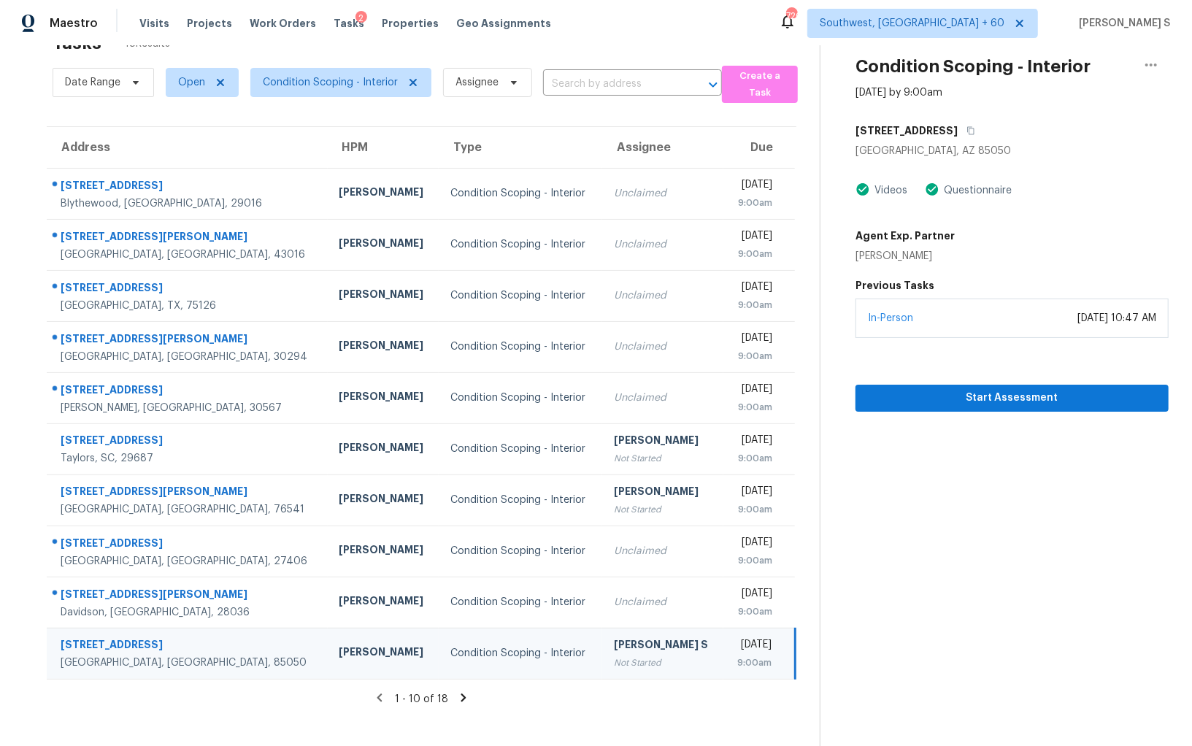
click at [751, 645] on div "[DATE]" at bounding box center [753, 646] width 36 height 18
click at [1042, 390] on span "Start Assessment" at bounding box center [1012, 398] width 290 height 18
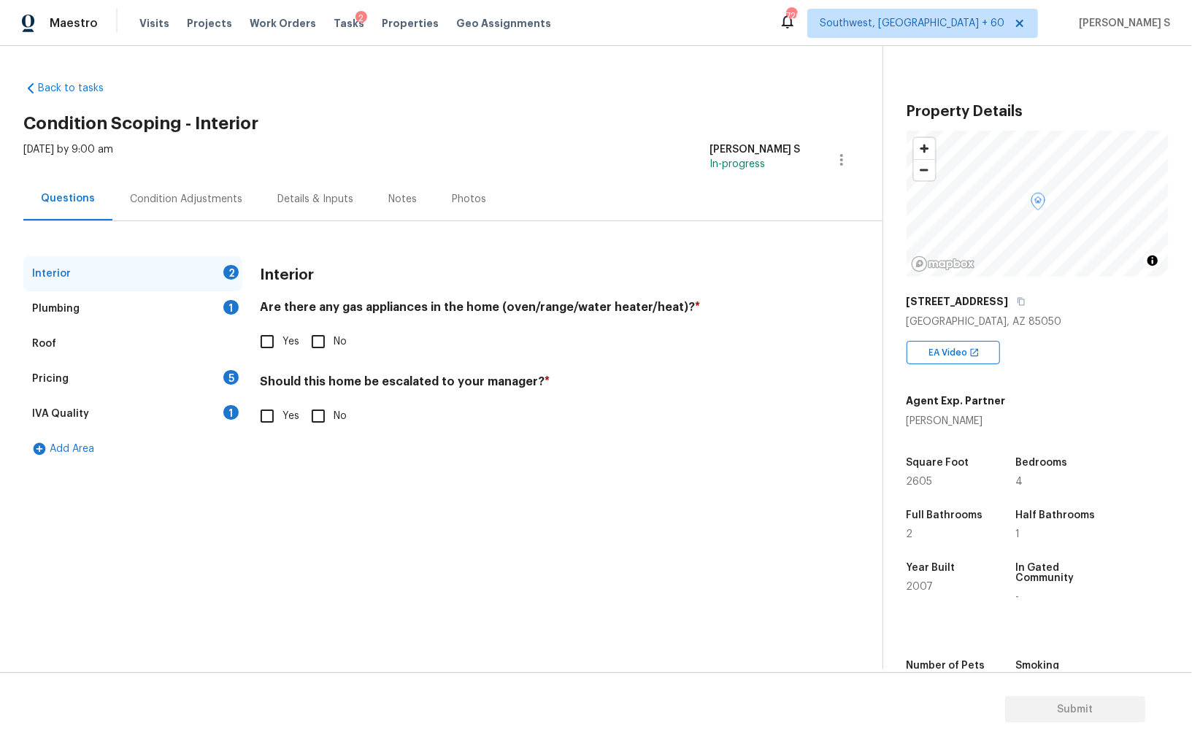
click at [295, 348] on span "Yes" at bounding box center [290, 341] width 17 height 15
click at [282, 348] on input "Yes" at bounding box center [267, 341] width 31 height 31
checkbox input "true"
click at [223, 307] on div "1" at bounding box center [230, 307] width 15 height 15
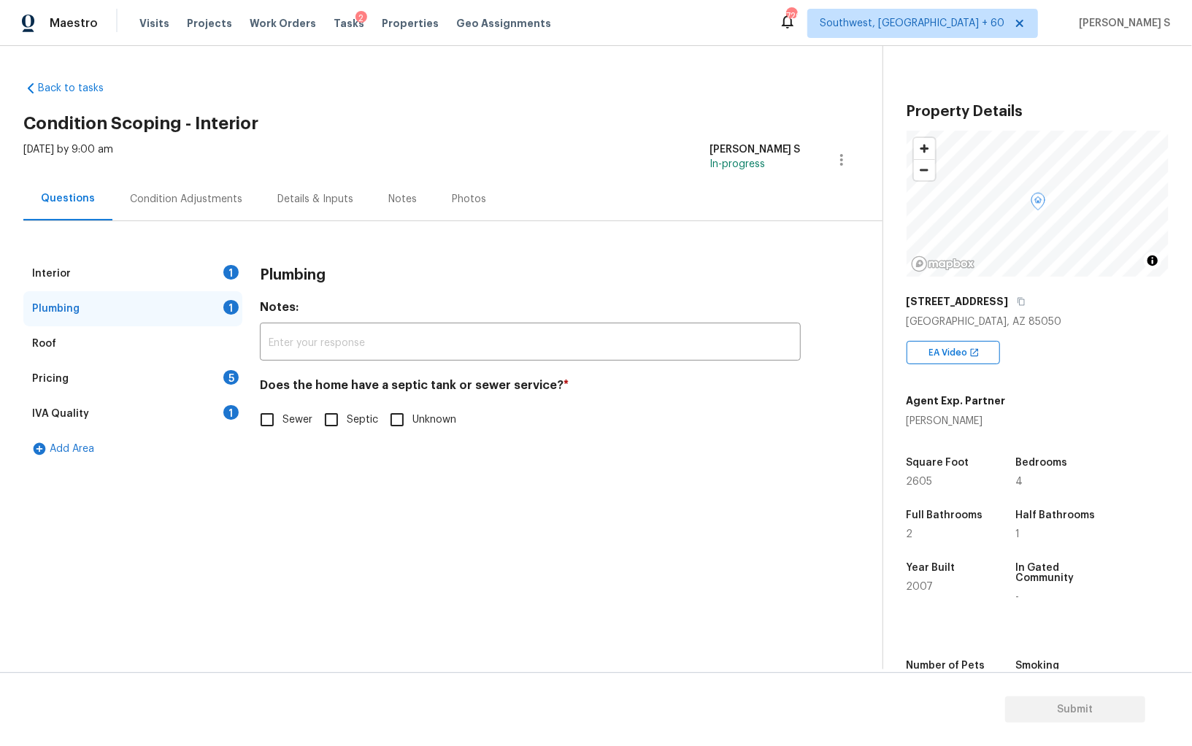
click at [273, 417] on input "Sewer" at bounding box center [267, 419] width 31 height 31
checkbox input "true"
click at [232, 409] on div "1" at bounding box center [230, 412] width 15 height 15
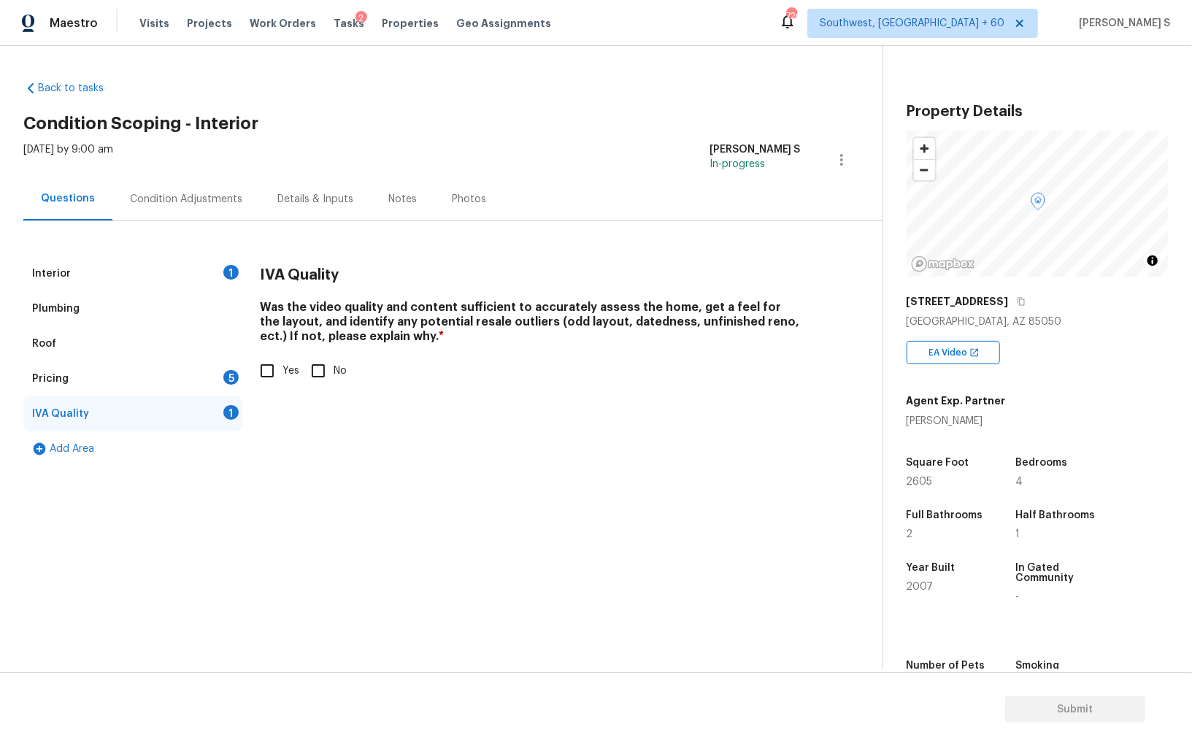
click at [278, 362] on input "Yes" at bounding box center [267, 370] width 31 height 31
checkbox input "true"
click at [233, 386] on div "Pricing 5" at bounding box center [132, 378] width 219 height 35
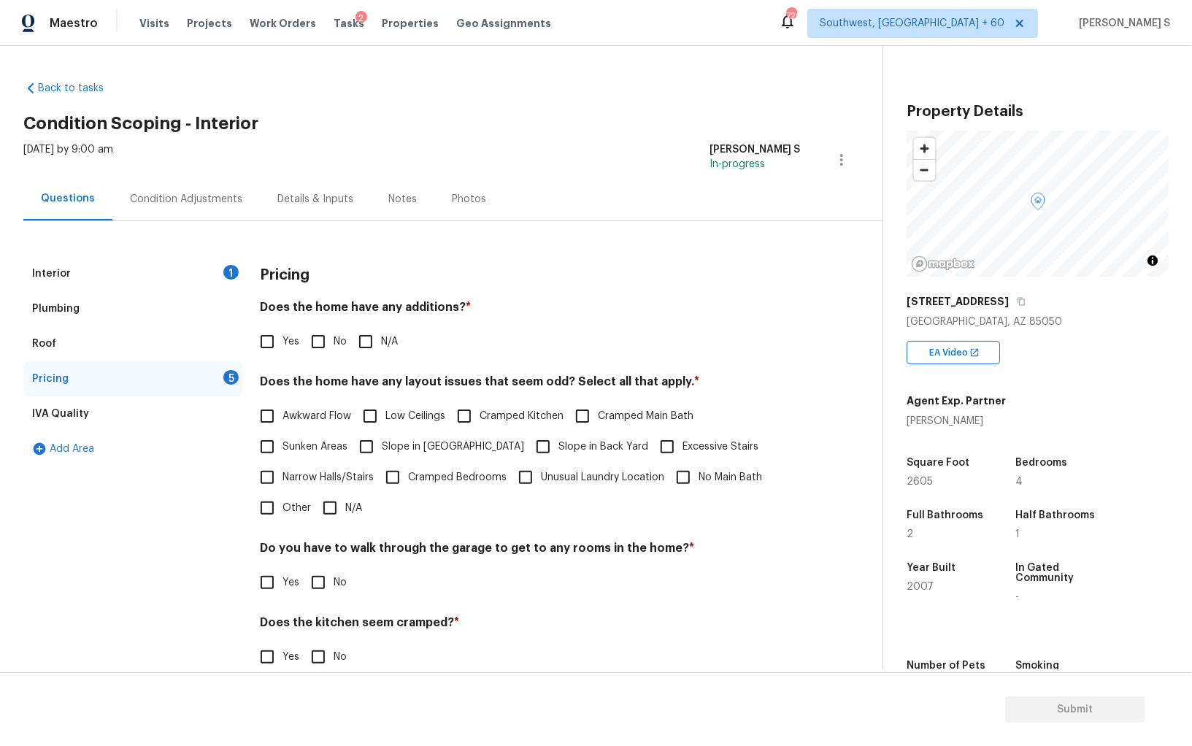
click at [306, 414] on span "Awkward Flow" at bounding box center [316, 416] width 69 height 15
click at [282, 414] on input "Awkward Flow" at bounding box center [267, 416] width 31 height 31
click at [298, 403] on label "Awkward Flow" at bounding box center [301, 416] width 99 height 31
click at [282, 403] on input "Awkward Flow" at bounding box center [267, 416] width 31 height 31
checkbox input "false"
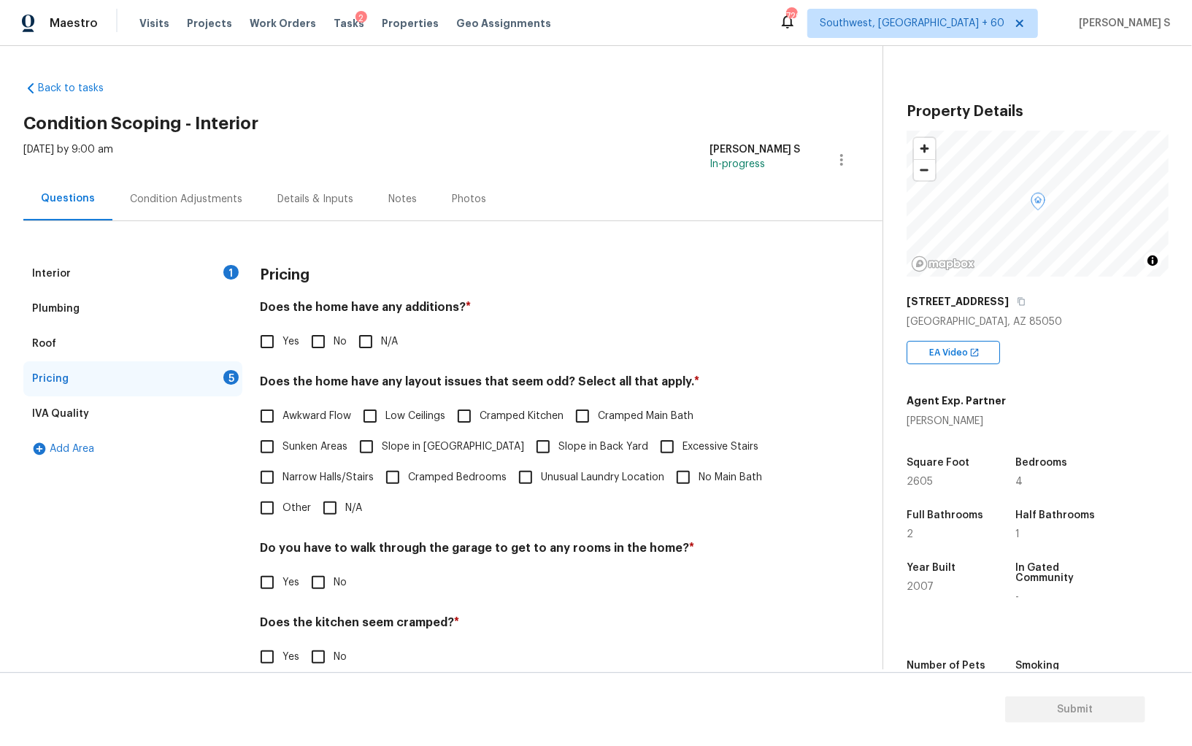
click at [330, 487] on label "Narrow Halls/Stairs" at bounding box center [313, 477] width 122 height 31
click at [282, 487] on input "Narrow Halls/Stairs" at bounding box center [267, 477] width 31 height 31
checkbox input "true"
click at [324, 343] on input "No" at bounding box center [318, 341] width 31 height 31
checkbox input "true"
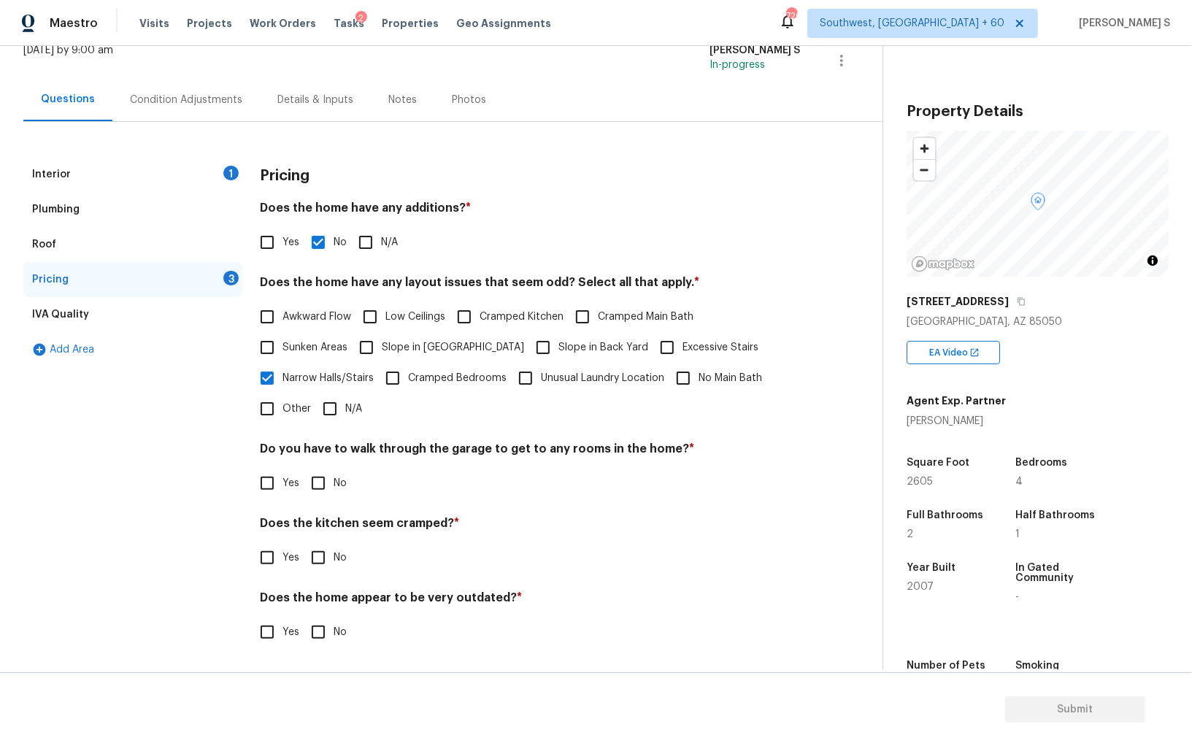
scroll to position [99, 0]
click at [322, 496] on input "No" at bounding box center [318, 484] width 31 height 31
checkbox input "true"
click at [303, 543] on input "No" at bounding box center [318, 558] width 31 height 31
checkbox input "true"
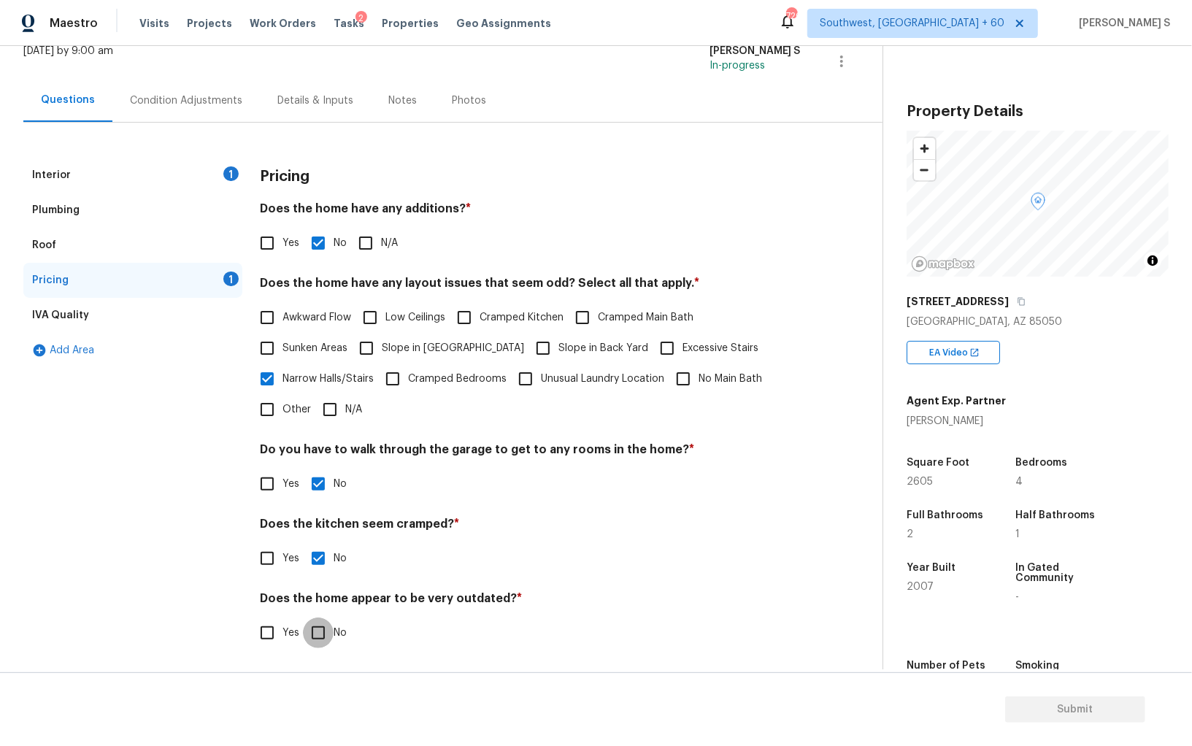
click at [303, 618] on input "No" at bounding box center [318, 633] width 31 height 31
checkbox input "true"
click at [407, 346] on span "Slope in Front Yard" at bounding box center [453, 348] width 142 height 15
click at [528, 347] on input "Slope in Back Yard" at bounding box center [543, 348] width 31 height 31
checkbox input "true"
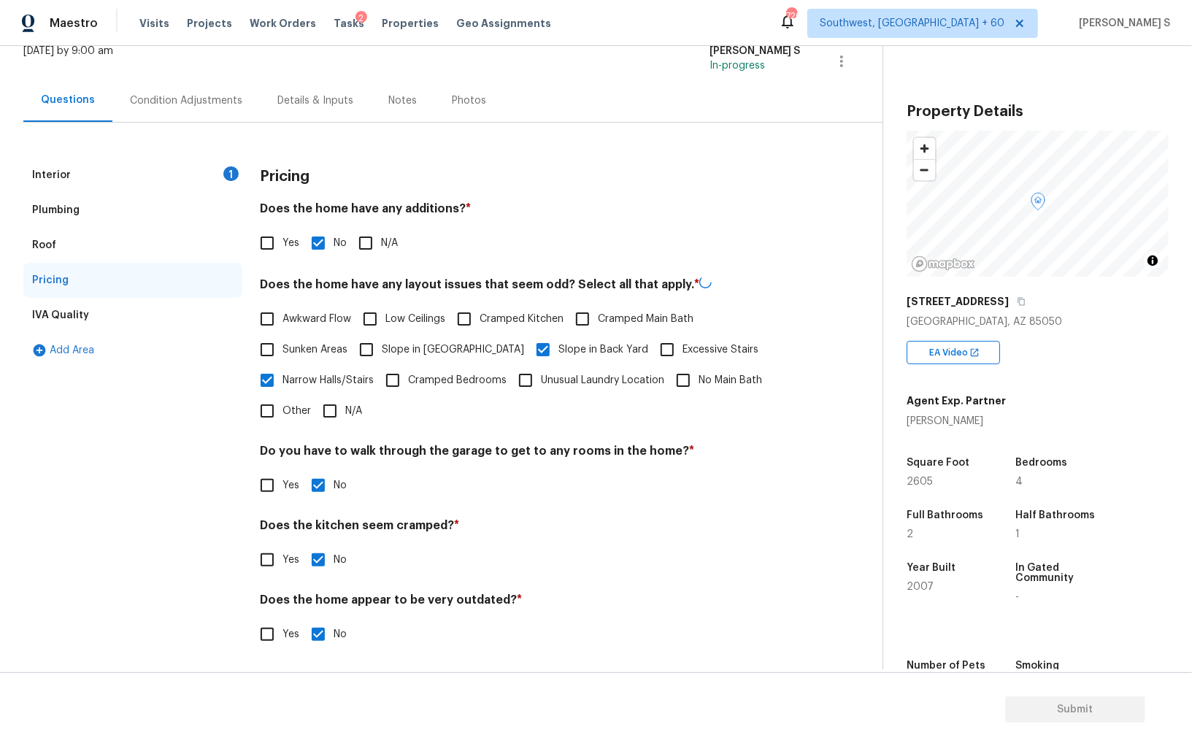
click at [424, 347] on span "Slope in Front Yard" at bounding box center [453, 349] width 142 height 15
click at [382, 347] on input "Slope in Front Yard" at bounding box center [366, 349] width 31 height 31
checkbox input "true"
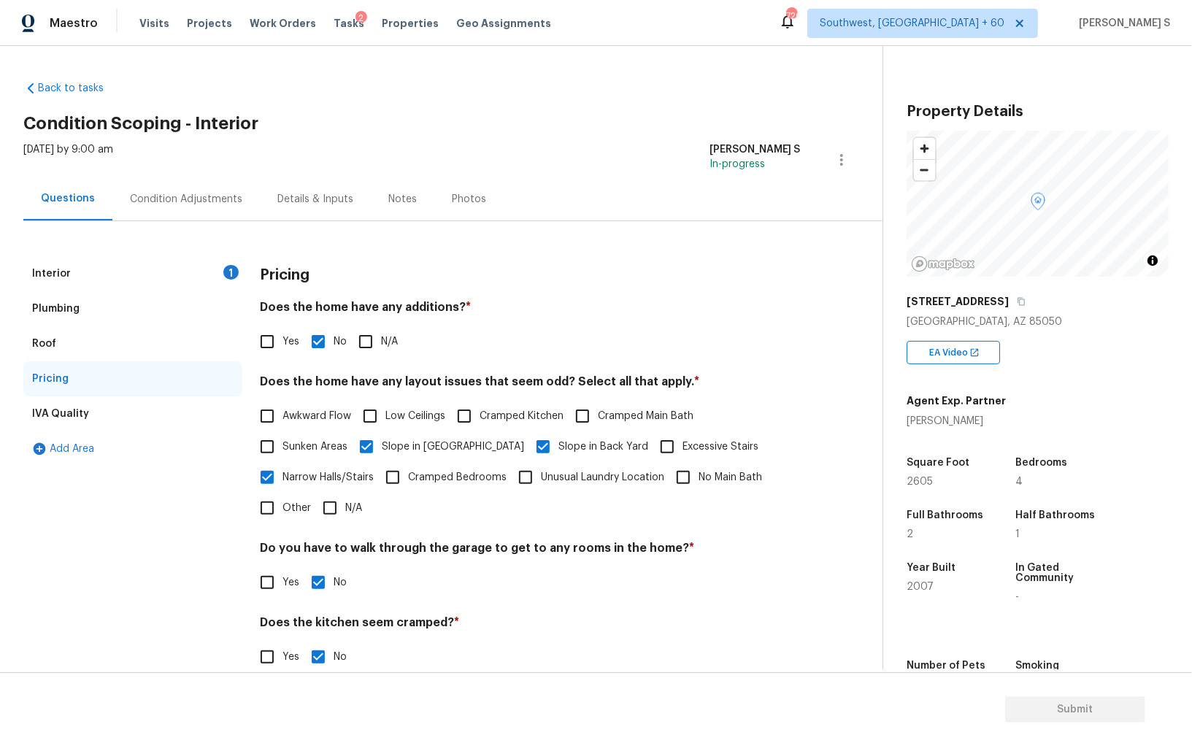
click at [218, 200] on div "Condition Adjustments" at bounding box center [186, 199] width 112 height 15
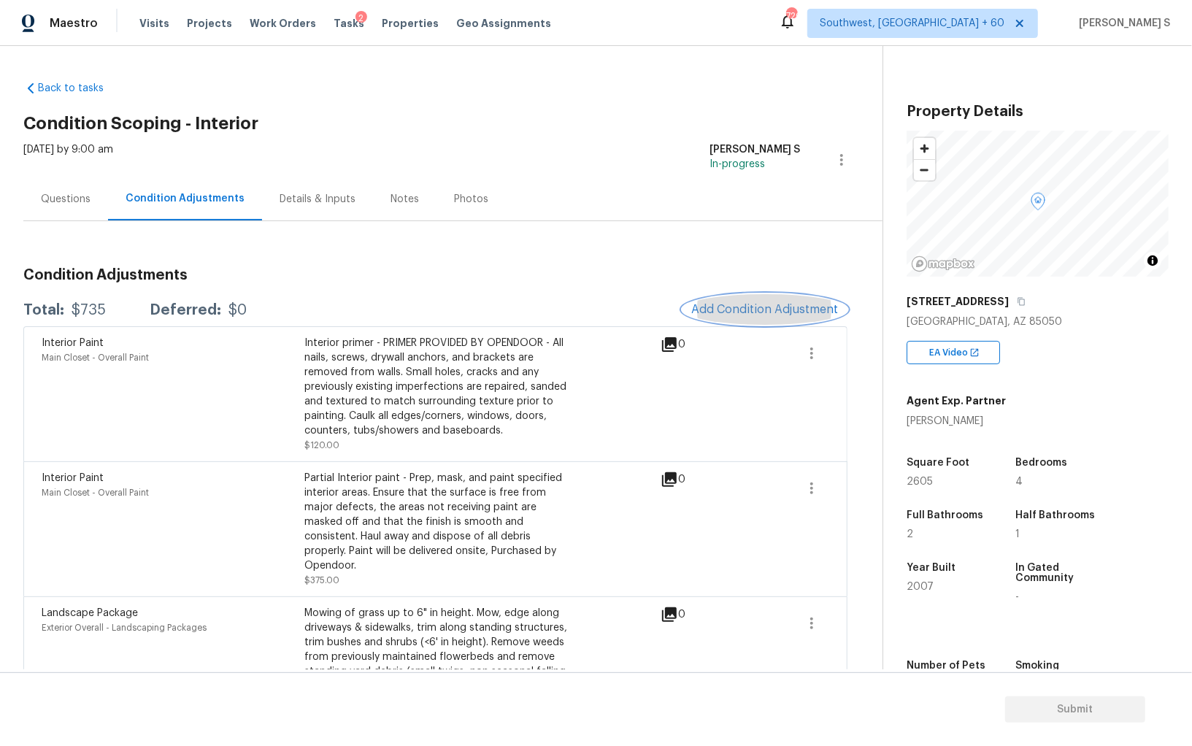
click at [762, 296] on button "Add Condition Adjustment" at bounding box center [764, 309] width 165 height 31
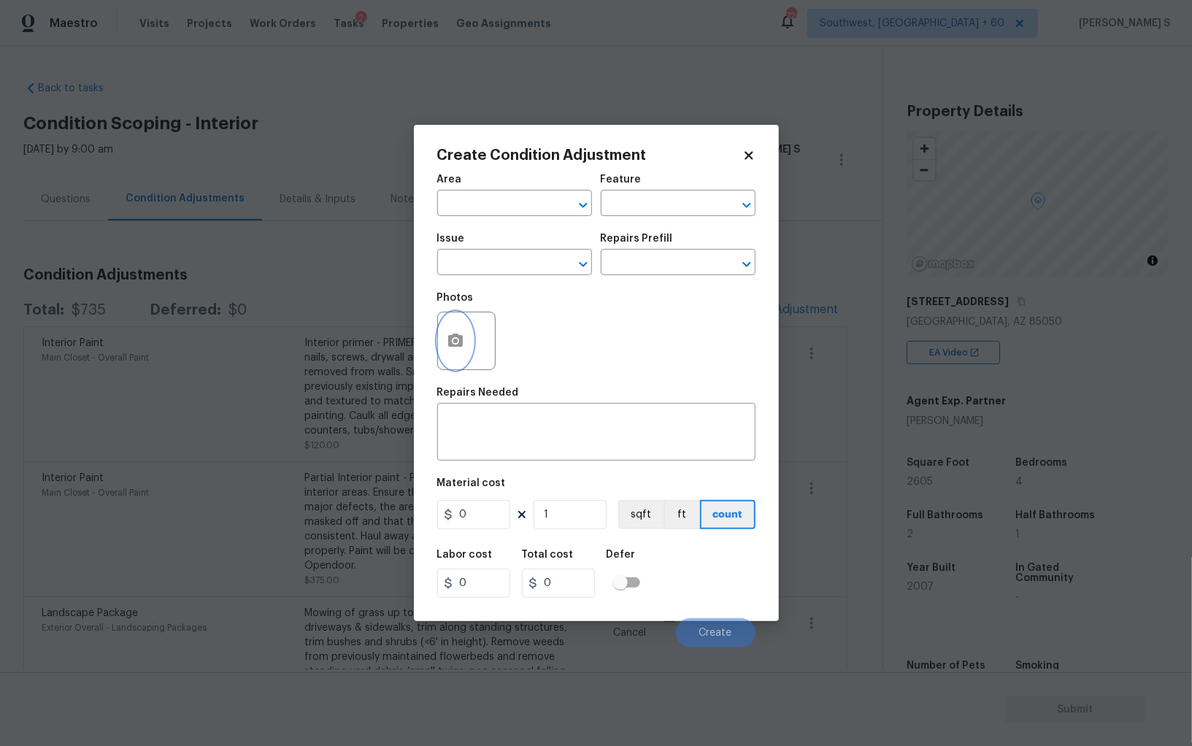
click at [458, 345] on icon "button" at bounding box center [455, 340] width 15 height 13
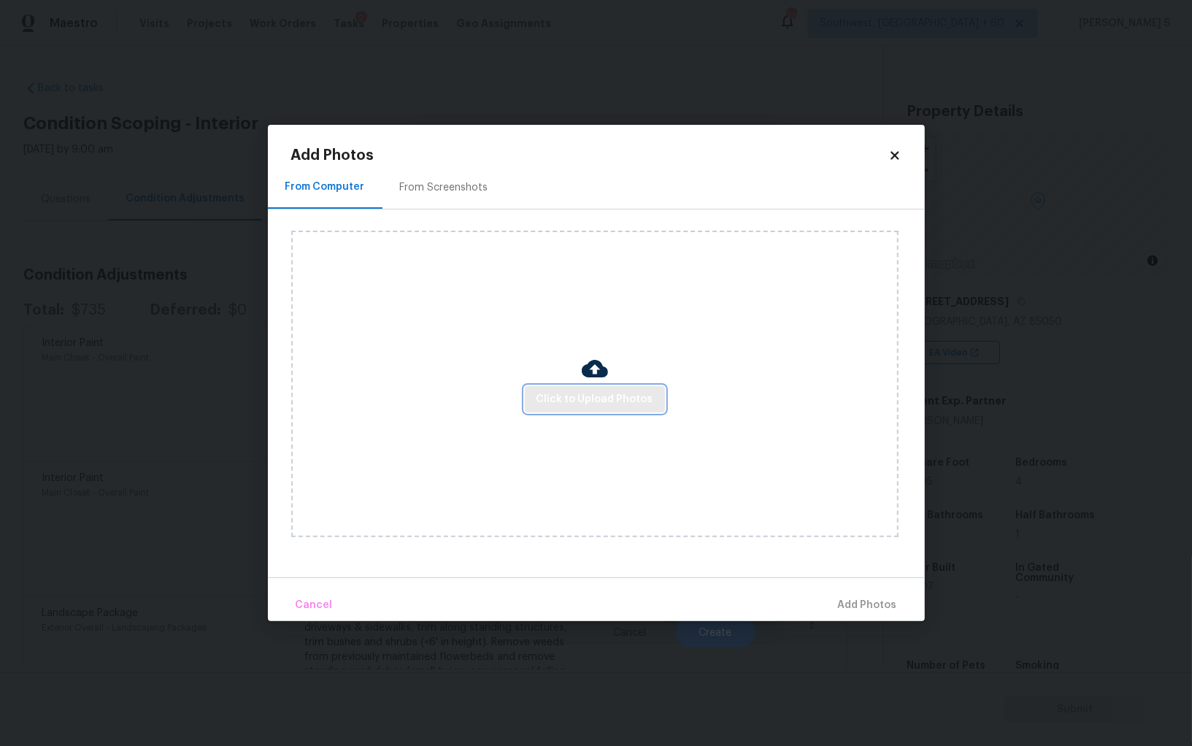
click at [631, 388] on button "Click to Upload Photos" at bounding box center [595, 399] width 140 height 27
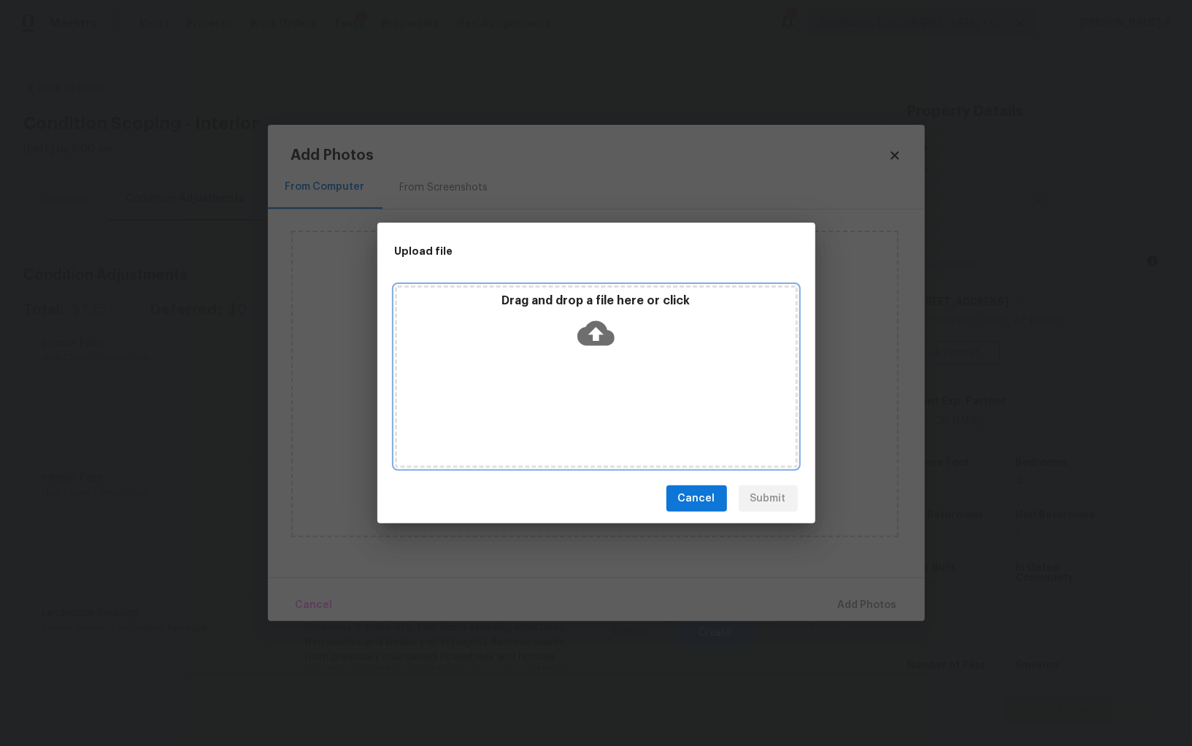
click at [631, 388] on div "Drag and drop a file here or click" at bounding box center [596, 376] width 403 height 182
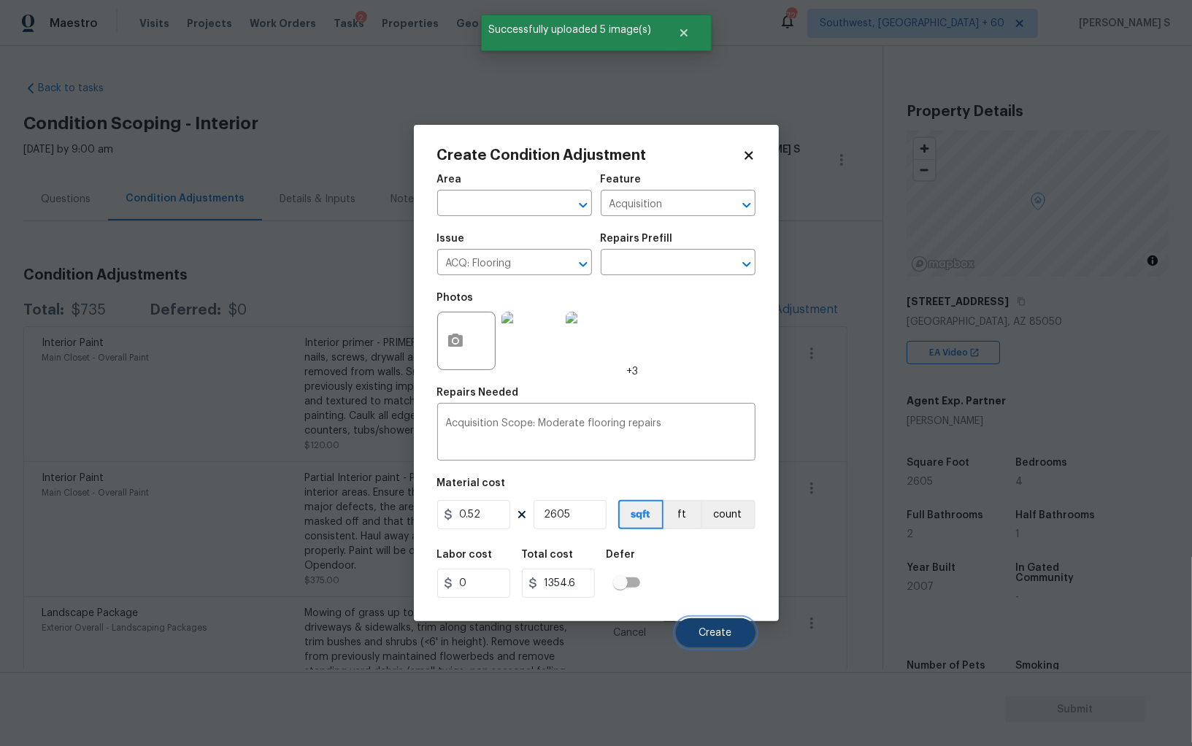
click at [707, 630] on span "Create" at bounding box center [715, 633] width 33 height 11
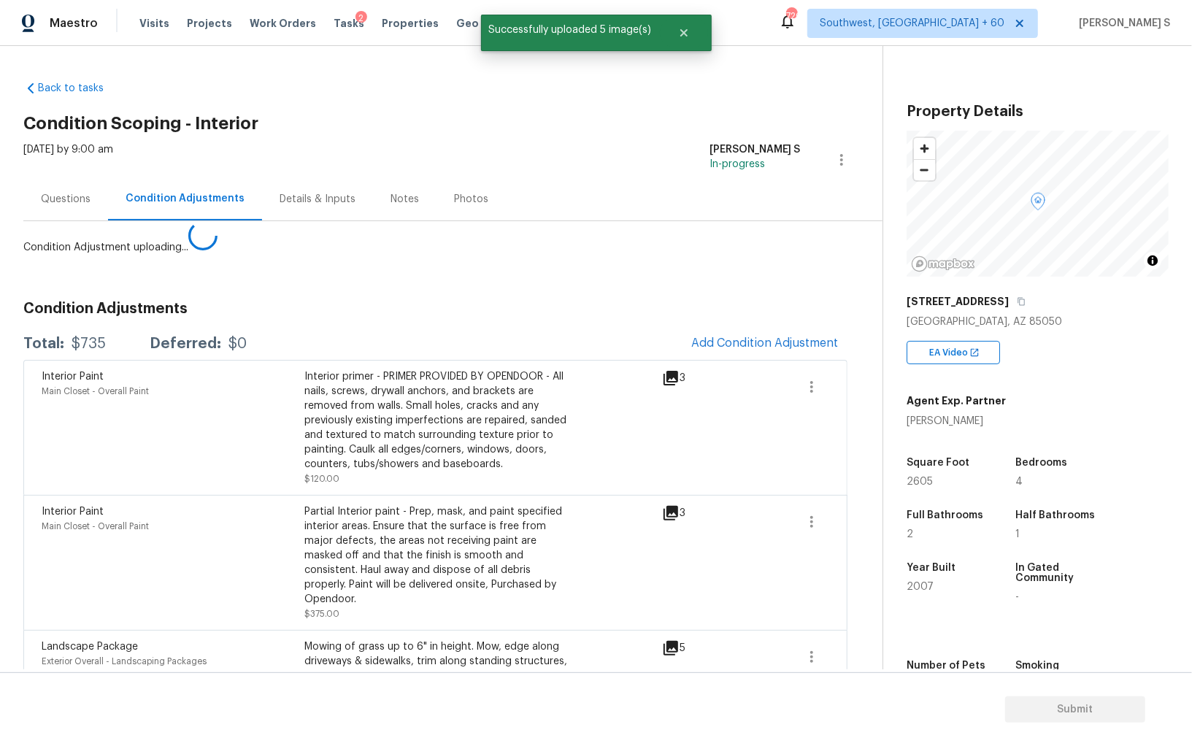
click at [219, 557] on body "Maestro Visits Projects Work Orders Tasks 2 Properties Geo Assignments [GEOGRAP…" at bounding box center [596, 373] width 1192 height 746
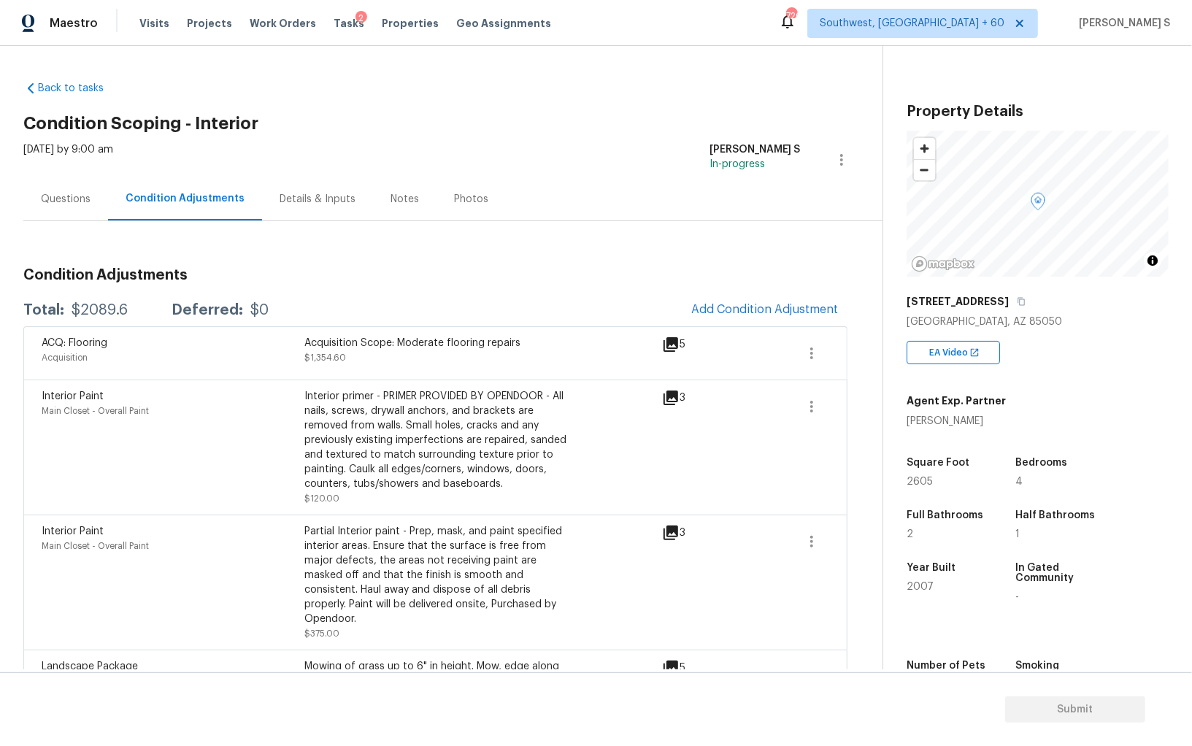
click at [742, 292] on div "Condition Adjustments Total: $2089.6 Deferred: $0 Add Condition Adjustment ACQ:…" at bounding box center [435, 520] width 824 height 529
click at [739, 320] on button "Add Condition Adjustment" at bounding box center [764, 309] width 165 height 31
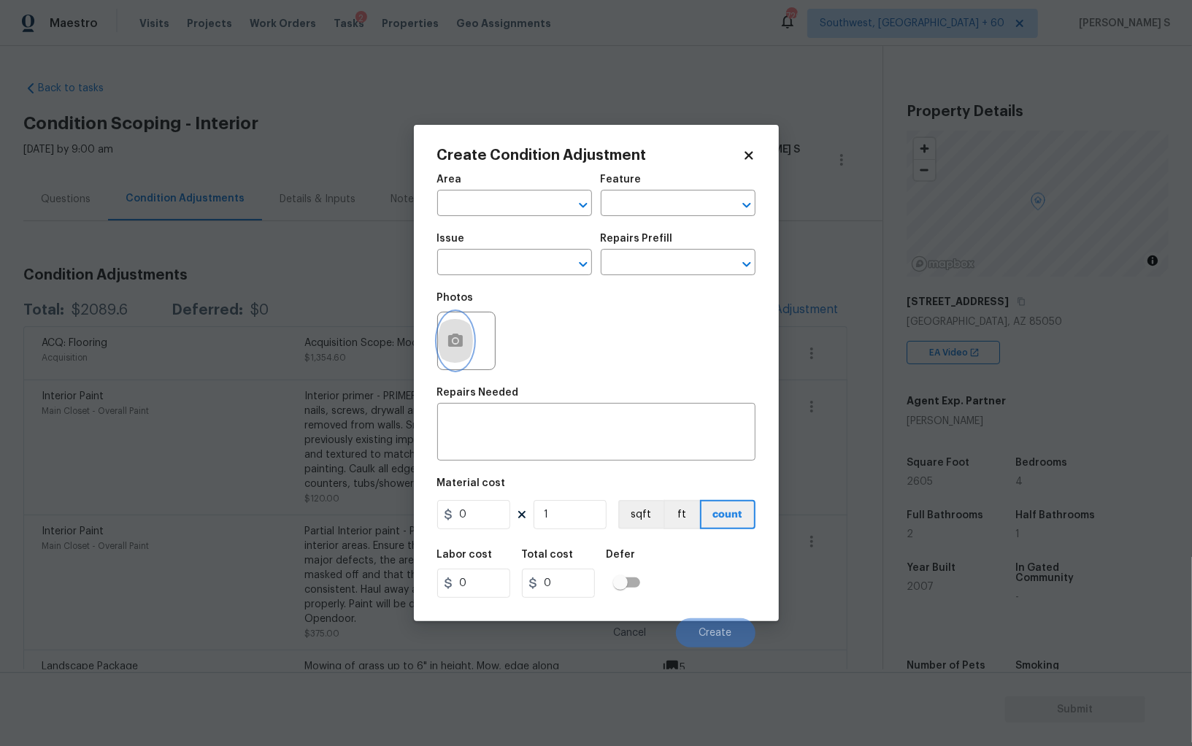
click at [460, 338] on icon "button" at bounding box center [455, 340] width 15 height 13
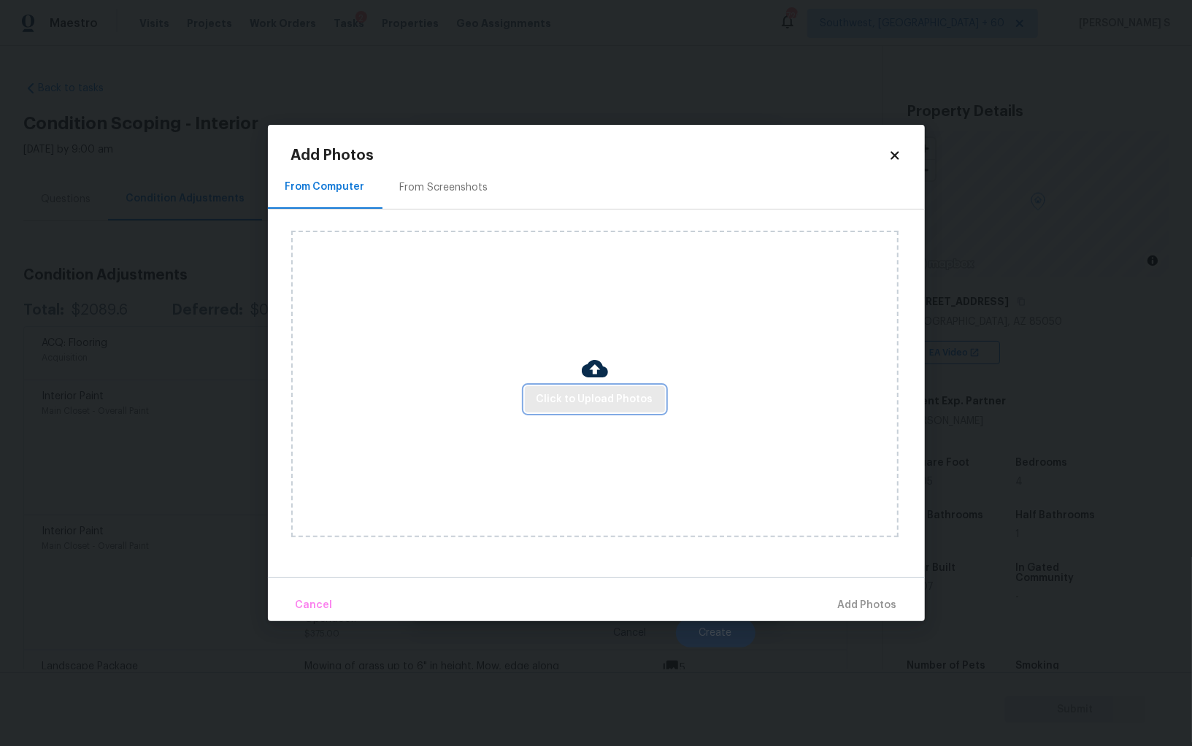
click at [556, 399] on span "Click to Upload Photos" at bounding box center [594, 400] width 117 height 18
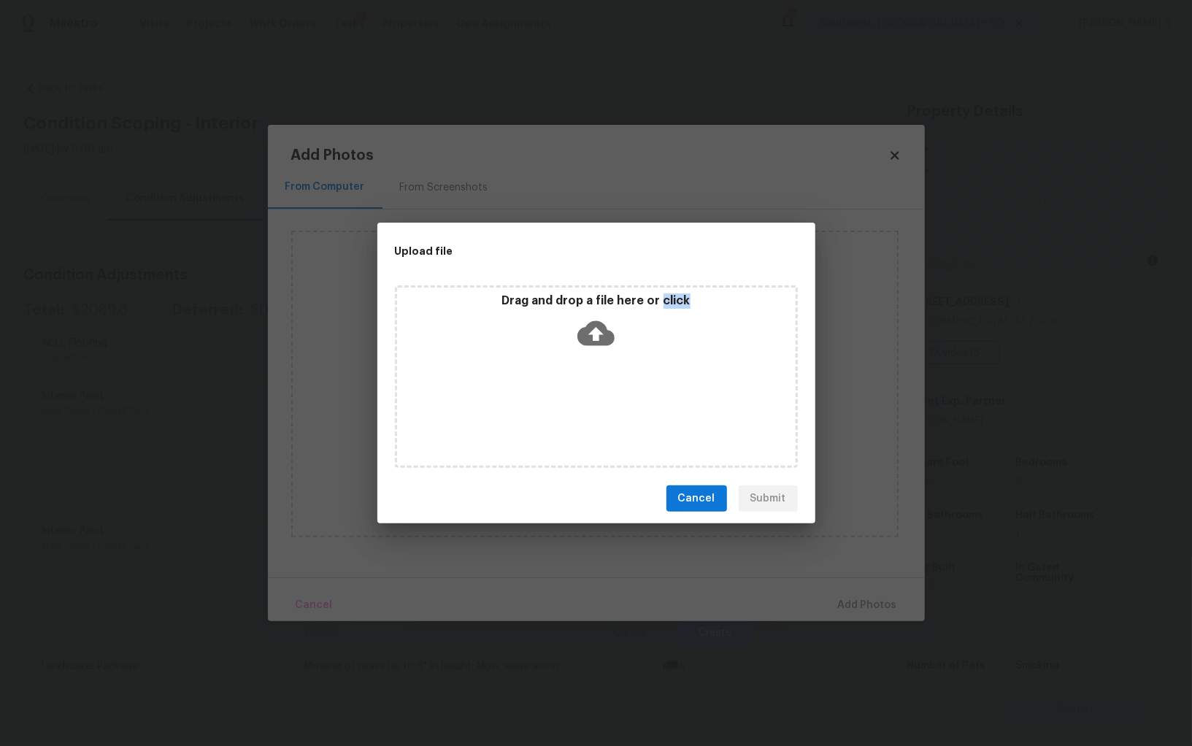
click at [556, 399] on div "Drag and drop a file here or click" at bounding box center [596, 376] width 403 height 182
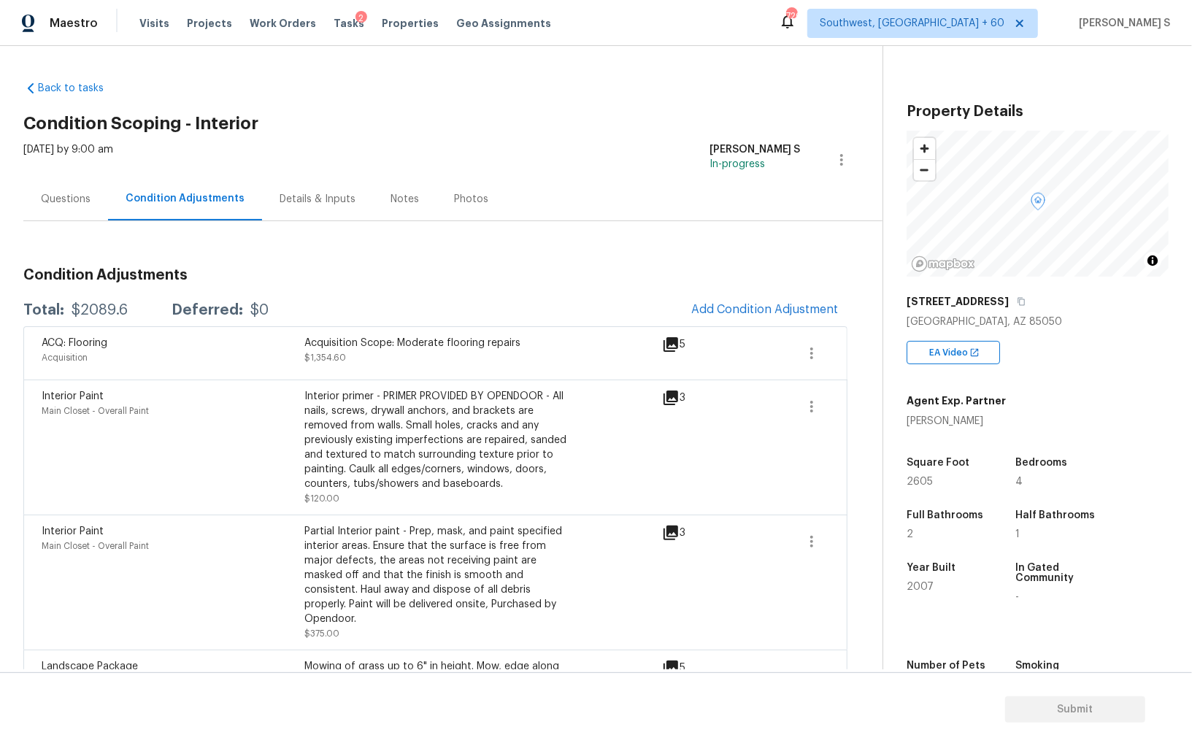
click at [417, 415] on div "Interior primer - PRIMER PROVIDED BY OPENDOOR - All nails, screws, drywall anch…" at bounding box center [435, 440] width 263 height 102
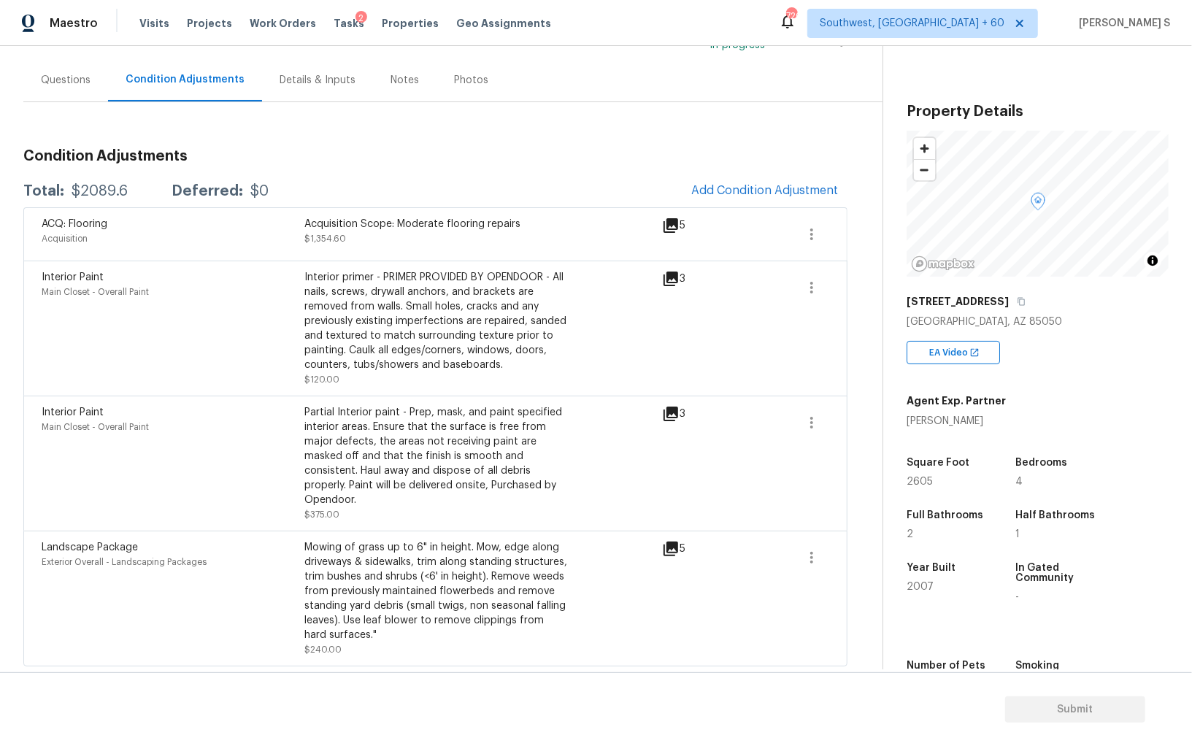
click at [978, 48] on div "Property Details © Mapbox © OpenStreetMap Improve this map 21622 N 39th Ter Pho…" at bounding box center [1025, 409] width 285 height 726
click at [430, 378] on div "Interior primer - PRIMER PROVIDED BY OPENDOOR - All nails, screws, drywall anch…" at bounding box center [435, 328] width 263 height 117
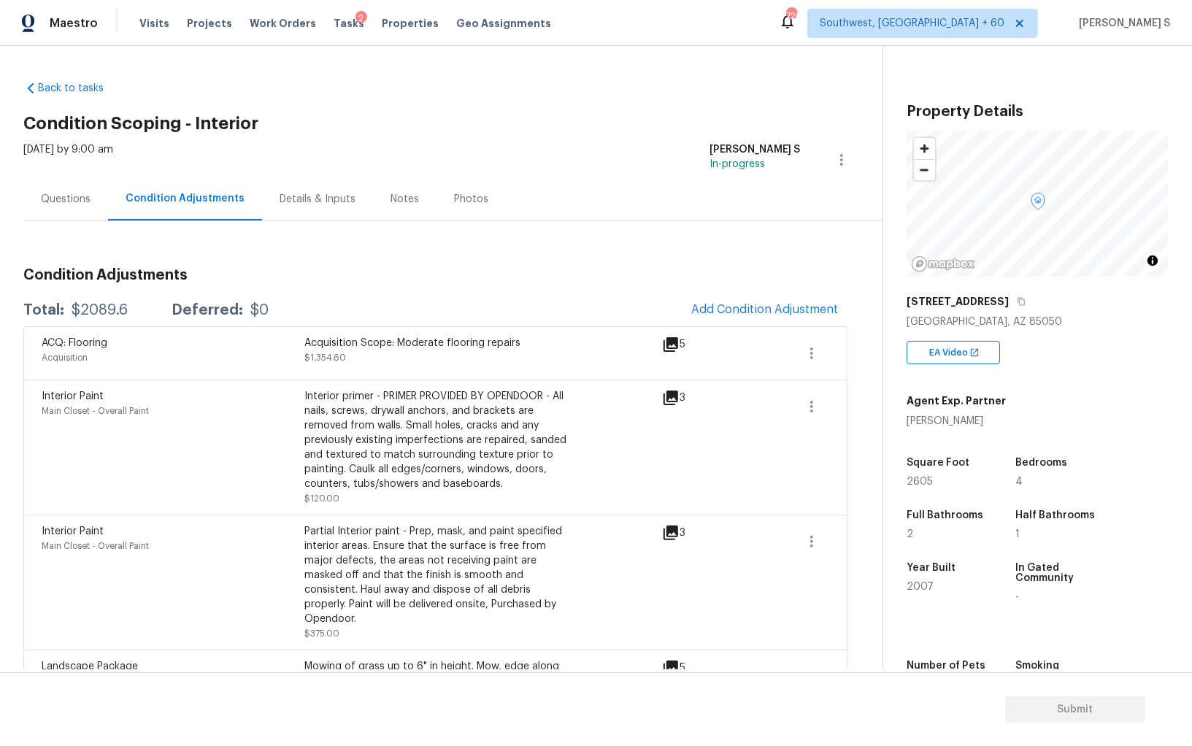
scroll to position [0, 0]
click at [723, 311] on span "Add Condition Adjustment" at bounding box center [764, 309] width 147 height 13
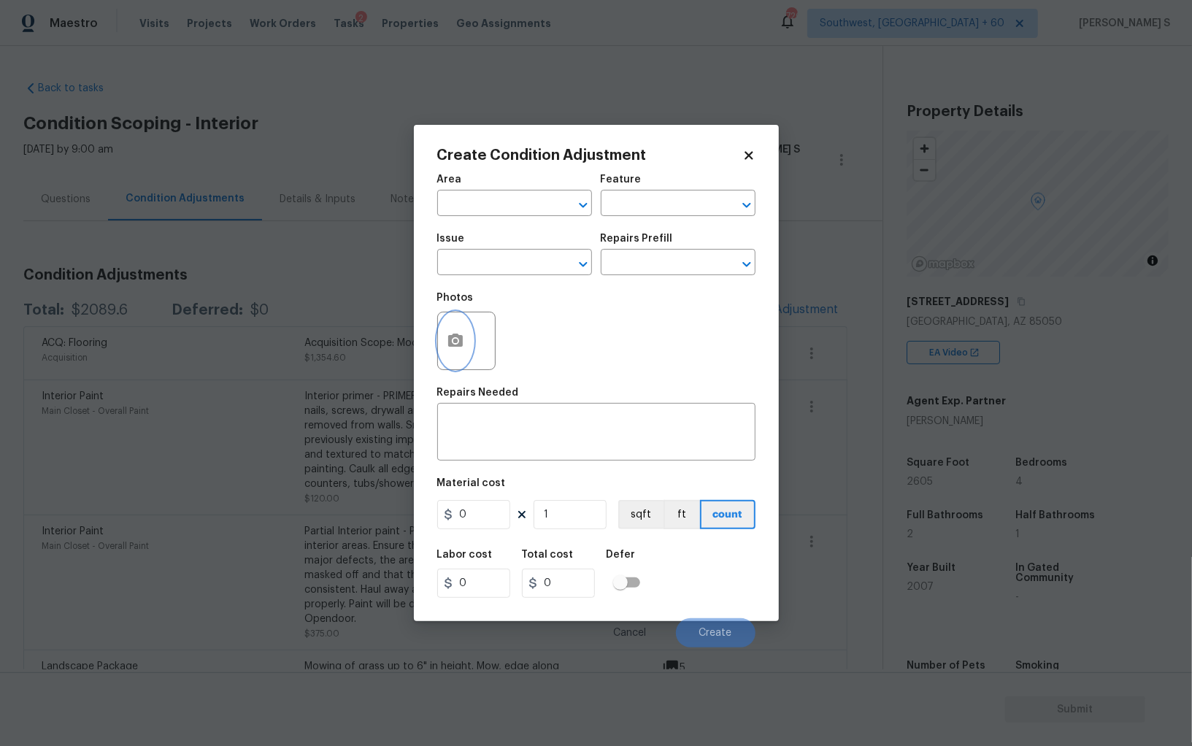
click at [455, 334] on icon "button" at bounding box center [456, 341] width 18 height 18
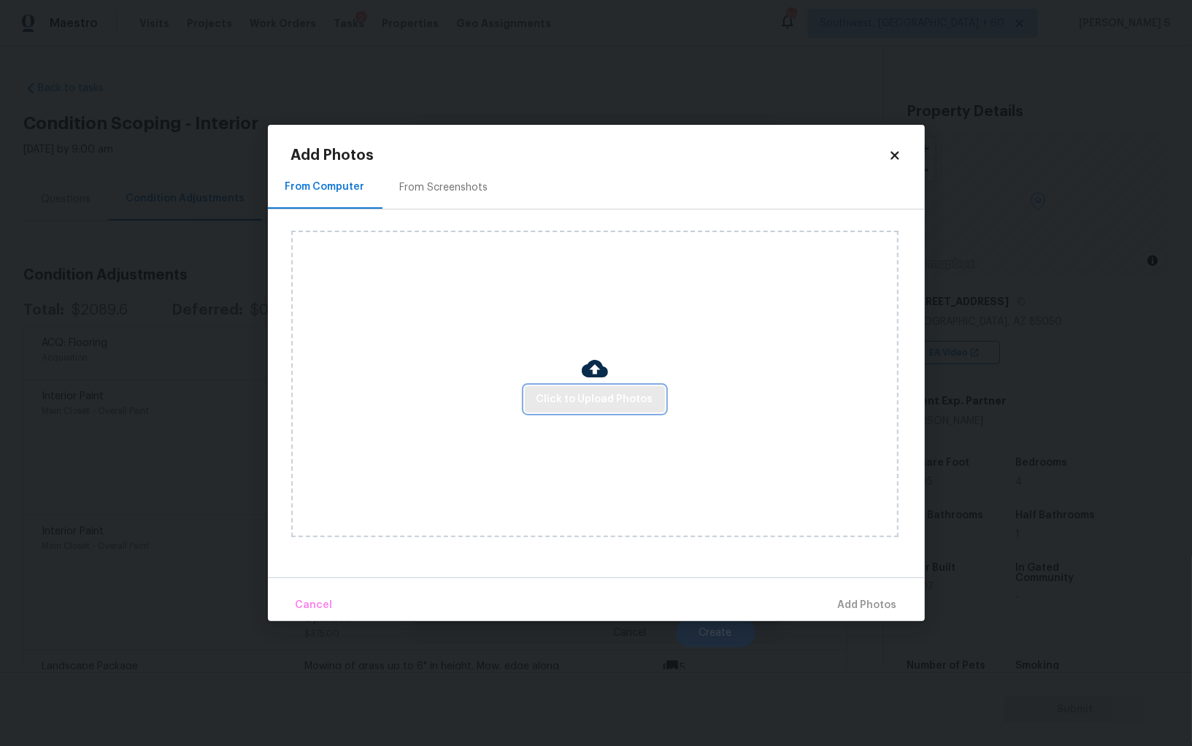
click at [566, 402] on span "Click to Upload Photos" at bounding box center [594, 400] width 117 height 18
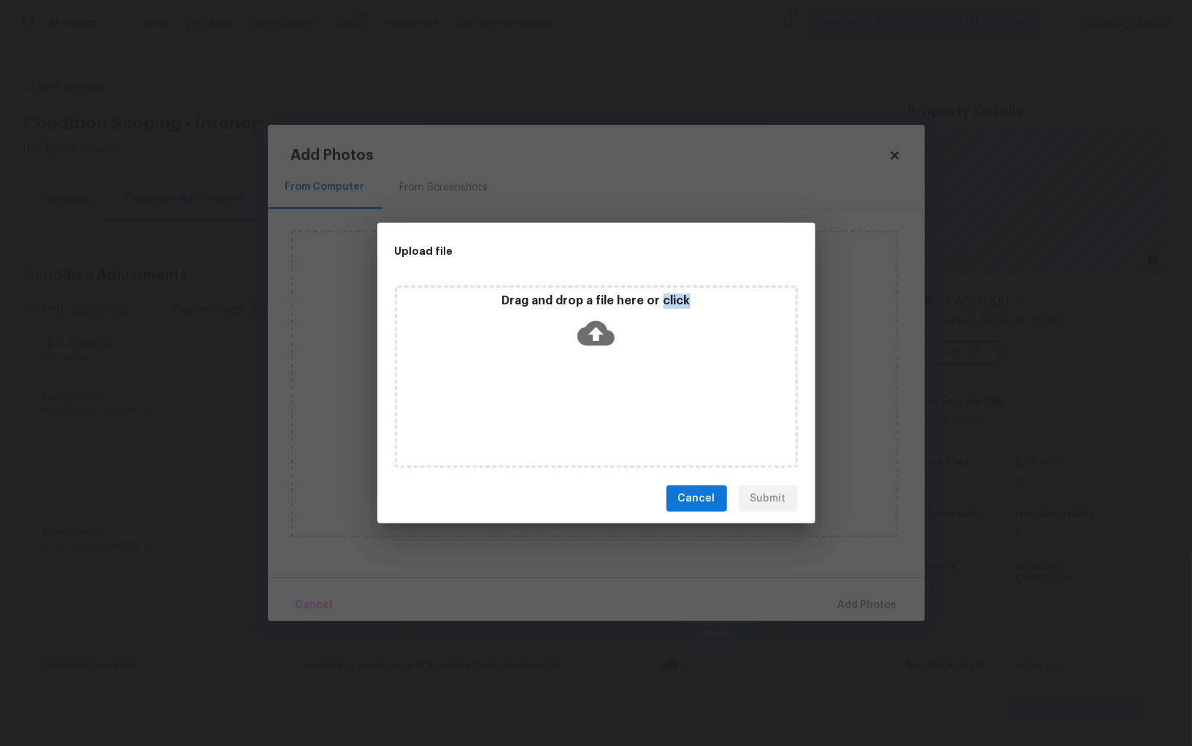
click at [566, 402] on div "Drag and drop a file here or click" at bounding box center [596, 376] width 403 height 182
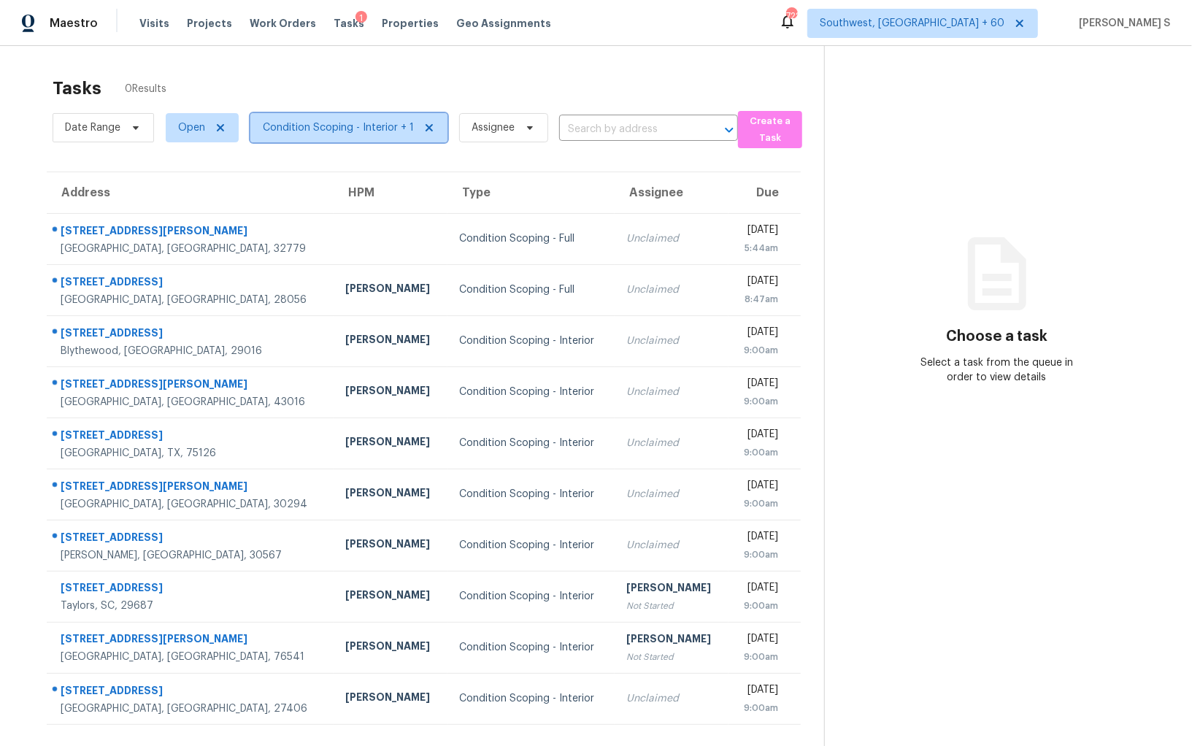
click at [385, 128] on span "Condition Scoping - Interior + 1" at bounding box center [338, 127] width 151 height 15
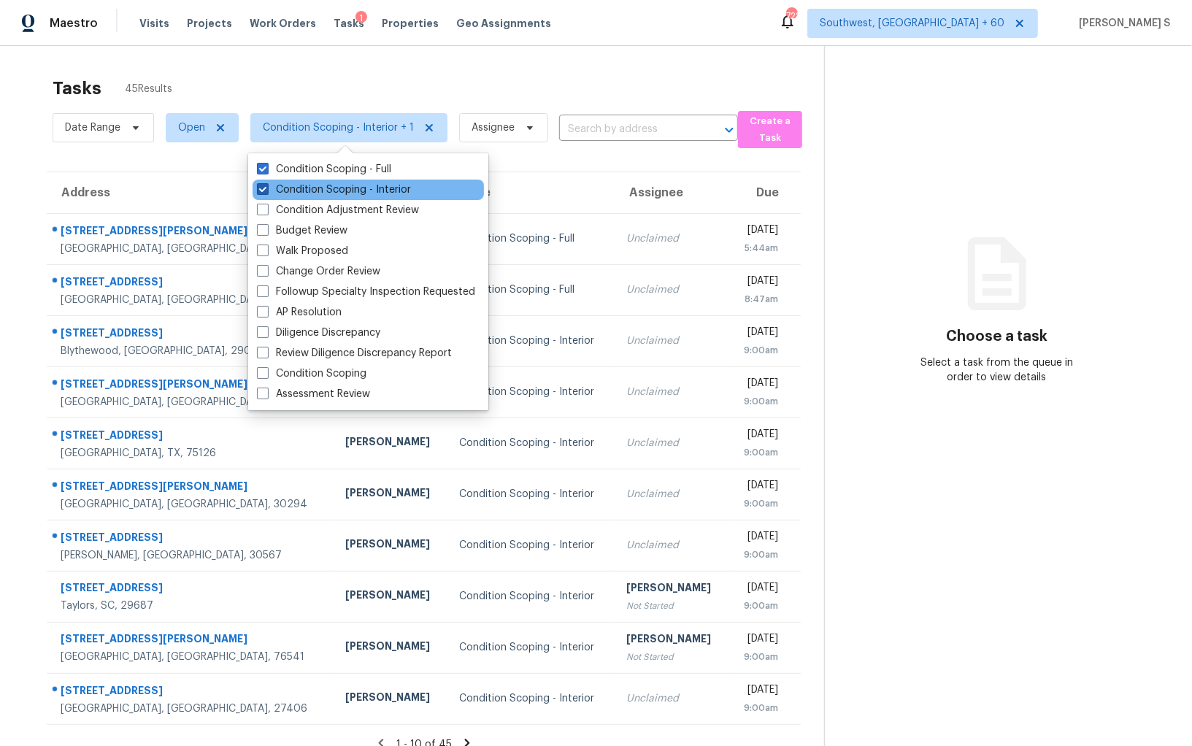
click at [365, 187] on label "Condition Scoping - Interior" at bounding box center [334, 189] width 154 height 15
click at [266, 187] on input "Condition Scoping - Interior" at bounding box center [261, 186] width 9 height 9
checkbox input "false"
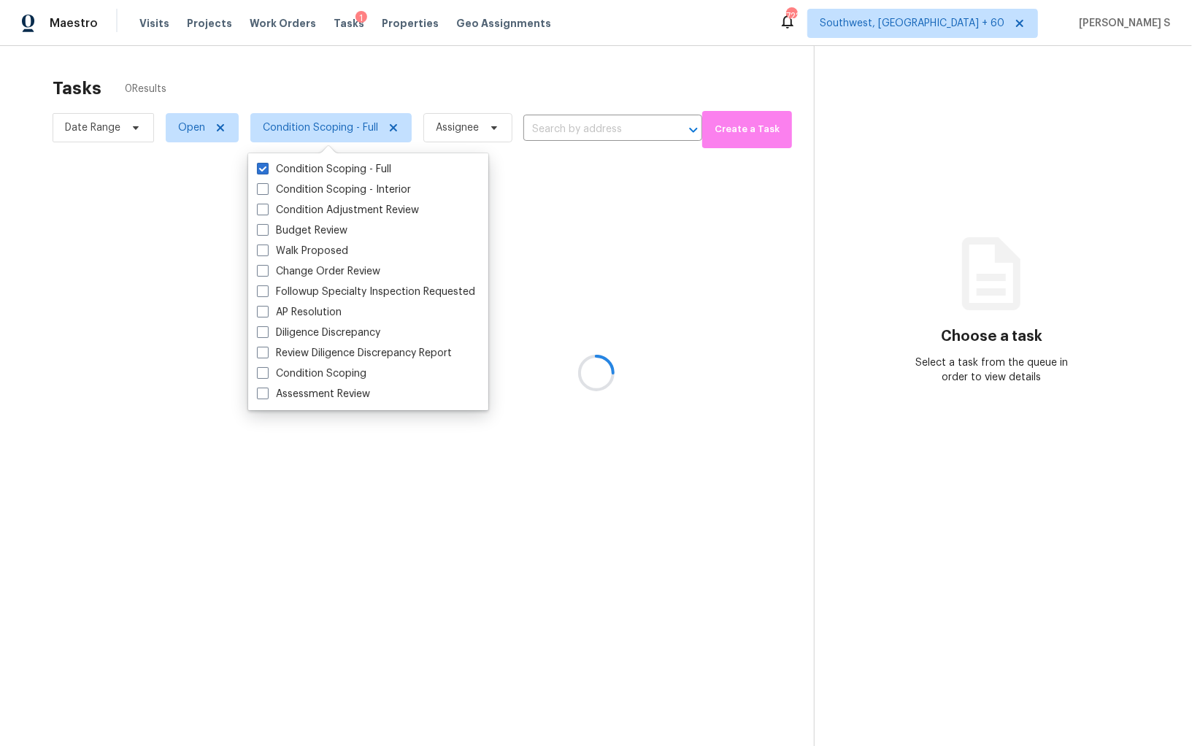
click at [453, 587] on div at bounding box center [596, 373] width 1192 height 746
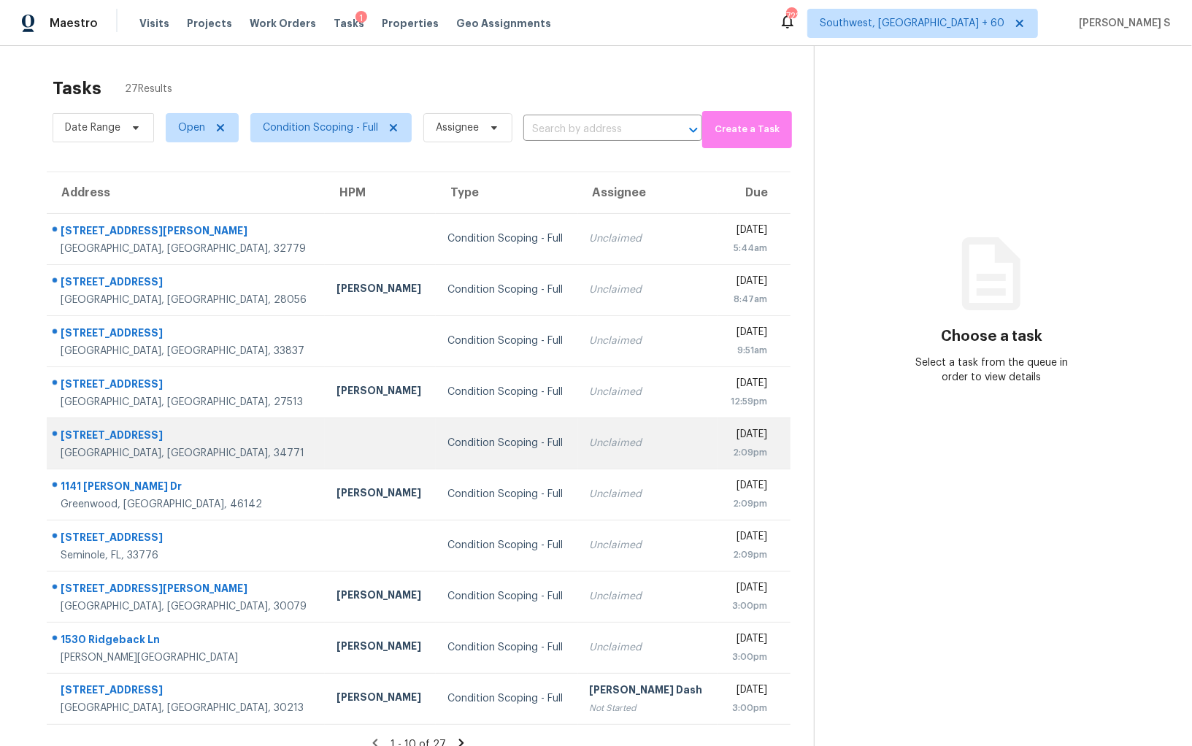
scroll to position [45, 0]
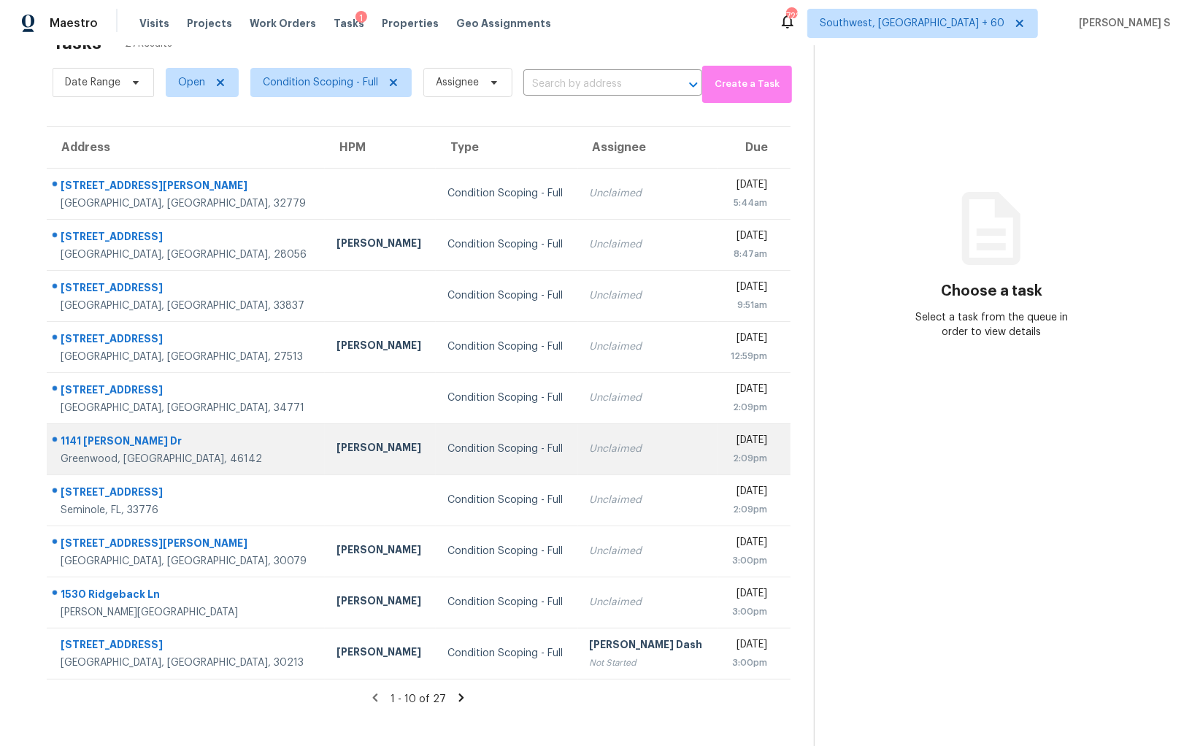
click at [634, 466] on td "Unclaimed" at bounding box center [648, 448] width 140 height 51
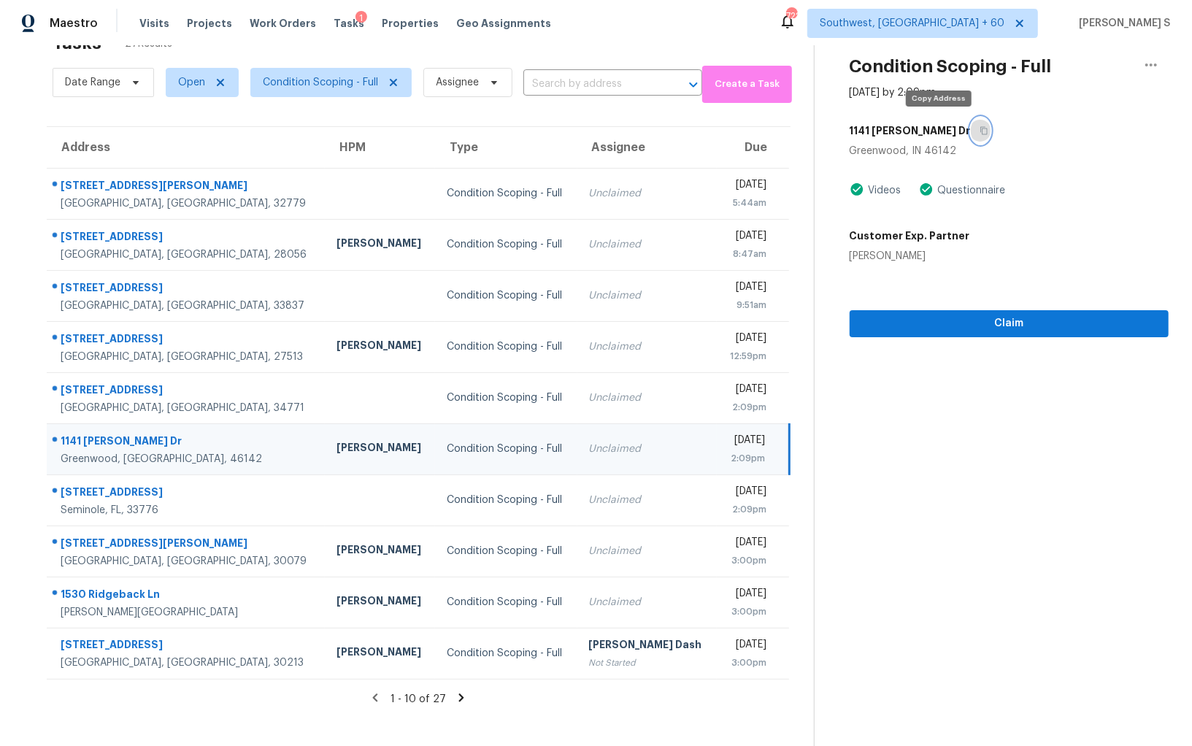
click at [980, 128] on icon "button" at bounding box center [983, 131] width 7 height 8
click at [980, 126] on icon "button" at bounding box center [984, 130] width 9 height 9
click at [939, 318] on span "Claim" at bounding box center [1009, 324] width 296 height 18
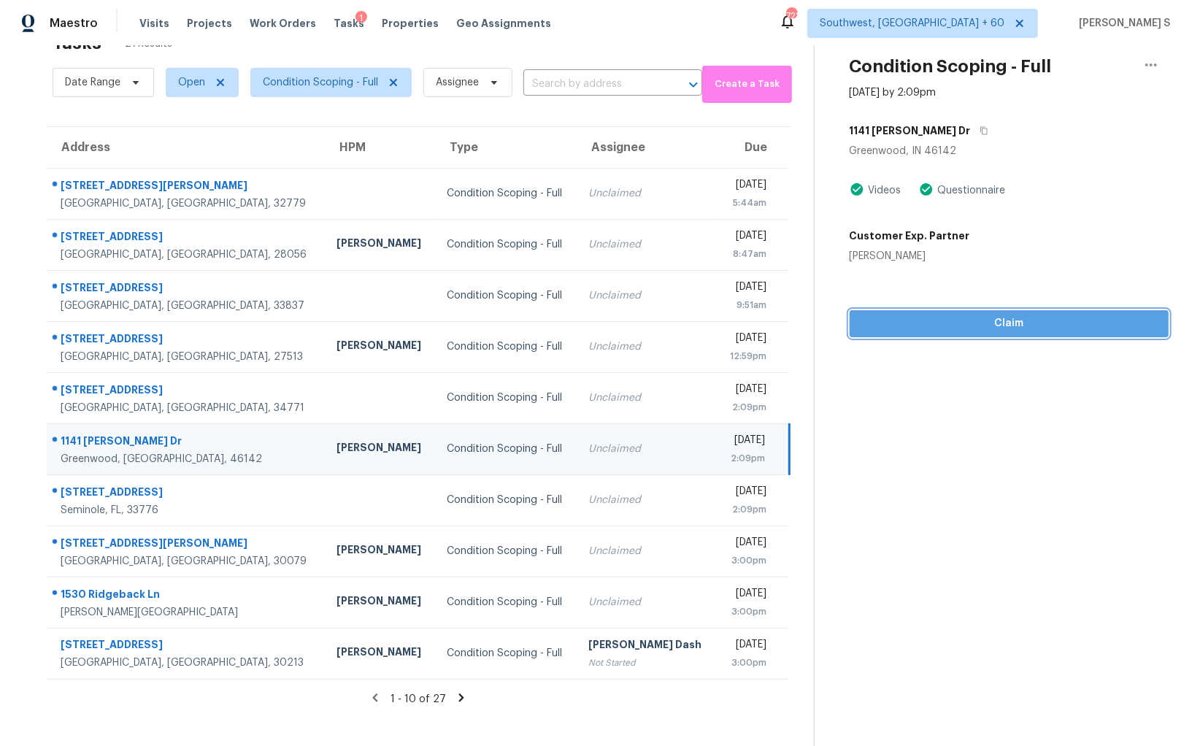
click at [989, 323] on span "Claim" at bounding box center [1009, 324] width 296 height 18
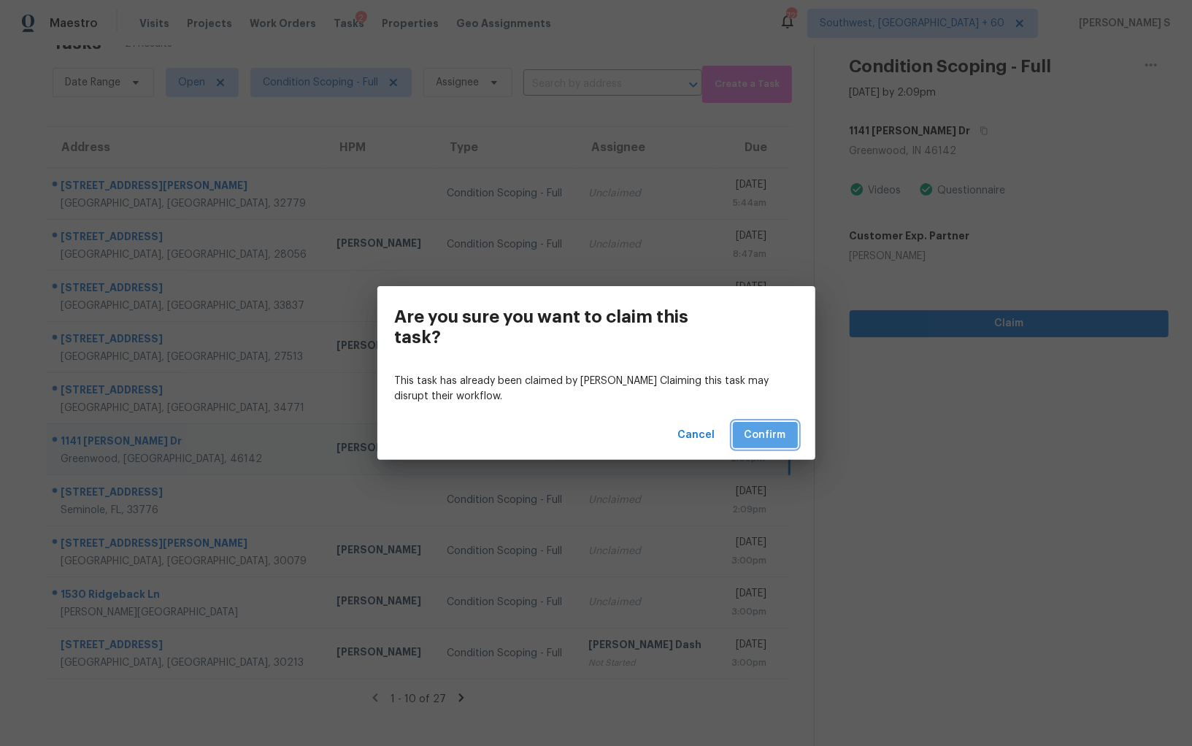
click at [785, 441] on span "Confirm" at bounding box center [766, 435] width 42 height 18
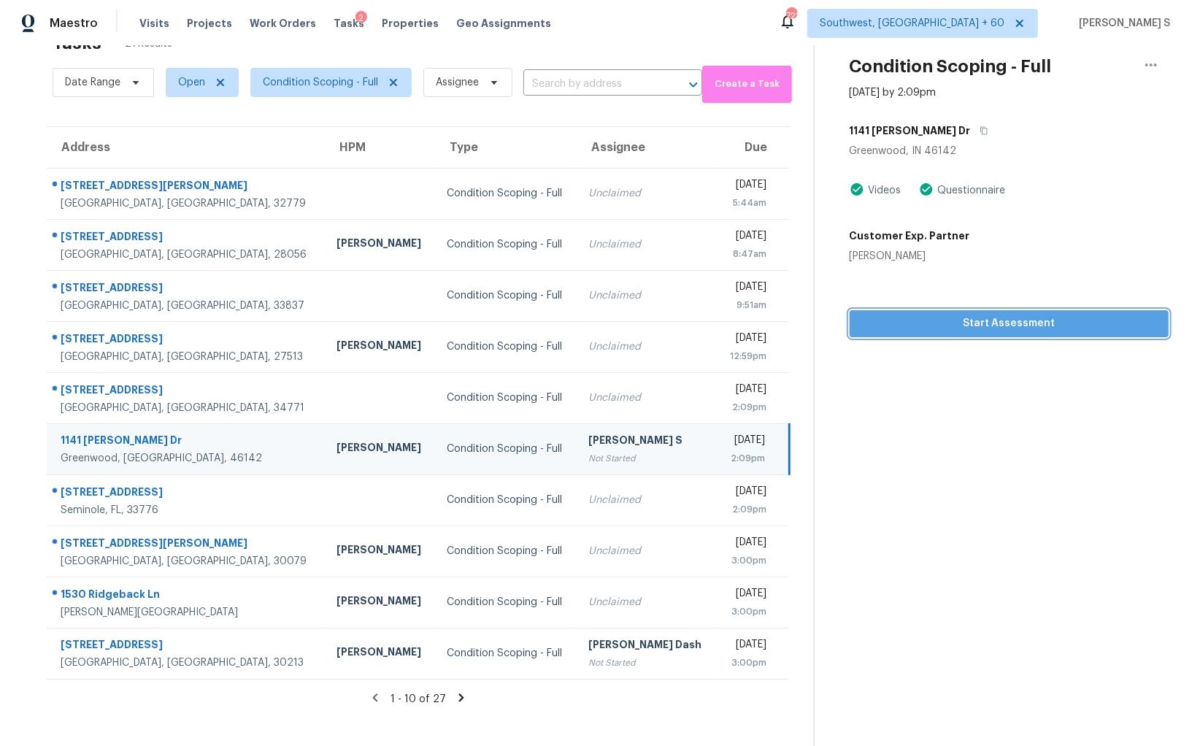
click at [976, 328] on span "Start Assessment" at bounding box center [1009, 324] width 296 height 18
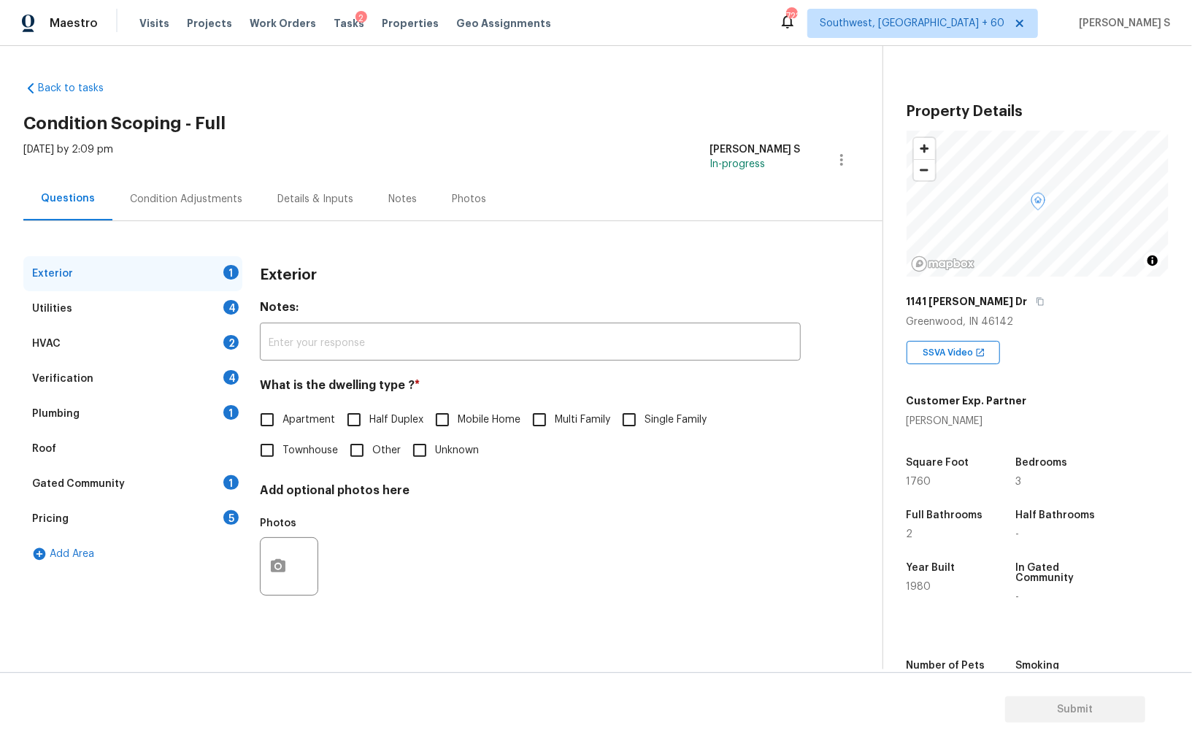
click at [234, 518] on div "5" at bounding box center [230, 517] width 15 height 15
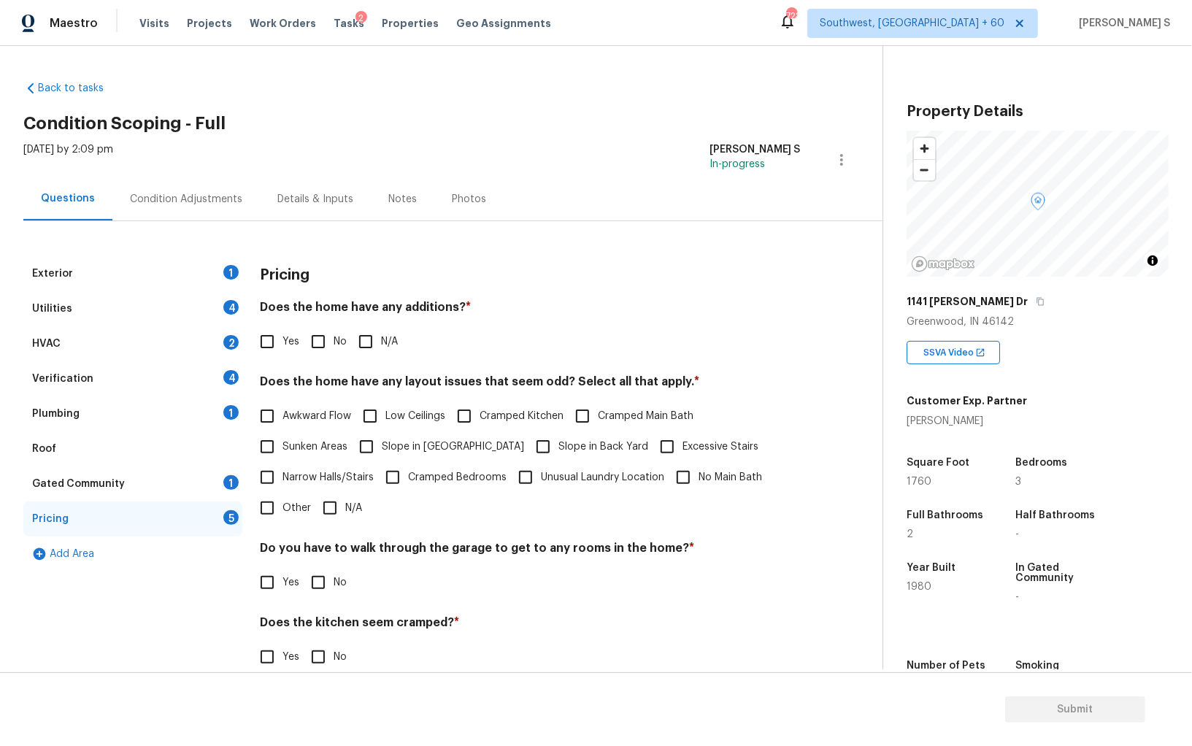
click at [264, 503] on input "Other" at bounding box center [267, 508] width 31 height 31
checkbox input "true"
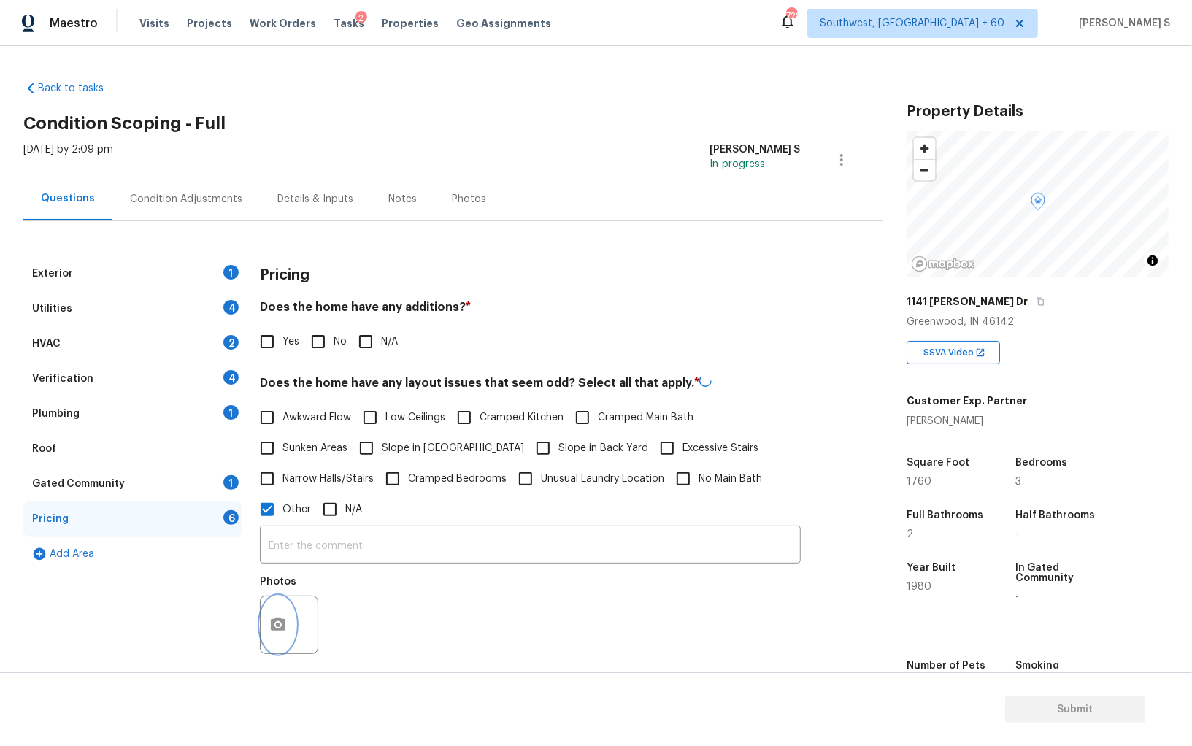
click at [276, 618] on icon "button" at bounding box center [278, 624] width 15 height 13
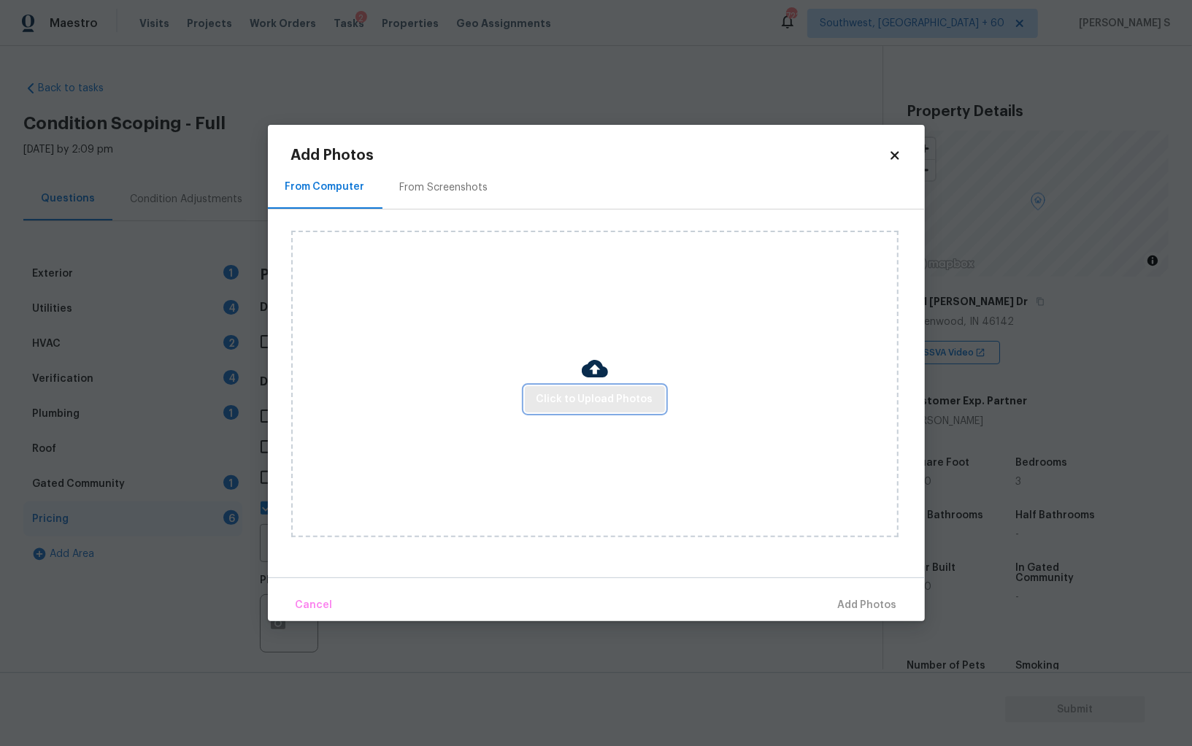
click at [639, 396] on span "Click to Upload Photos" at bounding box center [594, 400] width 117 height 18
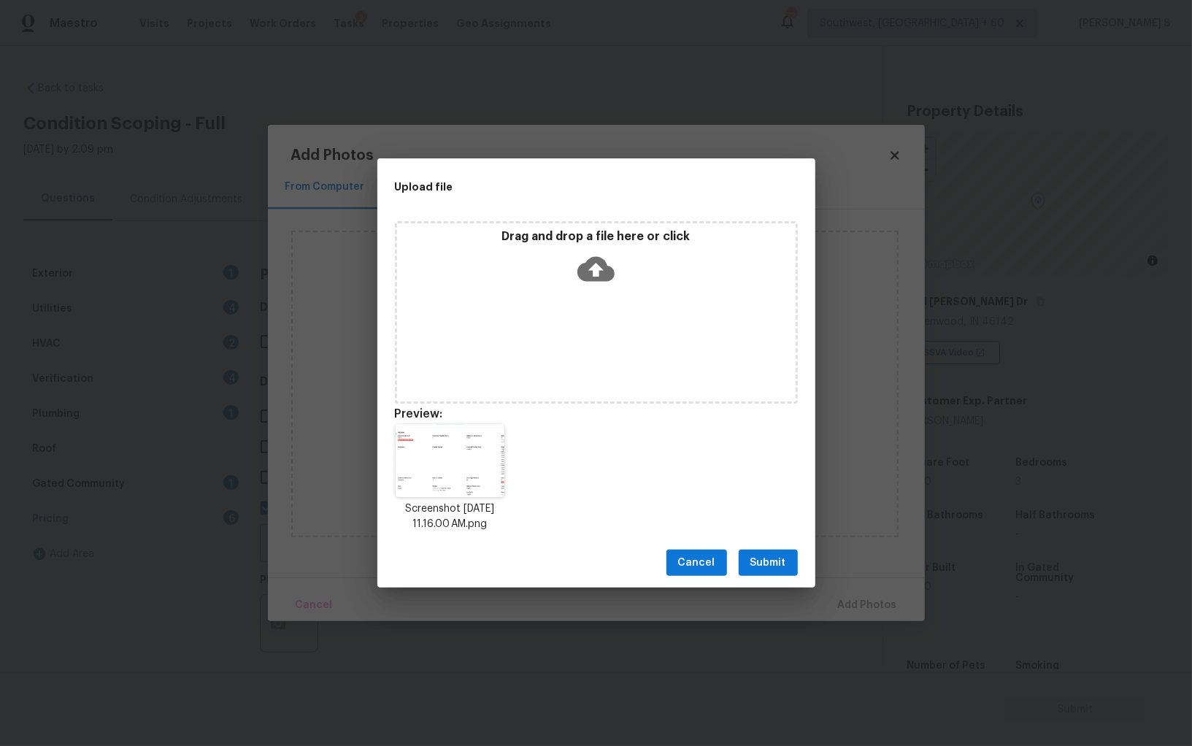
click at [769, 564] on span "Submit" at bounding box center [768, 563] width 36 height 18
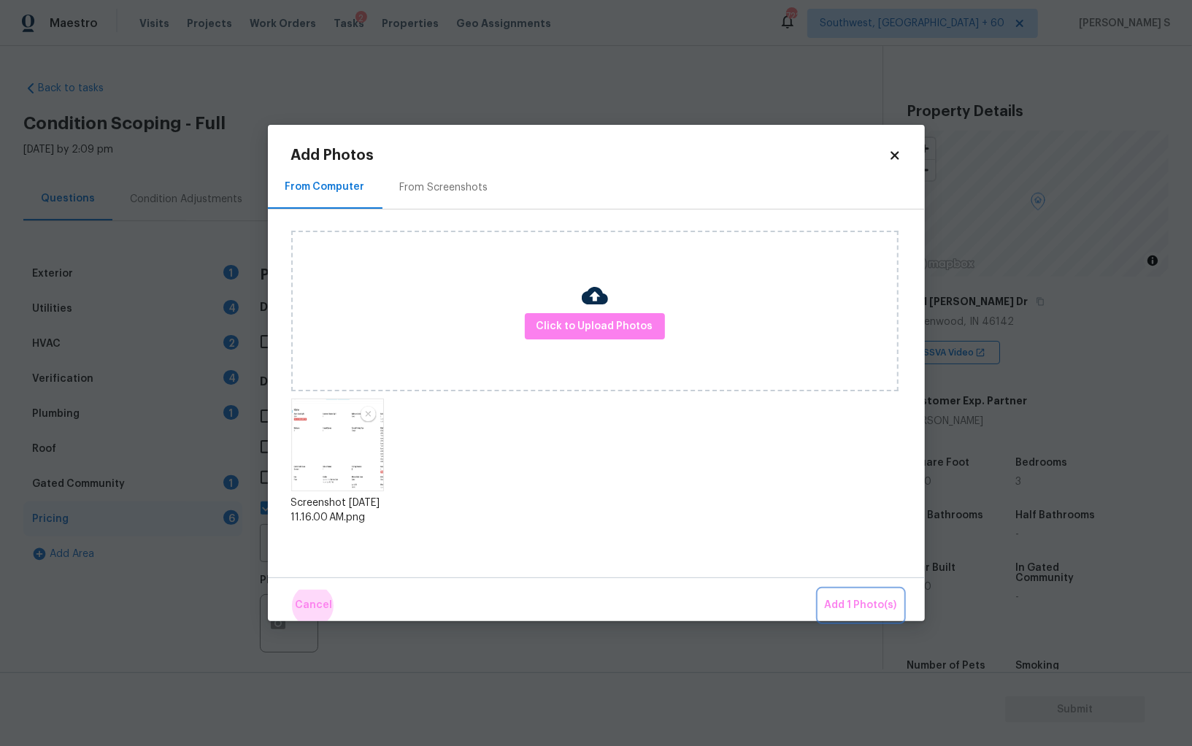
click at [819, 590] on button "Add 1 Photo(s)" at bounding box center [861, 605] width 84 height 31
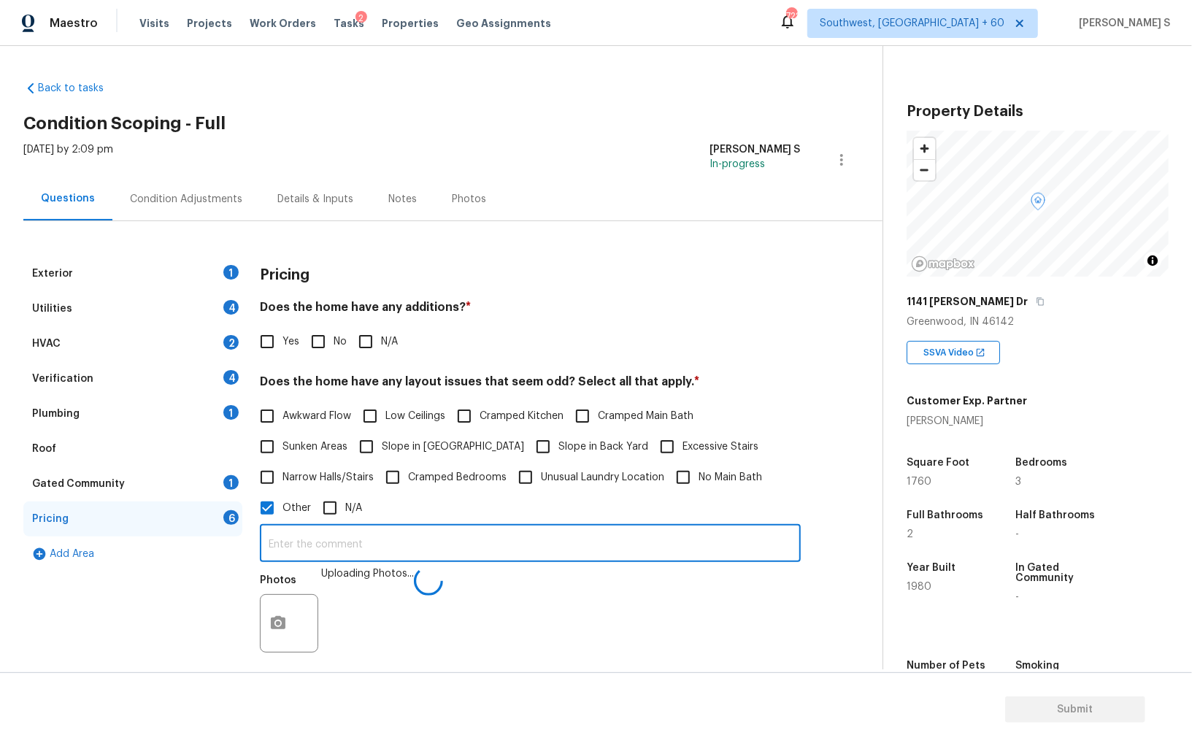
click at [639, 542] on input "text" at bounding box center [530, 545] width 541 height 34
type input "sqft discrepancy."
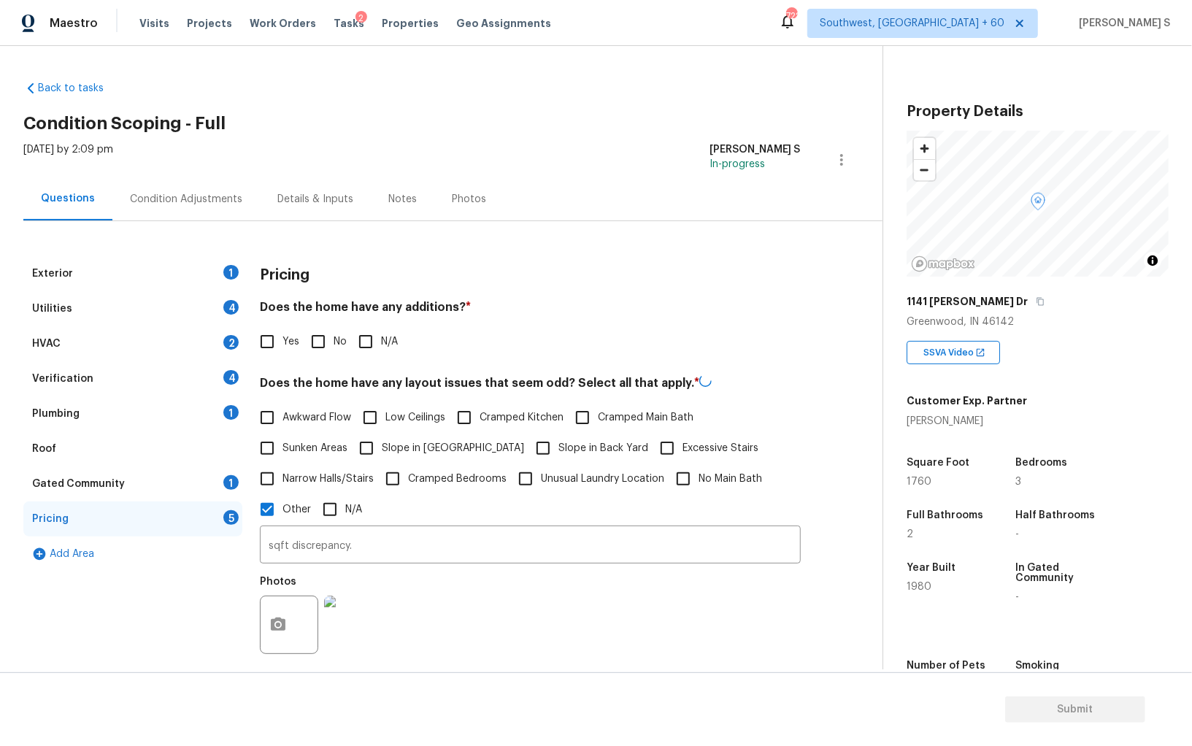
click at [579, 673] on section "Submit" at bounding box center [596, 709] width 1192 height 74
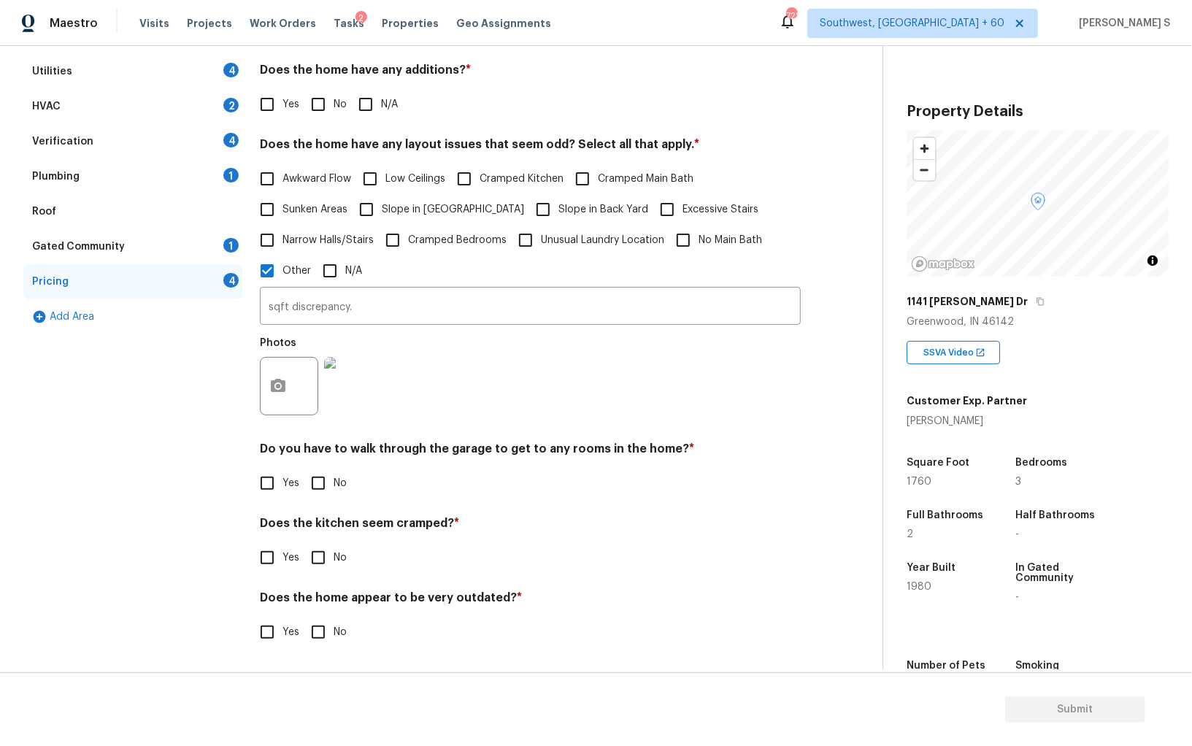
click at [324, 493] on input "No" at bounding box center [318, 483] width 31 height 31
checkbox input "true"
click at [303, 544] on input "No" at bounding box center [318, 559] width 31 height 31
checkbox input "true"
click at [303, 617] on input "No" at bounding box center [318, 632] width 31 height 31
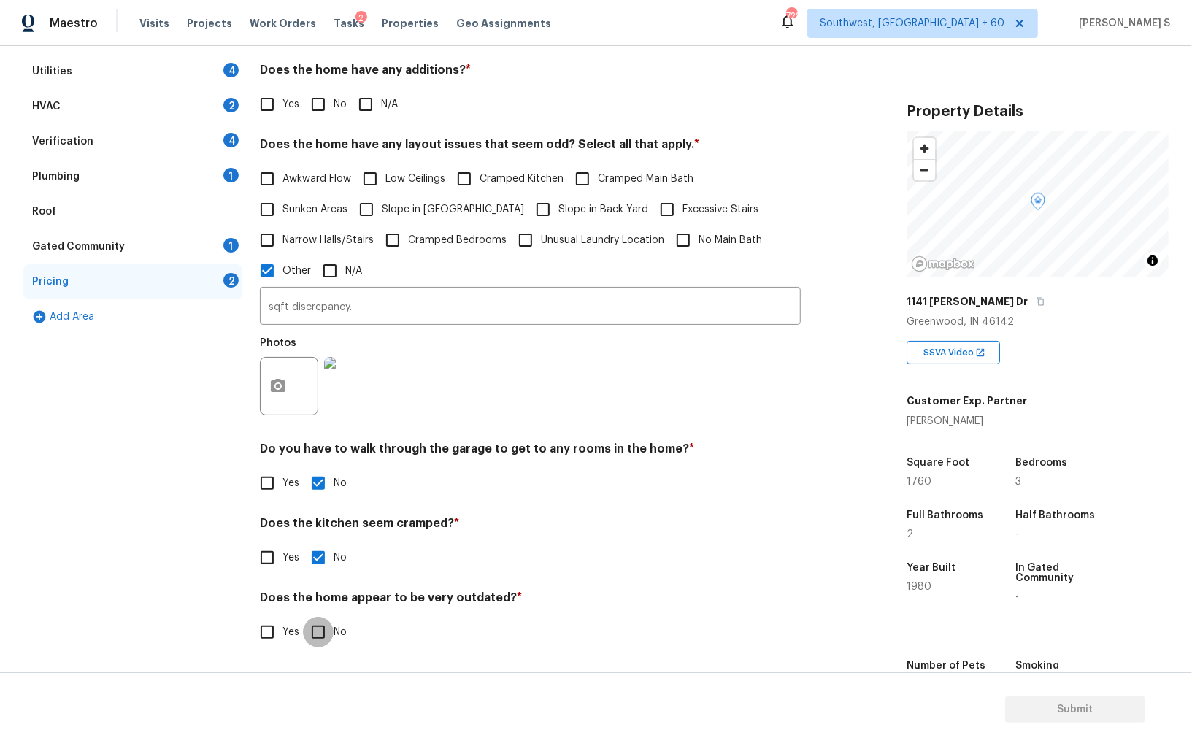
checkbox input "true"
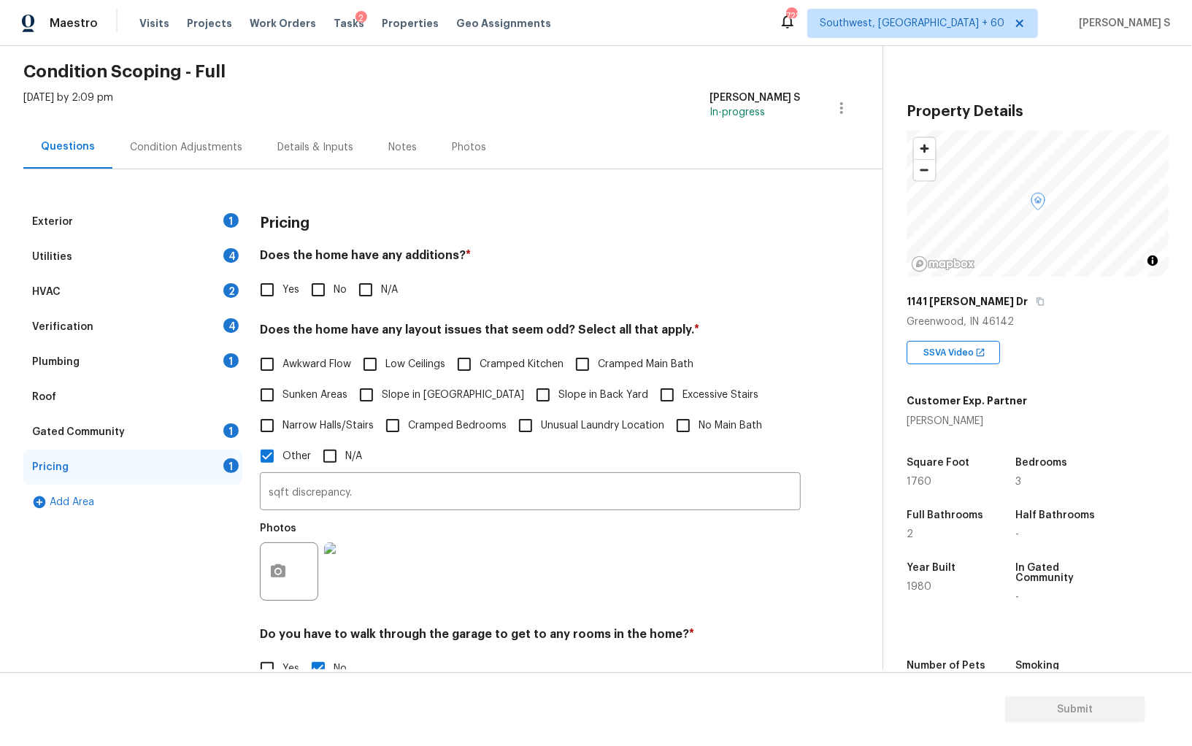
scroll to position [0, 0]
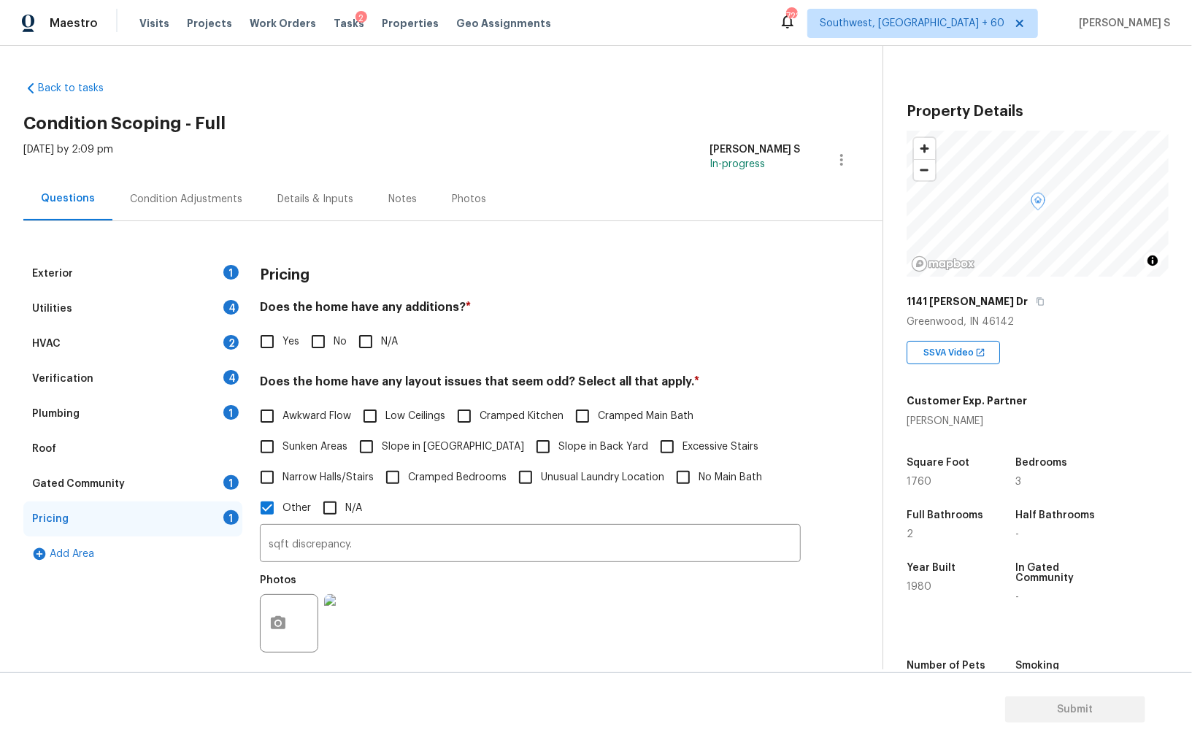
click at [315, 344] on input "No" at bounding box center [318, 341] width 31 height 31
checkbox input "true"
click at [220, 279] on div "Exterior 1" at bounding box center [132, 273] width 219 height 35
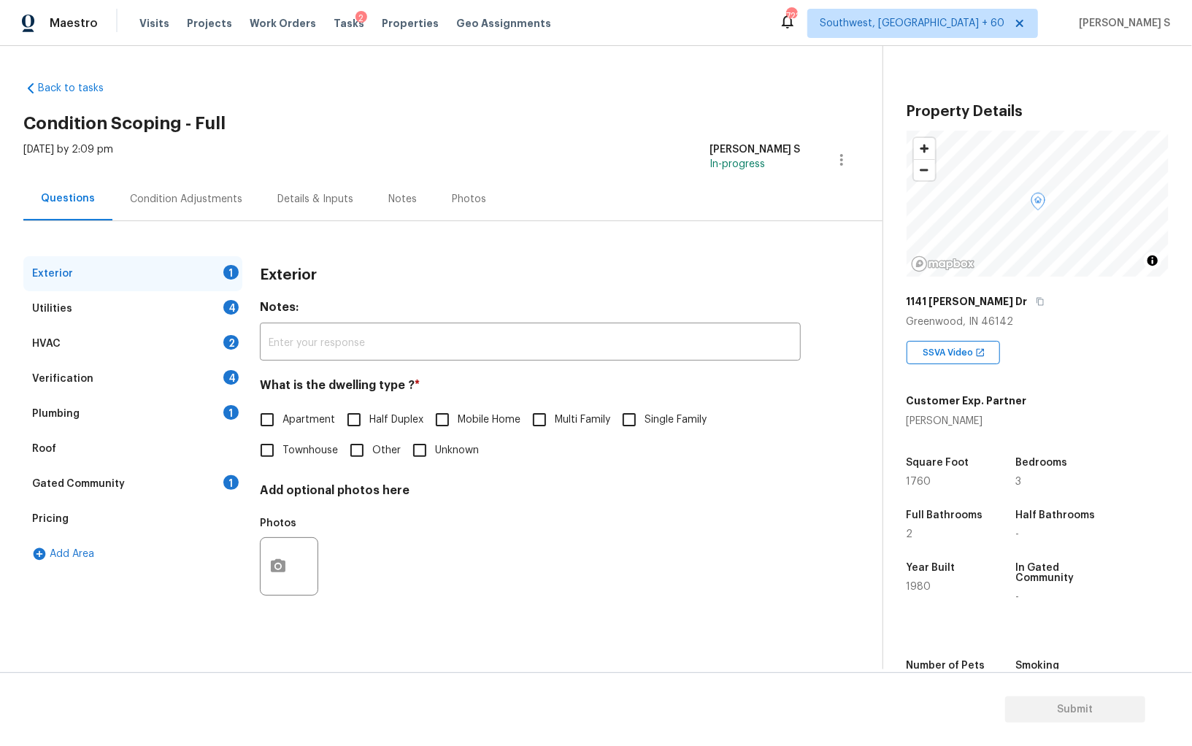
click at [627, 428] on input "Single Family" at bounding box center [629, 419] width 31 height 31
checkbox input "true"
click at [228, 315] on div "Utilities 4" at bounding box center [132, 308] width 219 height 35
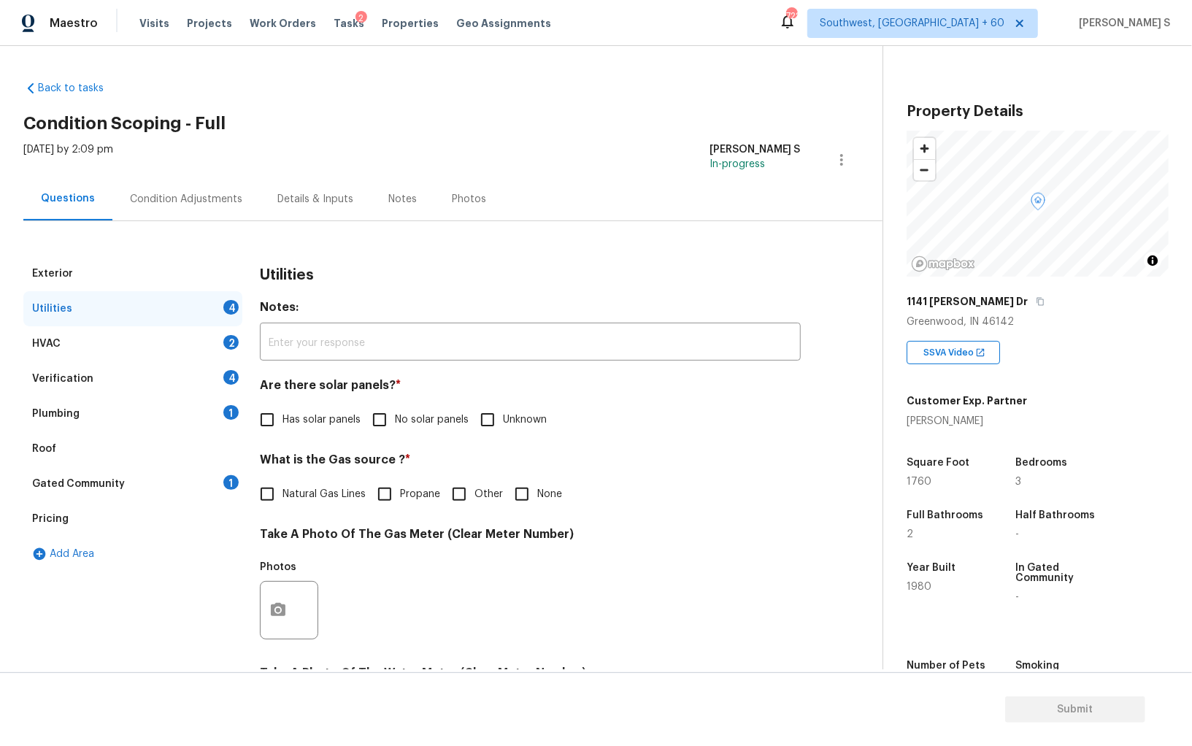
click at [377, 423] on input "No solar panels" at bounding box center [379, 419] width 31 height 31
checkbox input "true"
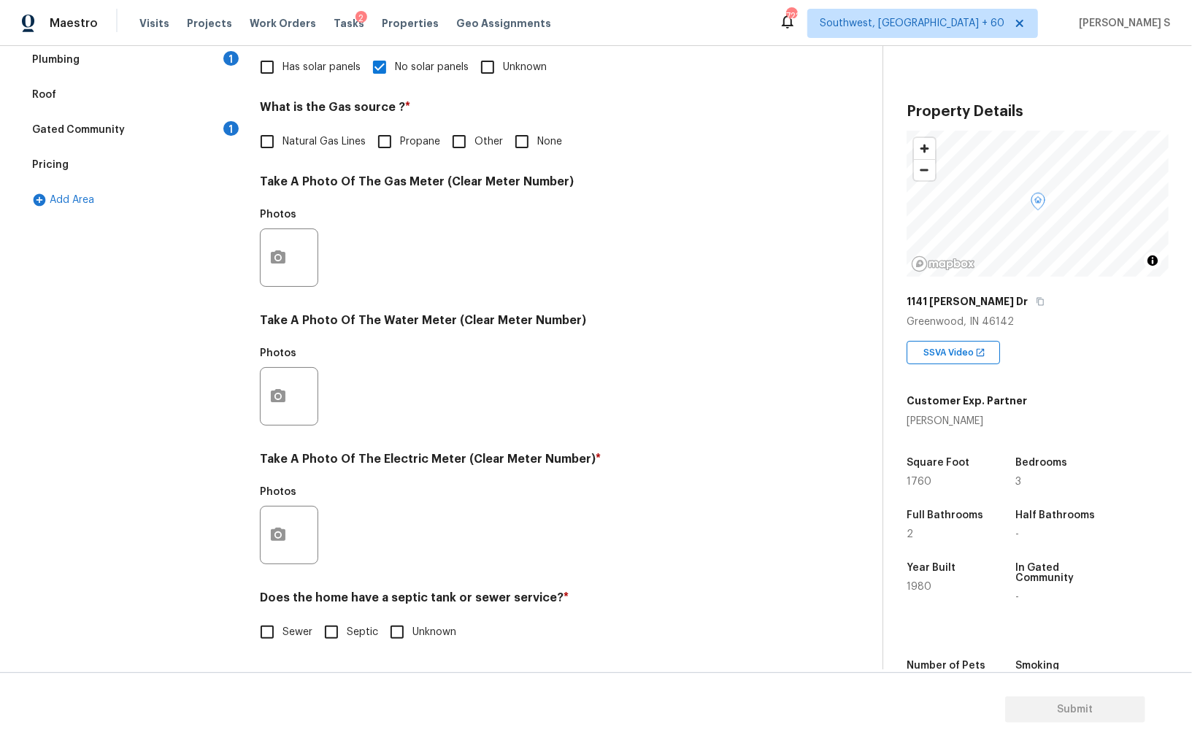
scroll to position [353, 0]
click at [291, 632] on span "Sewer" at bounding box center [297, 632] width 30 height 15
click at [282, 632] on input "Sewer" at bounding box center [267, 632] width 31 height 31
checkbox input "true"
click at [284, 540] on icon "button" at bounding box center [278, 534] width 15 height 13
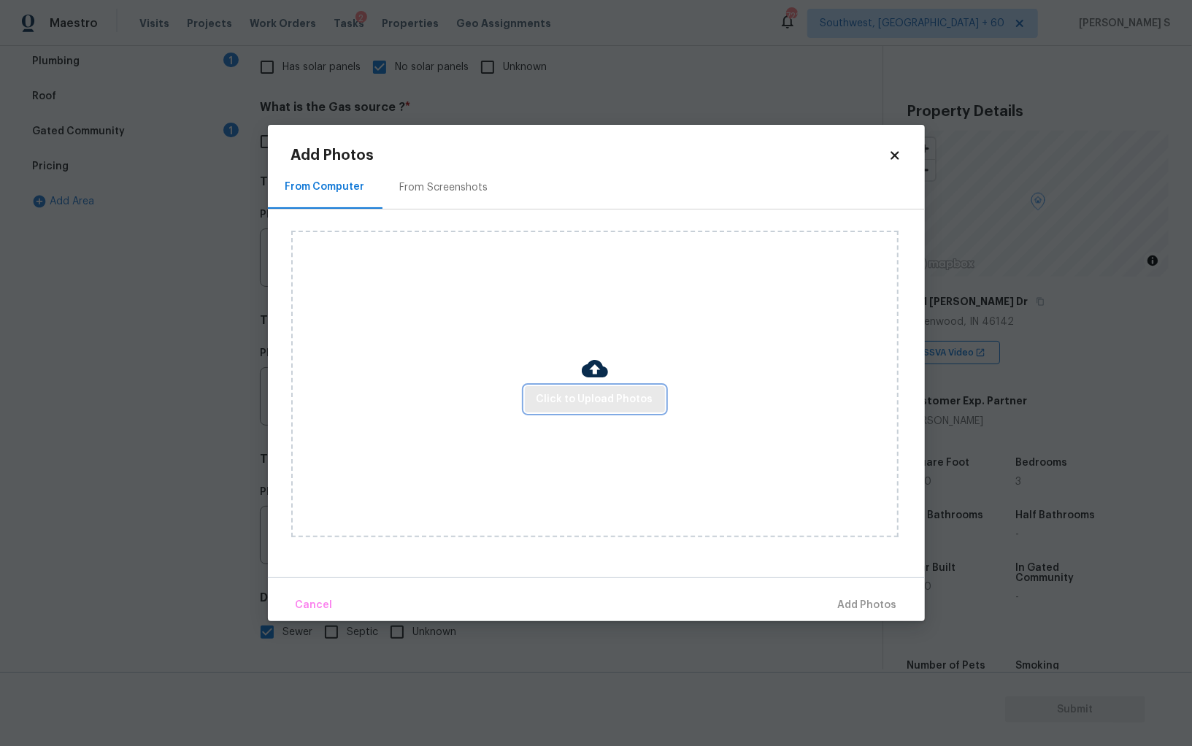
click at [542, 393] on span "Click to Upload Photos" at bounding box center [594, 400] width 117 height 18
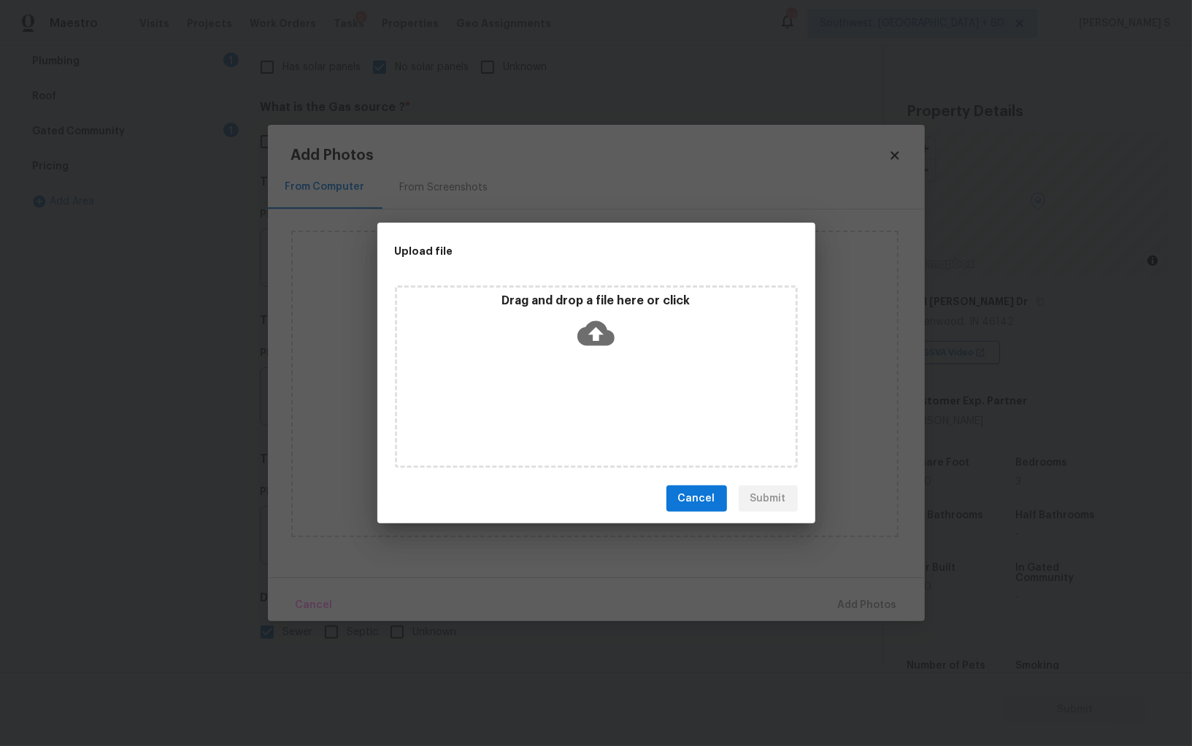
click at [542, 393] on div "Drag and drop a file here or click" at bounding box center [596, 376] width 403 height 182
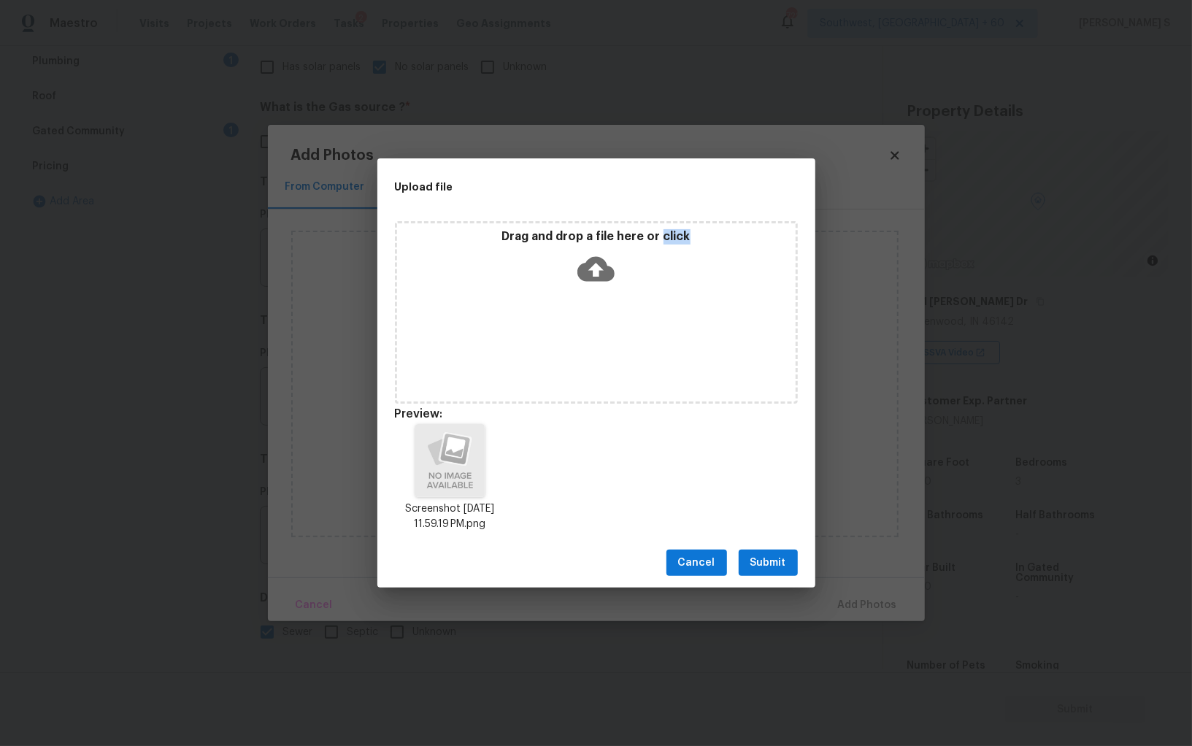
click at [757, 557] on span "Submit" at bounding box center [768, 563] width 36 height 18
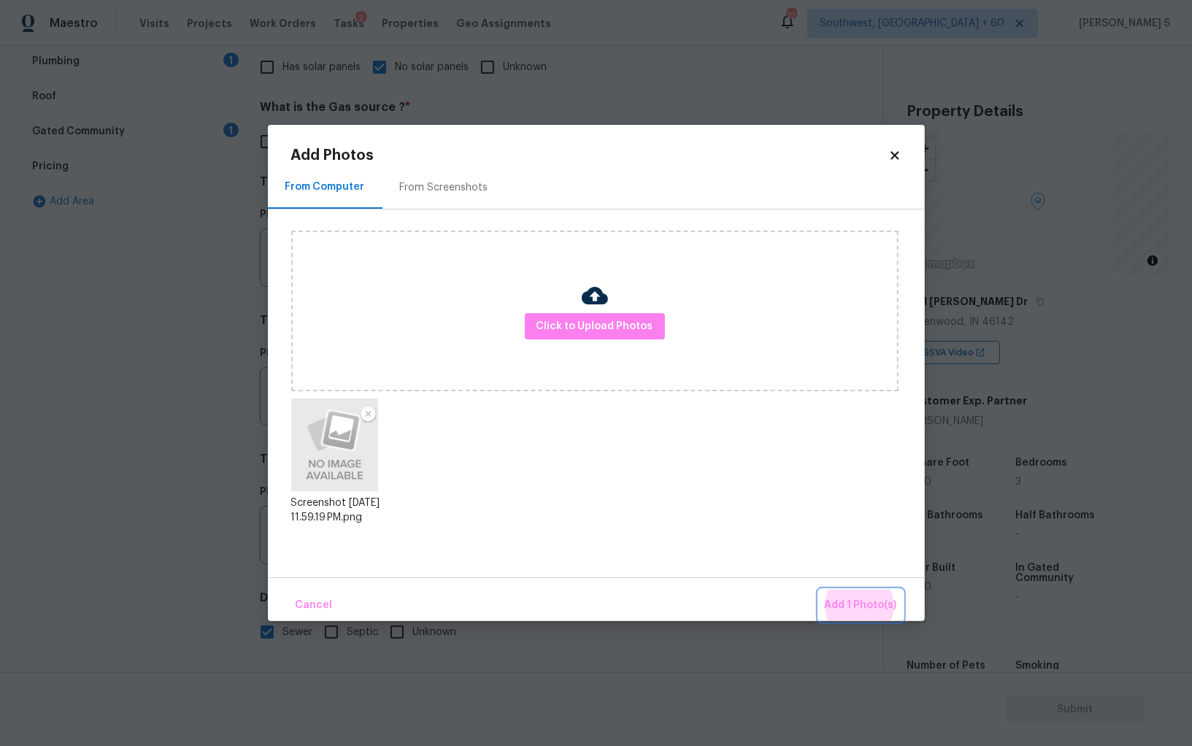
click at [819, 590] on button "Add 1 Photo(s)" at bounding box center [861, 605] width 84 height 31
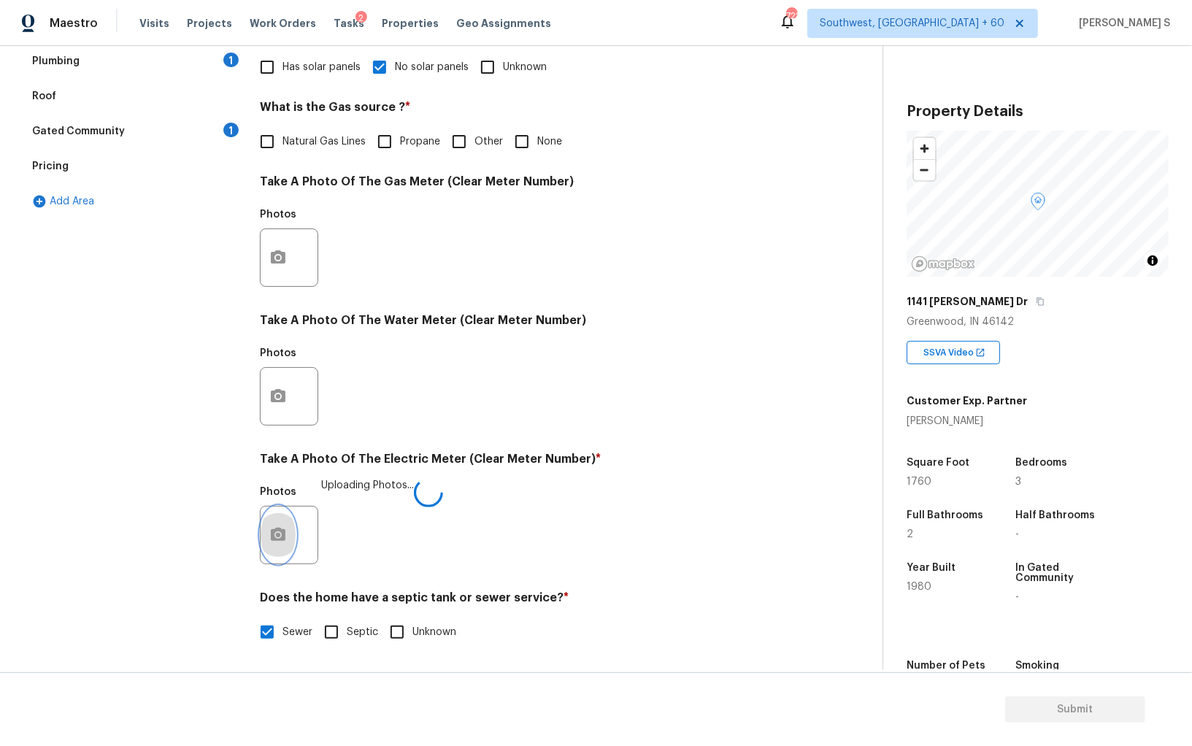
scroll to position [0, 0]
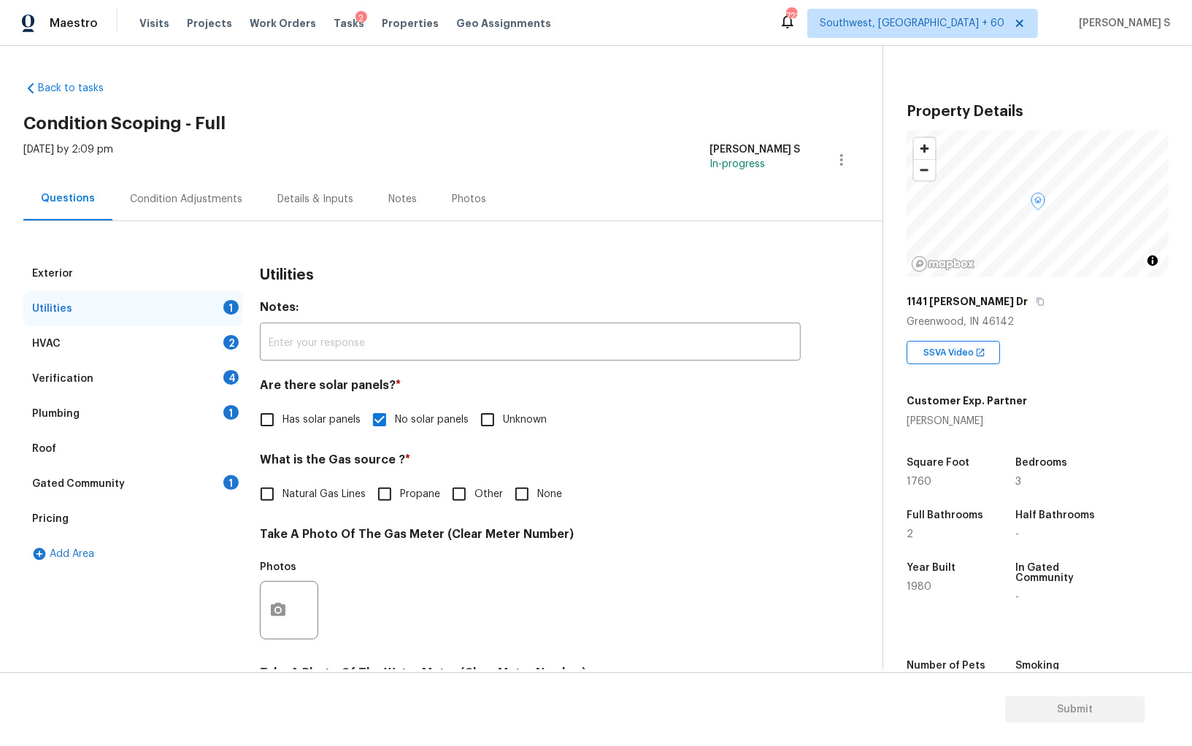
click at [239, 409] on div "Plumbing 1" at bounding box center [132, 413] width 219 height 35
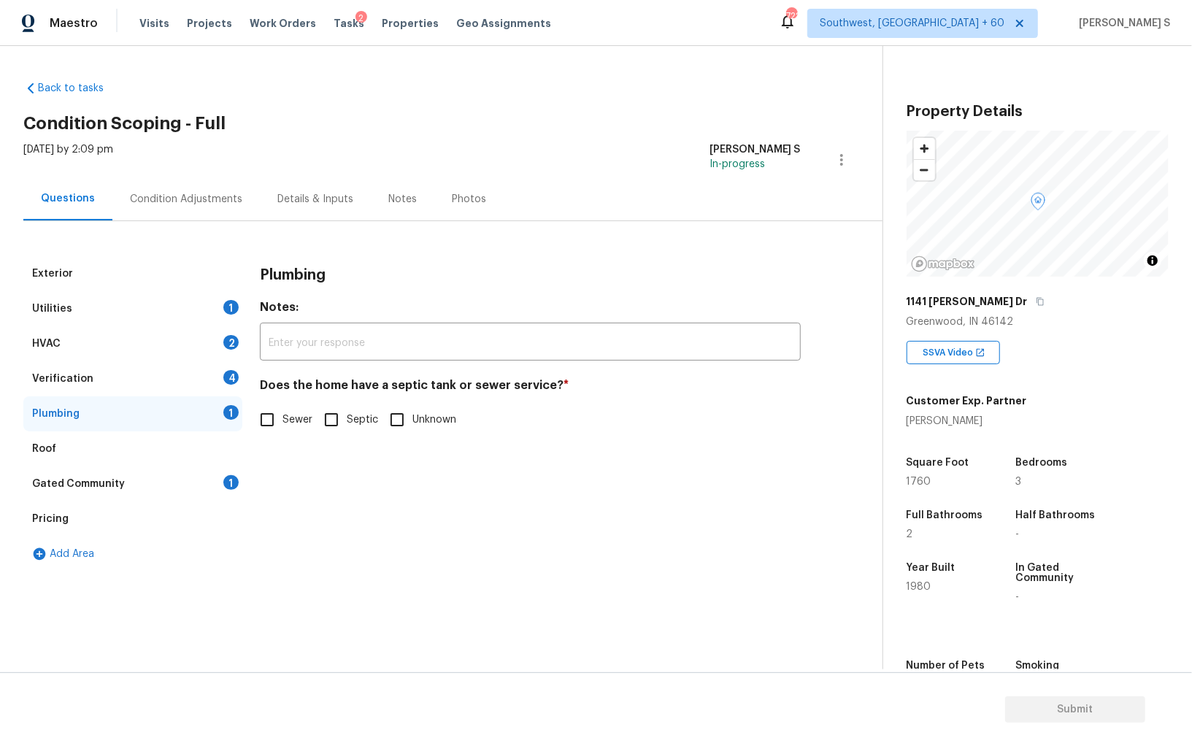
click at [263, 428] on input "Sewer" at bounding box center [267, 419] width 31 height 31
checkbox input "true"
click at [214, 480] on div "Gated Community 1" at bounding box center [132, 483] width 219 height 35
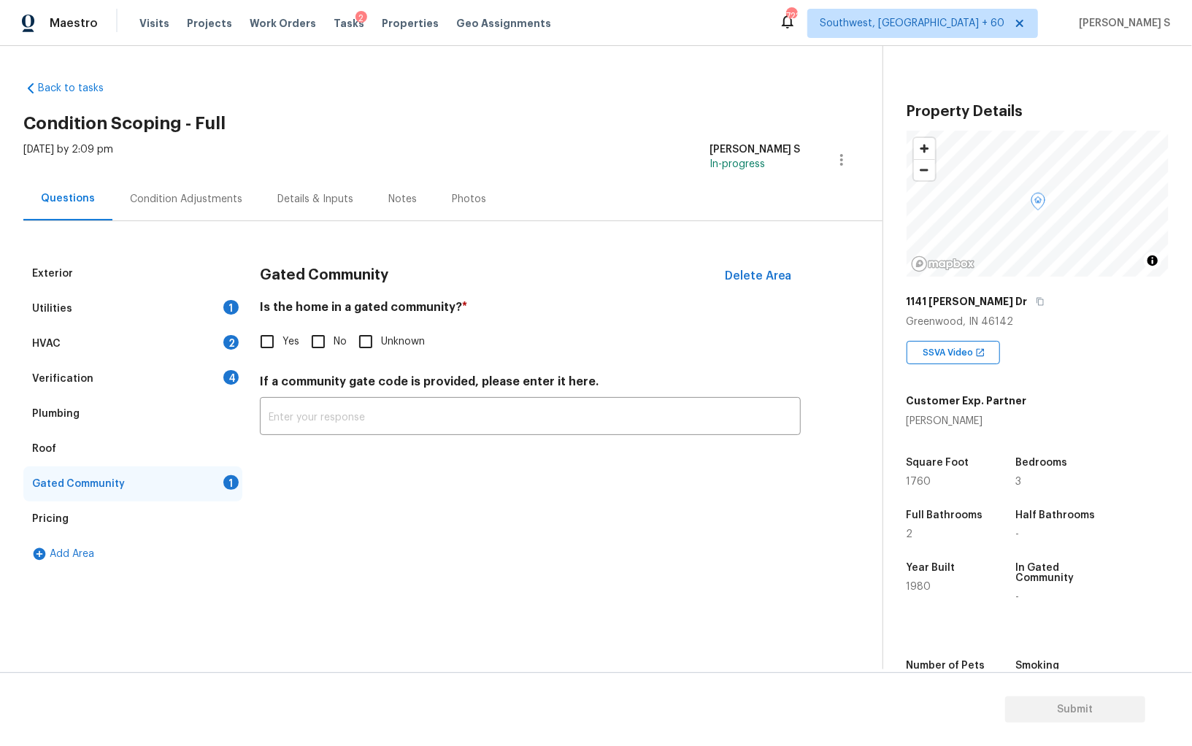
click at [312, 341] on input "No" at bounding box center [318, 341] width 31 height 31
checkbox input "true"
click at [212, 382] on div "Verification 4" at bounding box center [132, 378] width 219 height 35
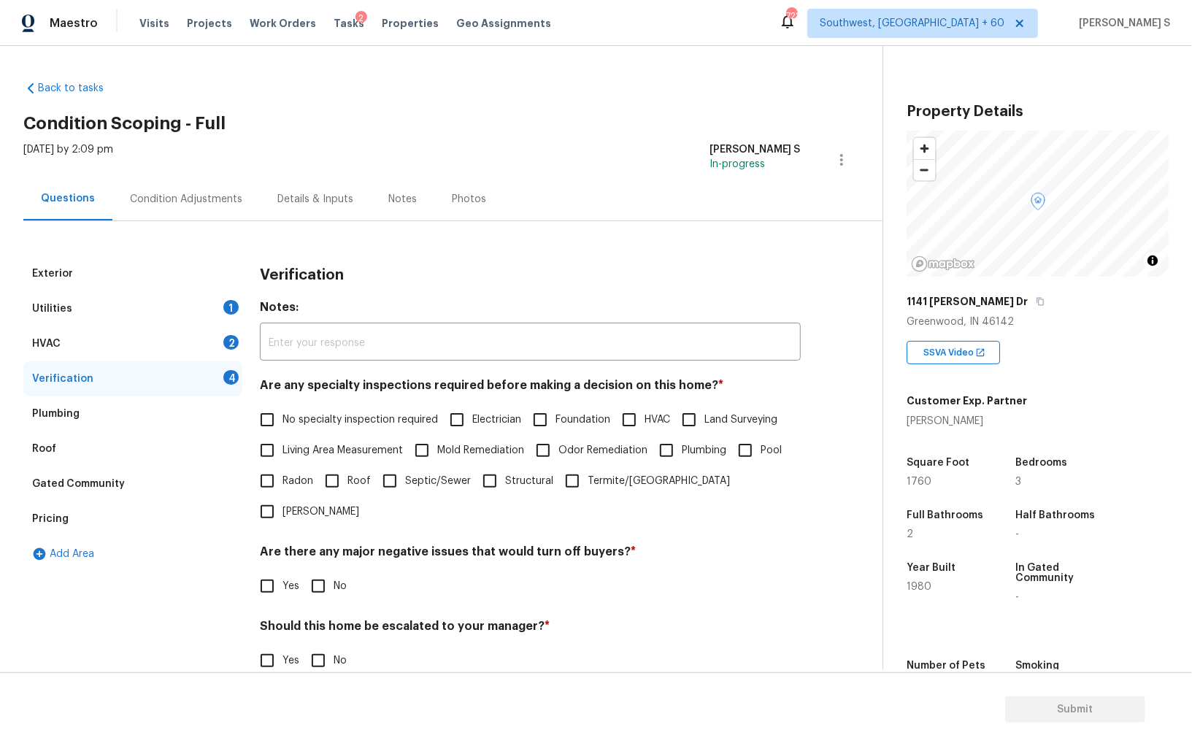
click at [265, 405] on input "No specialty inspection required" at bounding box center [267, 419] width 31 height 31
checkbox input "true"
click at [312, 571] on input "No" at bounding box center [318, 586] width 31 height 31
checkbox input "true"
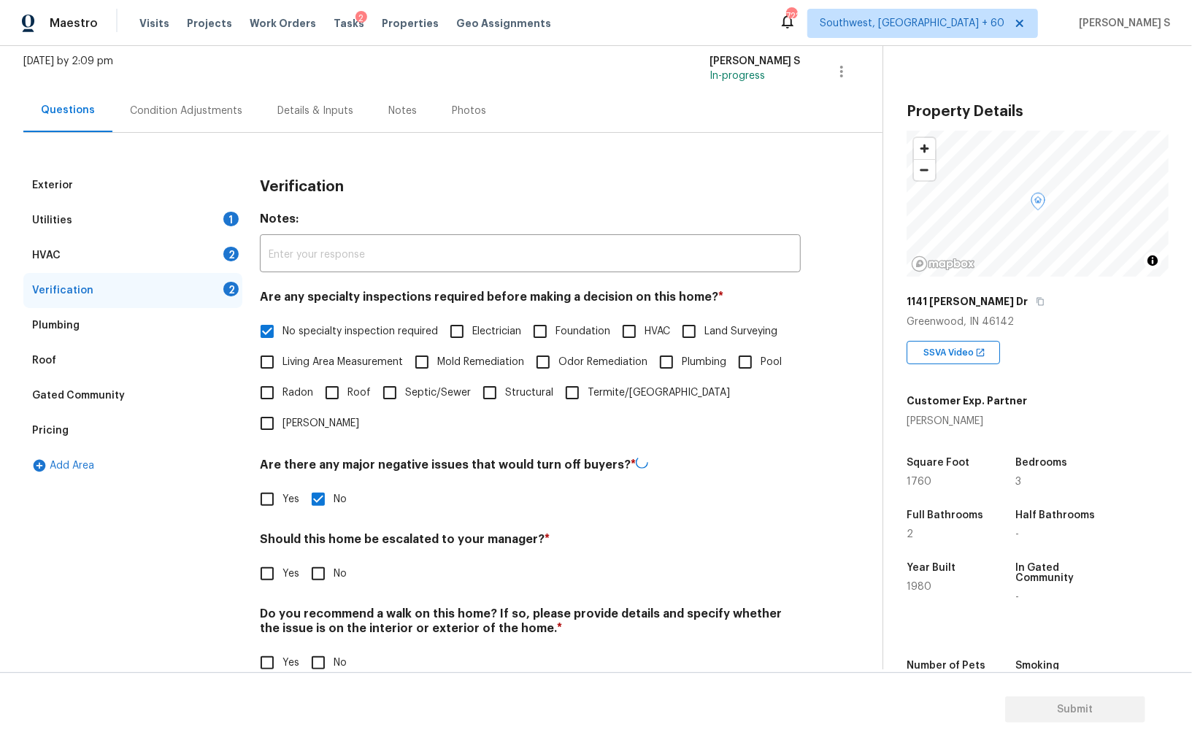
scroll to position [87, 0]
click at [322, 647] on input "No" at bounding box center [318, 662] width 31 height 31
checkbox input "true"
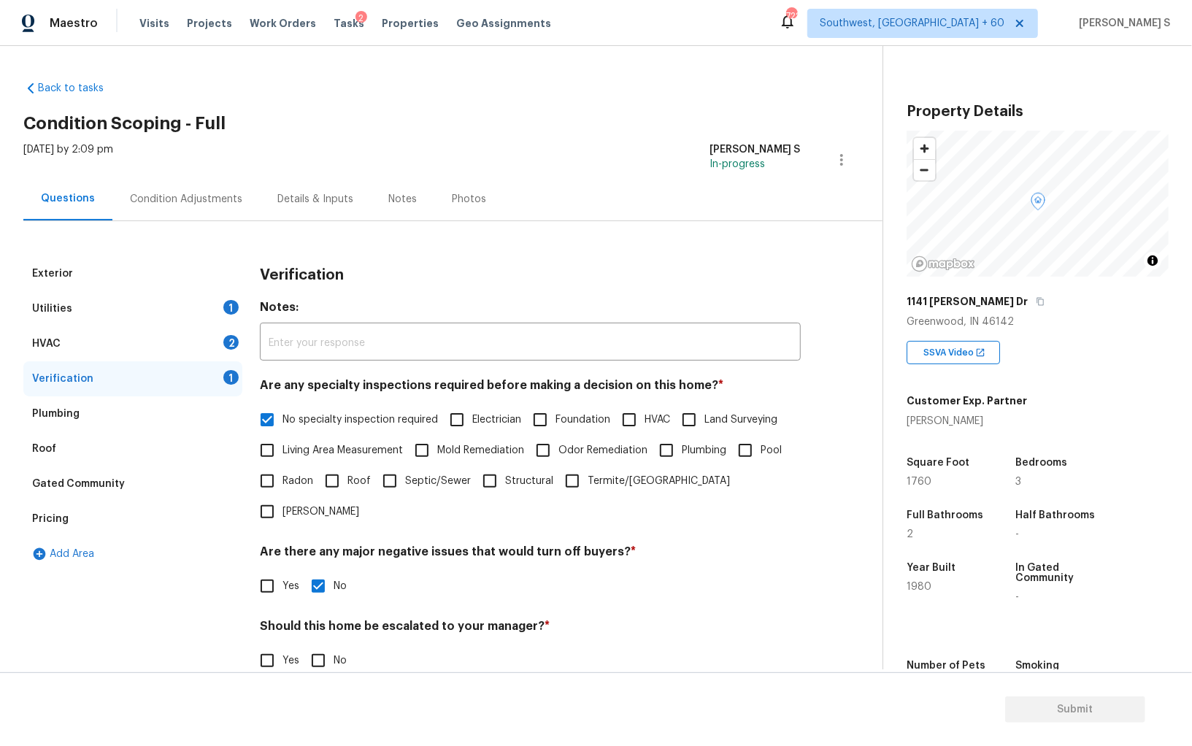
click at [236, 209] on div "Condition Adjustments" at bounding box center [185, 198] width 147 height 43
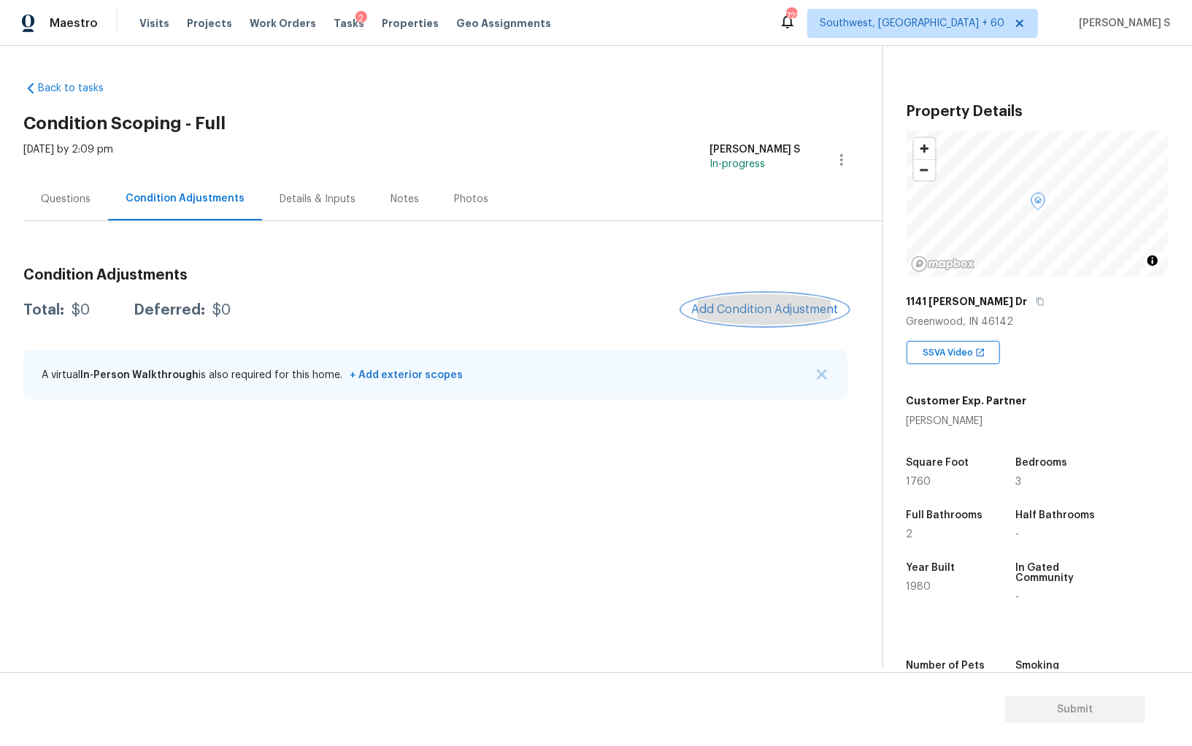
click at [774, 301] on button "Add Condition Adjustment" at bounding box center [764, 309] width 165 height 31
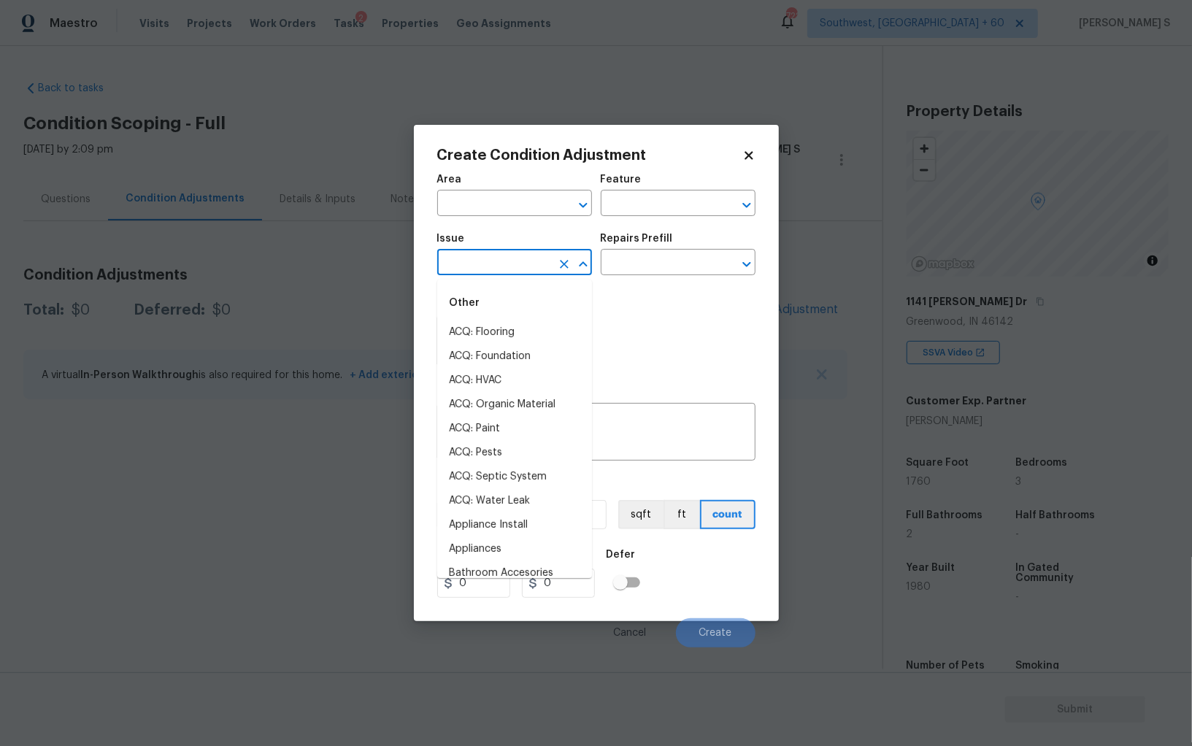
click at [499, 264] on input "text" at bounding box center [494, 264] width 114 height 23
type input "p"
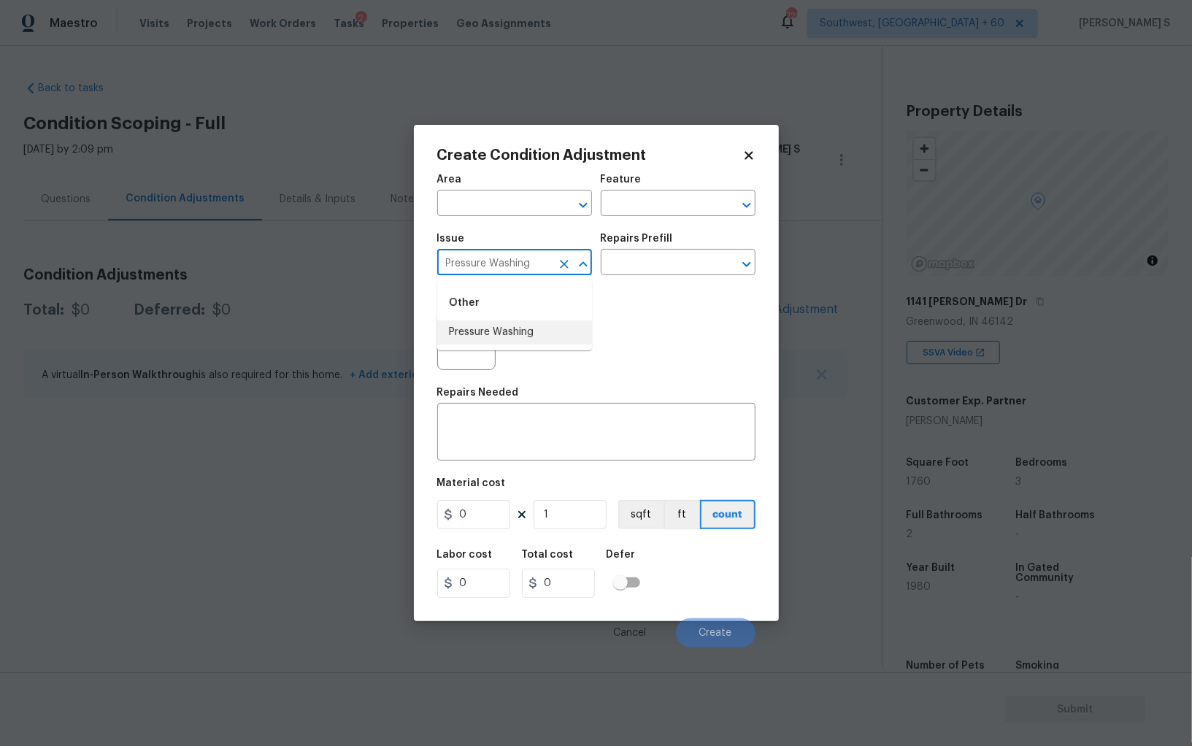
type input "Pressure Washing"
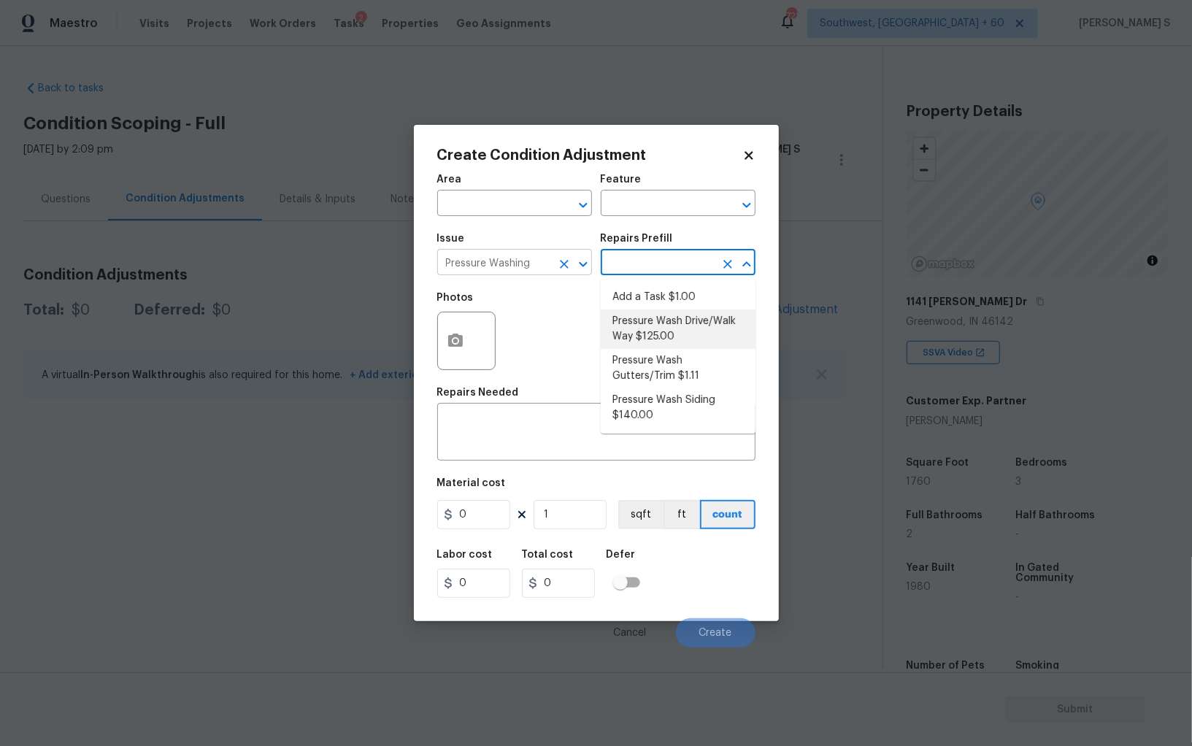
type input "Siding"
type textarea "Pressure wash the driveways/walkways as directed by the PM. Ensure that all deb…"
type input "125"
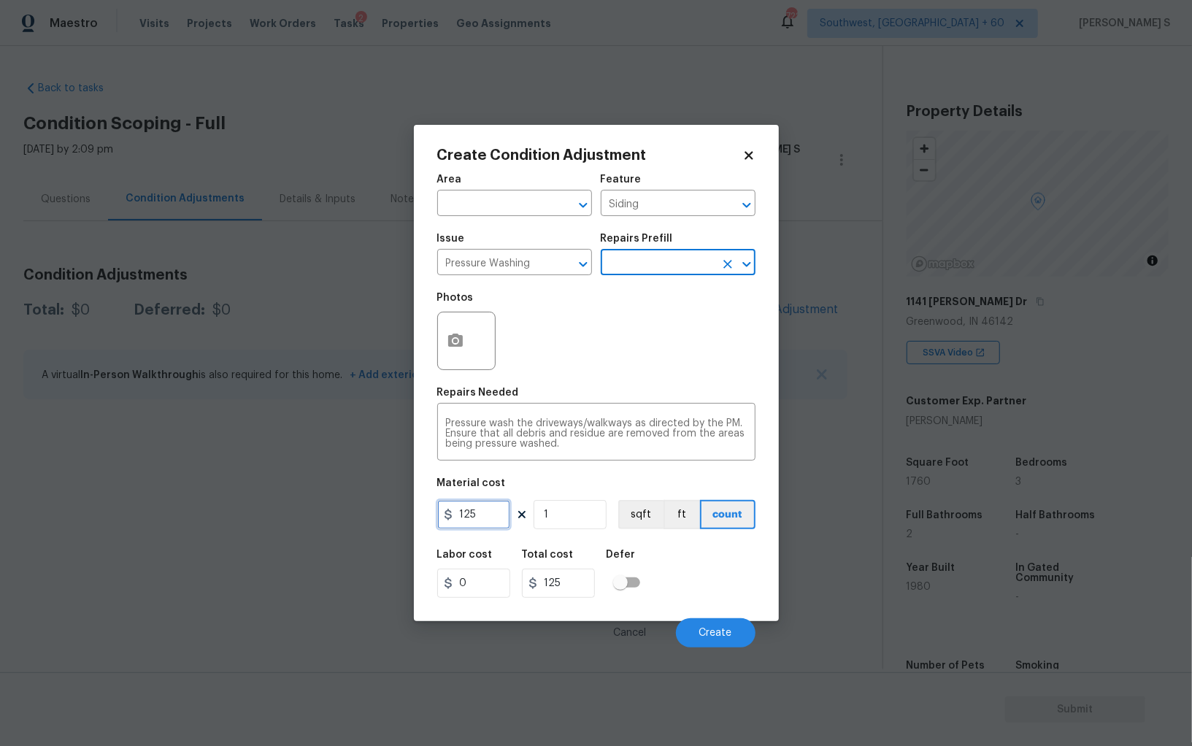
click at [480, 516] on input "125" at bounding box center [473, 514] width 73 height 29
type input "200"
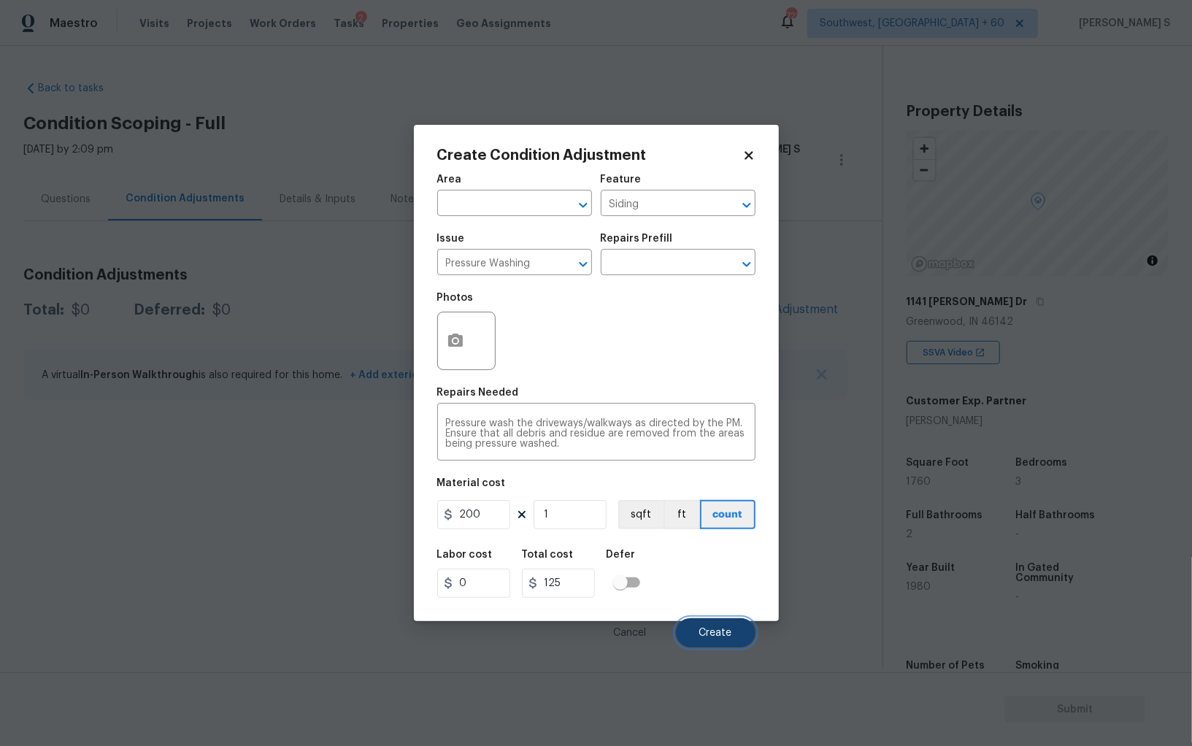
type input "200"
click at [715, 627] on button "Create" at bounding box center [716, 632] width 80 height 29
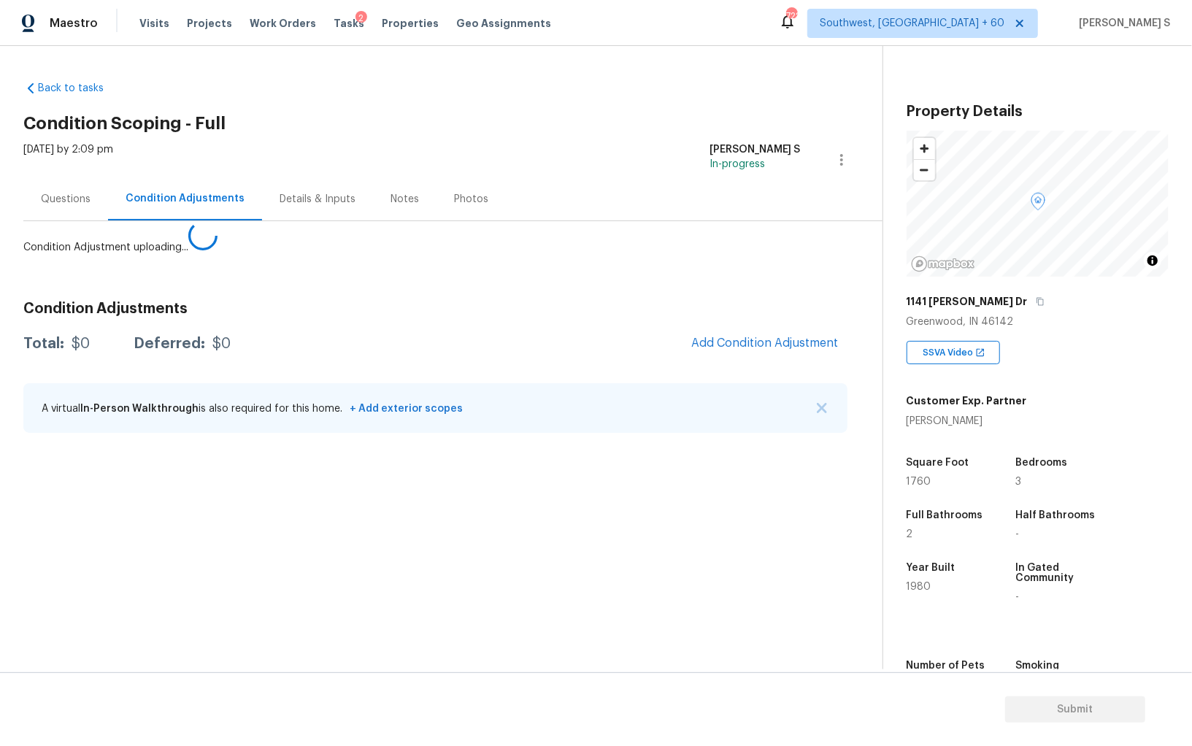
click at [214, 532] on body "Maestro Visits Projects Work Orders Tasks 2 Properties Geo Assignments 722 Sout…" at bounding box center [596, 373] width 1192 height 746
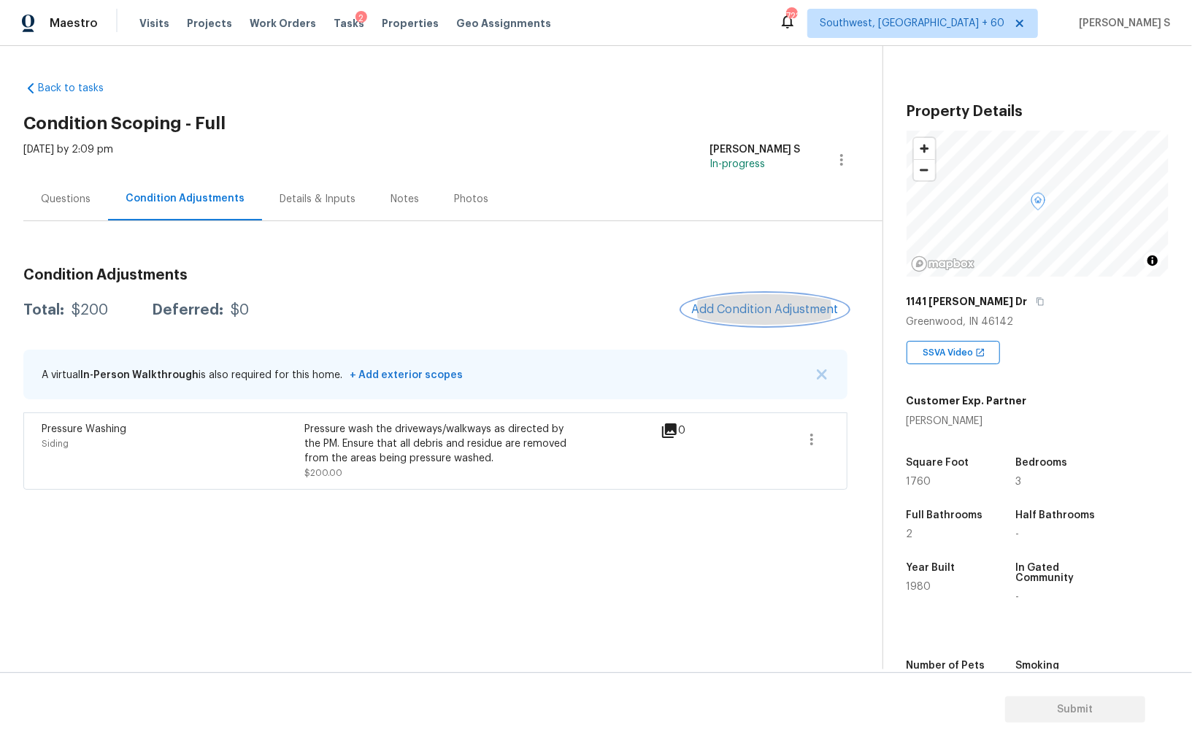
click at [709, 299] on button "Add Condition Adjustment" at bounding box center [764, 309] width 165 height 31
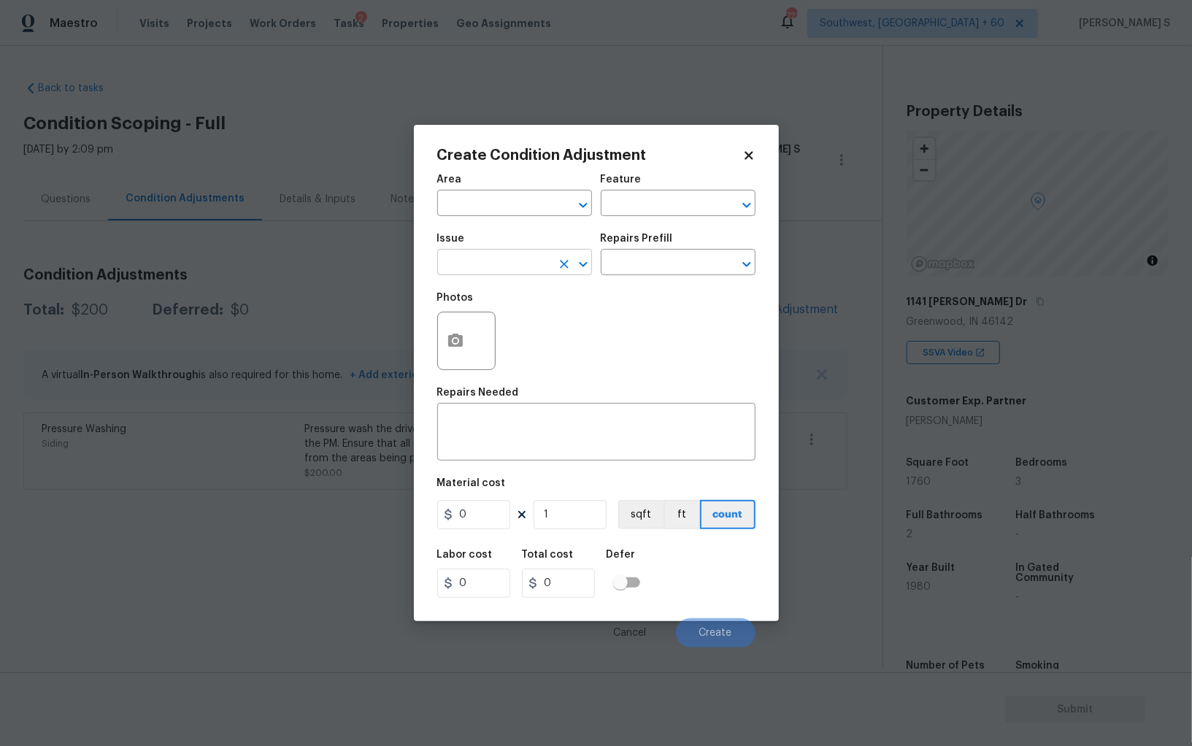
click at [466, 254] on input "text" at bounding box center [494, 264] width 114 height 23
type input "Landscape Package"
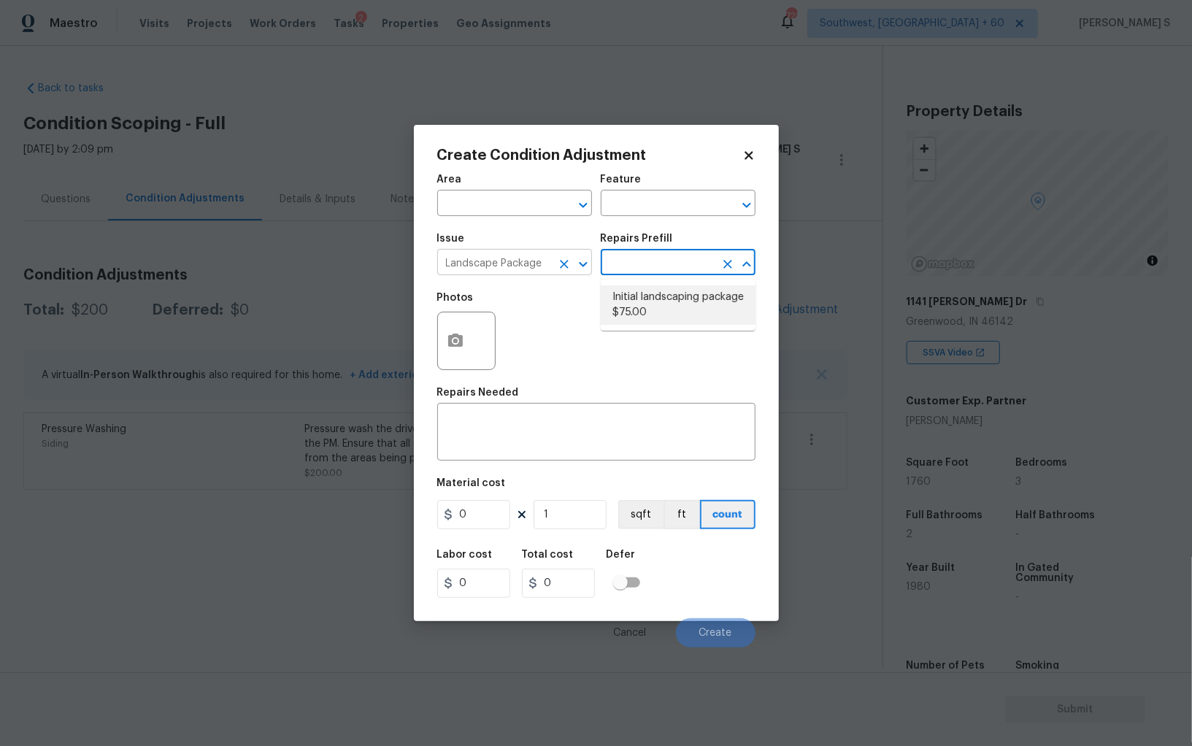
type input "Home Readiness Packages"
type textarea "Mowing of grass up to 6" in height. Mow, edge along driveways & sidewalks, trim…"
type input "75"
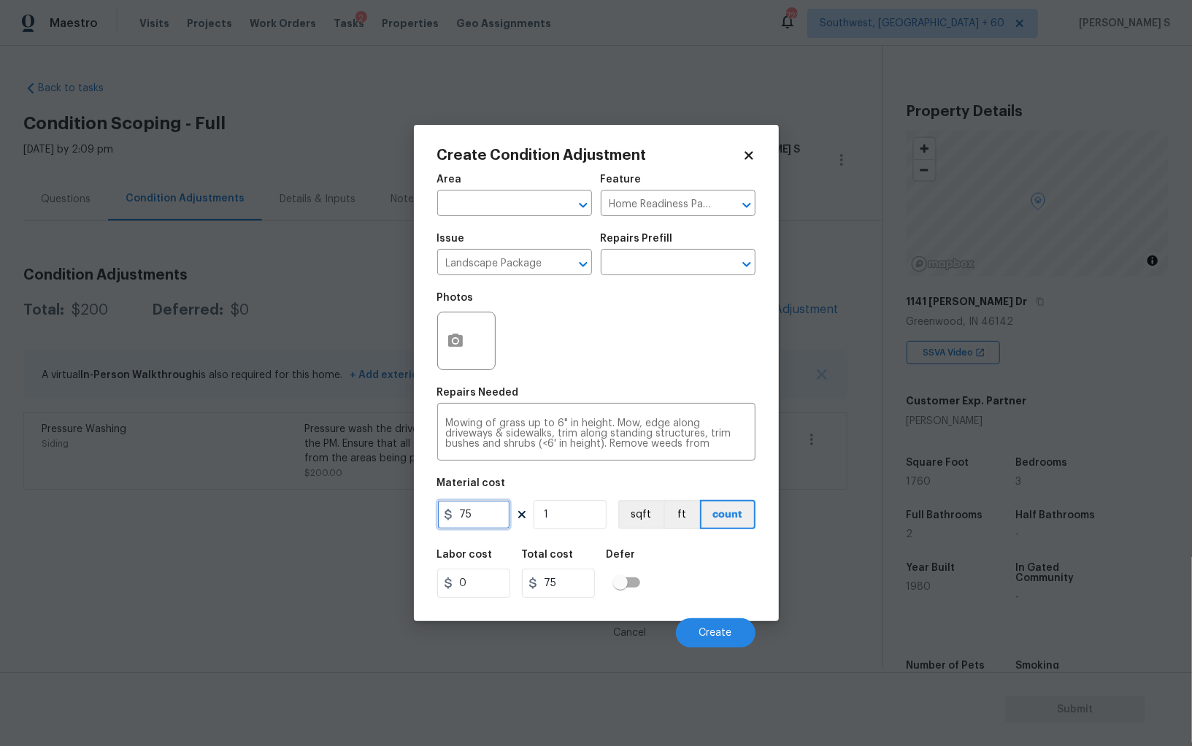
click at [499, 515] on input "75" at bounding box center [473, 514] width 73 height 29
type input "300"
click at [436, 355] on div "Create Condition Adjustment Area ​ Feature Home Readiness Packages ​ Issue Land…" at bounding box center [596, 373] width 365 height 496
click at [482, 355] on div at bounding box center [466, 341] width 58 height 58
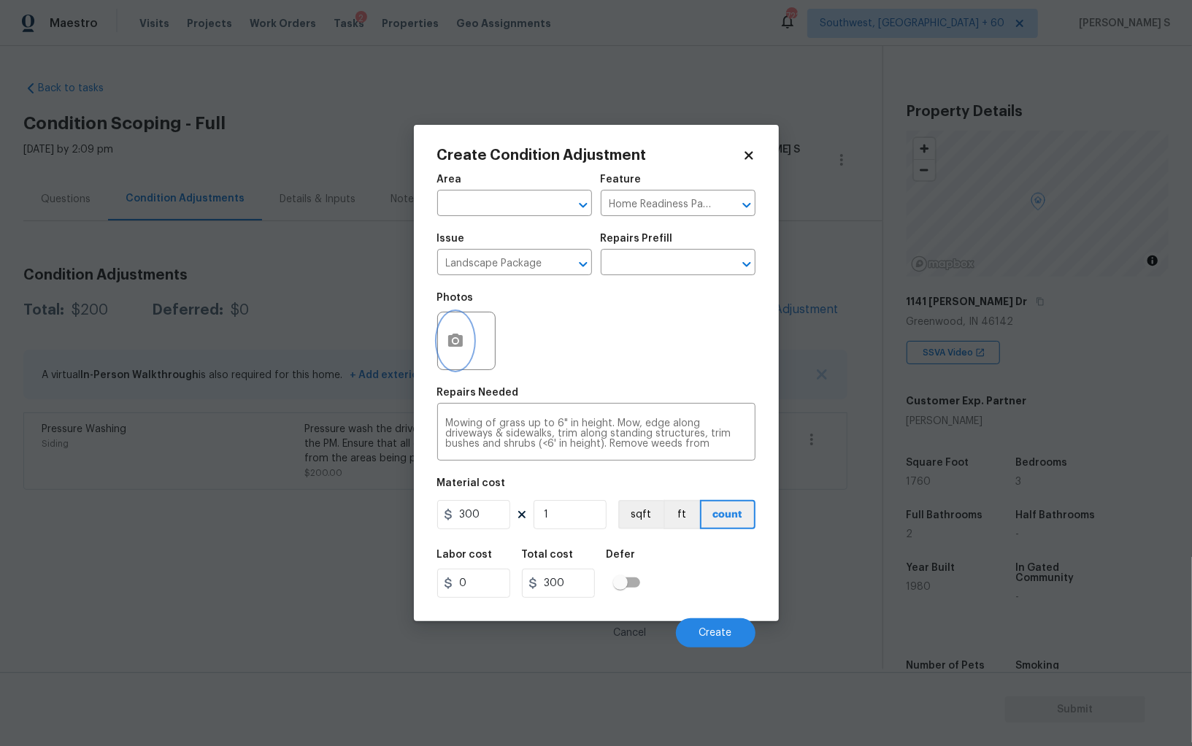
click at [450, 344] on icon "button" at bounding box center [455, 340] width 15 height 13
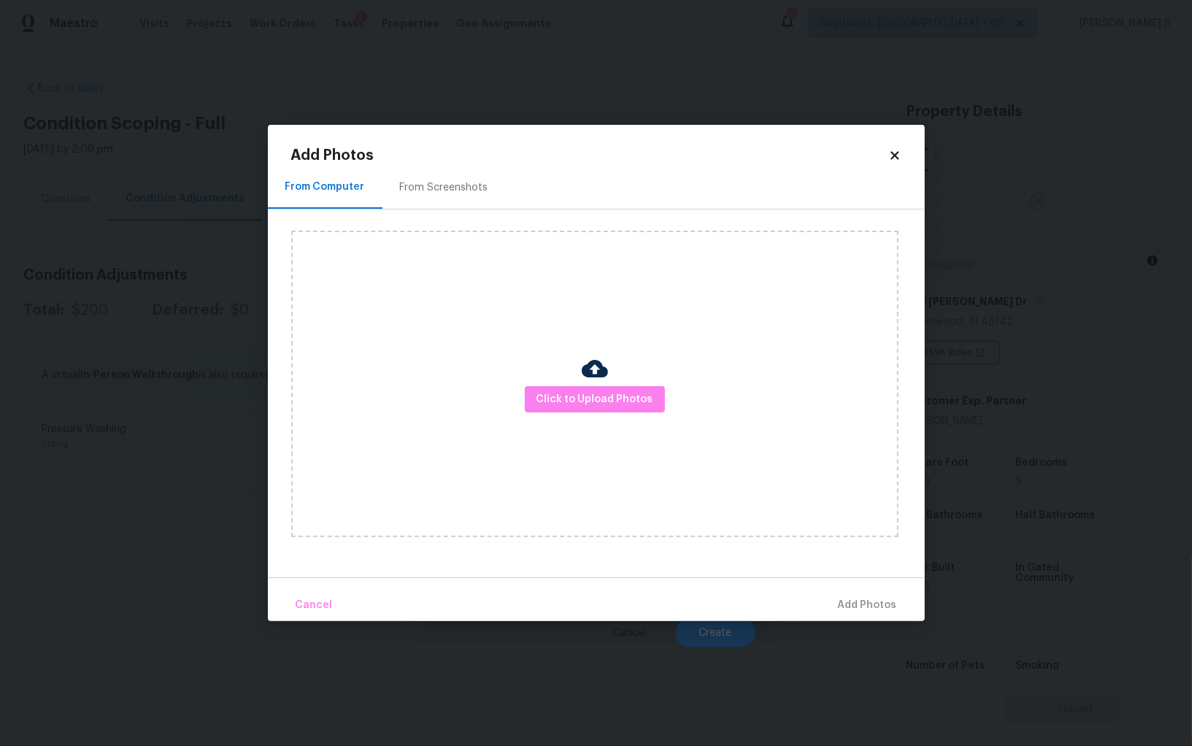
click at [434, 175] on div "From Screenshots" at bounding box center [443, 187] width 123 height 43
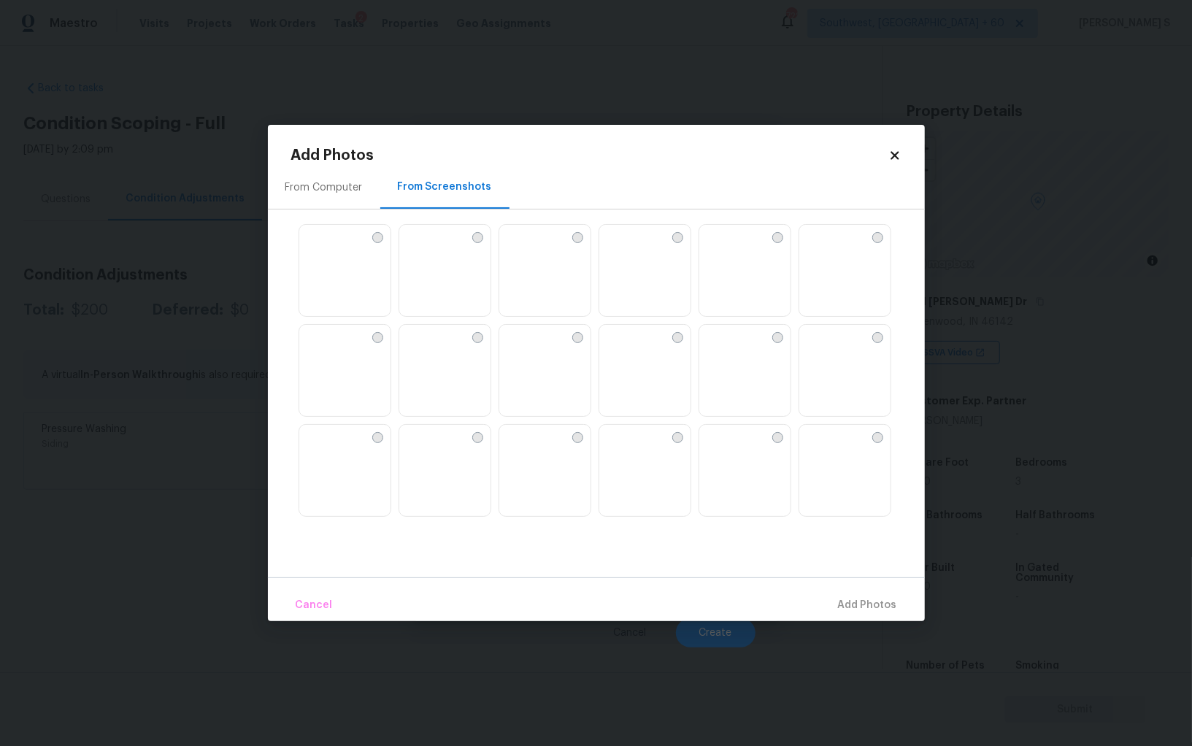
click at [540, 398] on img at bounding box center [544, 371] width 91 height 93
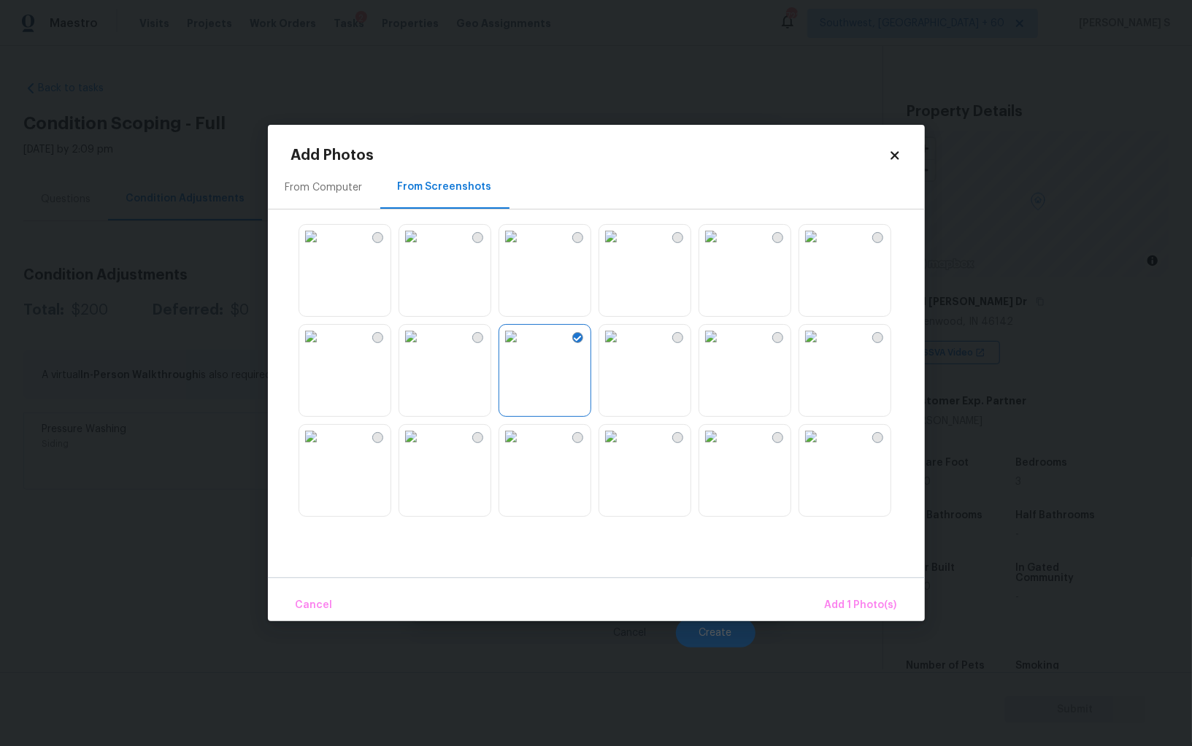
click at [423, 348] on img at bounding box center [410, 336] width 23 height 23
drag, startPoint x: 391, startPoint y: 301, endPoint x: 406, endPoint y: 301, distance: 15.3
click at [391, 301] on div at bounding box center [608, 370] width 634 height 307
click at [523, 248] on img at bounding box center [510, 236] width 23 height 23
click at [877, 610] on span "Add 3 Photo(s)" at bounding box center [860, 605] width 74 height 18
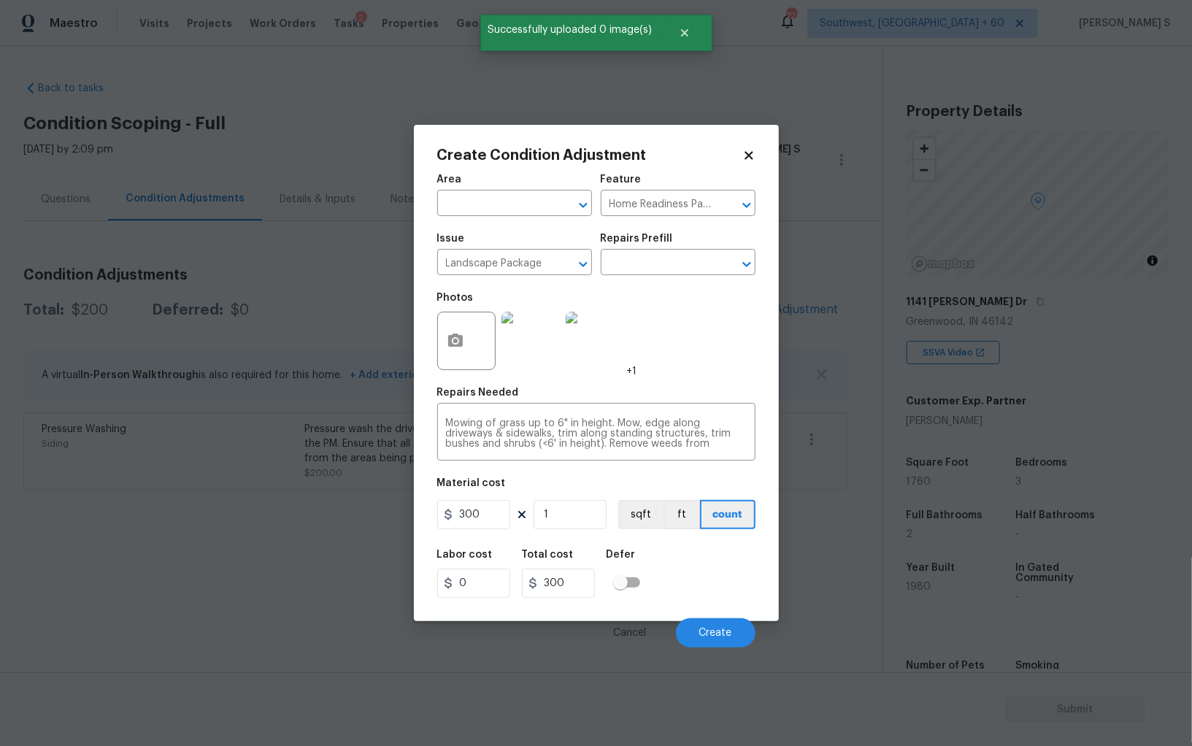
click at [719, 591] on div "Labor cost 0 Total cost 300 Defer" at bounding box center [596, 574] width 318 height 66
click at [644, 512] on button "sqft" at bounding box center [640, 514] width 45 height 29
click at [703, 552] on div "Labor cost 0 Total cost 300 Defer" at bounding box center [596, 574] width 318 height 66
click at [720, 632] on span "Create" at bounding box center [715, 633] width 33 height 11
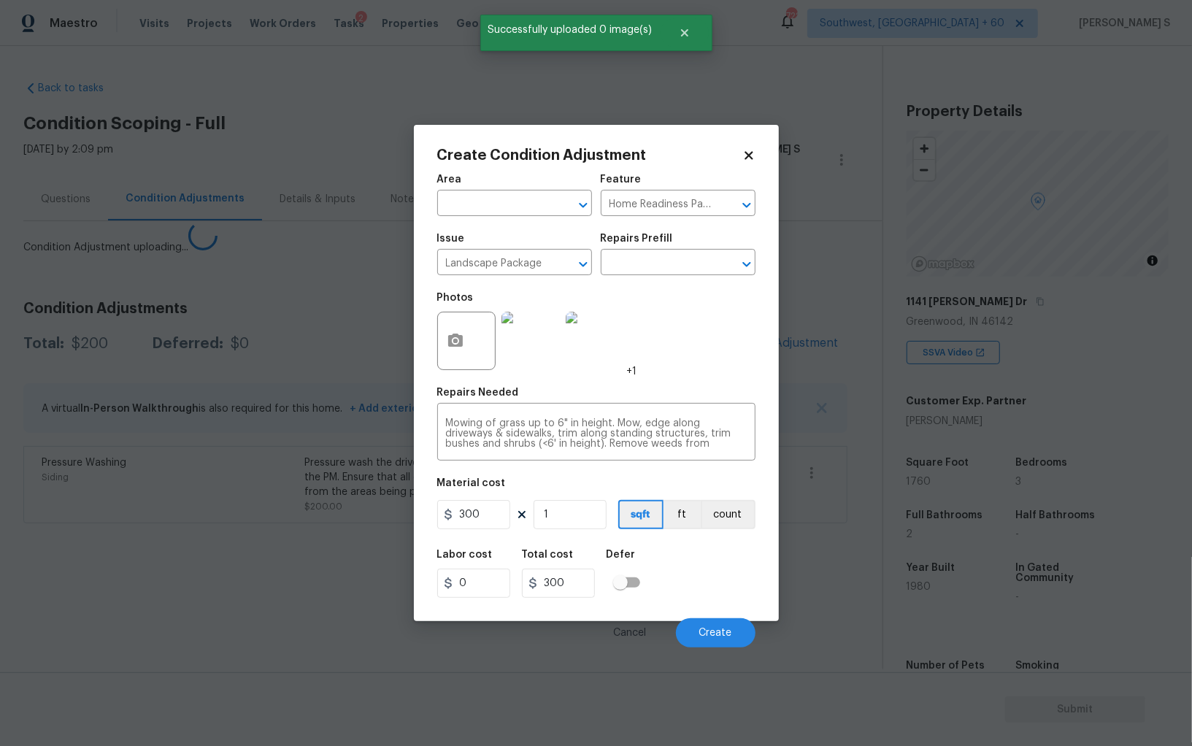
click at [242, 549] on body "Maestro Visits Projects Work Orders Tasks 2 Properties Geo Assignments 722 Sout…" at bounding box center [596, 373] width 1192 height 746
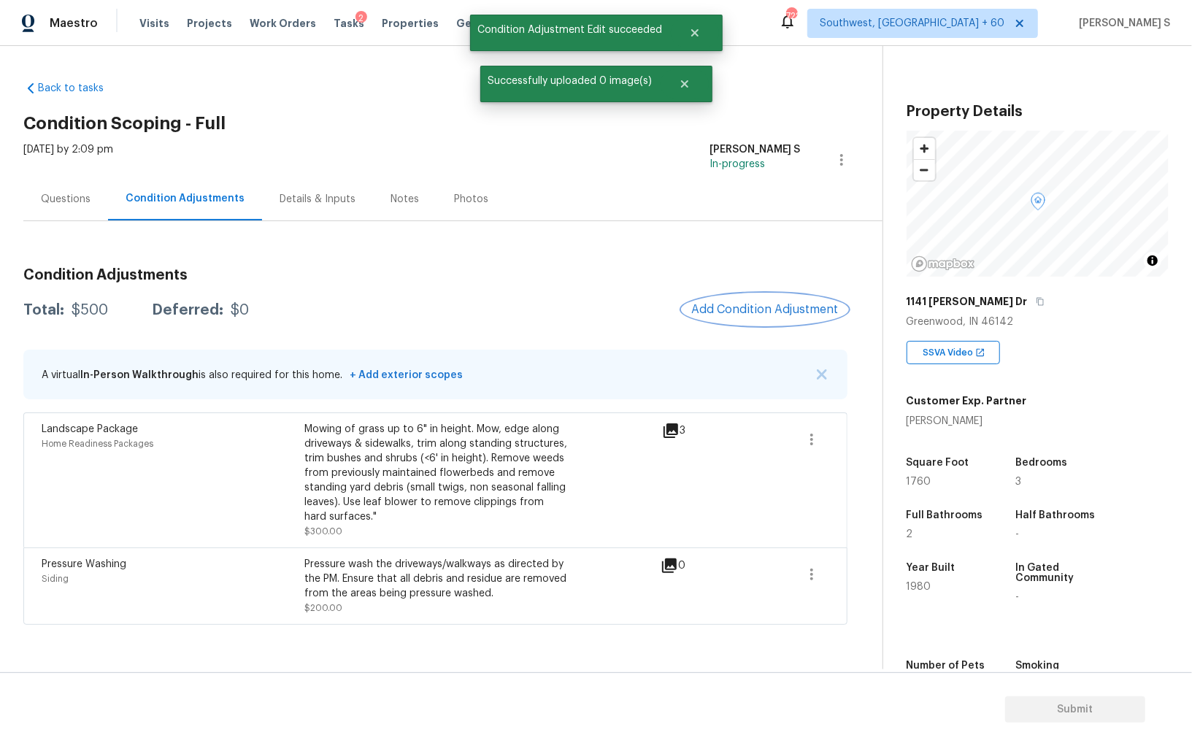
click at [758, 319] on button "Add Condition Adjustment" at bounding box center [764, 309] width 165 height 31
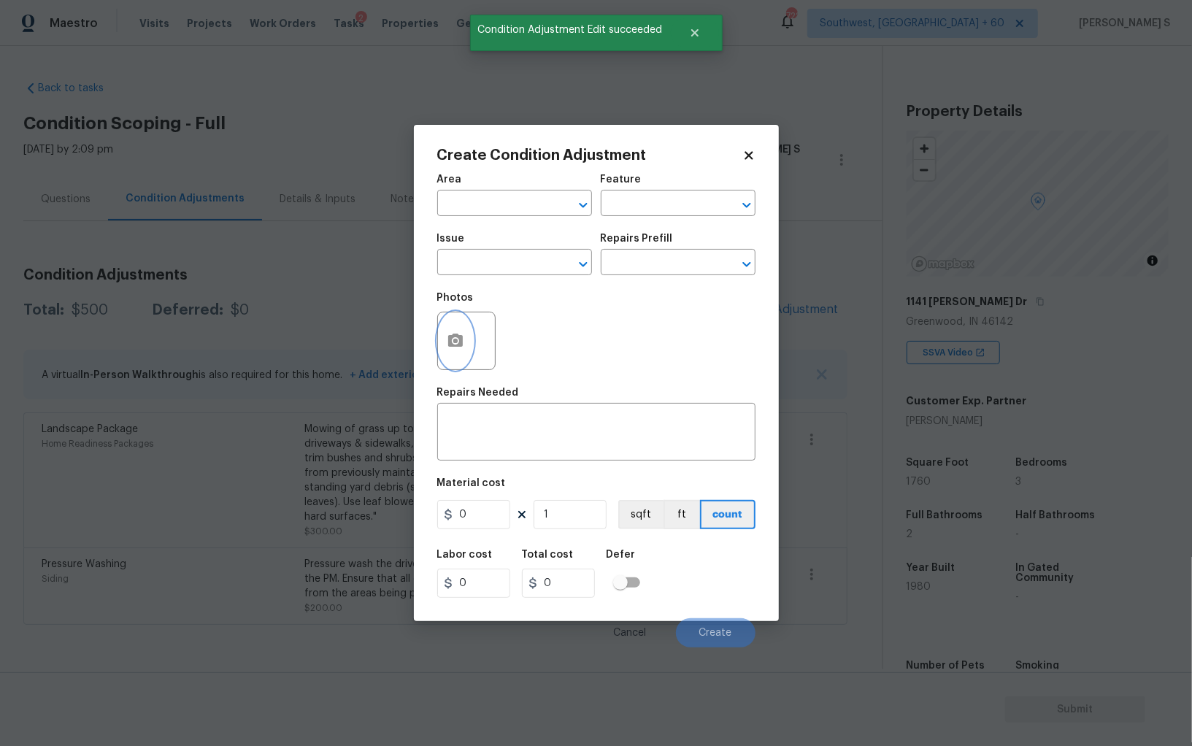
click at [465, 345] on button "button" at bounding box center [455, 340] width 35 height 57
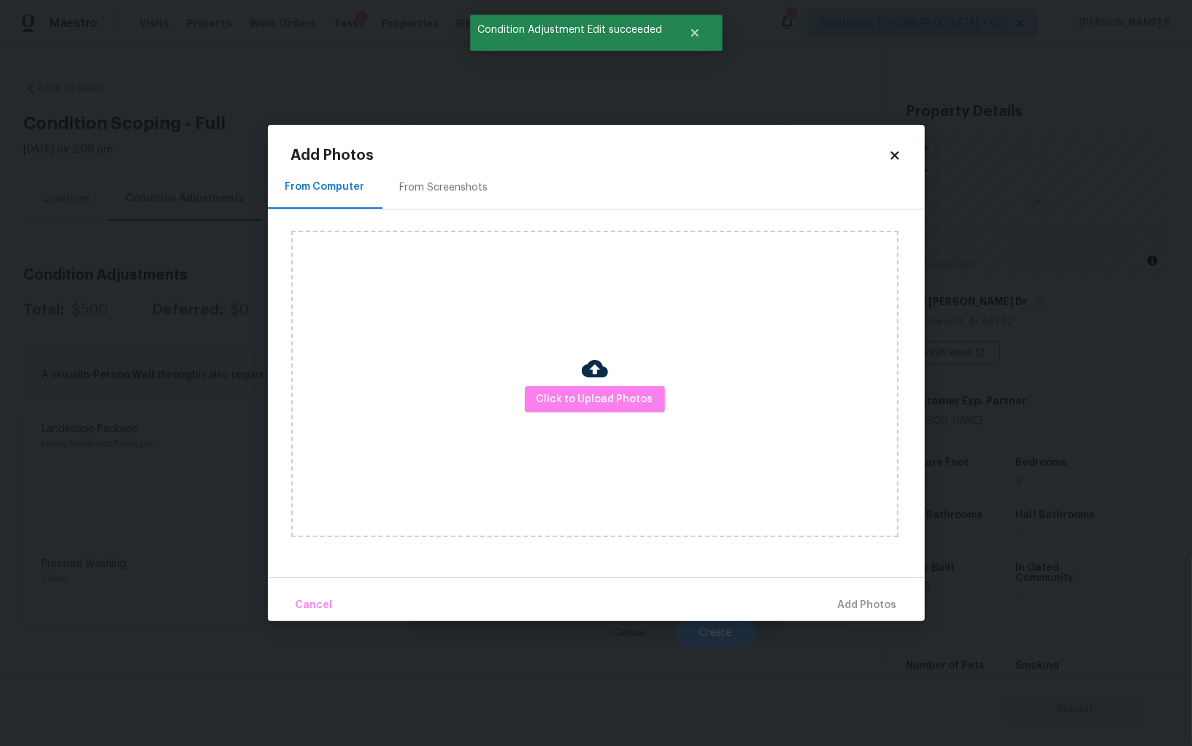
click at [432, 201] on div "From Screenshots" at bounding box center [443, 187] width 123 height 43
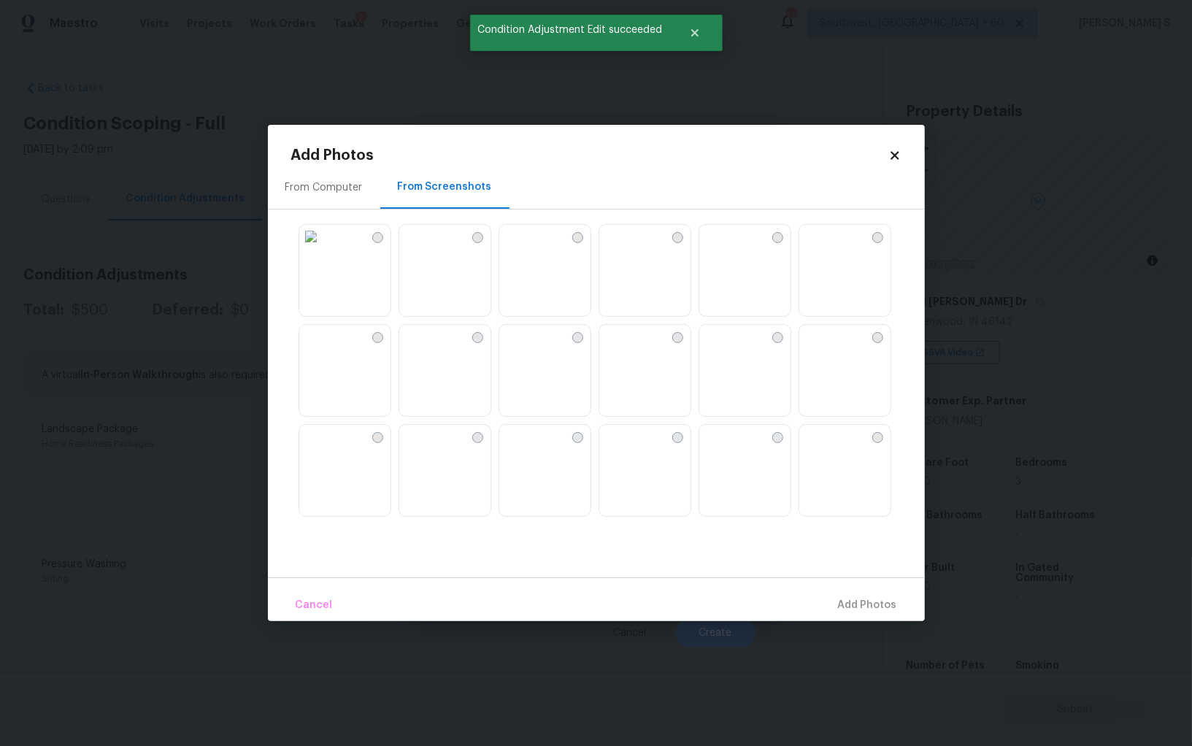
click at [553, 272] on img at bounding box center [544, 271] width 91 height 93
click at [523, 248] on img at bounding box center [510, 236] width 23 height 23
click at [723, 248] on img at bounding box center [710, 236] width 23 height 23
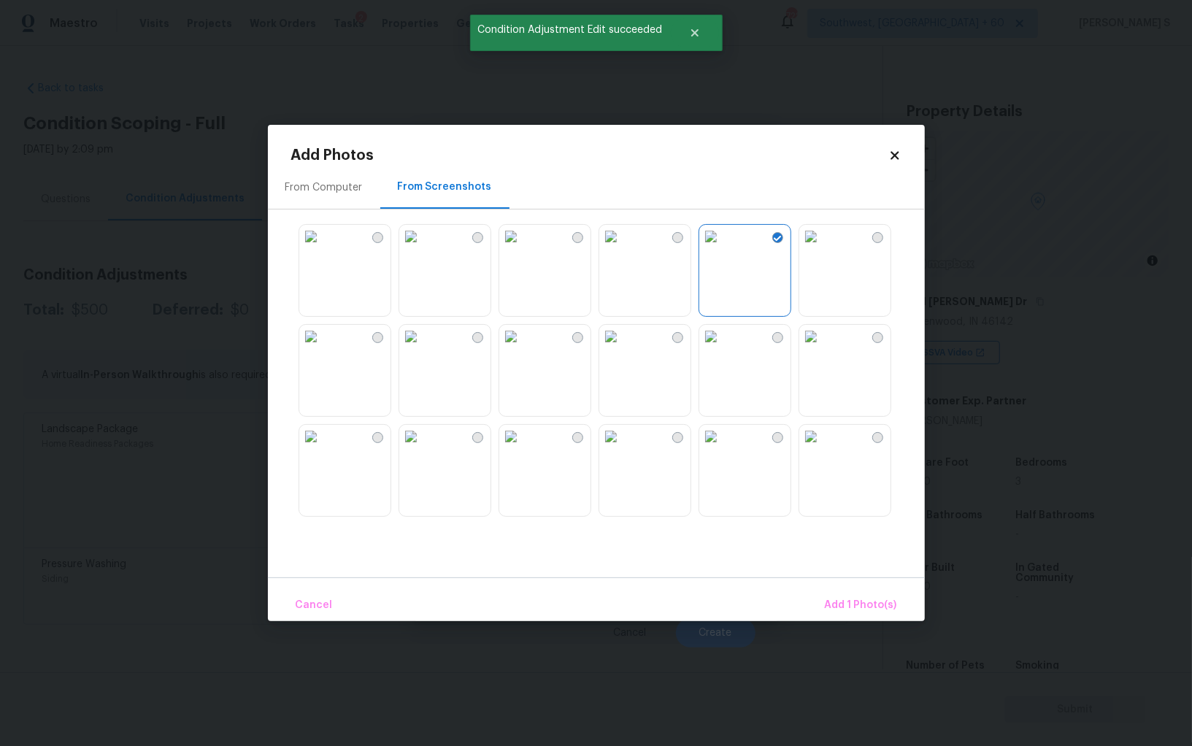
click at [623, 248] on img at bounding box center [610, 236] width 23 height 23
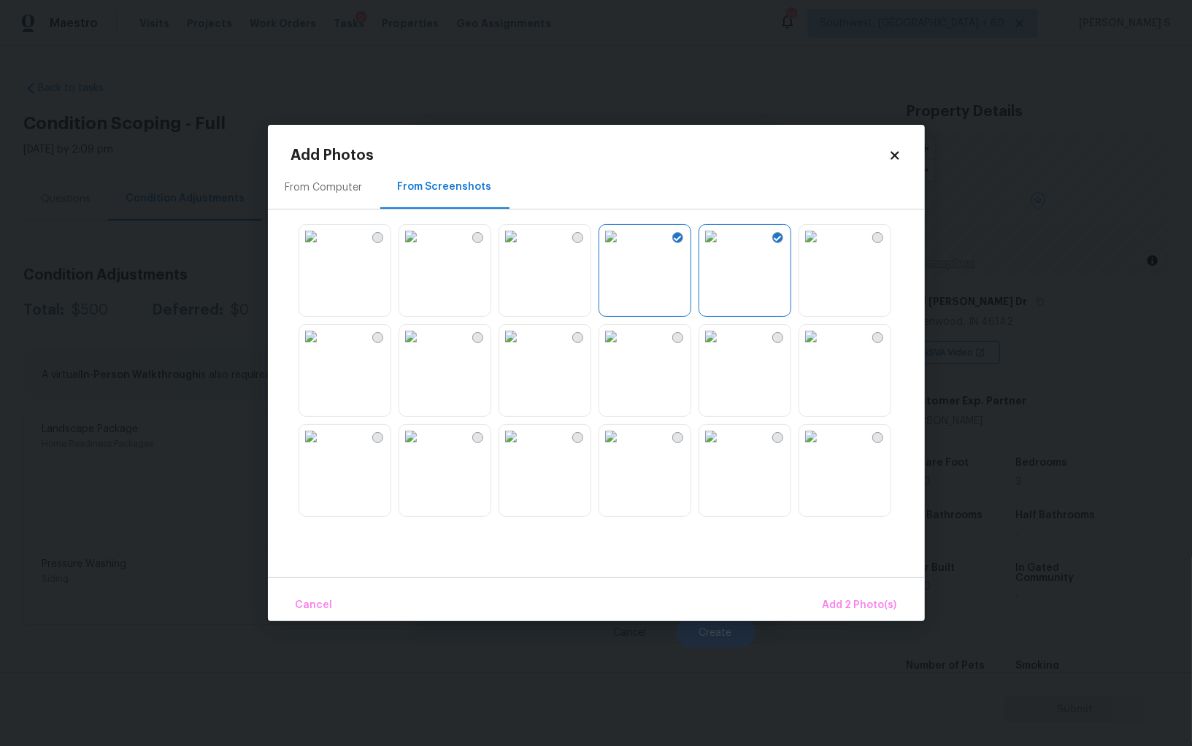
click at [623, 448] on img at bounding box center [610, 436] width 23 height 23
click at [323, 448] on img at bounding box center [310, 436] width 23 height 23
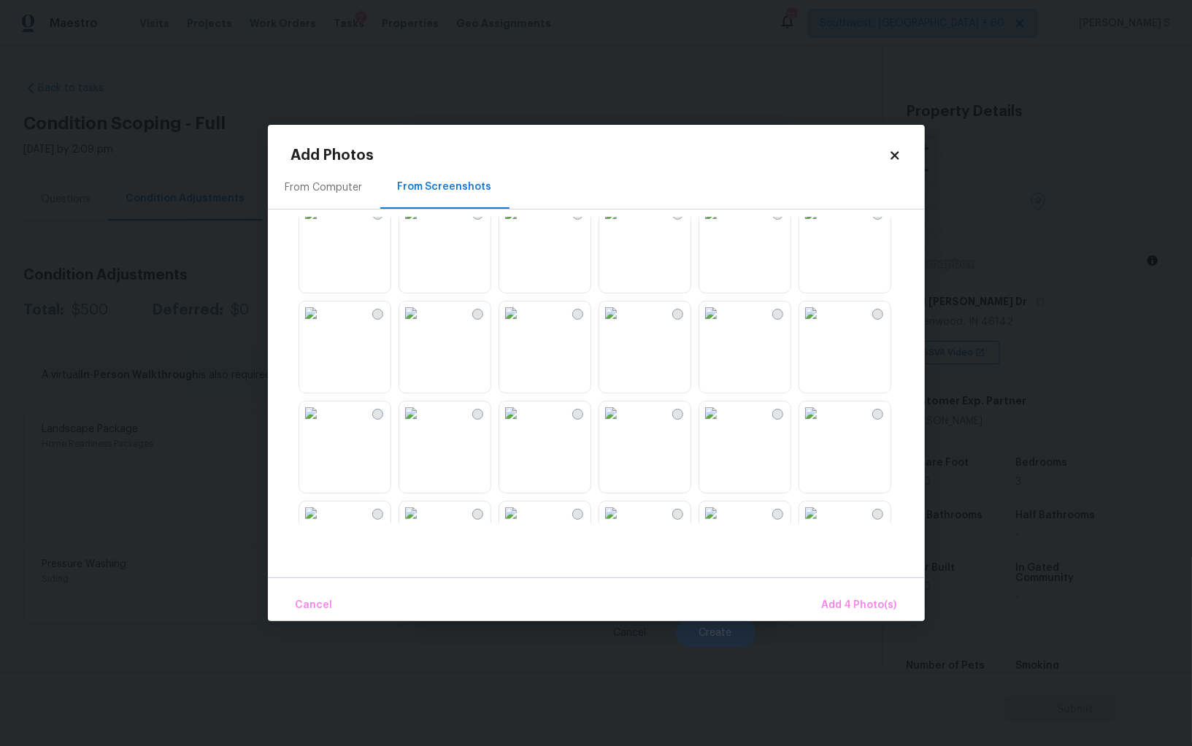
scroll to position [631, 0]
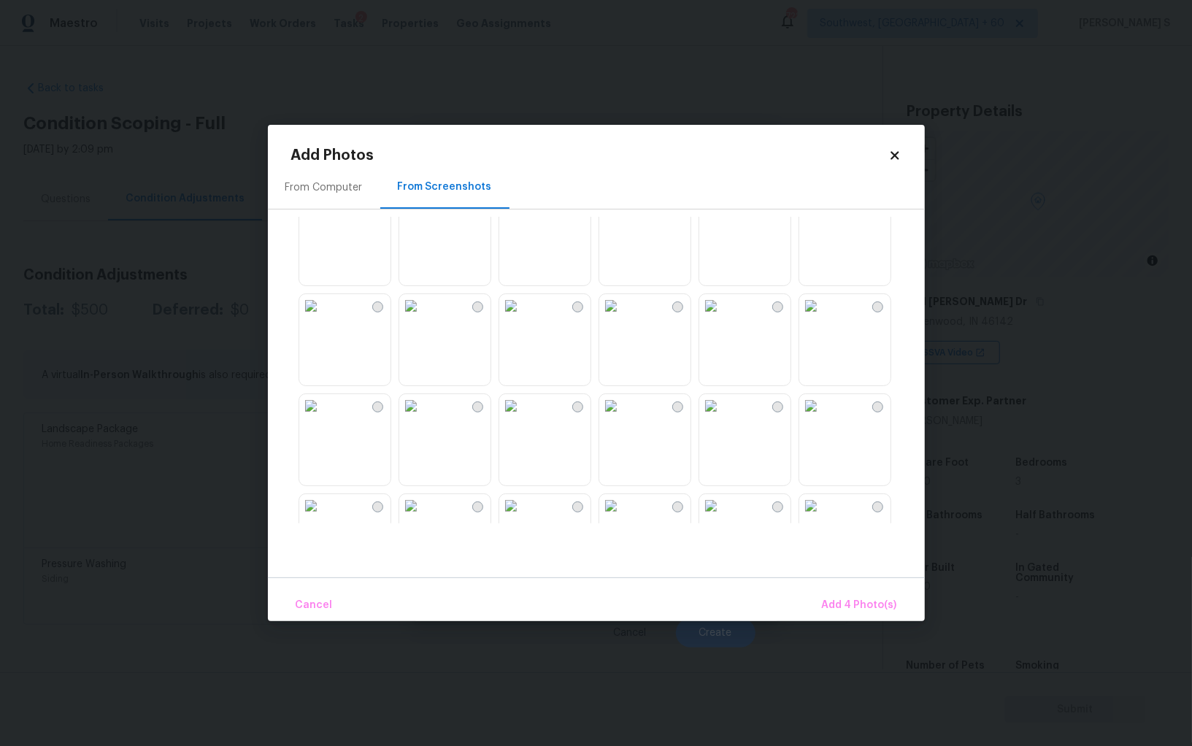
click at [523, 318] on img at bounding box center [510, 305] width 23 height 23
click at [507, 418] on img at bounding box center [510, 405] width 23 height 23
click at [423, 418] on img at bounding box center [410, 405] width 23 height 23
drag, startPoint x: 751, startPoint y: 339, endPoint x: 809, endPoint y: 412, distance: 93.0
click at [723, 318] on img at bounding box center [710, 305] width 23 height 23
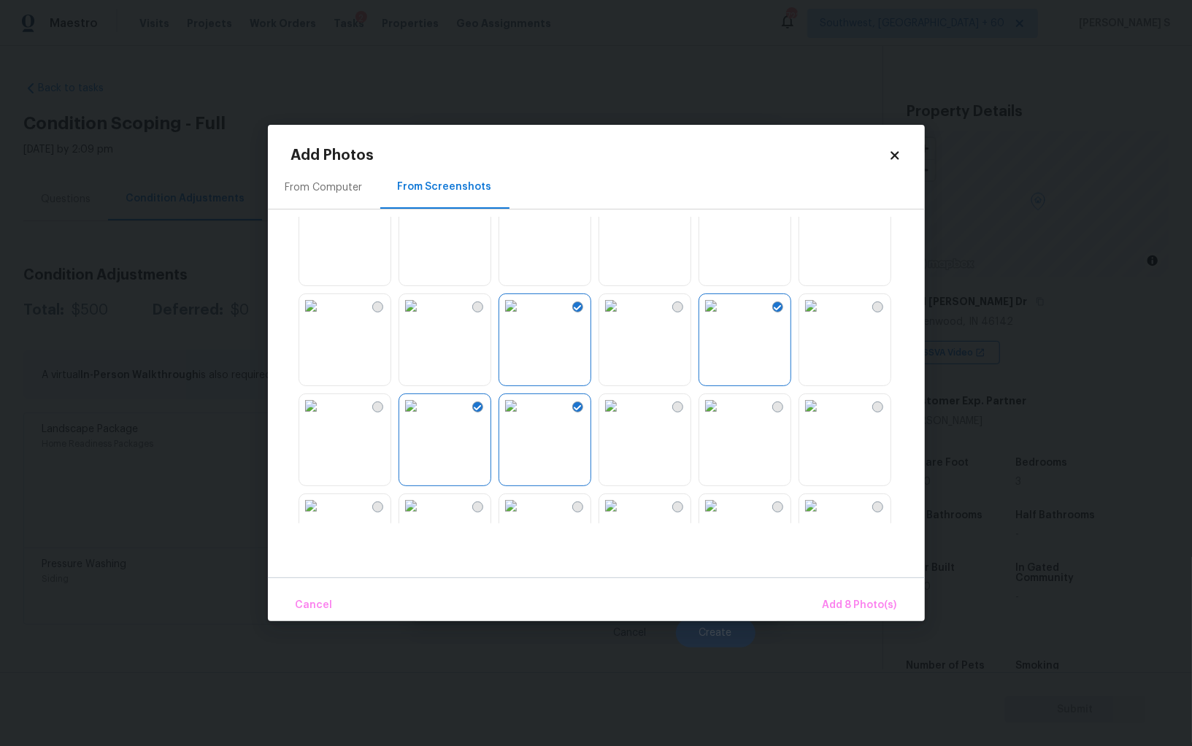
click at [823, 418] on img at bounding box center [810, 405] width 23 height 23
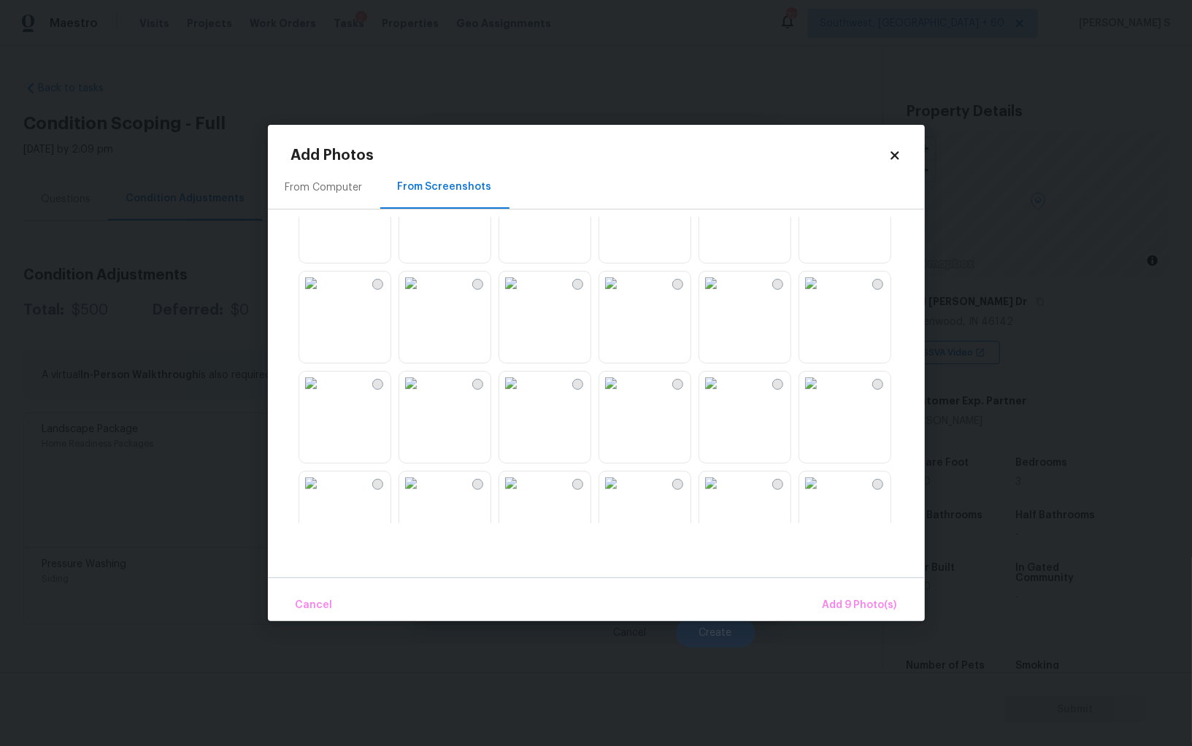
scroll to position [1314, 0]
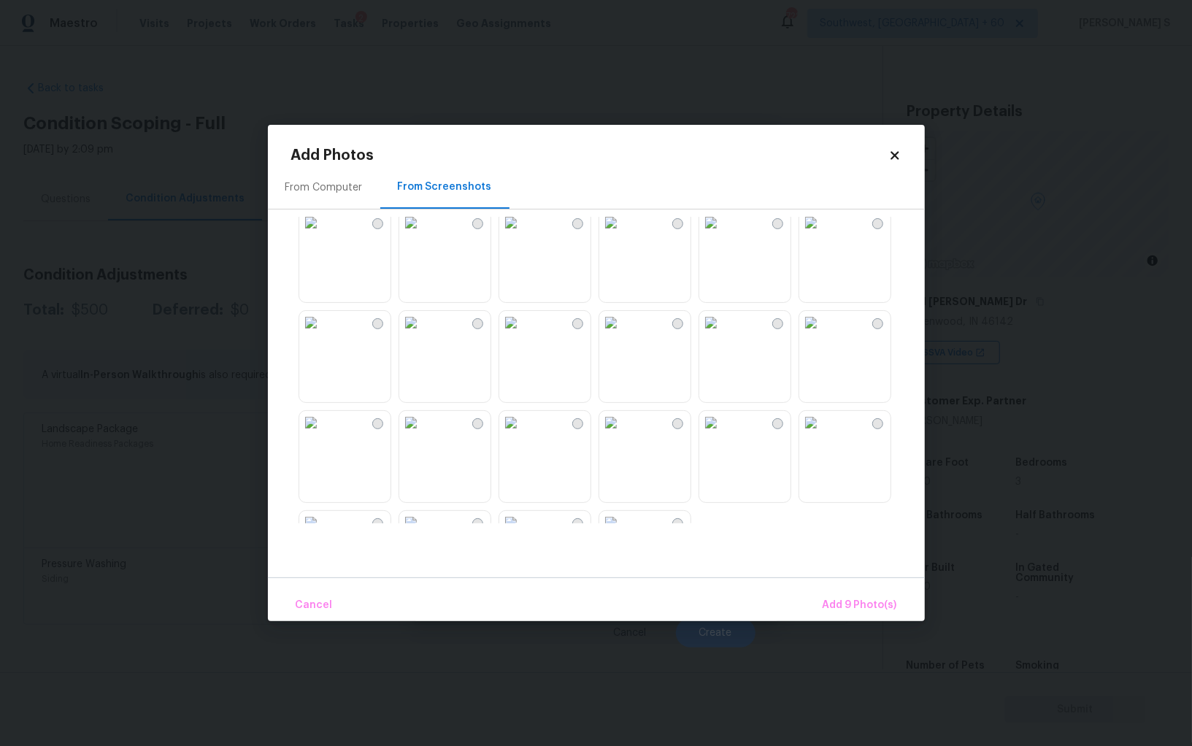
click at [695, 364] on div at bounding box center [608, 370] width 634 height 307
drag, startPoint x: 646, startPoint y: 358, endPoint x: 678, endPoint y: 361, distance: 32.2
click at [623, 334] on img at bounding box center [610, 322] width 23 height 23
click at [882, 605] on span "Add 10 Photo(s)" at bounding box center [858, 605] width 80 height 18
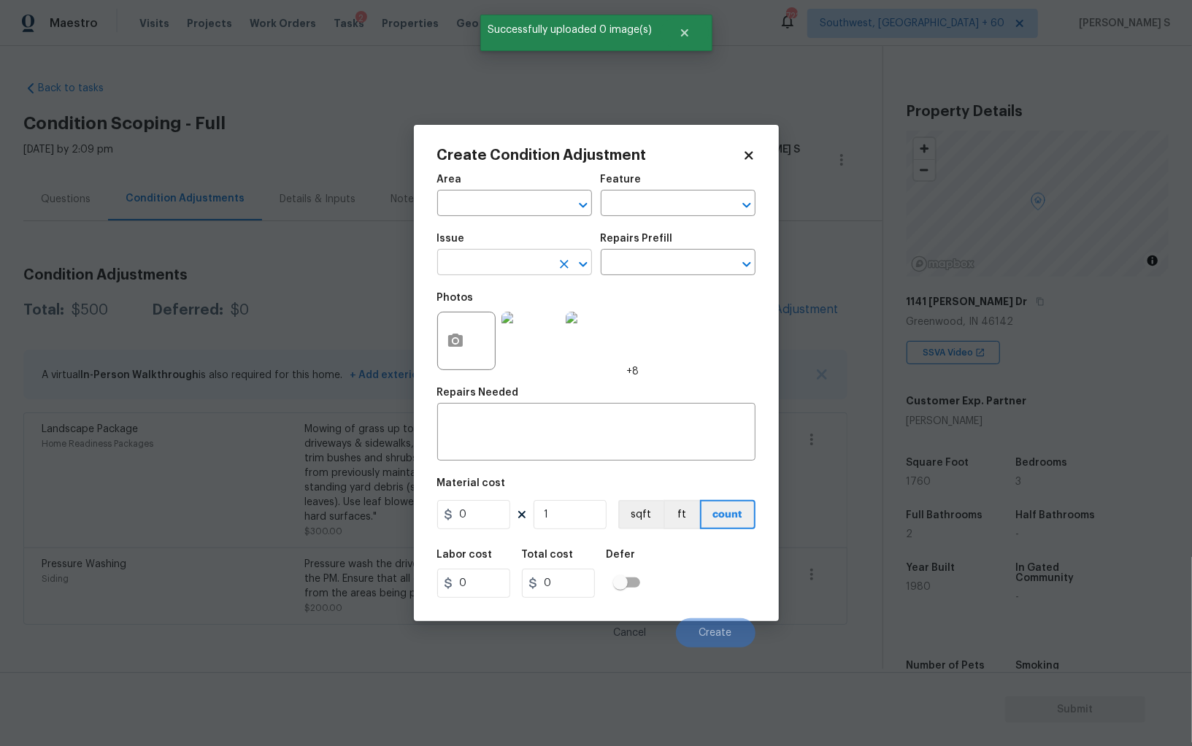
click at [509, 261] on input "text" at bounding box center [494, 264] width 114 height 23
type input "ACQ: Paint"
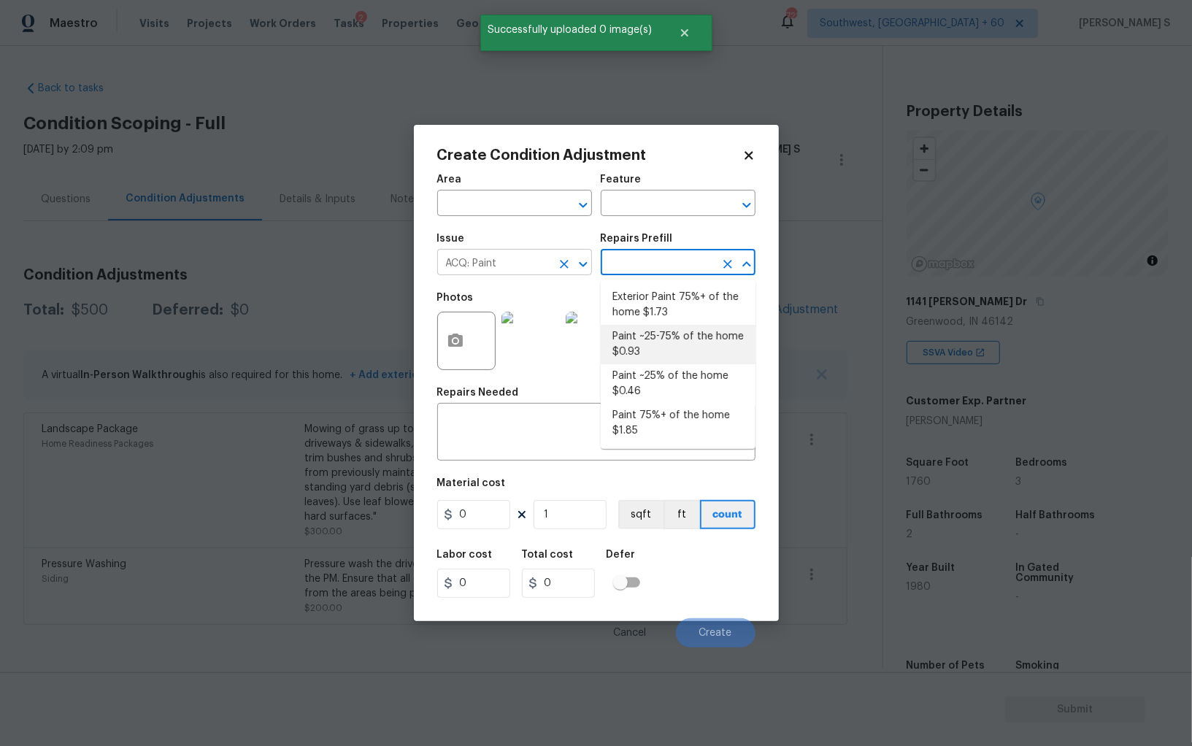
type input "Acquisition"
type textarea "Acquisition Scope: ~25 - 75% of the home needs interior paint"
type input "0.93"
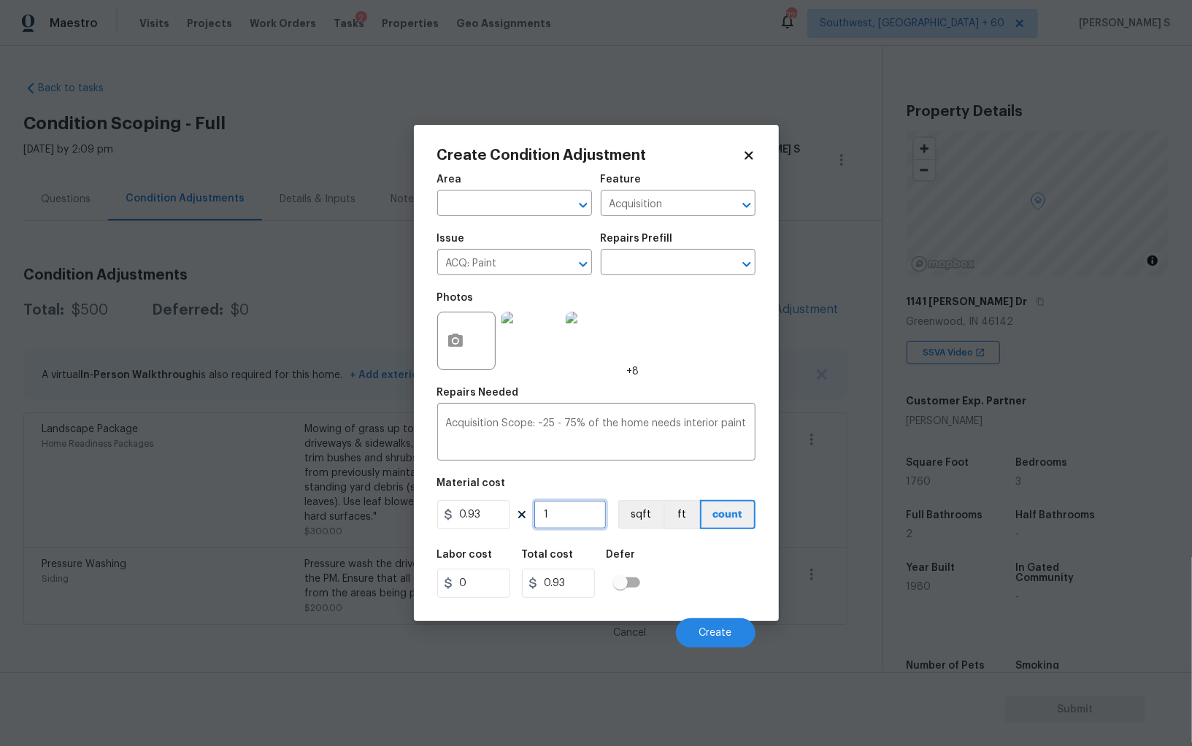
click at [583, 509] on input "1" at bounding box center [570, 514] width 73 height 29
type input "17"
type input "15.81"
type input "176"
type input "163.68"
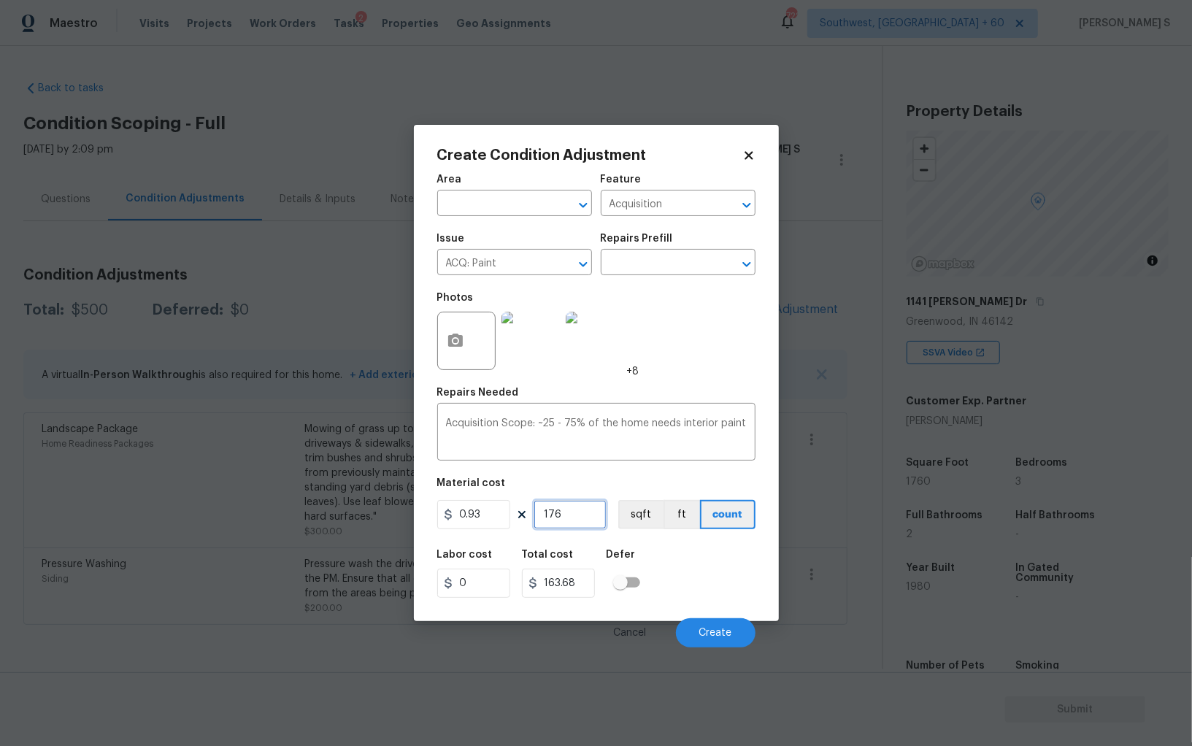
type input "1760"
type input "1636.8"
type input "2"
type input "1.86"
type input "20"
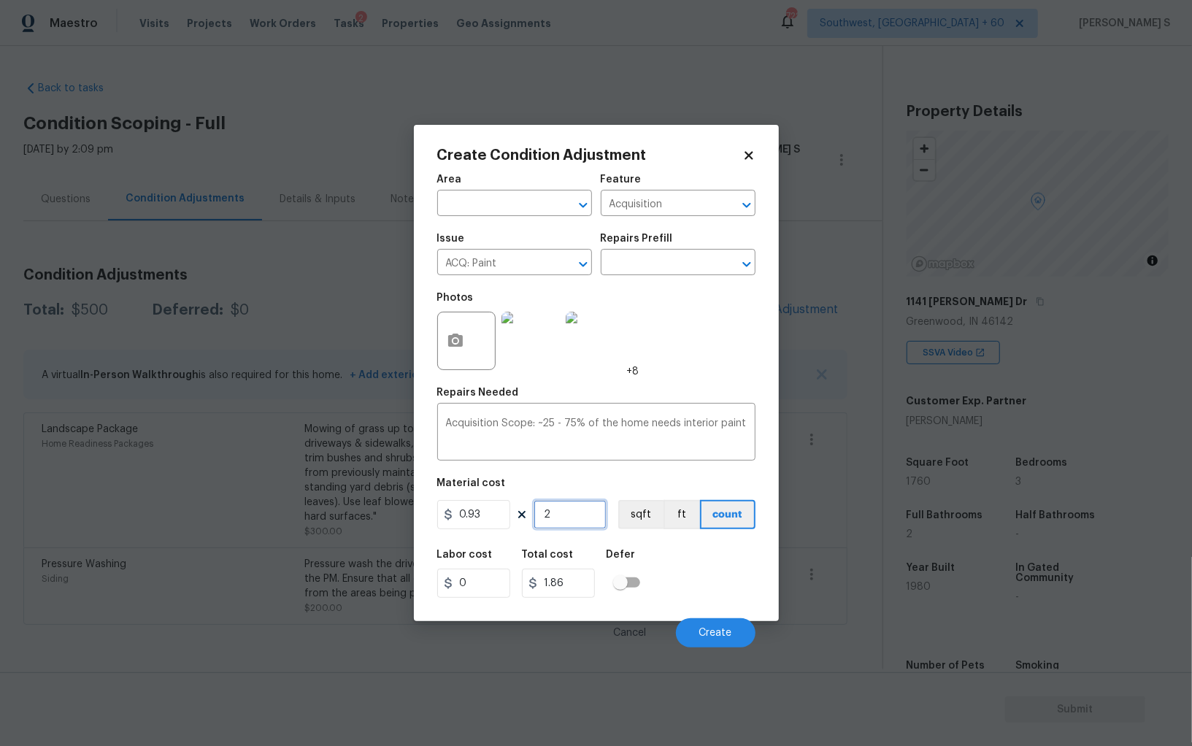
type input "18.6"
type input "206"
type input "191.58"
type input "2060"
type input "1915.8"
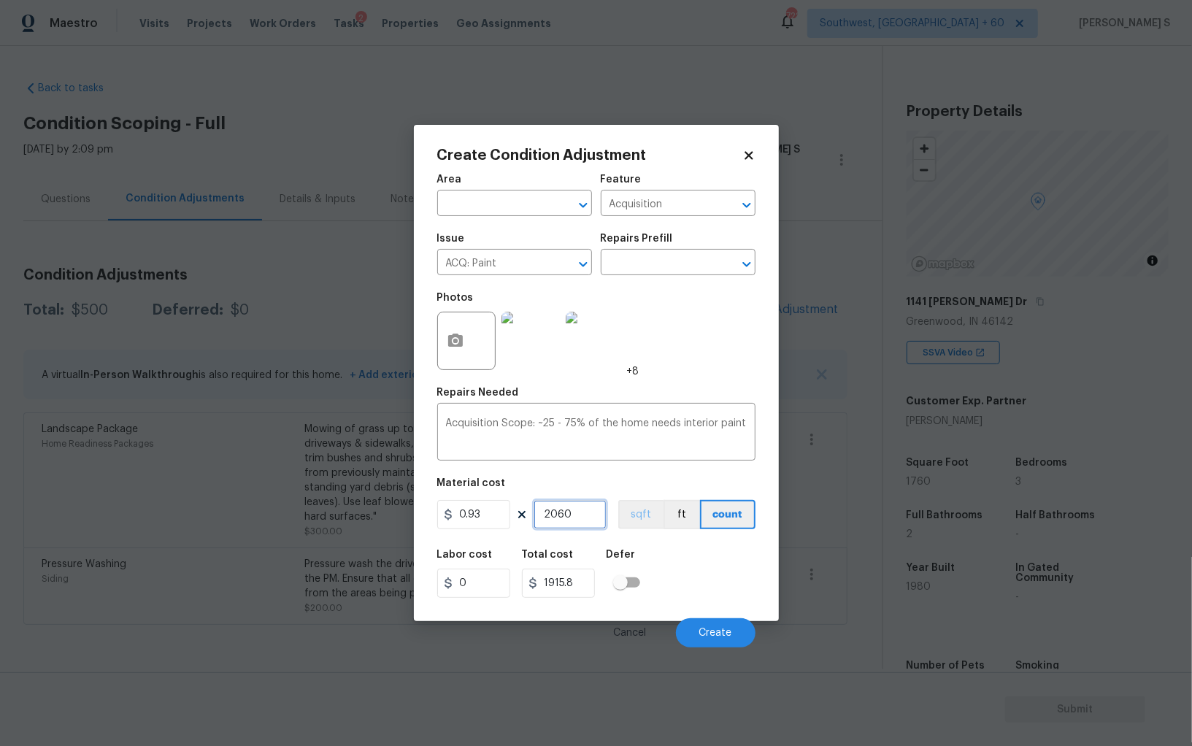
type input "2060"
click at [626, 526] on button "sqft" at bounding box center [640, 514] width 45 height 29
click at [687, 580] on div "Labor cost 0 Total cost 1915.8 Defer" at bounding box center [596, 574] width 318 height 66
click at [724, 625] on button "Create" at bounding box center [716, 632] width 80 height 29
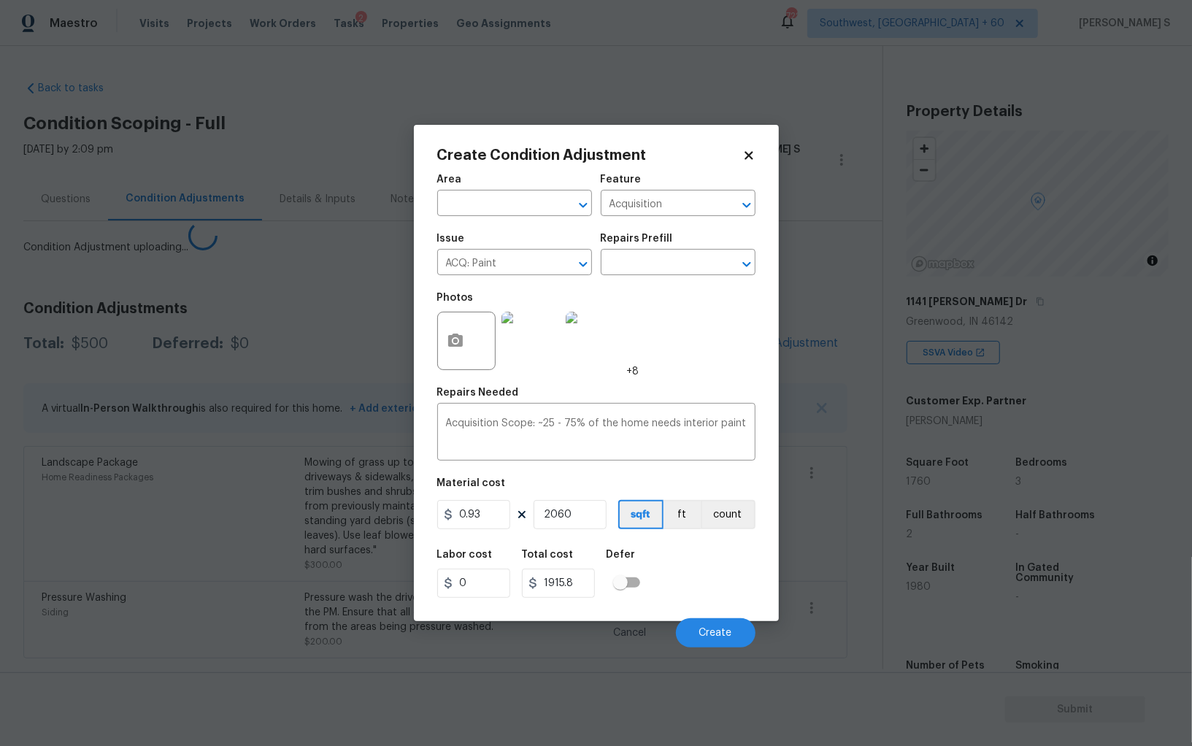
click at [264, 460] on body "Maestro Visits Projects Work Orders Tasks 2 Properties Geo Assignments 722 Sout…" at bounding box center [596, 373] width 1192 height 746
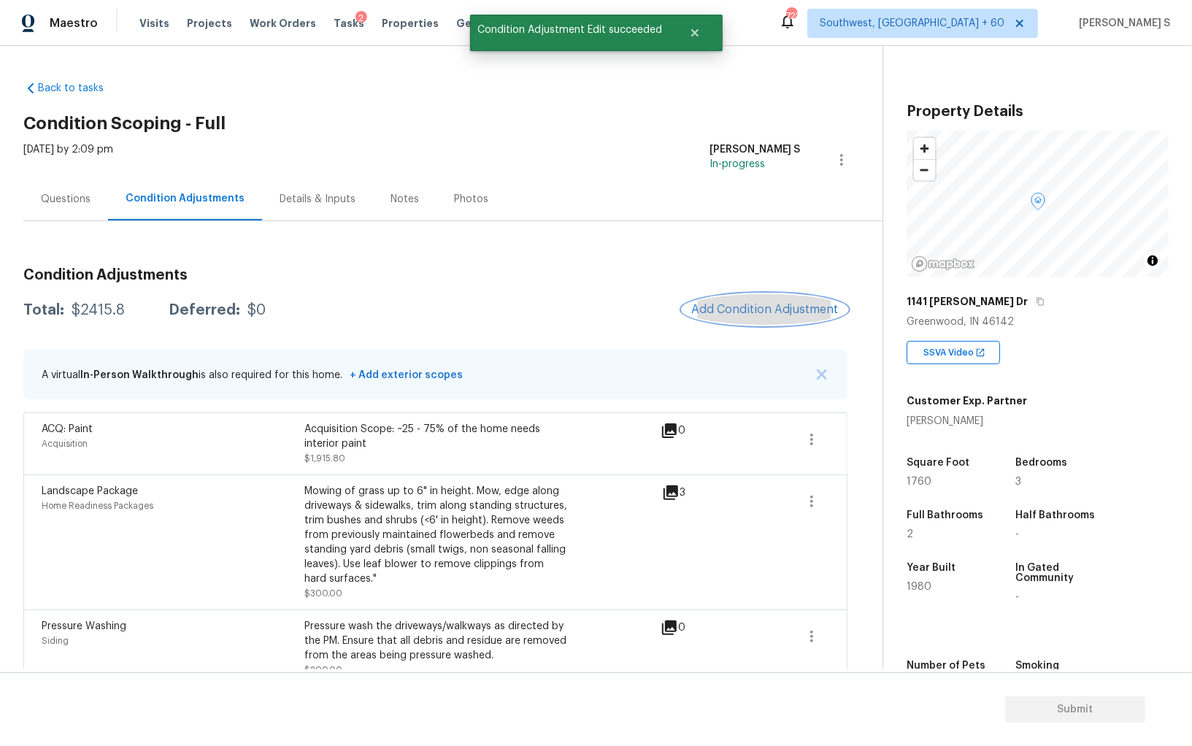
click at [756, 314] on span "Add Condition Adjustment" at bounding box center [764, 309] width 147 height 13
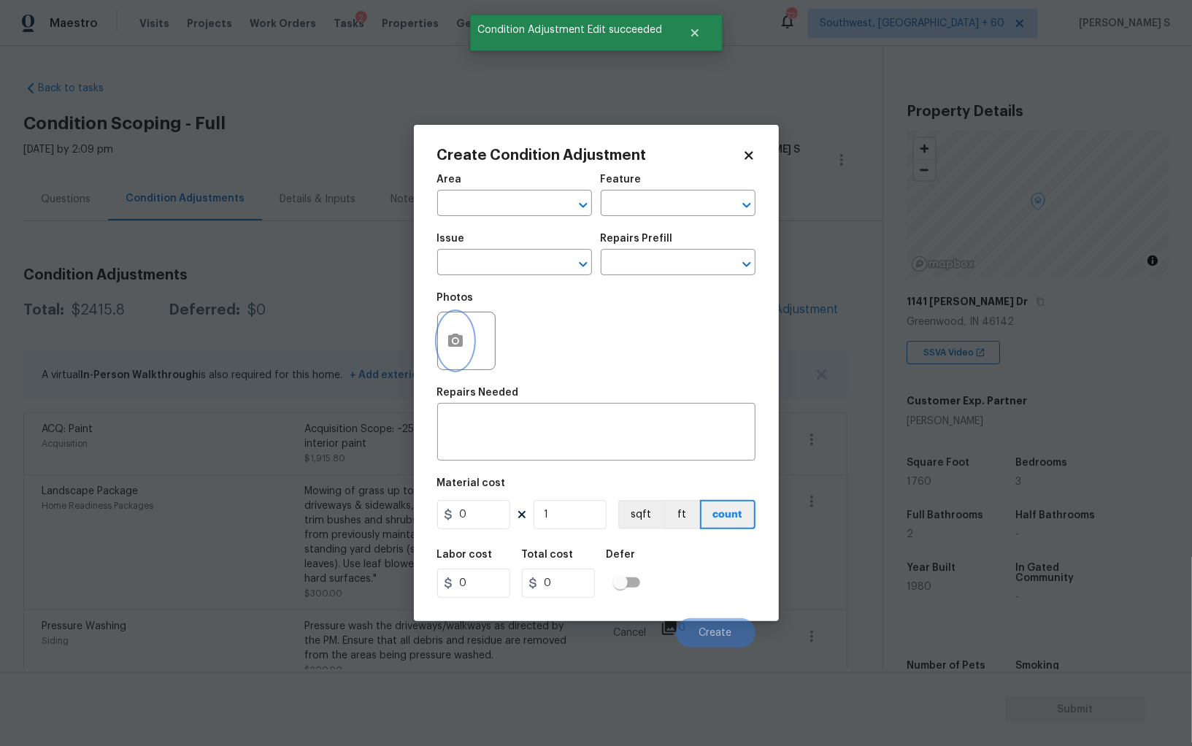
click at [459, 331] on button "button" at bounding box center [455, 340] width 35 height 57
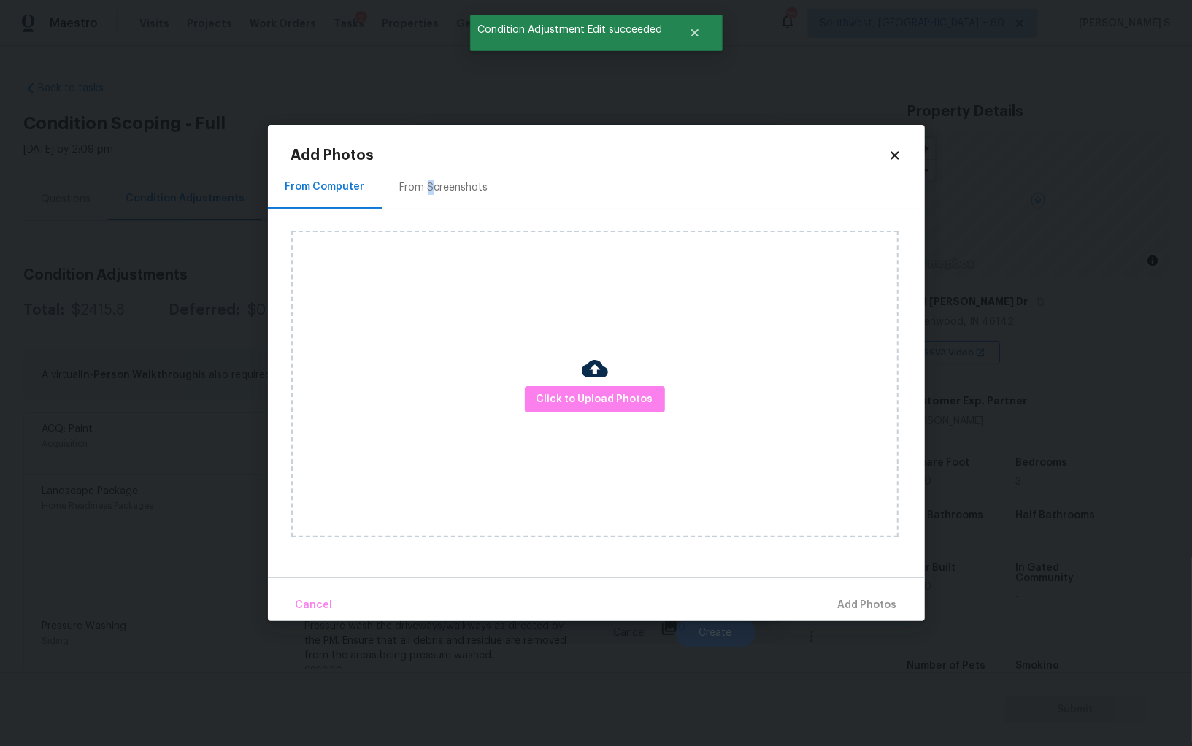
click at [428, 182] on div "From Screenshots" at bounding box center [444, 187] width 88 height 15
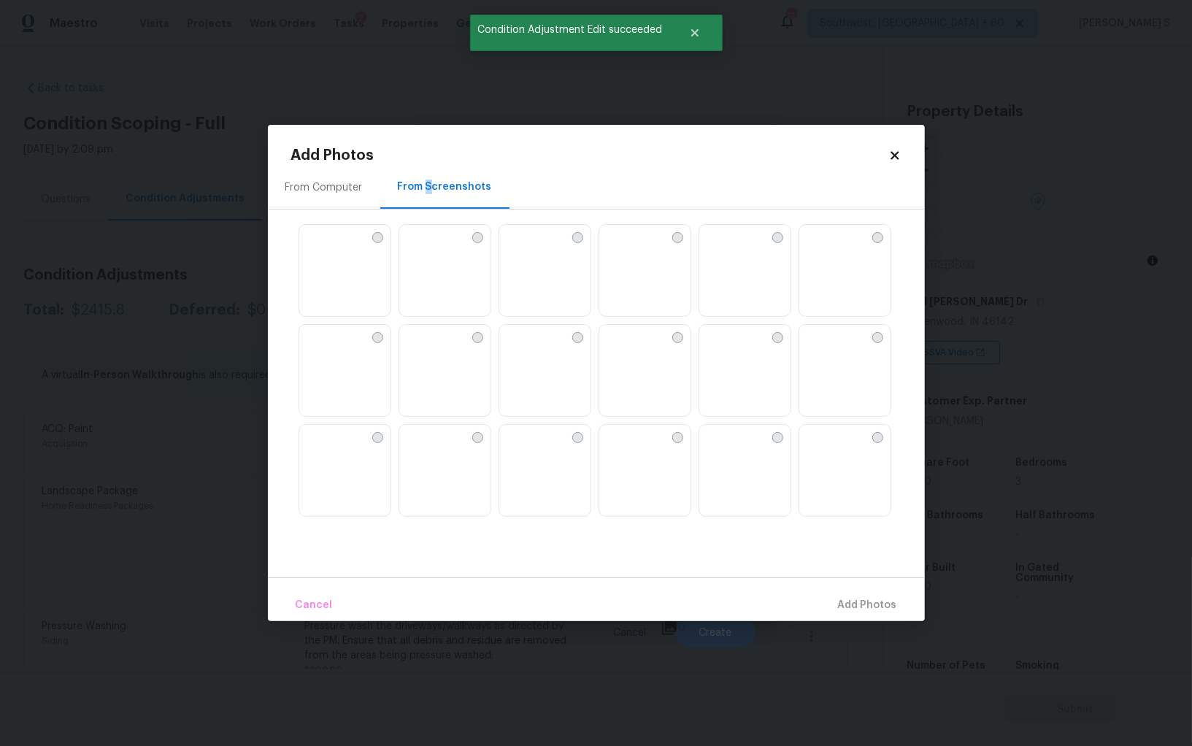
click at [623, 248] on img at bounding box center [610, 236] width 23 height 23
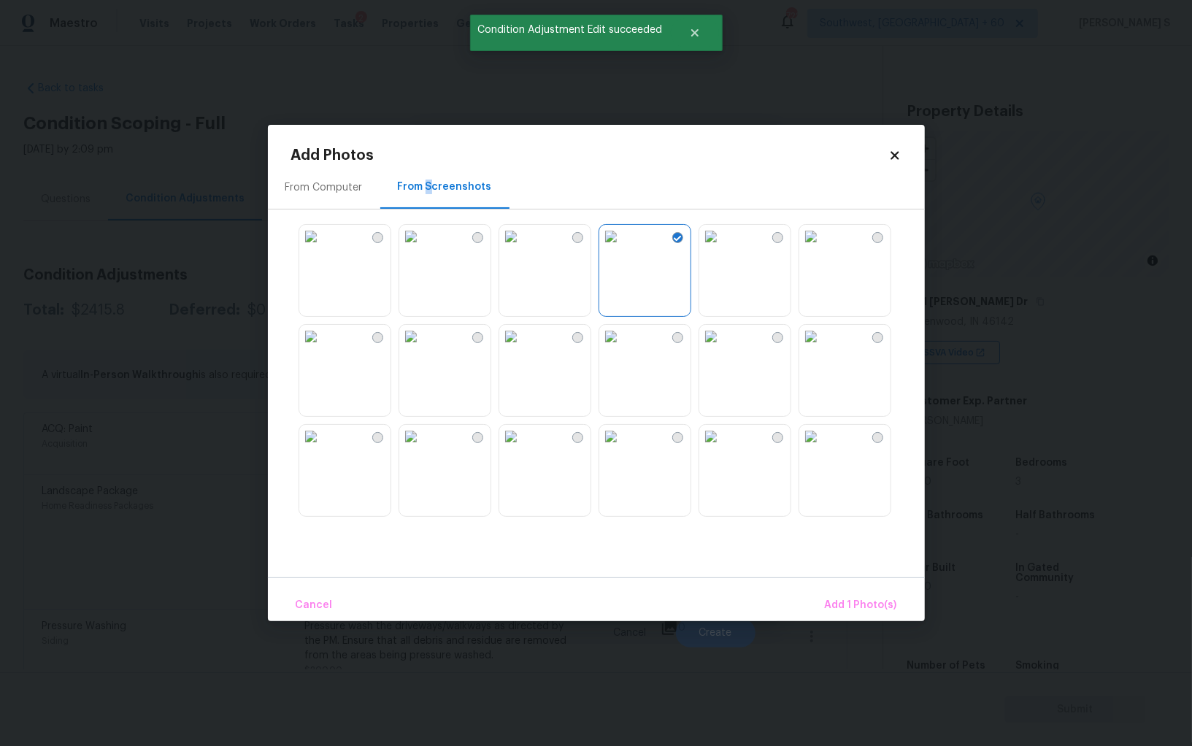
click at [723, 248] on img at bounding box center [710, 236] width 23 height 23
click at [723, 348] on img at bounding box center [710, 336] width 23 height 23
click at [623, 448] on img at bounding box center [610, 436] width 23 height 23
click at [723, 448] on img at bounding box center [710, 436] width 23 height 23
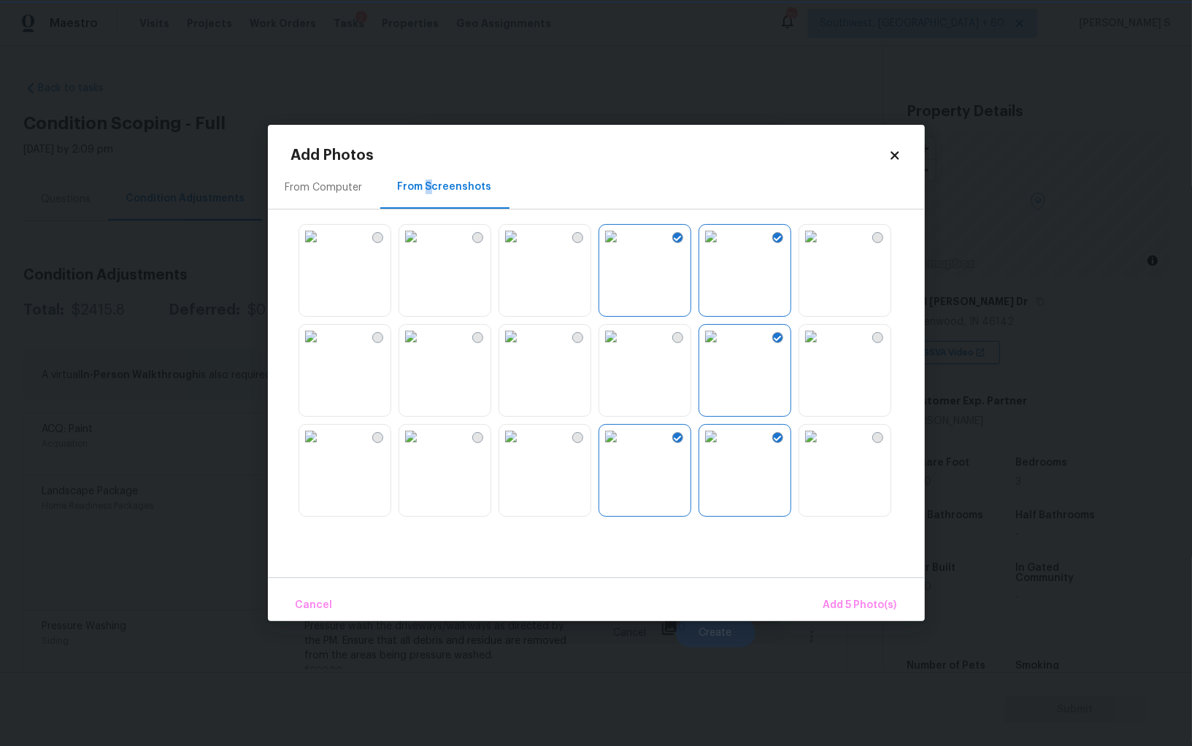
scroll to position [585, 0]
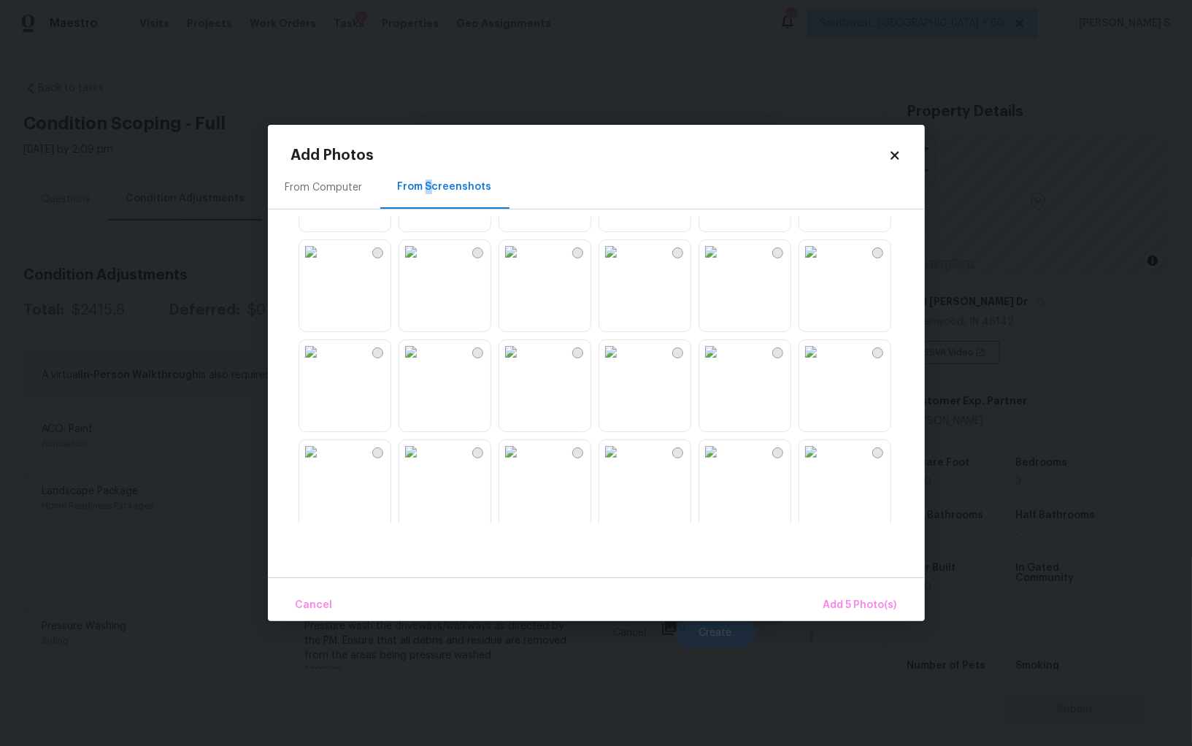
click at [623, 361] on img at bounding box center [610, 351] width 23 height 23
click at [523, 364] on img at bounding box center [510, 351] width 23 height 23
click at [323, 364] on img at bounding box center [310, 351] width 23 height 23
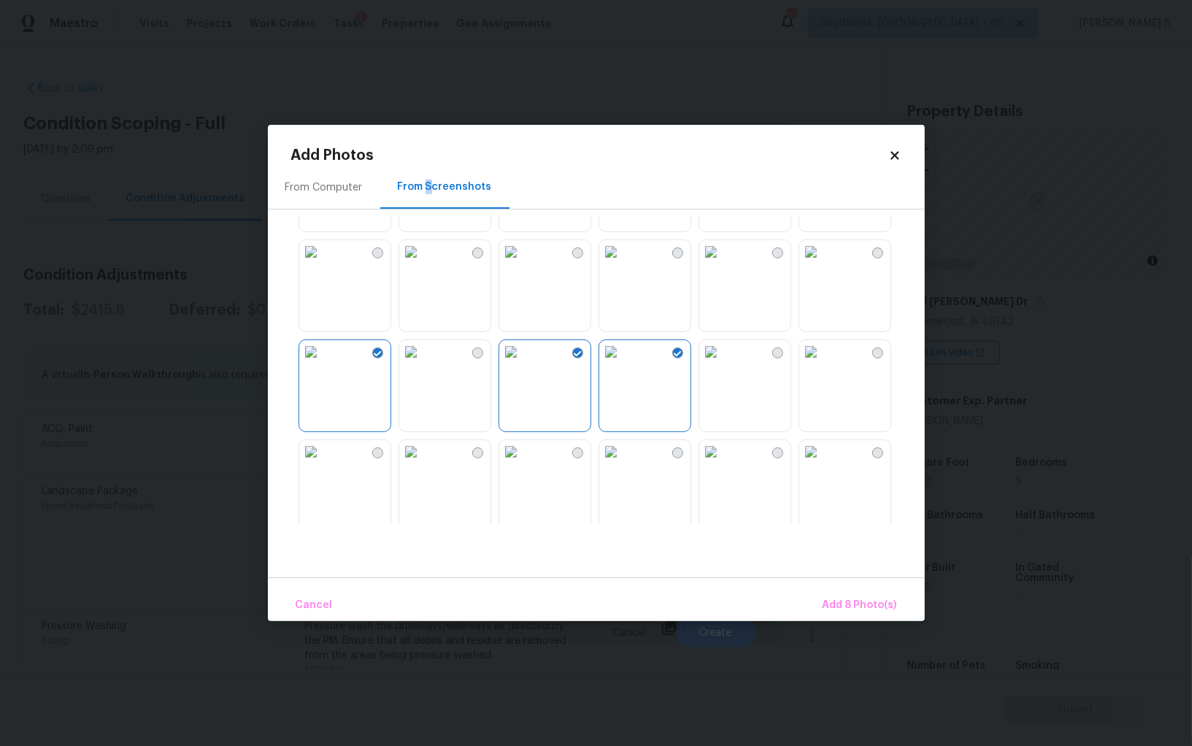
click at [423, 464] on img at bounding box center [410, 451] width 23 height 23
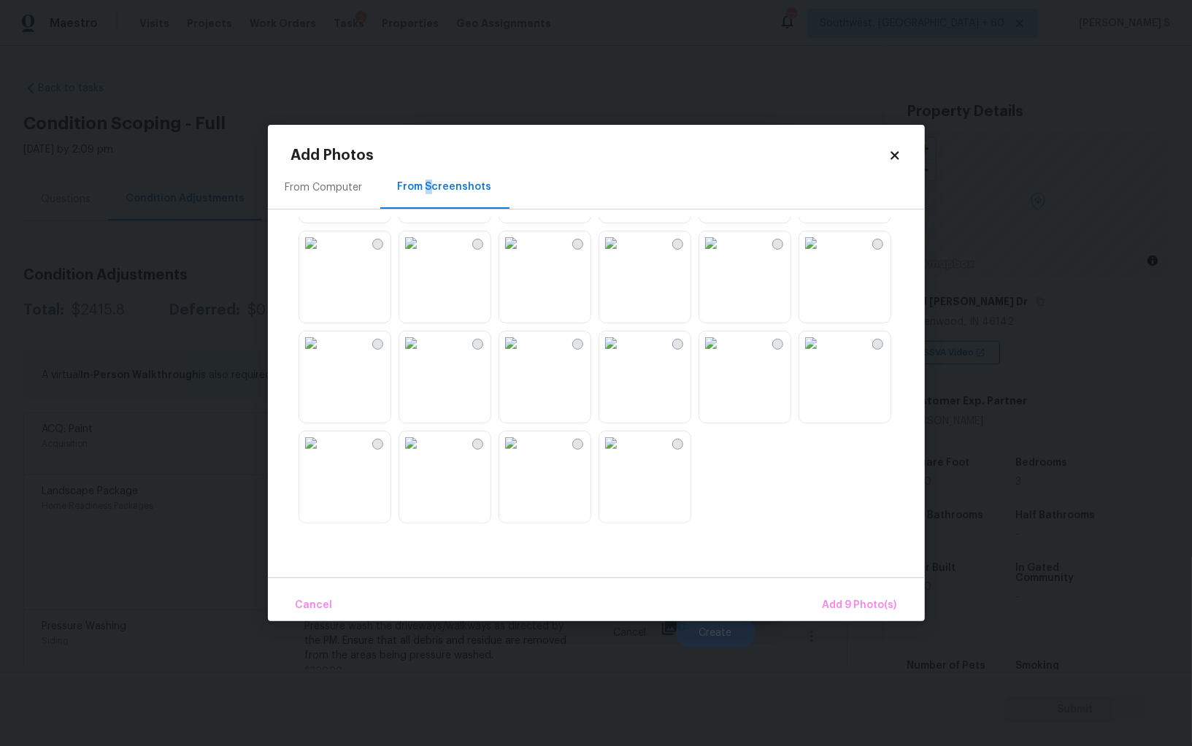
click at [423, 355] on img at bounding box center [410, 342] width 23 height 23
click at [423, 255] on img at bounding box center [410, 242] width 23 height 23
click at [523, 255] on img at bounding box center [510, 242] width 23 height 23
click at [623, 255] on img at bounding box center [610, 242] width 23 height 23
click at [723, 255] on img at bounding box center [710, 242] width 23 height 23
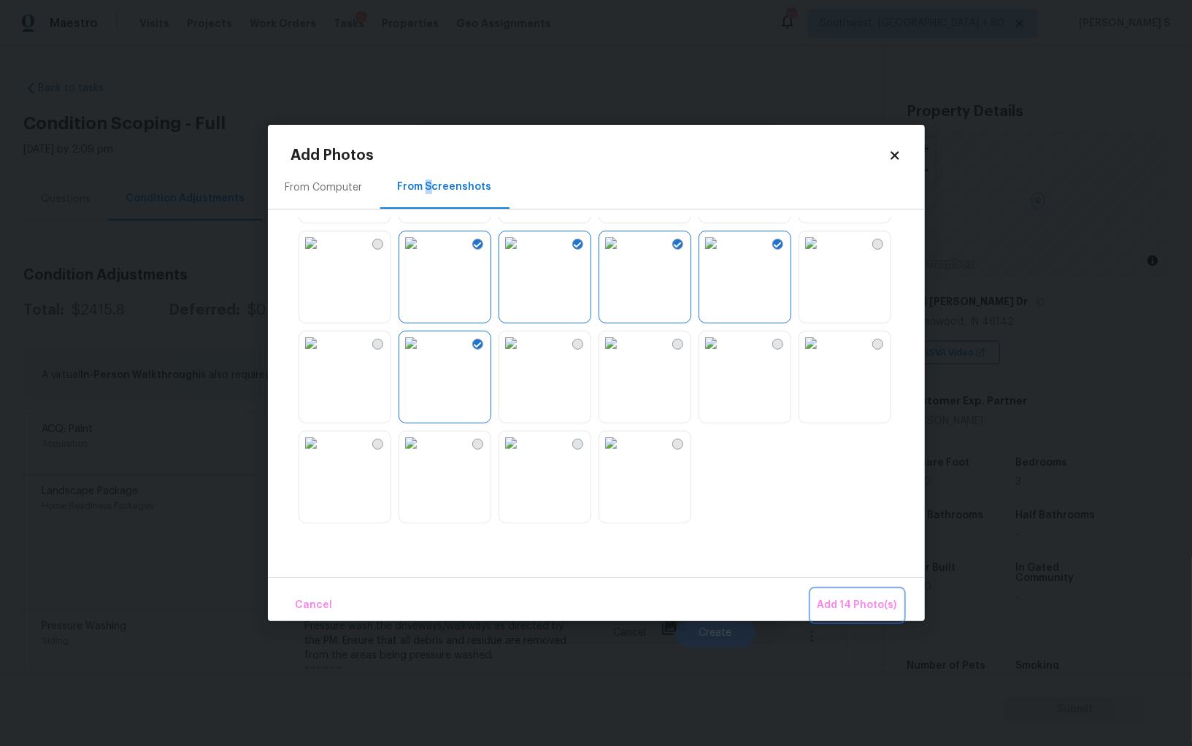
click at [890, 598] on span "Add 14 Photo(s)" at bounding box center [858, 605] width 80 height 18
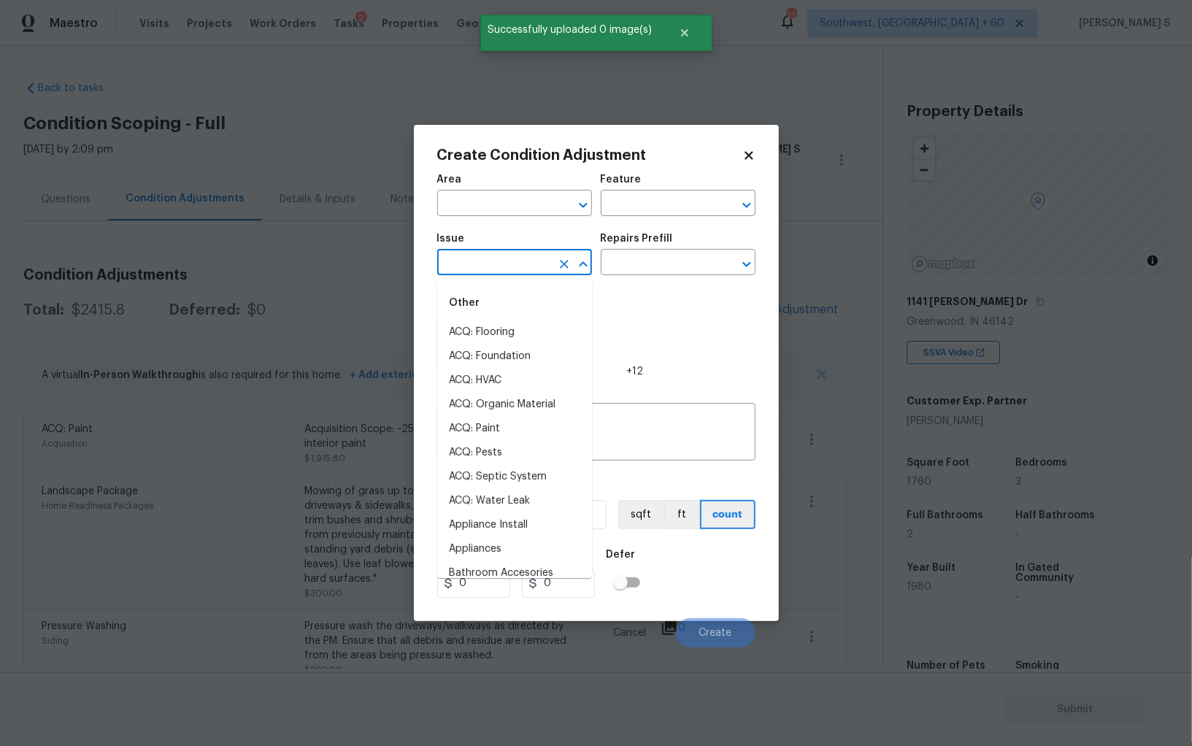
click at [488, 270] on input "text" at bounding box center [494, 264] width 114 height 23
type input "floo"
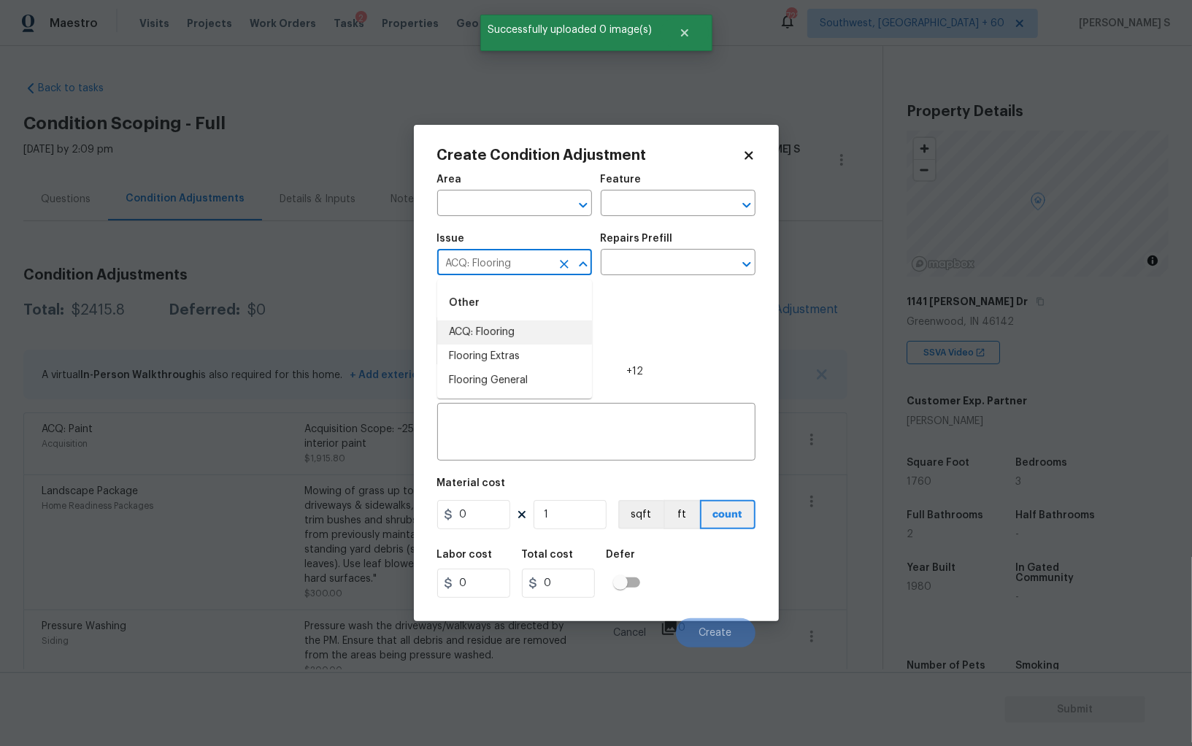
type input "ACQ: Flooring"
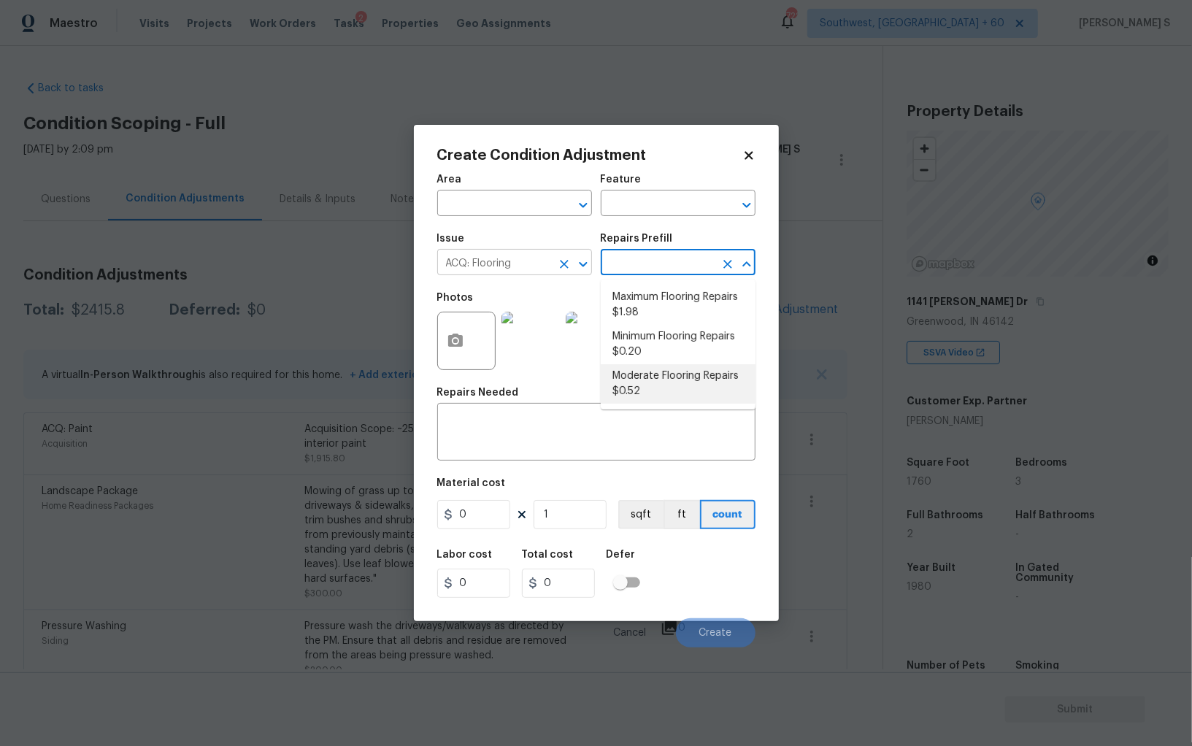
type input "Acquisition"
type textarea "Acquisition Scope: Moderate flooring repairs"
type input "0.52"
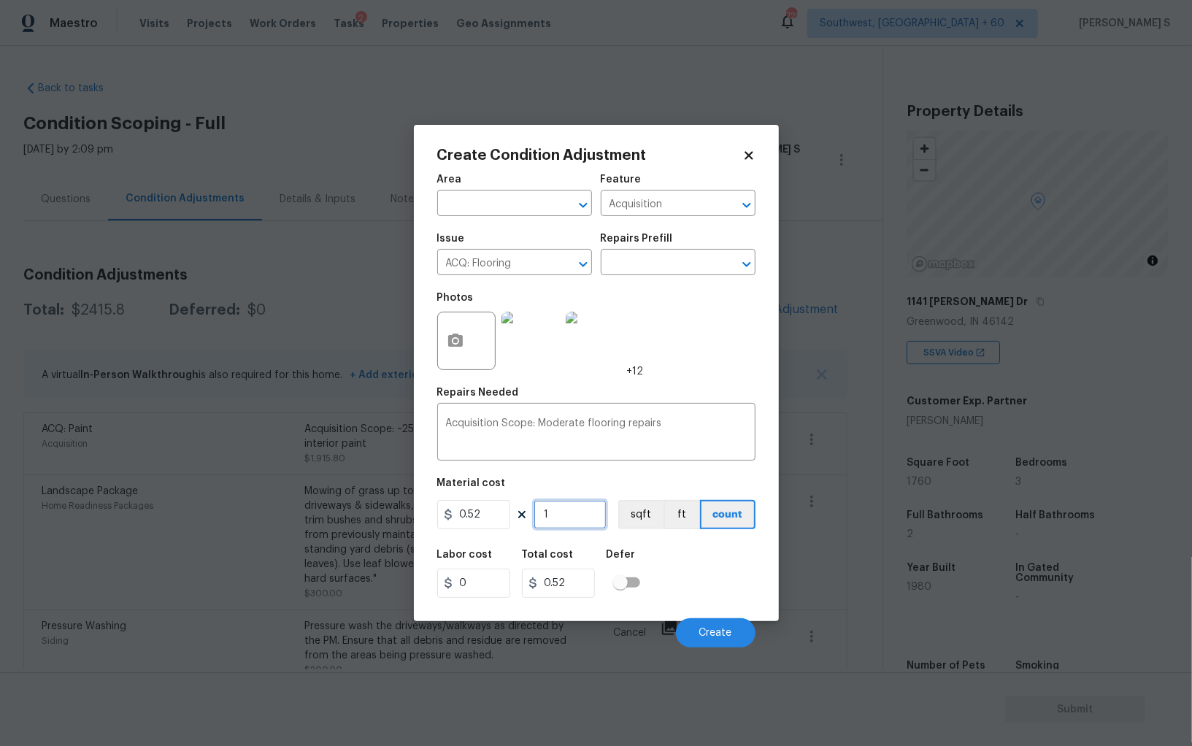
click at [596, 514] on input "1" at bounding box center [570, 514] width 73 height 29
paste input "2060"
type input "2060"
type input "1071.2"
type input "2060"
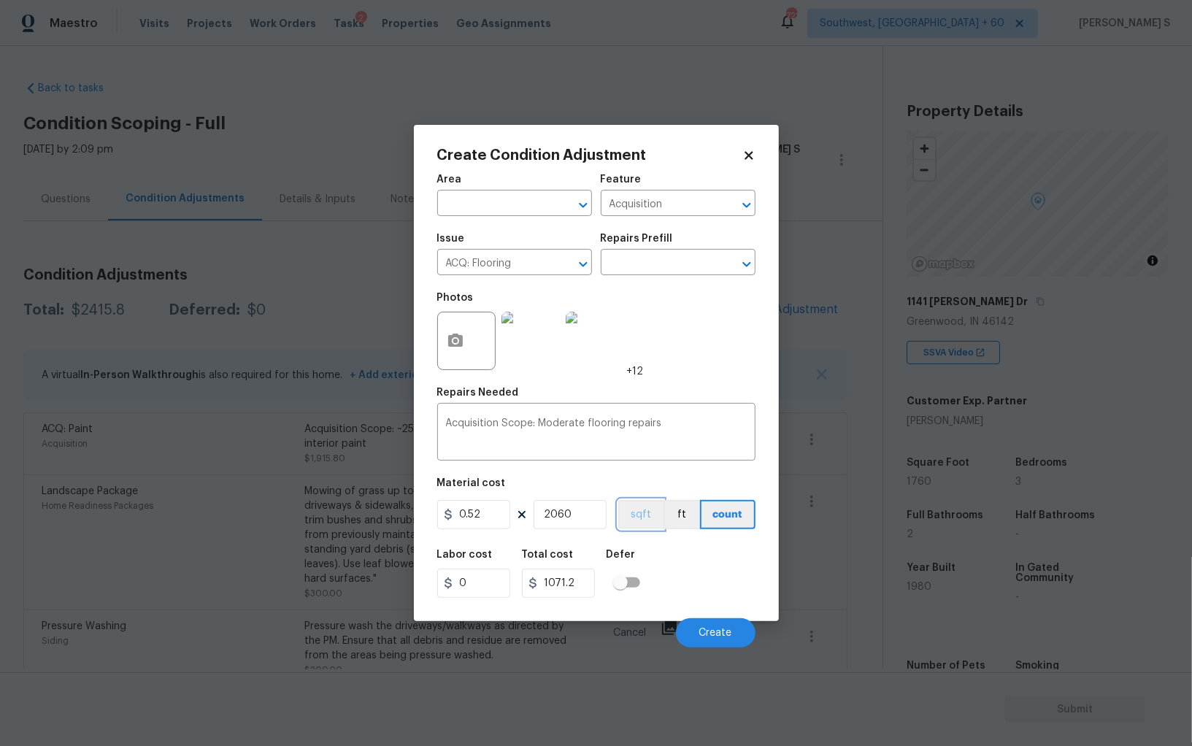
click at [638, 527] on button "sqft" at bounding box center [640, 514] width 45 height 29
click at [660, 555] on div "Labor cost 0 Total cost 1071.2 Defer" at bounding box center [596, 574] width 318 height 66
click at [719, 631] on span "Create" at bounding box center [715, 633] width 33 height 11
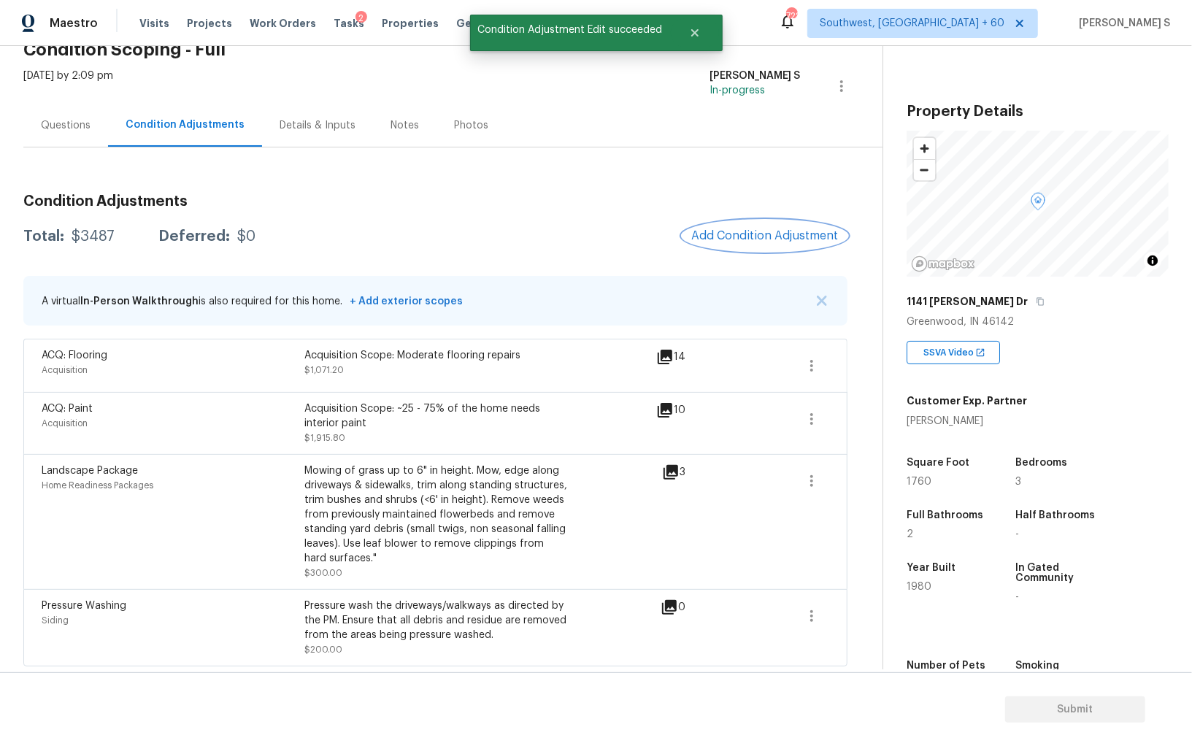
scroll to position [0, 0]
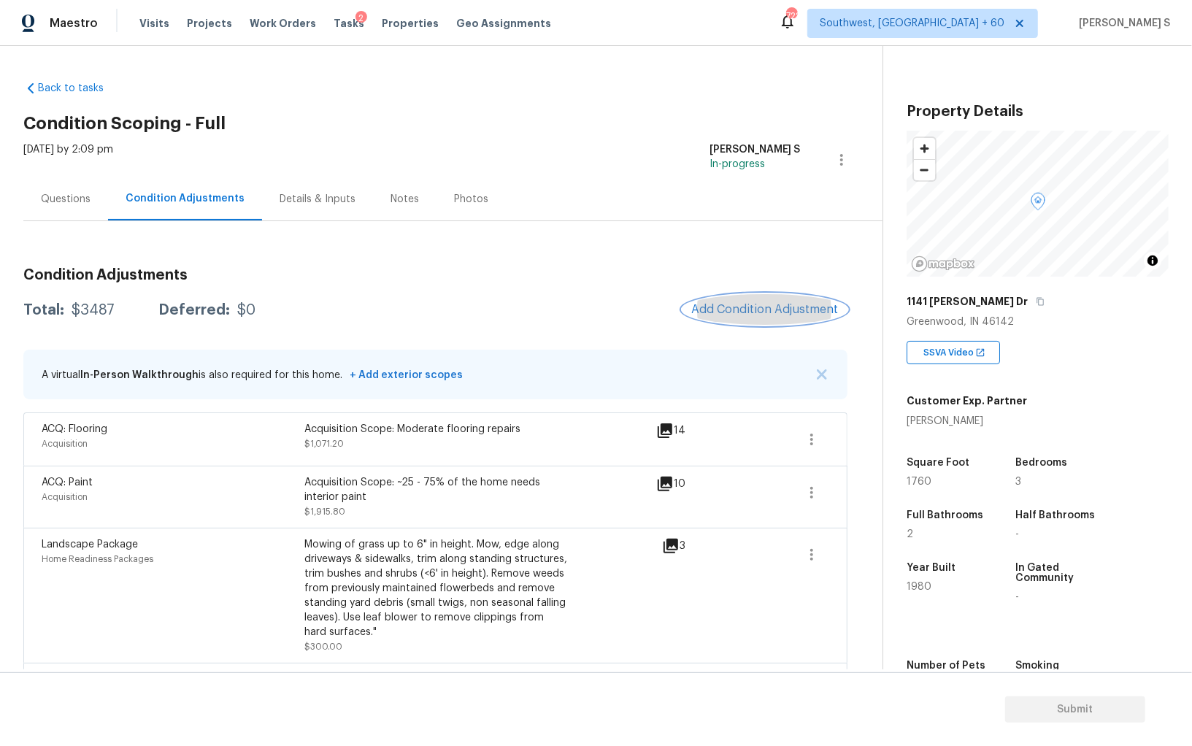
click at [762, 307] on span "Add Condition Adjustment" at bounding box center [764, 309] width 147 height 13
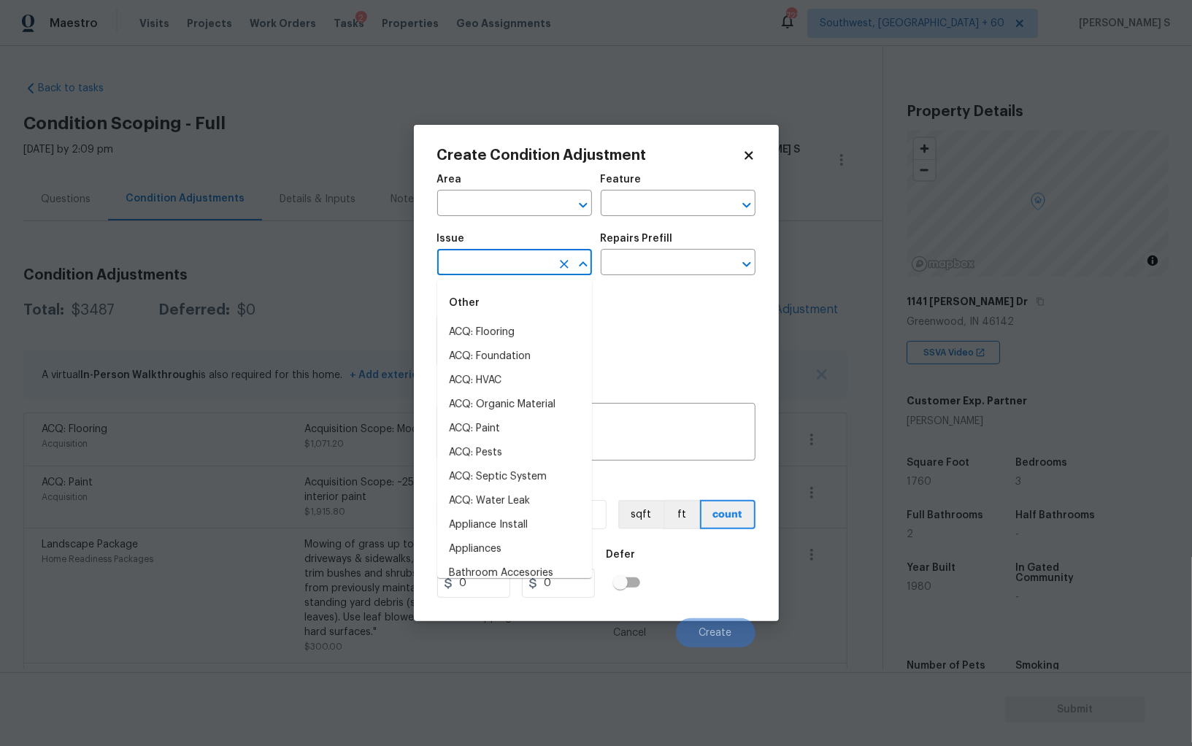
click at [495, 271] on input "text" at bounding box center [494, 264] width 114 height 23
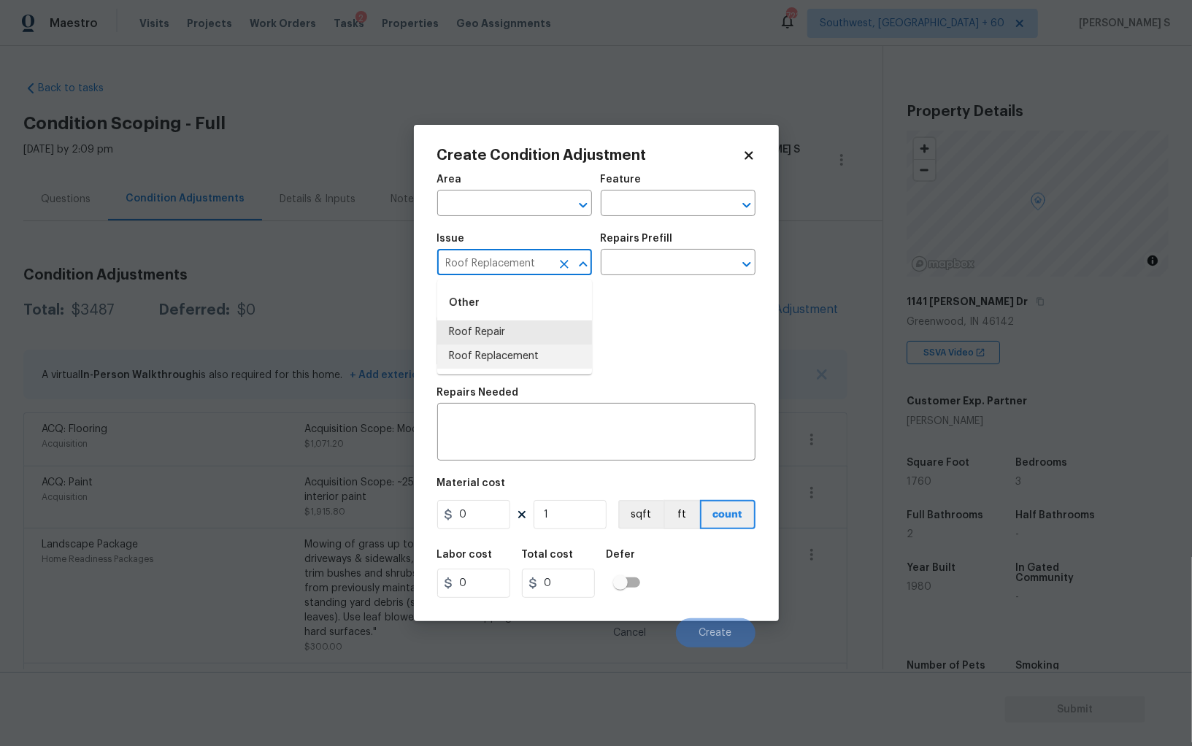
type input "Roof Replacement"
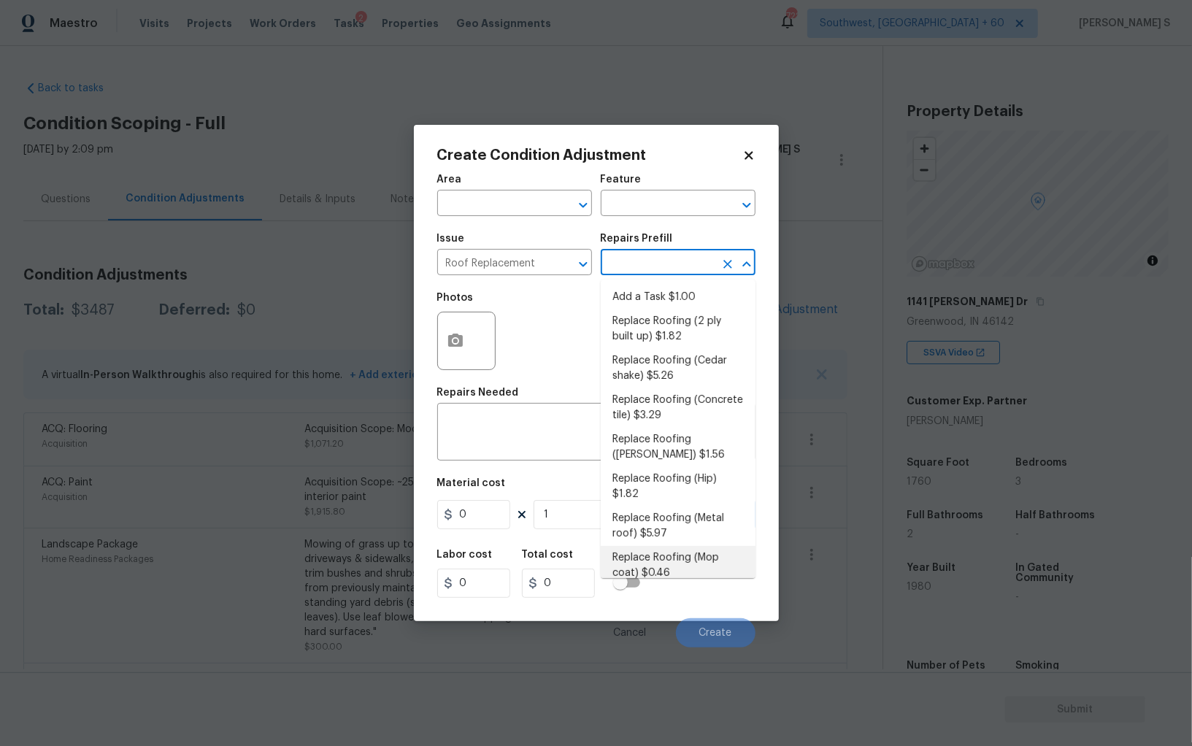
scroll to position [37, 0]
click at [701, 551] on li "Replace Roofing (Rubber Membrane) $2.96" at bounding box center [678, 567] width 155 height 39
type input "Eaves and Trim"
type textarea "Rubber Membrane Roof: Remove the existing roof covering, prep the substrate and…"
type input "2.96"
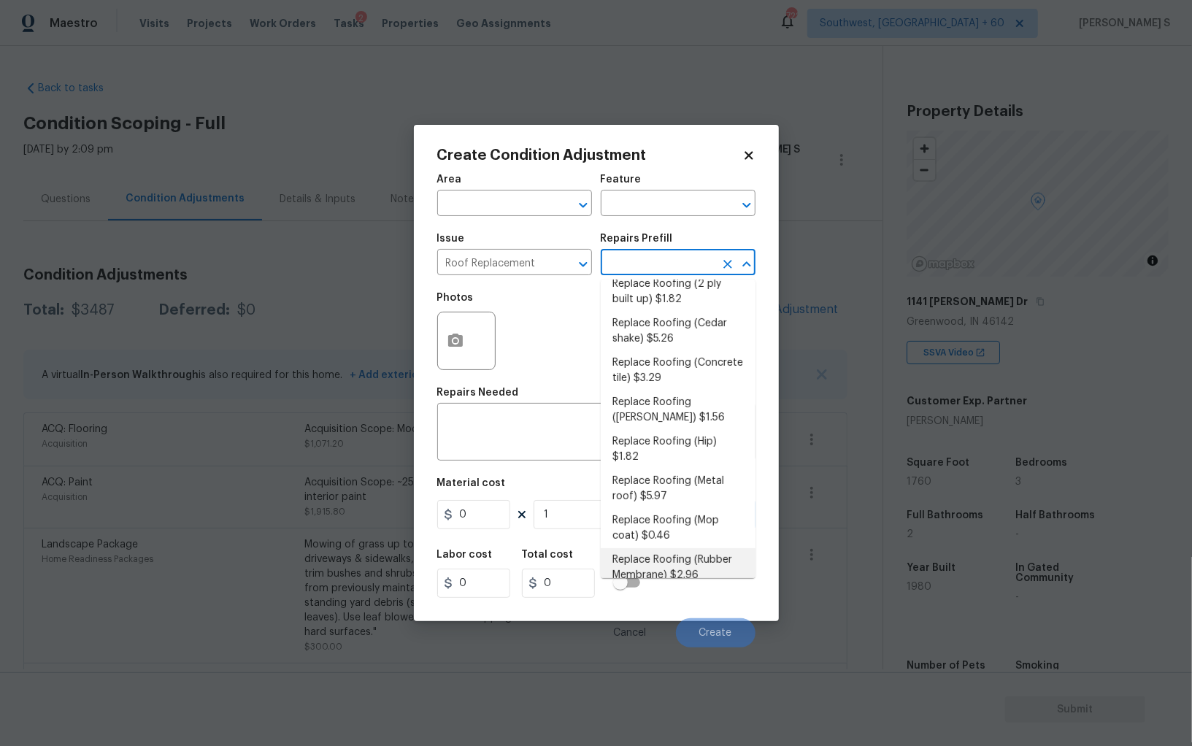
type input "2.96"
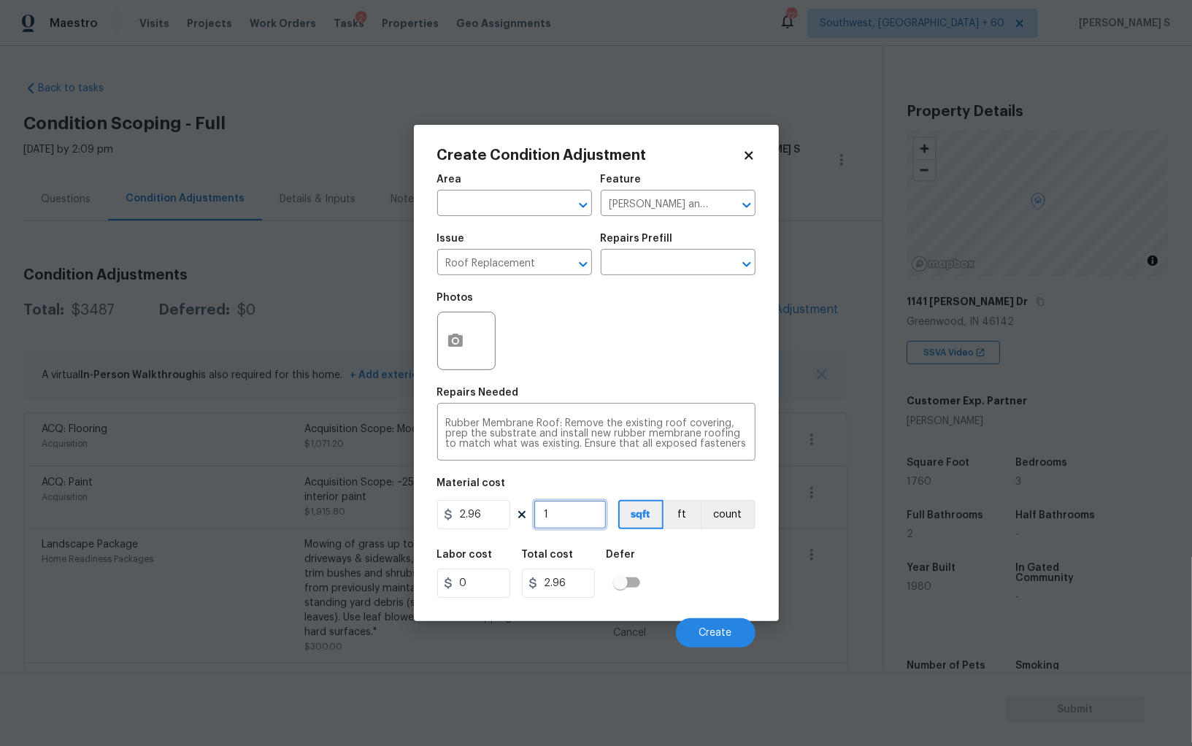
click at [582, 518] on input "1" at bounding box center [570, 514] width 73 height 29
paste input "2060"
type input "2060"
type input "6097.6"
type input "2060"
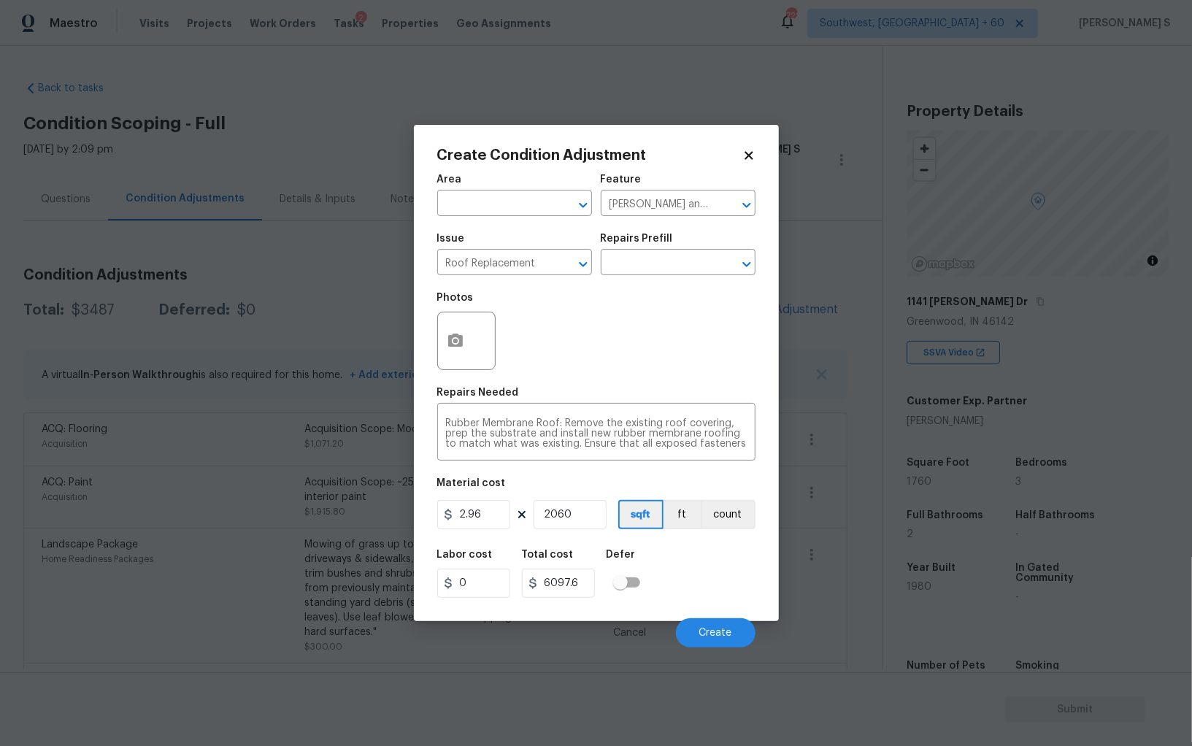
click at [725, 587] on div "Labor cost 0 Total cost 6097.6 Defer" at bounding box center [596, 574] width 318 height 66
click at [733, 631] on button "Create" at bounding box center [716, 632] width 80 height 29
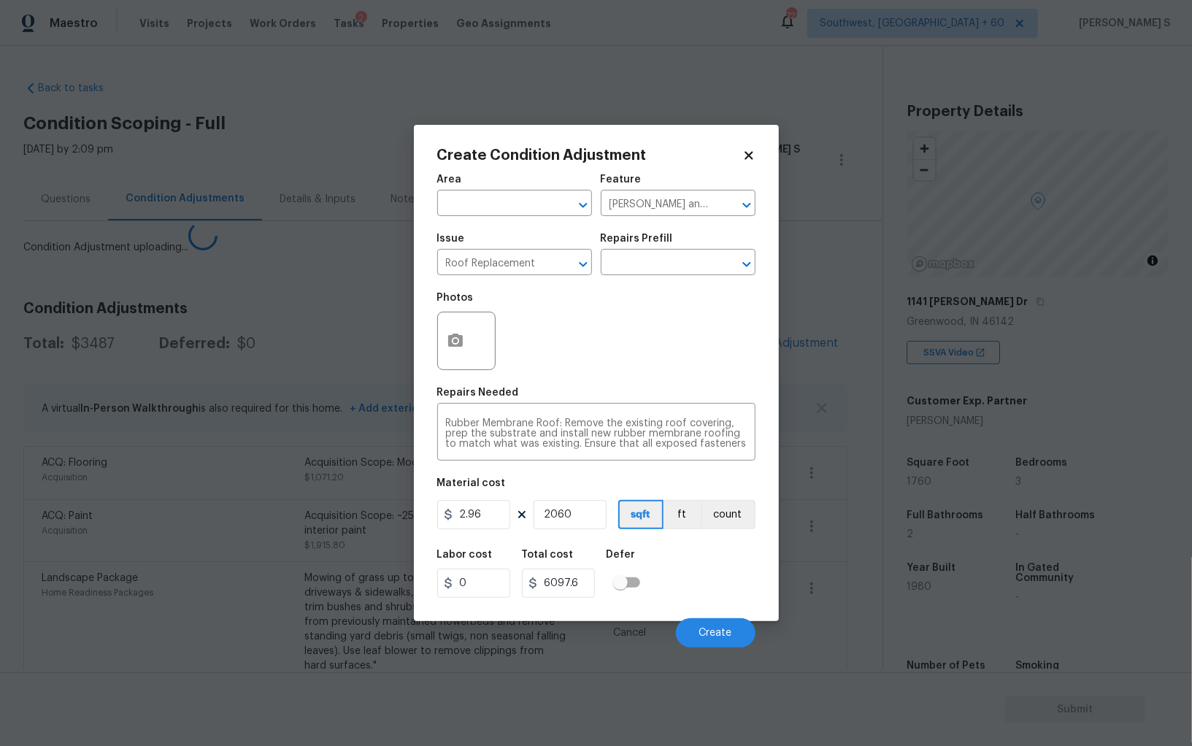
click at [206, 538] on body "Maestro Visits Projects Work Orders Tasks 2 Properties Geo Assignments 722 Sout…" at bounding box center [596, 373] width 1192 height 746
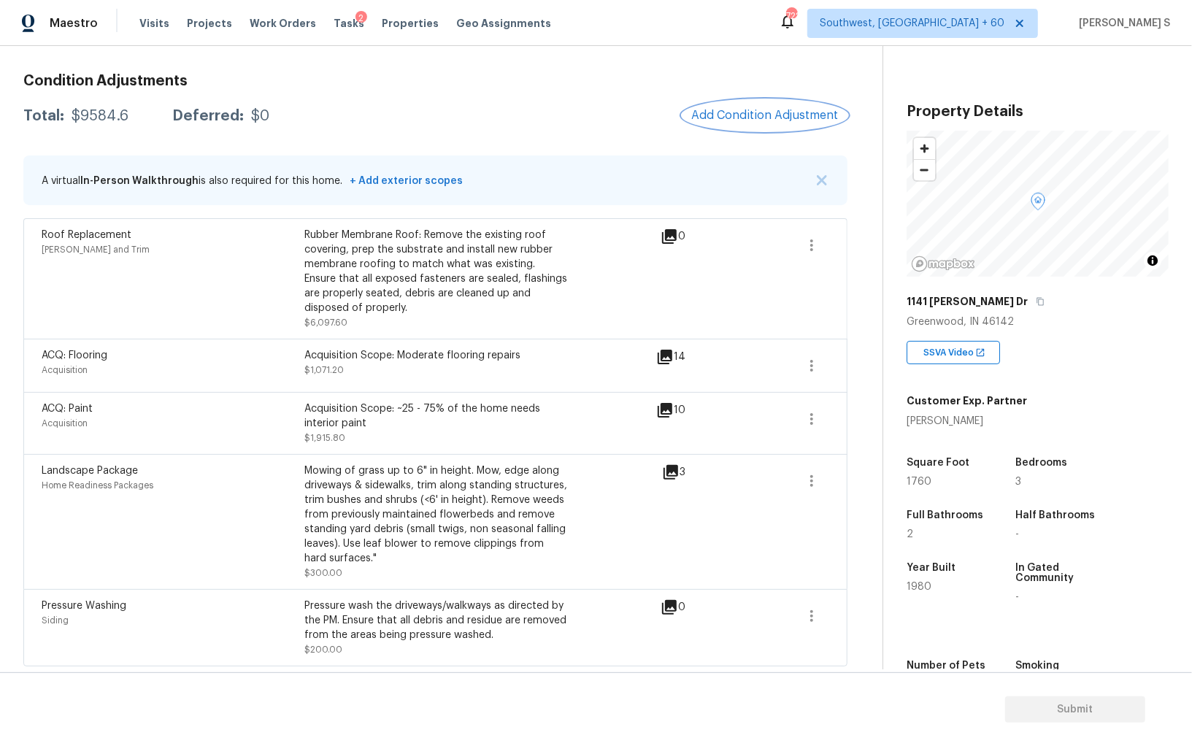
scroll to position [0, 0]
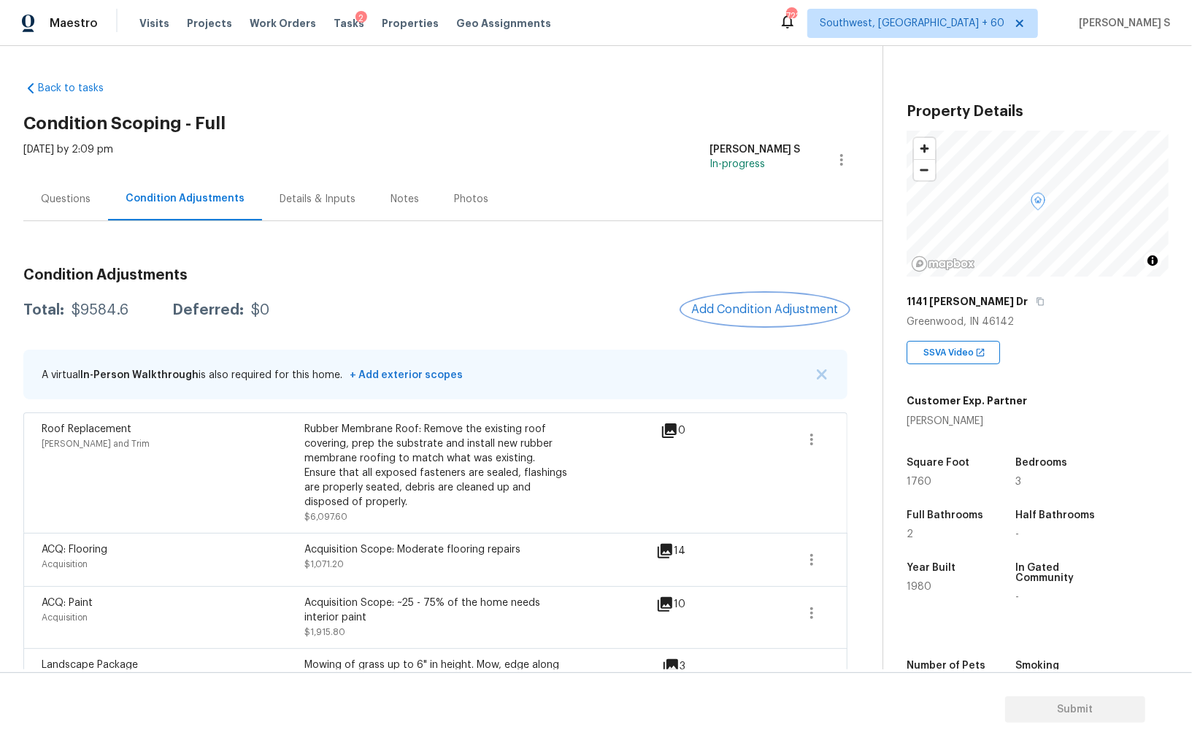
click at [798, 311] on span "Add Condition Adjustment" at bounding box center [764, 309] width 147 height 13
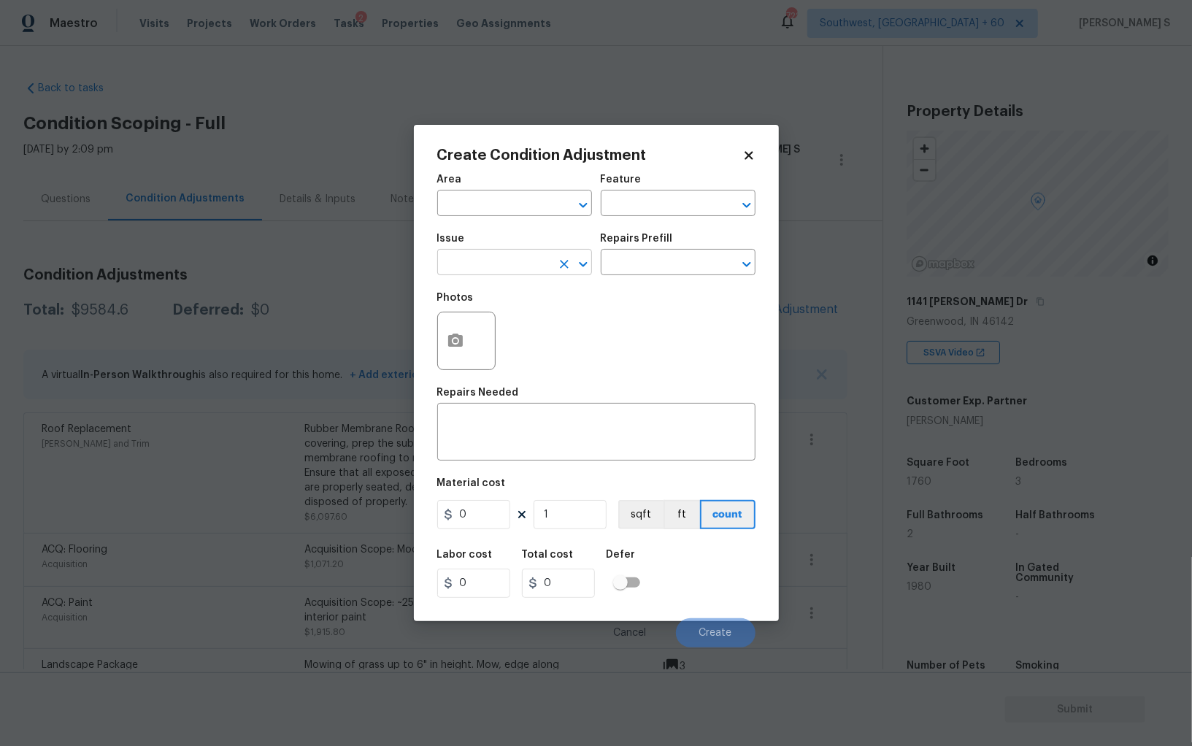
click at [499, 272] on input "text" at bounding box center [494, 264] width 114 height 23
type input "Light Pet Odor"
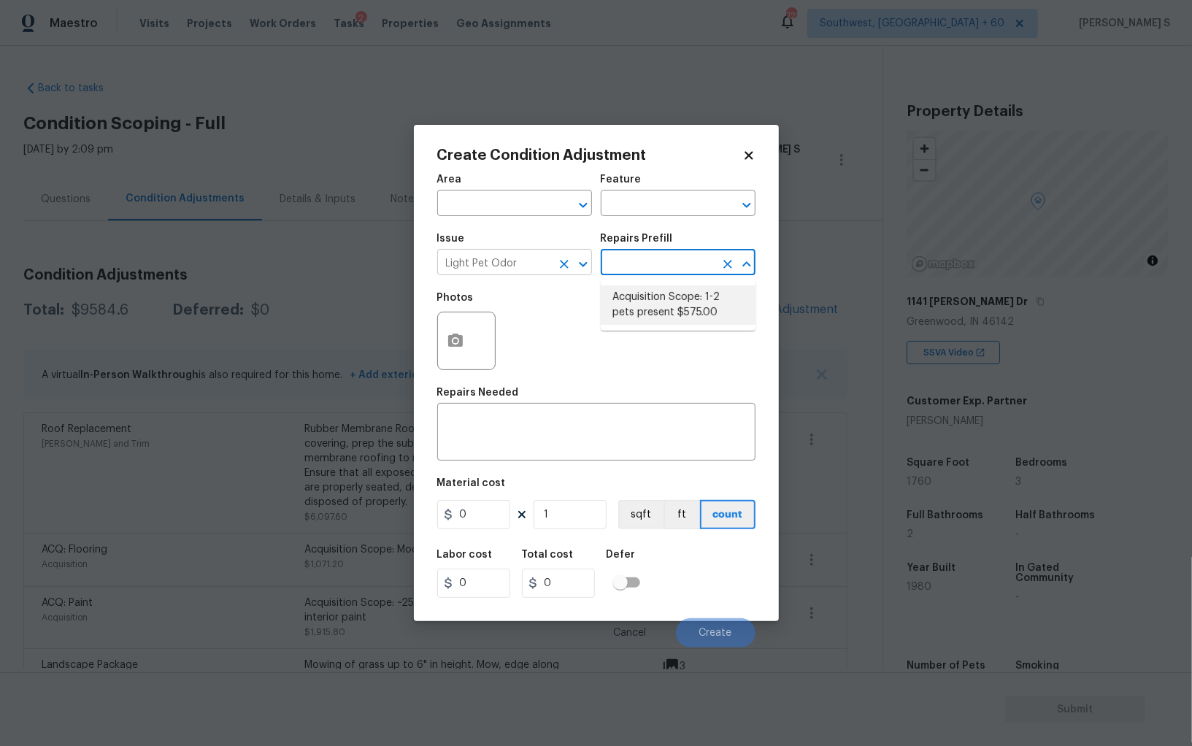
type textarea "Acquisition Scope: 1-2 pets present"
type input "575"
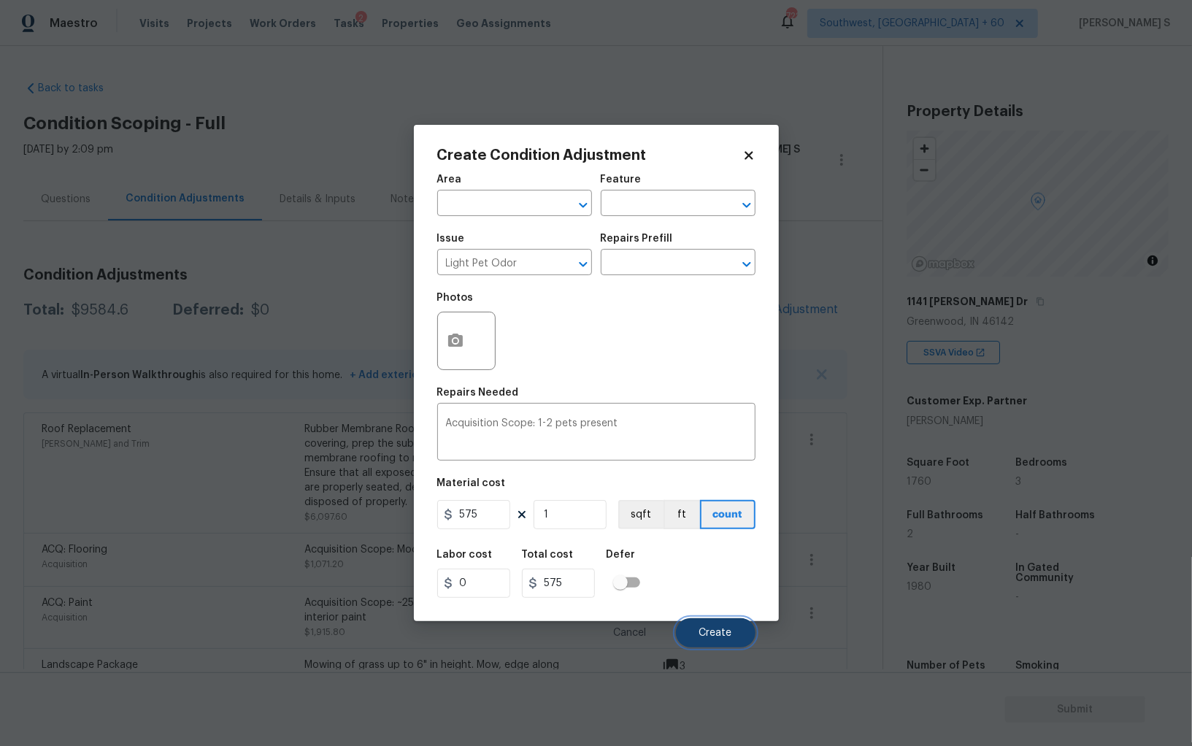
click at [733, 631] on button "Create" at bounding box center [716, 632] width 80 height 29
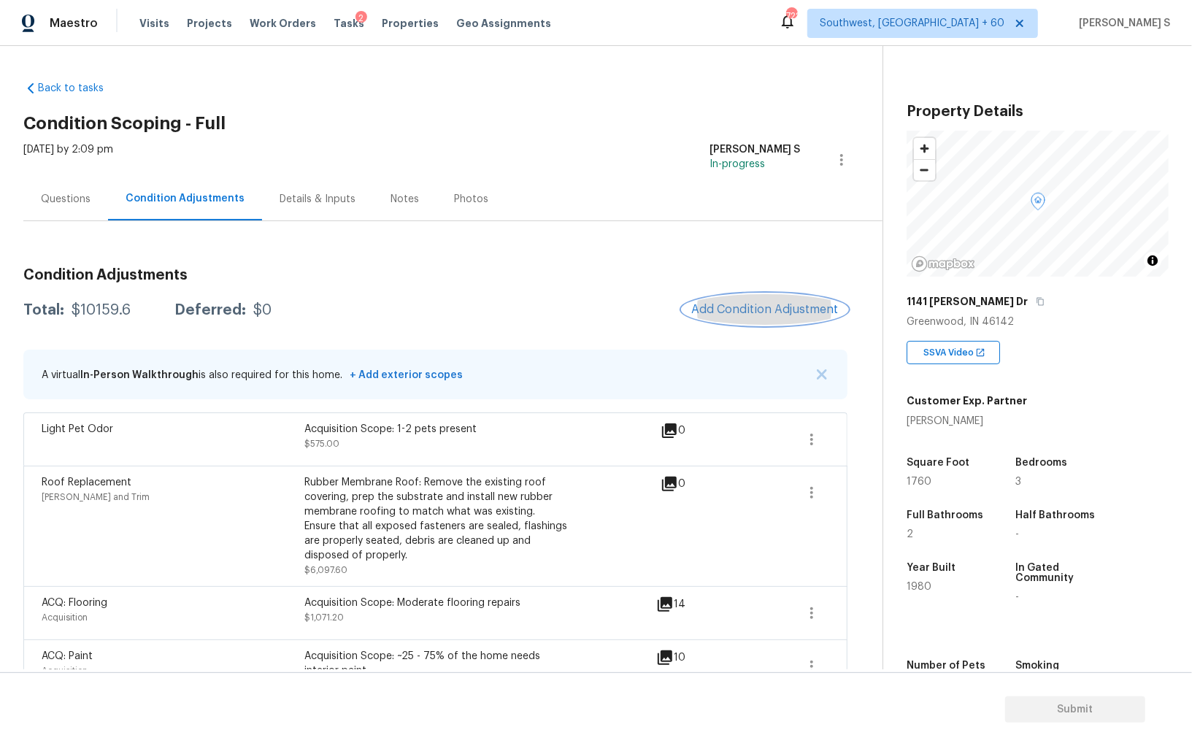
click at [734, 299] on button "Add Condition Adjustment" at bounding box center [764, 309] width 165 height 31
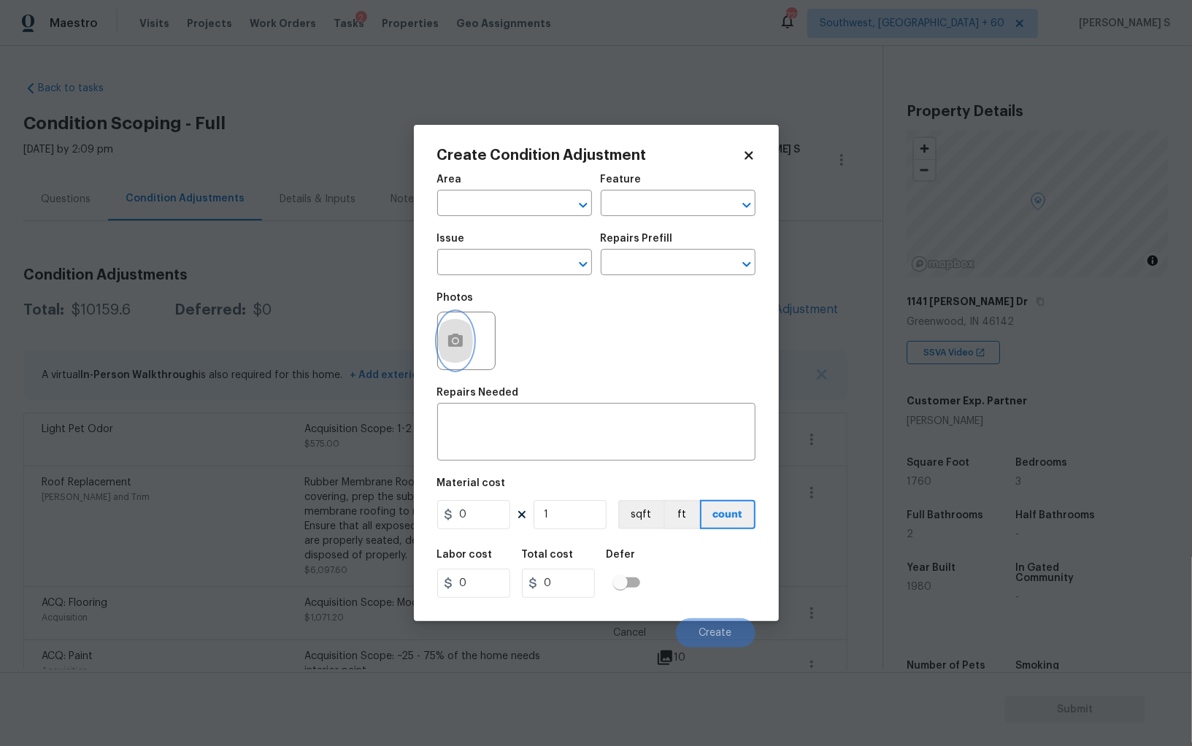
click at [456, 342] on circle "button" at bounding box center [455, 341] width 4 height 4
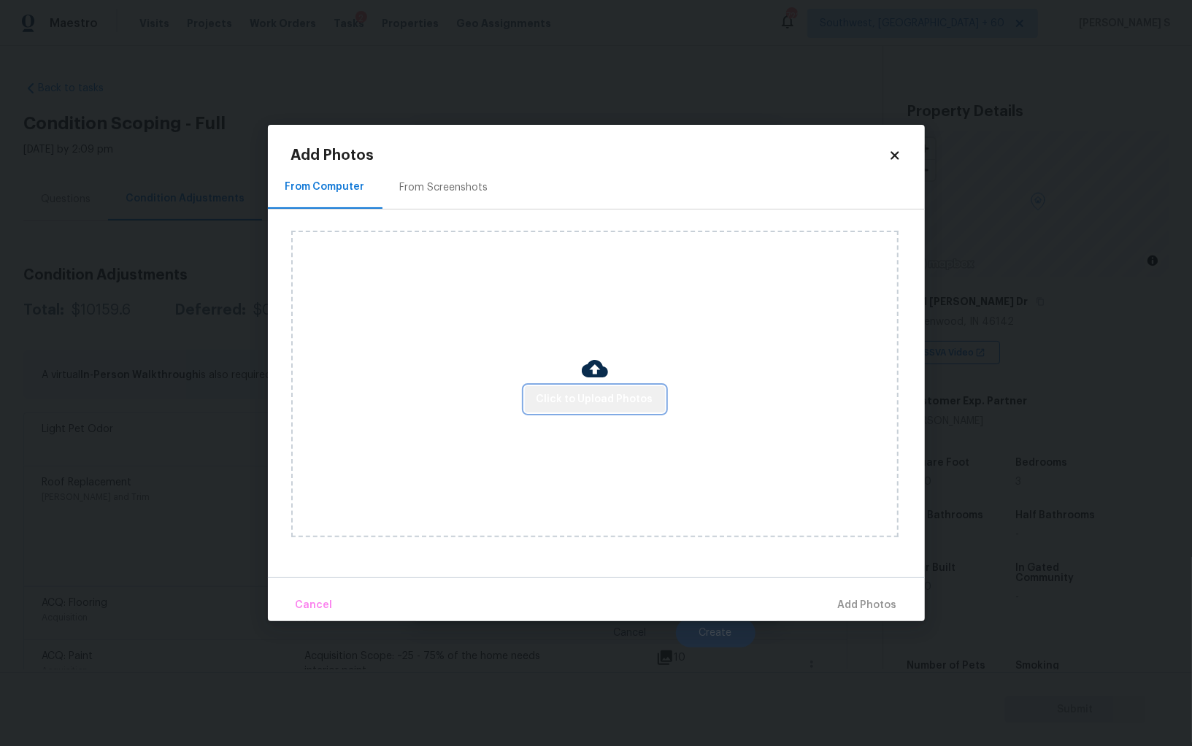
click at [602, 388] on button "Click to Upload Photos" at bounding box center [595, 399] width 140 height 27
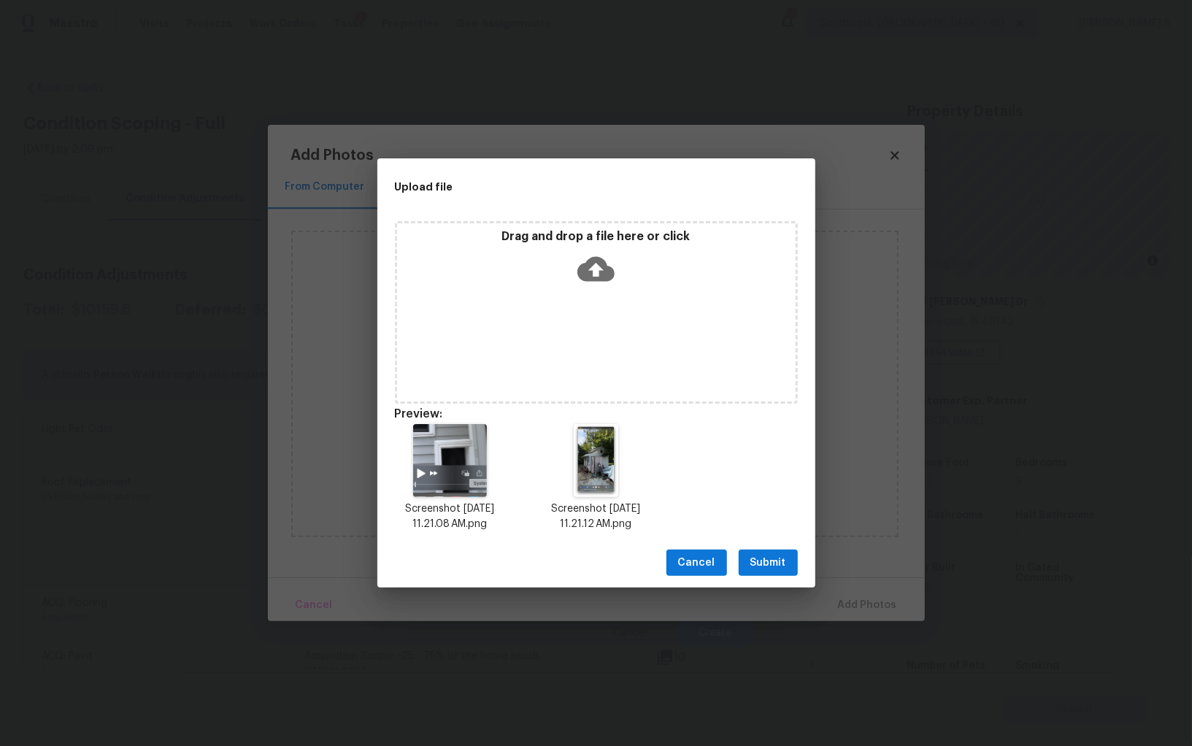
click at [790, 560] on button "Submit" at bounding box center [768, 563] width 59 height 27
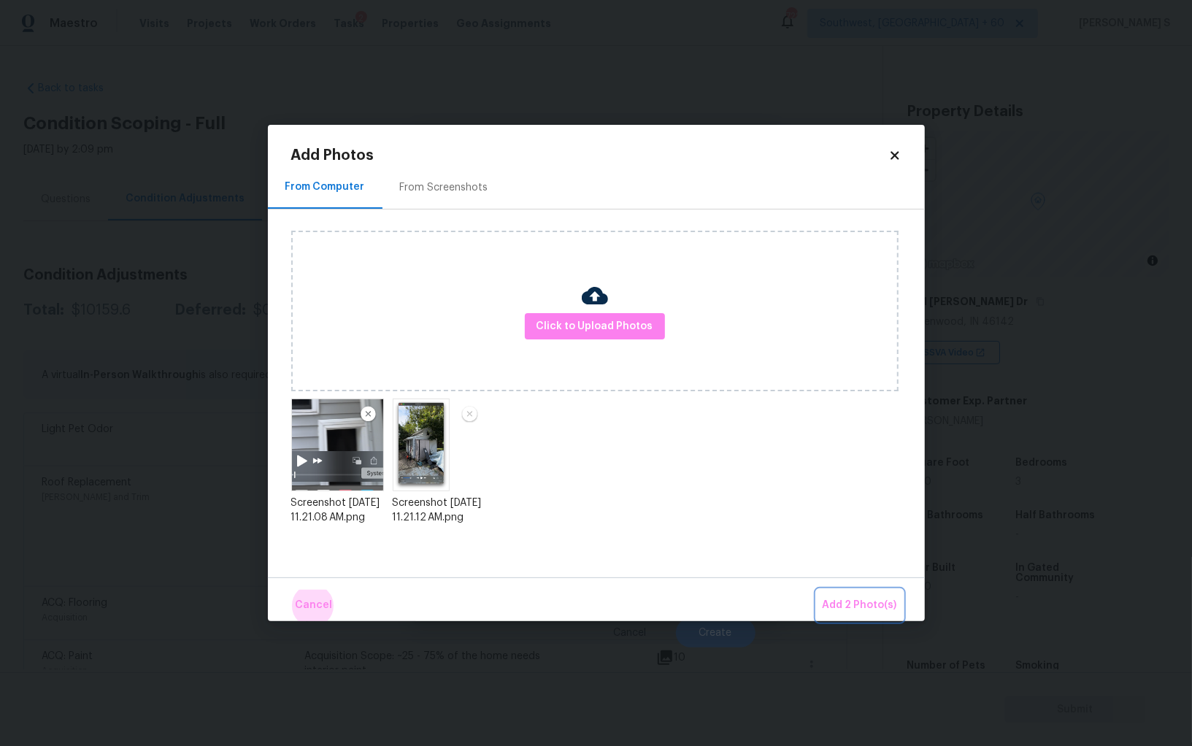
click at [817, 590] on button "Add 2 Photo(s)" at bounding box center [860, 605] width 86 height 31
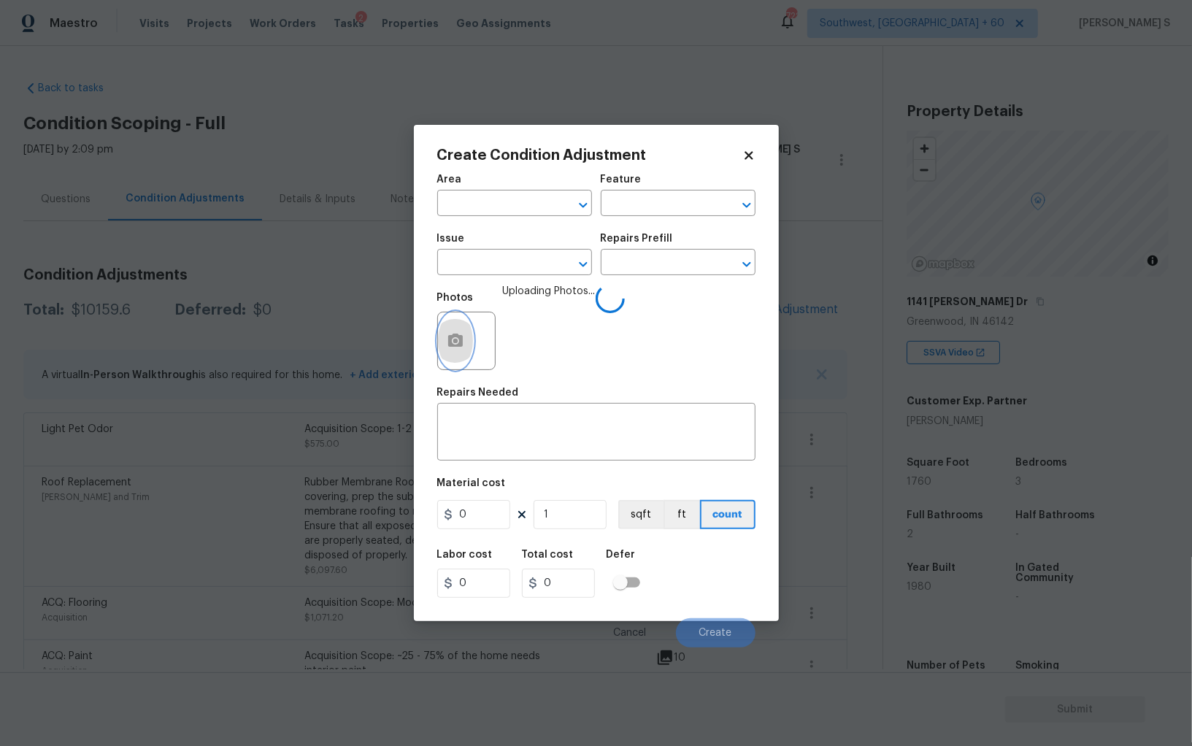
click at [455, 347] on icon "button" at bounding box center [455, 340] width 15 height 13
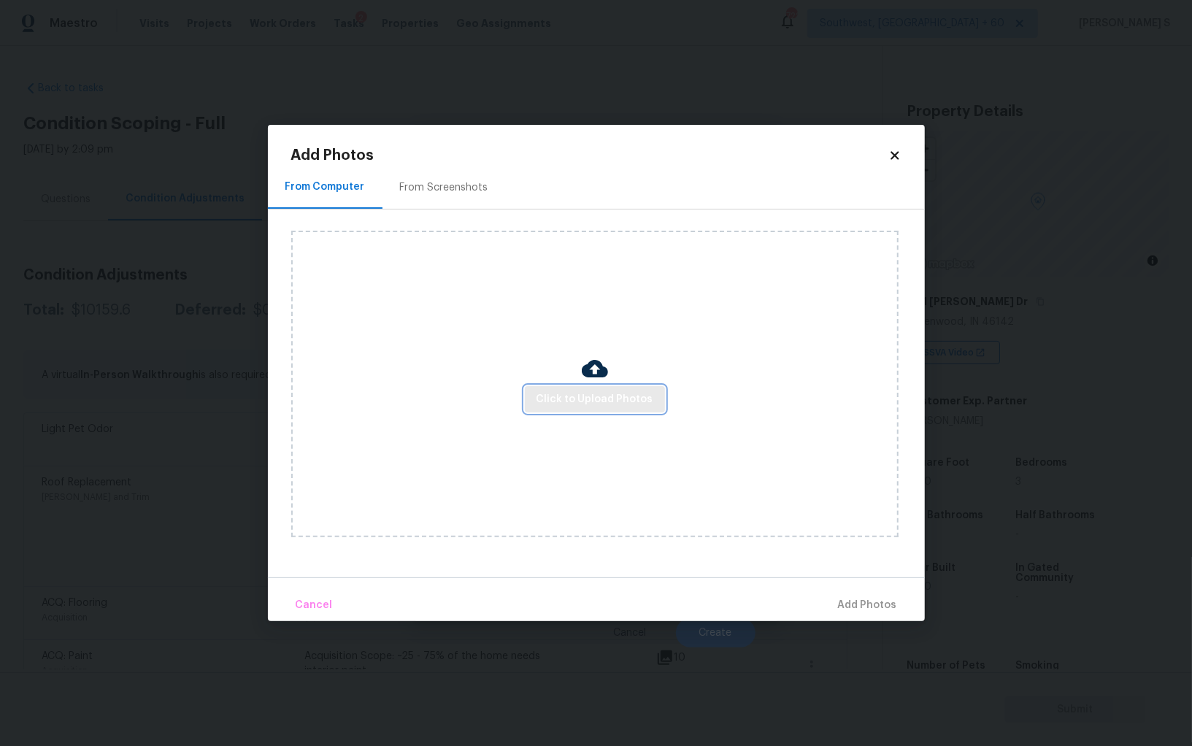
click at [567, 402] on span "Click to Upload Photos" at bounding box center [594, 400] width 117 height 18
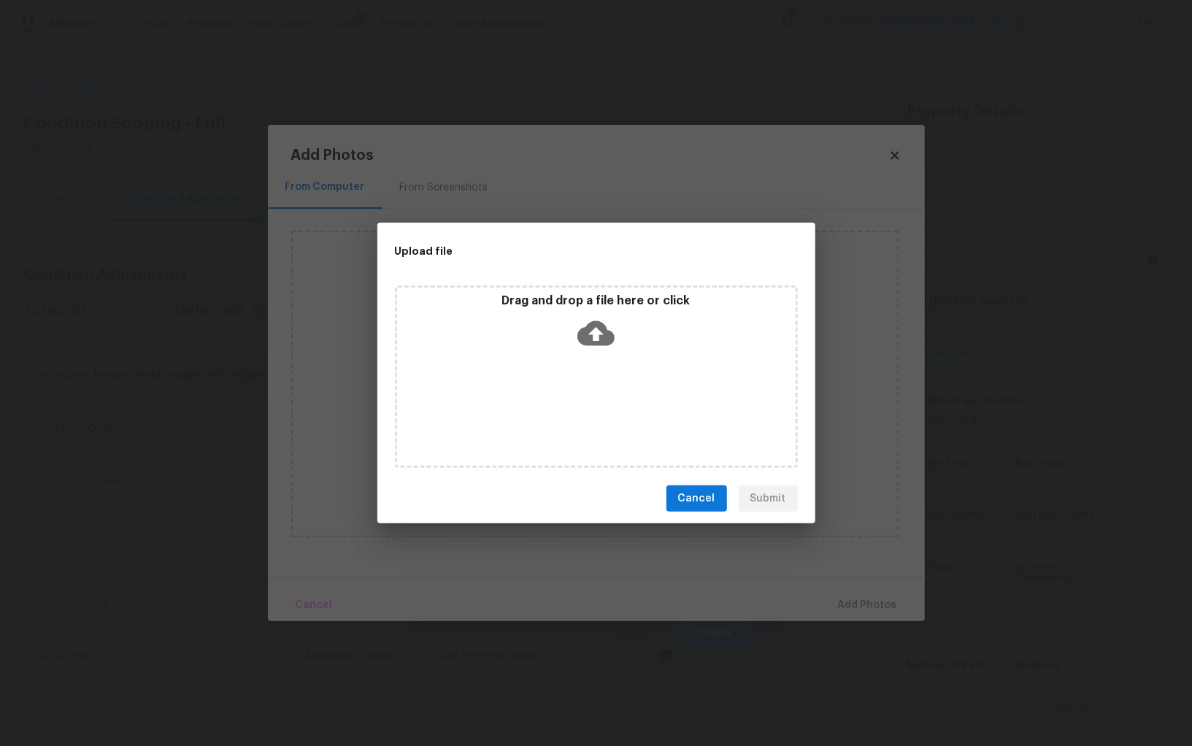
click at [567, 402] on div "Drag and drop a file here or click" at bounding box center [596, 376] width 403 height 182
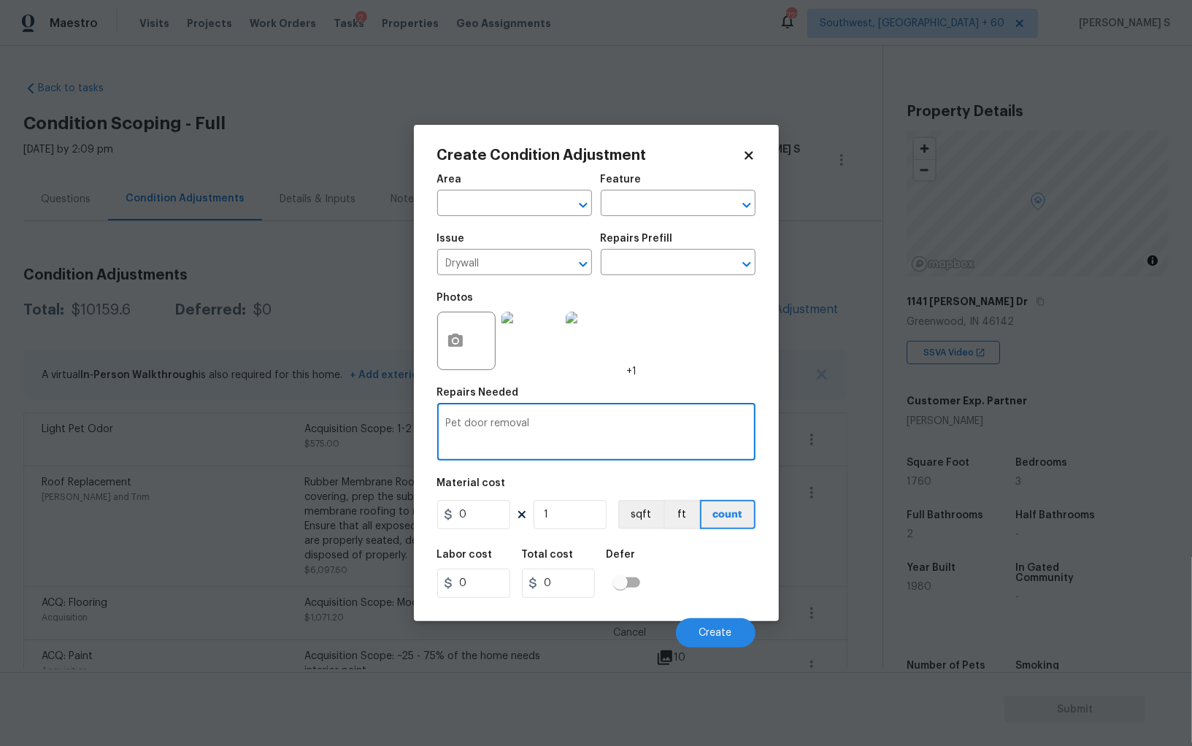
type textarea "Pet door removal"
click at [484, 497] on div "Material cost" at bounding box center [596, 487] width 318 height 19
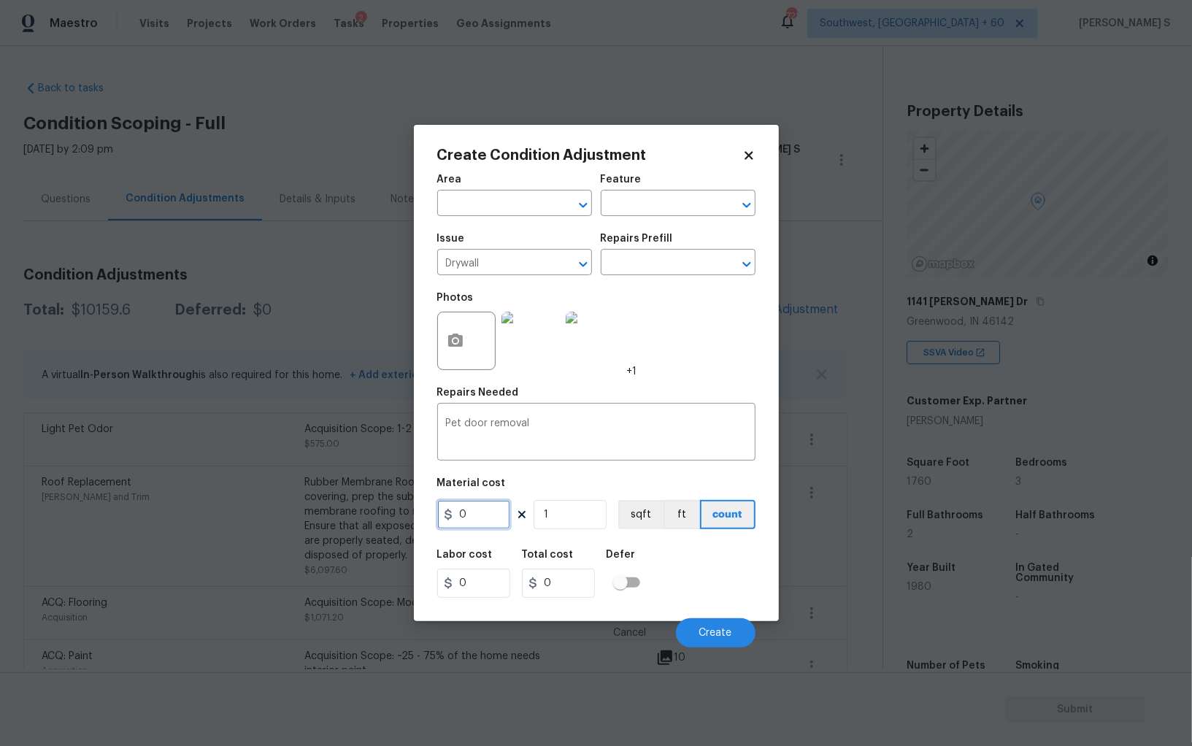
click at [485, 523] on input "0" at bounding box center [473, 514] width 73 height 29
type input "300"
type input "2"
type input "600"
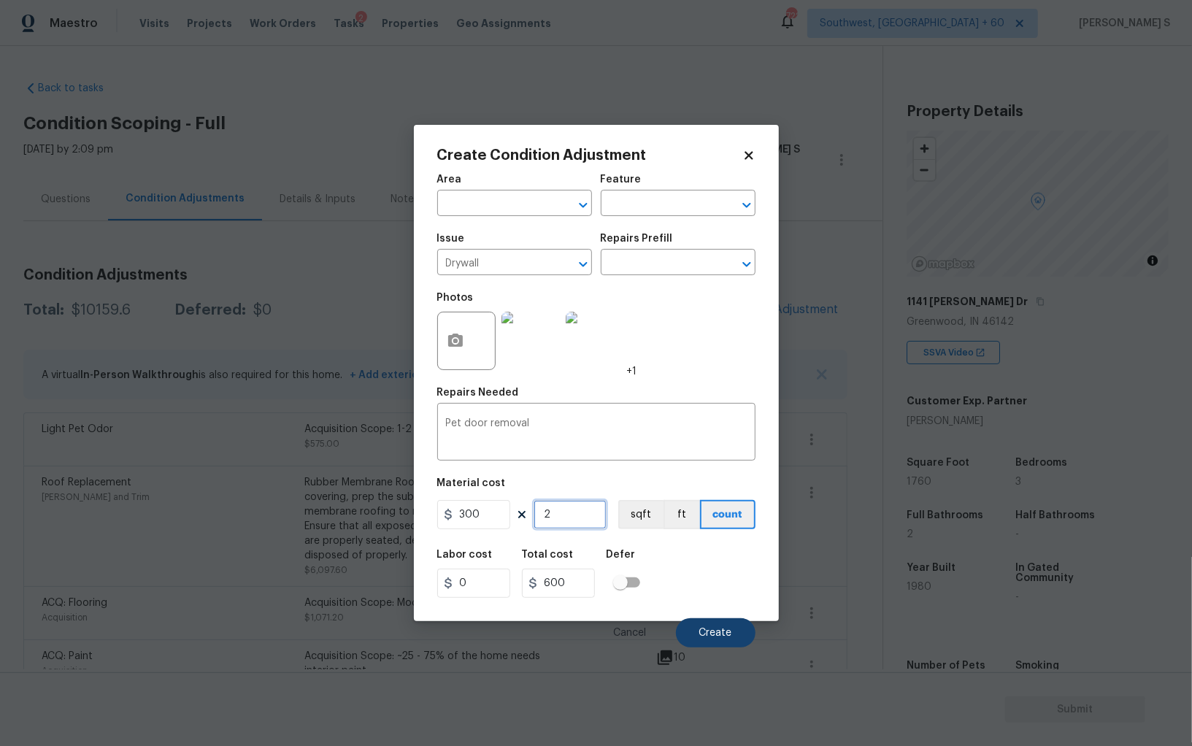
type input "2"
click at [722, 640] on button "Create" at bounding box center [716, 632] width 80 height 29
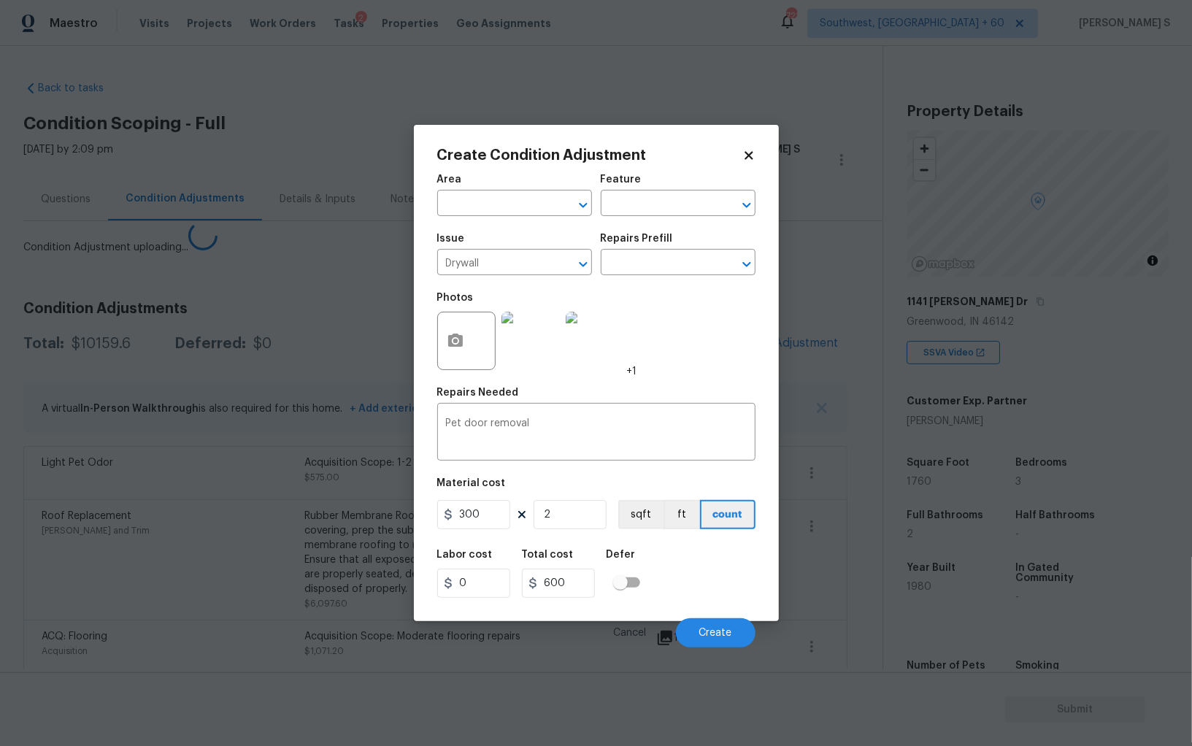
click at [257, 593] on body "Maestro Visits Projects Work Orders Tasks 2 Properties Geo Assignments 722 Sout…" at bounding box center [596, 373] width 1192 height 746
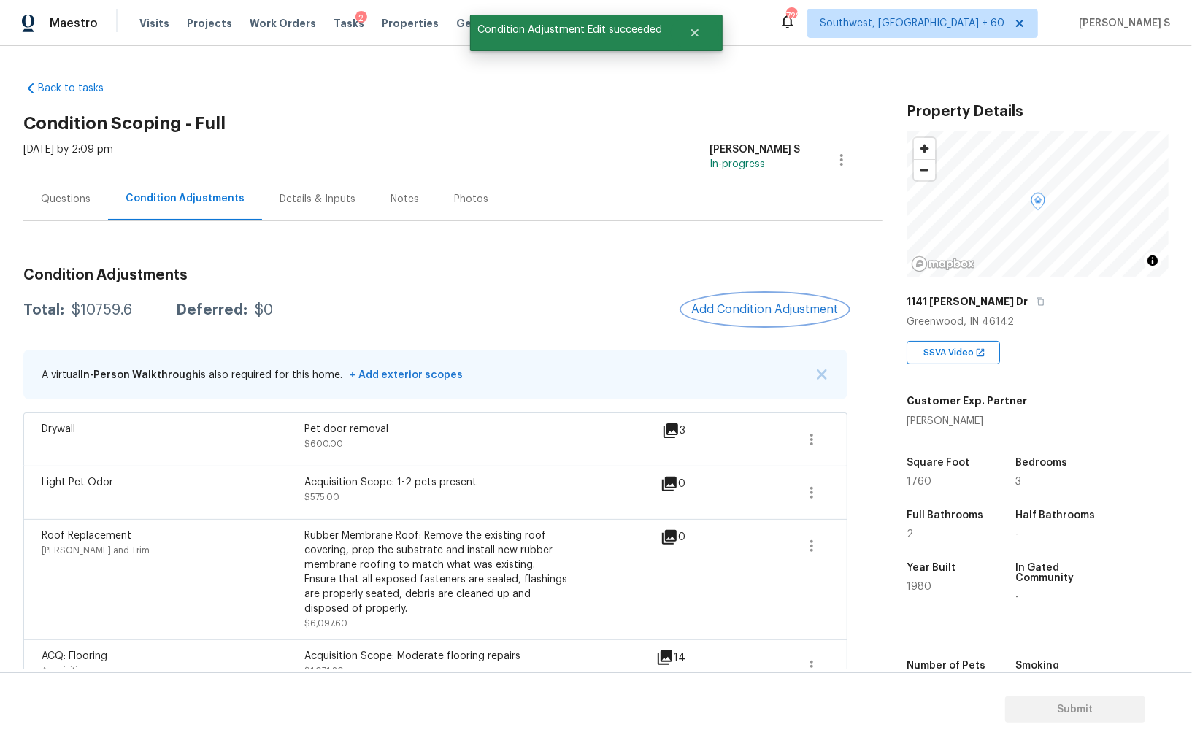
click at [768, 315] on span "Add Condition Adjustment" at bounding box center [764, 309] width 147 height 13
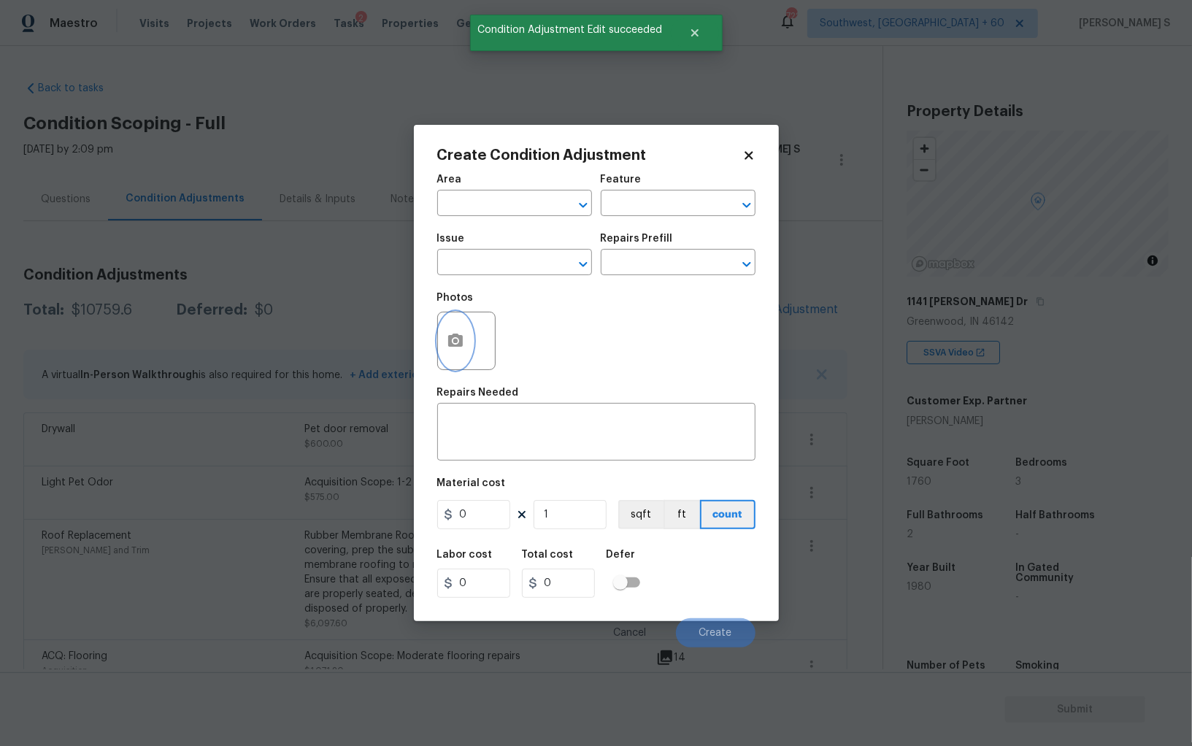
click at [459, 350] on icon "button" at bounding box center [456, 341] width 18 height 18
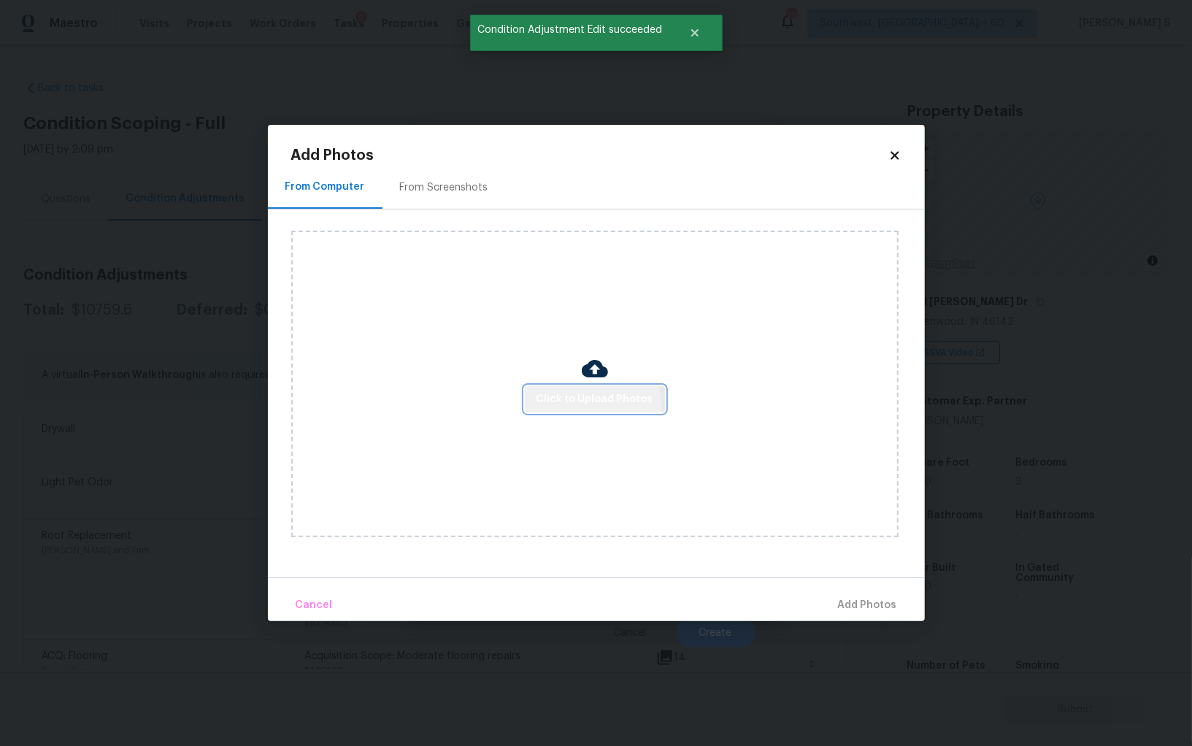
click at [566, 407] on span "Click to Upload Photos" at bounding box center [594, 400] width 117 height 18
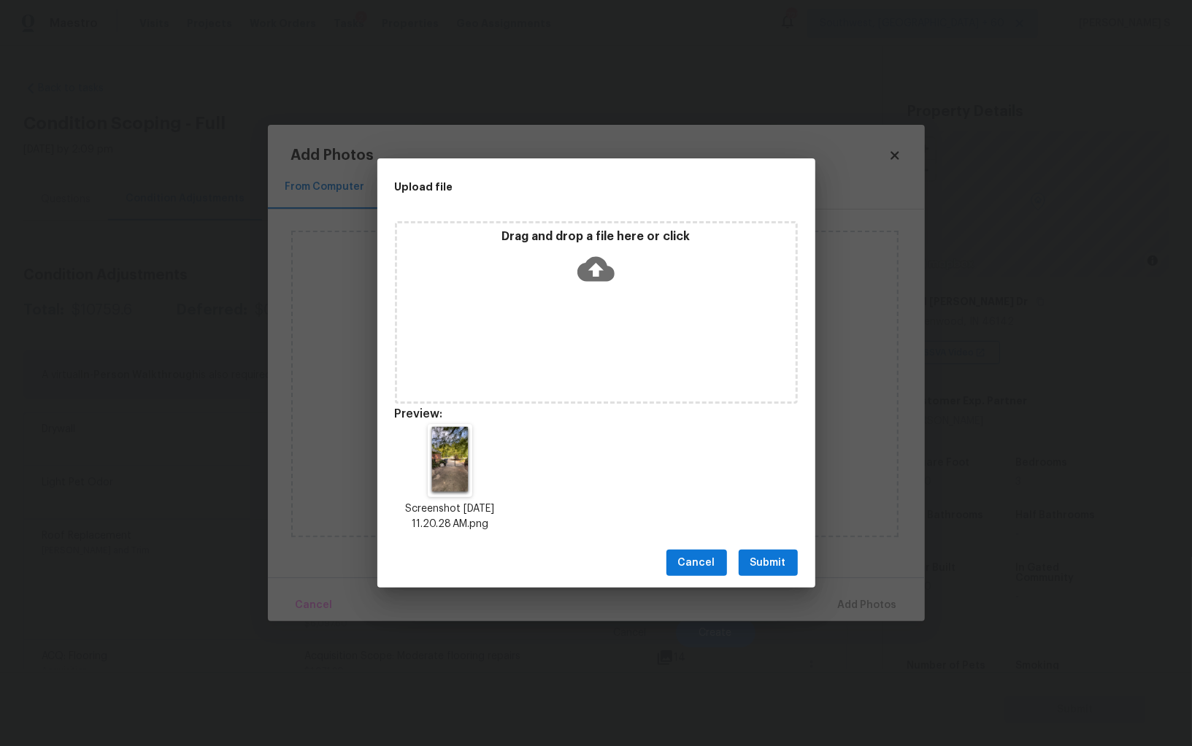
click at [778, 562] on span "Submit" at bounding box center [768, 563] width 36 height 18
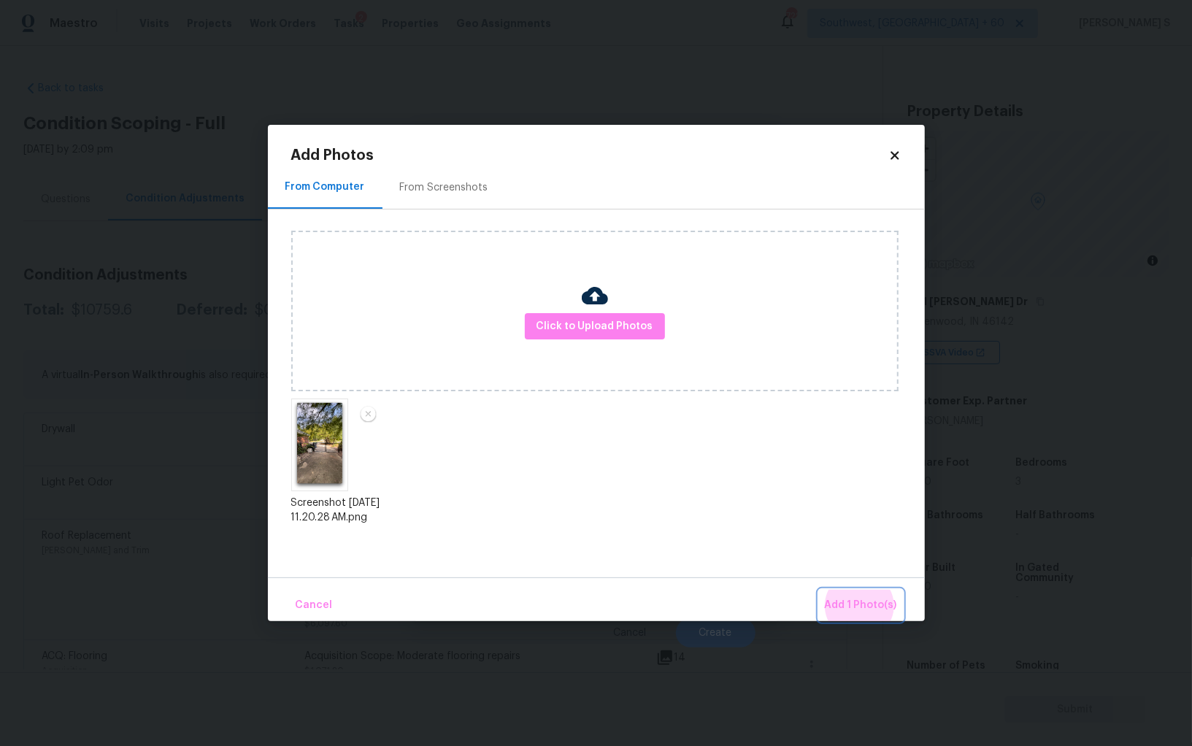
click at [819, 590] on button "Add 1 Photo(s)" at bounding box center [861, 605] width 84 height 31
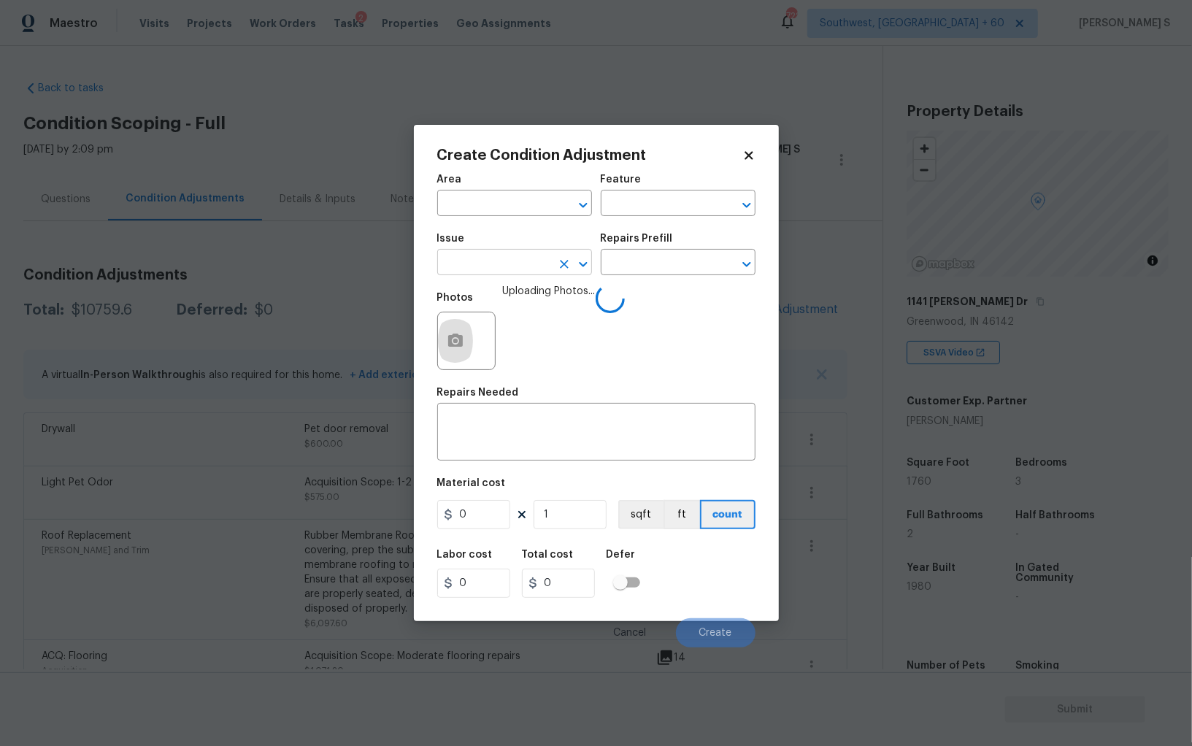
click at [482, 269] on input "text" at bounding box center [494, 264] width 114 height 23
type input "Concrete Repair"
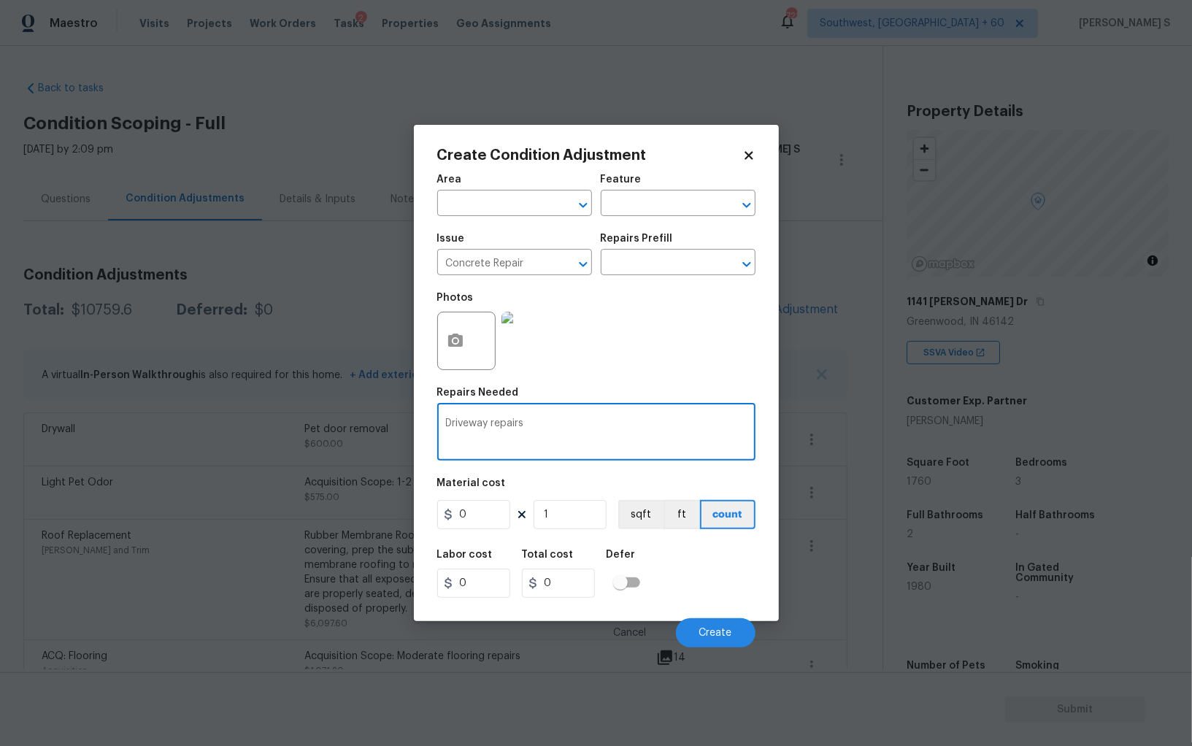
type textarea "Driveway repairs"
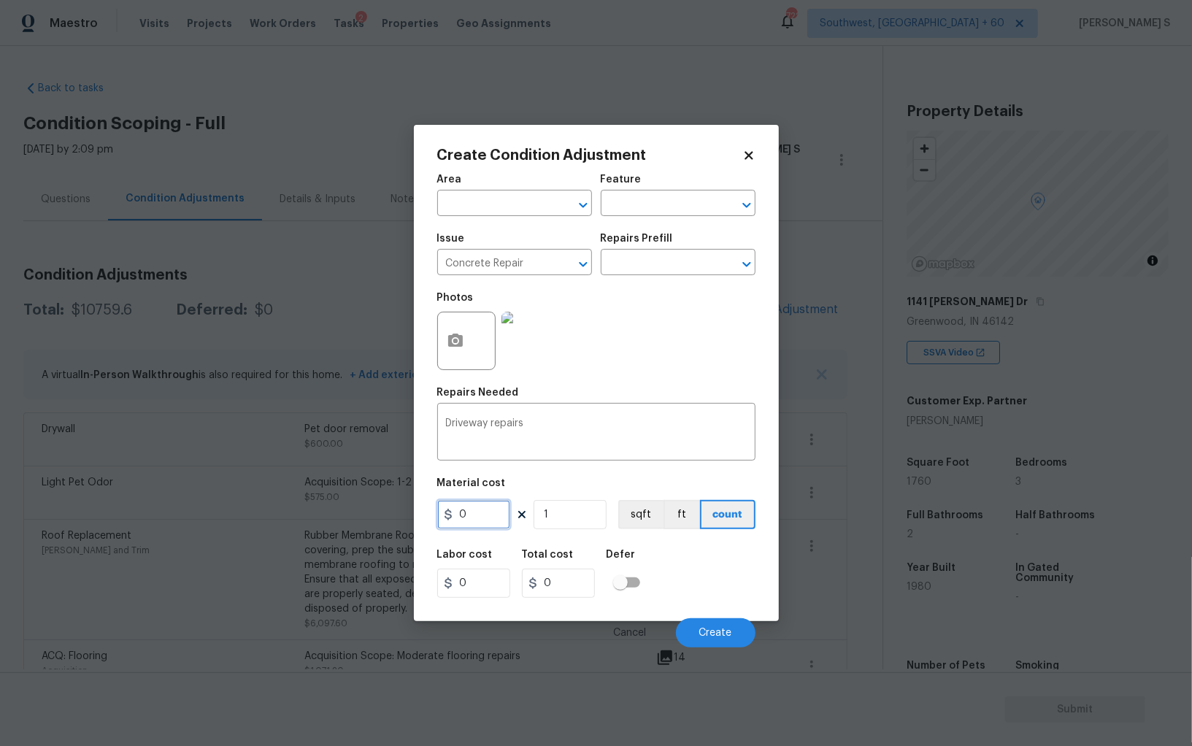
click at [480, 511] on input "0" at bounding box center [473, 514] width 73 height 29
type input "300"
click at [731, 626] on button "Create" at bounding box center [716, 632] width 80 height 29
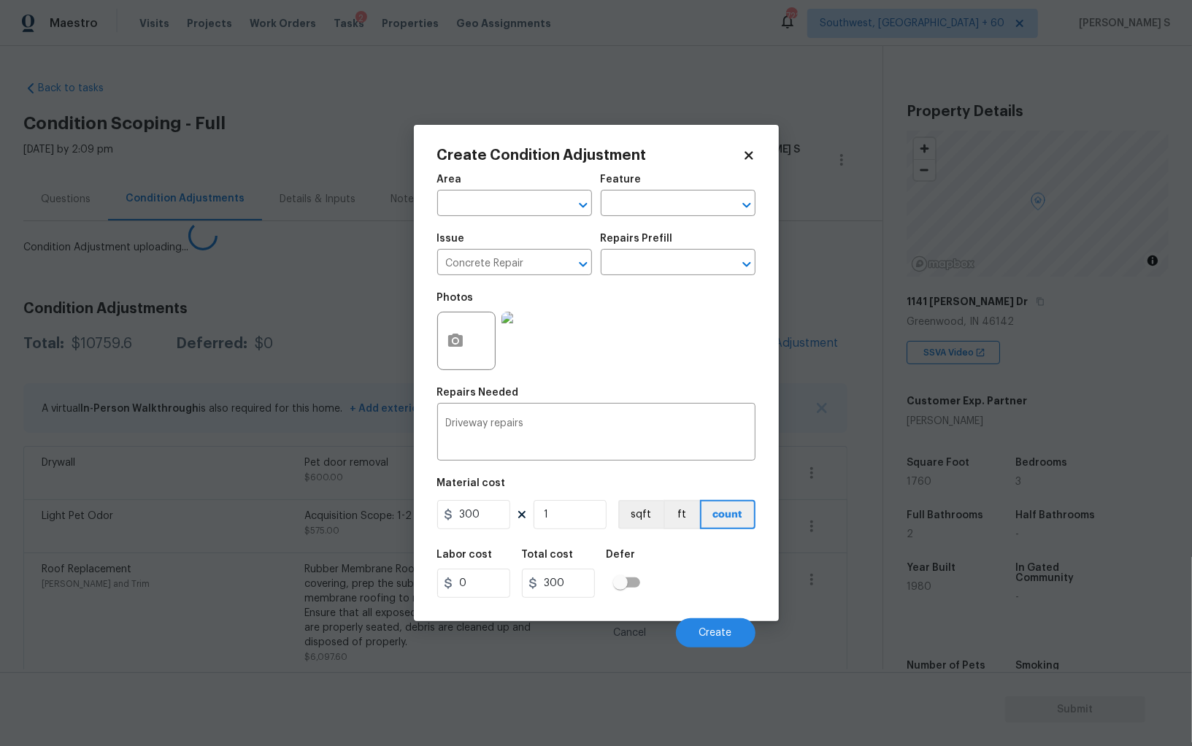
click at [239, 526] on body "Maestro Visits Projects Work Orders Tasks 2 Properties Geo Assignments 722 Sout…" at bounding box center [596, 373] width 1192 height 746
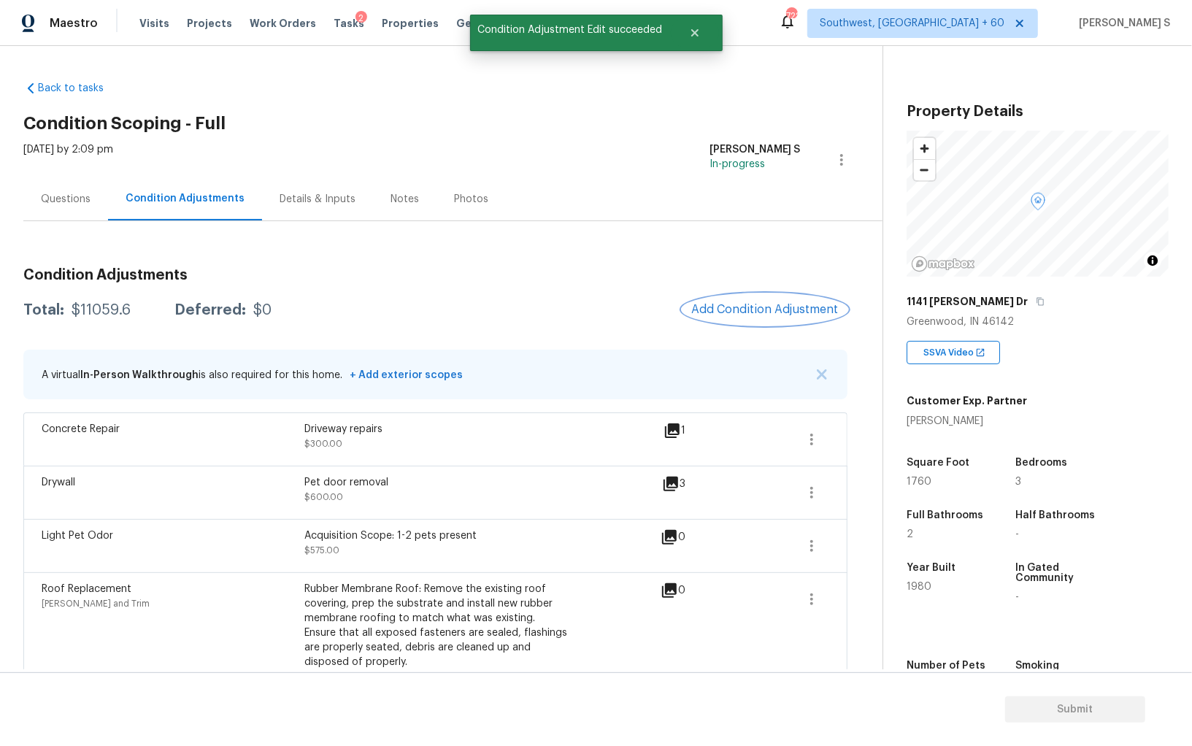
click at [731, 304] on span "Add Condition Adjustment" at bounding box center [764, 309] width 147 height 13
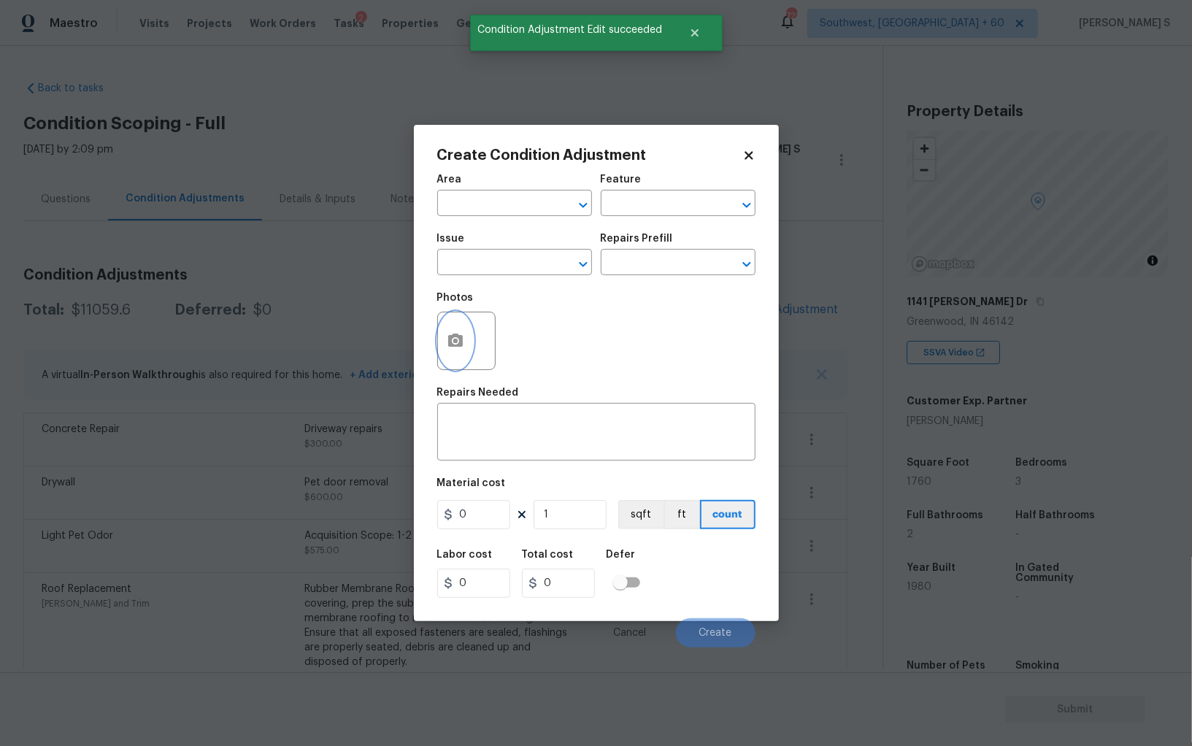
click at [461, 338] on icon "button" at bounding box center [455, 340] width 15 height 13
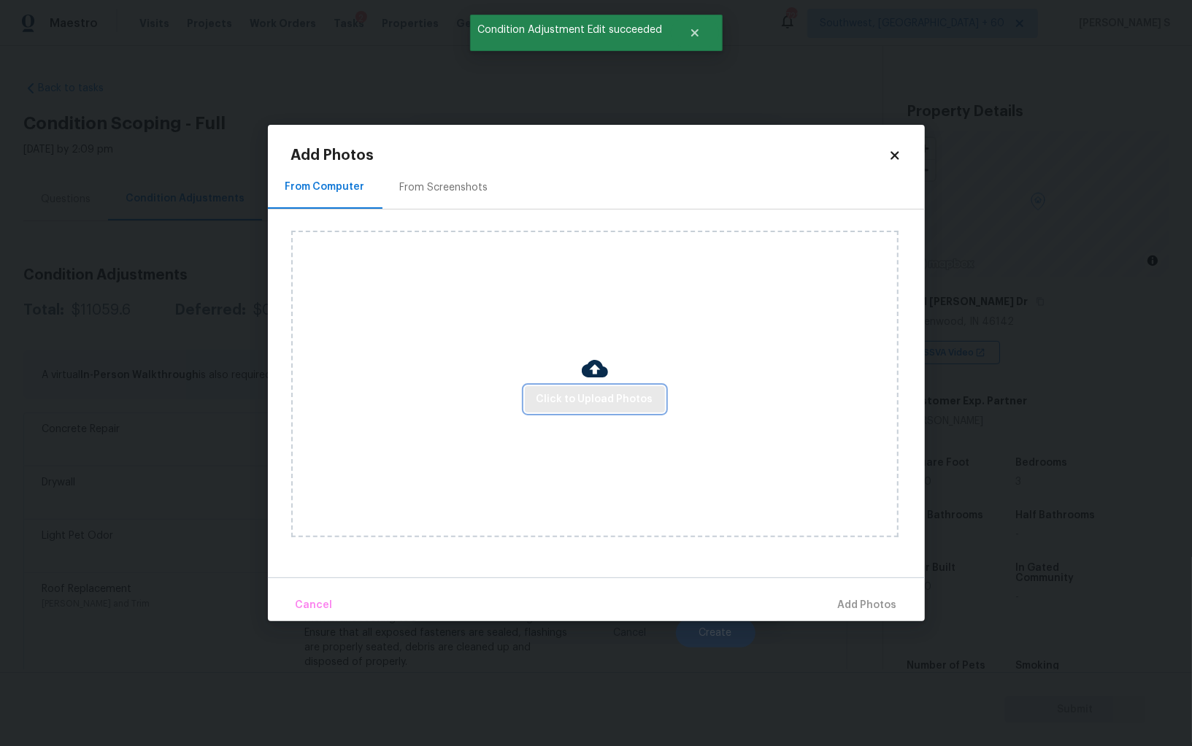
click at [626, 404] on span "Click to Upload Photos" at bounding box center [594, 400] width 117 height 18
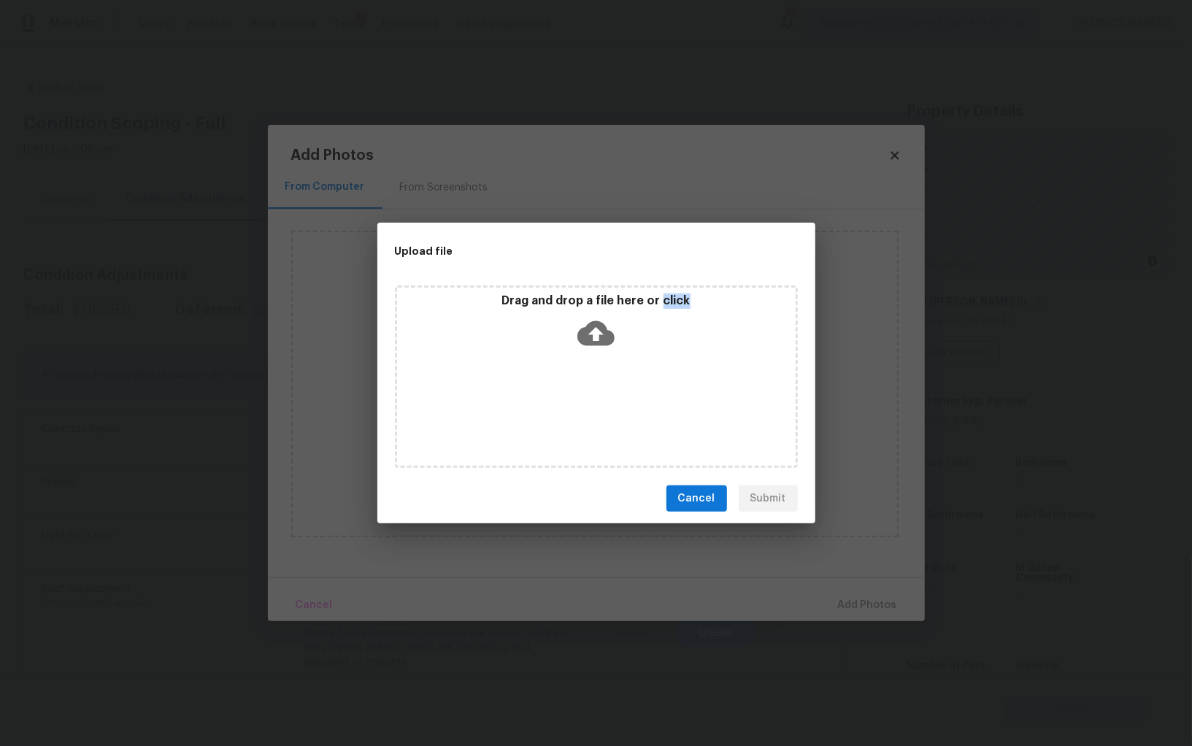
click at [626, 404] on div "Drag and drop a file here or click" at bounding box center [596, 376] width 403 height 182
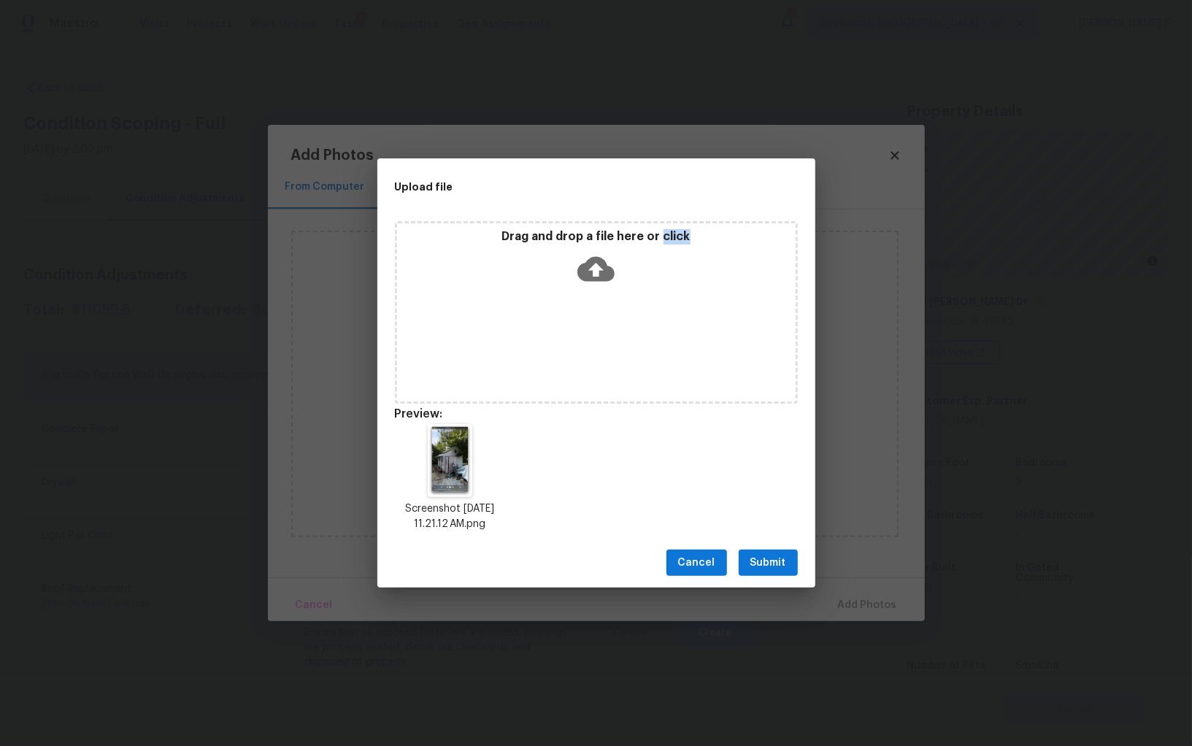
click at [774, 558] on span "Submit" at bounding box center [768, 563] width 36 height 18
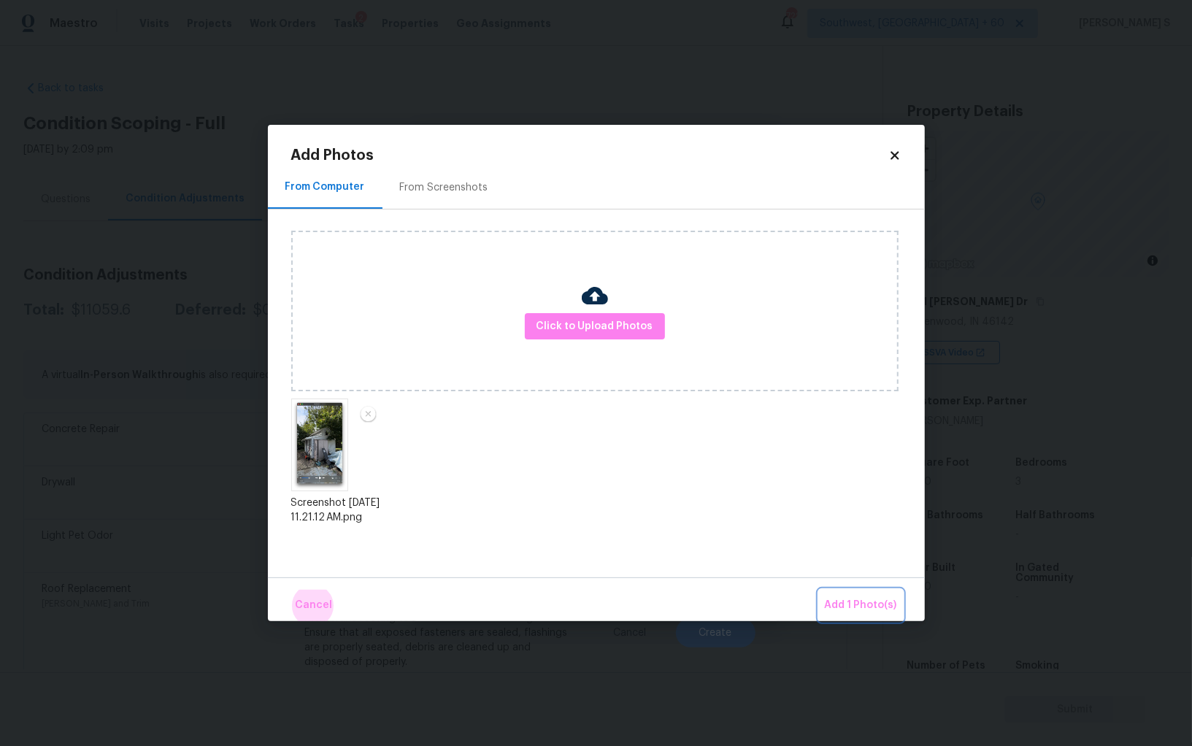
click at [819, 590] on button "Add 1 Photo(s)" at bounding box center [861, 605] width 84 height 31
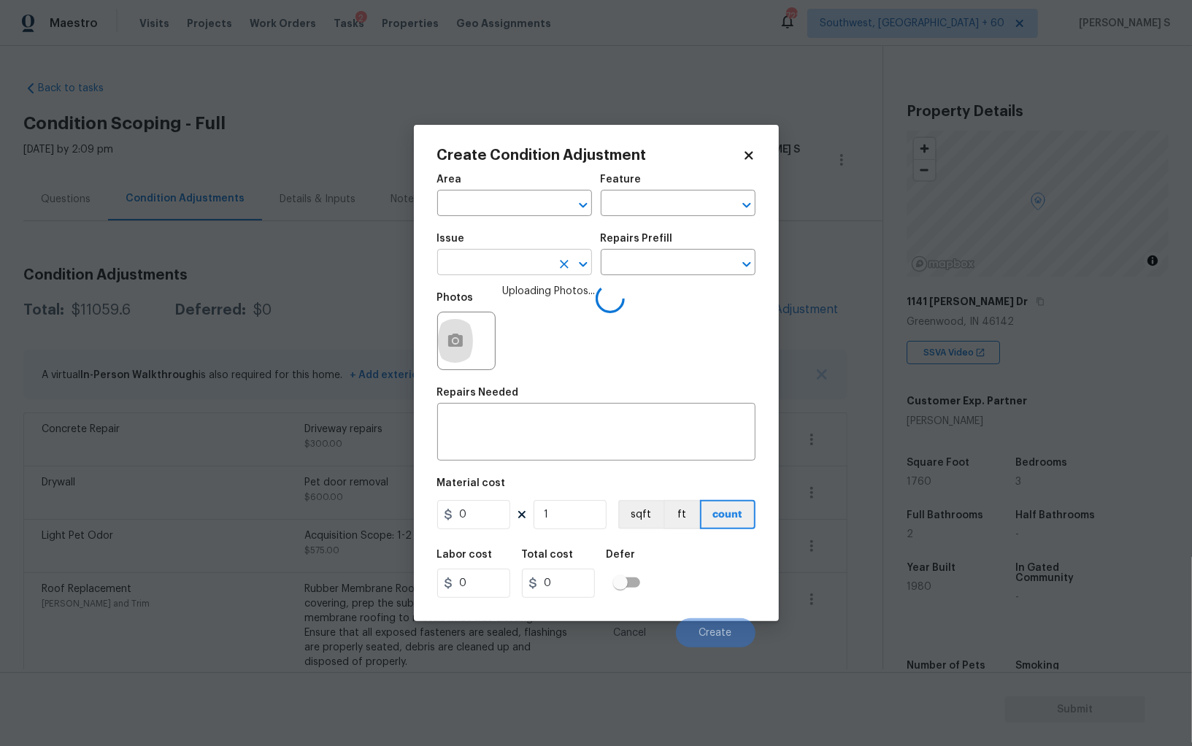
click at [542, 266] on input "text" at bounding box center [494, 264] width 114 height 23
type input "Demo Exterior"
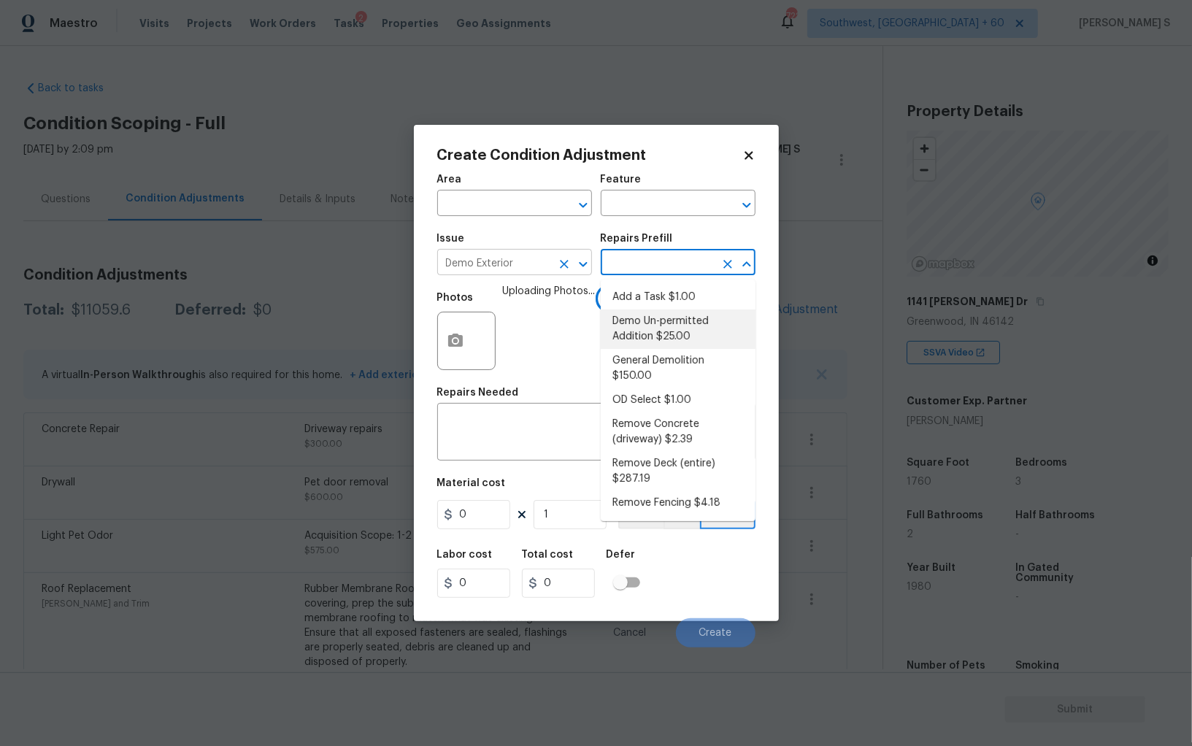
type input "Demolition"
type textarea "Decks, sheds, above ground pools,"
type input "150"
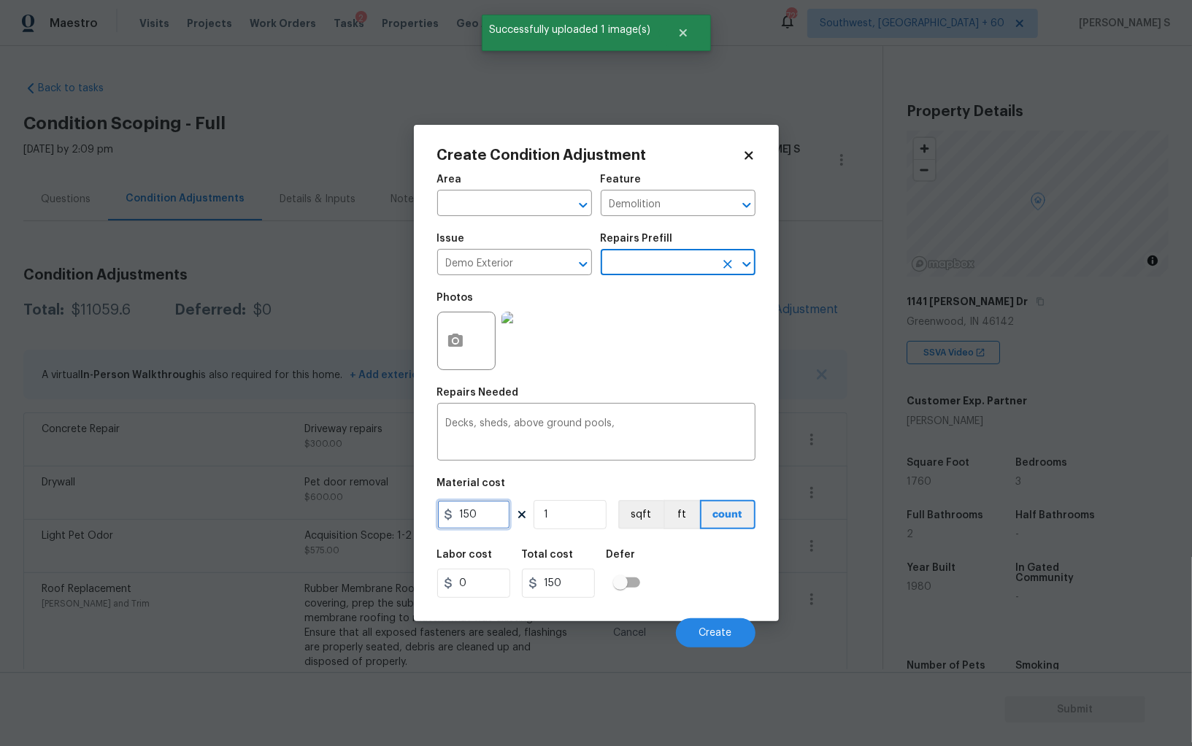
click at [482, 518] on input "150" at bounding box center [473, 514] width 73 height 29
type input "500"
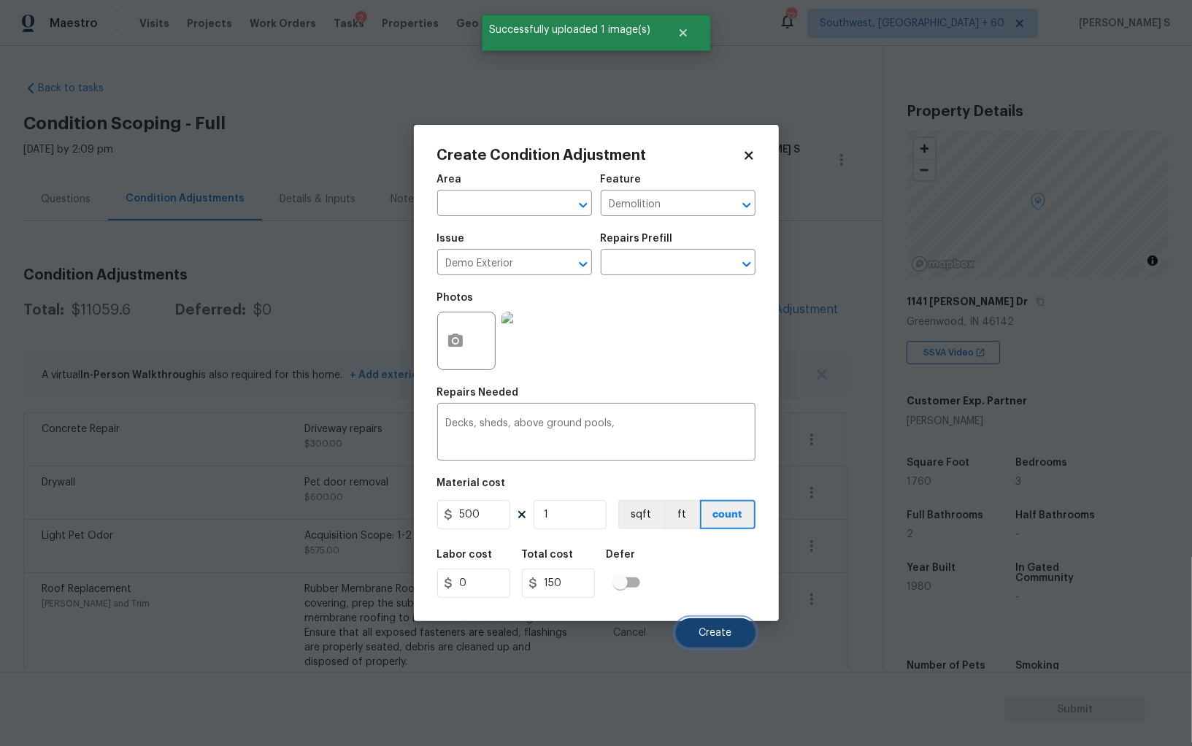
type input "500"
click at [724, 642] on button "Create" at bounding box center [716, 632] width 80 height 29
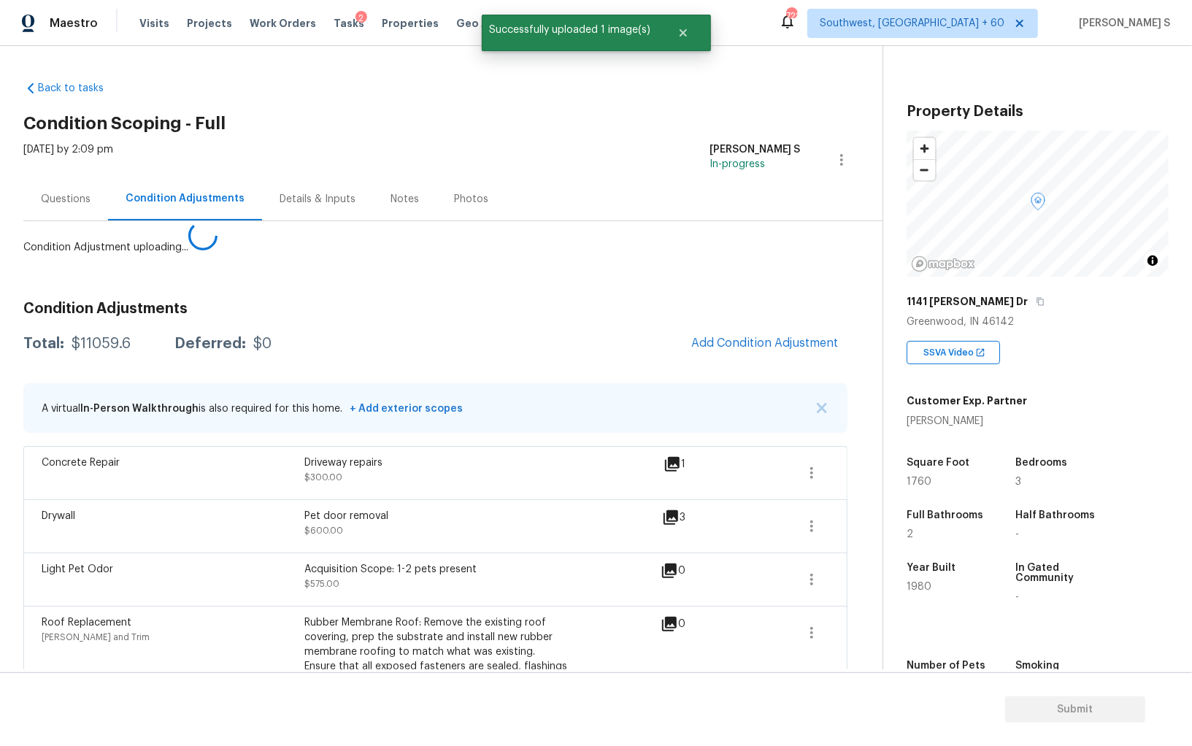
click at [178, 518] on body "Maestro Visits Projects Work Orders Tasks 2 Properties Geo Assignments 722 Sout…" at bounding box center [596, 373] width 1192 height 746
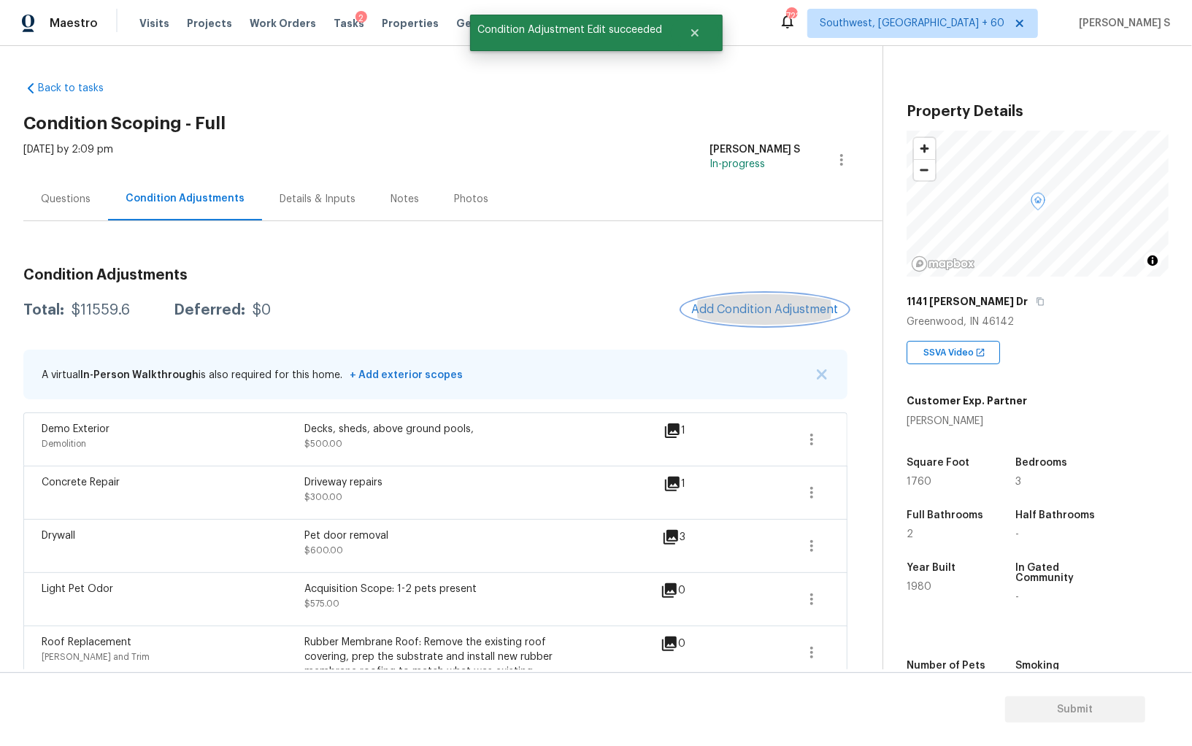
click at [764, 311] on span "Add Condition Adjustment" at bounding box center [764, 309] width 147 height 13
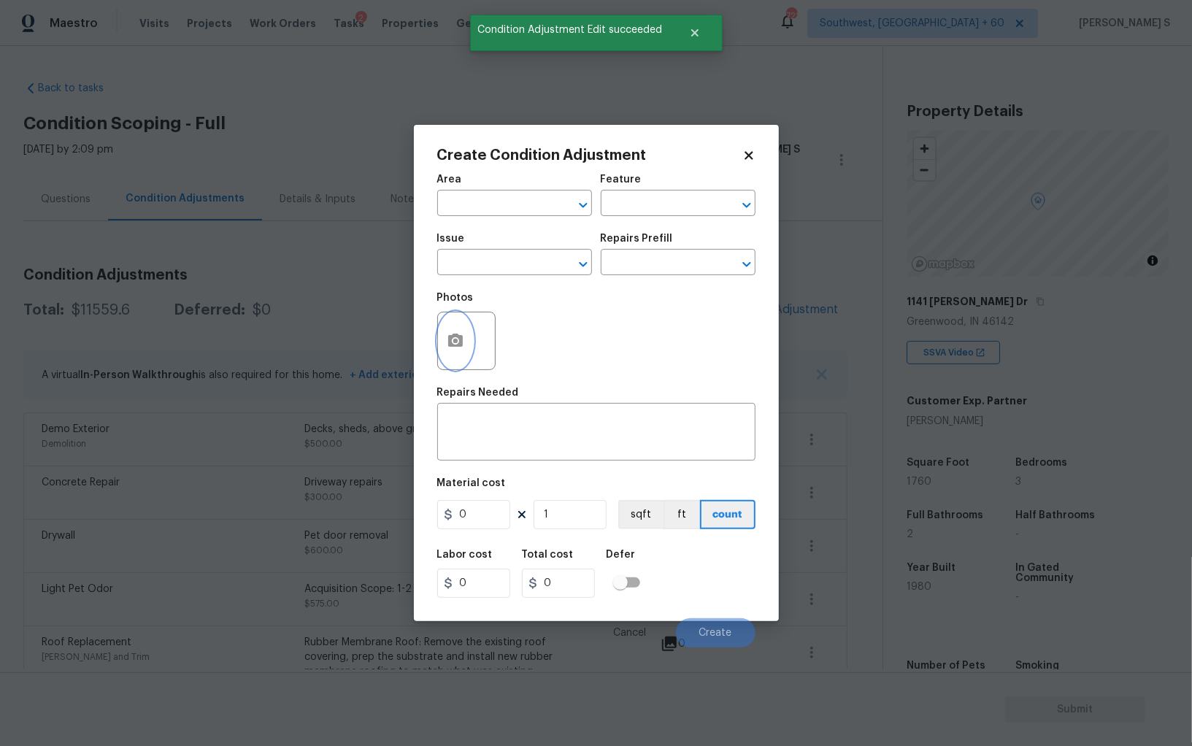
click at [458, 329] on button "button" at bounding box center [455, 340] width 35 height 57
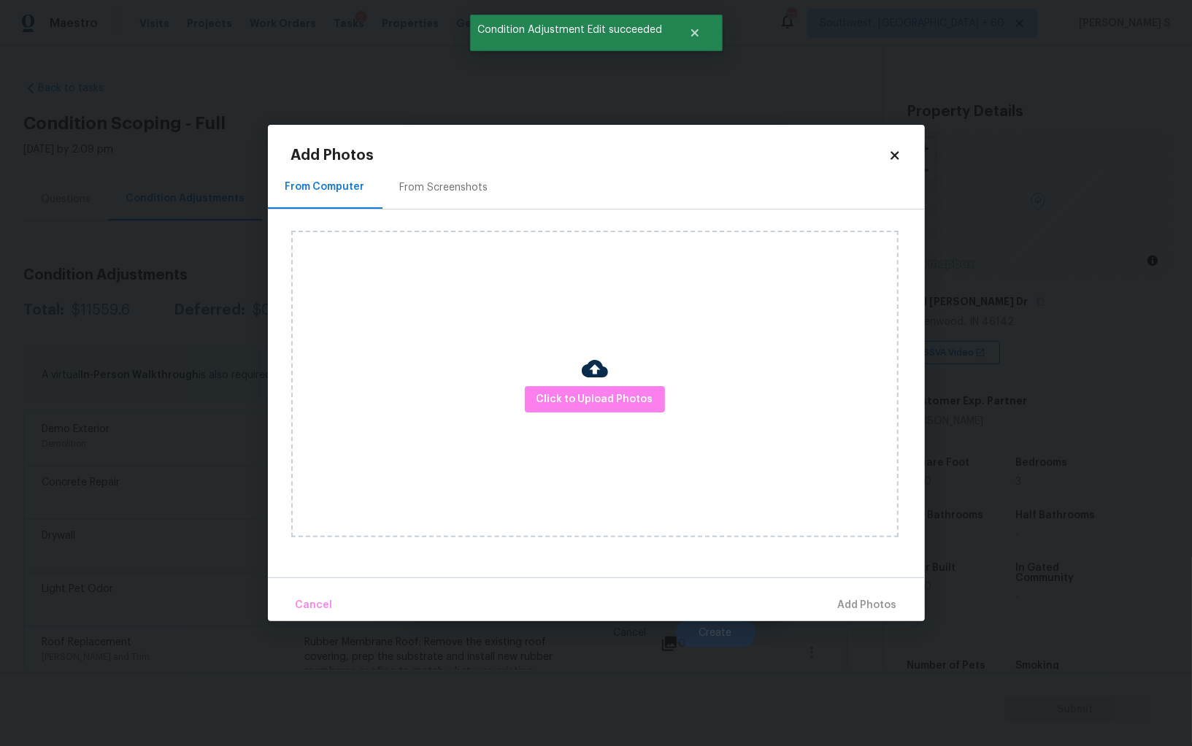
click at [431, 182] on div "From Screenshots" at bounding box center [444, 187] width 88 height 15
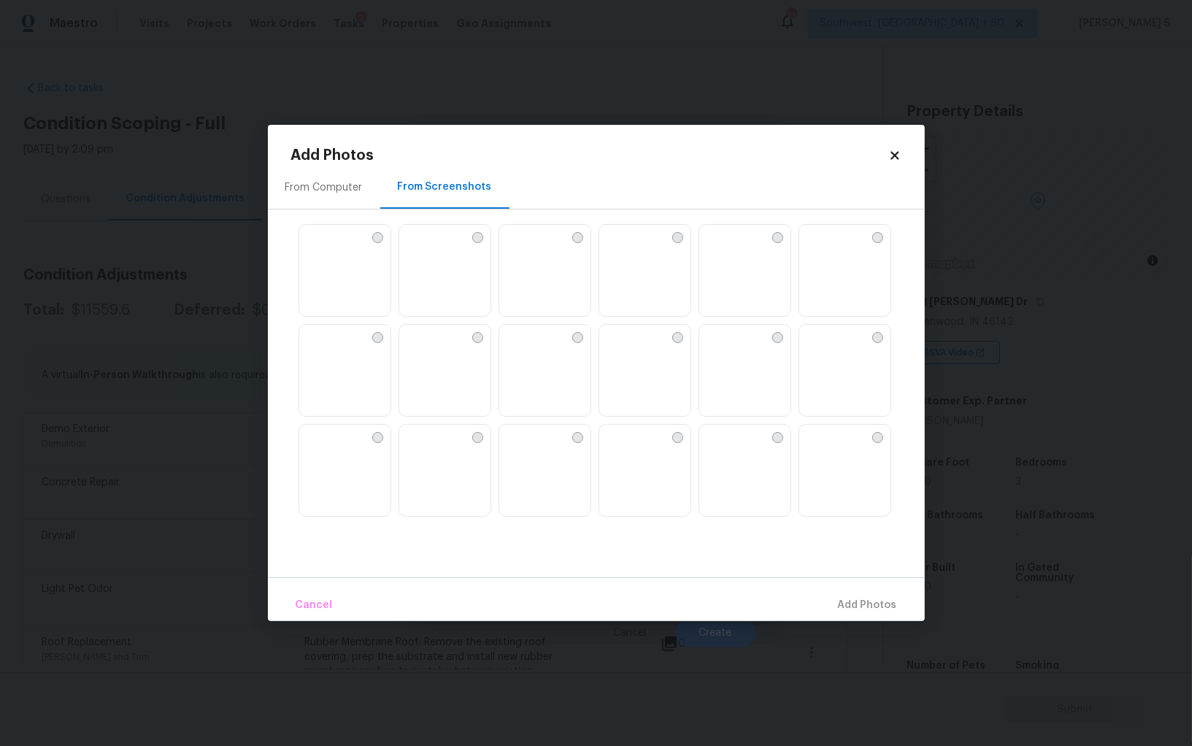
click at [523, 248] on img at bounding box center [510, 236] width 23 height 23
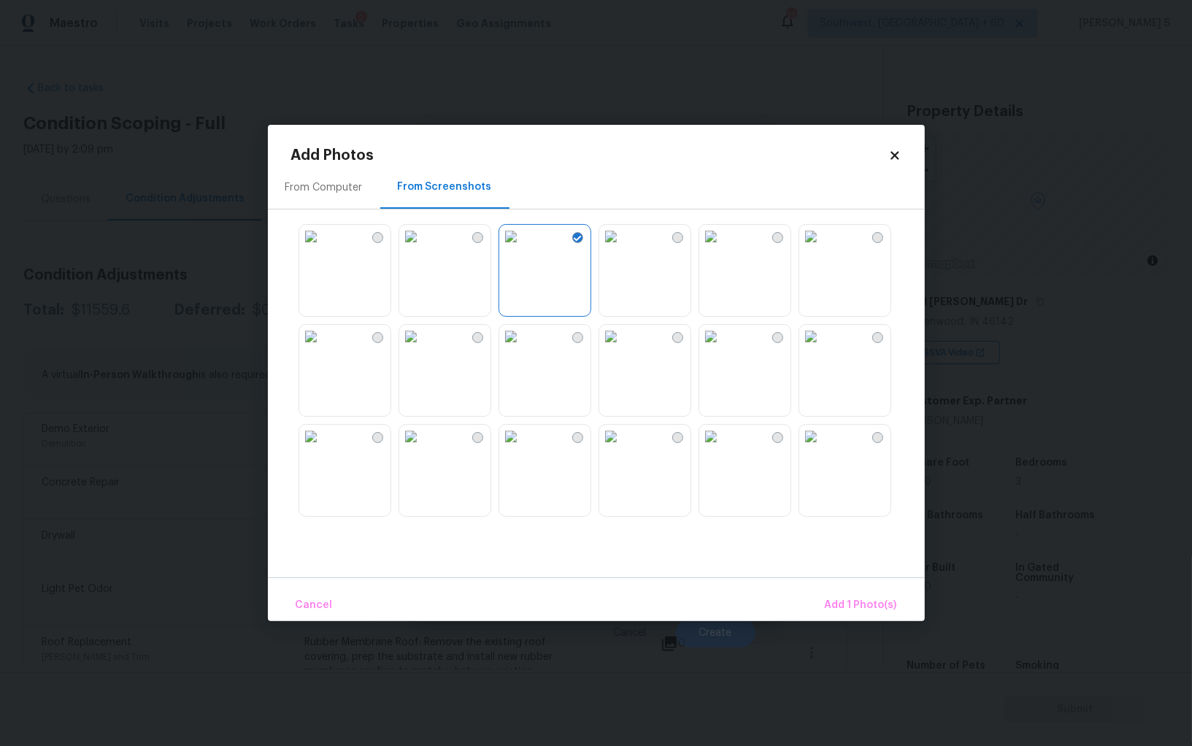
drag, startPoint x: 733, startPoint y: 345, endPoint x: 748, endPoint y: 347, distance: 15.5
click at [723, 345] on img at bounding box center [710, 336] width 23 height 23
click at [823, 448] on img at bounding box center [810, 436] width 23 height 23
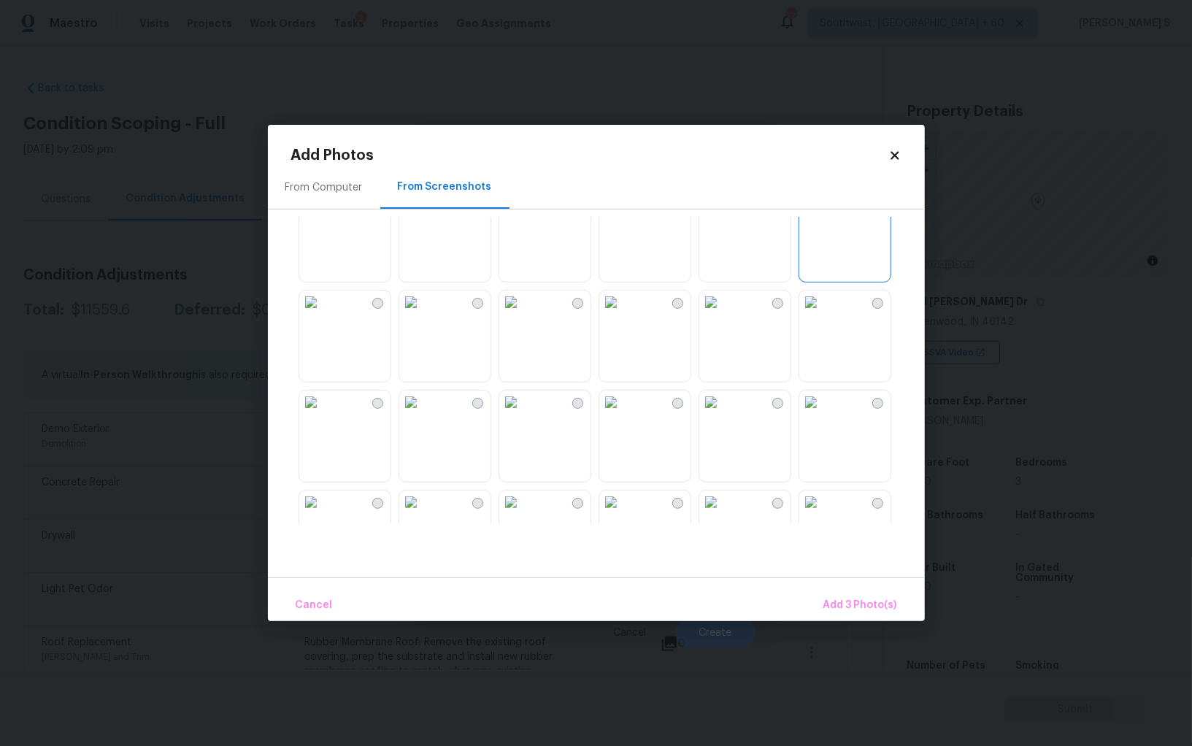
drag, startPoint x: 353, startPoint y: 330, endPoint x: 602, endPoint y: 362, distance: 251.0
click at [323, 314] on img at bounding box center [310, 302] width 23 height 23
click at [699, 314] on img at bounding box center [710, 302] width 23 height 23
click at [623, 314] on img at bounding box center [610, 302] width 23 height 23
click at [723, 314] on img at bounding box center [710, 302] width 23 height 23
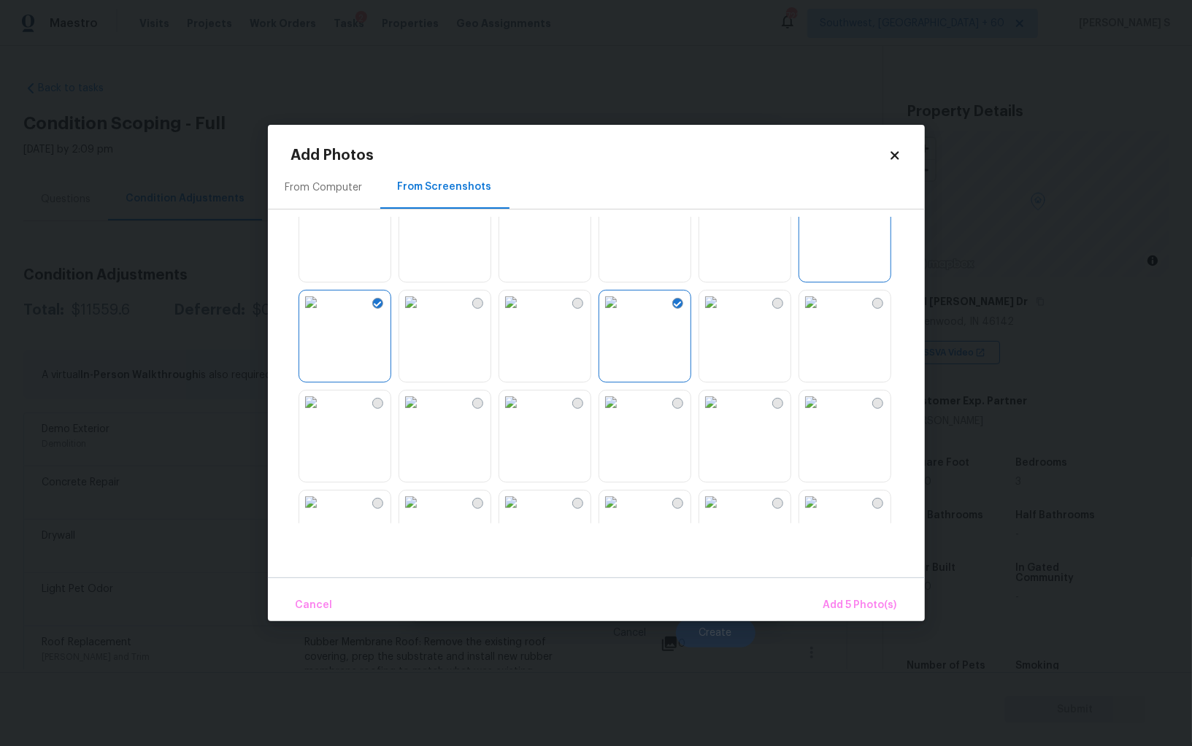
click at [823, 314] on img at bounding box center [810, 302] width 23 height 23
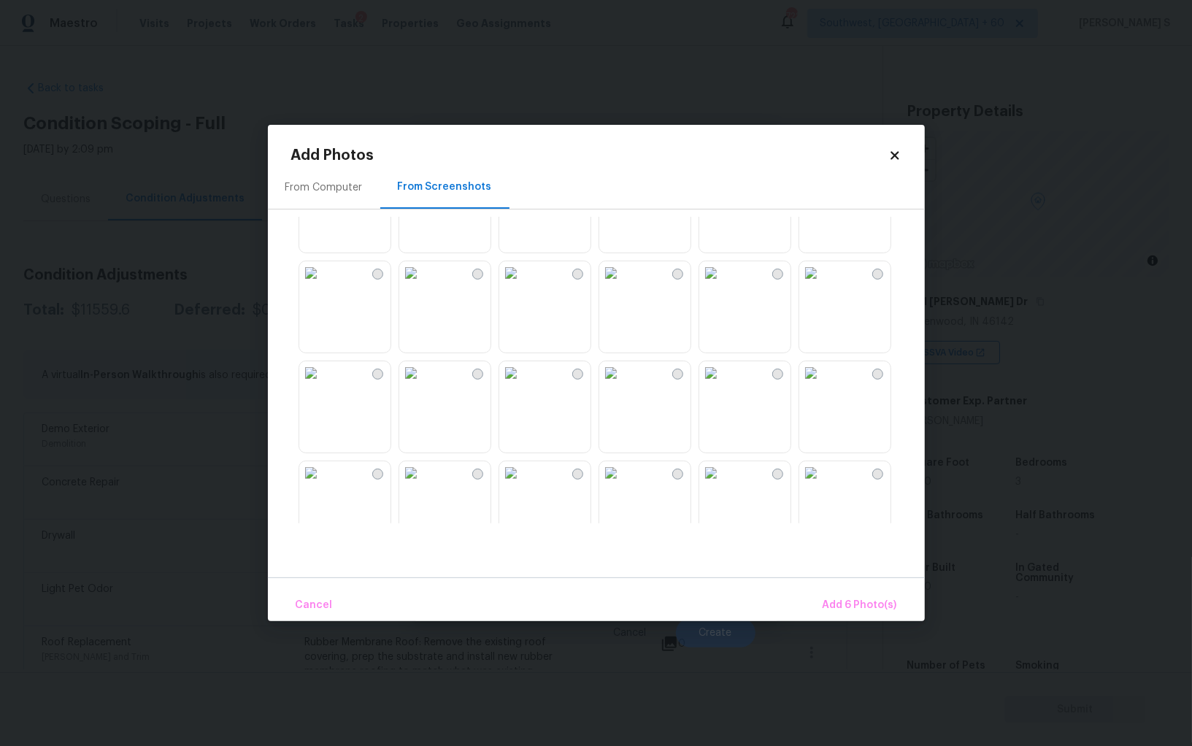
scroll to position [571, 0]
click at [823, 277] on img at bounding box center [810, 265] width 23 height 23
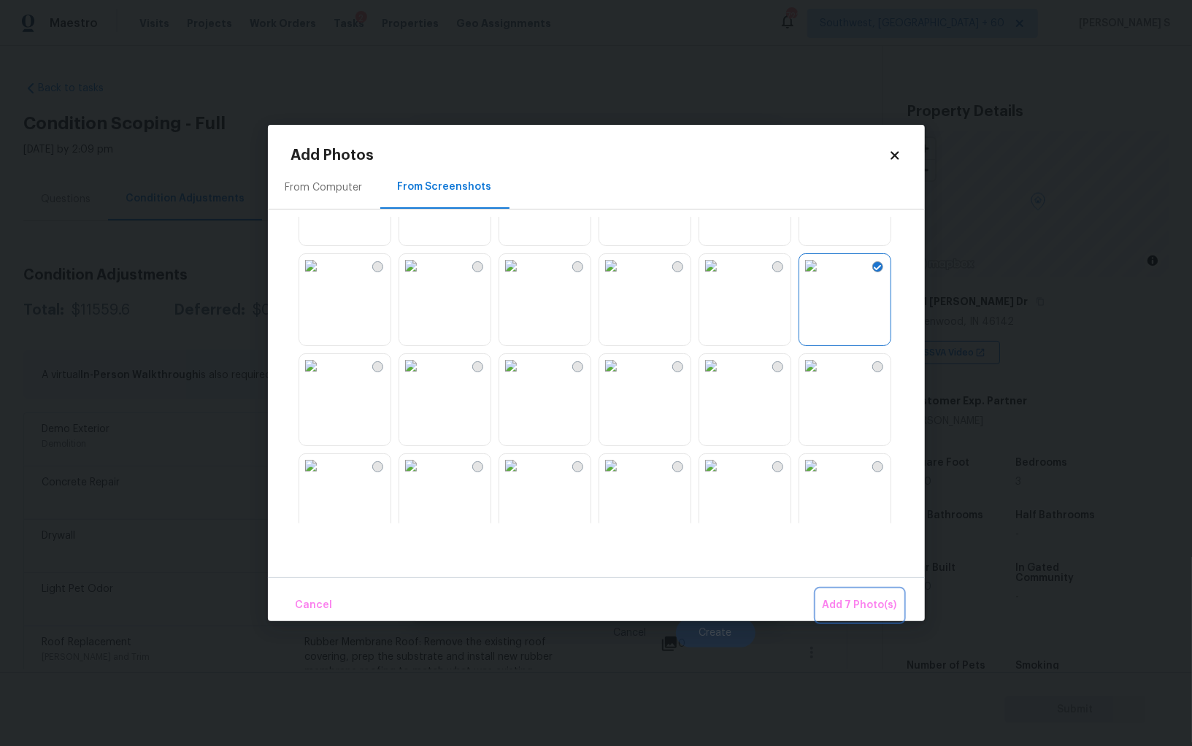
click at [857, 606] on span "Add 7 Photo(s)" at bounding box center [860, 605] width 74 height 18
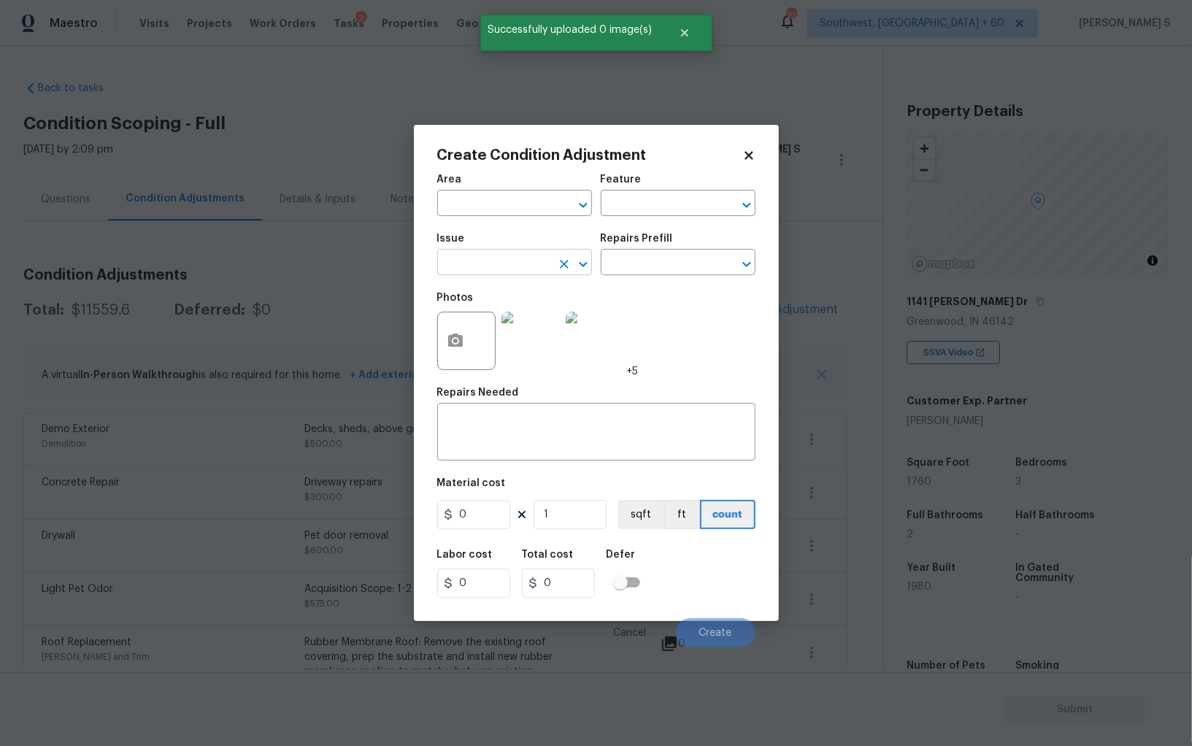
click at [499, 264] on input "text" at bounding box center [494, 264] width 114 height 23
type input "Debris/garbage on site"
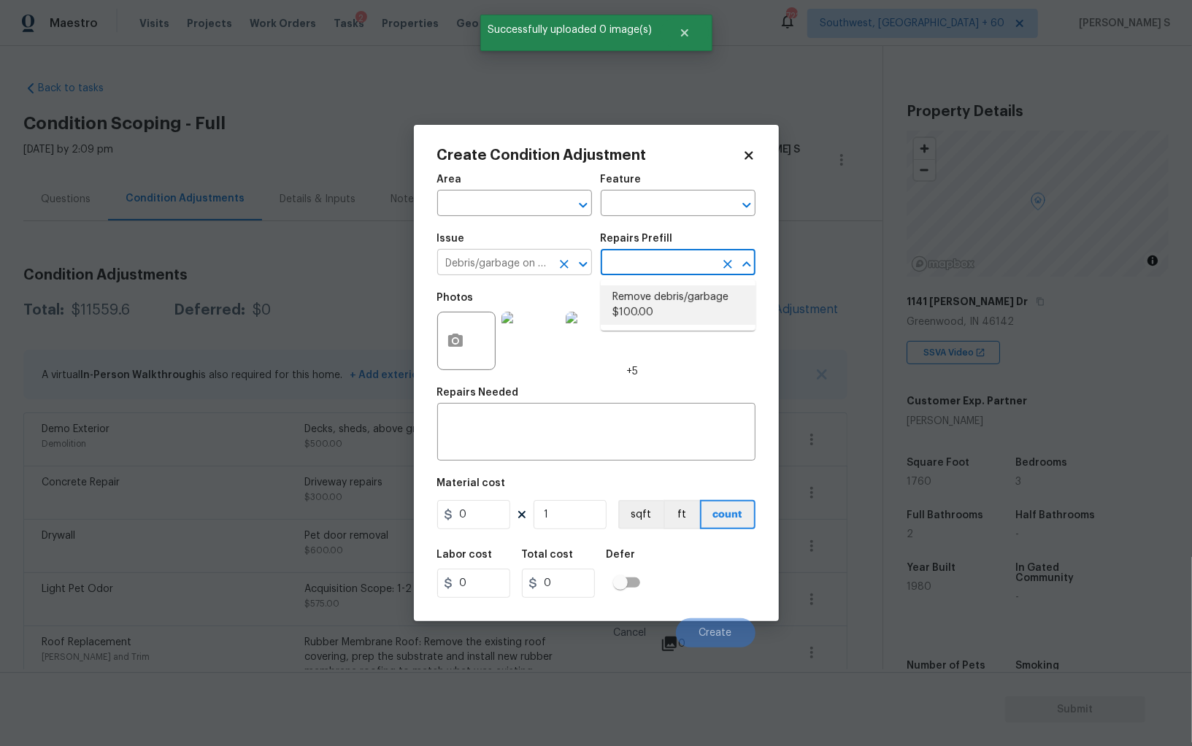
type textarea "Remove, haul off, and properly dispose of any debris left by seller to offsite …"
type input "100"
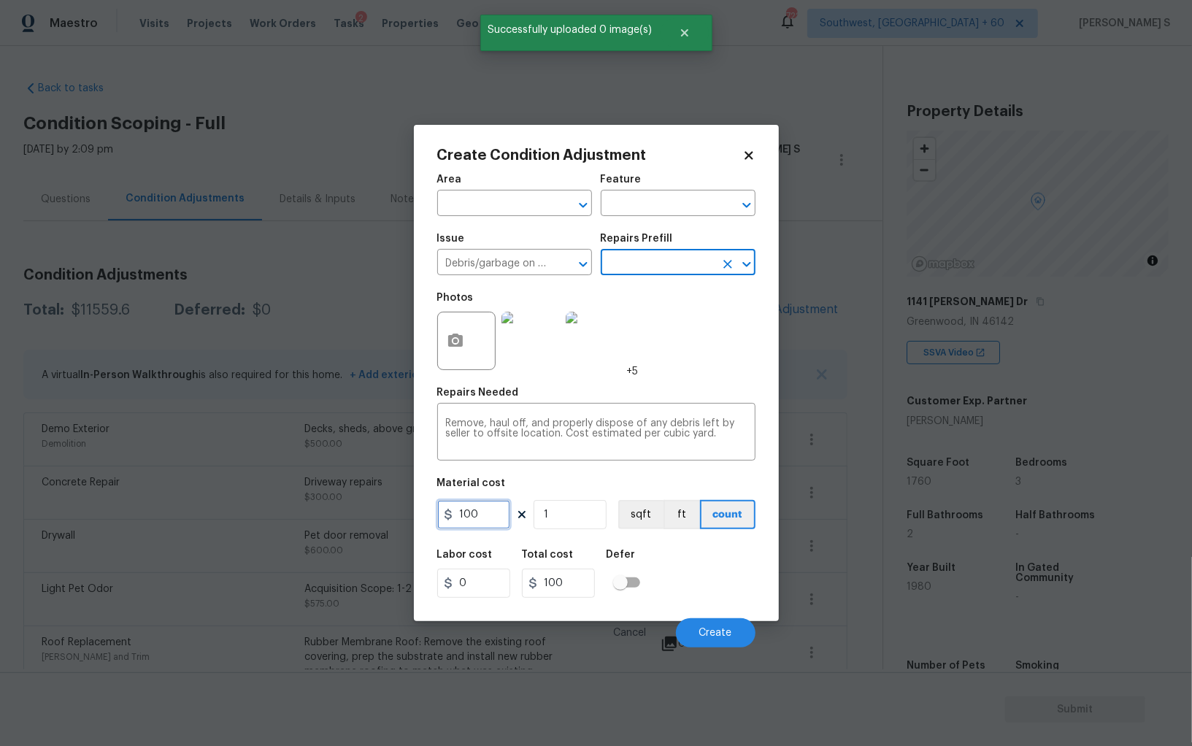
click at [488, 510] on input "100" at bounding box center [473, 514] width 73 height 29
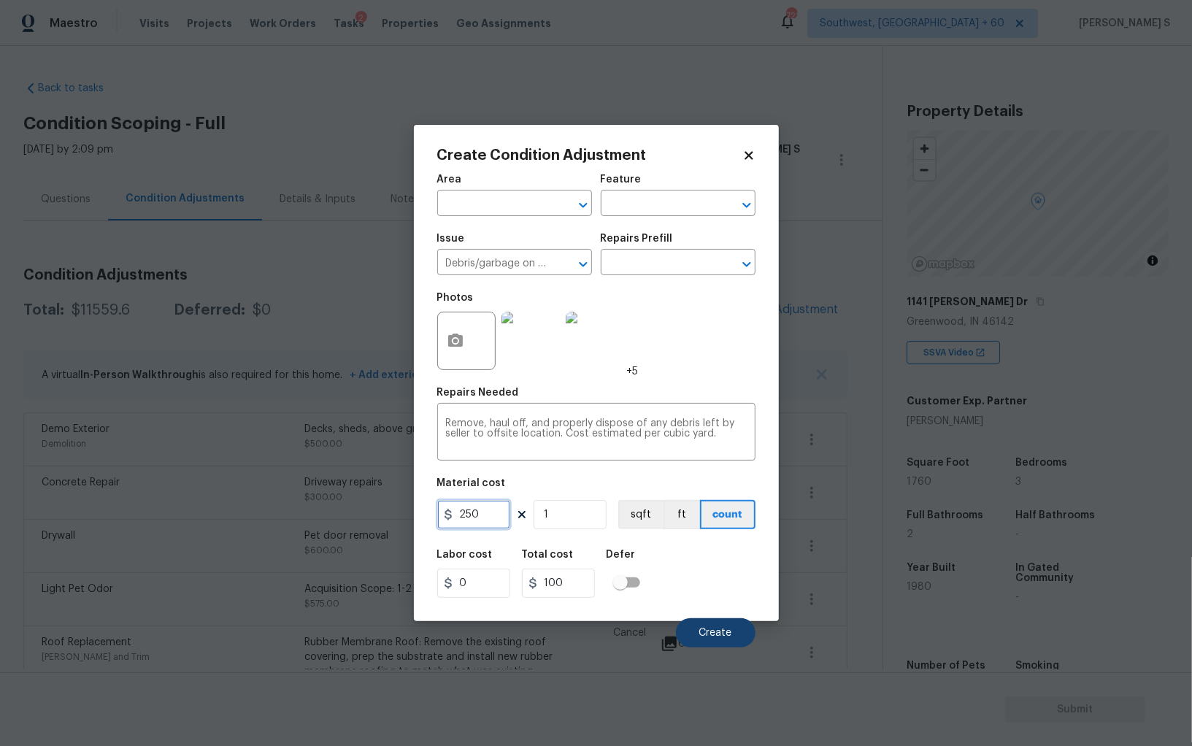
type input "250"
click at [738, 630] on button "Create" at bounding box center [716, 632] width 80 height 29
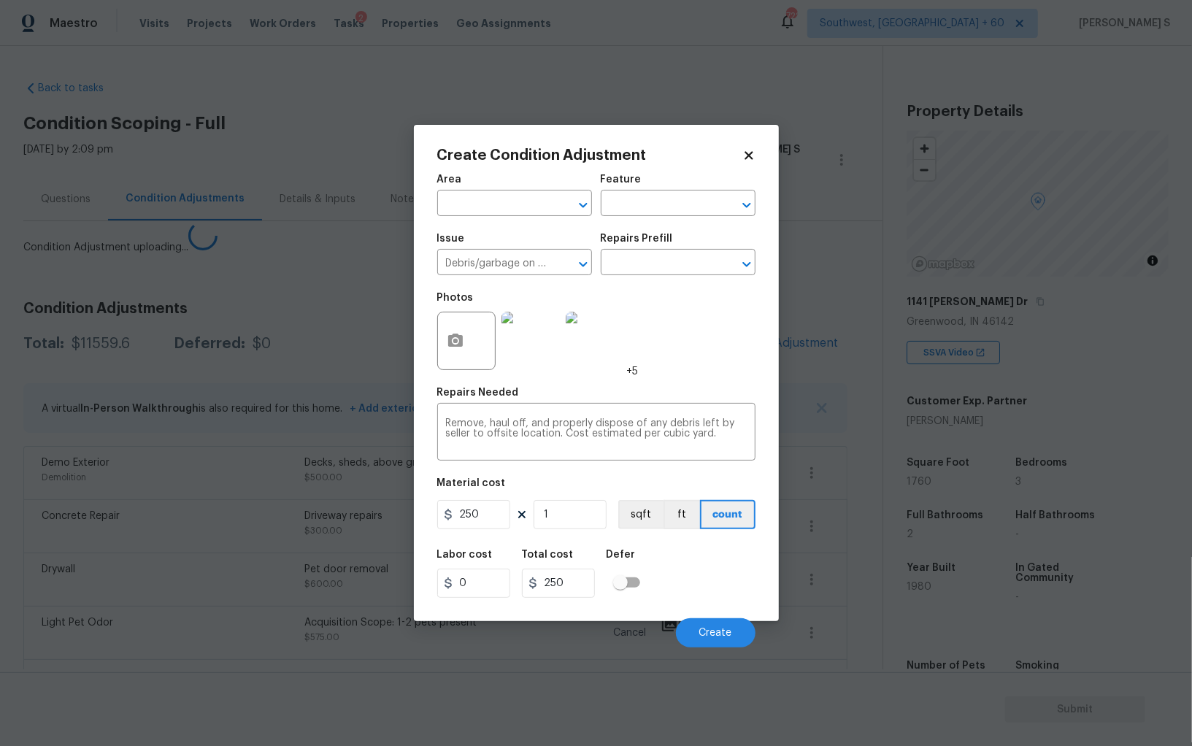
click at [256, 534] on body "Maestro Visits Projects Work Orders Tasks 2 Properties Geo Assignments 722 Sout…" at bounding box center [596, 373] width 1192 height 746
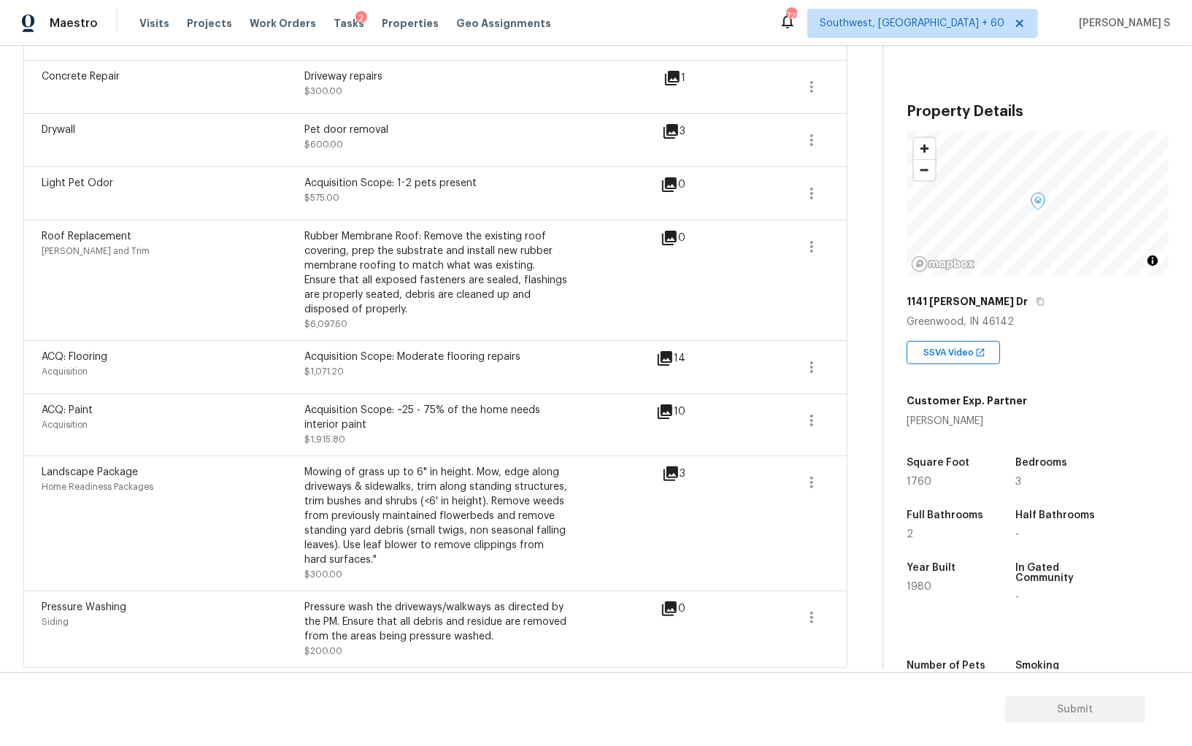
scroll to position [0, 0]
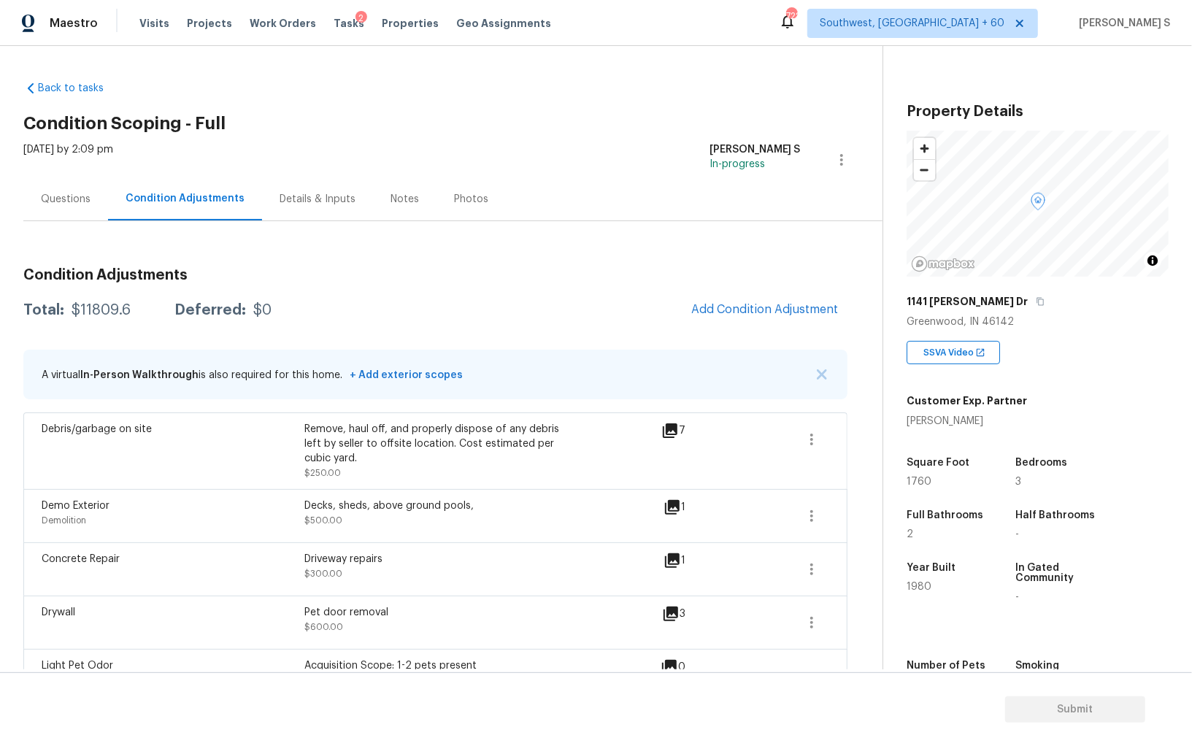
click at [60, 185] on div "Questions" at bounding box center [65, 198] width 85 height 43
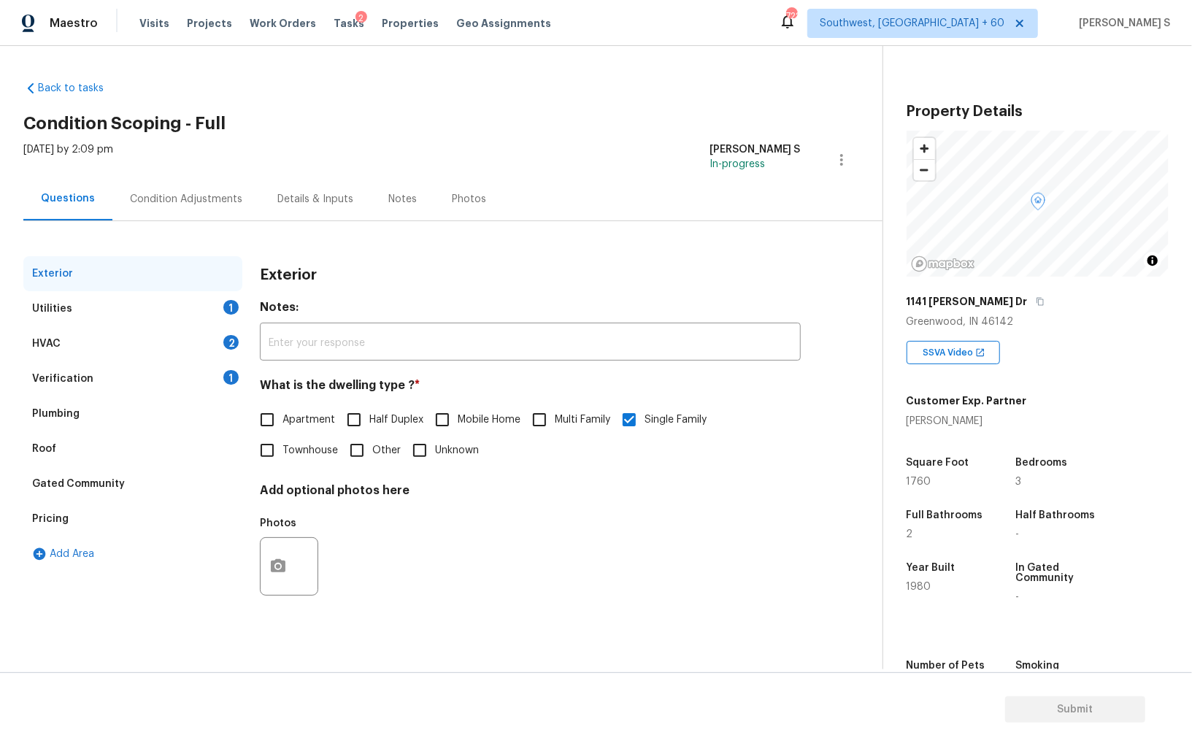
click at [67, 526] on div "Pricing" at bounding box center [132, 518] width 219 height 35
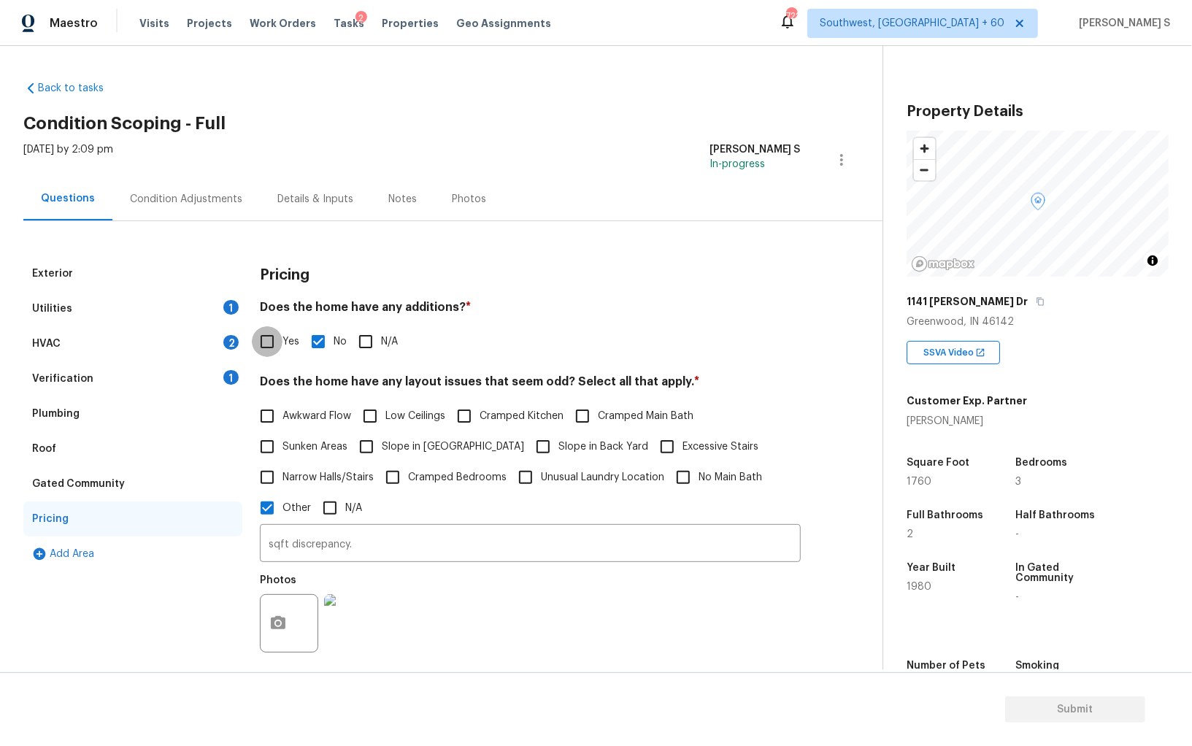
click at [278, 342] on input "Yes" at bounding box center [267, 341] width 31 height 31
checkbox input "true"
checkbox input "false"
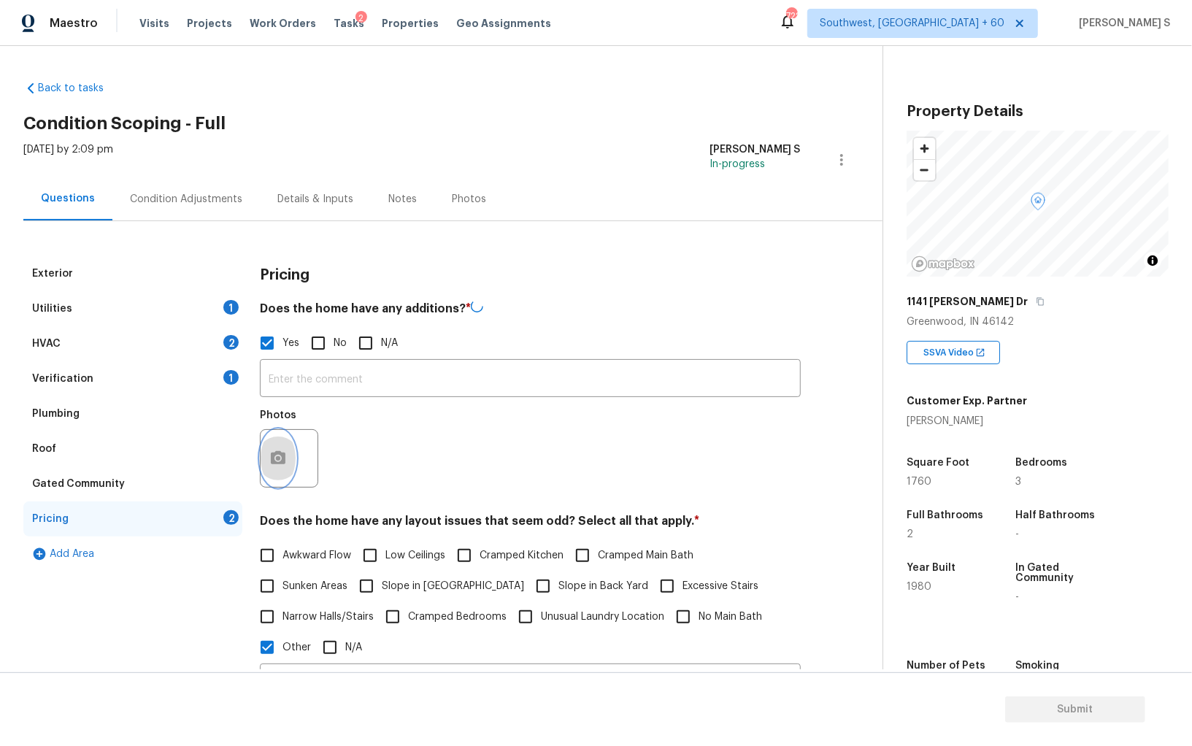
click at [277, 447] on button "button" at bounding box center [278, 458] width 35 height 57
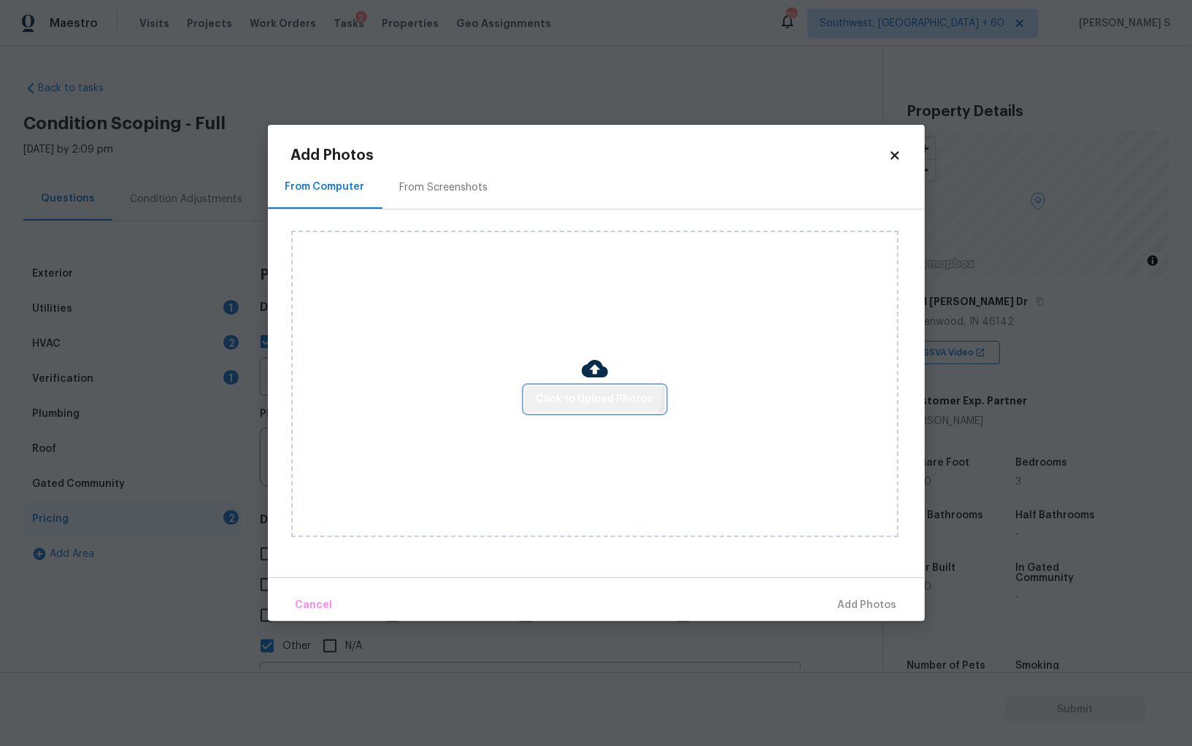
click at [577, 387] on button "Click to Upload Photos" at bounding box center [595, 399] width 140 height 27
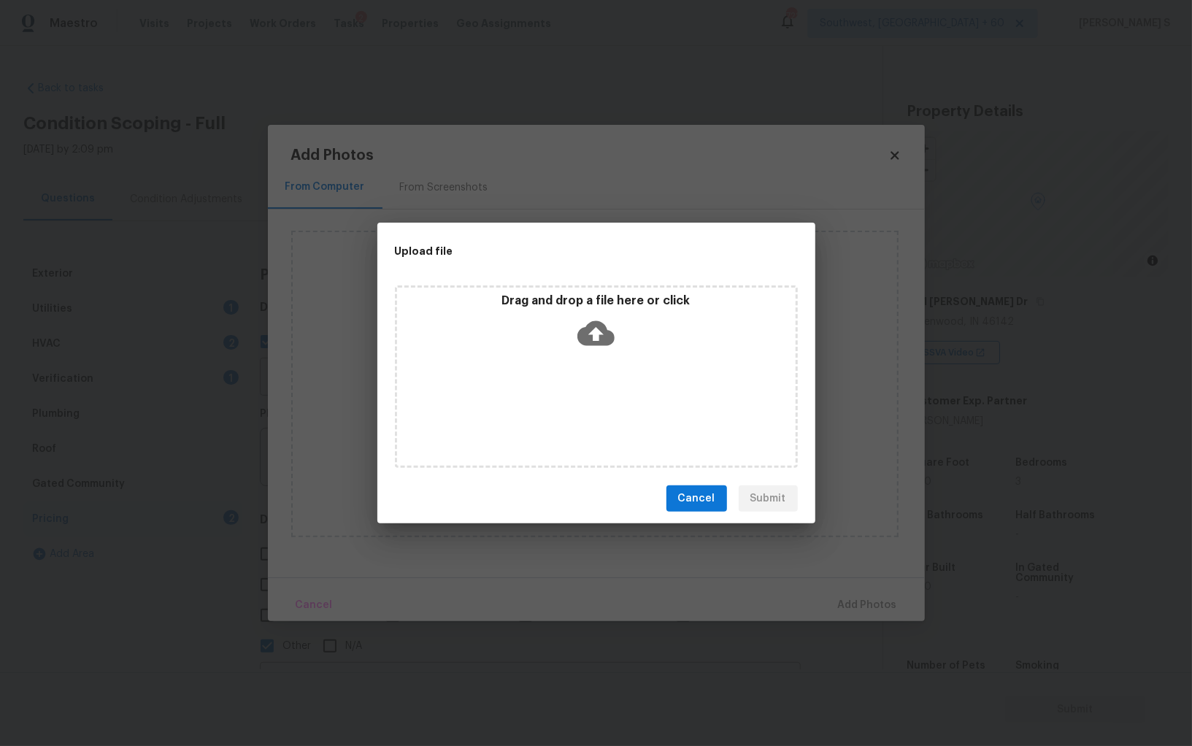
click at [522, 389] on div "Drag and drop a file here or click" at bounding box center [596, 376] width 403 height 182
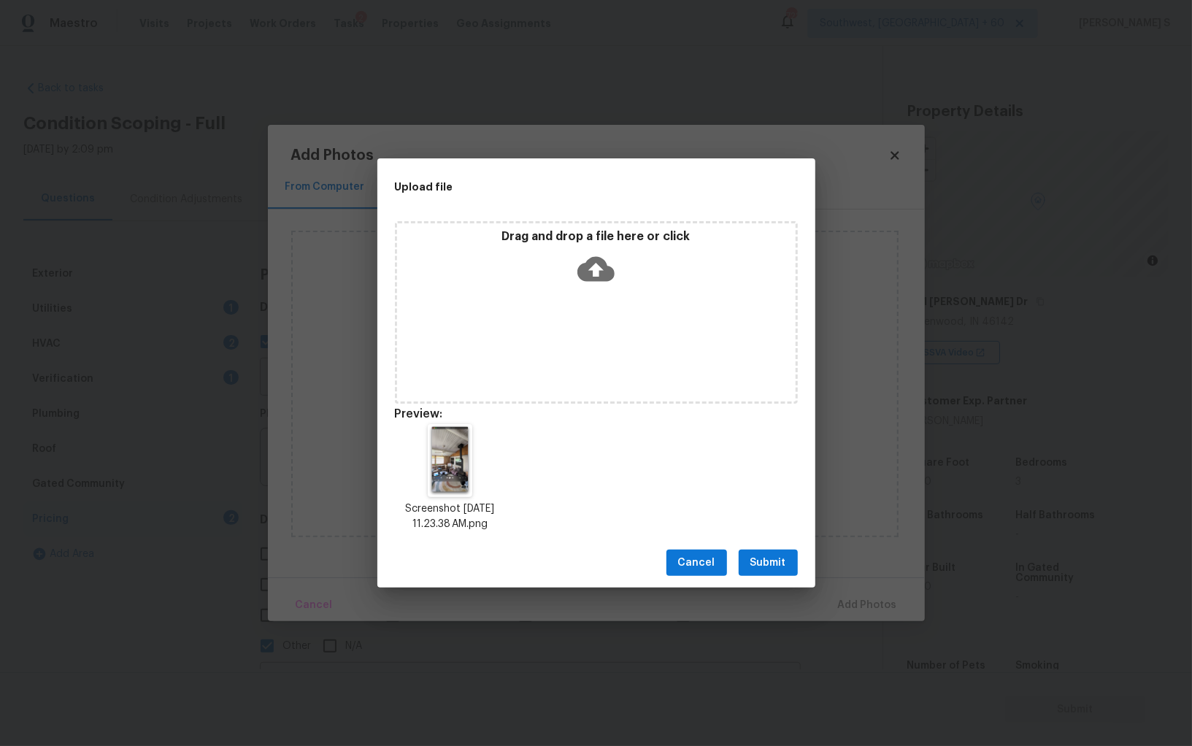
click at [774, 573] on button "Submit" at bounding box center [768, 563] width 59 height 27
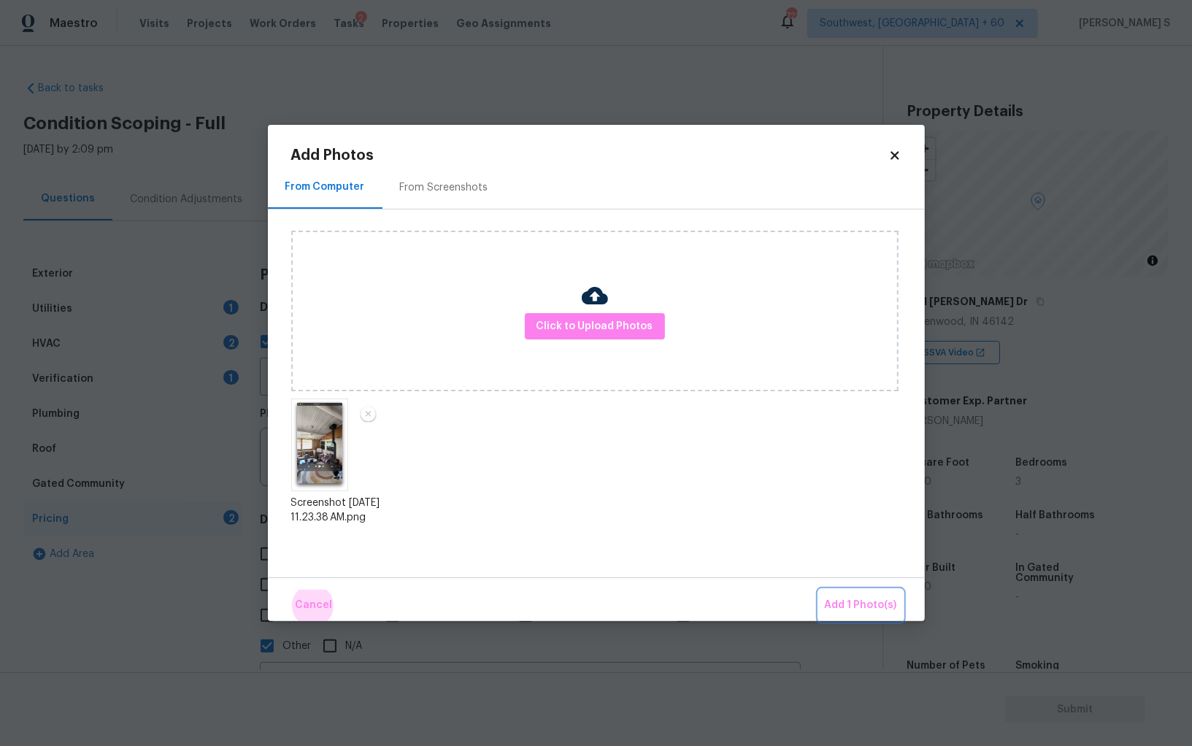
click at [819, 590] on button "Add 1 Photo(s)" at bounding box center [861, 605] width 84 height 31
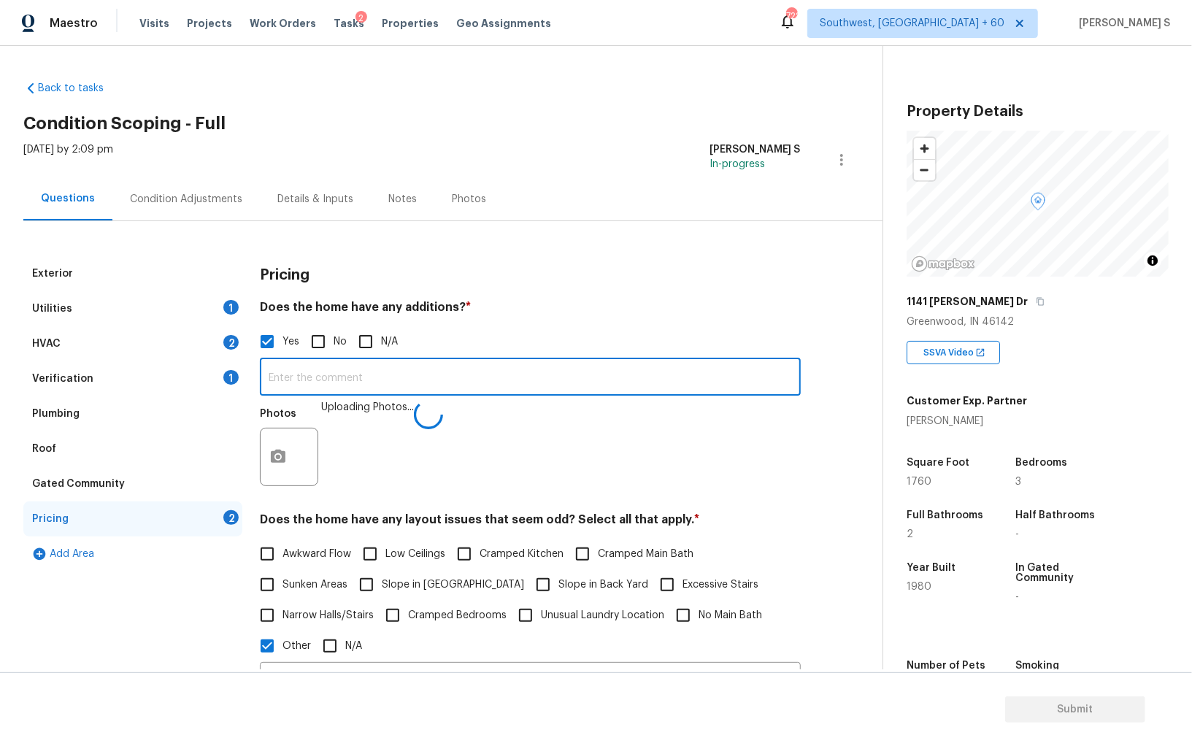
click at [530, 383] on input "text" at bounding box center [530, 378] width 541 height 34
type input "Sunroom addition."
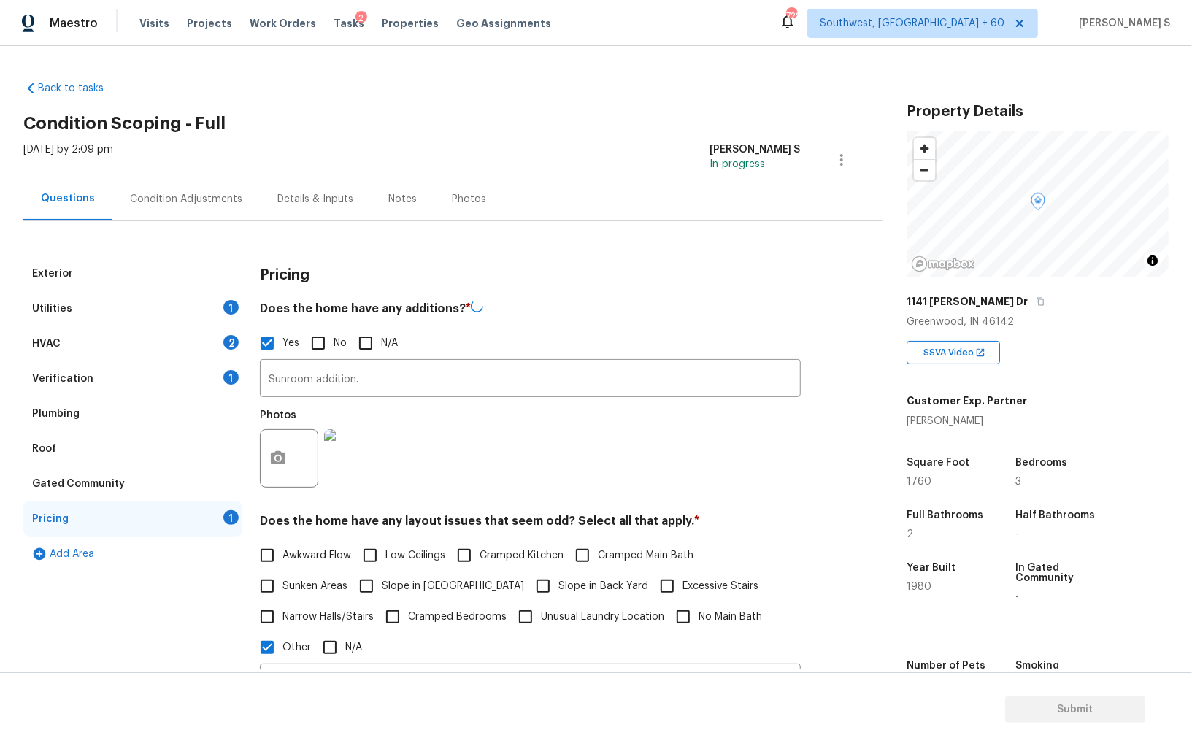
click at [469, 426] on div "Photos" at bounding box center [530, 448] width 541 height 95
click at [227, 347] on div "2" at bounding box center [230, 342] width 15 height 15
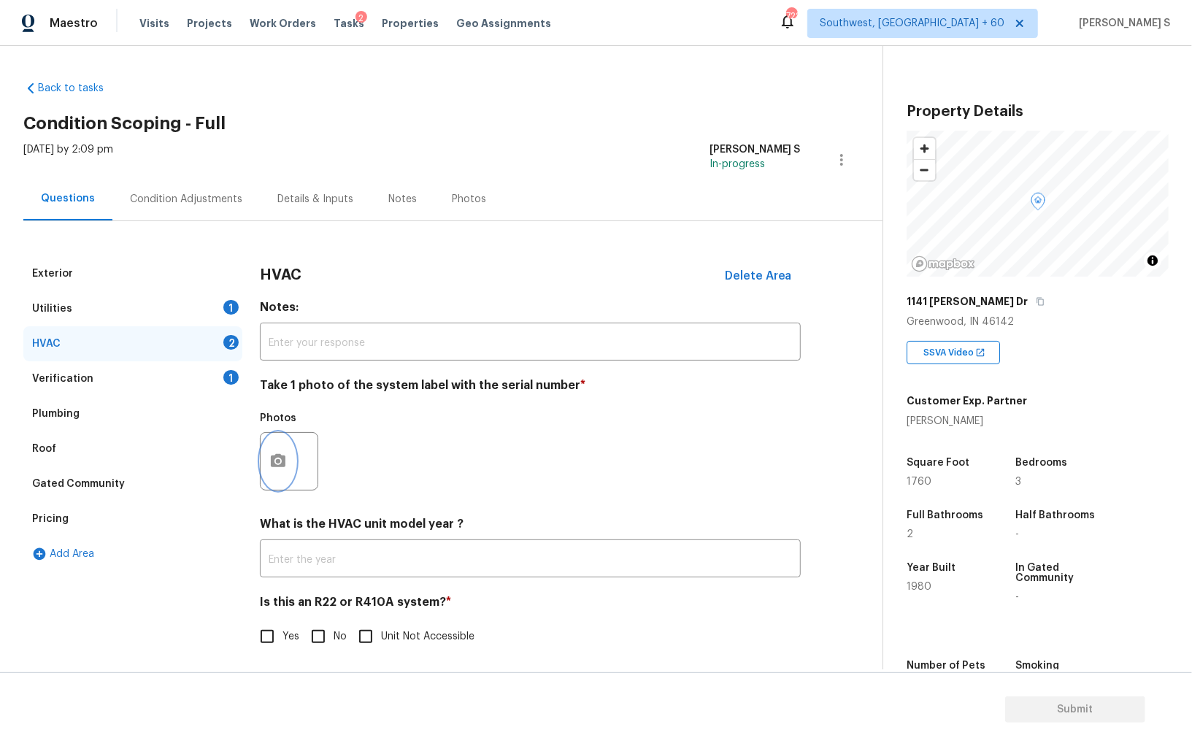
click at [274, 452] on button "button" at bounding box center [278, 461] width 35 height 57
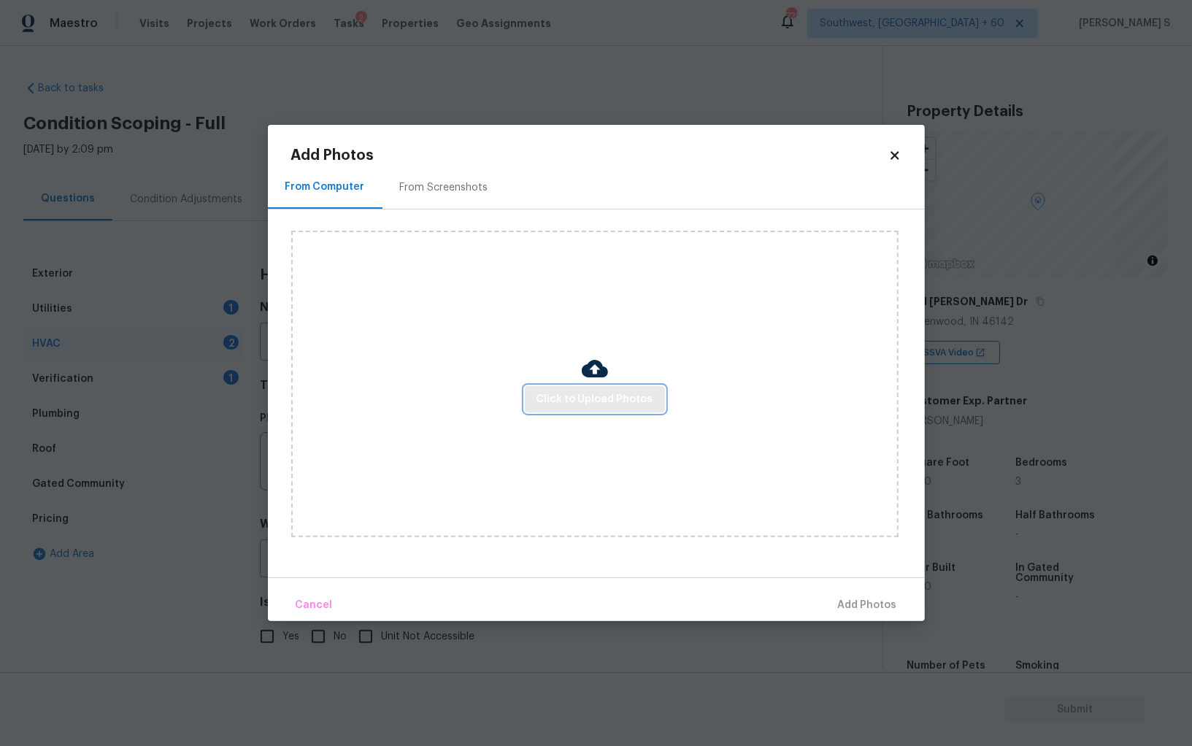
click at [582, 406] on span "Click to Upload Photos" at bounding box center [594, 400] width 117 height 18
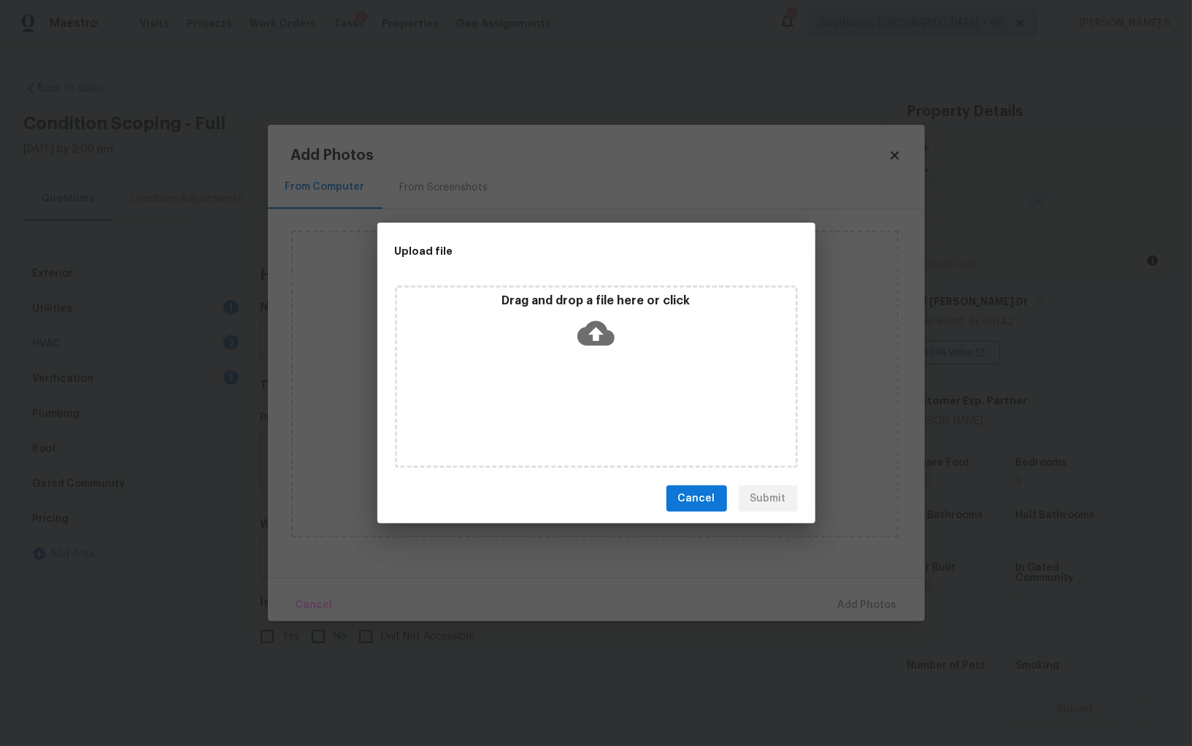
click at [582, 406] on div "Drag and drop a file here or click" at bounding box center [596, 376] width 403 height 182
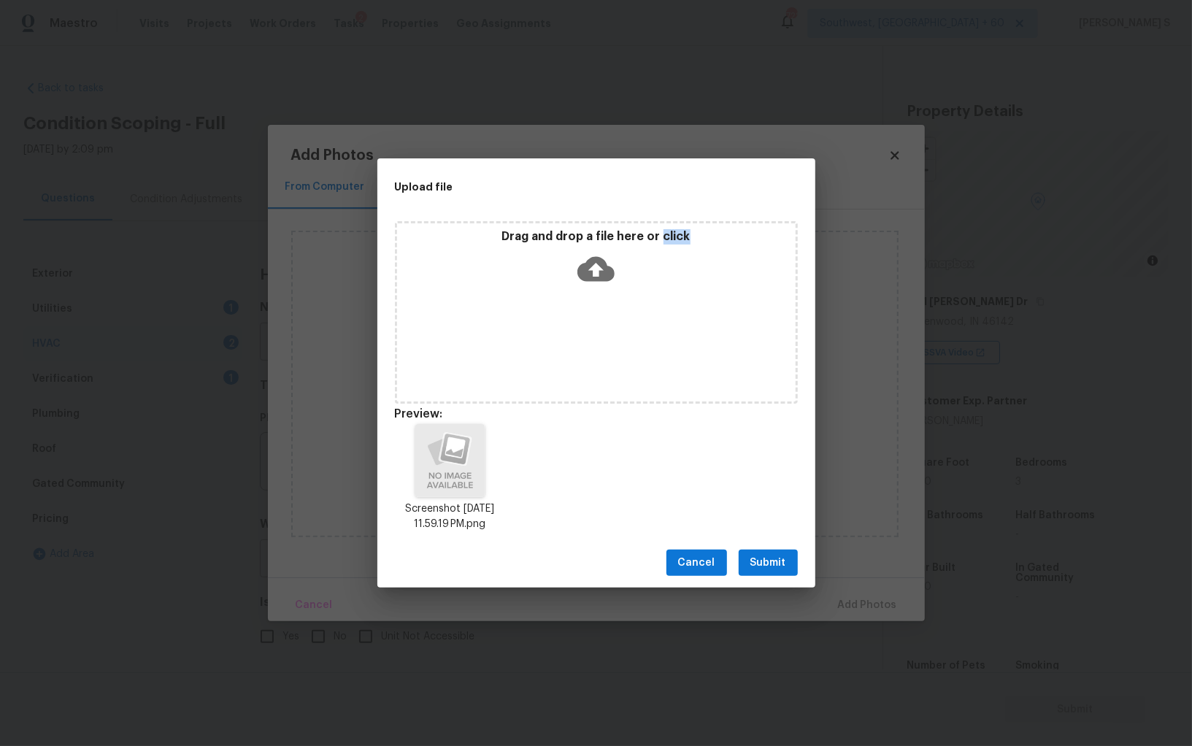
click at [778, 558] on span "Submit" at bounding box center [768, 563] width 36 height 18
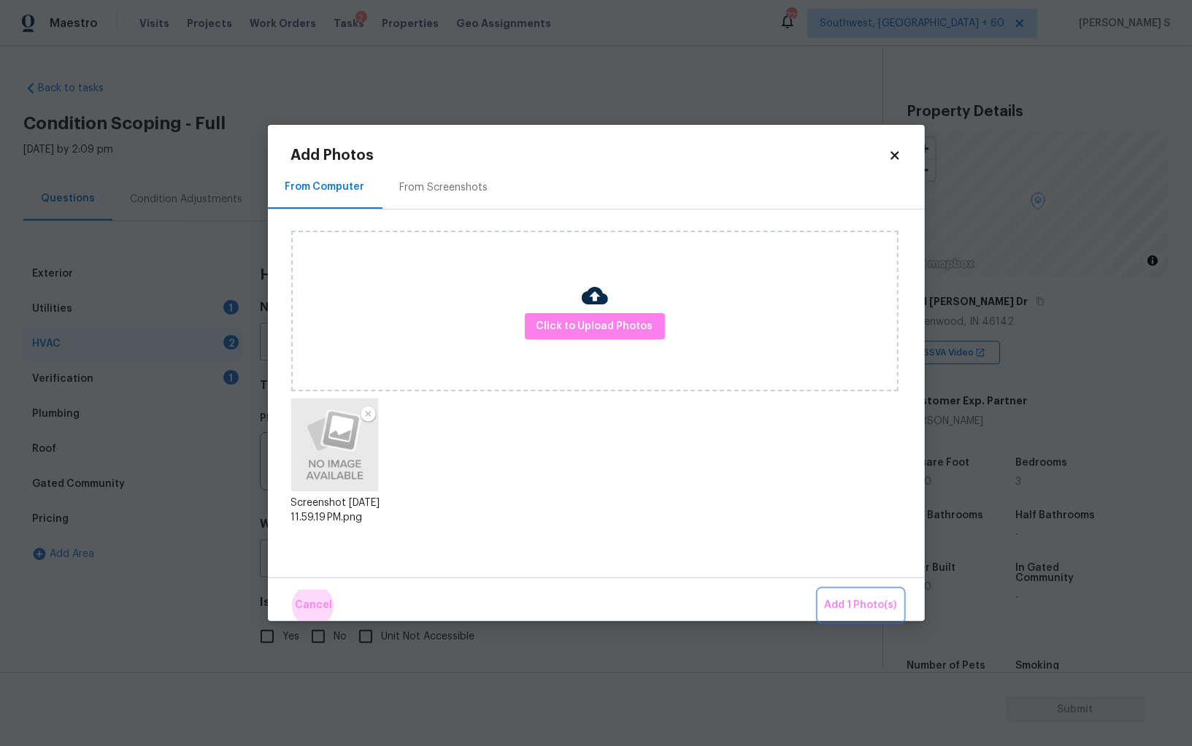
click at [819, 590] on button "Add 1 Photo(s)" at bounding box center [861, 605] width 84 height 31
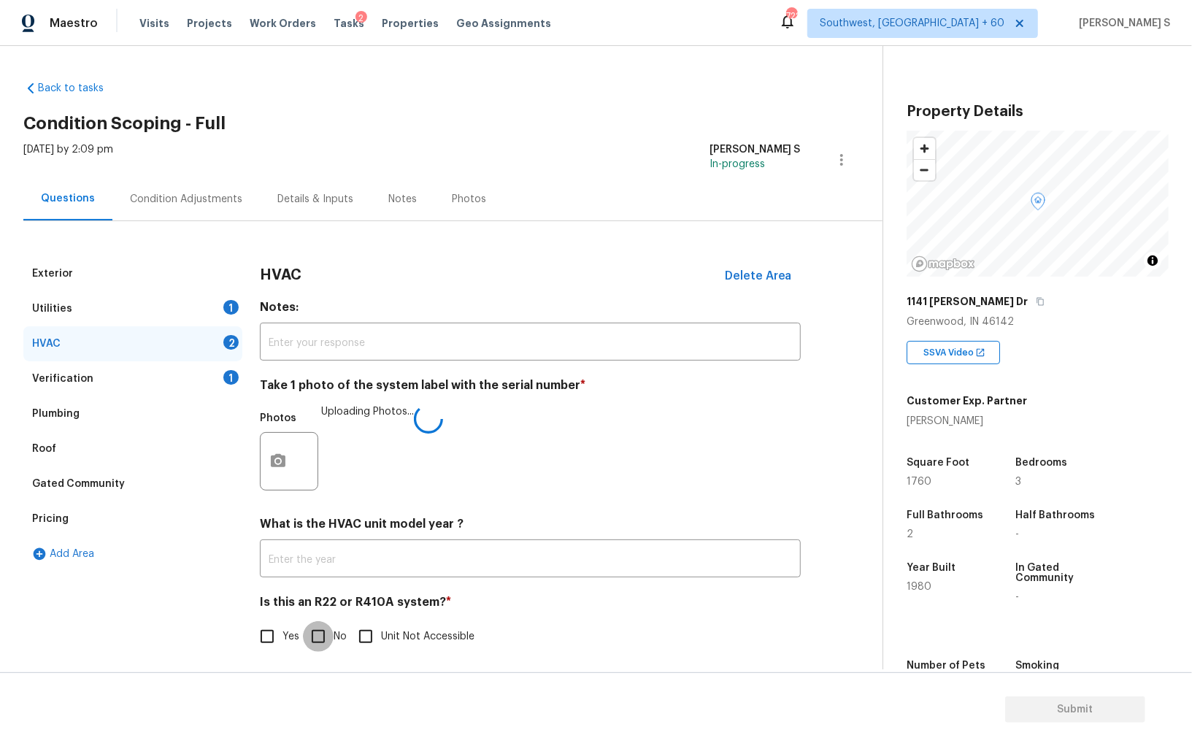
click at [317, 634] on input "No" at bounding box center [318, 636] width 31 height 31
checkbox input "true"
click at [66, 501] on div "Pricing" at bounding box center [132, 518] width 219 height 35
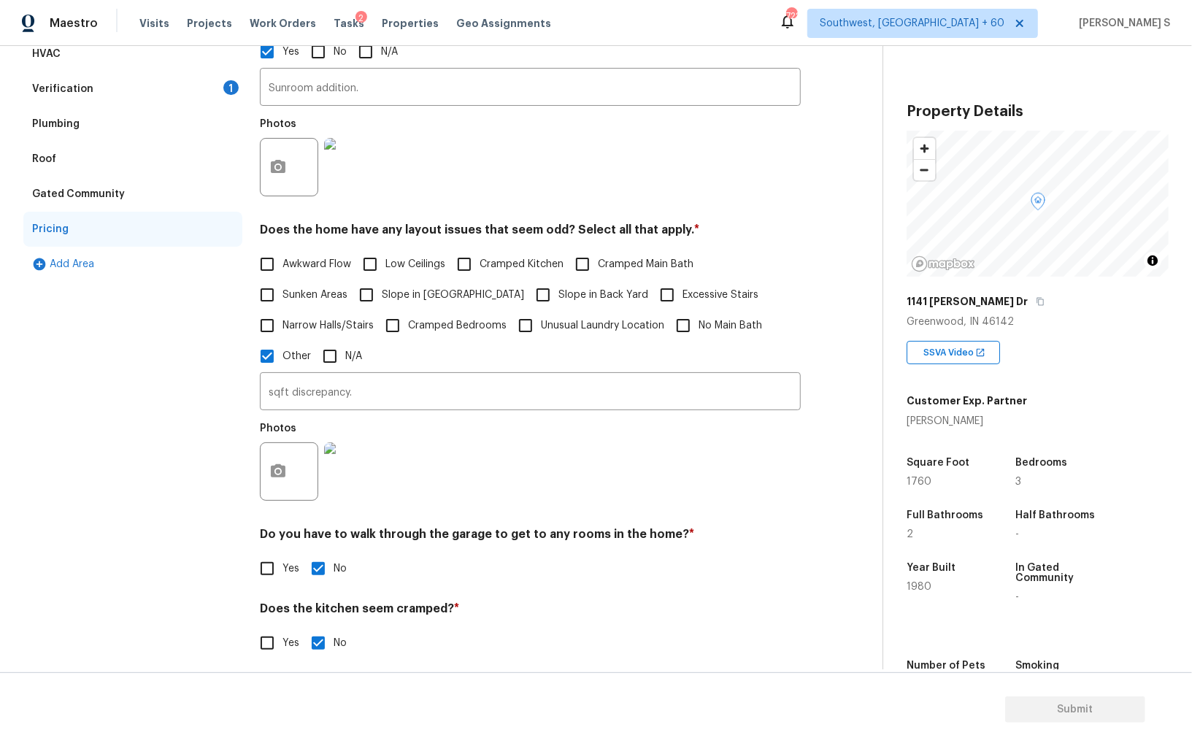
scroll to position [376, 0]
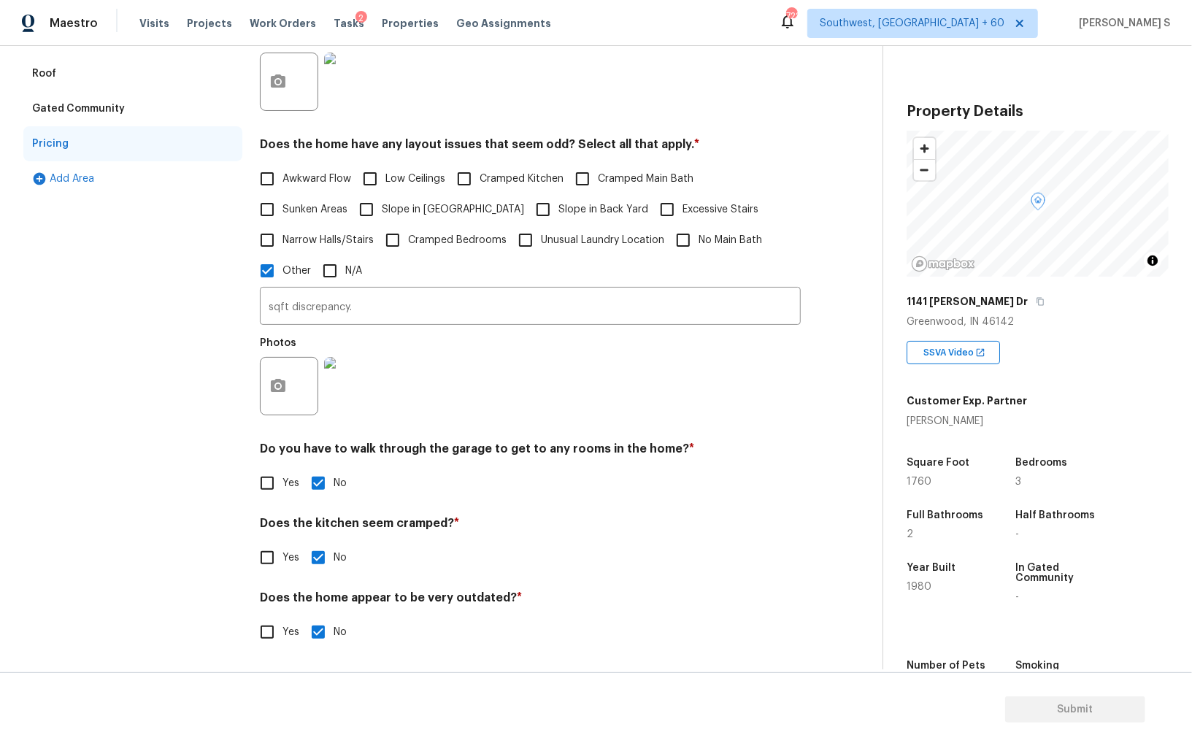
click at [398, 210] on span "Slope in [GEOGRAPHIC_DATA]" at bounding box center [453, 209] width 142 height 15
click at [382, 210] on input "Slope in [GEOGRAPHIC_DATA]" at bounding box center [366, 209] width 31 height 31
checkbox input "true"
click at [283, 385] on icon "button" at bounding box center [278, 385] width 15 height 13
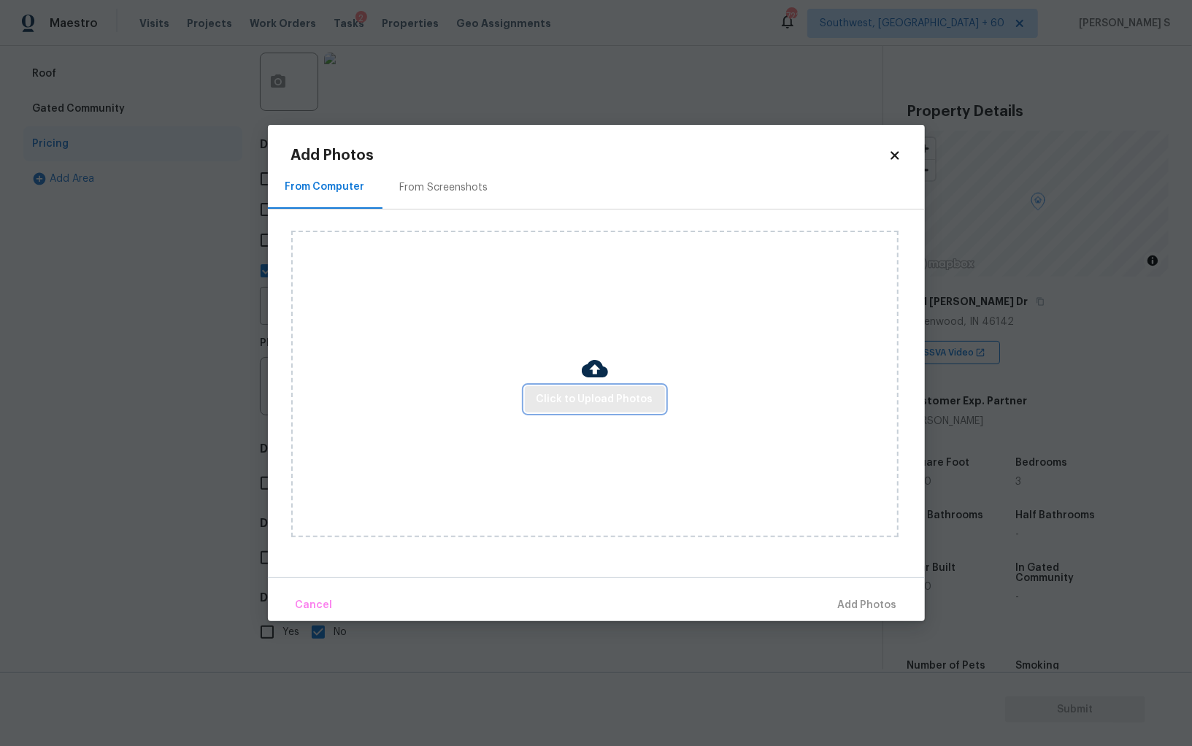
click at [542, 397] on span "Click to Upload Photos" at bounding box center [594, 400] width 117 height 18
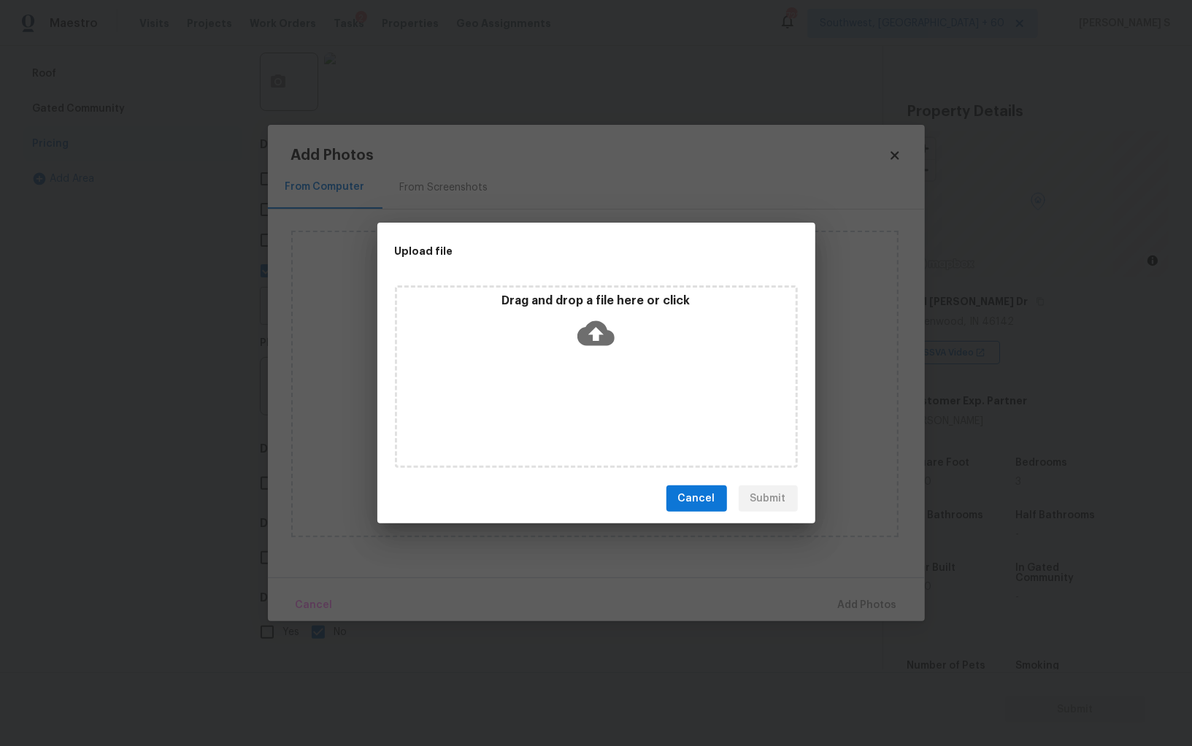
click at [542, 397] on div "Drag and drop a file here or click" at bounding box center [596, 376] width 403 height 182
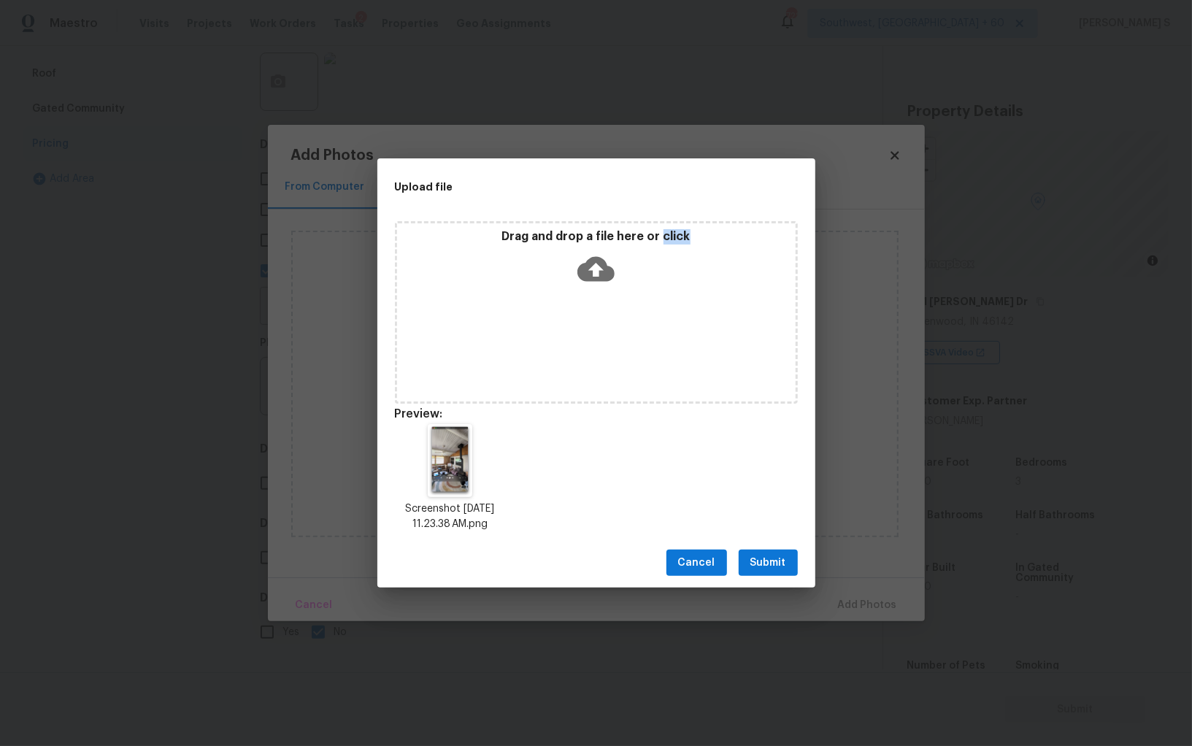
click at [762, 550] on button "Submit" at bounding box center [768, 563] width 59 height 27
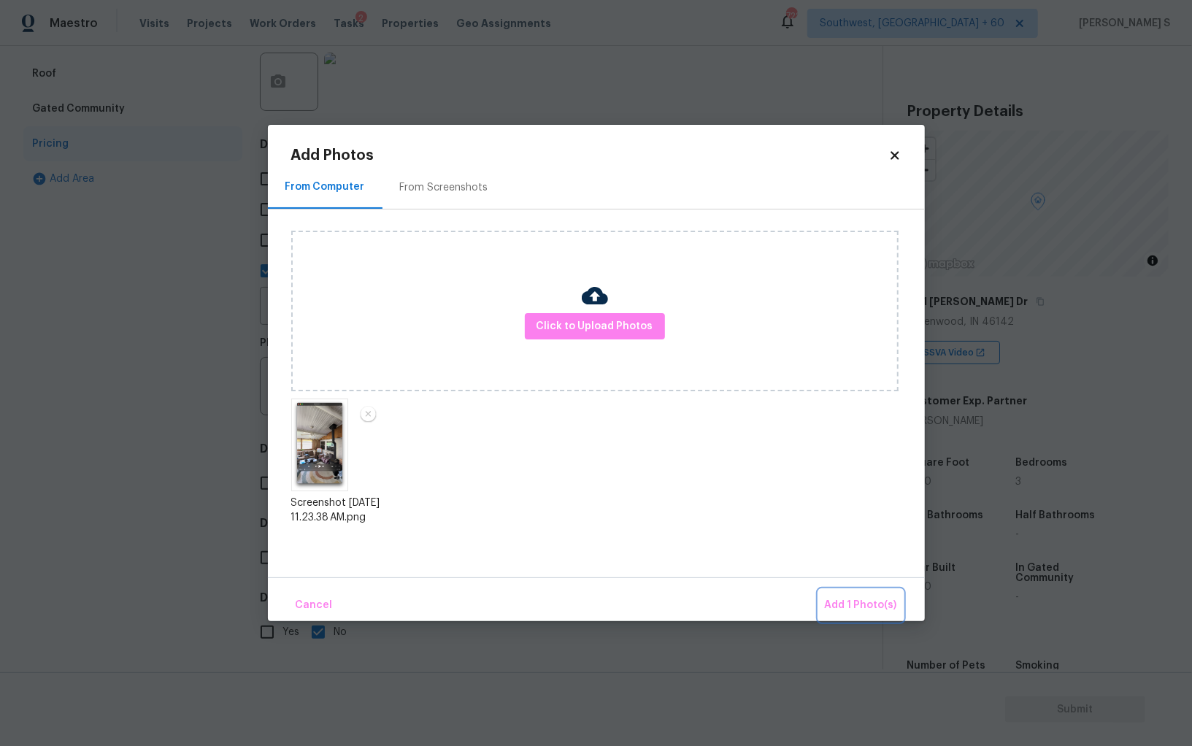
click at [842, 602] on span "Add 1 Photo(s)" at bounding box center [861, 605] width 72 height 18
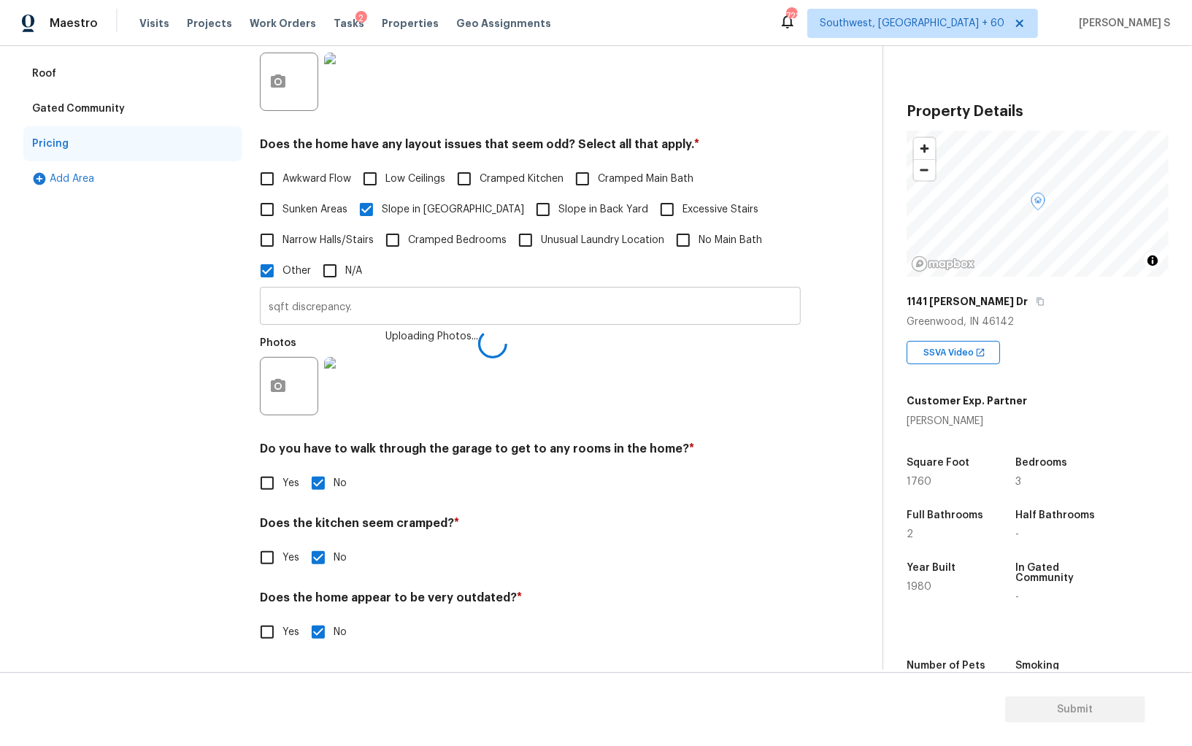
click at [564, 299] on input "sqft discrepancy." at bounding box center [530, 308] width 541 height 34
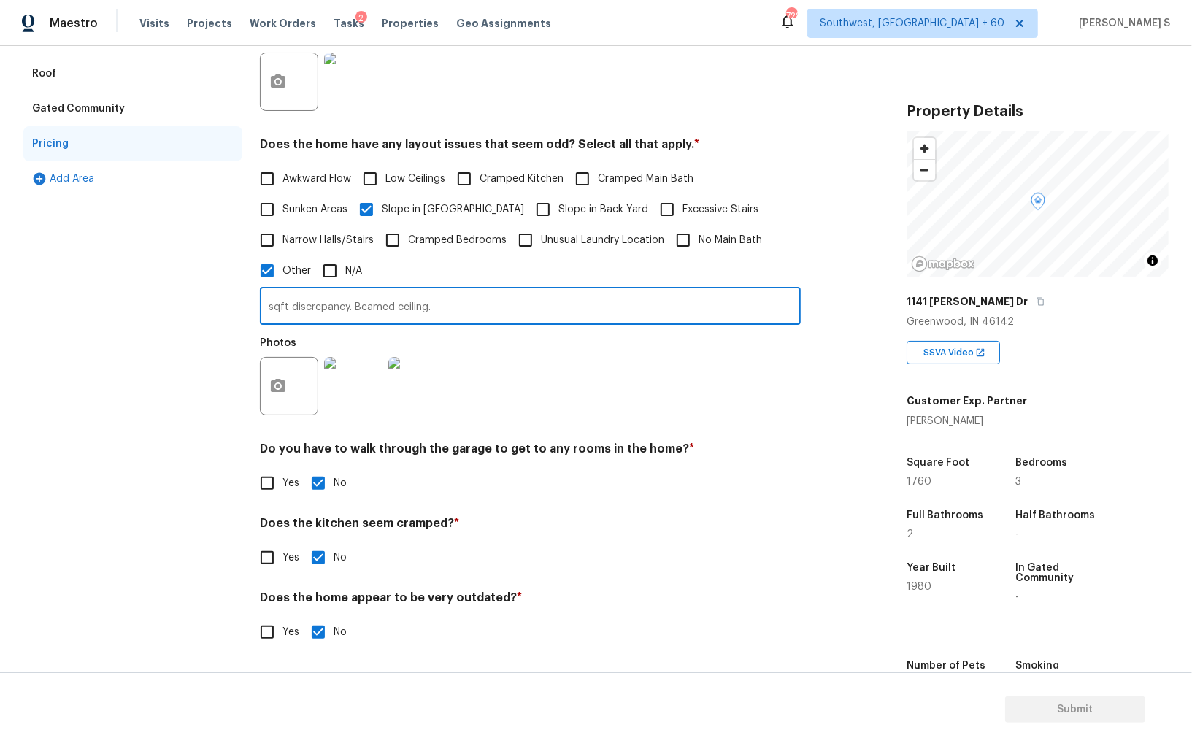
type input "sqft discrepancy. Beamed ceiling."
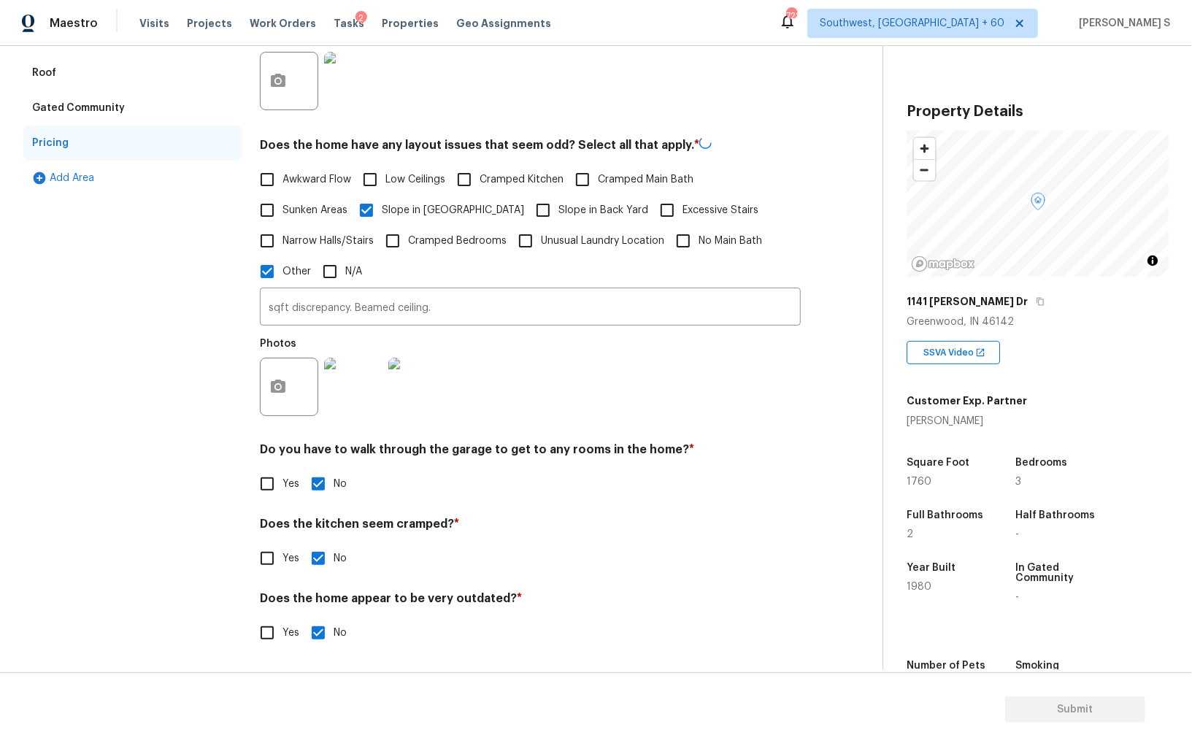
click at [181, 434] on div "Exterior Utilities 1 HVAC Verification 1 Plumbing Roof Gated Community Pricing …" at bounding box center [132, 272] width 219 height 785
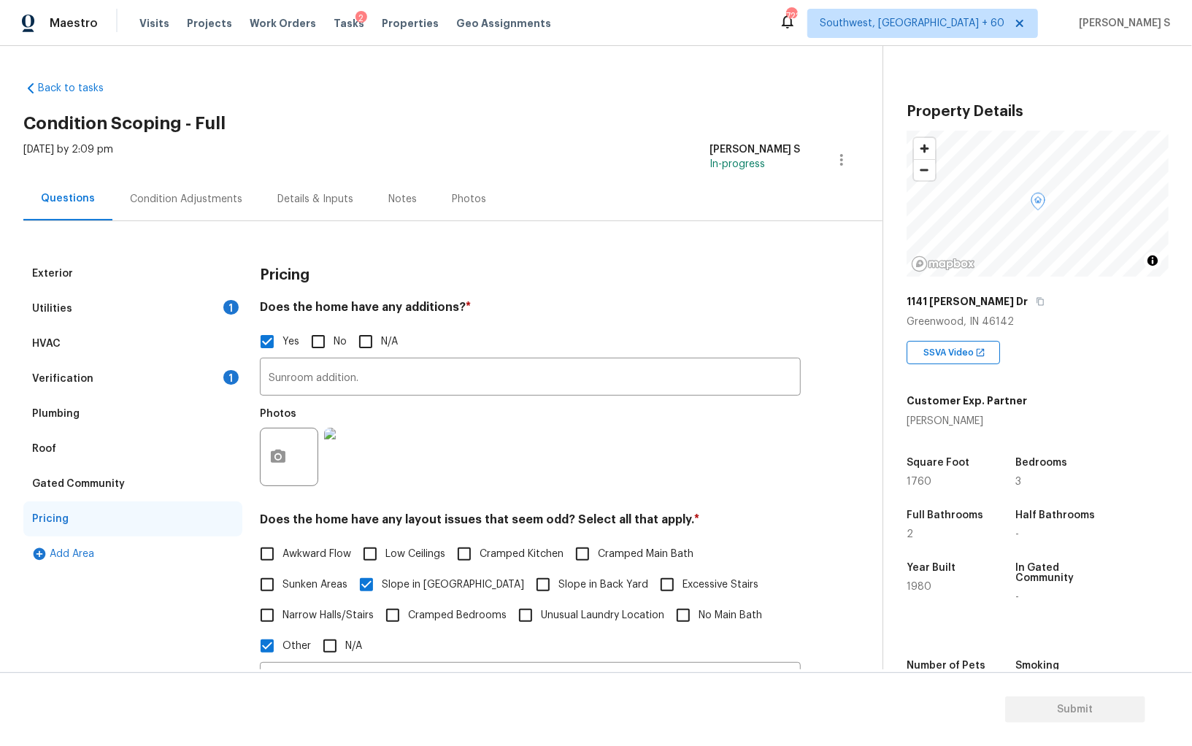
click at [143, 370] on div "Verification 1" at bounding box center [132, 378] width 219 height 35
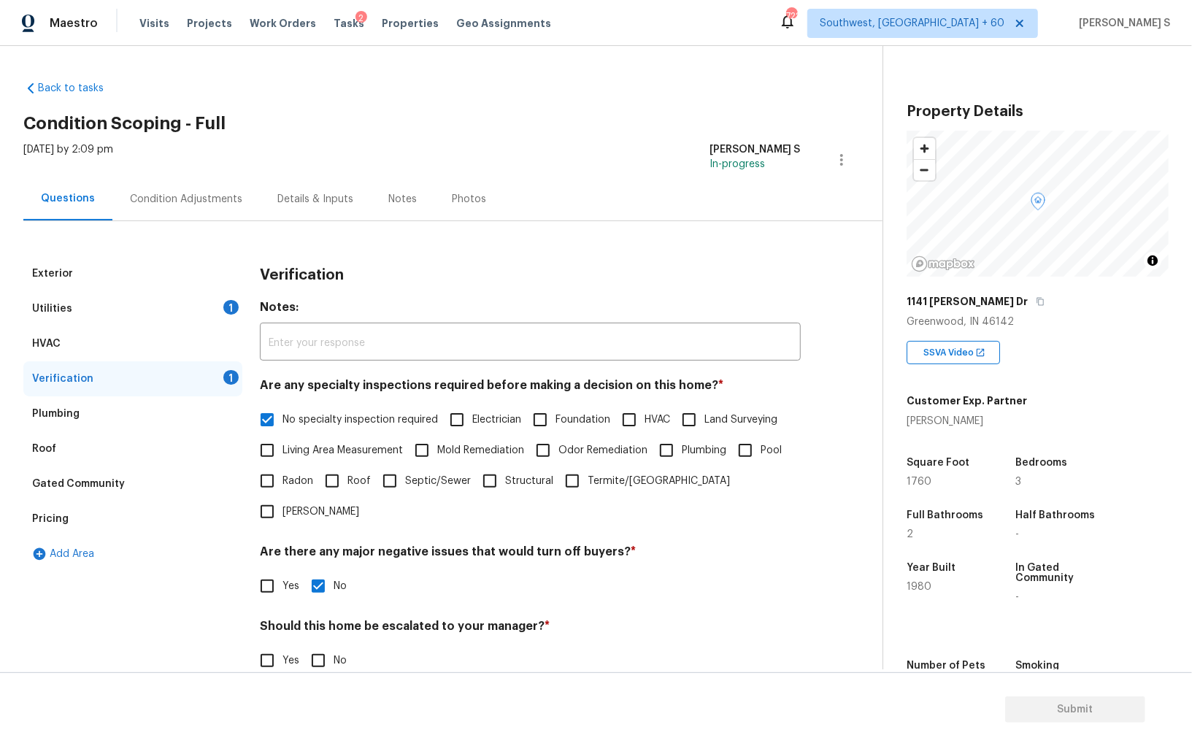
scroll to position [87, 0]
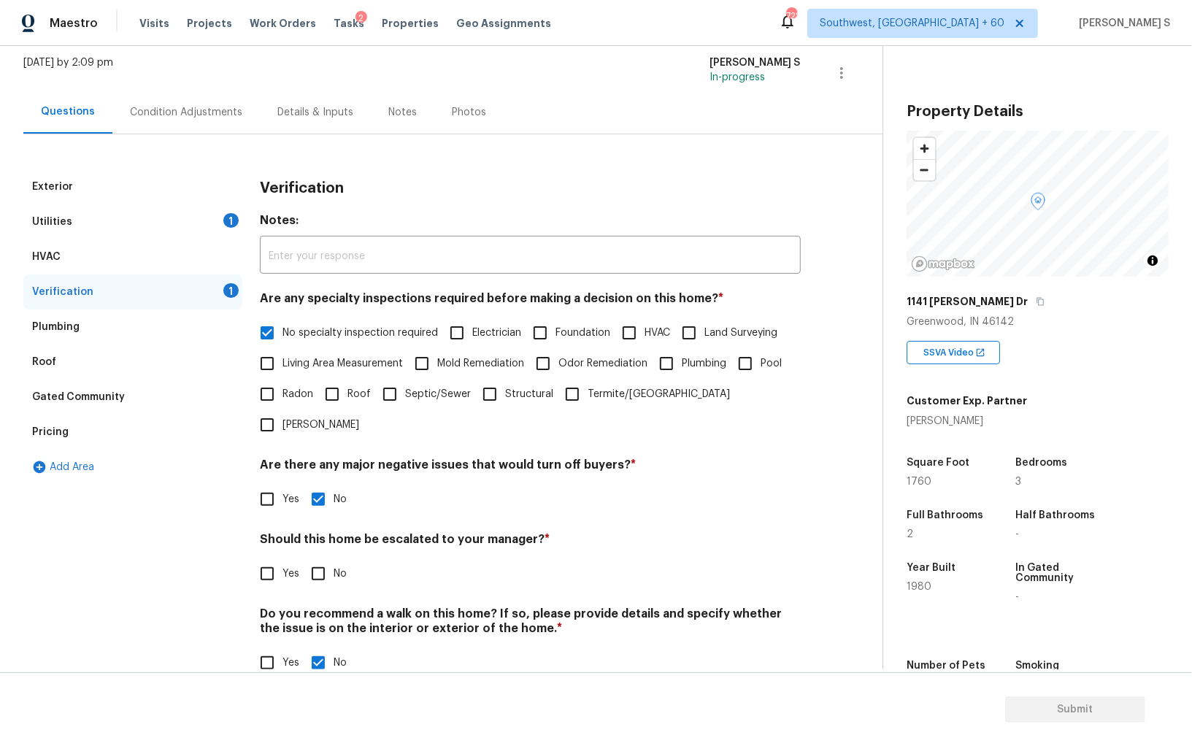
click at [335, 566] on span "No" at bounding box center [340, 573] width 13 height 15
click at [334, 558] on input "No" at bounding box center [318, 573] width 31 height 31
checkbox input "true"
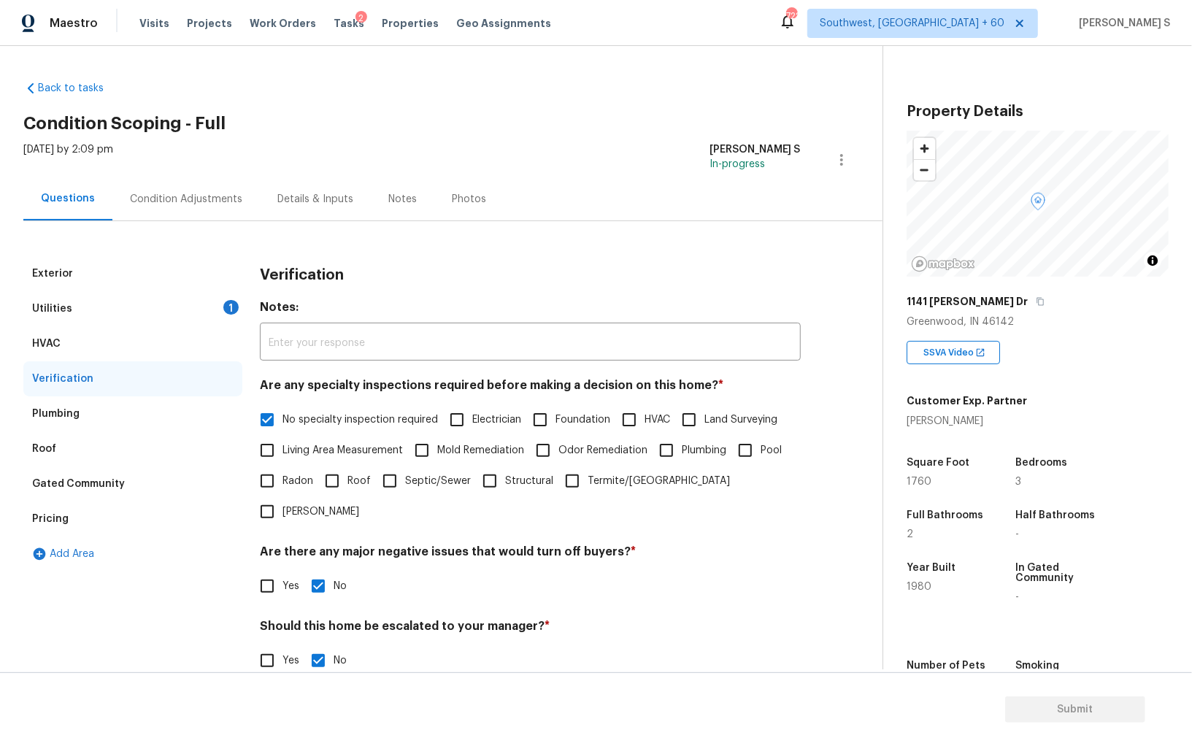
click at [227, 302] on div "1" at bounding box center [230, 307] width 15 height 15
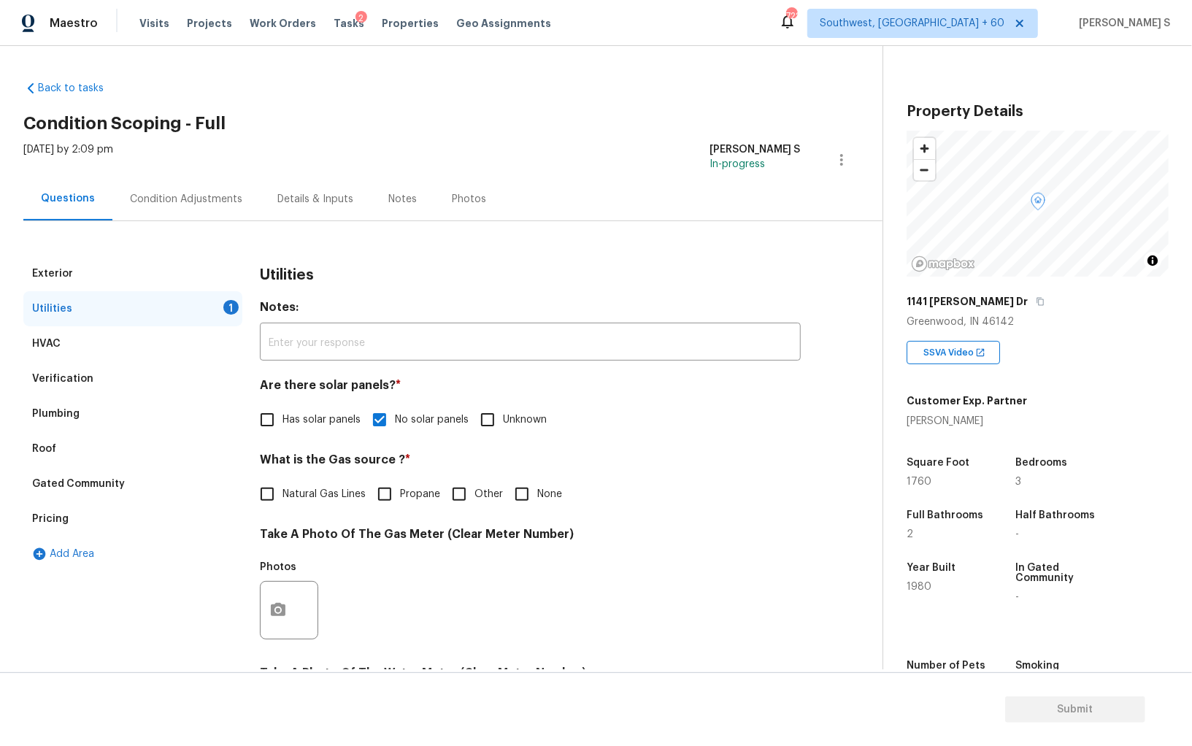
scroll to position [47, 0]
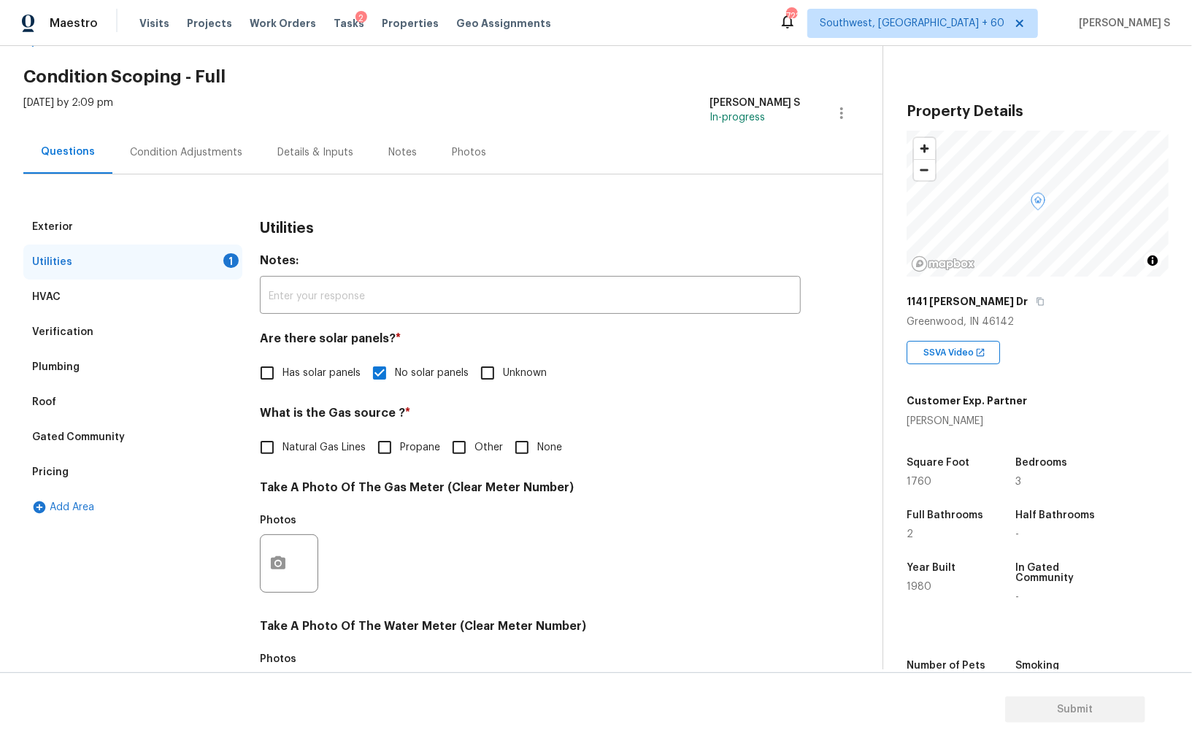
click at [529, 450] on input "None" at bounding box center [522, 447] width 31 height 31
checkbox input "true"
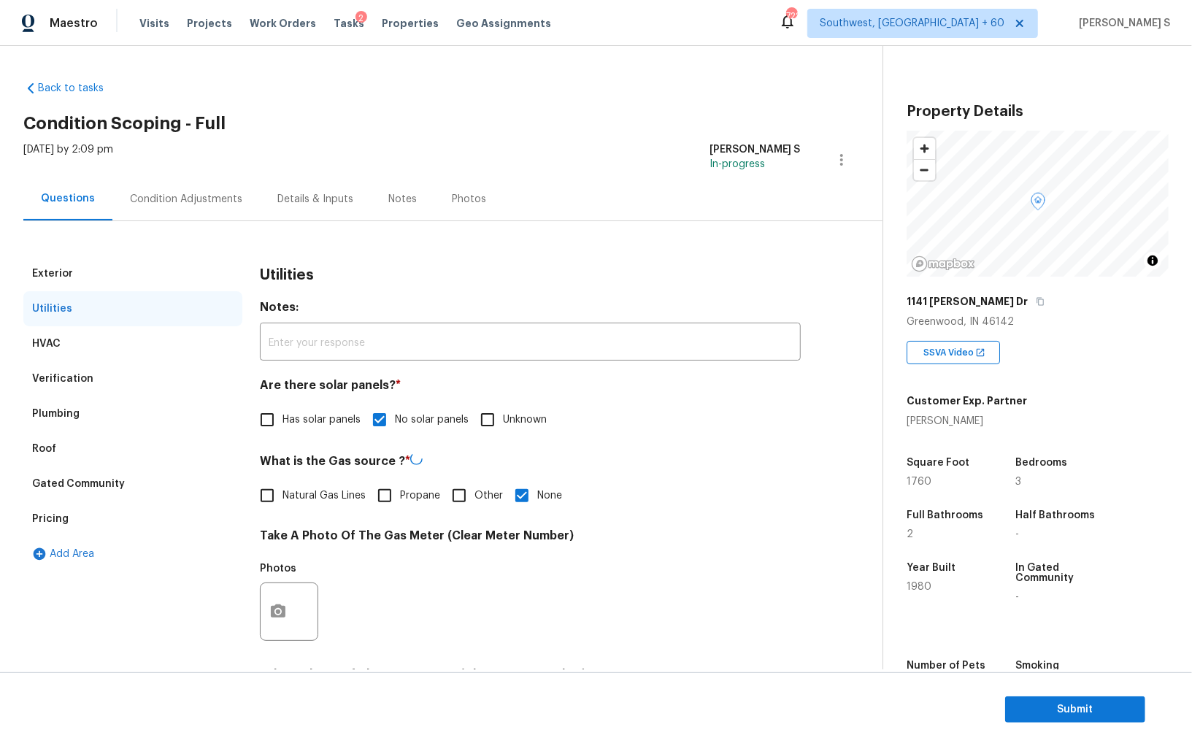
click at [175, 185] on div "Condition Adjustments" at bounding box center [185, 198] width 147 height 43
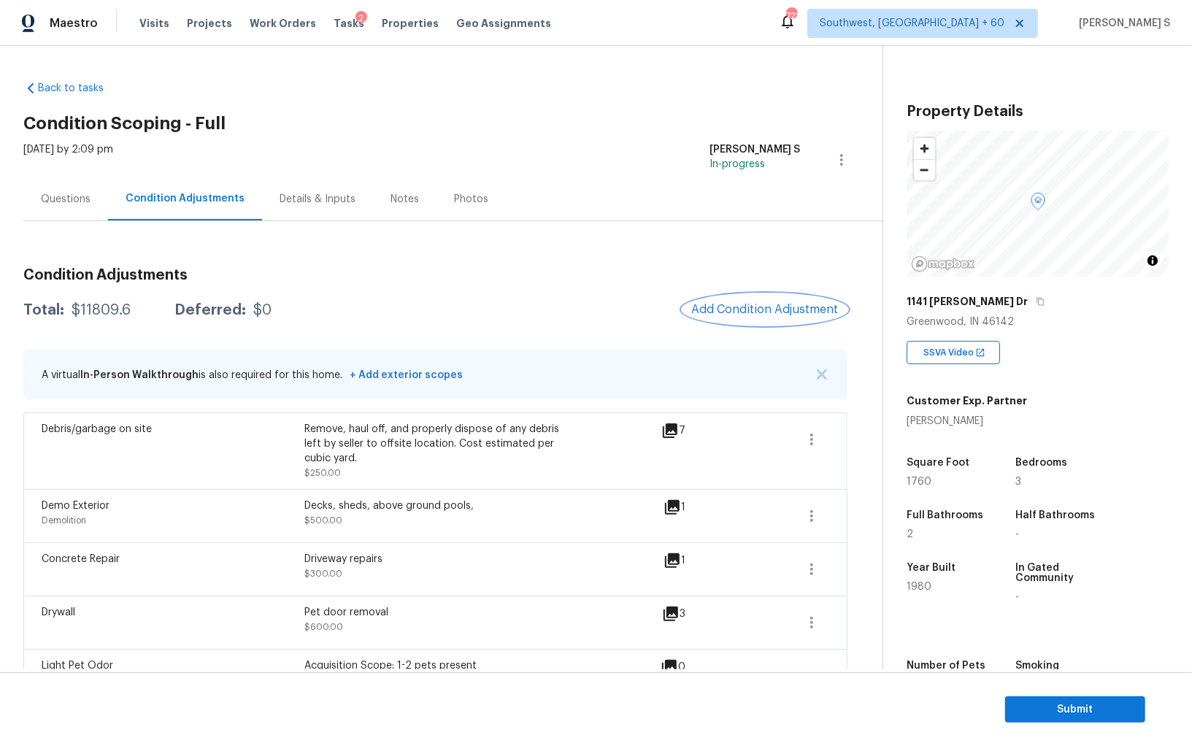
click at [778, 310] on span "Add Condition Adjustment" at bounding box center [764, 309] width 147 height 13
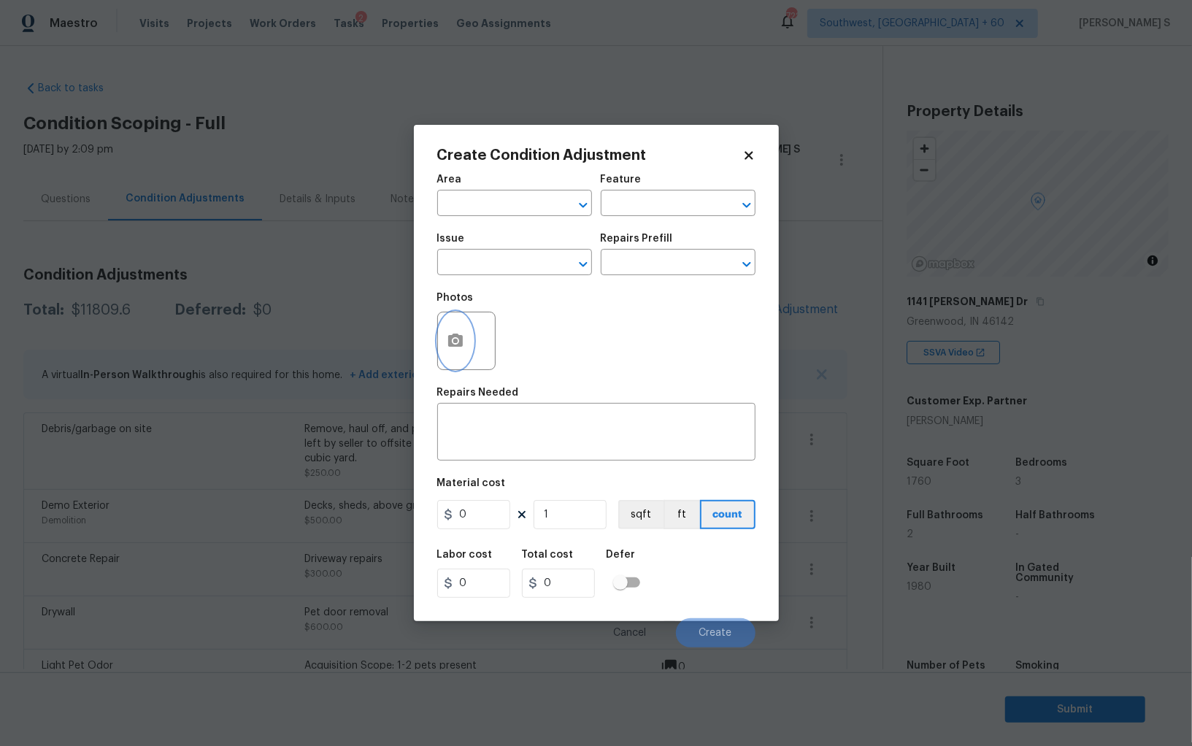
click at [470, 355] on button "button" at bounding box center [455, 340] width 35 height 57
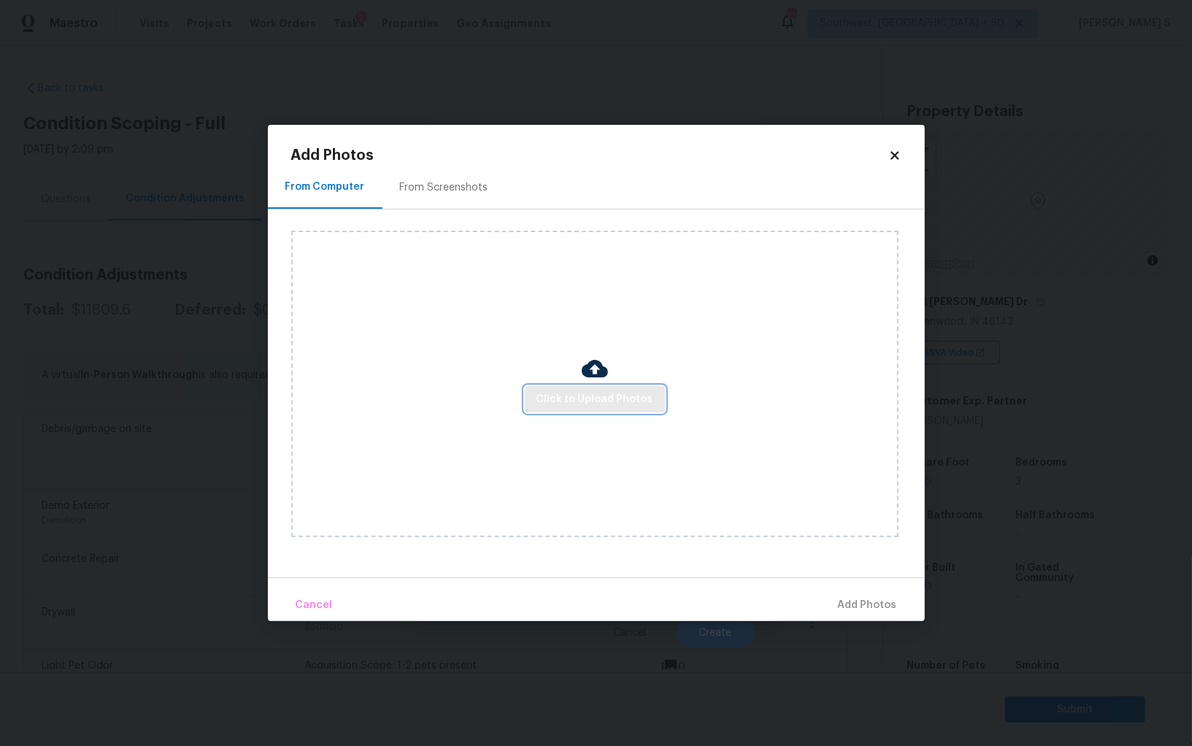
click at [558, 400] on span "Click to Upload Photos" at bounding box center [594, 400] width 117 height 18
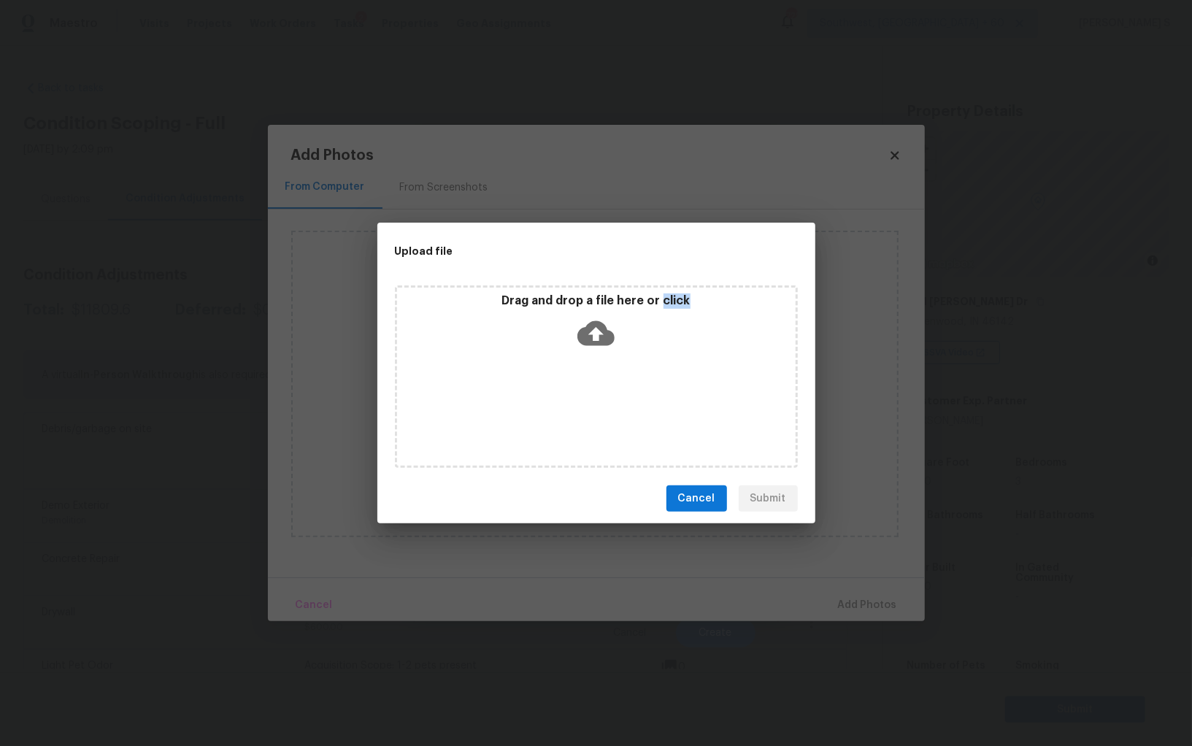
click at [558, 400] on div "Drag and drop a file here or click" at bounding box center [596, 376] width 403 height 182
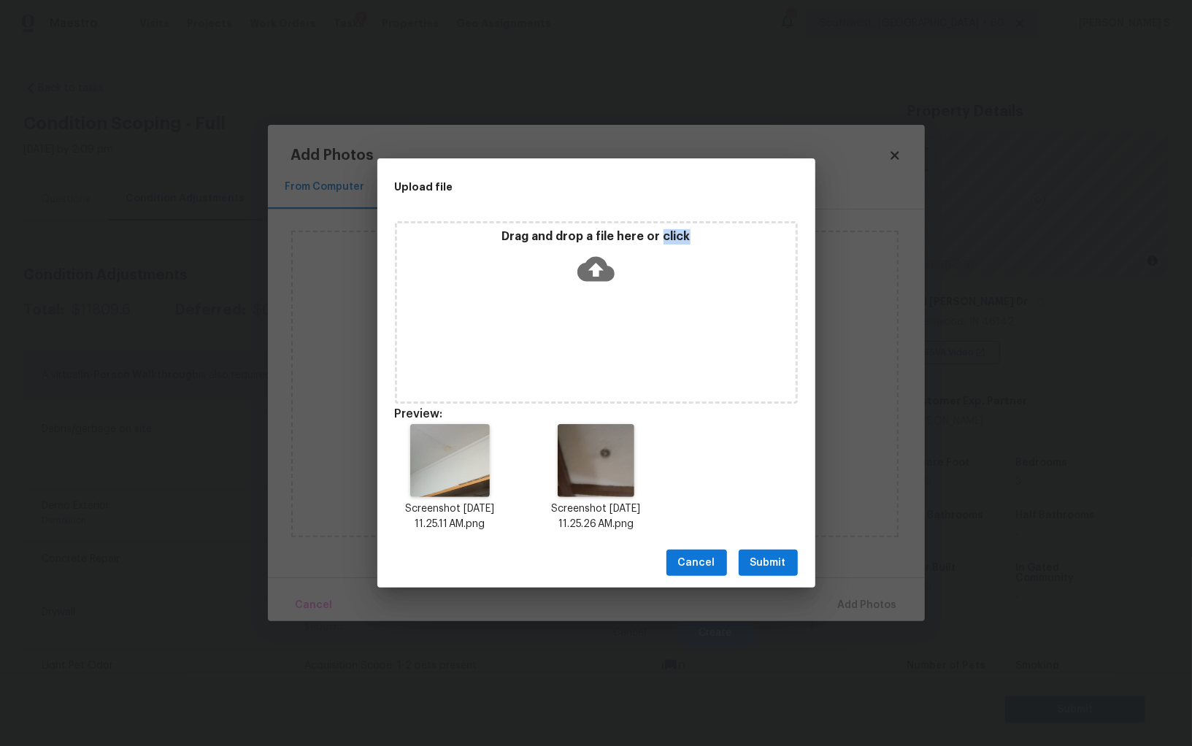
click at [769, 558] on span "Submit" at bounding box center [768, 563] width 36 height 18
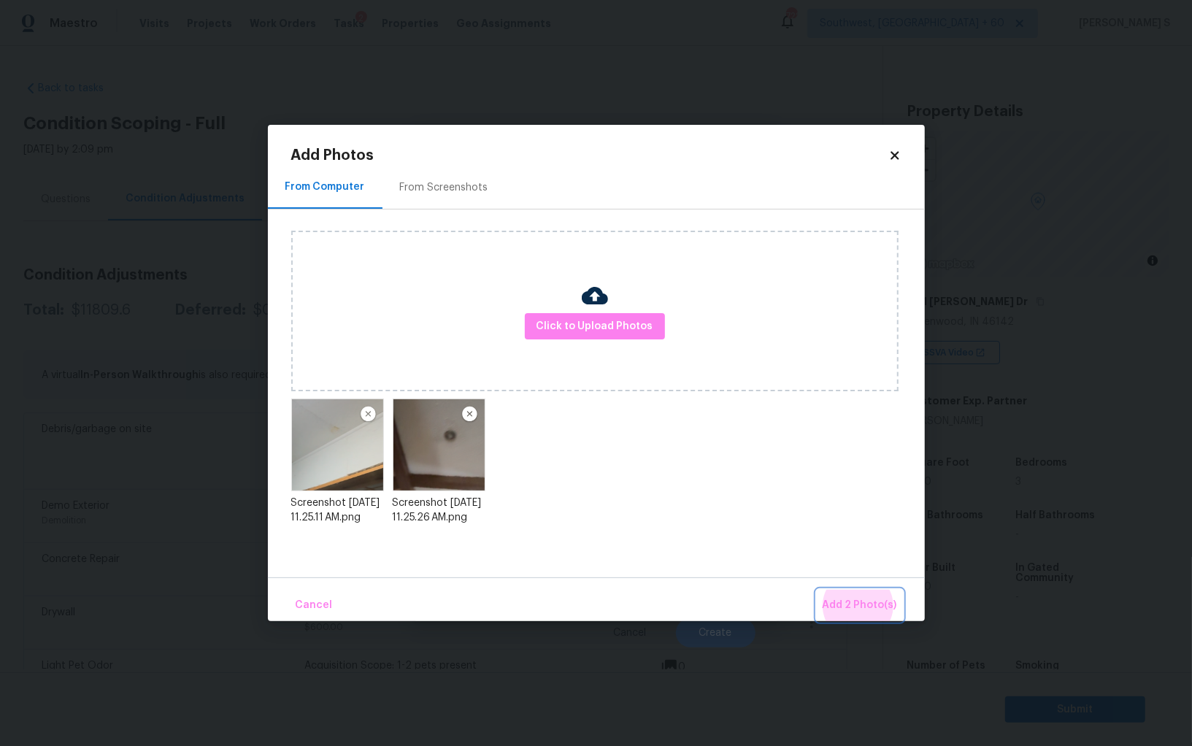
click at [817, 590] on button "Add 2 Photo(s)" at bounding box center [860, 605] width 86 height 31
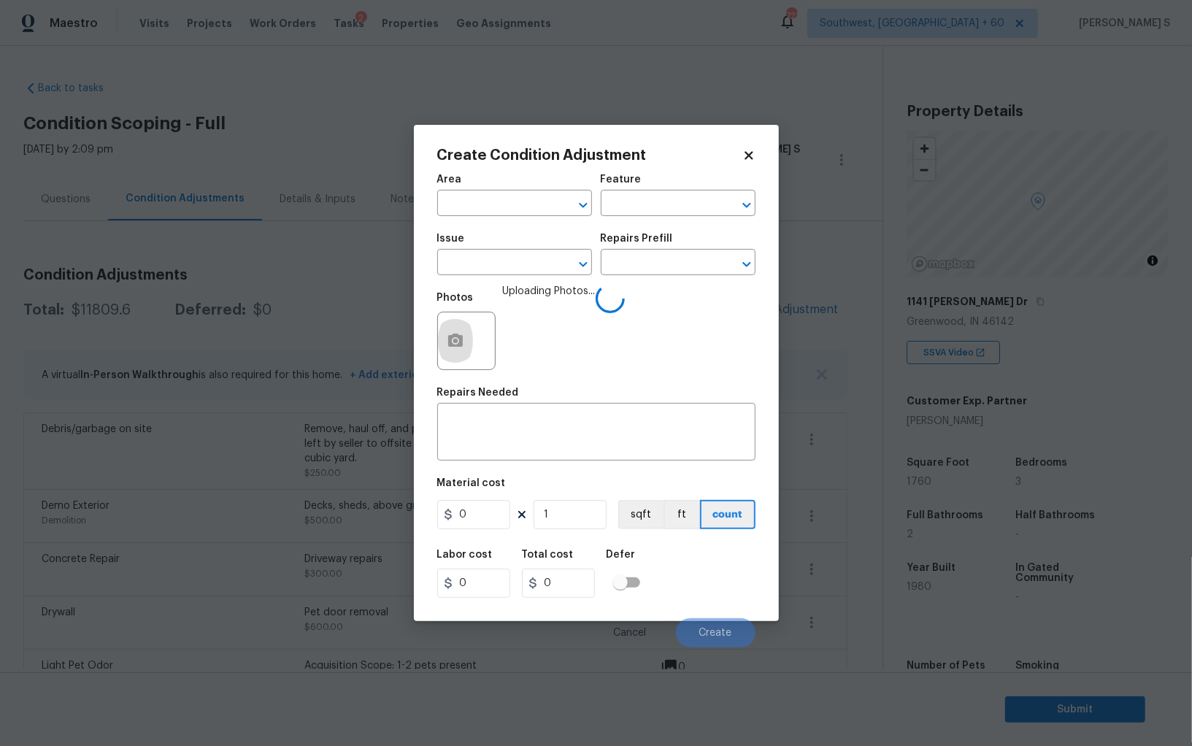
click at [511, 277] on span "Issue ​" at bounding box center [514, 254] width 155 height 59
click at [507, 262] on input "text" at bounding box center [494, 264] width 114 height 23
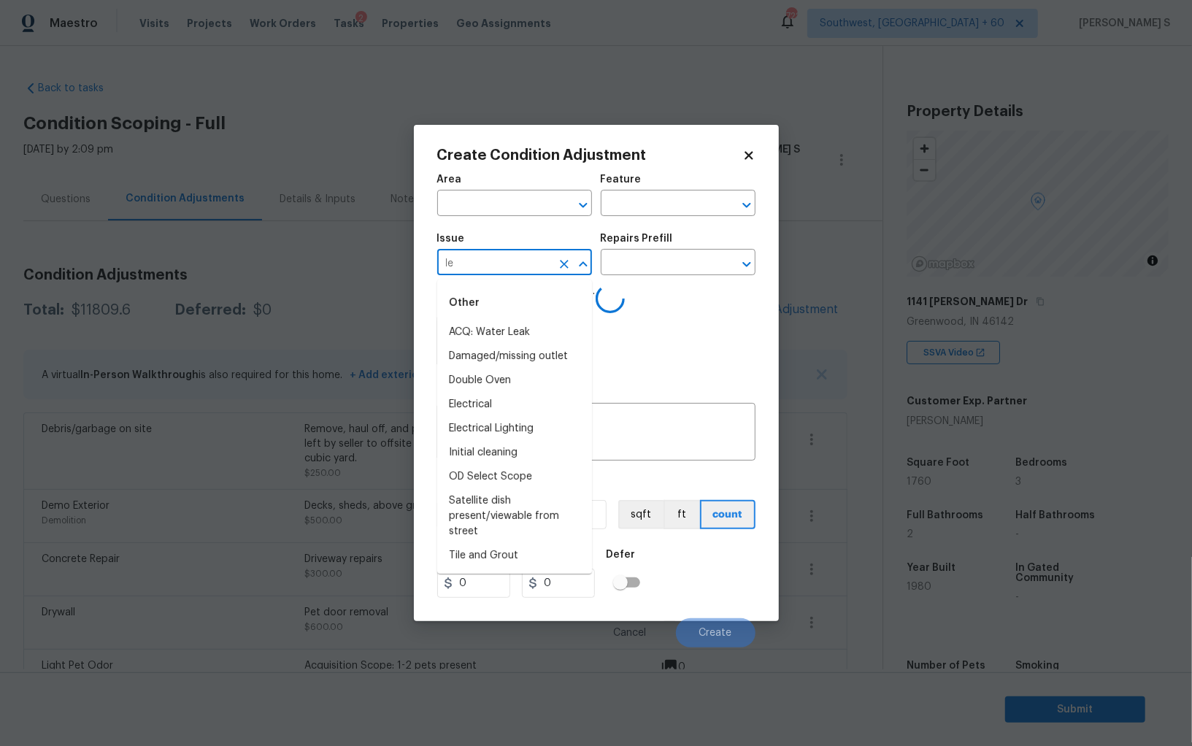
type input "lea"
type input "k"
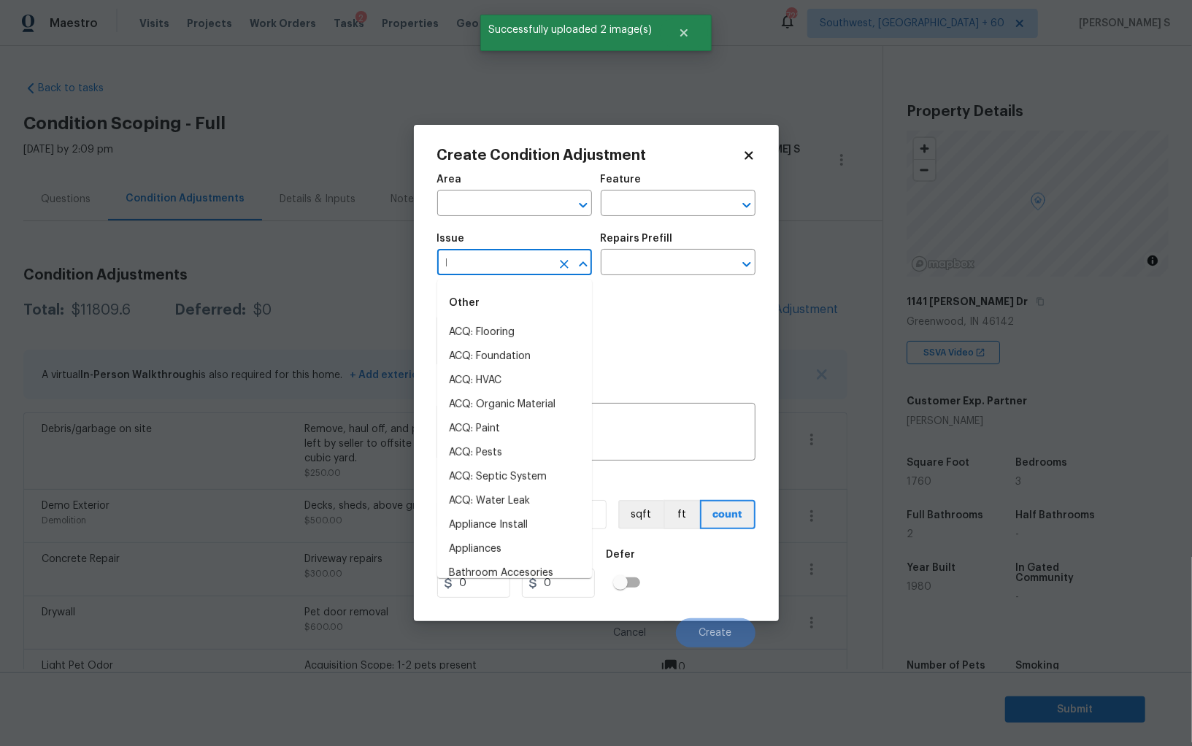
type input "le"
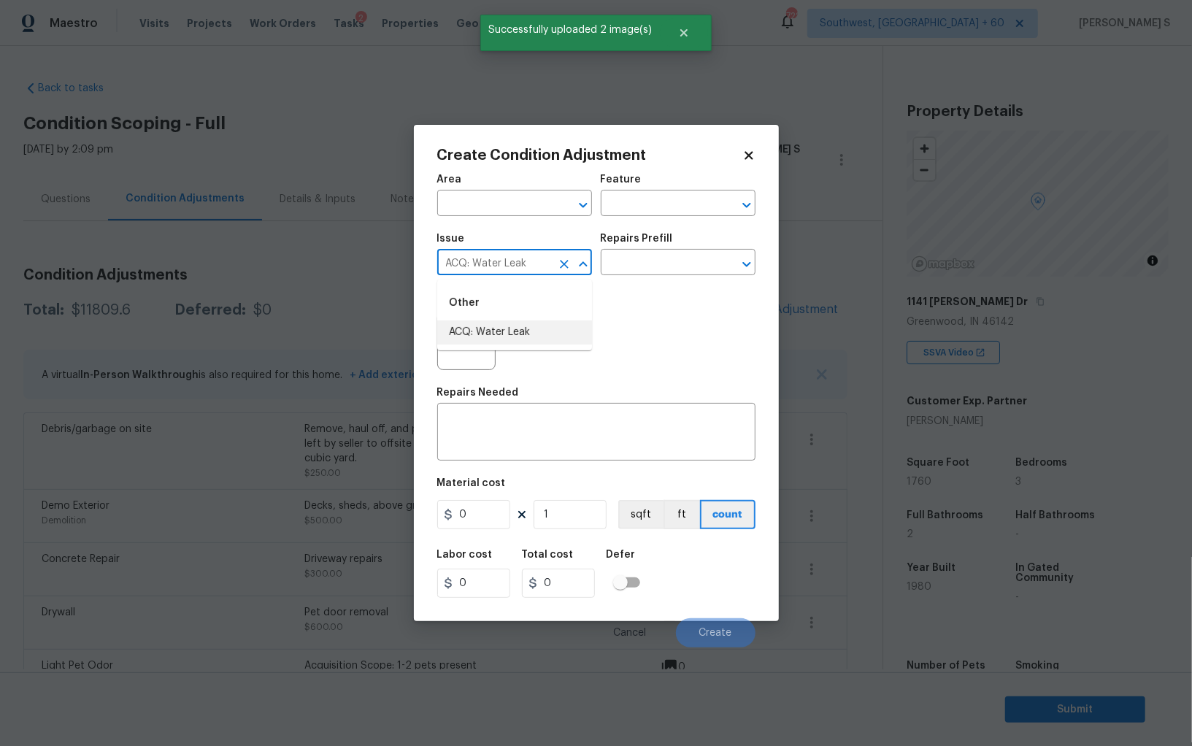
type input "ACQ: Water Leak"
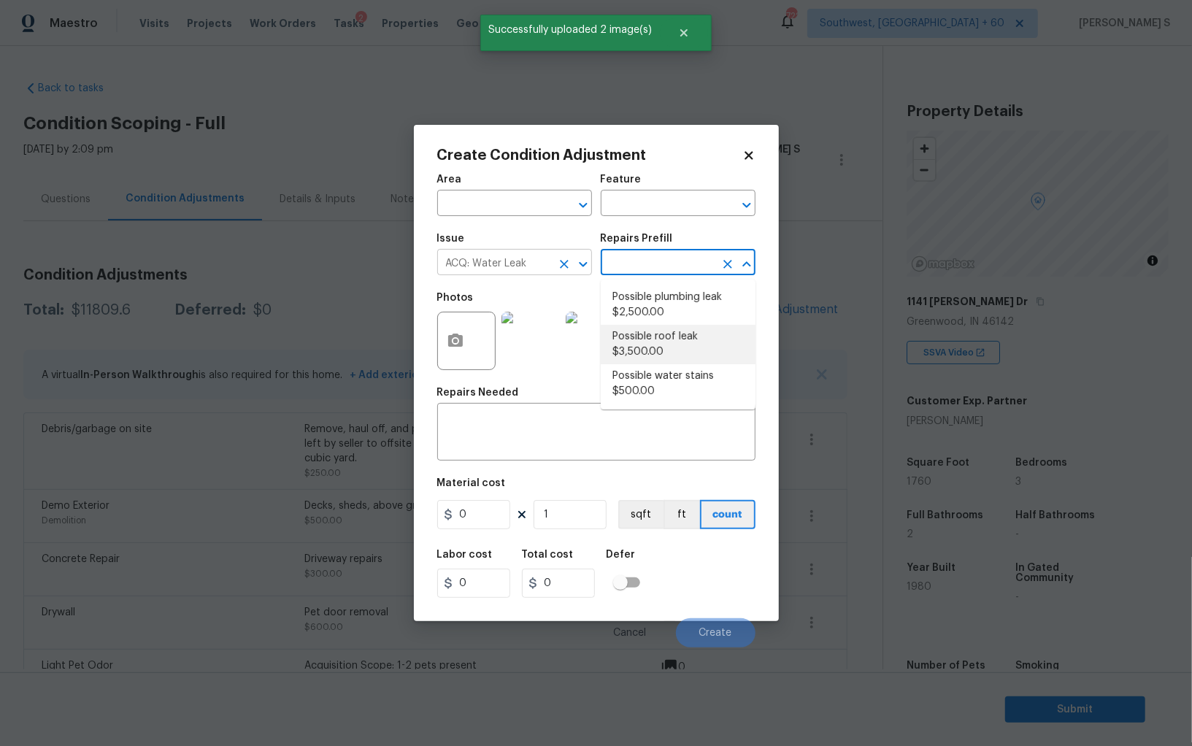
type input "Acquisition"
type textarea "Acquisition Scope: Possible roof leak"
type input "3500"
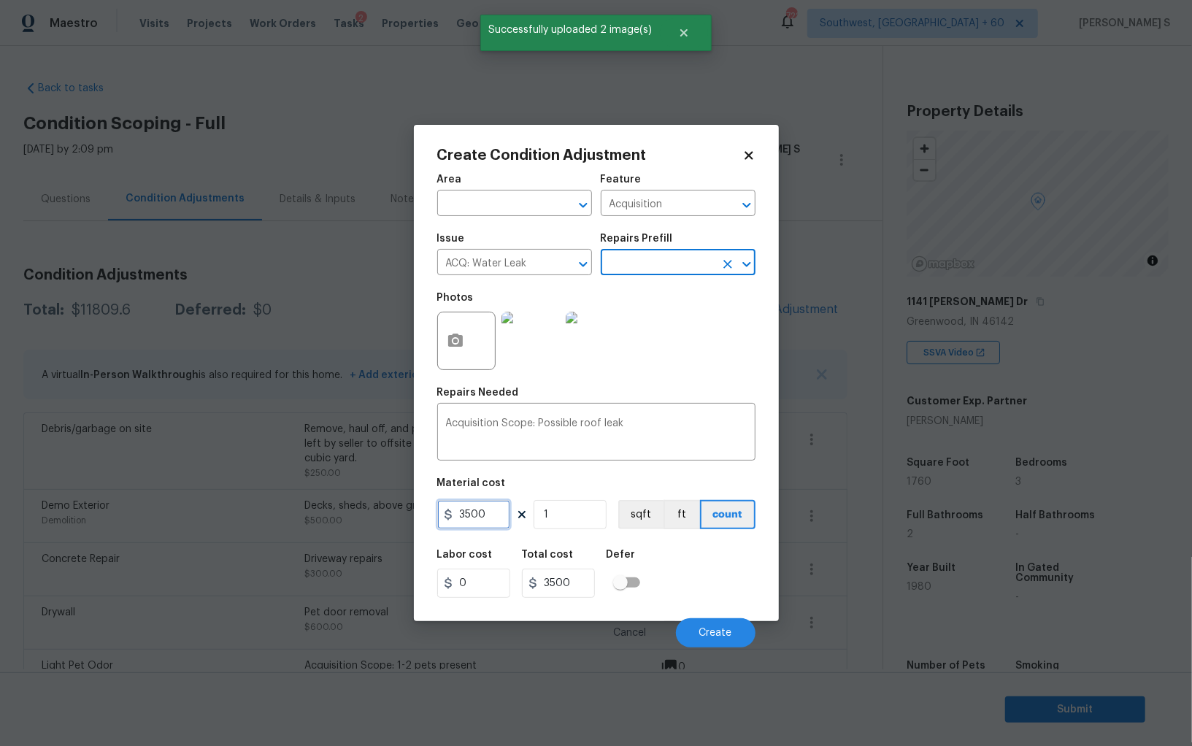
click at [474, 518] on input "3500" at bounding box center [473, 514] width 73 height 29
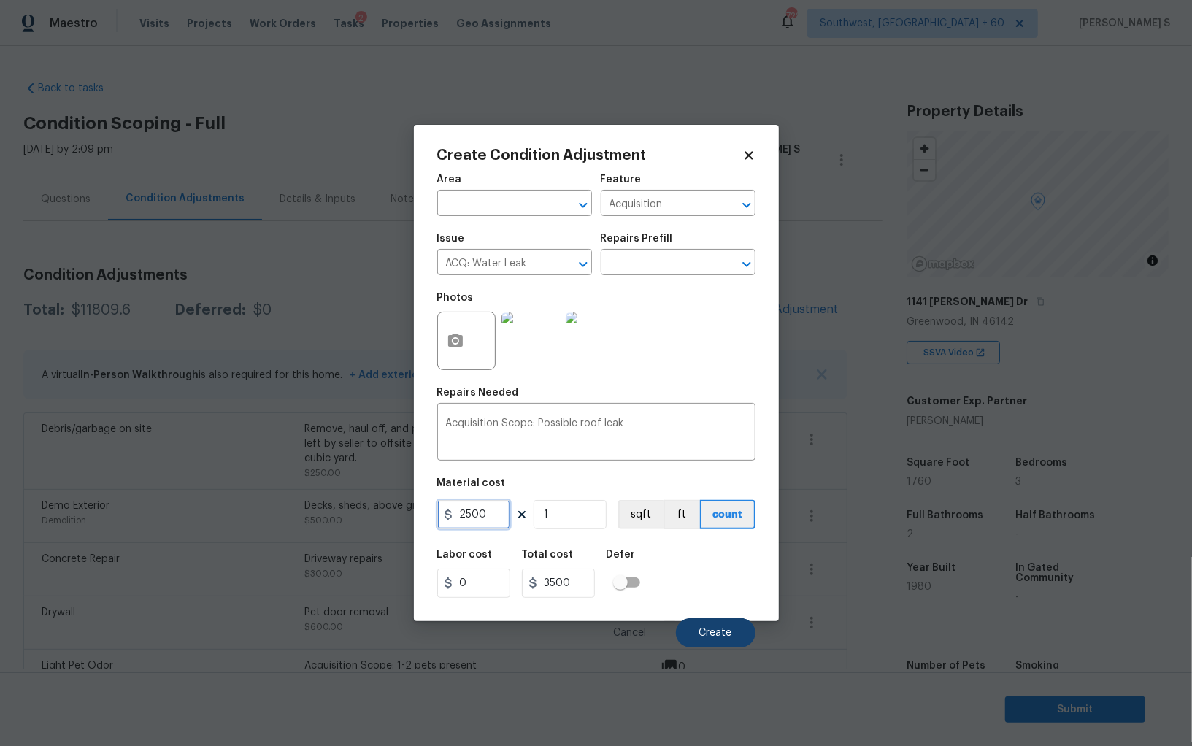
type input "2500"
click at [736, 640] on button "Create" at bounding box center [716, 632] width 80 height 29
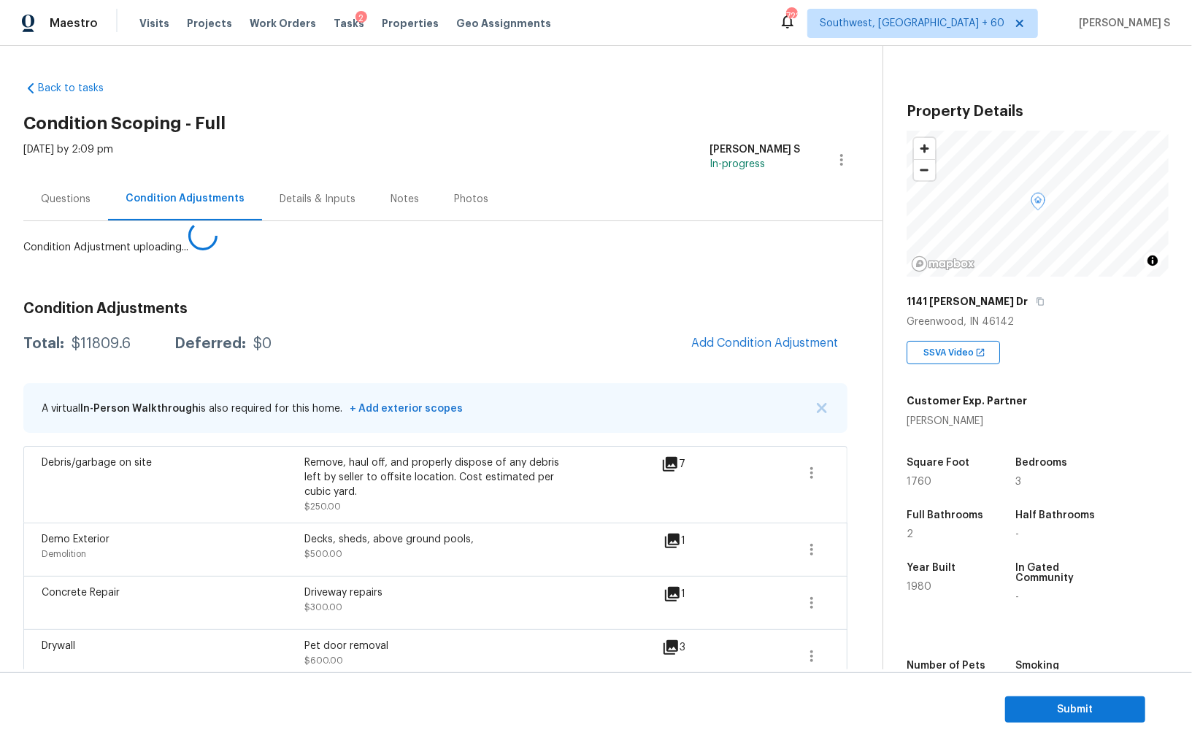
click at [219, 564] on body "Maestro Visits Projects Work Orders Tasks 2 Properties Geo Assignments 722 Sout…" at bounding box center [596, 373] width 1192 height 746
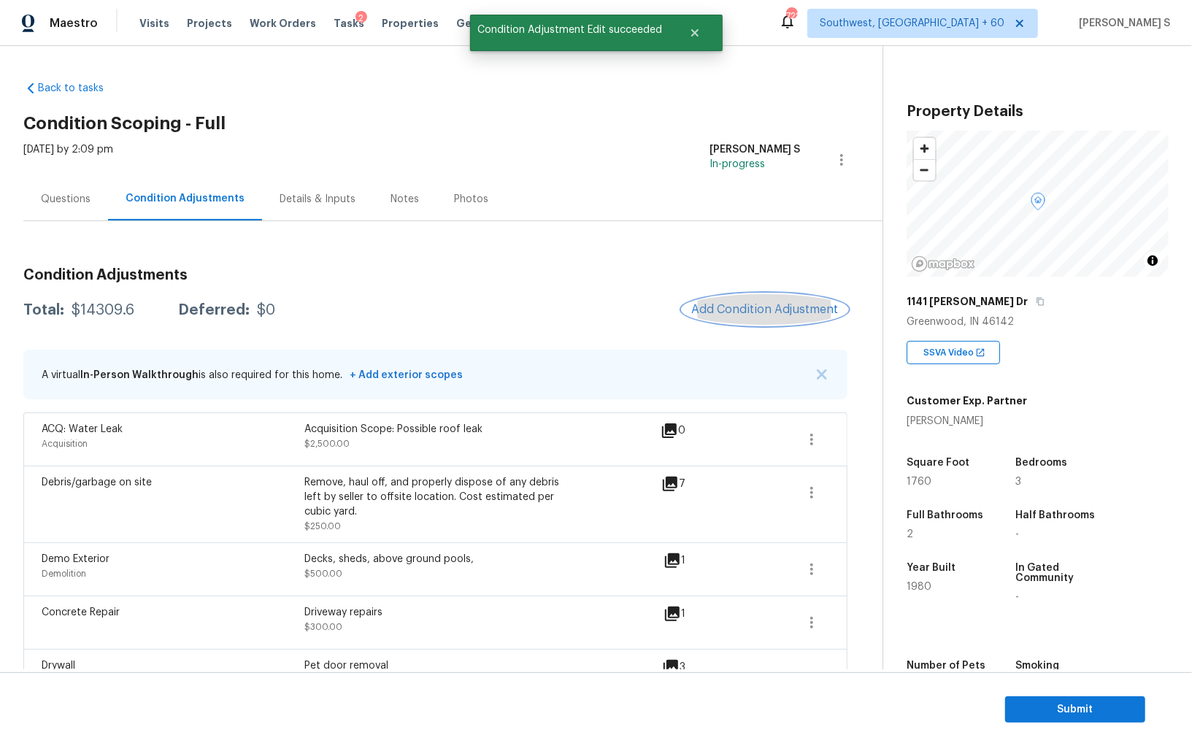
click at [759, 294] on button "Add Condition Adjustment" at bounding box center [764, 309] width 165 height 31
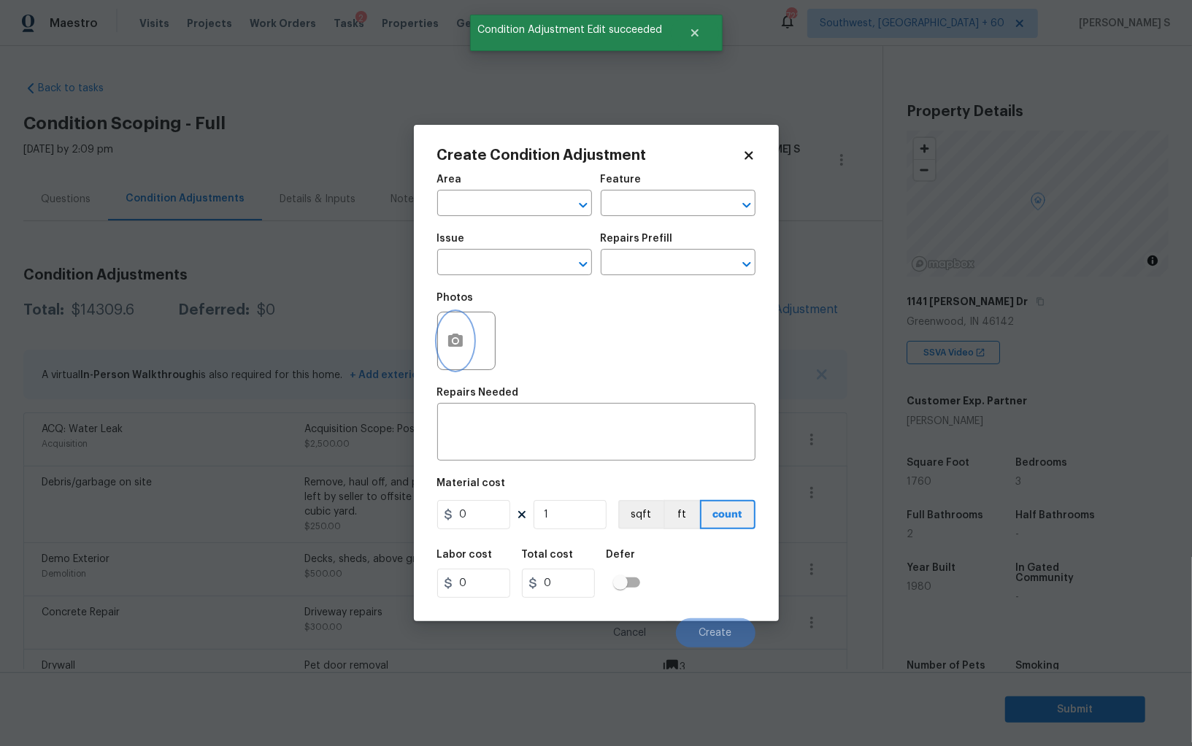
click at [458, 344] on icon "button" at bounding box center [455, 340] width 15 height 13
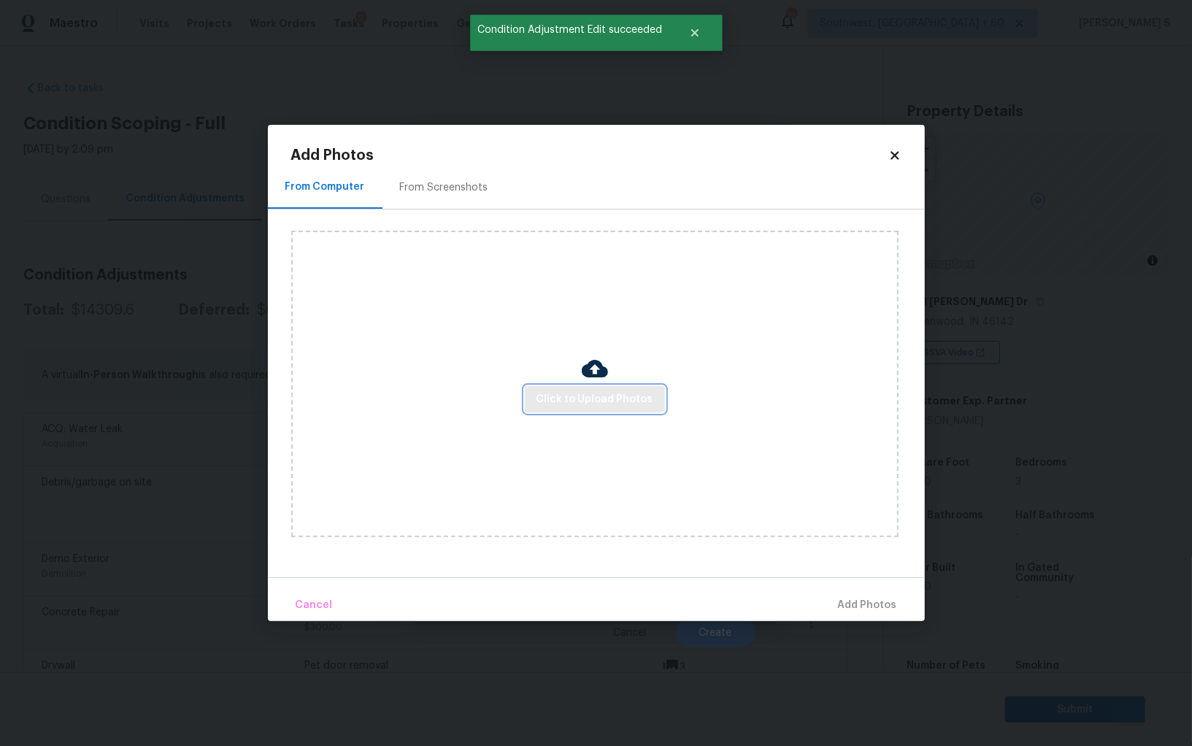
click at [591, 387] on button "Click to Upload Photos" at bounding box center [595, 399] width 140 height 27
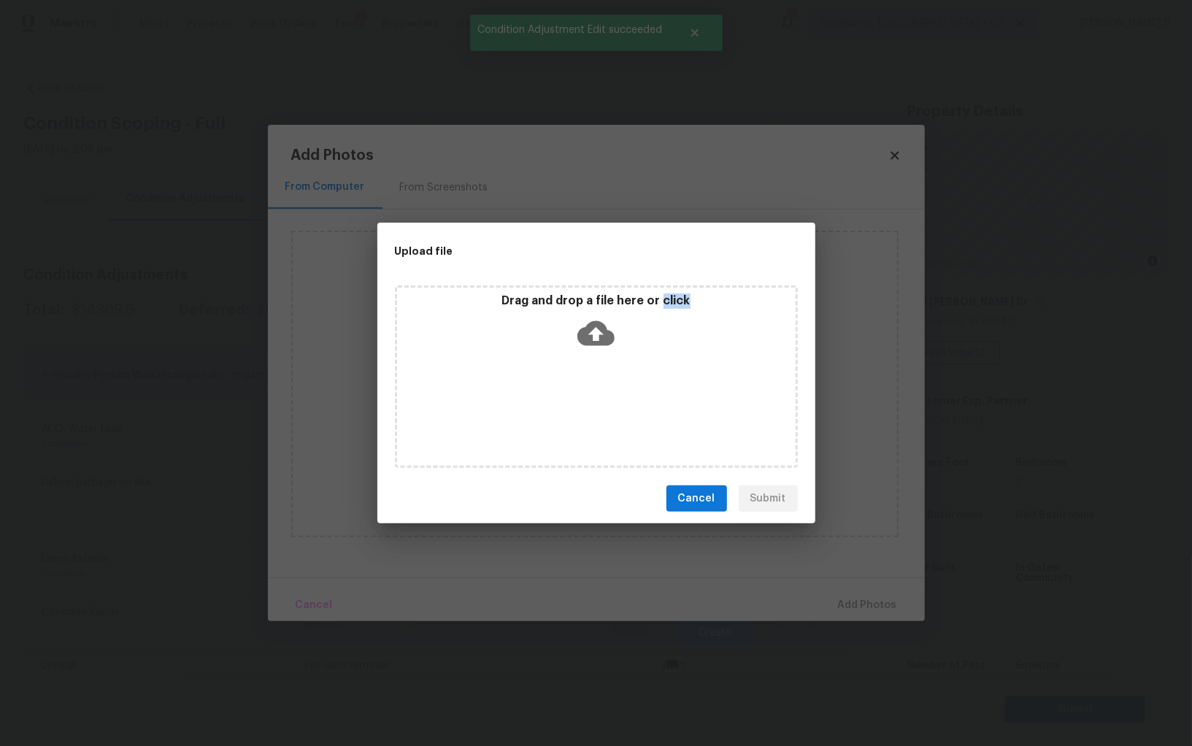
click at [591, 387] on div "Drag and drop a file here or click" at bounding box center [596, 376] width 403 height 182
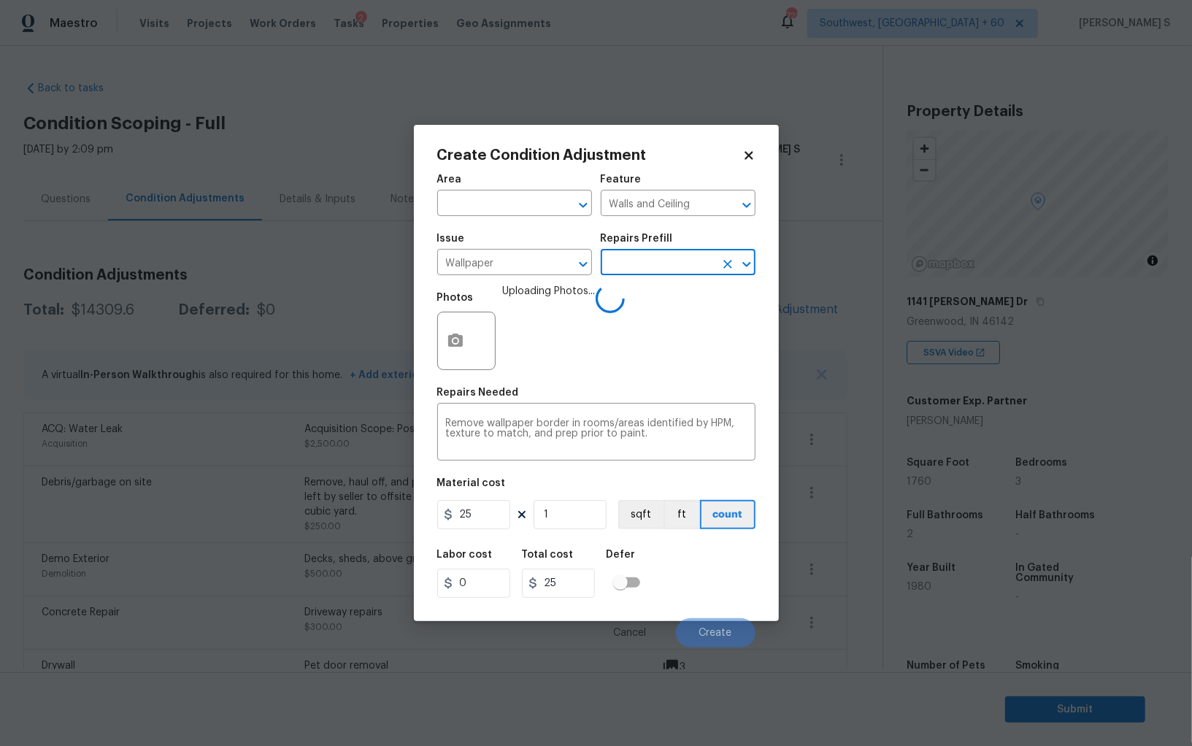
click at [646, 264] on input "text" at bounding box center [658, 264] width 114 height 23
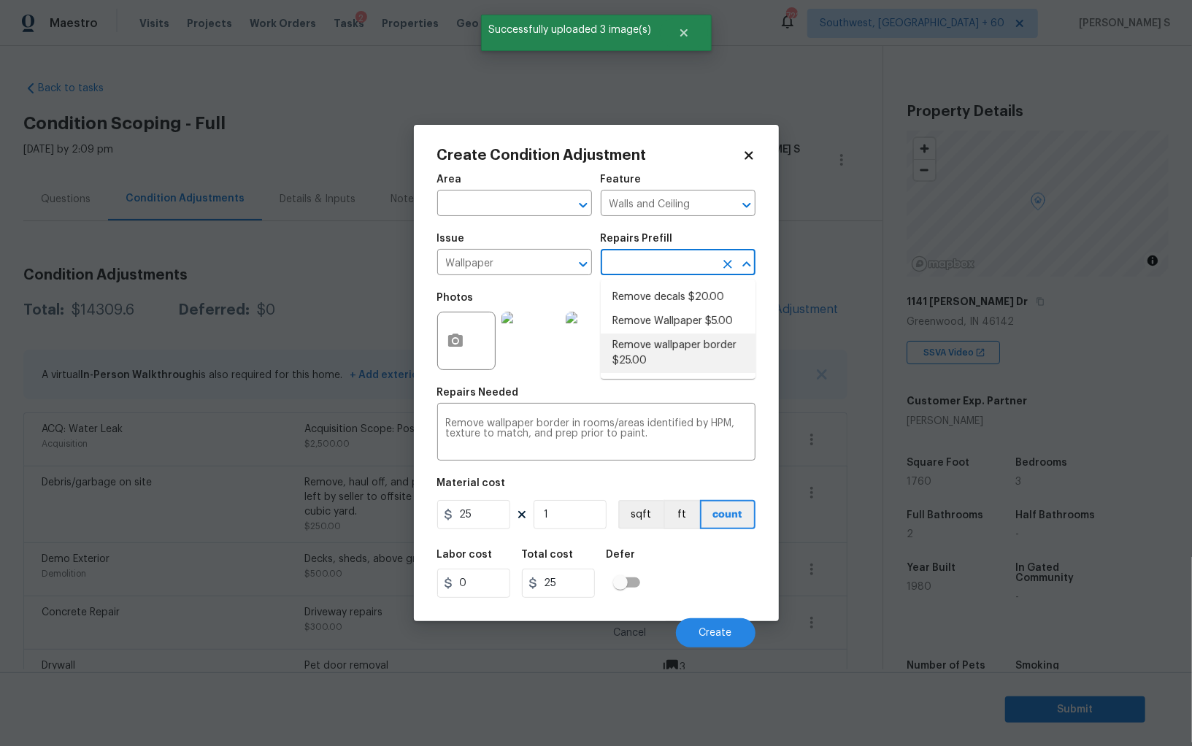
click at [679, 324] on li "Remove Wallpaper $5.00" at bounding box center [678, 321] width 155 height 24
type input "5"
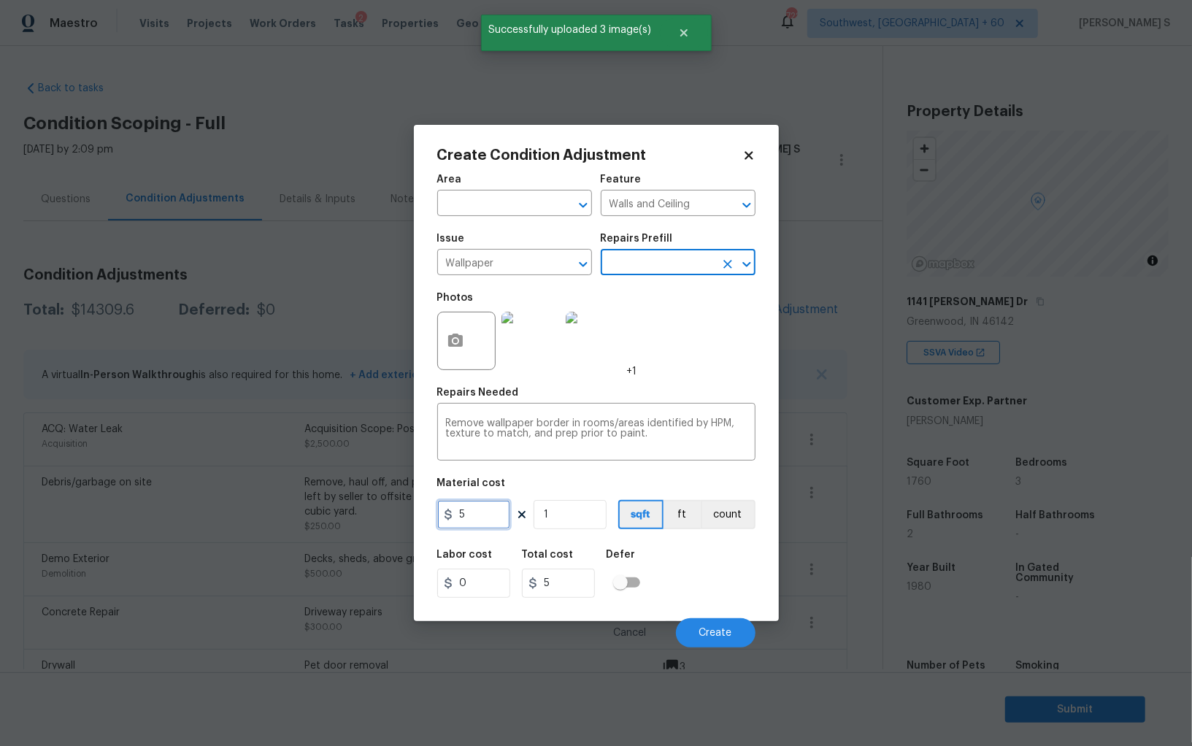
click at [474, 512] on input "5" at bounding box center [473, 514] width 73 height 29
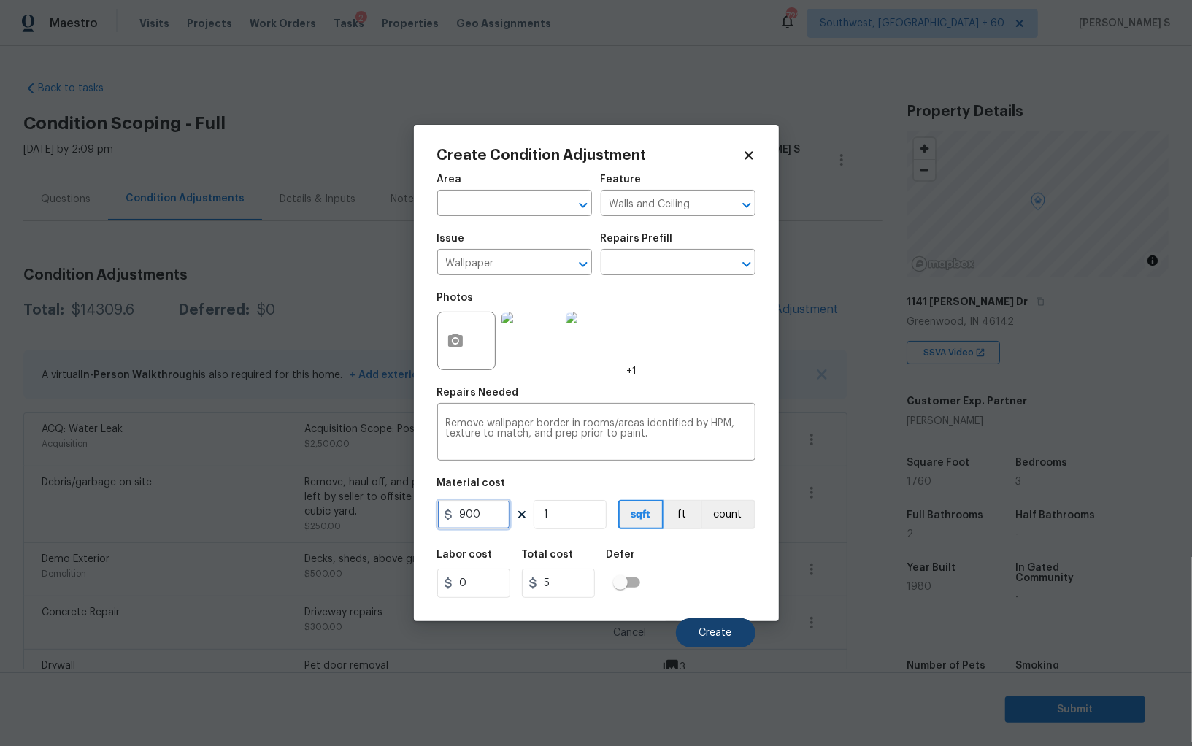
type input "900"
click at [715, 623] on button "Create" at bounding box center [716, 632] width 80 height 29
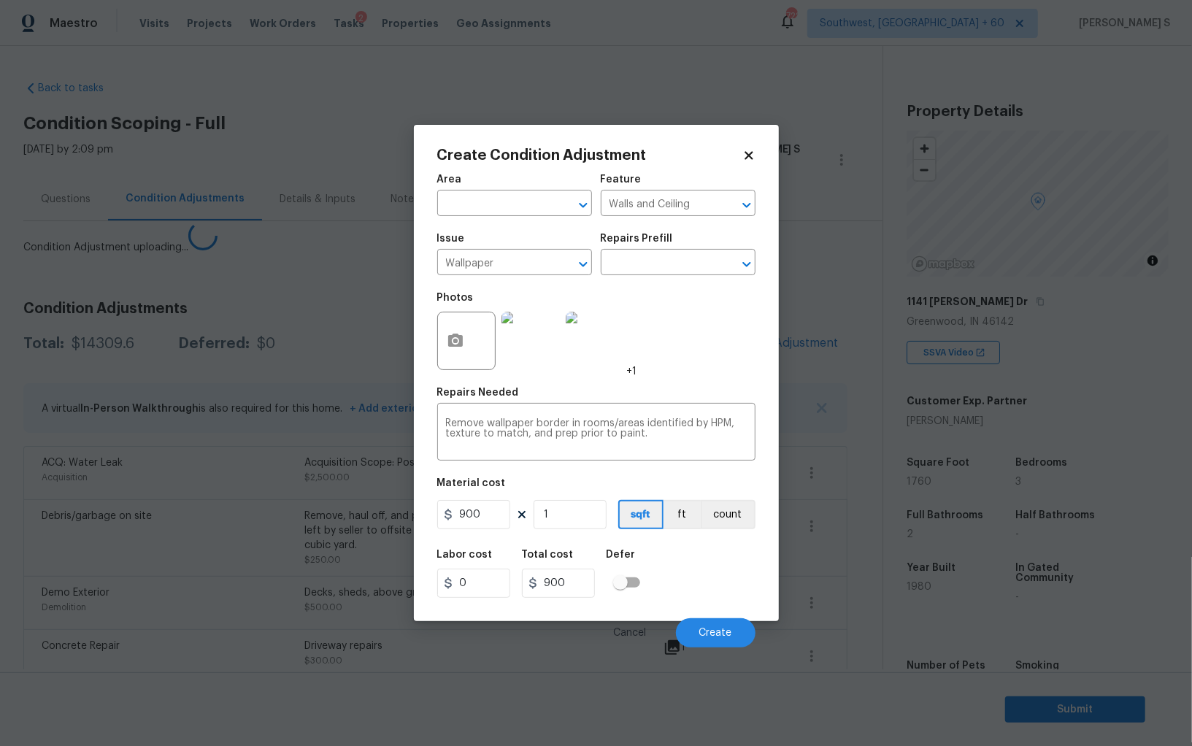
click at [0, 495] on body "Maestro Visits Projects Work Orders Tasks 2 Properties Geo Assignments 722 Sout…" at bounding box center [596, 373] width 1192 height 746
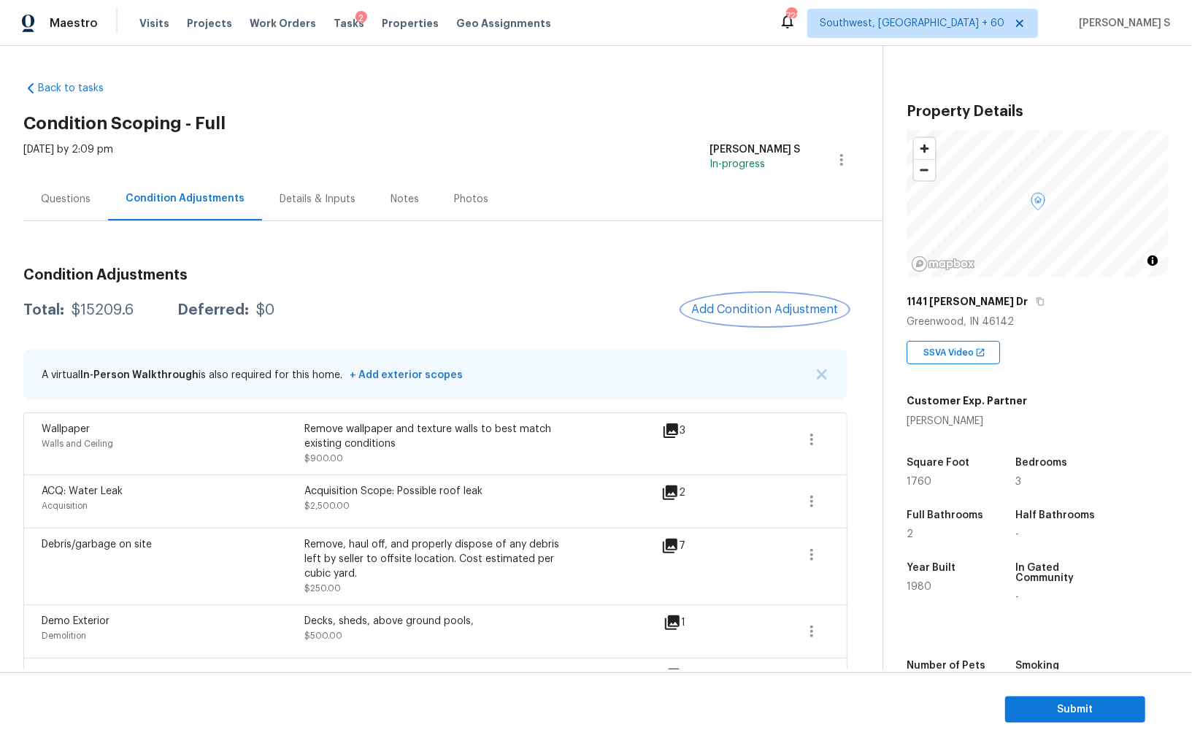
click at [756, 304] on span "Add Condition Adjustment" at bounding box center [764, 309] width 147 height 13
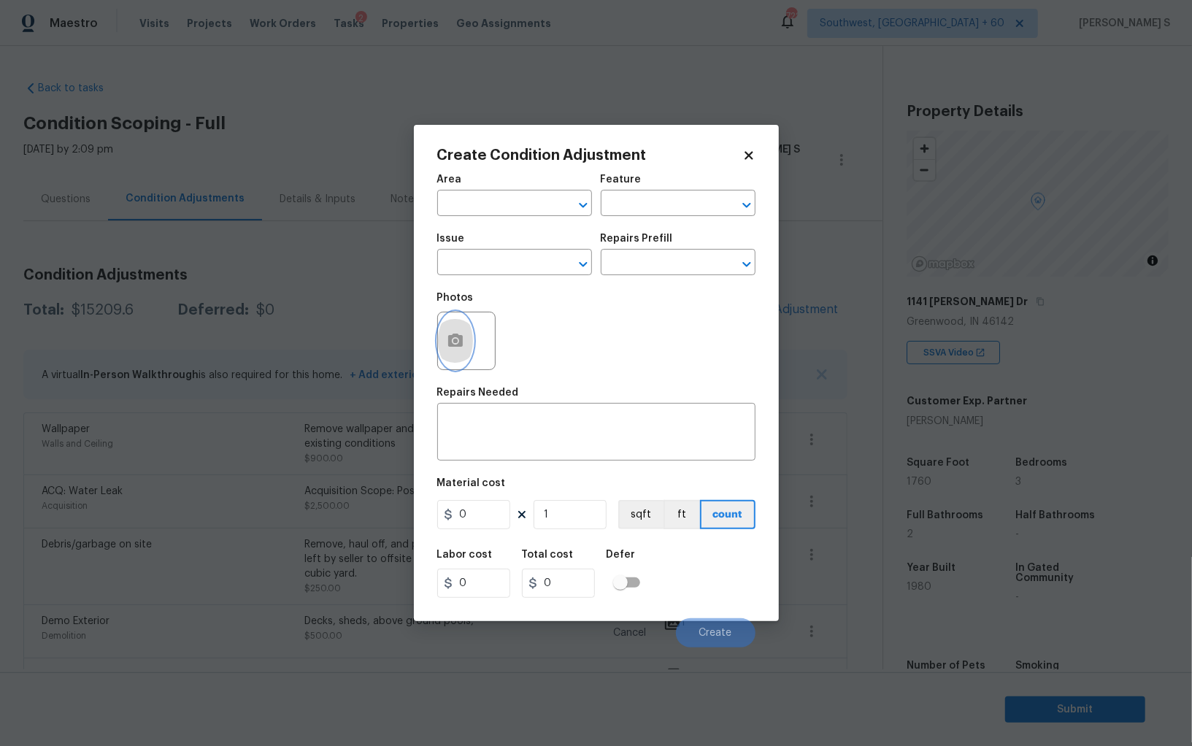
click at [454, 331] on button "button" at bounding box center [455, 340] width 35 height 57
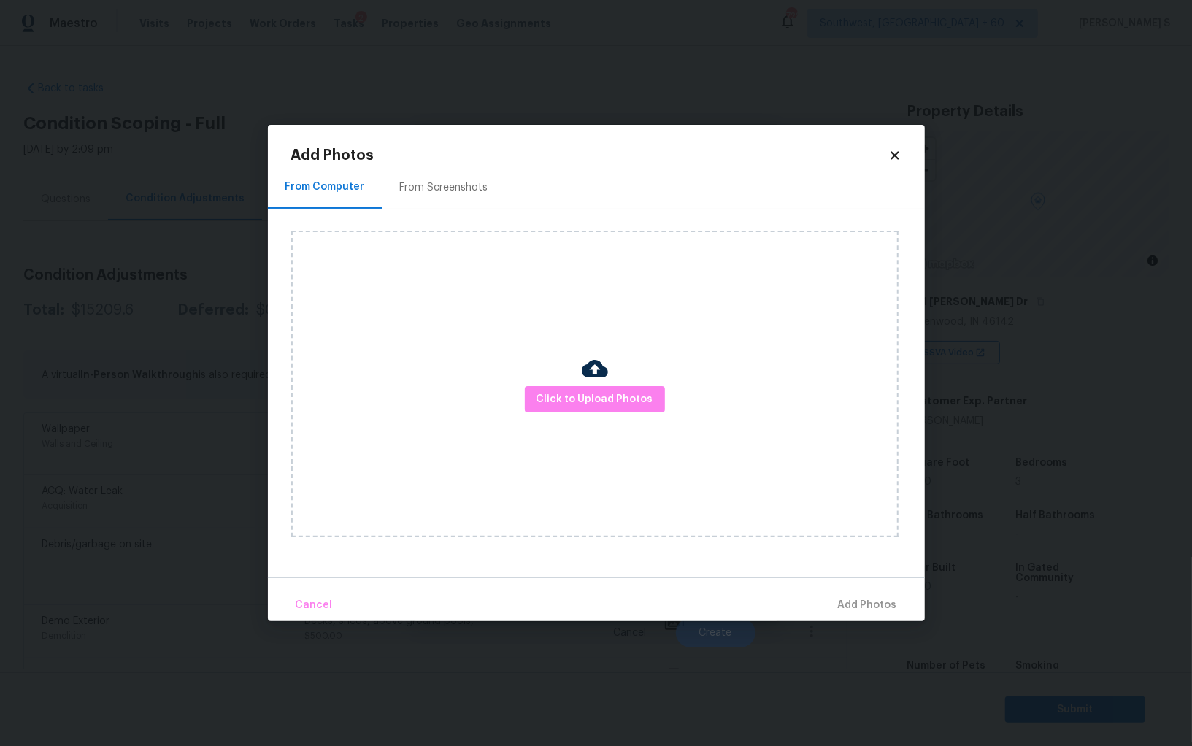
click at [615, 416] on div "Click to Upload Photos" at bounding box center [594, 384] width 607 height 307
click at [615, 404] on span "Click to Upload Photos" at bounding box center [594, 400] width 117 height 18
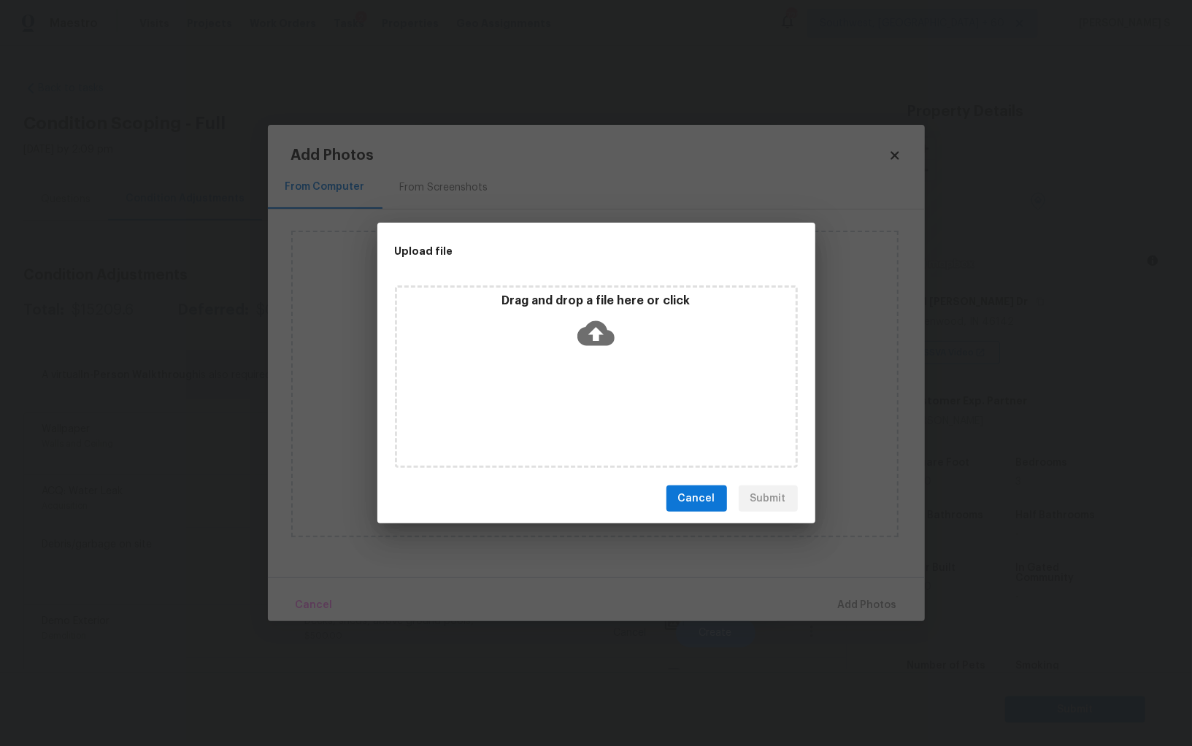
click at [615, 404] on div "Drag and drop a file here or click" at bounding box center [596, 376] width 403 height 182
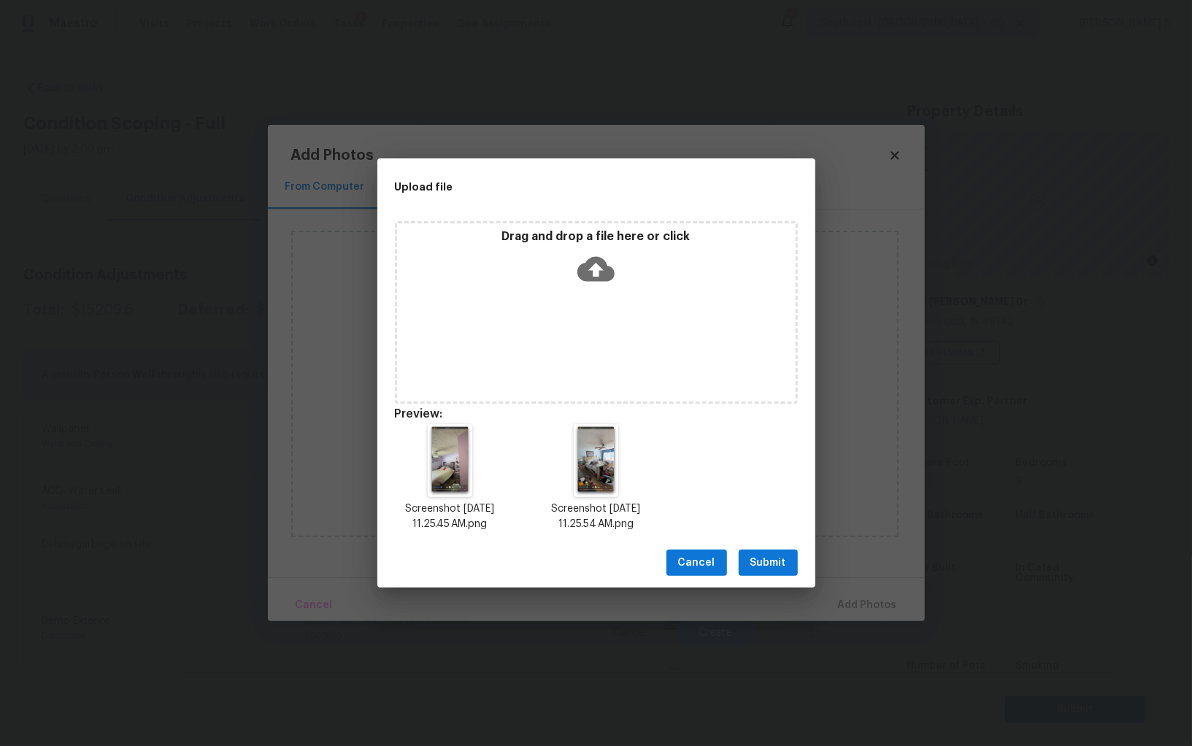
click at [766, 560] on span "Submit" at bounding box center [768, 563] width 36 height 18
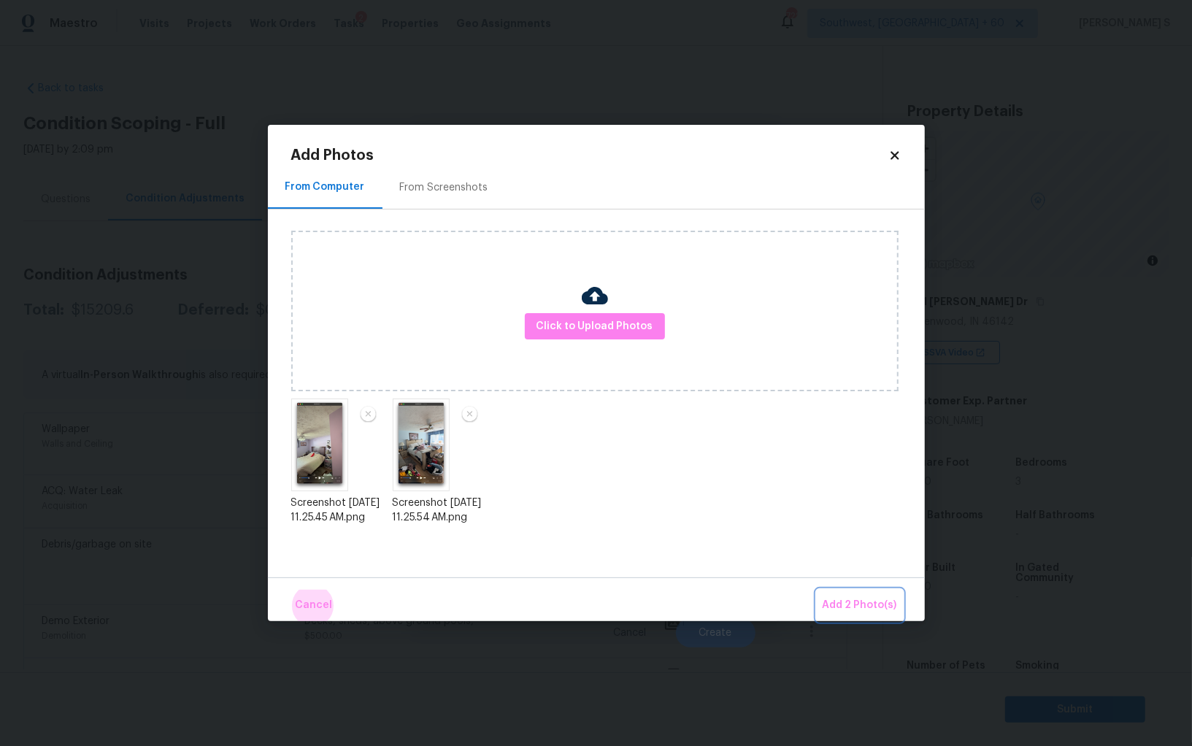
click at [817, 590] on button "Add 2 Photo(s)" at bounding box center [860, 605] width 86 height 31
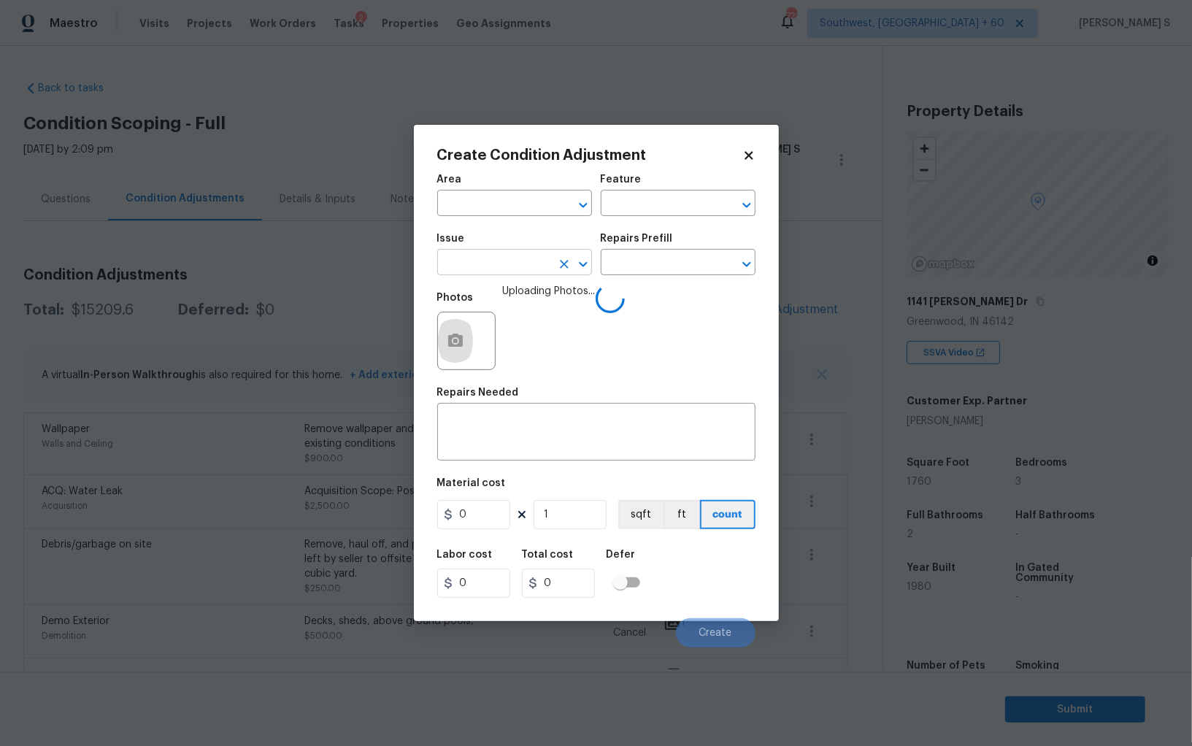
click at [520, 274] on input "text" at bounding box center [494, 264] width 114 height 23
type input "Interior Paint"
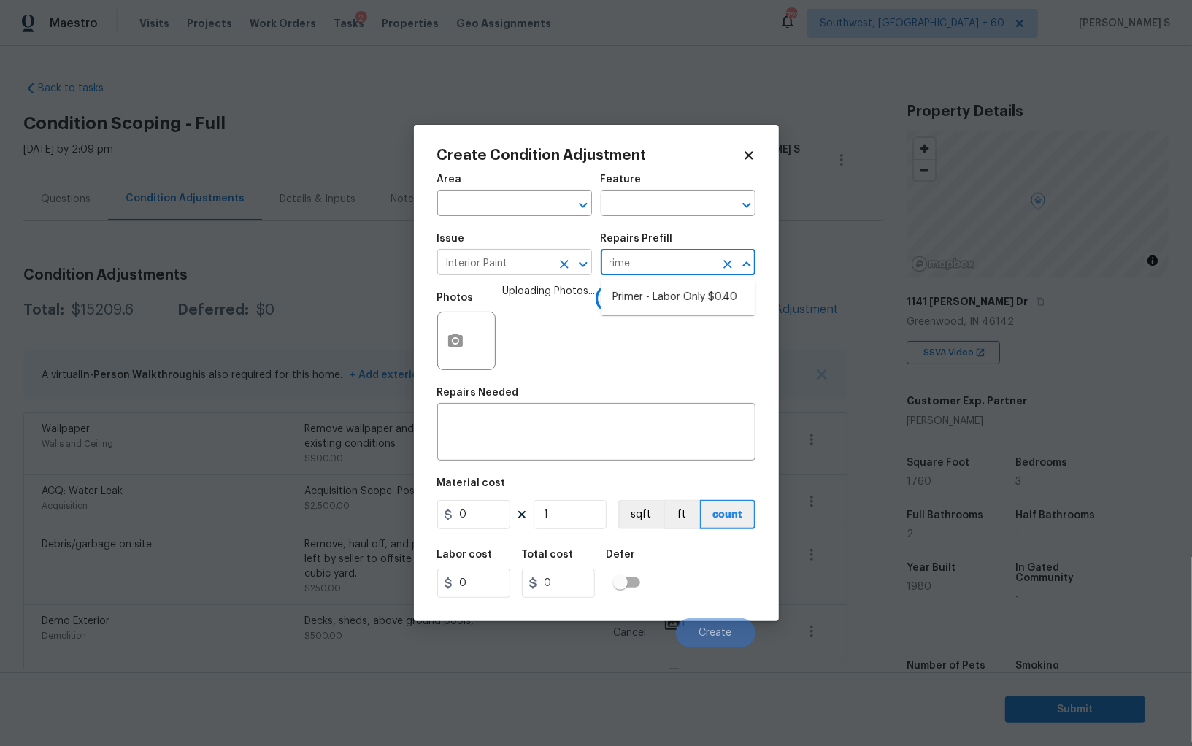
type input "rimer"
type input "Overall Paint"
type textarea "Interior primer - PRIMER PROVIDED BY OPENDOOR - All nails, screws, drywall anch…"
type input "0.4"
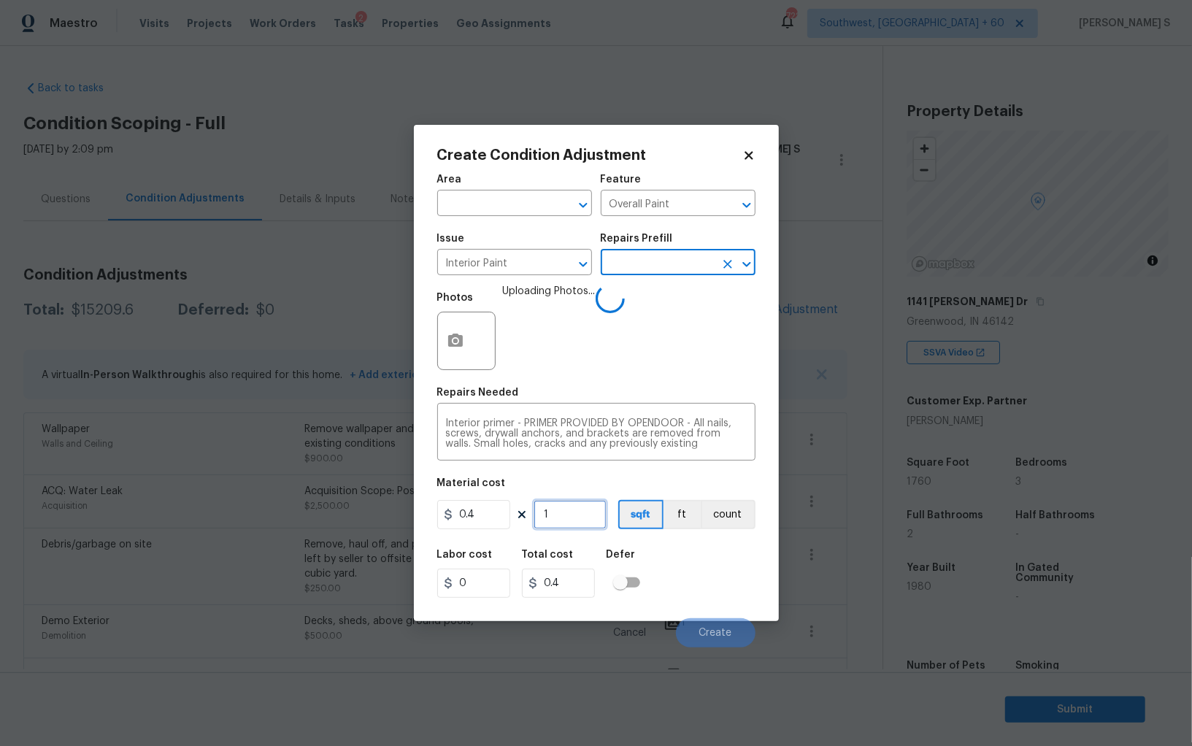
click at [561, 516] on input "1" at bounding box center [570, 514] width 73 height 29
type input "3"
type input "1.2"
type input "30"
type input "12"
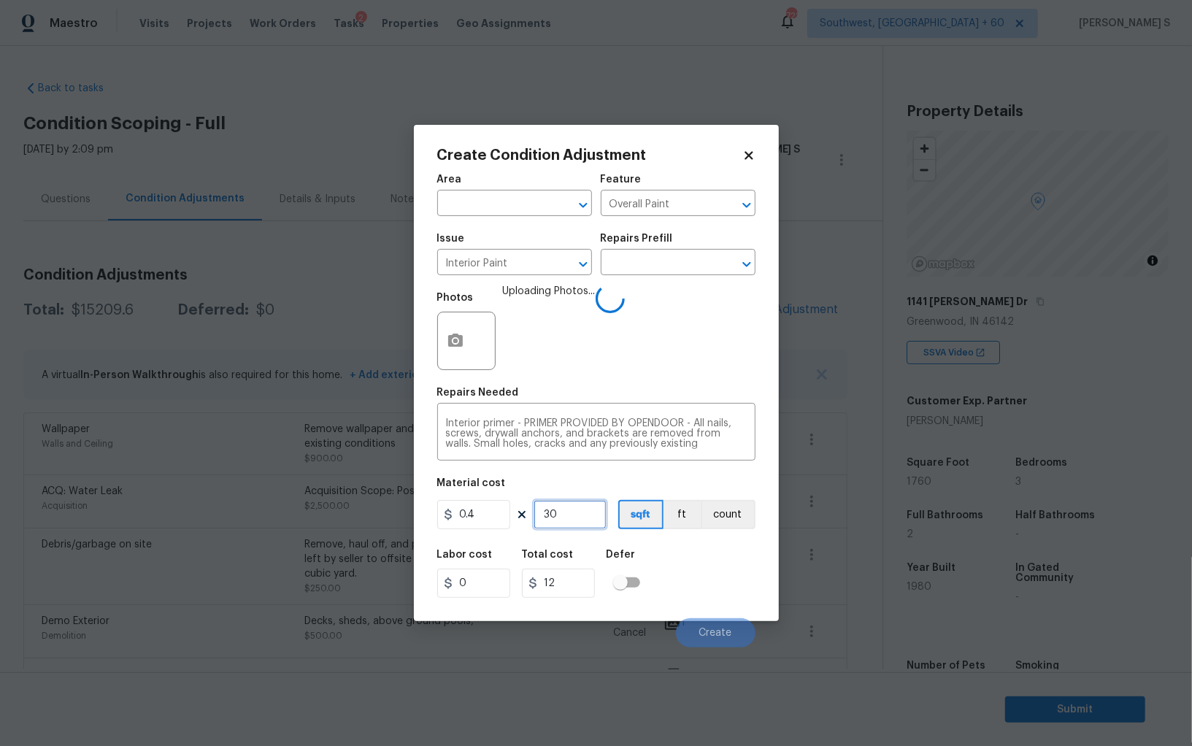
type input "300"
type input "120"
type input "300"
click at [734, 591] on div "Labor cost 0 Total cost 120 Defer" at bounding box center [596, 574] width 318 height 66
click at [731, 638] on span "Create" at bounding box center [715, 633] width 33 height 11
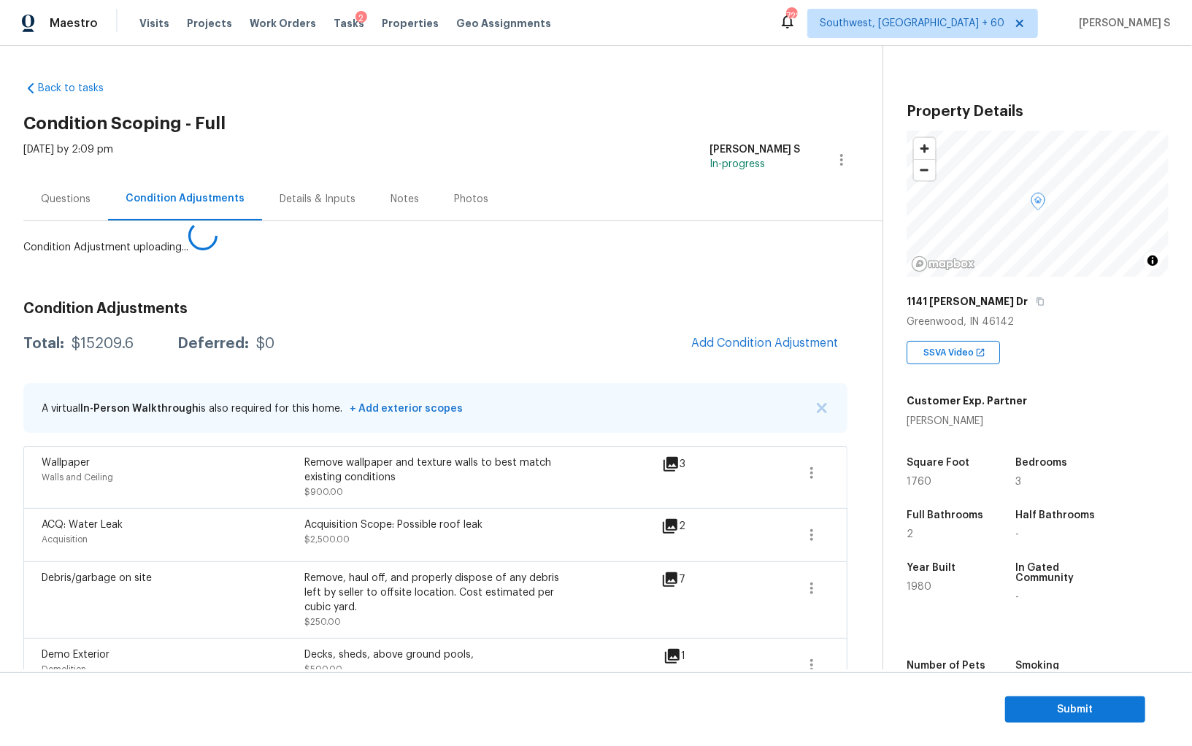
click at [264, 538] on body "Maestro Visits Projects Work Orders Tasks 2 Properties Geo Assignments 722 Sout…" at bounding box center [596, 373] width 1192 height 746
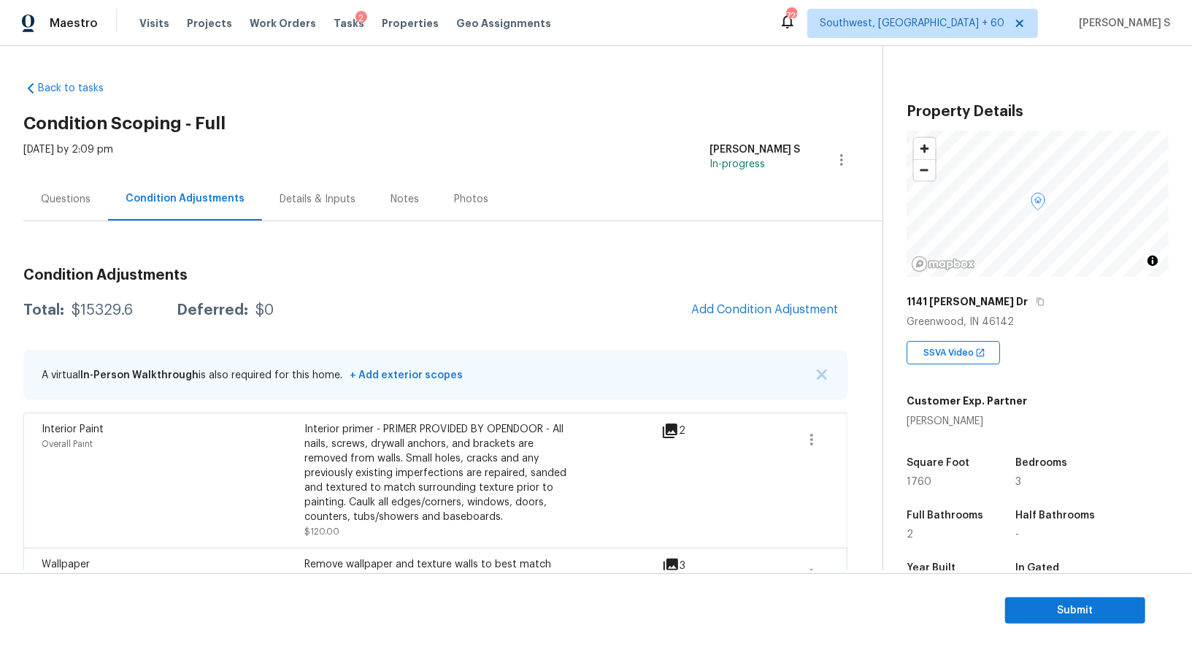
click at [111, 308] on div "$15329.6" at bounding box center [102, 310] width 61 height 15
copy div "15329.6"
click at [75, 216] on div "Questions" at bounding box center [65, 198] width 85 height 43
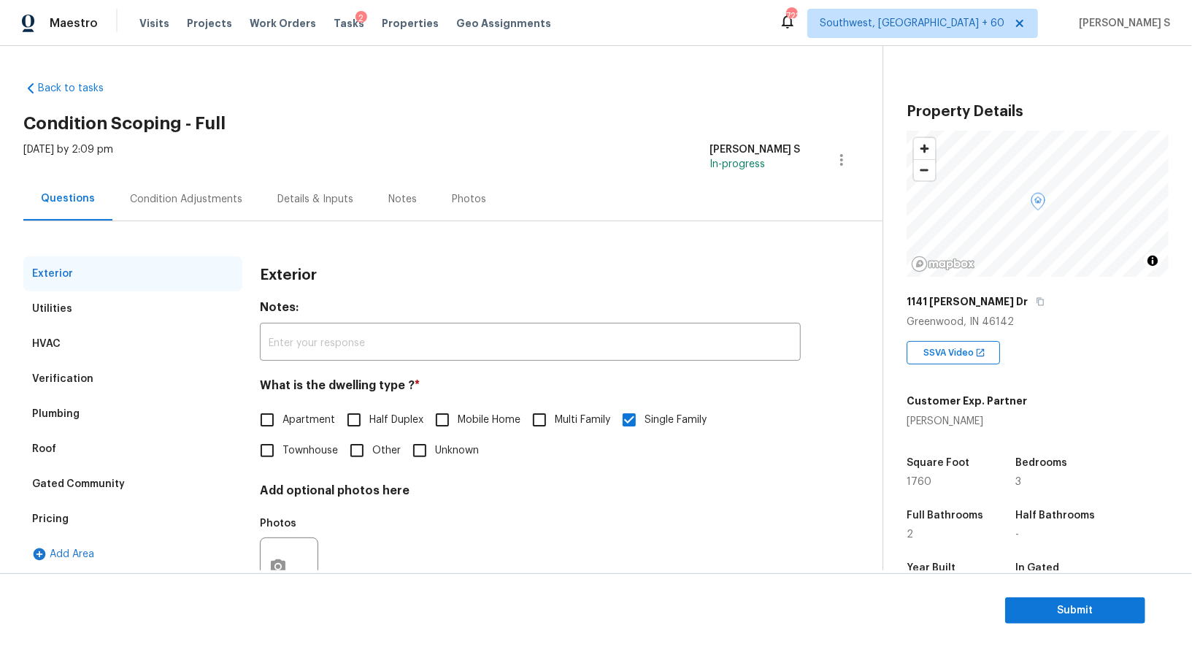
scroll to position [55, 0]
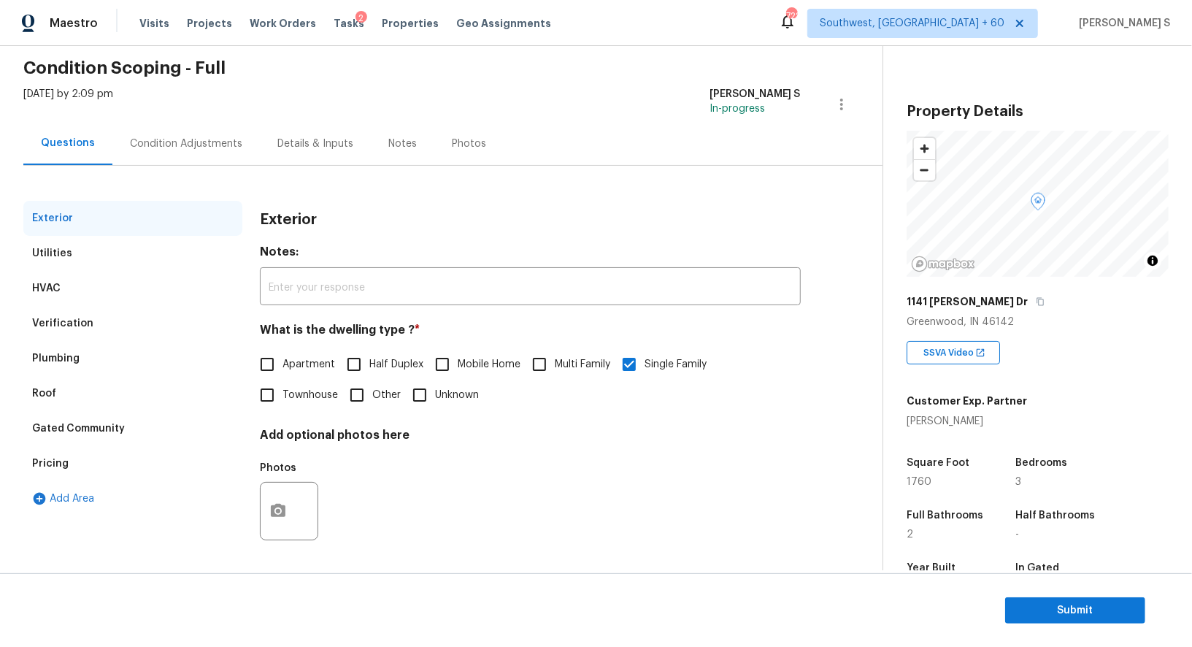
click at [70, 307] on div "Verification" at bounding box center [132, 323] width 219 height 35
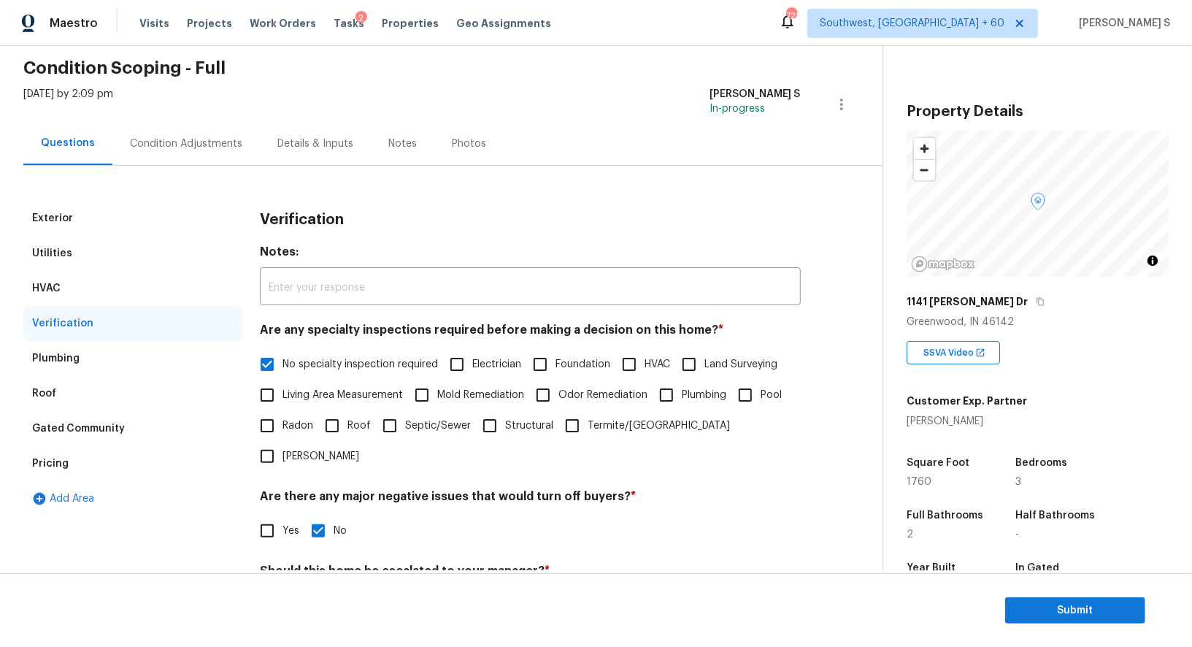
scroll to position [186, 0]
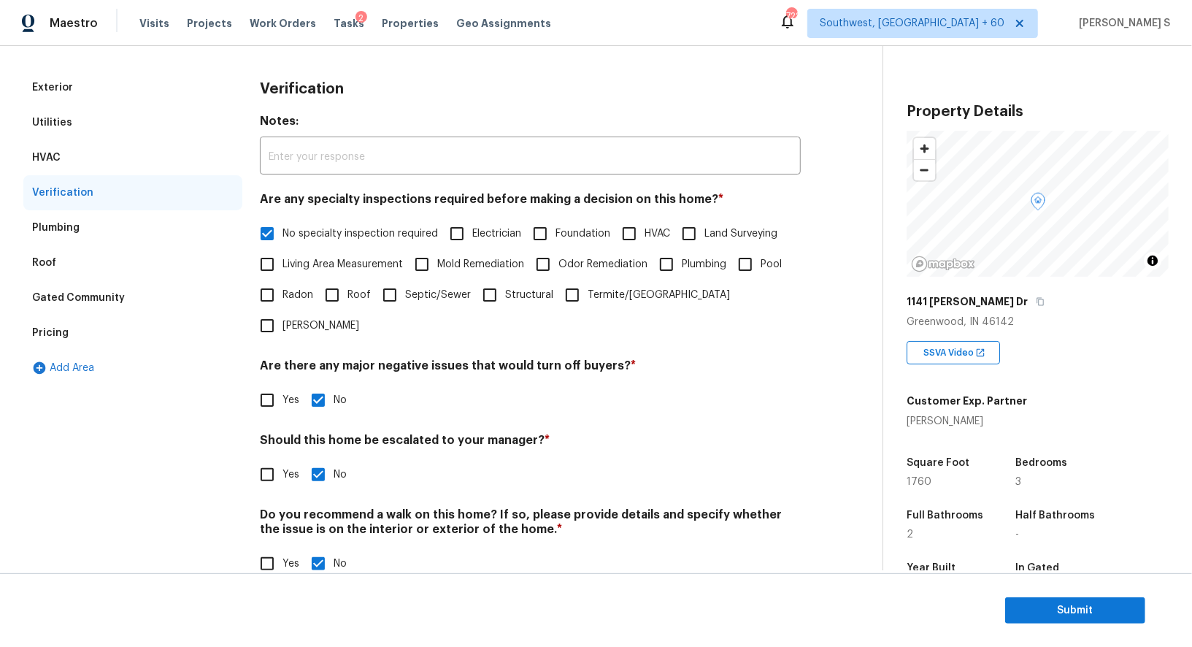
click at [53, 322] on div "Pricing" at bounding box center [132, 332] width 219 height 35
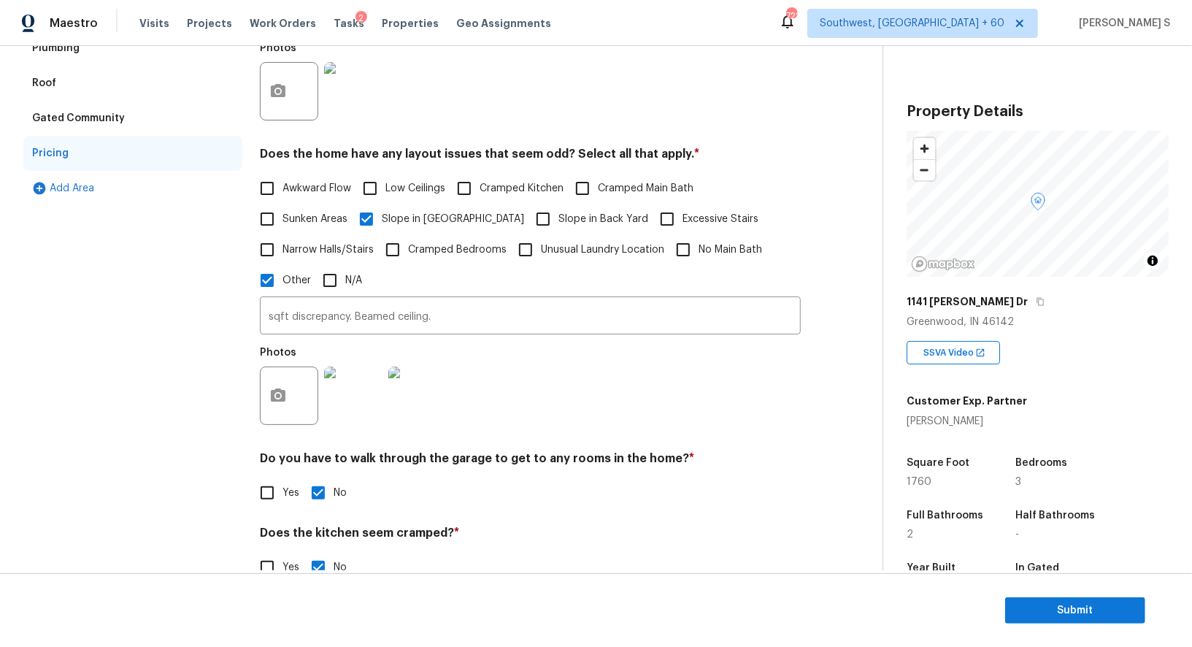
scroll to position [337, 0]
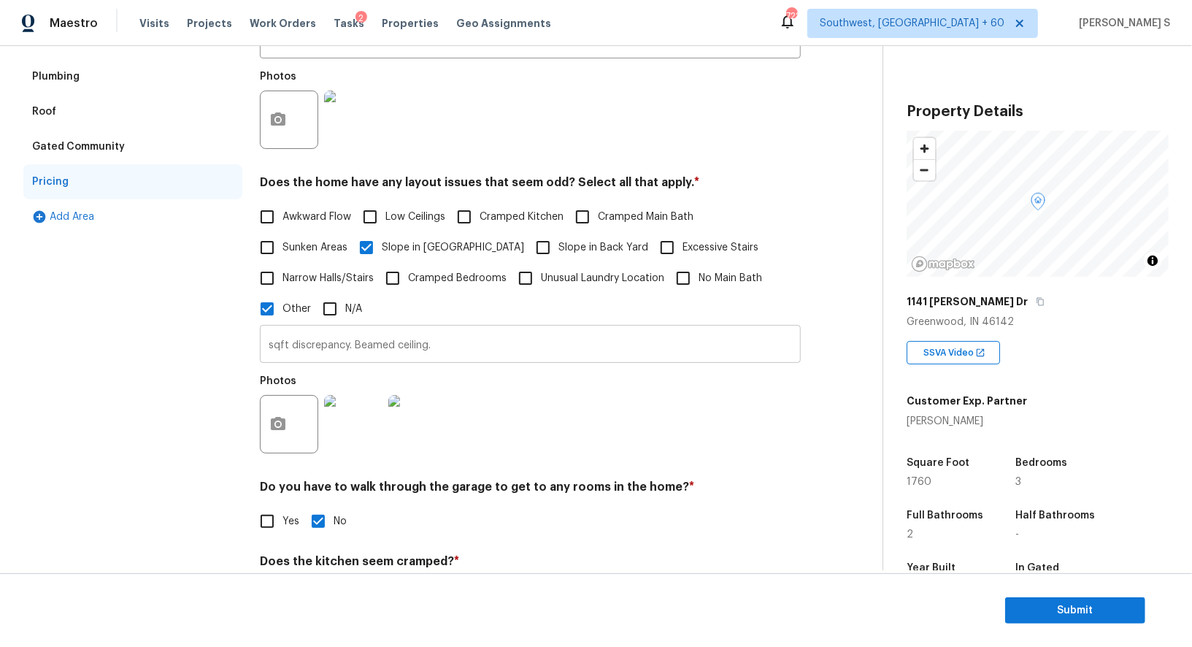
click at [436, 355] on input "sqft discrepancy. Beamed ceiling." at bounding box center [530, 345] width 541 height 34
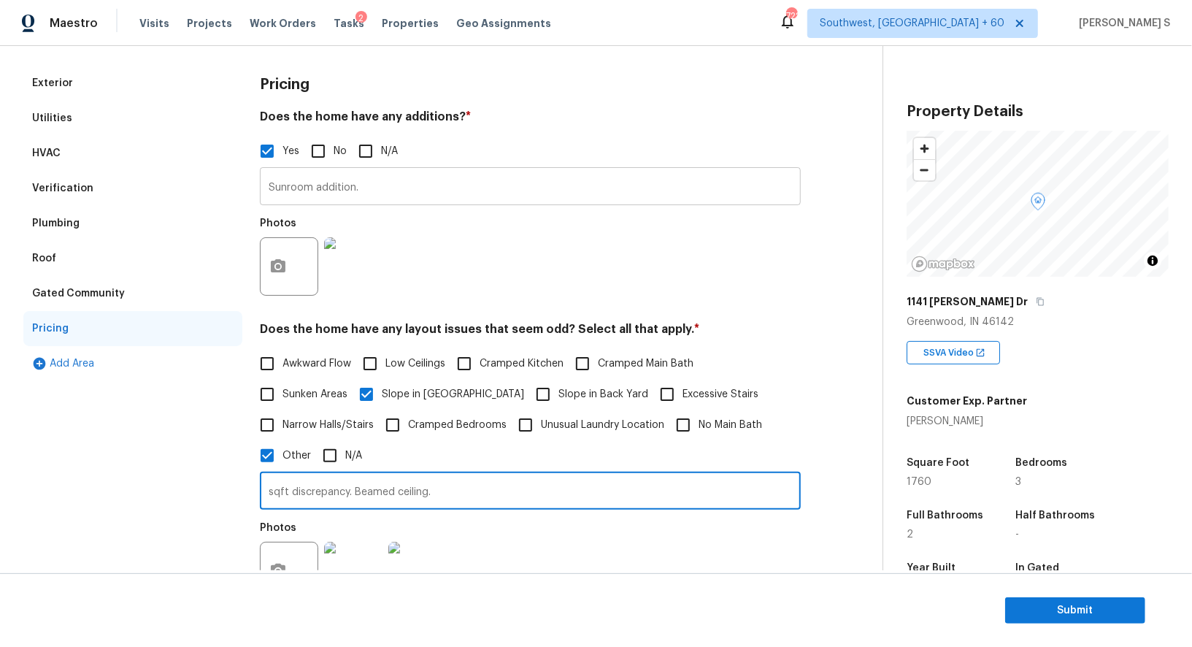
scroll to position [0, 0]
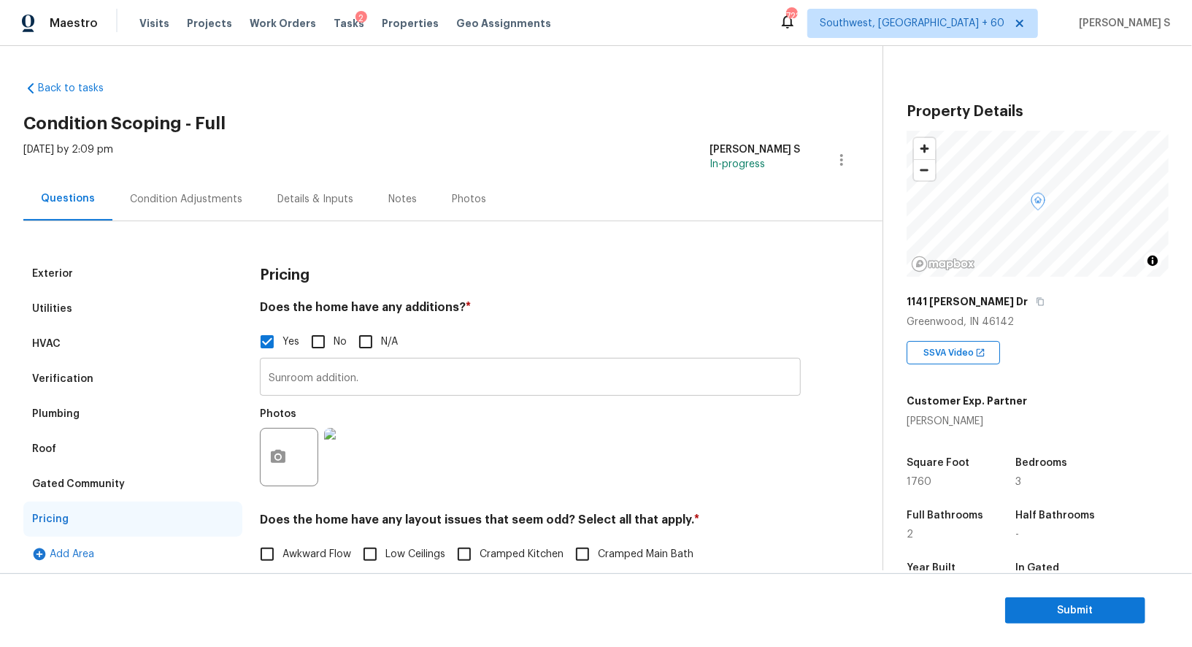
click at [405, 391] on input "Sunroom addition." at bounding box center [530, 378] width 541 height 34
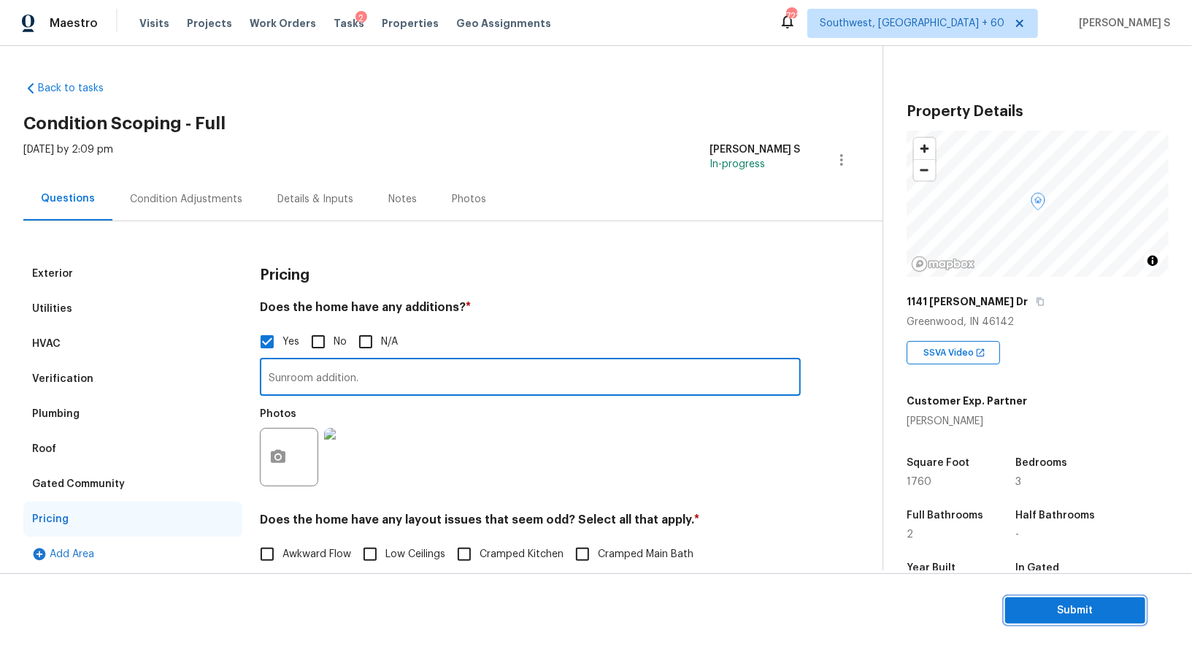
click at [1059, 610] on span "Submit" at bounding box center [1075, 610] width 117 height 18
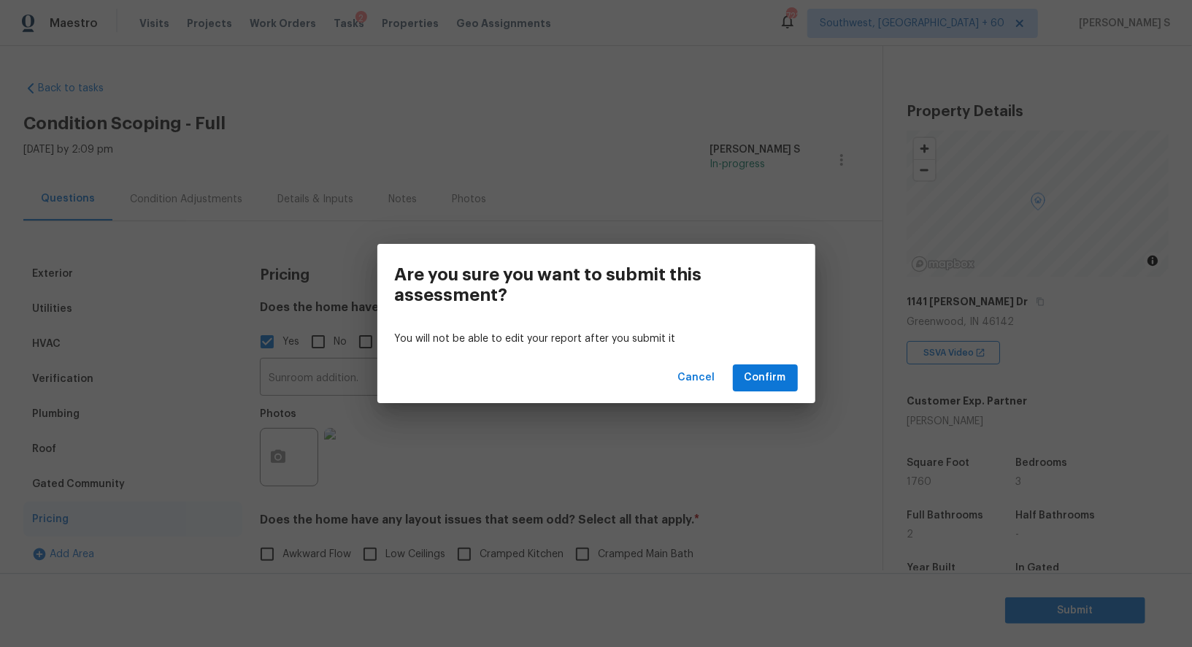
click at [768, 364] on div "Cancel Confirm" at bounding box center [596, 378] width 438 height 50
click at [768, 371] on span "Confirm" at bounding box center [766, 378] width 42 height 18
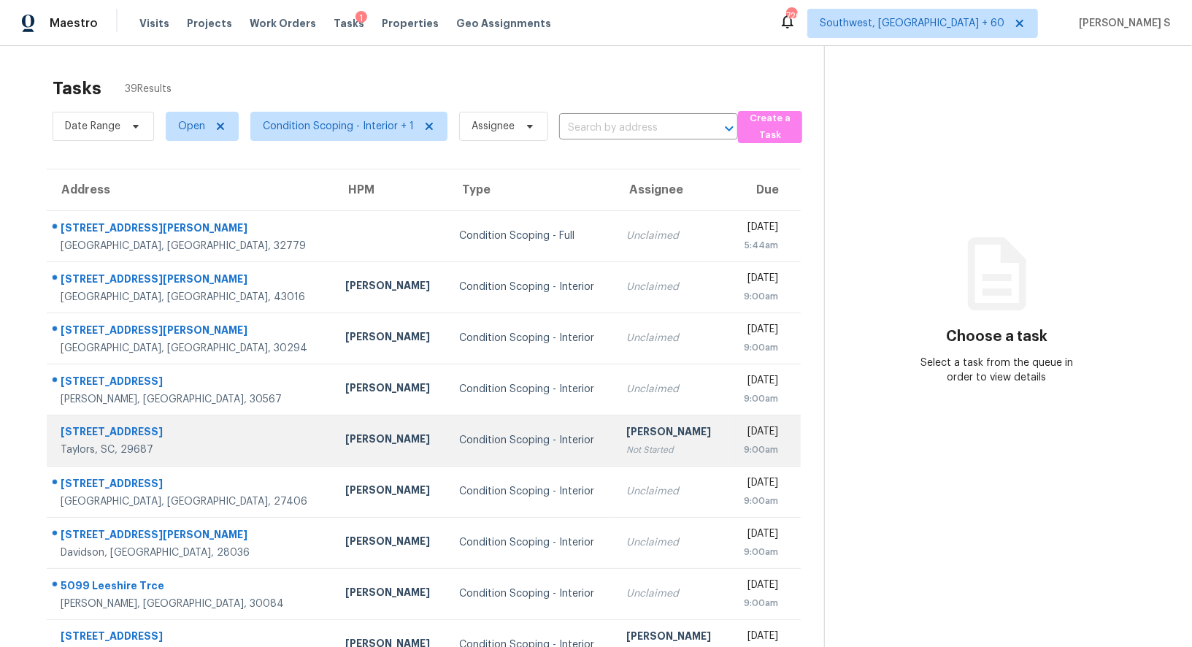
scroll to position [112, 0]
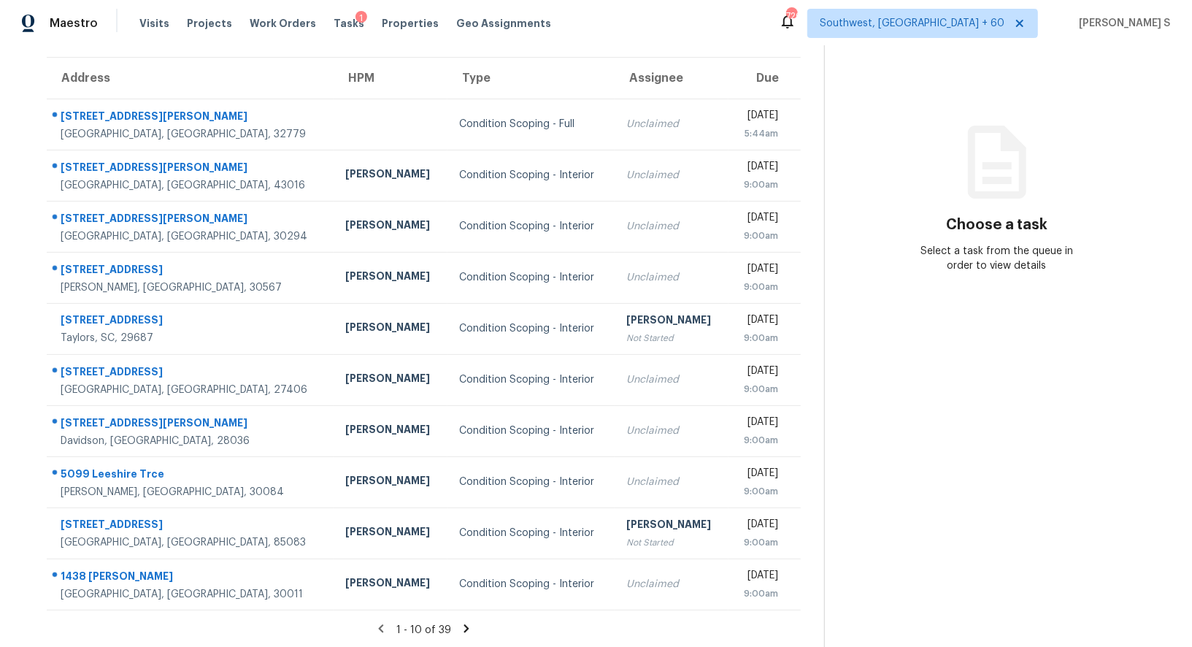
click at [466, 622] on icon at bounding box center [466, 628] width 13 height 13
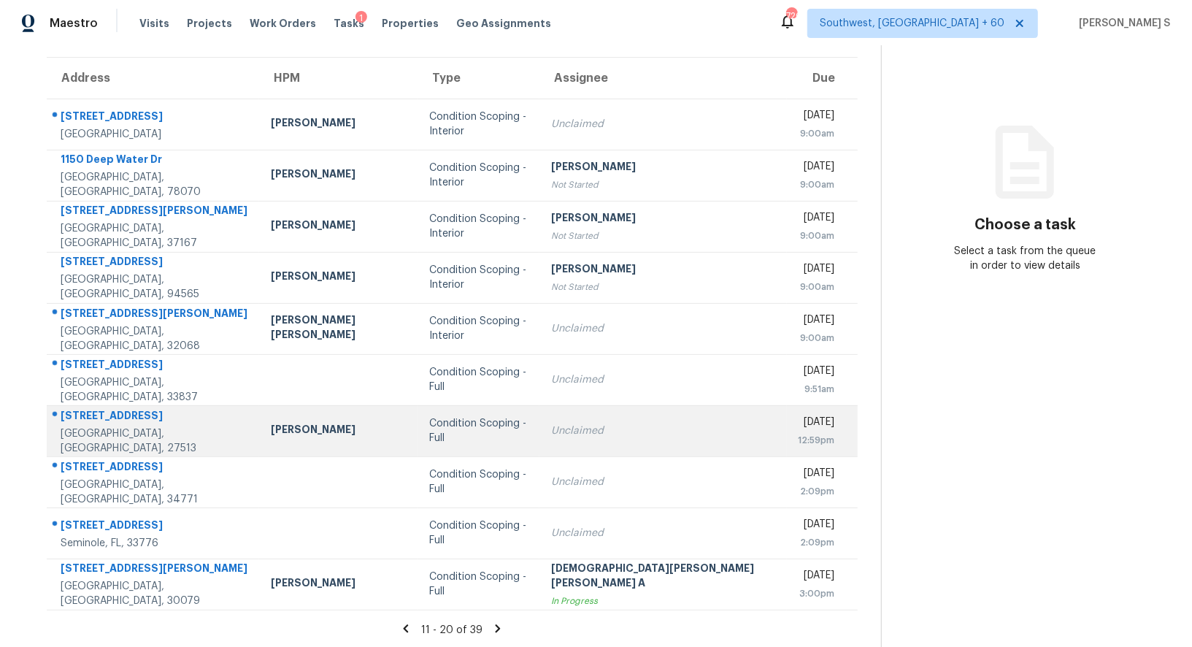
click at [479, 442] on td "Condition Scoping - Full" at bounding box center [479, 430] width 122 height 51
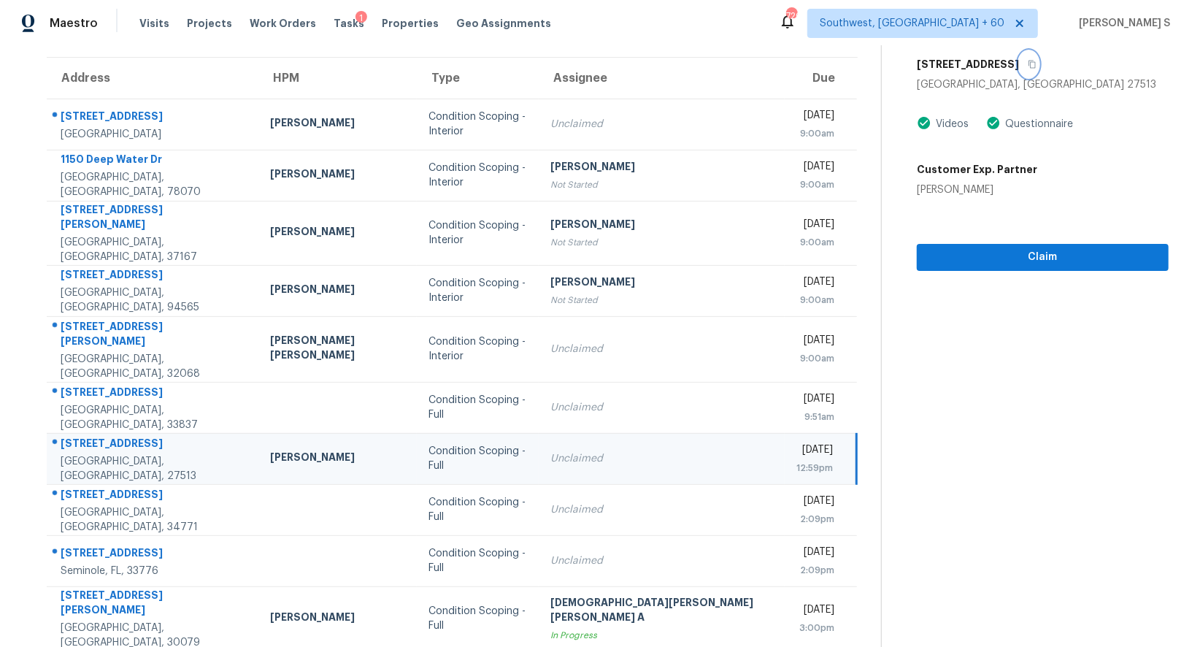
click at [1028, 61] on icon "button" at bounding box center [1032, 64] width 9 height 9
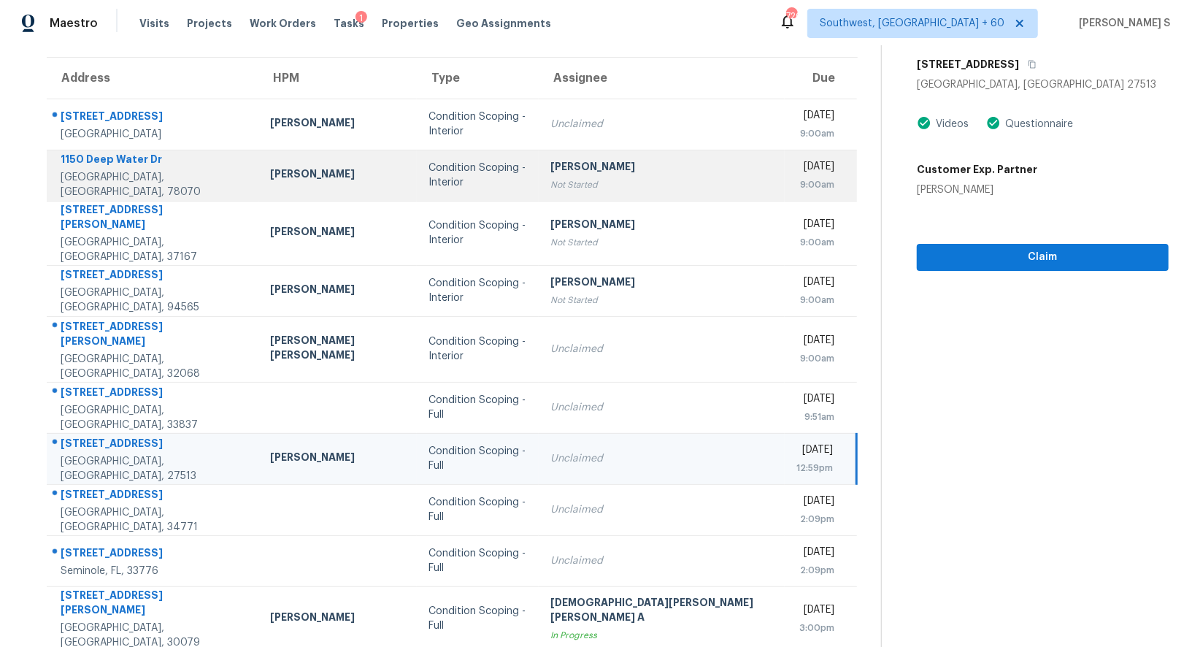
scroll to position [0, 0]
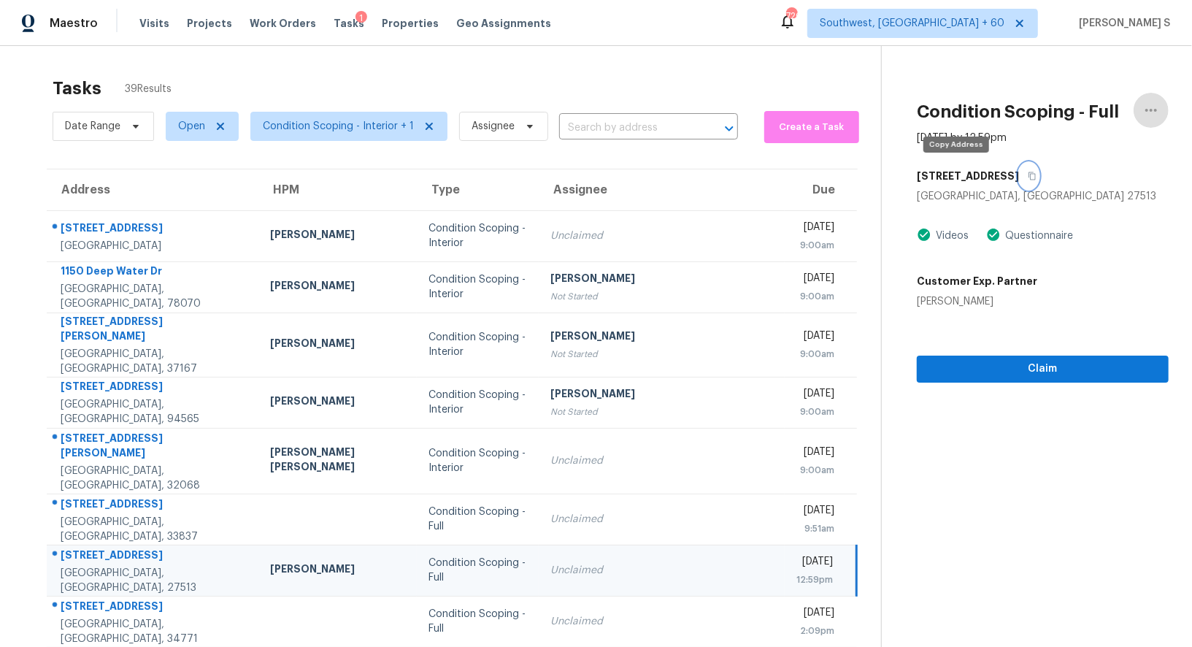
click at [1029, 177] on icon "button" at bounding box center [1032, 176] width 7 height 8
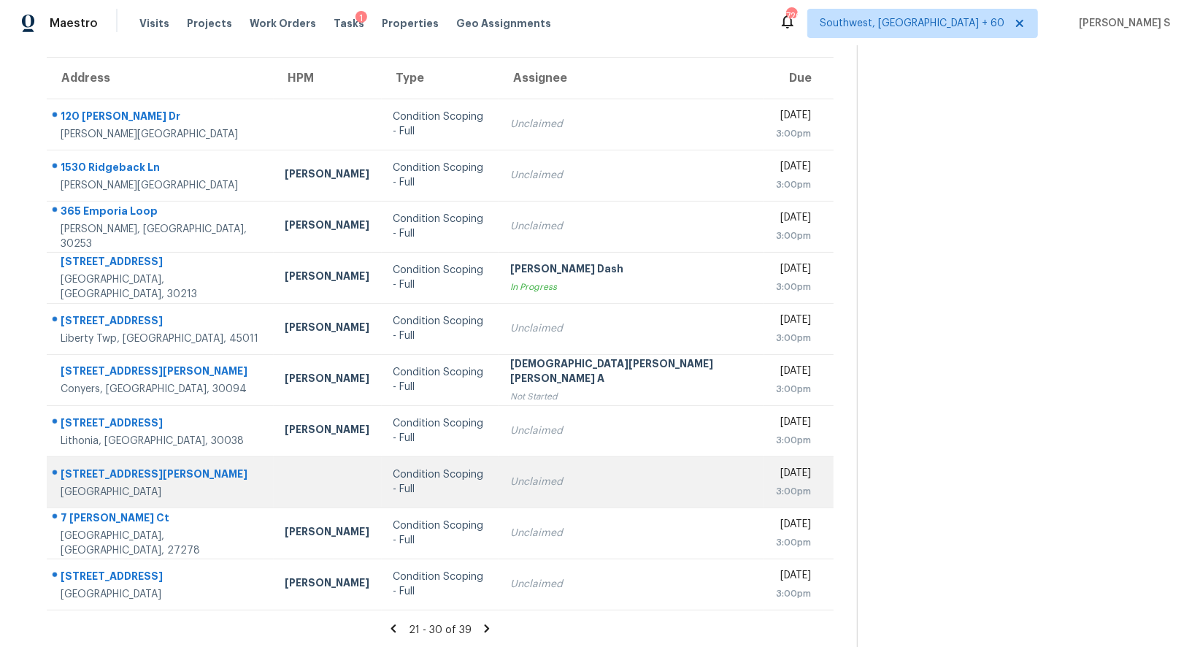
click at [541, 492] on td "Unclaimed" at bounding box center [632, 481] width 266 height 51
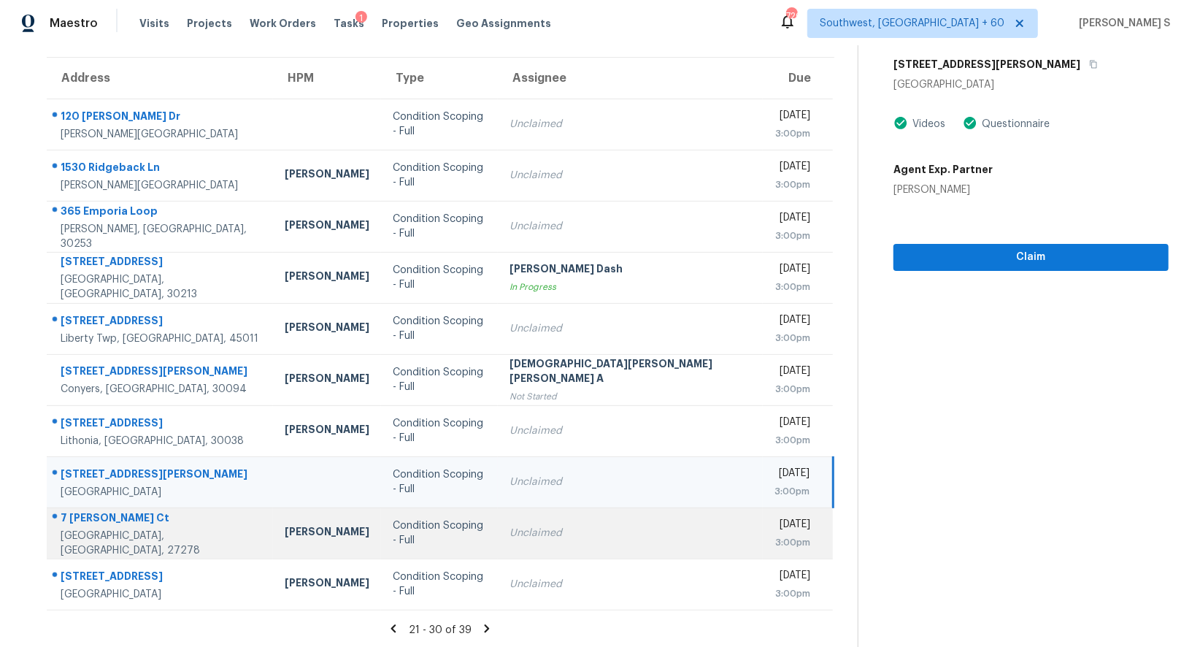
click at [536, 554] on td "Unclaimed" at bounding box center [630, 532] width 265 height 51
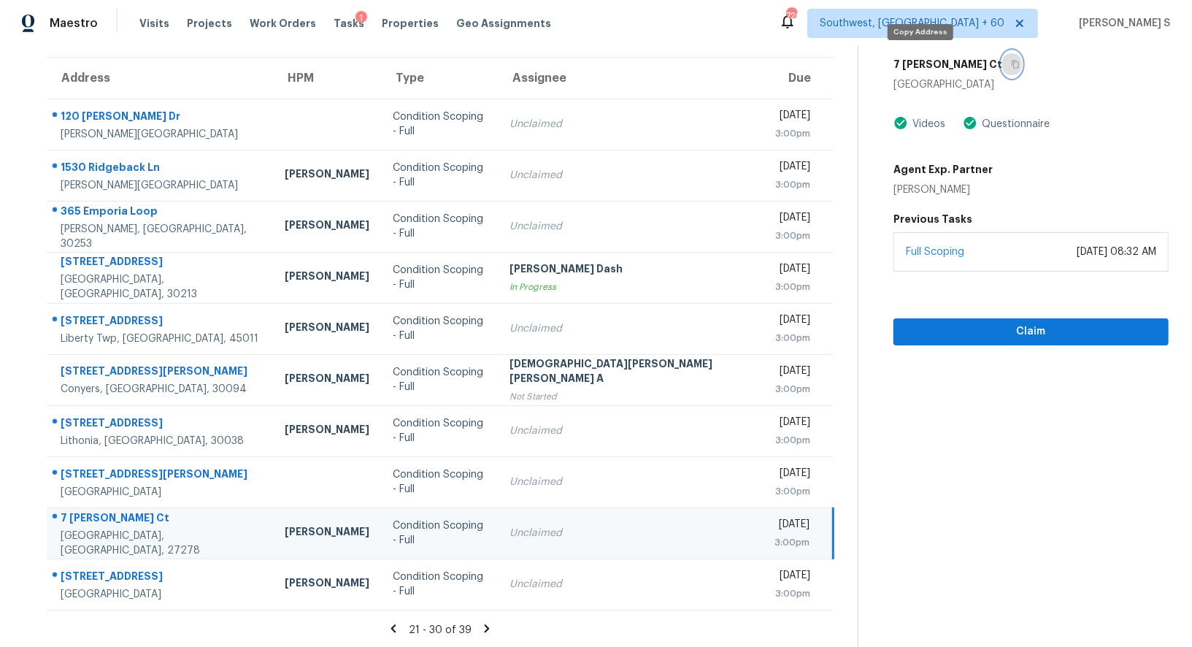
click at [1002, 61] on button "button" at bounding box center [1012, 64] width 20 height 26
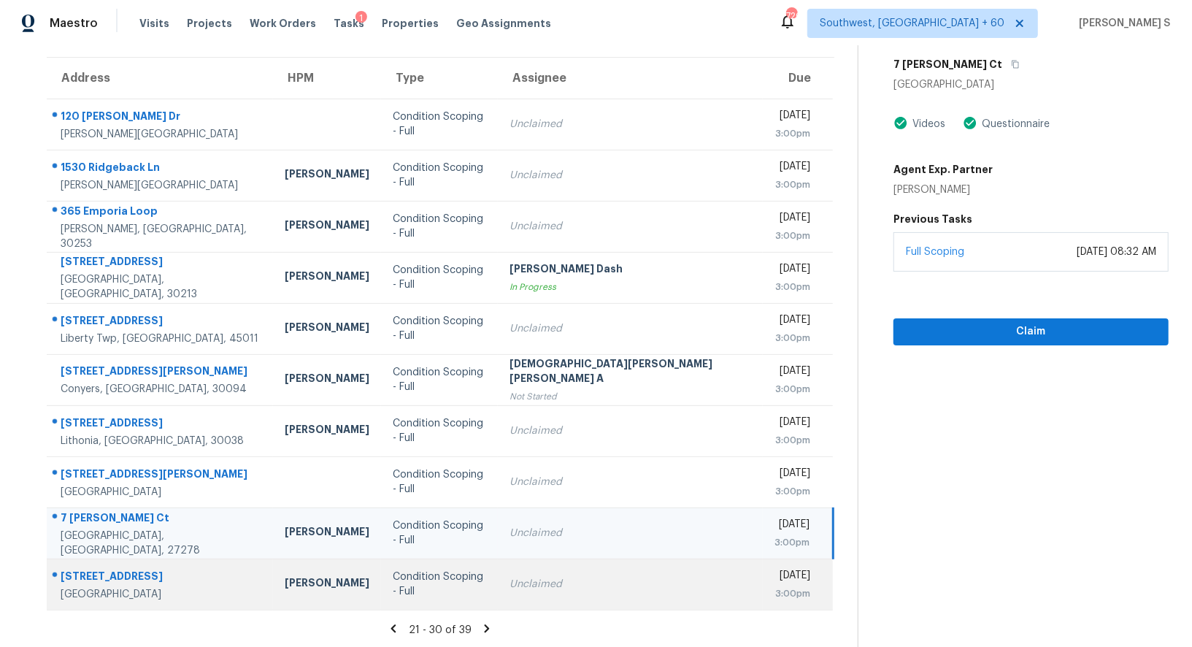
click at [651, 567] on td "Unclaimed" at bounding box center [630, 583] width 265 height 51
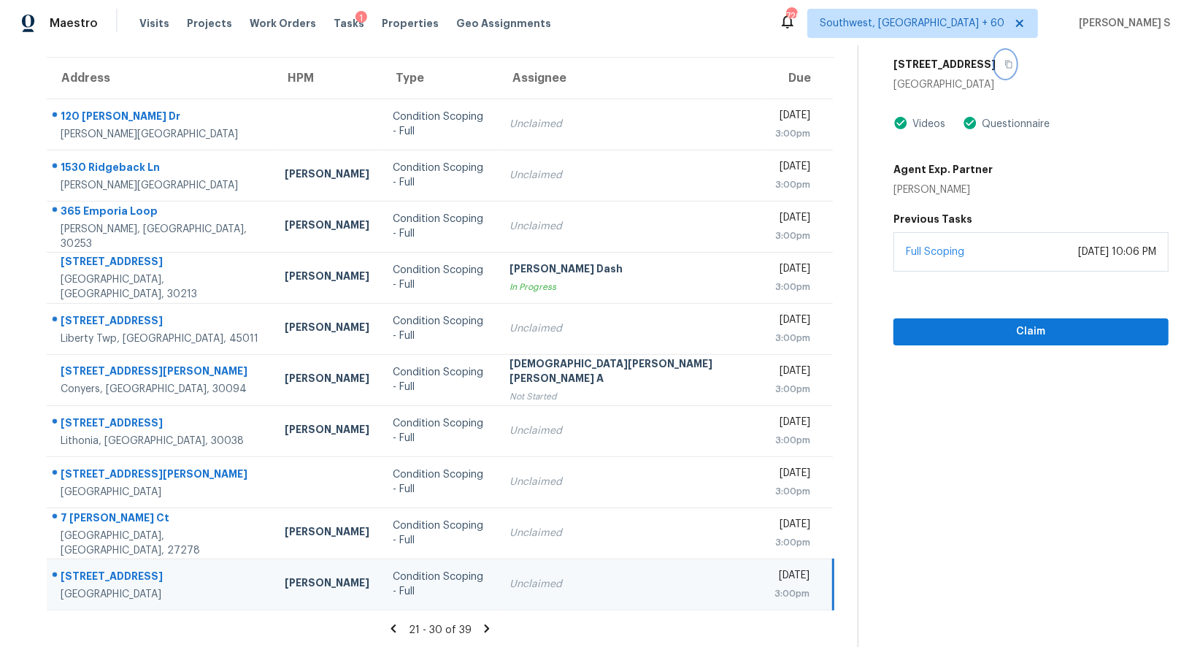
click at [996, 68] on button "button" at bounding box center [1006, 64] width 20 height 26
click at [485, 630] on icon at bounding box center [487, 628] width 5 height 8
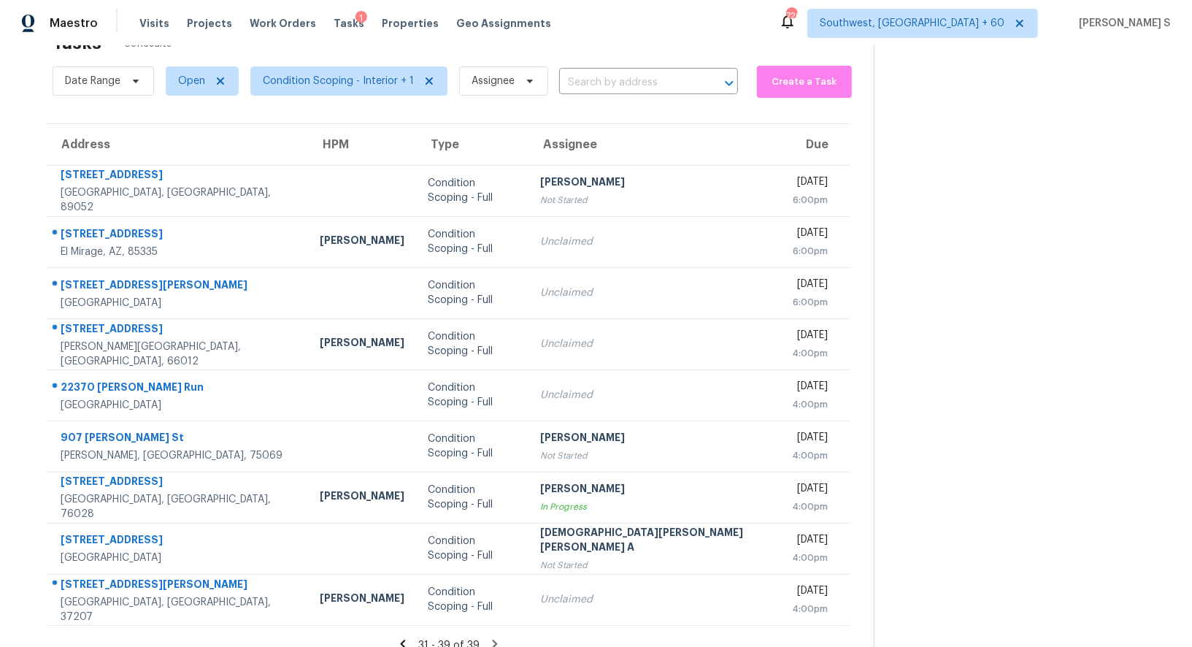
scroll to position [61, 0]
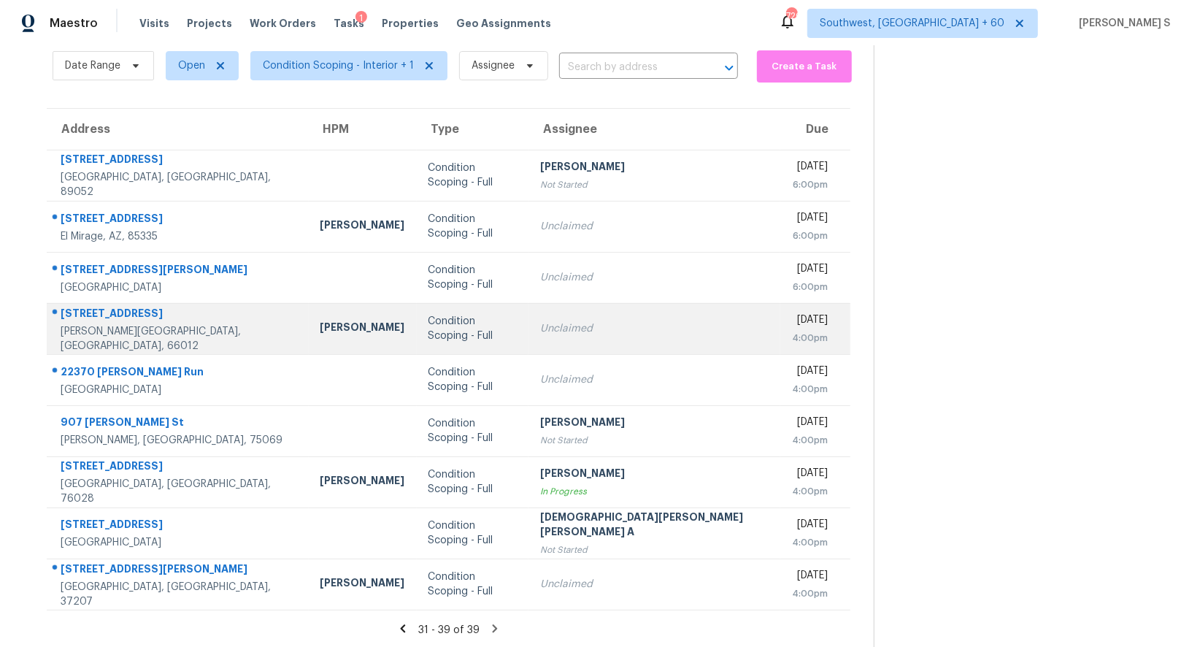
click at [540, 330] on div "Unclaimed" at bounding box center [654, 328] width 228 height 15
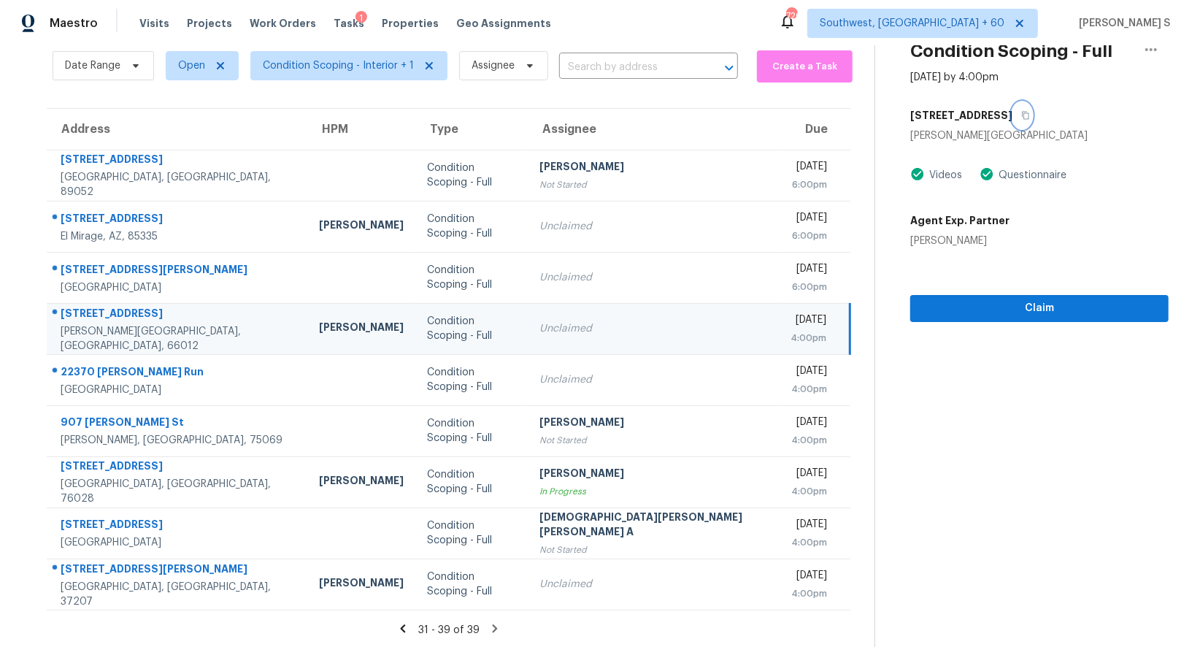
click at [1012, 106] on button "button" at bounding box center [1022, 115] width 20 height 26
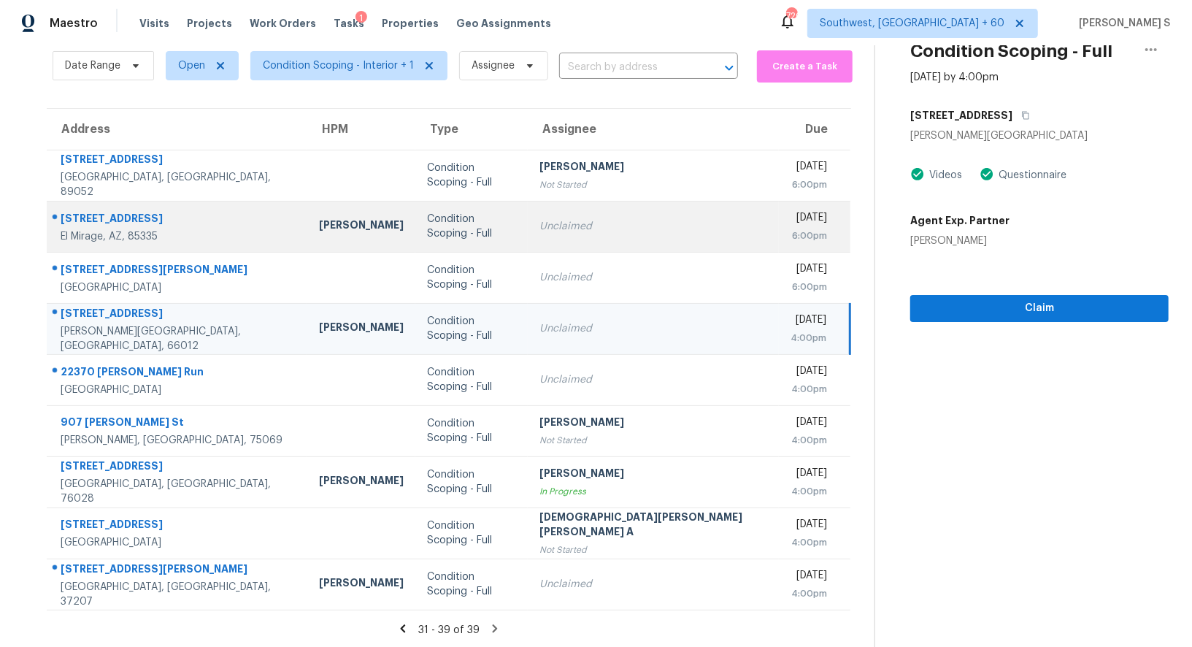
click at [560, 231] on div "Unclaimed" at bounding box center [653, 226] width 228 height 15
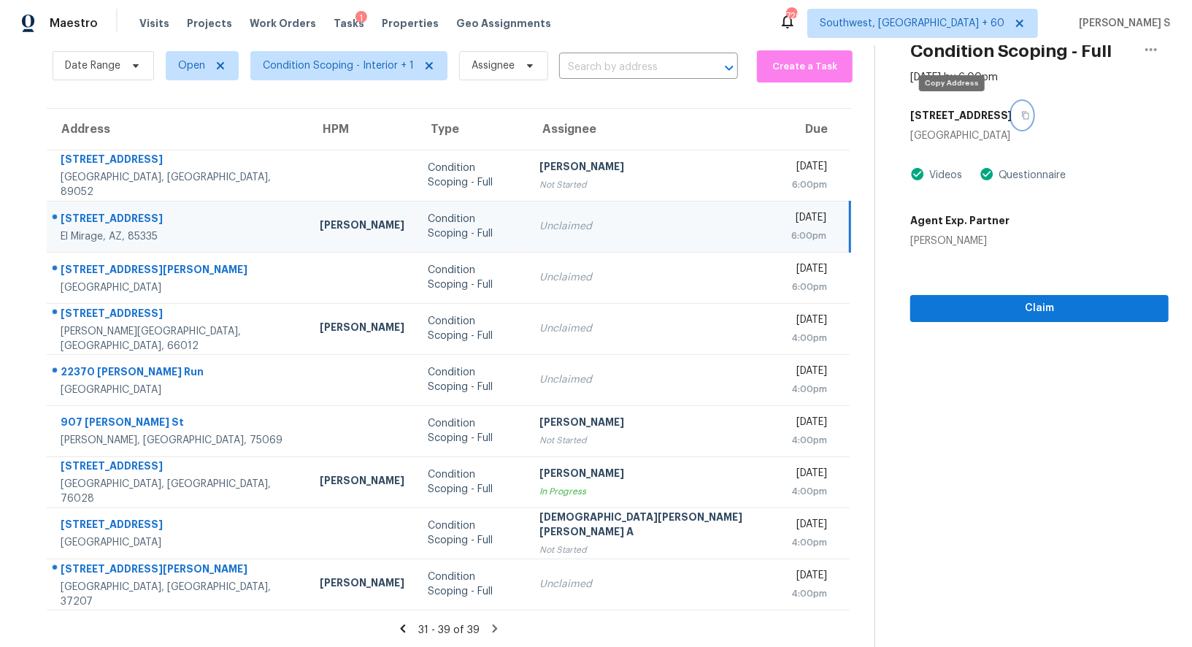
click at [1021, 115] on icon "button" at bounding box center [1025, 115] width 9 height 9
click at [539, 219] on div "Unclaimed" at bounding box center [653, 226] width 228 height 15
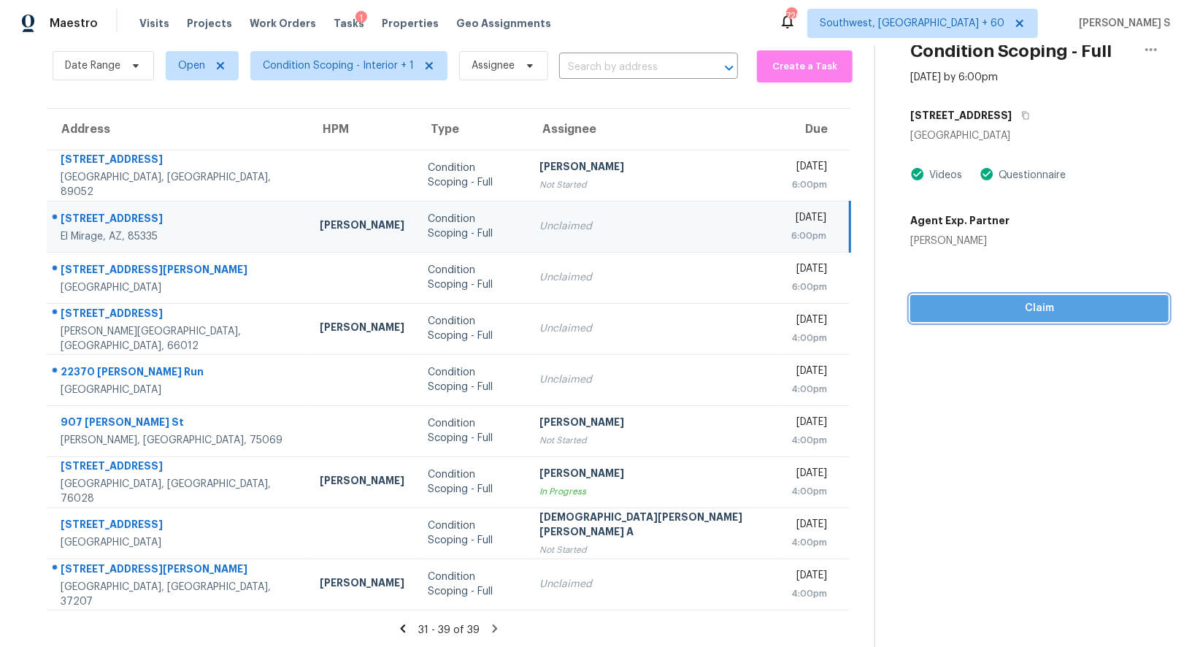
click at [966, 315] on span "Claim" at bounding box center [1039, 308] width 235 height 18
click at [581, 223] on div "[PERSON_NAME] S" at bounding box center [653, 219] width 228 height 18
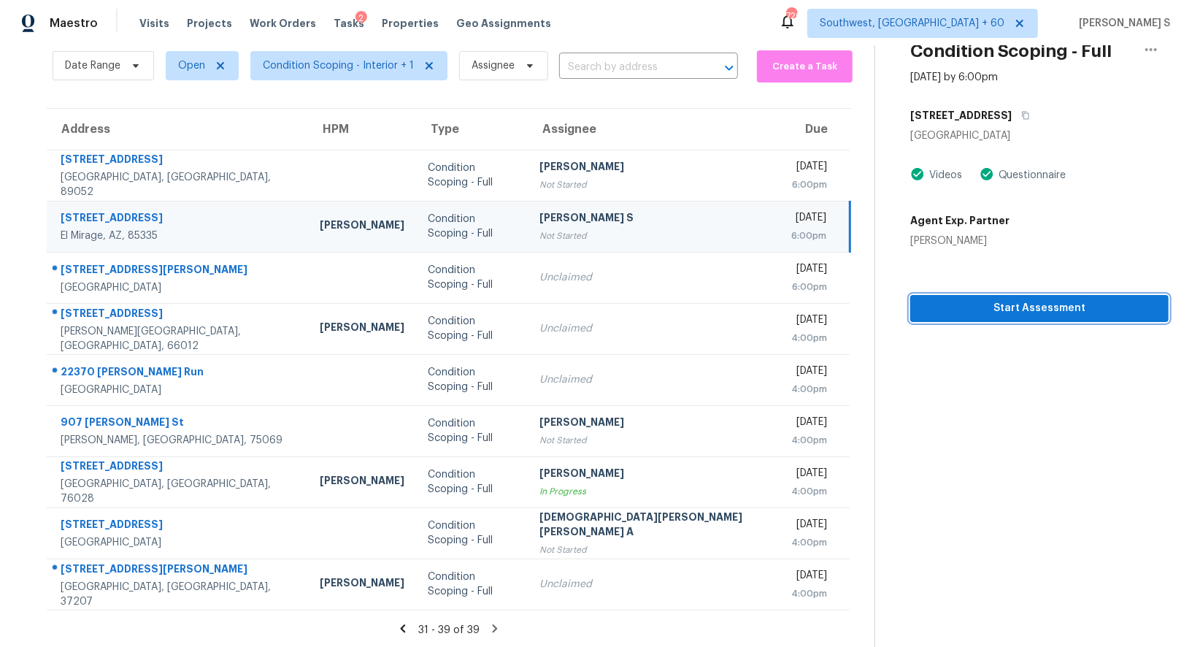
click at [972, 311] on span "Start Assessment" at bounding box center [1039, 308] width 235 height 18
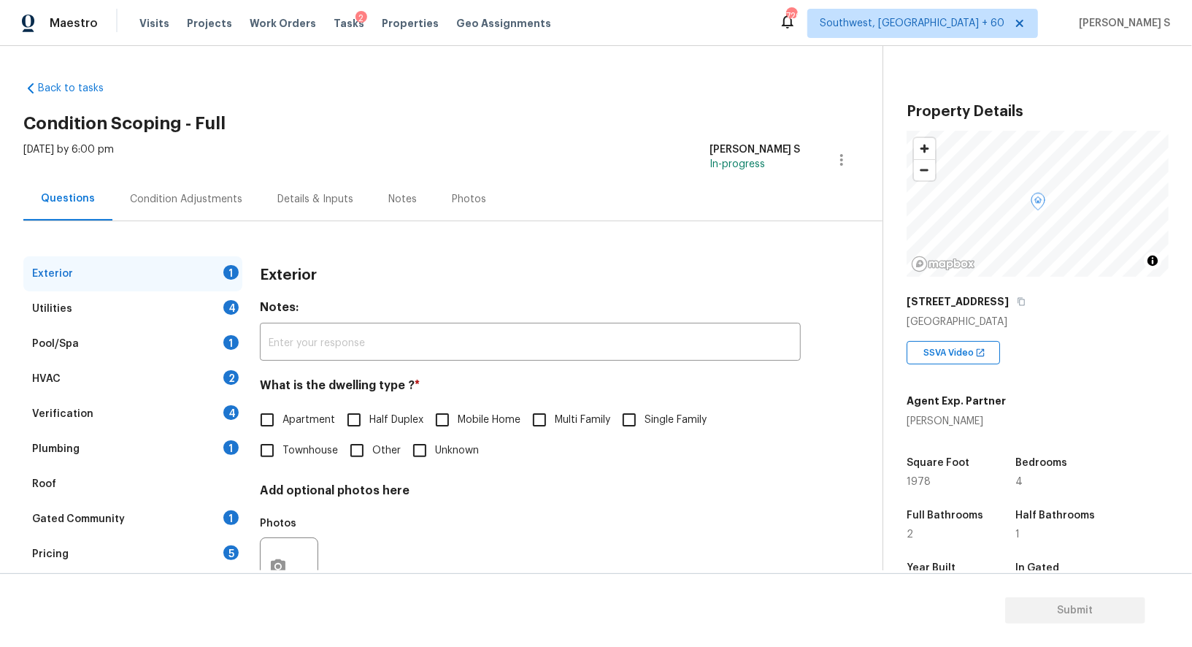
scroll to position [201, 0]
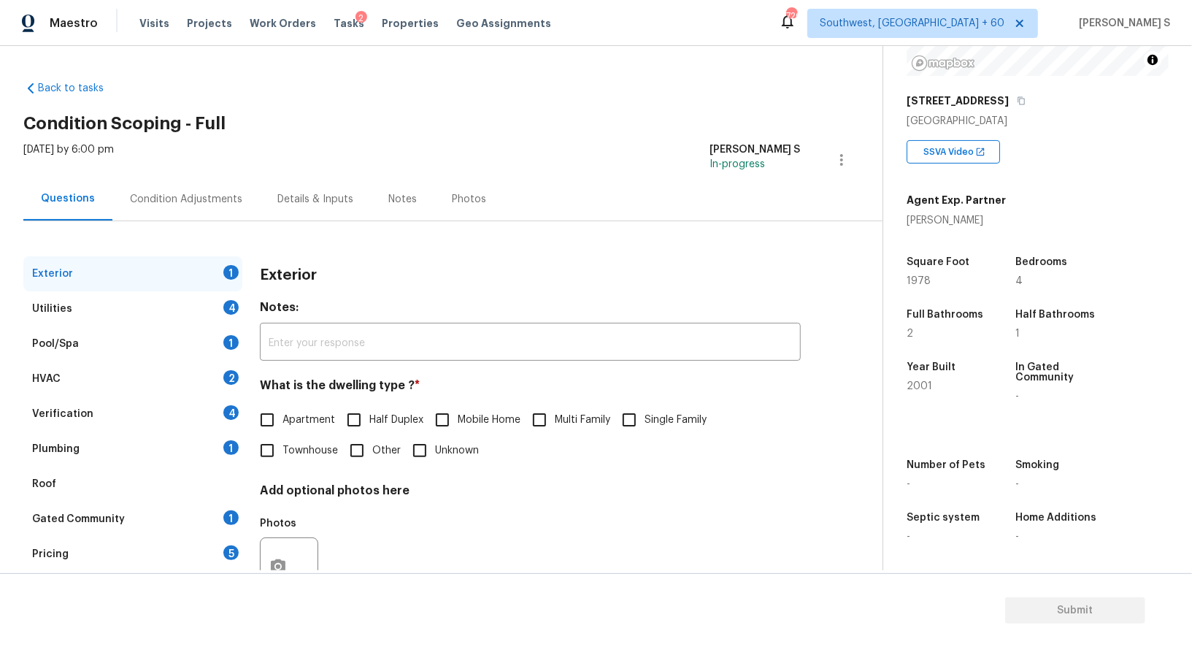
click at [631, 420] on input "Single Family" at bounding box center [629, 419] width 31 height 31
checkbox input "true"
click at [228, 304] on div "4" at bounding box center [230, 307] width 15 height 15
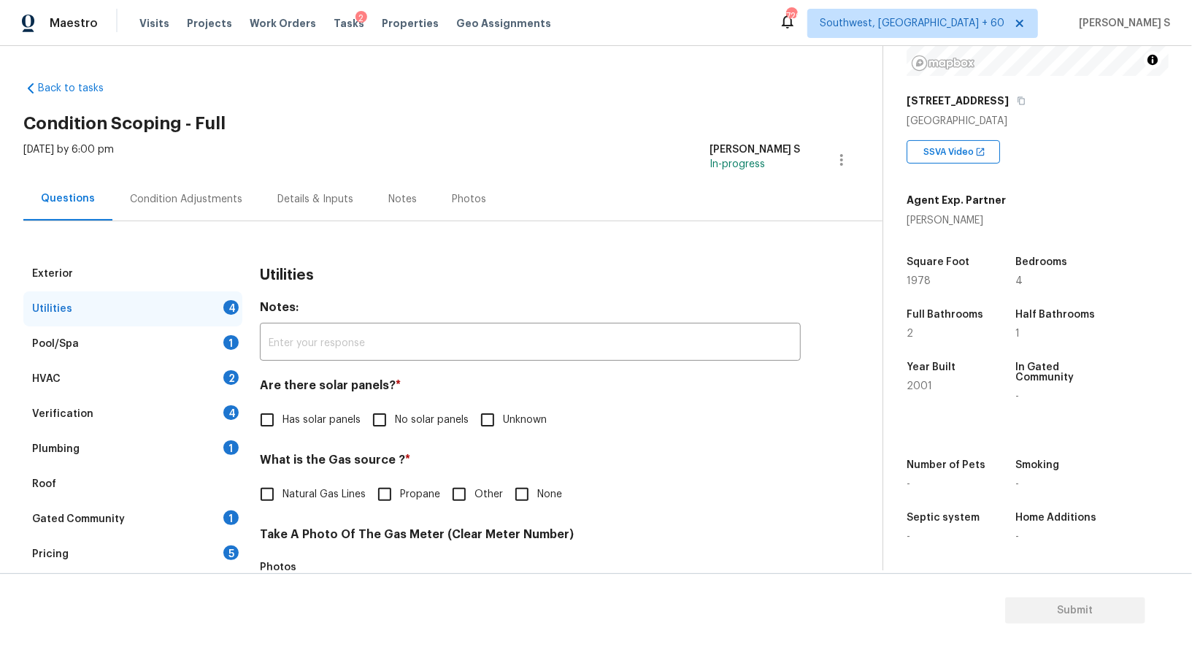
click at [369, 420] on input "No solar panels" at bounding box center [379, 419] width 31 height 31
checkbox input "true"
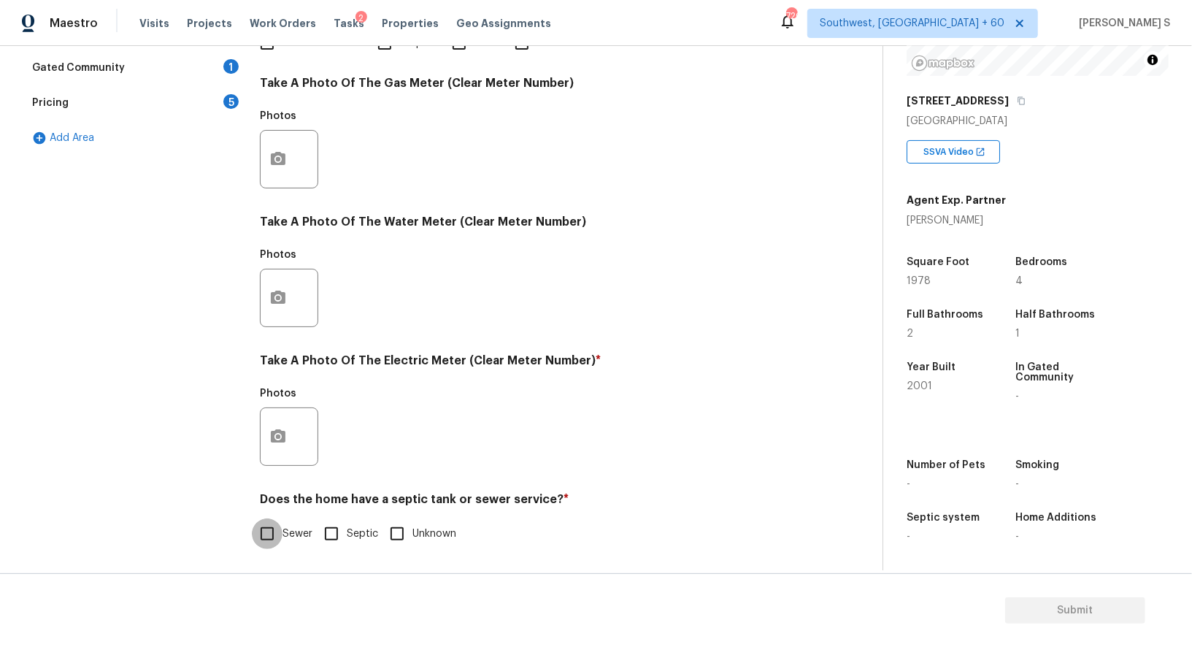
click at [280, 537] on input "Sewer" at bounding box center [267, 533] width 31 height 31
checkbox input "true"
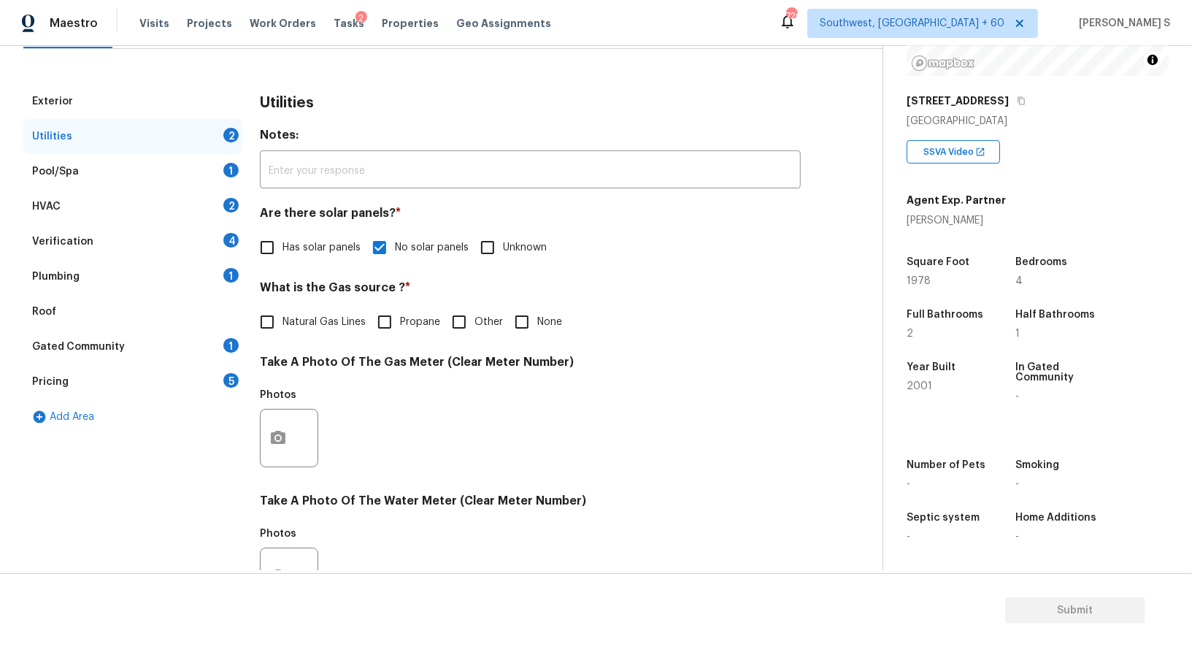
click at [225, 267] on div "Plumbing 1" at bounding box center [132, 276] width 219 height 35
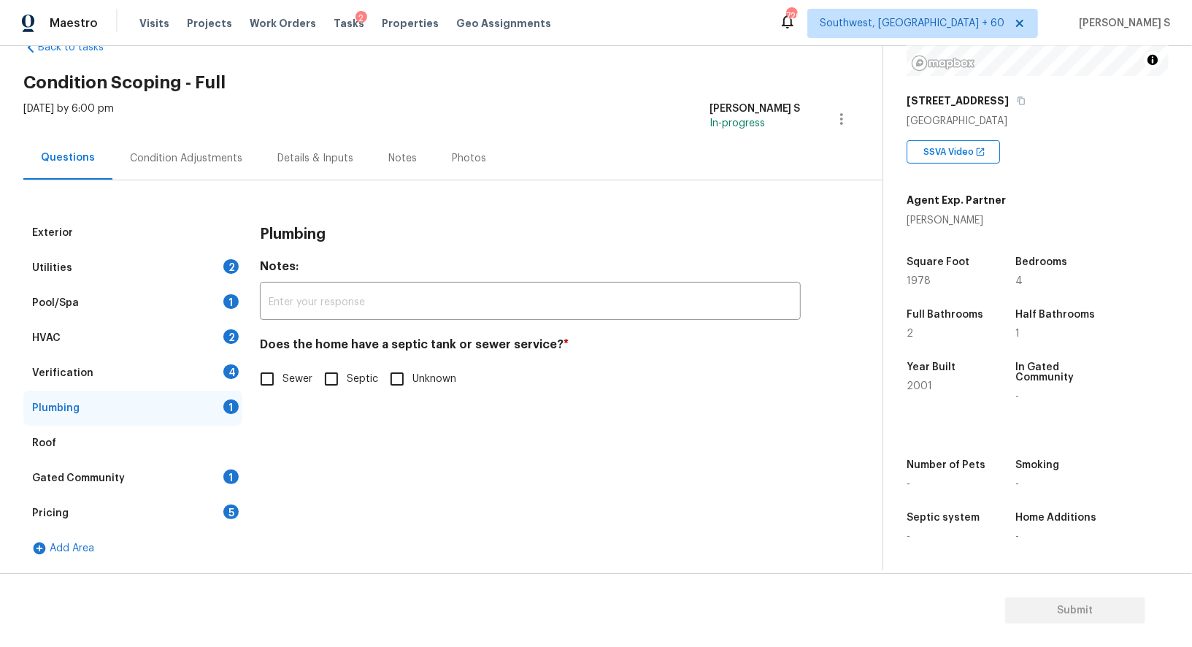
scroll to position [40, 0]
click at [282, 380] on input "Sewer" at bounding box center [267, 379] width 31 height 31
checkbox input "true"
click at [234, 485] on div "Gated Community 1" at bounding box center [132, 478] width 219 height 35
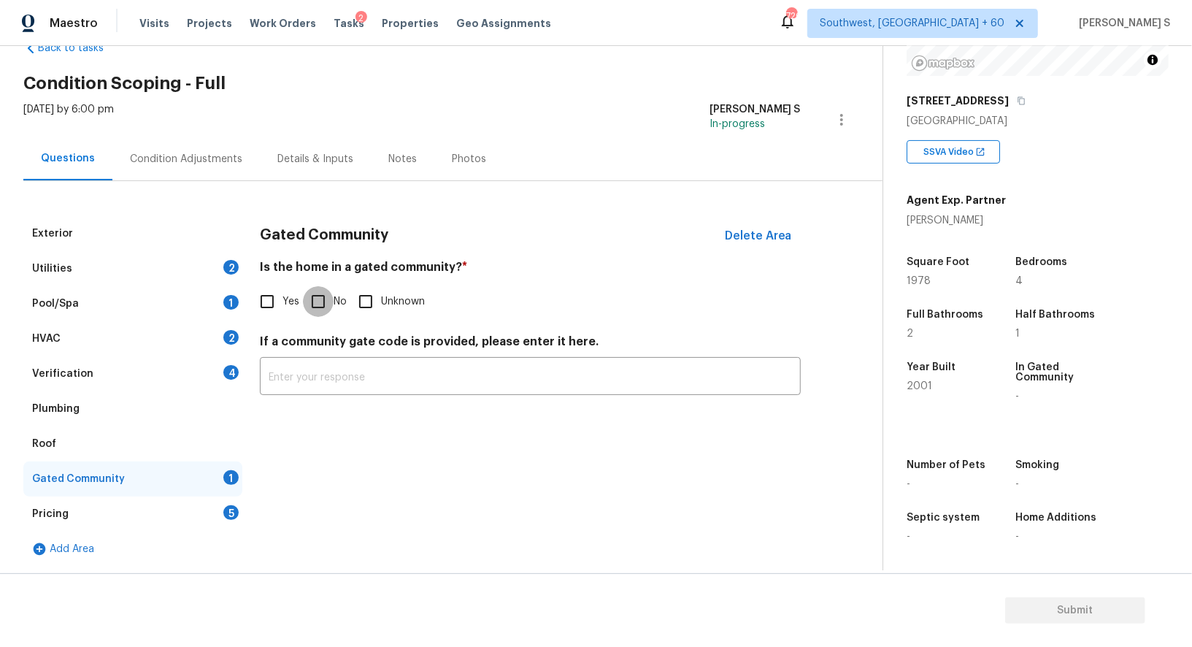
drag, startPoint x: 317, startPoint y: 307, endPoint x: 335, endPoint y: 342, distance: 40.2
click at [316, 307] on input "No" at bounding box center [318, 301] width 31 height 31
checkbox input "true"
click at [214, 369] on div "Verification 4" at bounding box center [132, 373] width 219 height 35
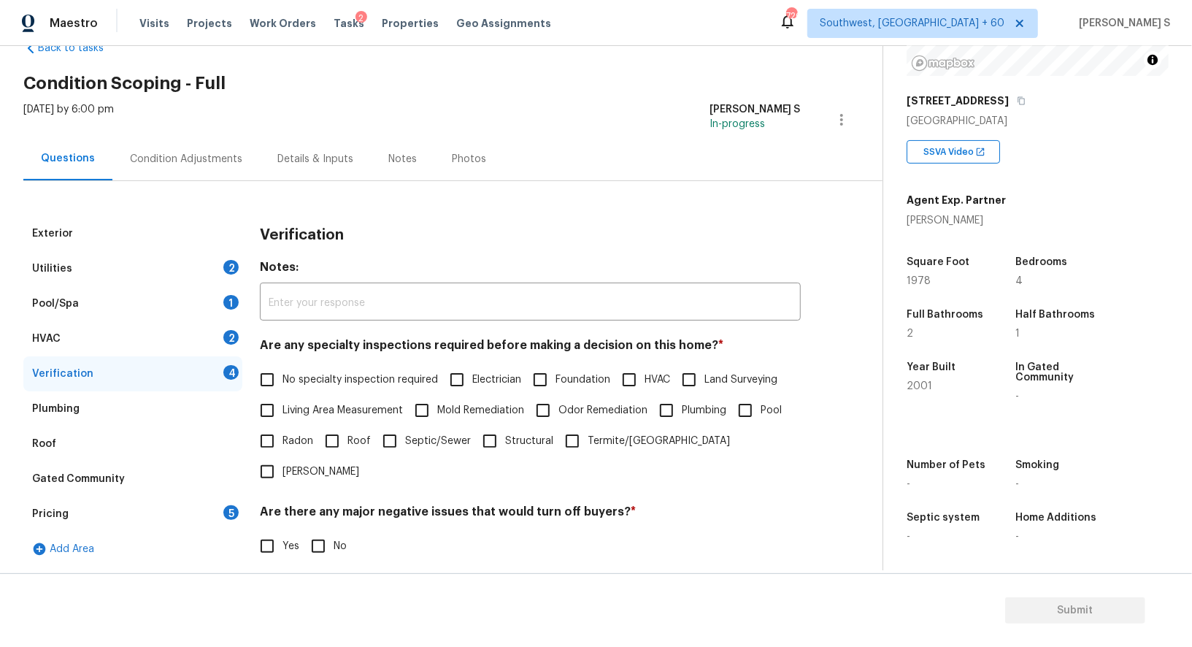
click at [279, 393] on input "No specialty inspection required" at bounding box center [267, 379] width 31 height 31
checkbox input "true"
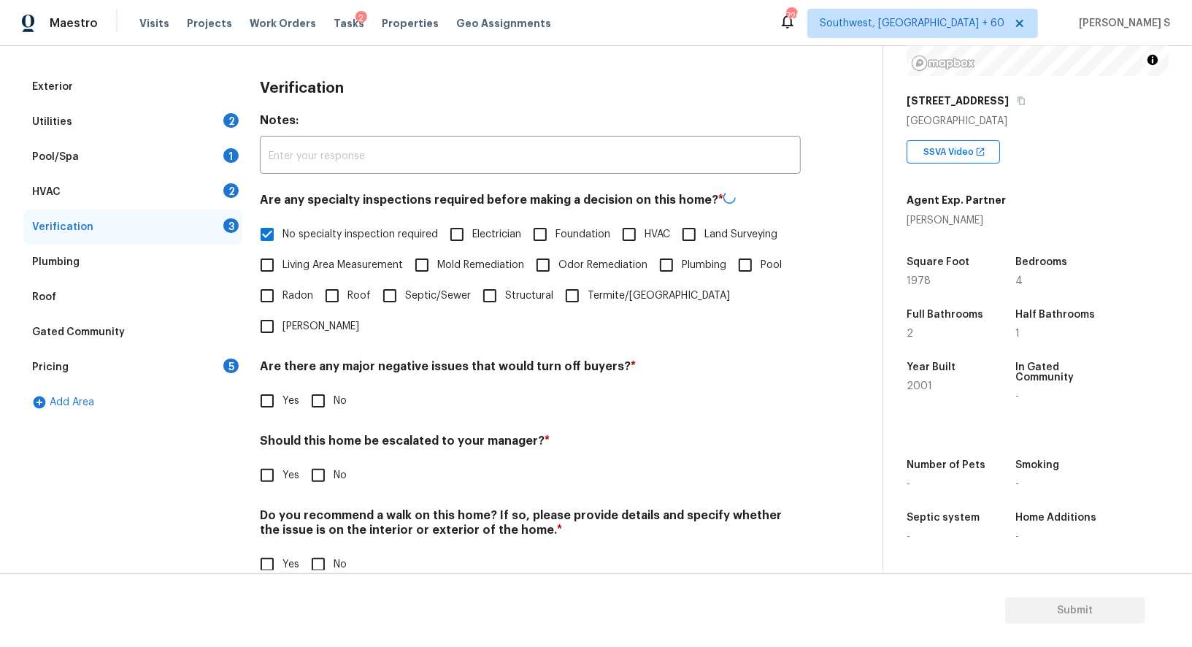
scroll to position [186, 0]
click at [322, 385] on input "No" at bounding box center [318, 400] width 31 height 31
checkbox input "true"
click at [334, 556] on span "No" at bounding box center [340, 563] width 13 height 15
click at [334, 548] on input "No" at bounding box center [318, 563] width 31 height 31
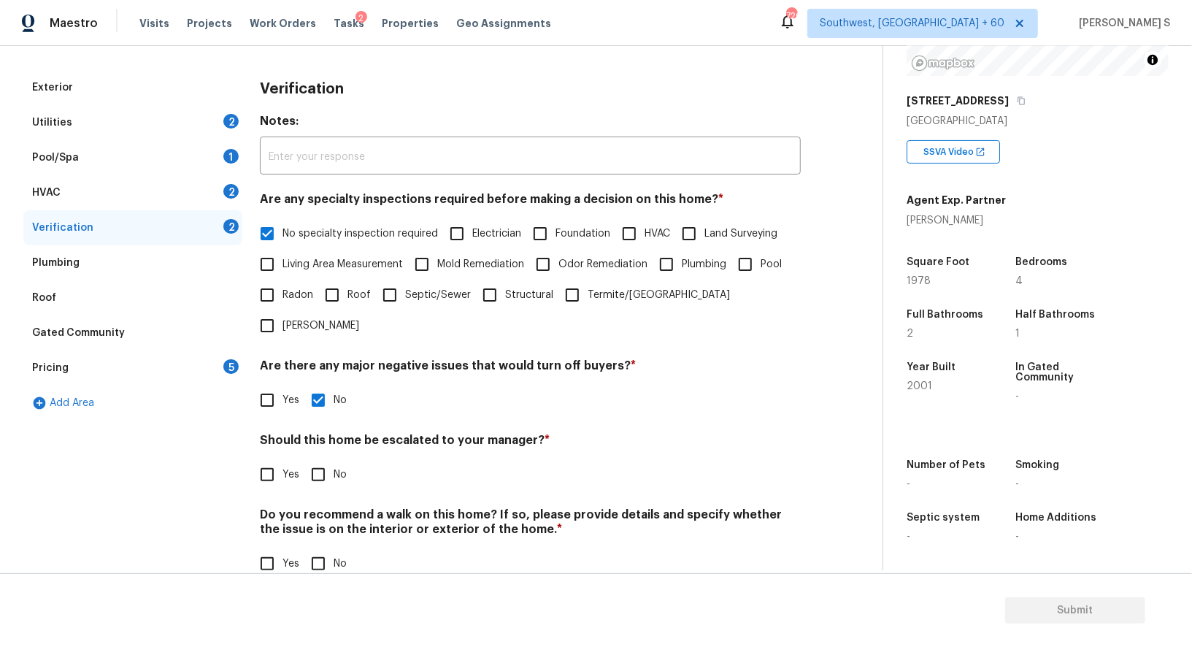
checkbox input "true"
click at [231, 188] on div "2" at bounding box center [230, 191] width 15 height 15
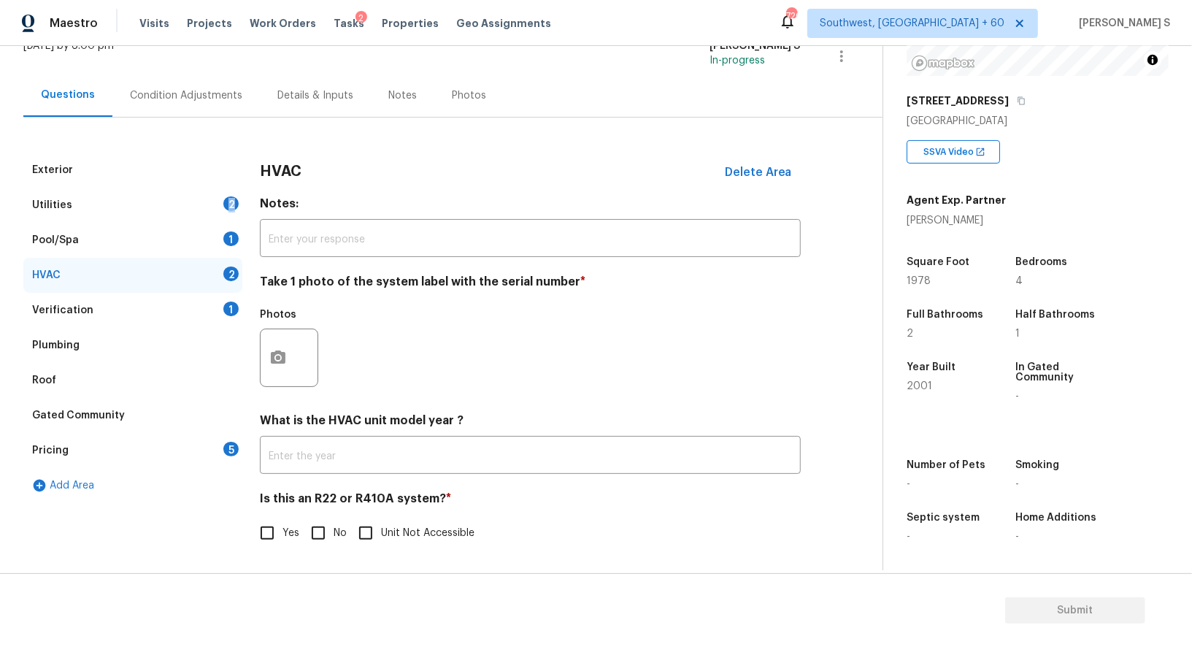
click at [231, 188] on div "Utilities 2" at bounding box center [132, 205] width 219 height 35
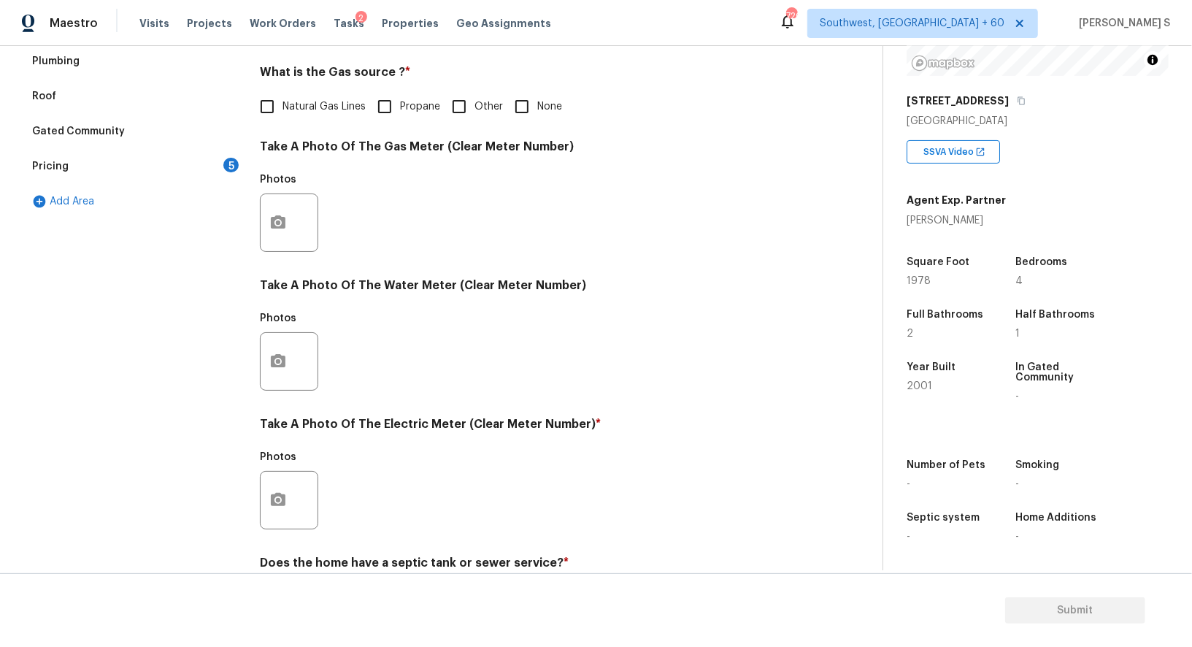
scroll to position [451, 0]
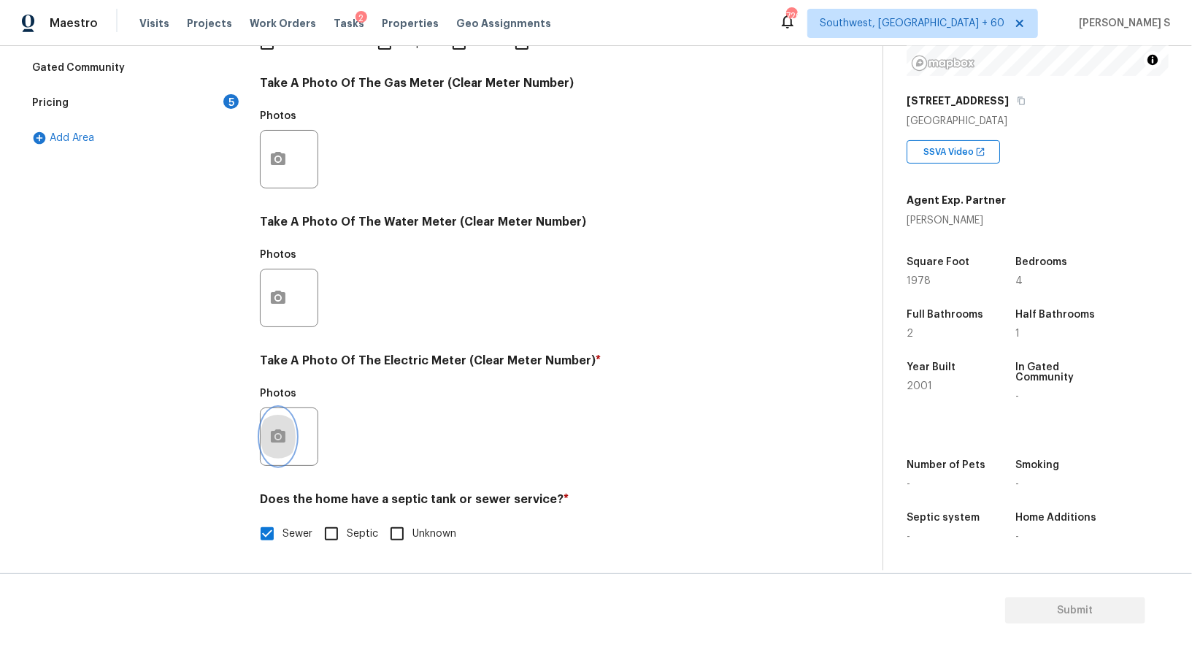
click at [276, 432] on icon "button" at bounding box center [278, 435] width 15 height 13
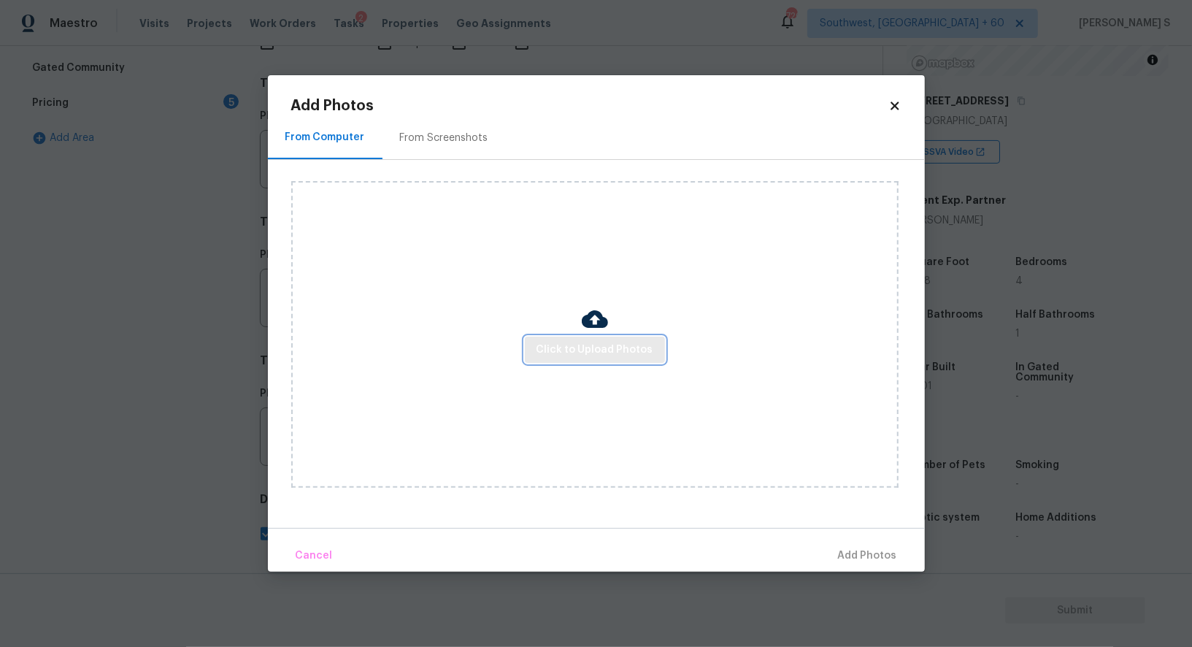
click at [599, 353] on span "Click to Upload Photos" at bounding box center [594, 350] width 117 height 18
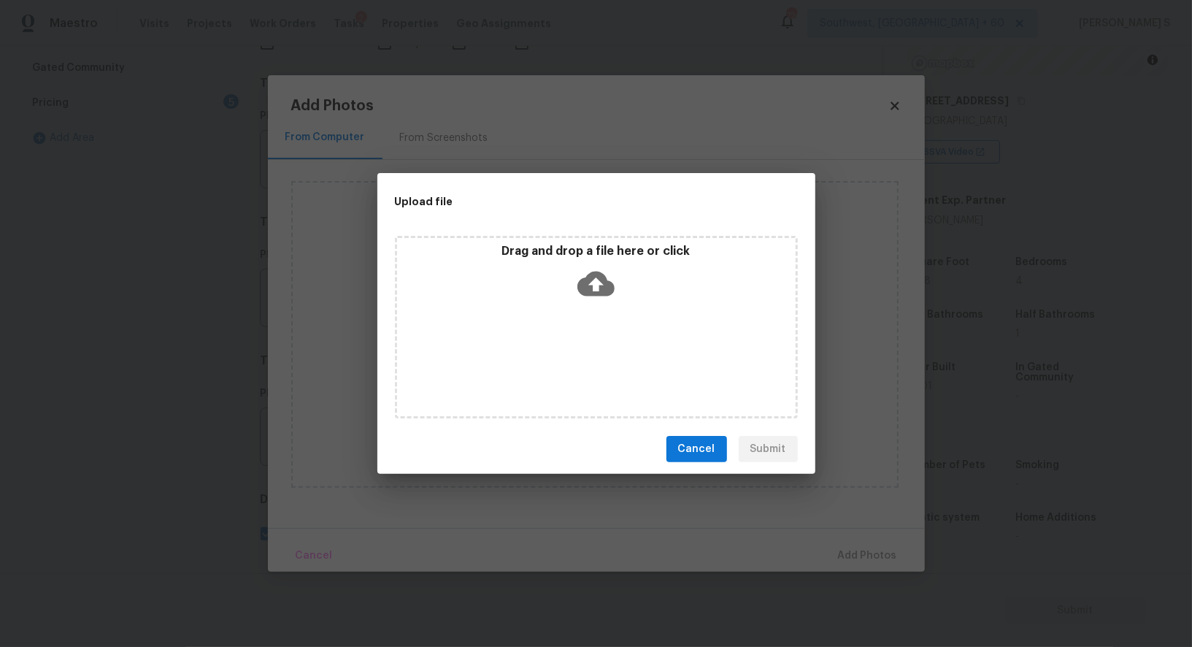
click at [599, 353] on div "Drag and drop a file here or click" at bounding box center [596, 327] width 403 height 182
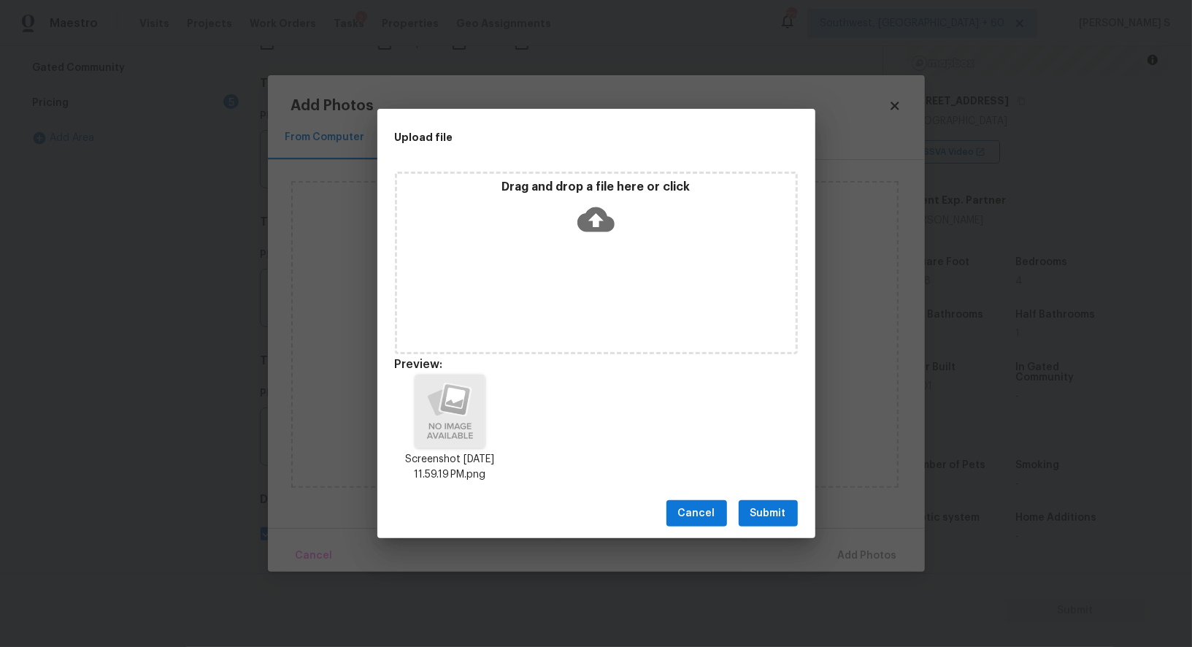
click at [773, 510] on span "Submit" at bounding box center [768, 513] width 36 height 18
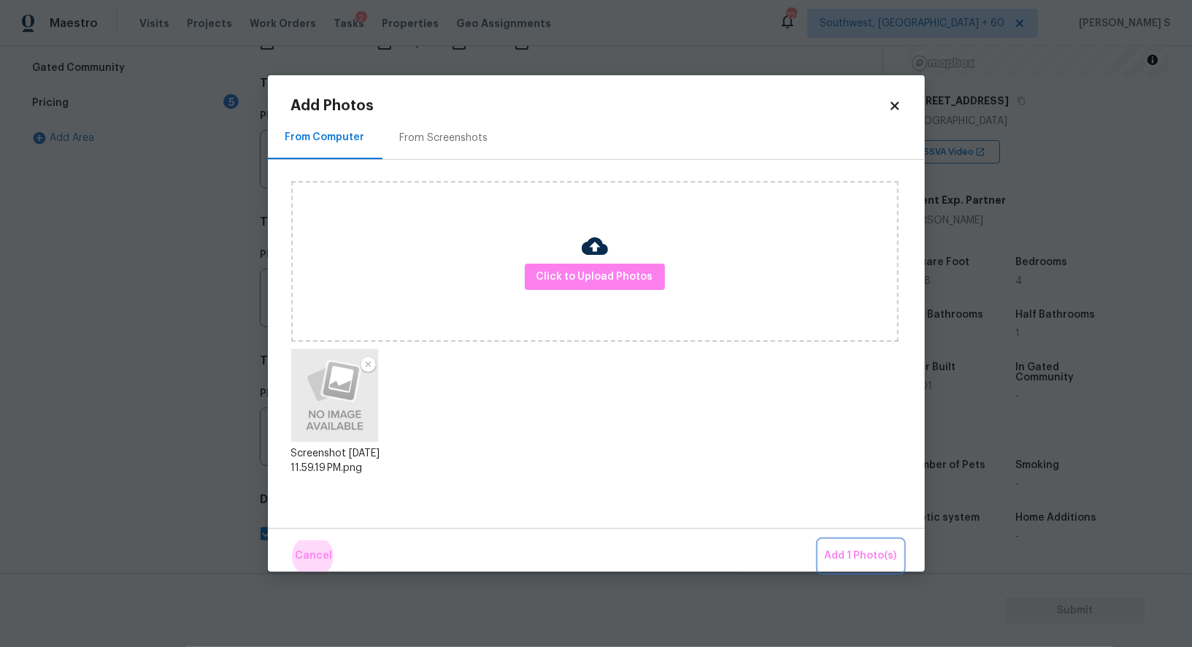
click at [819, 540] on button "Add 1 Photo(s)" at bounding box center [861, 555] width 84 height 31
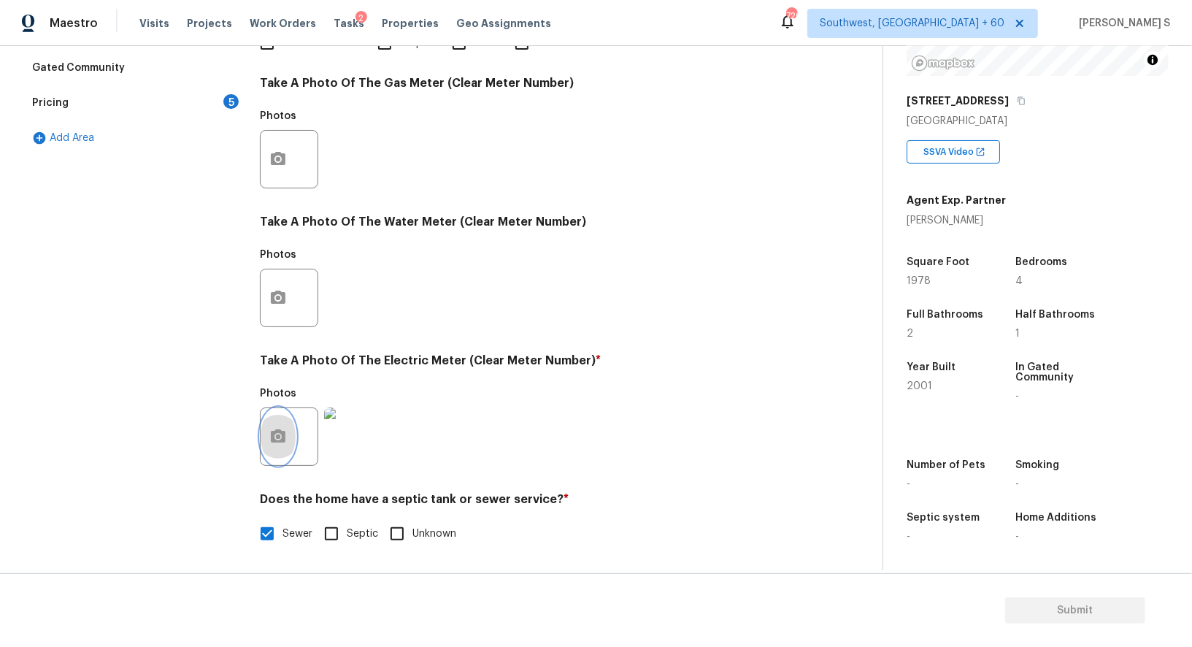
scroll to position [0, 0]
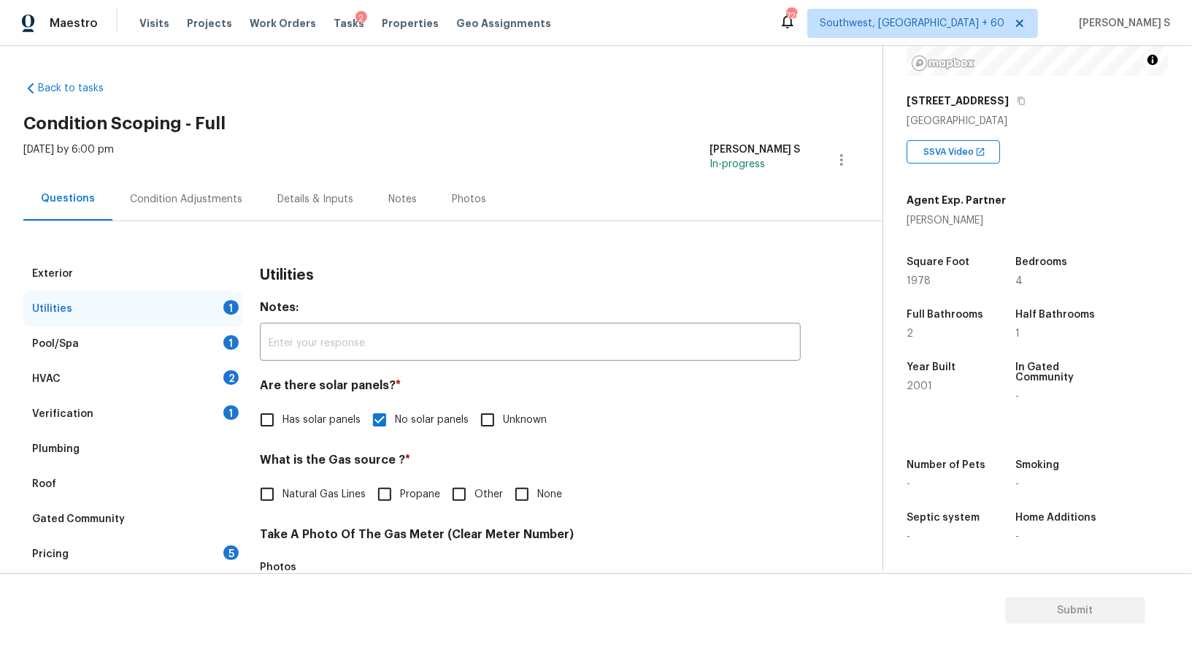
click at [196, 364] on div "HVAC 2" at bounding box center [132, 378] width 219 height 35
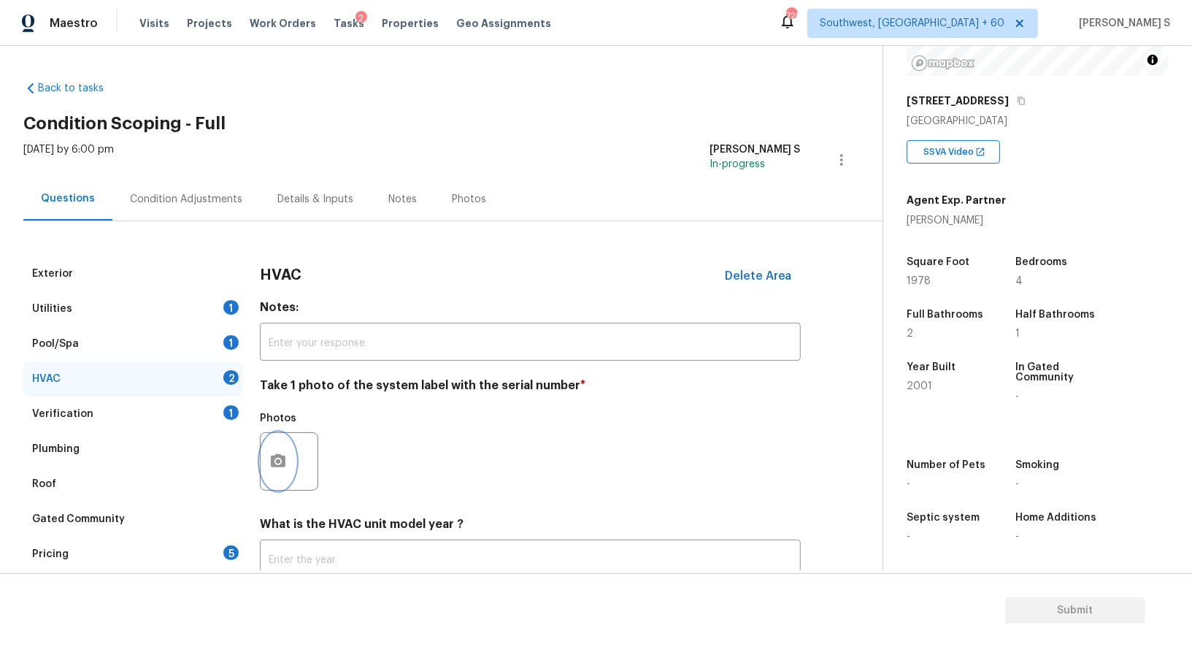
click at [277, 451] on button "button" at bounding box center [278, 461] width 35 height 57
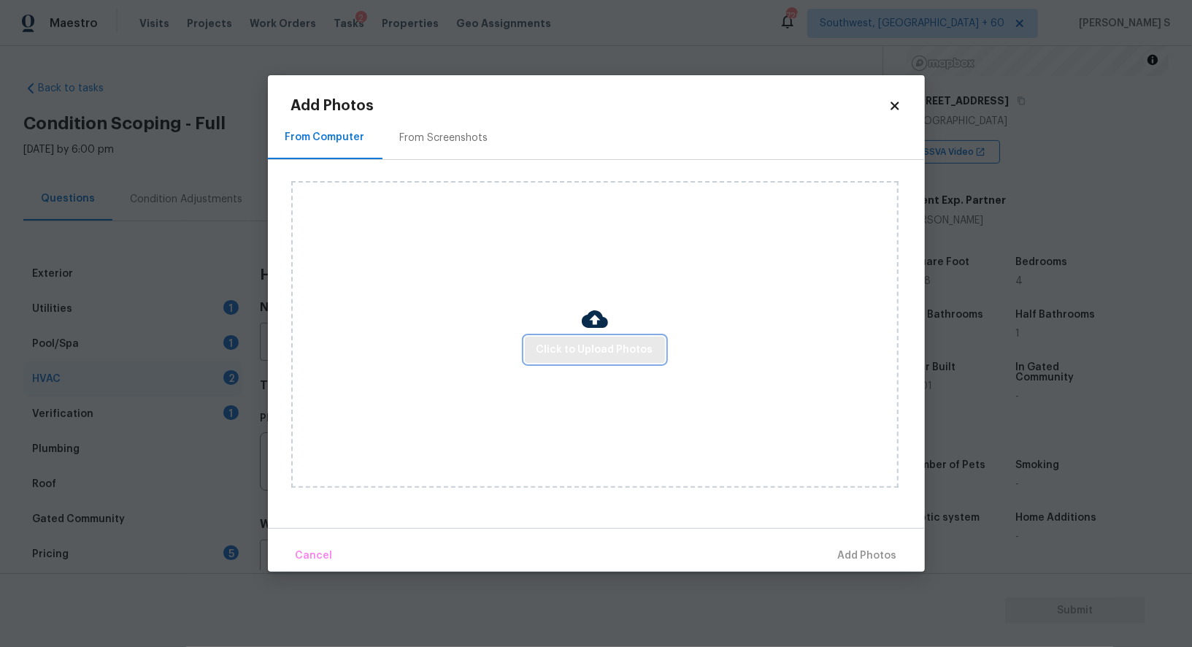
click at [590, 352] on span "Click to Upload Photos" at bounding box center [594, 350] width 117 height 18
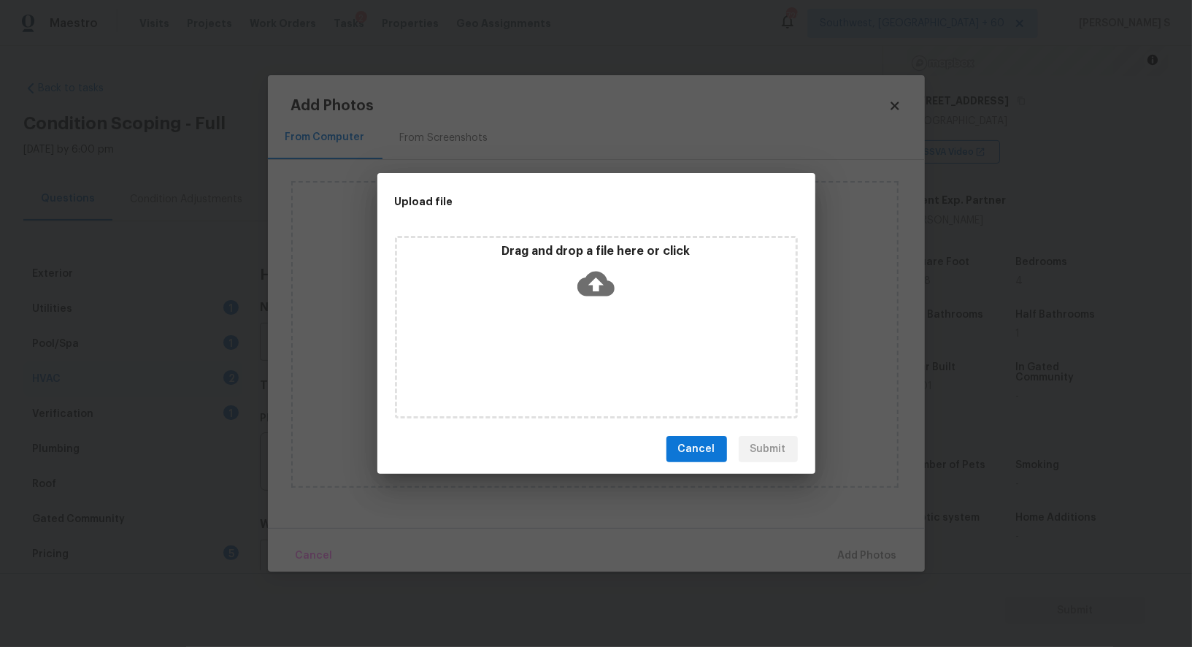
click at [590, 352] on div "Drag and drop a file here or click" at bounding box center [596, 327] width 403 height 182
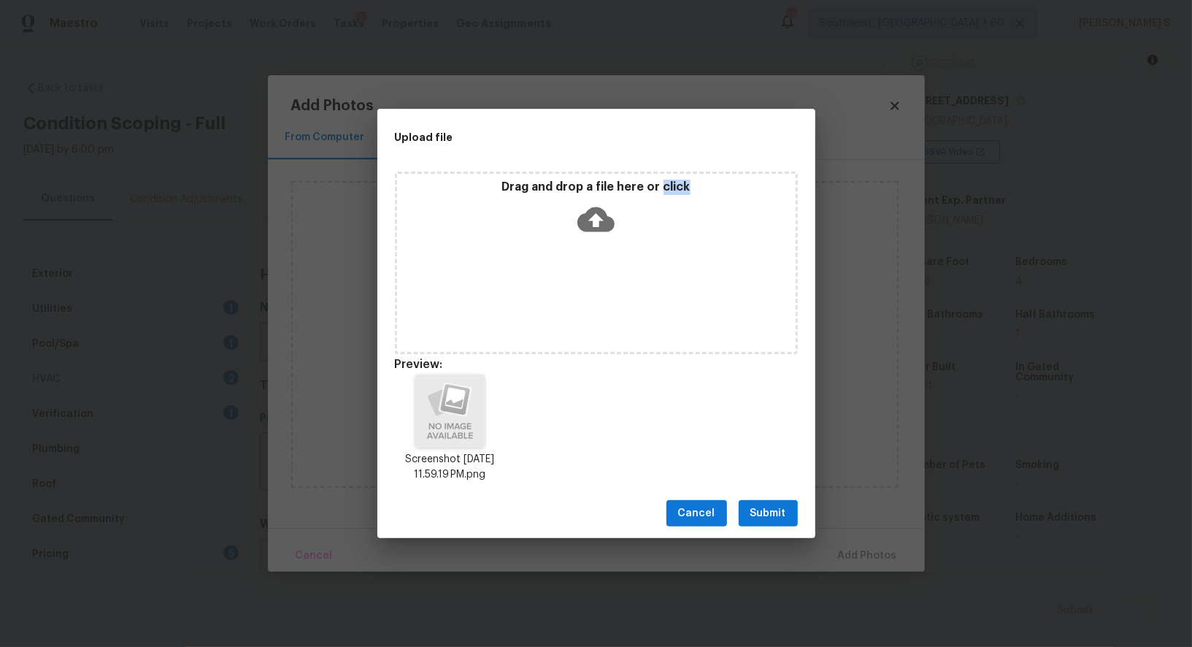
click at [774, 508] on span "Submit" at bounding box center [768, 513] width 36 height 18
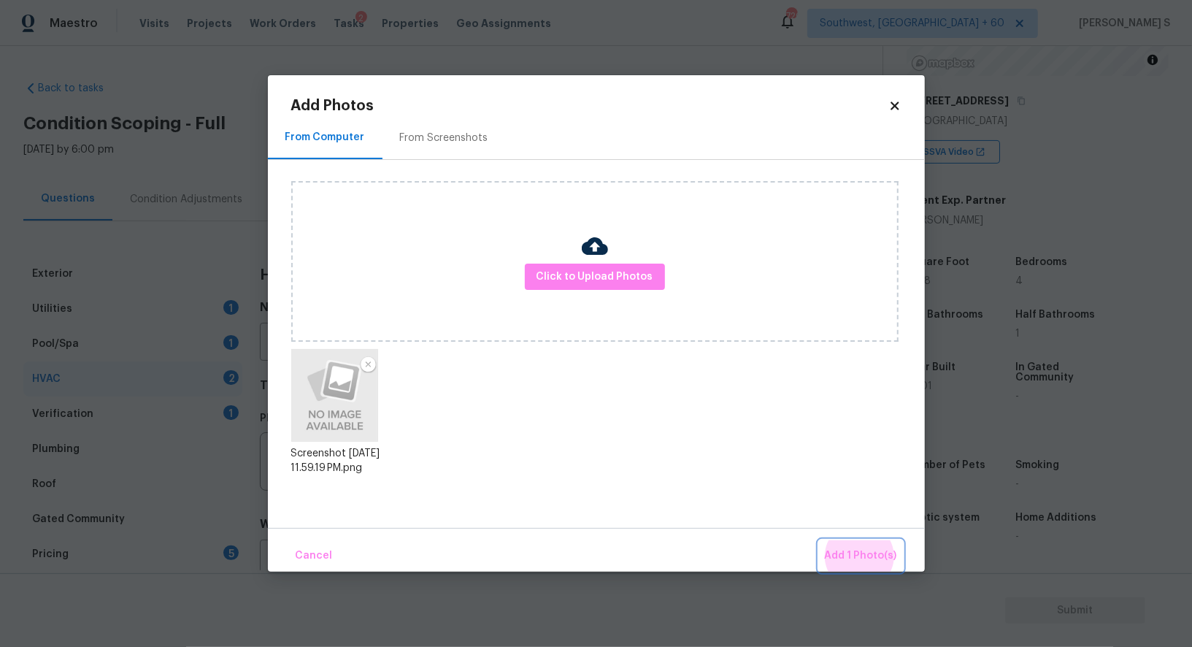
click at [819, 540] on button "Add 1 Photo(s)" at bounding box center [861, 555] width 84 height 31
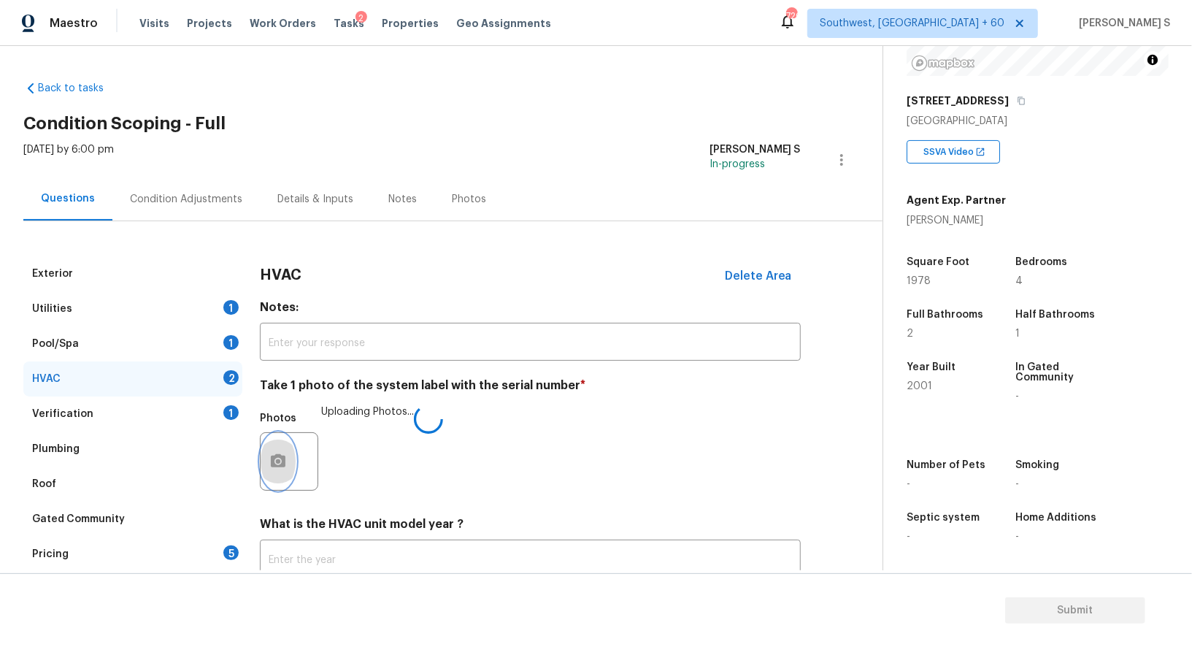
scroll to position [104, 0]
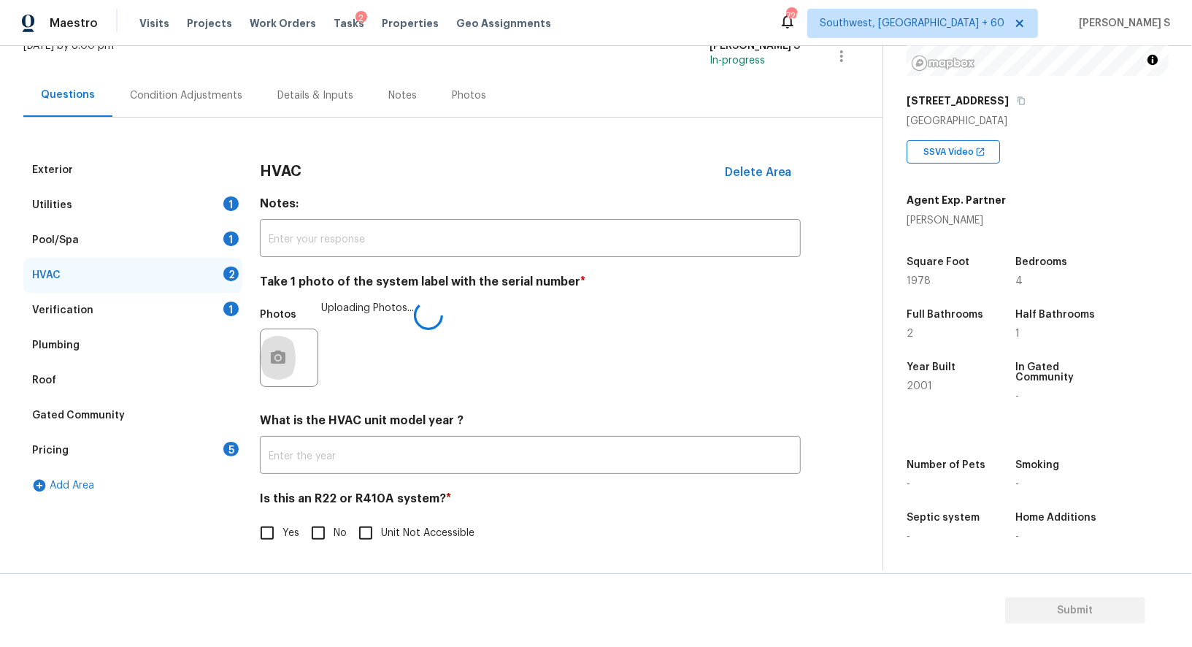
click at [320, 528] on input "No" at bounding box center [318, 533] width 31 height 31
checkbox input "true"
click at [218, 447] on div "Pricing 5" at bounding box center [132, 450] width 219 height 35
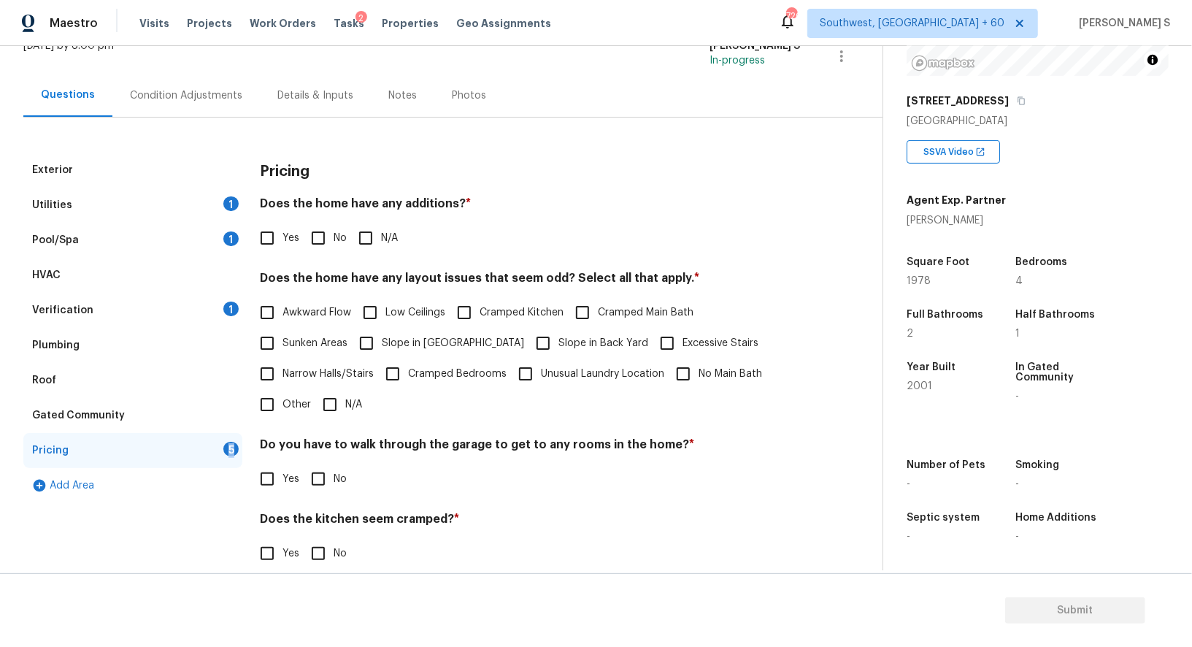
click at [218, 447] on div "Pricing 5" at bounding box center [132, 450] width 219 height 35
click at [320, 242] on input "No" at bounding box center [318, 238] width 31 height 31
checkbox input "true"
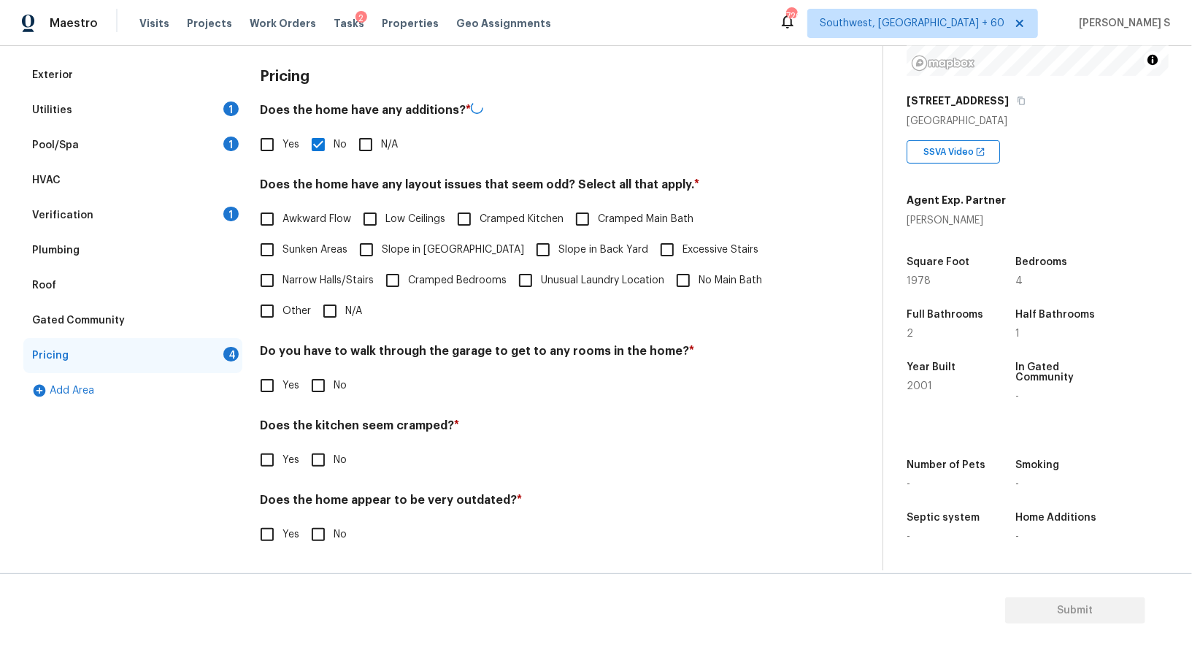
scroll to position [197, 0]
click at [321, 391] on input "No" at bounding box center [318, 385] width 31 height 31
checkbox input "true"
click at [303, 446] on input "No" at bounding box center [318, 461] width 31 height 31
checkbox input "true"
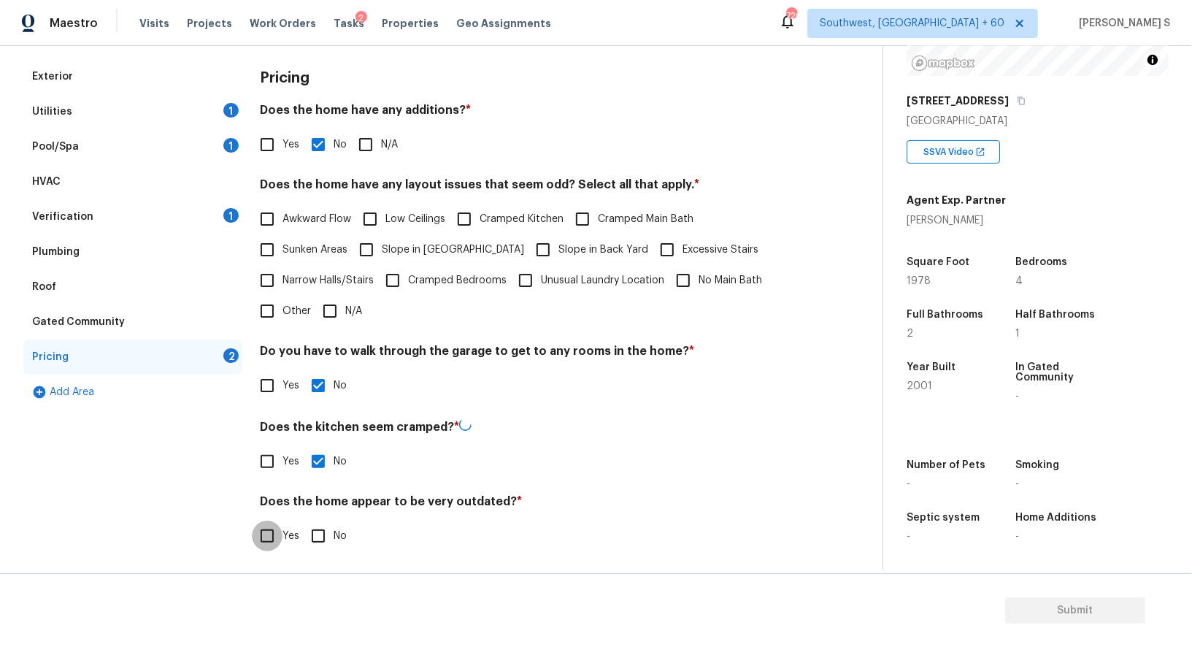
click at [303, 520] on input "No" at bounding box center [318, 535] width 31 height 31
checkbox input "true"
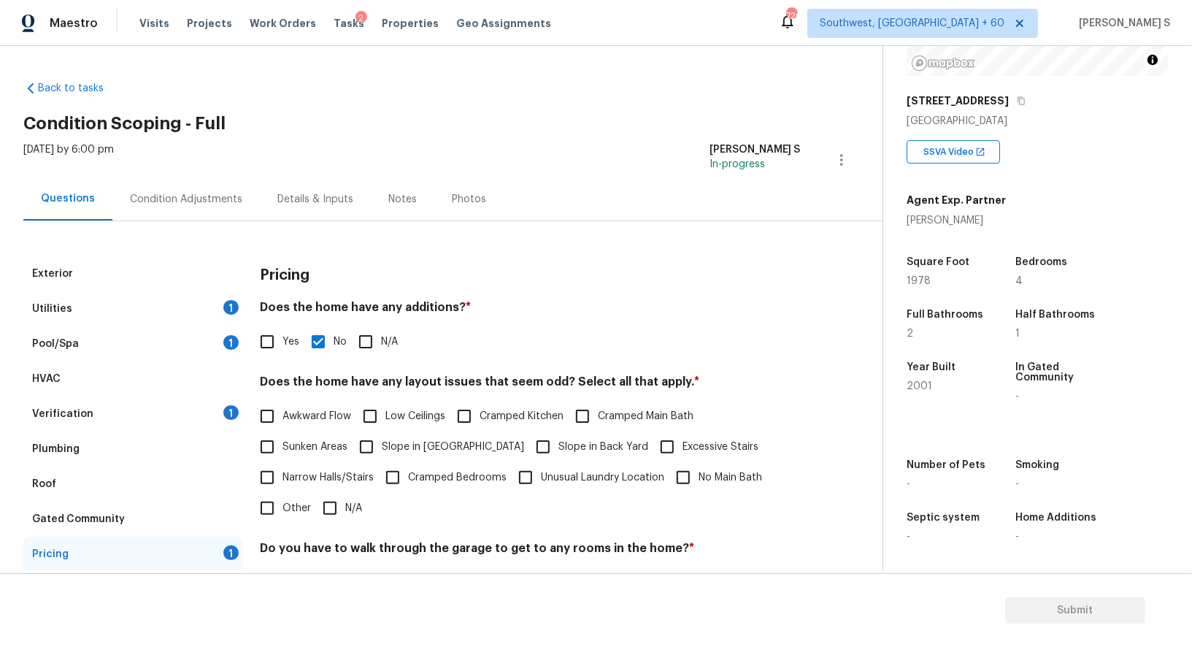
click at [221, 207] on div "Condition Adjustments" at bounding box center [185, 198] width 147 height 43
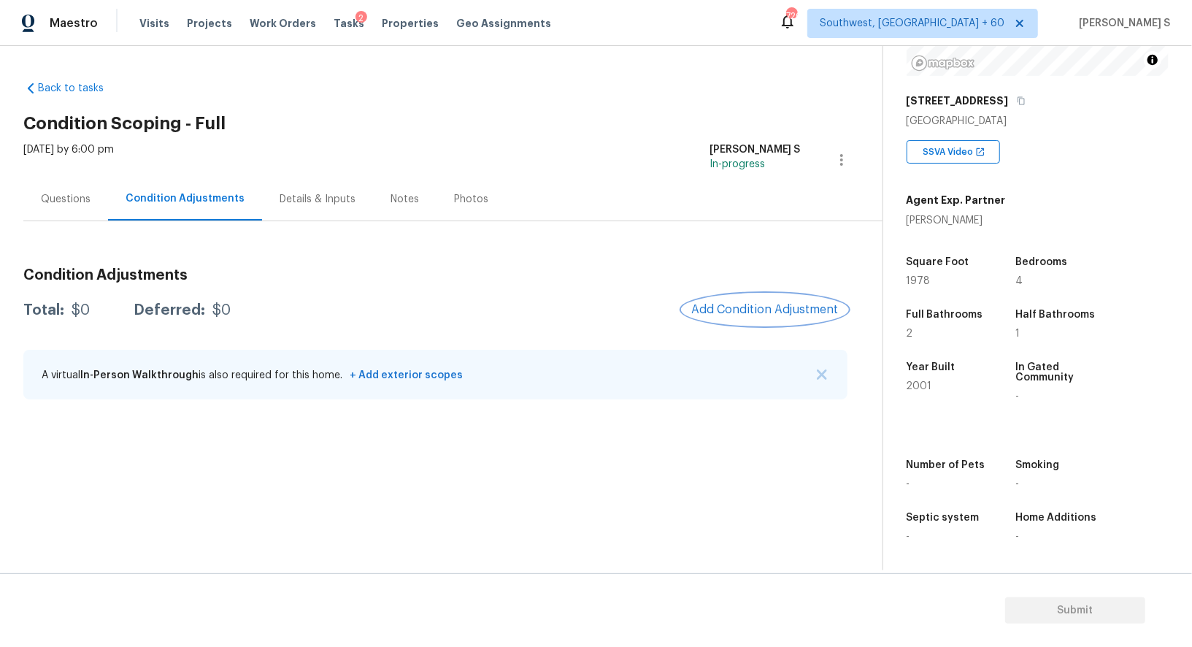
click at [730, 309] on span "Add Condition Adjustment" at bounding box center [764, 309] width 147 height 13
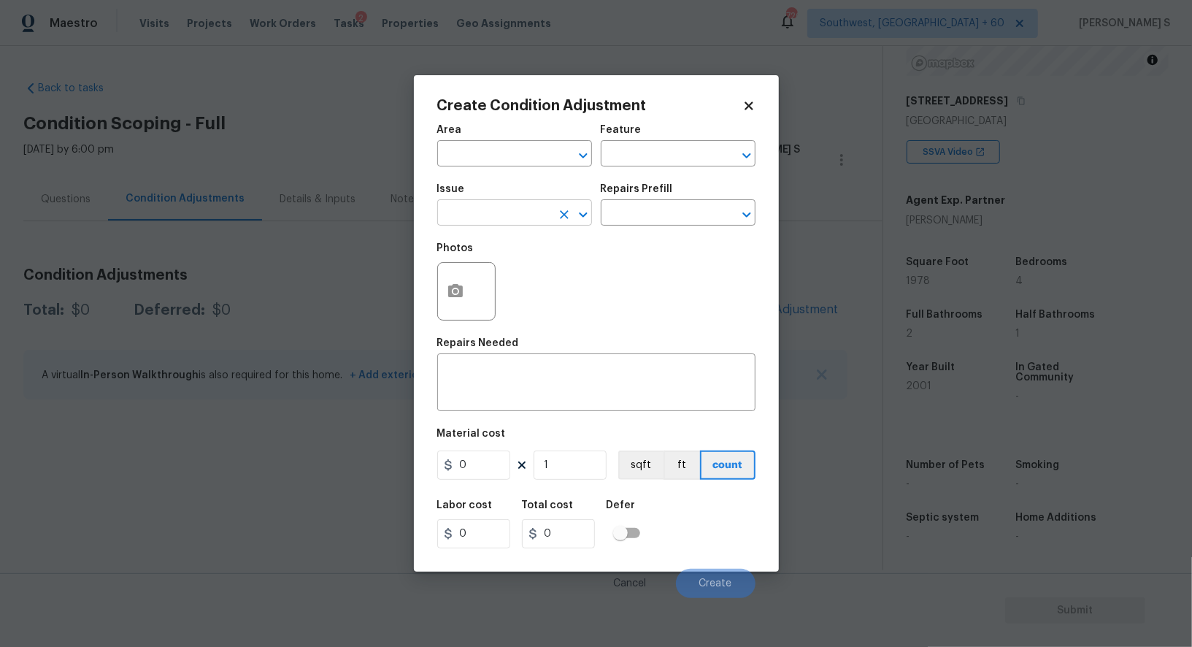
click at [464, 209] on input "text" at bounding box center [494, 214] width 114 height 23
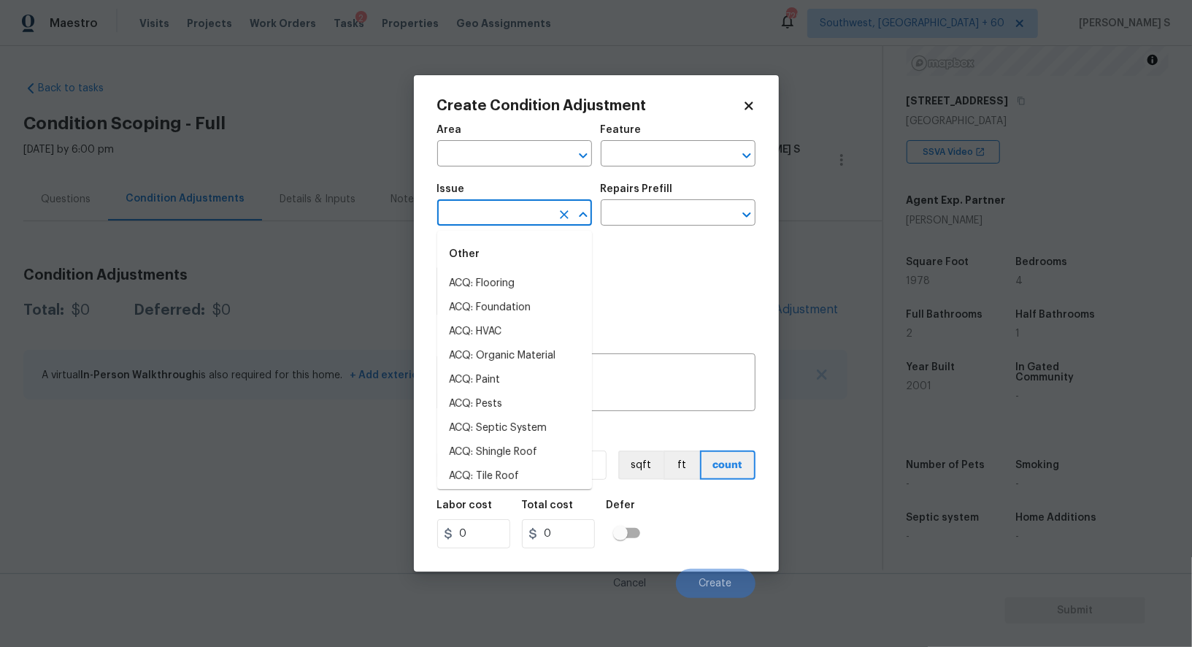
type input "p"
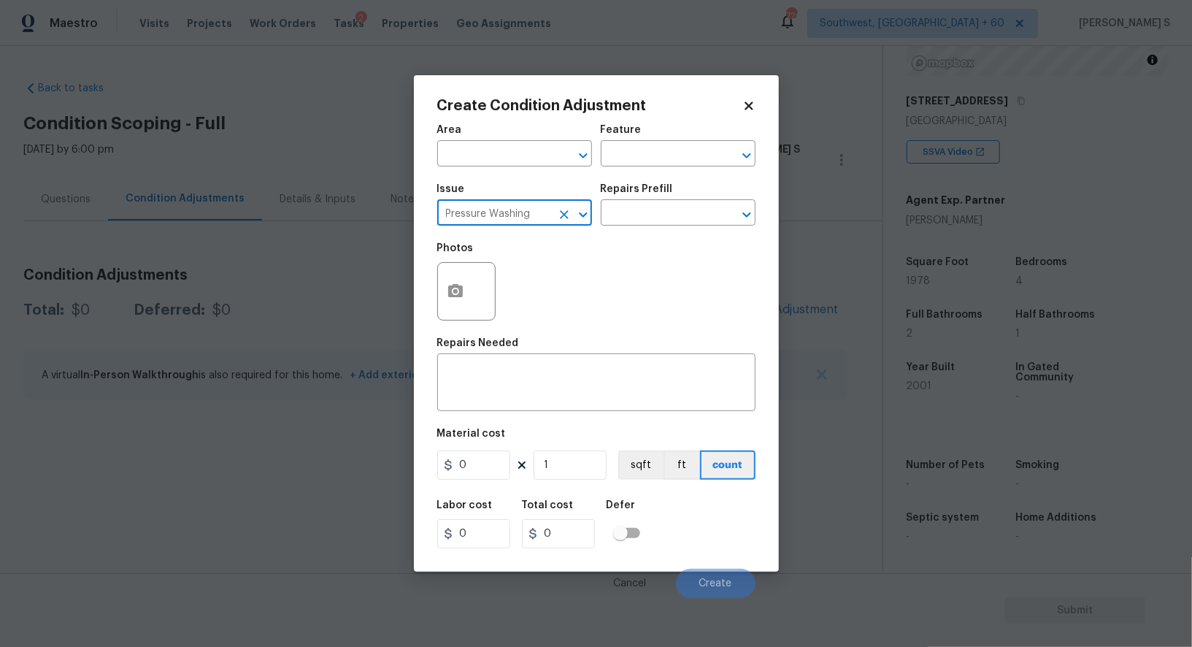
type input "Pressure Washing"
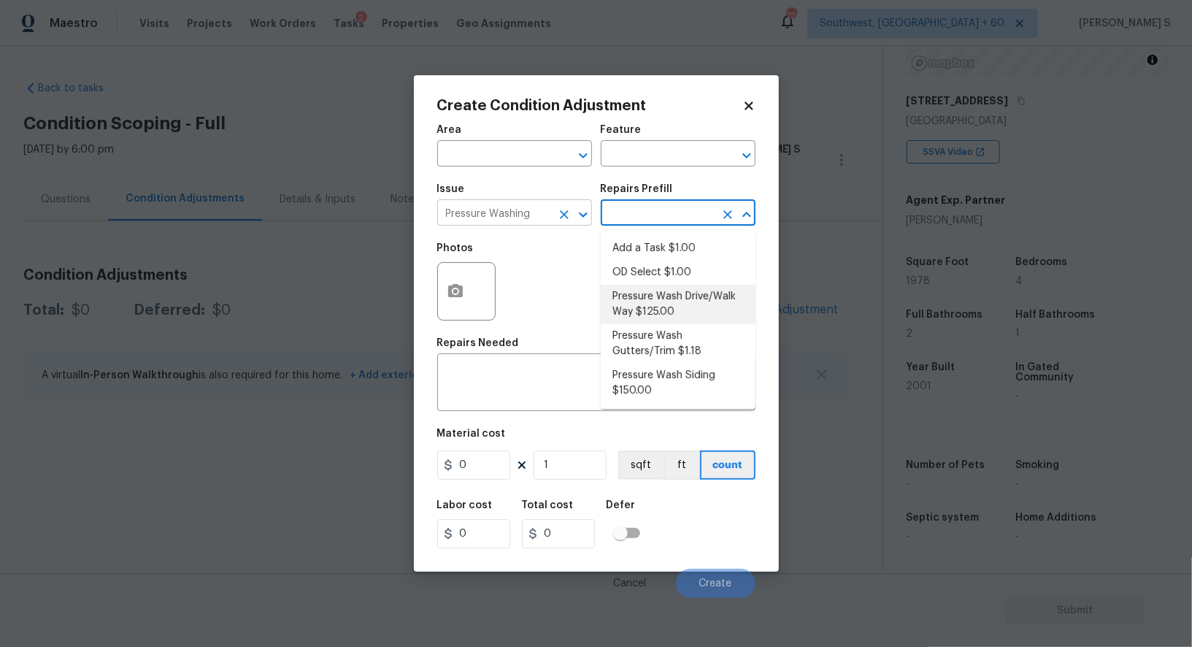
type input "Siding"
type textarea "Pressure wash the driveways/walkways as directed by the PM. Ensure that all deb…"
type input "125"
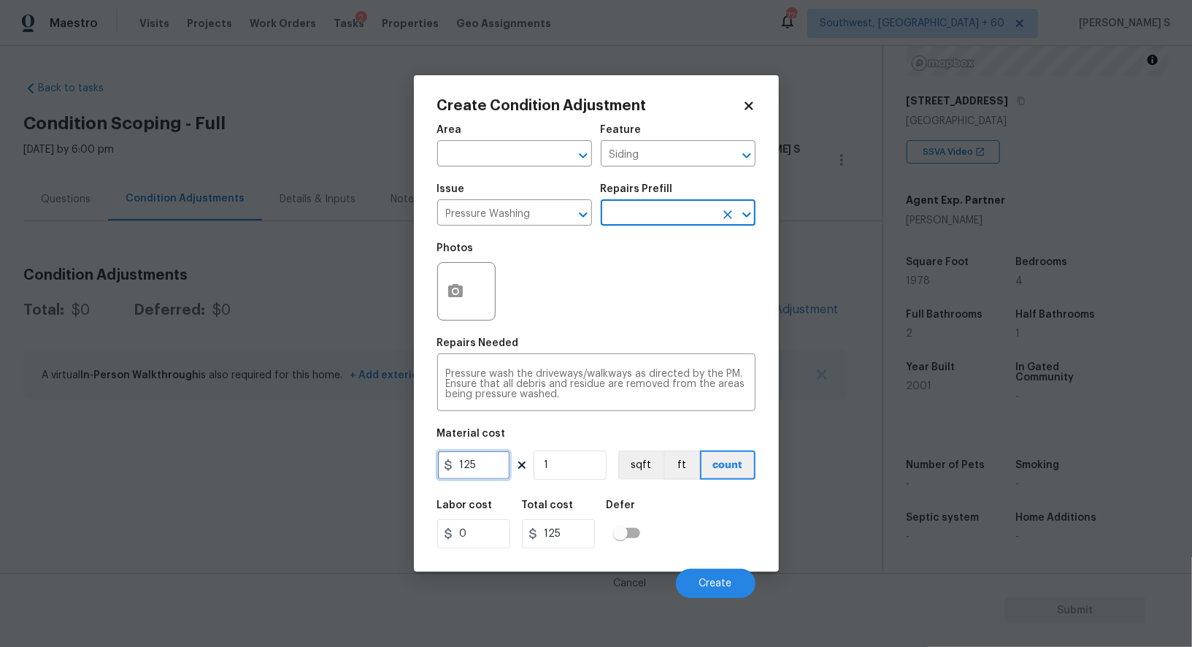
click at [489, 478] on input "125" at bounding box center [473, 464] width 73 height 29
type input "200"
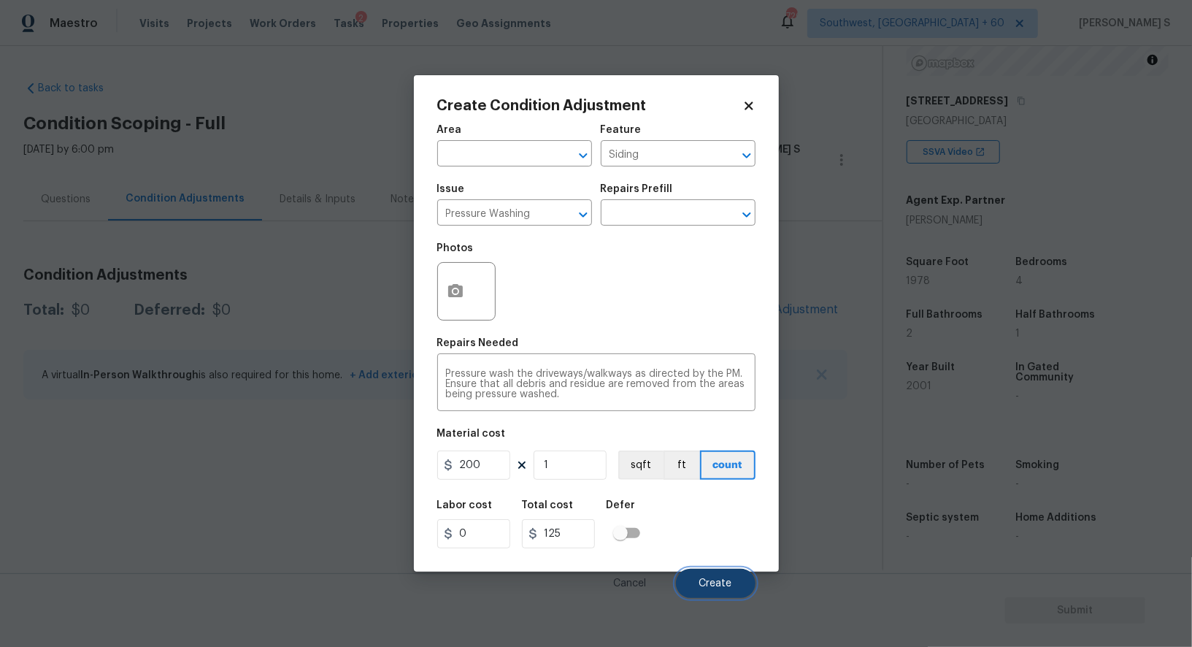
type input "200"
click at [715, 588] on span "Create" at bounding box center [715, 583] width 33 height 11
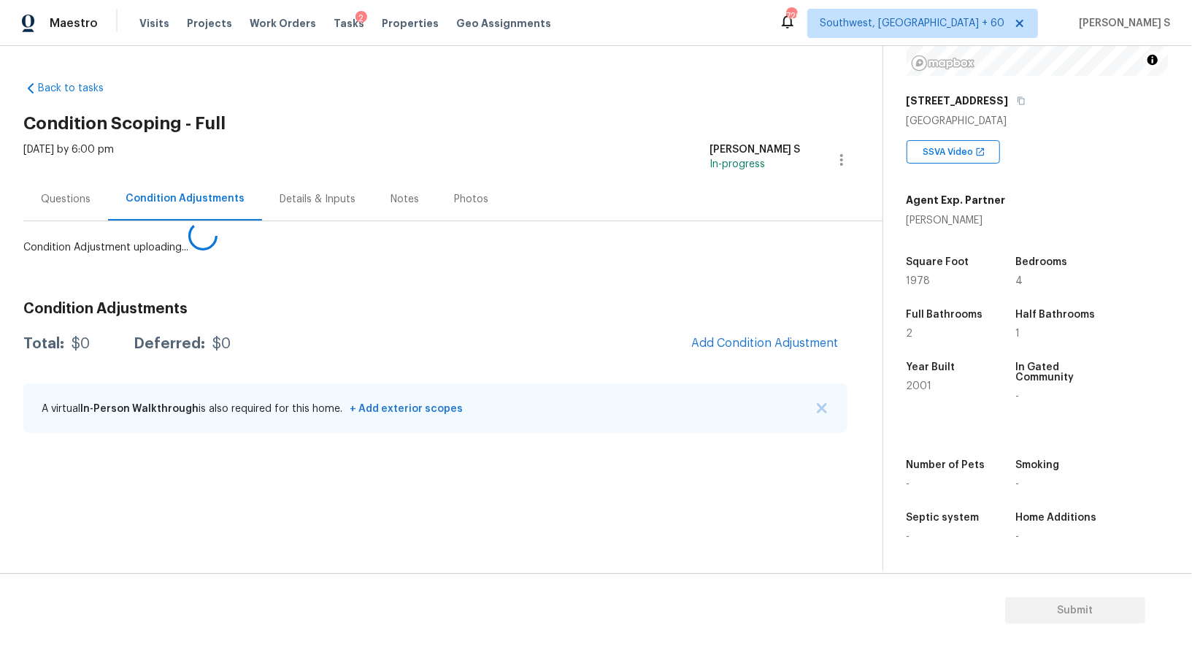
click at [266, 471] on body "Maestro Visits Projects Work Orders Tasks 2 Properties Geo Assignments [GEOGRAP…" at bounding box center [596, 323] width 1192 height 647
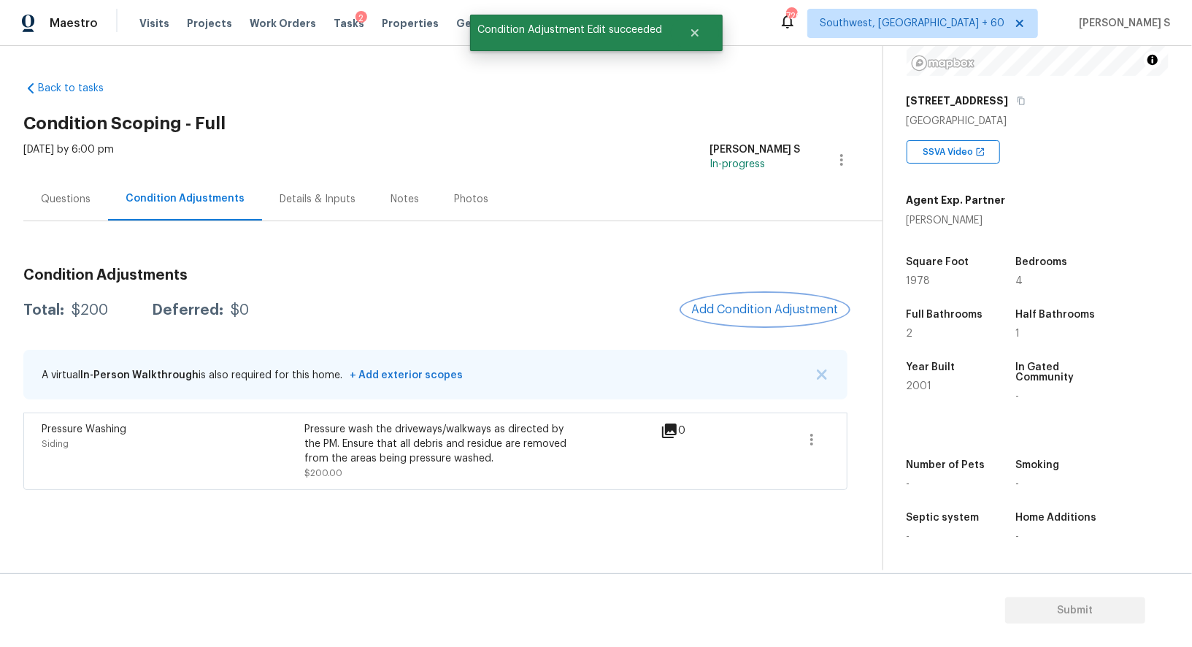
click at [740, 306] on span "Add Condition Adjustment" at bounding box center [764, 309] width 147 height 13
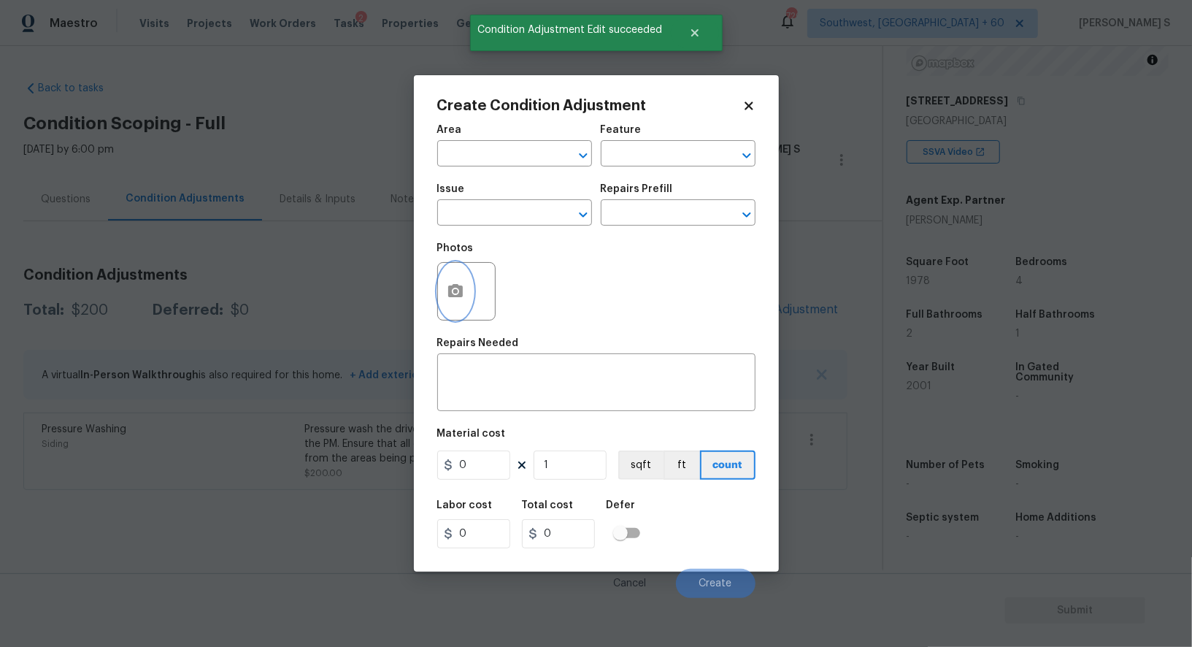
click at [463, 286] on icon "button" at bounding box center [456, 291] width 18 height 18
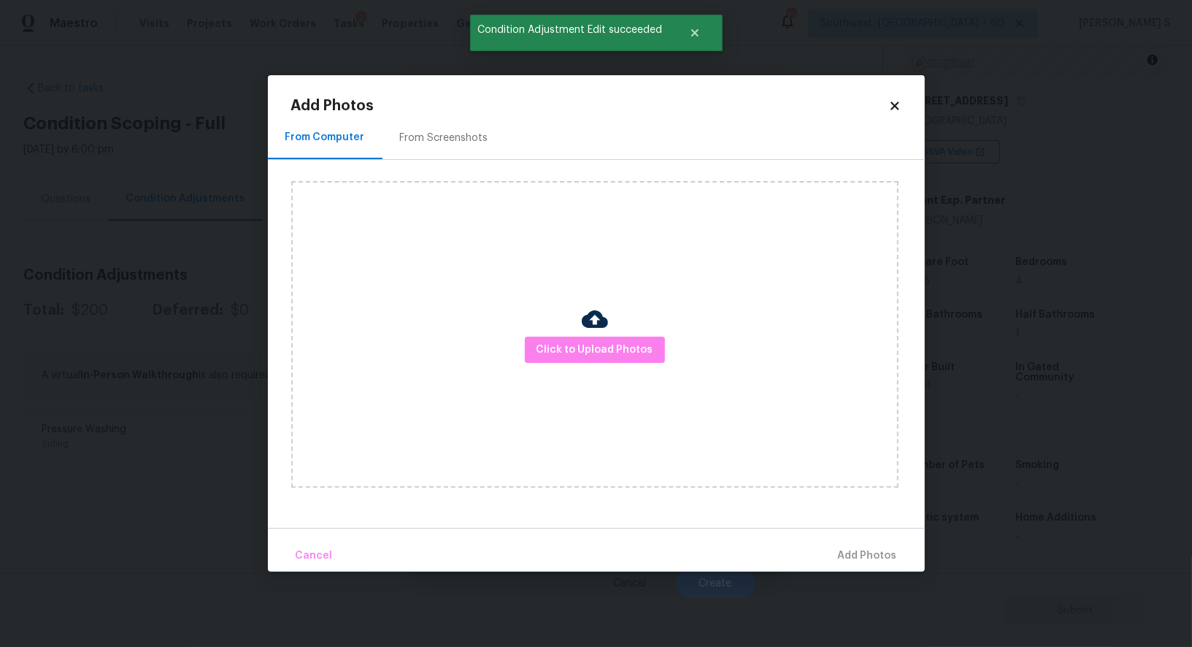
click at [445, 121] on div "From Screenshots" at bounding box center [443, 137] width 123 height 43
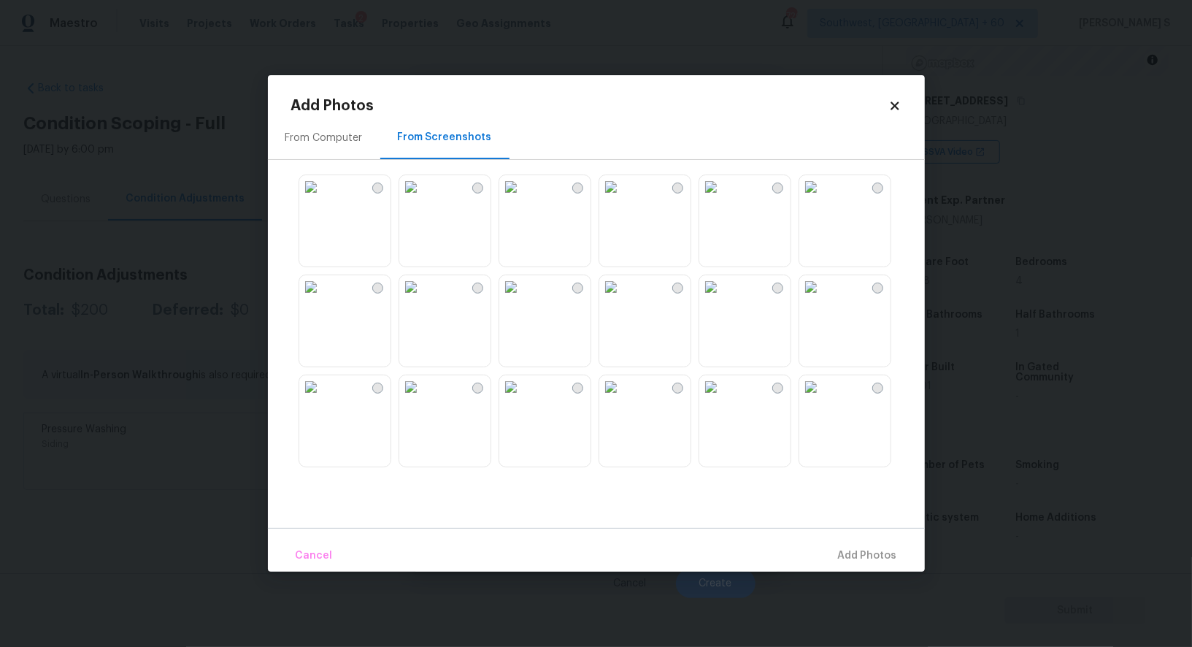
click at [723, 199] on img at bounding box center [710, 186] width 23 height 23
click at [723, 299] on img at bounding box center [710, 286] width 23 height 23
click at [523, 199] on img at bounding box center [510, 186] width 23 height 23
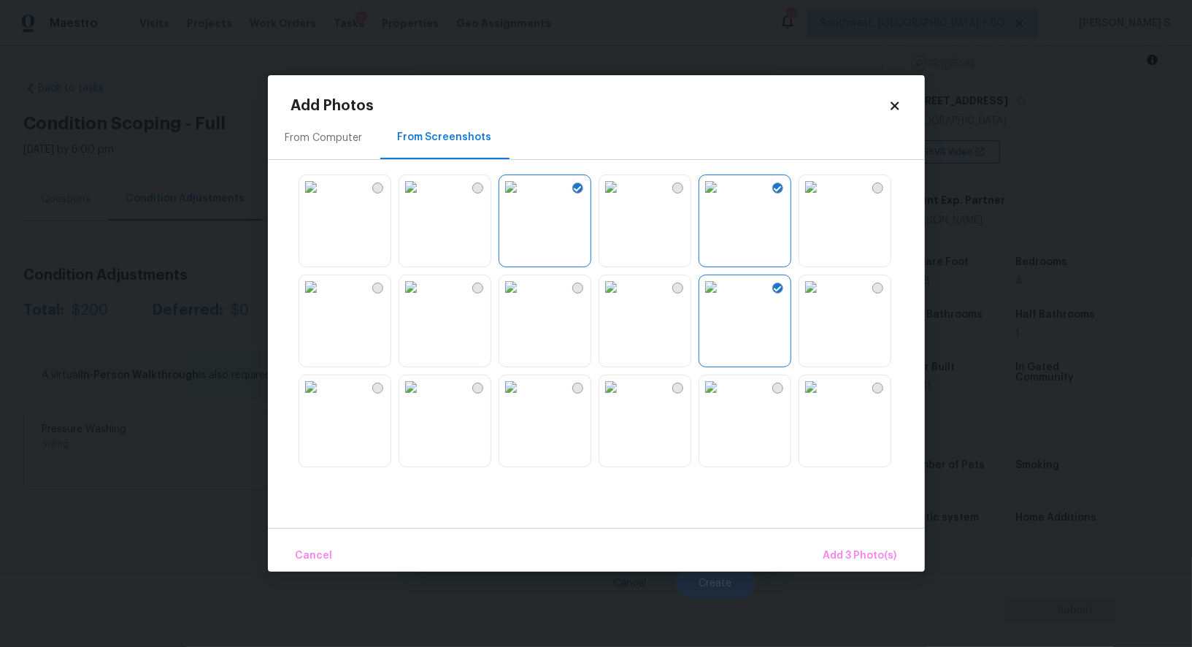
click at [323, 399] on img at bounding box center [310, 386] width 23 height 23
click at [875, 561] on span "Add 4 Photo(s)" at bounding box center [859, 556] width 75 height 18
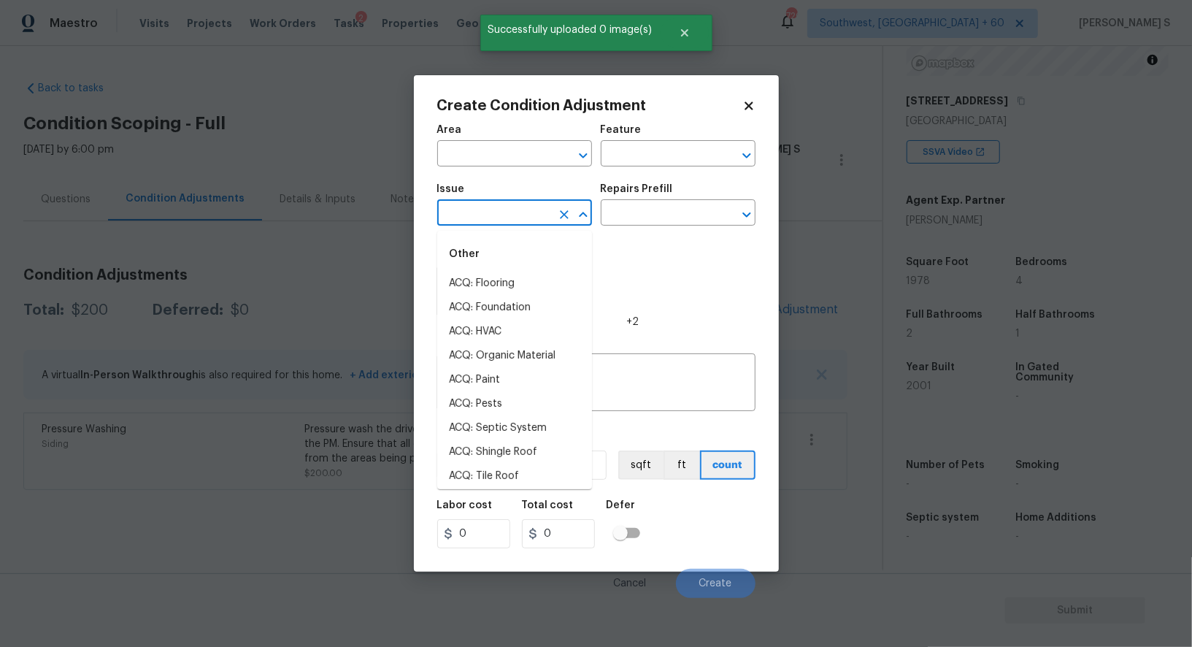
click at [530, 221] on input "text" at bounding box center [494, 214] width 114 height 23
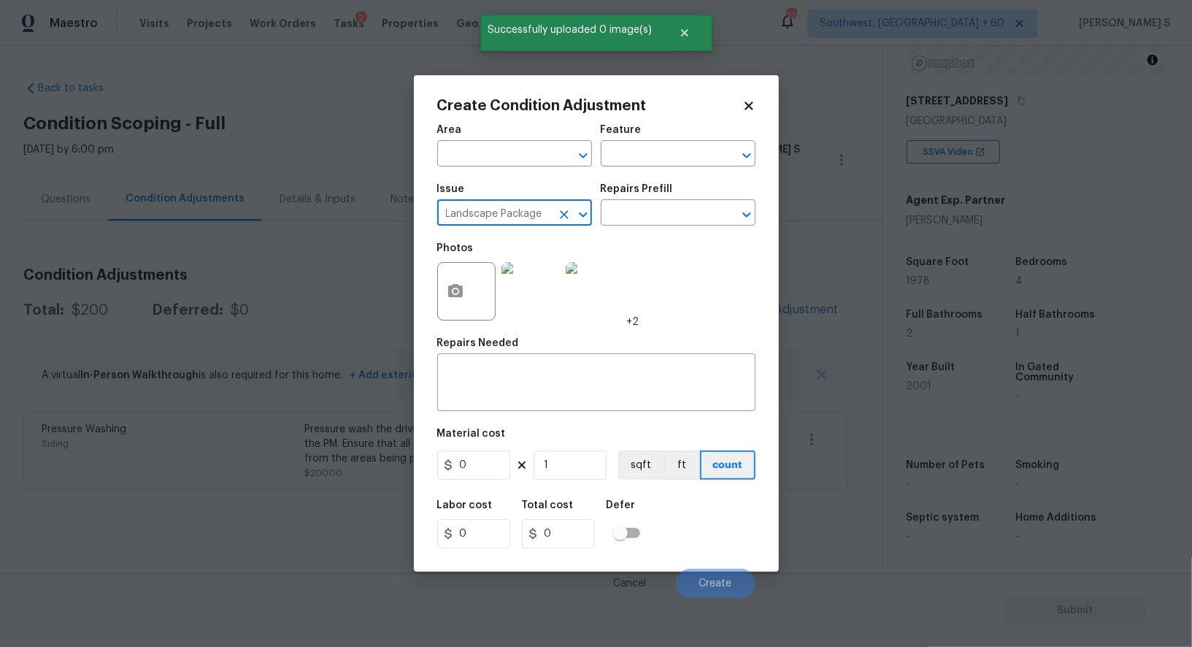
type input "Landscape Package"
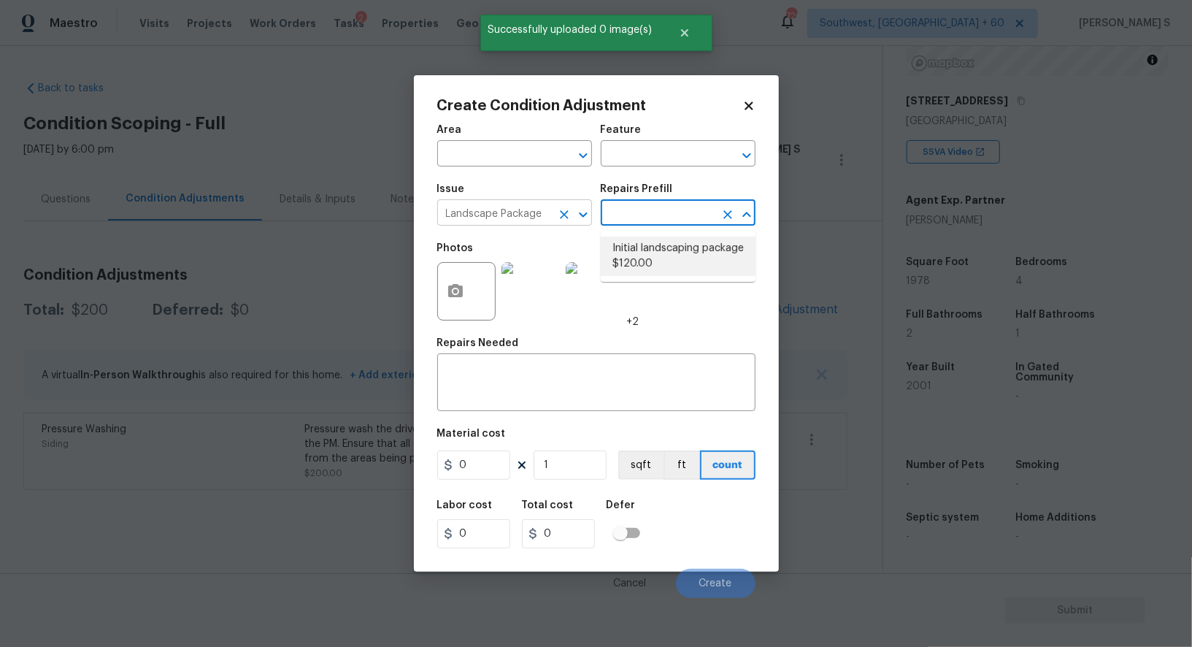
type input "Home Readiness Packages"
type textarea "Mowing of grass up to 6" in height. Mow, edge along driveways & sidewalks, trim…"
type input "120"
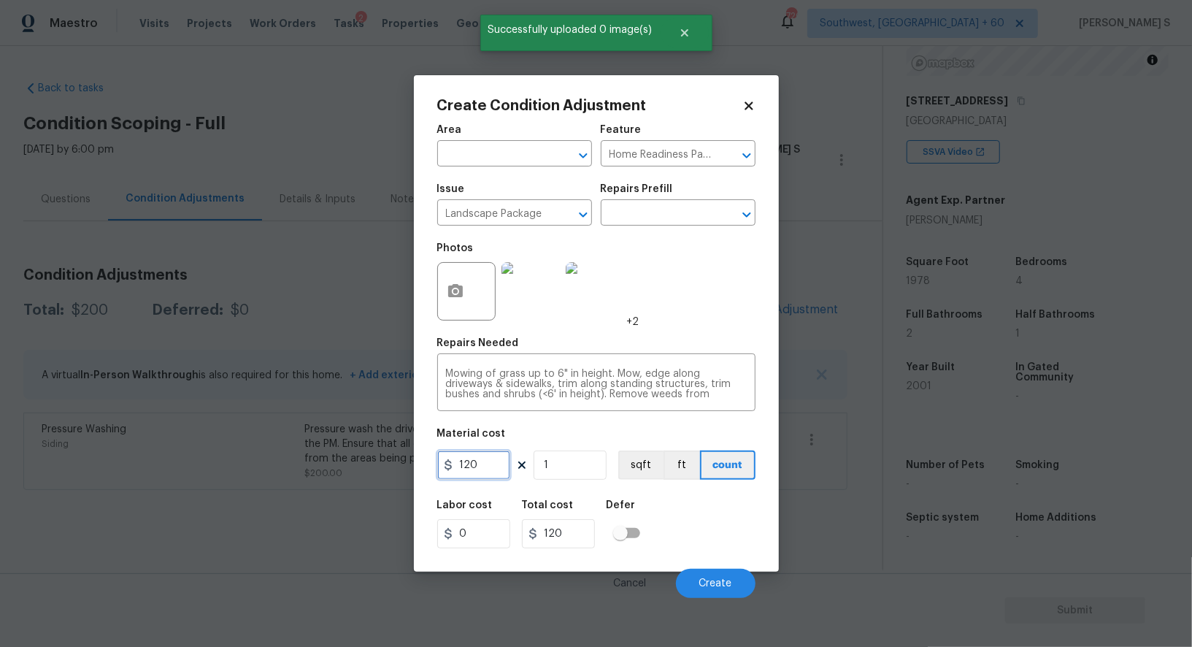
click at [502, 468] on input "120" at bounding box center [473, 464] width 73 height 29
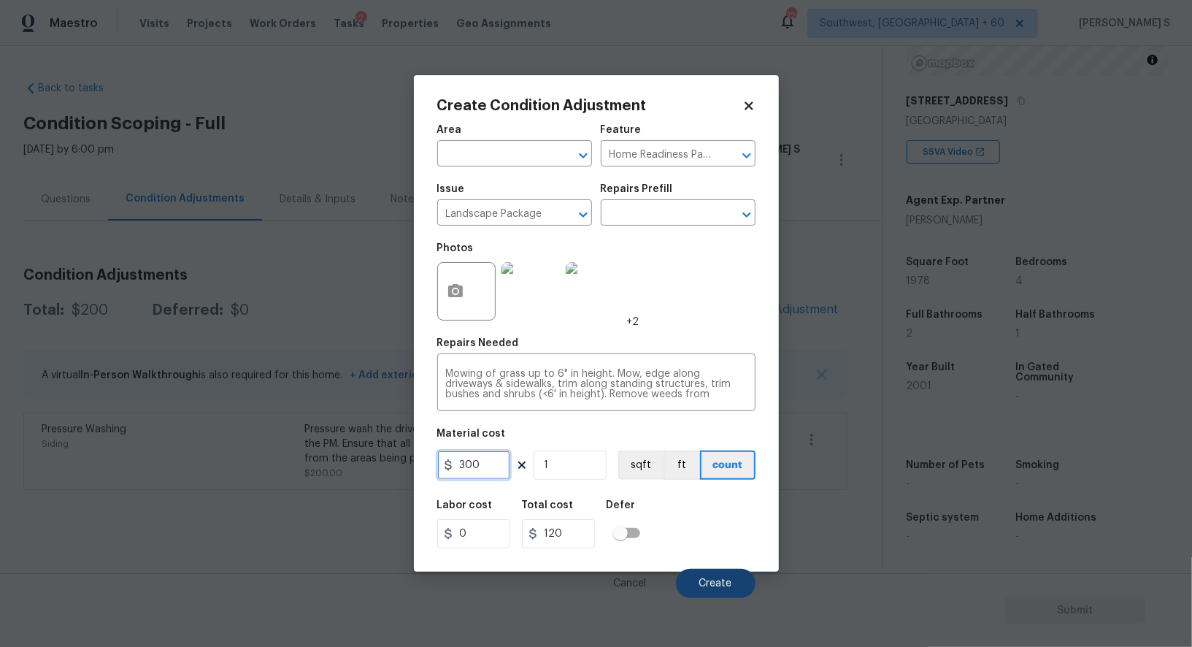
type input "300"
click at [709, 585] on span "Create" at bounding box center [715, 583] width 33 height 11
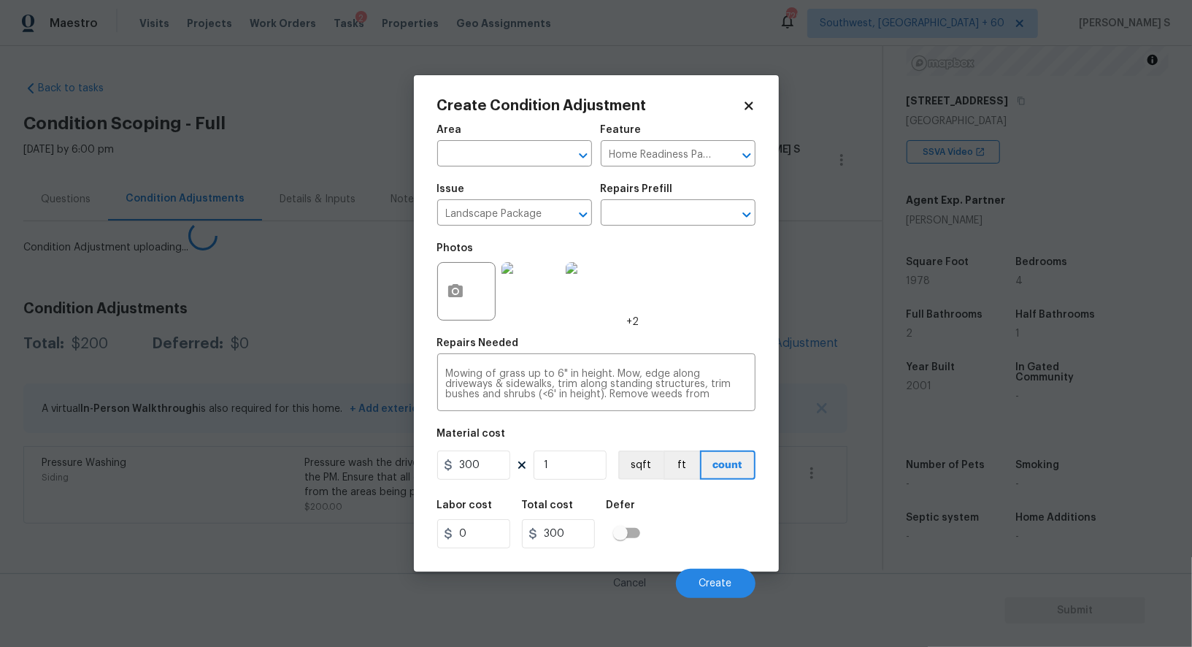
click at [220, 522] on body "Maestro Visits Projects Work Orders Tasks 2 Properties Geo Assignments [GEOGRAP…" at bounding box center [596, 323] width 1192 height 647
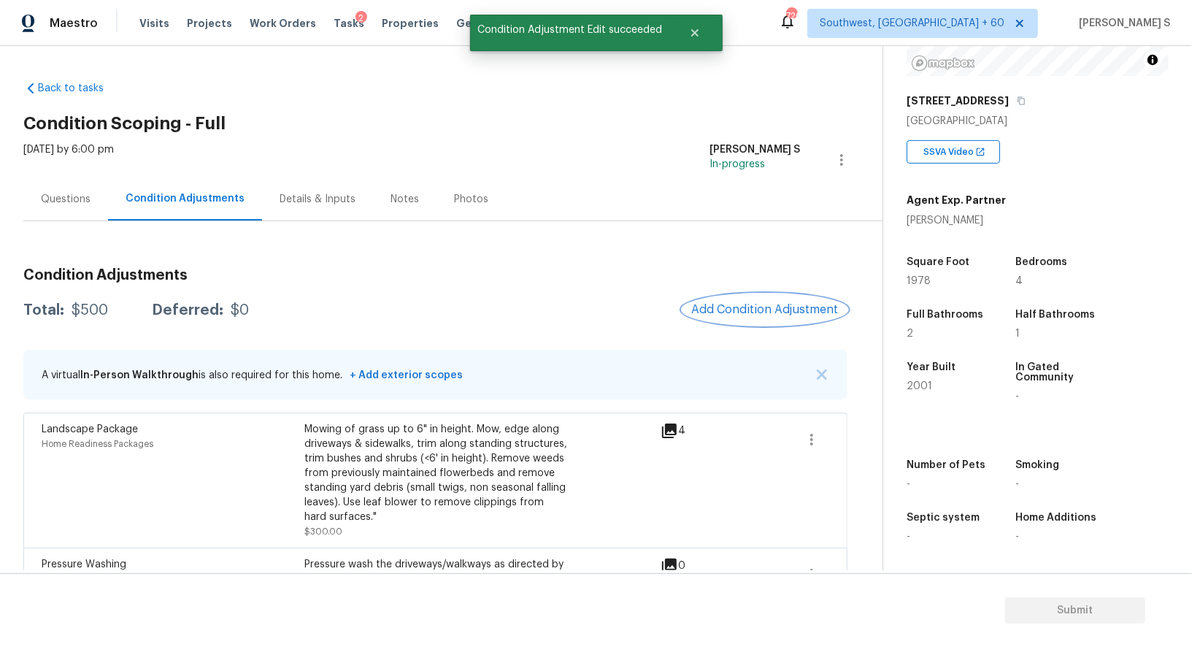
scroll to position [58, 0]
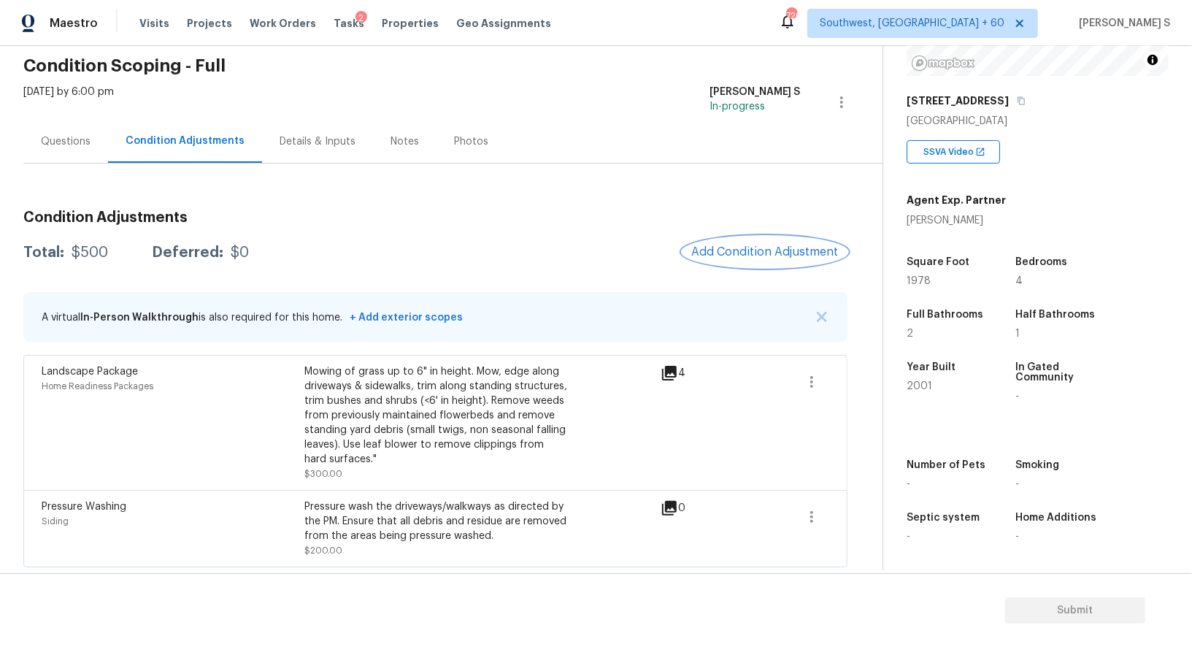
click at [750, 251] on span "Add Condition Adjustment" at bounding box center [764, 251] width 147 height 13
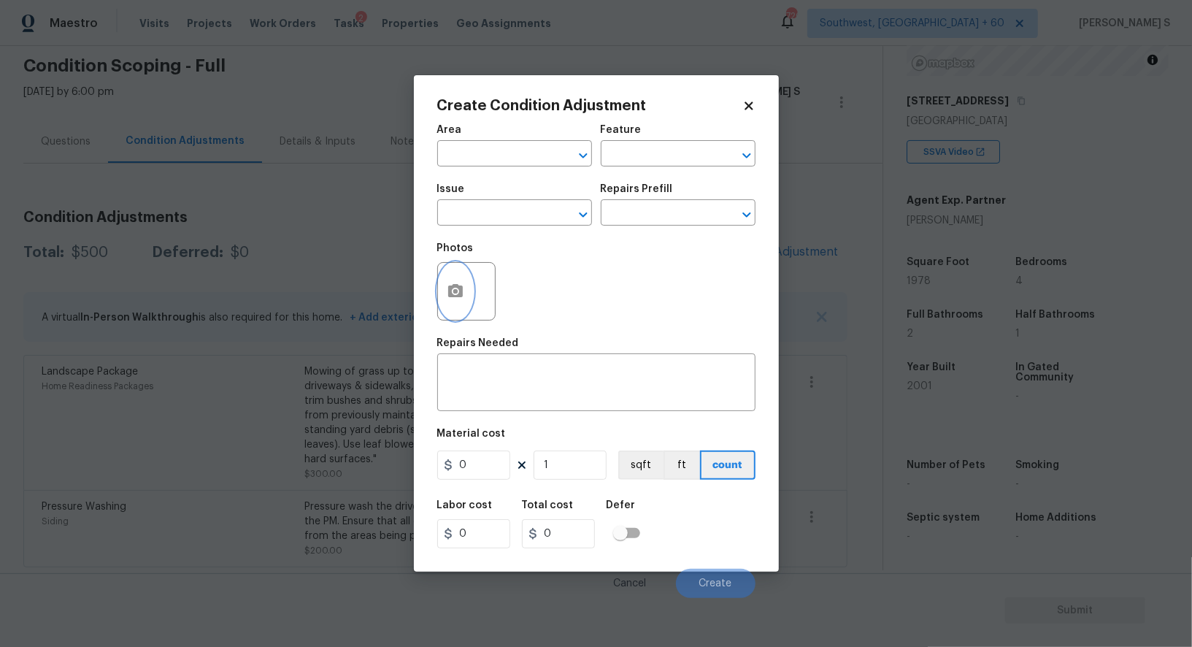
click at [465, 285] on button "button" at bounding box center [455, 291] width 35 height 57
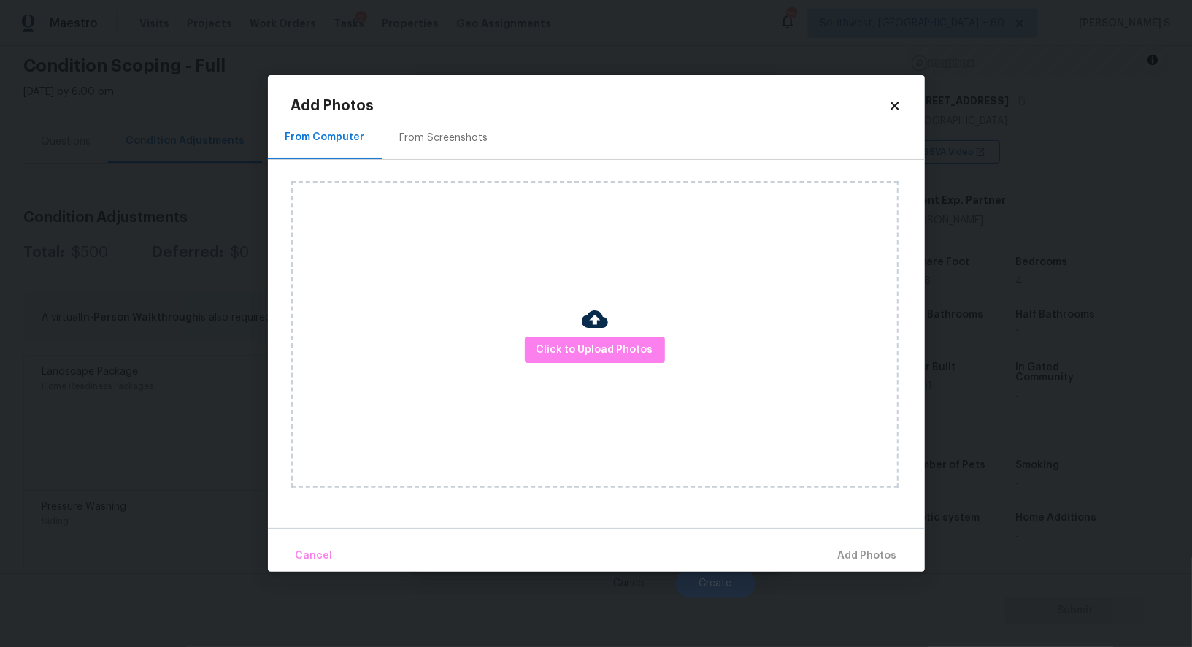
click at [430, 133] on div "From Screenshots" at bounding box center [444, 138] width 88 height 15
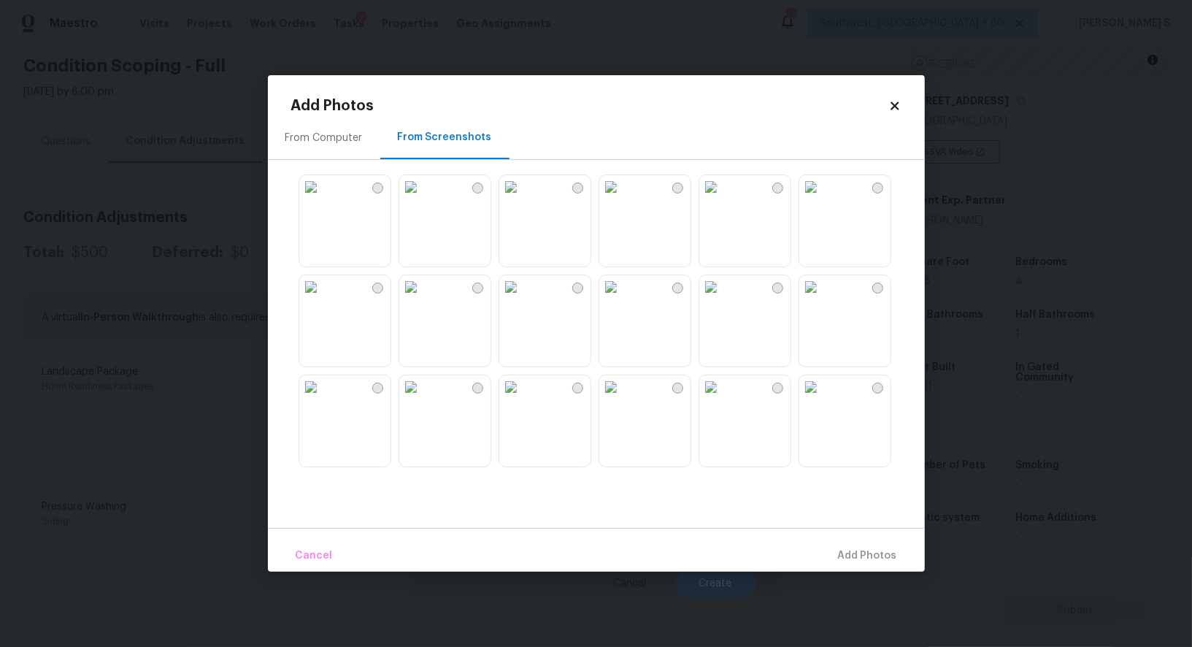
click at [523, 299] on img at bounding box center [510, 286] width 23 height 23
click at [401, 299] on img at bounding box center [410, 286] width 23 height 23
click at [323, 299] on img at bounding box center [310, 286] width 23 height 23
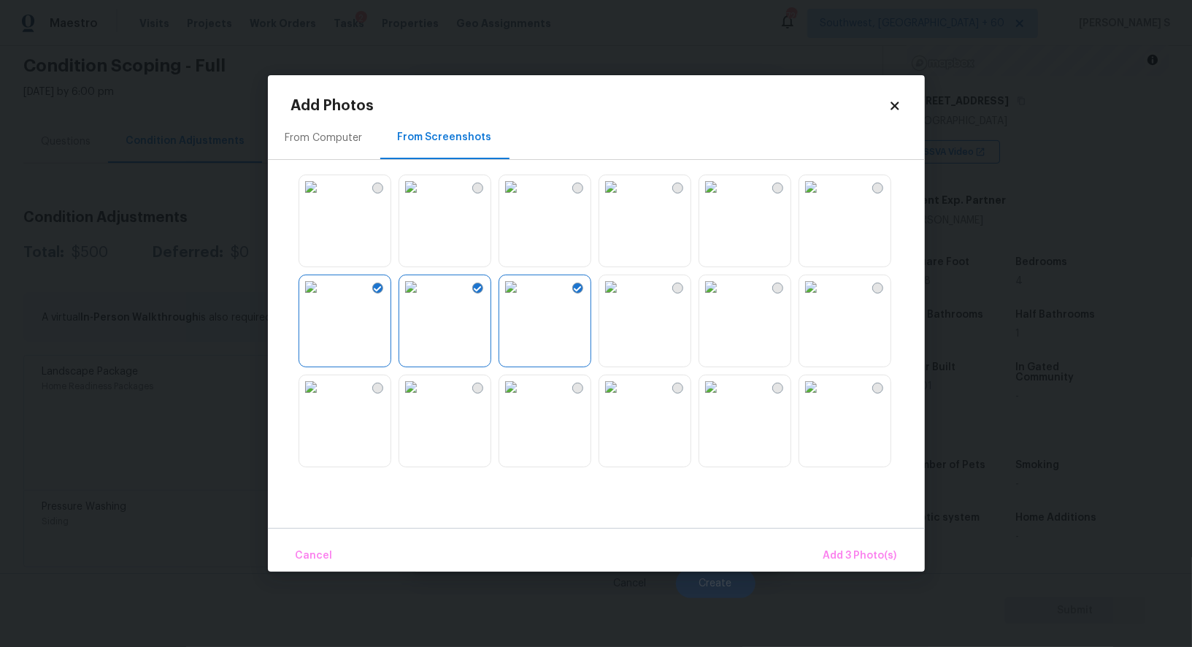
click at [423, 399] on img at bounding box center [410, 386] width 23 height 23
click at [518, 399] on img at bounding box center [510, 386] width 23 height 23
click at [596, 406] on div at bounding box center [608, 320] width 634 height 307
click at [623, 399] on img at bounding box center [610, 386] width 23 height 23
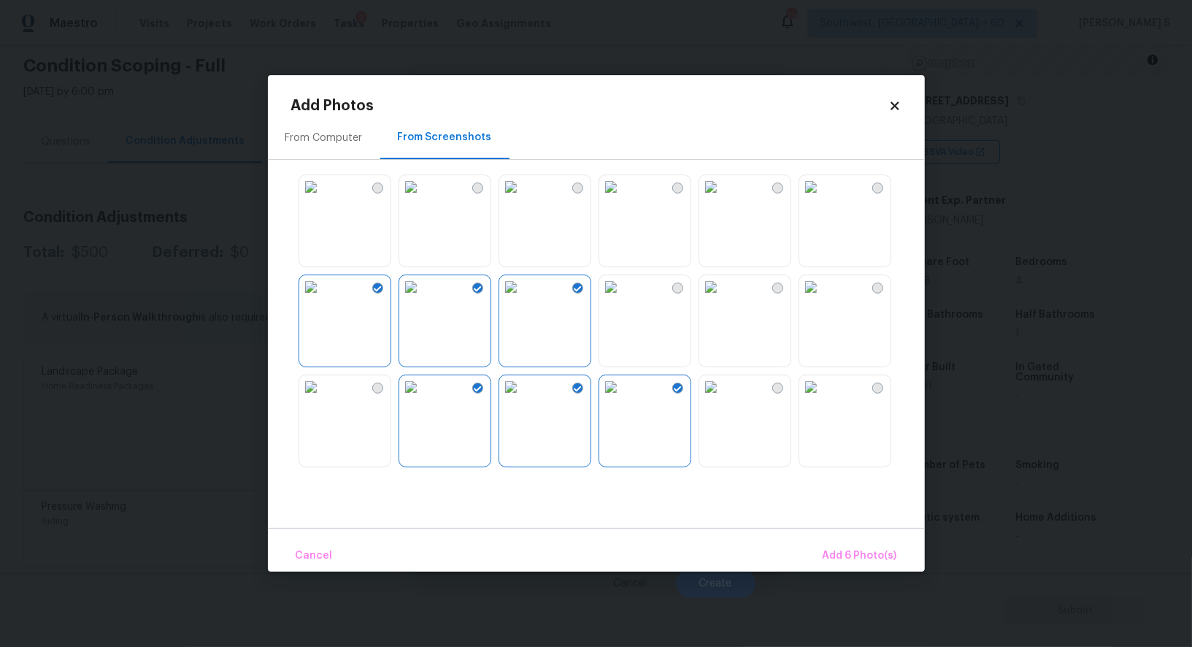
click at [723, 399] on img at bounding box center [710, 386] width 23 height 23
click at [599, 282] on img at bounding box center [610, 286] width 23 height 23
click at [623, 189] on img at bounding box center [610, 186] width 23 height 23
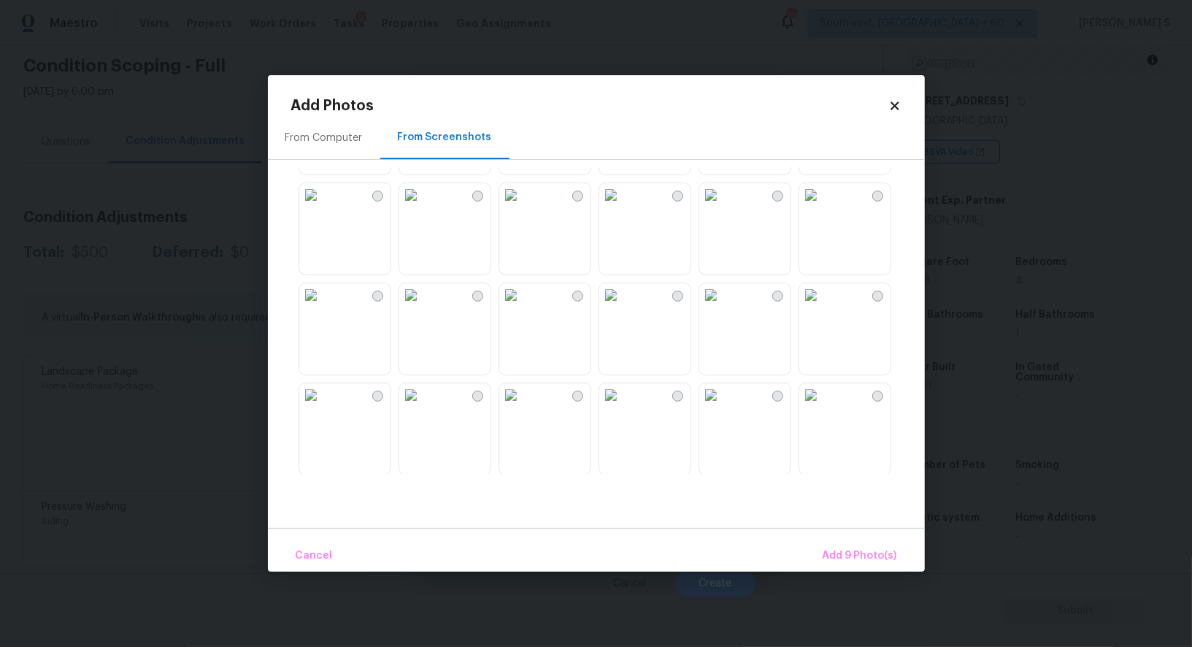
scroll to position [1096, 0]
click at [623, 302] on img at bounding box center [610, 290] width 23 height 23
click at [523, 302] on img at bounding box center [510, 290] width 23 height 23
click at [723, 302] on img at bounding box center [710, 290] width 23 height 23
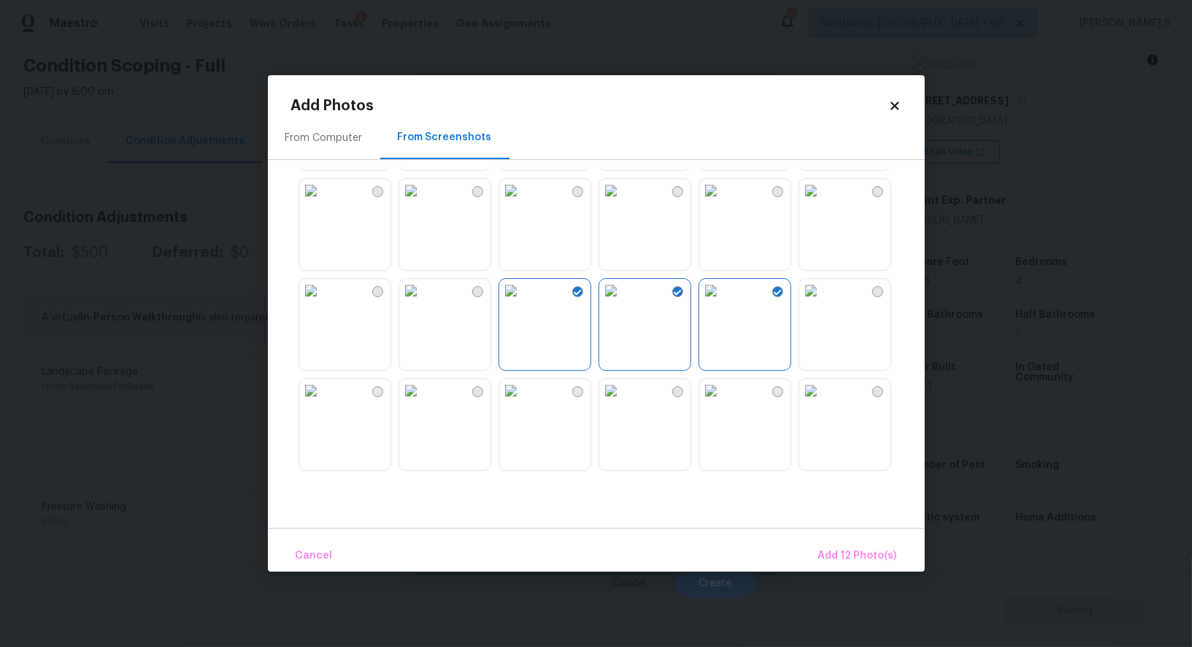
click at [823, 302] on img at bounding box center [810, 290] width 23 height 23
click at [861, 555] on span "Add 13 Photo(s)" at bounding box center [858, 556] width 78 height 18
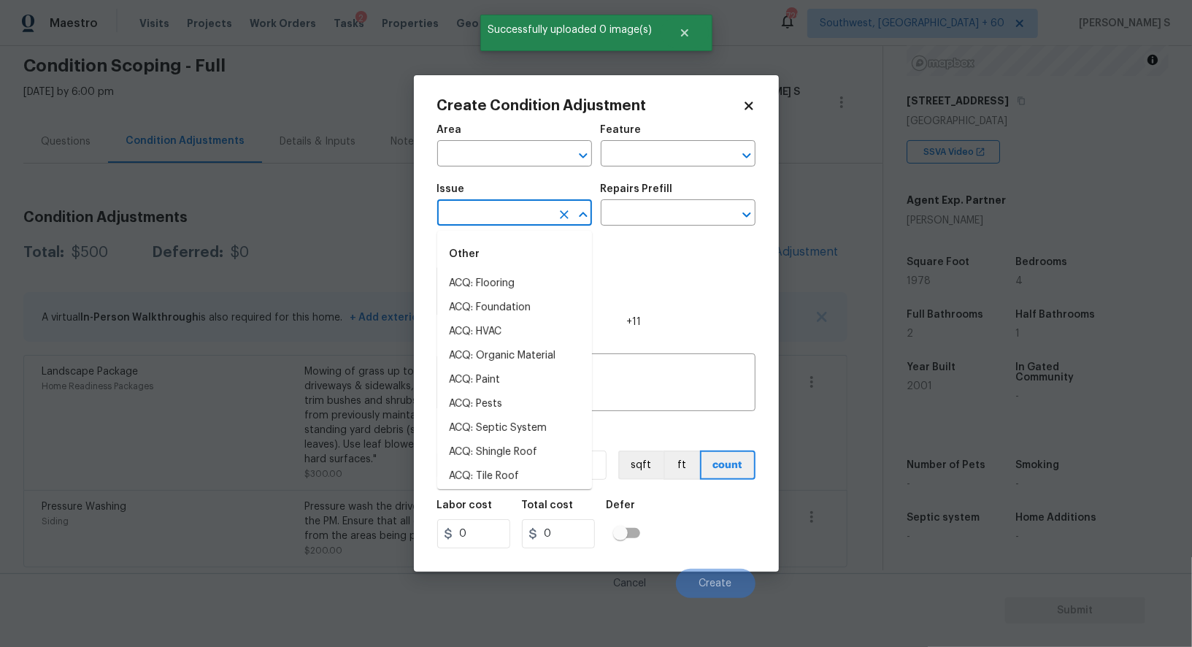
click at [488, 218] on input "text" at bounding box center [494, 214] width 114 height 23
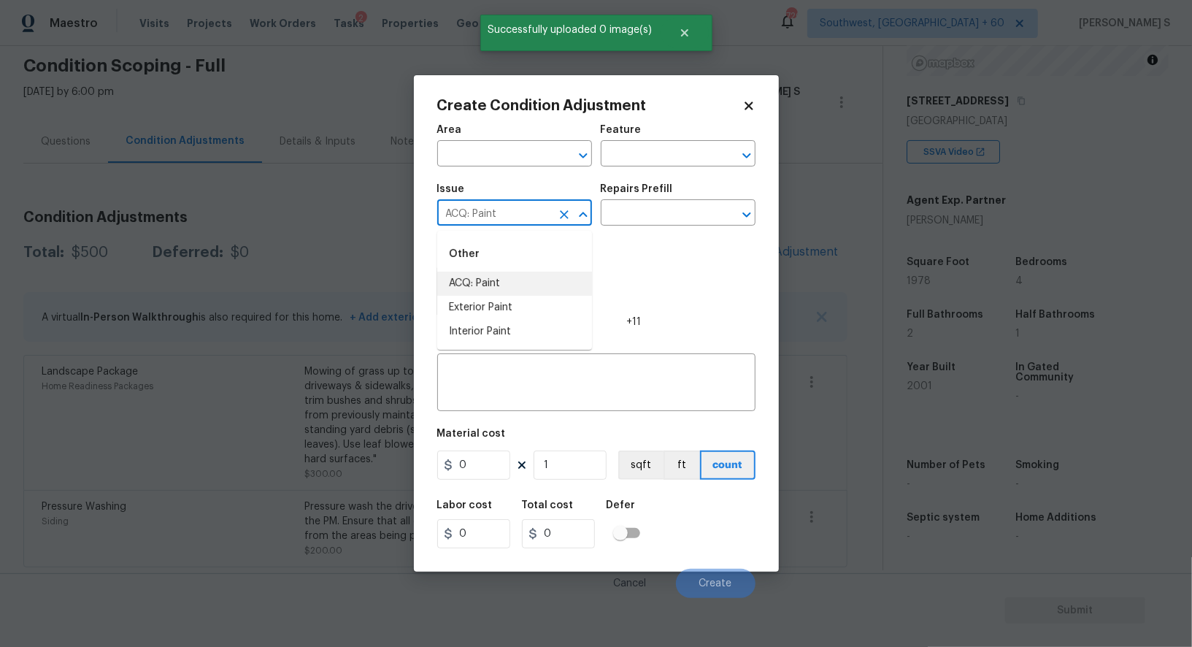
type input "ACQ: Paint"
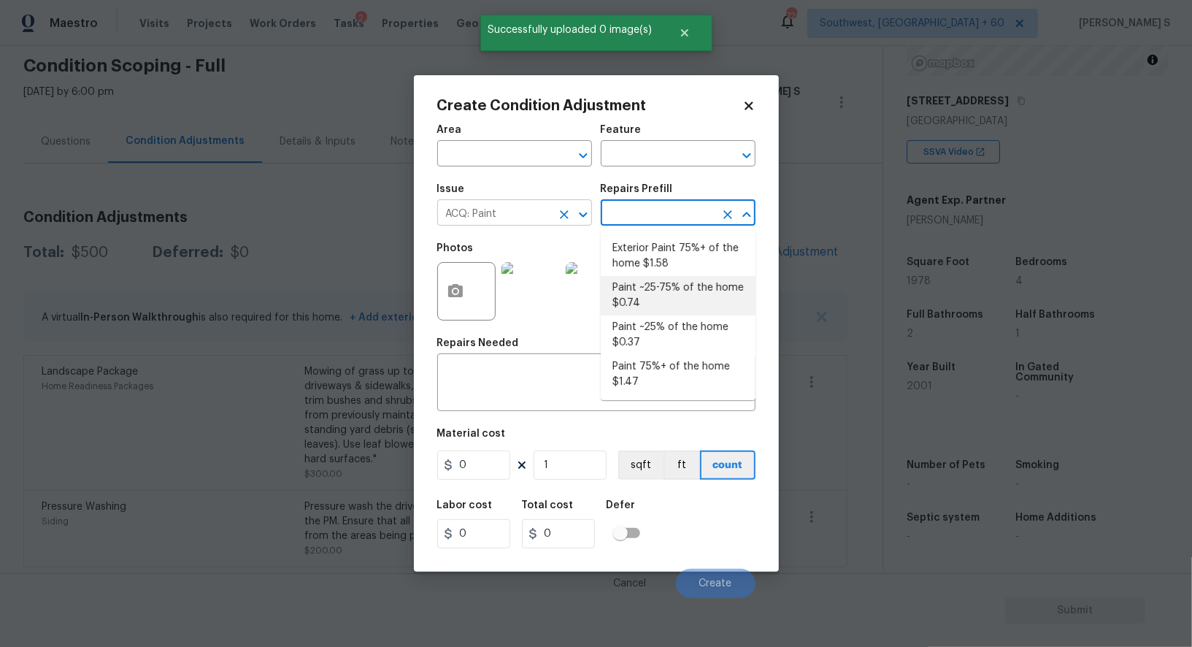
type input "Acquisition"
type textarea "Acquisition Scope: ~25 - 75% of the home needs interior paint"
type input "0.74"
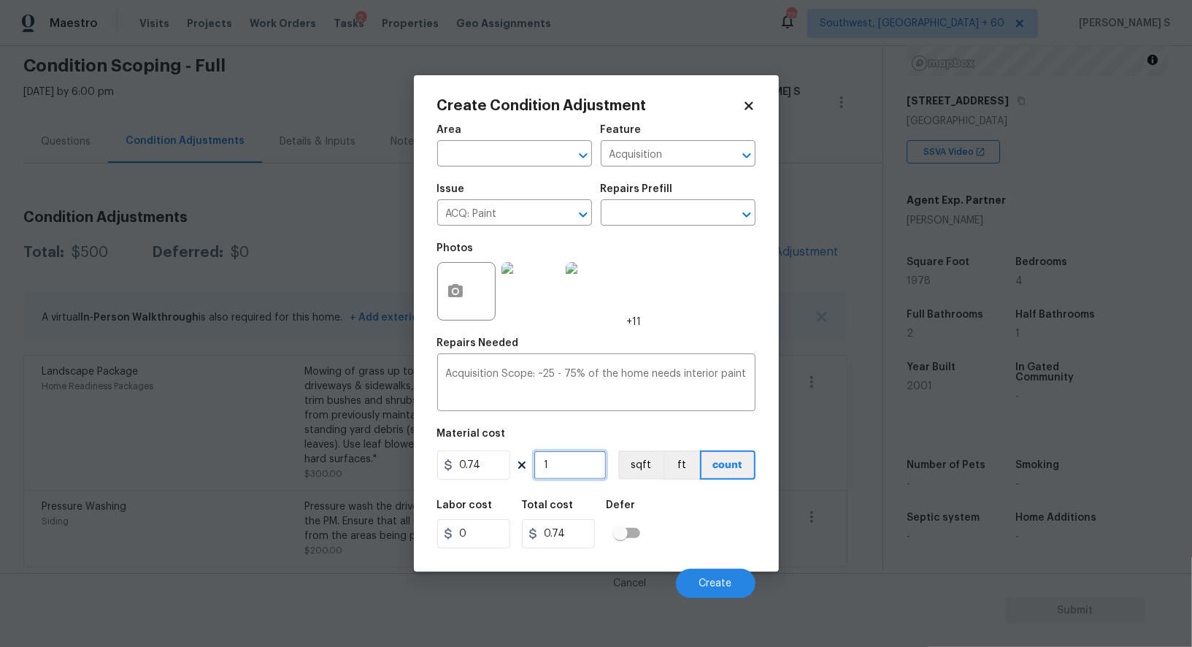
click at [574, 477] on input "1" at bounding box center [570, 464] width 73 height 29
type input "19"
type input "14.06"
type input "197"
type input "145.78"
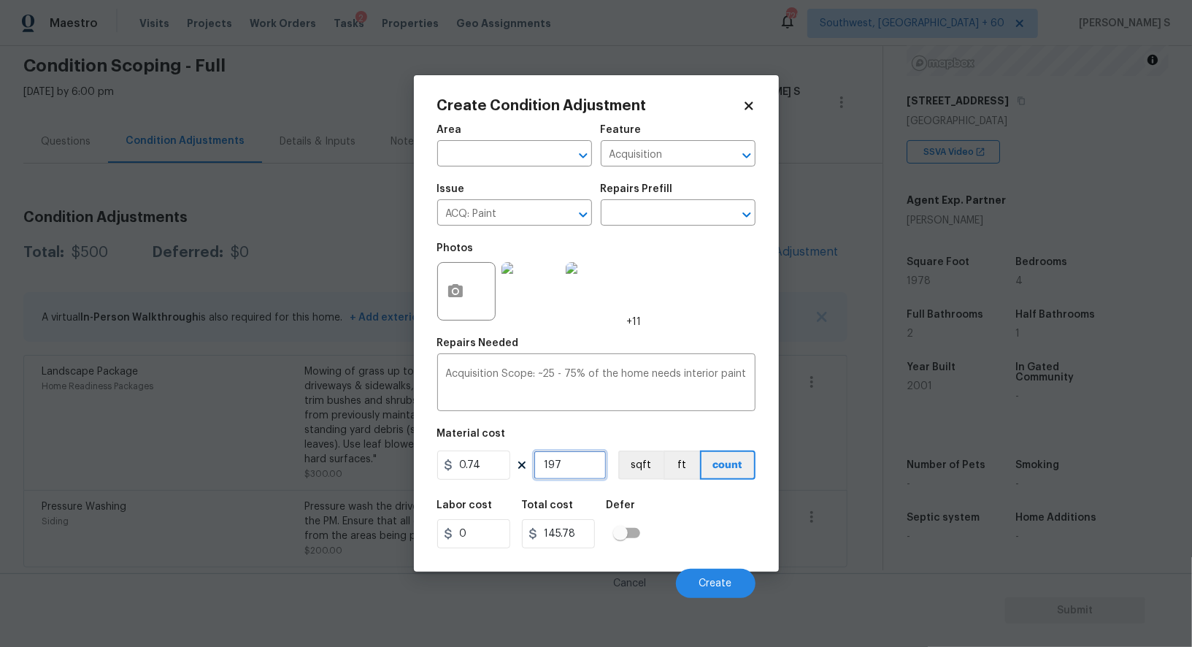
type input "1978"
type input "1463.72"
type input "1978"
click at [633, 460] on button "sqft" at bounding box center [640, 464] width 45 height 29
click at [664, 547] on div "Labor cost 0 Total cost 1463.72 Defer" at bounding box center [596, 524] width 318 height 66
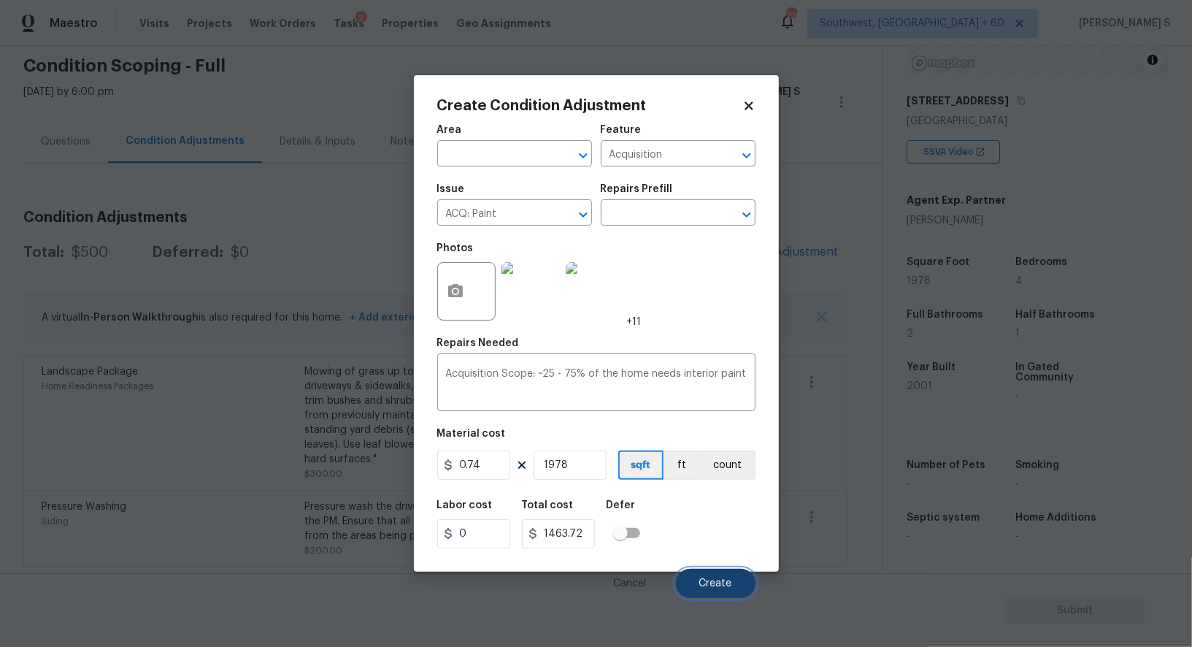
click at [710, 576] on button "Create" at bounding box center [716, 583] width 80 height 29
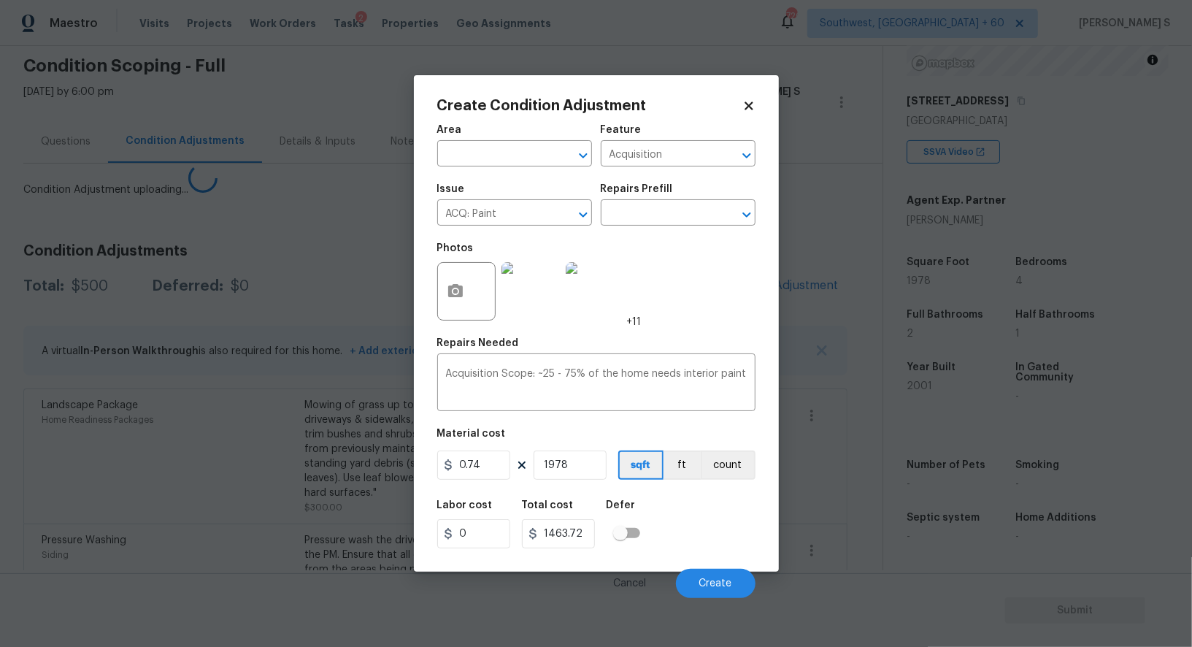
click at [155, 464] on body "Maestro Visits Projects Work Orders Tasks 2 Properties Geo Assignments [GEOGRAP…" at bounding box center [596, 323] width 1192 height 647
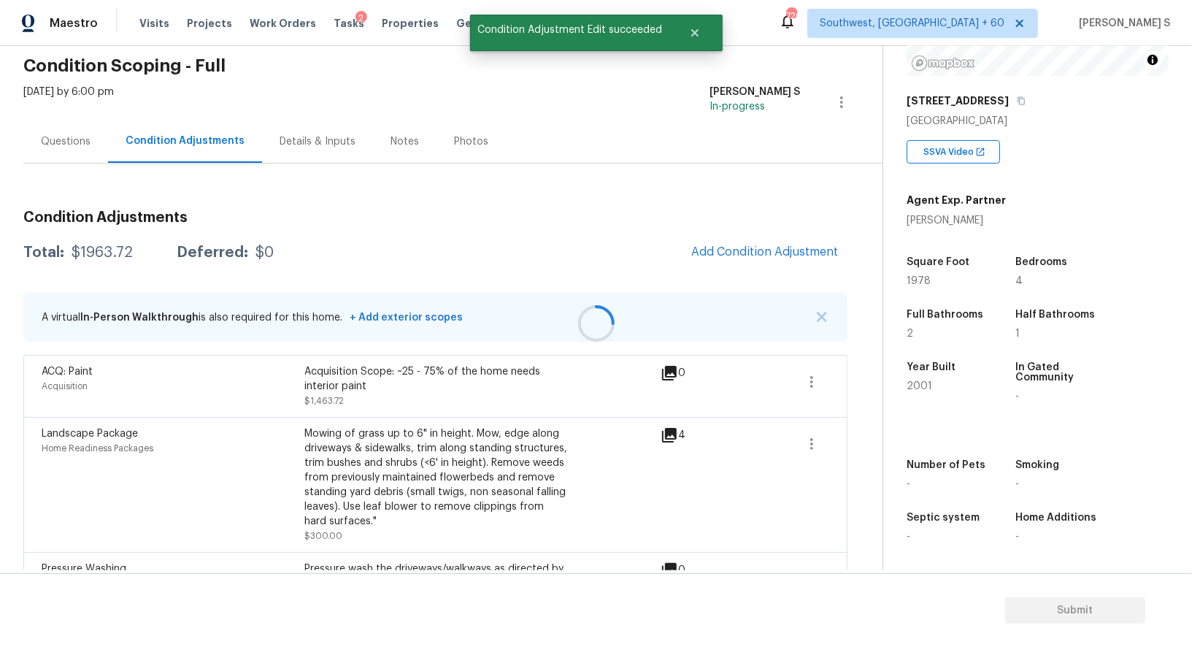
click at [766, 249] on div at bounding box center [596, 323] width 1192 height 647
click at [727, 245] on span "Add Condition Adjustment" at bounding box center [764, 251] width 147 height 13
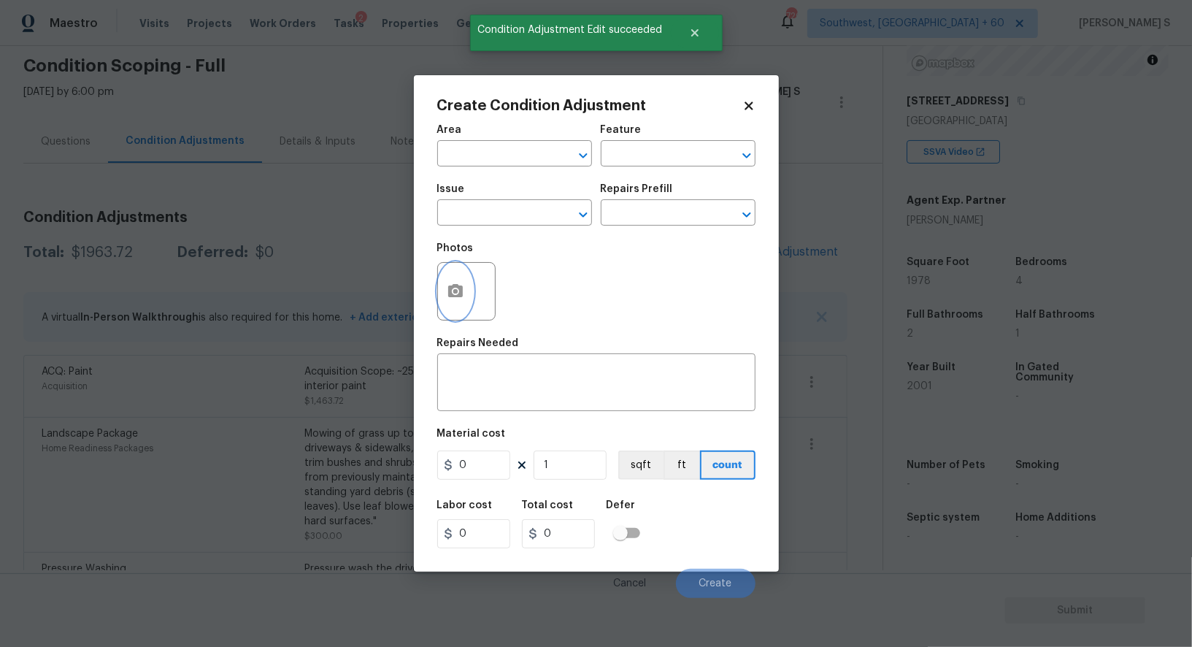
click at [460, 289] on icon "button" at bounding box center [455, 290] width 15 height 13
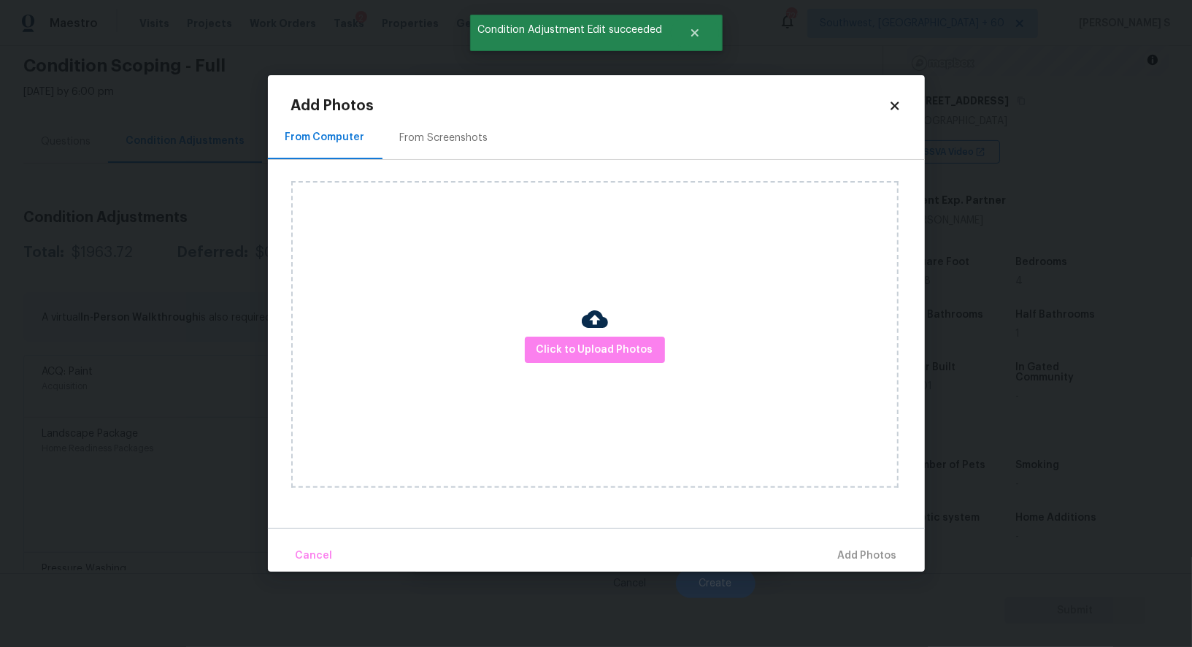
click at [421, 134] on div "From Screenshots" at bounding box center [444, 138] width 88 height 15
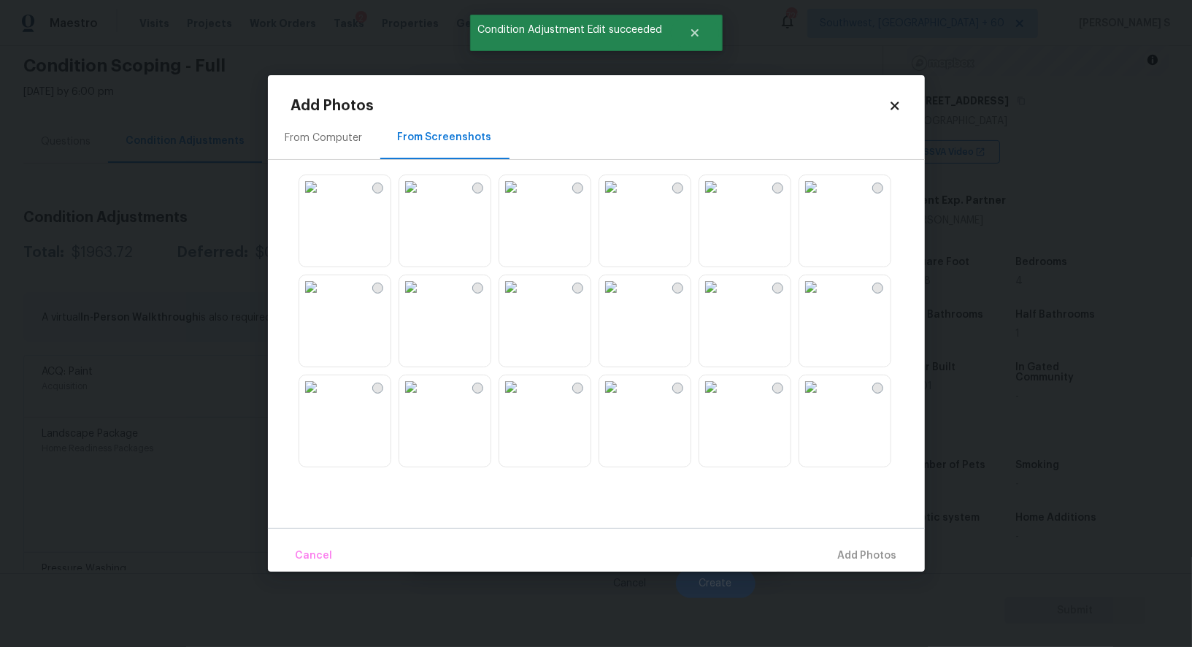
click at [523, 299] on img at bounding box center [510, 286] width 23 height 23
click at [423, 299] on img at bounding box center [410, 286] width 23 height 23
click at [323, 299] on img at bounding box center [310, 286] width 23 height 23
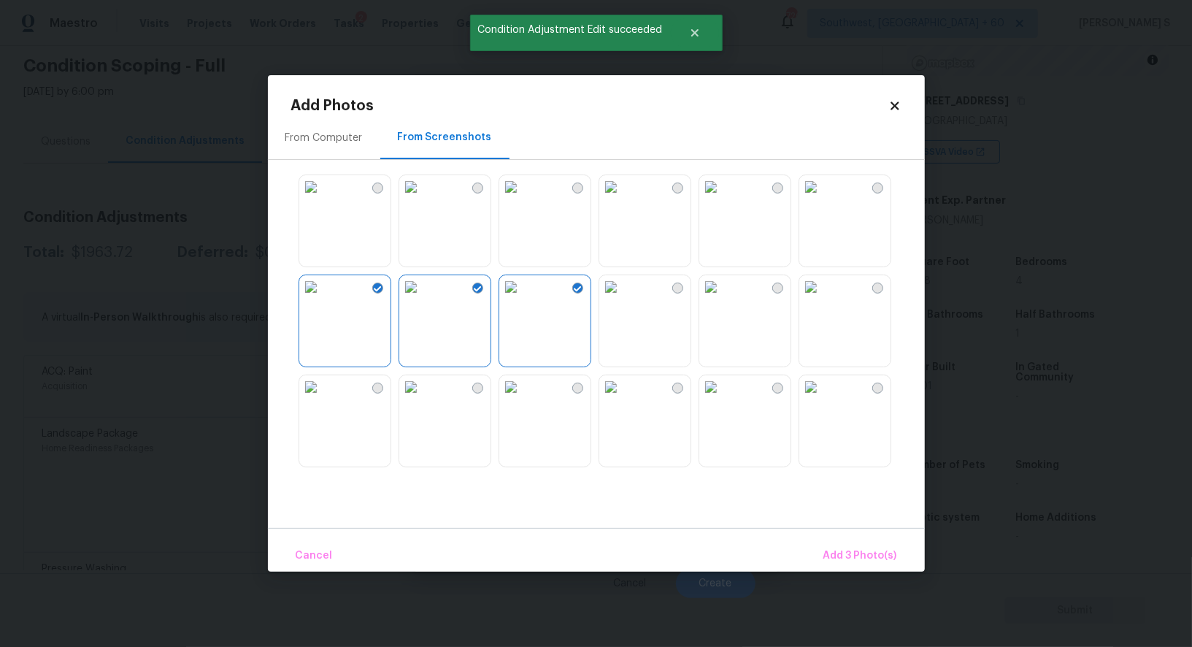
click at [423, 399] on img at bounding box center [410, 386] width 23 height 23
click at [508, 399] on img at bounding box center [510, 386] width 23 height 23
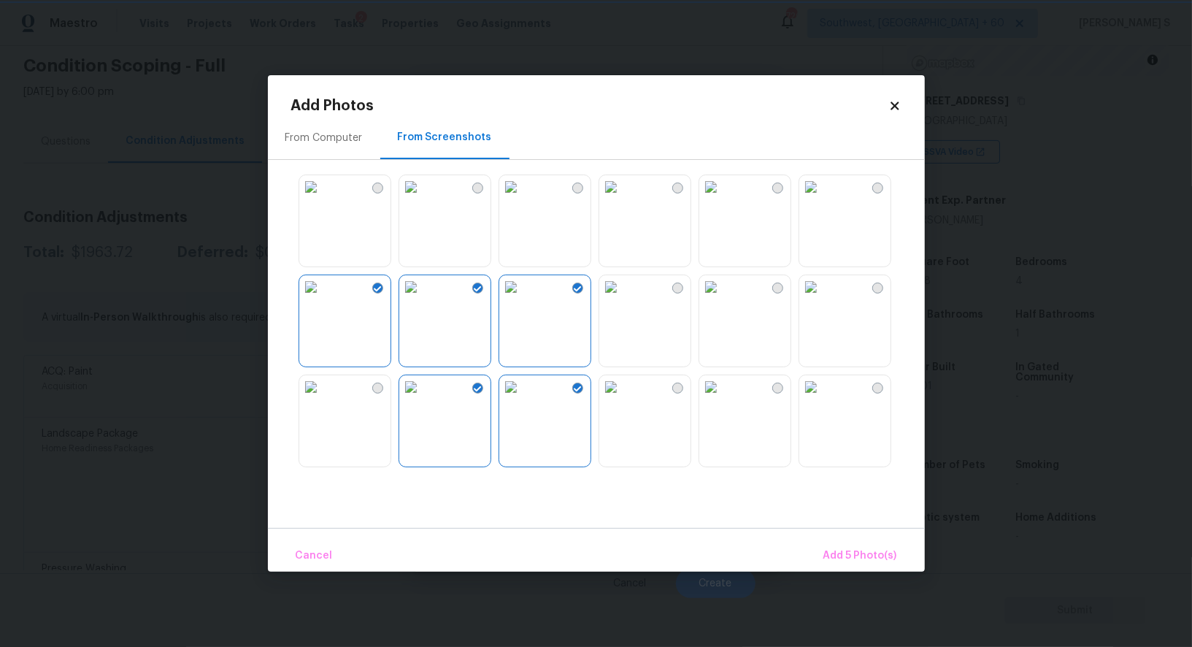
click at [623, 399] on img at bounding box center [610, 386] width 23 height 23
click at [623, 299] on img at bounding box center [610, 286] width 23 height 23
click at [823, 299] on img at bounding box center [810, 286] width 23 height 23
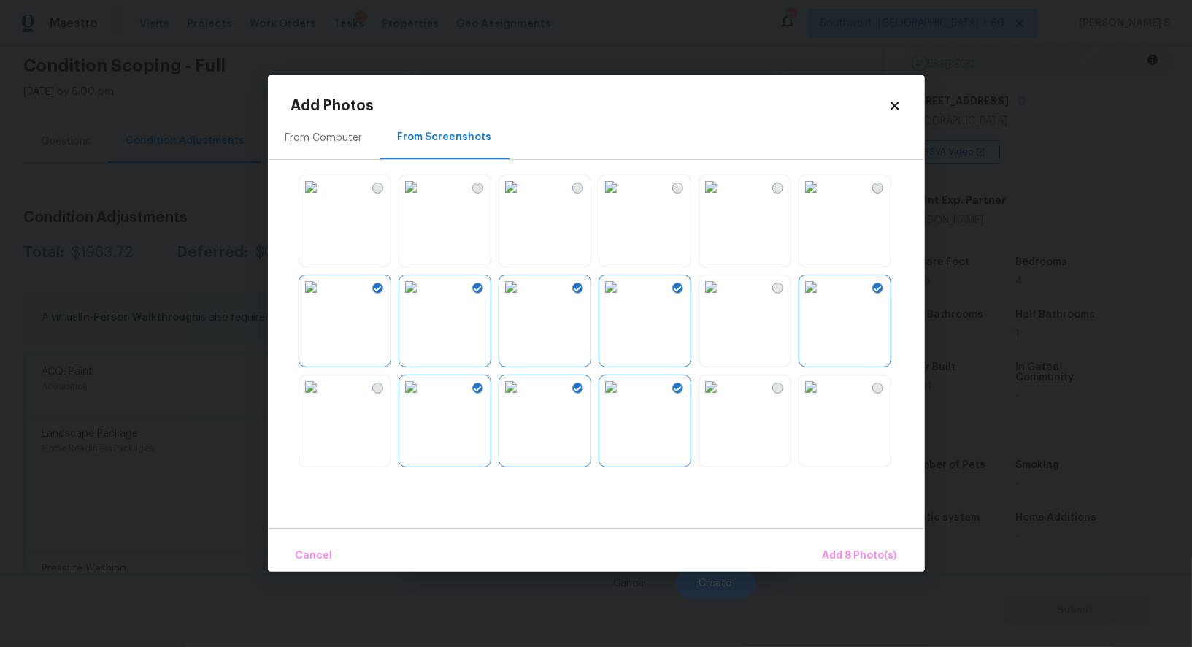
click at [823, 391] on img at bounding box center [810, 386] width 23 height 23
click at [723, 395] on img at bounding box center [710, 386] width 23 height 23
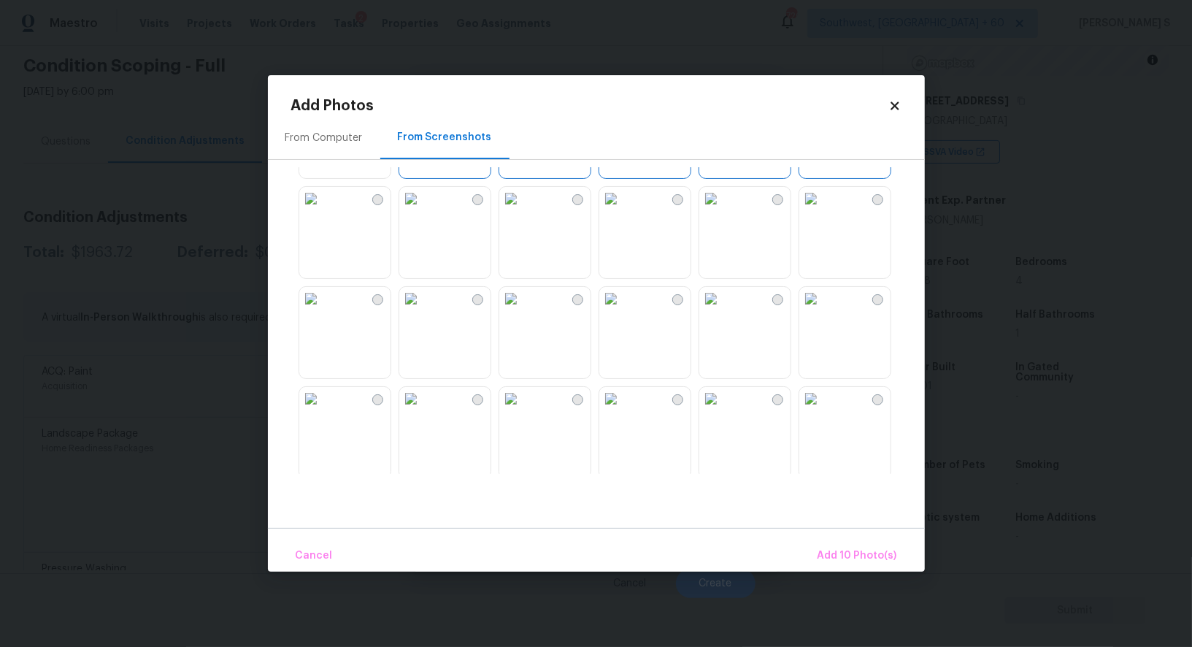
scroll to position [550, 0]
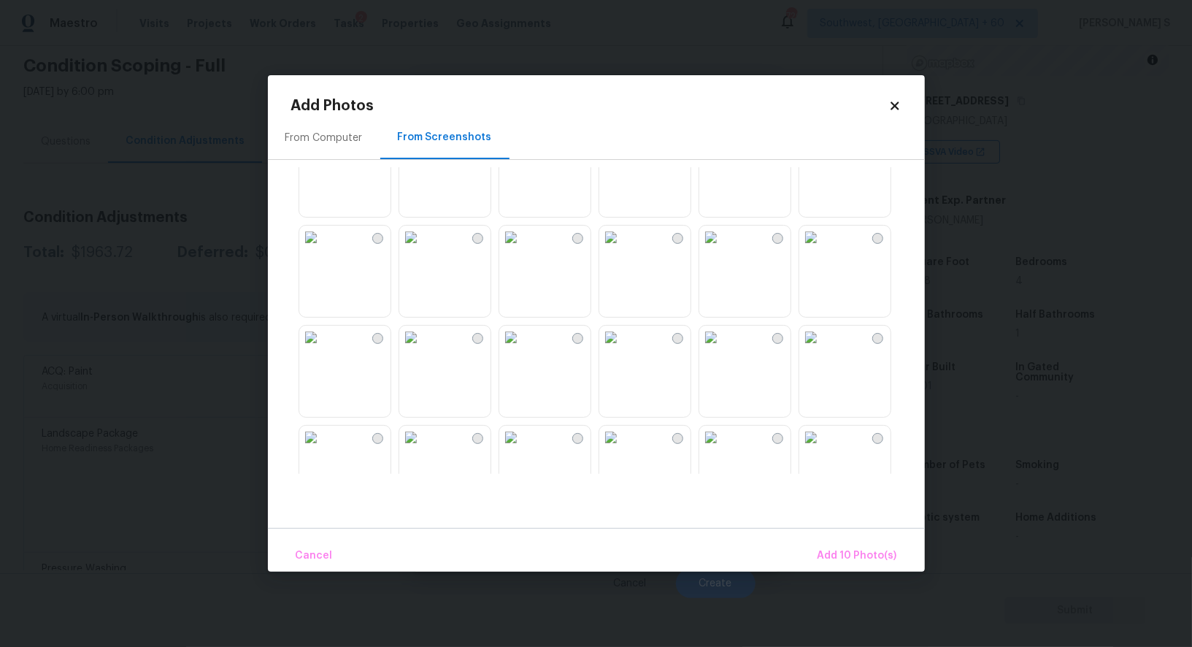
drag, startPoint x: 769, startPoint y: 281, endPoint x: 807, endPoint y: 281, distance: 38.0
click at [723, 249] on img at bounding box center [710, 237] width 23 height 23
click at [807, 249] on img at bounding box center [810, 237] width 23 height 23
click at [701, 349] on img at bounding box center [710, 337] width 23 height 23
click at [608, 349] on img at bounding box center [610, 337] width 23 height 23
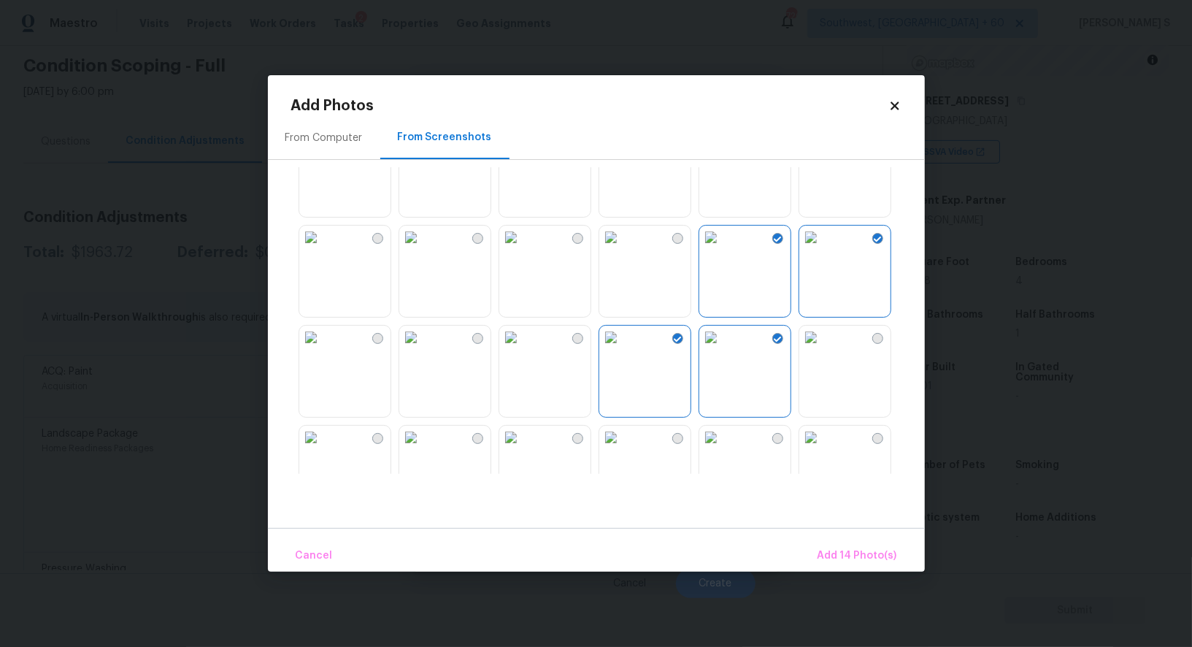
click at [667, 479] on div "From Computer From Screenshots" at bounding box center [596, 322] width 657 height 412
click at [519, 449] on img at bounding box center [510, 437] width 23 height 23
click at [423, 449] on img at bounding box center [410, 437] width 23 height 23
click at [423, 349] on img at bounding box center [410, 337] width 23 height 23
click at [323, 349] on img at bounding box center [310, 337] width 23 height 23
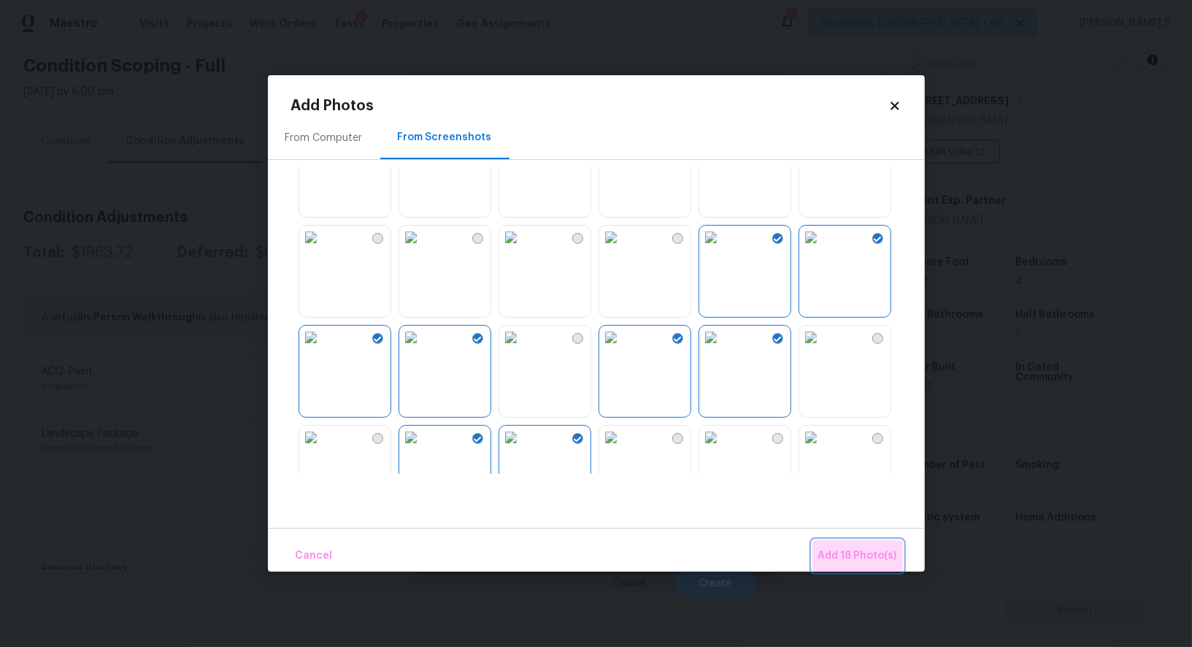
click at [876, 549] on span "Add 18 Photo(s)" at bounding box center [857, 556] width 79 height 18
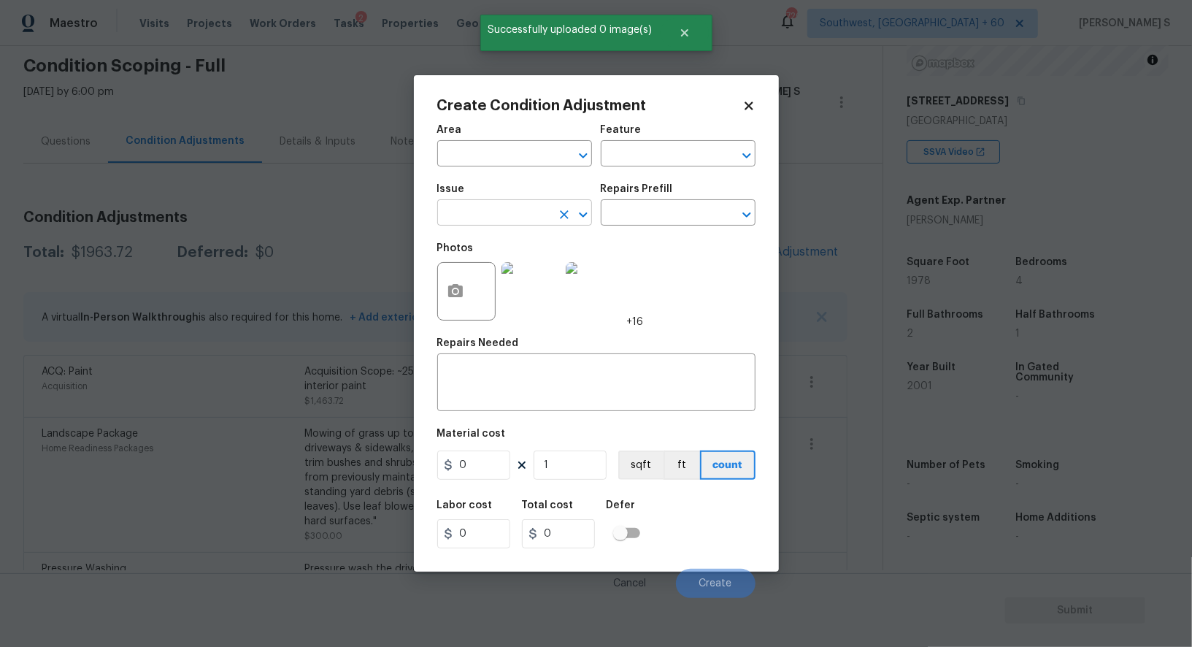
click at [474, 218] on input "text" at bounding box center [494, 214] width 114 height 23
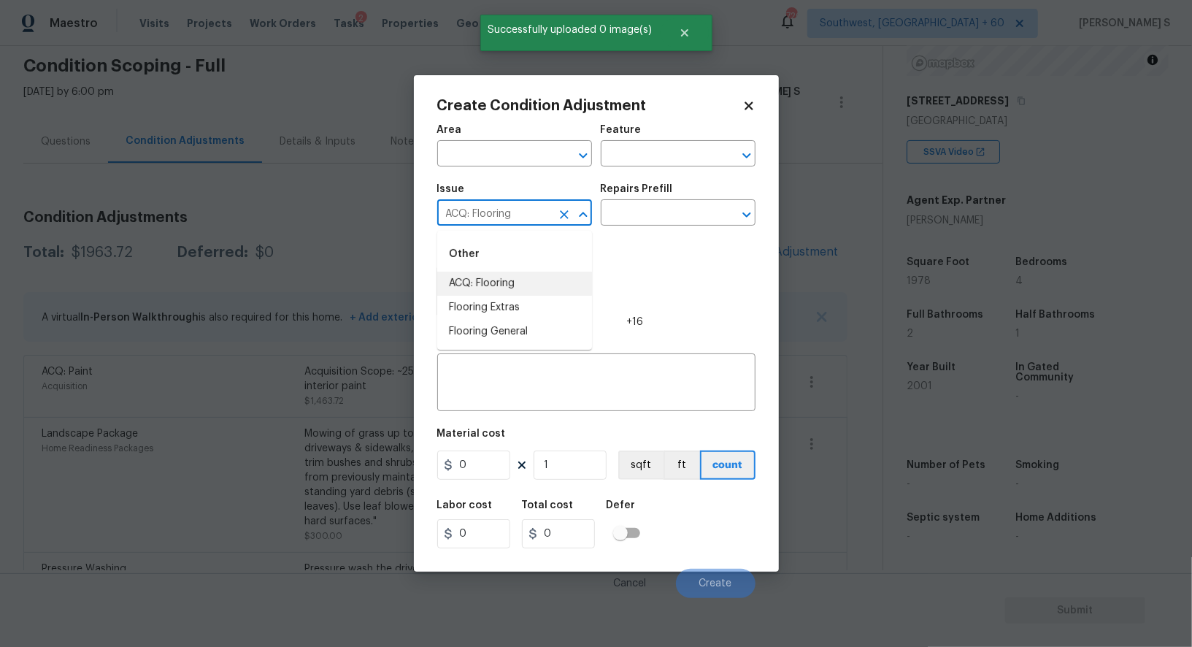
type input "ACQ: Flooring"
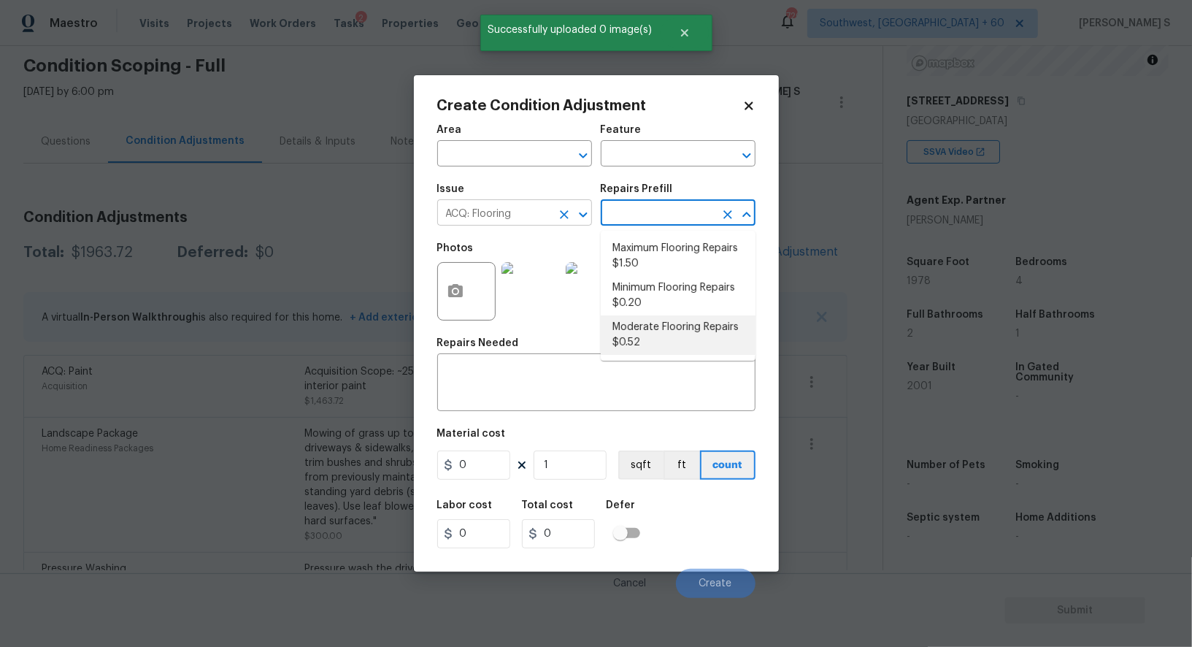
type input "Acquisition"
type textarea "Acquisition Scope: Moderate flooring repairs"
type input "0.52"
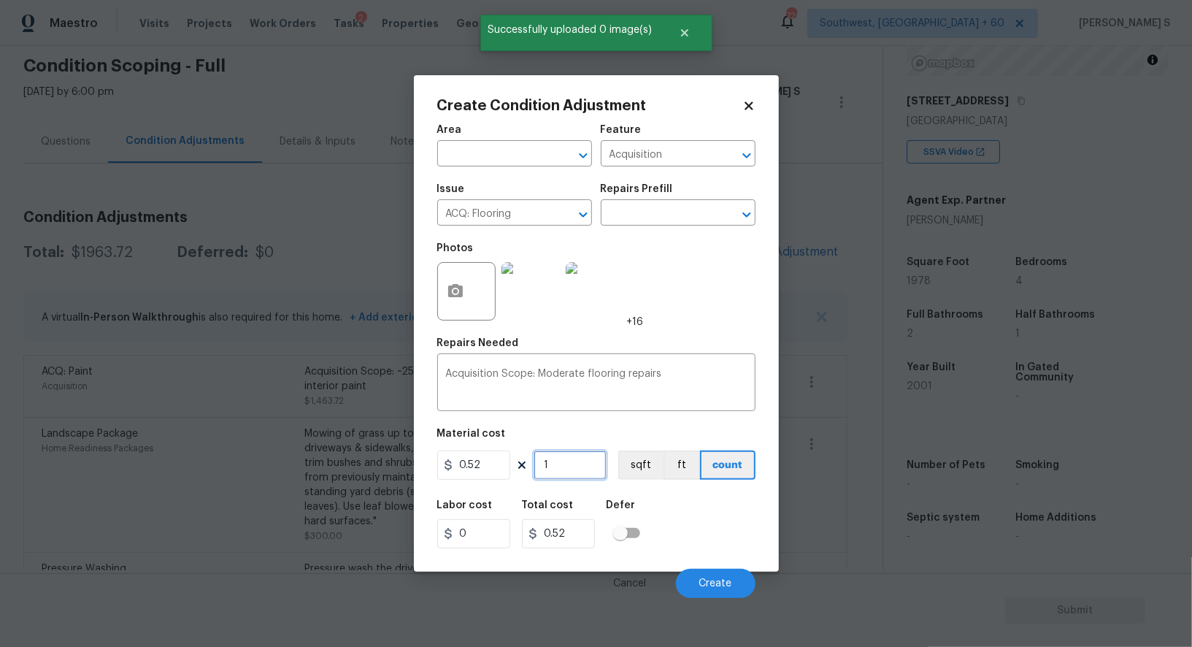
click at [570, 474] on input "1" at bounding box center [570, 464] width 73 height 29
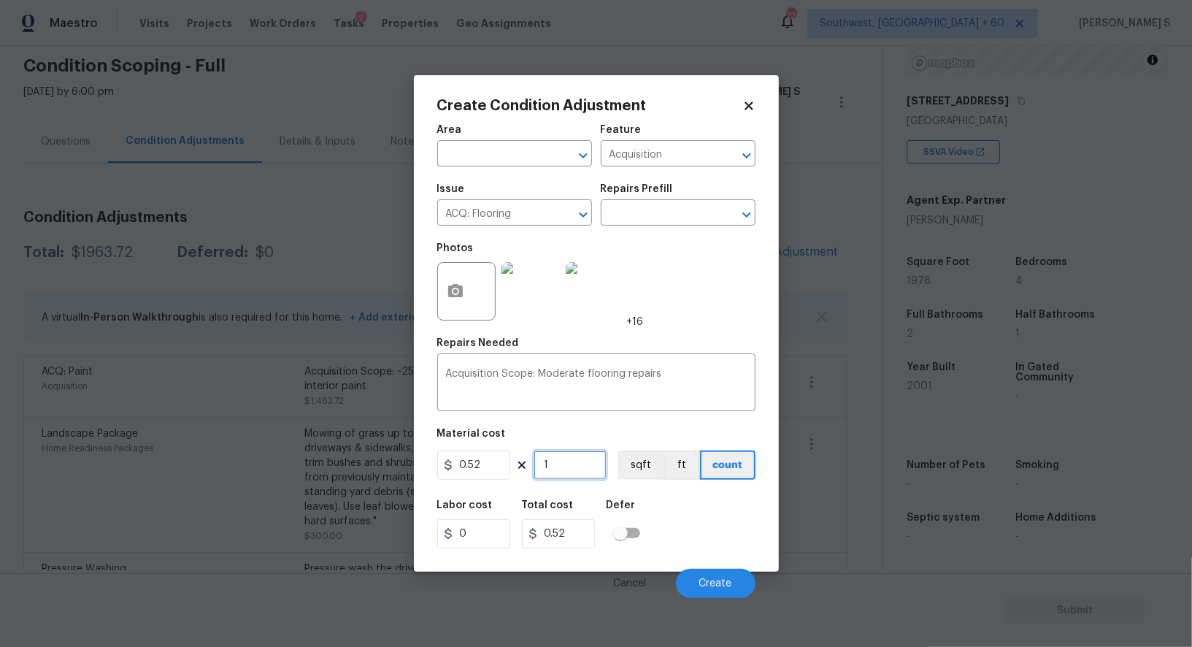
paste input "978"
type input "1978"
type input "1028.56"
type input "1978"
click at [648, 460] on button "sqft" at bounding box center [640, 464] width 45 height 29
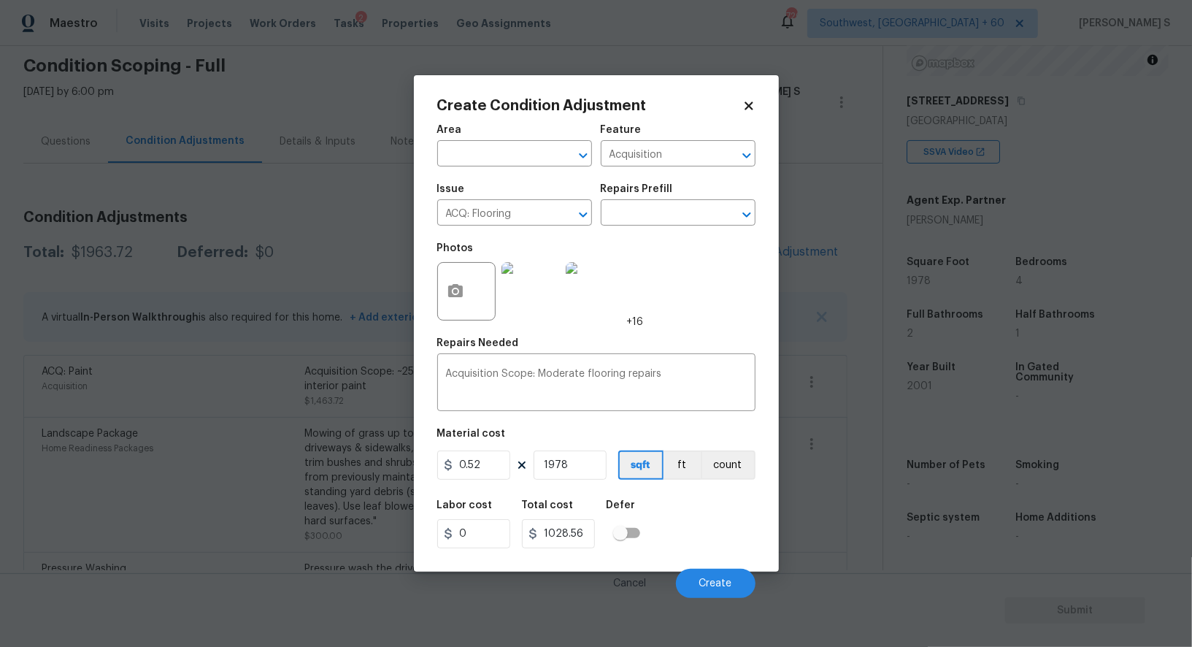
click at [676, 529] on div "Labor cost 0 Total cost 1028.56 Defer" at bounding box center [596, 524] width 318 height 66
click at [729, 592] on button "Create" at bounding box center [716, 583] width 80 height 29
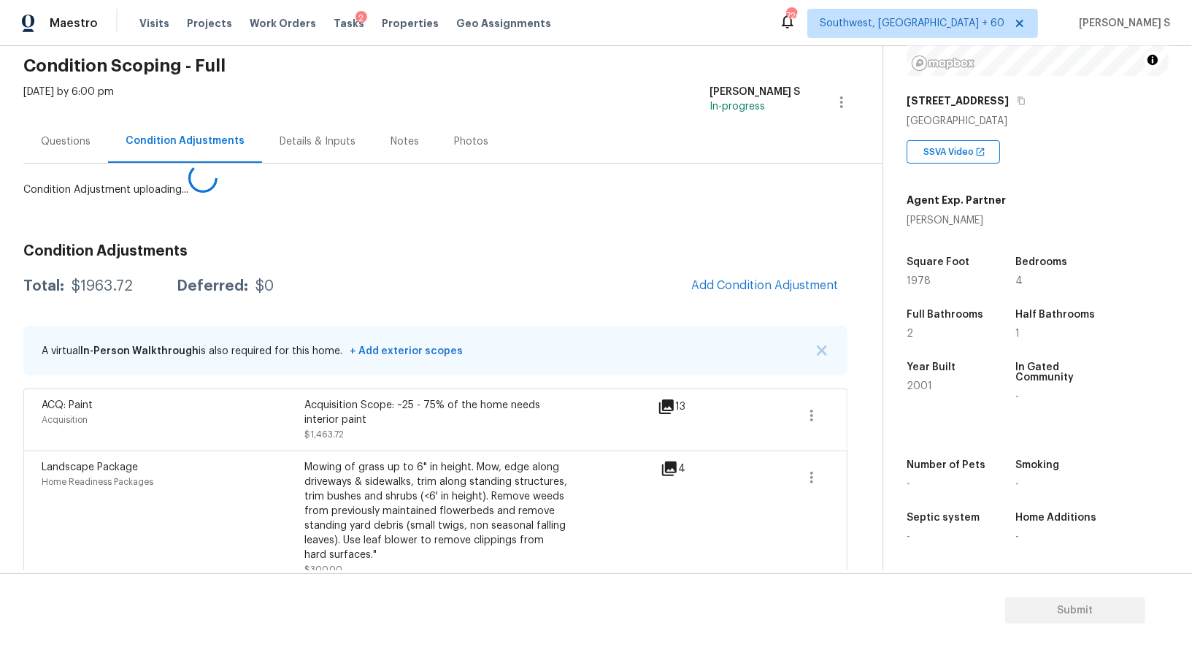
click at [209, 455] on body "Maestro Visits Projects Work Orders Tasks 2 Properties Geo Assignments [GEOGRAP…" at bounding box center [596, 323] width 1192 height 647
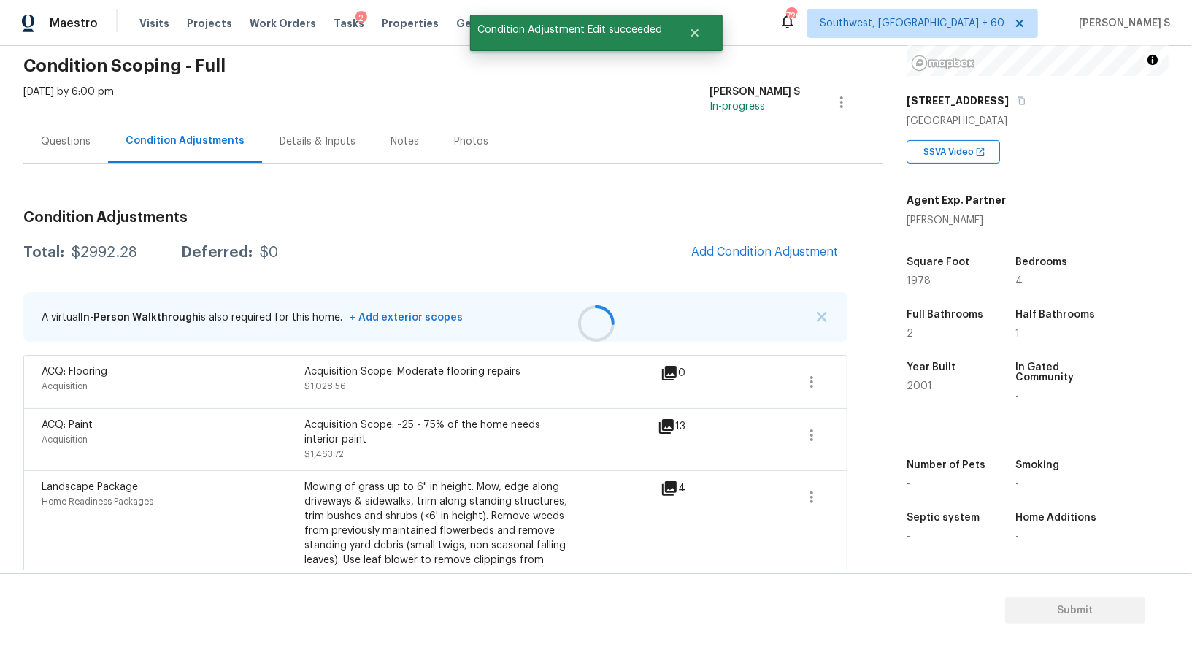
click at [763, 251] on div at bounding box center [596, 323] width 1192 height 647
click at [773, 245] on span "Add Condition Adjustment" at bounding box center [764, 251] width 147 height 13
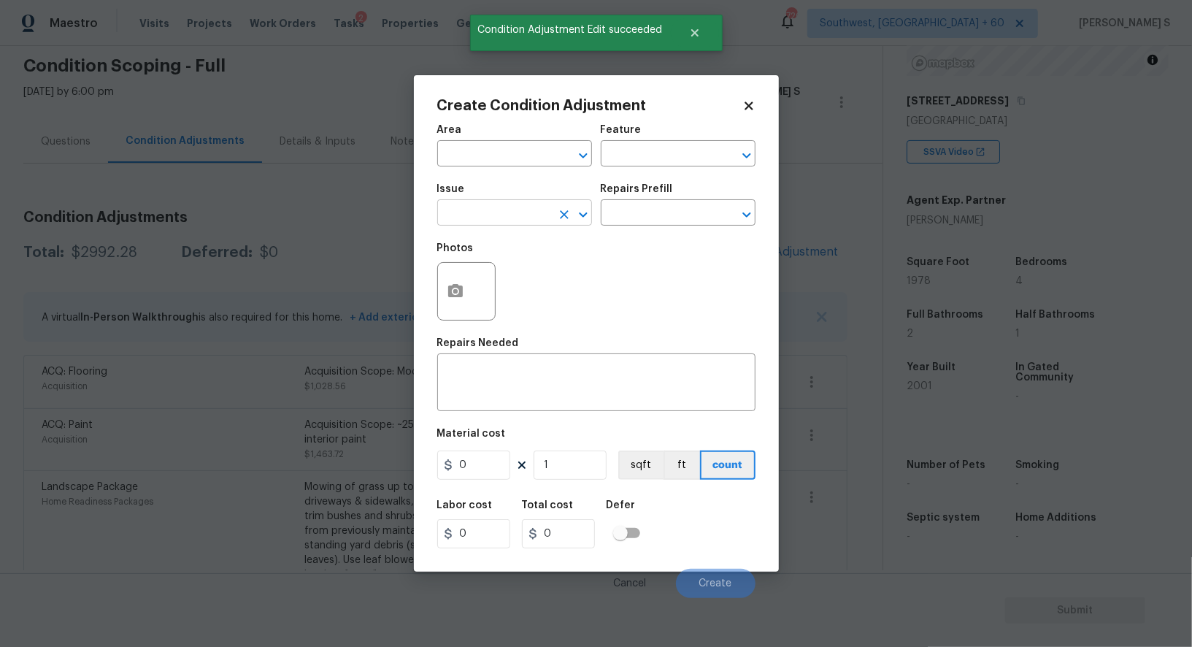
click at [501, 209] on input "text" at bounding box center [494, 214] width 114 height 23
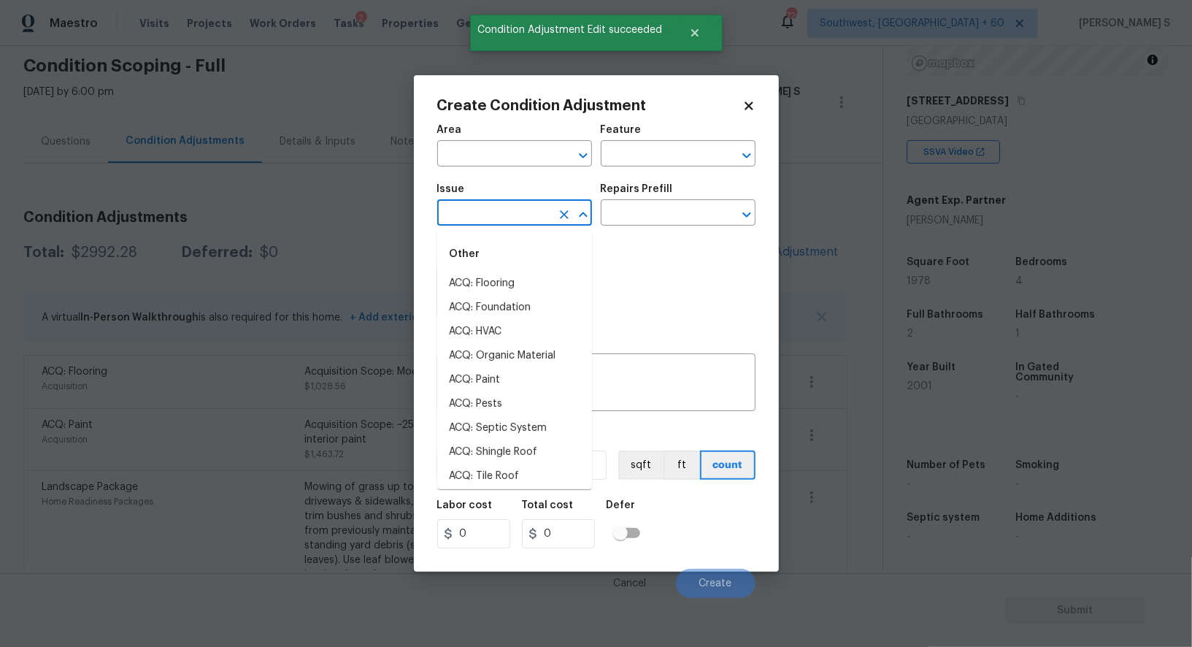
type input "c"
click at [501, 209] on input "ti" at bounding box center [494, 214] width 114 height 23
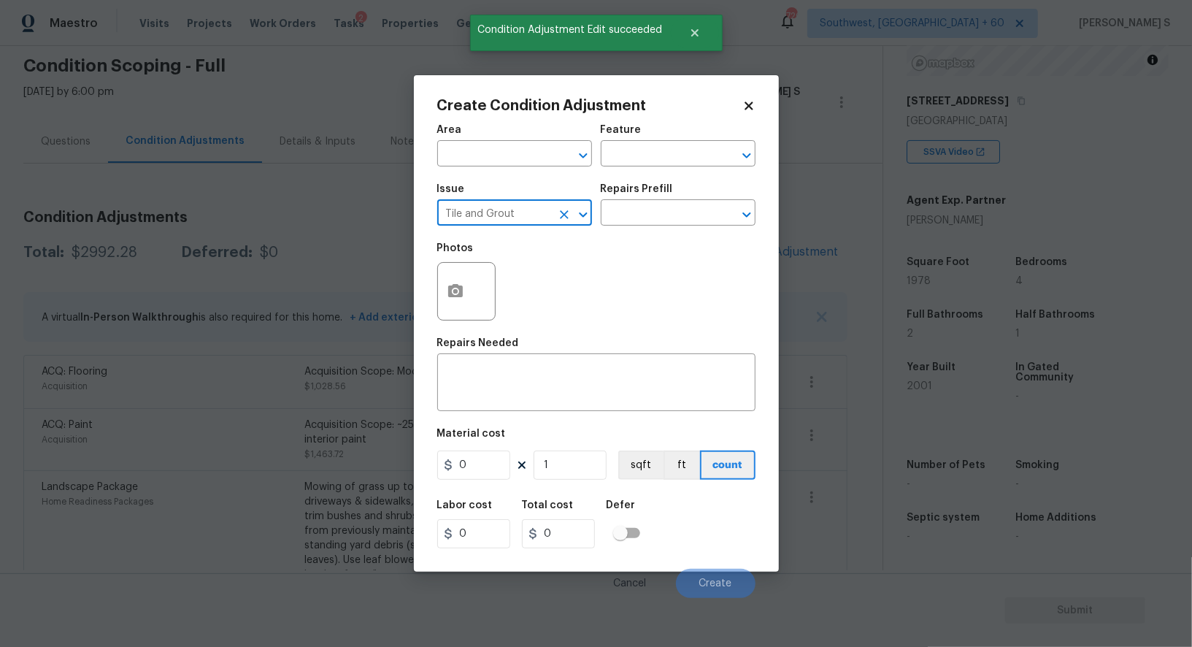
type input "Tile and Grout"
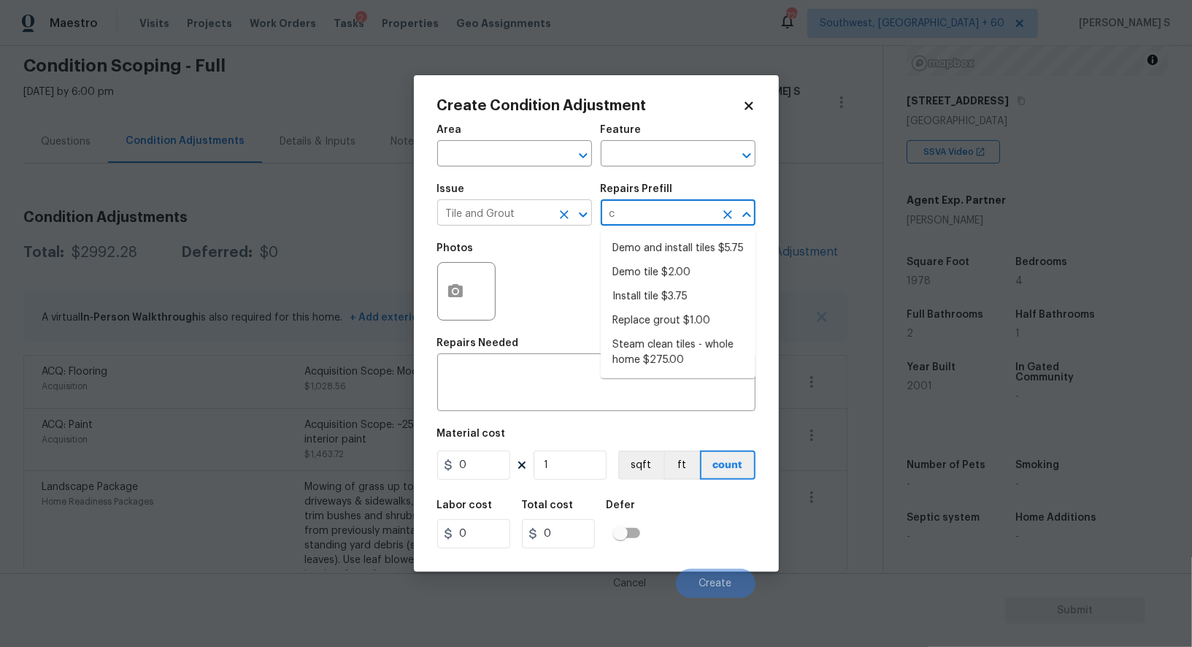
type input "cl"
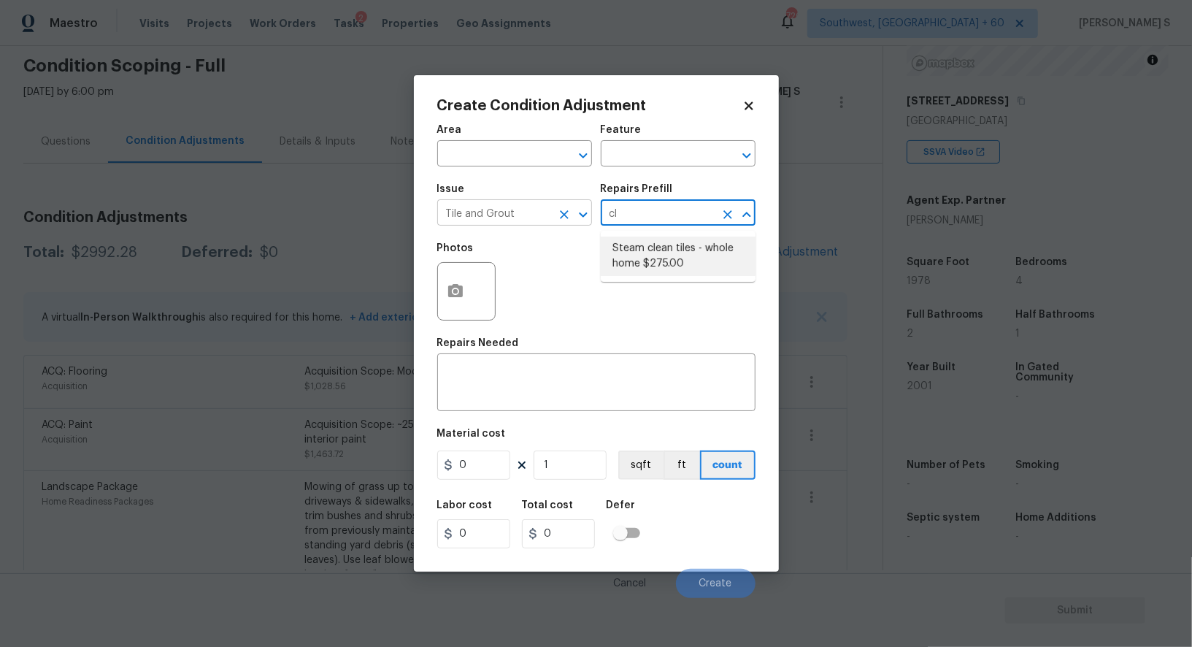
type input "Overall Flooring"
type textarea "Steam clean all tiles (whole home)"
type input "275"
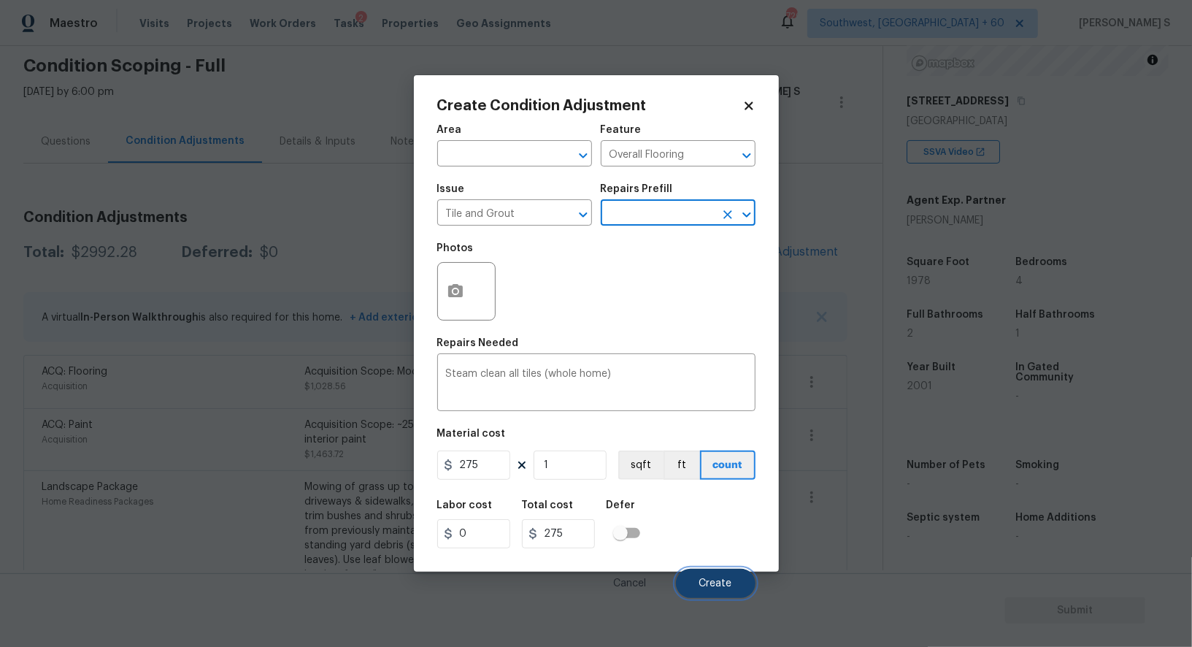
click at [738, 593] on button "Create" at bounding box center [716, 583] width 80 height 29
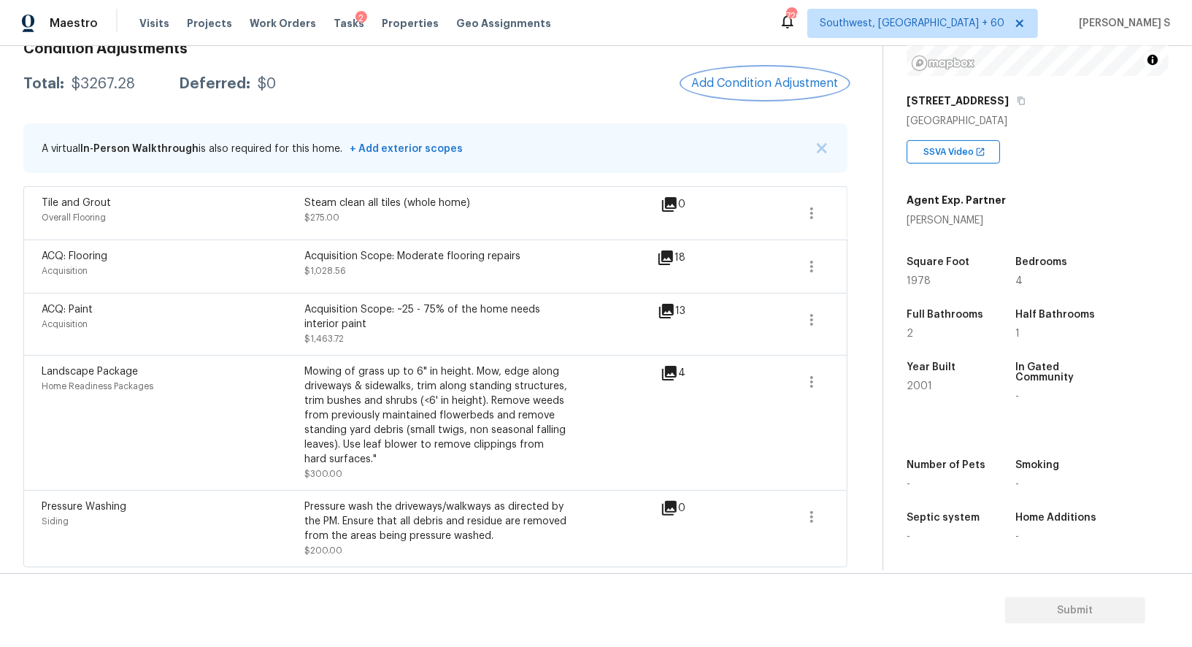
scroll to position [74, 0]
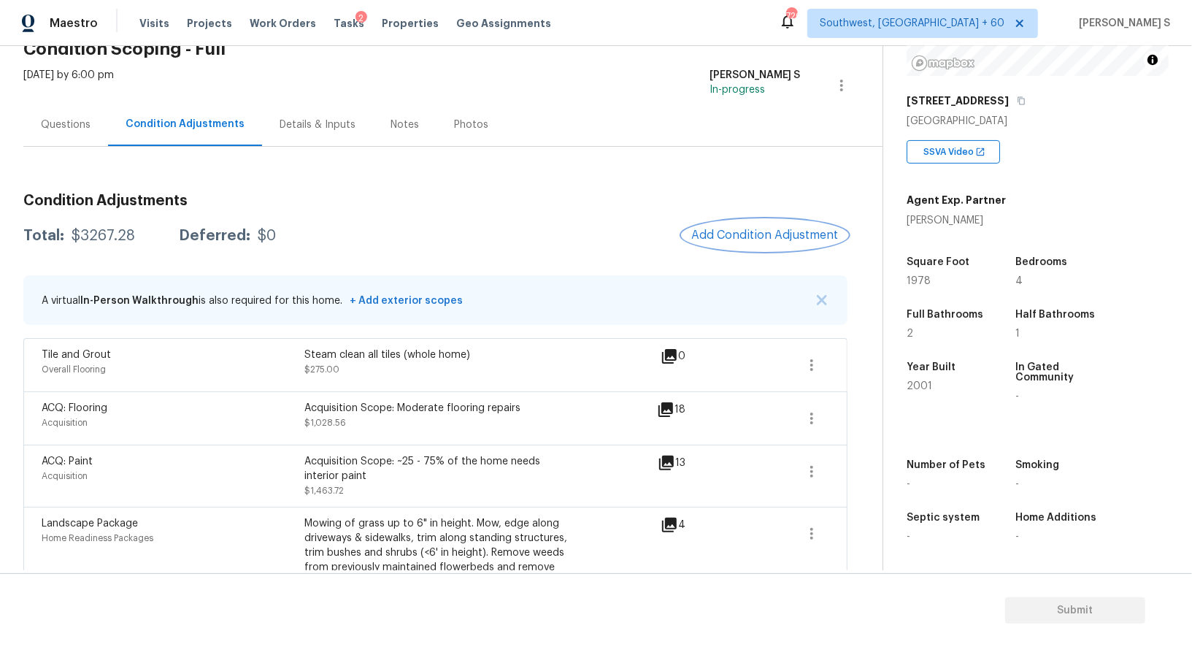
click at [800, 230] on span "Add Condition Adjustment" at bounding box center [764, 234] width 147 height 13
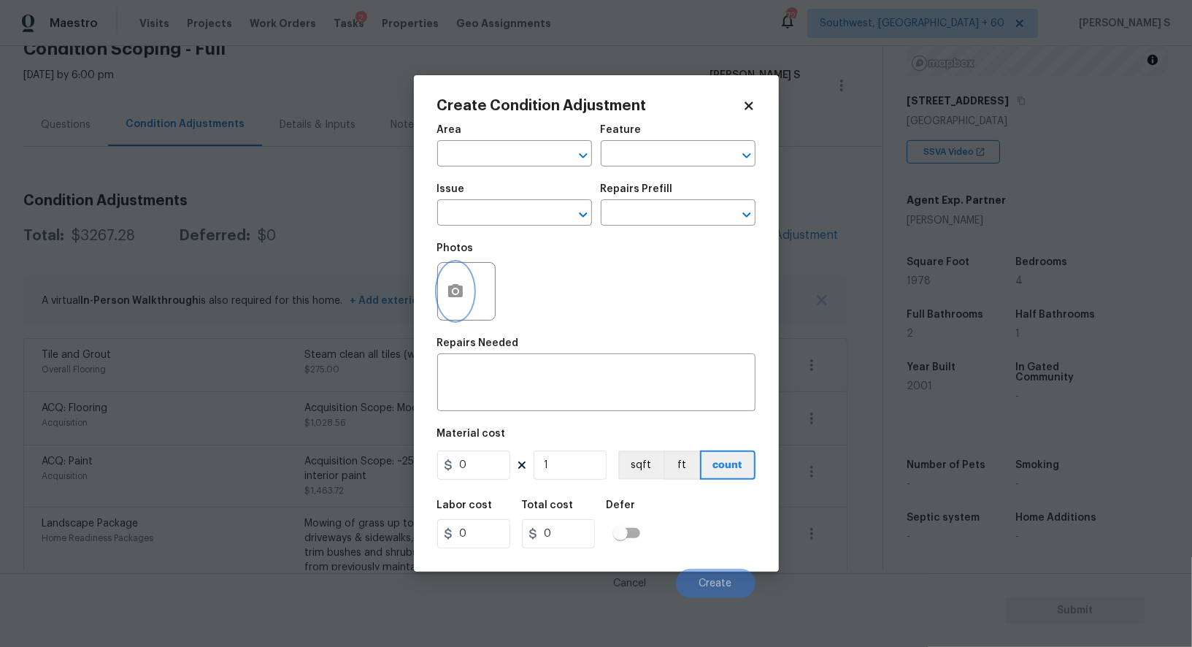
click at [466, 283] on button "button" at bounding box center [455, 291] width 35 height 57
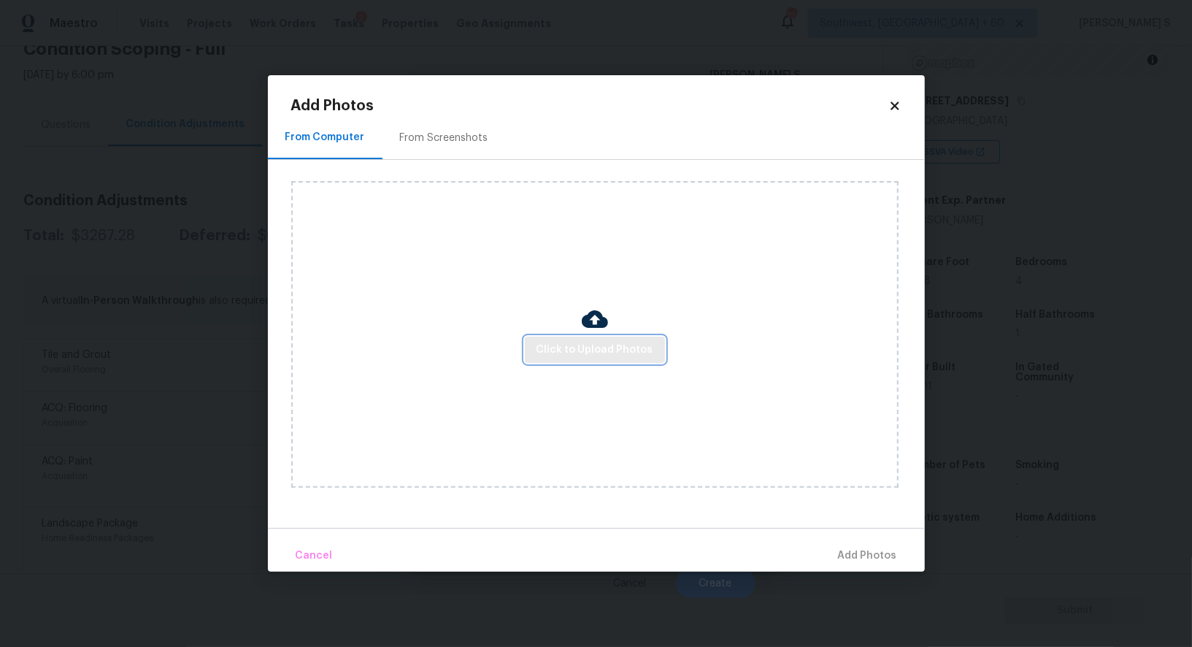
click at [574, 343] on span "Click to Upload Photos" at bounding box center [594, 350] width 117 height 18
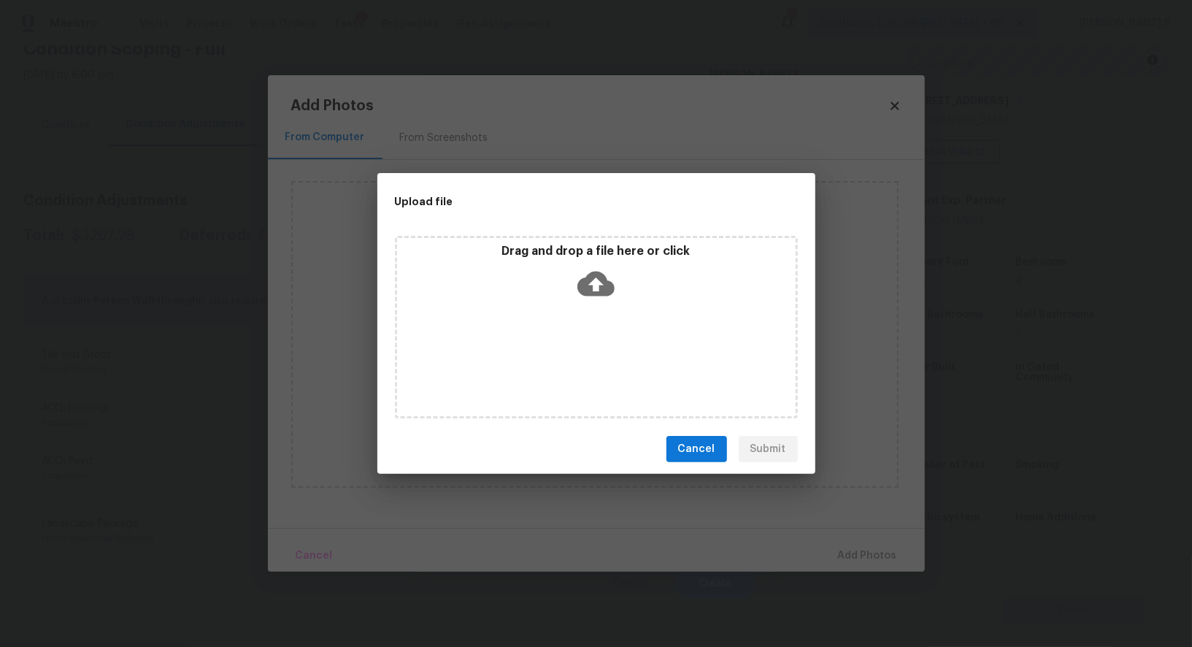
click at [574, 343] on div "Drag and drop a file here or click" at bounding box center [596, 327] width 403 height 182
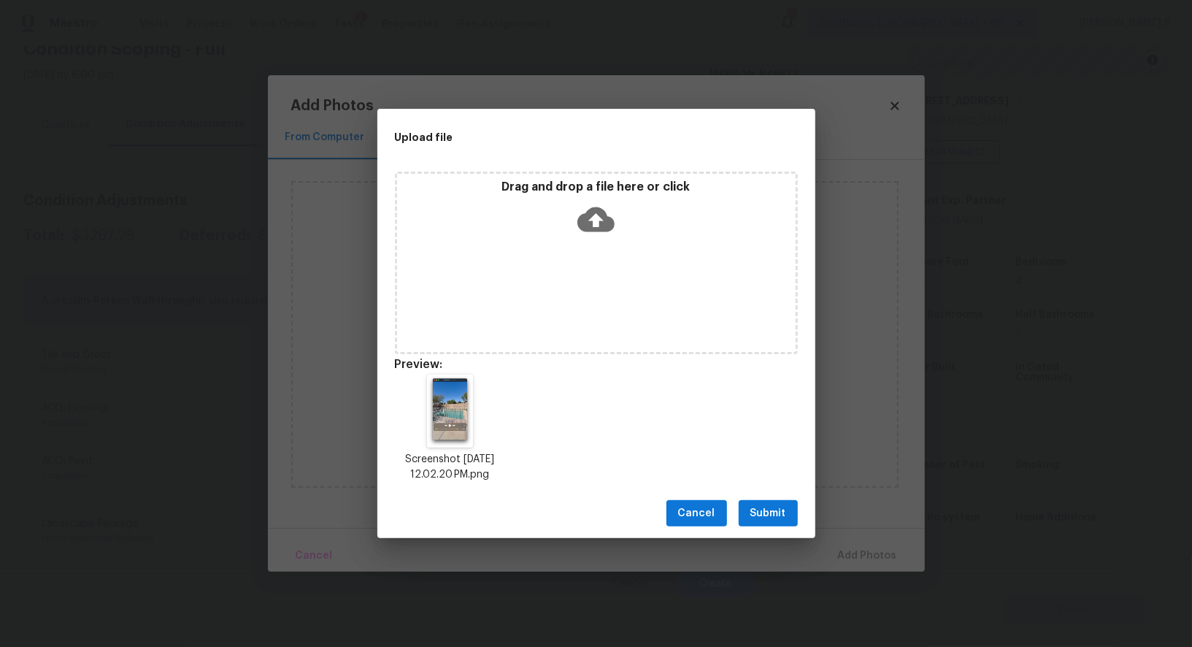
click at [792, 510] on button "Submit" at bounding box center [768, 513] width 59 height 27
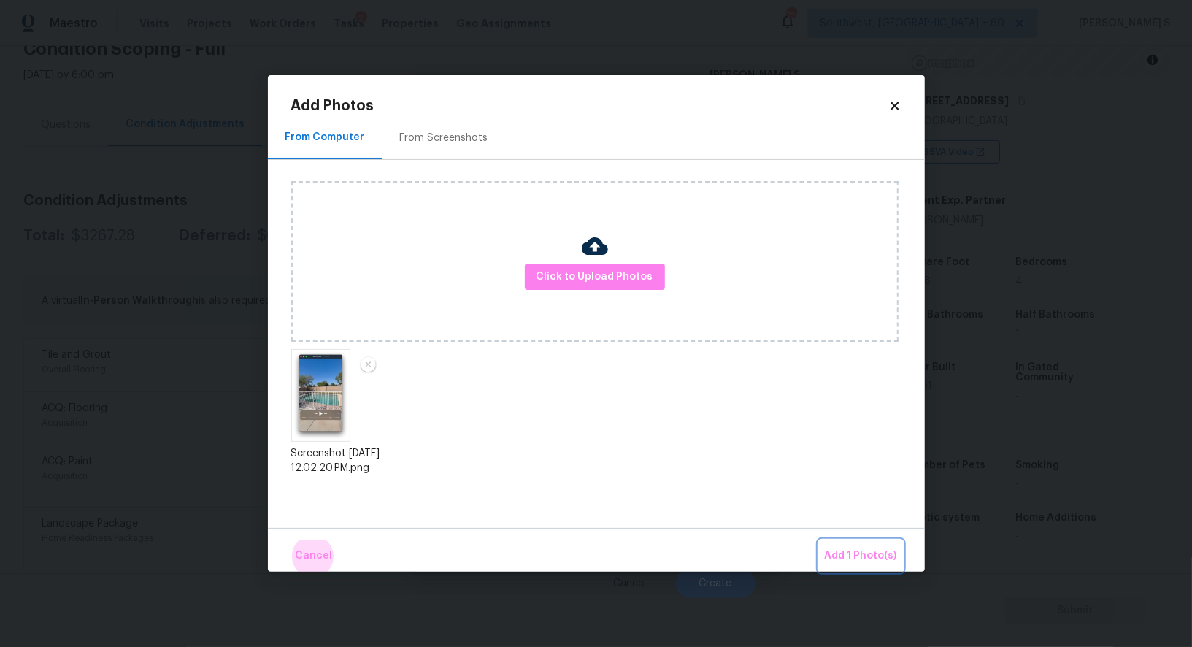
click at [819, 540] on button "Add 1 Photo(s)" at bounding box center [861, 555] width 84 height 31
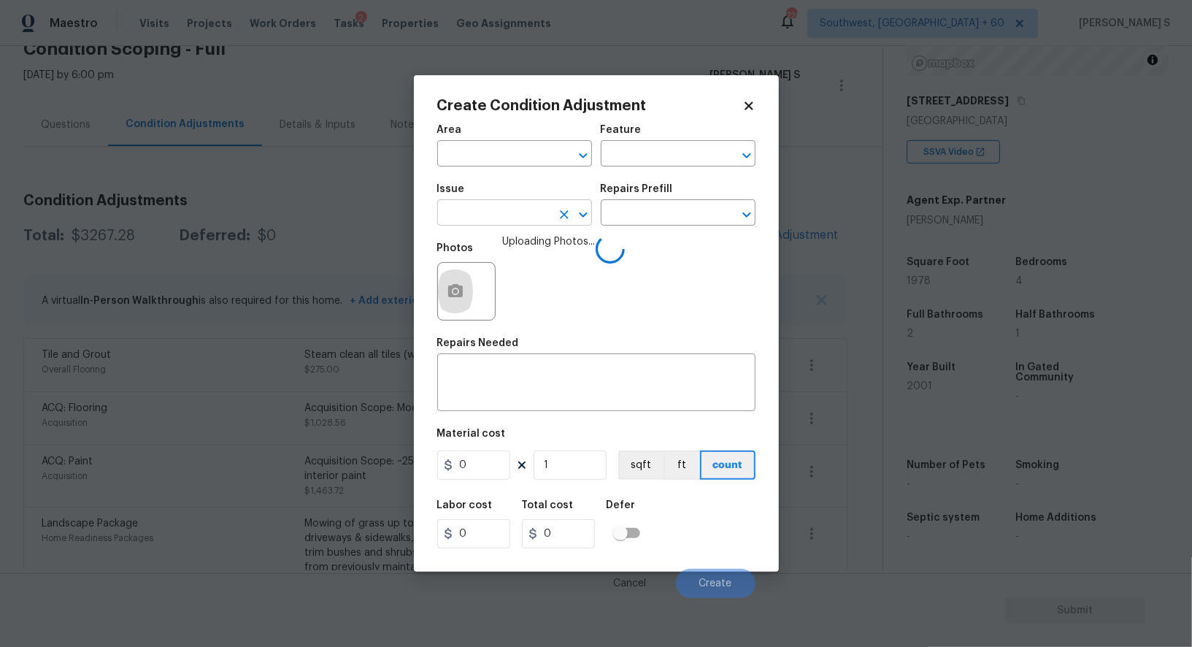
click at [526, 223] on input "text" at bounding box center [494, 214] width 114 height 23
type input "Pool Repair"
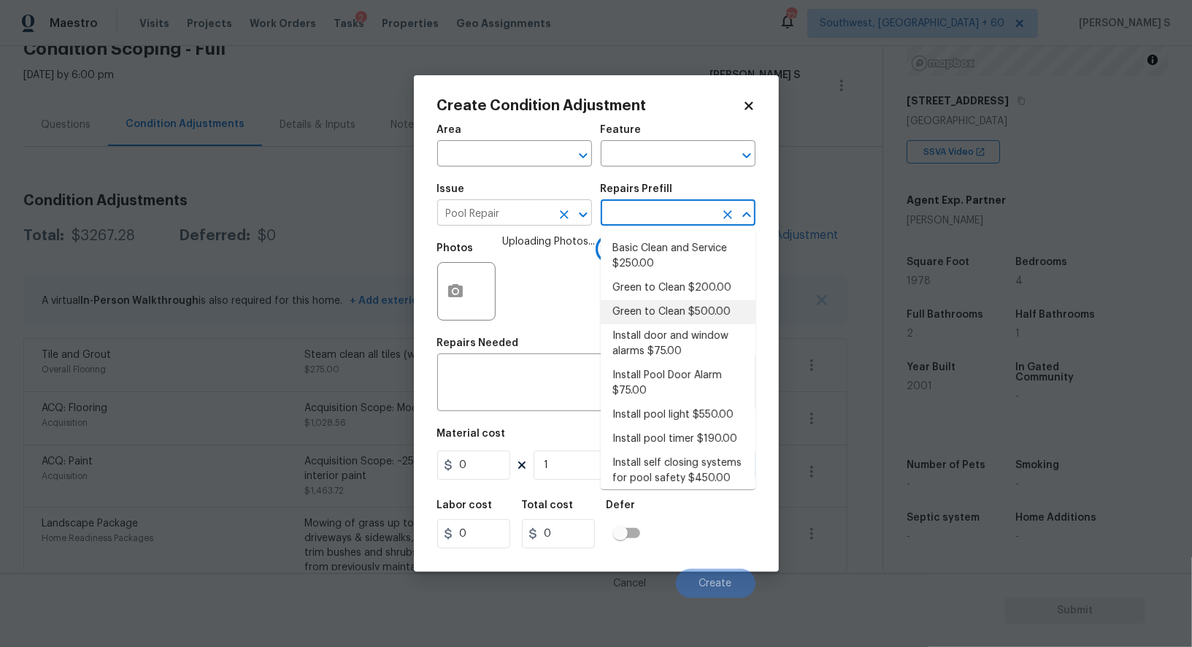
type input "Pool"
type textarea "Clean pool and return to show ready condition. Budget includes necessary chemic…"
type input "500"
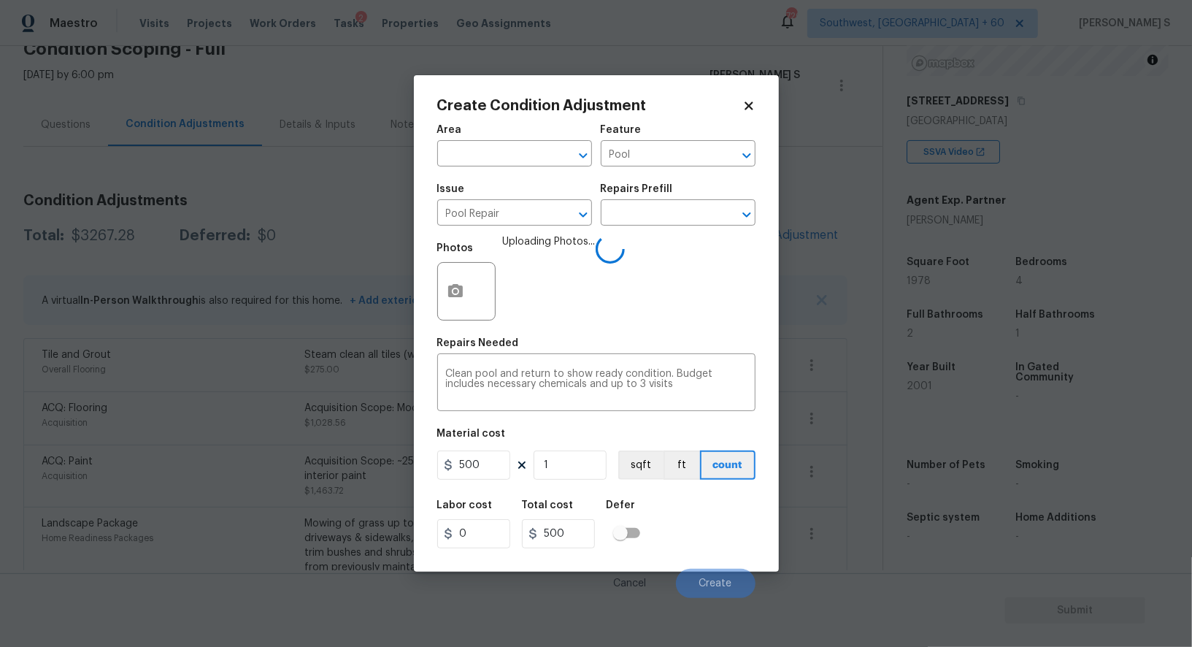
click at [505, 482] on figure "Material cost 500 1 sqft ft count" at bounding box center [596, 455] width 318 height 54
click at [493, 462] on input "500" at bounding box center [473, 464] width 73 height 29
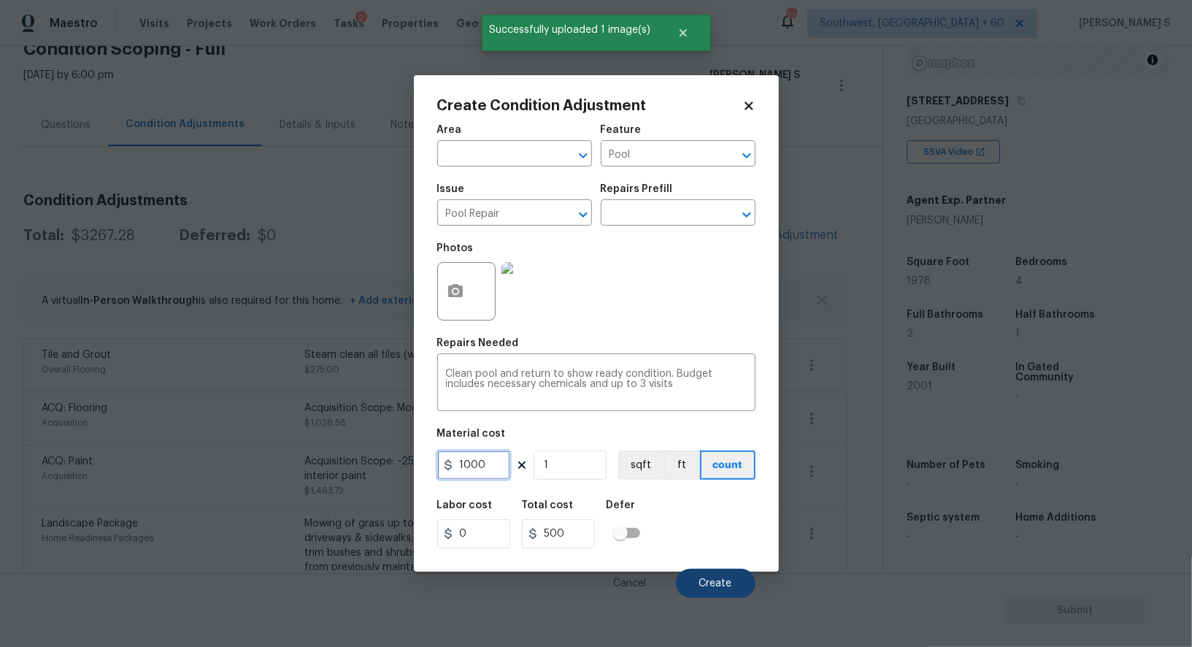
type input "1000"
click at [722, 582] on span "Create" at bounding box center [715, 583] width 33 height 11
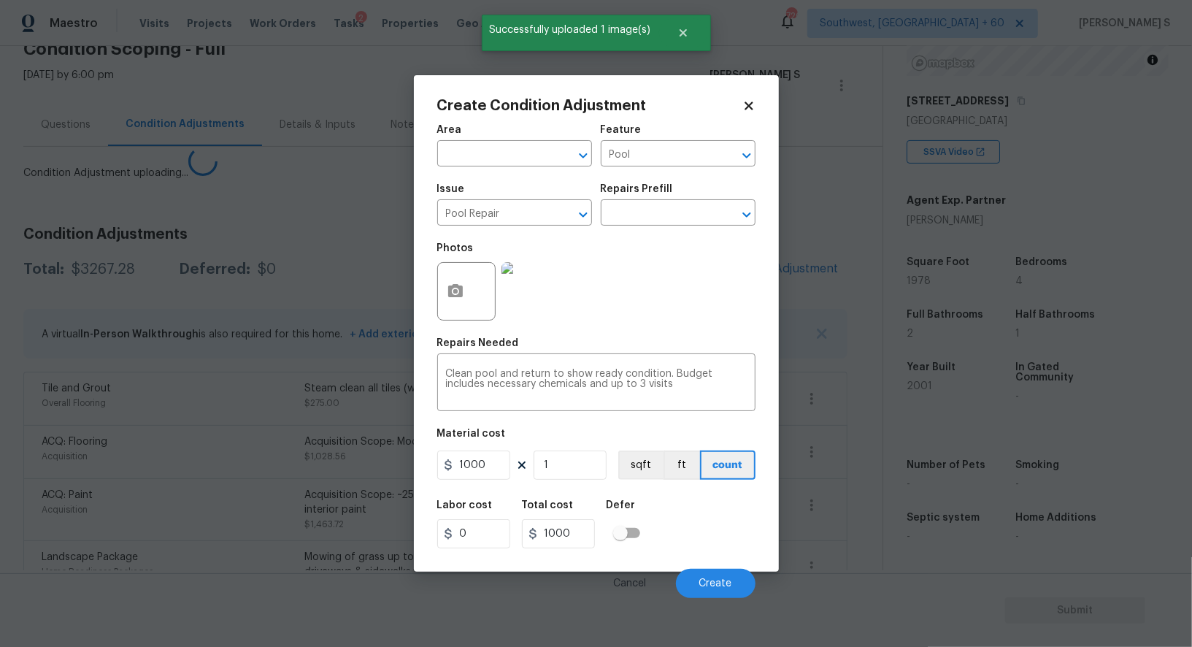
click at [355, 508] on body "Maestro Visits Projects Work Orders Tasks 2 Properties Geo Assignments [GEOGRAP…" at bounding box center [596, 323] width 1192 height 647
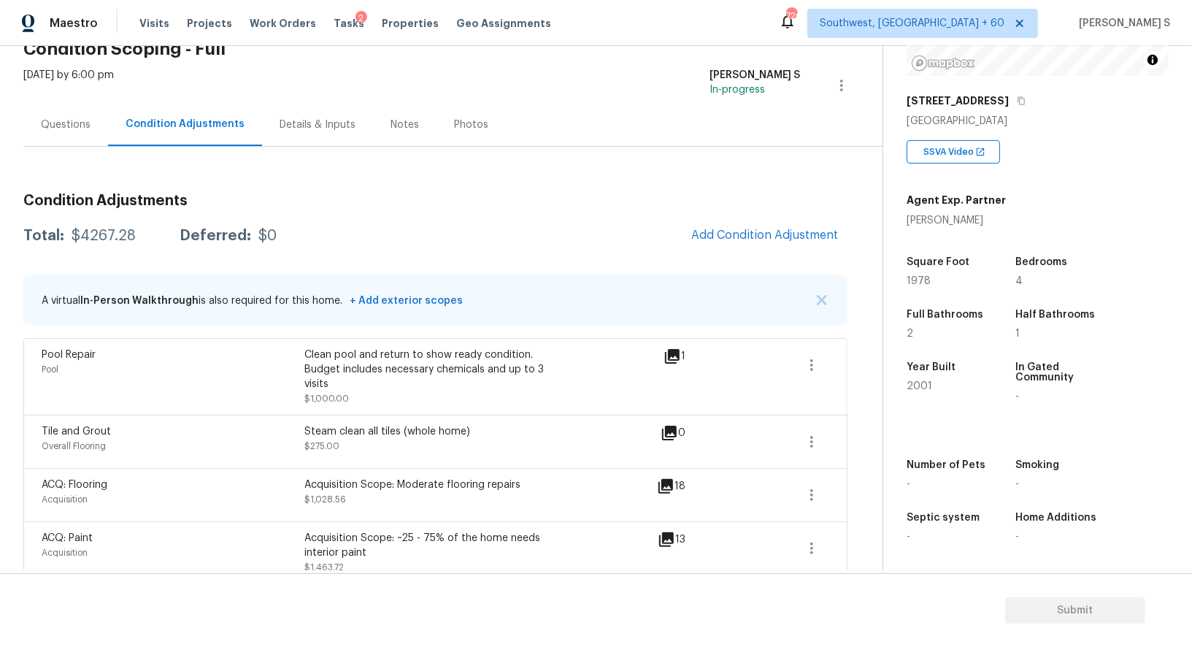
click at [90, 127] on div "Questions" at bounding box center [65, 124] width 85 height 43
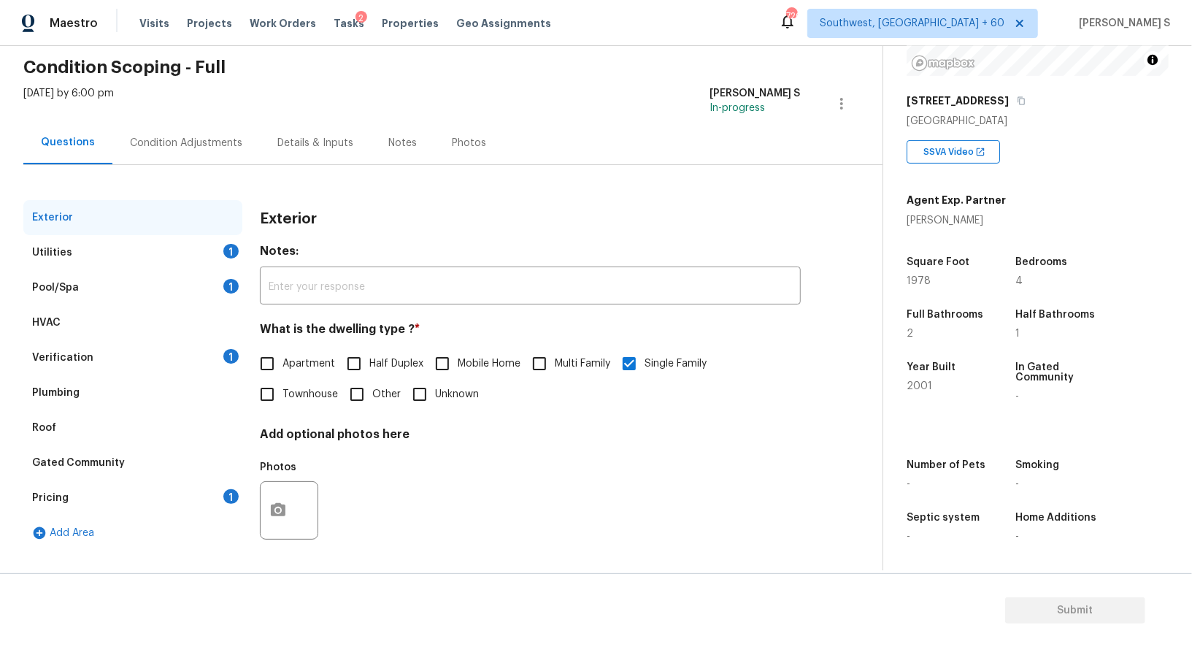
scroll to position [55, 0]
click at [227, 356] on div "1" at bounding box center [230, 357] width 15 height 15
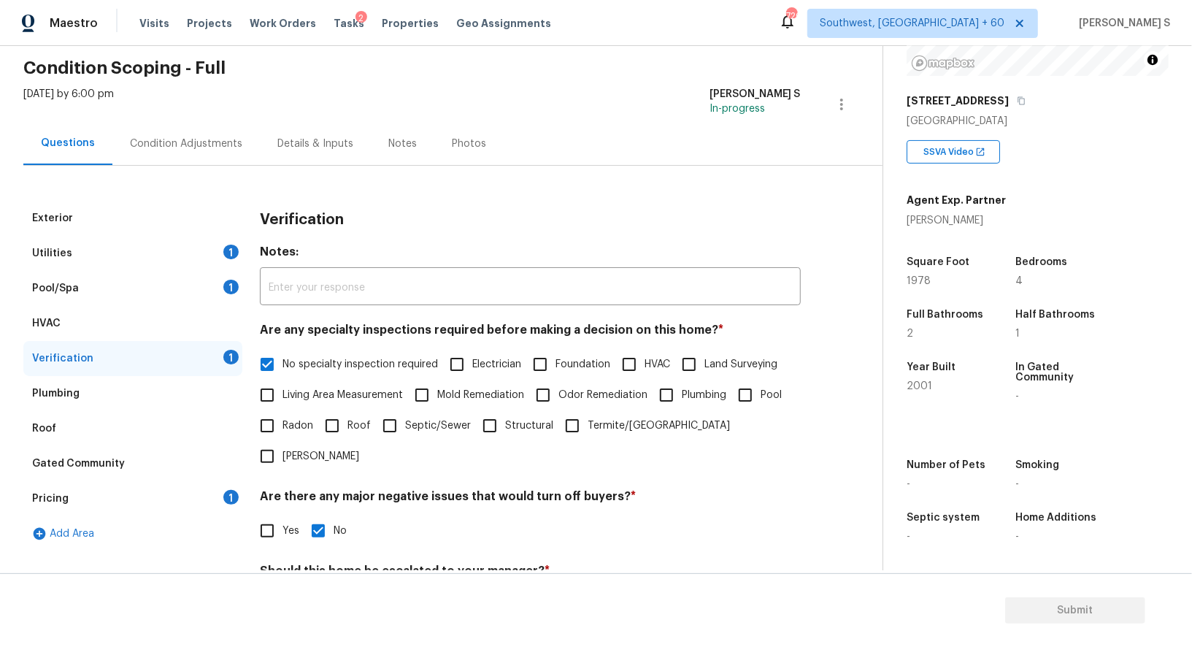
scroll to position [186, 0]
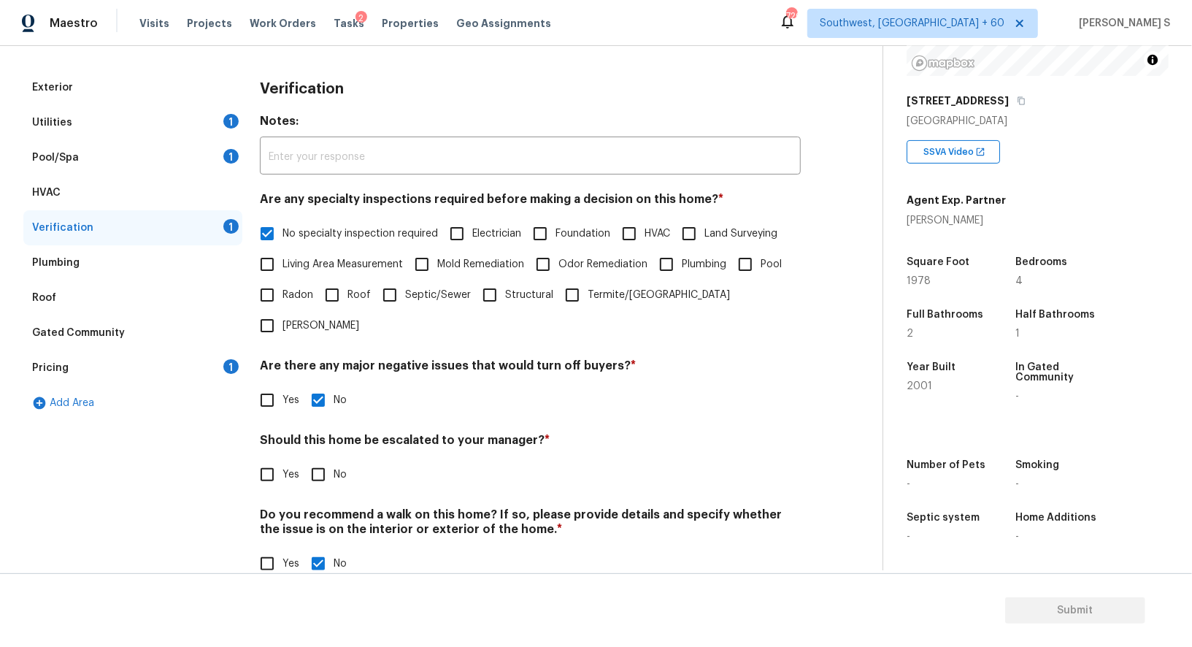
click at [318, 459] on input "No" at bounding box center [318, 474] width 31 height 31
checkbox input "true"
click at [226, 373] on div "Pricing 1" at bounding box center [132, 367] width 219 height 35
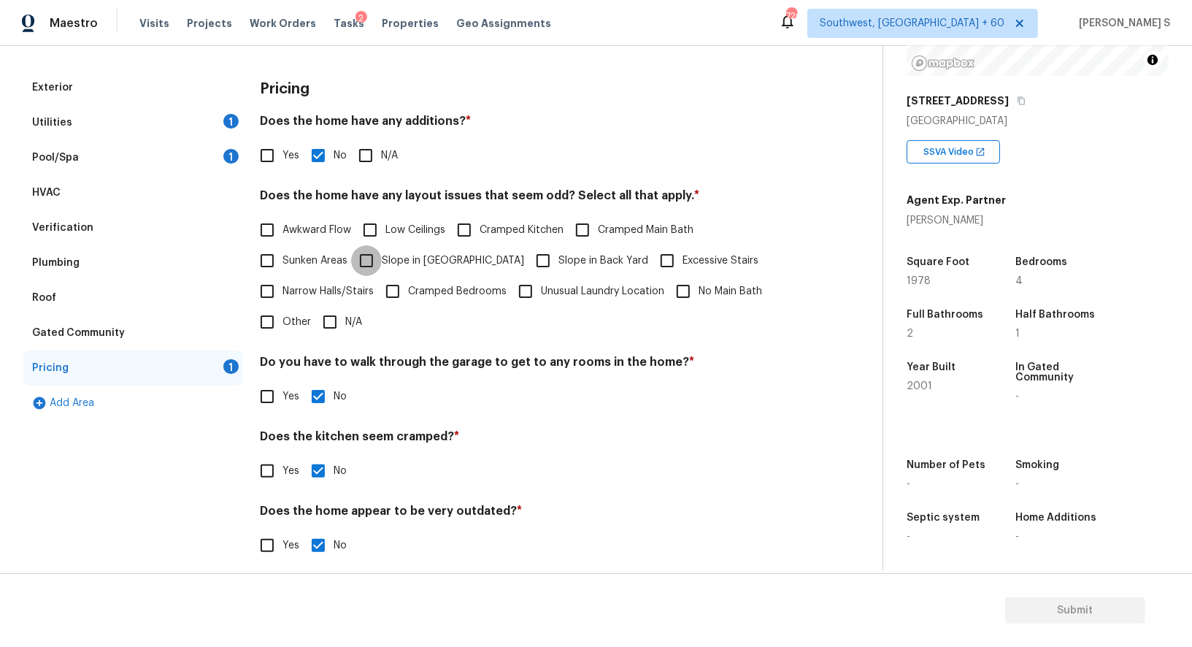
click at [363, 258] on input "Slope in [GEOGRAPHIC_DATA]" at bounding box center [366, 260] width 31 height 31
checkbox input "true"
click at [528, 258] on input "Slope in Back Yard" at bounding box center [543, 260] width 31 height 31
checkbox input "true"
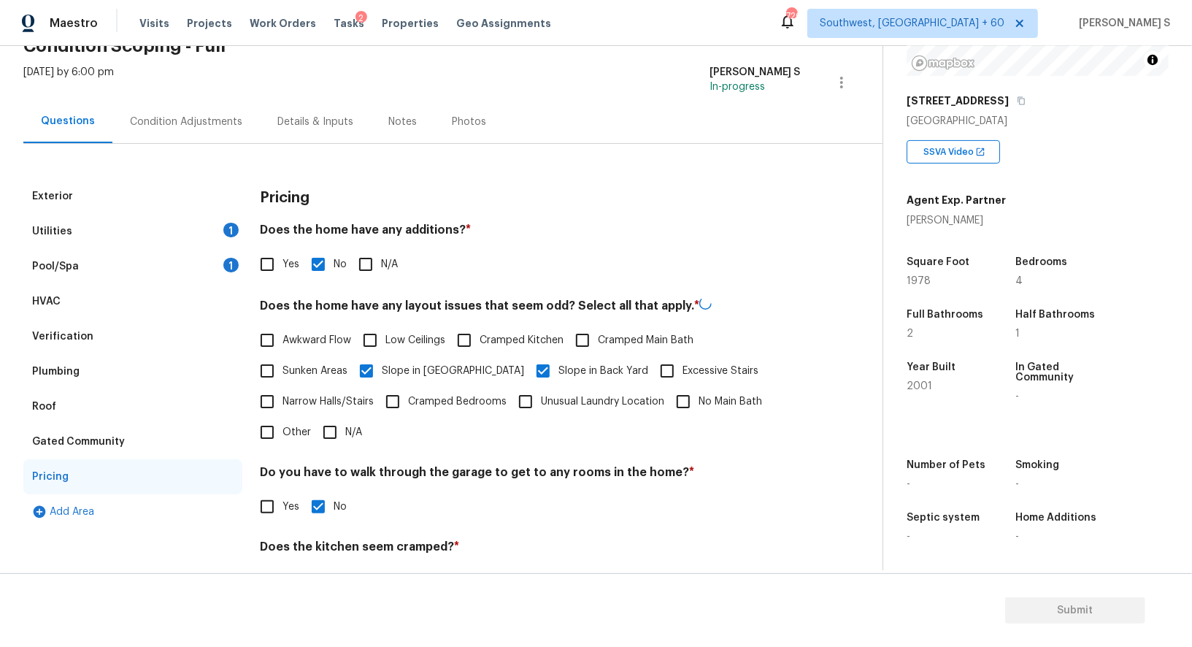
scroll to position [0, 0]
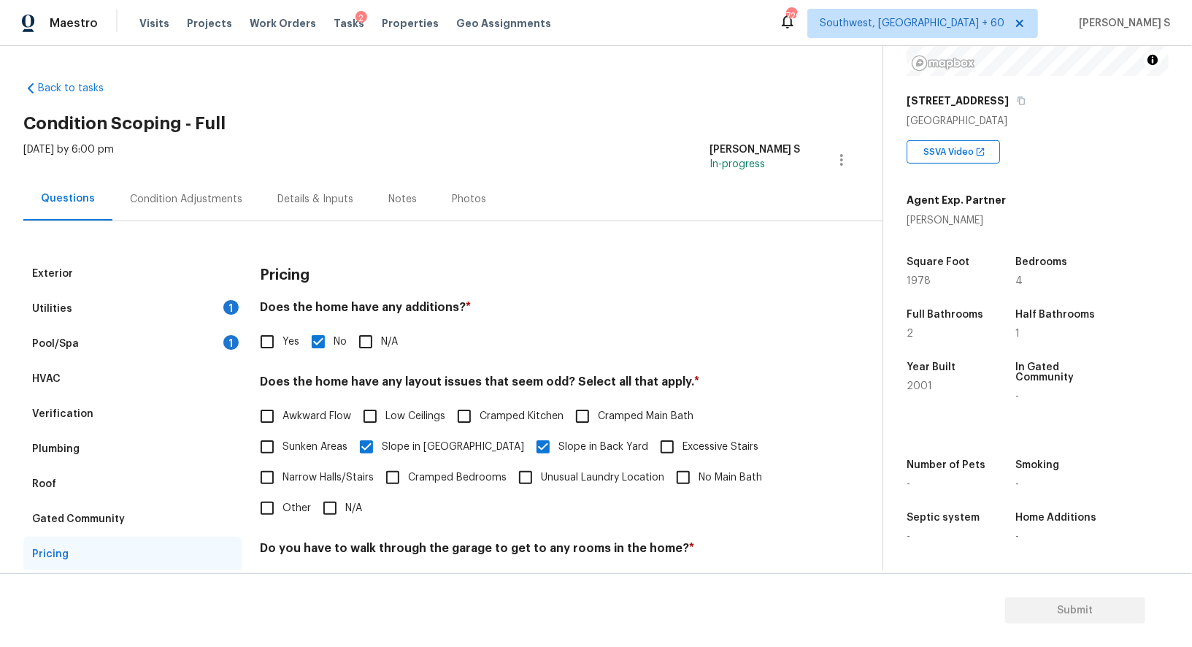
click at [231, 336] on div "1" at bounding box center [230, 342] width 15 height 15
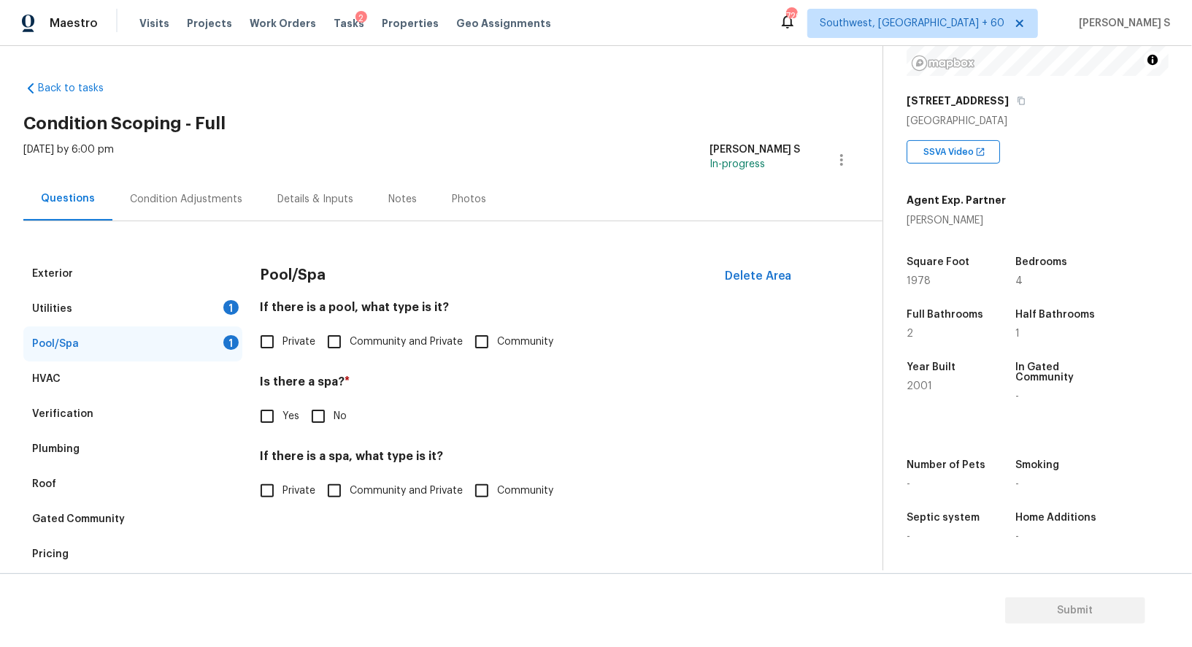
scroll to position [40, 0]
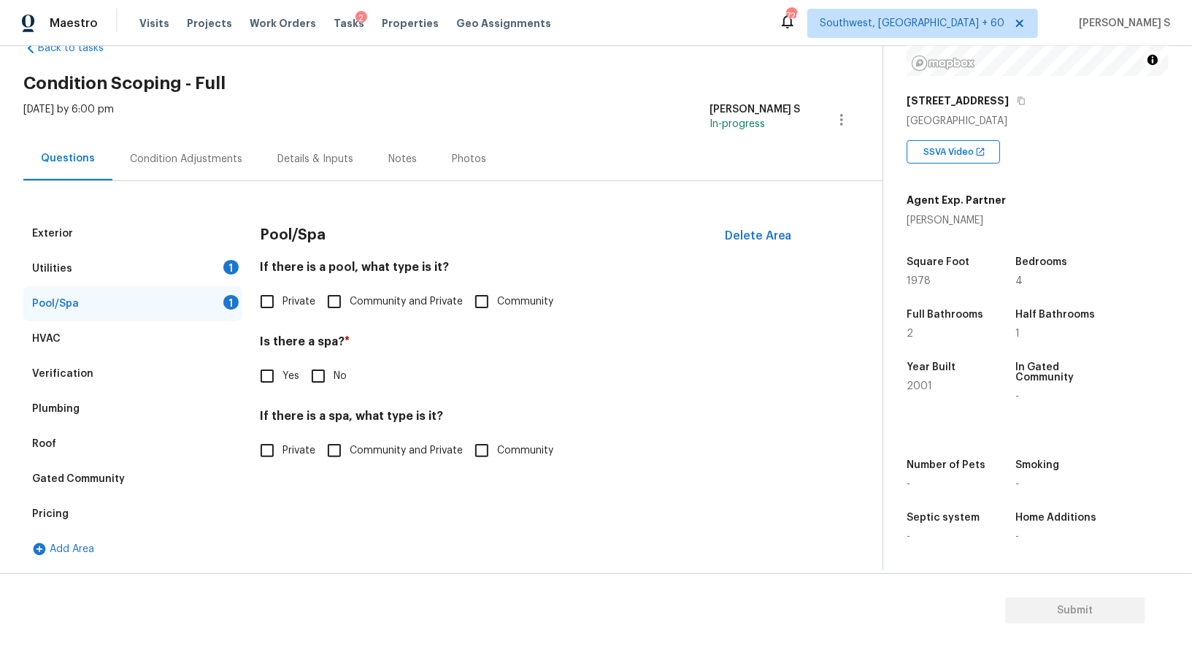
click at [270, 305] on input "Private" at bounding box center [267, 301] width 31 height 31
checkbox input "false"
click at [323, 382] on input "No" at bounding box center [318, 376] width 31 height 31
checkbox input "true"
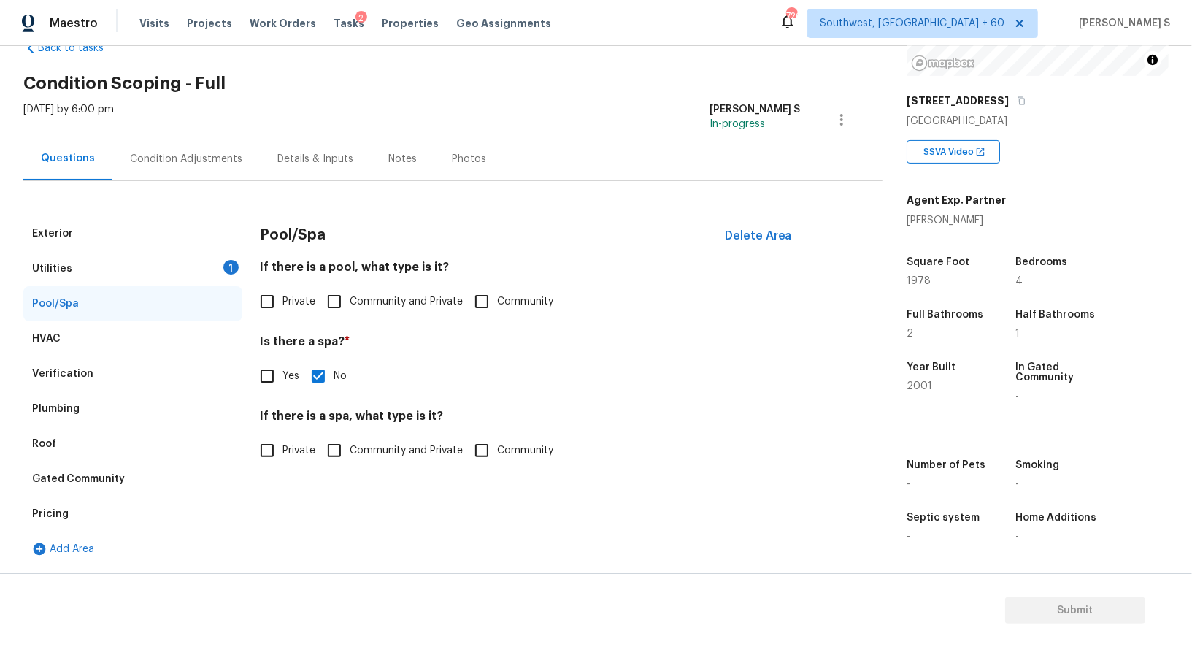
click at [278, 303] on input "Private" at bounding box center [267, 301] width 31 height 31
checkbox input "true"
click at [238, 265] on div "1" at bounding box center [230, 267] width 15 height 15
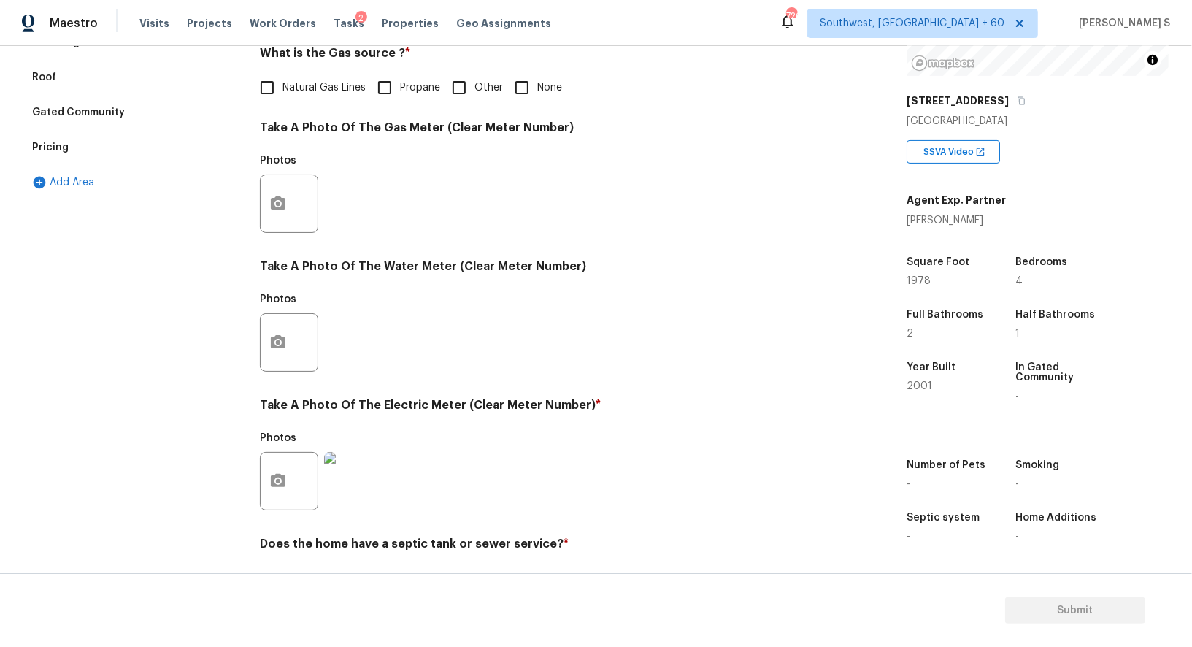
scroll to position [360, 0]
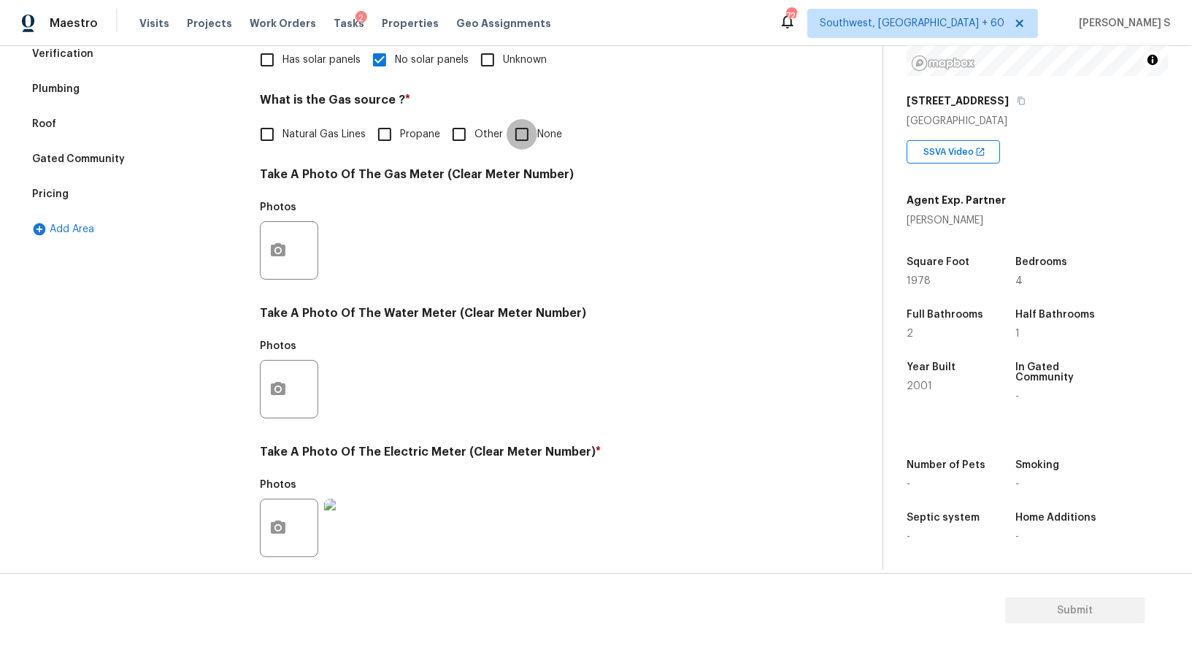
click at [525, 130] on input "None" at bounding box center [522, 134] width 31 height 31
checkbox input "true"
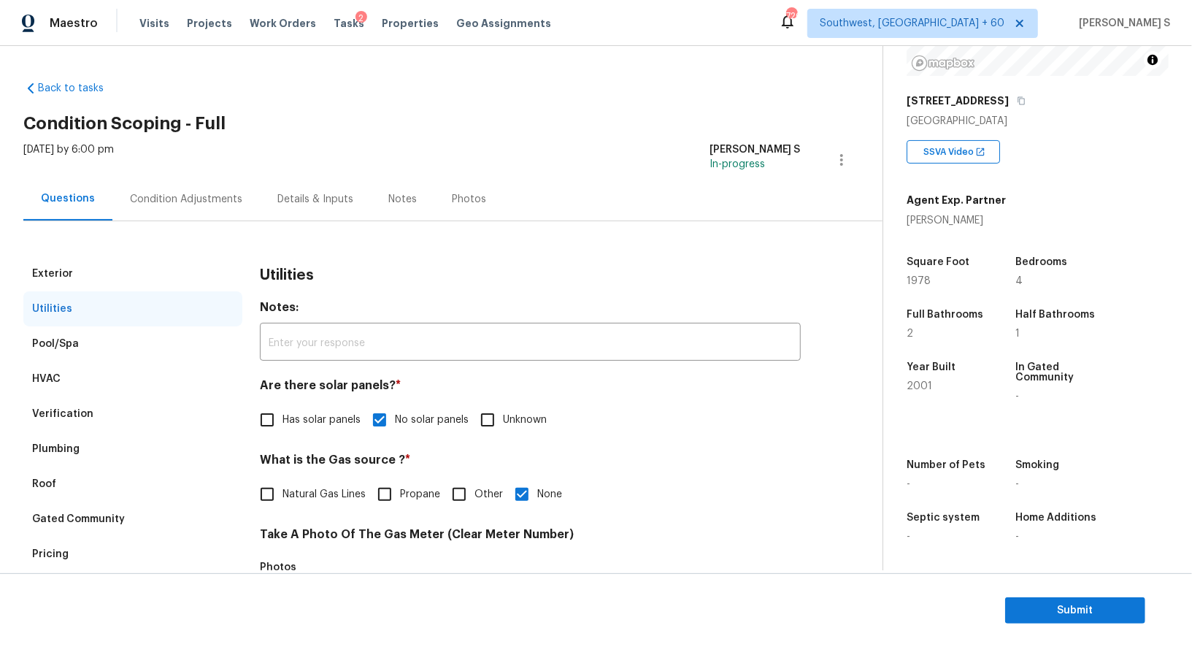
click at [177, 202] on div "Condition Adjustments" at bounding box center [186, 199] width 112 height 15
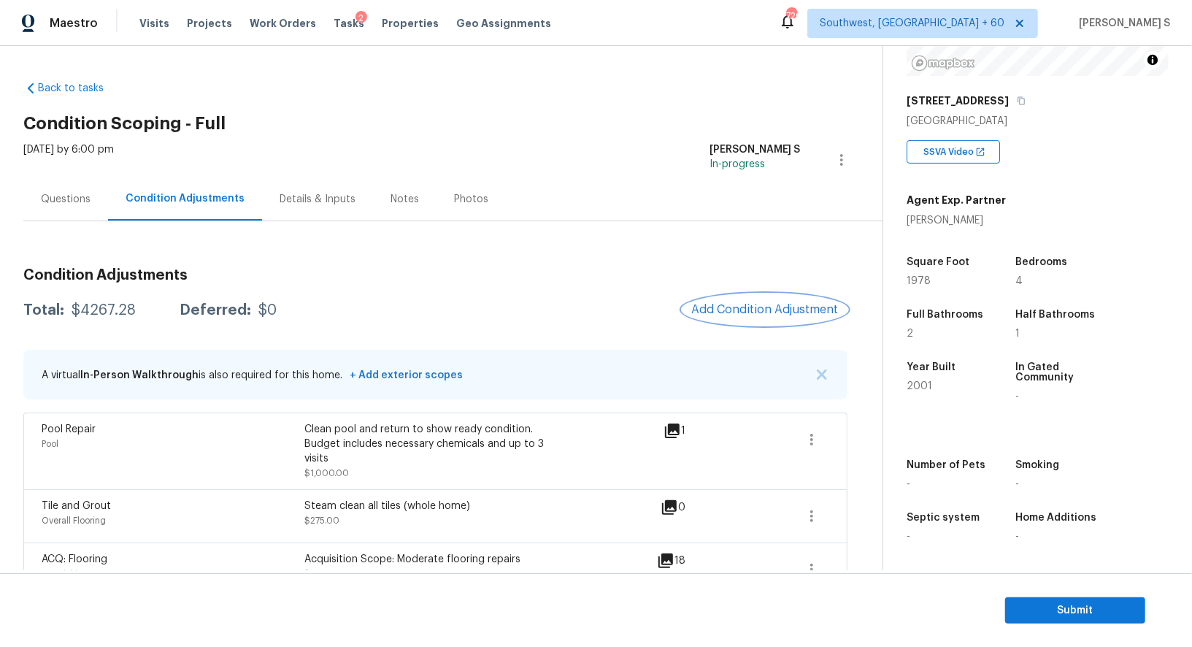
click at [783, 314] on span "Add Condition Adjustment" at bounding box center [764, 309] width 147 height 13
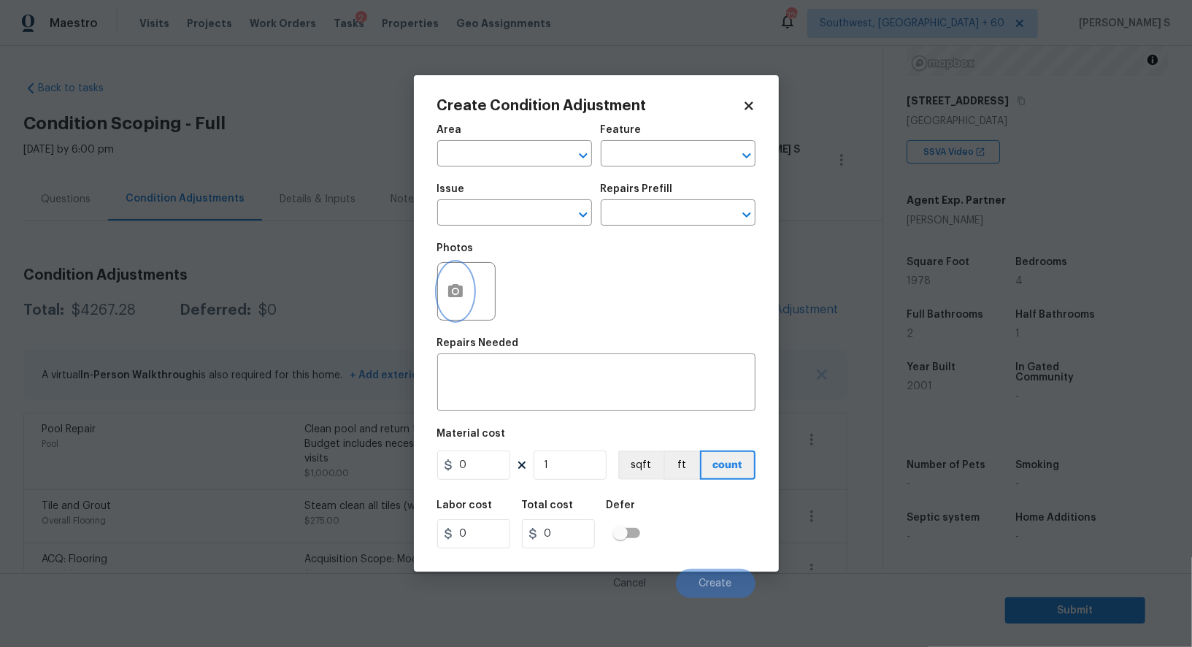
click at [466, 291] on button "button" at bounding box center [455, 291] width 35 height 57
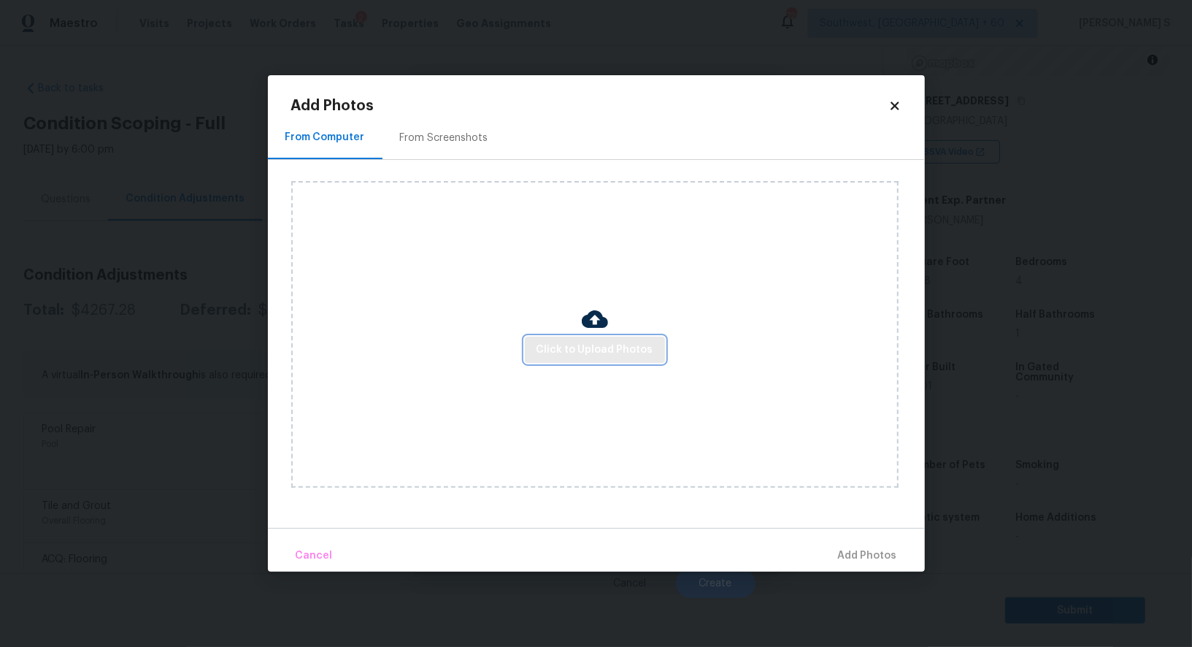
click at [625, 337] on button "Click to Upload Photos" at bounding box center [595, 349] width 140 height 27
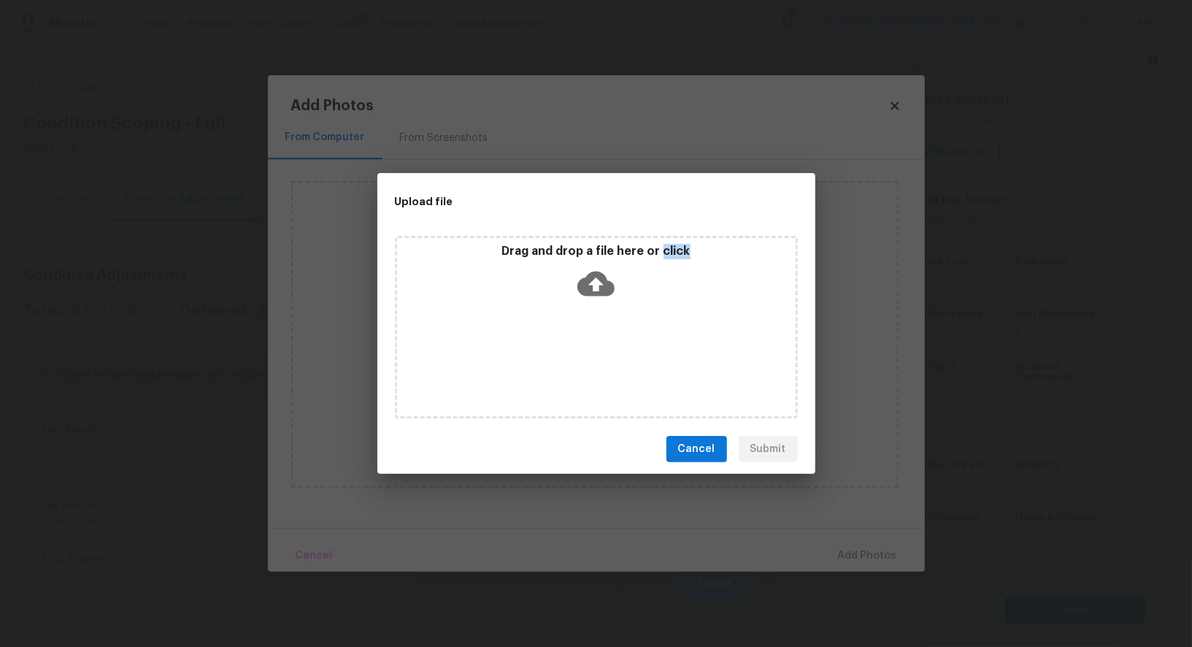
click at [625, 337] on div "Drag and drop a file here or click" at bounding box center [596, 327] width 403 height 182
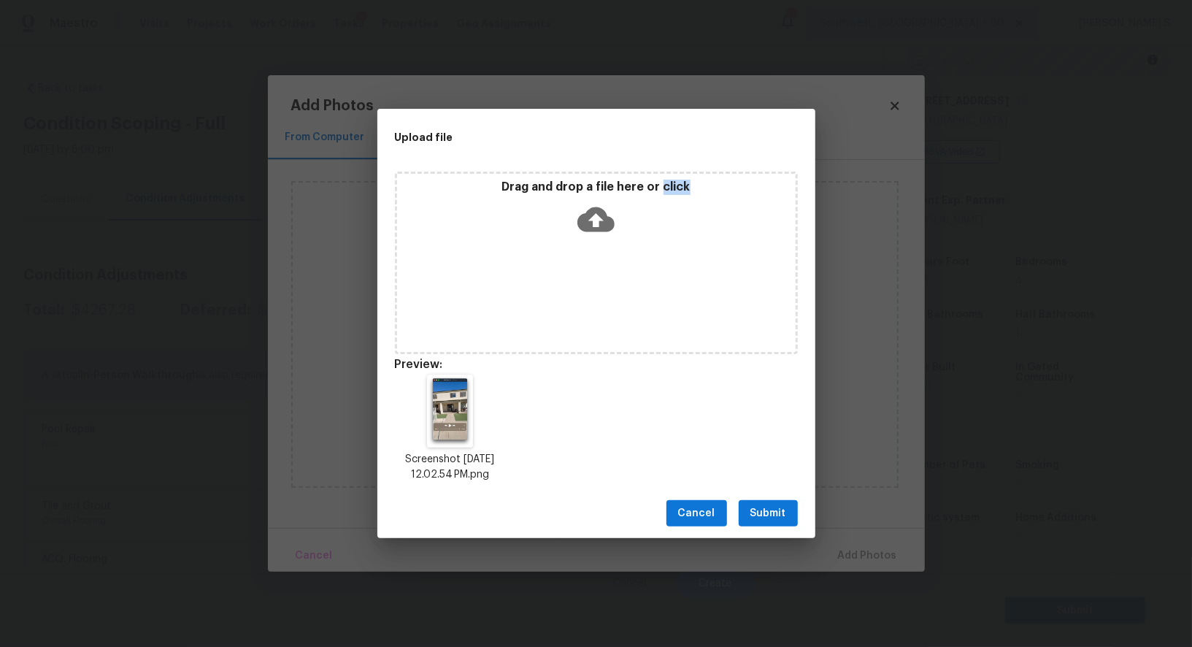
click at [776, 506] on span "Submit" at bounding box center [768, 513] width 36 height 18
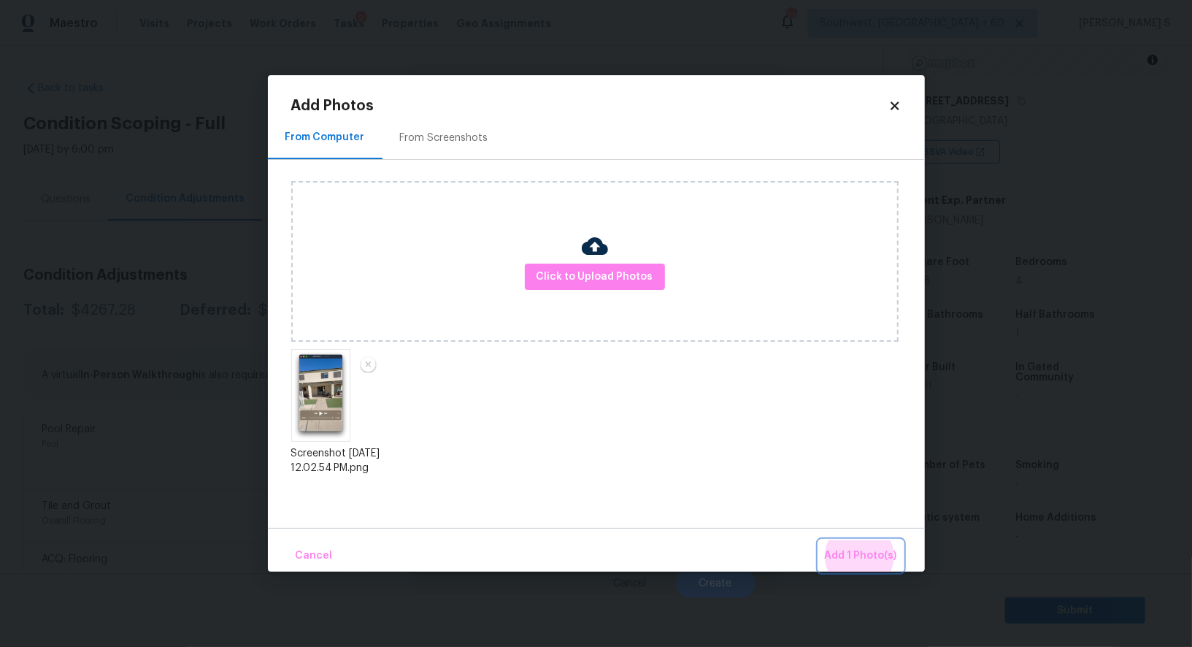
click at [819, 540] on button "Add 1 Photo(s)" at bounding box center [861, 555] width 84 height 31
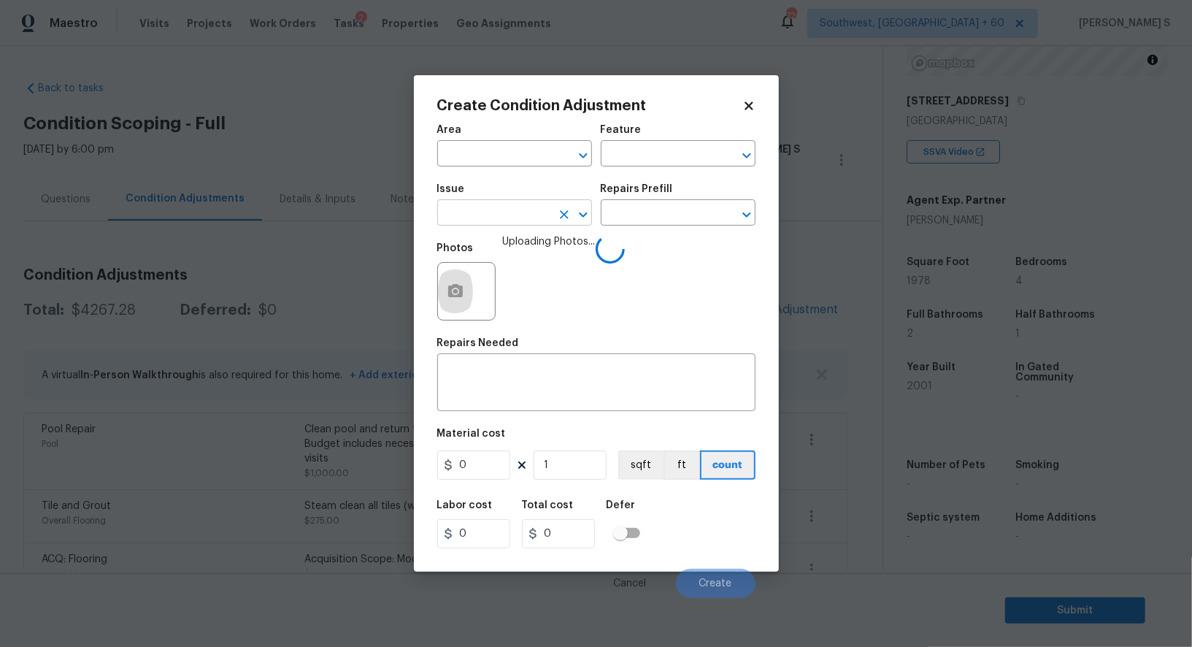
click at [501, 204] on input "text" at bounding box center [494, 214] width 114 height 23
type input "Debris/garbage on site"
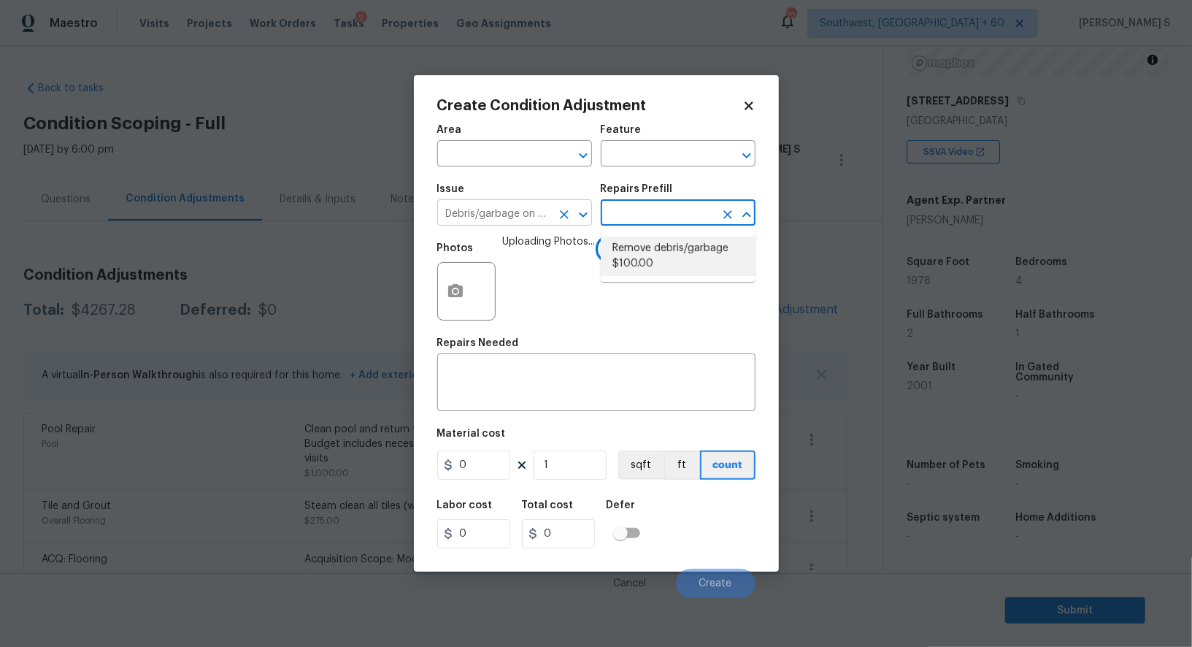
type textarea "Remove, haul off, and properly dispose of any debris left by seller to offsite …"
type input "100"
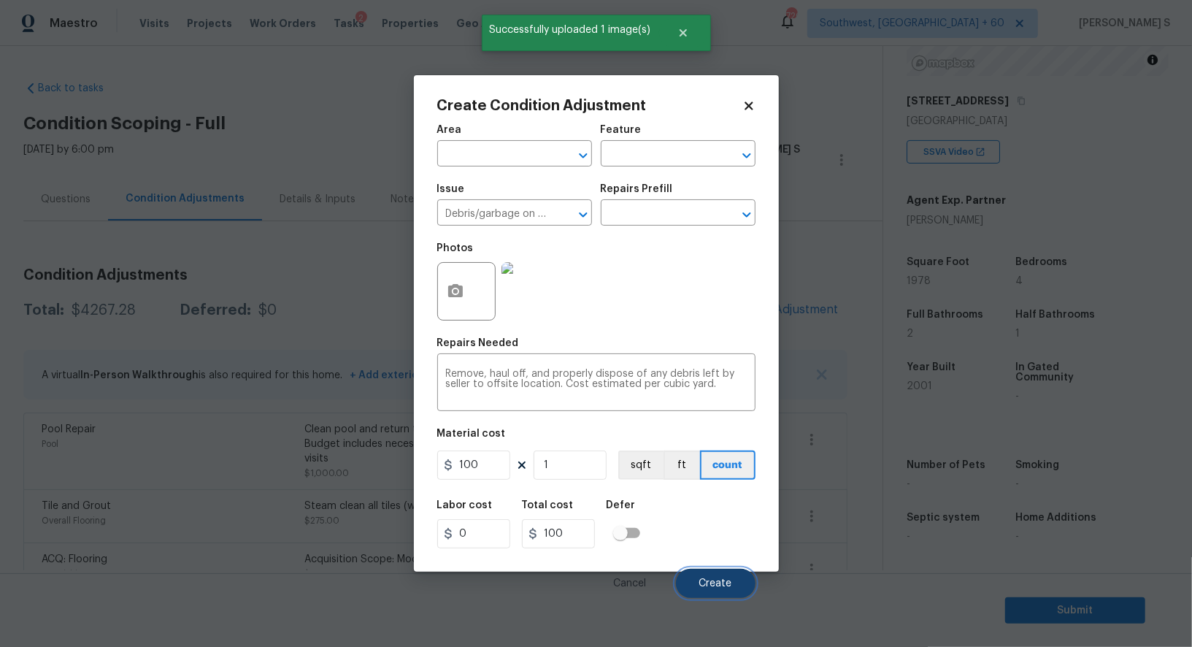
click at [732, 578] on button "Create" at bounding box center [716, 583] width 80 height 29
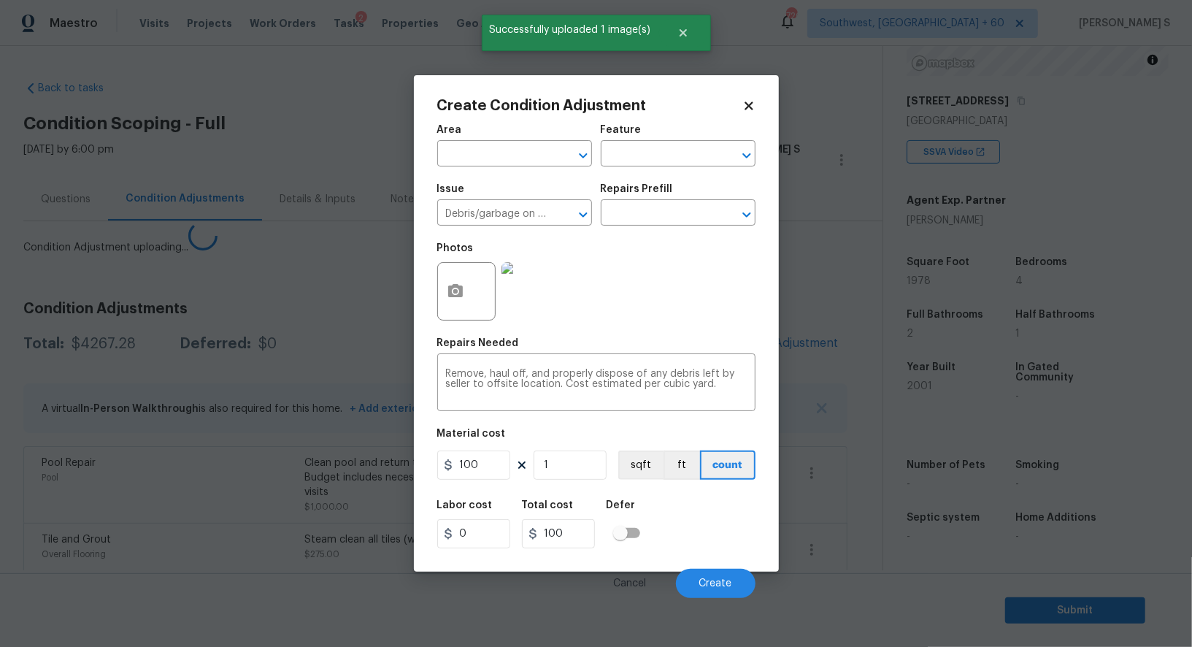
click at [287, 545] on body "Maestro Visits Projects Work Orders Tasks 2 Properties Geo Assignments [GEOGRAP…" at bounding box center [596, 323] width 1192 height 647
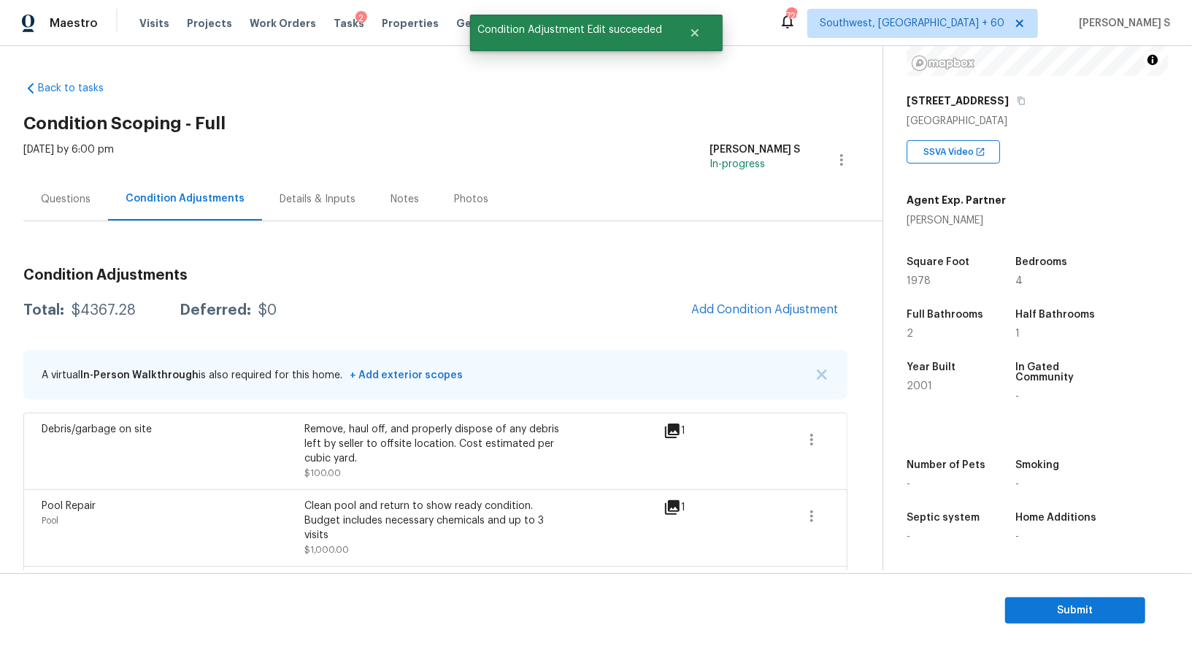
click at [113, 303] on div "$4367.28" at bounding box center [104, 310] width 64 height 15
copy div "4367.28"
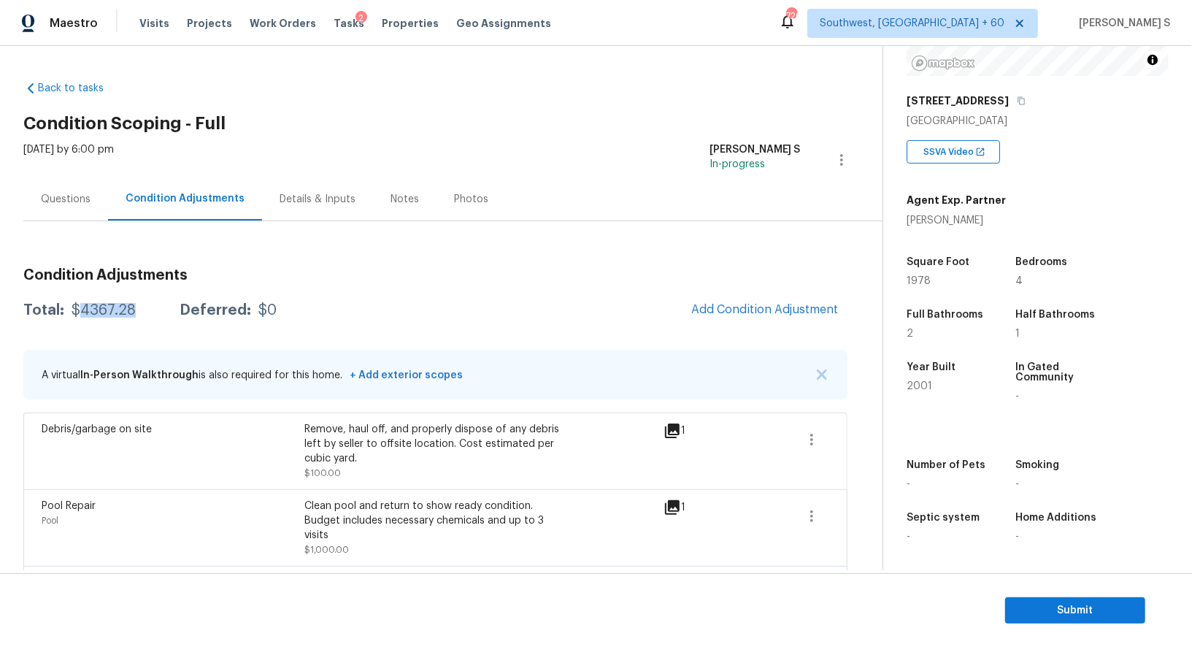
scroll to position [201, 0]
click at [46, 202] on div "Questions" at bounding box center [66, 199] width 50 height 15
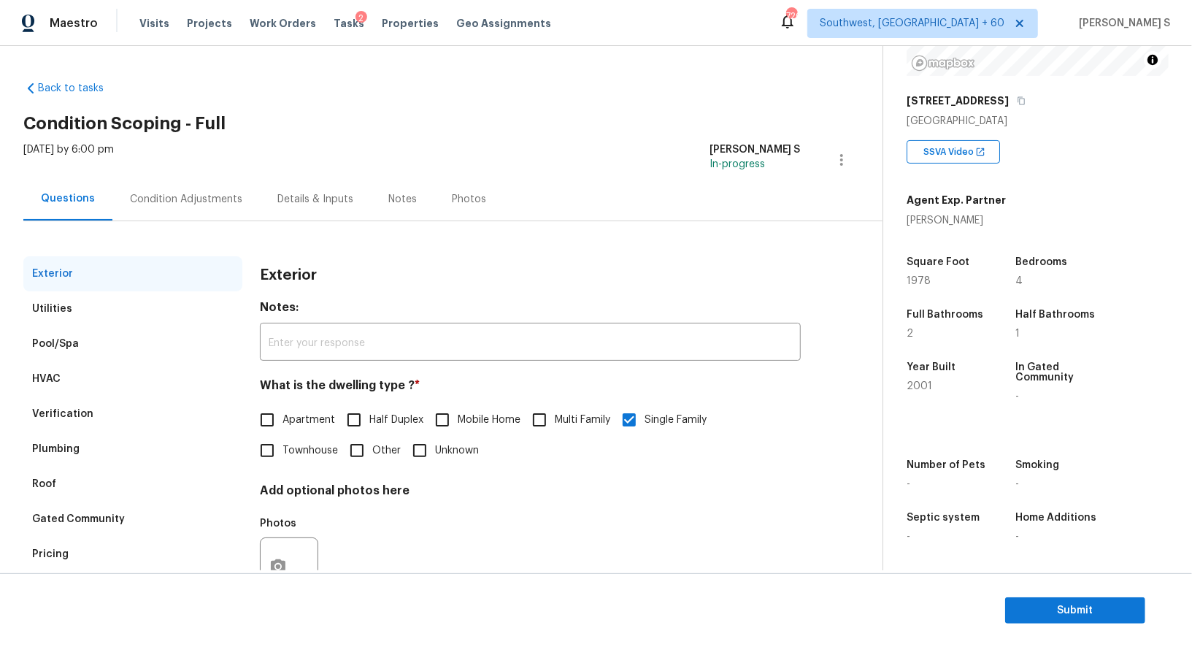
scroll to position [55, 0]
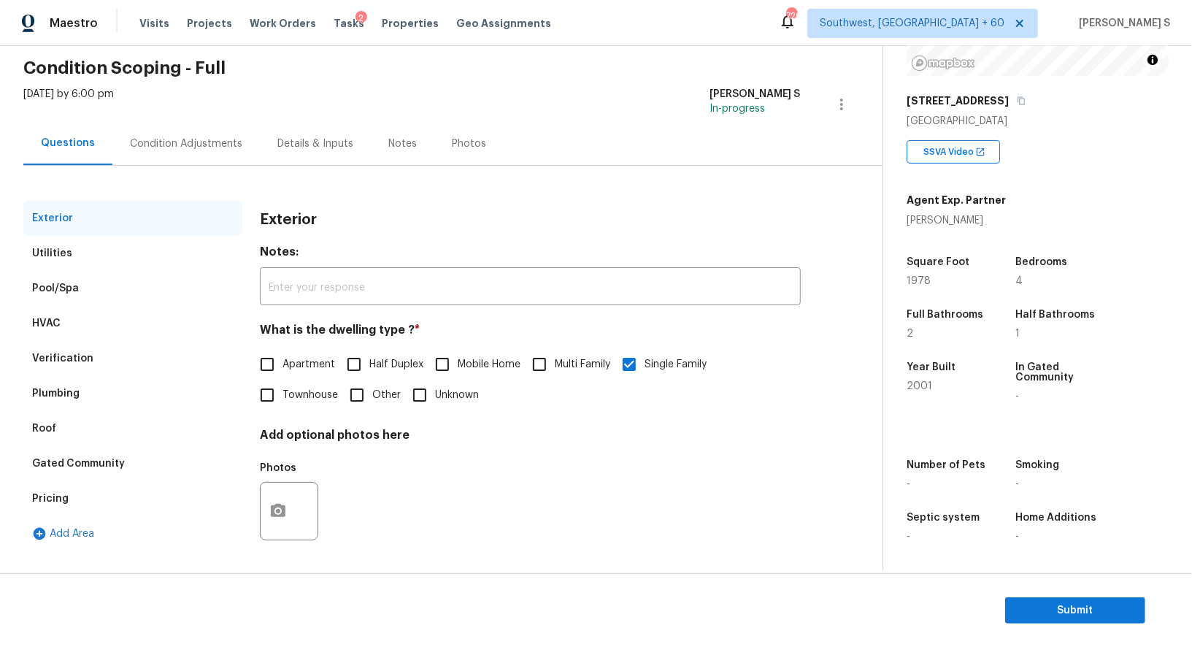
click at [86, 348] on div "Verification" at bounding box center [132, 358] width 219 height 35
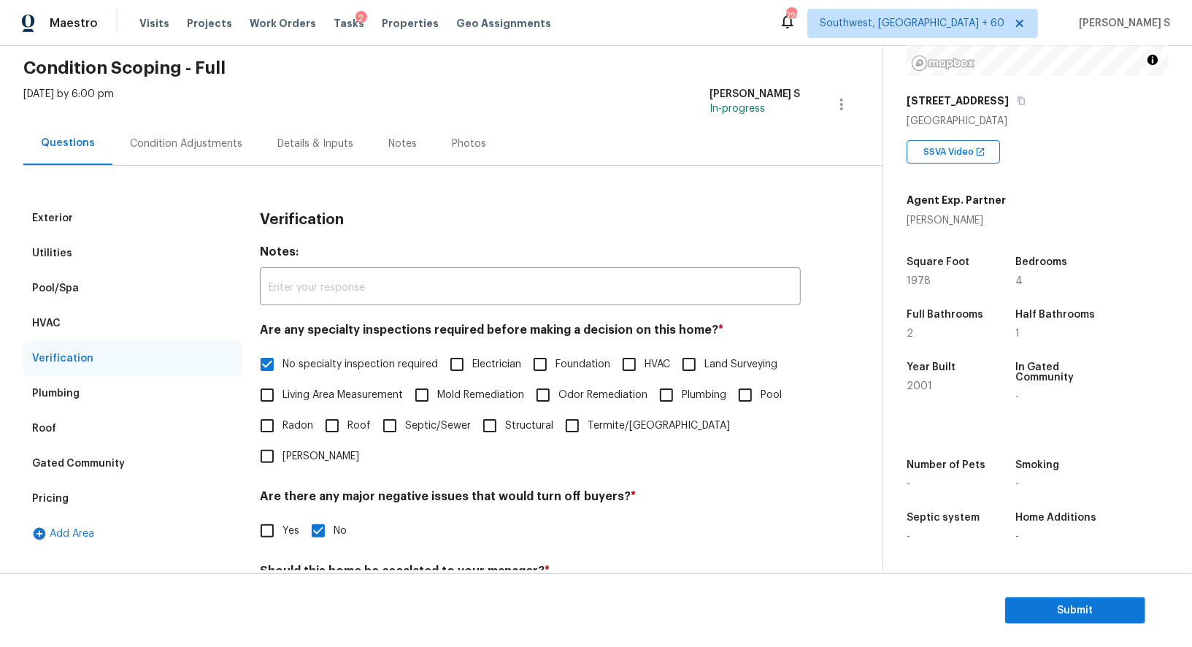
scroll to position [186, 0]
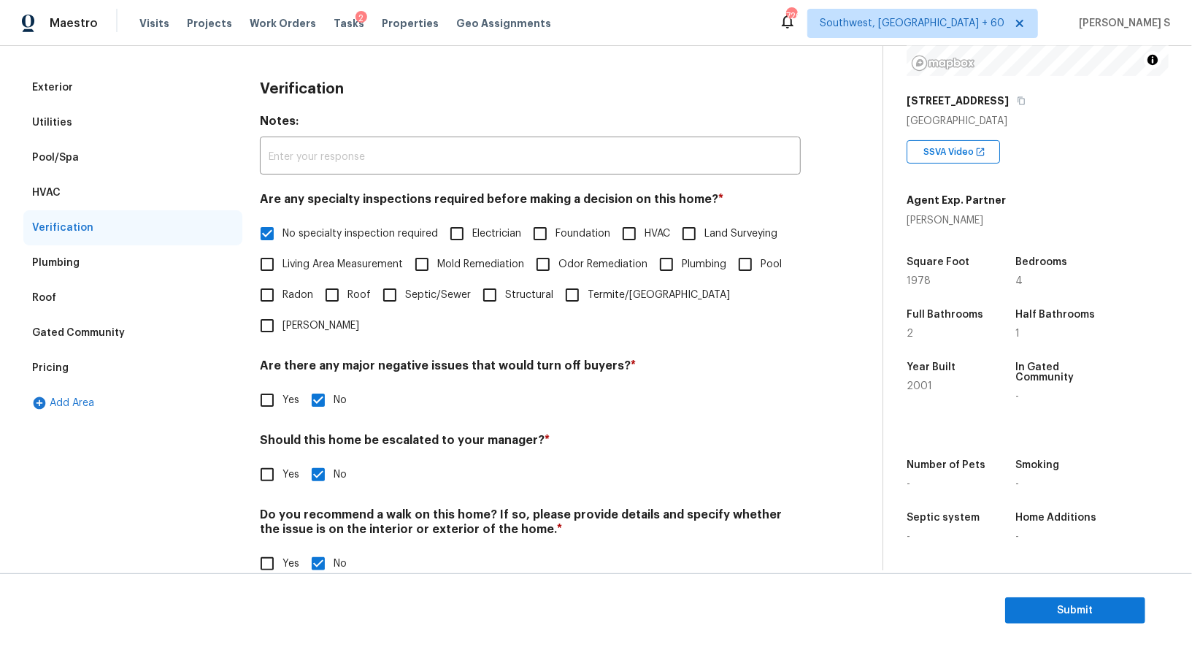
click at [59, 361] on div "Pricing" at bounding box center [50, 368] width 36 height 15
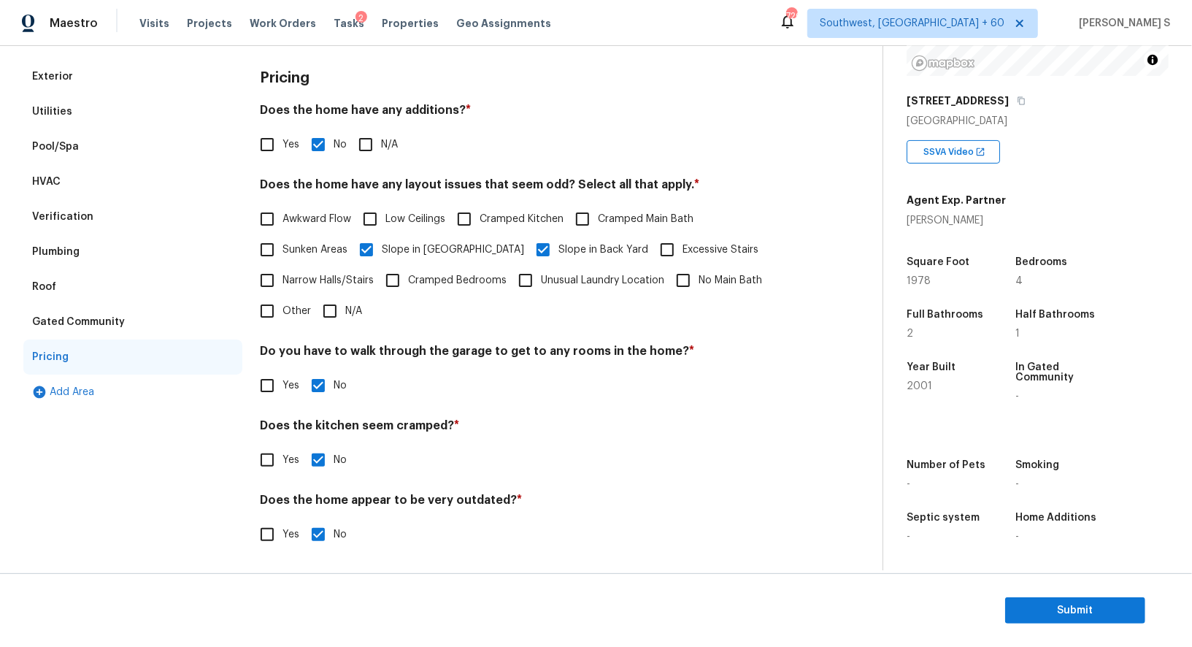
scroll to position [0, 0]
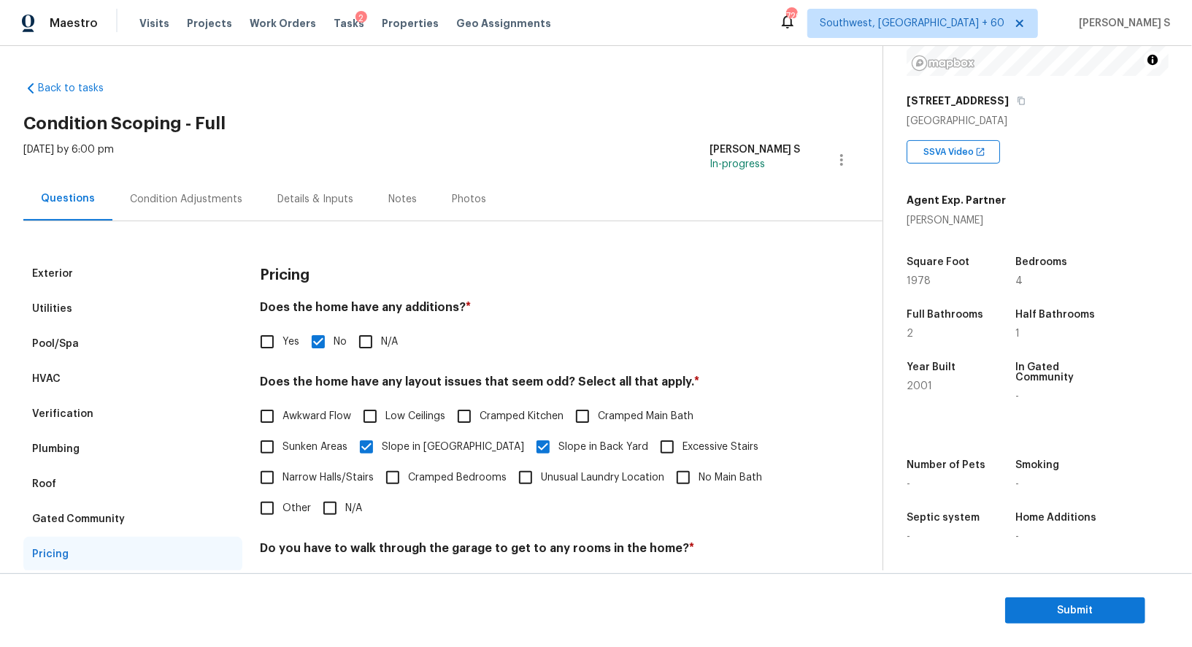
click at [185, 198] on div "Condition Adjustments" at bounding box center [186, 199] width 112 height 15
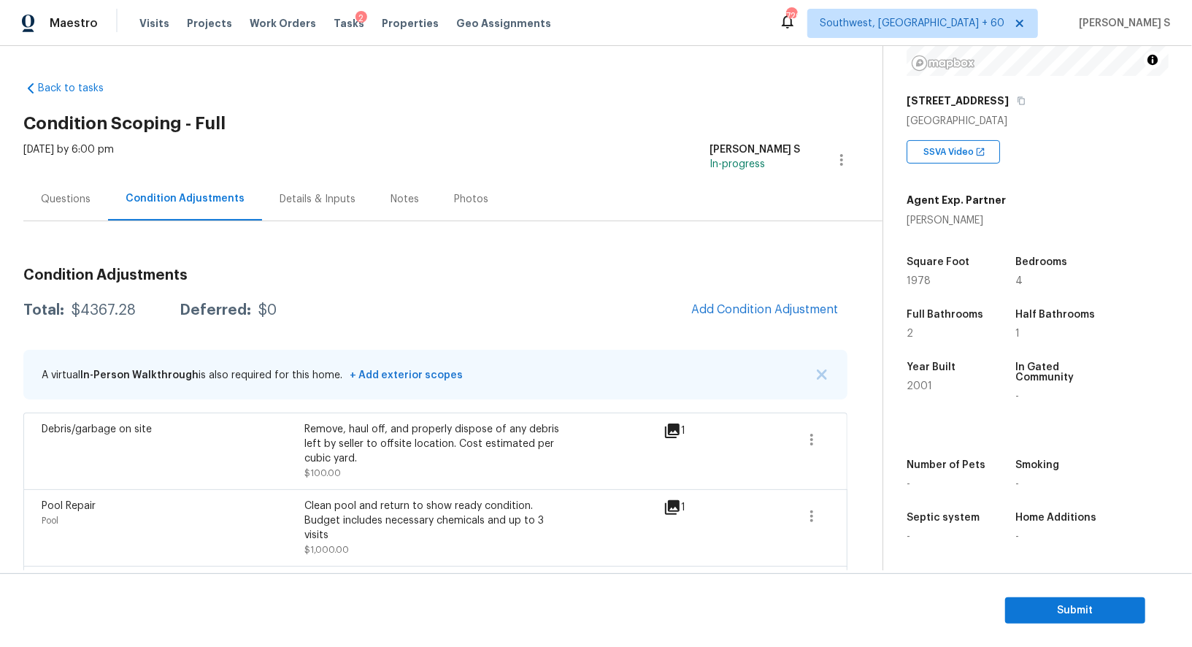
click at [94, 205] on div "Questions" at bounding box center [65, 198] width 85 height 43
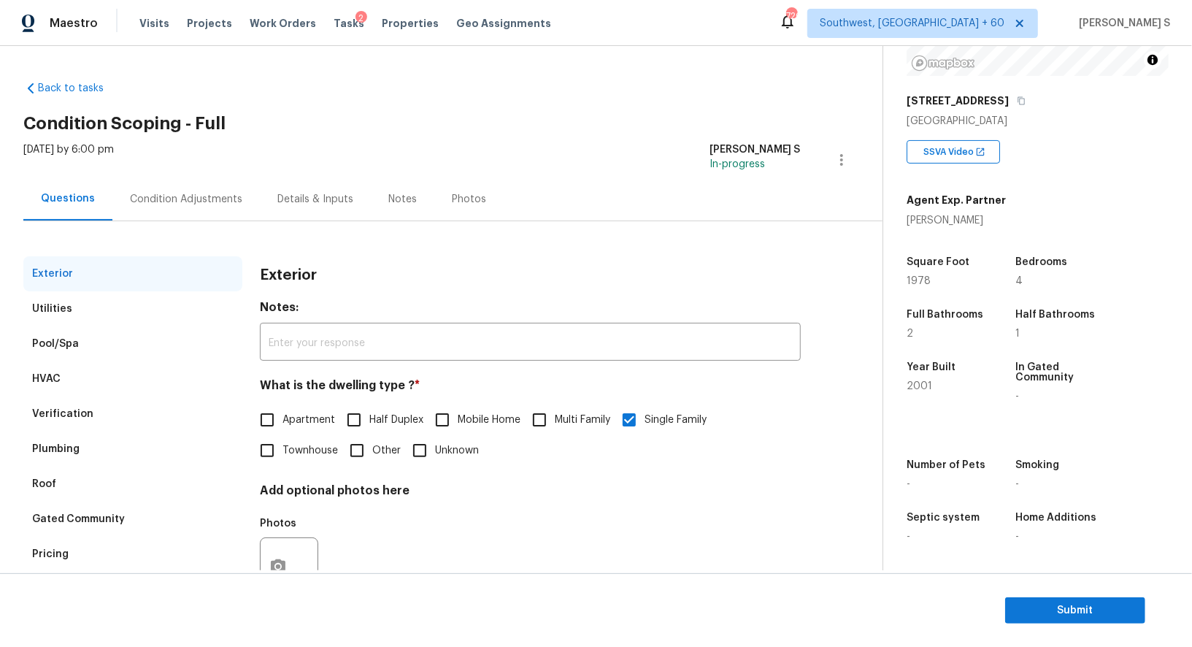
scroll to position [55, 0]
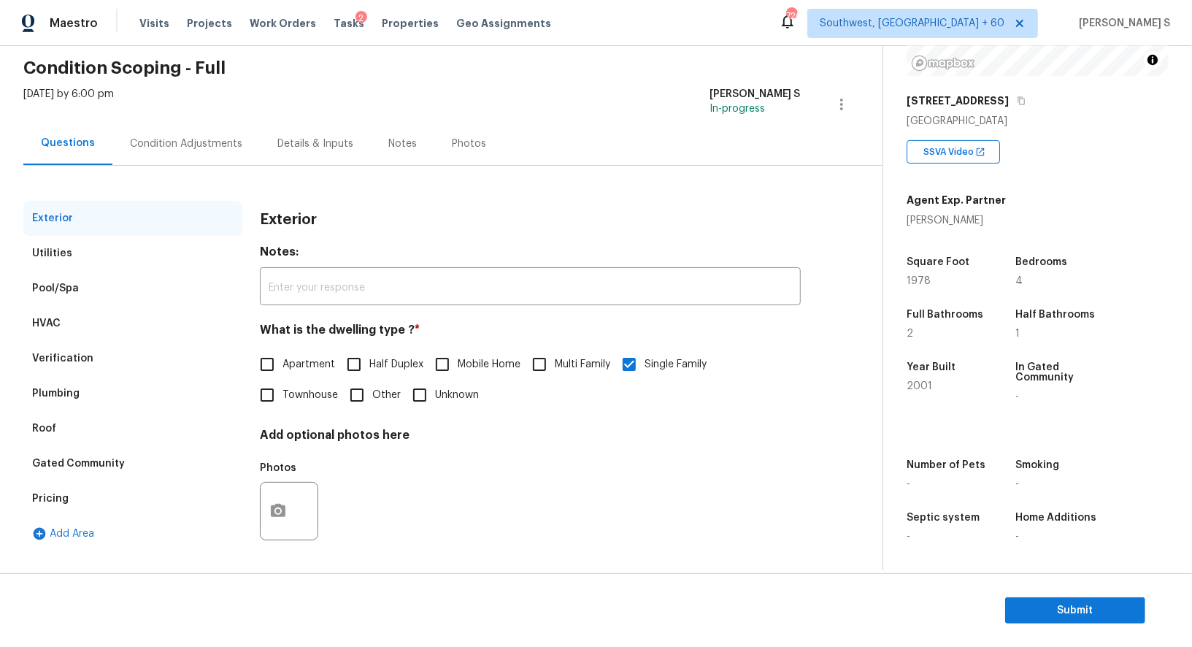
click at [85, 355] on div "Verification" at bounding box center [62, 358] width 61 height 15
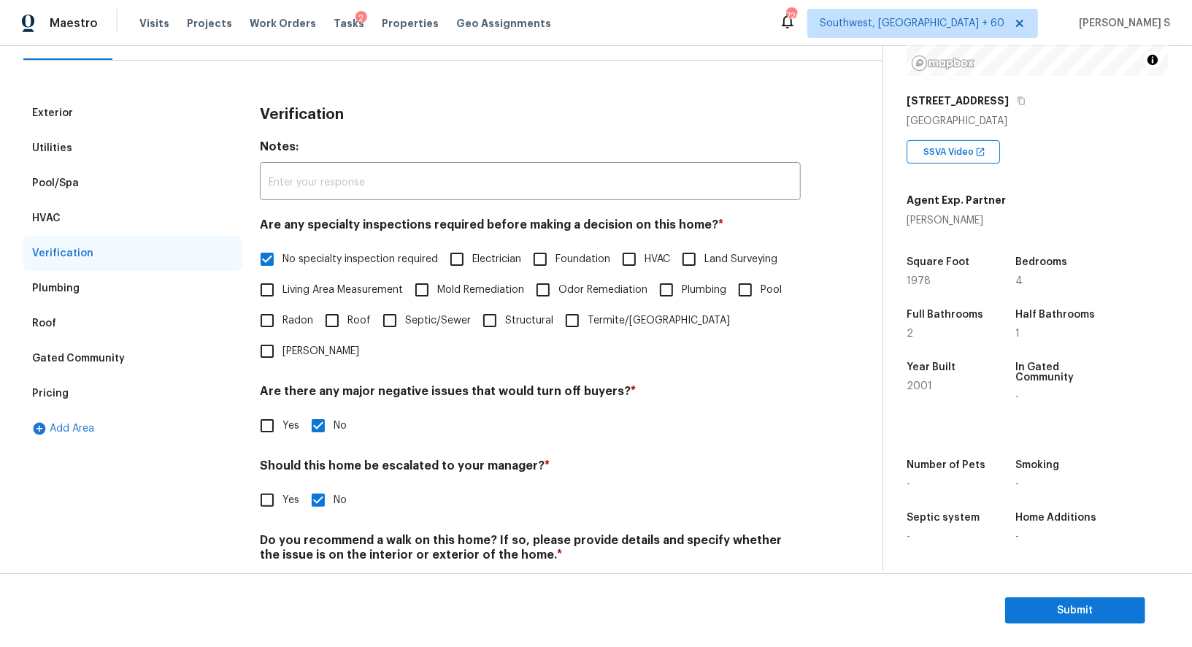
scroll to position [186, 0]
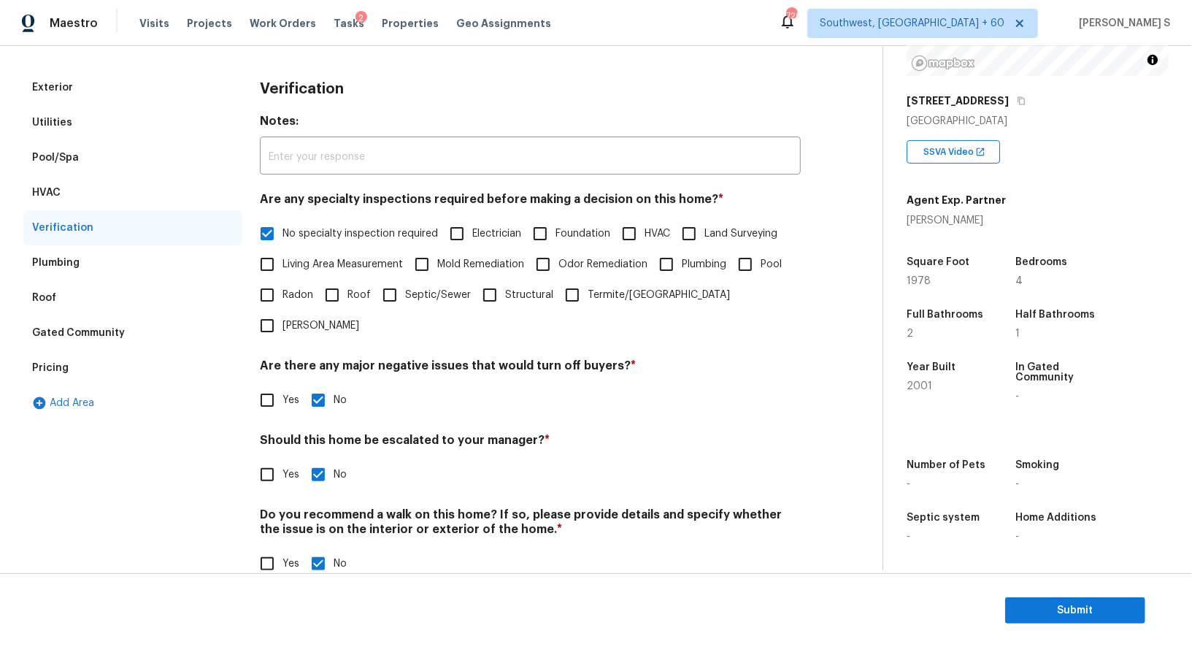
click at [75, 372] on div "Pricing" at bounding box center [132, 367] width 219 height 35
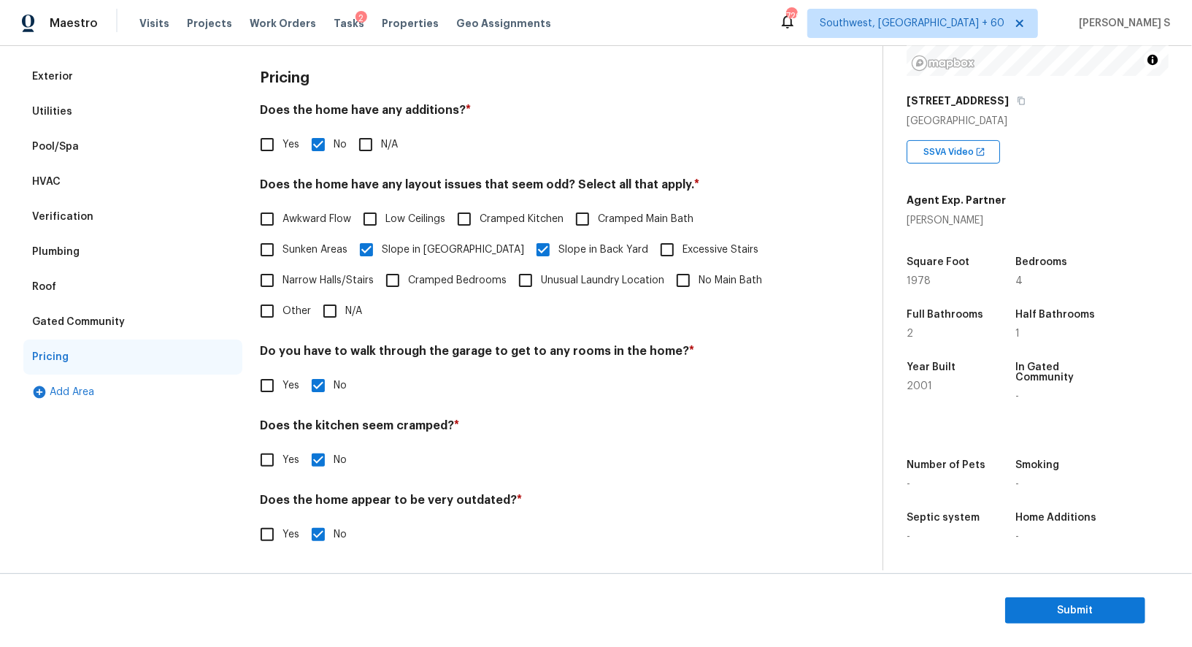
scroll to position [0, 0]
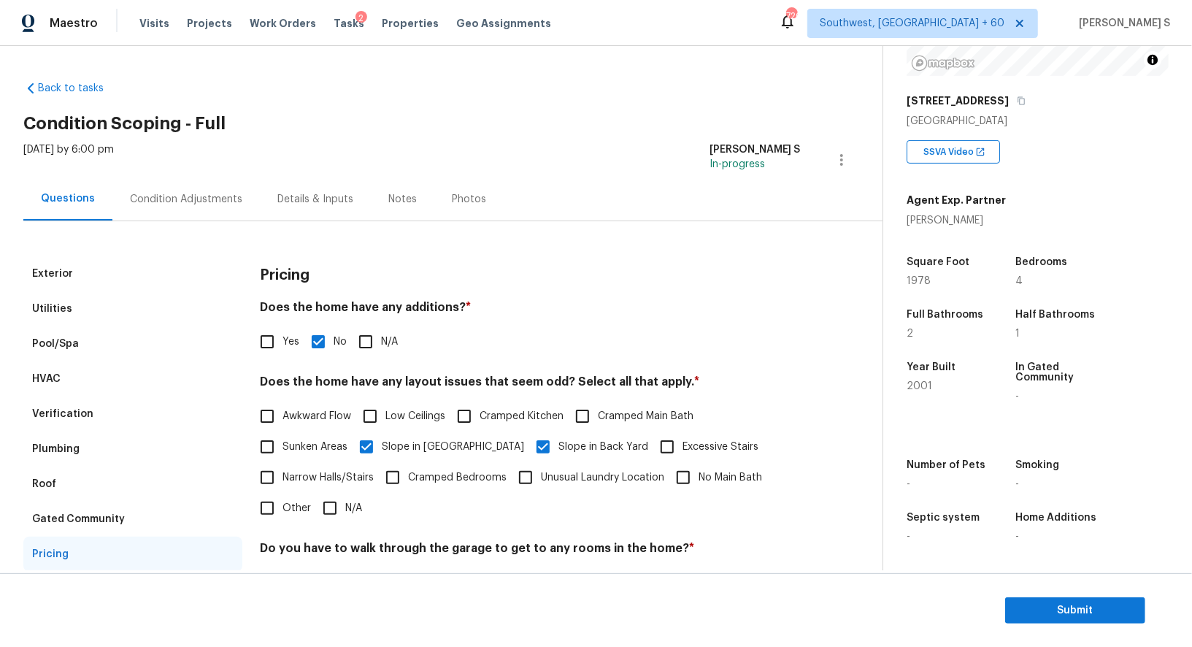
click at [181, 206] on div "Condition Adjustments" at bounding box center [185, 198] width 147 height 43
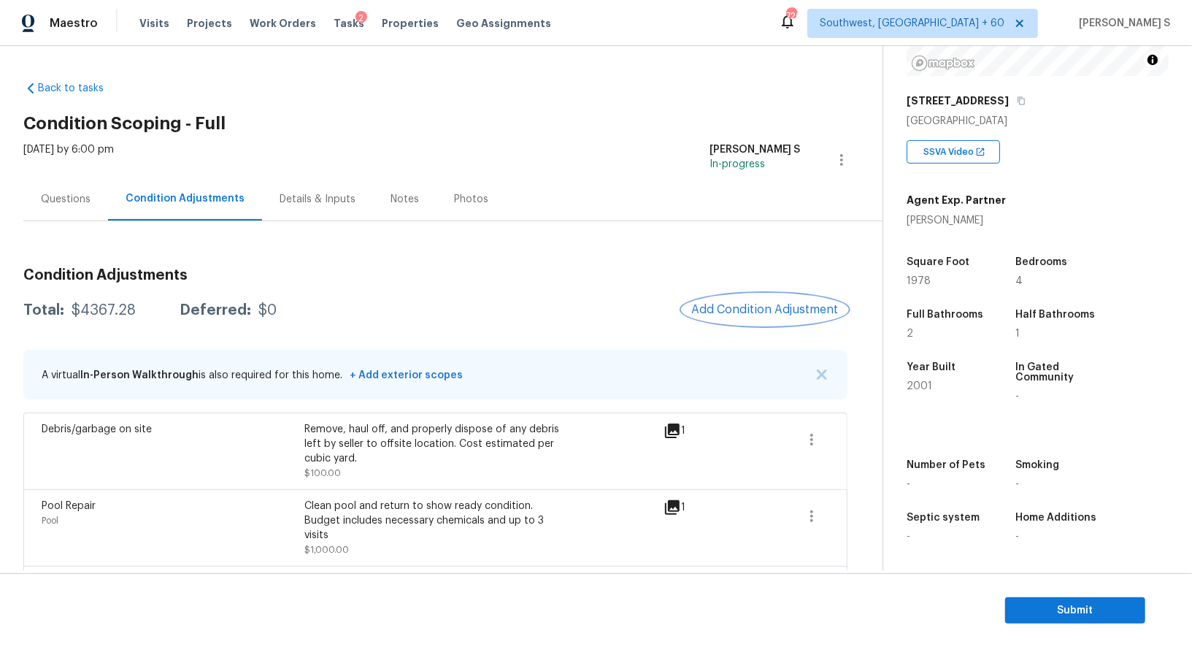
click at [768, 315] on span "Add Condition Adjustment" at bounding box center [764, 309] width 147 height 13
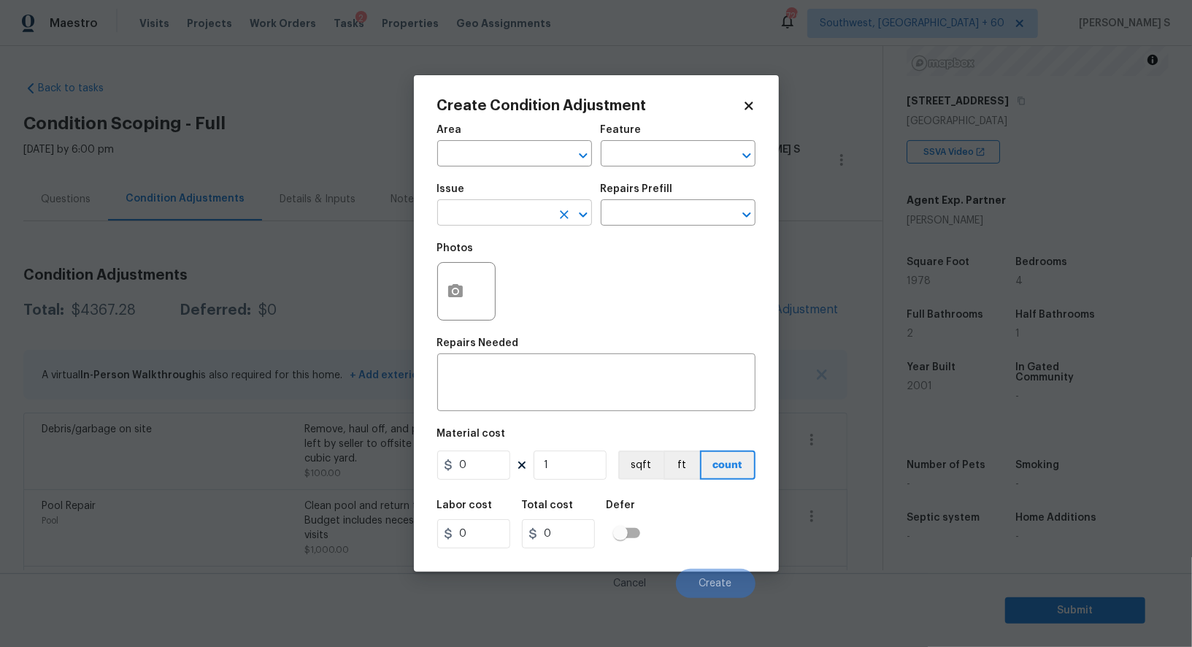
click at [504, 215] on input "text" at bounding box center [494, 214] width 114 height 23
type input "ACQ: Tile Roof"
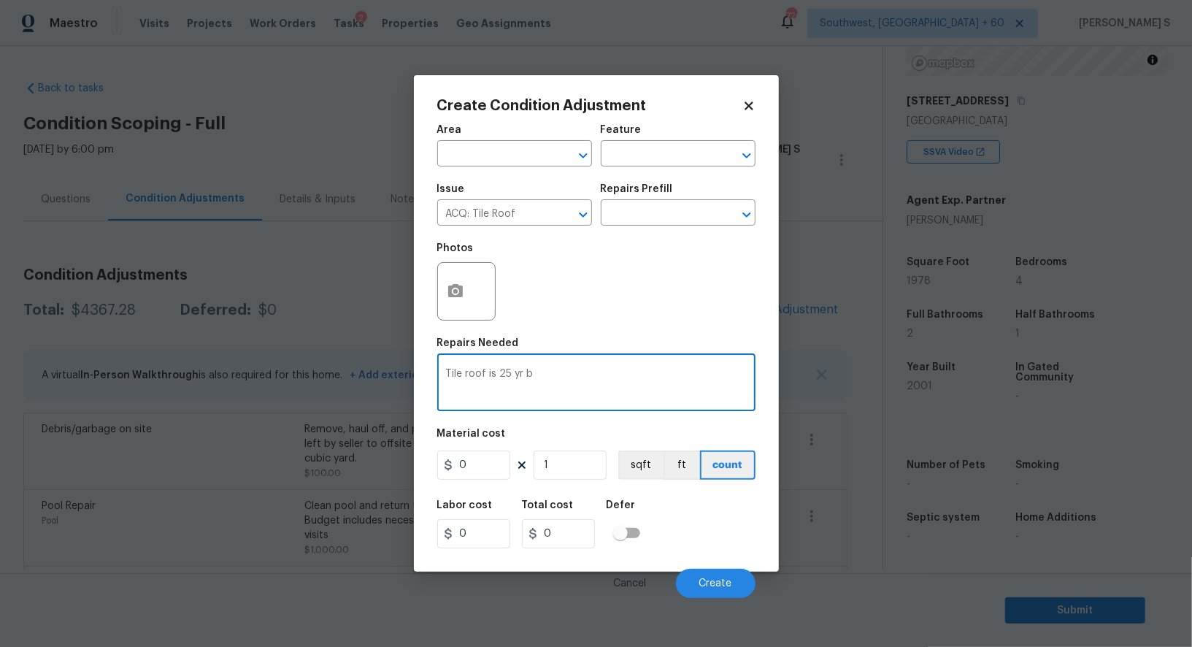
click at [557, 392] on textarea "Tile roof is 25 yr" at bounding box center [596, 384] width 301 height 31
type textarea "Tile roof is 25 yr but in good condition as per agent. needs minor repiar"
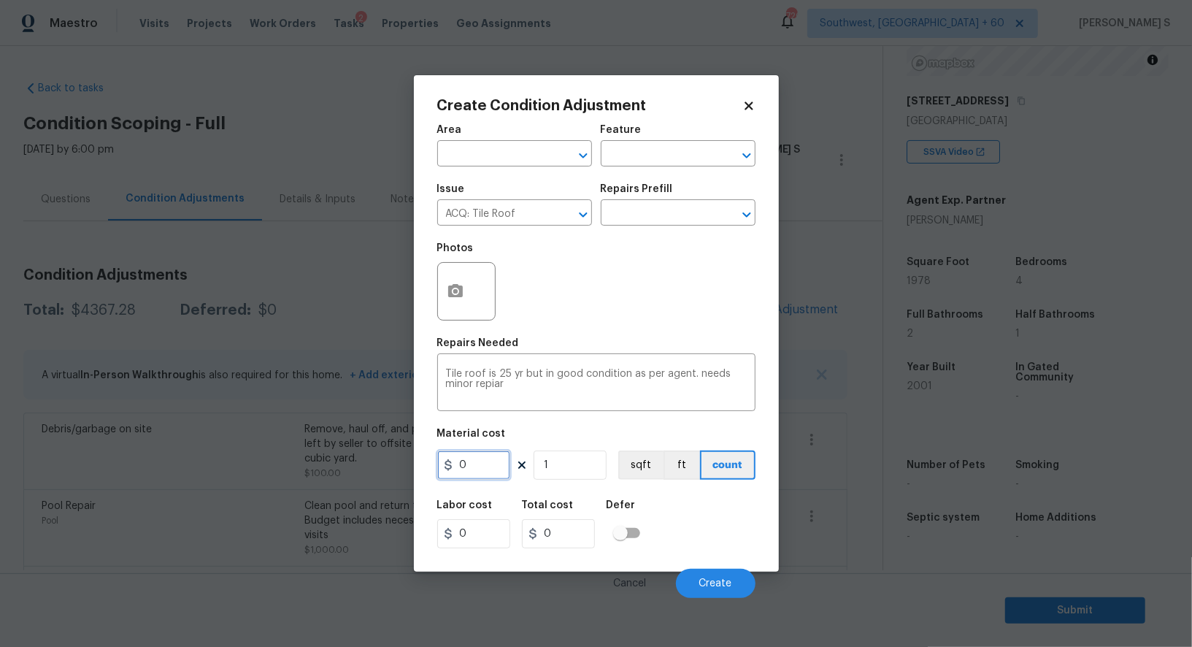
click at [488, 469] on input "0" at bounding box center [473, 464] width 73 height 29
type input "2500"
click at [679, 545] on div "Labor cost 0 Total cost 2500 Defer" at bounding box center [596, 524] width 318 height 66
click at [730, 576] on button "Create" at bounding box center [716, 583] width 80 height 29
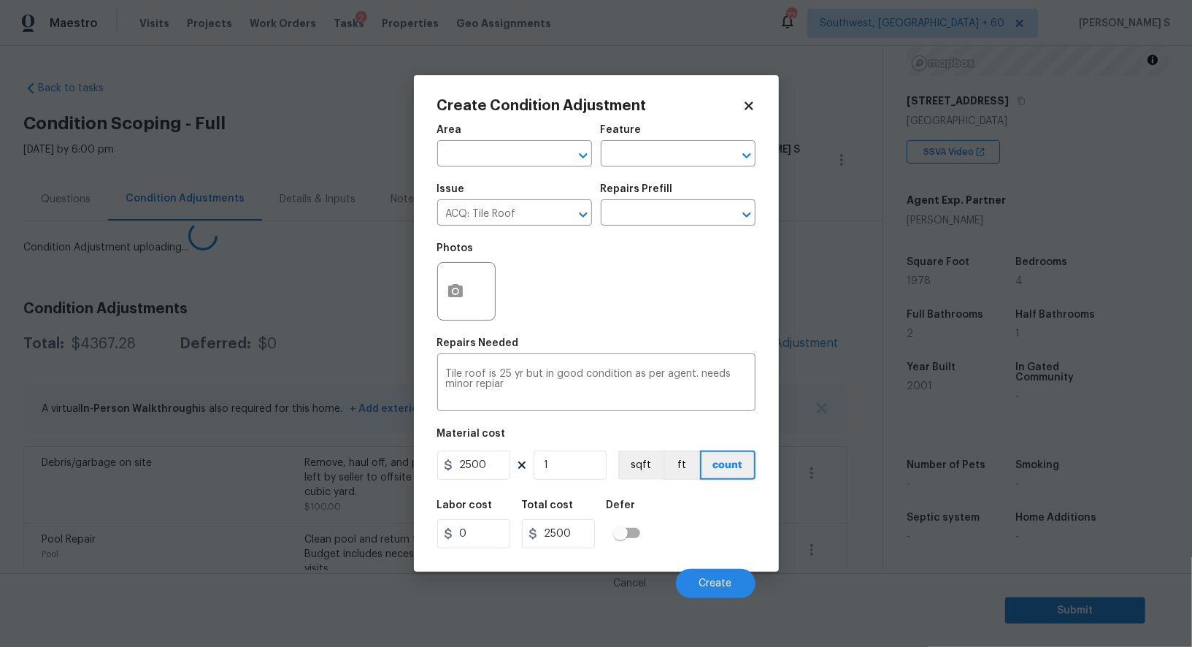
click at [50, 455] on body "Maestro Visits Projects Work Orders Tasks 2 Properties Geo Assignments [GEOGRAP…" at bounding box center [596, 323] width 1192 height 647
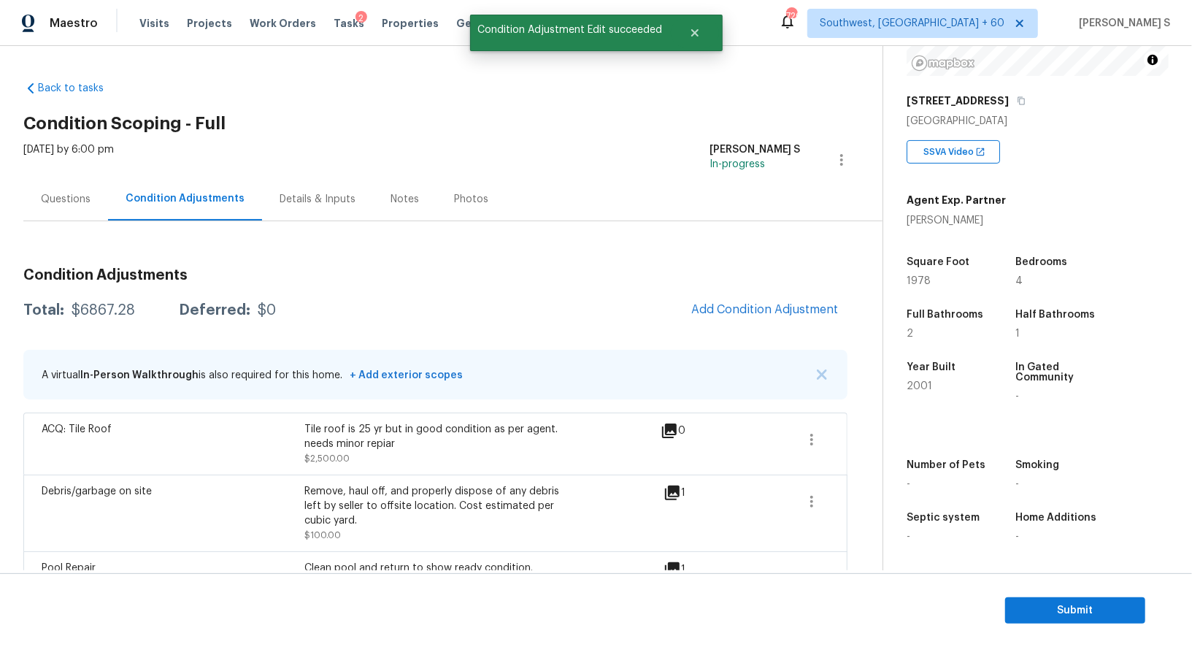
click at [316, 430] on div "Tile roof is 25 yr but in good condition as per agent. needs minor repiar" at bounding box center [435, 436] width 263 height 29
click at [385, 439] on div "Tile roof is 25 yr but in good condition as per agent. needs minor repiar" at bounding box center [435, 436] width 263 height 29
copy div "Tile roof is 25 yr but in good condition as per agent. needs minor repiar"
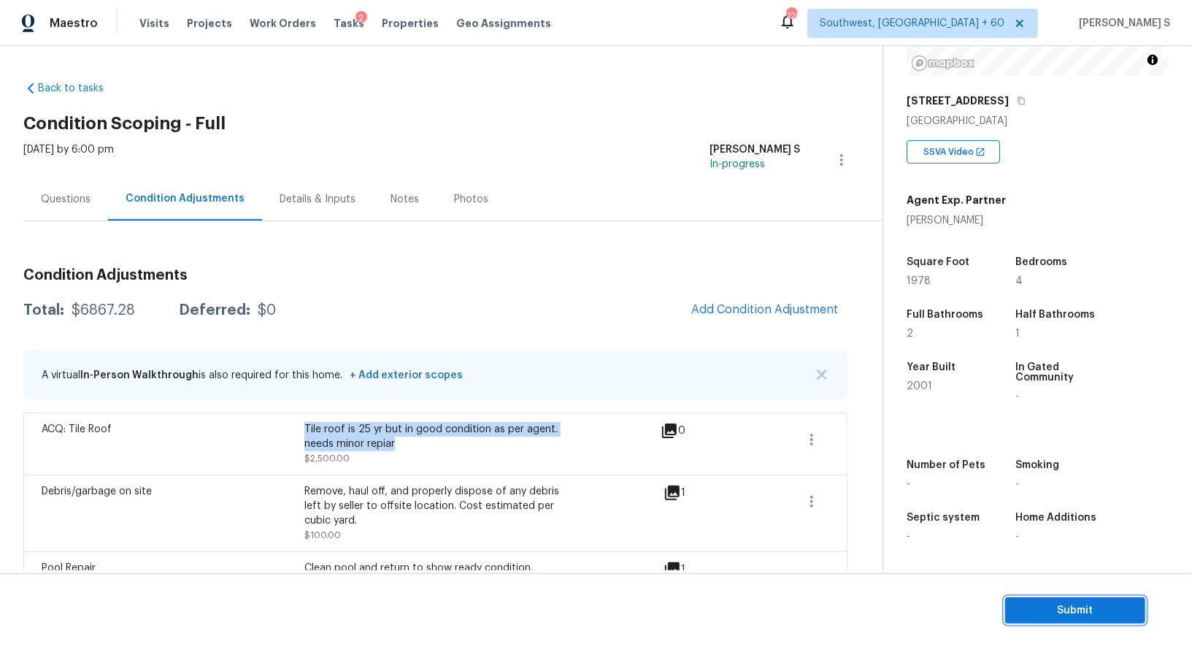
click at [1056, 612] on span "Submit" at bounding box center [1075, 610] width 117 height 18
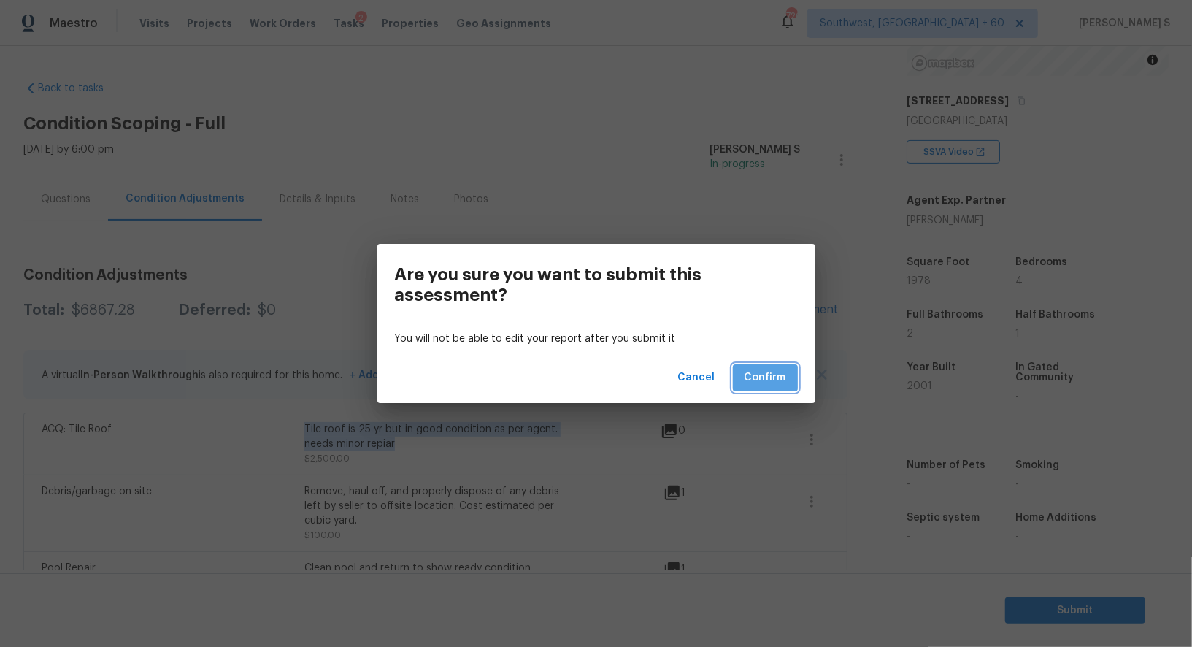
click at [785, 385] on span "Confirm" at bounding box center [766, 378] width 42 height 18
